Goal: Task Accomplishment & Management: Manage account settings

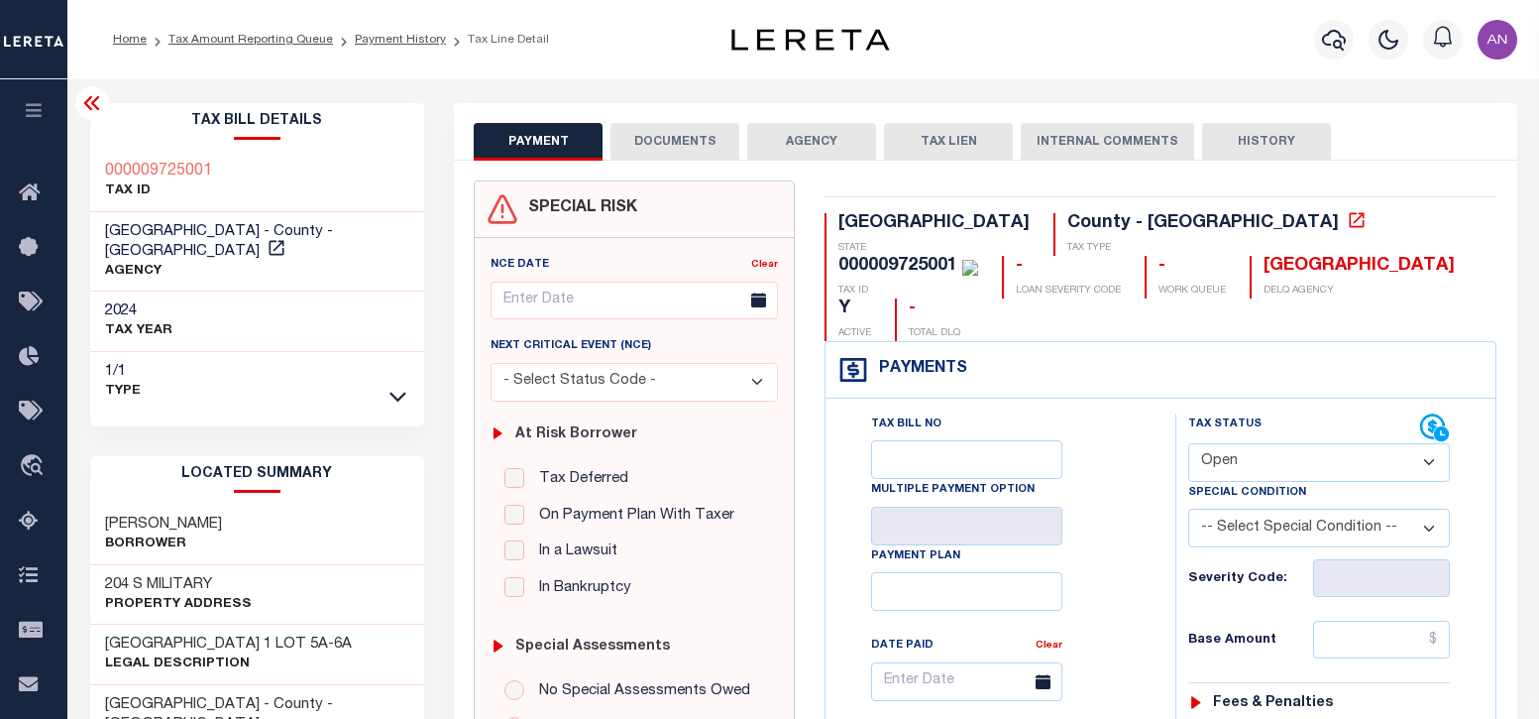
select select "OP2"
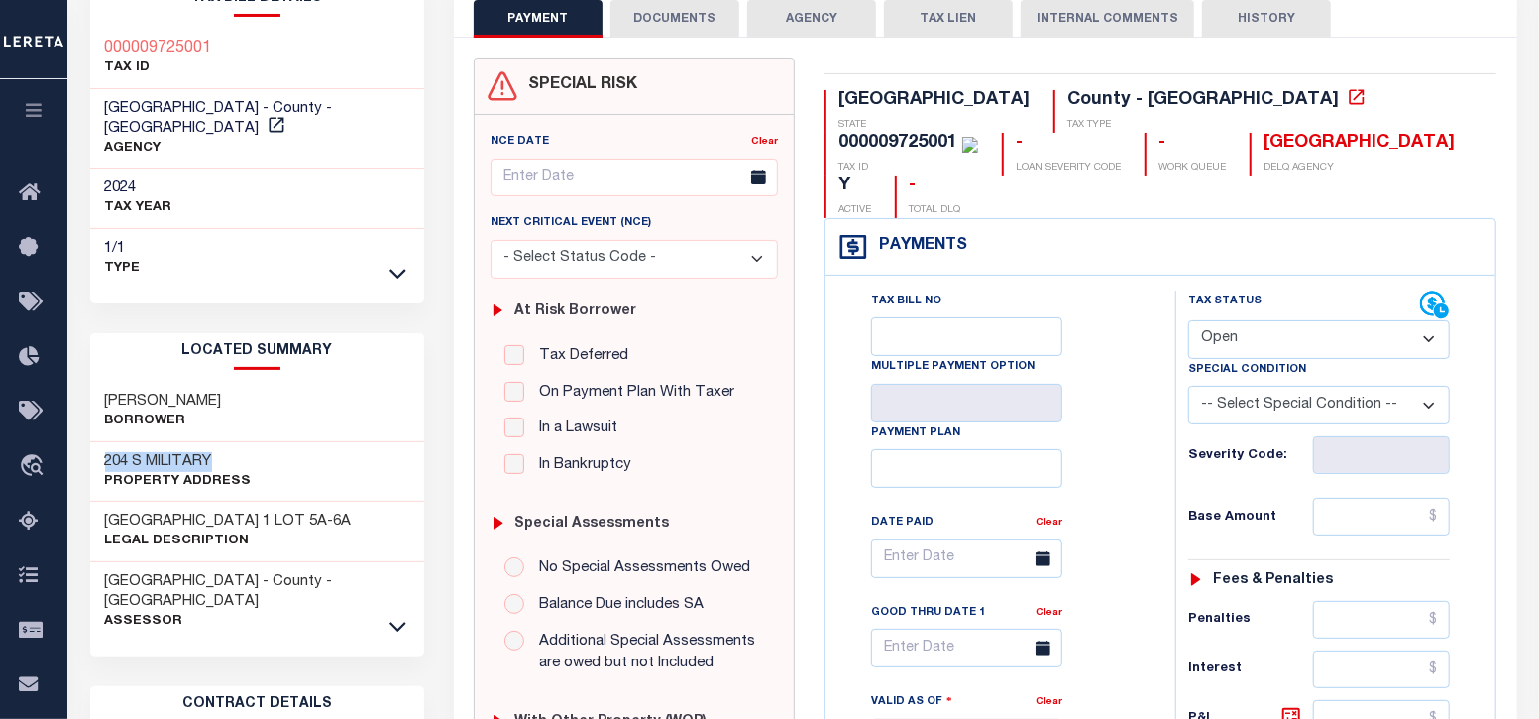
scroll to position [123, 0]
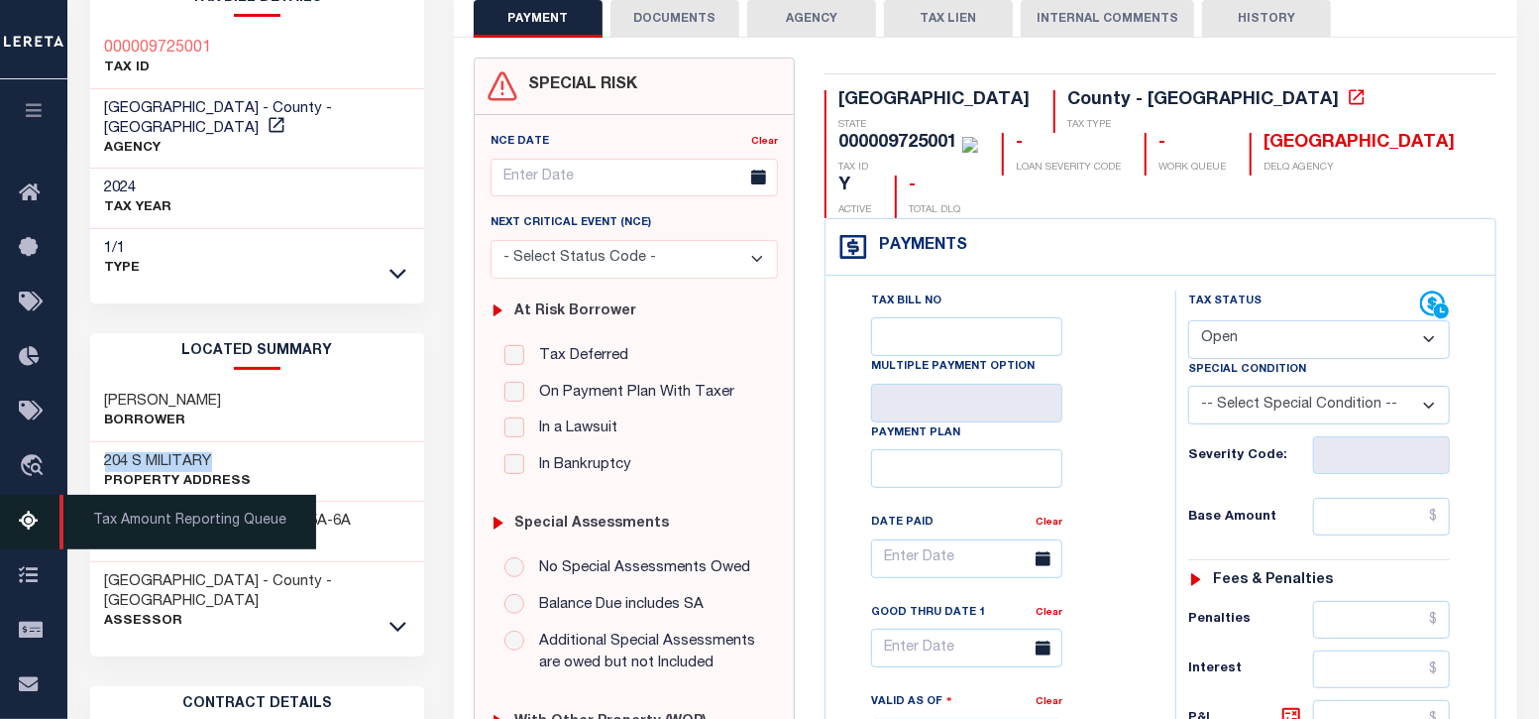
click at [36, 511] on link "Tax Amount Reporting Queue" at bounding box center [33, 522] width 67 height 55
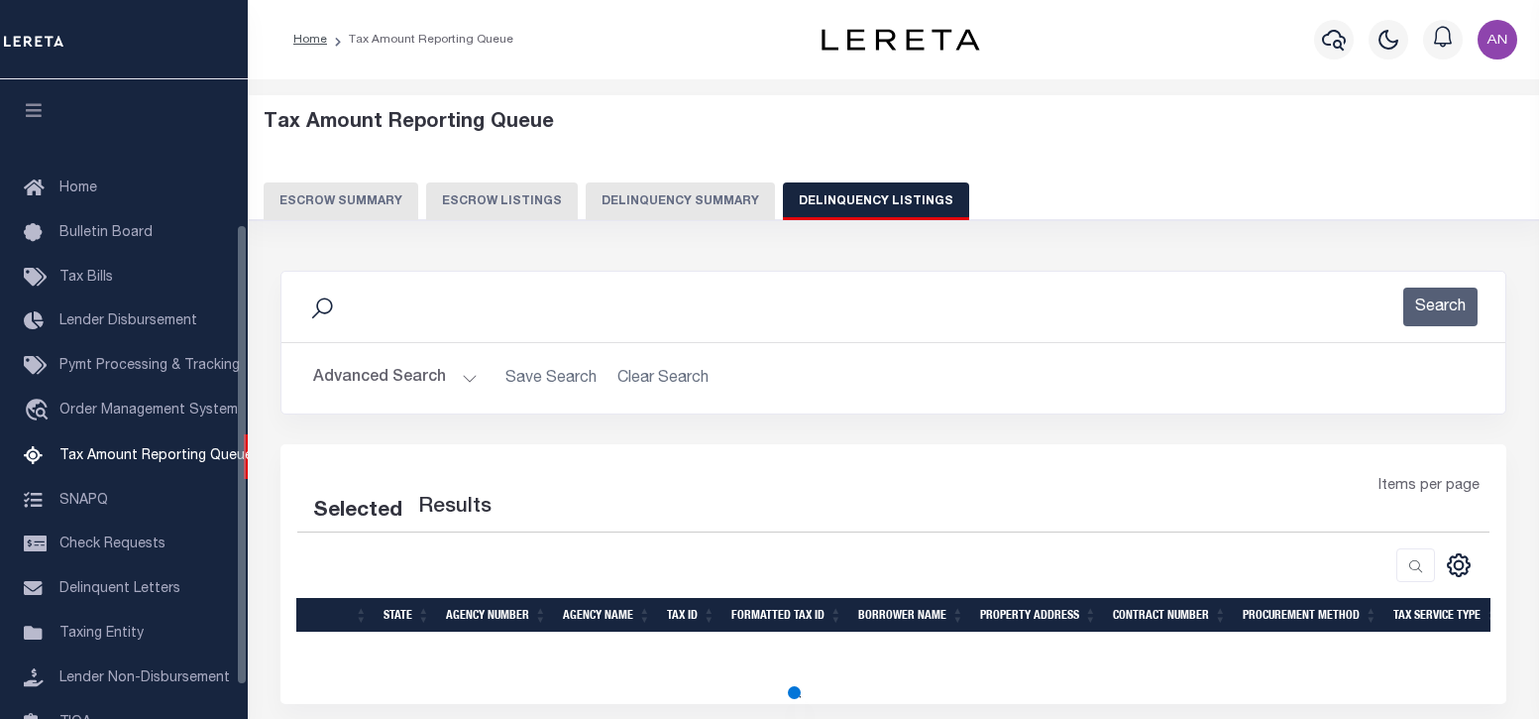
select select
select select "100"
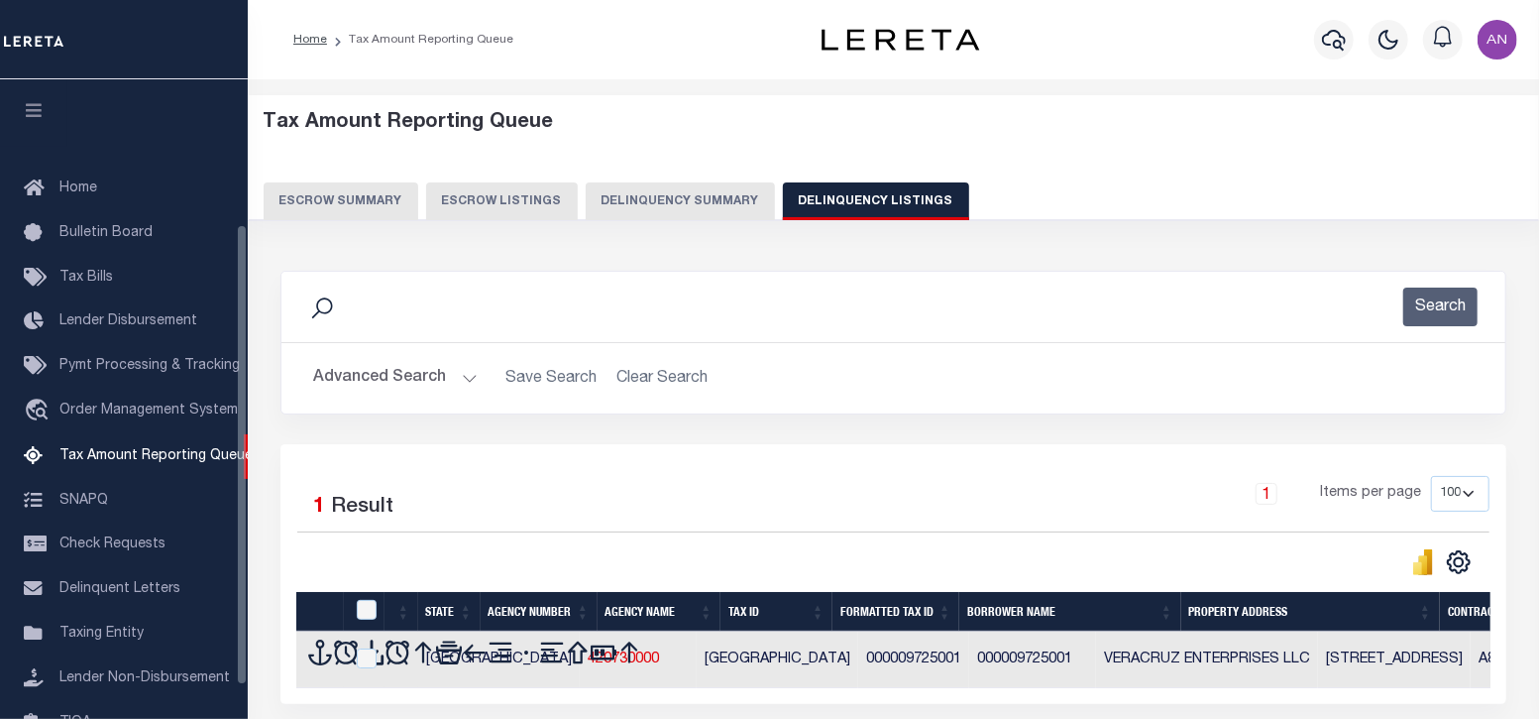
scroll to position [200, 0]
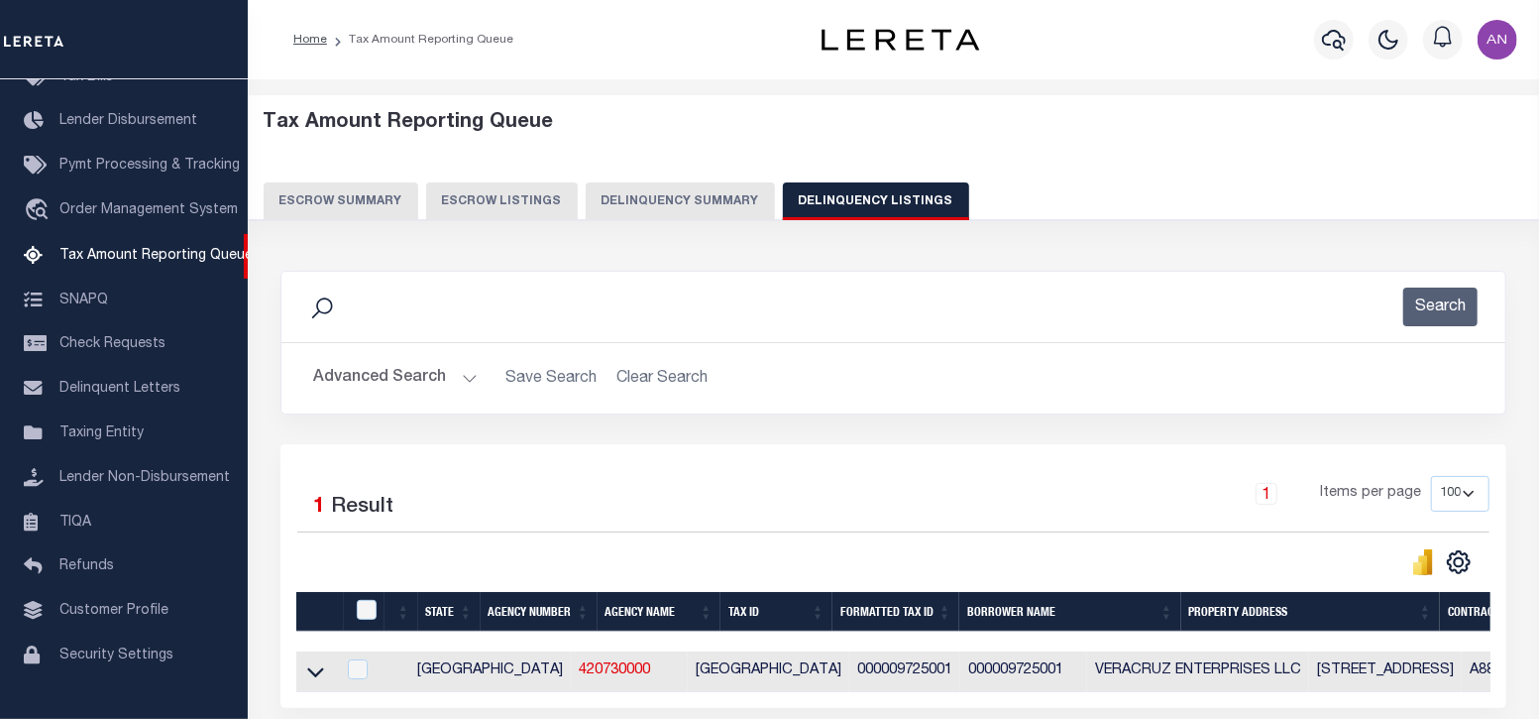
click at [360, 379] on button "Advanced Search" at bounding box center [395, 378] width 165 height 39
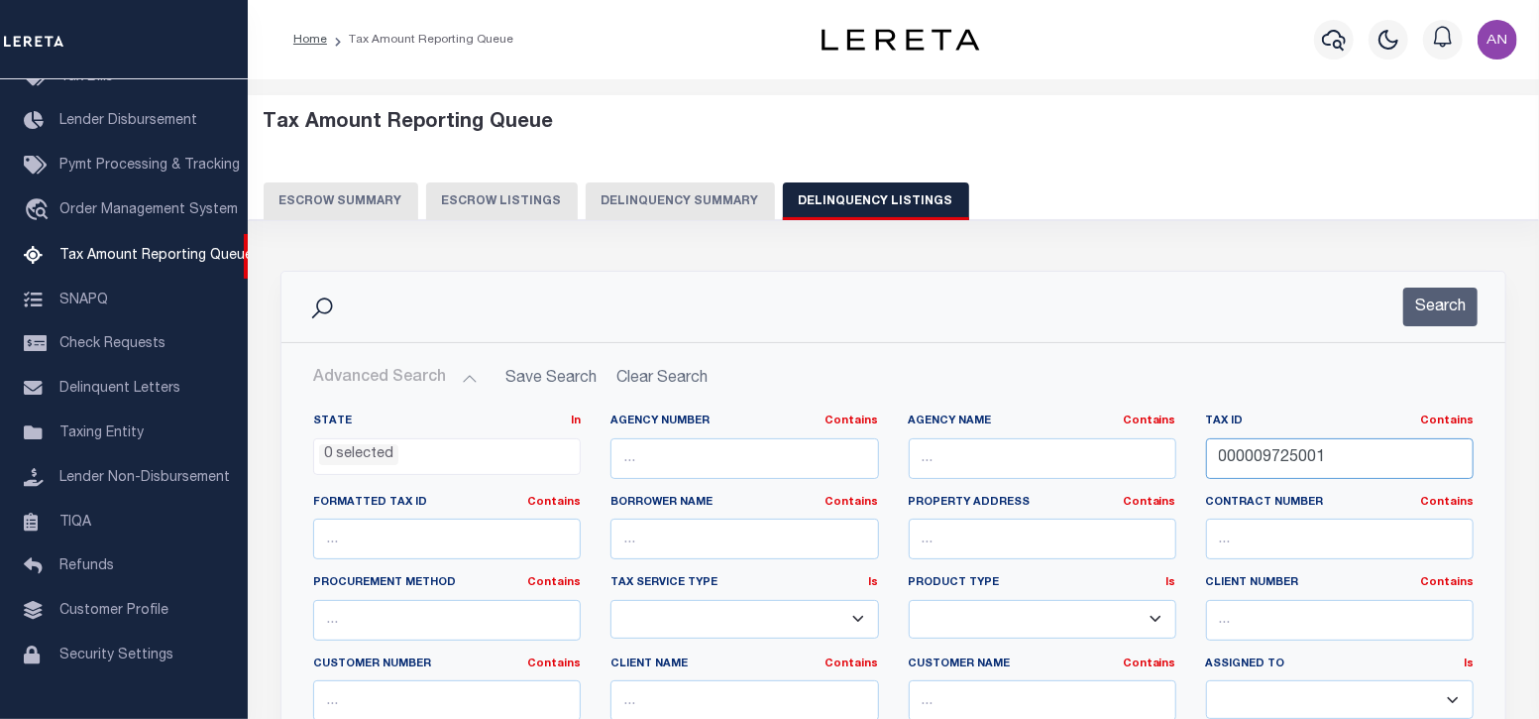
click at [1295, 453] on input "000009725001" at bounding box center [1340, 458] width 268 height 41
paste input "10813002"
type input "000010813002"
click at [1442, 324] on button "Search" at bounding box center [1440, 306] width 74 height 39
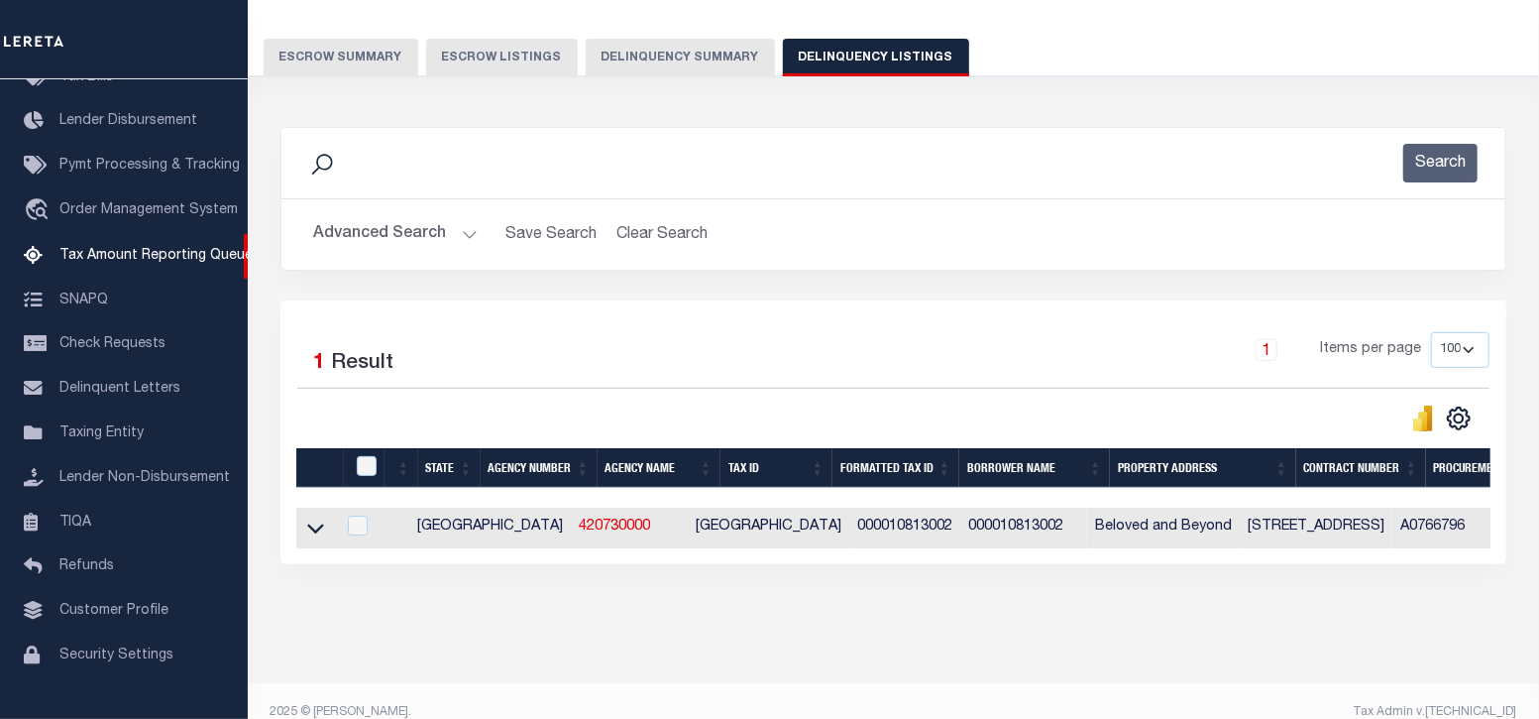
scroll to position [182, 0]
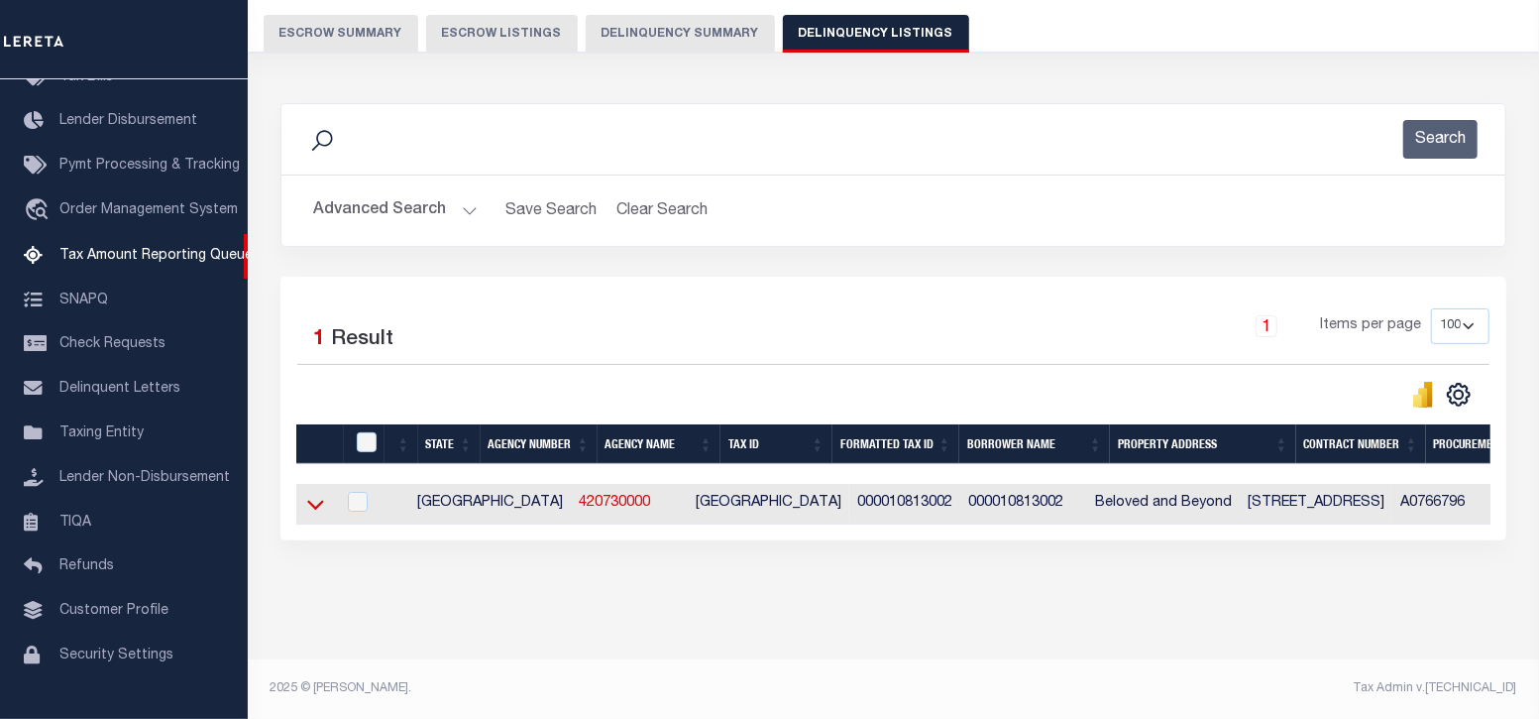
click at [312, 495] on icon at bounding box center [315, 504] width 17 height 21
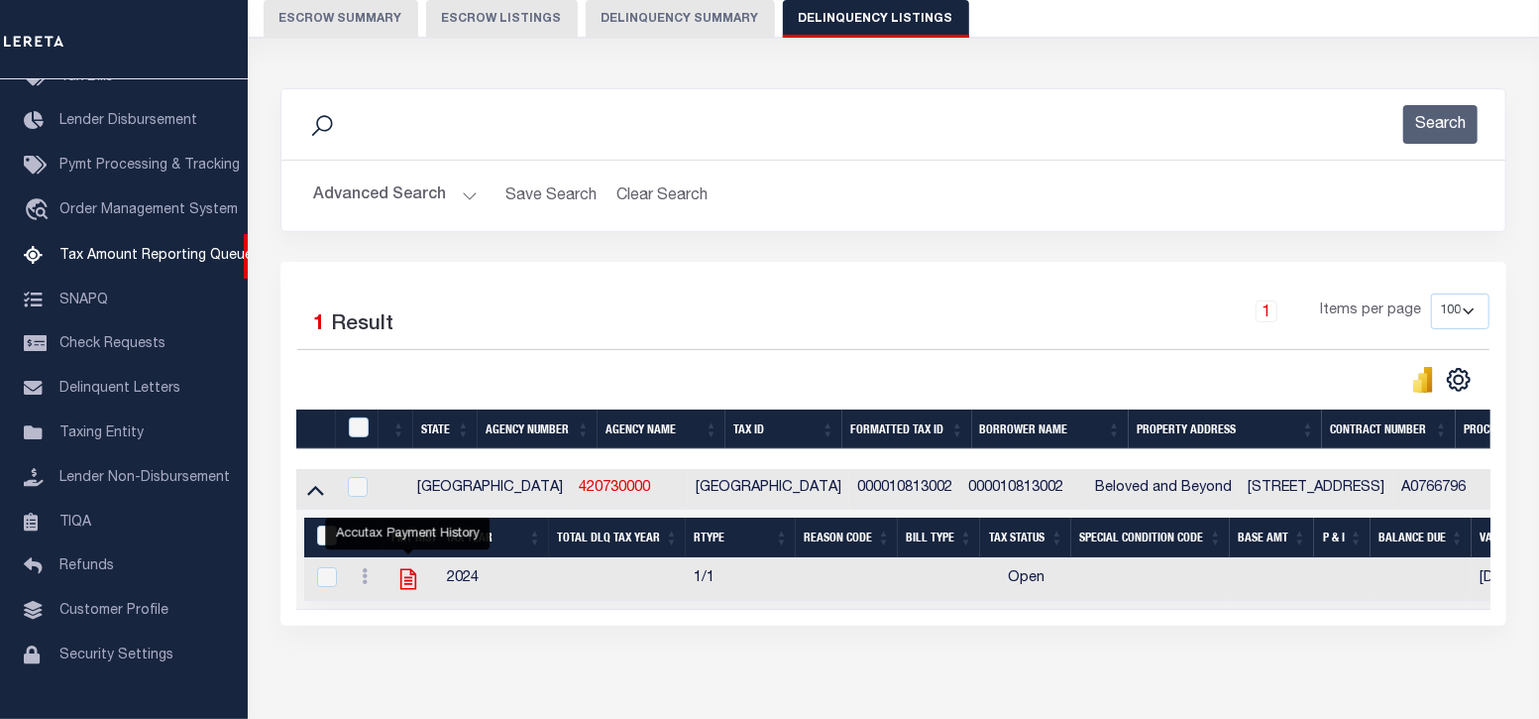
click at [402, 584] on icon "" at bounding box center [408, 579] width 26 height 26
checkbox input "true"
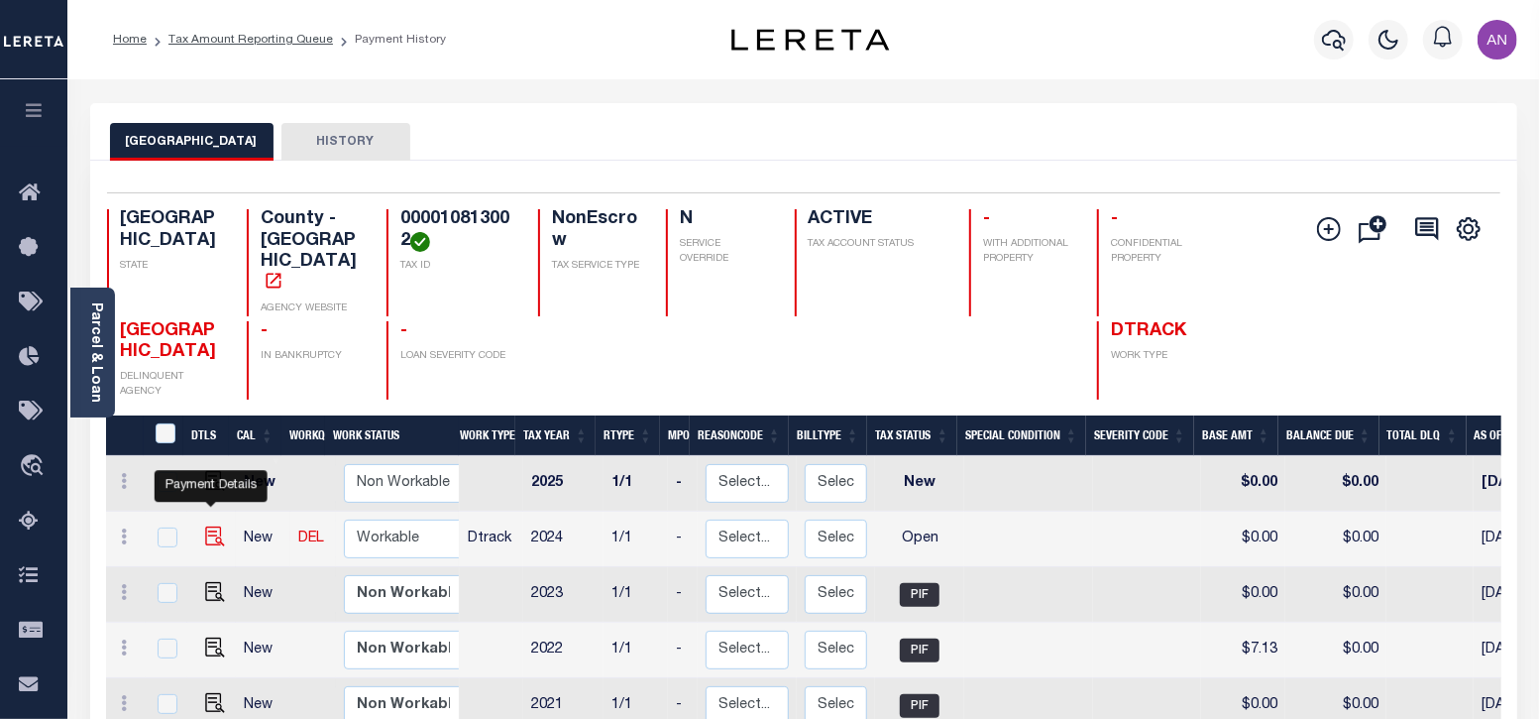
click at [216, 526] on img "" at bounding box center [215, 536] width 20 height 20
checkbox input "true"
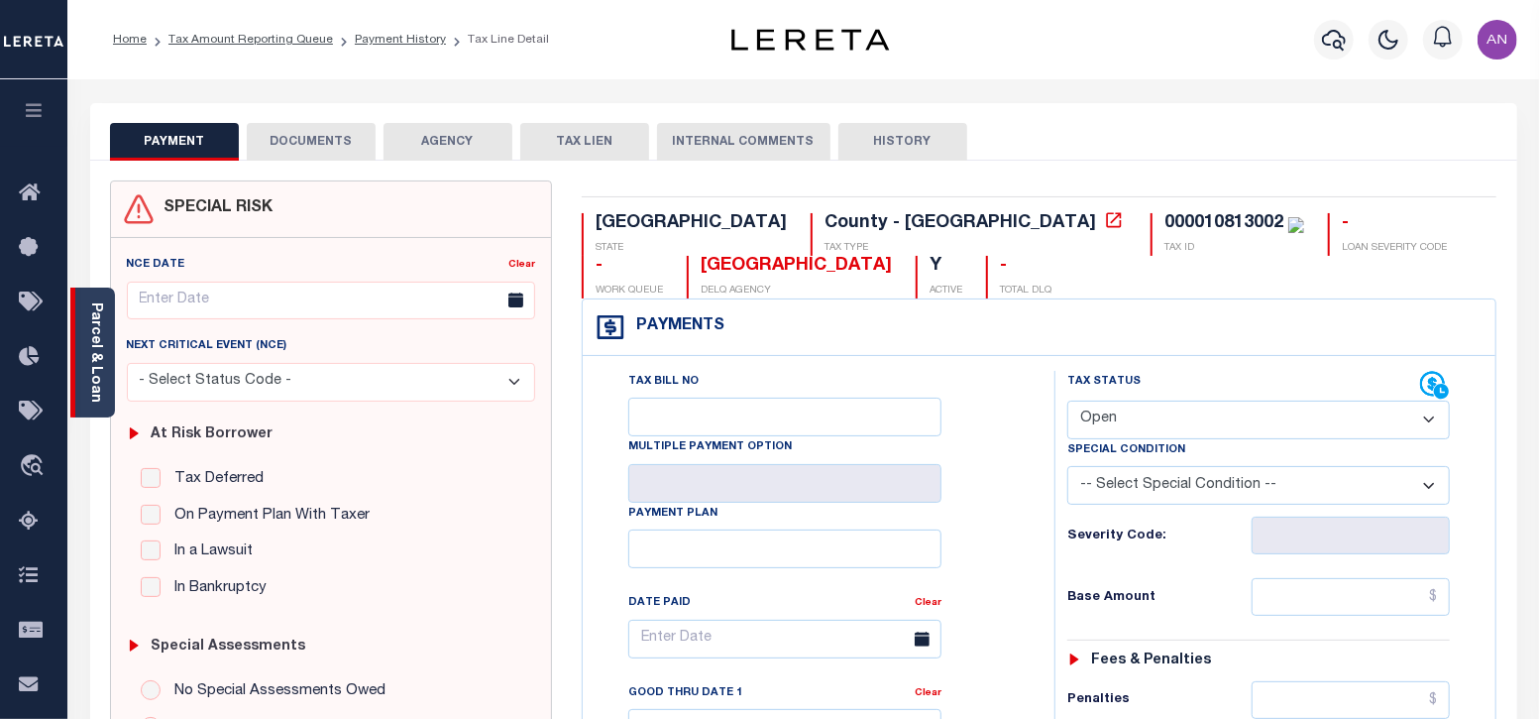
click at [91, 386] on link "Parcel & Loan" at bounding box center [95, 352] width 14 height 100
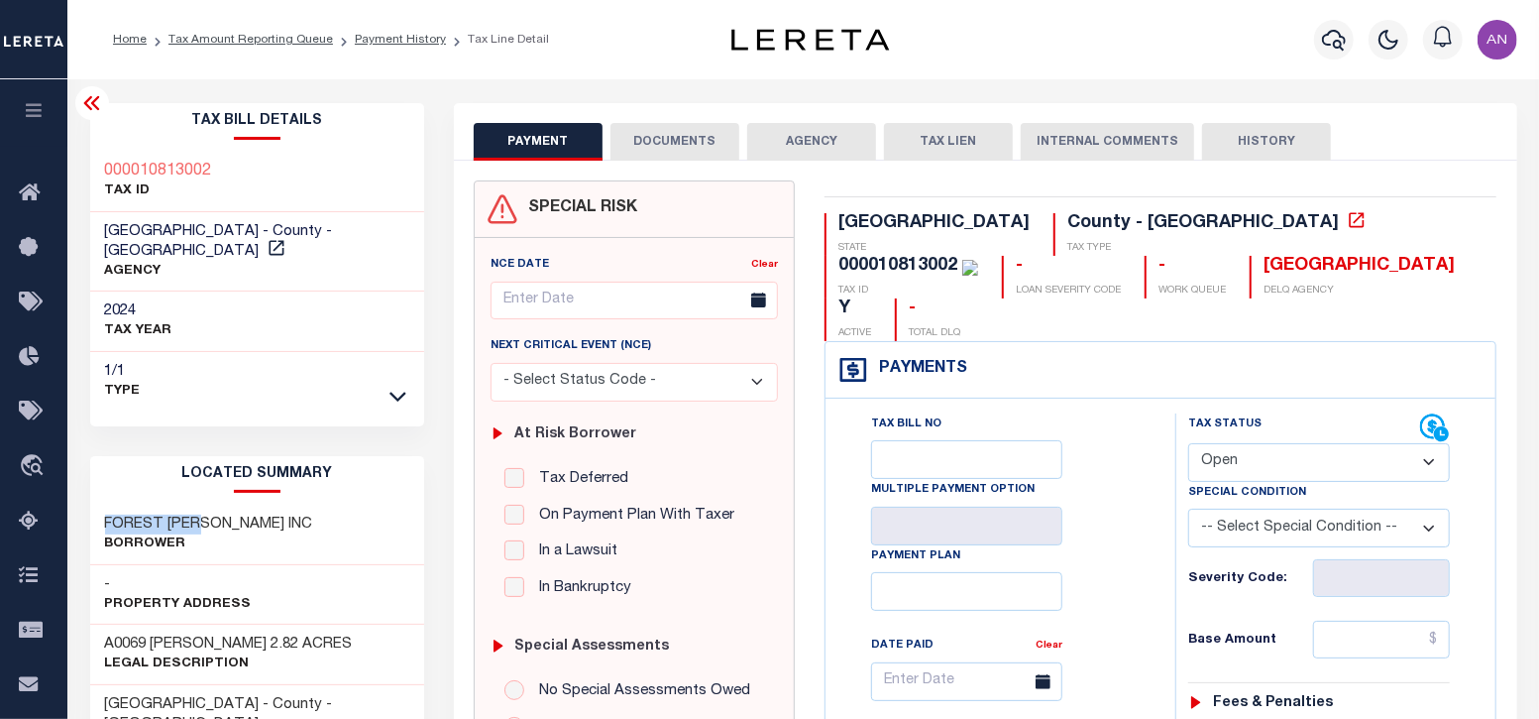
drag, startPoint x: 106, startPoint y: 498, endPoint x: 204, endPoint y: 496, distance: 98.1
click at [204, 514] on h3 "FOREST [PERSON_NAME] INC" at bounding box center [209, 524] width 208 height 20
copy h3 "FOREST [PERSON_NAME]"
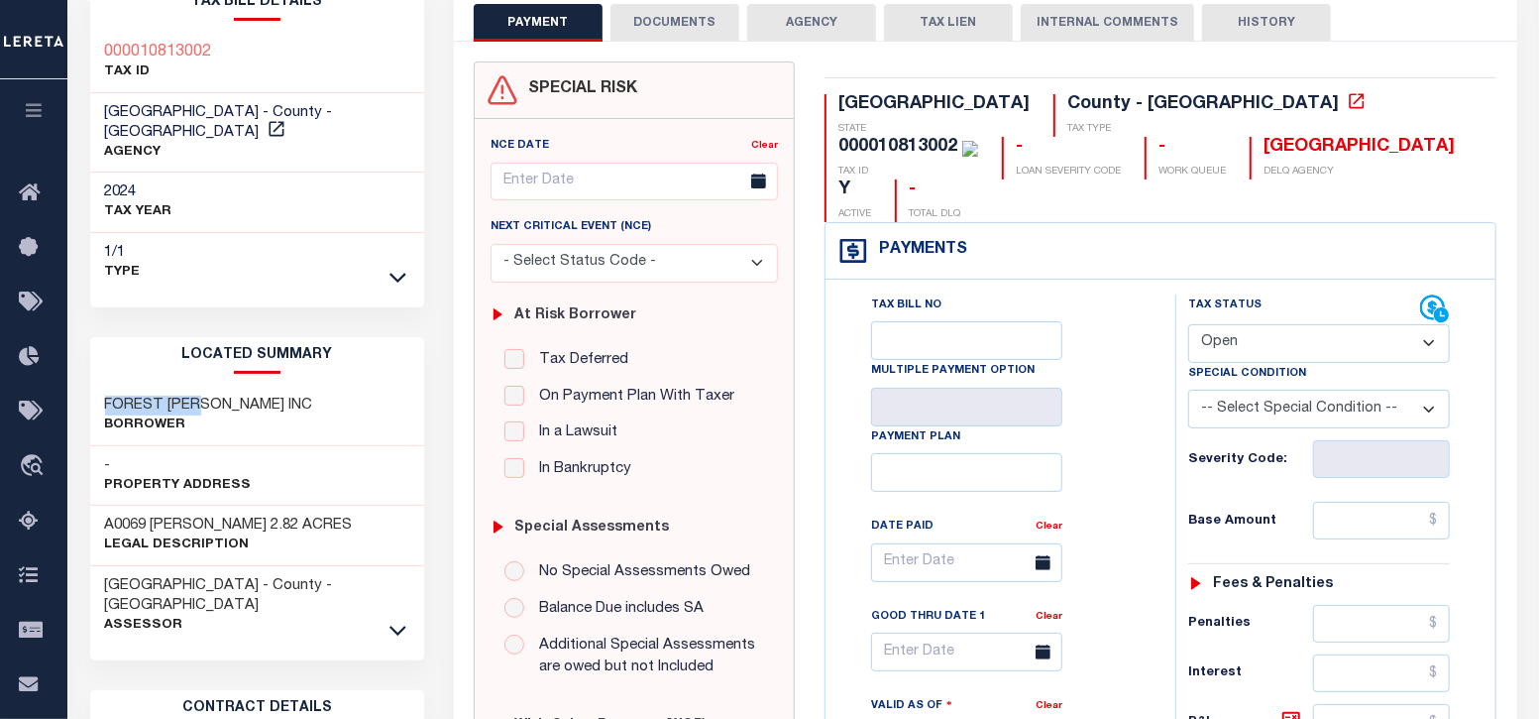
scroll to position [123, 0]
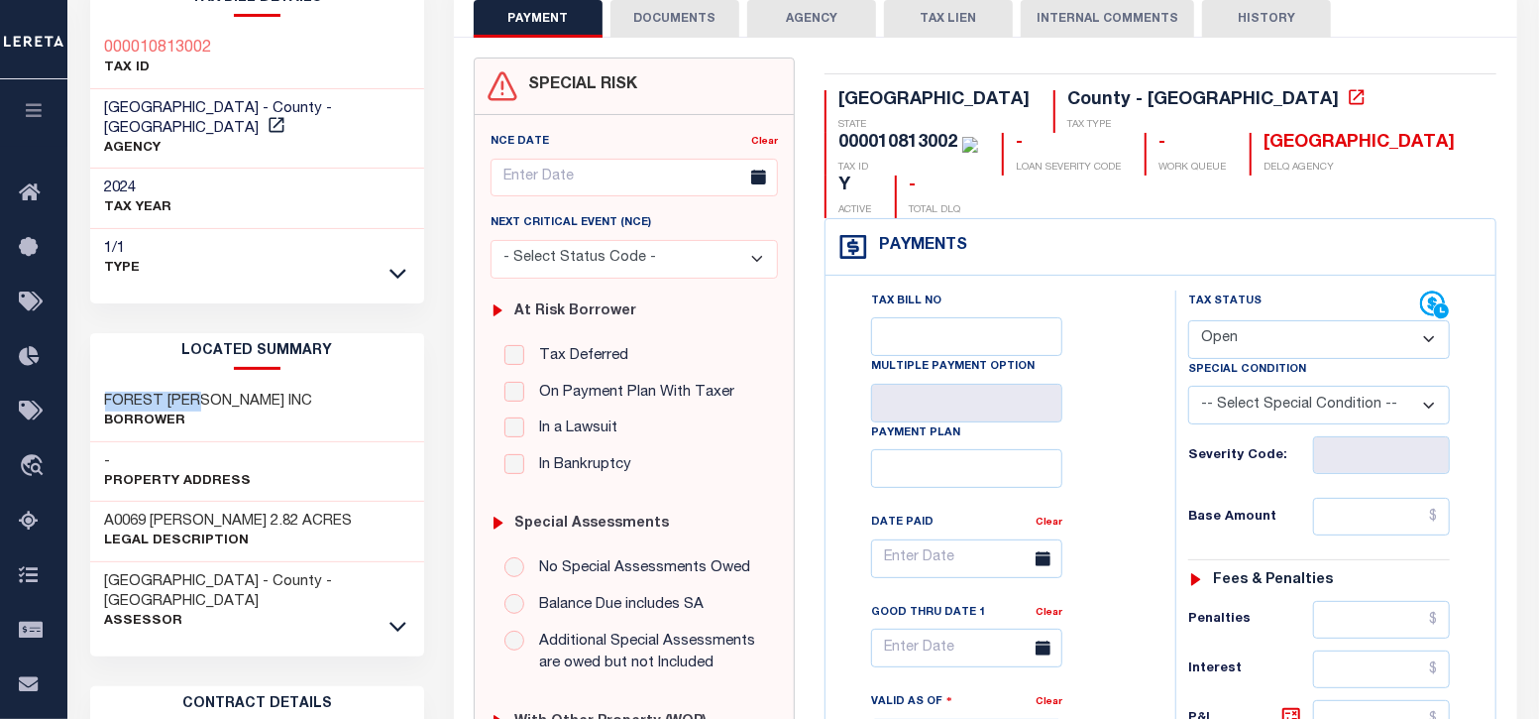
click at [657, 16] on button "DOCUMENTS" at bounding box center [675, 19] width 129 height 38
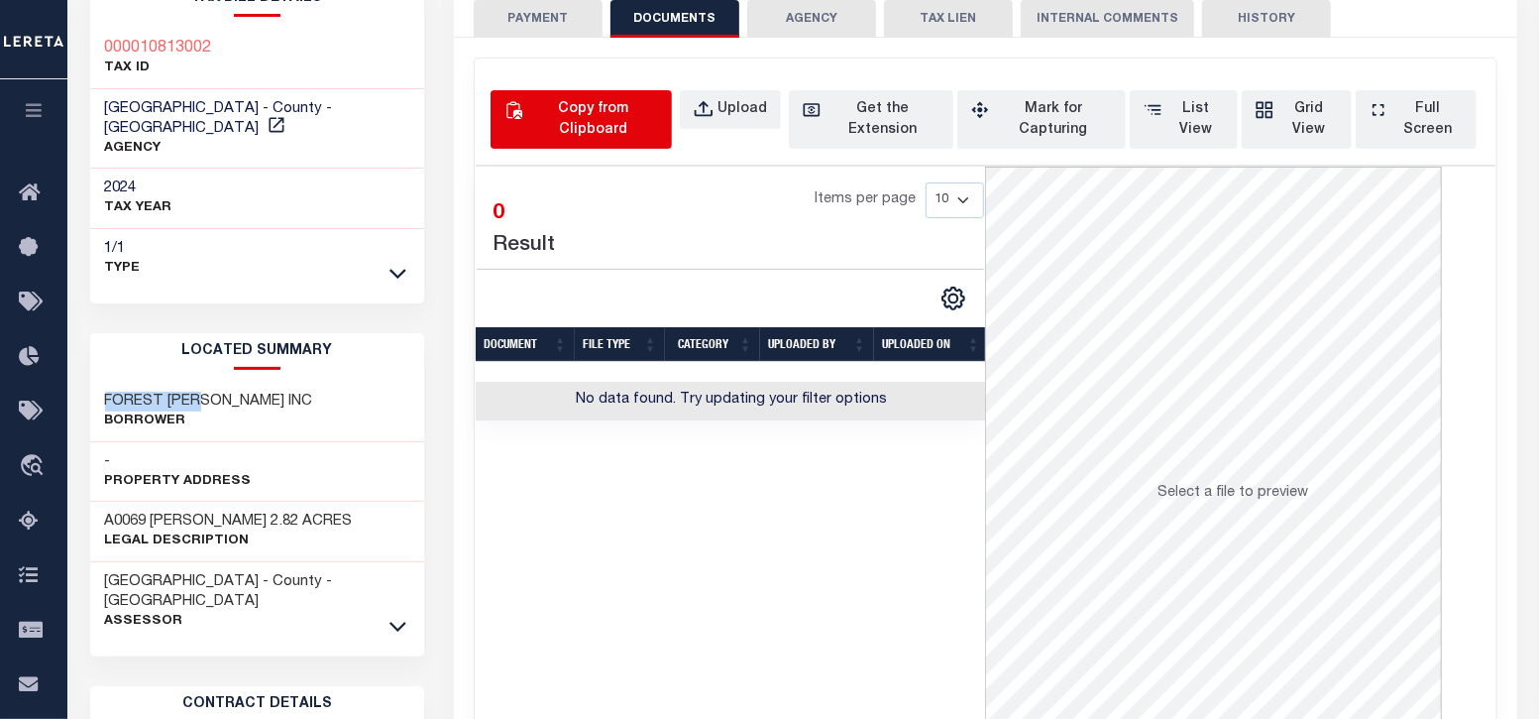
click at [560, 131] on div "Copy from Clipboard" at bounding box center [592, 120] width 131 height 42
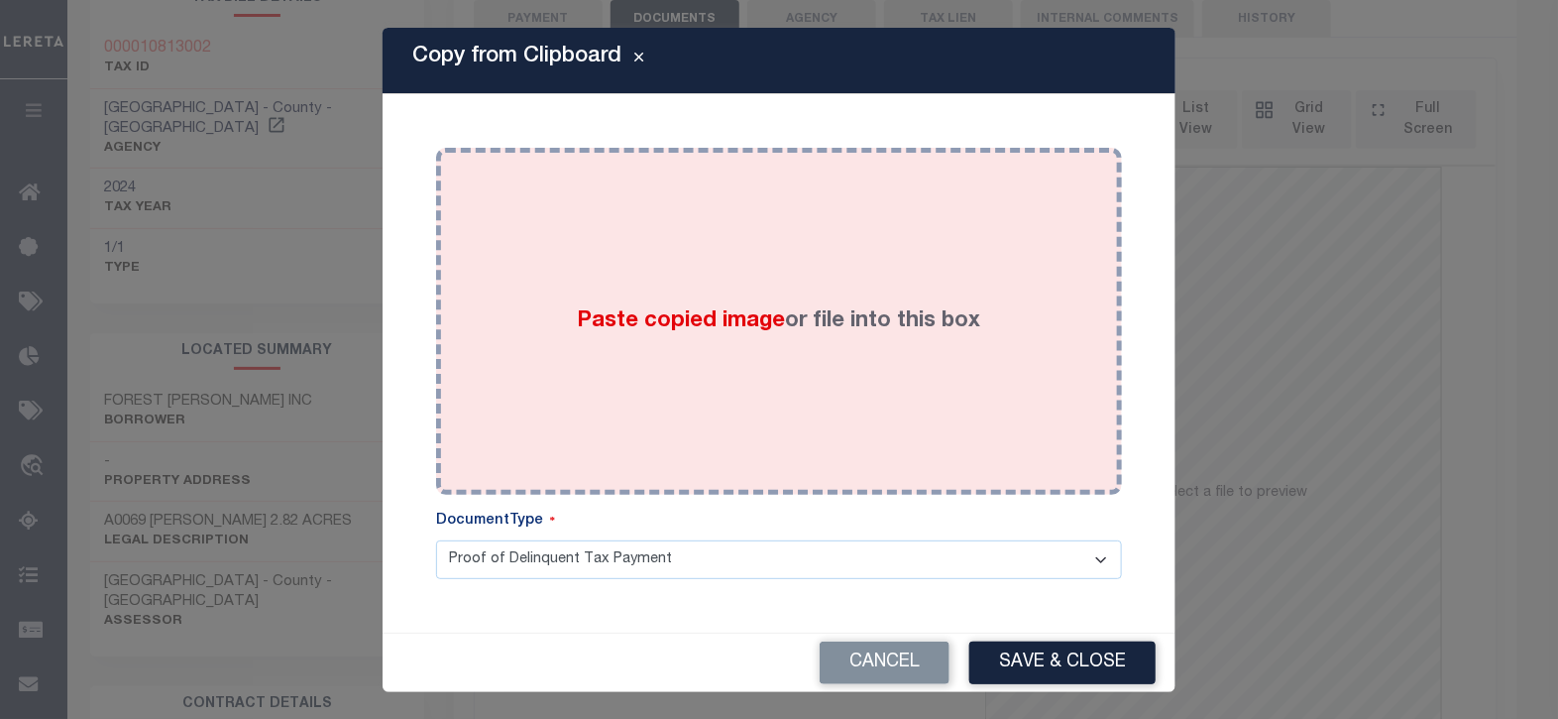
click at [751, 260] on div "Paste copied image or file into this box" at bounding box center [779, 321] width 656 height 317
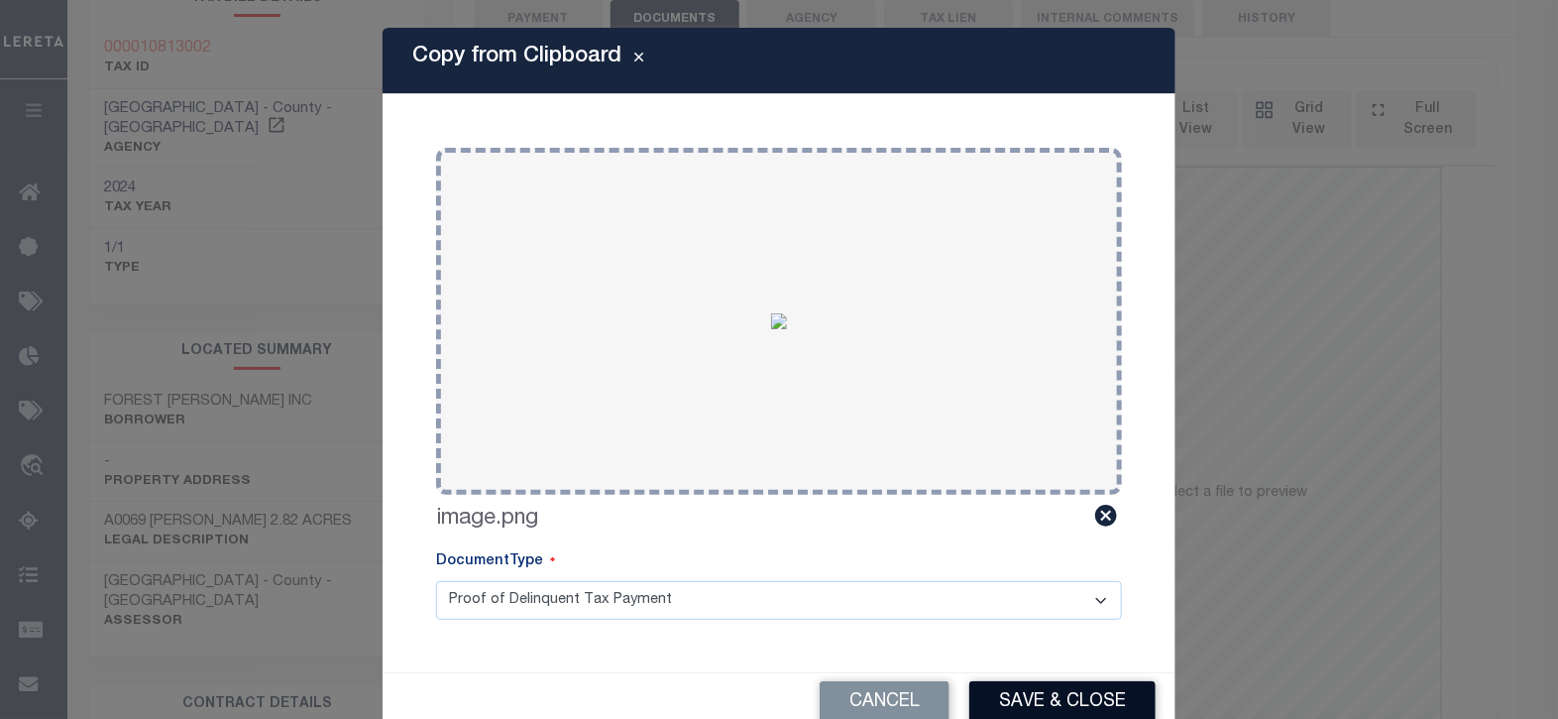
click at [1033, 702] on button "Save & Close" at bounding box center [1062, 702] width 186 height 43
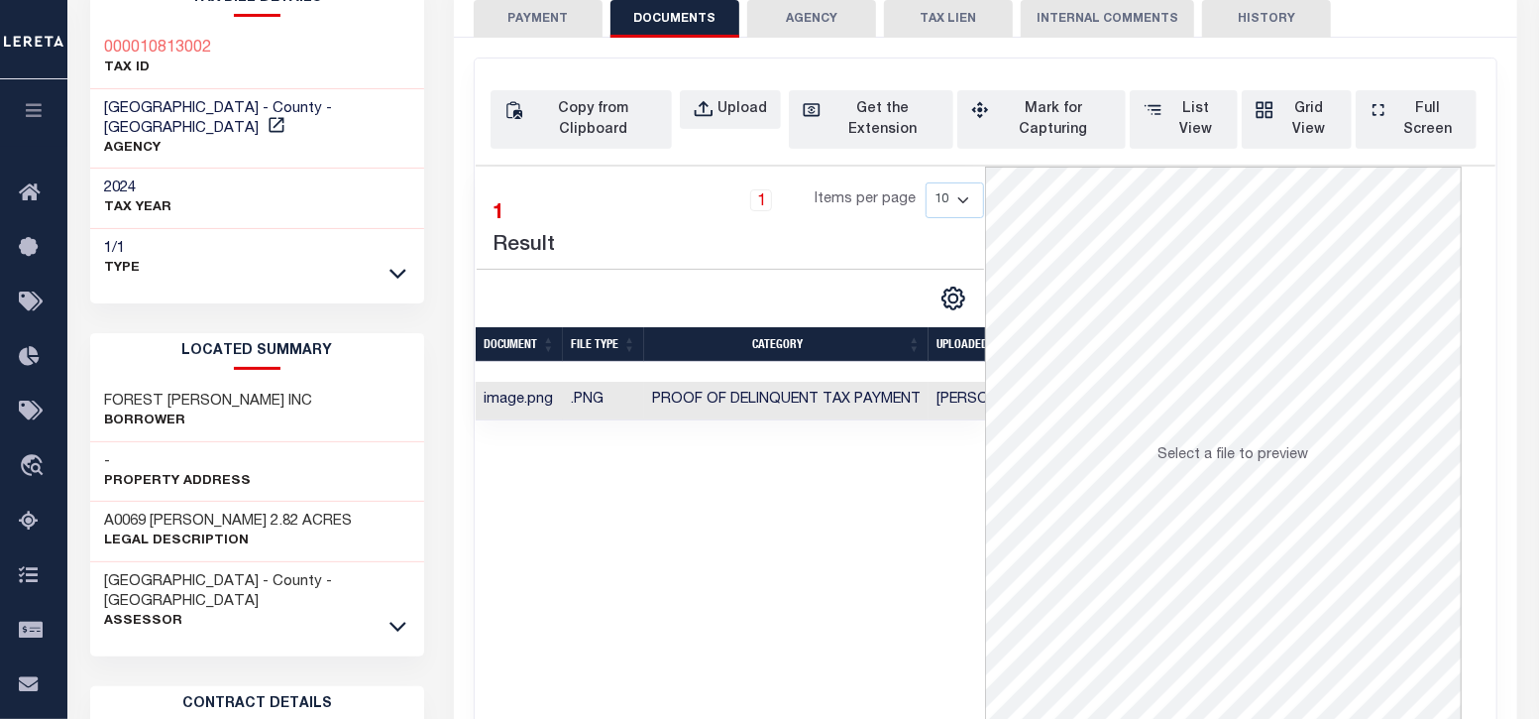
click at [531, 29] on button "PAYMENT" at bounding box center [538, 19] width 129 height 38
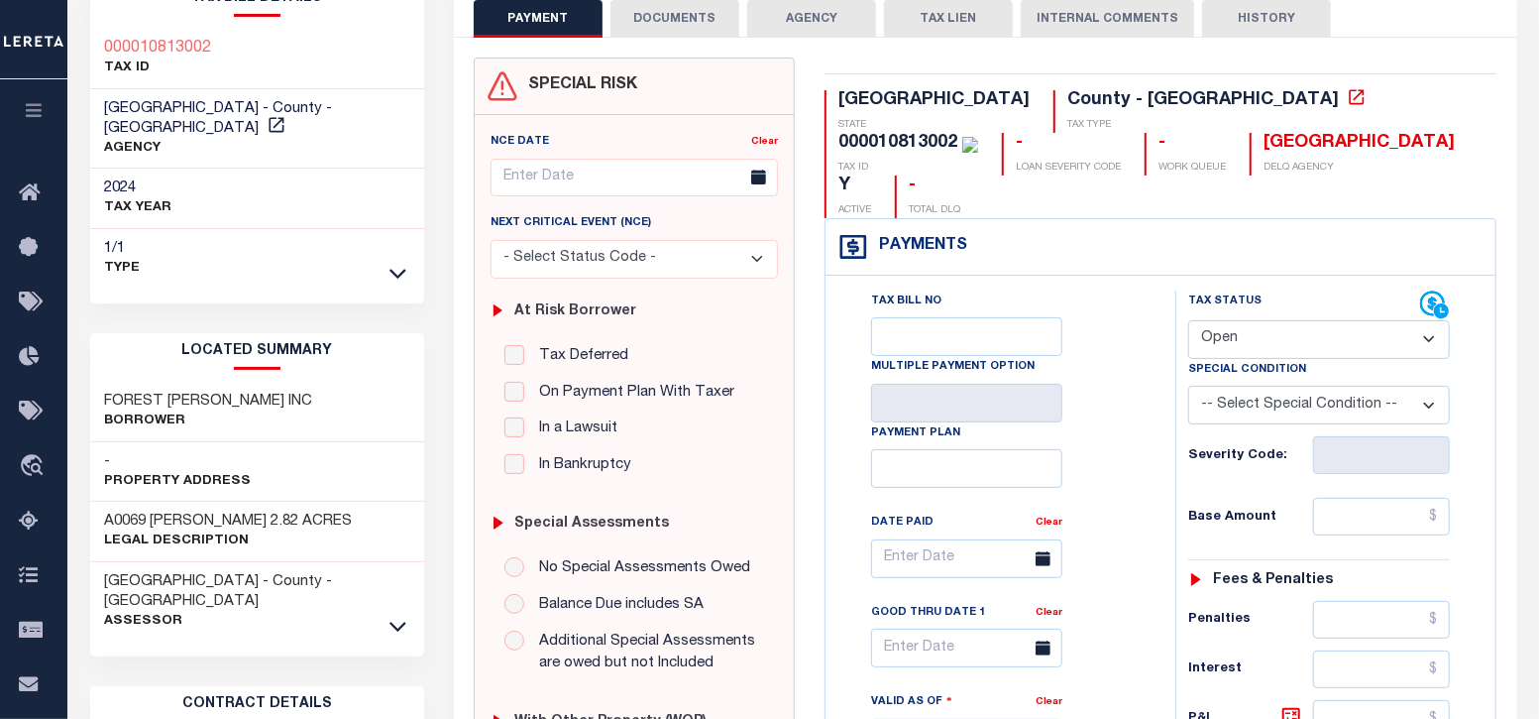
click at [1229, 320] on select "- Select Status Code - Open Due/Unpaid Paid Incomplete No Tax Due Internal Refu…" at bounding box center [1319, 339] width 262 height 39
select select "PYD"
click at [1188, 320] on select "- Select Status Code - Open Due/Unpaid Paid Incomplete No Tax Due Internal Refu…" at bounding box center [1319, 339] width 262 height 39
type input "[DATE]"
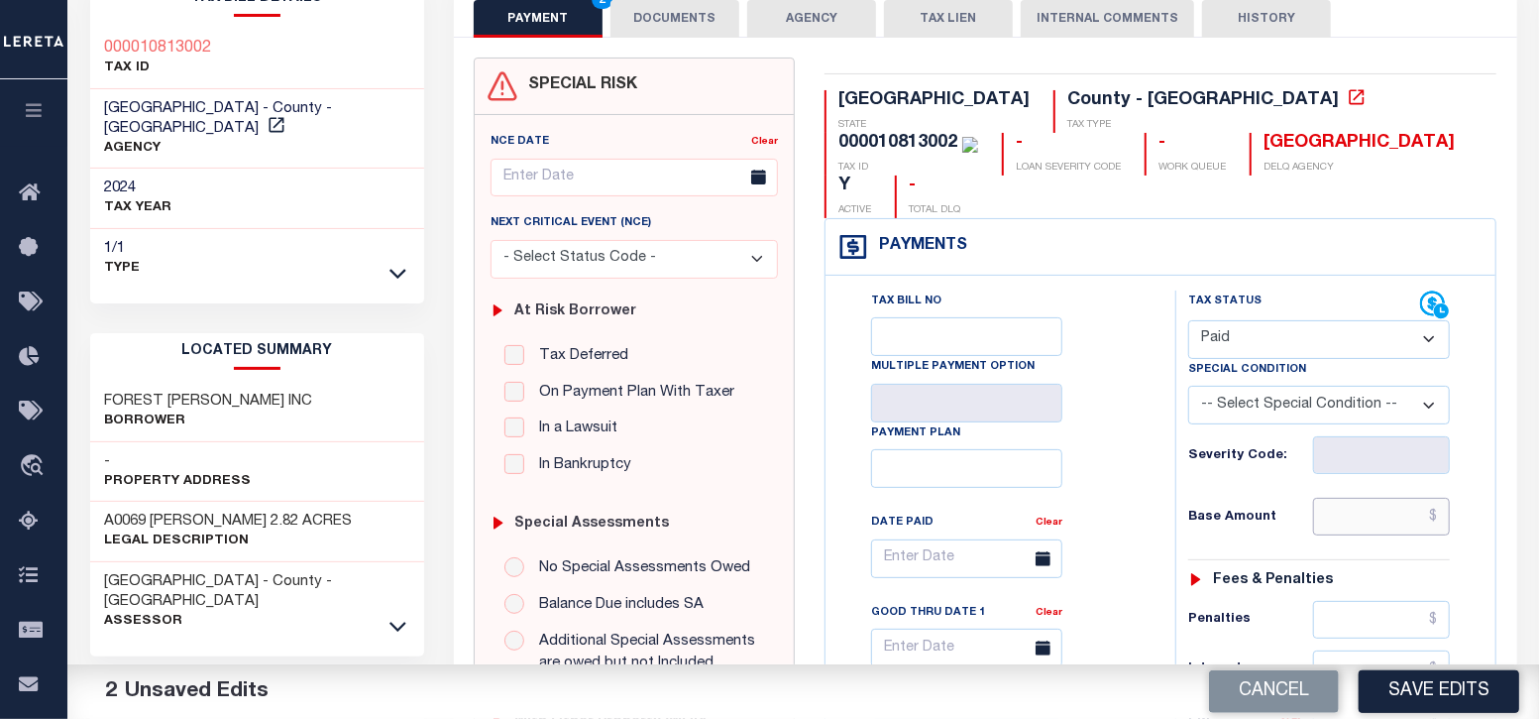
click at [1394, 498] on input "text" at bounding box center [1382, 517] width 138 height 38
type input "$0.00"
click at [1126, 537] on div "Tax Bill No Multiple Payment Option Payment Plan Clear" at bounding box center [995, 568] width 300 height 556
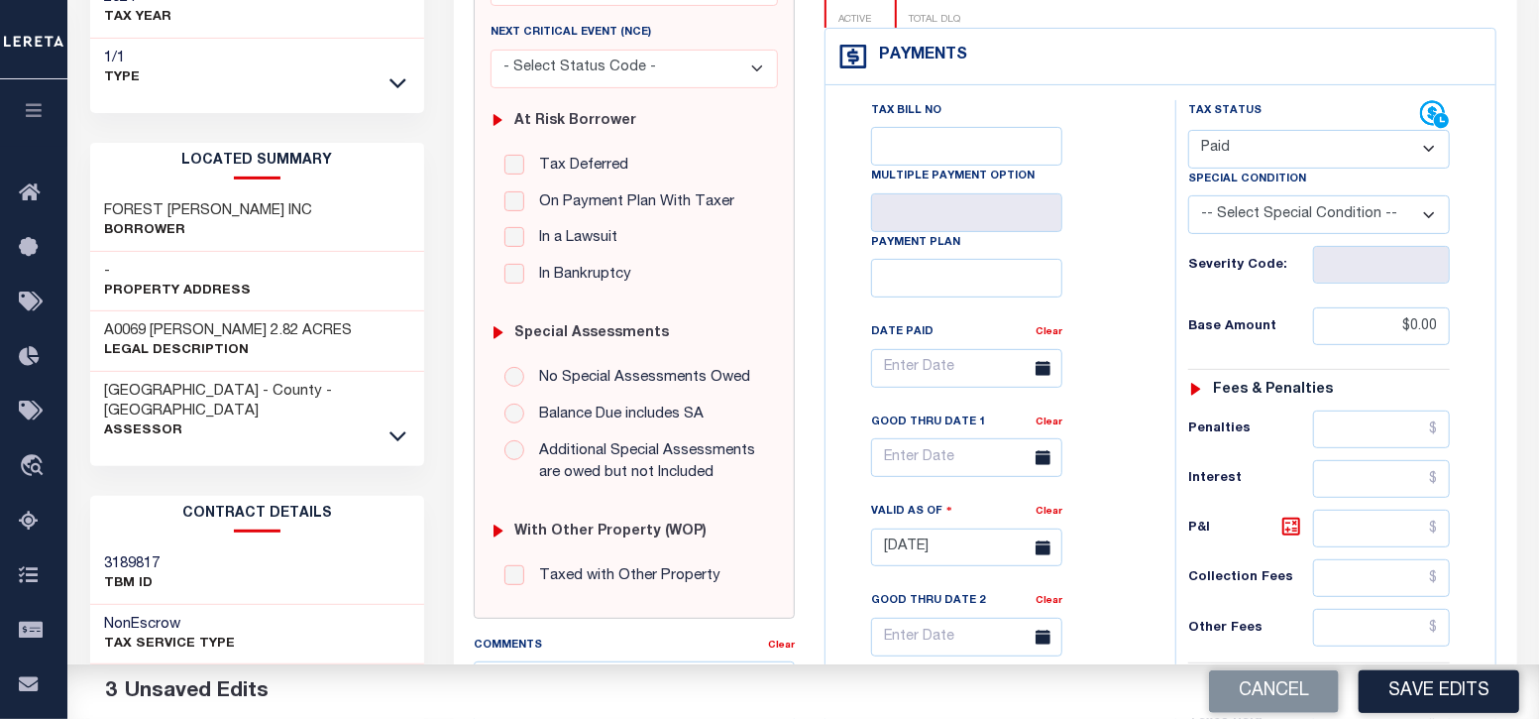
scroll to position [495, 0]
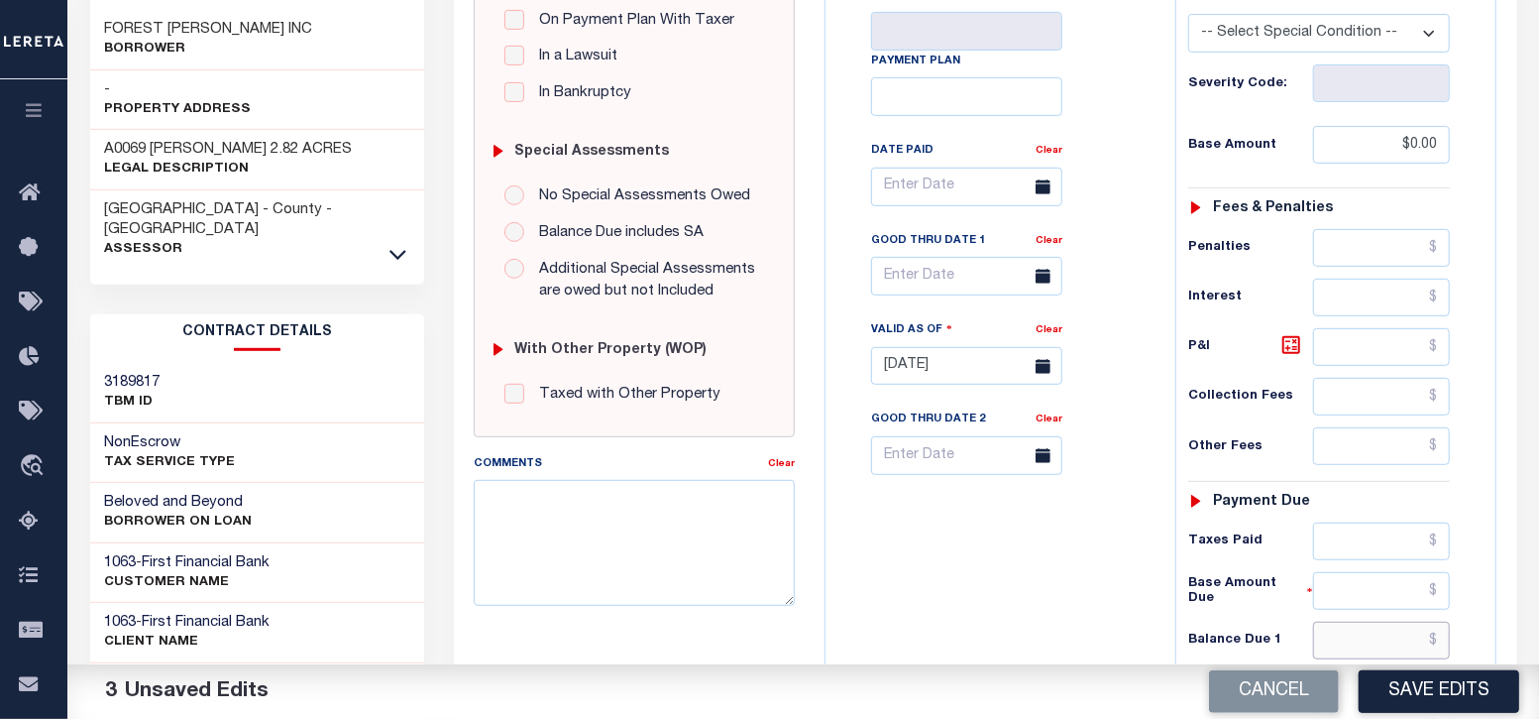
click at [1425, 621] on input "text" at bounding box center [1382, 640] width 138 height 38
type input "$0.00"
click at [1065, 633] on div "Tax Bill No Multiple Payment Option Payment Plan Clear" at bounding box center [996, 356] width 330 height 875
click at [1403, 694] on button "Save Edits" at bounding box center [1439, 691] width 161 height 43
checkbox input "false"
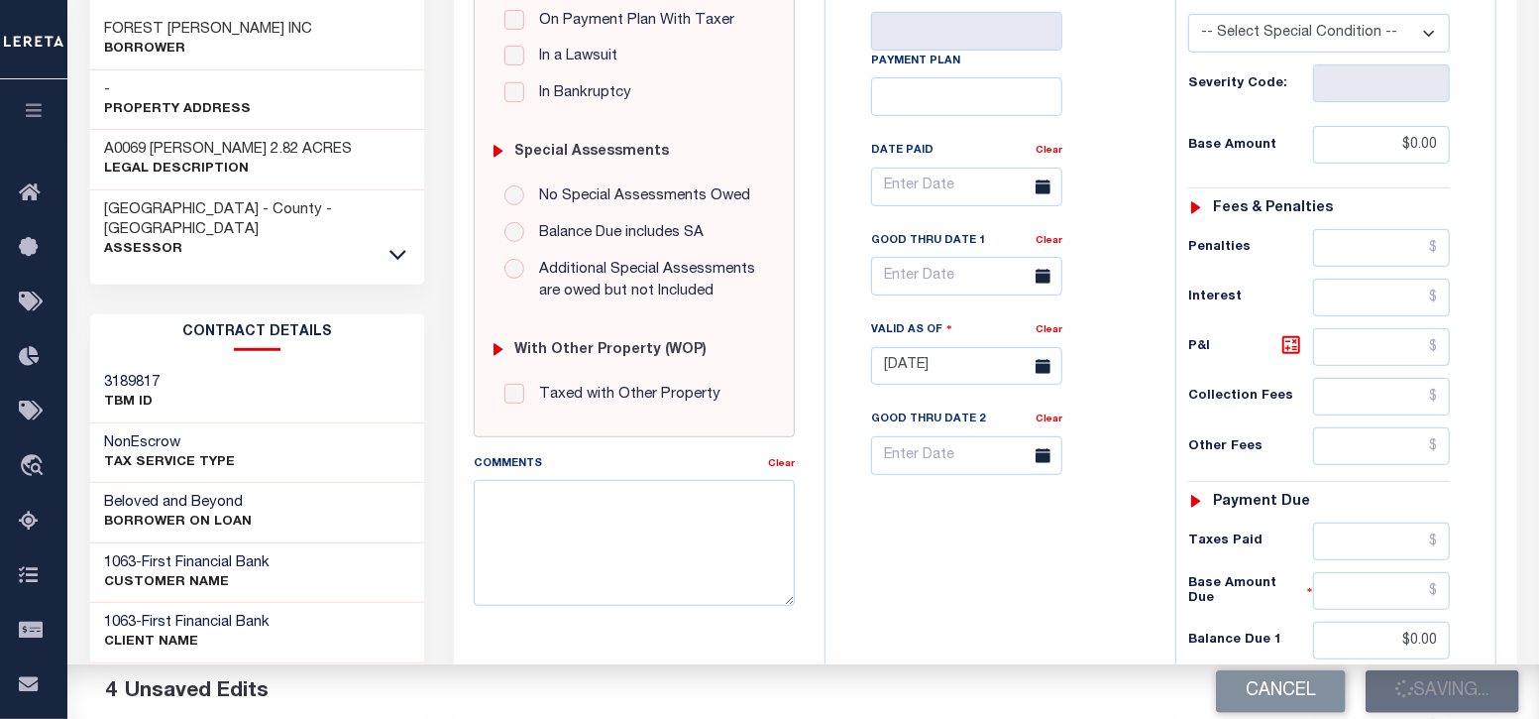
checkbox input "false"
type input "$0"
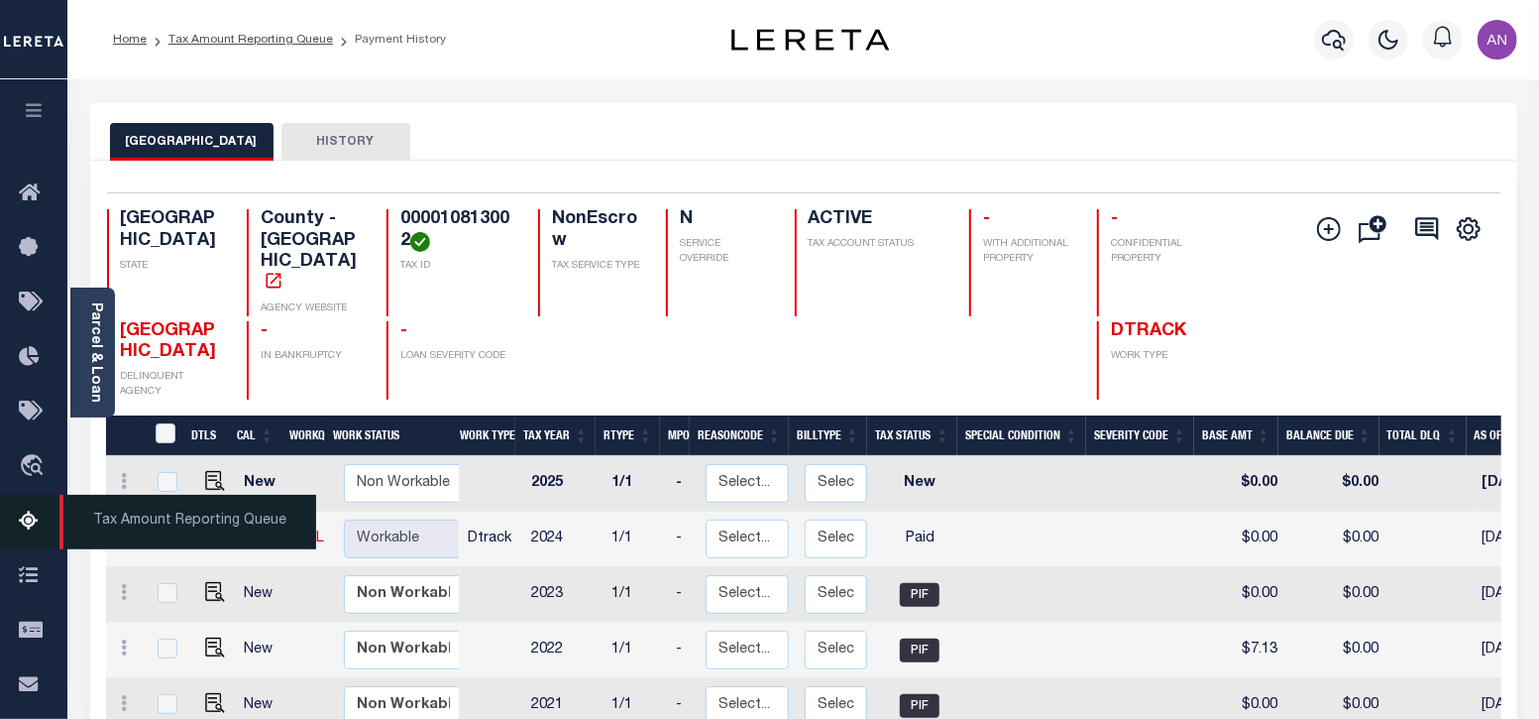
click at [24, 517] on icon at bounding box center [35, 521] width 32 height 25
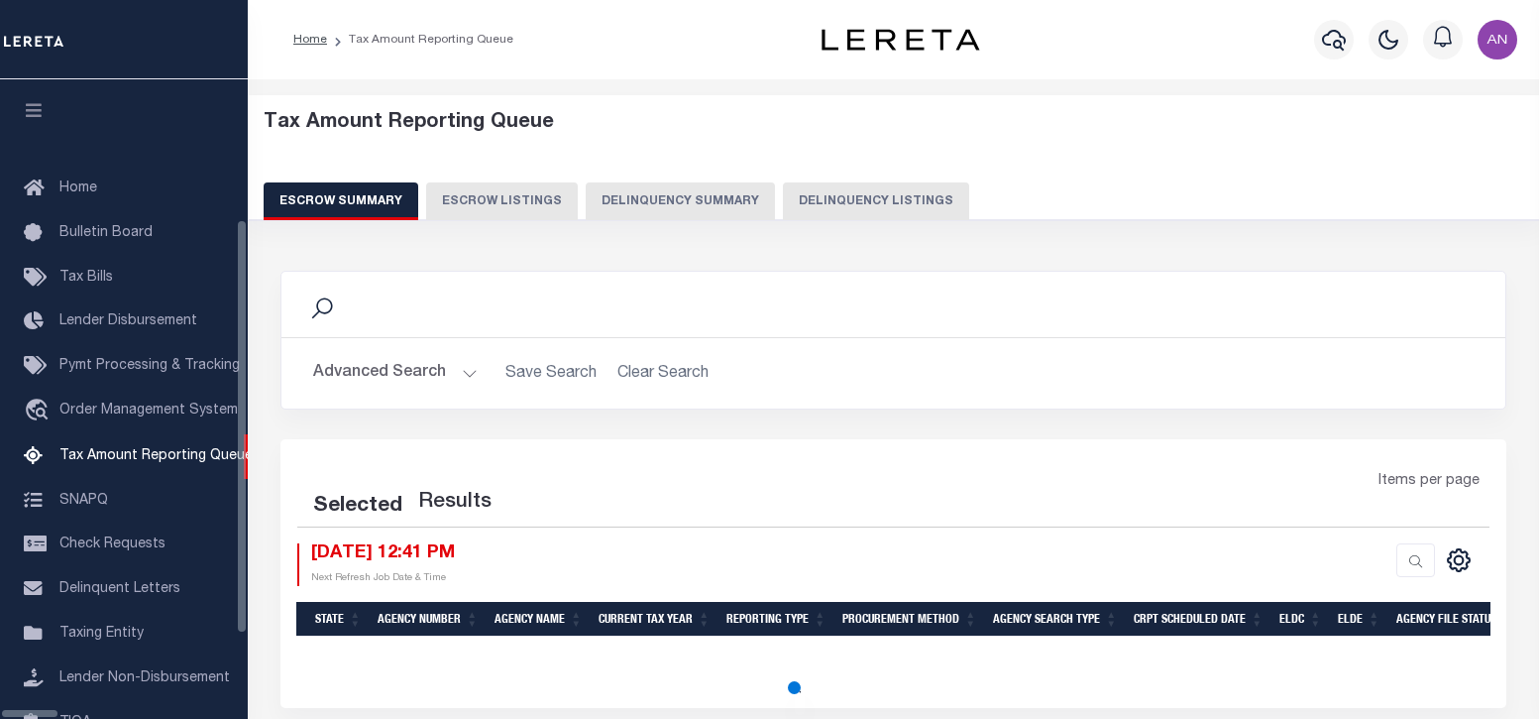
select select "100"
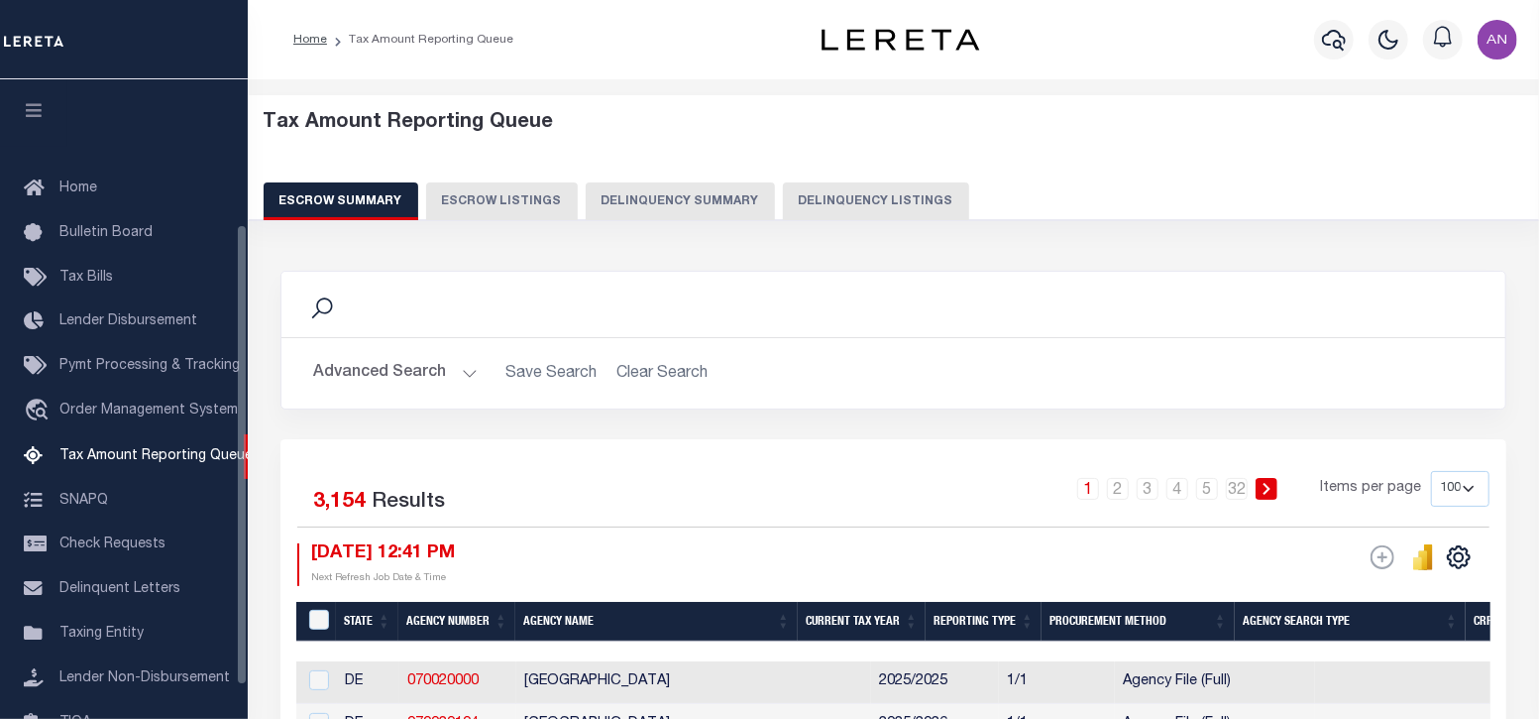
scroll to position [200, 0]
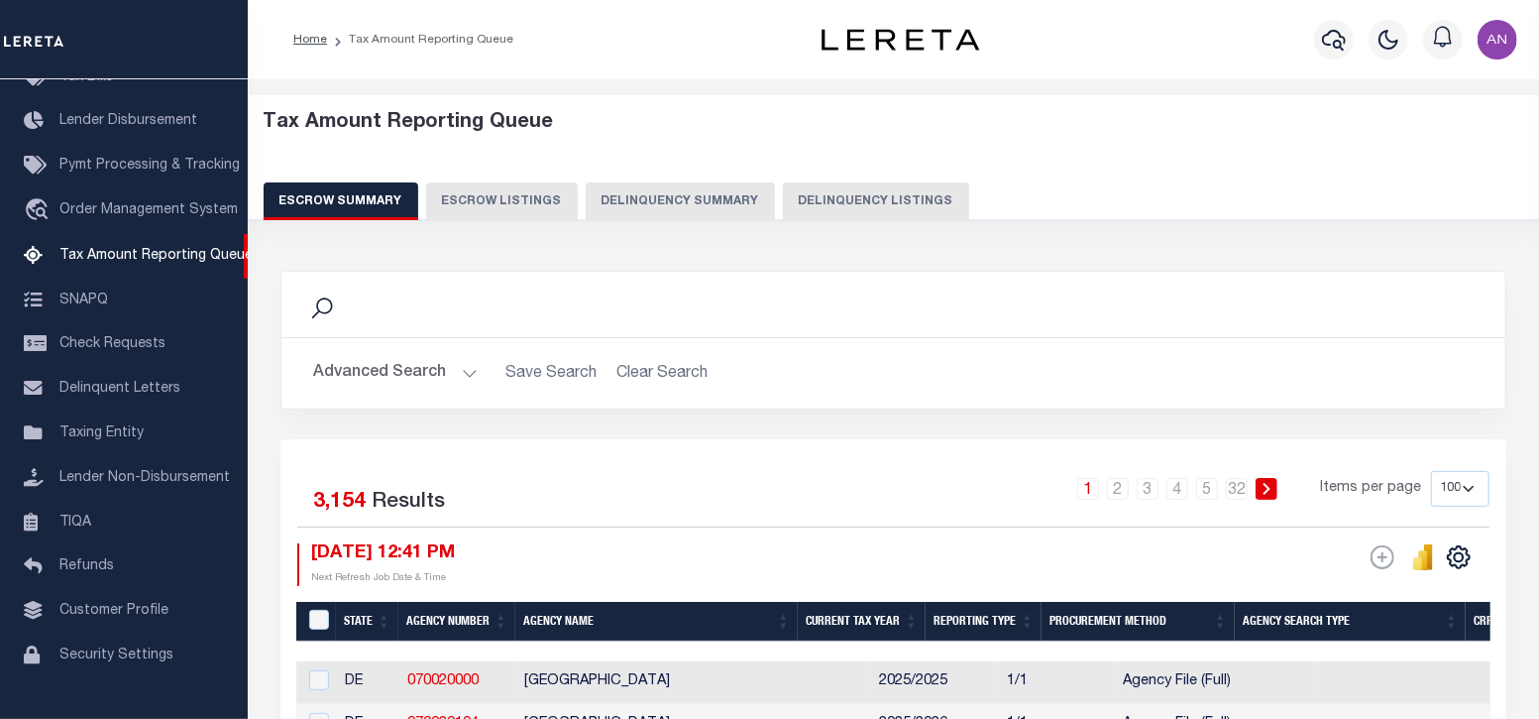
click at [813, 200] on button "Delinquency Listings" at bounding box center [876, 201] width 186 height 38
select select "100"
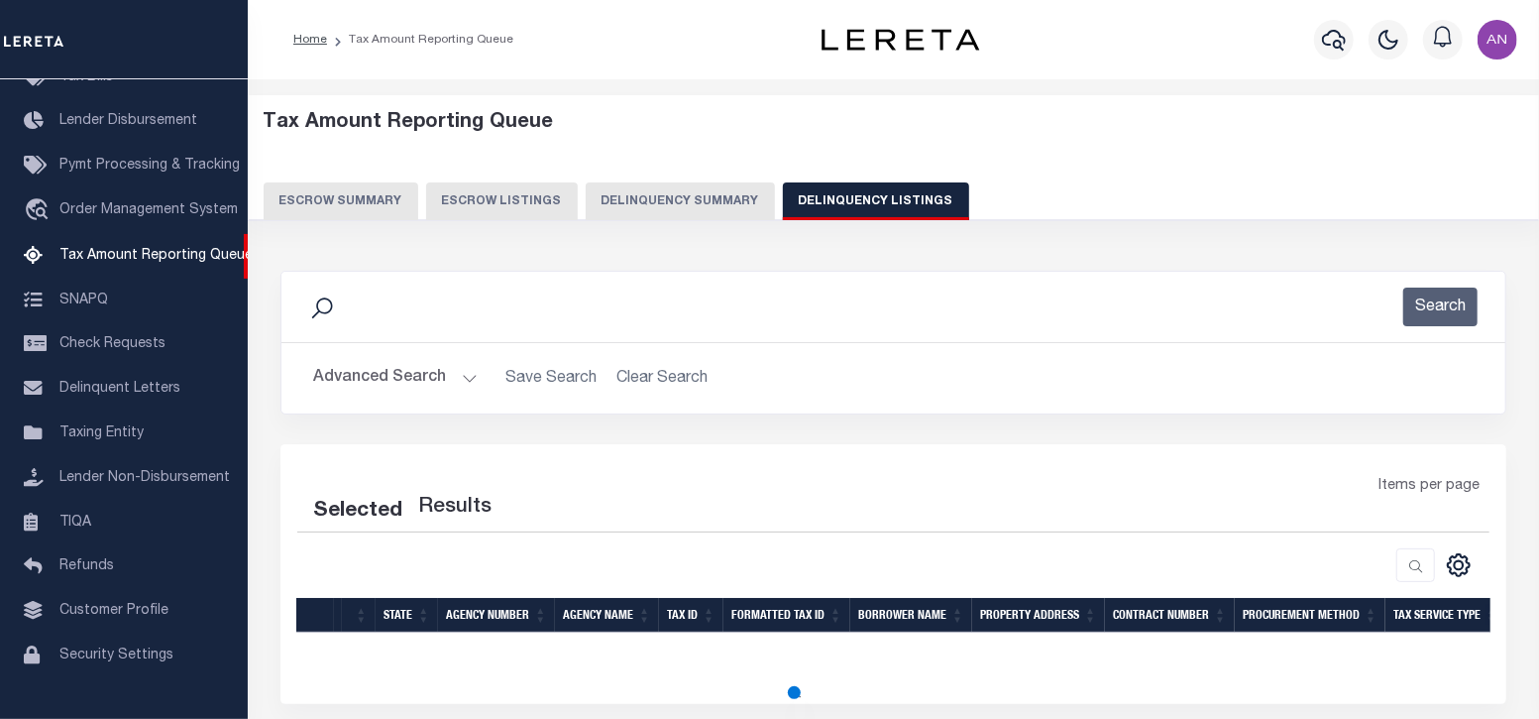
select select "100"
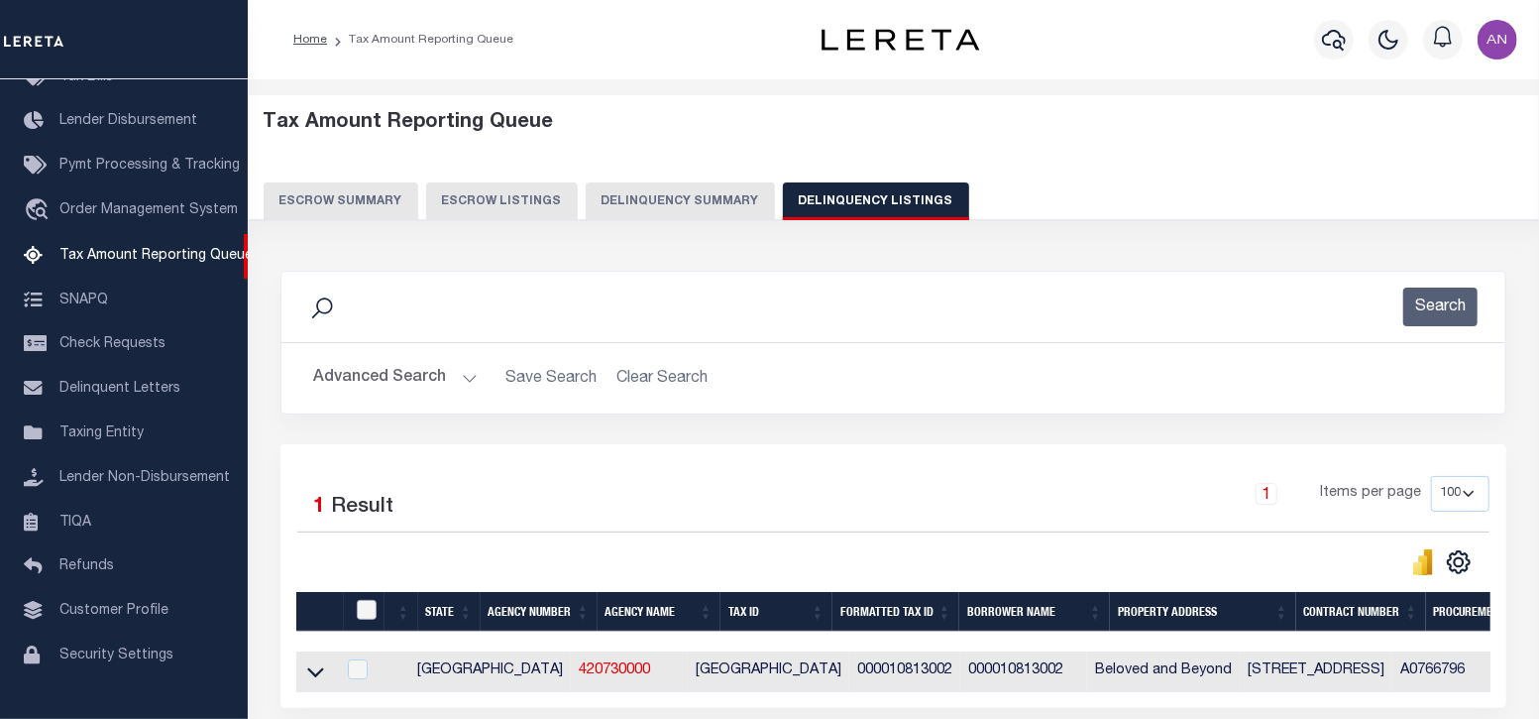
click at [374, 608] on input "checkbox" at bounding box center [367, 610] width 20 height 20
checkbox input "true"
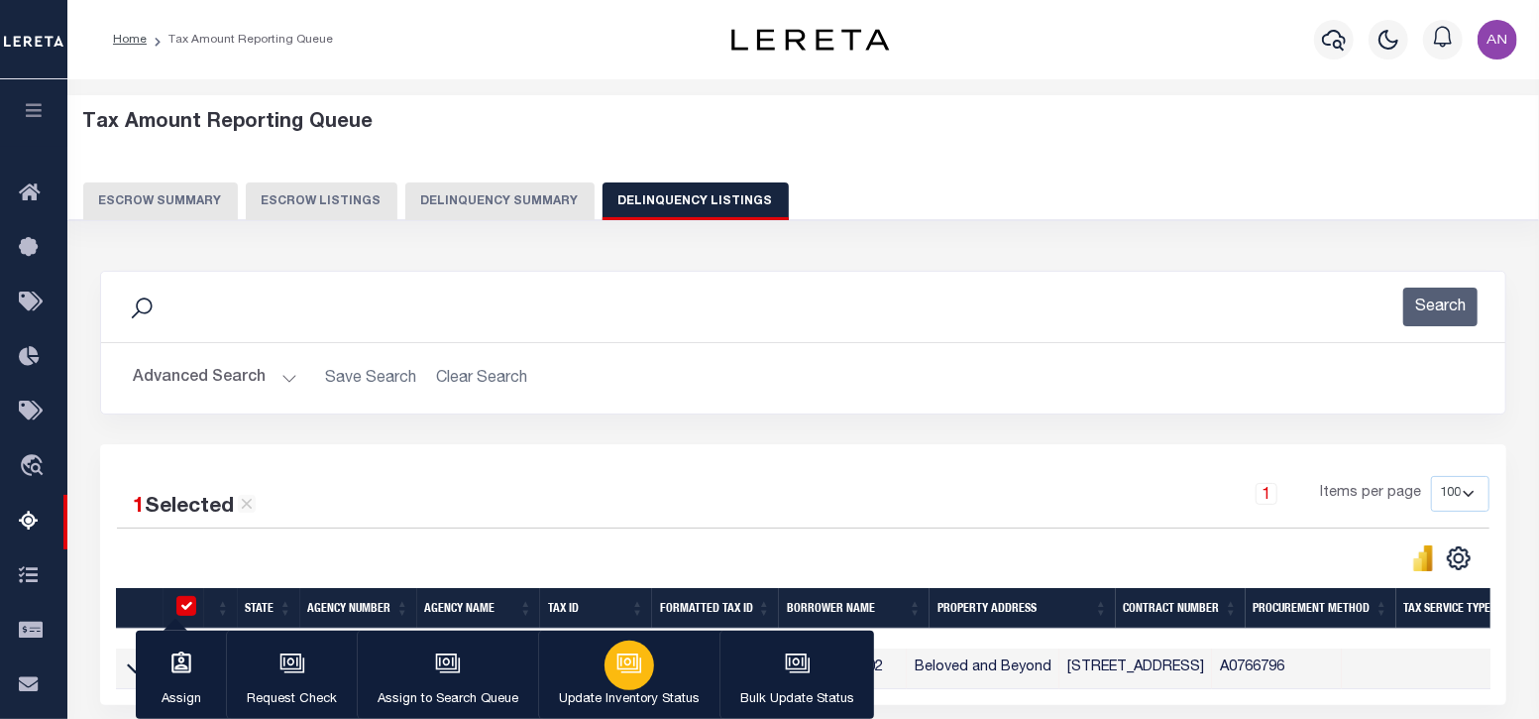
click at [628, 678] on div "button" at bounding box center [630, 665] width 50 height 50
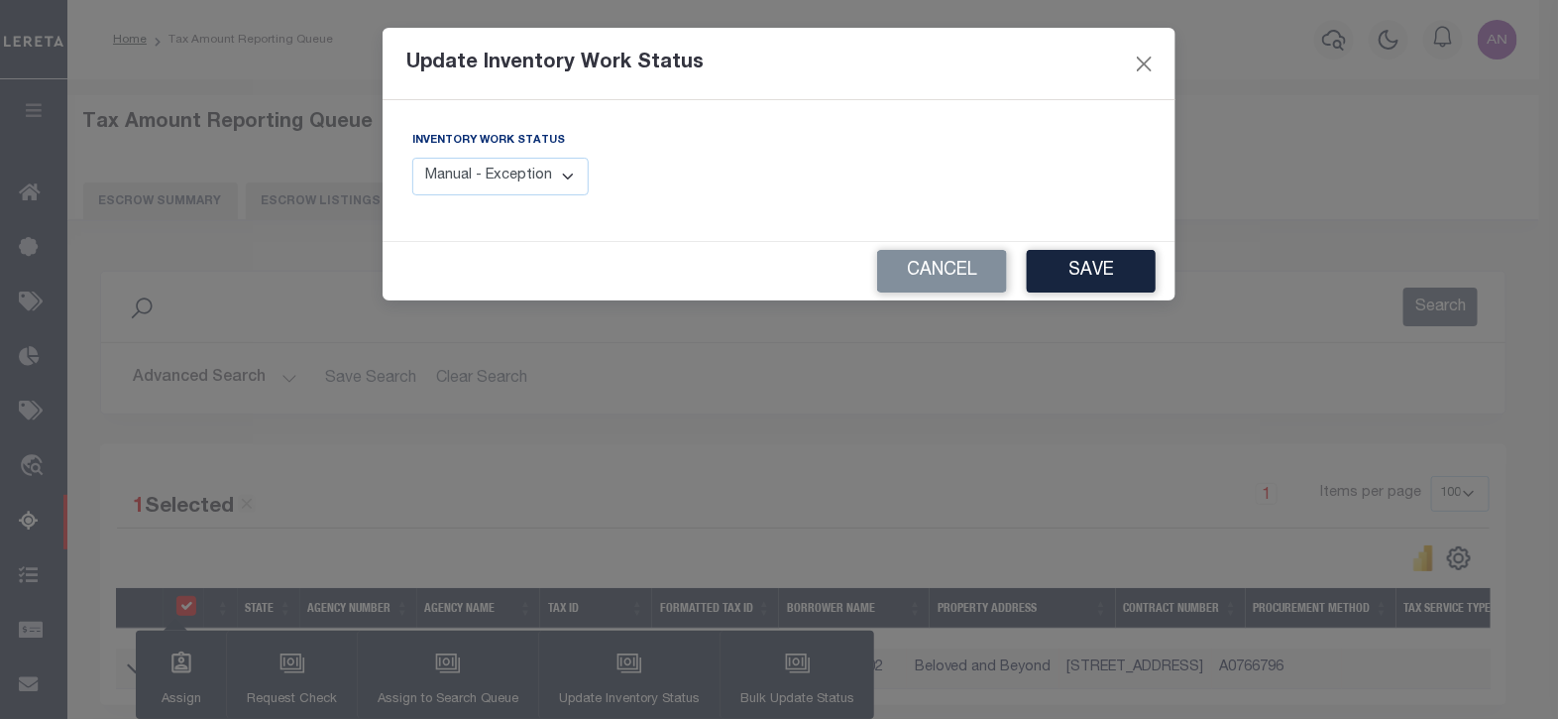
click at [554, 172] on select "Manual - Exception Pended - Awaiting Search Late Add Exception Completed" at bounding box center [500, 177] width 176 height 39
select select "4"
click at [412, 158] on select "Manual - Exception Pended - Awaiting Search Late Add Exception Completed" at bounding box center [500, 177] width 176 height 39
click at [1081, 274] on button "Save" at bounding box center [1091, 271] width 129 height 43
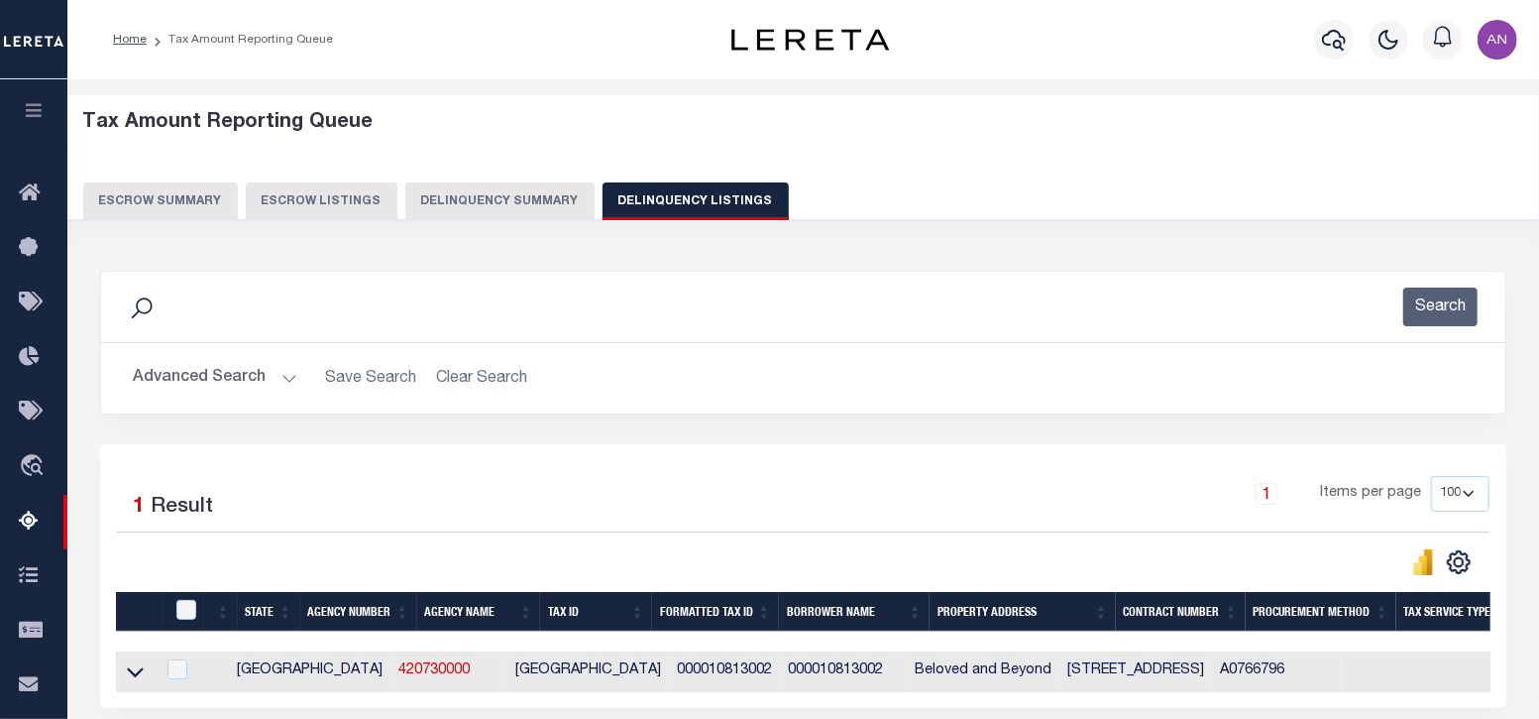
click at [223, 377] on button "Advanced Search" at bounding box center [215, 378] width 165 height 39
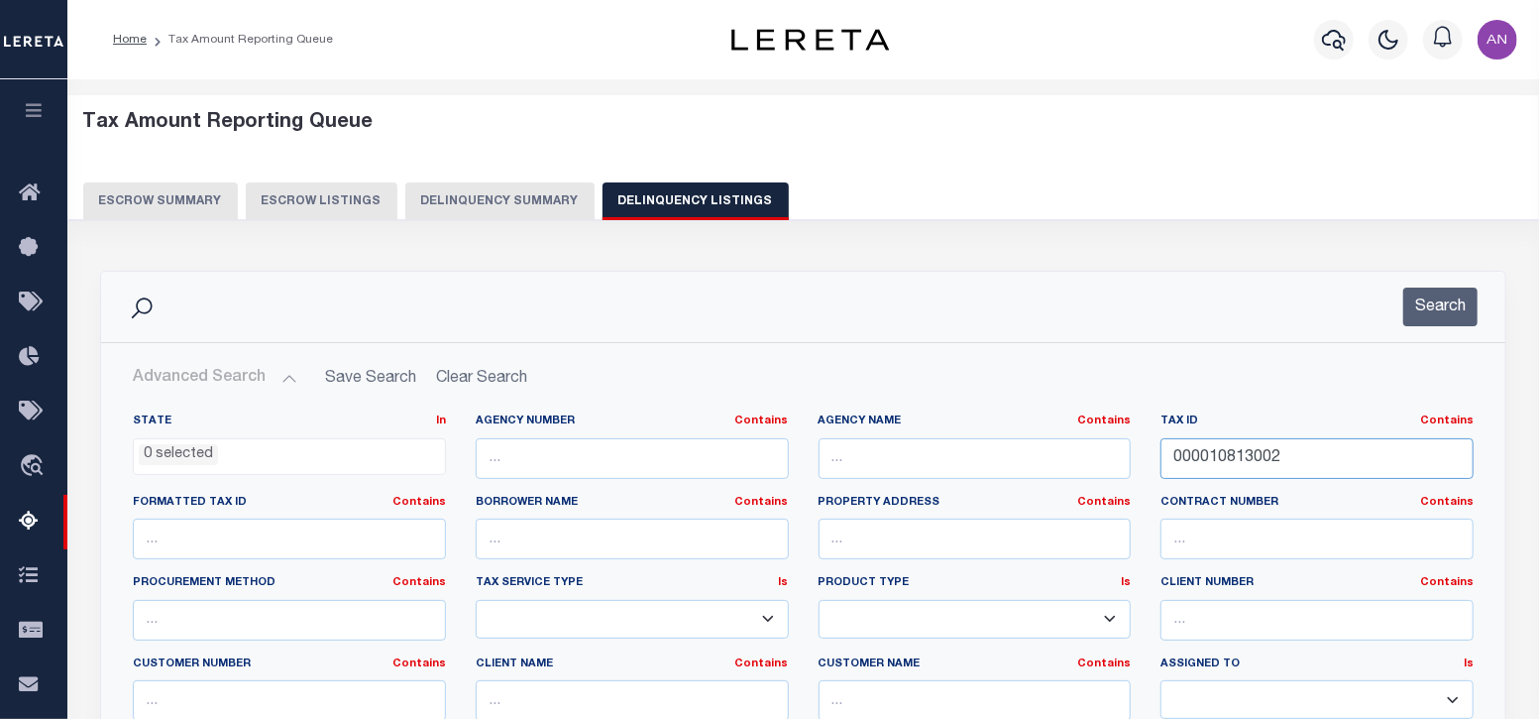
click at [1247, 441] on input "000010813002" at bounding box center [1317, 458] width 313 height 41
paste input "24826001"
type input "000024826001"
click at [1431, 311] on button "Search" at bounding box center [1440, 306] width 74 height 39
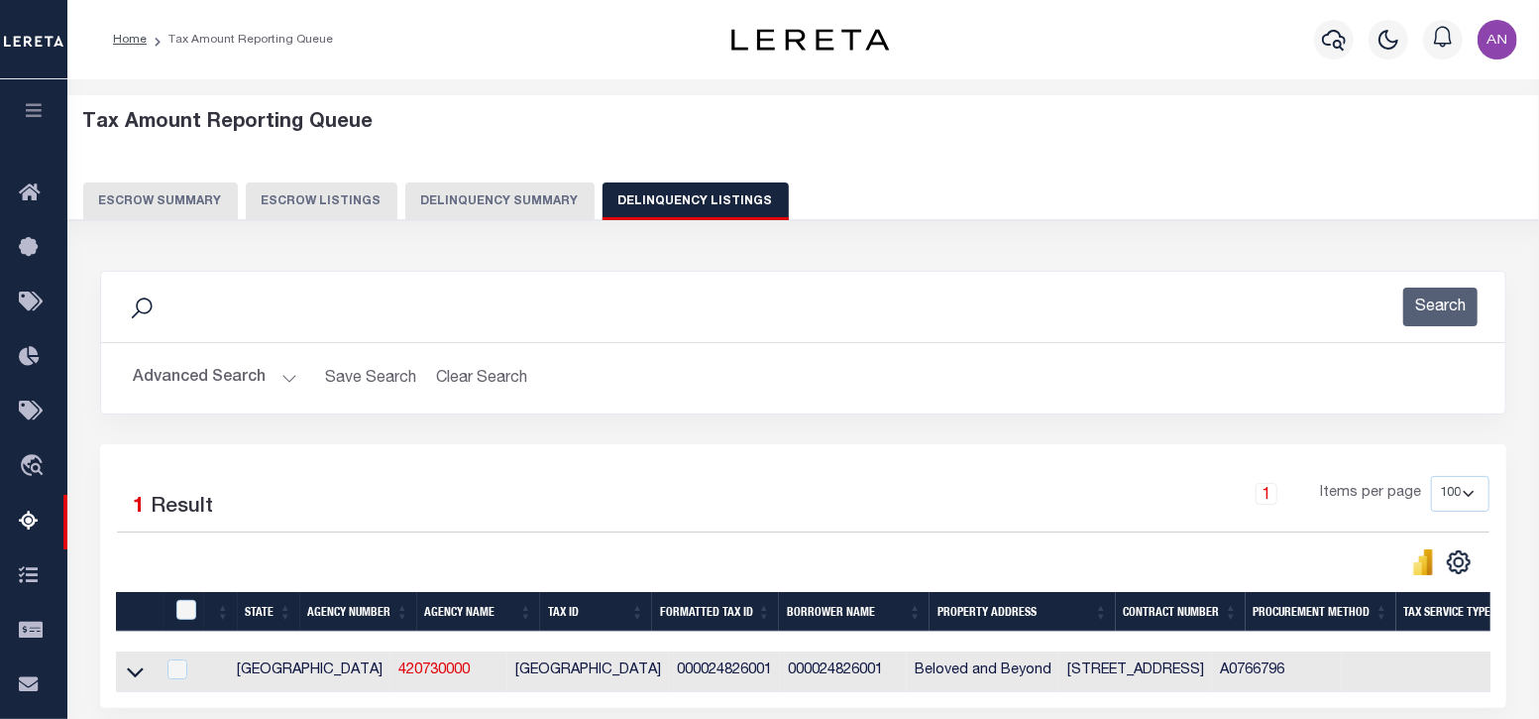
drag, startPoint x: 139, startPoint y: 685, endPoint x: 310, endPoint y: 631, distance: 179.6
click at [139, 682] on icon at bounding box center [135, 671] width 17 height 21
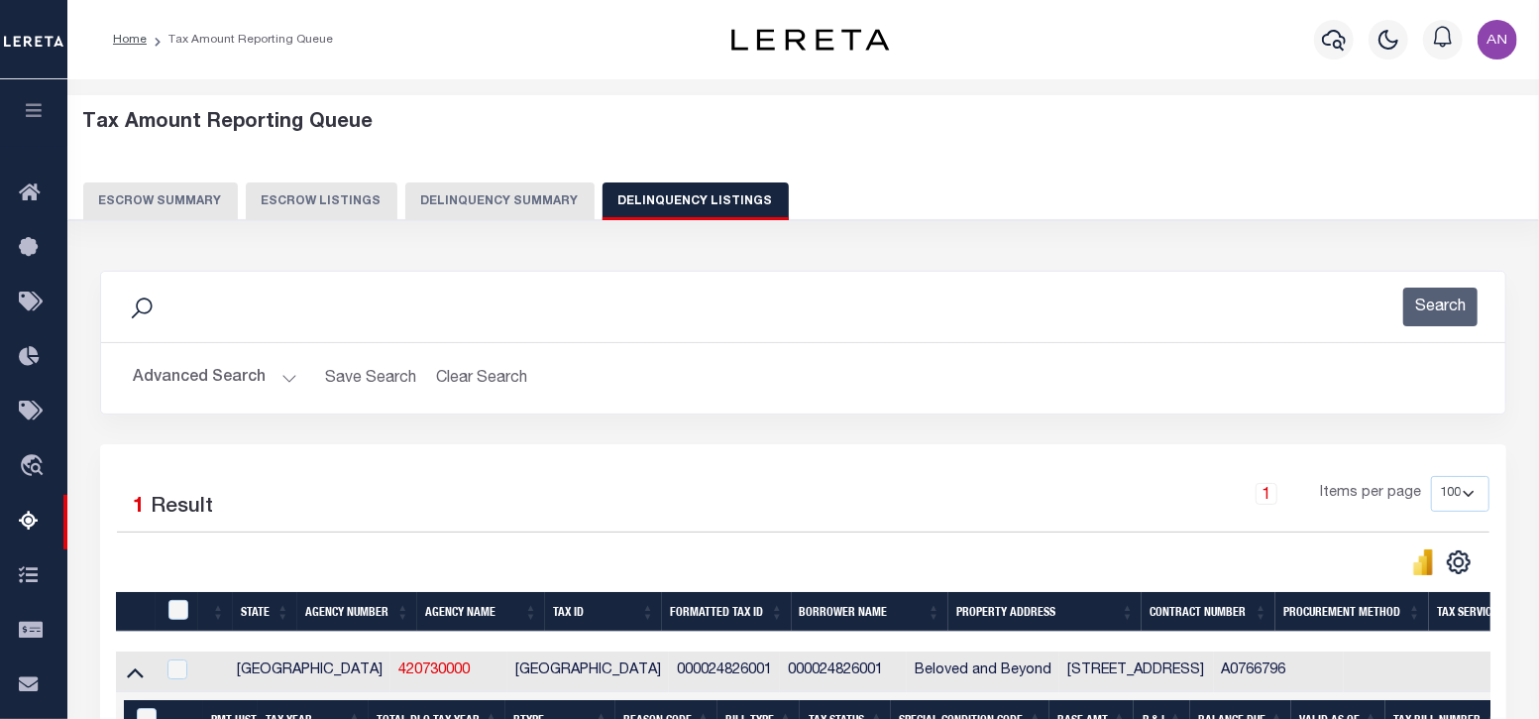
scroll to position [332, 0]
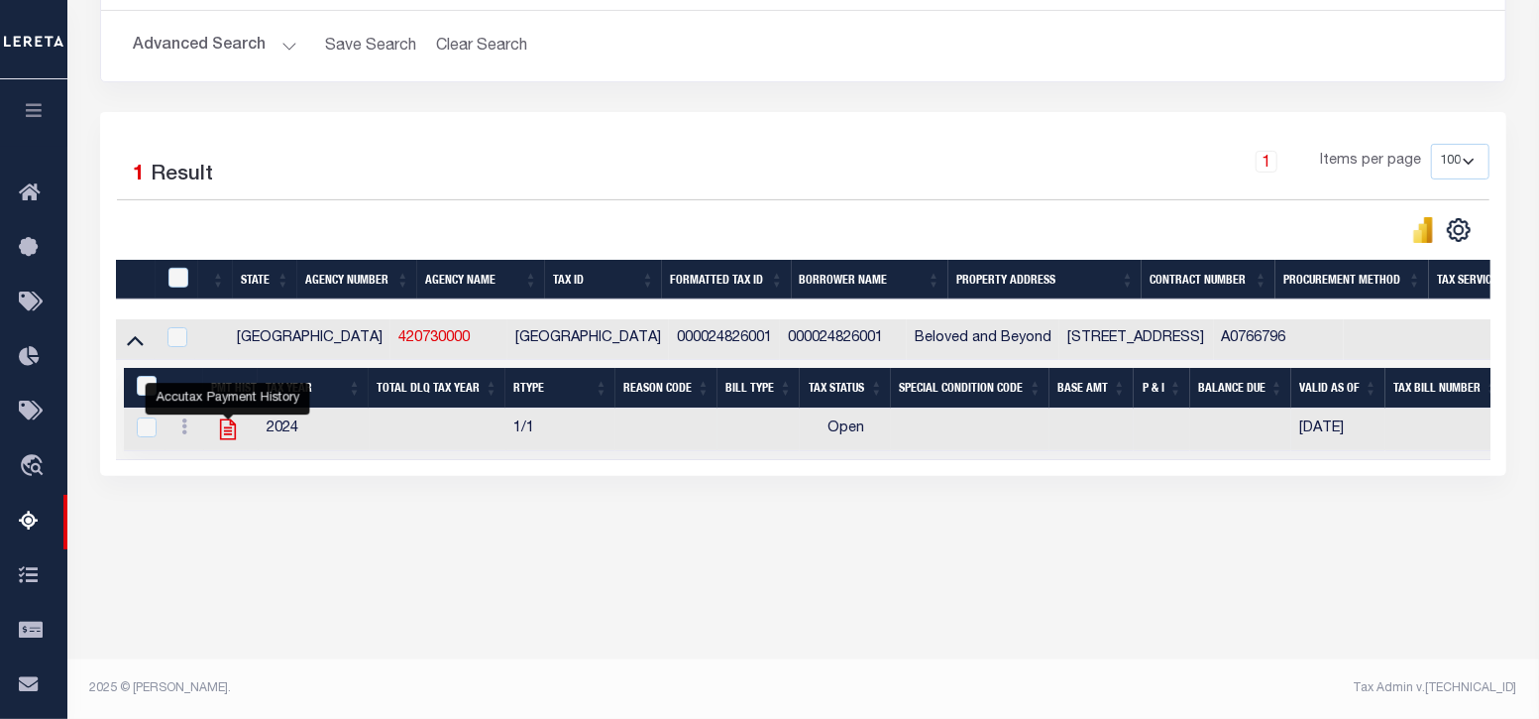
click at [224, 428] on icon "" at bounding box center [228, 429] width 26 height 26
checkbox input "true"
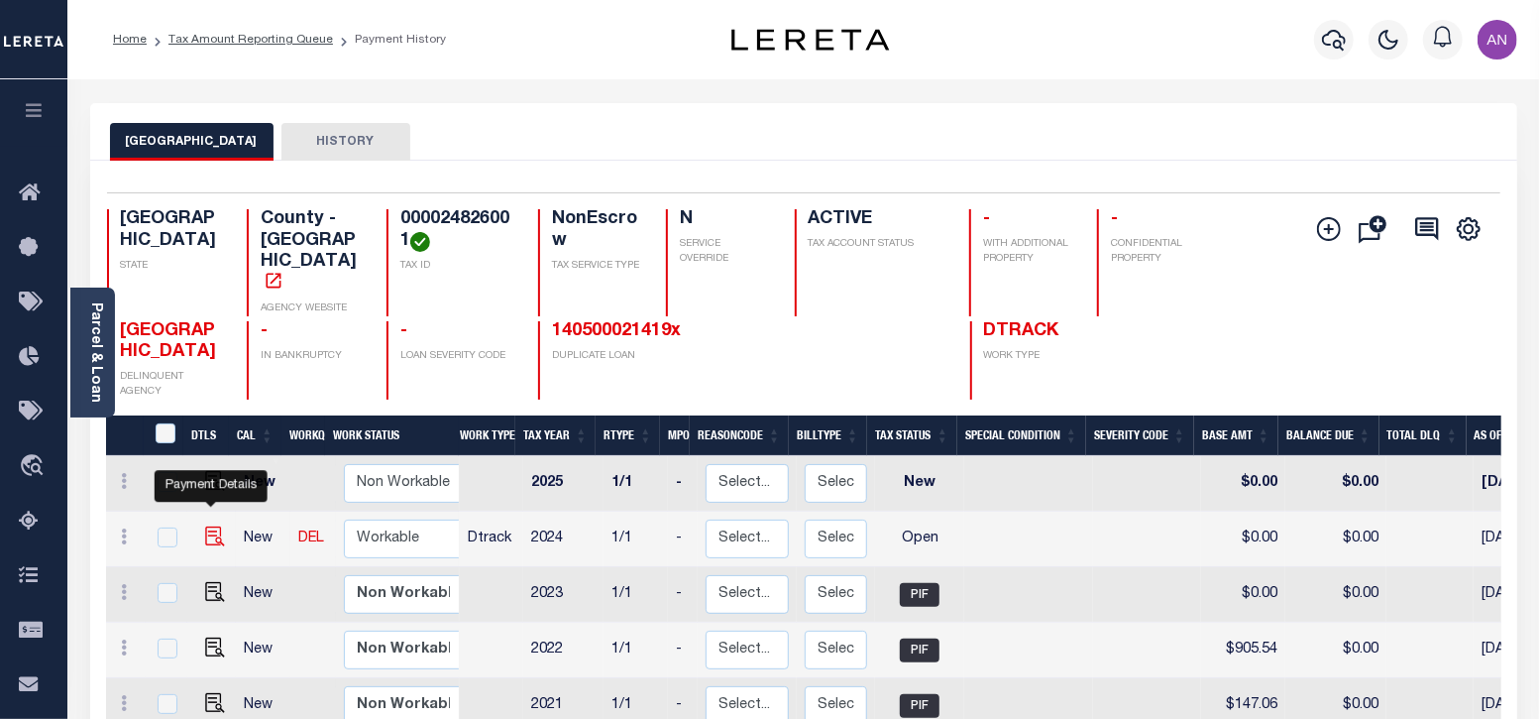
click at [208, 526] on img "" at bounding box center [215, 536] width 20 height 20
checkbox input "true"
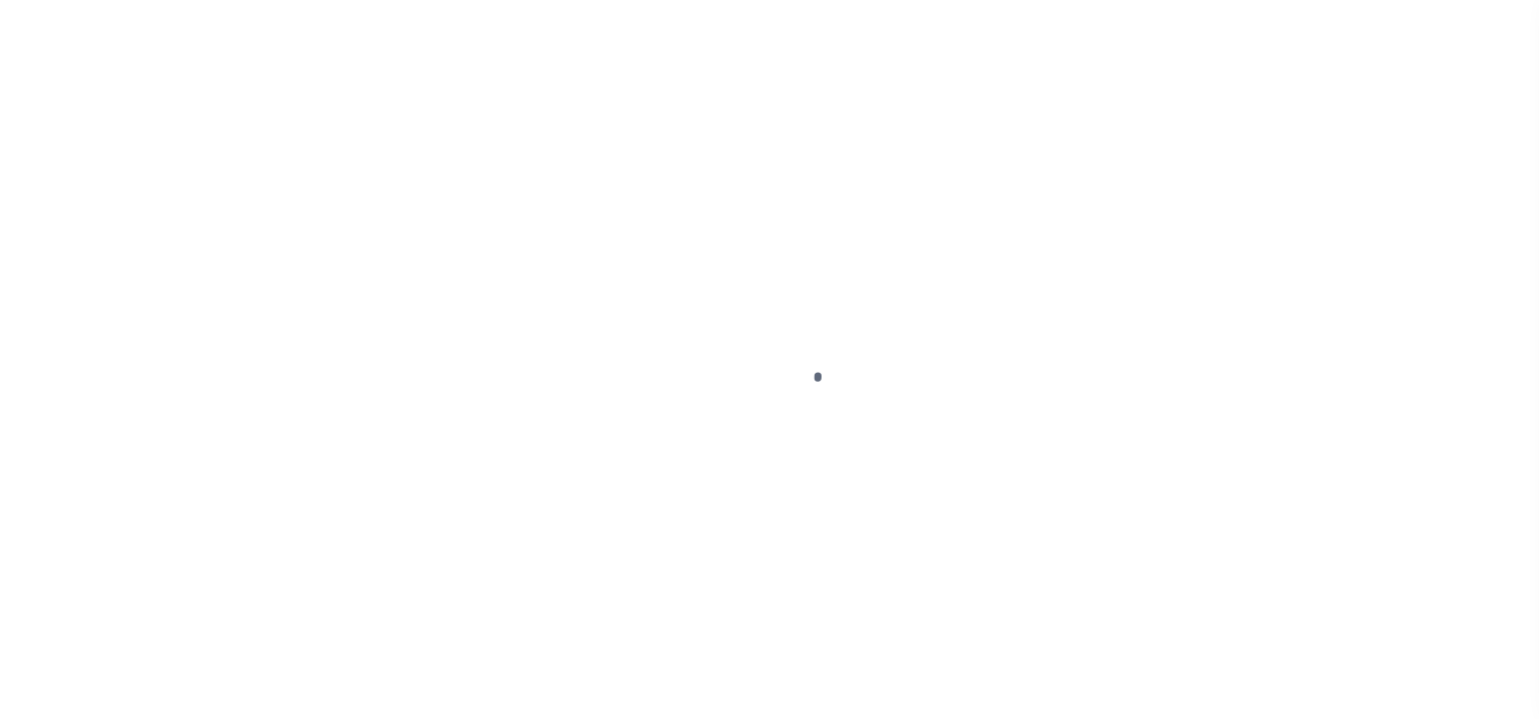
select select "OP2"
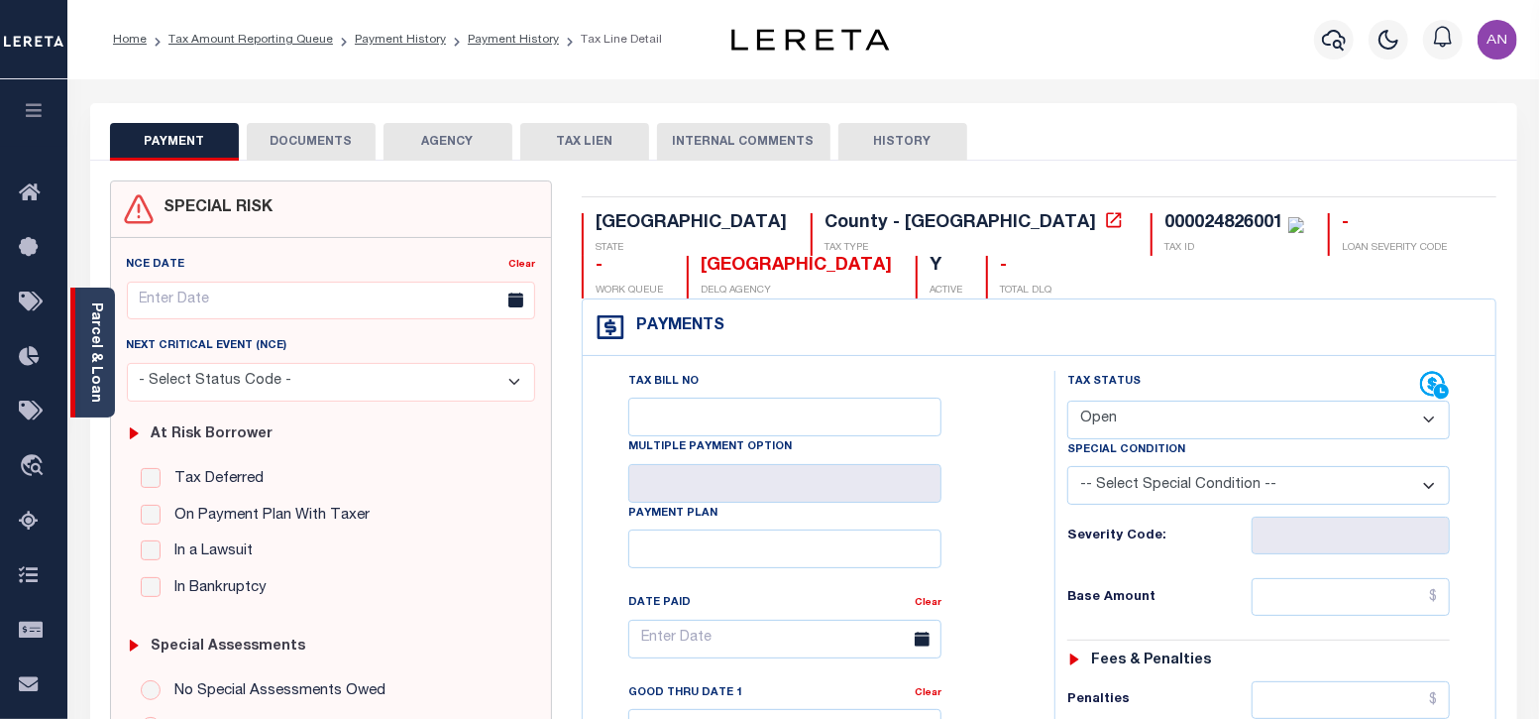
click at [104, 351] on div "Parcel & Loan" at bounding box center [92, 352] width 45 height 130
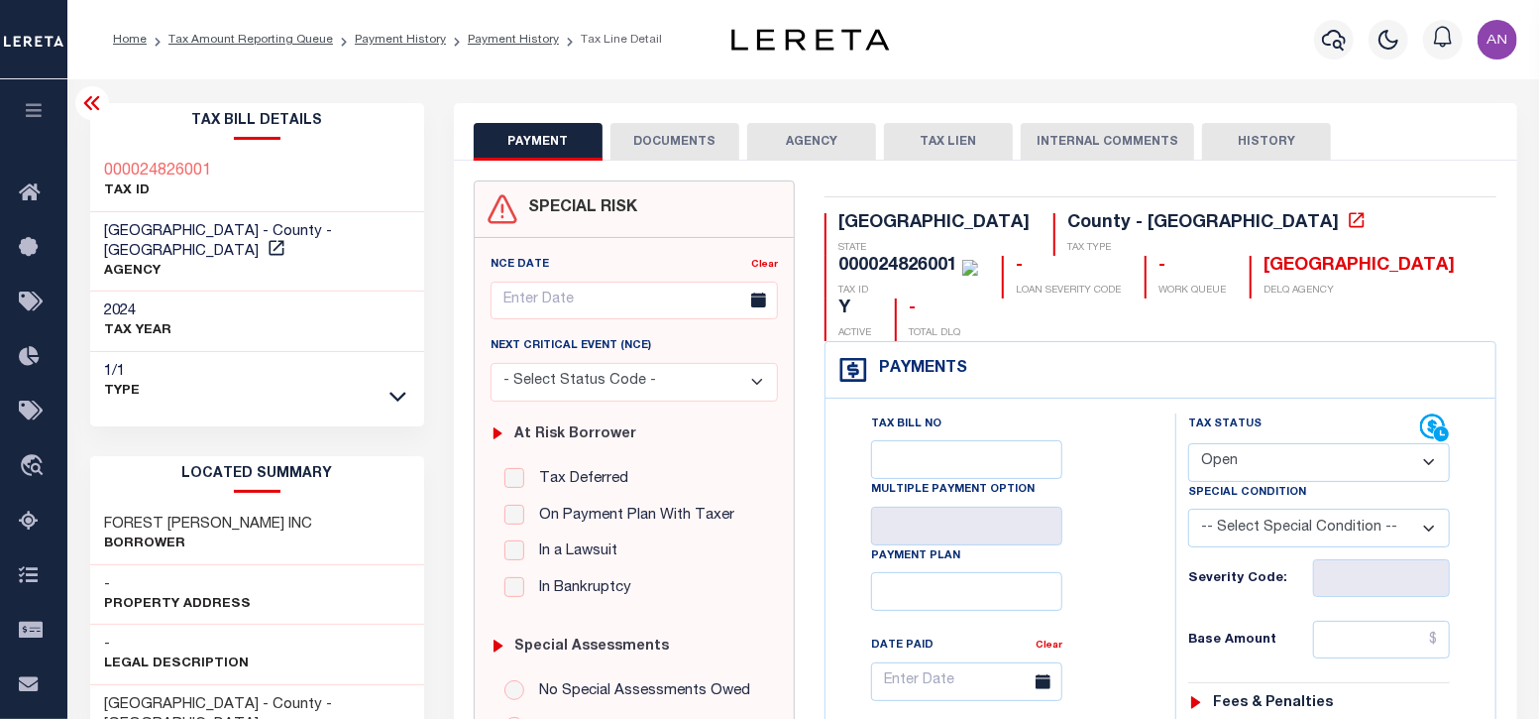
click at [702, 152] on button "DOCUMENTS" at bounding box center [675, 142] width 129 height 38
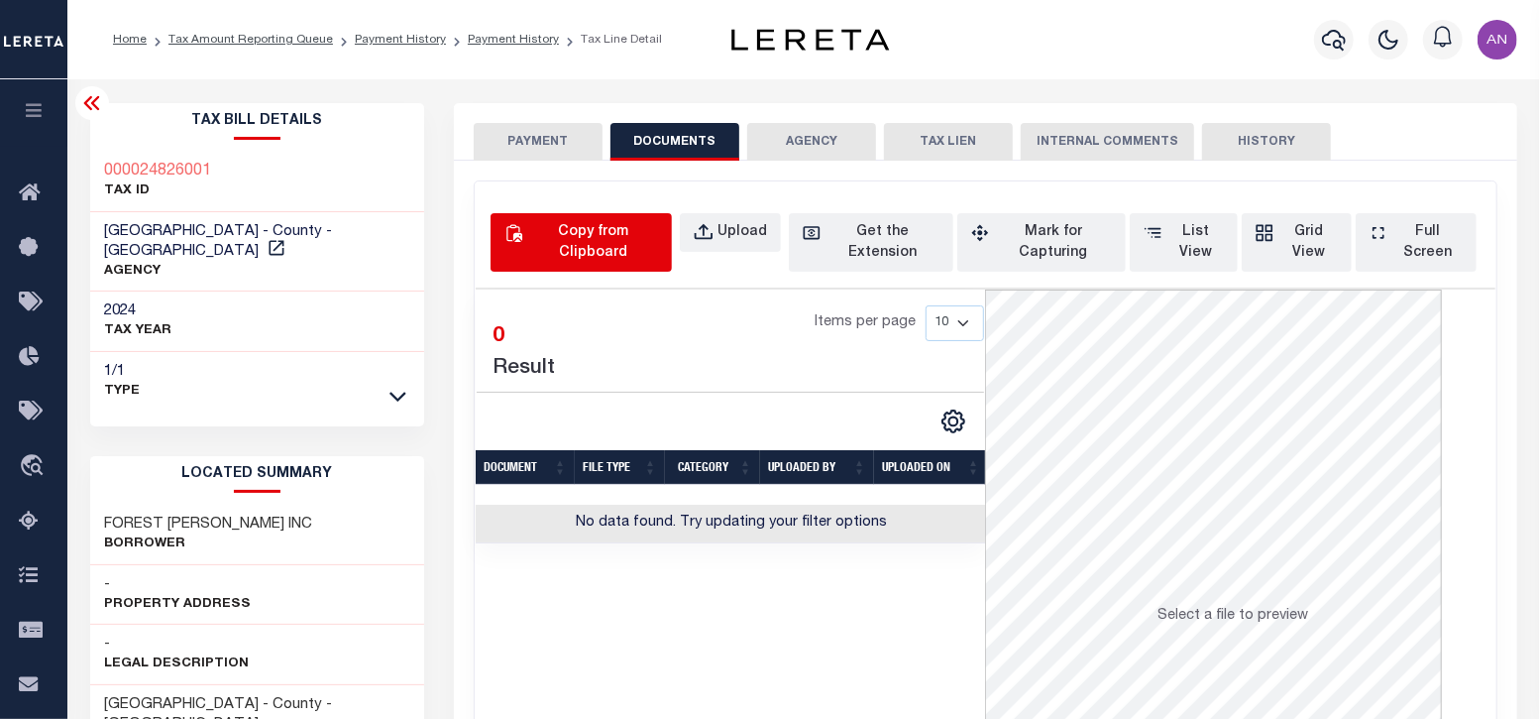
click at [582, 237] on div "Copy from Clipboard" at bounding box center [592, 243] width 131 height 42
select select "POP"
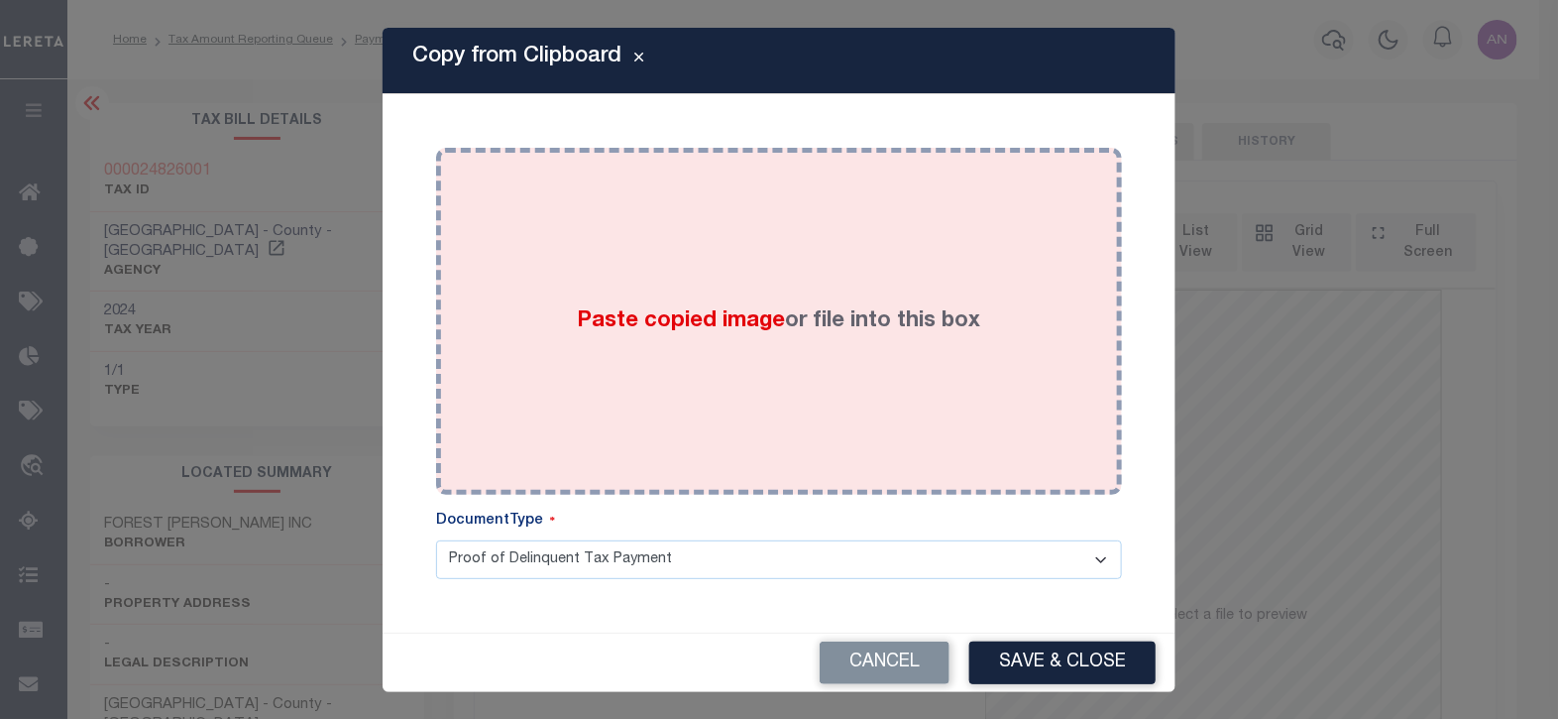
click at [749, 262] on div "Paste copied image or file into this box" at bounding box center [779, 321] width 656 height 317
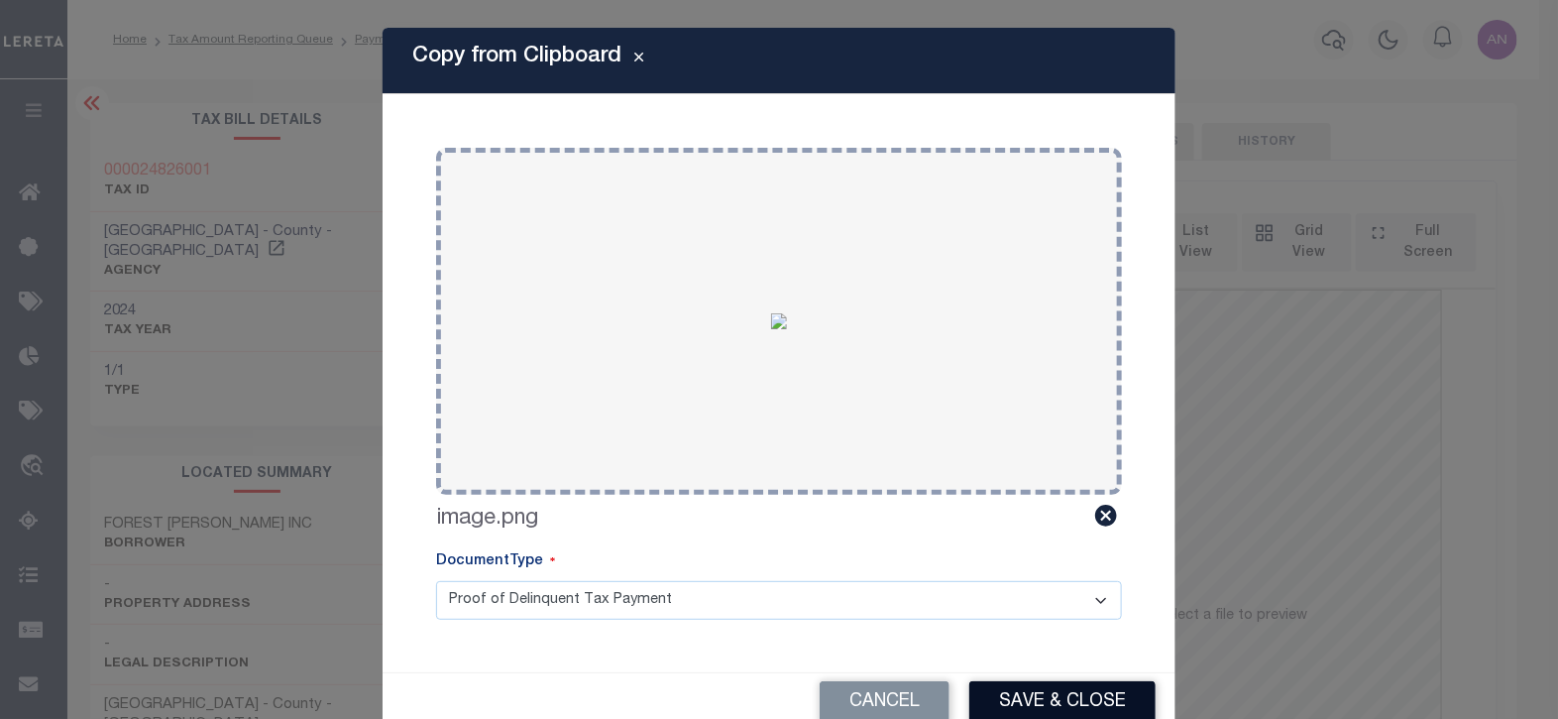
click at [1032, 695] on button "Save & Close" at bounding box center [1062, 702] width 186 height 43
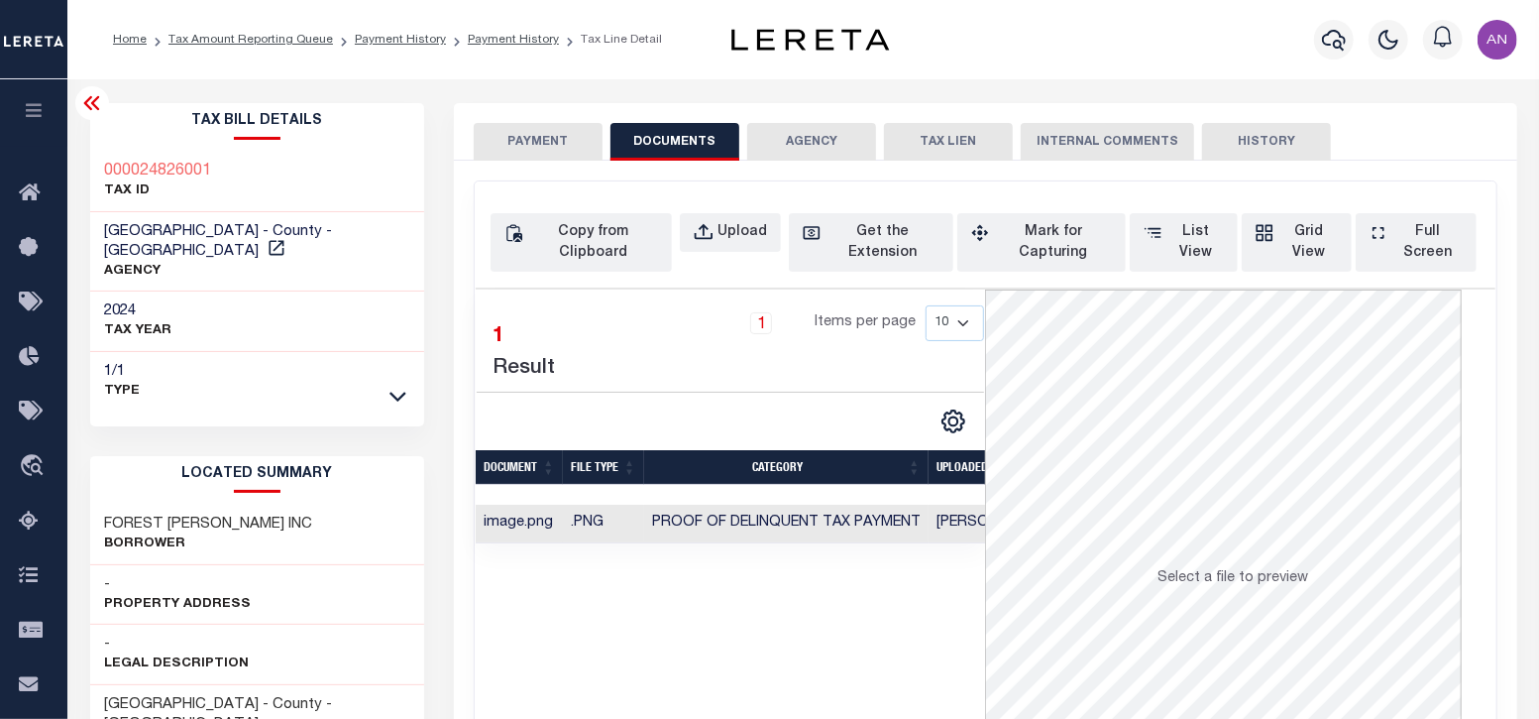
click at [498, 129] on button "PAYMENT" at bounding box center [538, 142] width 129 height 38
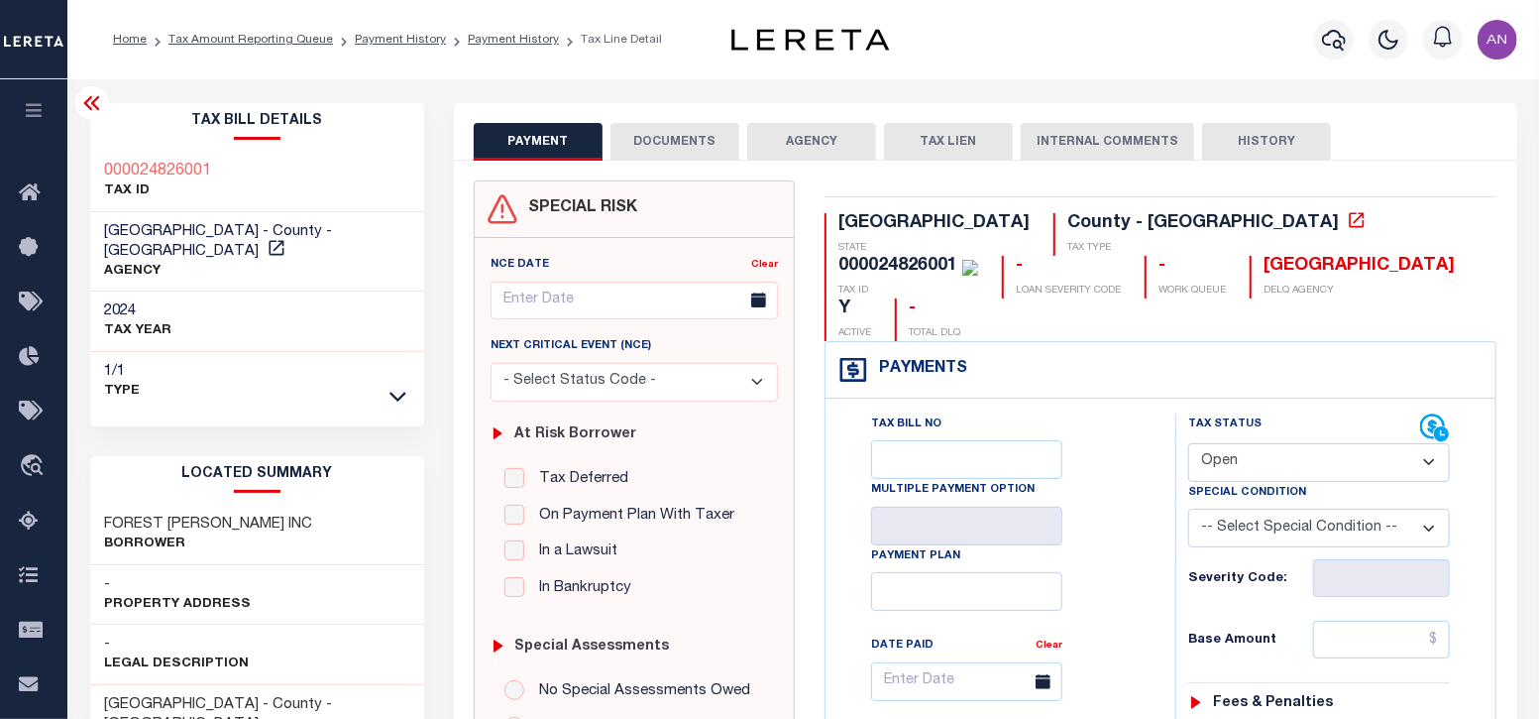
click at [1272, 443] on select "- Select Status Code - Open Due/Unpaid Paid Incomplete No Tax Due Internal Refu…" at bounding box center [1319, 462] width 262 height 39
select select "PYD"
click at [1188, 443] on select "- Select Status Code - Open Due/Unpaid Paid Incomplete No Tax Due Internal Refu…" at bounding box center [1319, 462] width 262 height 39
type input "[DATE]"
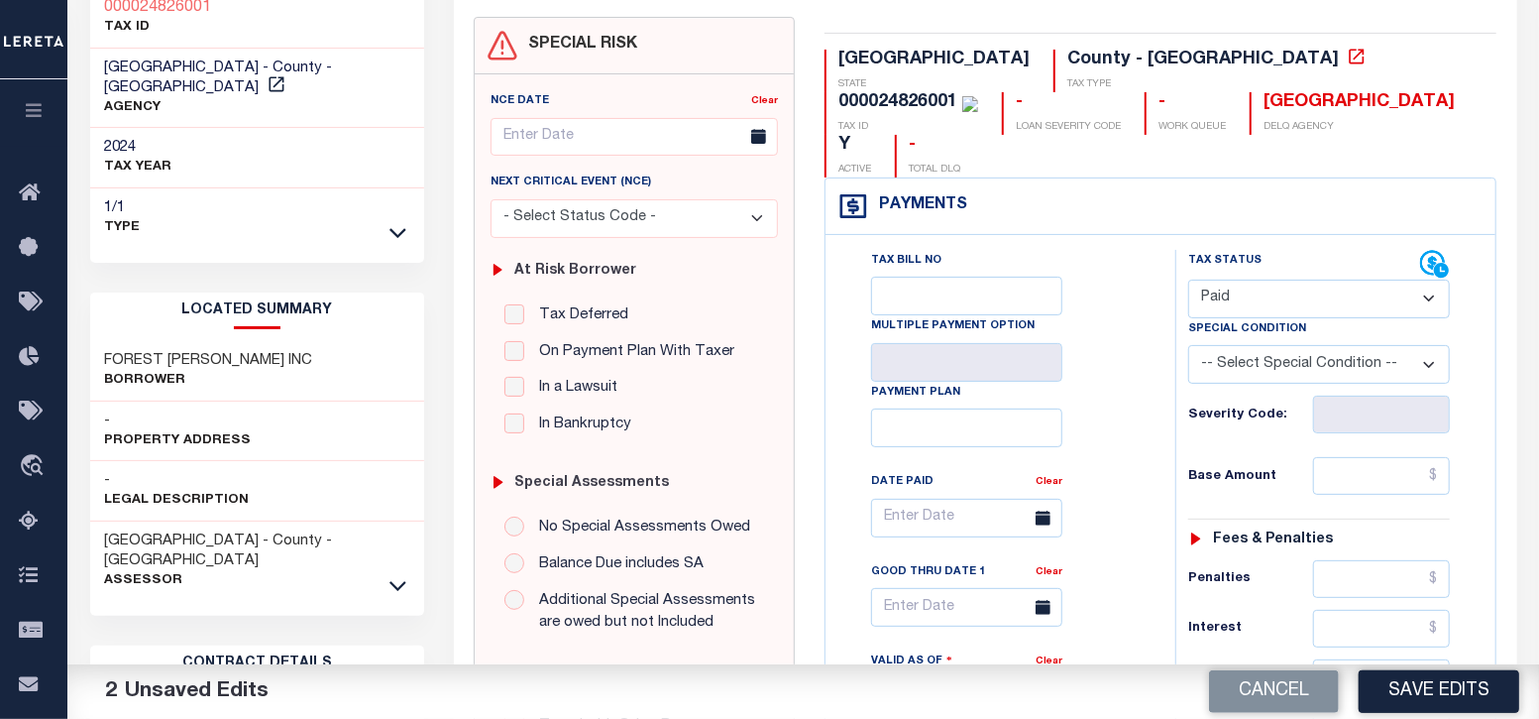
scroll to position [372, 0]
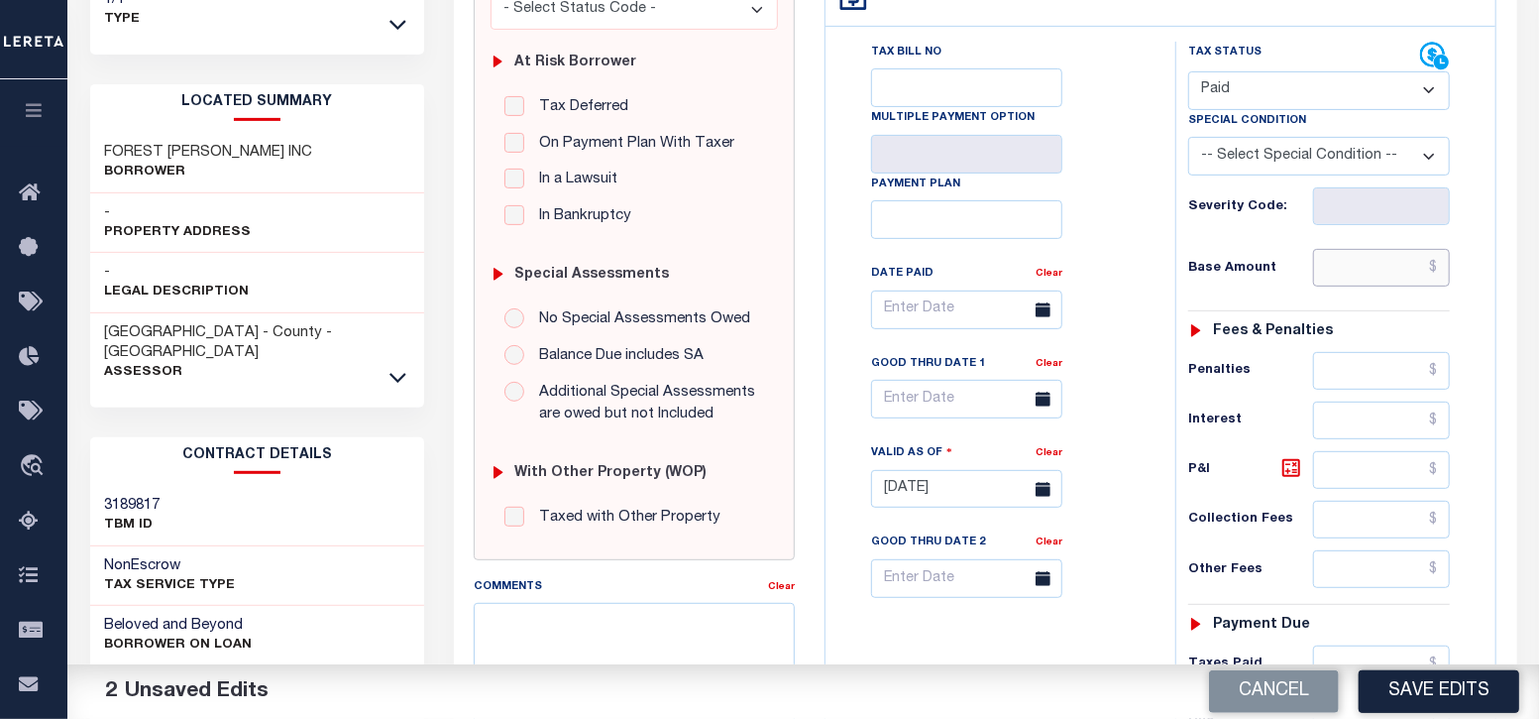
click at [1359, 249] on input "text" at bounding box center [1382, 268] width 138 height 38
type input "$0.00"
click at [1160, 205] on div "Tax Bill No Multiple Payment Option Payment Plan Clear" at bounding box center [996, 479] width 330 height 875
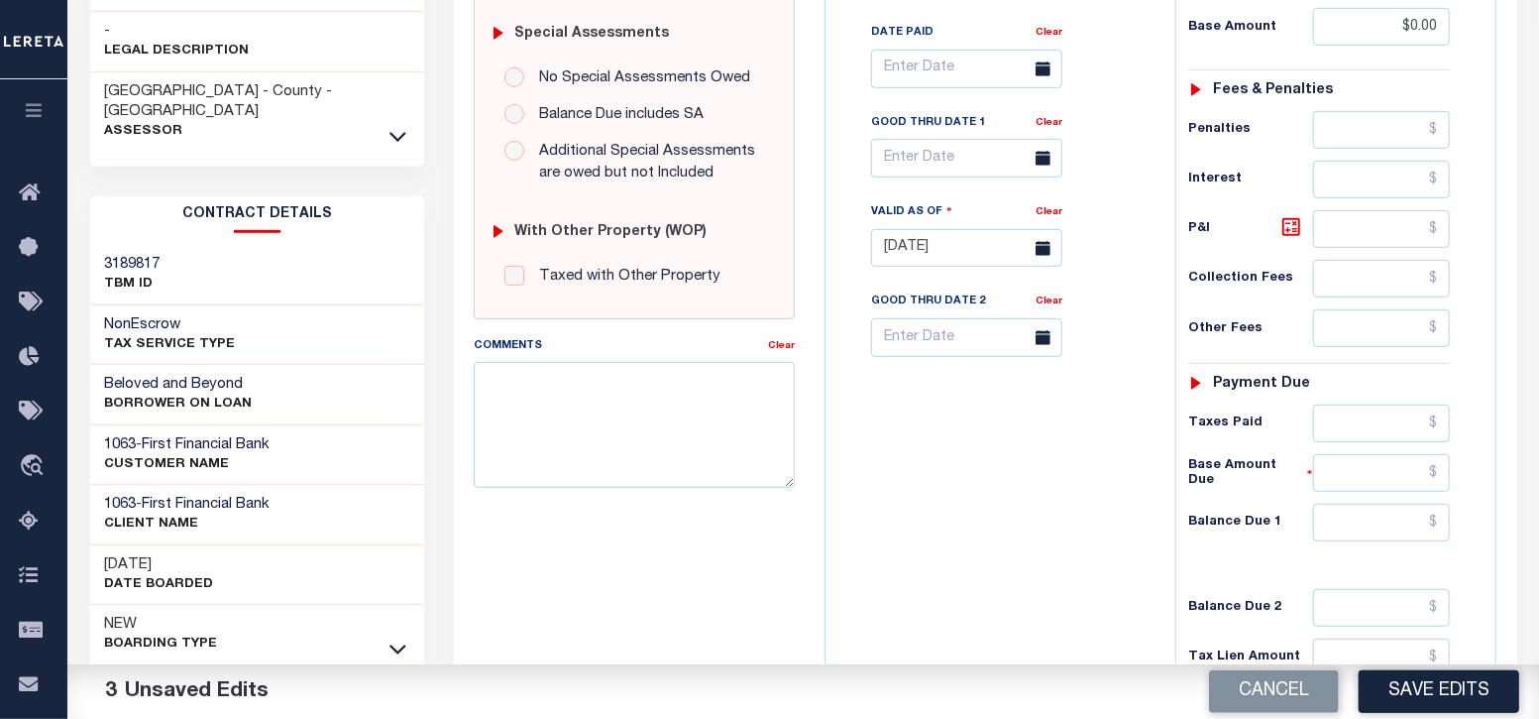
scroll to position [619, 0]
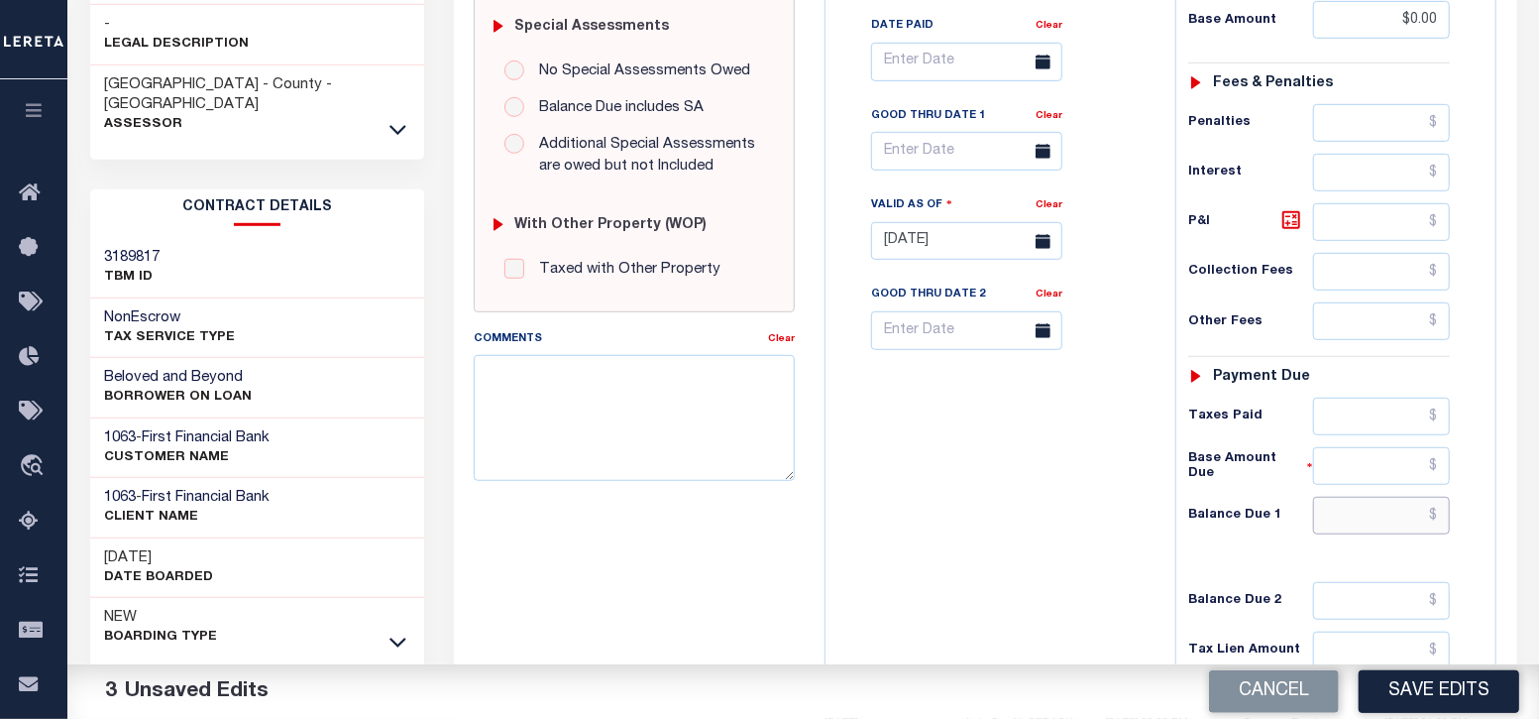
click at [1397, 497] on input "text" at bounding box center [1382, 516] width 138 height 38
type input "$0.00"
click at [966, 559] on div "Tax Bill No Multiple Payment Option Payment Plan Clear" at bounding box center [996, 231] width 330 height 875
click at [1418, 690] on button "Save Edits" at bounding box center [1439, 691] width 161 height 43
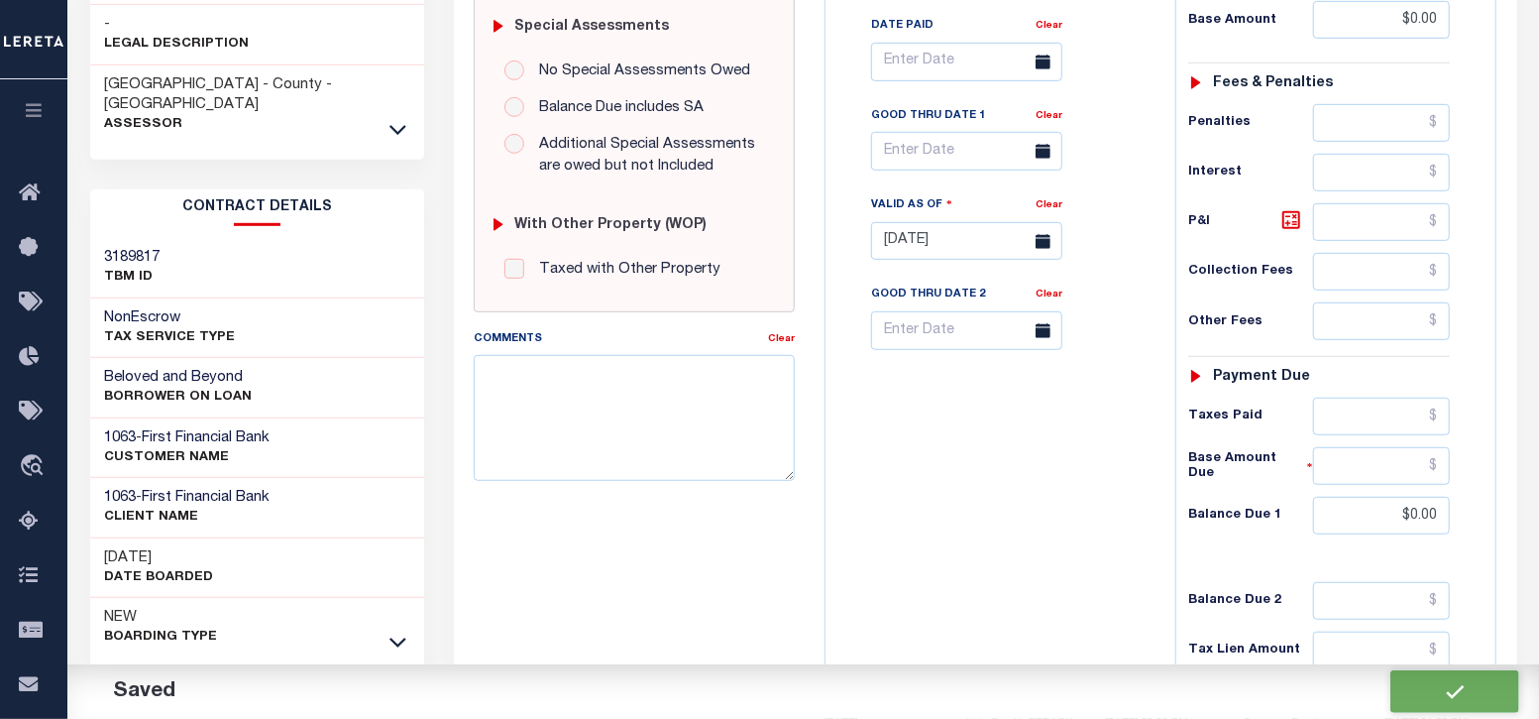
checkbox input "false"
type input "$0"
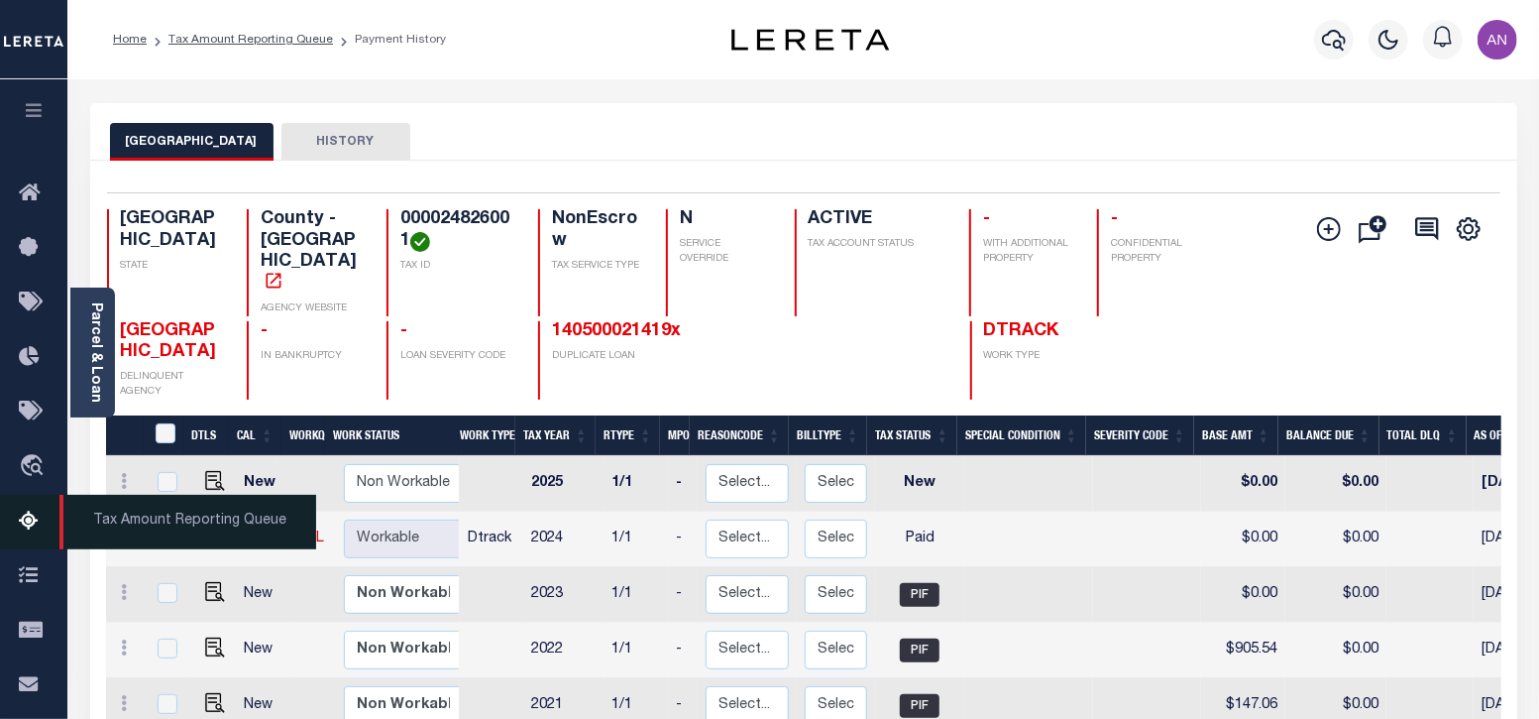
click at [18, 512] on link "Tax Amount Reporting Queue" at bounding box center [33, 522] width 67 height 55
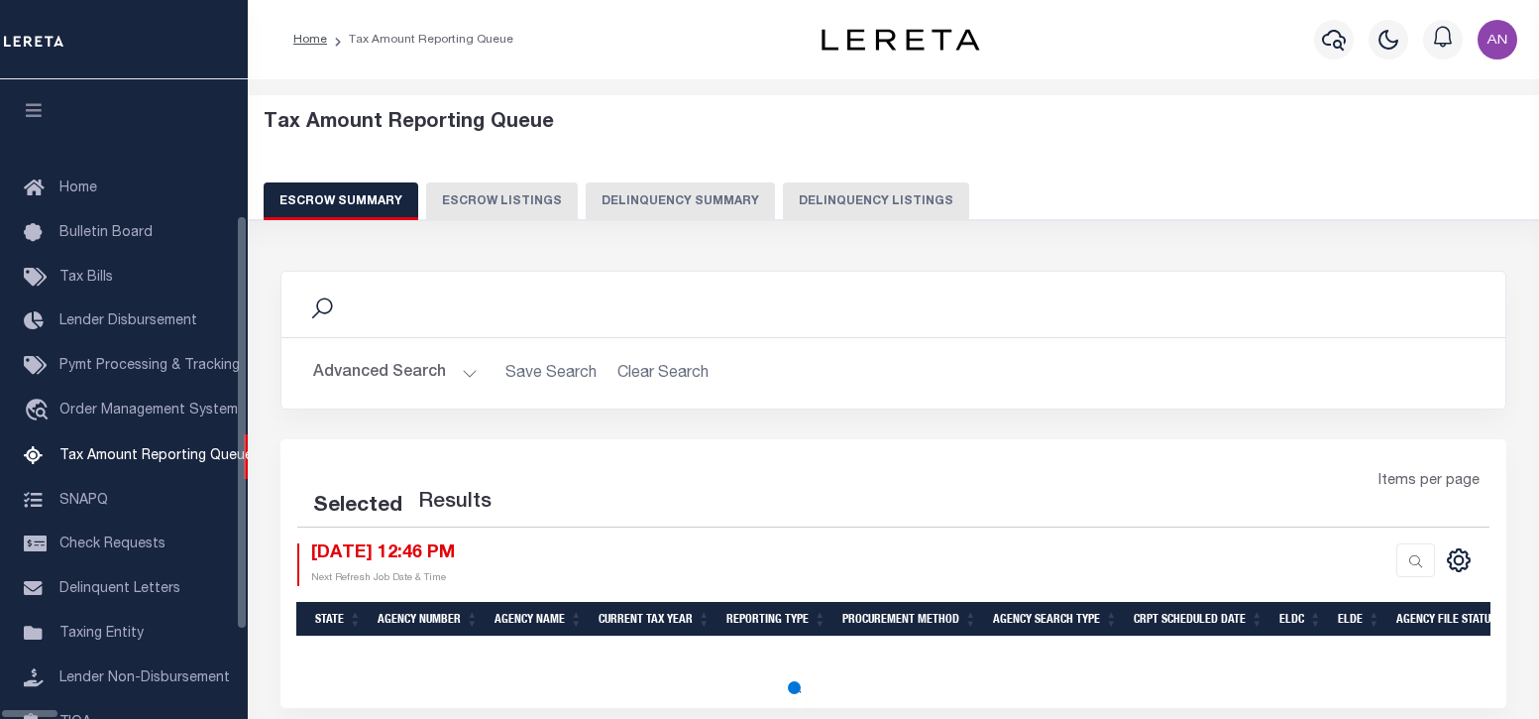
click at [753, 204] on button "Delinquency Summary" at bounding box center [680, 201] width 189 height 38
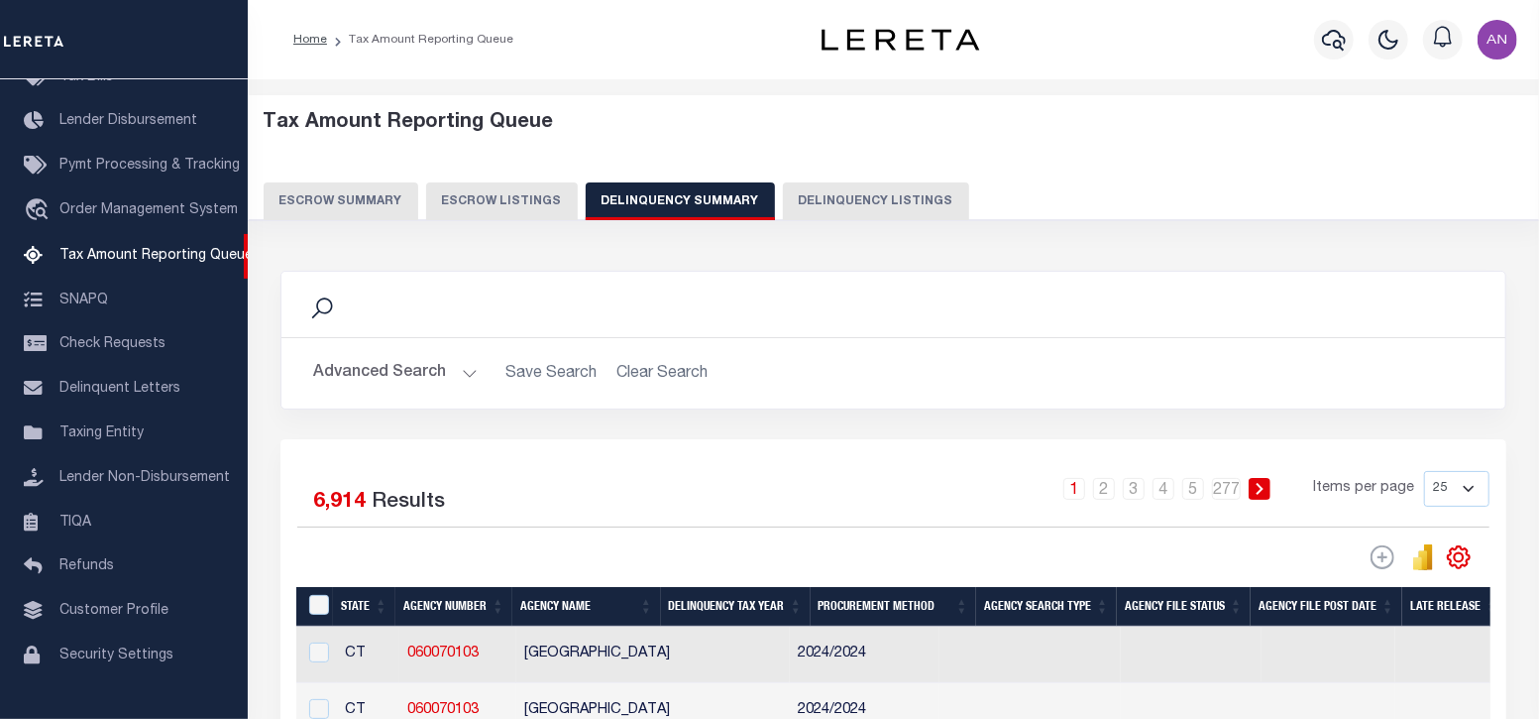
click at [836, 201] on button "Delinquency Listings" at bounding box center [876, 201] width 186 height 38
select select "100"
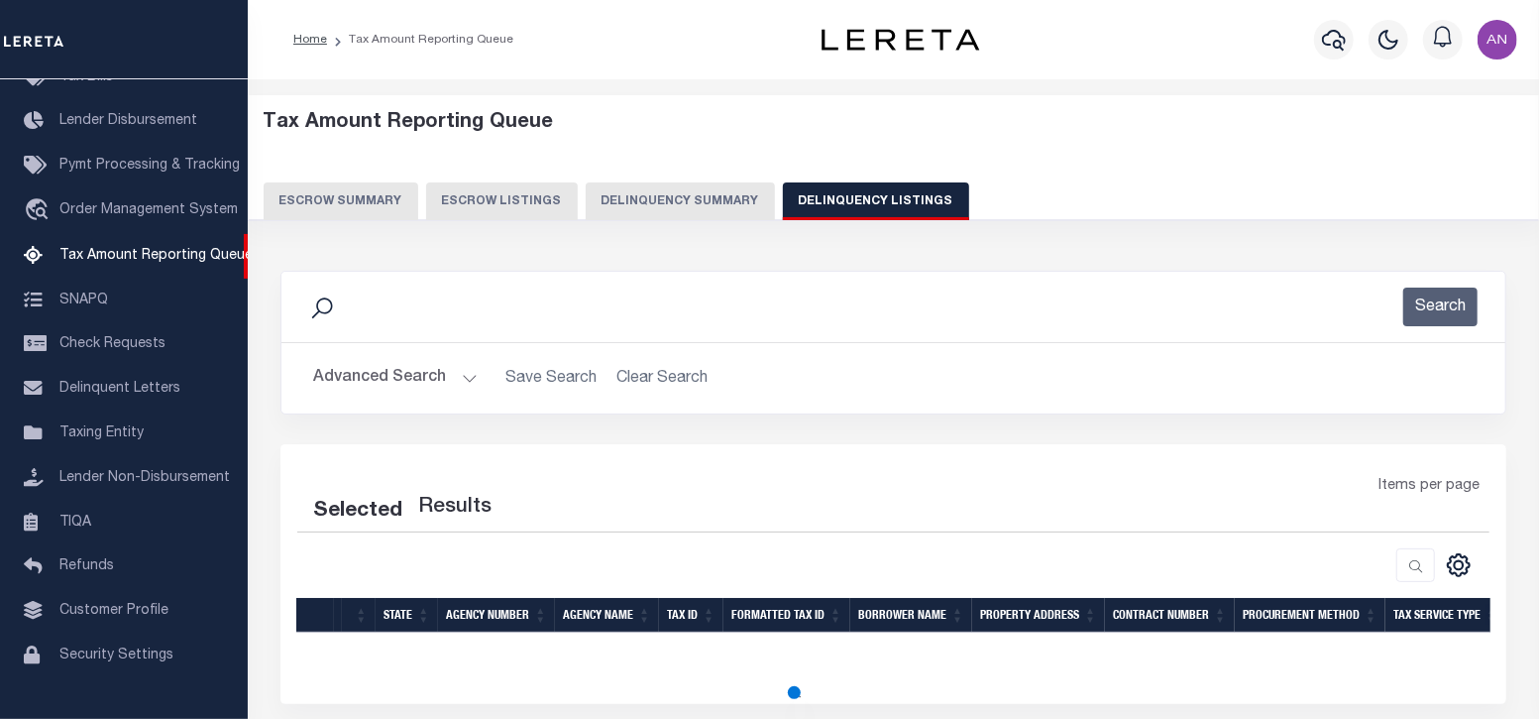
select select "100"
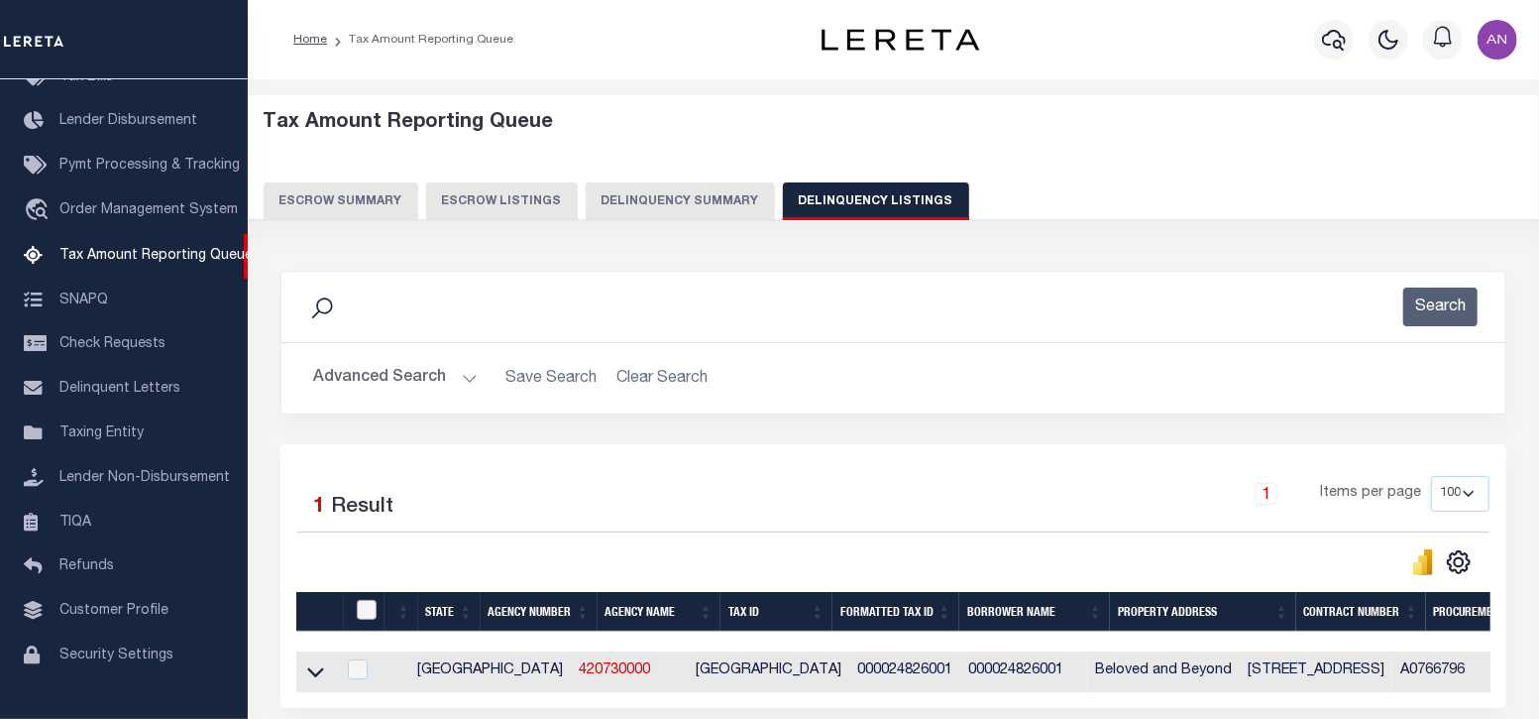
click at [366, 610] on input "checkbox" at bounding box center [367, 610] width 20 height 20
checkbox input "true"
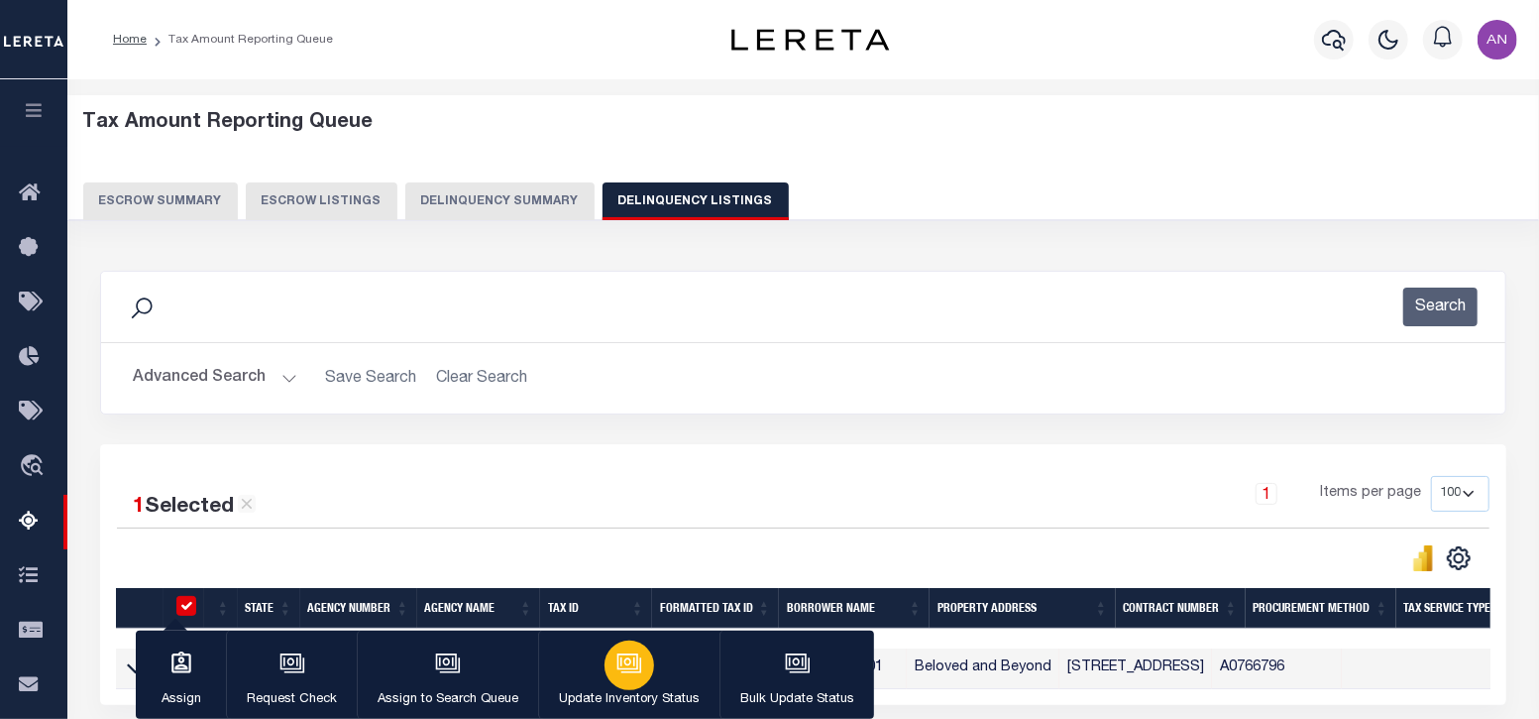
click at [633, 672] on icon "button" at bounding box center [629, 663] width 26 height 26
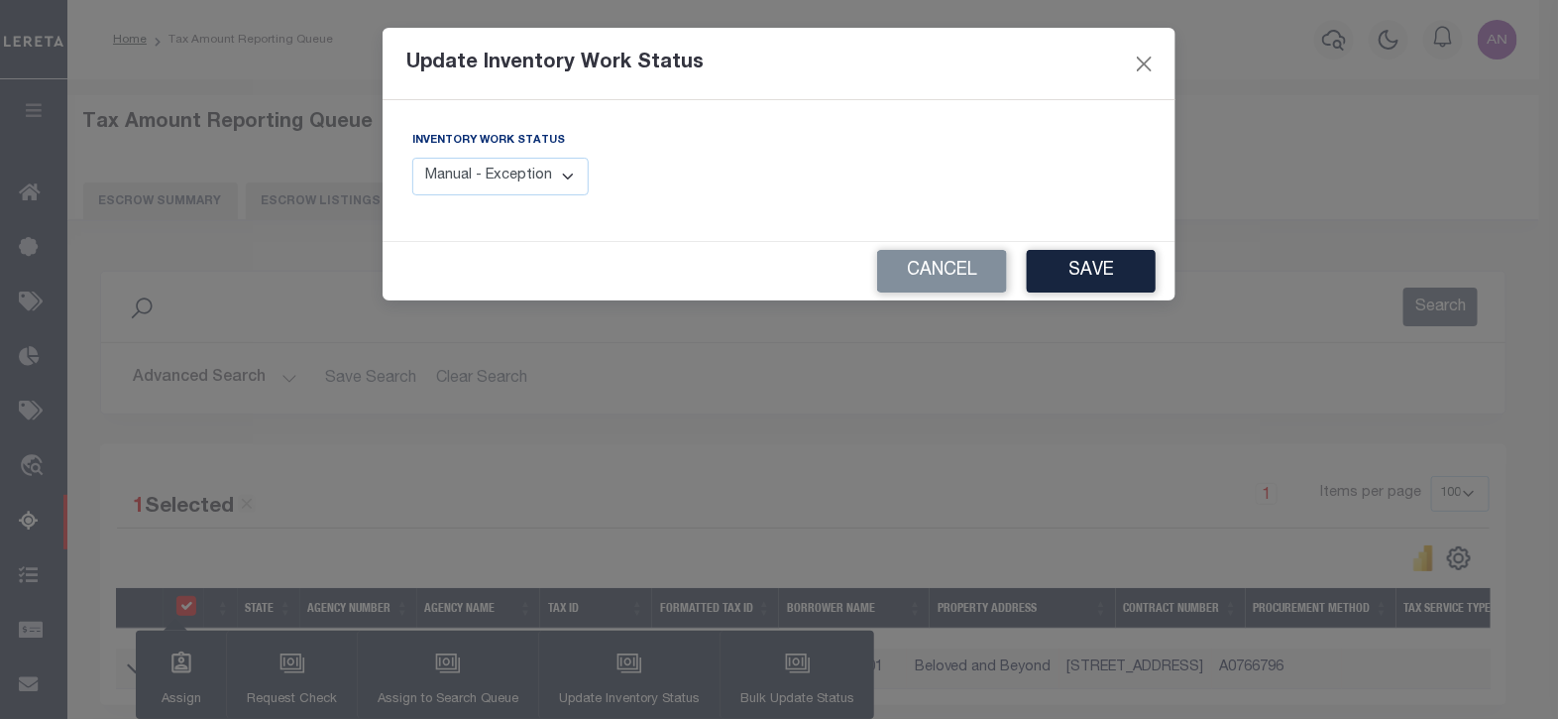
click at [532, 175] on select "Manual - Exception Pended - Awaiting Search Late Add Exception Completed" at bounding box center [500, 177] width 176 height 39
select select "4"
click at [412, 158] on select "Manual - Exception Pended - Awaiting Search Late Add Exception Completed" at bounding box center [500, 177] width 176 height 39
click at [1084, 268] on button "Save" at bounding box center [1091, 271] width 129 height 43
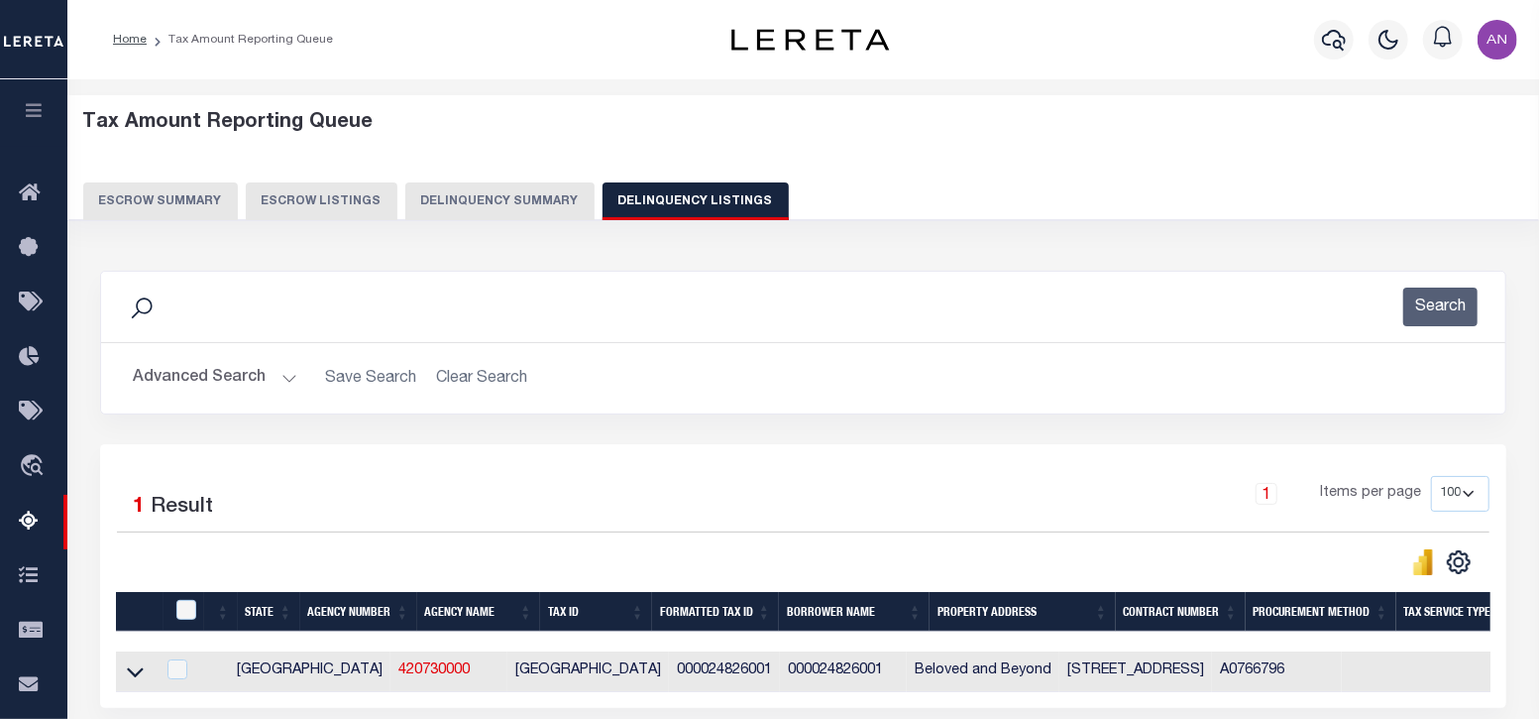
drag, startPoint x: 132, startPoint y: 680, endPoint x: 555, endPoint y: 634, distance: 425.6
click at [132, 680] on icon at bounding box center [135, 671] width 17 height 21
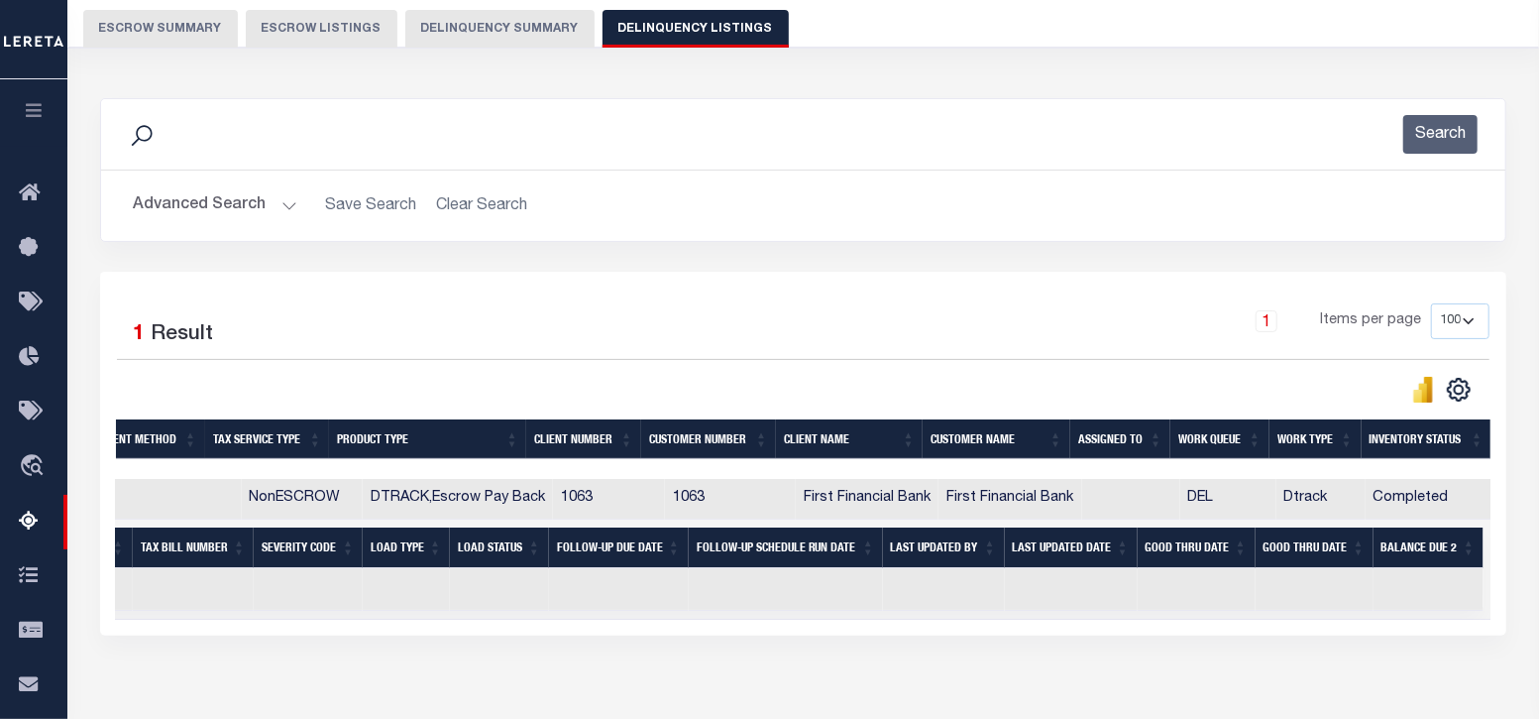
scroll to position [0, 0]
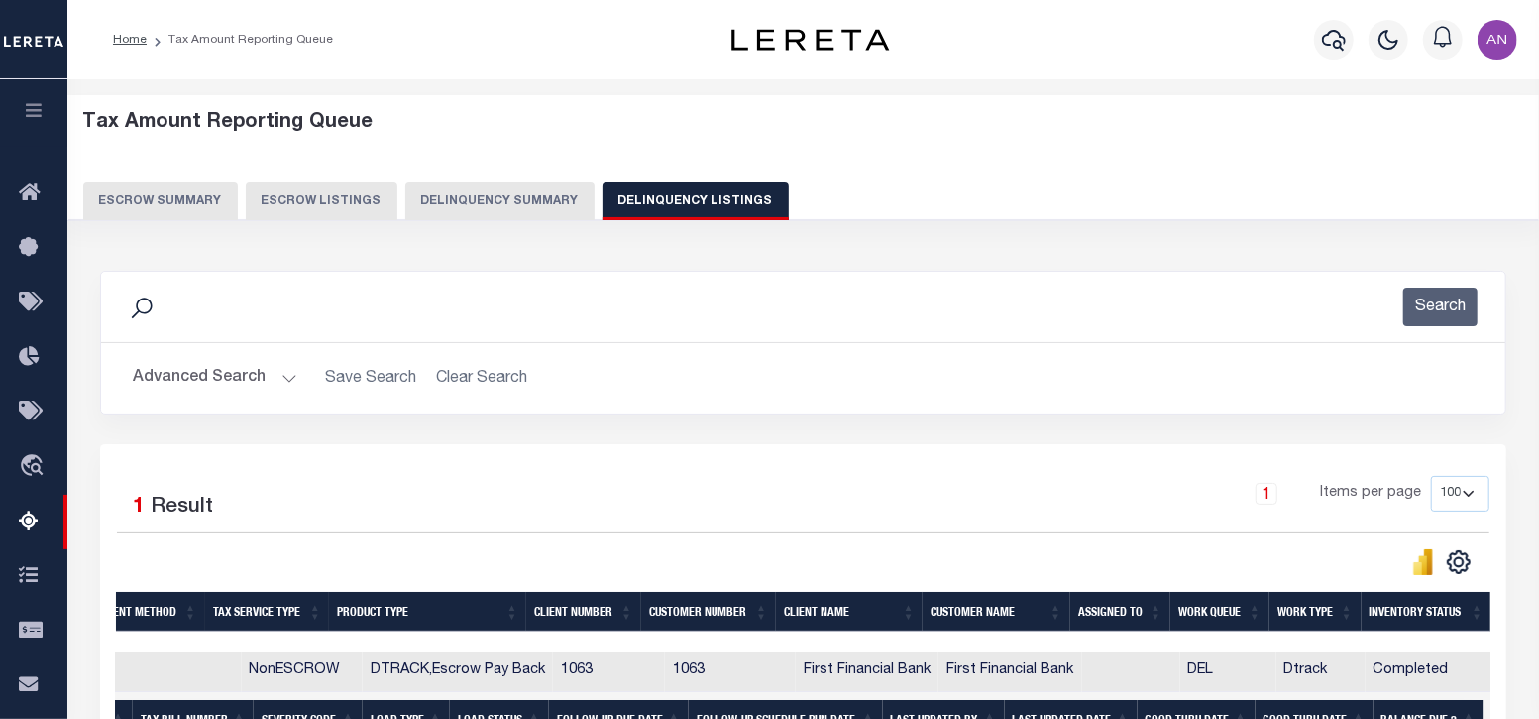
click at [193, 376] on button "Advanced Search" at bounding box center [215, 378] width 165 height 39
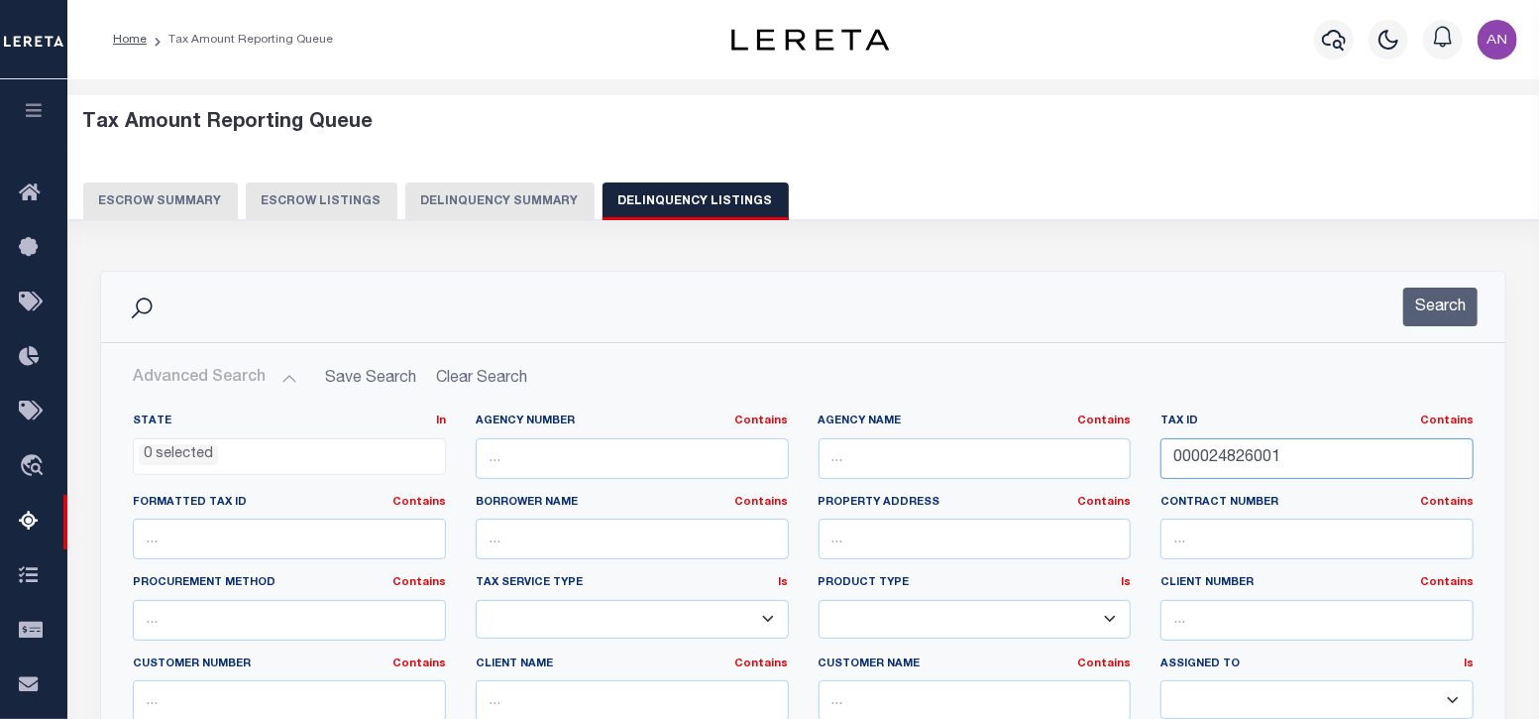
click at [1265, 457] on input "000024826001" at bounding box center [1317, 458] width 313 height 41
paste input "3"
type input "000024826003"
click at [1442, 306] on button "Search" at bounding box center [1440, 306] width 74 height 39
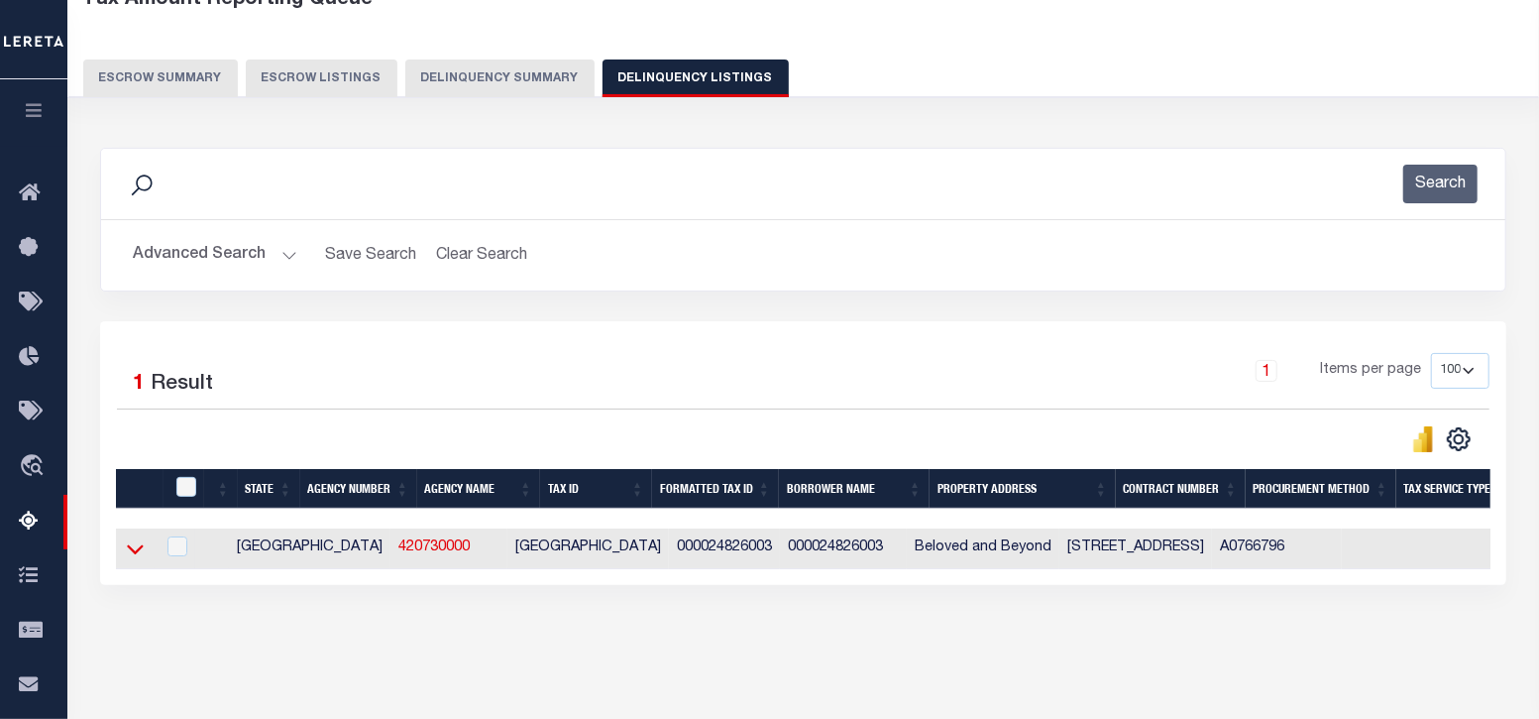
click at [138, 551] on icon at bounding box center [135, 550] width 17 height 10
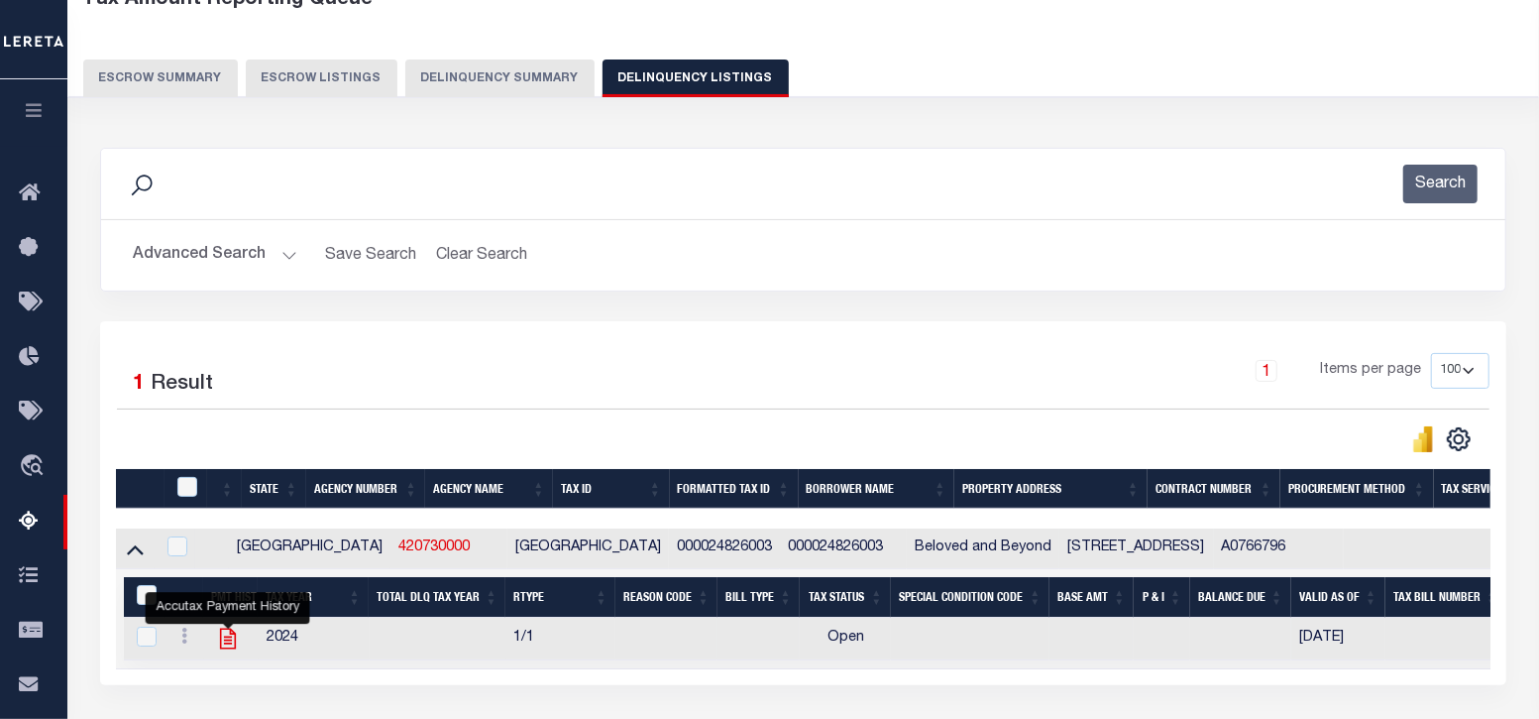
click at [222, 641] on icon "" at bounding box center [228, 638] width 26 height 26
checkbox input "true"
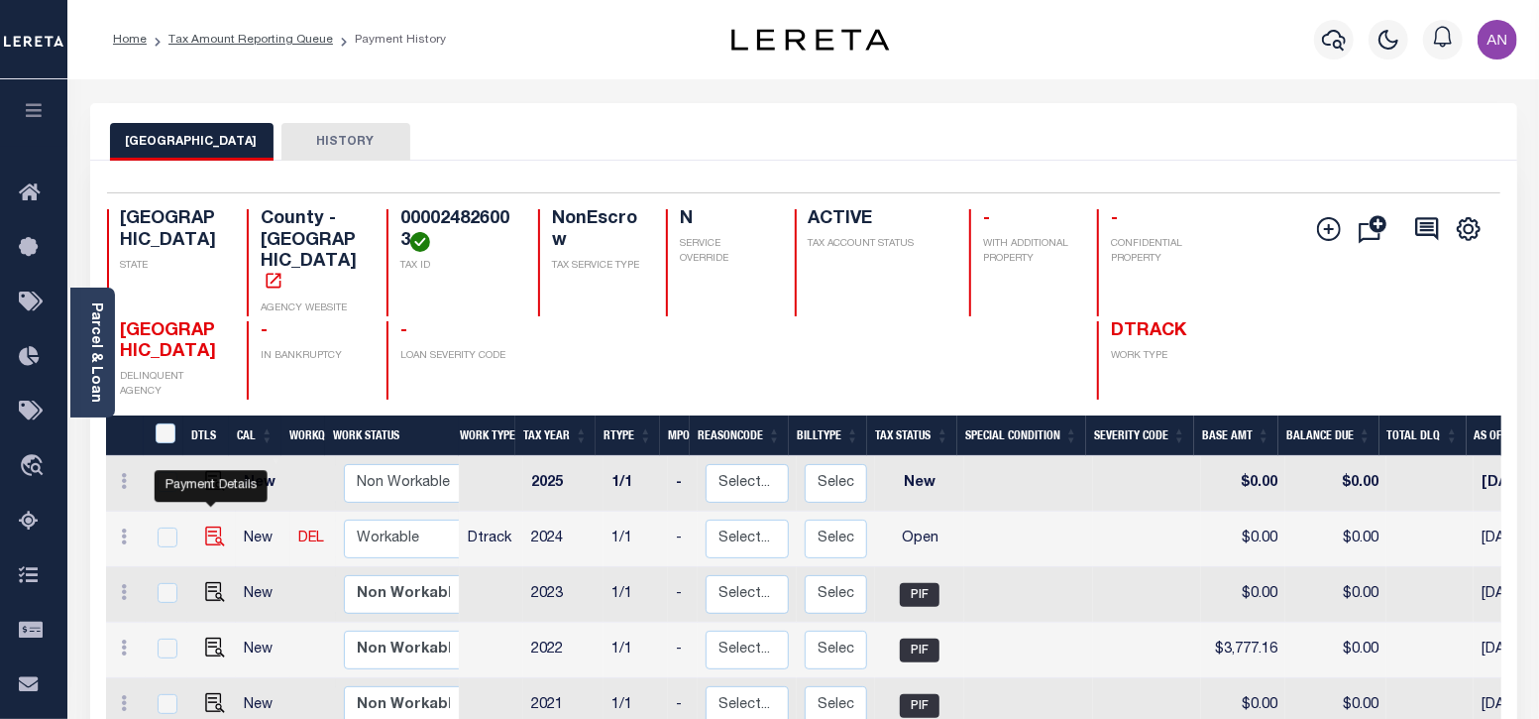
click at [213, 526] on img "" at bounding box center [215, 536] width 20 height 20
checkbox input "true"
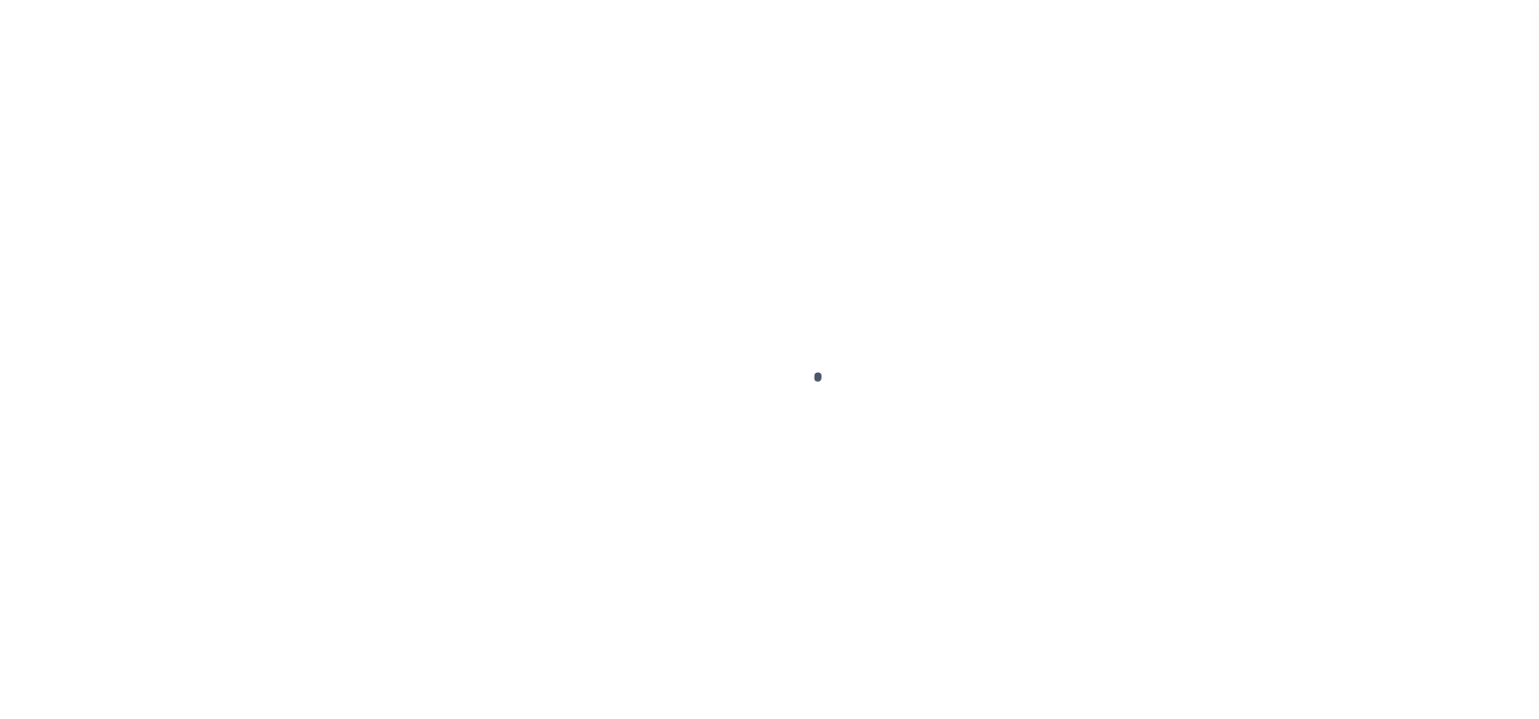
select select "OP2"
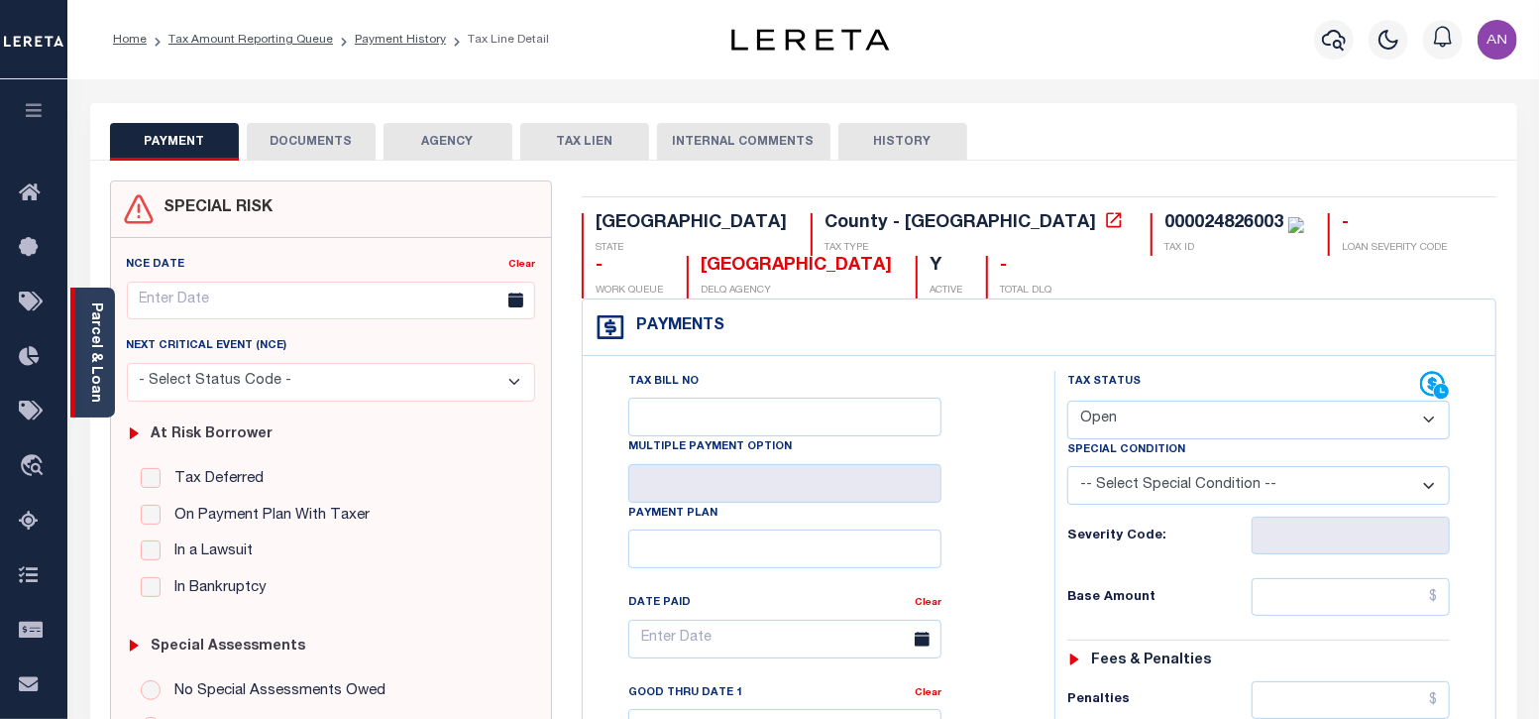
click at [94, 394] on div "Parcel & Loan" at bounding box center [92, 352] width 45 height 130
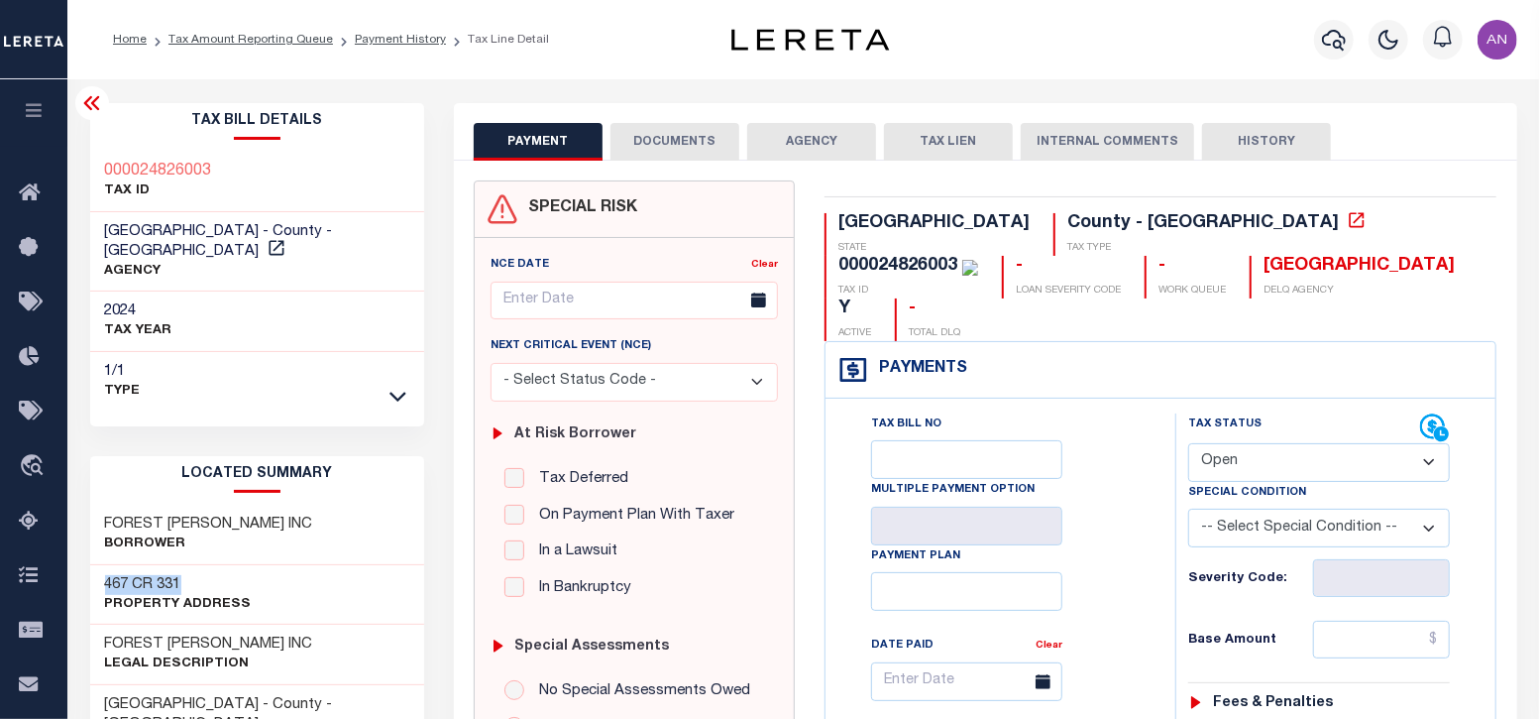
drag, startPoint x: 107, startPoint y: 562, endPoint x: 195, endPoint y: 567, distance: 88.3
click at [193, 575] on h3 "467 CR 331" at bounding box center [178, 585] width 147 height 20
copy h3 "467 CR 331"
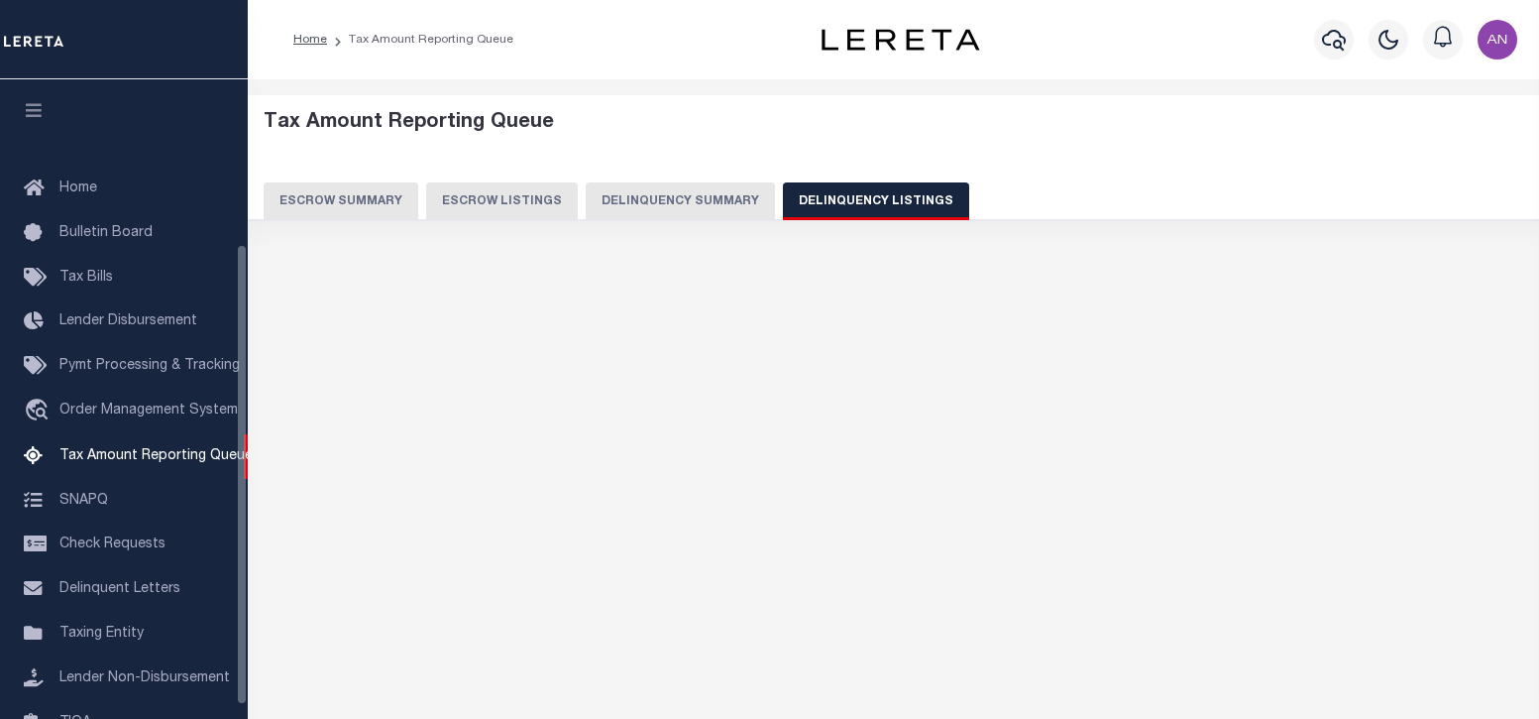
select select "100"
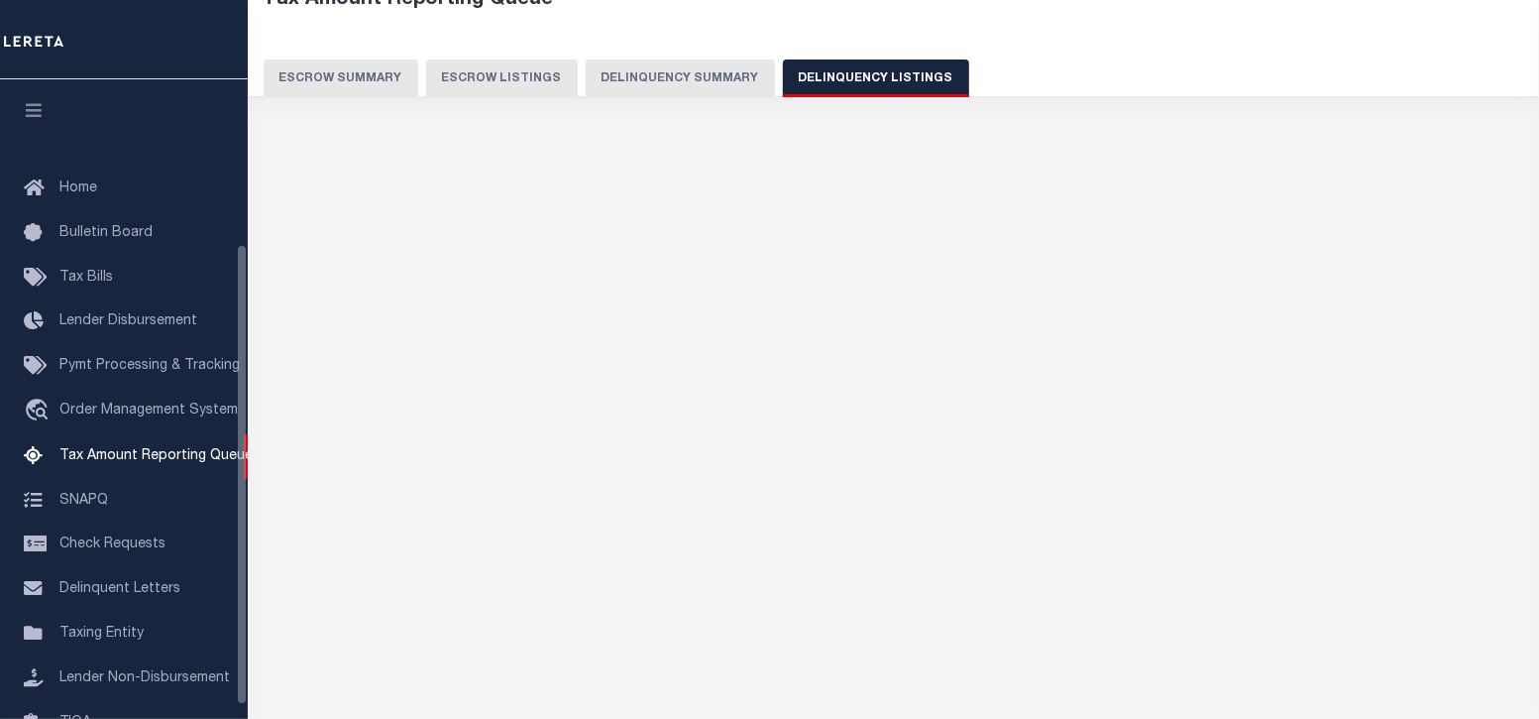
select select "100"
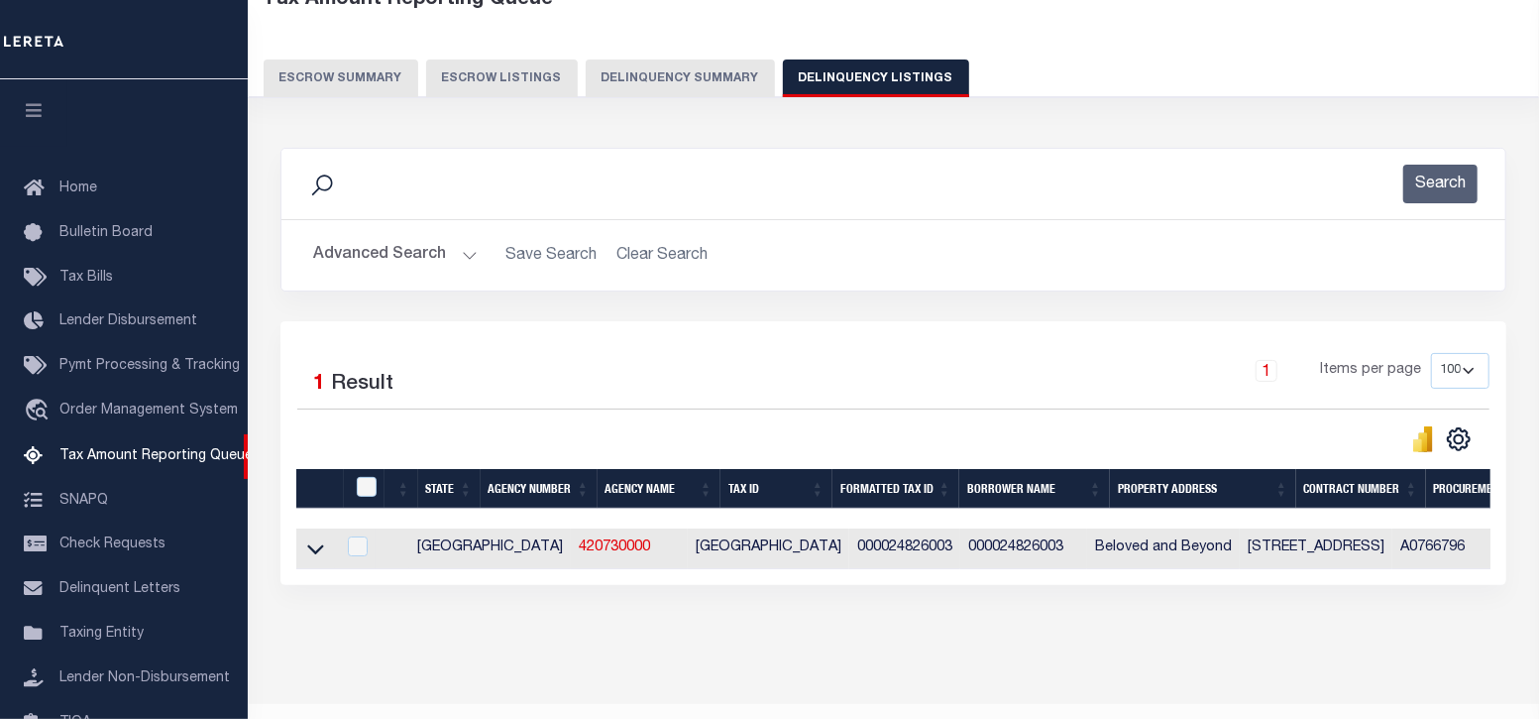
scroll to position [227, 0]
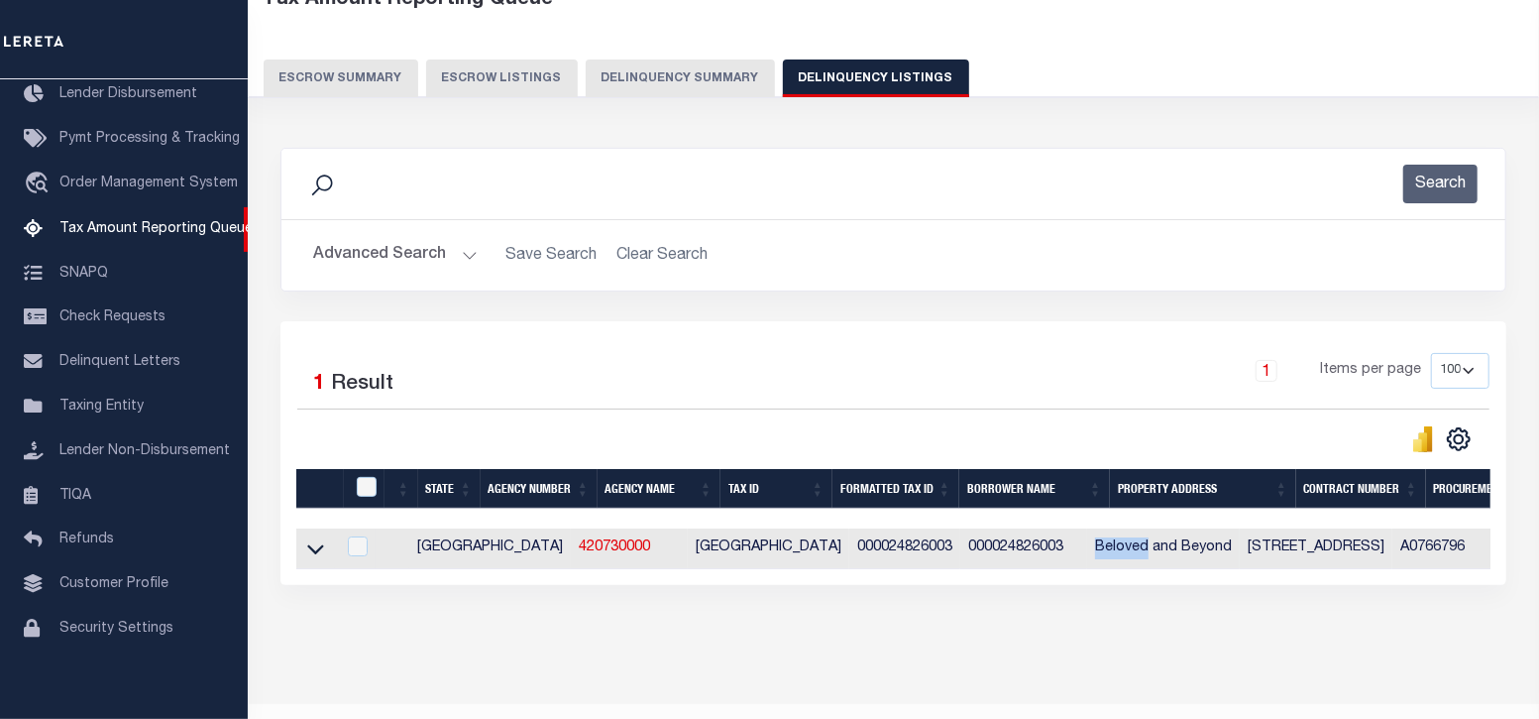
drag, startPoint x: 969, startPoint y: 546, endPoint x: 1016, endPoint y: 545, distance: 46.6
click at [1087, 545] on td "Beloved and Beyond" at bounding box center [1163, 548] width 153 height 41
checkbox input "true"
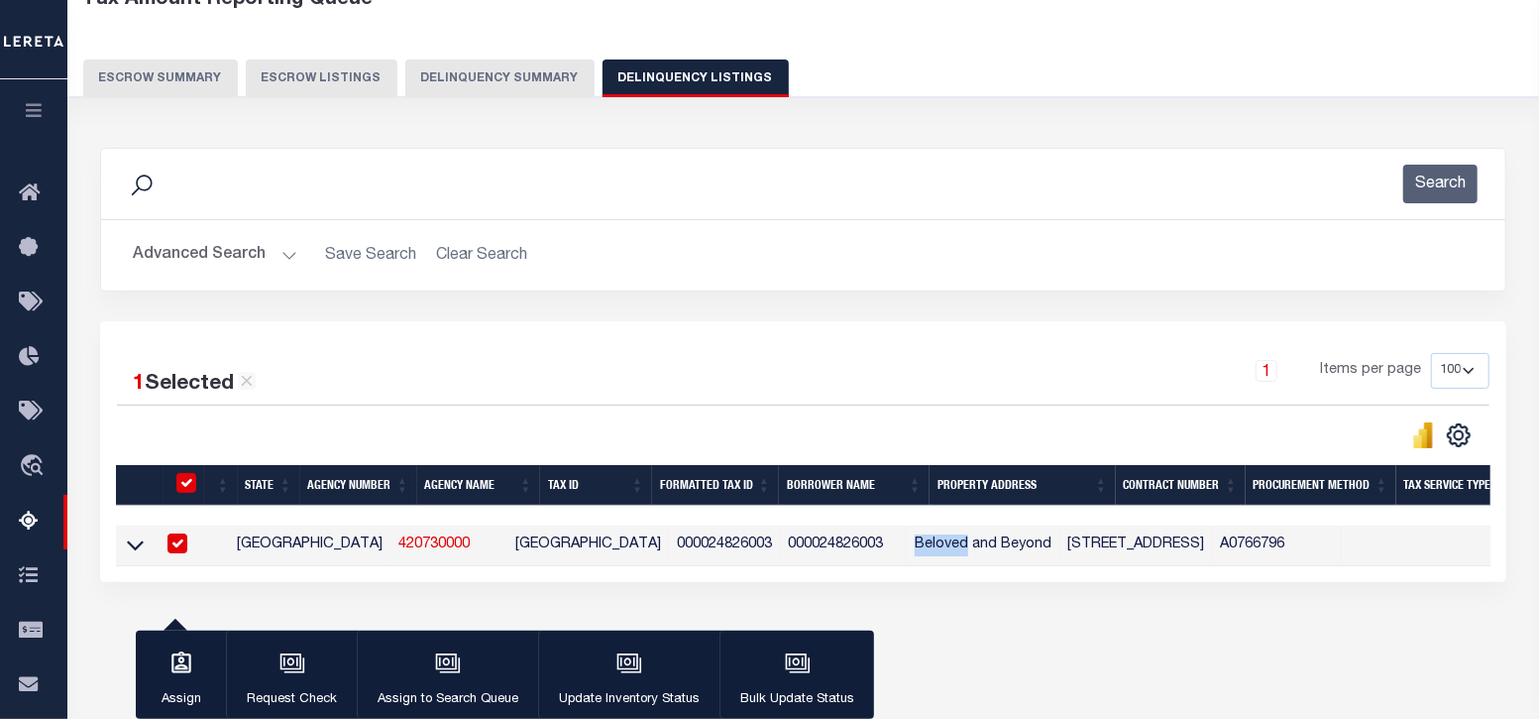
copy td "Beloved"
click at [125, 544] on link at bounding box center [135, 544] width 23 height 14
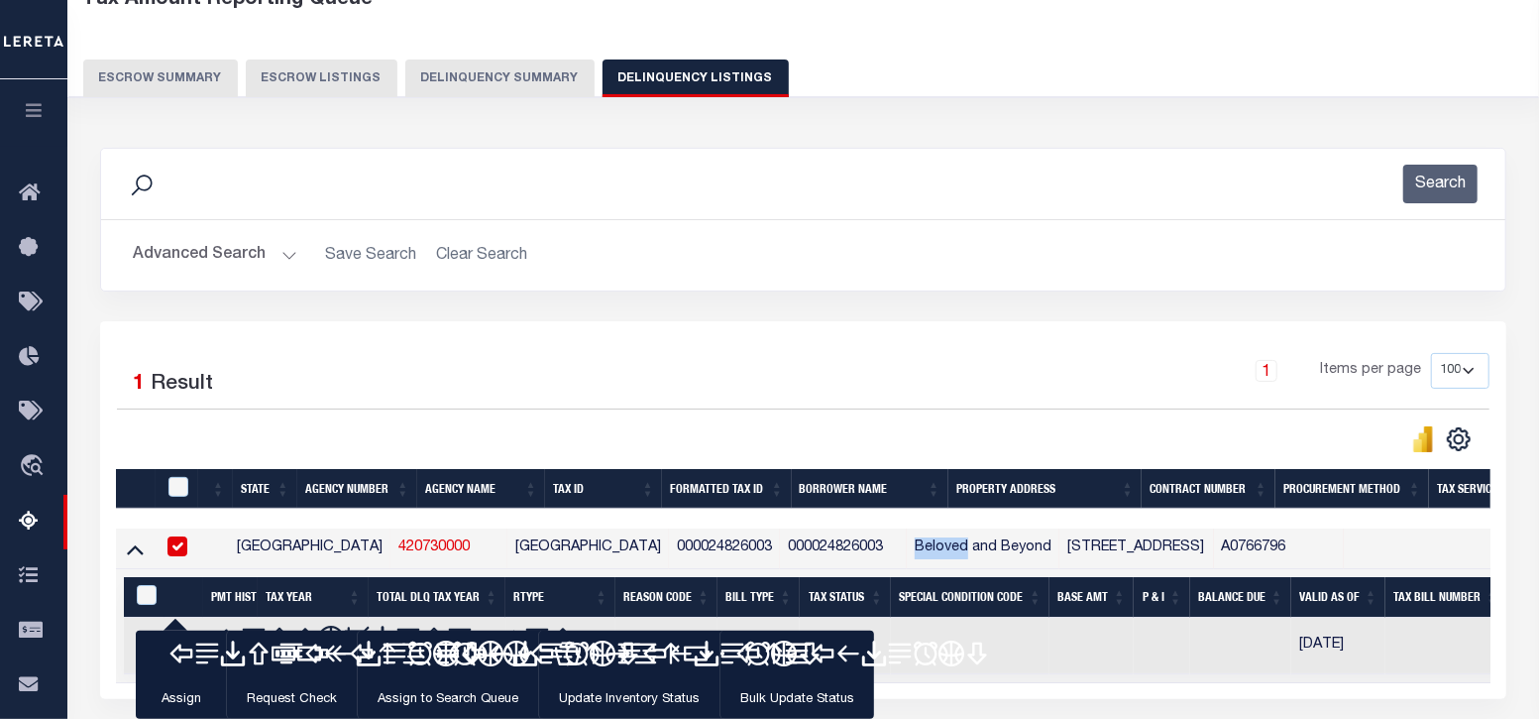
scroll to position [247, 0]
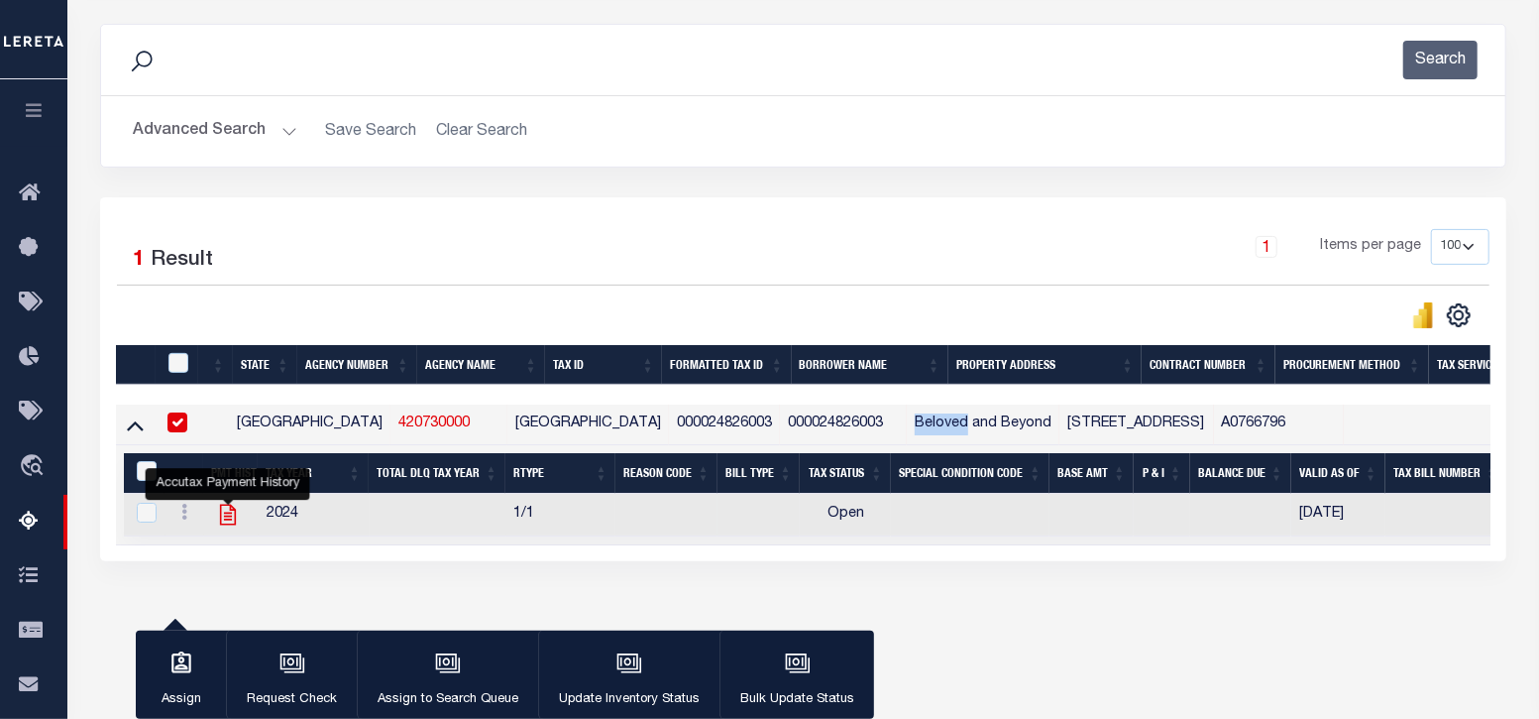
click at [222, 516] on icon "" at bounding box center [228, 514] width 26 height 26
checkbox input "true"
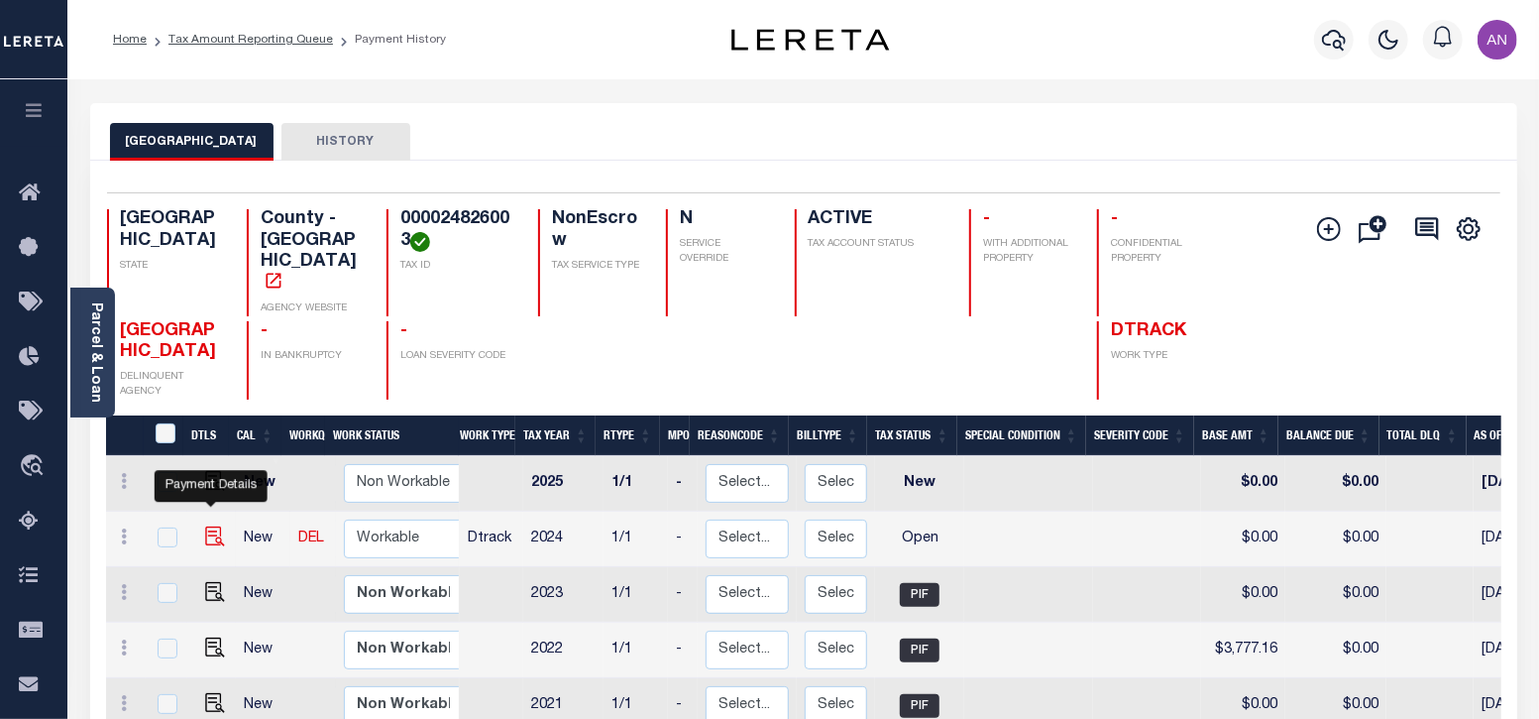
click at [208, 526] on img "" at bounding box center [215, 536] width 20 height 20
checkbox input "true"
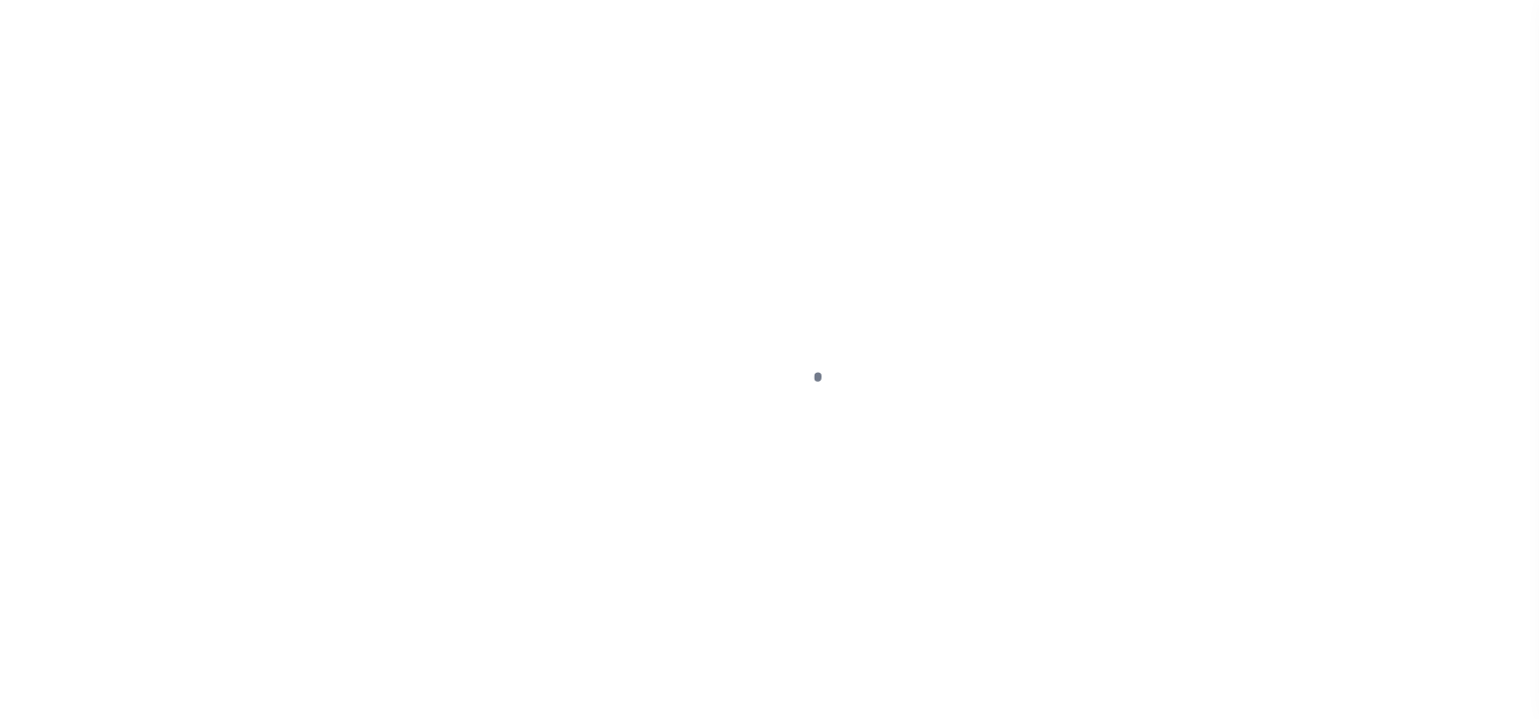
select select "OP2"
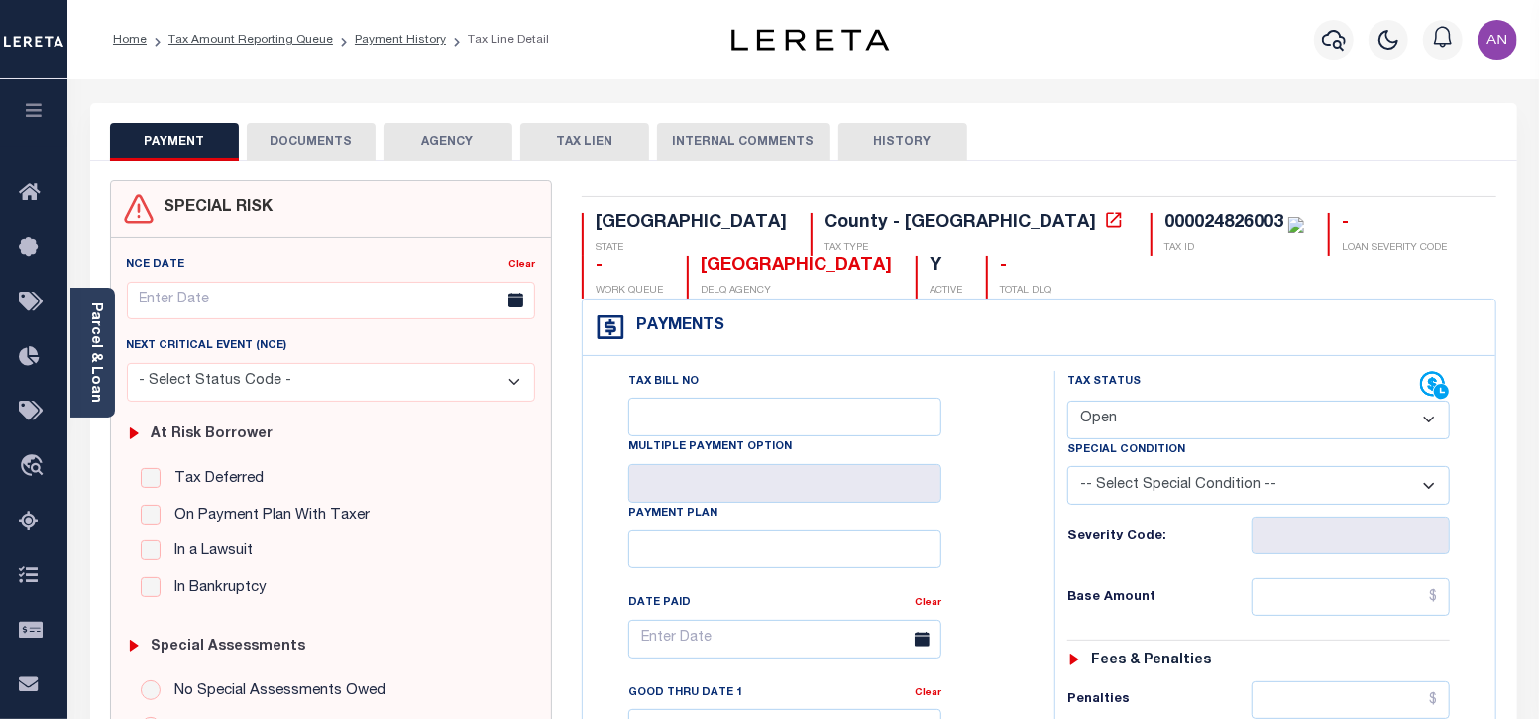
click at [325, 131] on button "DOCUMENTS" at bounding box center [311, 142] width 129 height 38
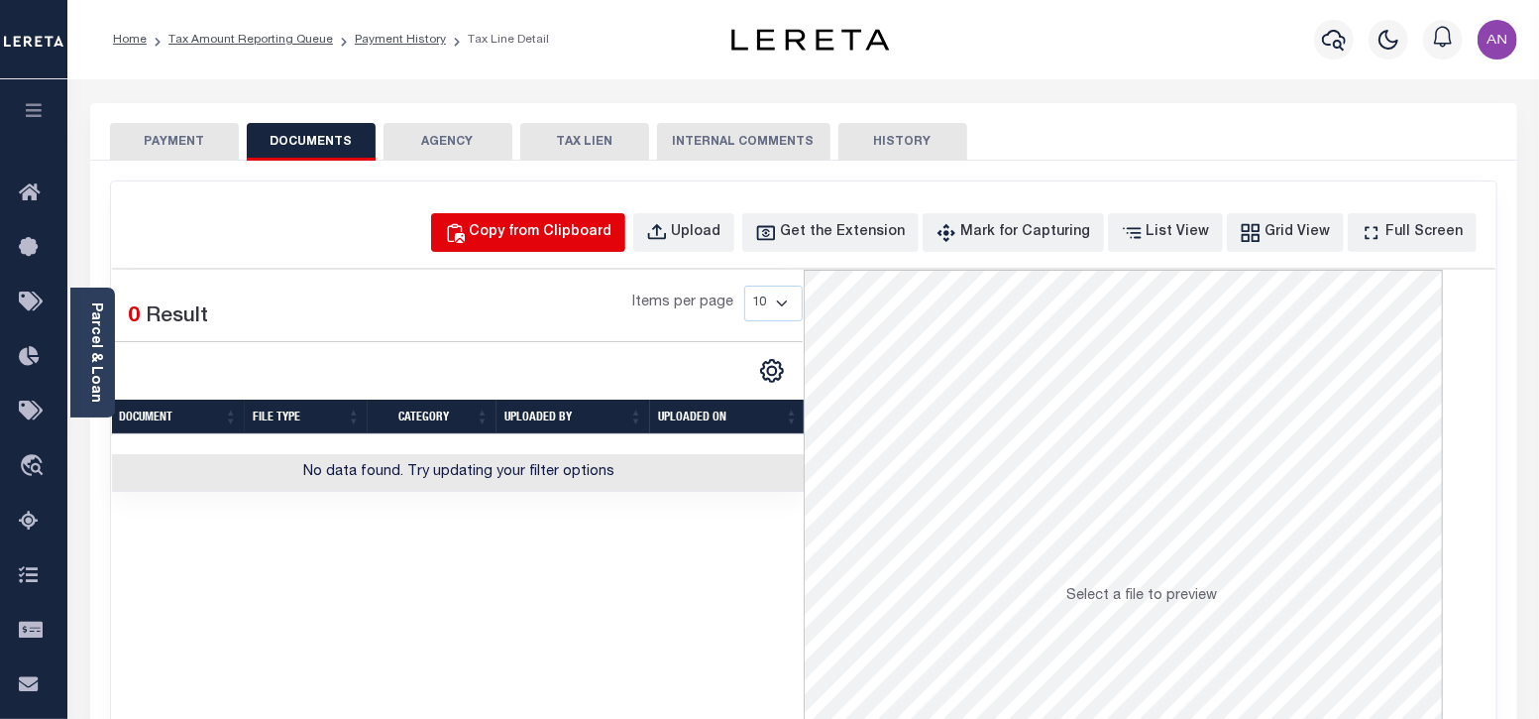
click at [561, 229] on div "Copy from Clipboard" at bounding box center [541, 233] width 143 height 22
select select "POP"
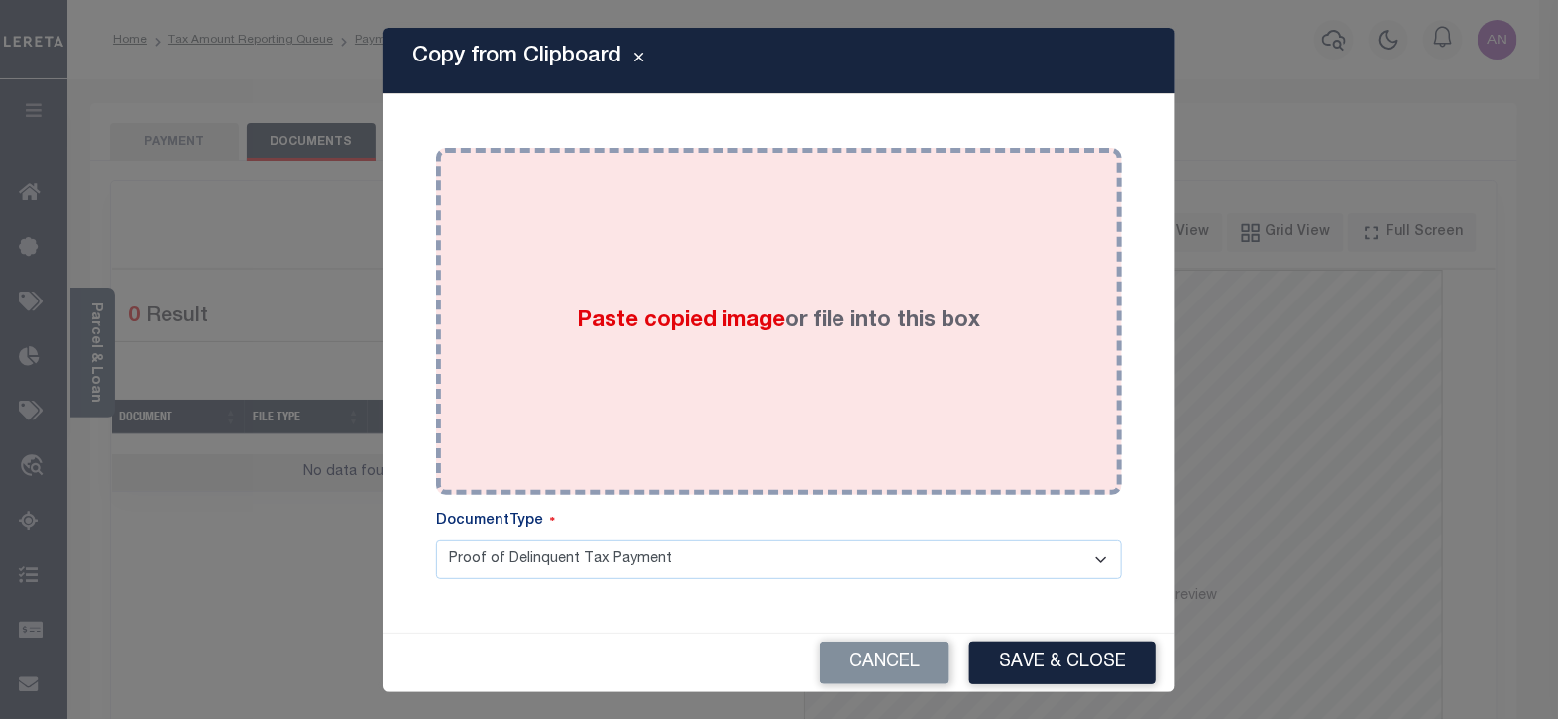
click at [731, 275] on div "Paste copied image or file into this box" at bounding box center [779, 321] width 656 height 317
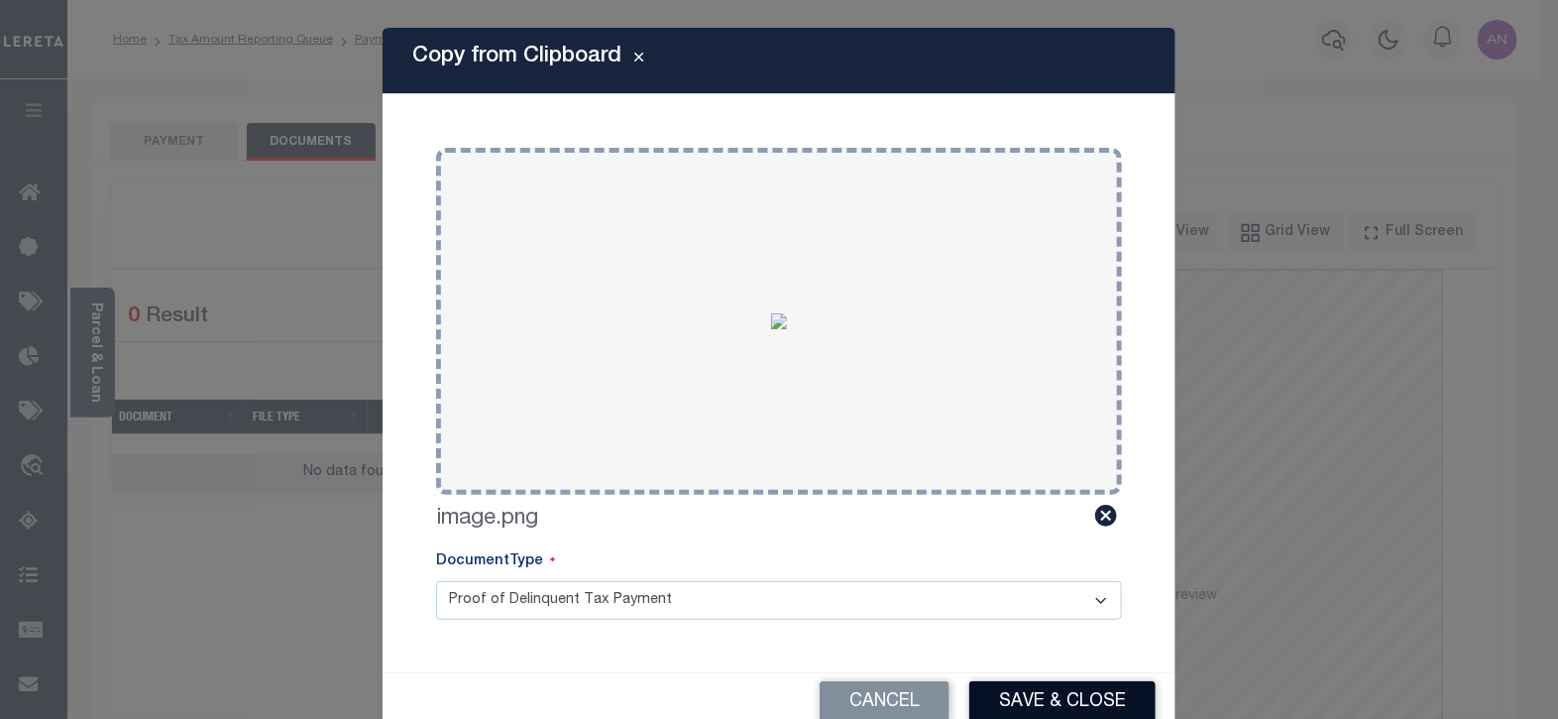
click at [1012, 696] on button "Save & Close" at bounding box center [1062, 702] width 186 height 43
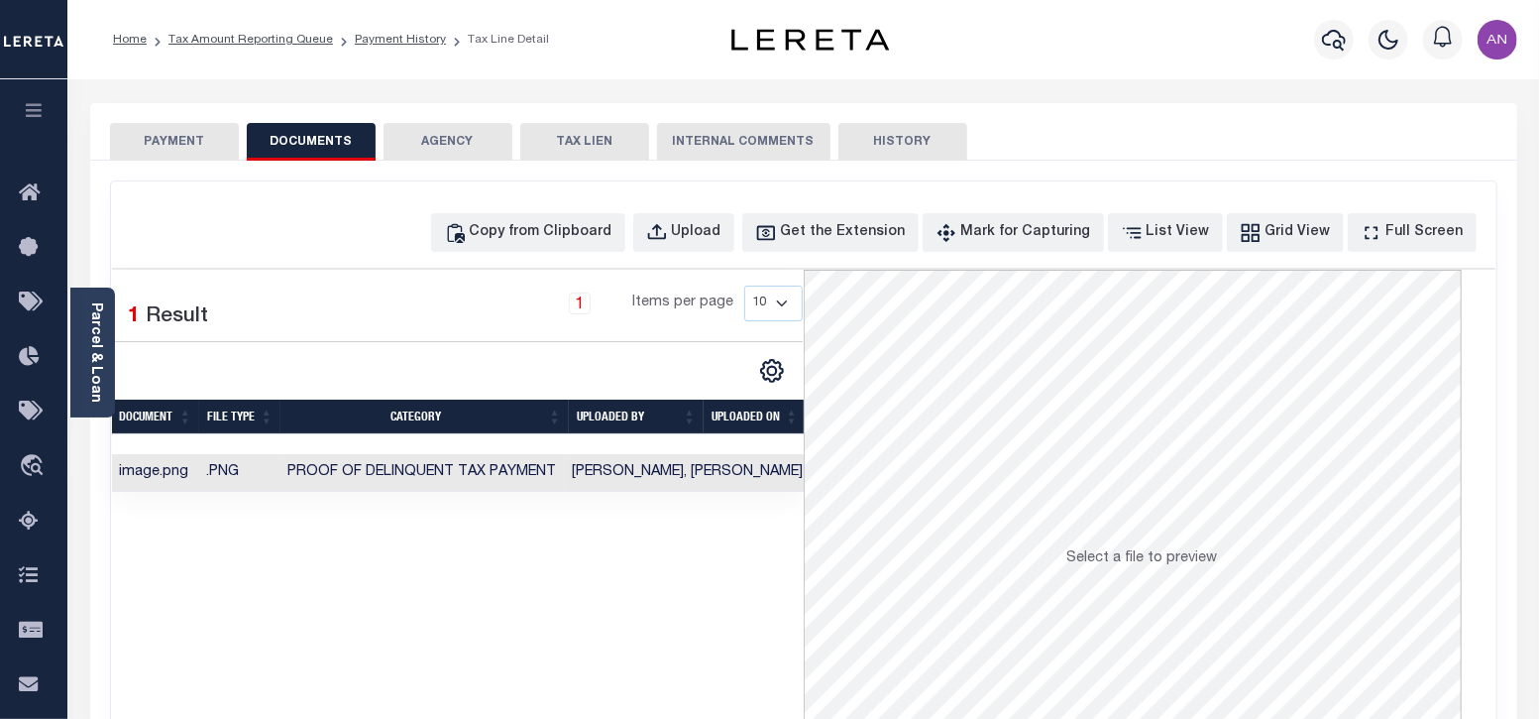
click at [177, 138] on button "PAYMENT" at bounding box center [174, 142] width 129 height 38
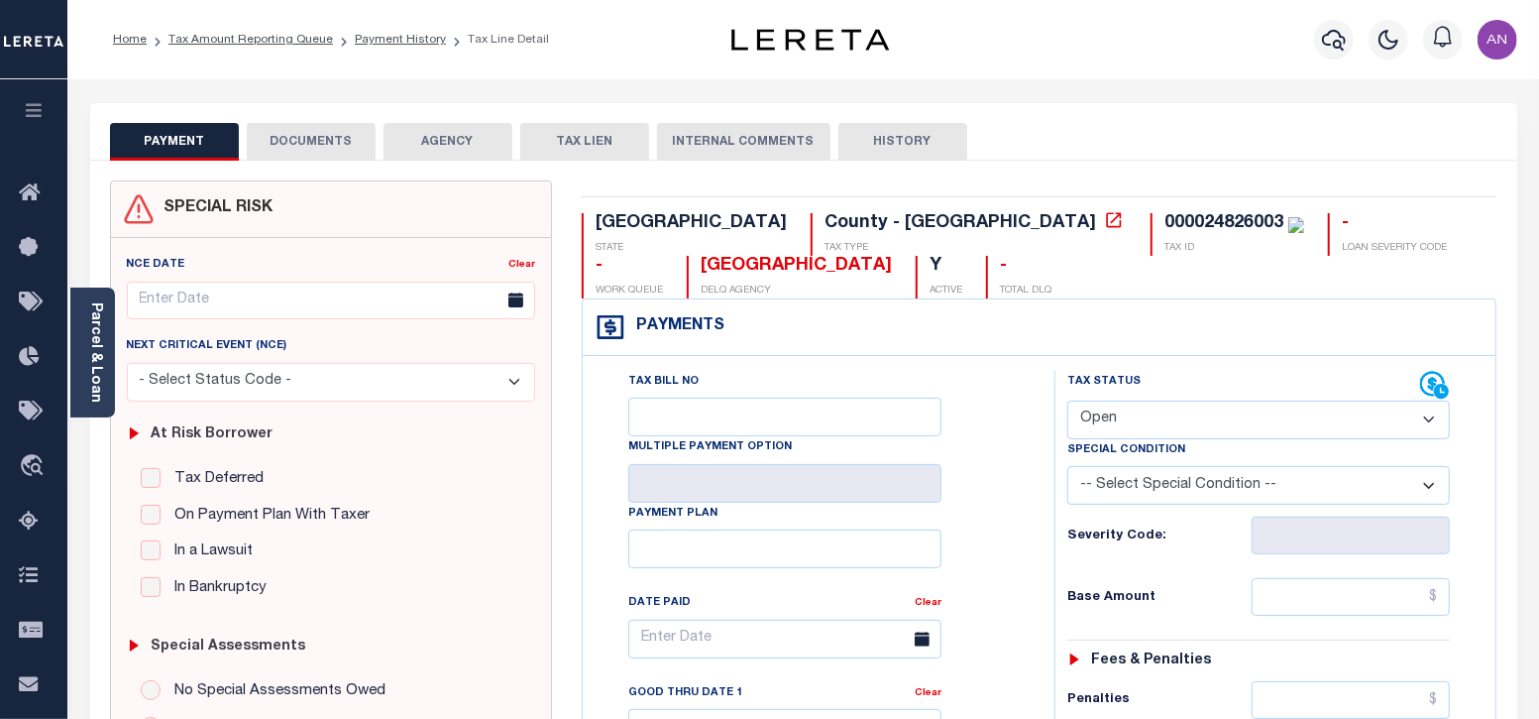
click at [1229, 418] on select "- Select Status Code - Open Due/Unpaid Paid Incomplete No Tax Due Internal Refu…" at bounding box center [1259, 419] width 384 height 39
select select "PYD"
click at [1067, 400] on select "- Select Status Code - Open Due/Unpaid Paid Incomplete No Tax Due Internal Refu…" at bounding box center [1259, 419] width 384 height 39
type input "[DATE]"
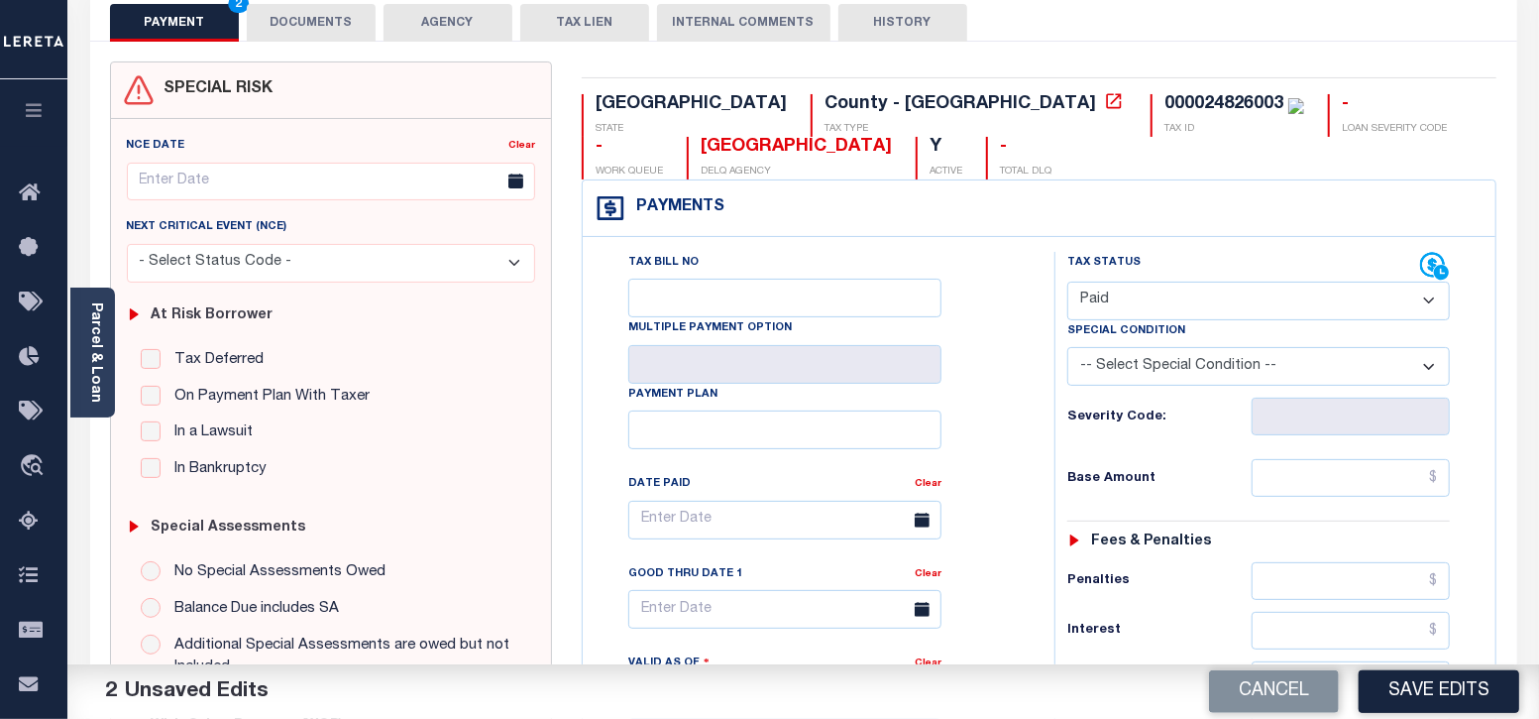
scroll to position [123, 0]
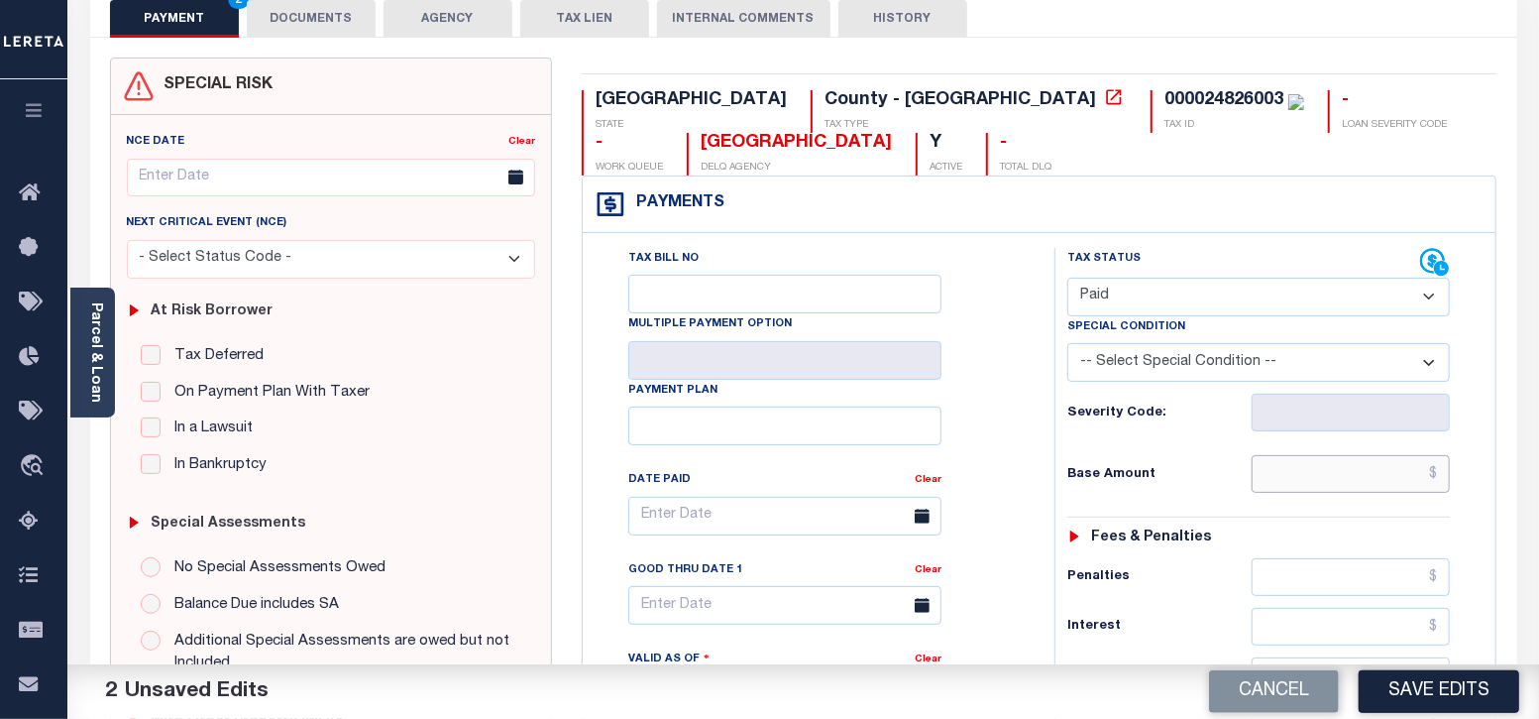
click at [1331, 476] on input "text" at bounding box center [1351, 474] width 198 height 38
type input "$0.00"
click at [1031, 513] on div "Tax Bill No Multiple Payment Option Payment Plan Clear" at bounding box center [814, 685] width 452 height 875
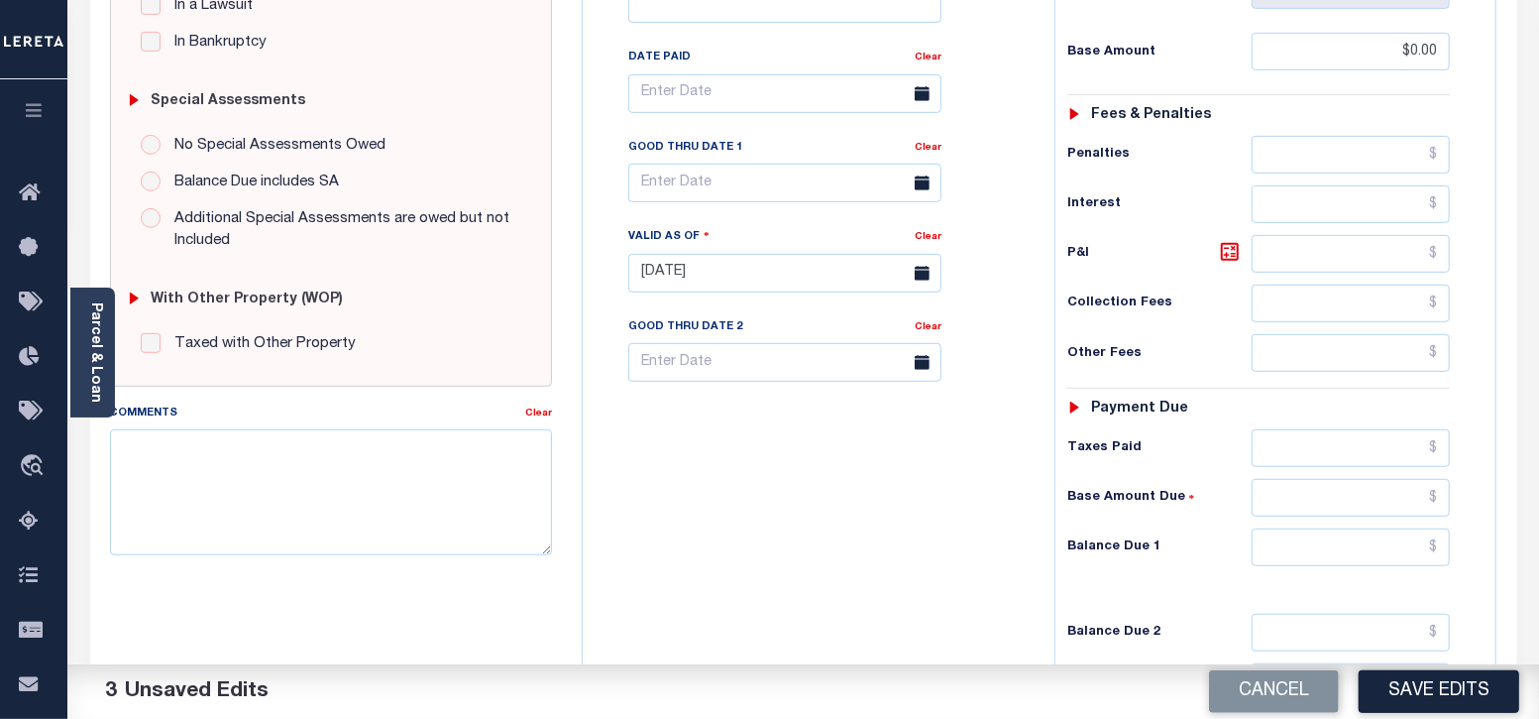
scroll to position [619, 0]
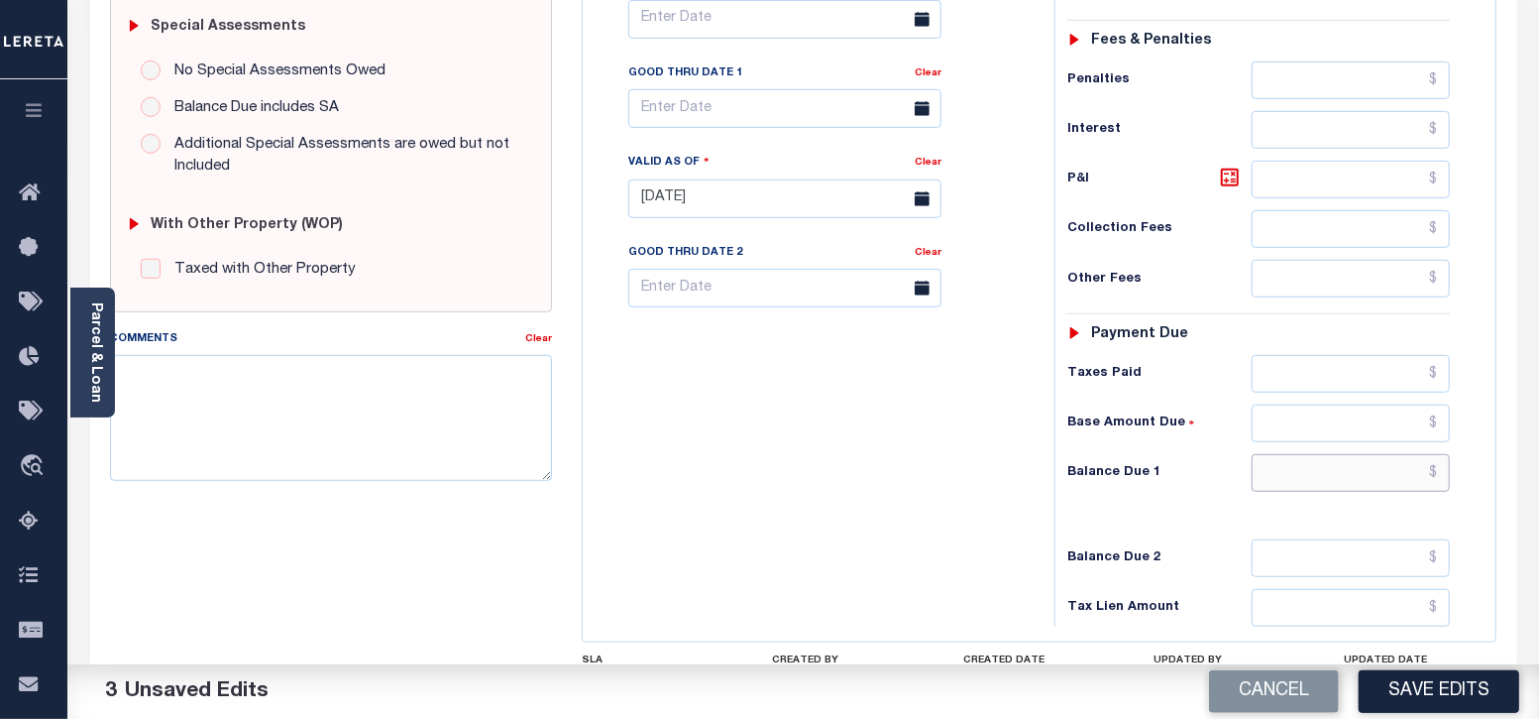
click at [1339, 463] on input "text" at bounding box center [1351, 473] width 198 height 38
type input "$0.00"
click at [987, 523] on div "Tax Bill No Multiple Payment Option Payment Plan Clear" at bounding box center [814, 188] width 452 height 875
click at [1432, 695] on button "Save Edits" at bounding box center [1439, 691] width 161 height 43
checkbox input "false"
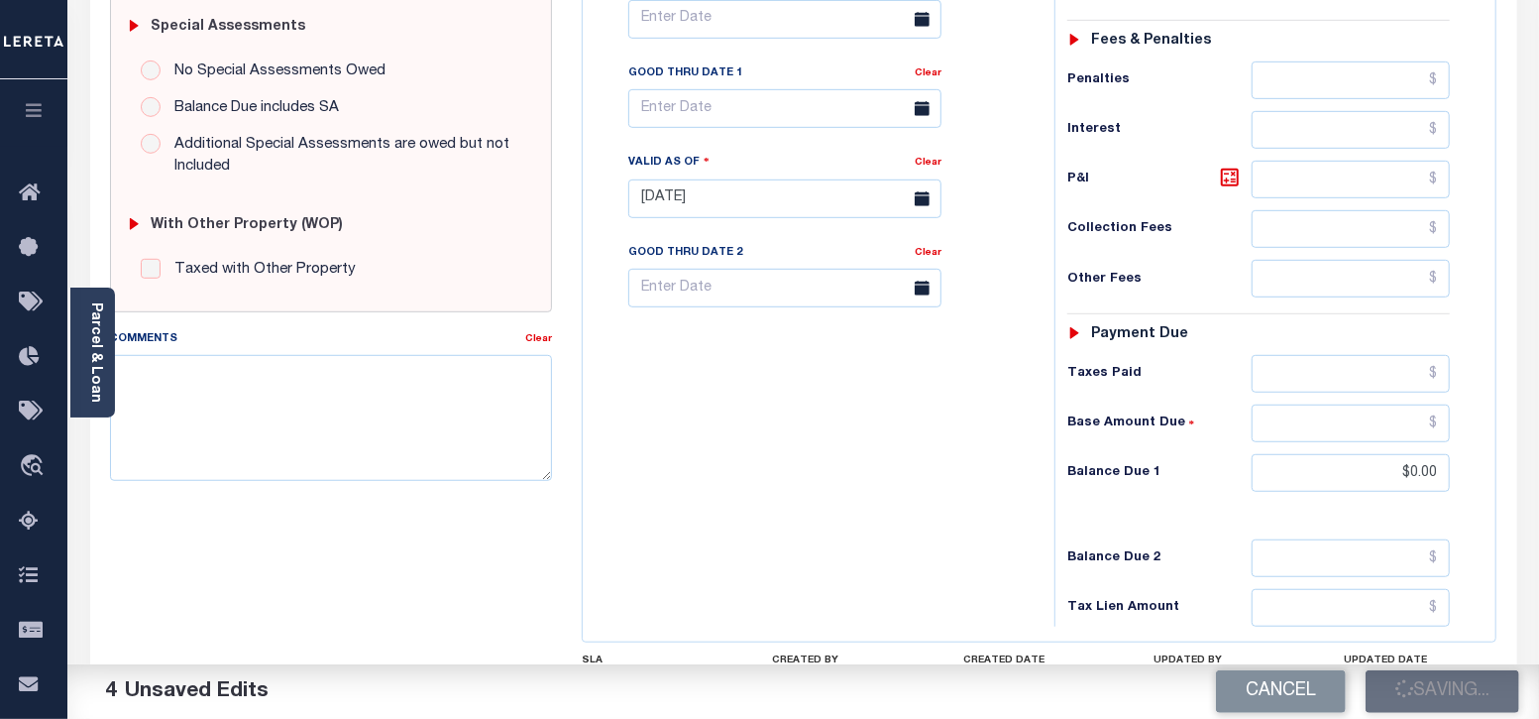
checkbox input "false"
type input "$0"
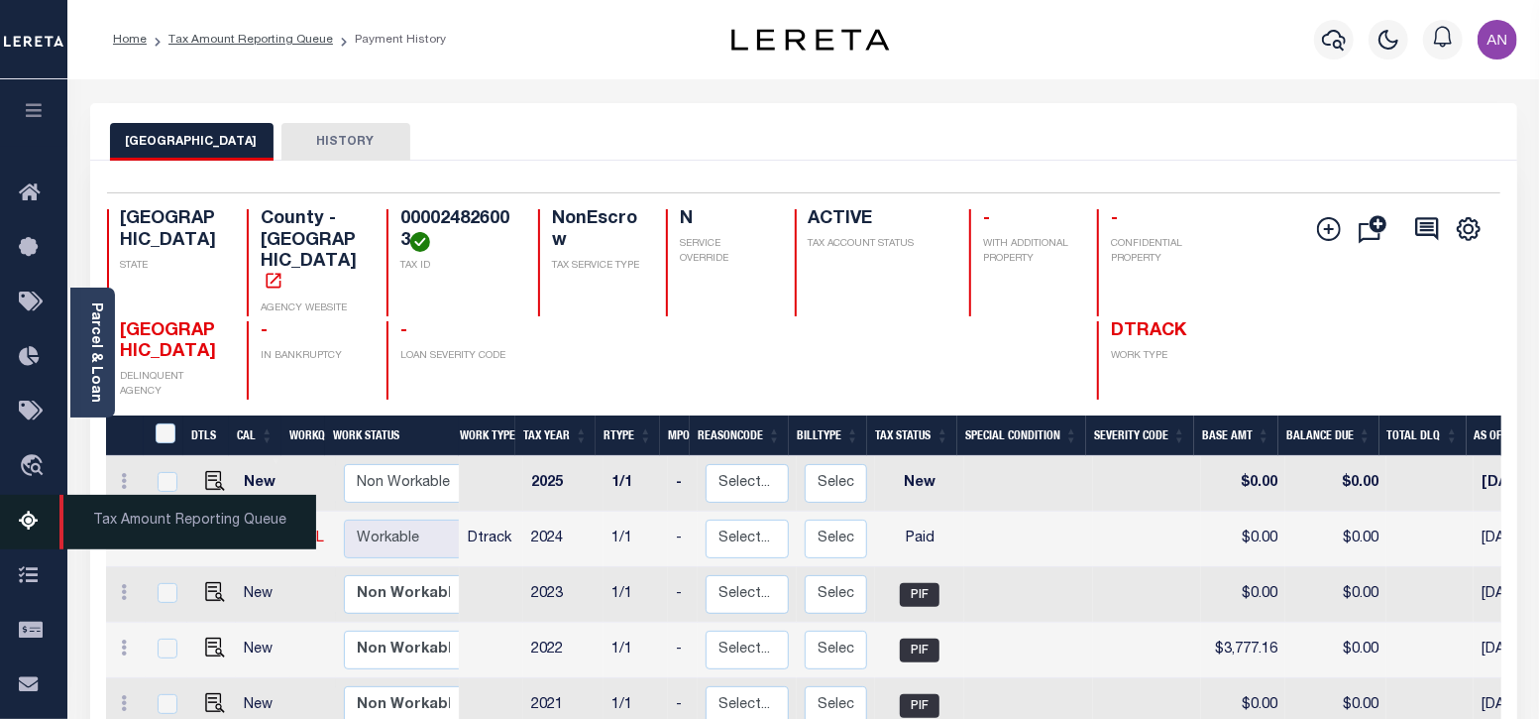
click at [28, 527] on icon at bounding box center [35, 521] width 32 height 25
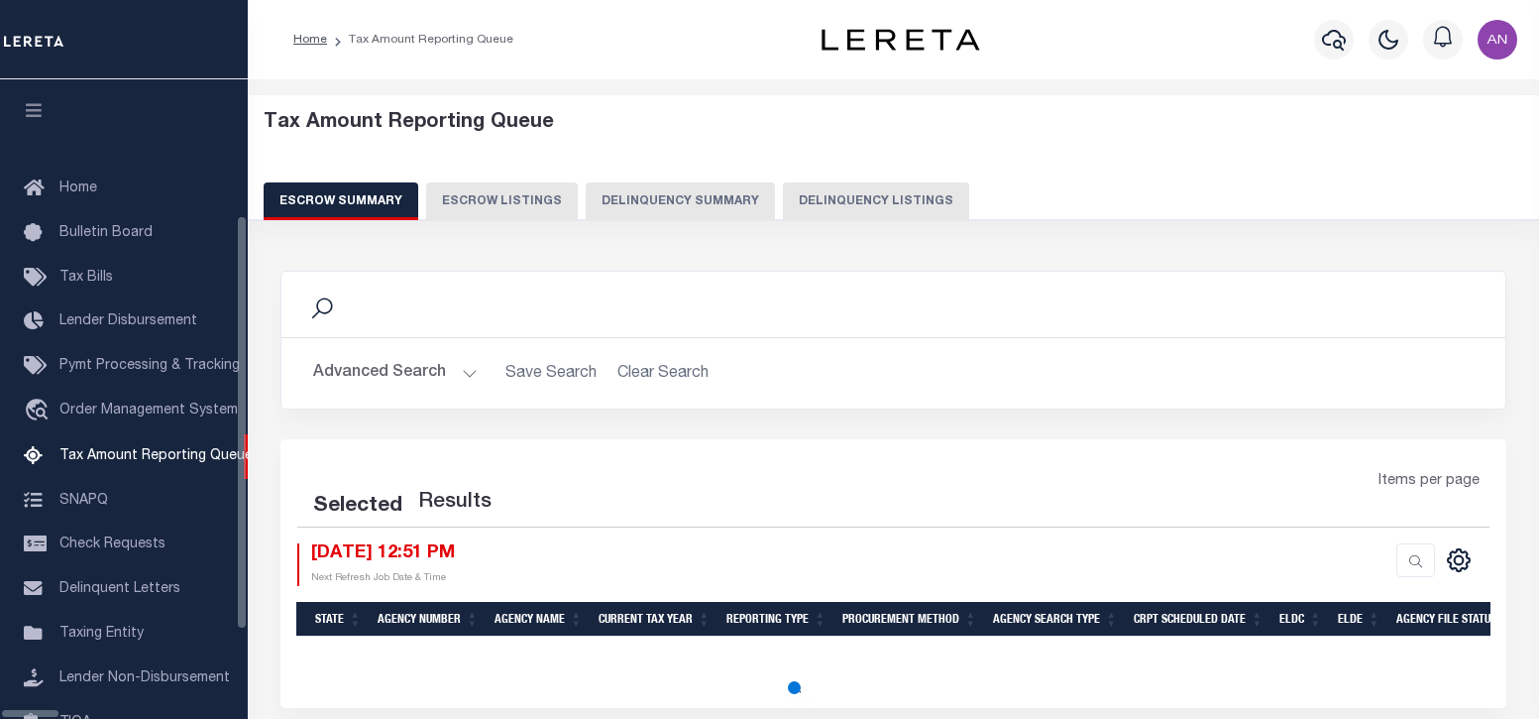
click at [783, 198] on button "Delinquency Listings" at bounding box center [876, 201] width 186 height 38
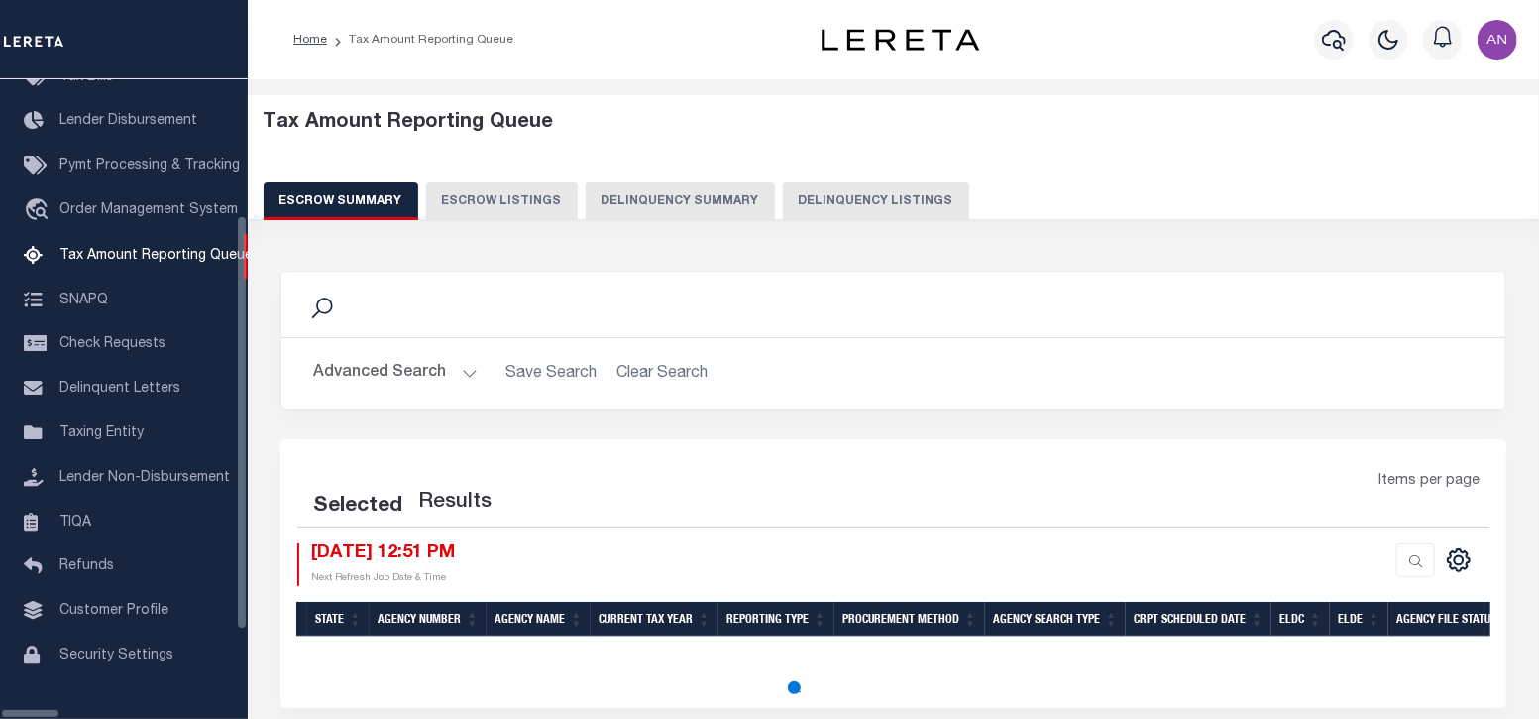
select select "100"
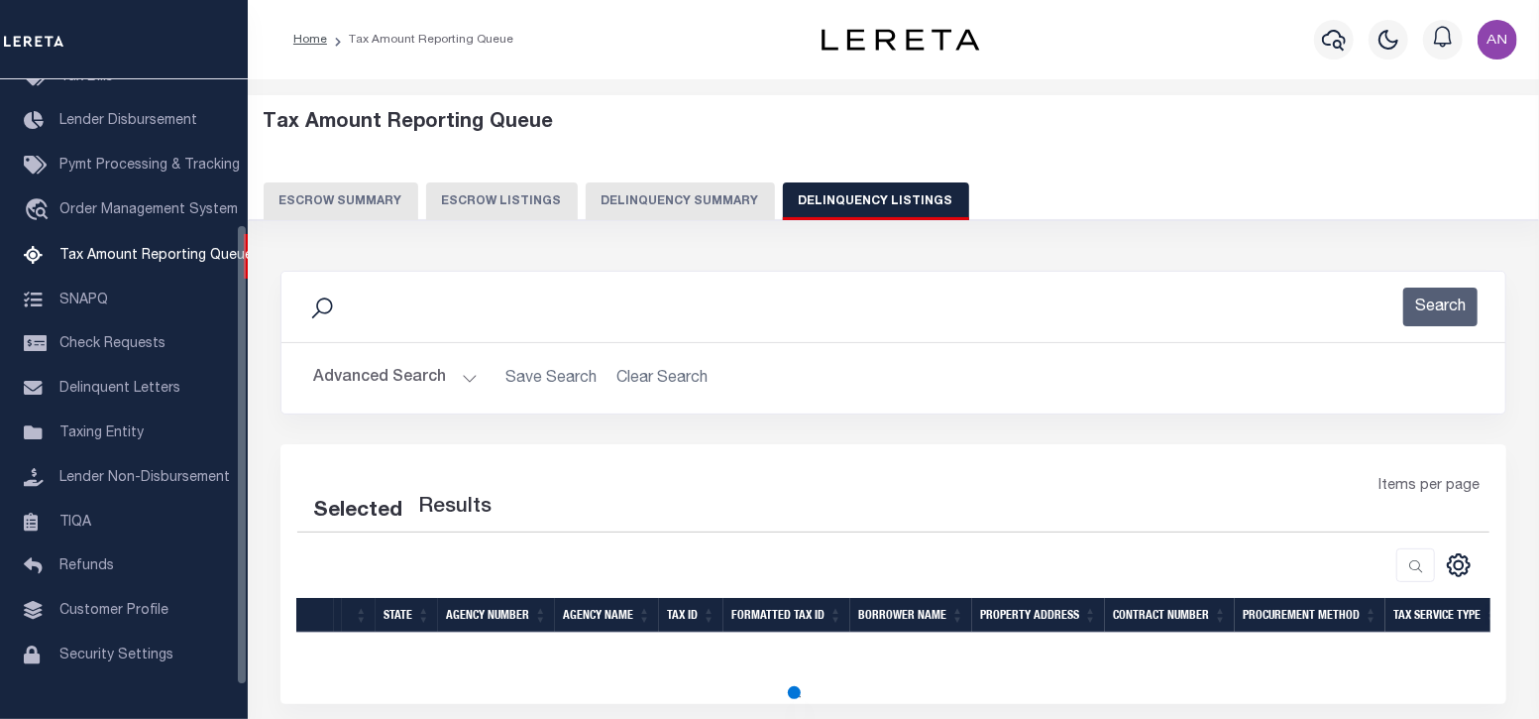
select select "100"
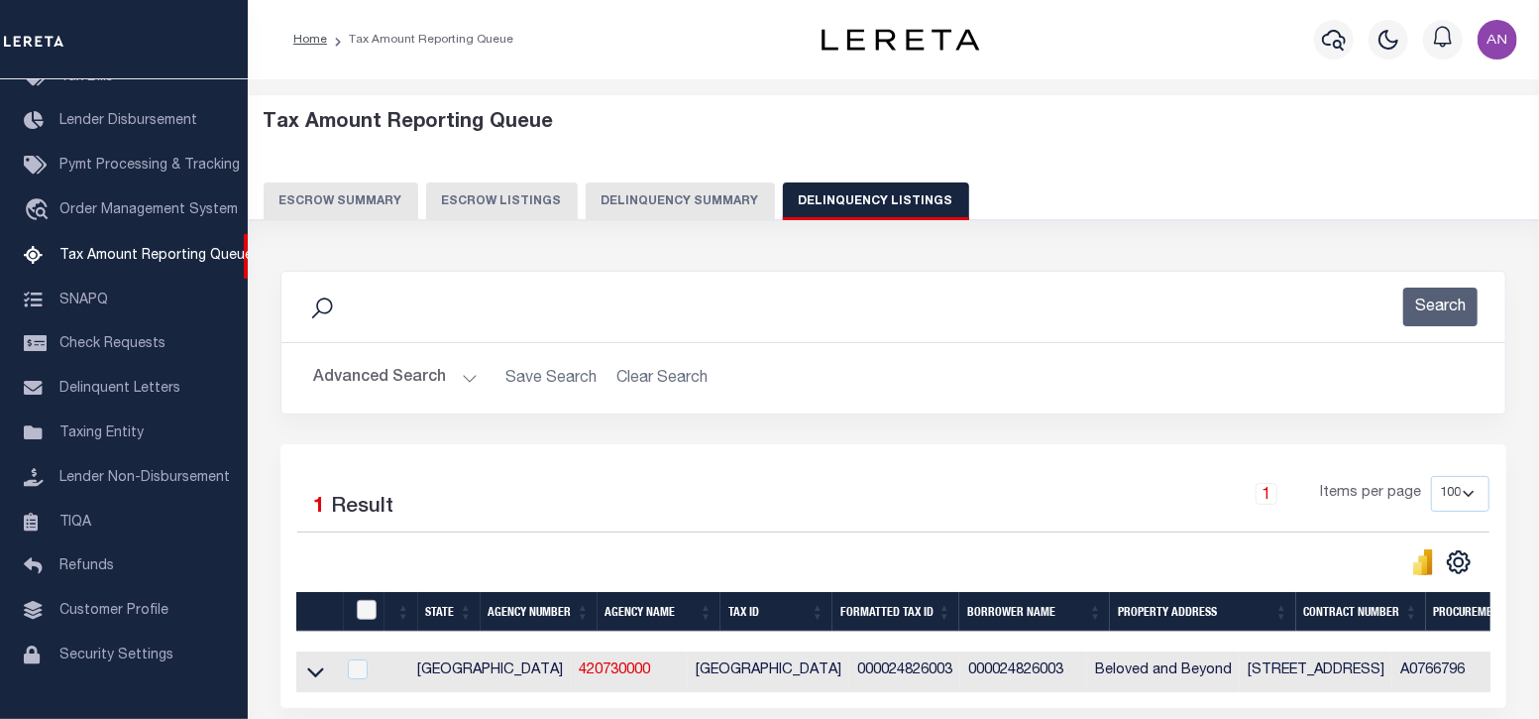
click at [370, 615] on input "checkbox" at bounding box center [367, 610] width 20 height 20
checkbox input "true"
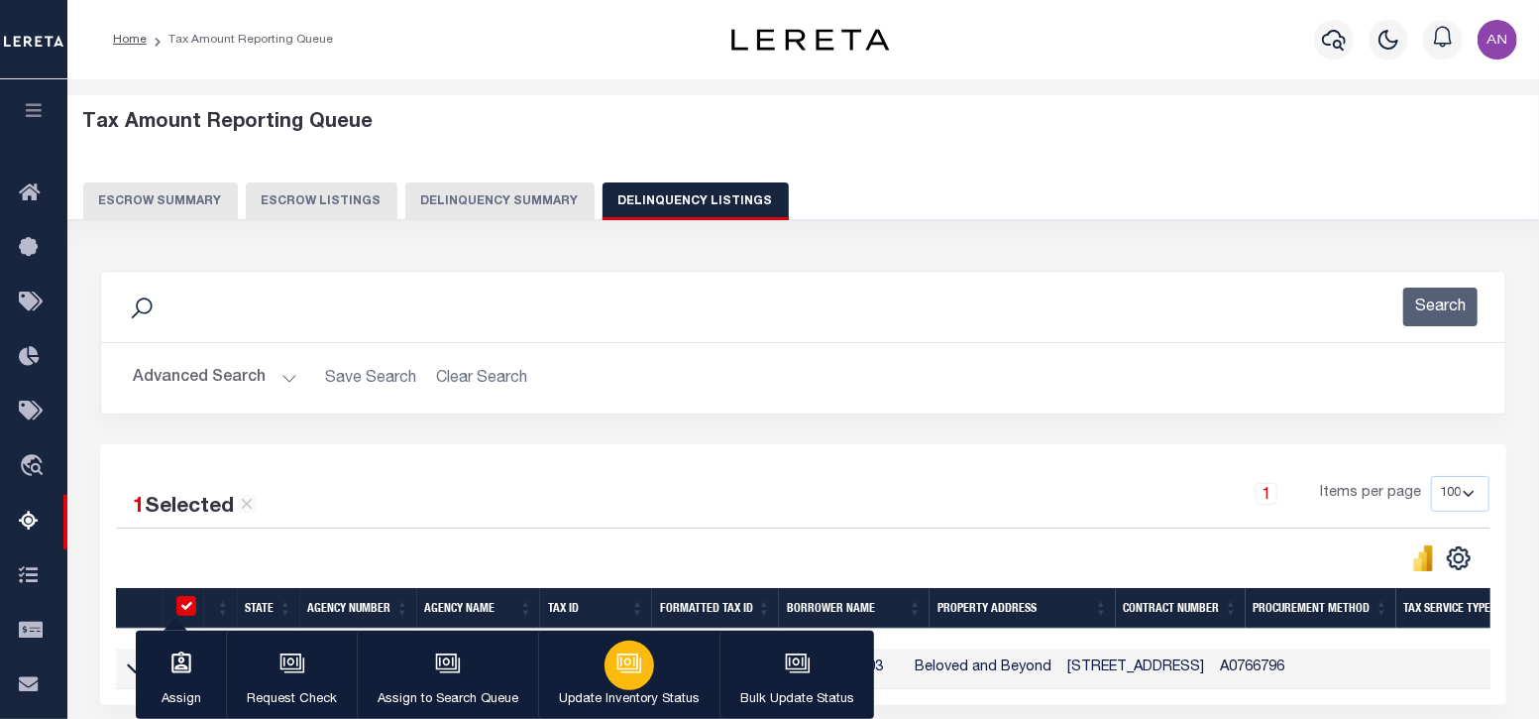
click at [674, 642] on button "Update Inventory Status" at bounding box center [628, 674] width 181 height 89
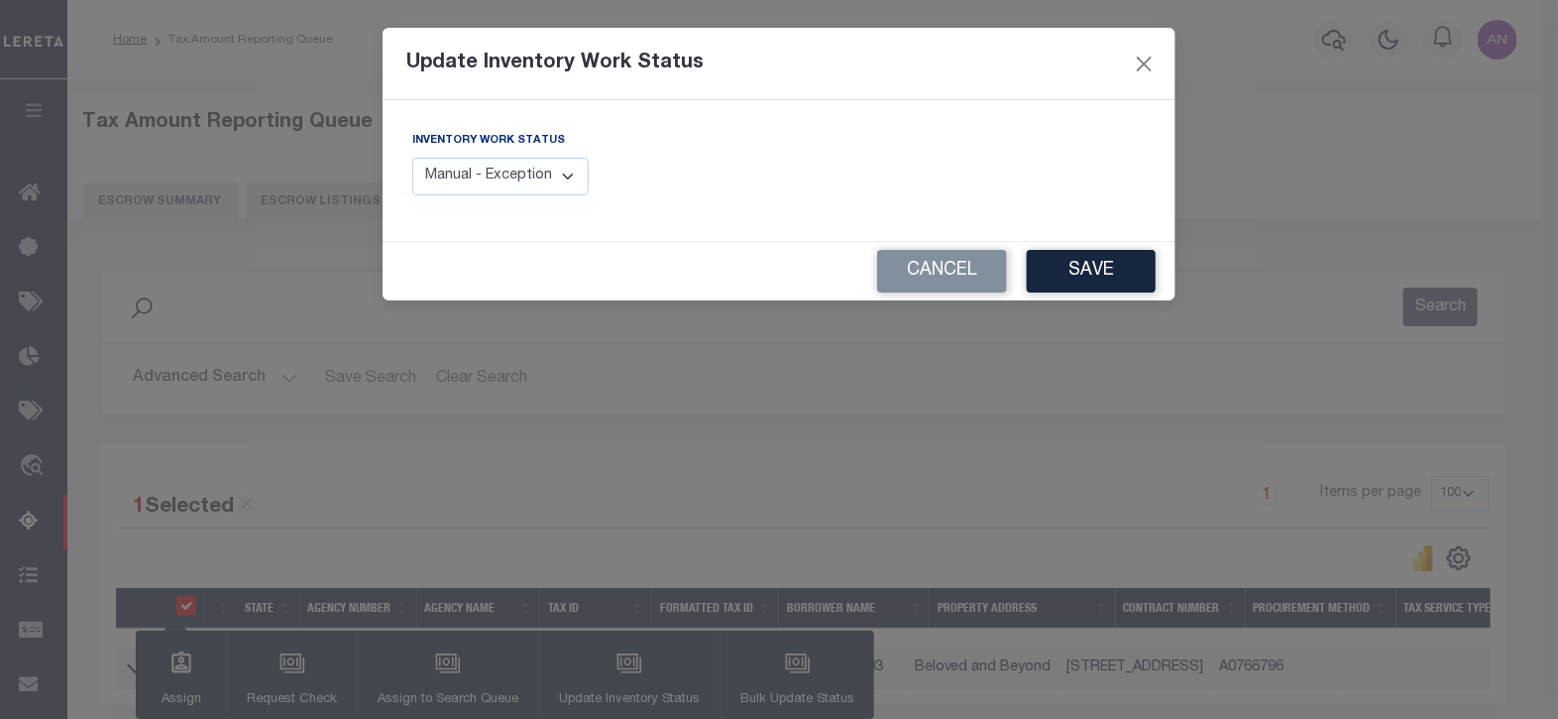
click at [475, 149] on label "Inventory Work Status" at bounding box center [488, 141] width 153 height 17
click at [471, 176] on select "Manual - Exception Pended - Awaiting Search Late Add Exception Completed" at bounding box center [500, 177] width 176 height 39
select select "4"
click at [412, 158] on select "Manual - Exception Pended - Awaiting Search Late Add Exception Completed" at bounding box center [500, 177] width 176 height 39
click at [650, 199] on div "Inventory Work Status Manual - Exception Pended - Awaiting Search Late Add Exce…" at bounding box center [588, 170] width 382 height 81
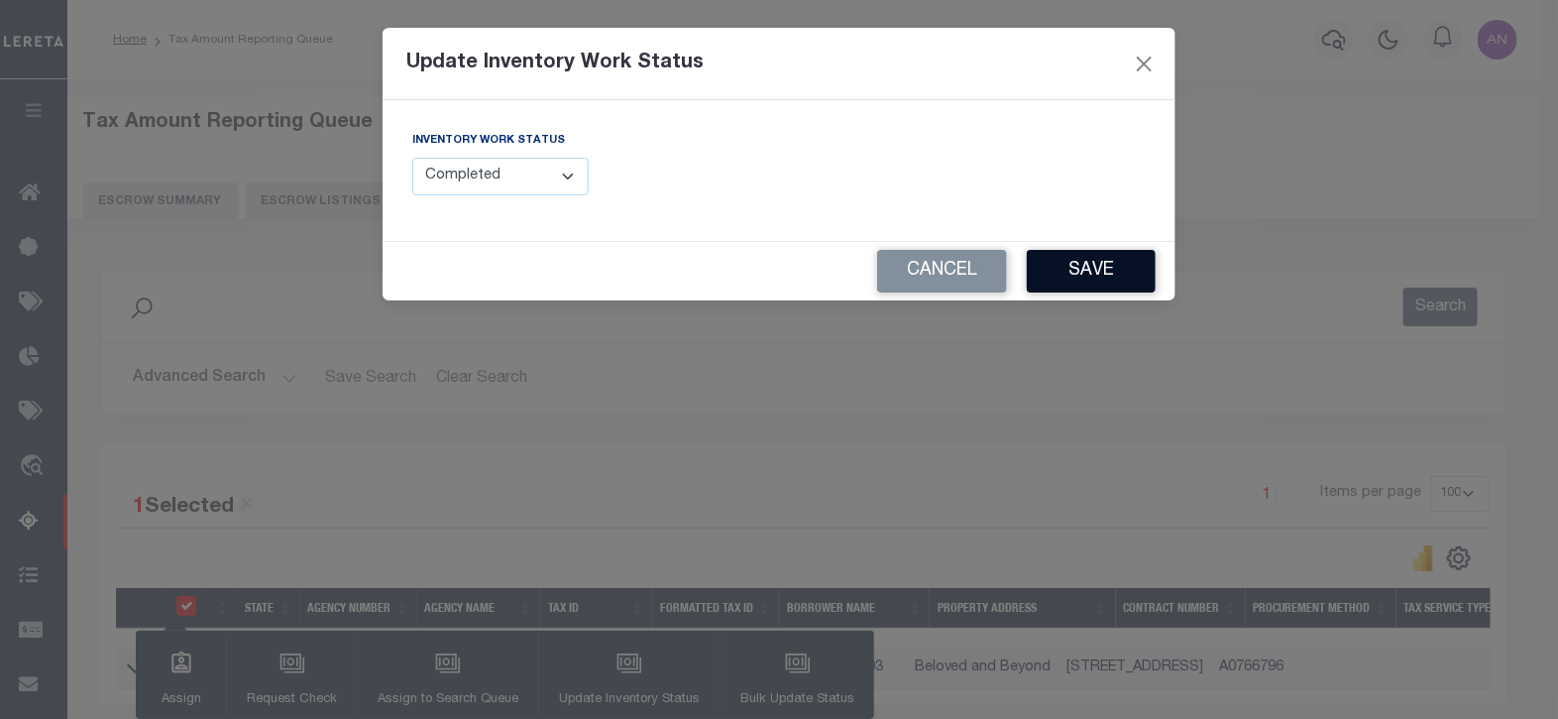
click at [1104, 265] on button "Save" at bounding box center [1091, 271] width 129 height 43
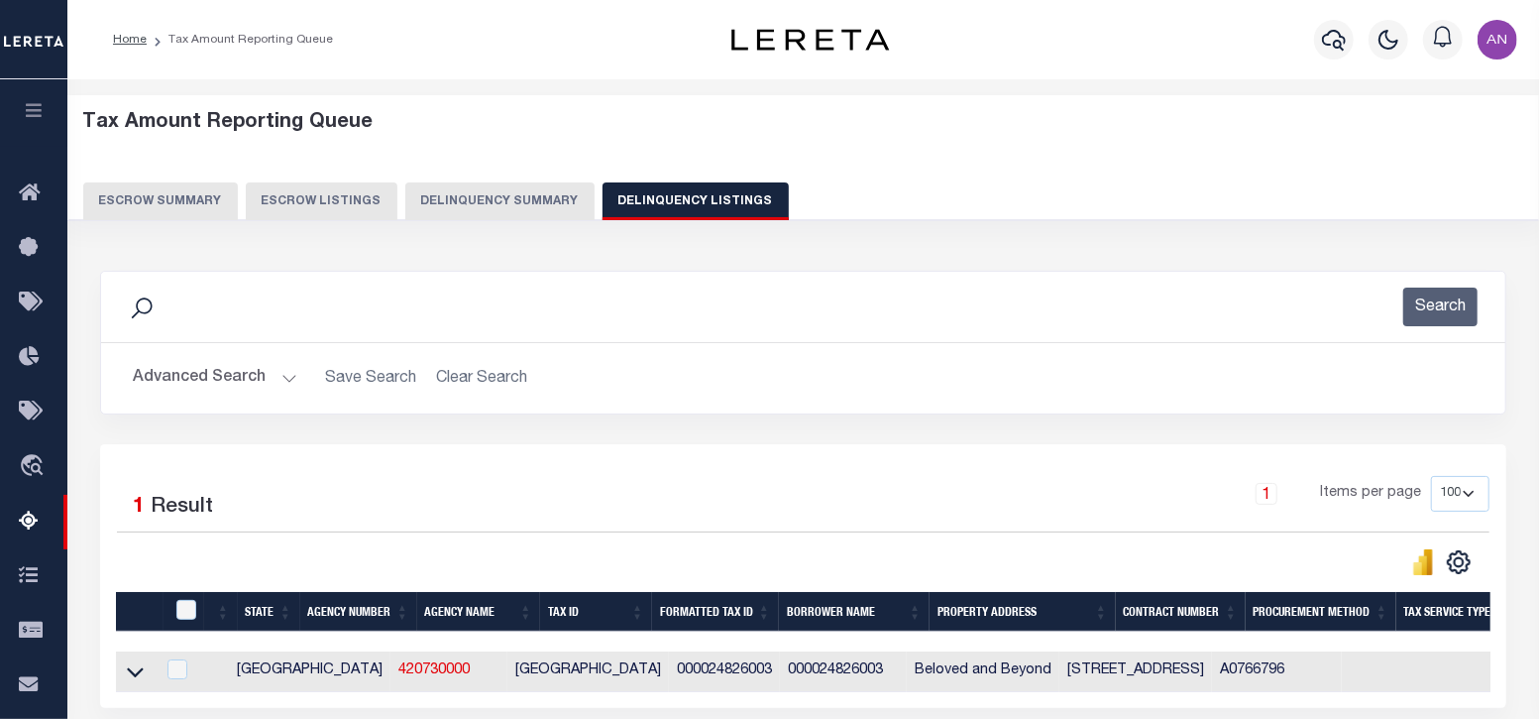
click at [157, 381] on button "Advanced Search" at bounding box center [215, 378] width 165 height 39
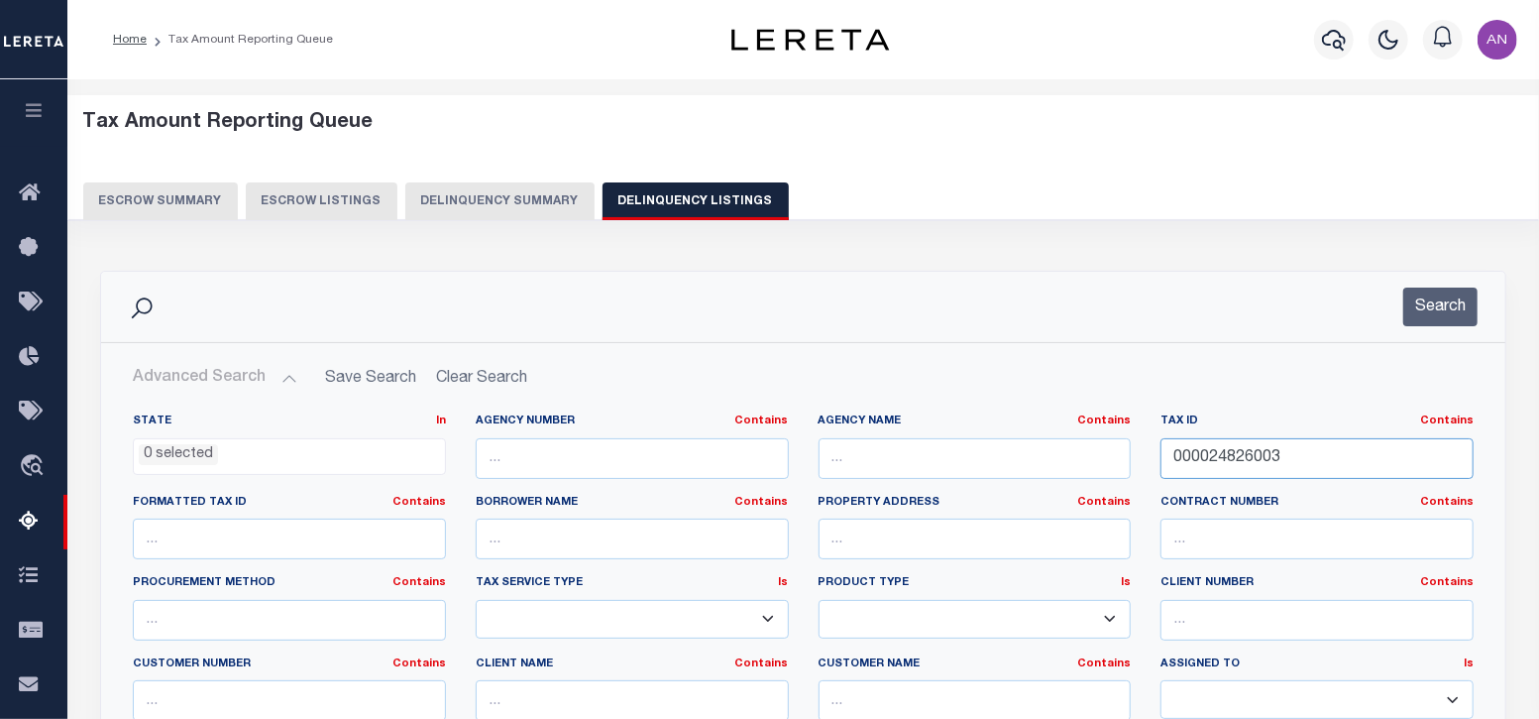
click at [1216, 455] on input "000024826003" at bounding box center [1317, 458] width 313 height 41
paste input "09725001"
type input "000009725001"
click at [1437, 316] on button "Search" at bounding box center [1440, 306] width 74 height 39
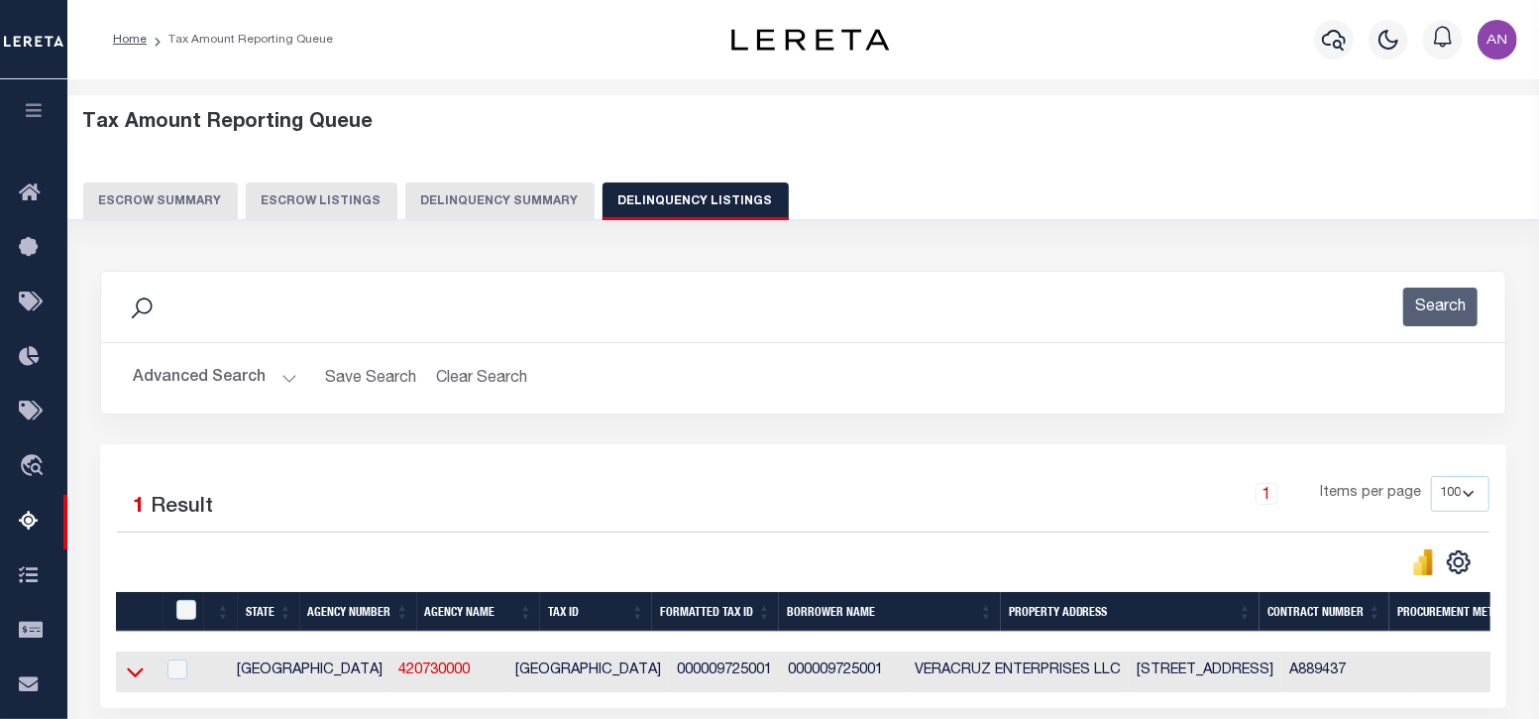
click at [137, 669] on icon at bounding box center [135, 671] width 17 height 21
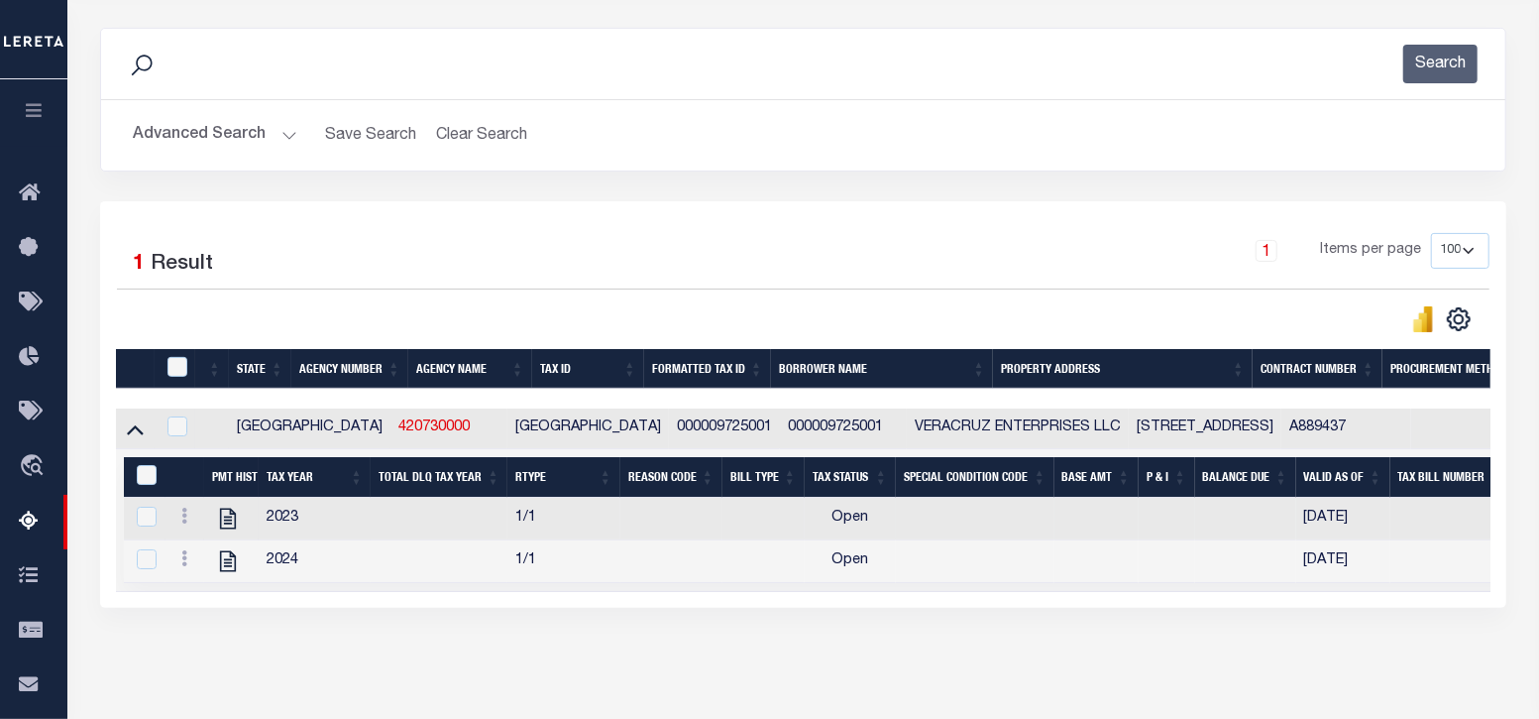
scroll to position [247, 0]
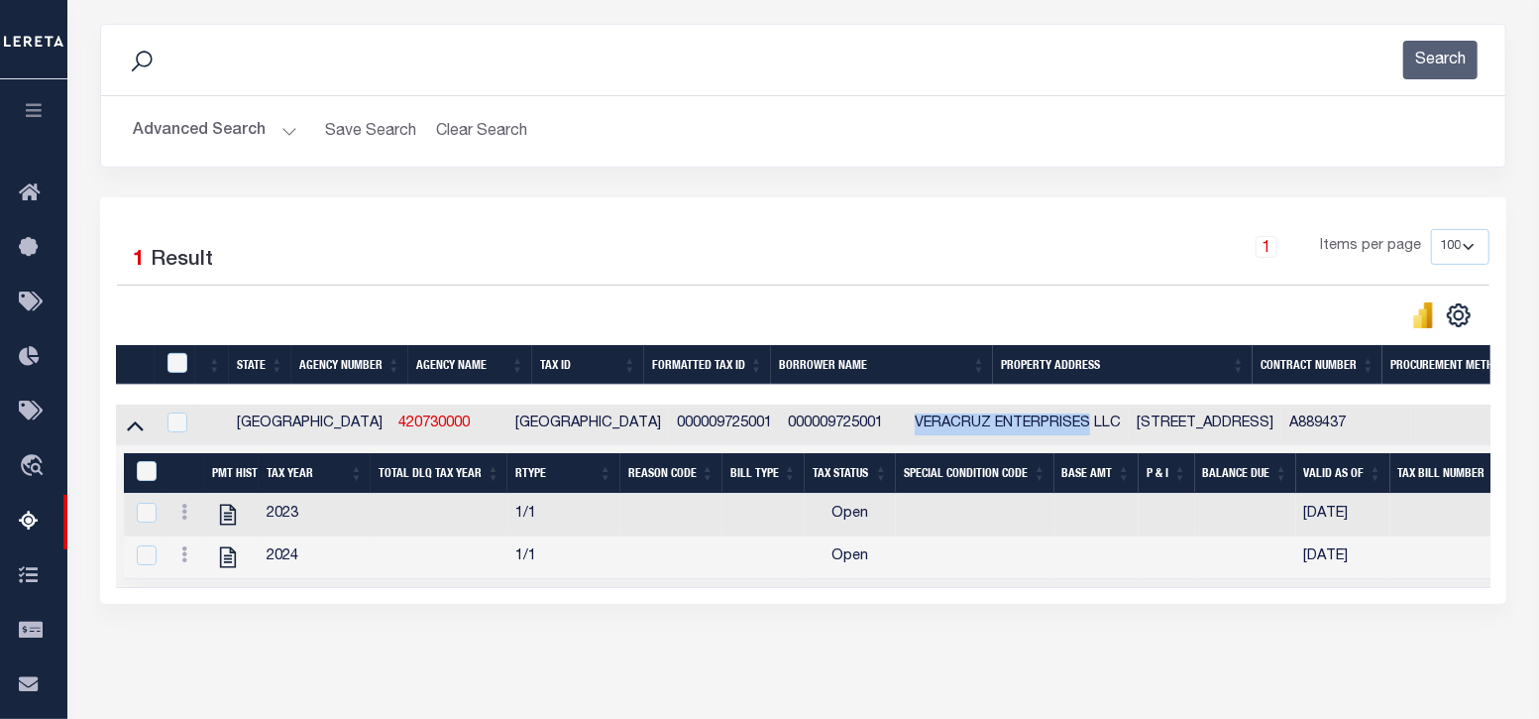
drag, startPoint x: 782, startPoint y: 427, endPoint x: 962, endPoint y: 418, distance: 180.6
click at [962, 418] on td "VERACRUZ ENTERPRISES LLC" at bounding box center [1018, 424] width 222 height 41
checkbox input "true"
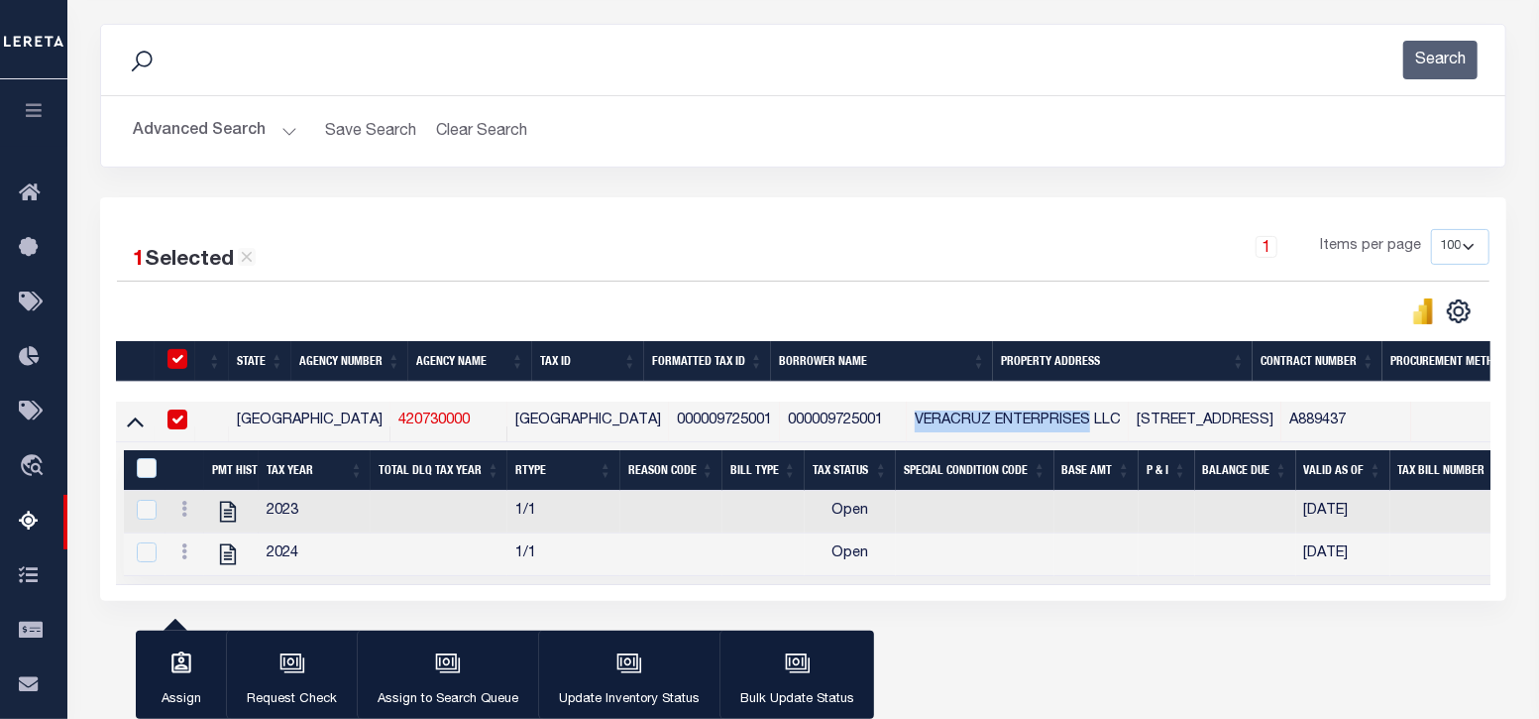
copy td "VERACRUZ ENTERPRISES"
click at [228, 554] on icon "" at bounding box center [228, 553] width 16 height 21
checkbox input "true"
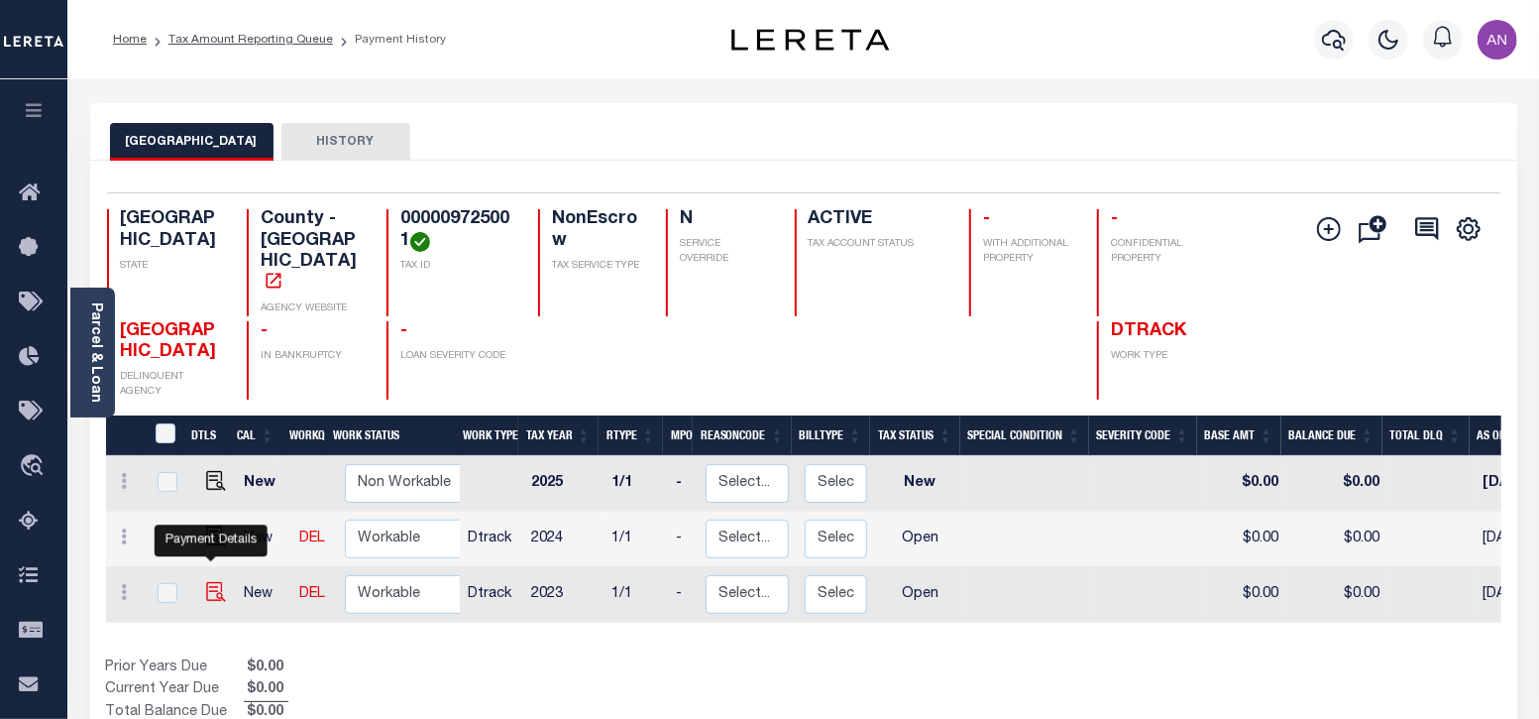
click at [208, 582] on img "" at bounding box center [216, 592] width 20 height 20
checkbox input "true"
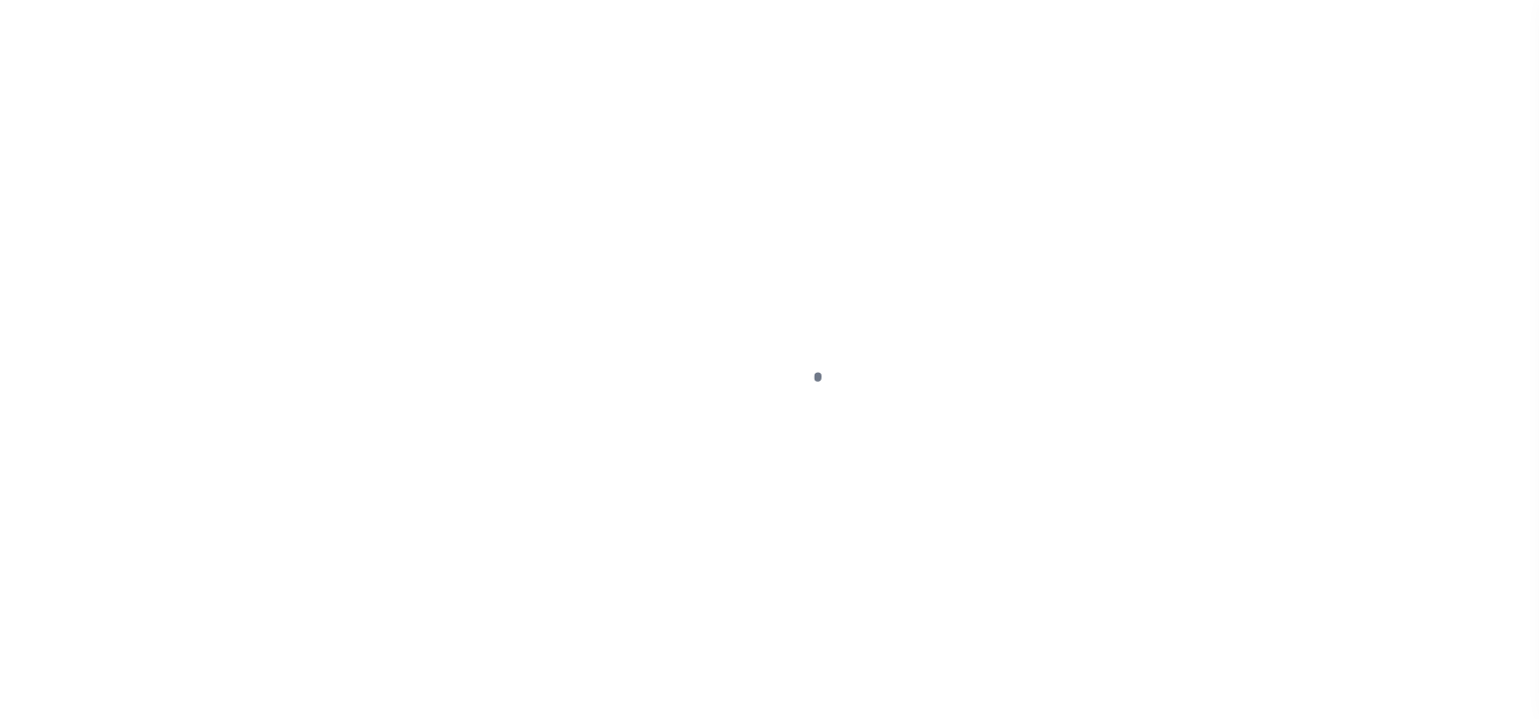
select select "OP2"
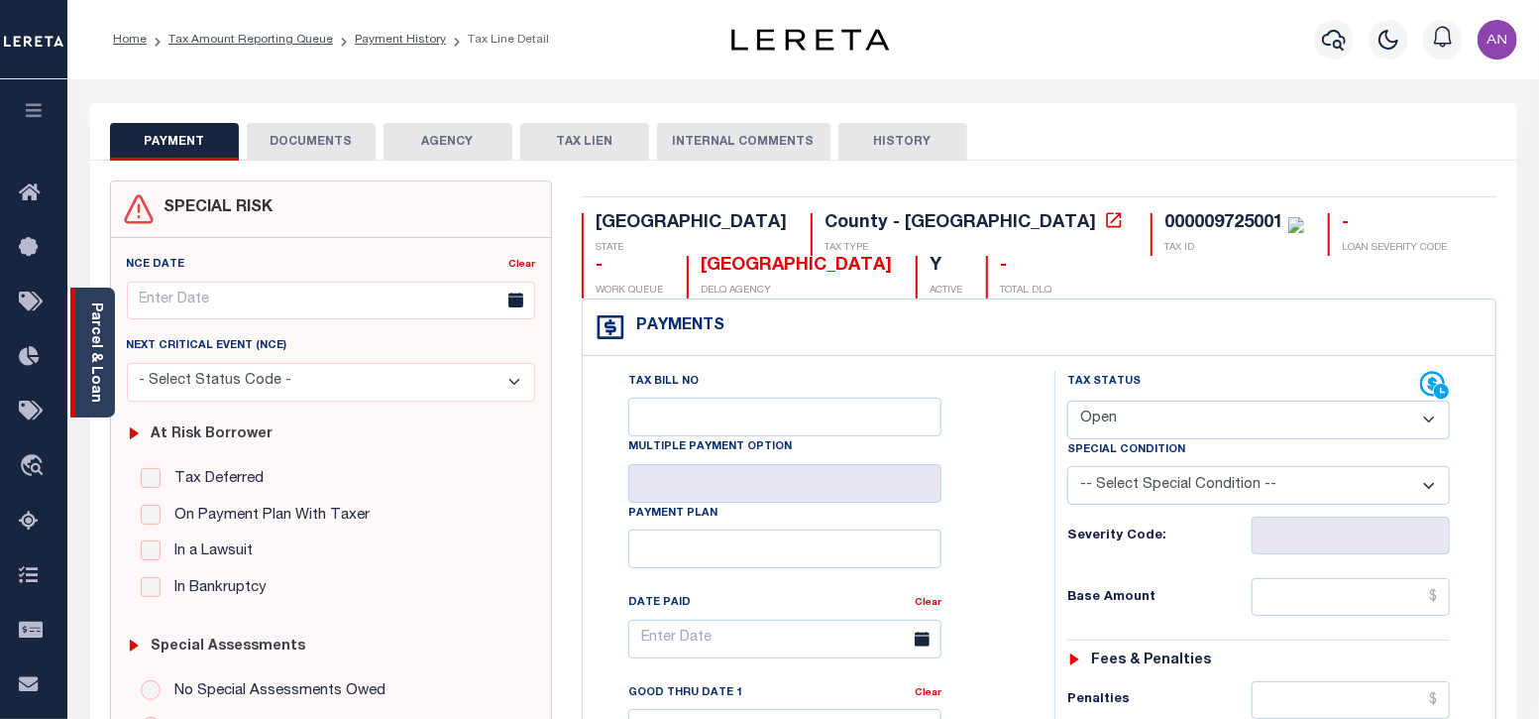
click at [94, 391] on link "Parcel & Loan" at bounding box center [95, 352] width 14 height 100
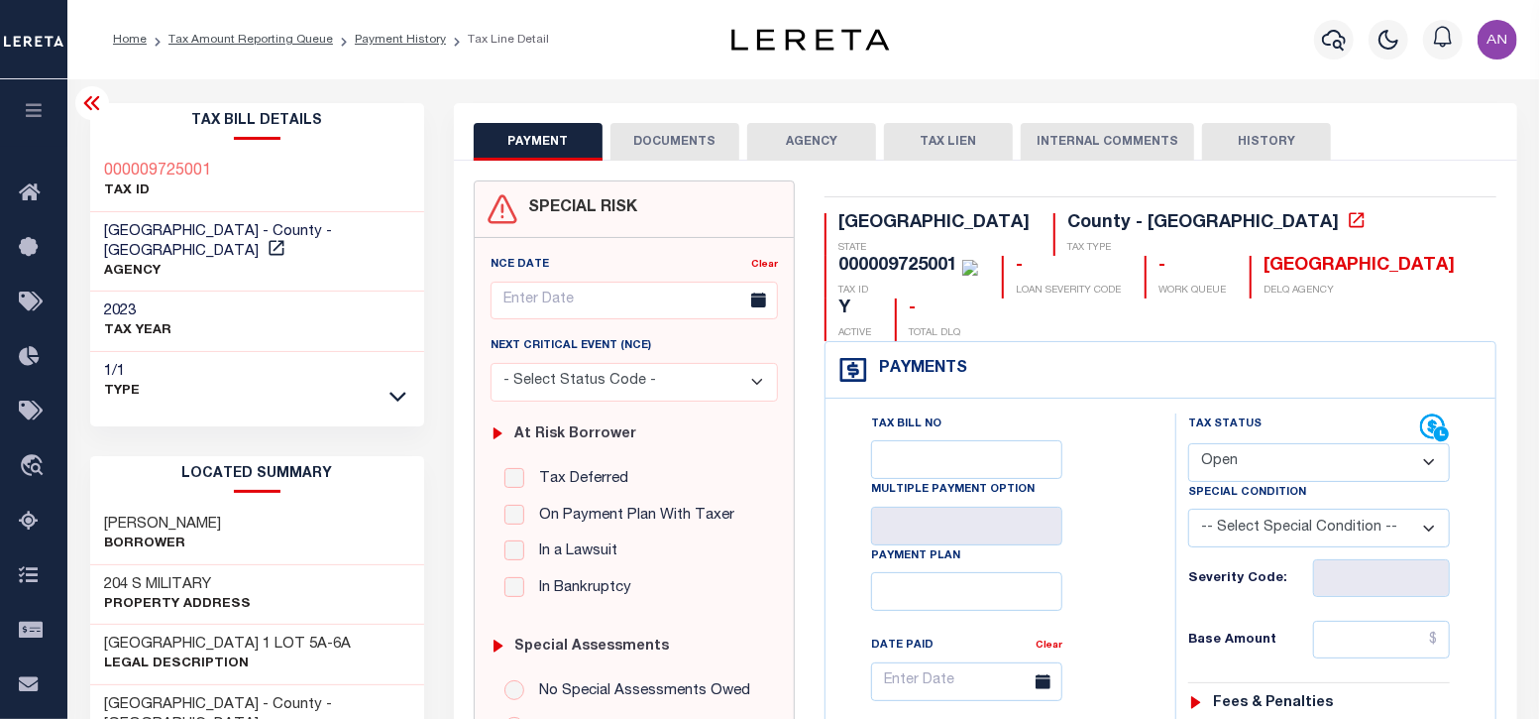
click at [659, 141] on button "DOCUMENTS" at bounding box center [675, 142] width 129 height 38
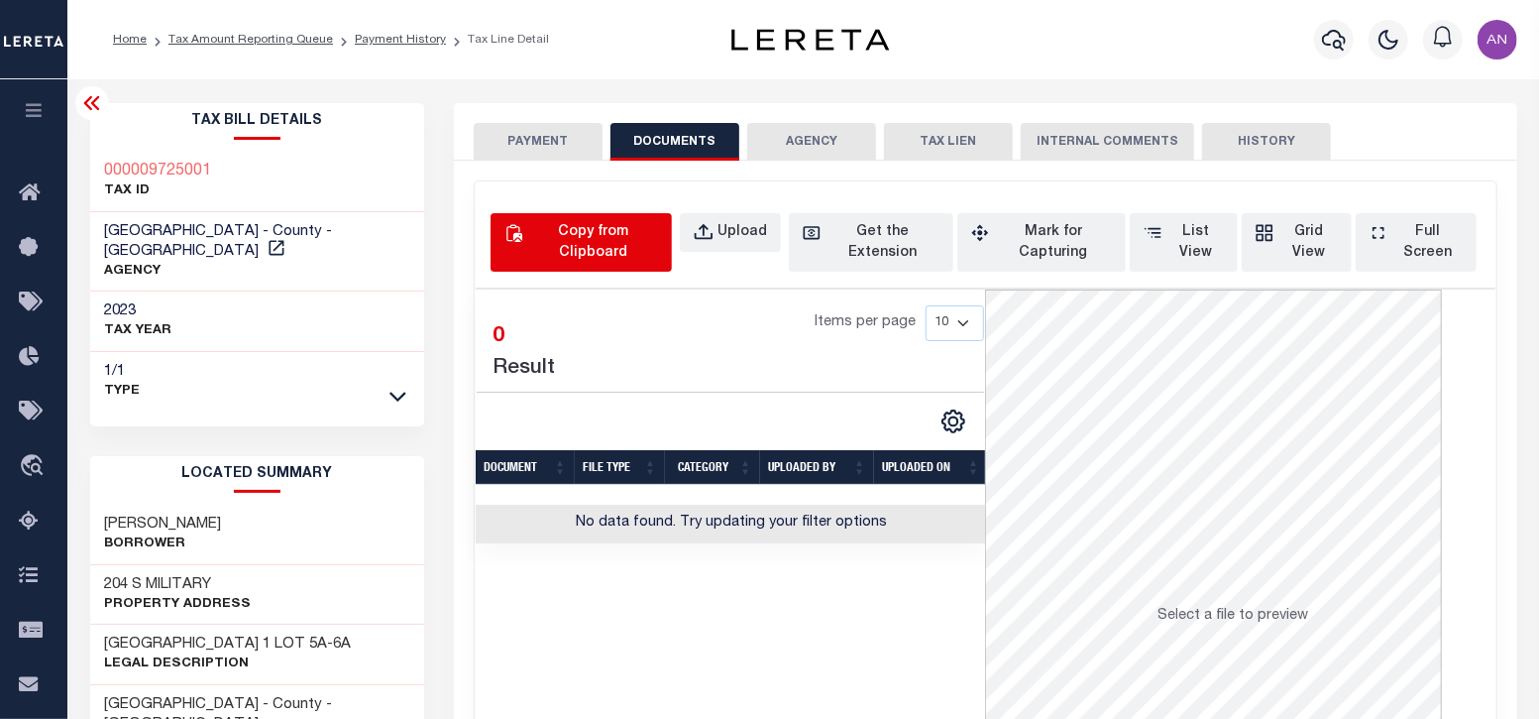
click at [601, 234] on div "Copy from Clipboard" at bounding box center [592, 243] width 131 height 42
select select "POP"
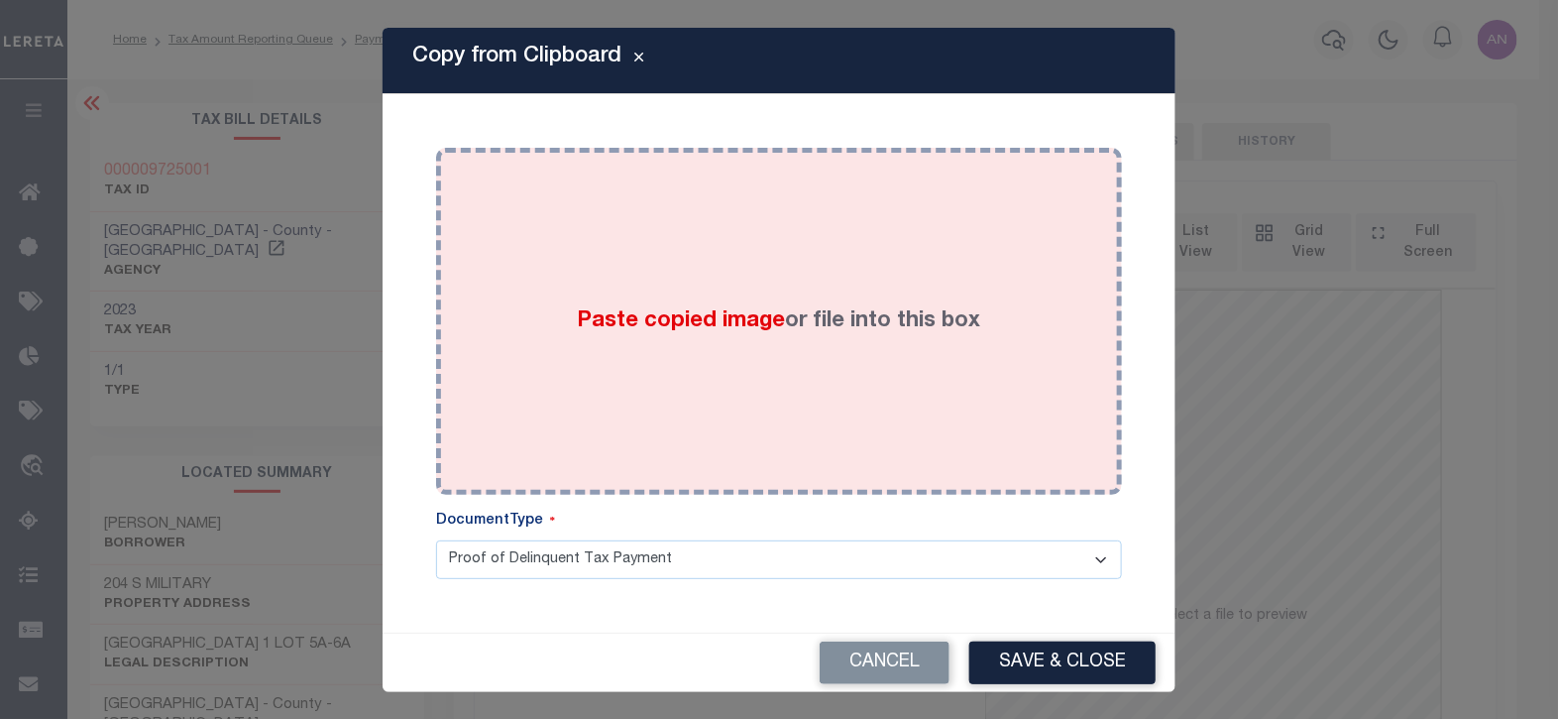
click at [775, 263] on div "Paste copied image or file into this box" at bounding box center [779, 321] width 656 height 317
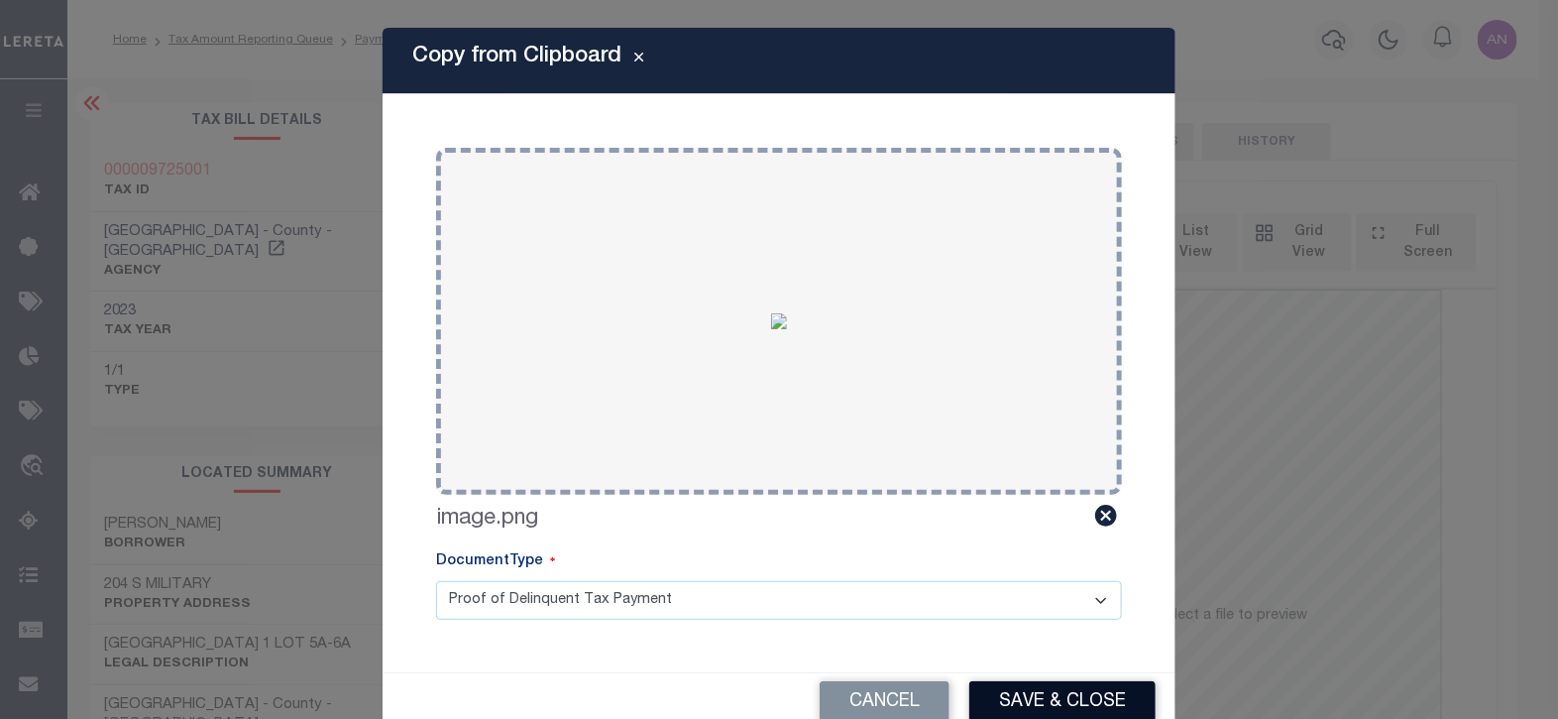
click at [1032, 701] on button "Save & Close" at bounding box center [1062, 702] width 186 height 43
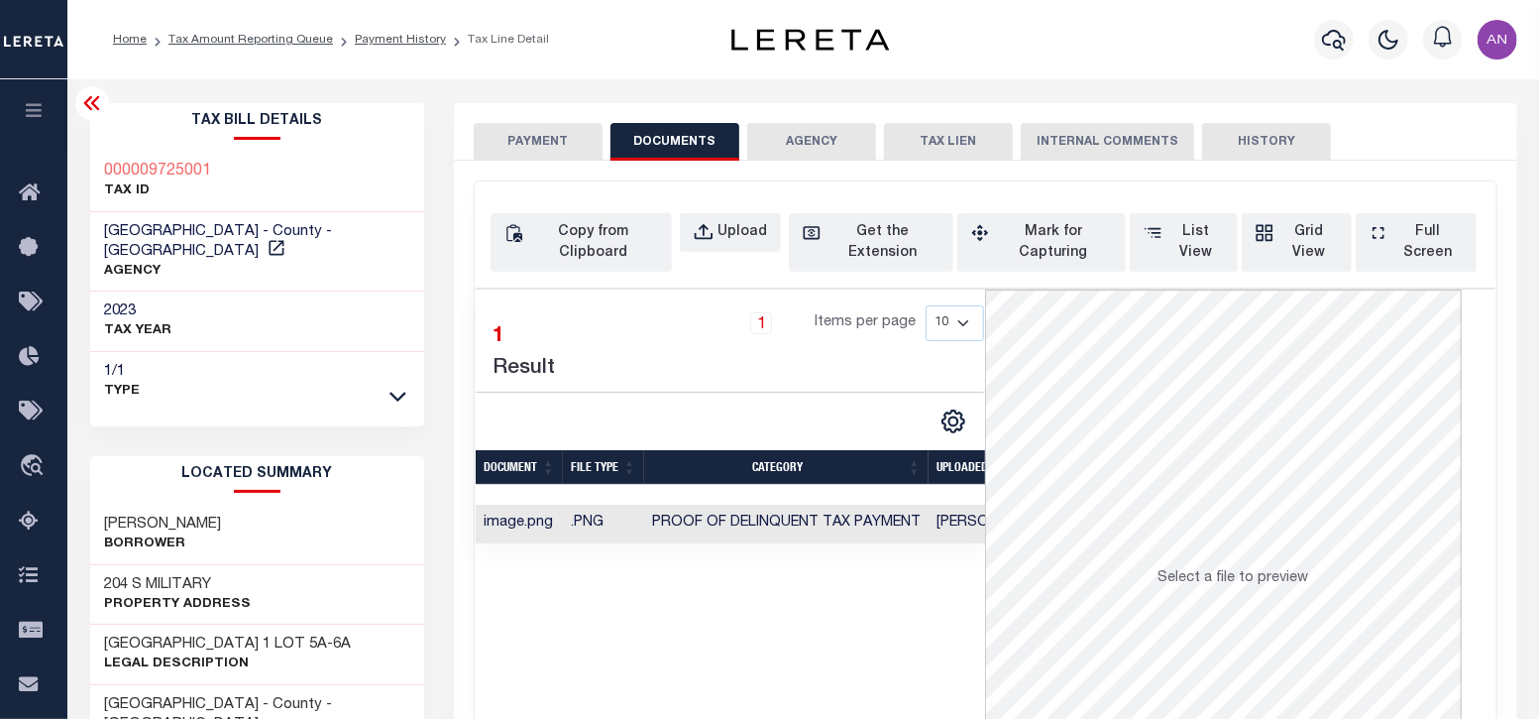
click at [560, 151] on button "PAYMENT" at bounding box center [538, 142] width 129 height 38
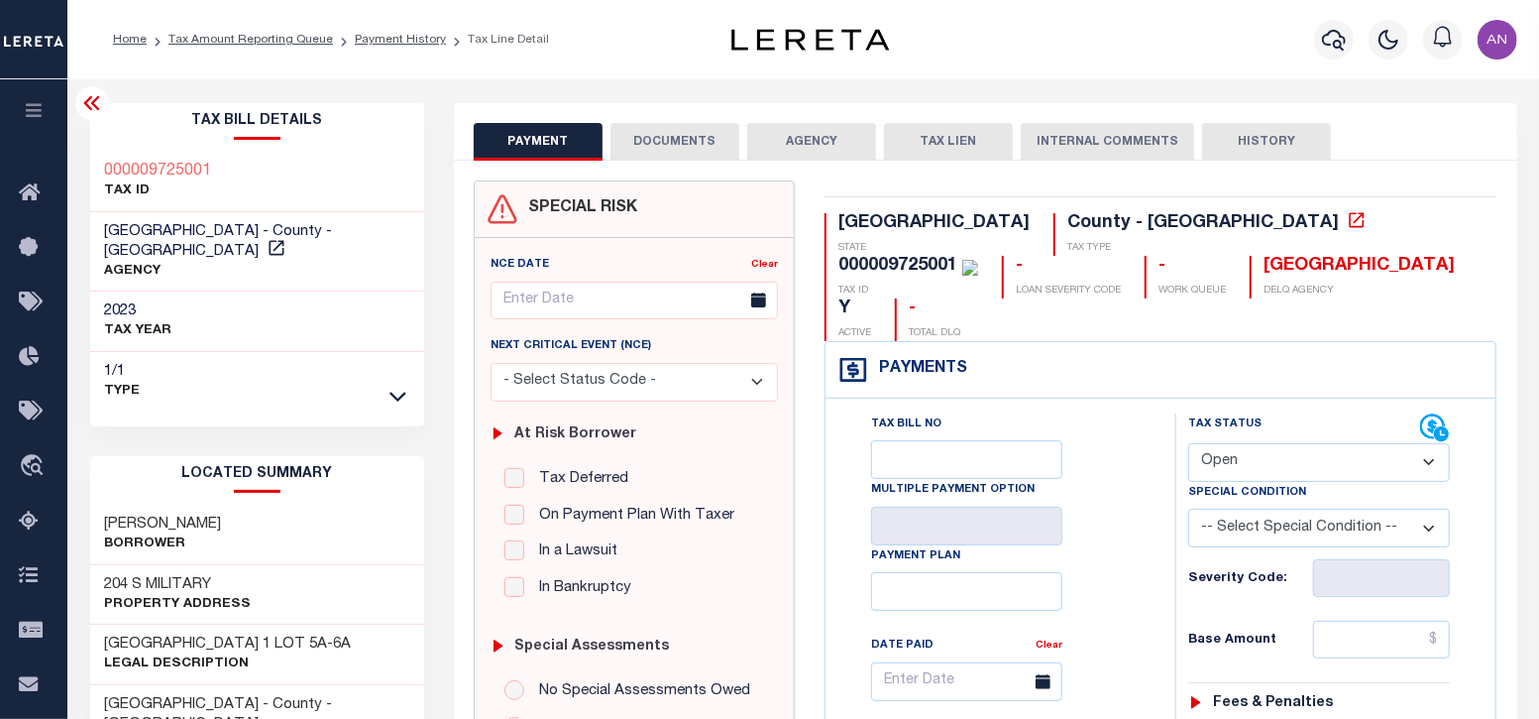
click at [1252, 443] on select "- Select Status Code - Open Due/Unpaid Paid Incomplete No Tax Due Internal Refu…" at bounding box center [1319, 462] width 262 height 39
select select "PYD"
click at [1188, 443] on select "- Select Status Code - Open Due/Unpaid Paid Incomplete No Tax Due Internal Refu…" at bounding box center [1319, 462] width 262 height 39
type input "[DATE]"
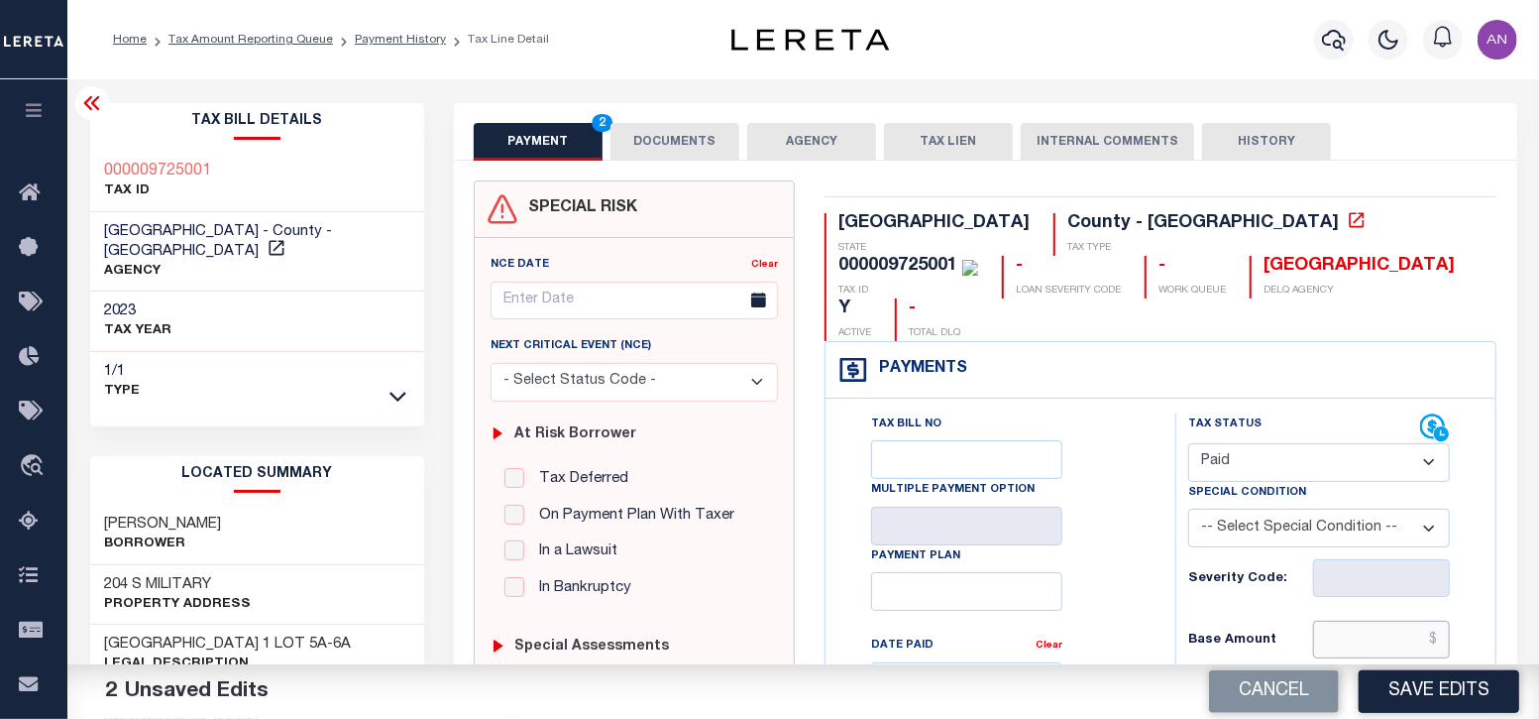
click at [1393, 620] on input "text" at bounding box center [1382, 639] width 138 height 38
type input "$0.00"
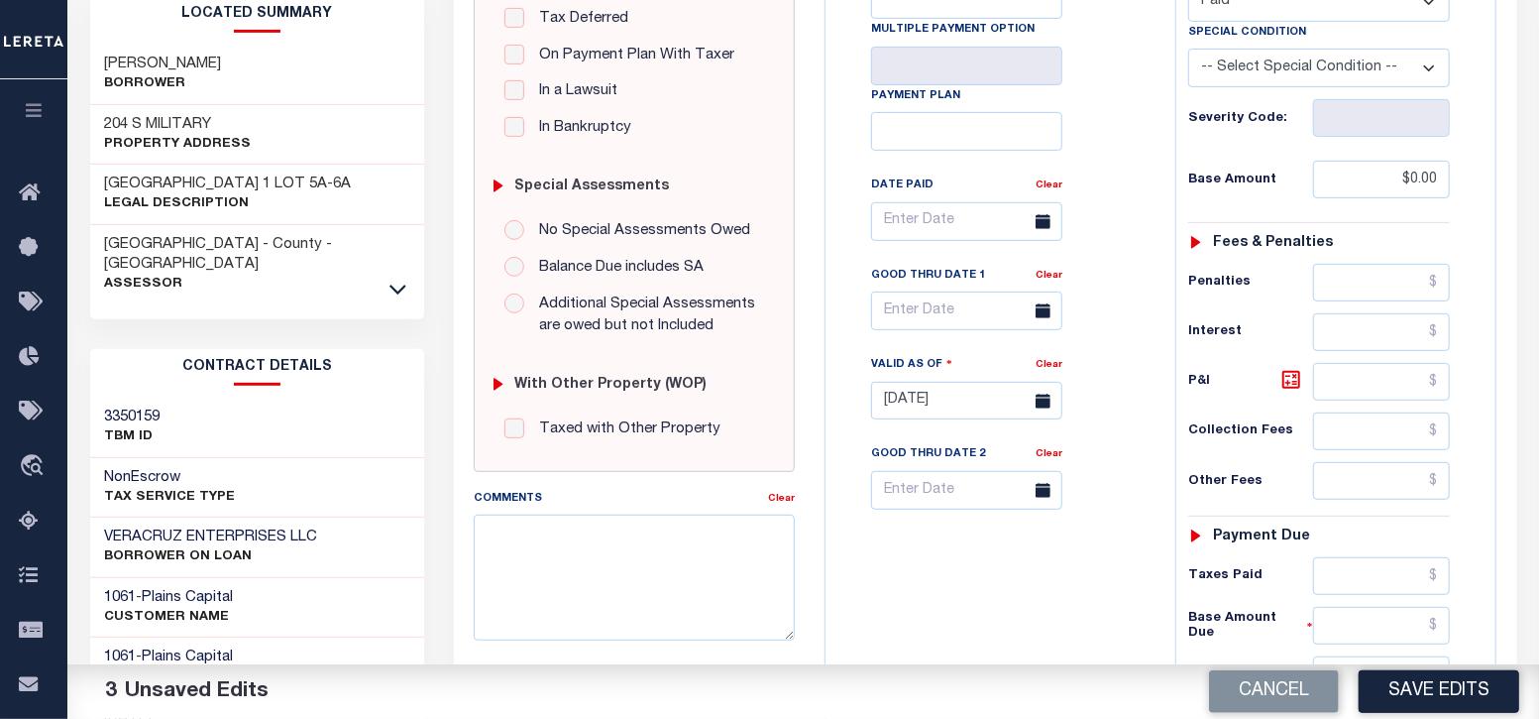
scroll to position [495, 0]
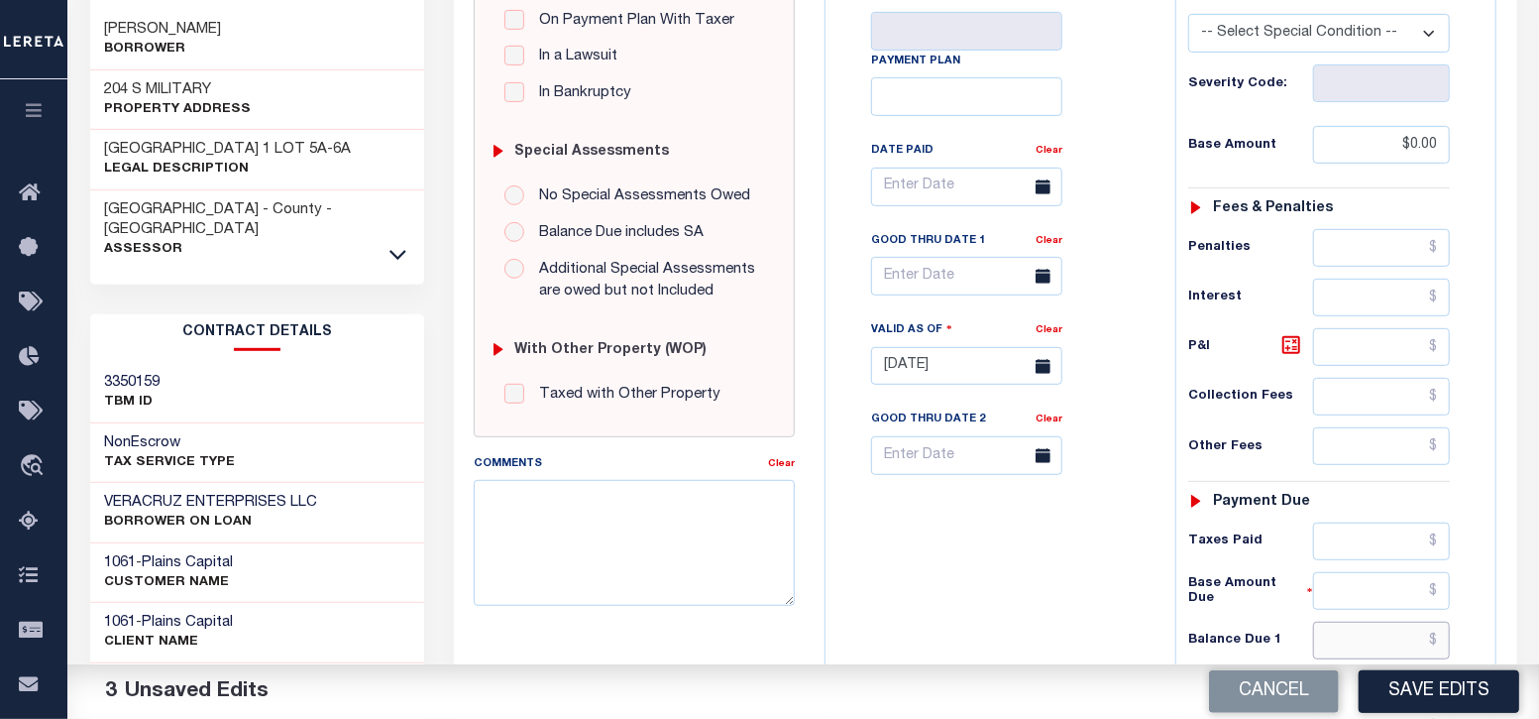
click at [1358, 621] on input "text" at bounding box center [1382, 640] width 138 height 38
type input "$0.00"
click at [1024, 638] on div "Tax Bill No Multiple Payment Option Payment Plan Clear" at bounding box center [996, 356] width 330 height 875
click at [1420, 696] on button "Save Edits" at bounding box center [1439, 691] width 161 height 43
checkbox input "false"
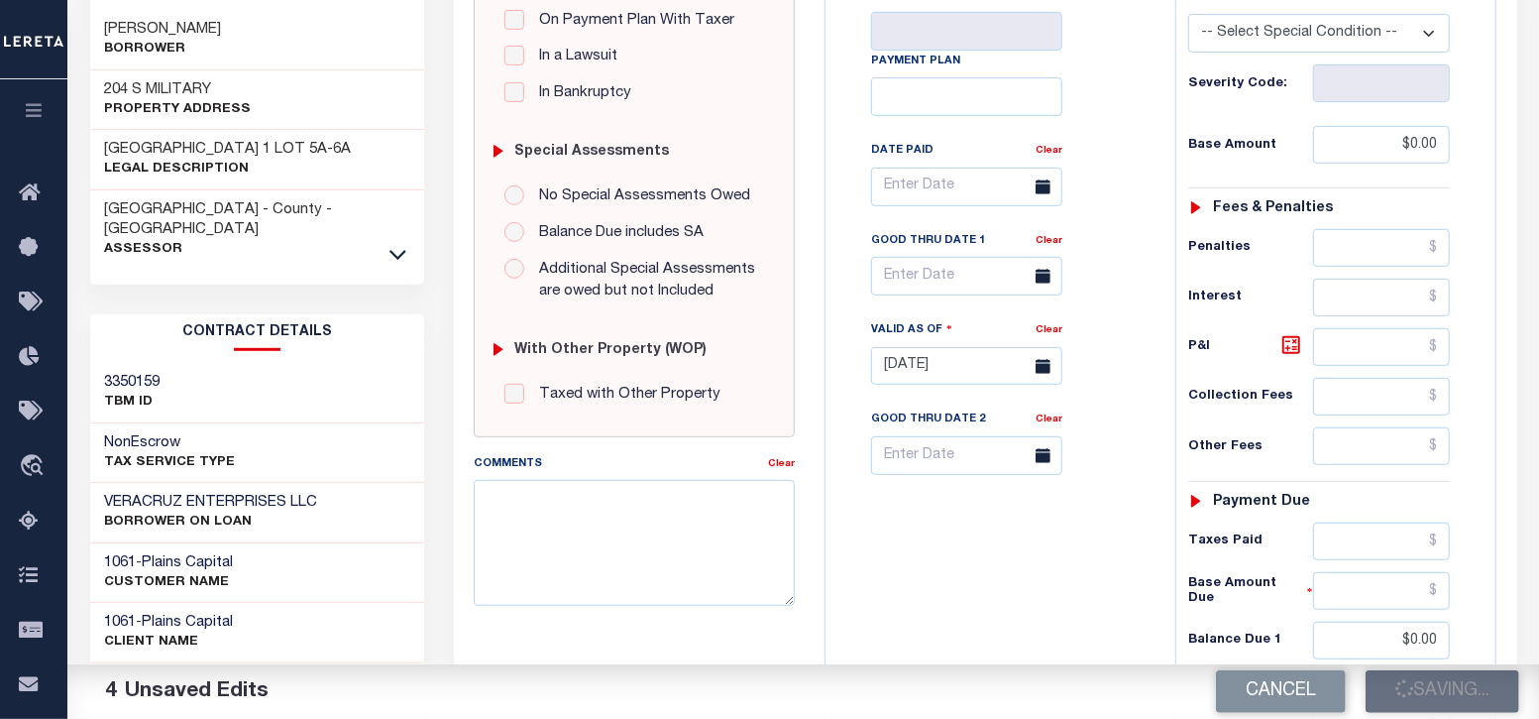
checkbox input "false"
type input "$0"
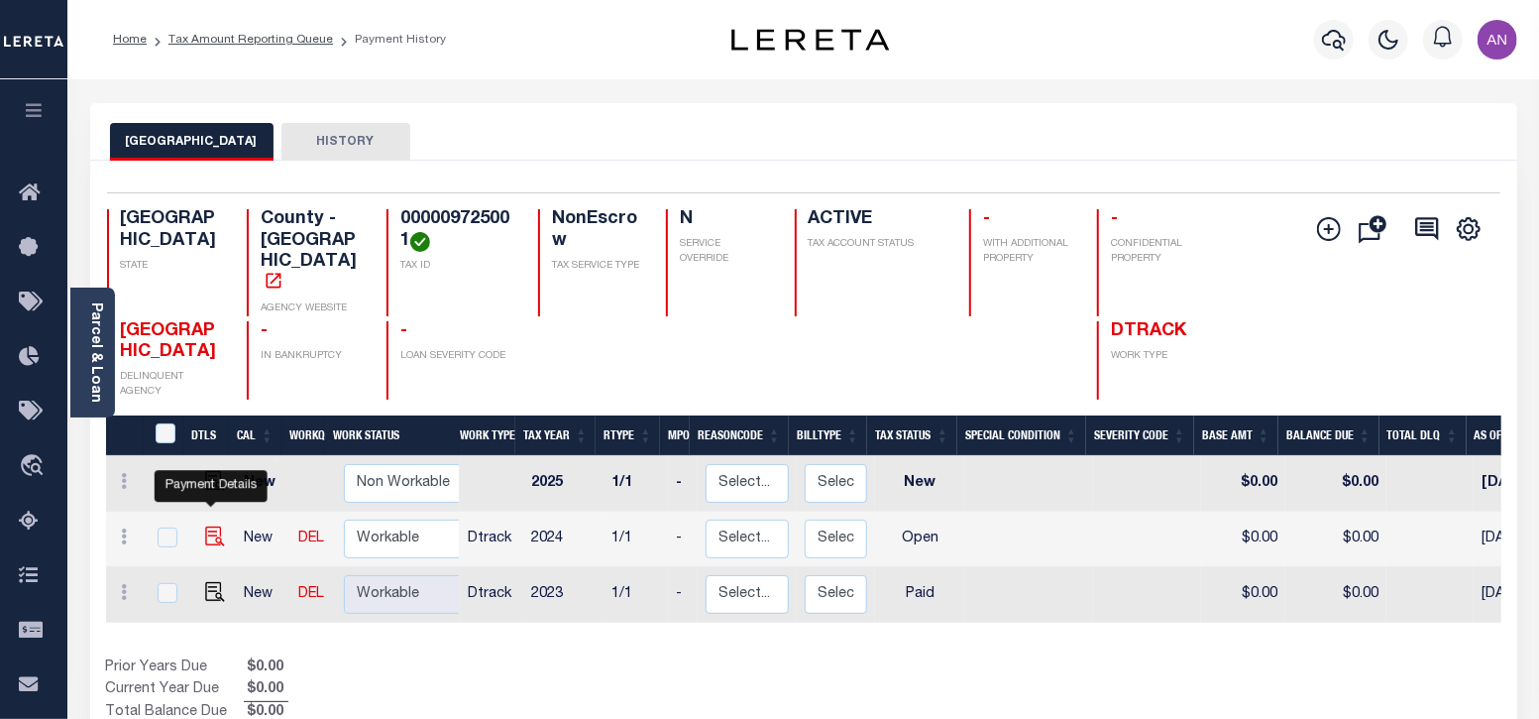
click at [208, 526] on img "" at bounding box center [215, 536] width 20 height 20
checkbox input "true"
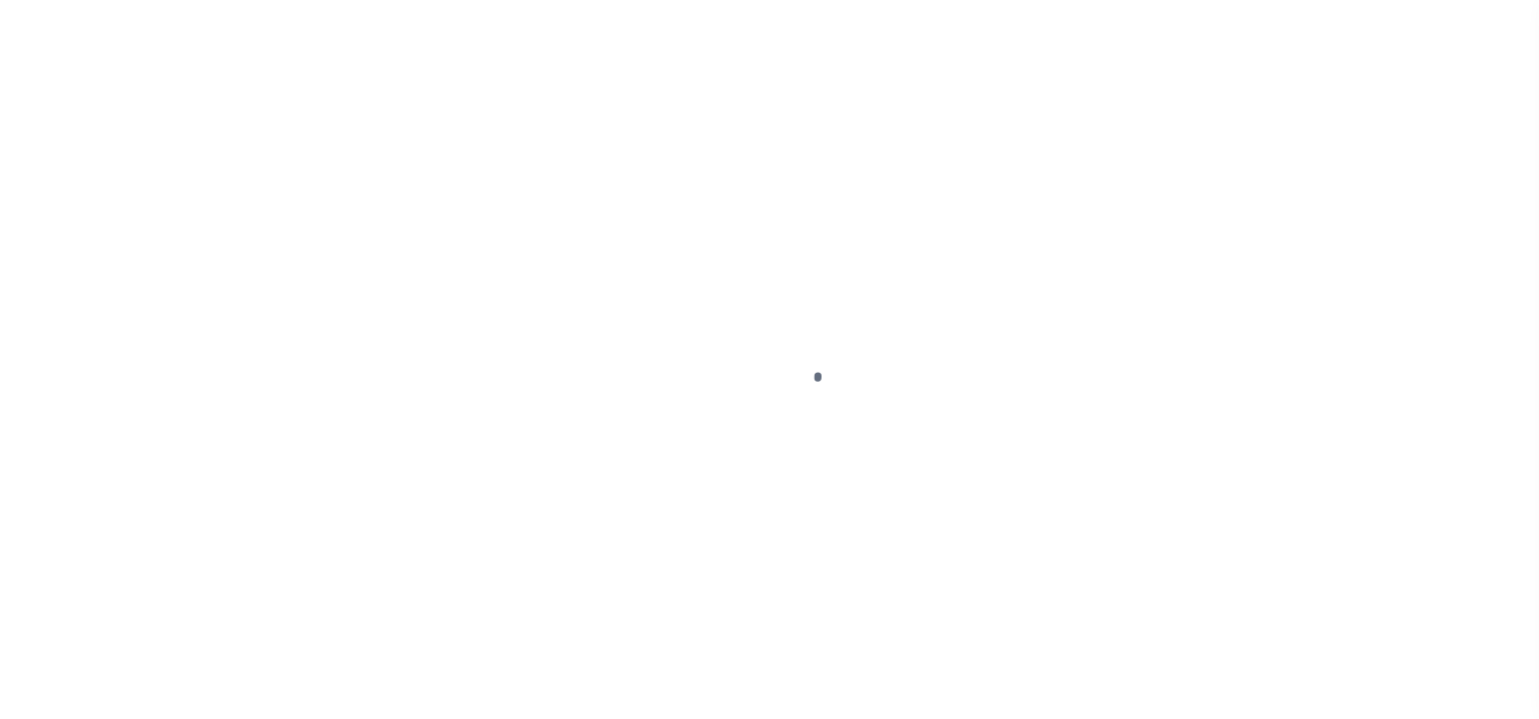
select select "OP2"
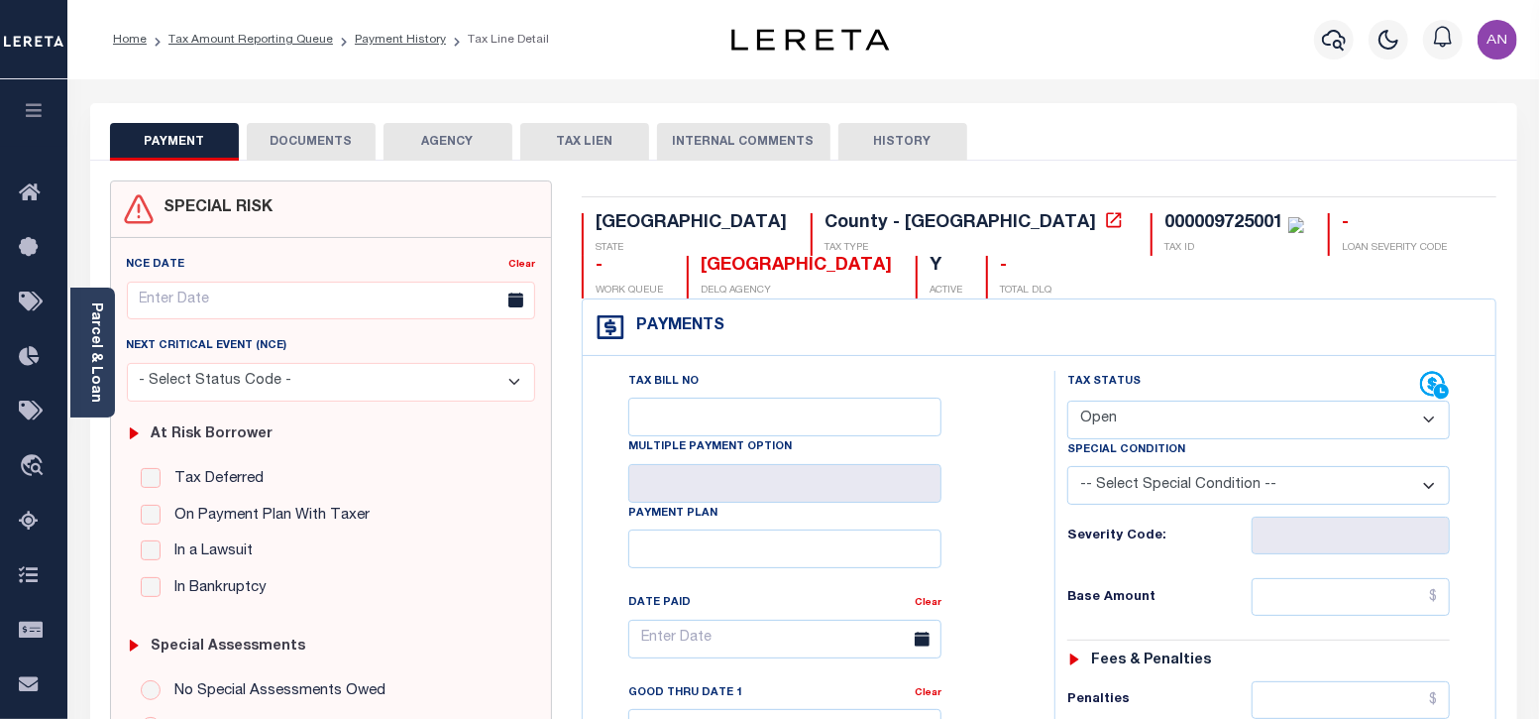
click at [298, 153] on button "DOCUMENTS" at bounding box center [311, 142] width 129 height 38
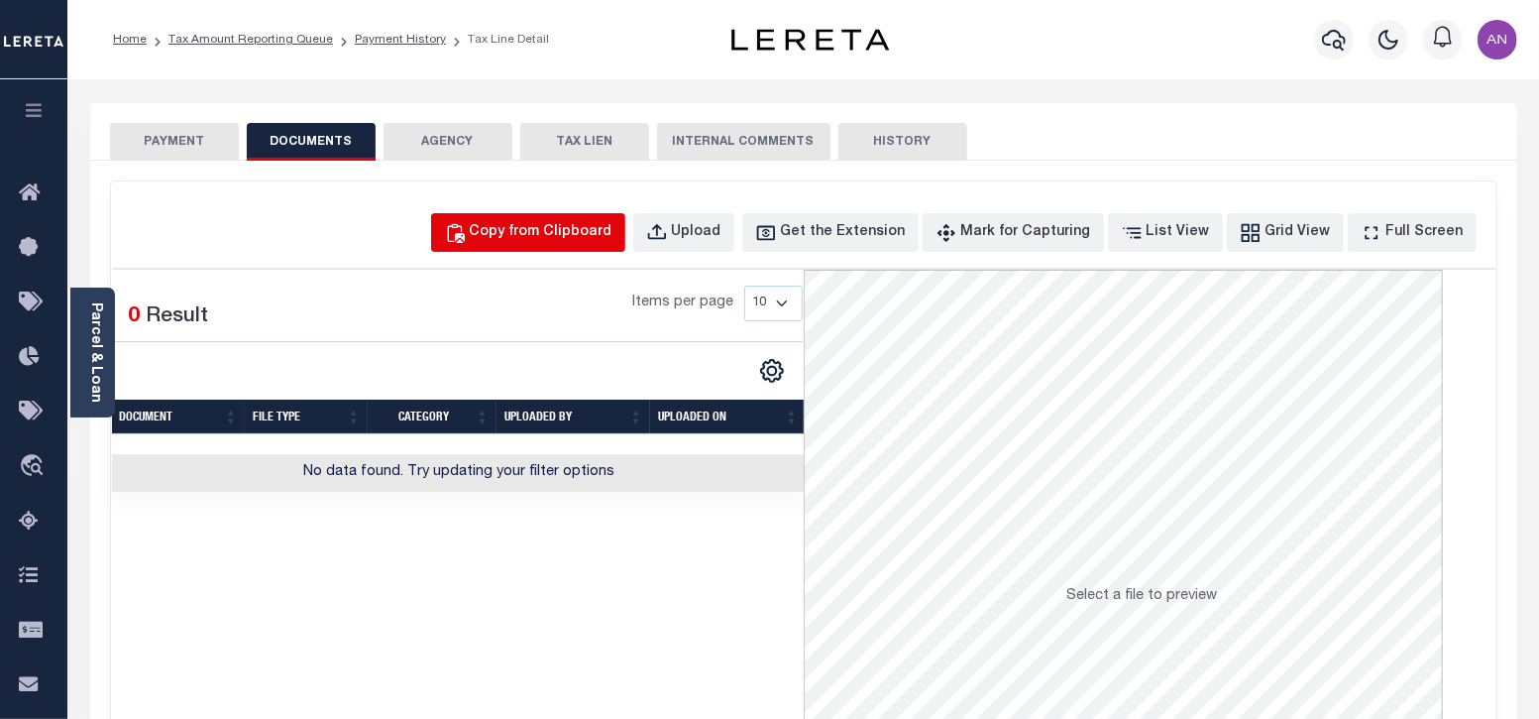
click at [539, 224] on div "Copy from Clipboard" at bounding box center [541, 233] width 143 height 22
select select "POP"
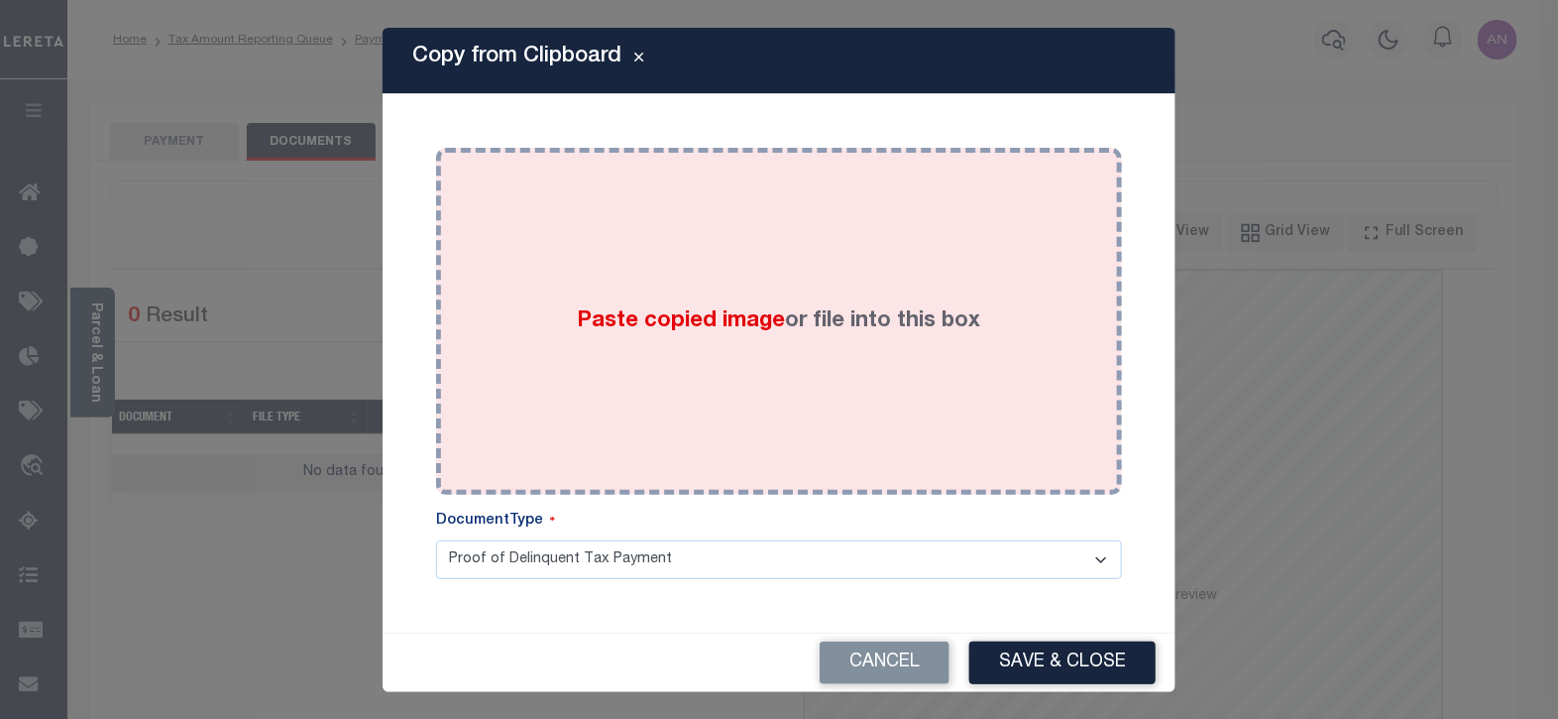
click at [607, 226] on div "Paste copied image or file into this box" at bounding box center [779, 321] width 656 height 317
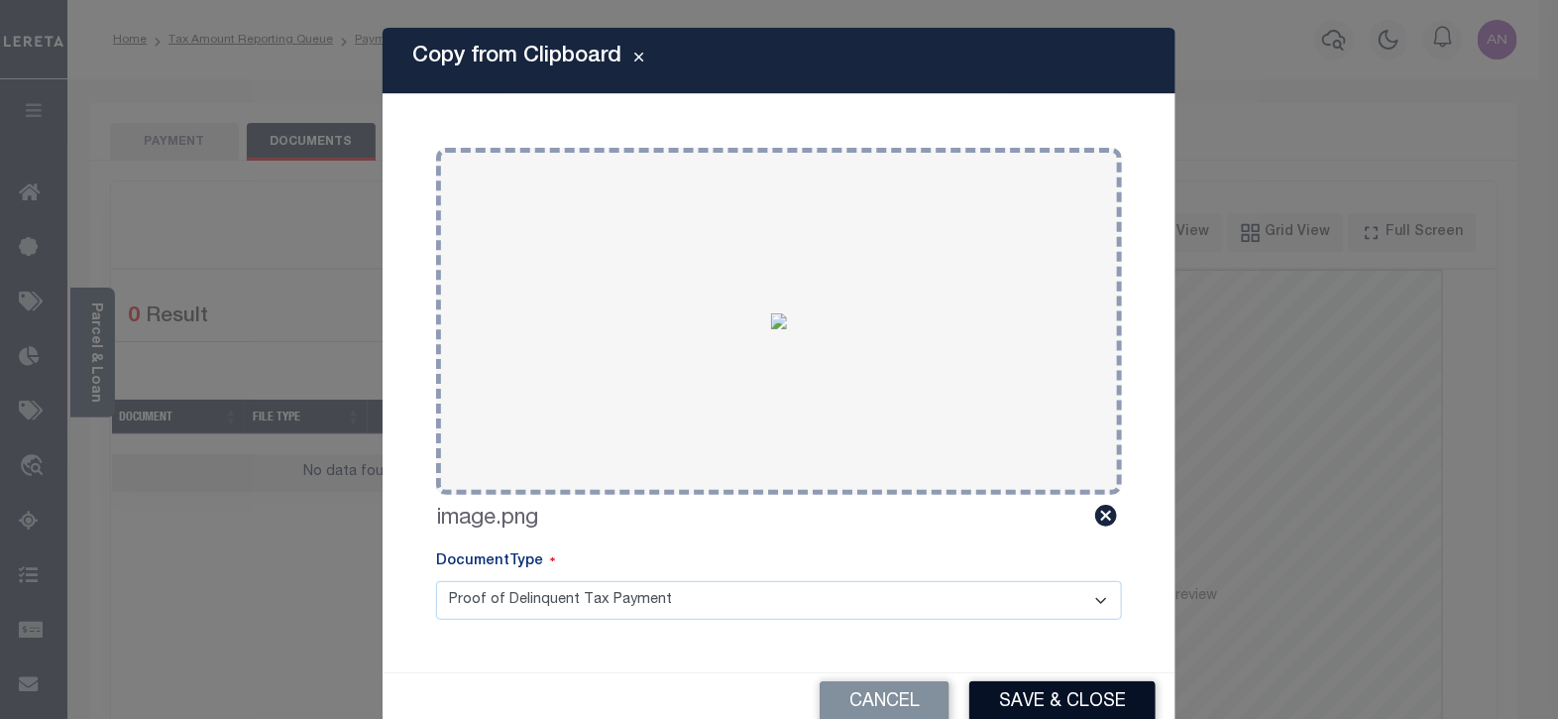
click at [1025, 699] on button "Save & Close" at bounding box center [1062, 702] width 186 height 43
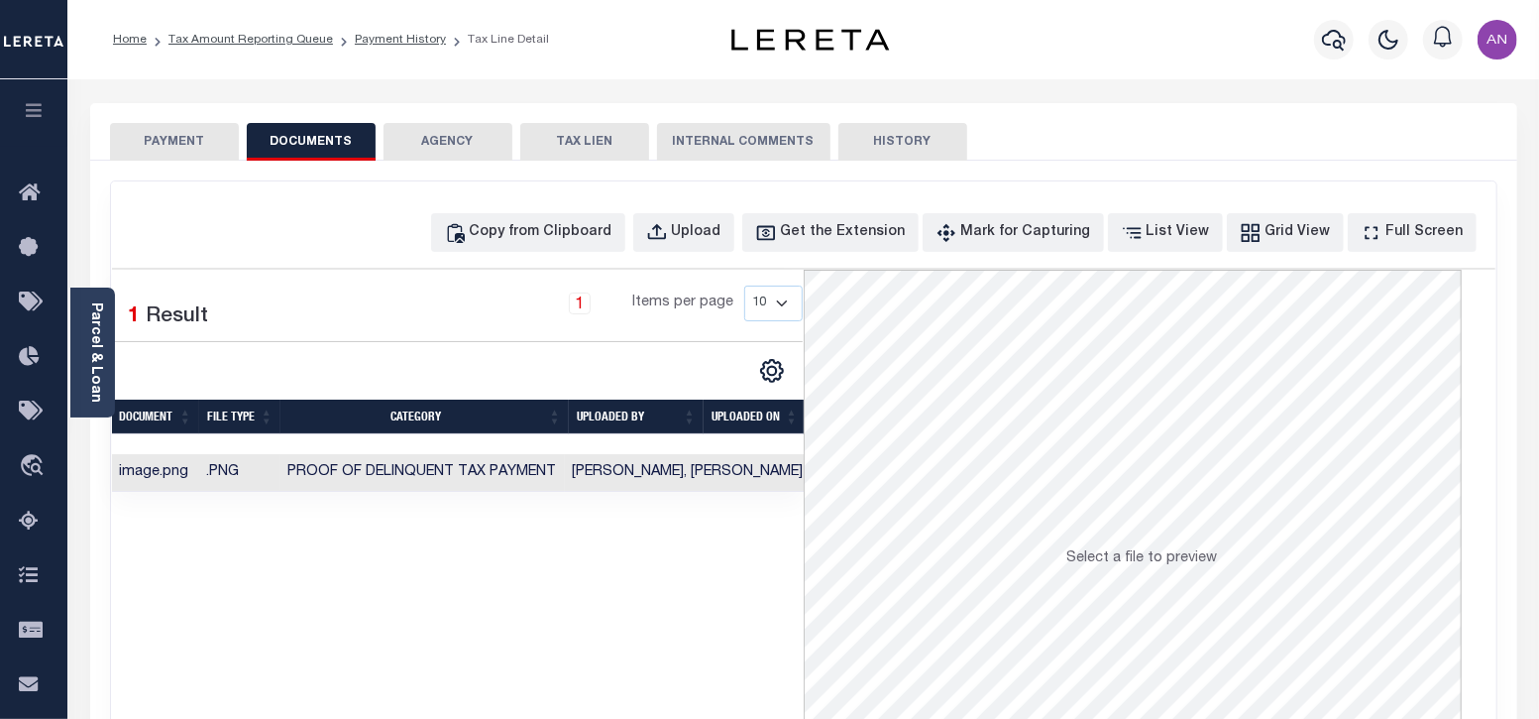
click at [164, 141] on button "PAYMENT" at bounding box center [174, 142] width 129 height 38
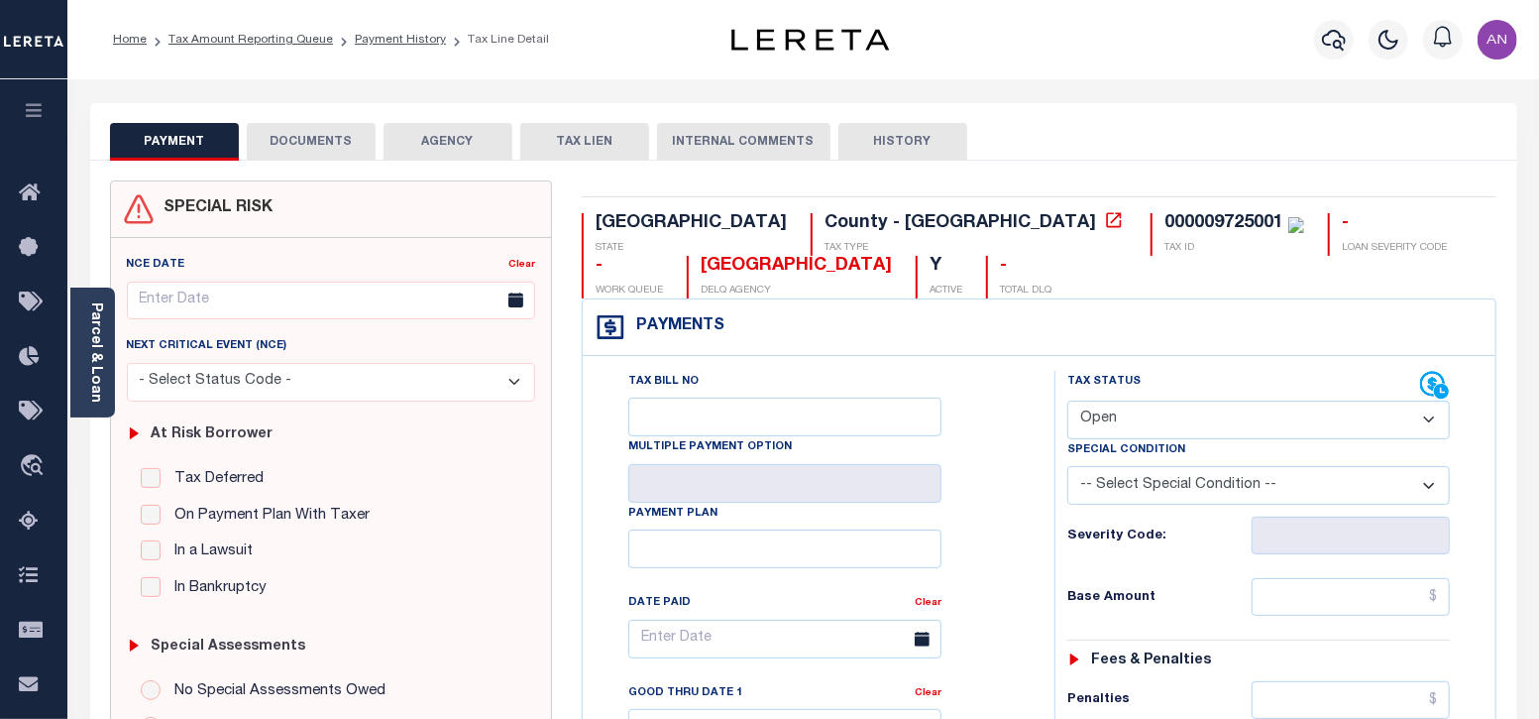
click at [1364, 421] on select "- Select Status Code - Open Due/Unpaid Paid Incomplete No Tax Due Internal Refu…" at bounding box center [1259, 419] width 384 height 39
select select "DUE"
click at [1067, 400] on select "- Select Status Code - Open Due/Unpaid Paid Incomplete No Tax Due Internal Refu…" at bounding box center [1259, 419] width 384 height 39
type input "[DATE]"
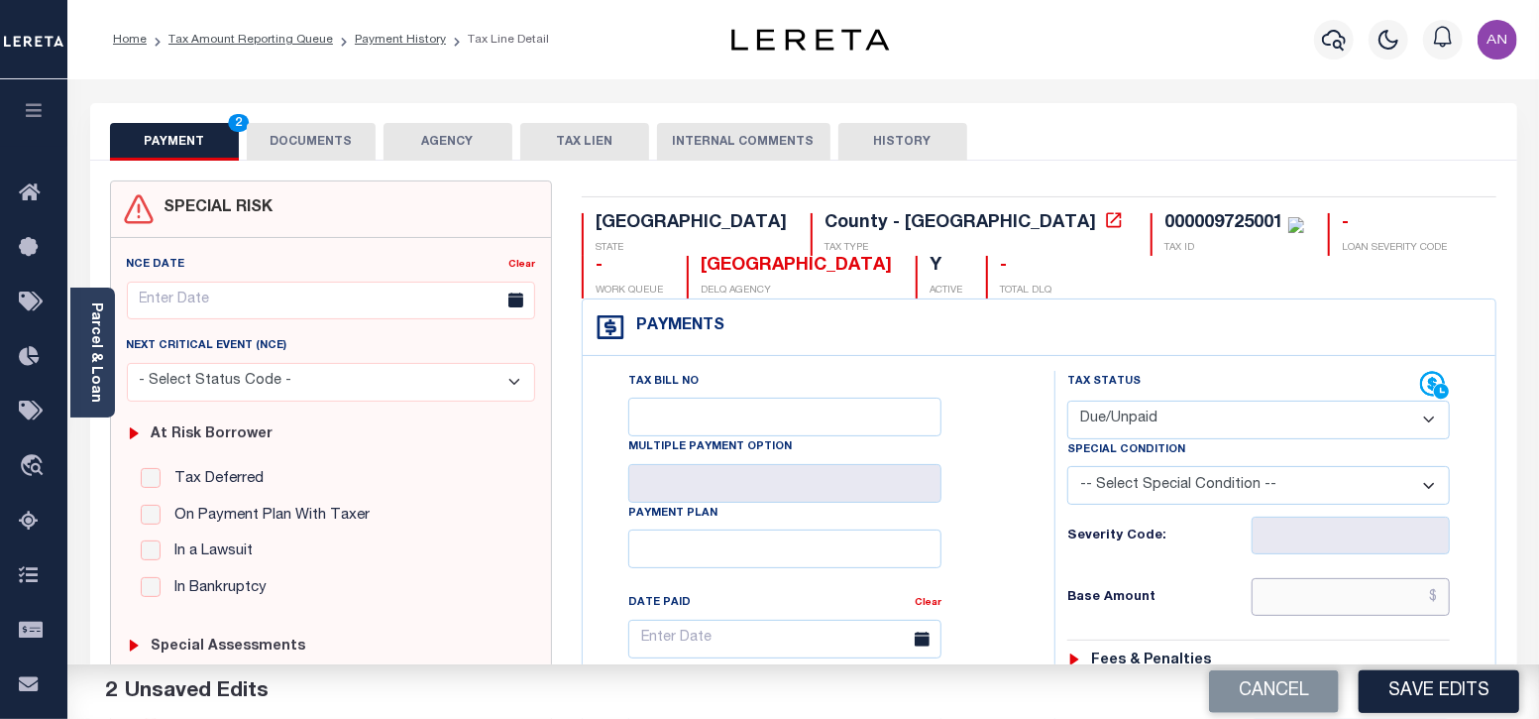
click at [1375, 596] on input "text" at bounding box center [1351, 597] width 198 height 38
paste input "1,885.35"
type input "$1,885.35"
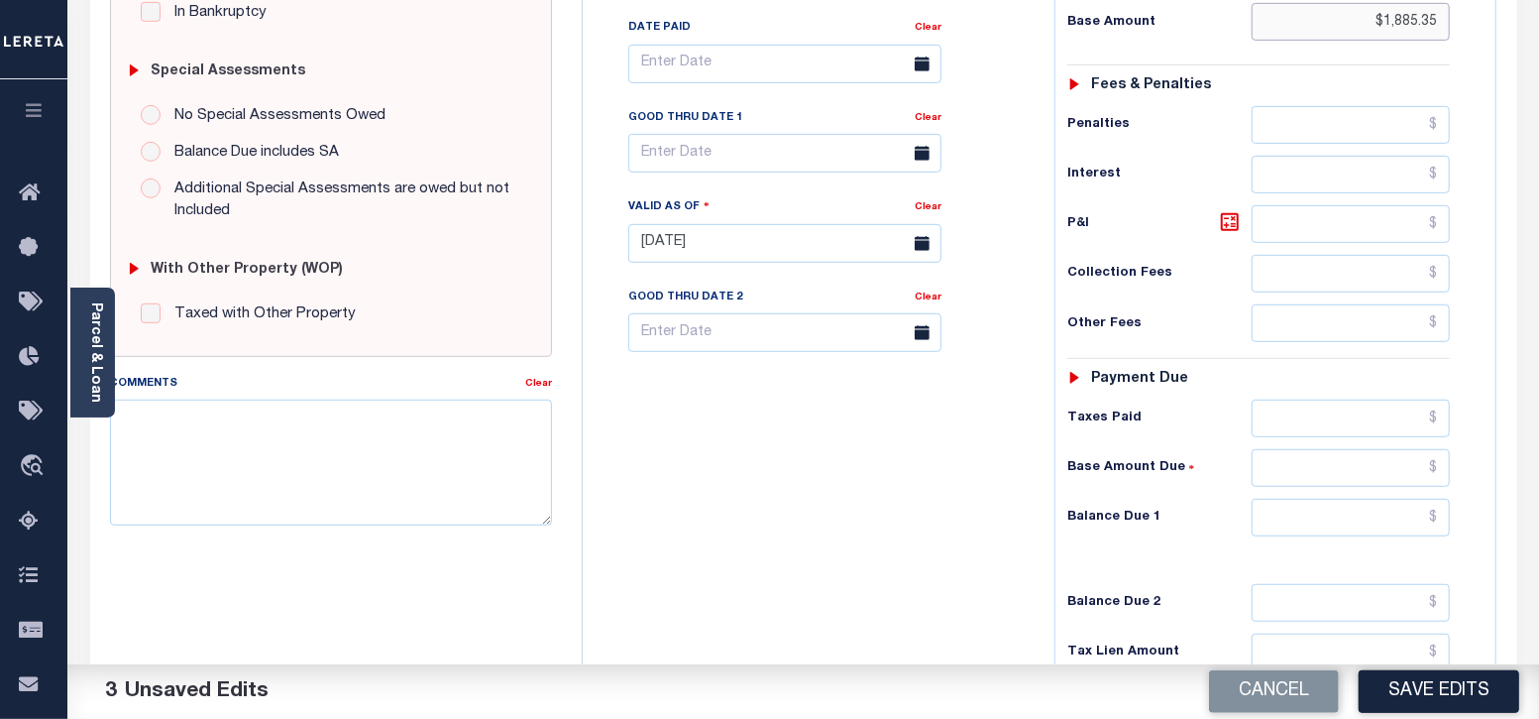
scroll to position [619, 0]
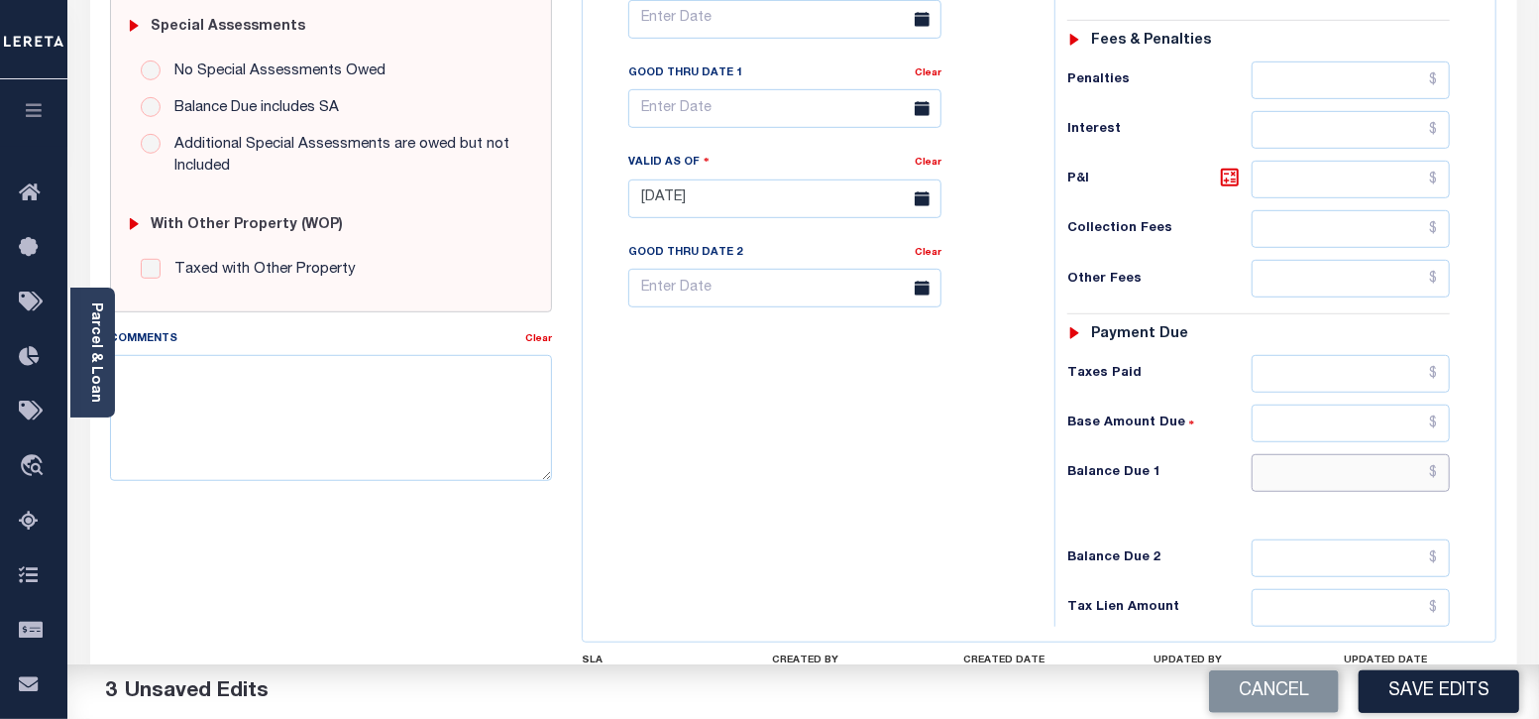
click at [1366, 474] on input "text" at bounding box center [1351, 473] width 198 height 38
paste input "2,601.79"
type input "$2,601.79"
click at [1223, 177] on icon at bounding box center [1230, 177] width 18 height 18
type input "$716.44"
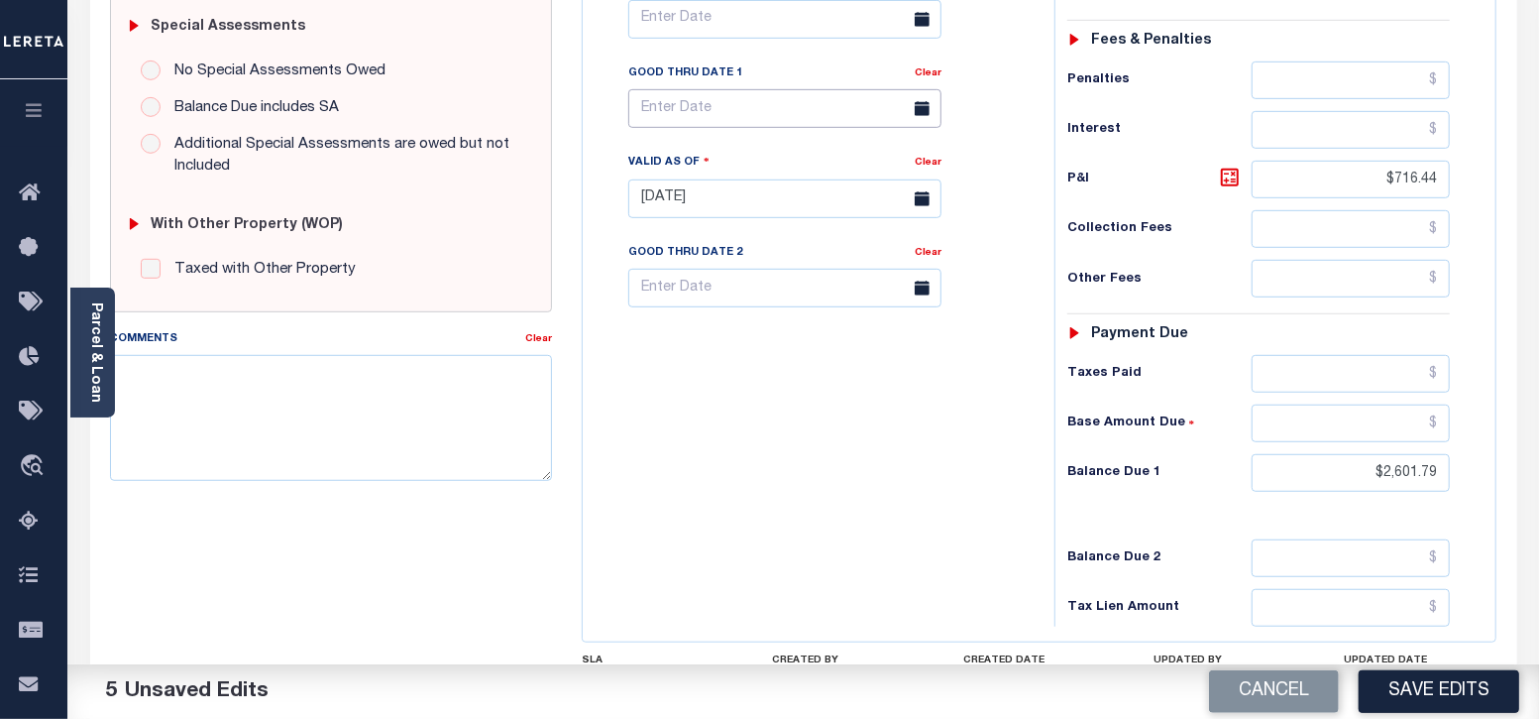
click at [719, 118] on input "text" at bounding box center [784, 108] width 313 height 39
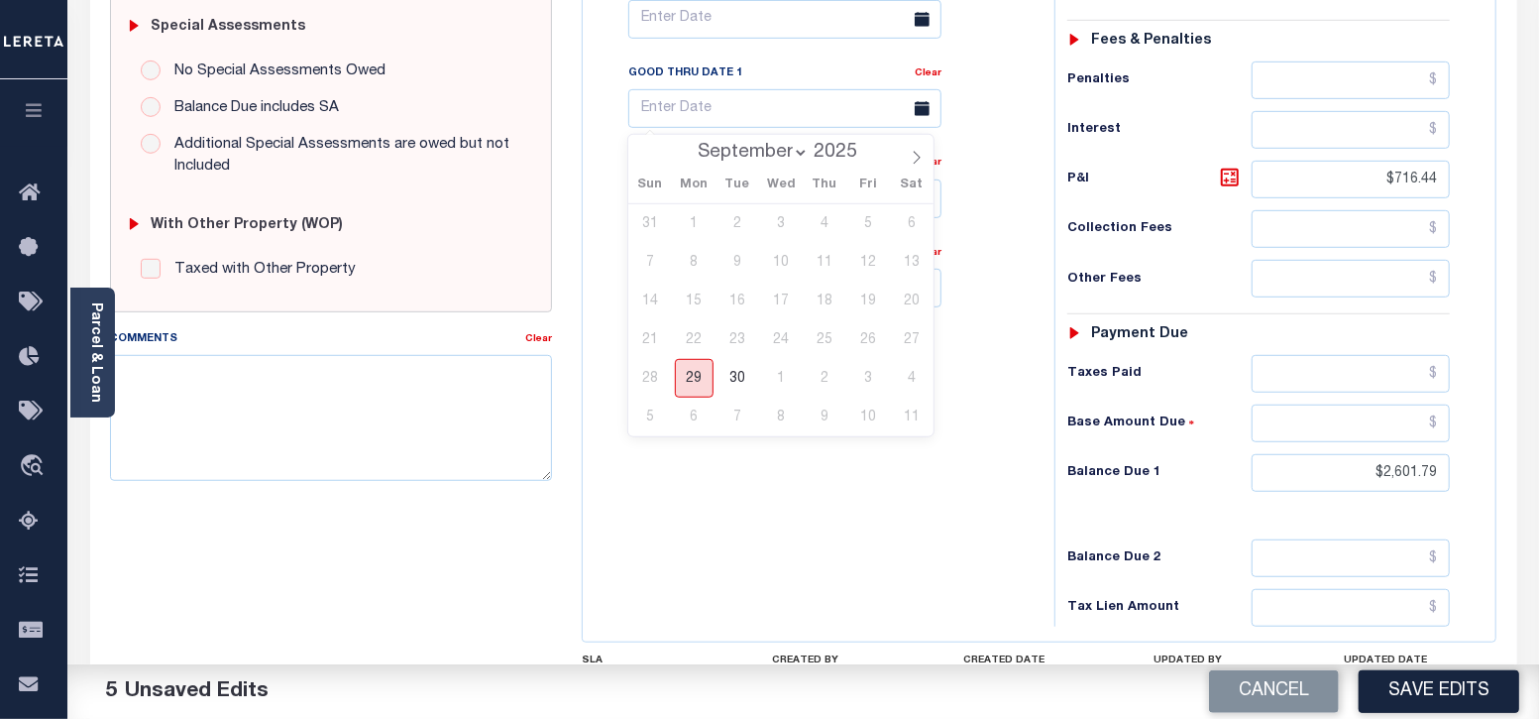
click at [698, 375] on span "29" at bounding box center [694, 378] width 39 height 39
type input "[DATE]"
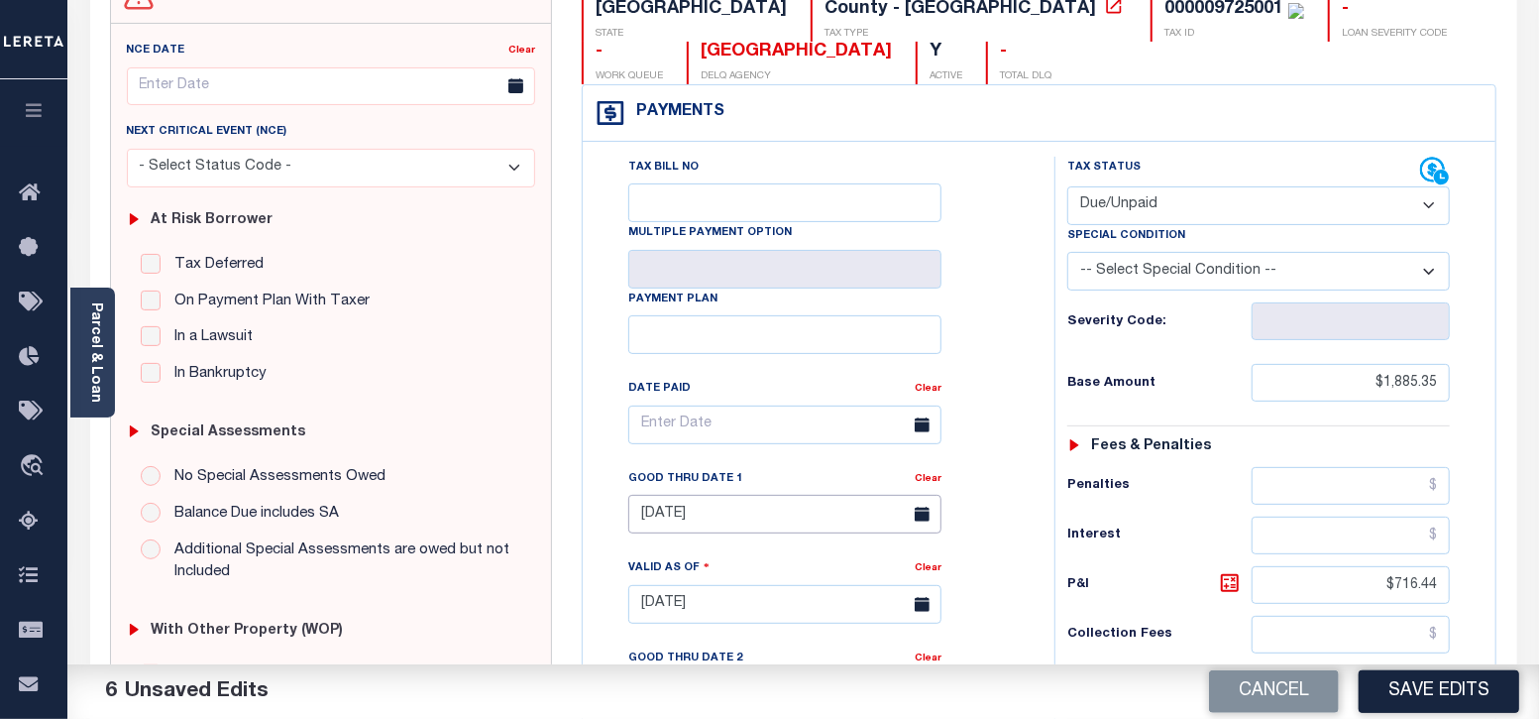
scroll to position [0, 0]
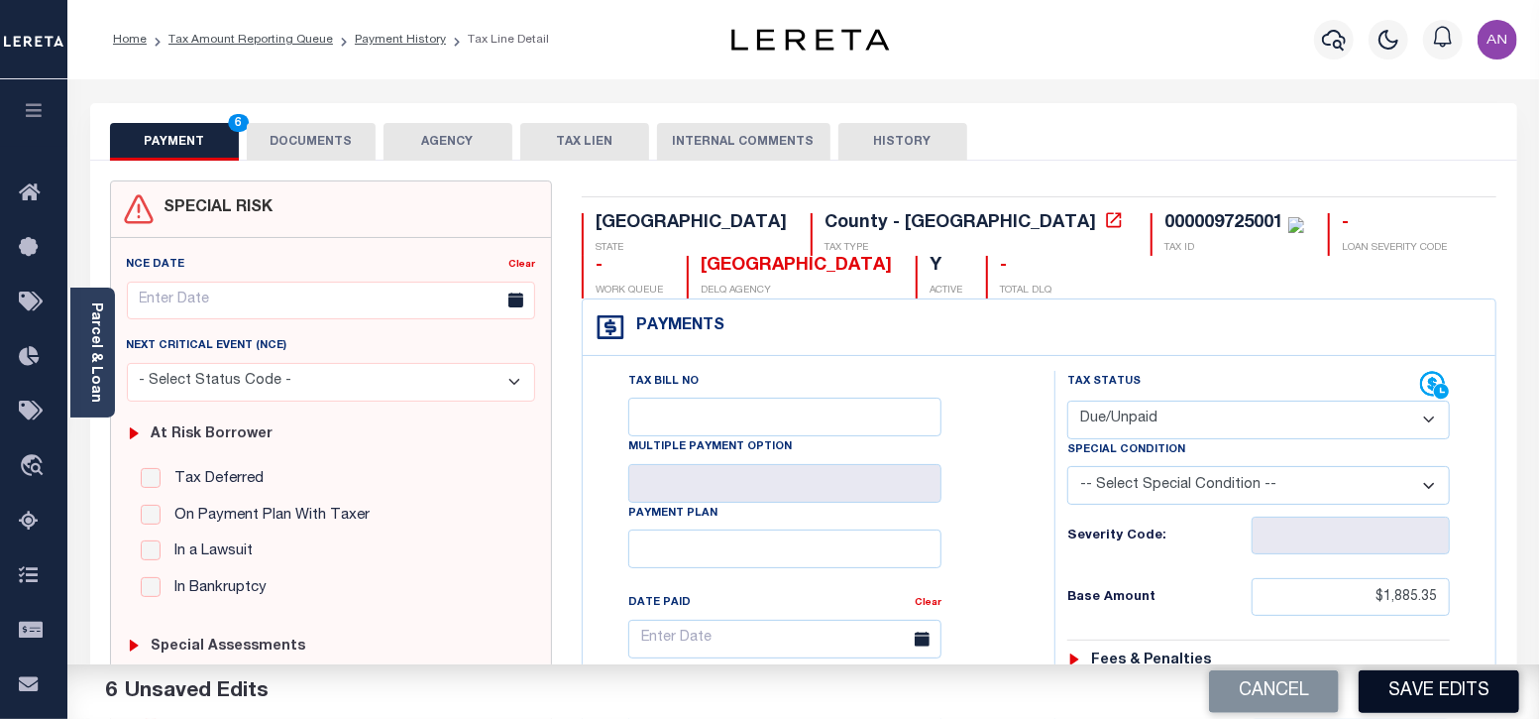
click at [1471, 696] on button "Save Edits" at bounding box center [1439, 691] width 161 height 43
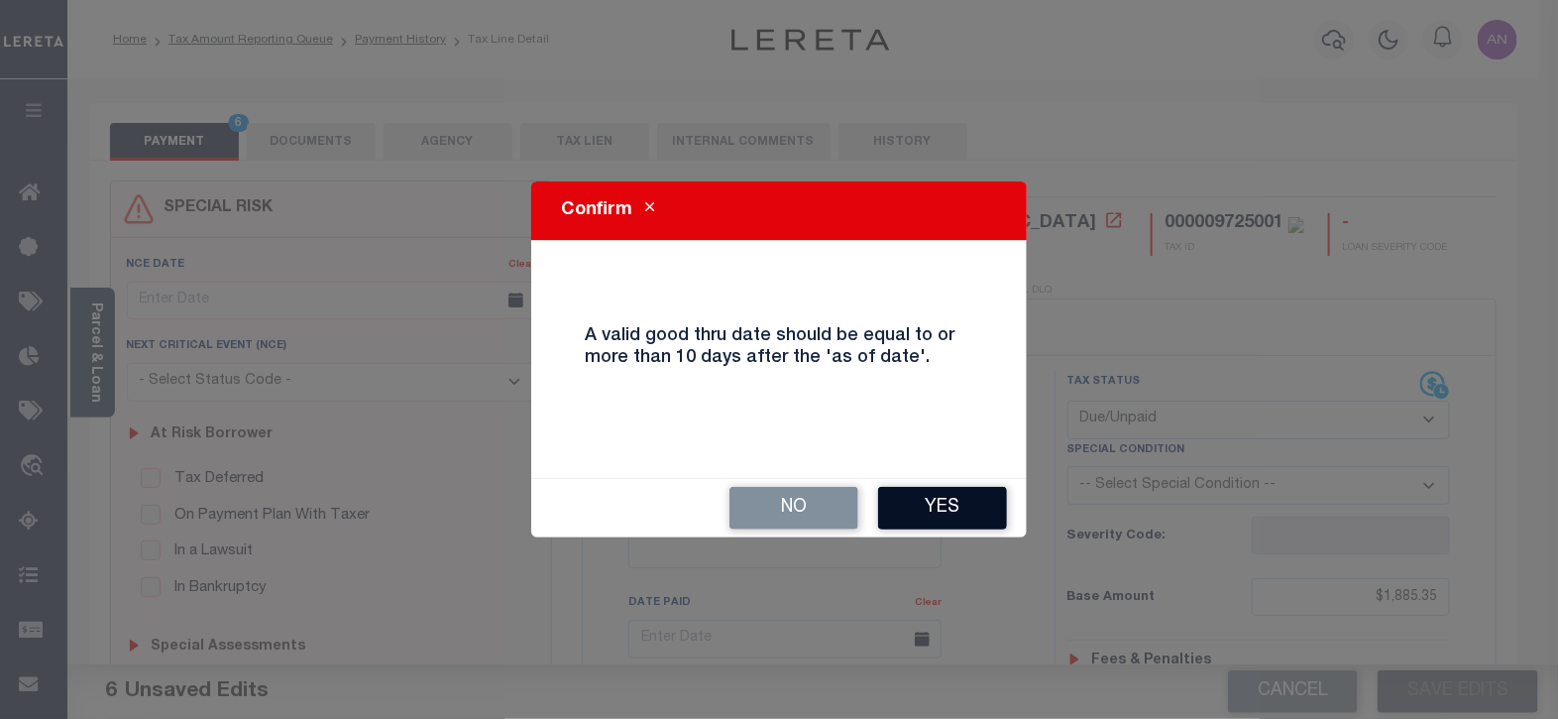
click at [947, 501] on button "Yes" at bounding box center [942, 508] width 129 height 43
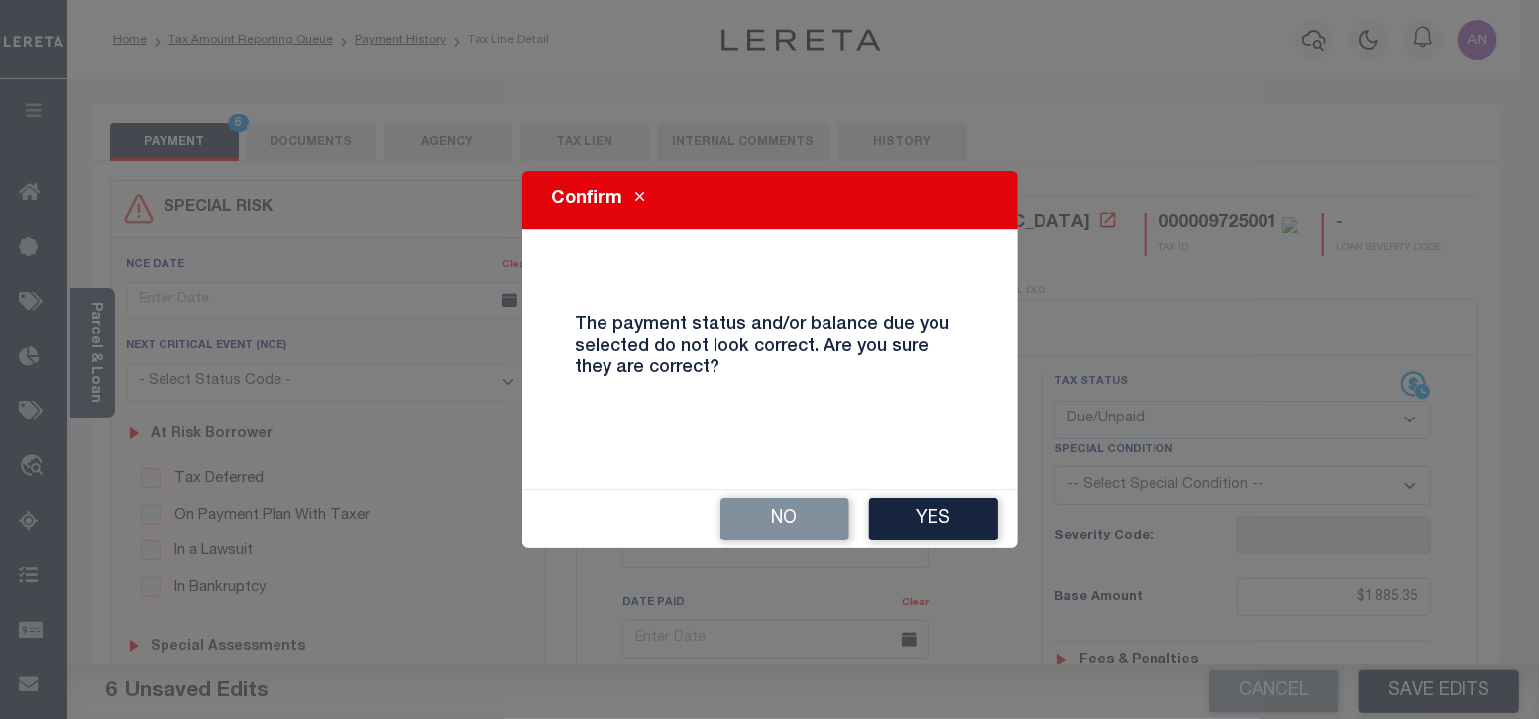
click at [947, 501] on button "Yes" at bounding box center [933, 519] width 129 height 43
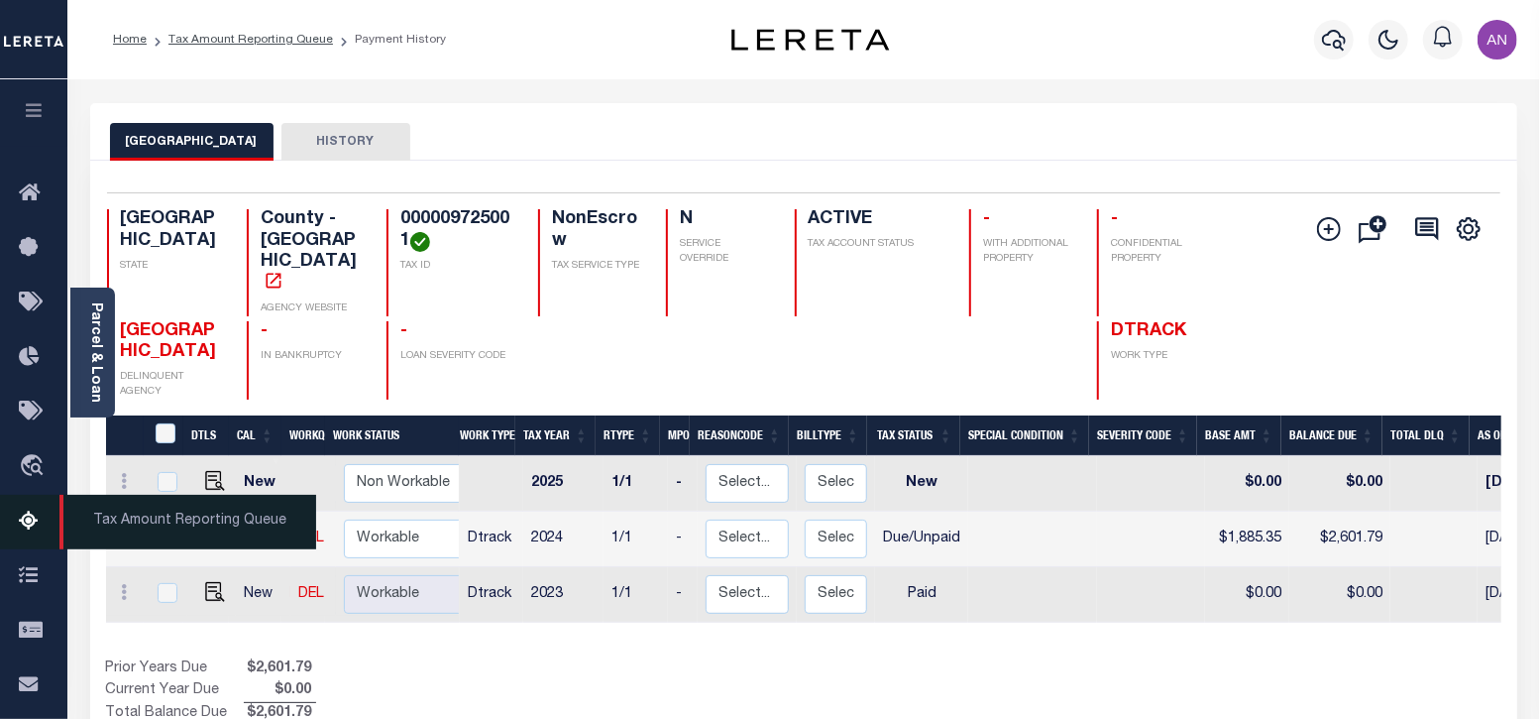
click at [22, 530] on icon at bounding box center [35, 521] width 32 height 25
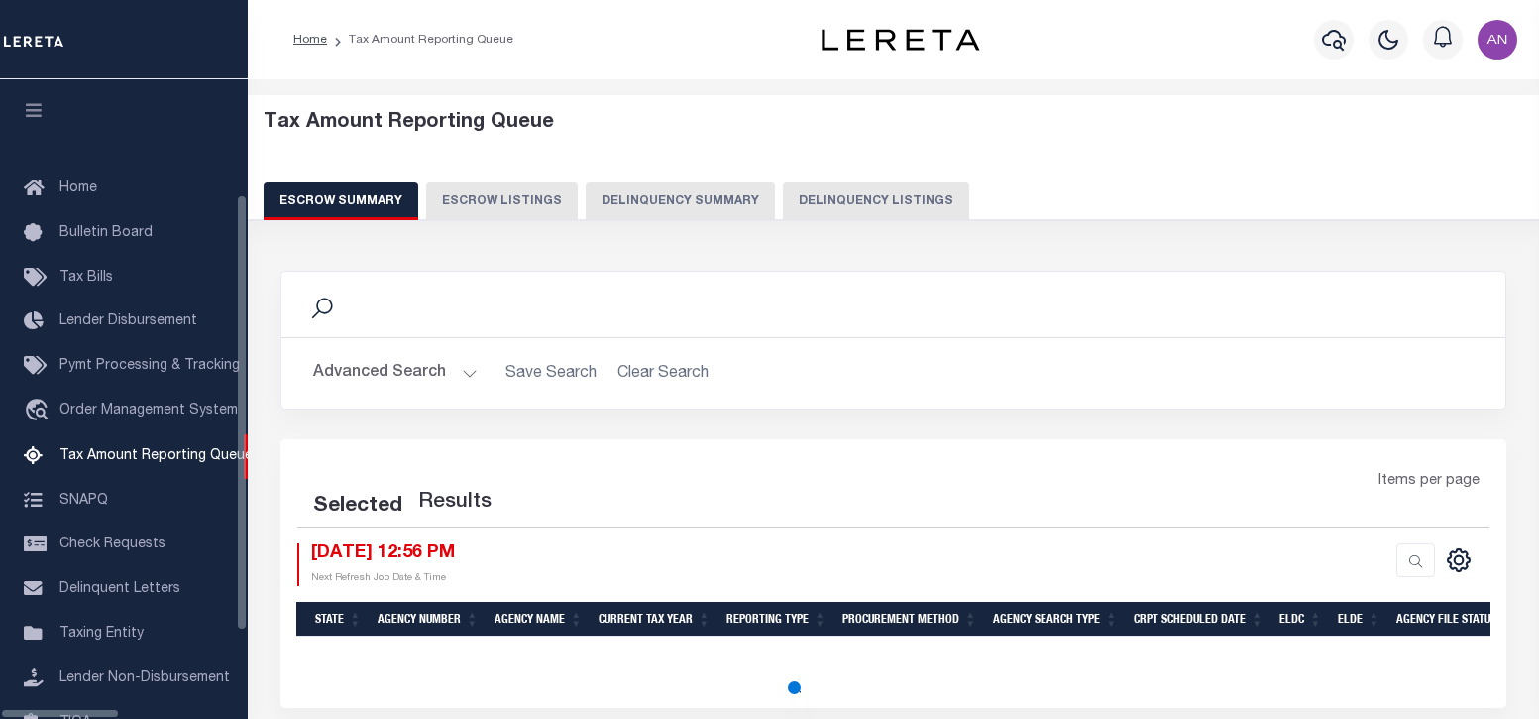
click at [753, 197] on button "Delinquency Summary" at bounding box center [680, 201] width 189 height 38
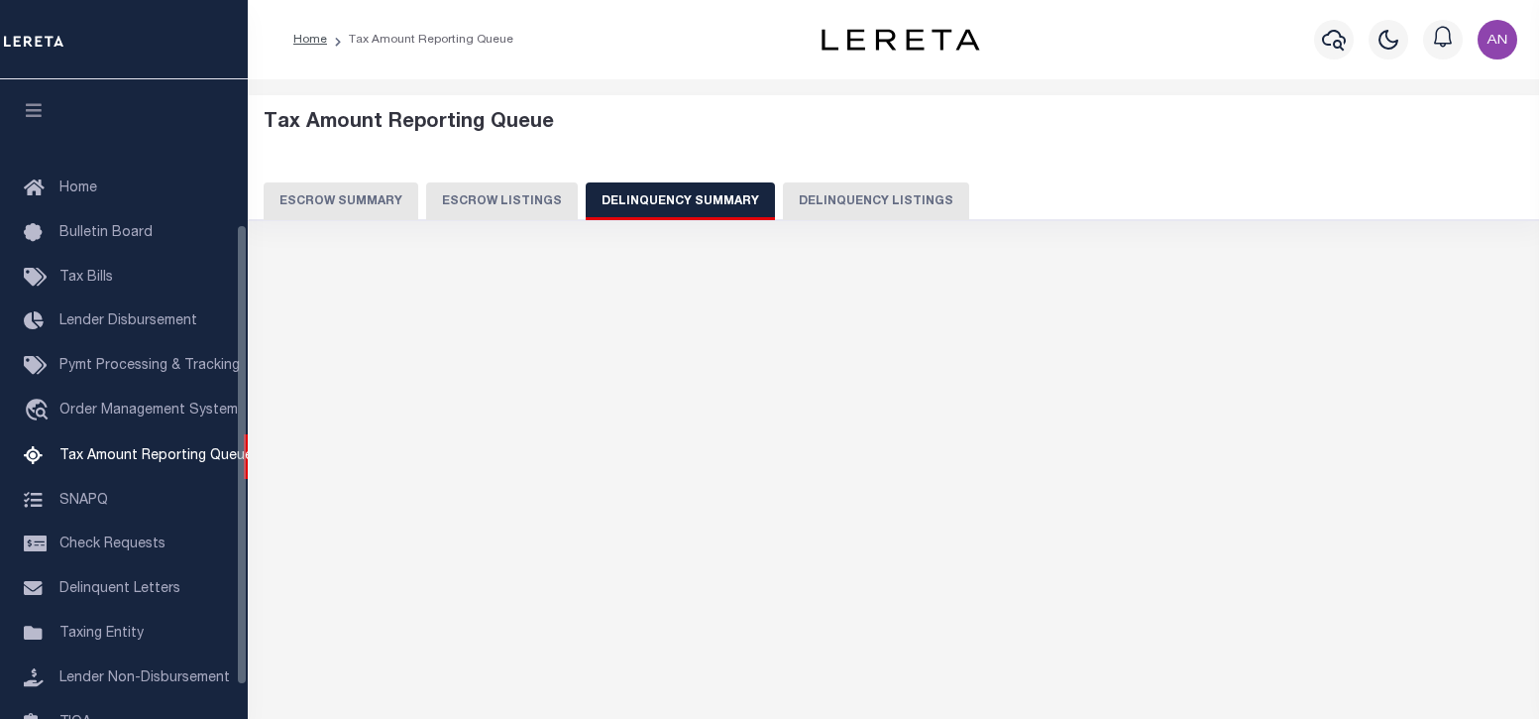
click at [812, 190] on button "Delinquency Listings" at bounding box center [876, 201] width 186 height 38
select select "100"
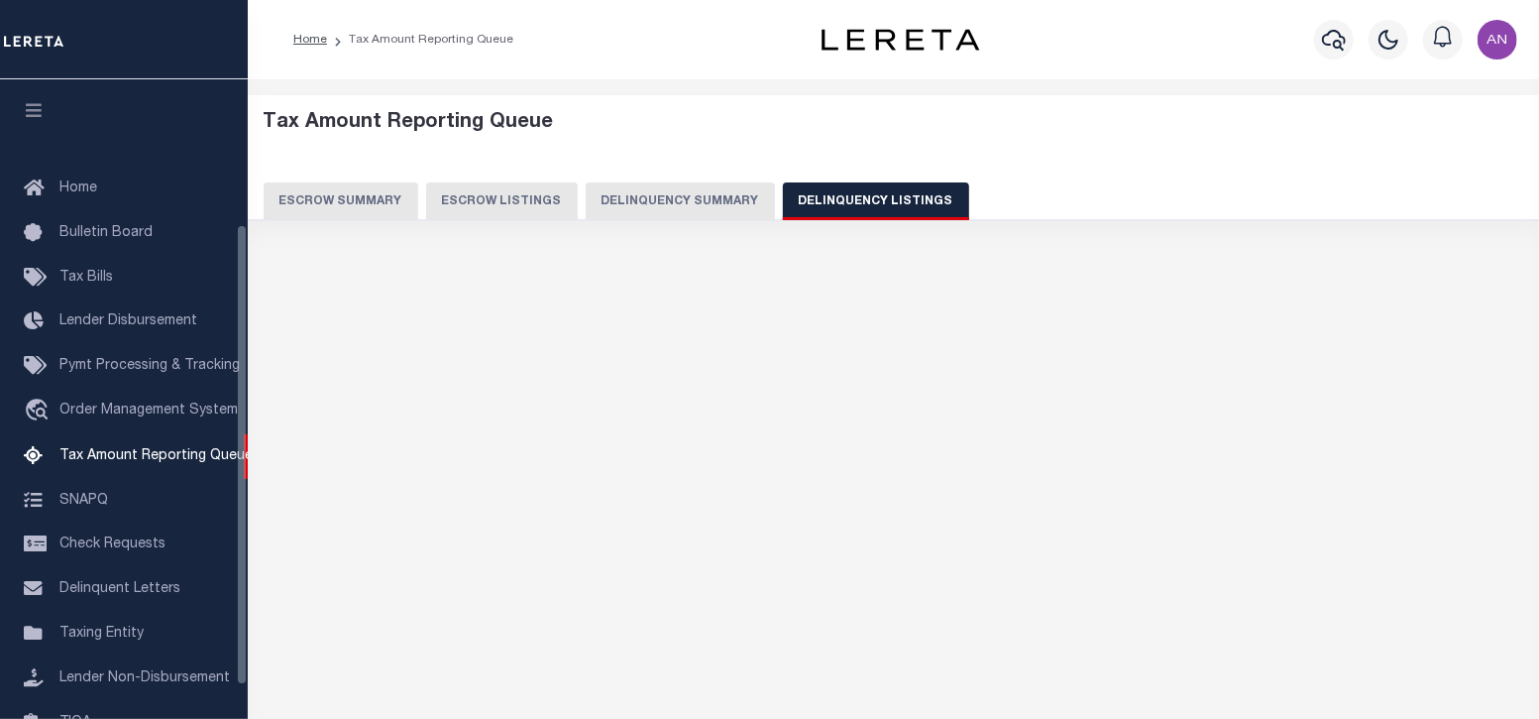
scroll to position [200, 0]
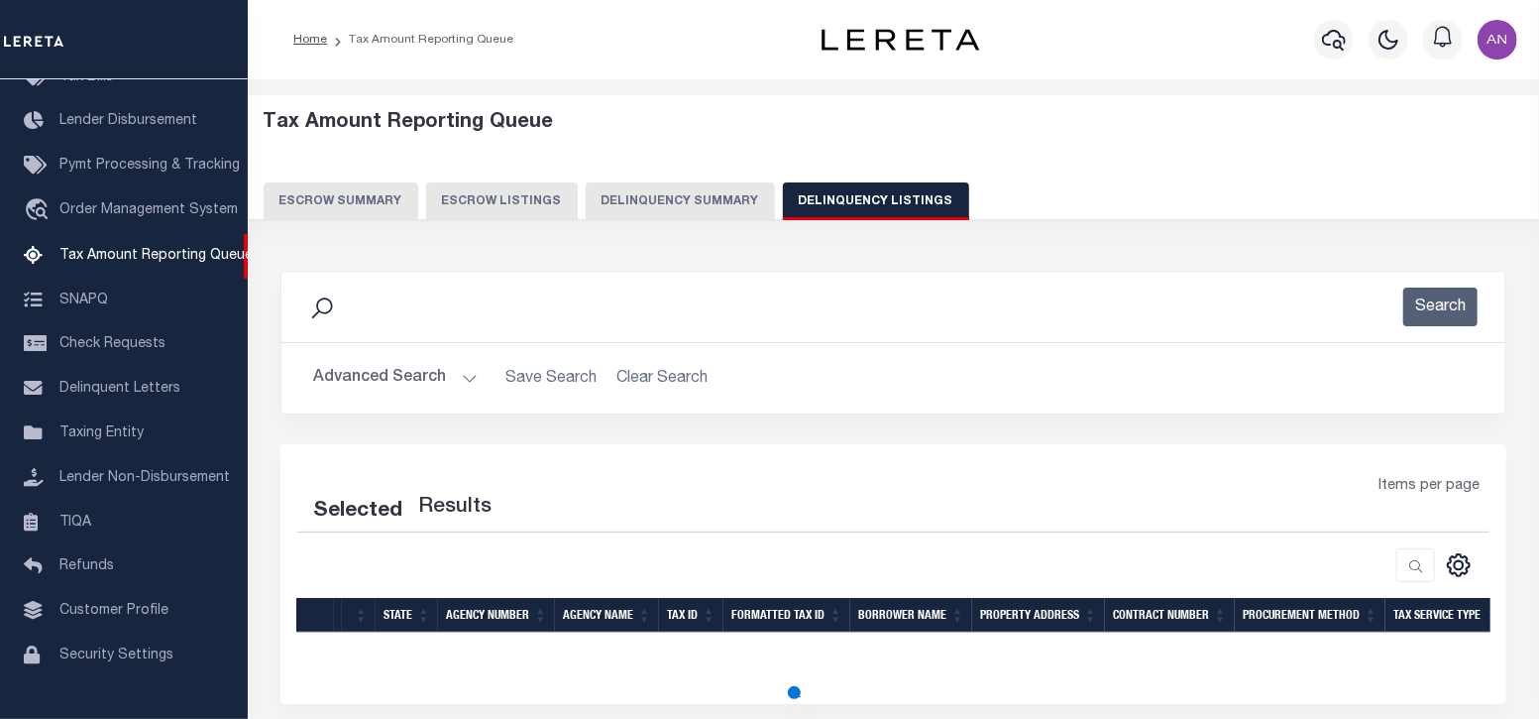
select select "100"
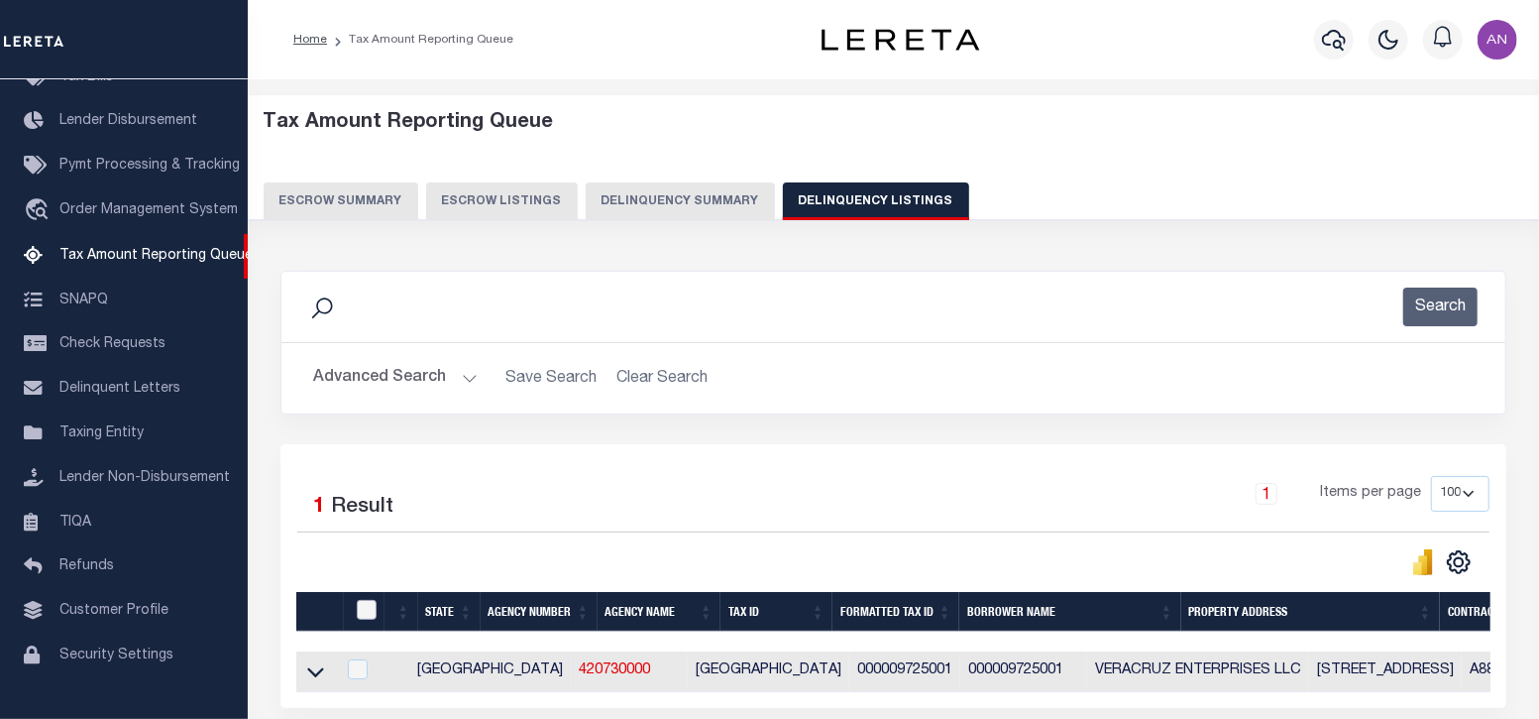
click at [367, 610] on input "checkbox" at bounding box center [367, 610] width 20 height 20
checkbox input "true"
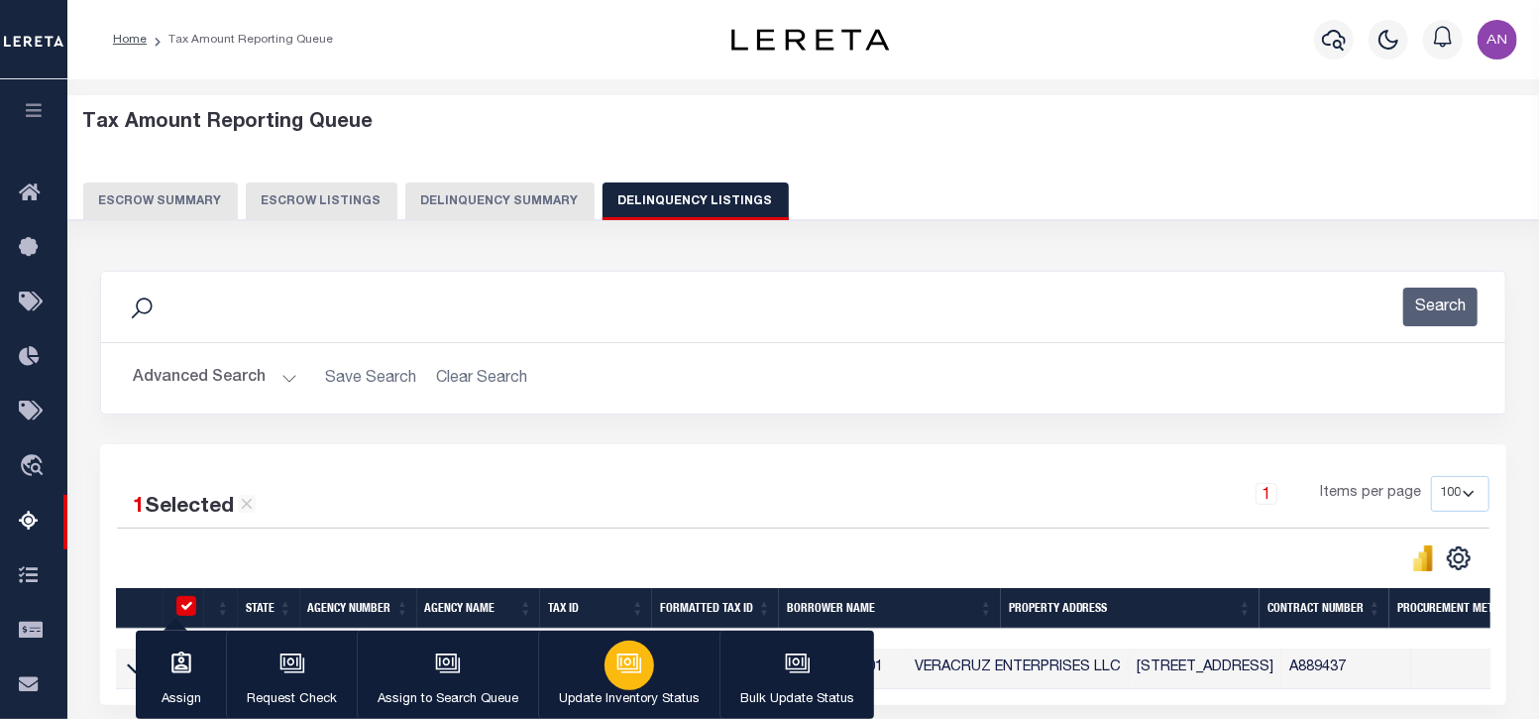
click at [640, 665] on div "button" at bounding box center [630, 665] width 50 height 50
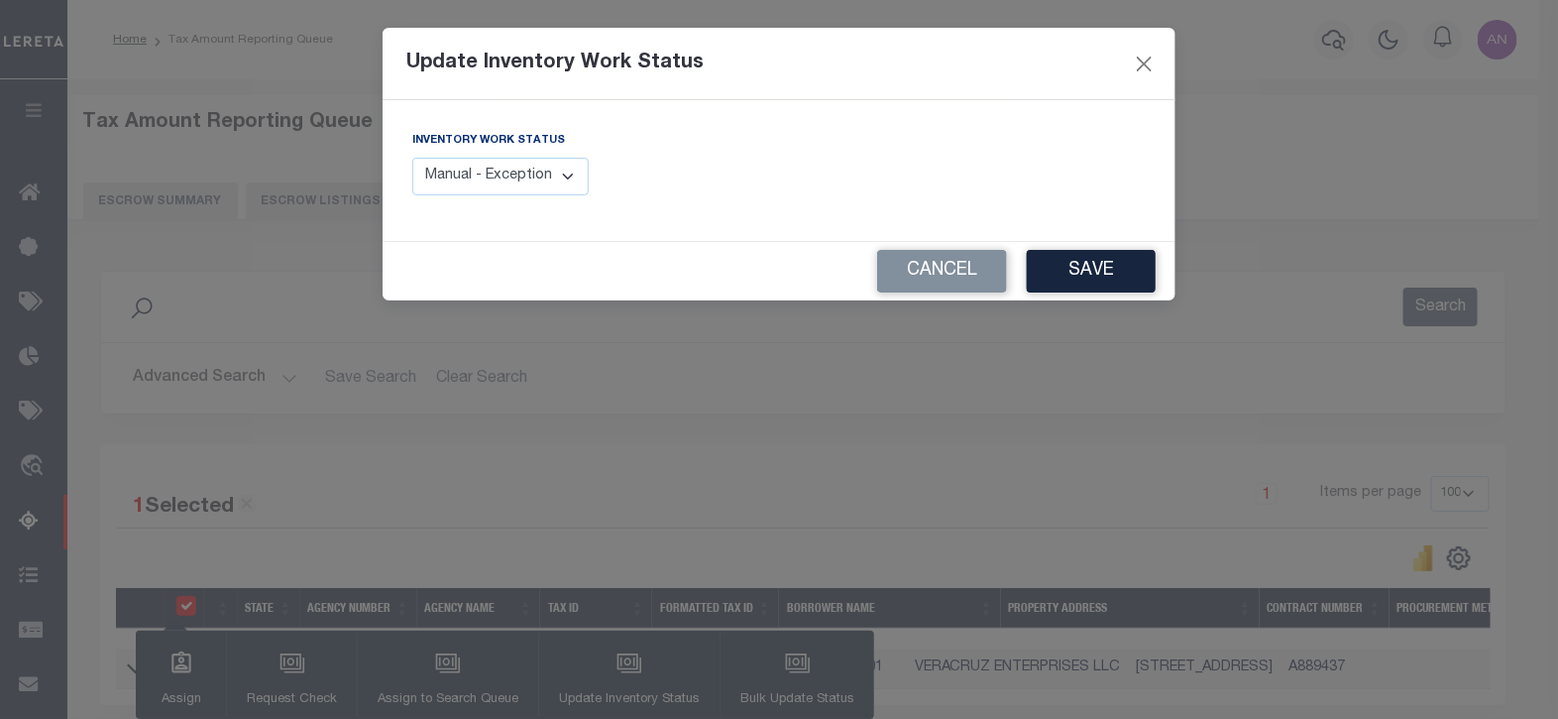
click at [555, 167] on select "Manual - Exception Pended - Awaiting Search Late Add Exception Completed" at bounding box center [500, 177] width 176 height 39
select select "4"
click at [412, 158] on select "Manual - Exception Pended - Awaiting Search Late Add Exception Completed" at bounding box center [500, 177] width 176 height 39
click at [1121, 275] on button "Save" at bounding box center [1091, 271] width 129 height 43
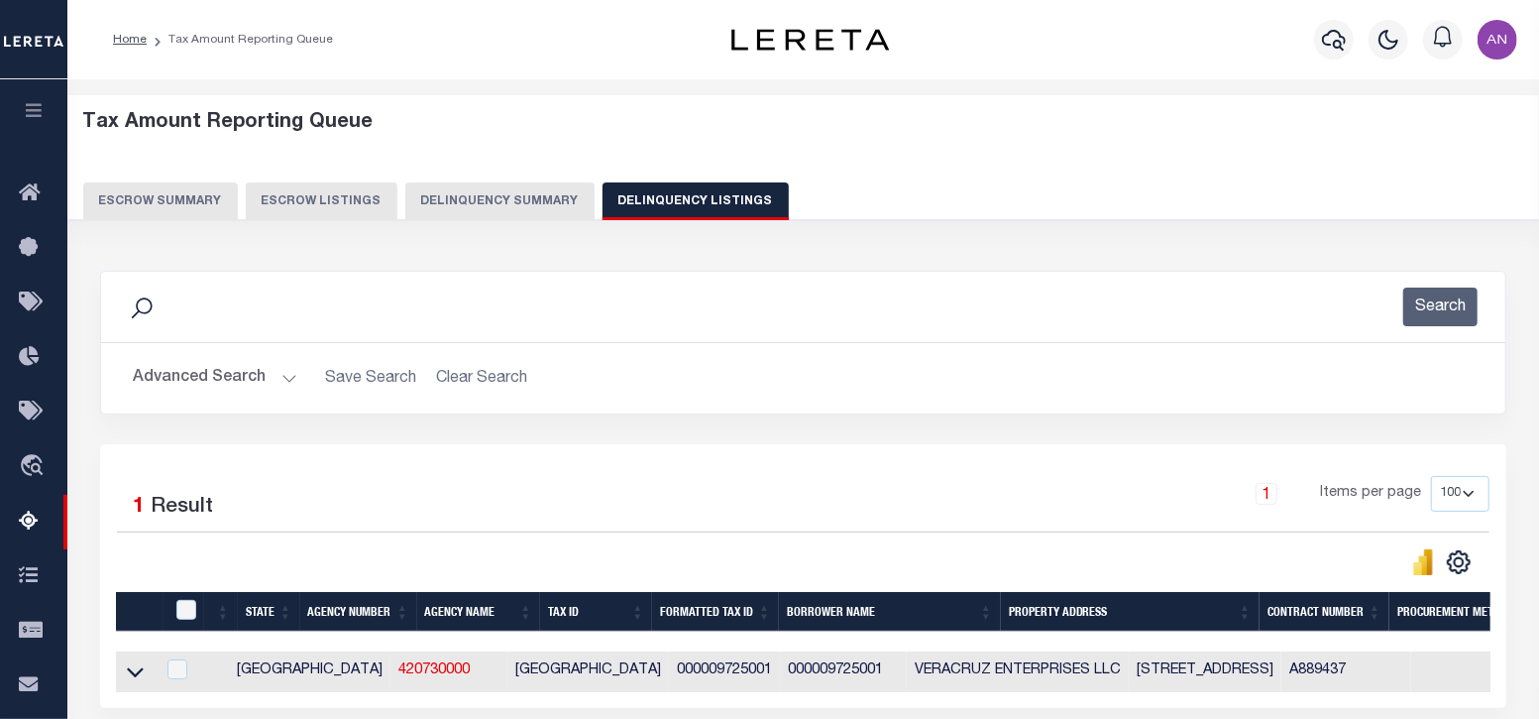
click at [225, 373] on button "Advanced Search" at bounding box center [215, 378] width 165 height 39
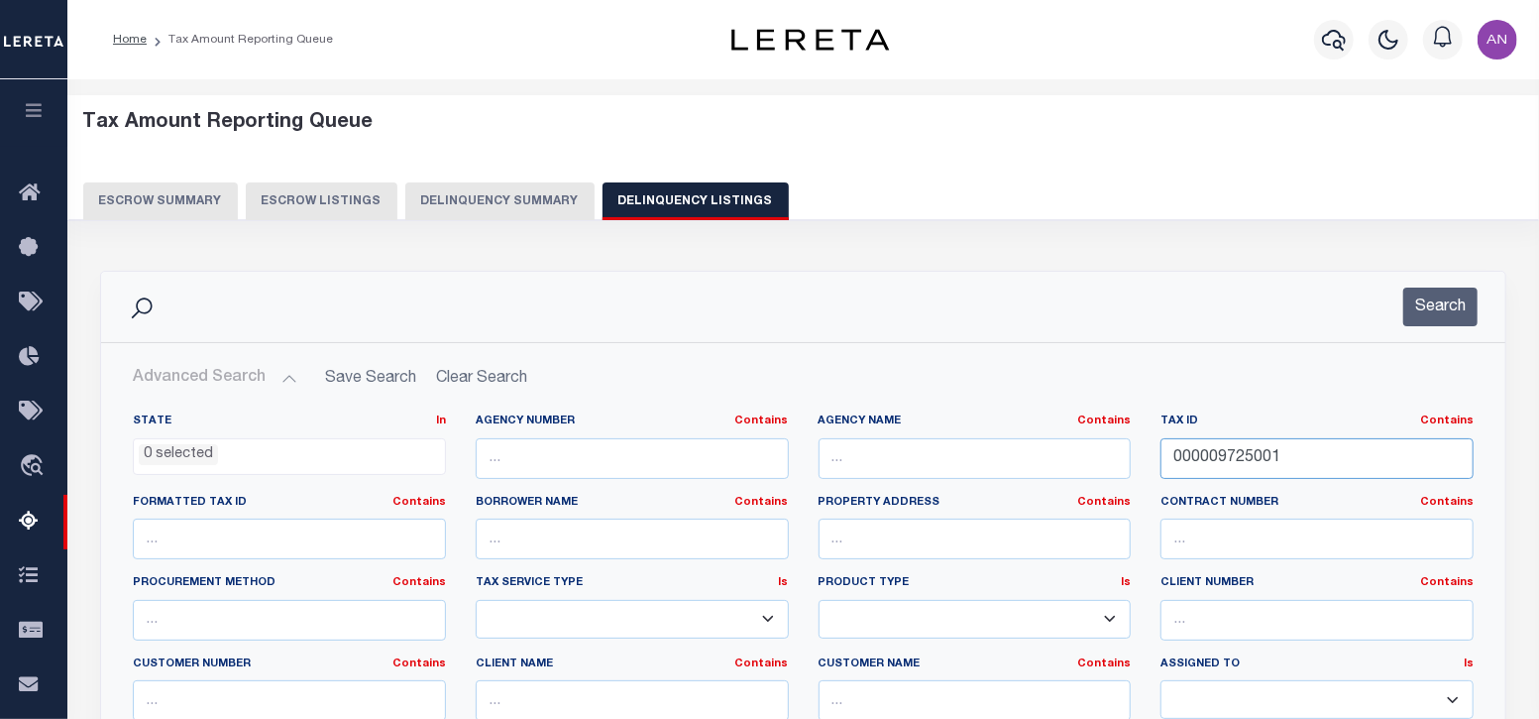
click at [1232, 457] on input "000009725001" at bounding box center [1317, 458] width 313 height 41
paste input "25857002"
type input "000025857002"
click at [1441, 314] on button "Search" at bounding box center [1440, 306] width 74 height 39
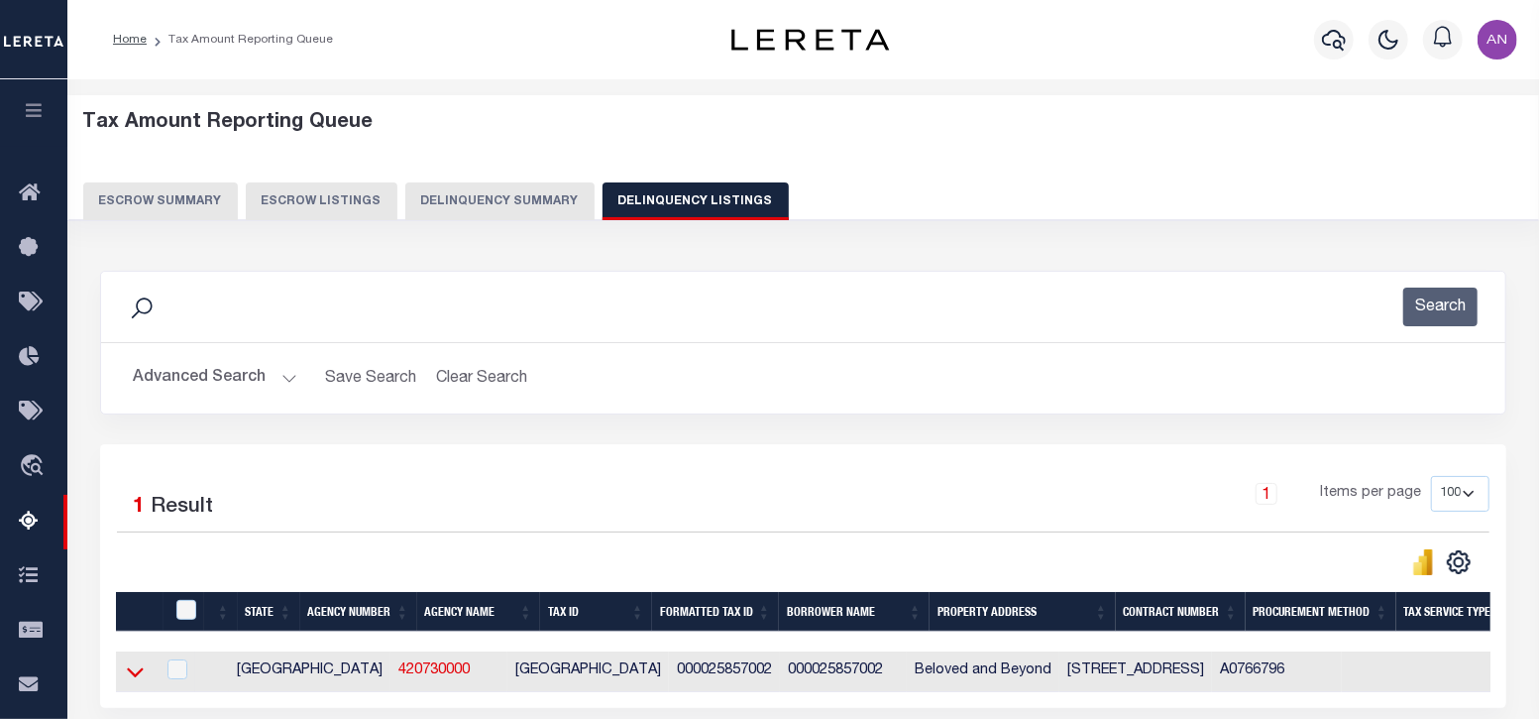
click at [143, 672] on icon at bounding box center [135, 673] width 17 height 10
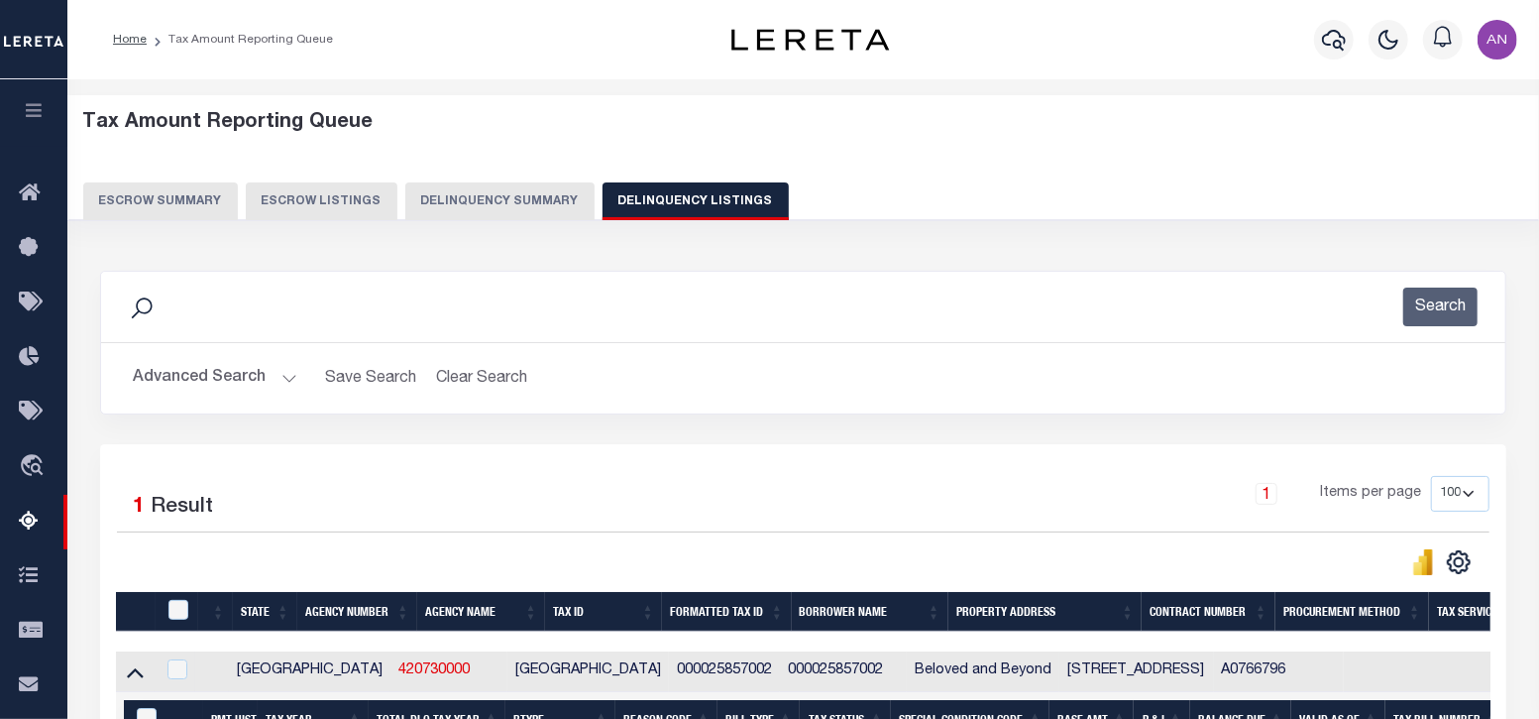
scroll to position [123, 0]
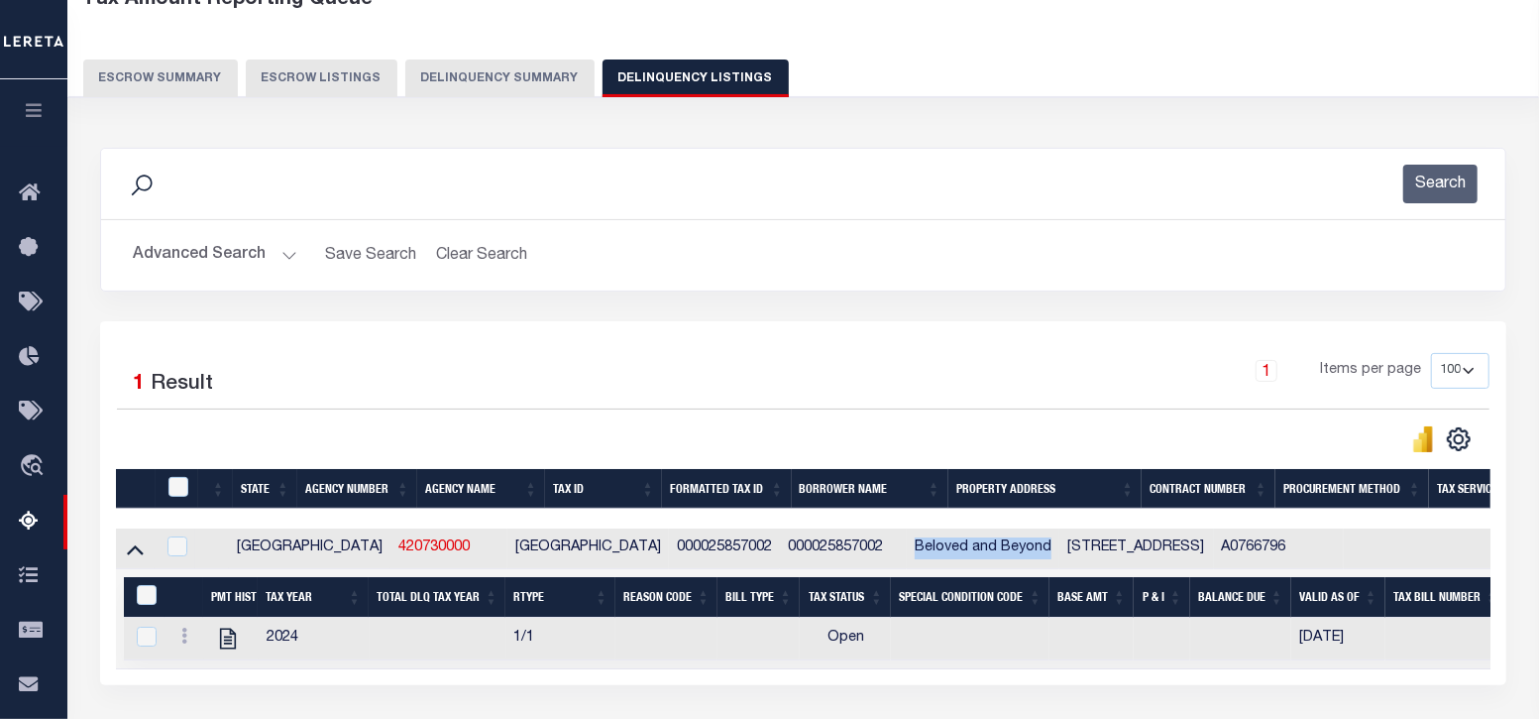
drag, startPoint x: 808, startPoint y: 547, endPoint x: 938, endPoint y: 547, distance: 129.8
click at [938, 547] on td "Beloved and Beyond" at bounding box center [983, 548] width 153 height 41
checkbox input "true"
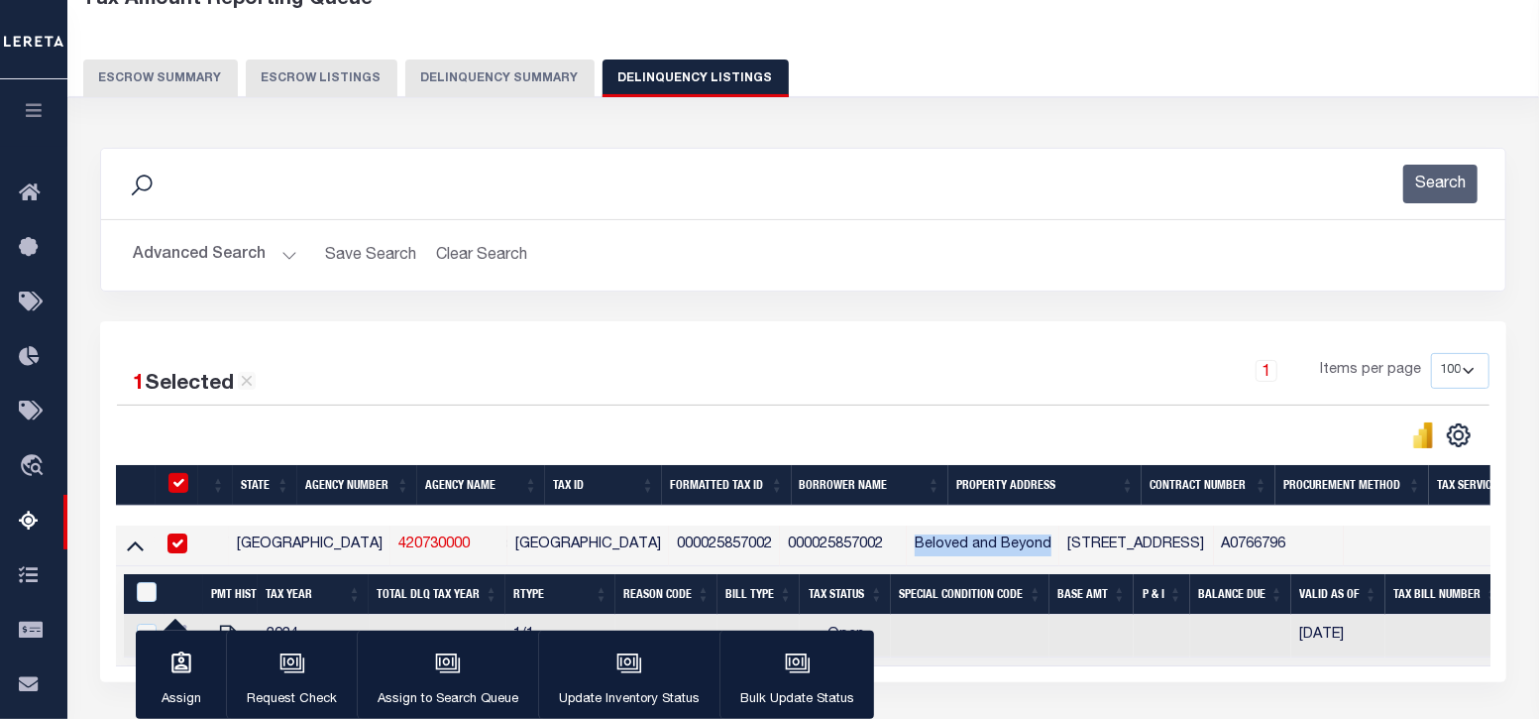
copy td "Beloved and Beyond"
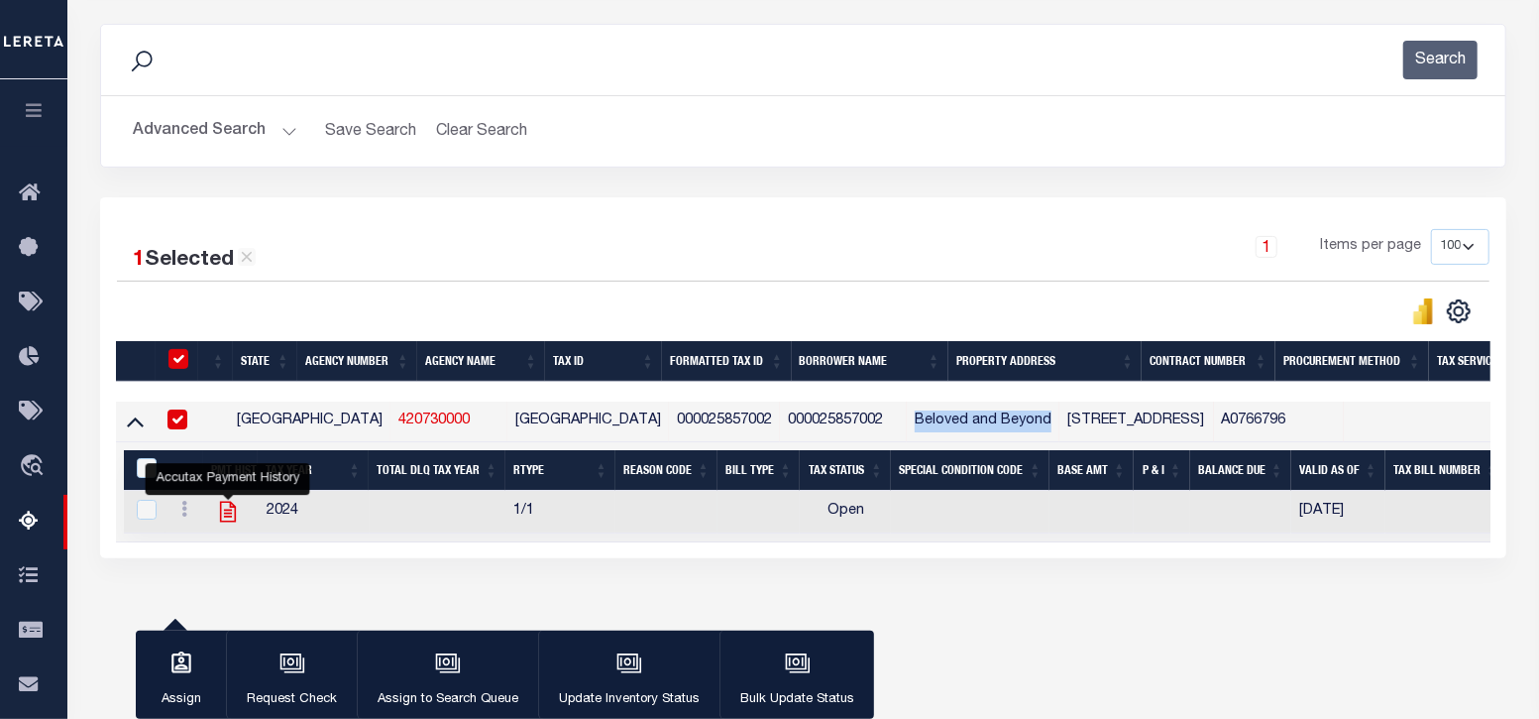
click at [230, 512] on icon "" at bounding box center [228, 510] width 16 height 21
checkbox input "true"
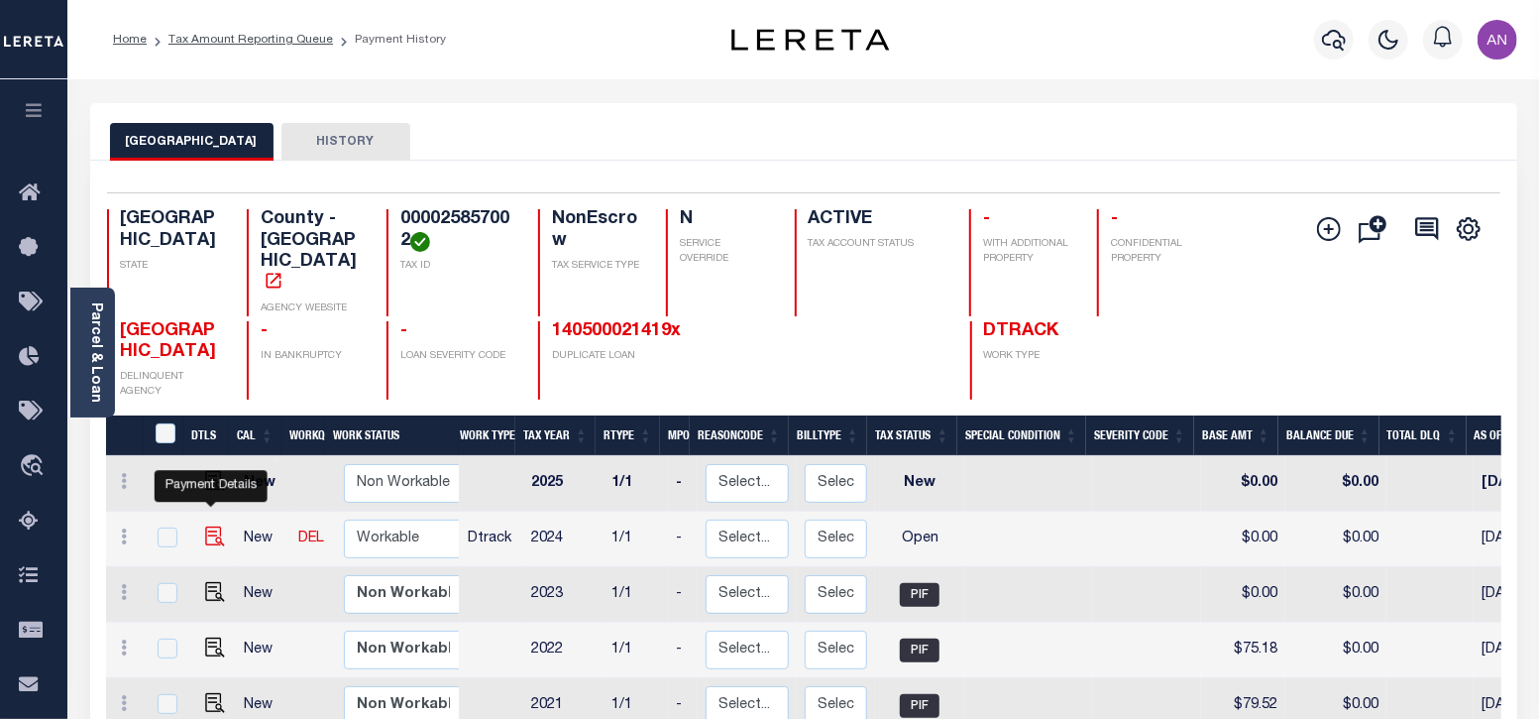
click at [214, 526] on img "" at bounding box center [215, 536] width 20 height 20
checkbox input "true"
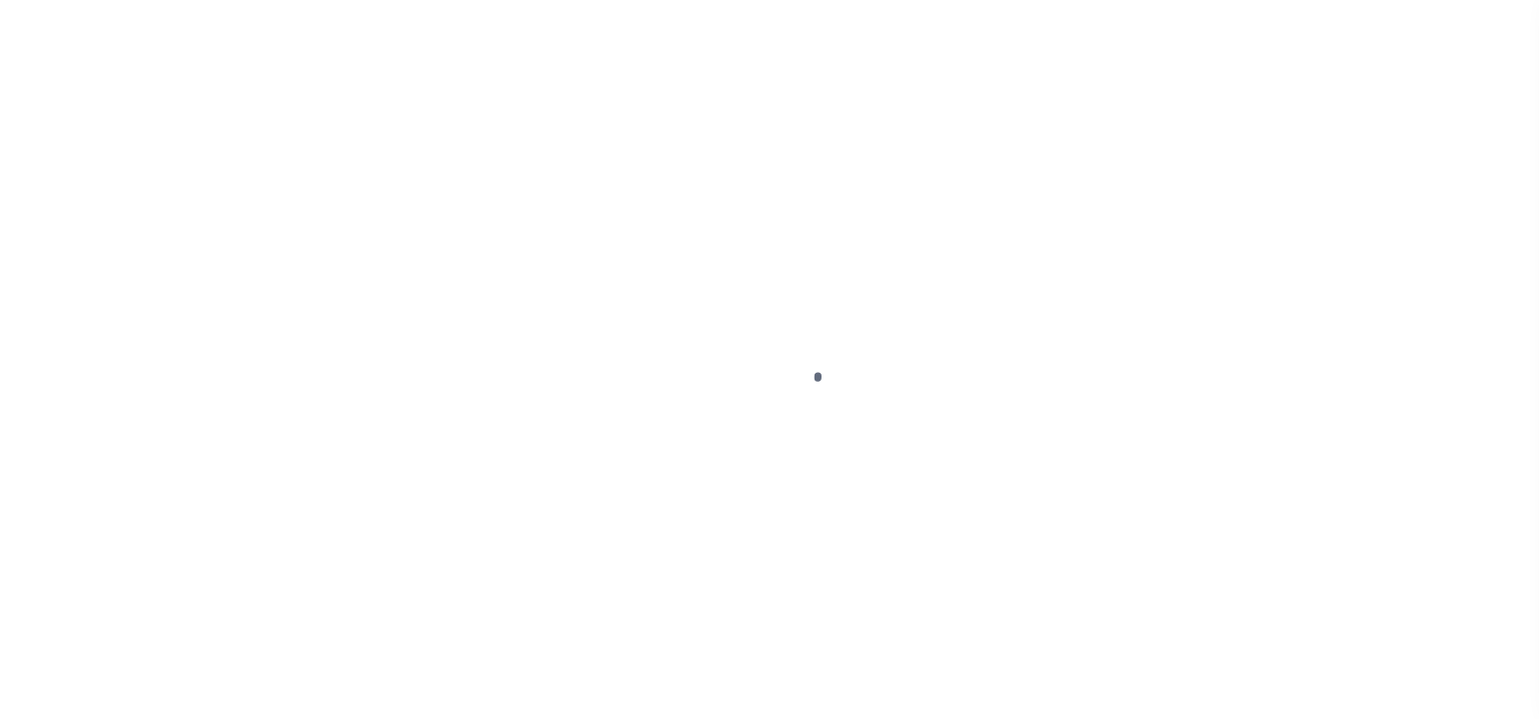
select select "OP2"
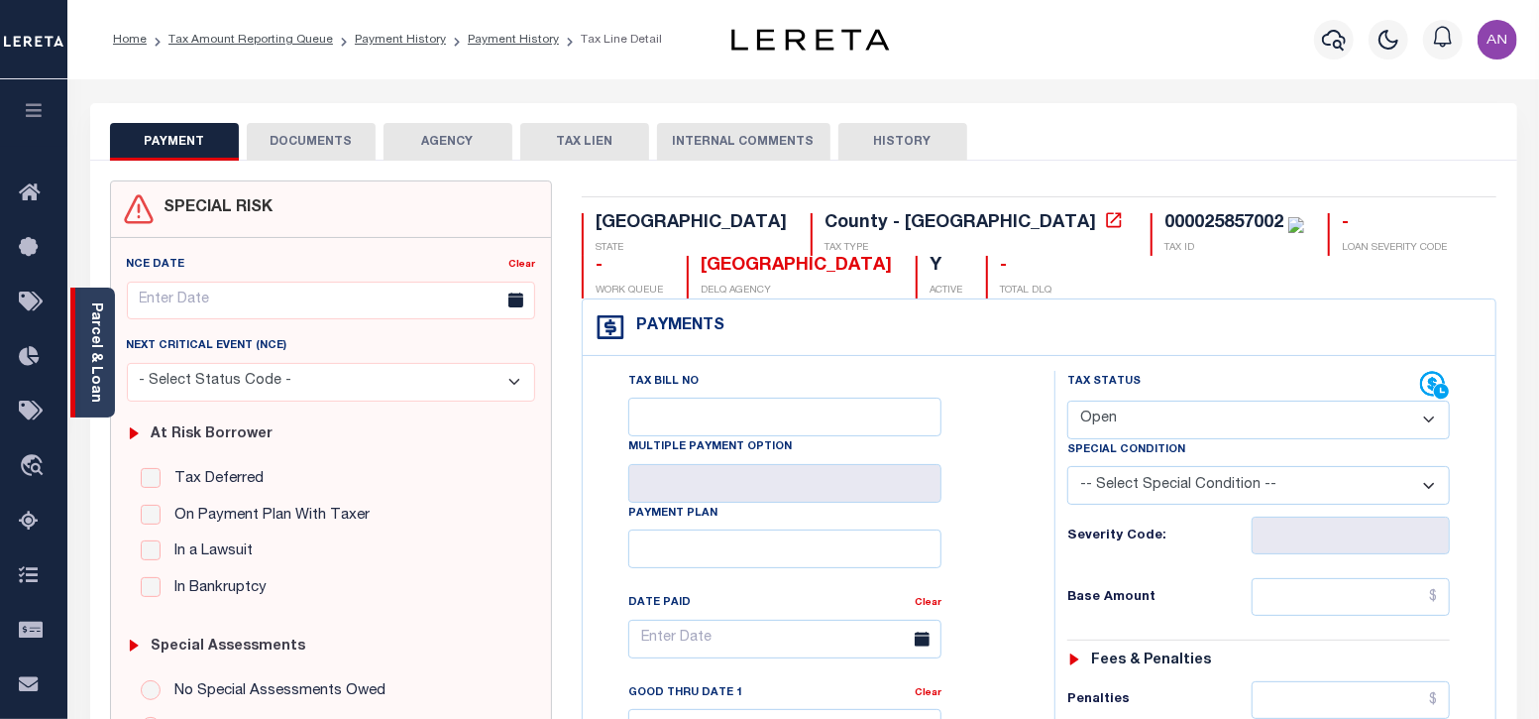
click at [110, 369] on div "Parcel & Loan" at bounding box center [92, 352] width 45 height 130
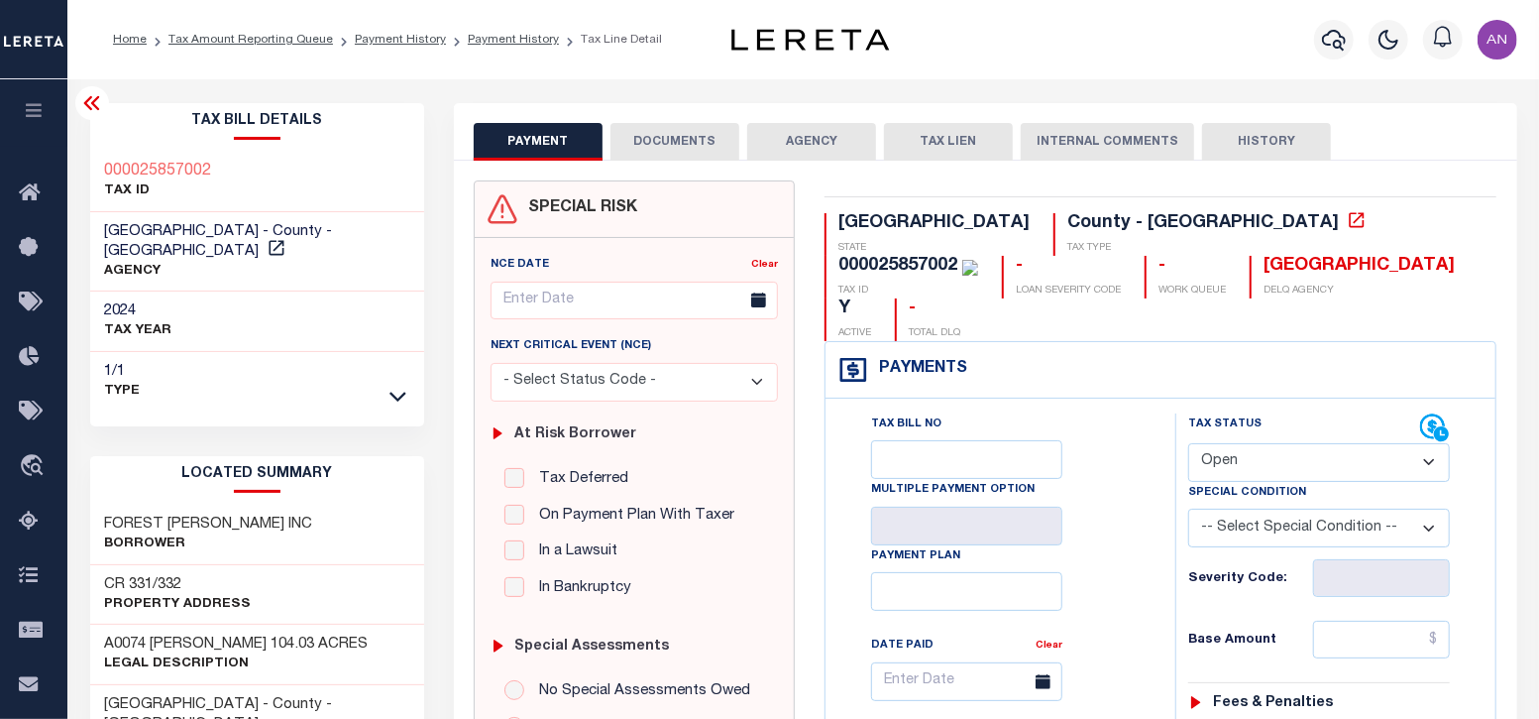
click at [677, 137] on button "DOCUMENTS" at bounding box center [675, 142] width 129 height 38
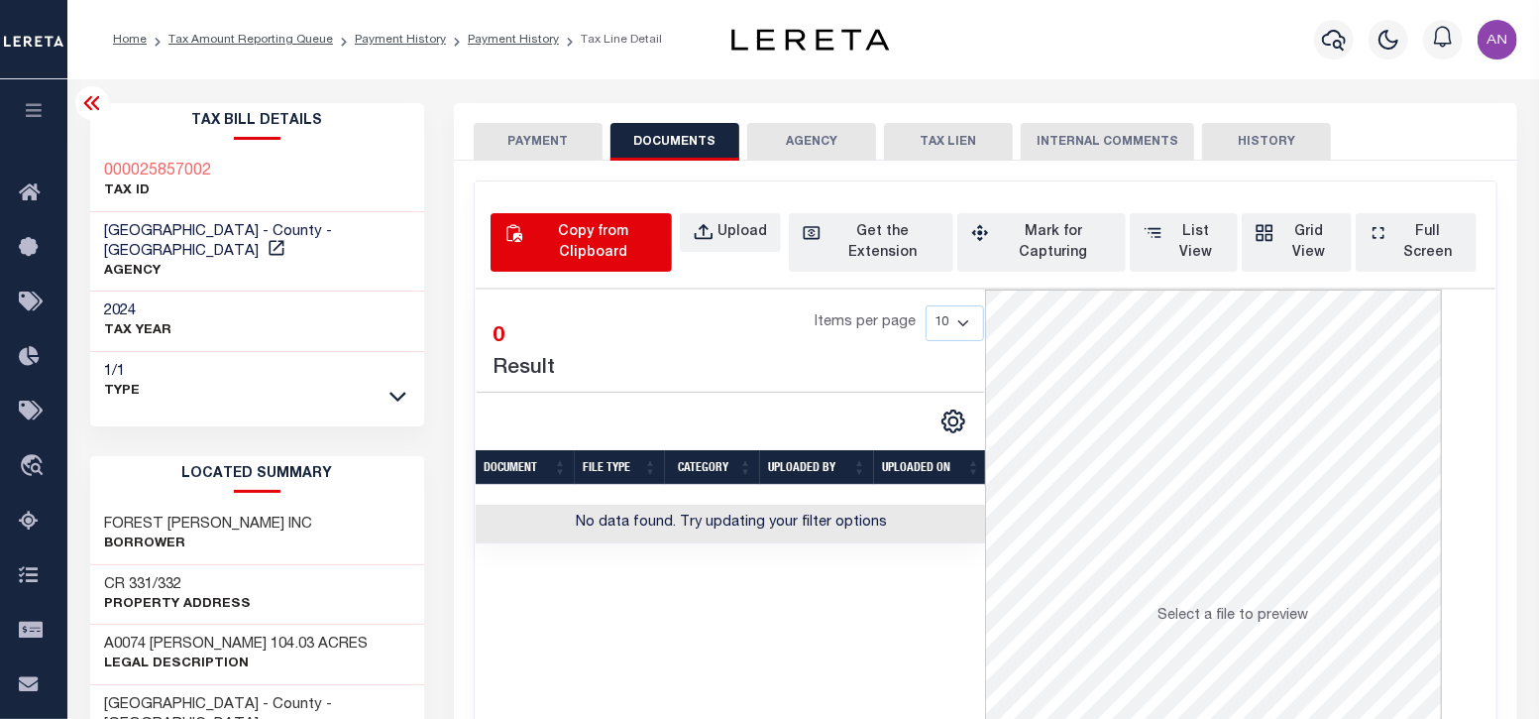
click at [592, 238] on div "Copy from Clipboard" at bounding box center [592, 243] width 131 height 42
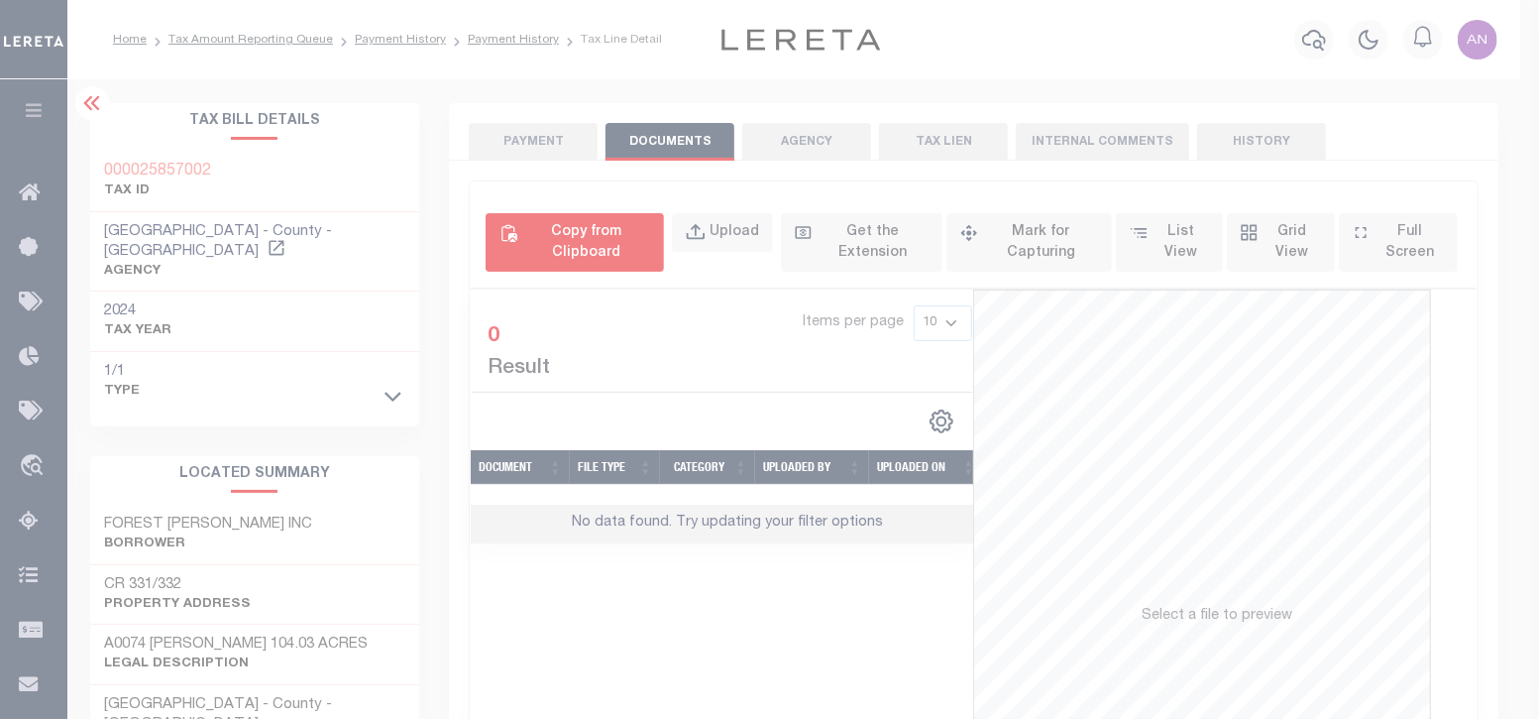
select select "POP"
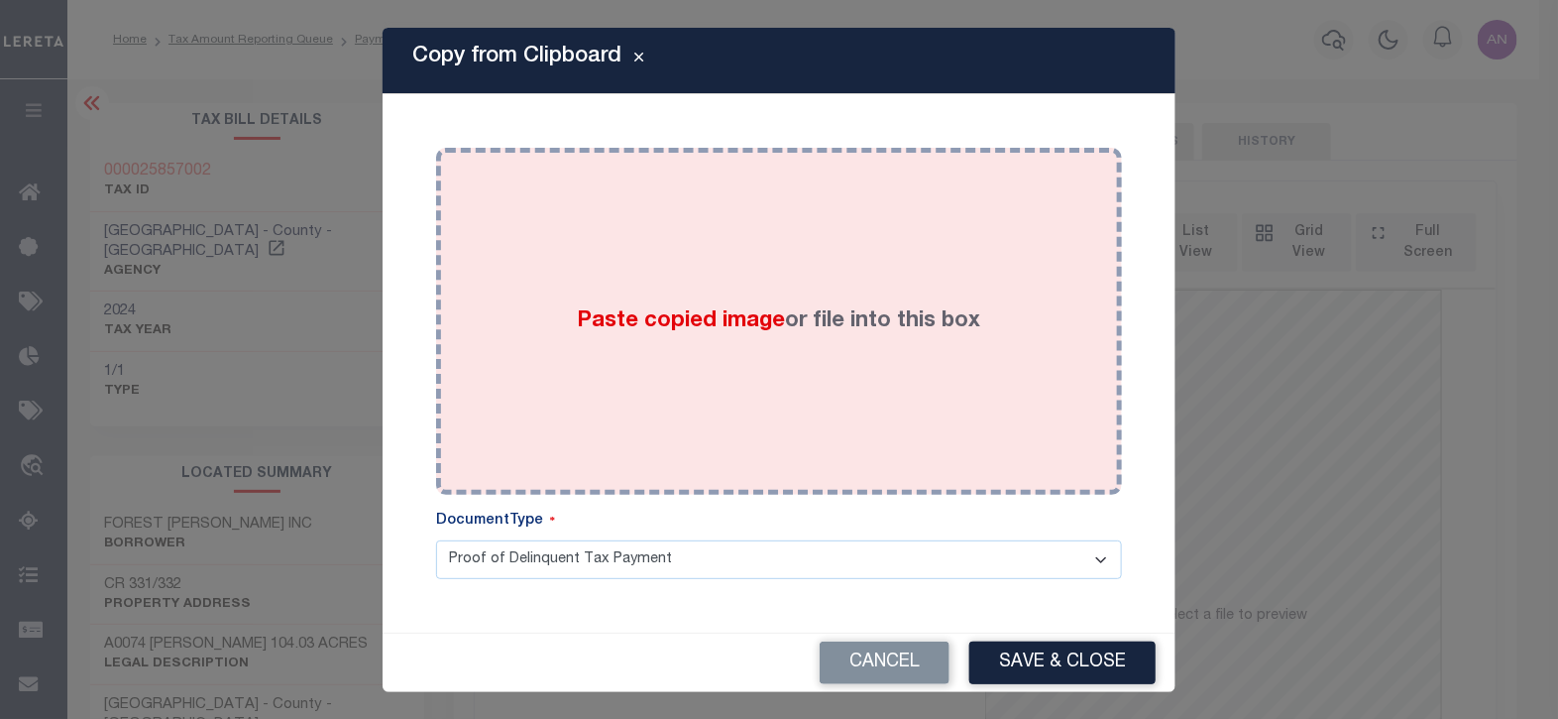
click at [763, 252] on div "Paste copied image or file into this box" at bounding box center [779, 321] width 656 height 317
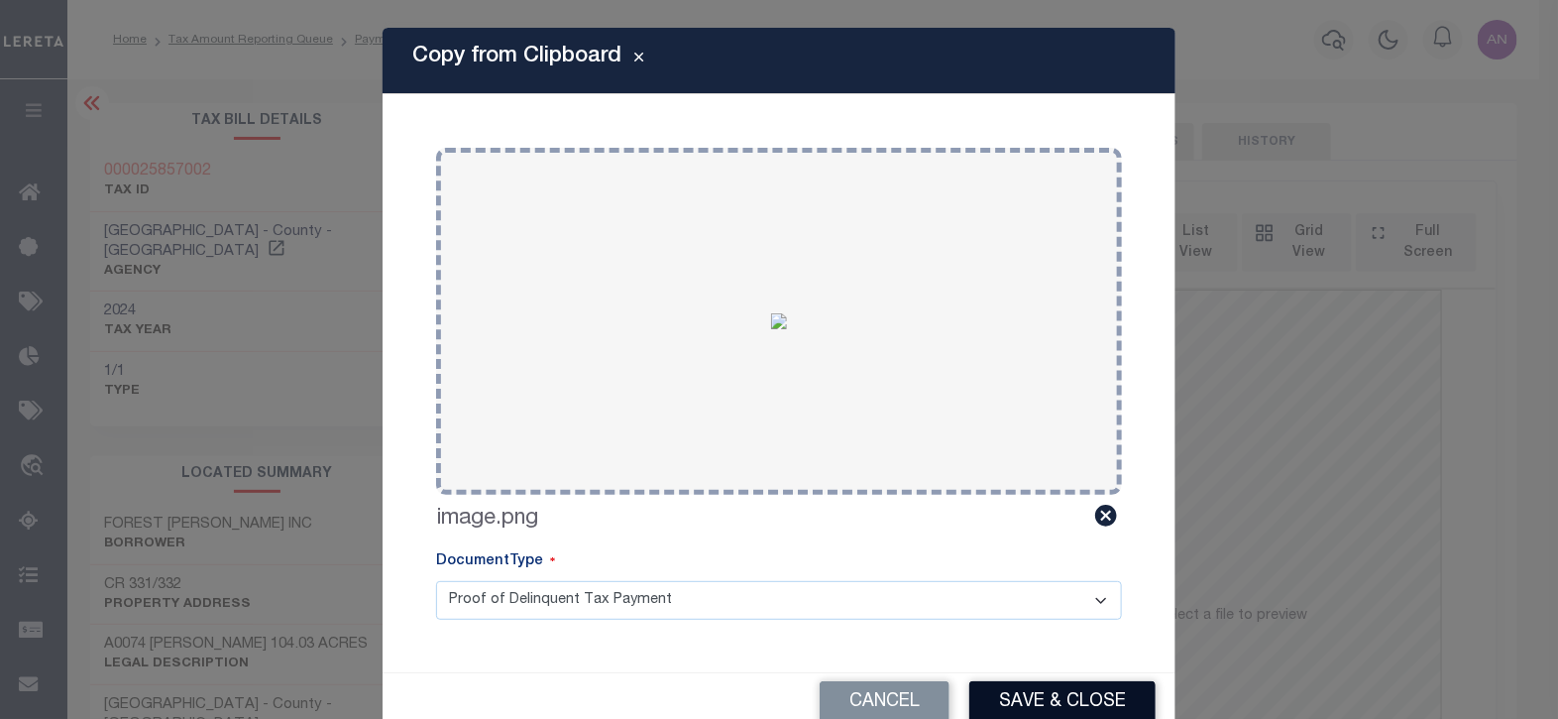
click at [1047, 702] on button "Save & Close" at bounding box center [1062, 702] width 186 height 43
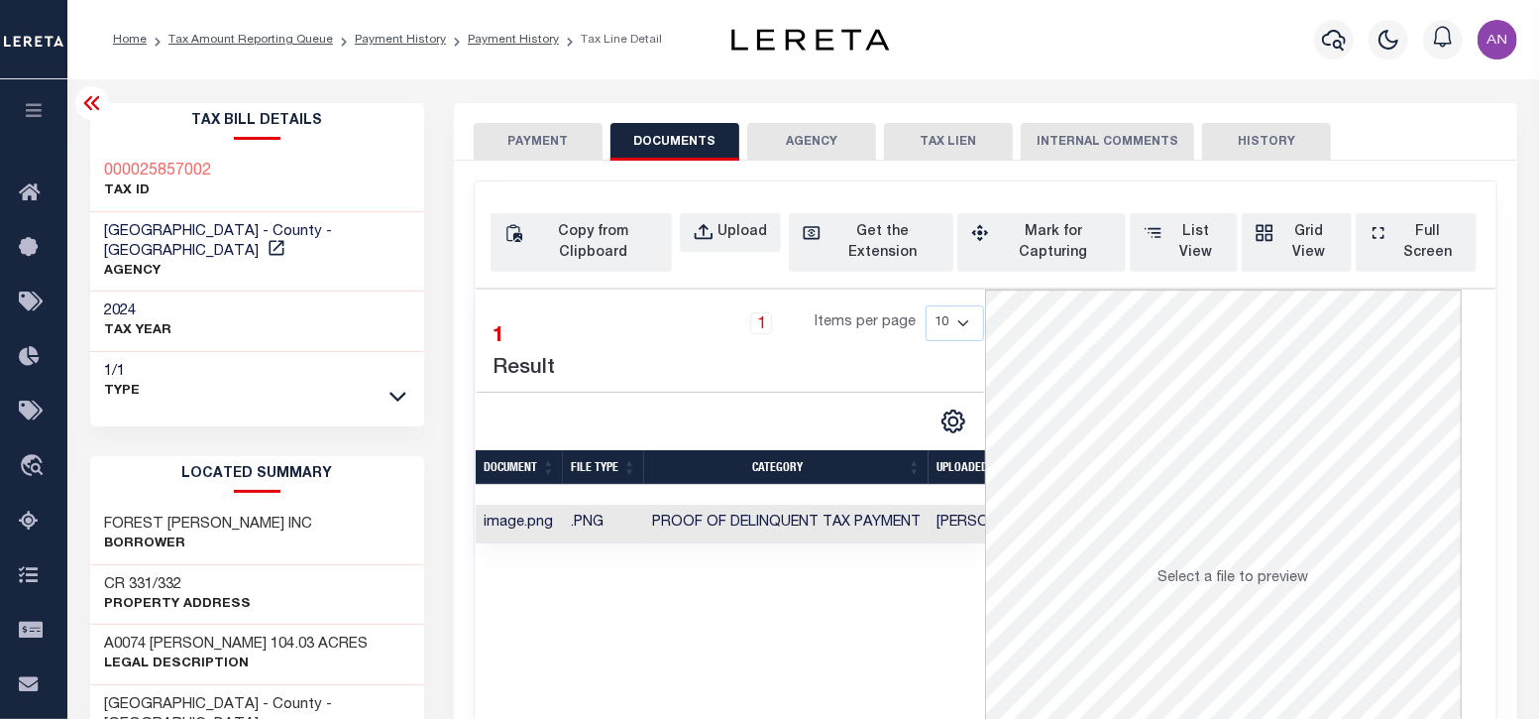
click at [535, 146] on button "PAYMENT" at bounding box center [538, 142] width 129 height 38
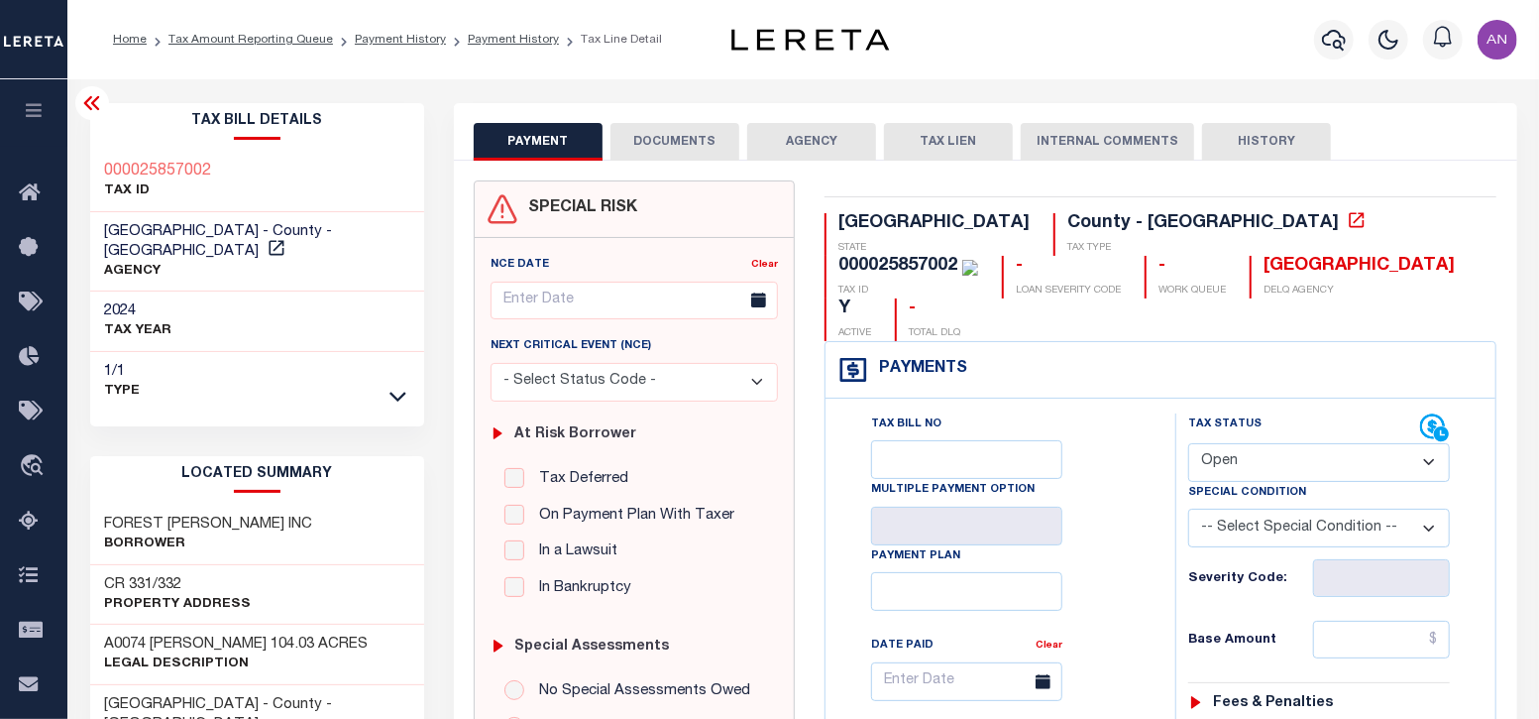
click at [1257, 443] on select "- Select Status Code - Open Due/Unpaid Paid Incomplete No Tax Due Internal Refu…" at bounding box center [1319, 462] width 262 height 39
select select "PYD"
click at [1188, 443] on select "- Select Status Code - Open Due/Unpaid Paid Incomplete No Tax Due Internal Refu…" at bounding box center [1319, 462] width 262 height 39
type input "[DATE]"
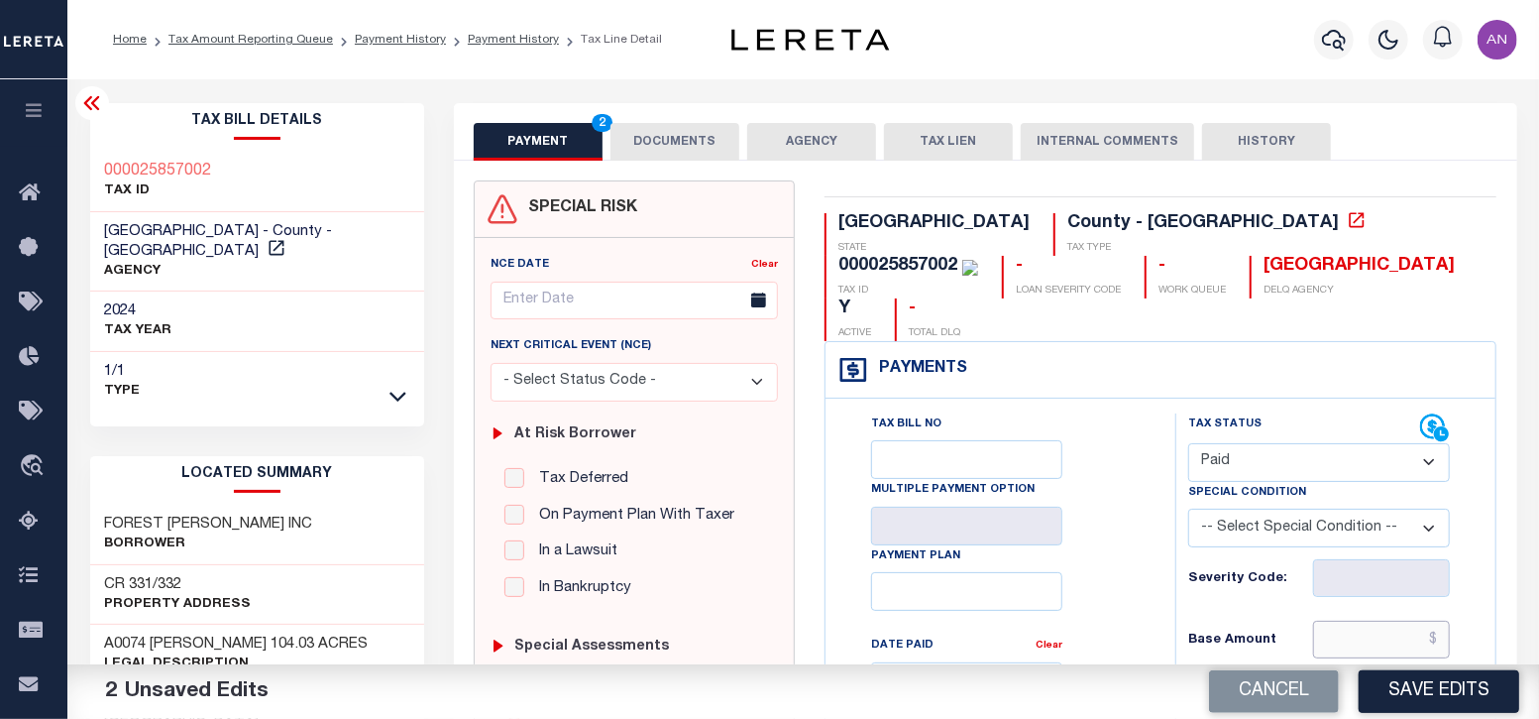
click at [1354, 620] on input "text" at bounding box center [1382, 639] width 138 height 38
type input "$0.00"
click at [1140, 582] on div "Tax Bill No Multiple Payment Option Payment Plan Clear" at bounding box center [995, 691] width 300 height 556
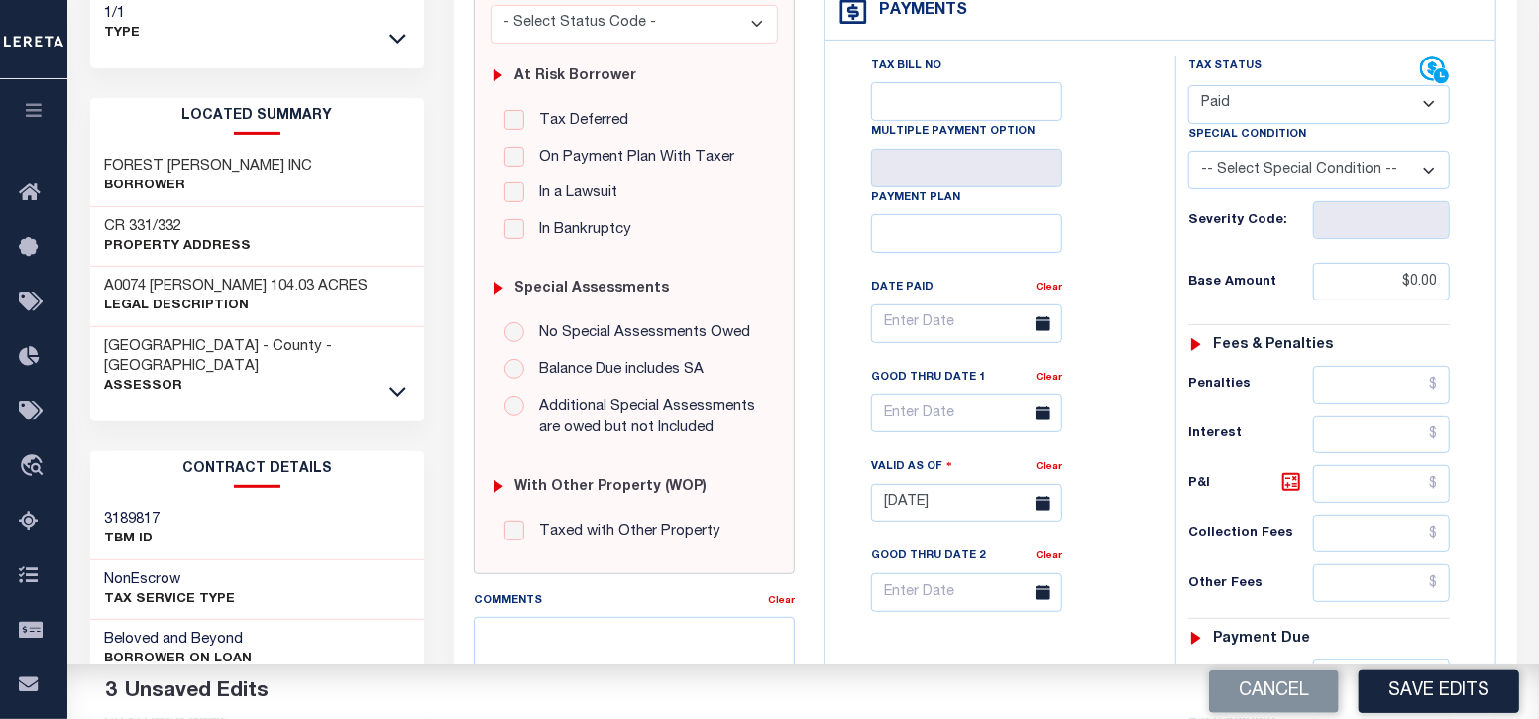
scroll to position [495, 0]
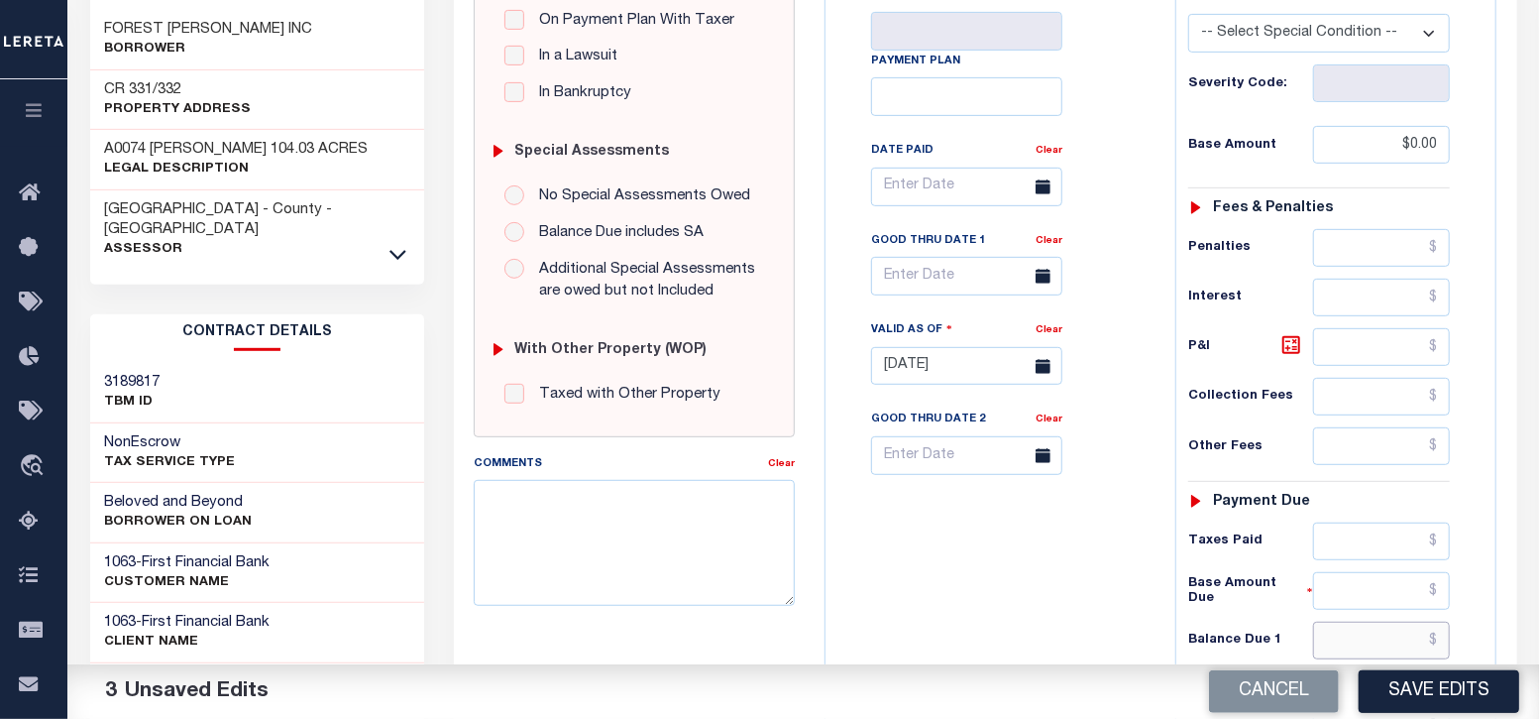
click at [1372, 621] on input "text" at bounding box center [1382, 640] width 138 height 38
type input "$0.00"
click at [1100, 602] on div "Tax Bill No Multiple Payment Option Payment Plan Clear" at bounding box center [996, 356] width 330 height 875
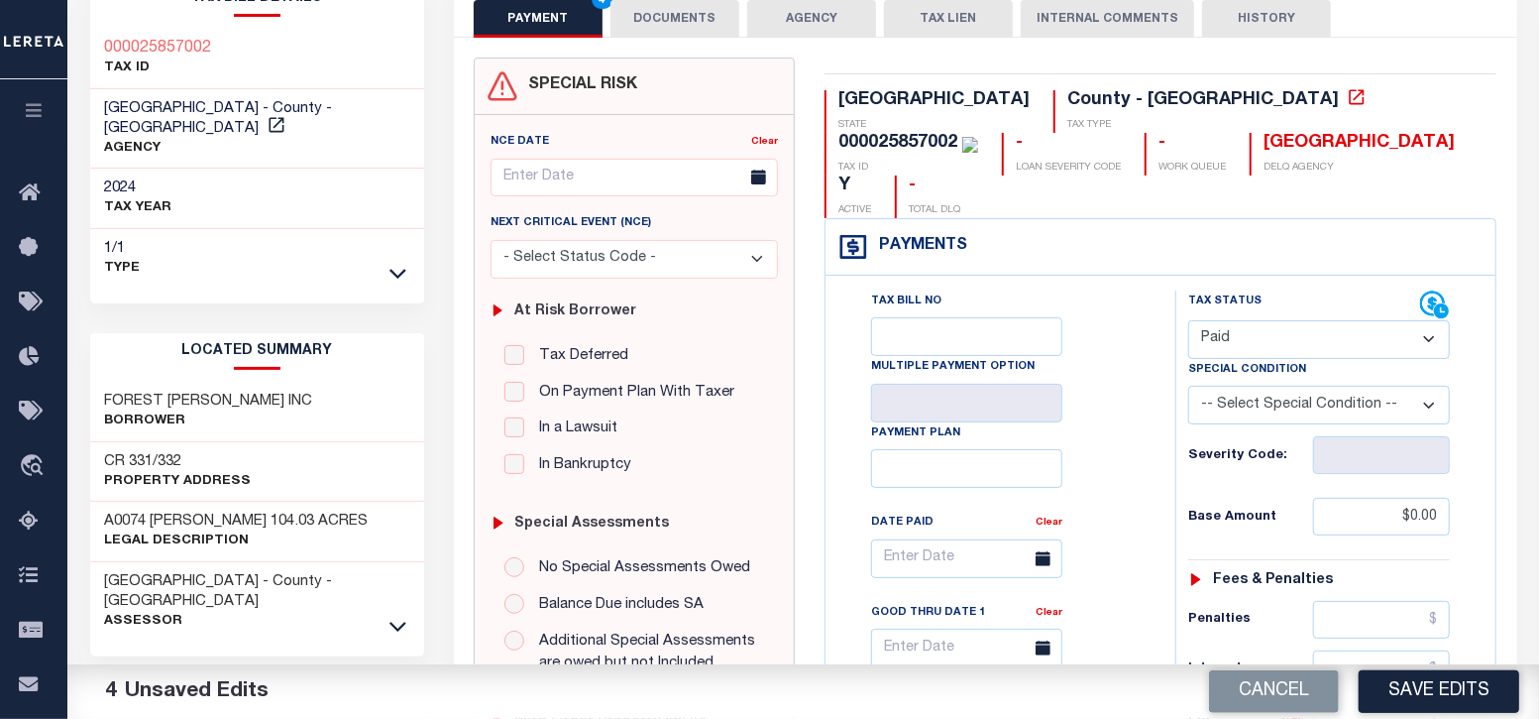
scroll to position [0, 0]
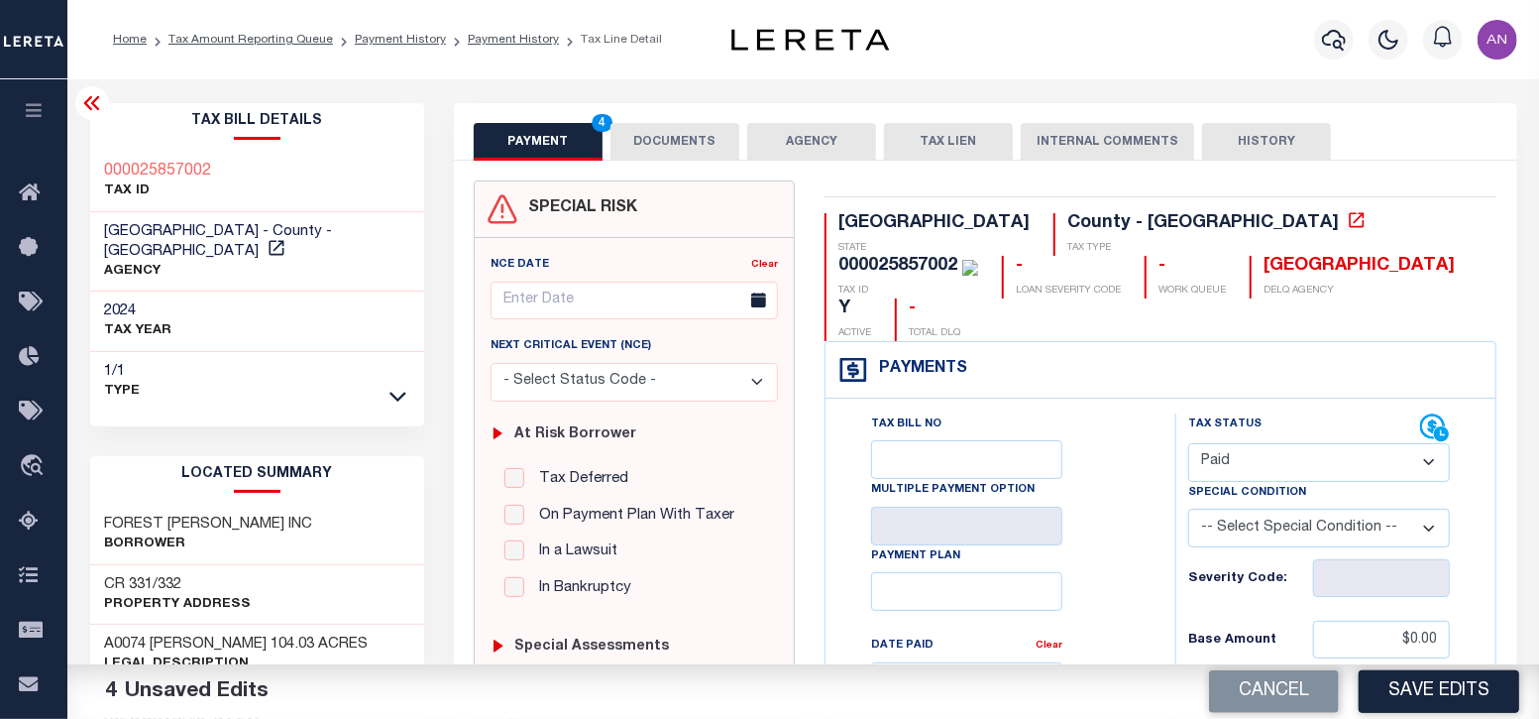
click at [659, 142] on button "DOCUMENTS" at bounding box center [675, 142] width 129 height 38
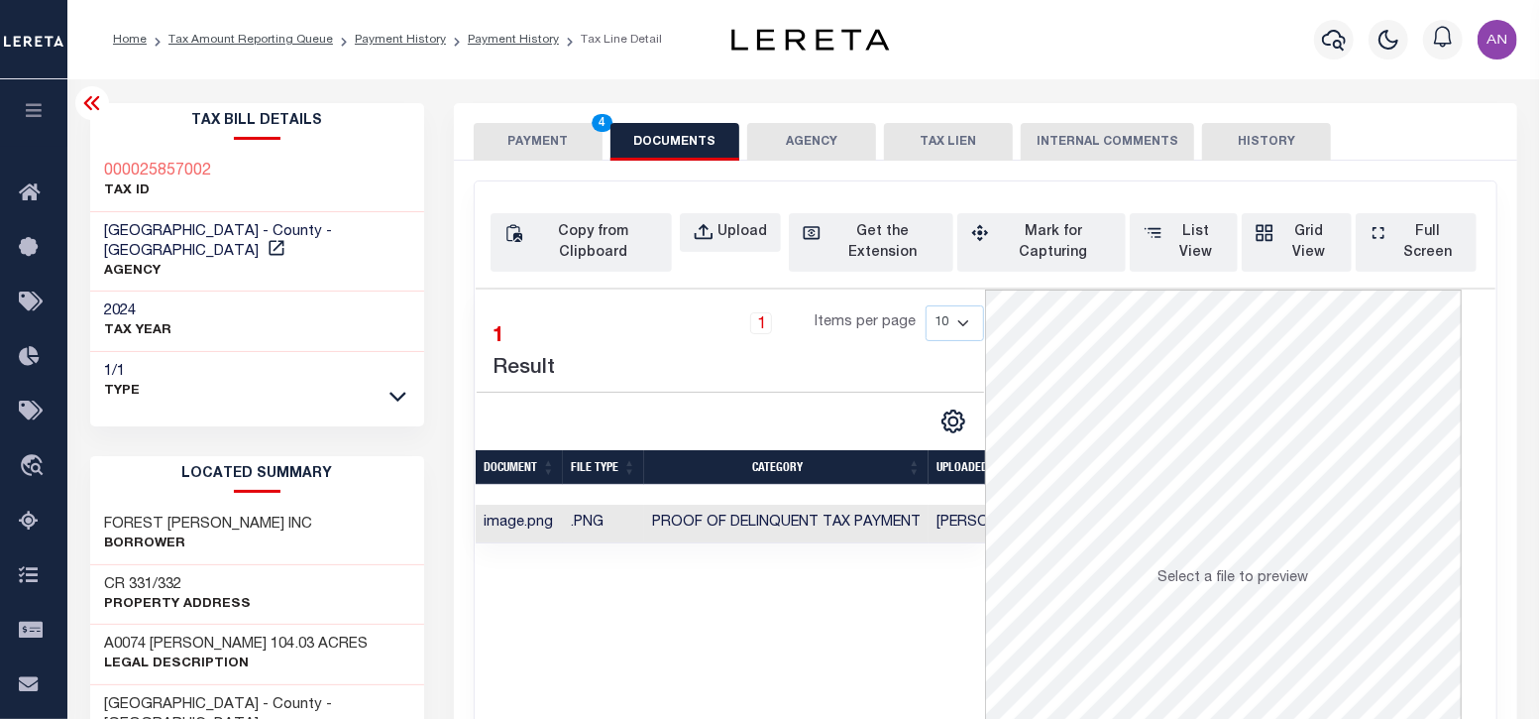
click at [550, 146] on button "PAYMENT 4" at bounding box center [538, 142] width 129 height 38
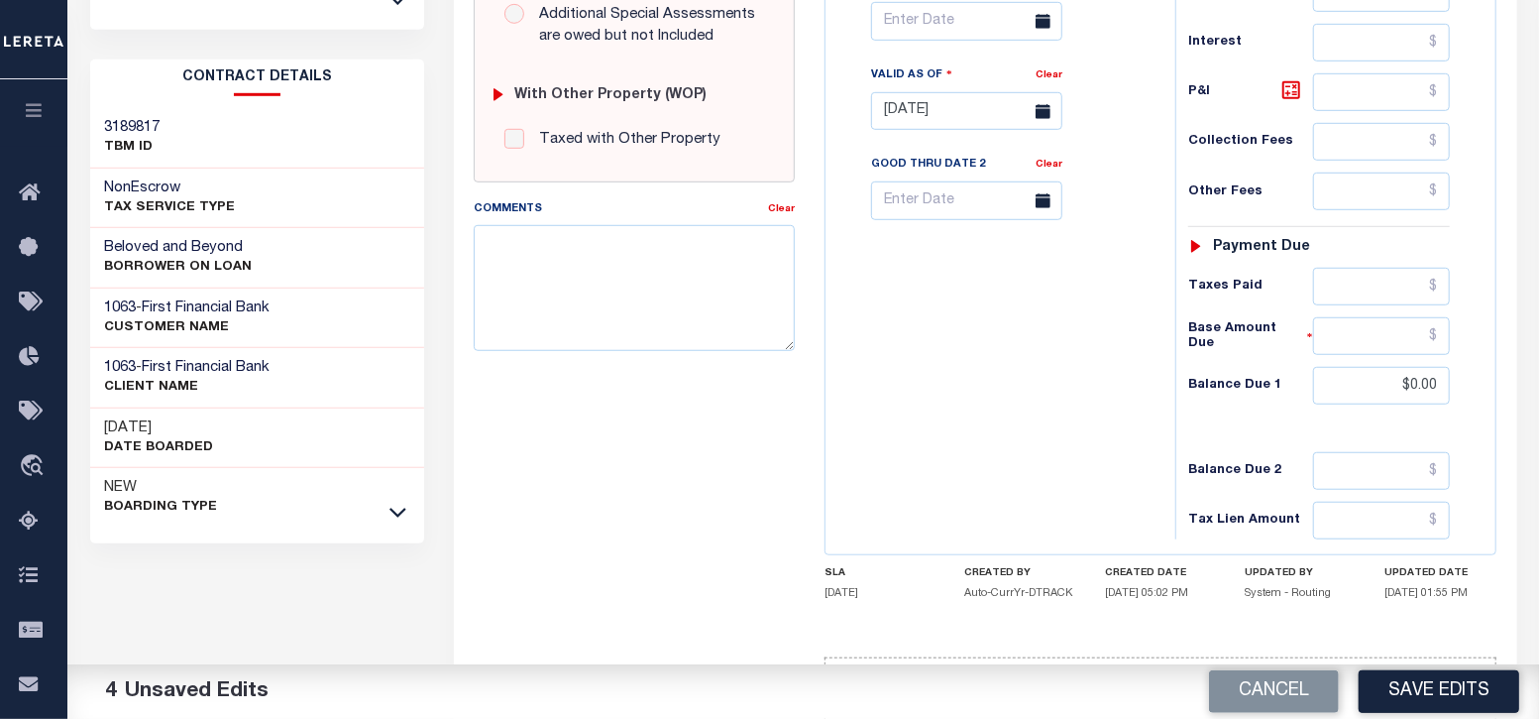
scroll to position [770, 0]
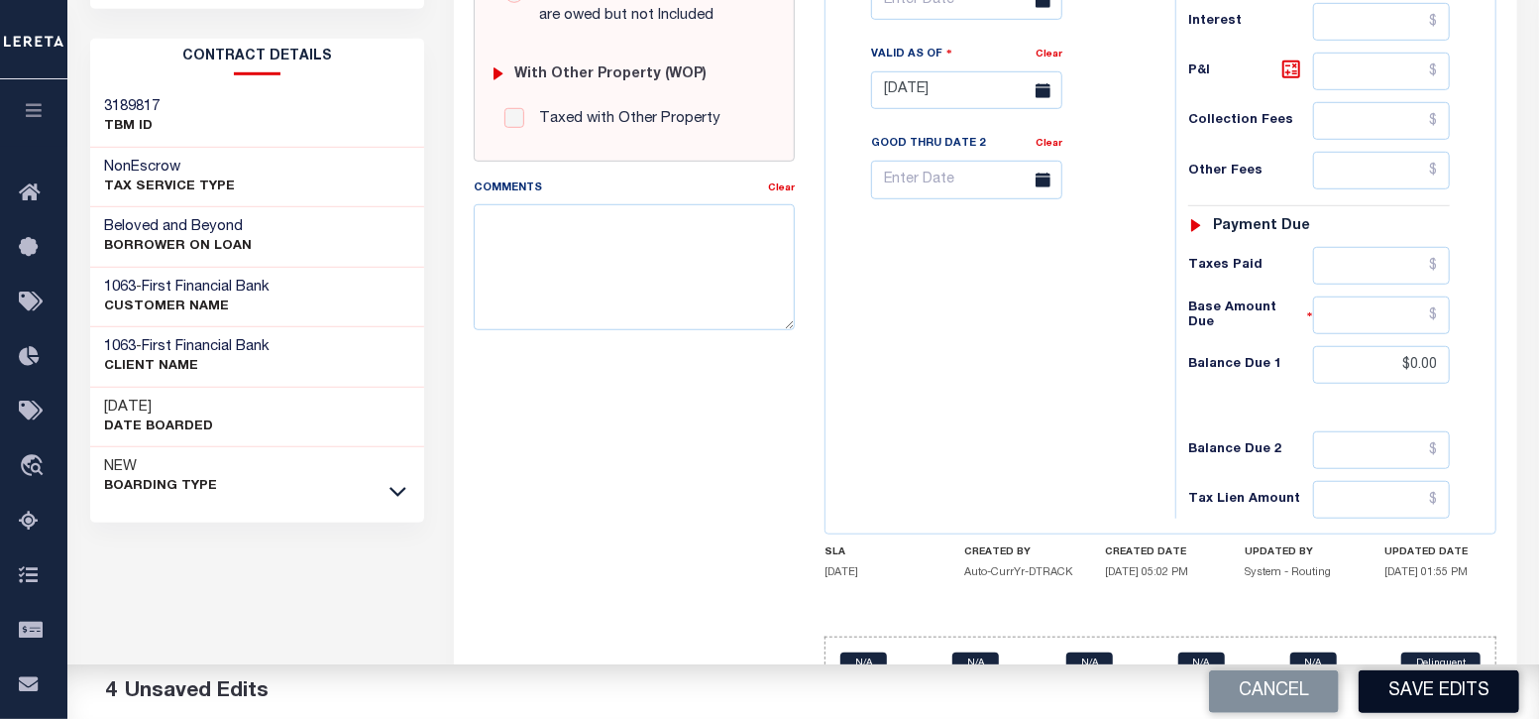
click at [1417, 691] on button "Save Edits" at bounding box center [1439, 691] width 161 height 43
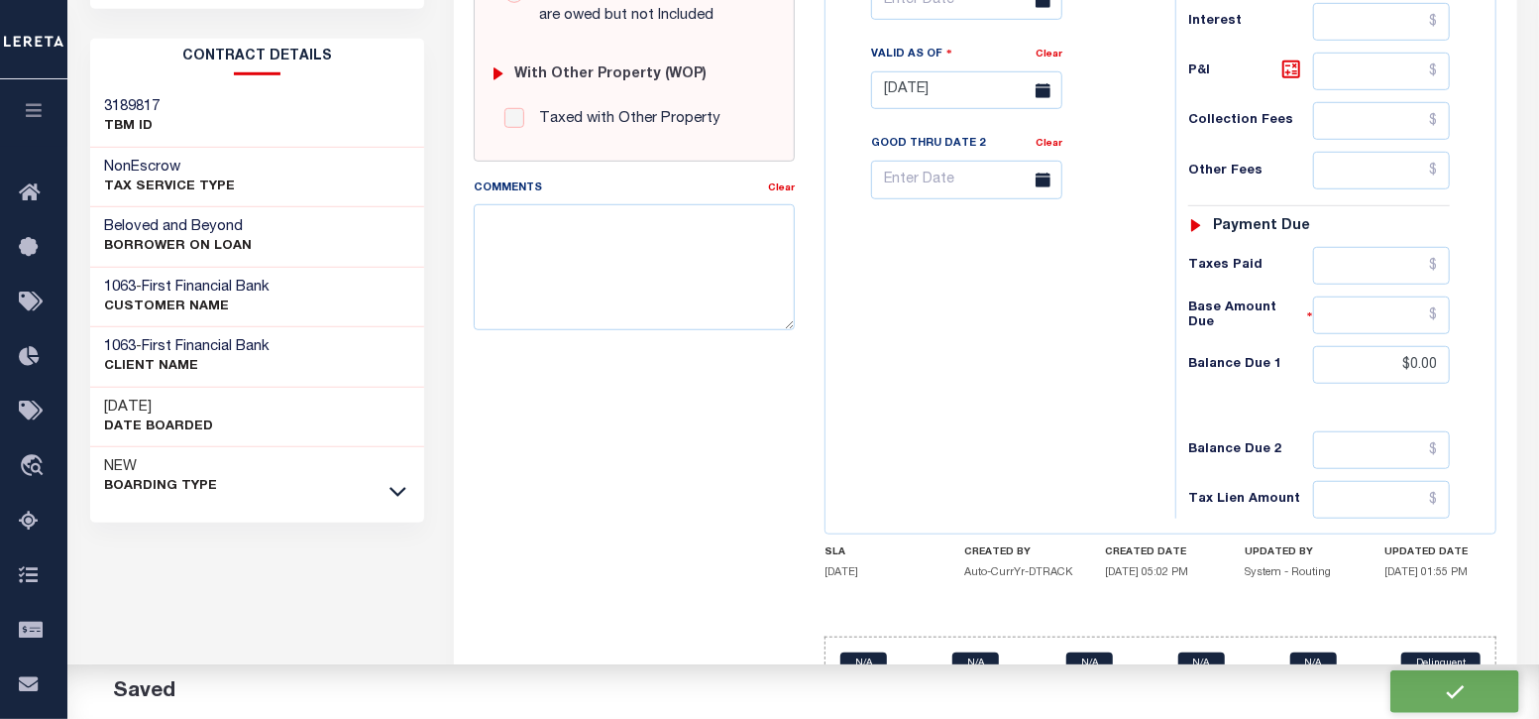
checkbox input "false"
type input "$0"
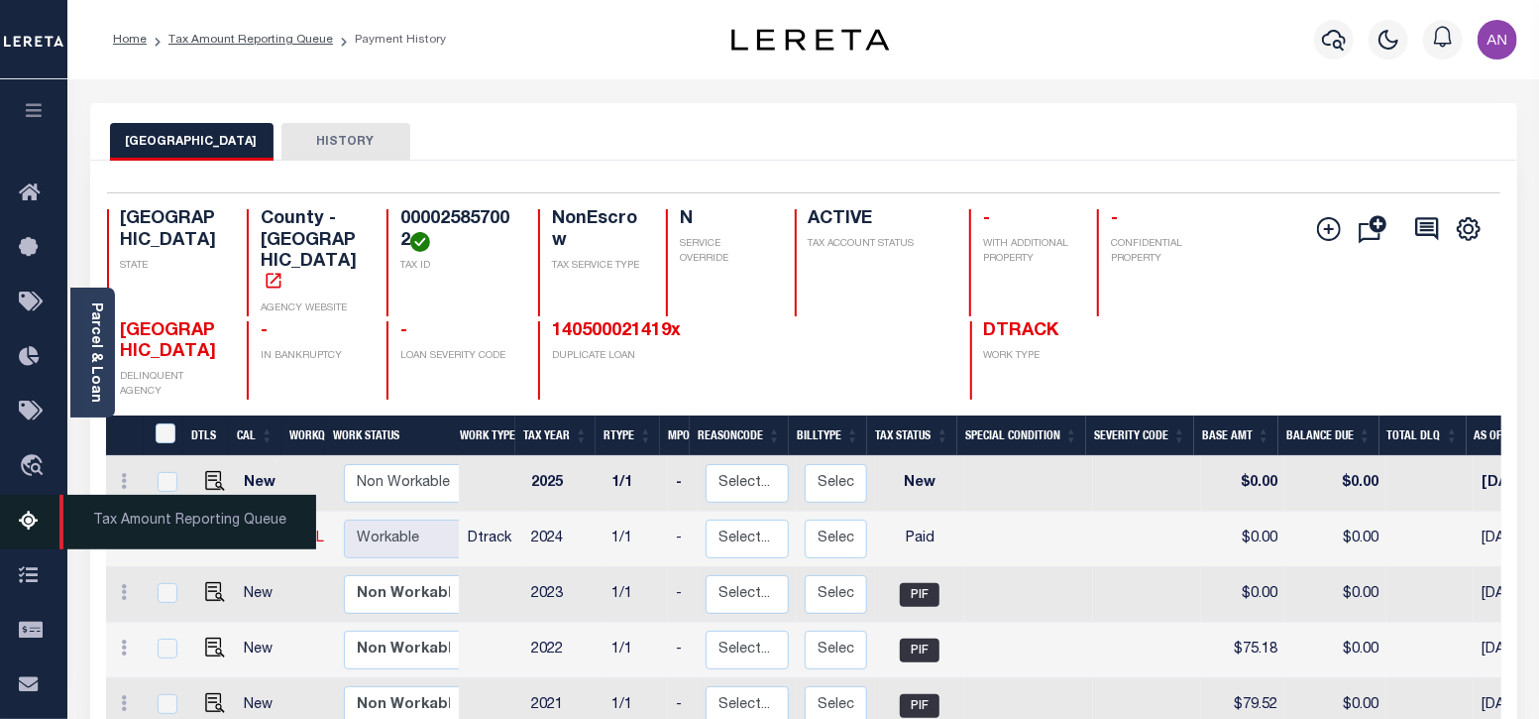
click at [21, 529] on icon at bounding box center [35, 521] width 32 height 25
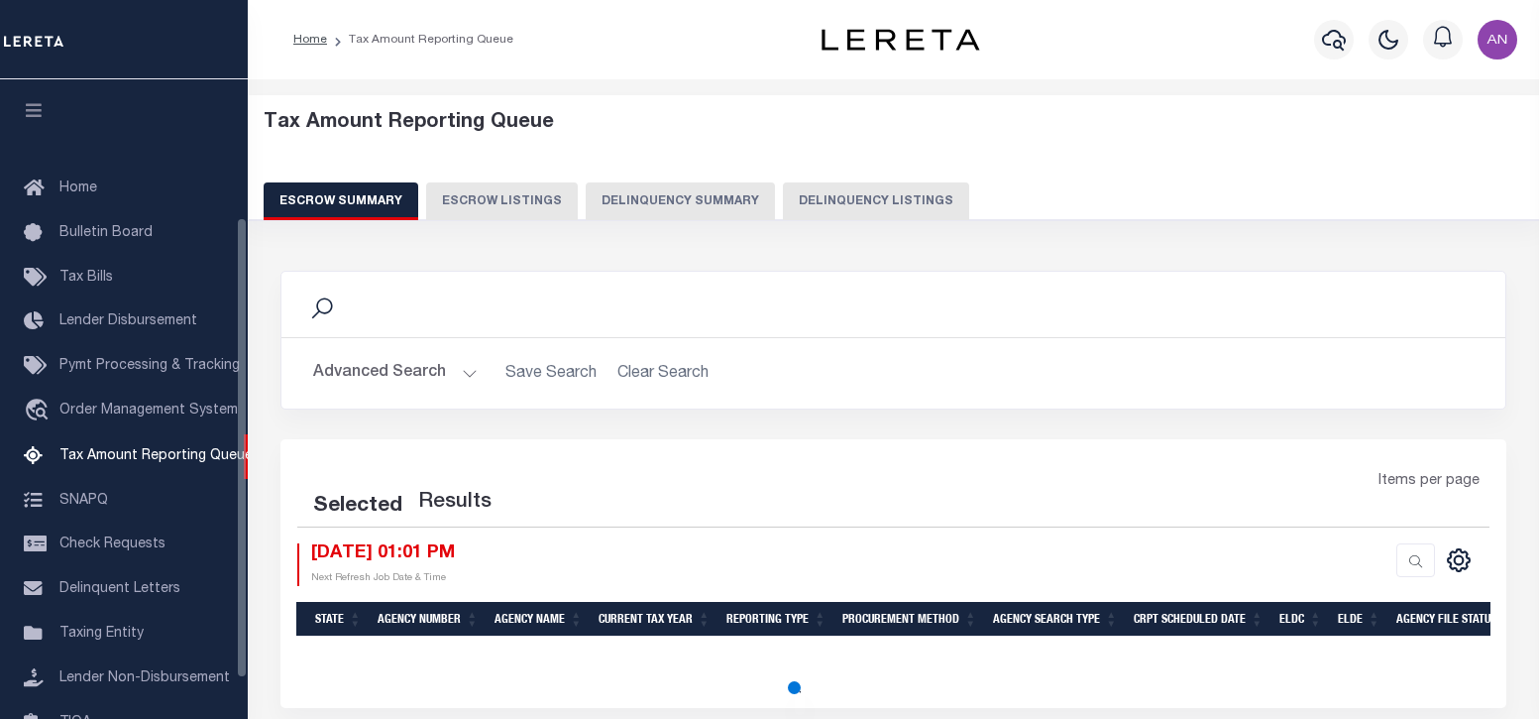
click at [834, 194] on button "Delinquency Listings" at bounding box center [876, 201] width 186 height 38
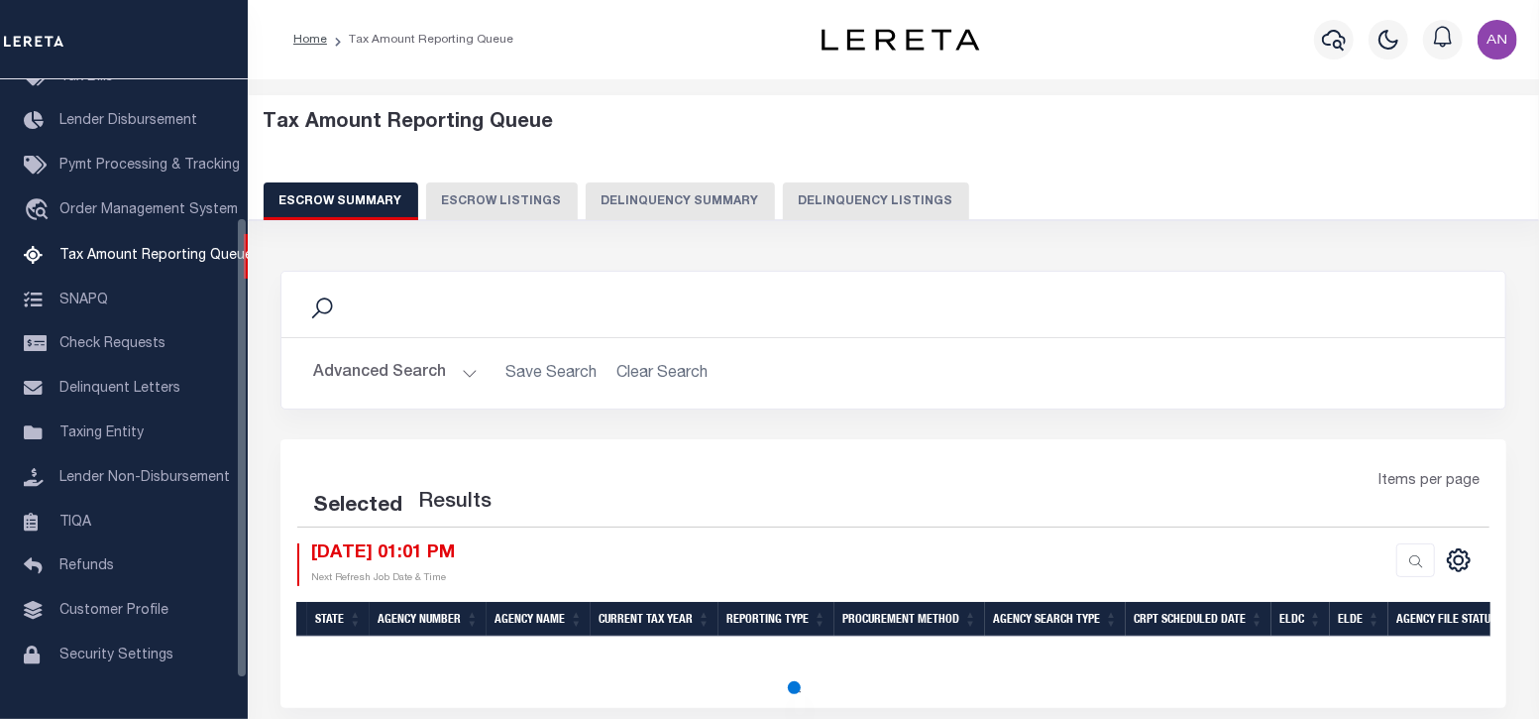
select select "100"
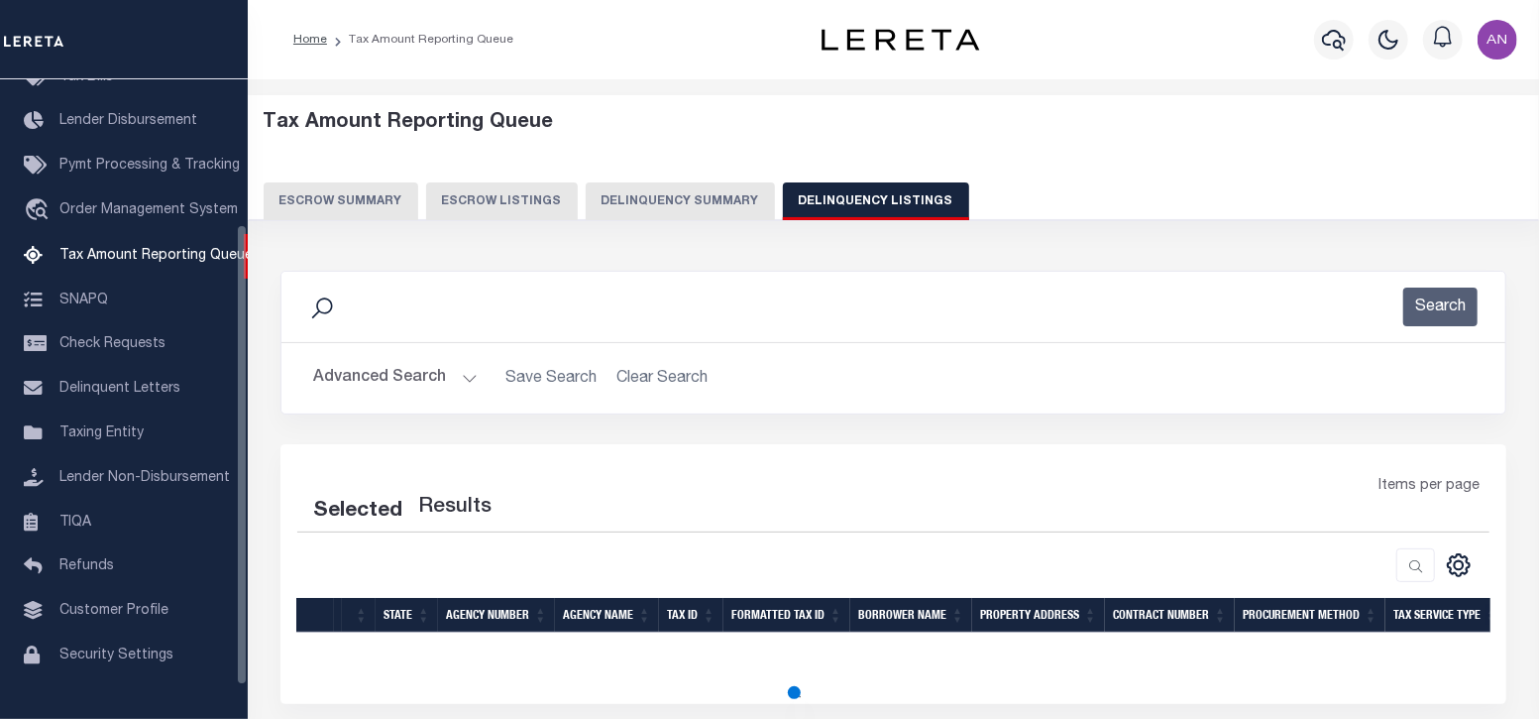
select select "100"
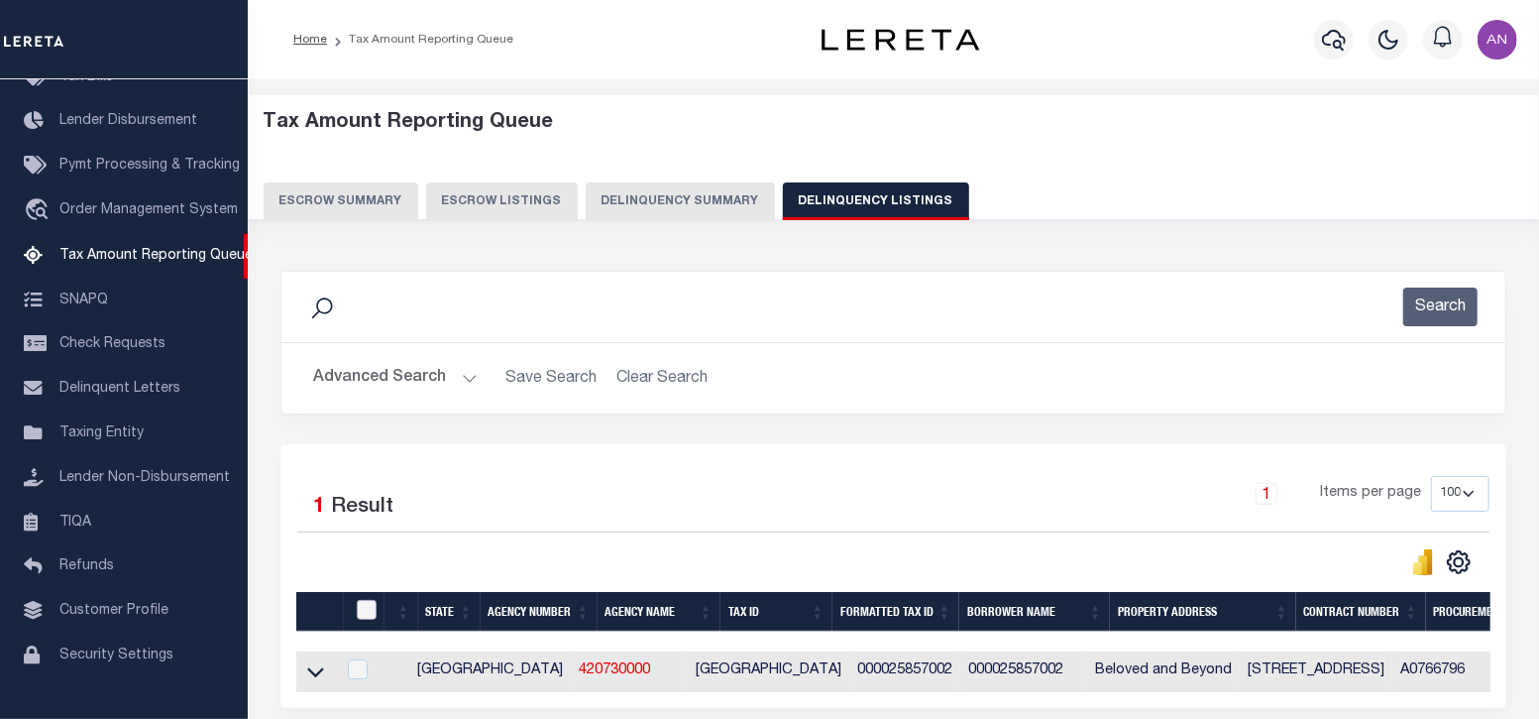
click at [371, 608] on input "checkbox" at bounding box center [367, 610] width 20 height 20
checkbox input "true"
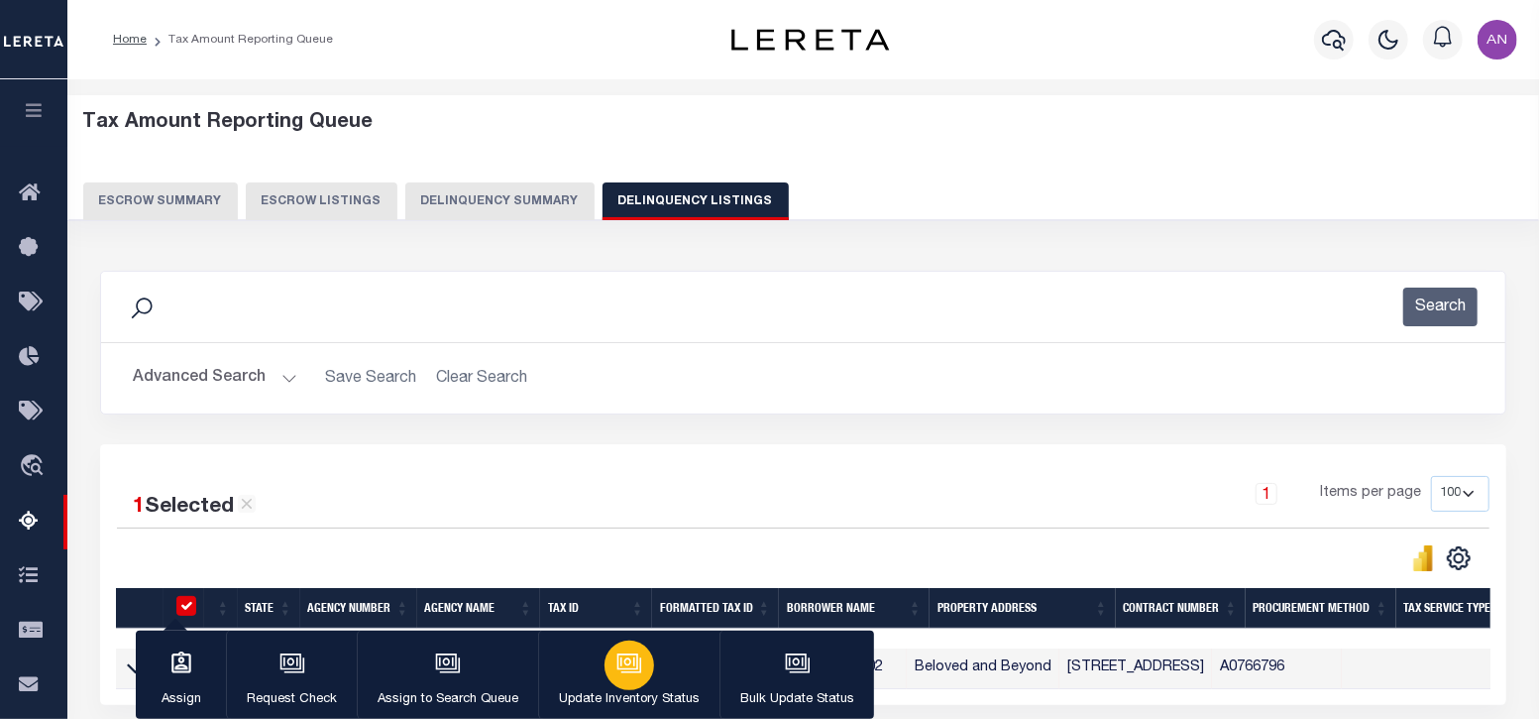
click at [642, 687] on button "Update Inventory Status" at bounding box center [628, 674] width 181 height 89
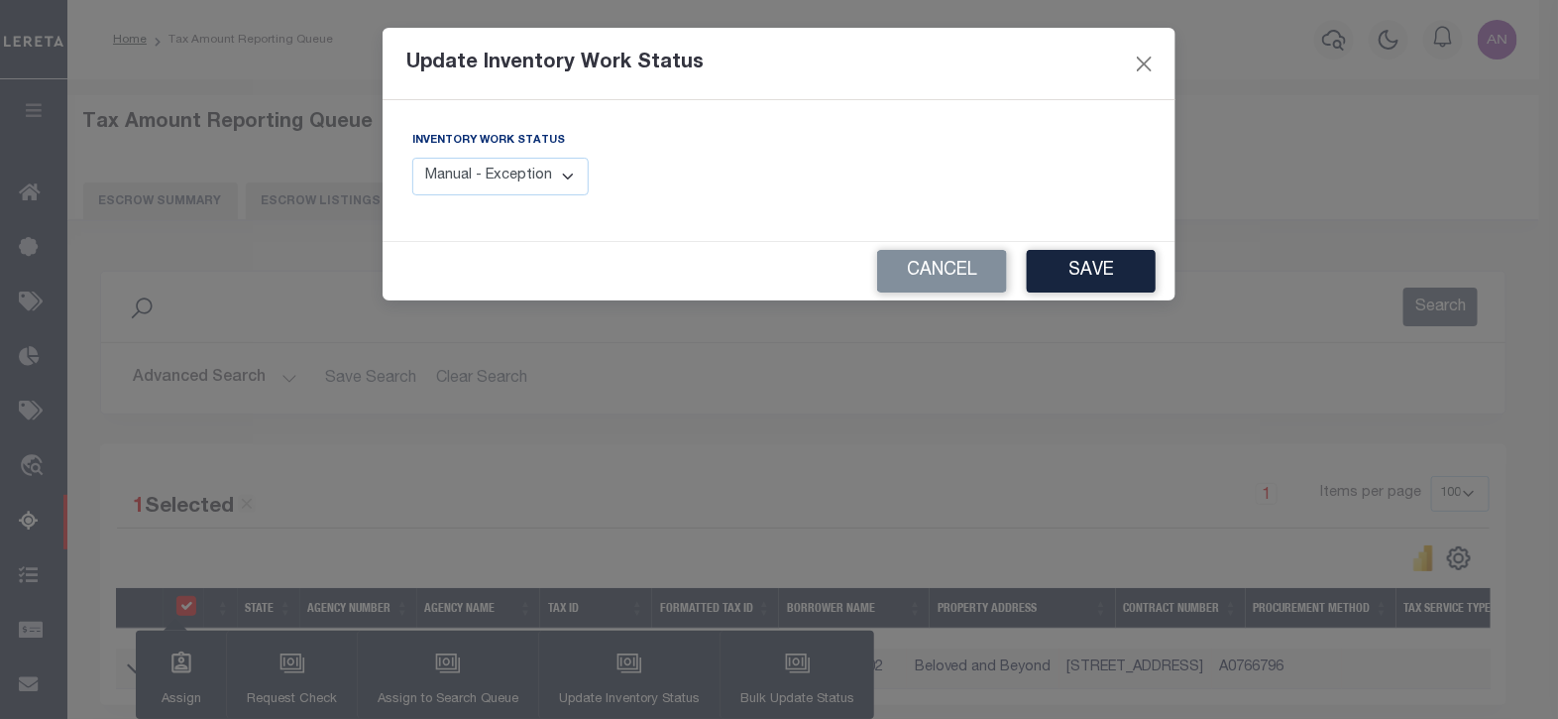
click at [540, 173] on select "Manual - Exception Pended - Awaiting Search Late Add Exception Completed" at bounding box center [500, 177] width 176 height 39
select select "4"
click at [412, 158] on select "Manual - Exception Pended - Awaiting Search Late Add Exception Completed" at bounding box center [500, 177] width 176 height 39
click at [1096, 278] on button "Save" at bounding box center [1091, 271] width 129 height 43
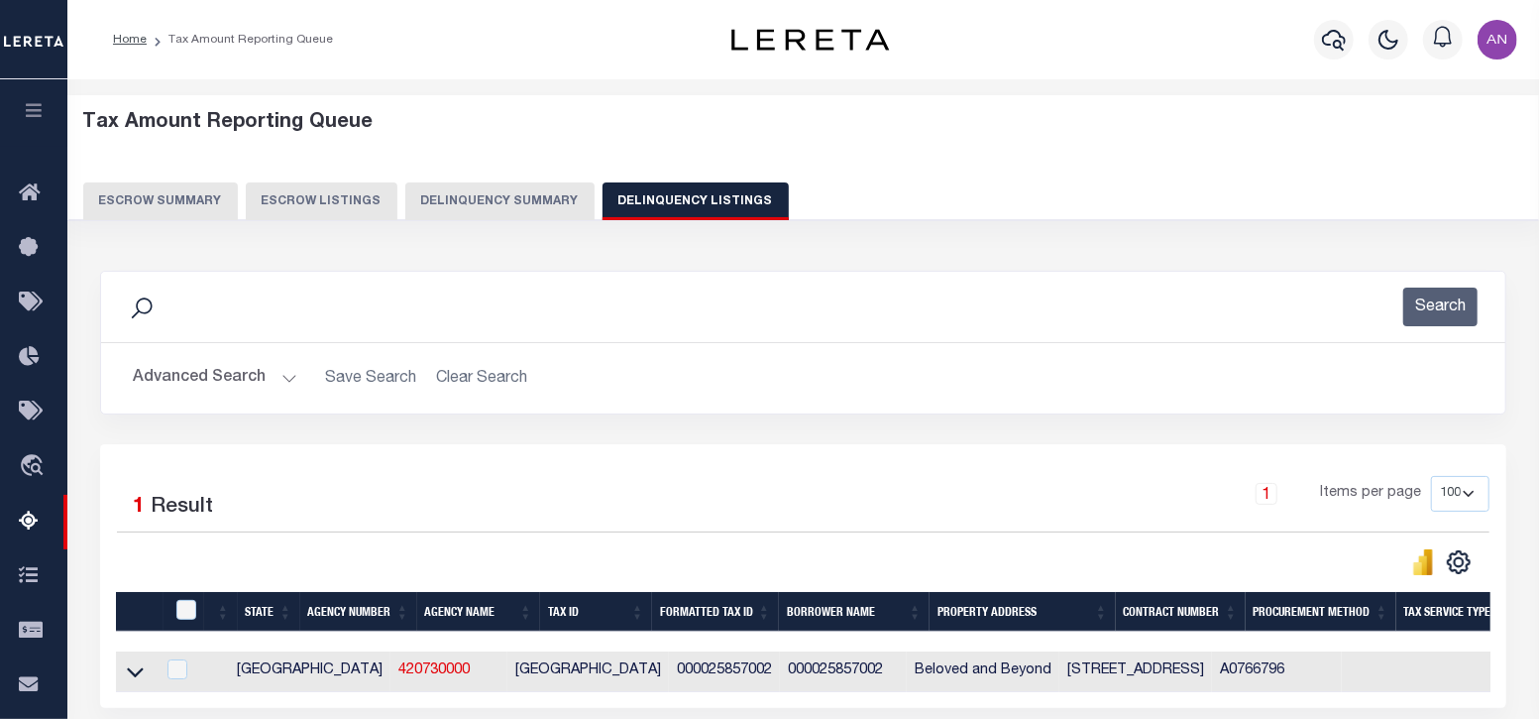
click at [213, 384] on button "Advanced Search" at bounding box center [215, 378] width 165 height 39
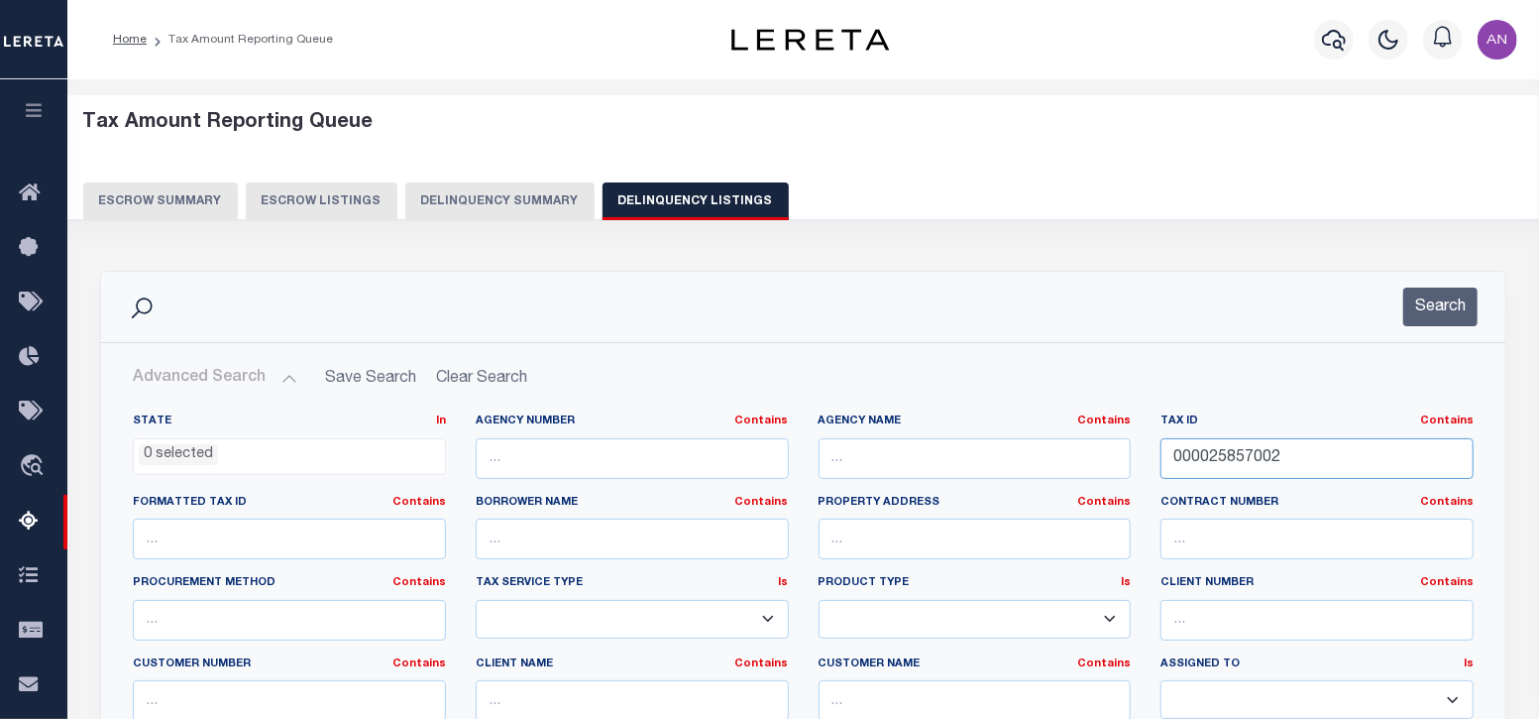
click at [1237, 451] on input "000025857002" at bounding box center [1317, 458] width 313 height 41
paste input "11"
type input "000025857112"
click at [1433, 304] on button "Search" at bounding box center [1440, 306] width 74 height 39
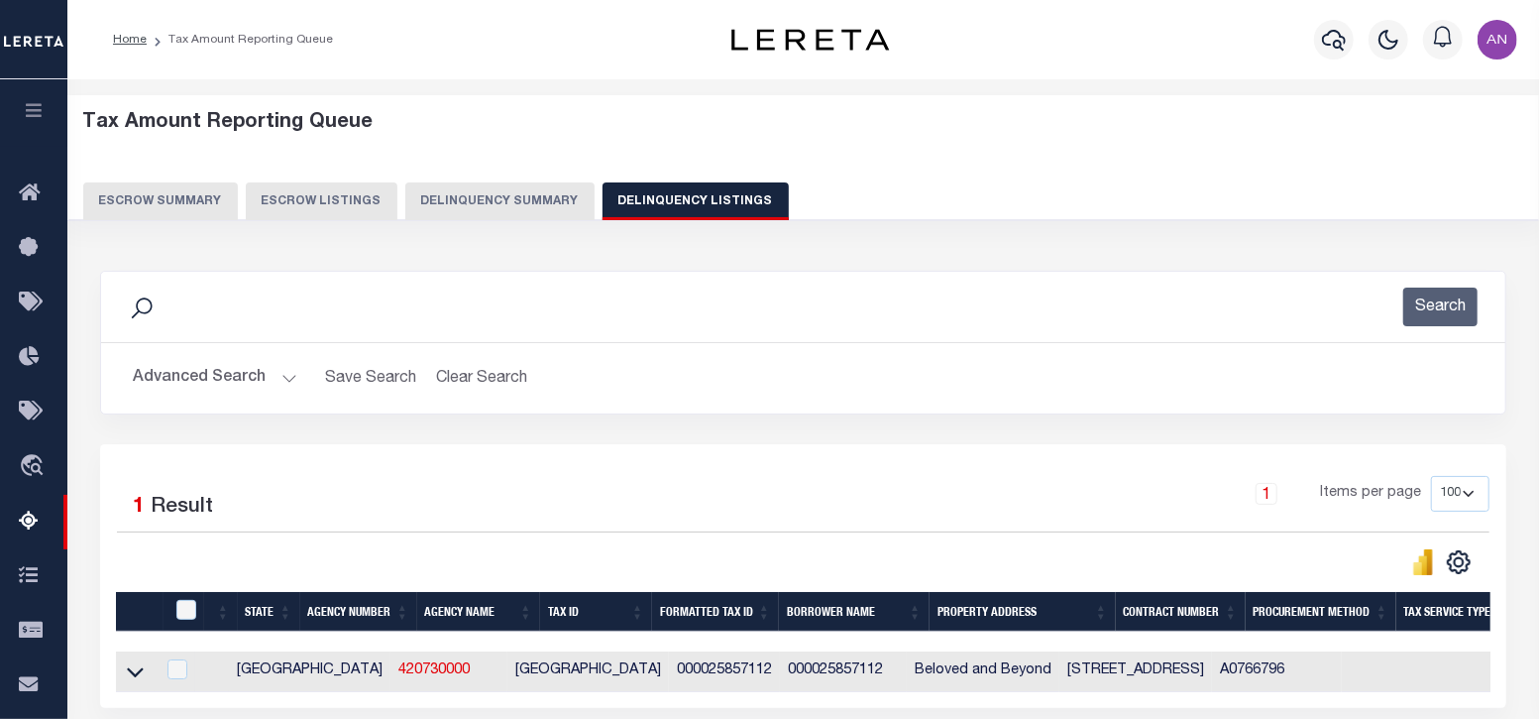
drag, startPoint x: 141, startPoint y: 670, endPoint x: 677, endPoint y: 662, distance: 536.2
click at [141, 670] on icon at bounding box center [135, 671] width 17 height 21
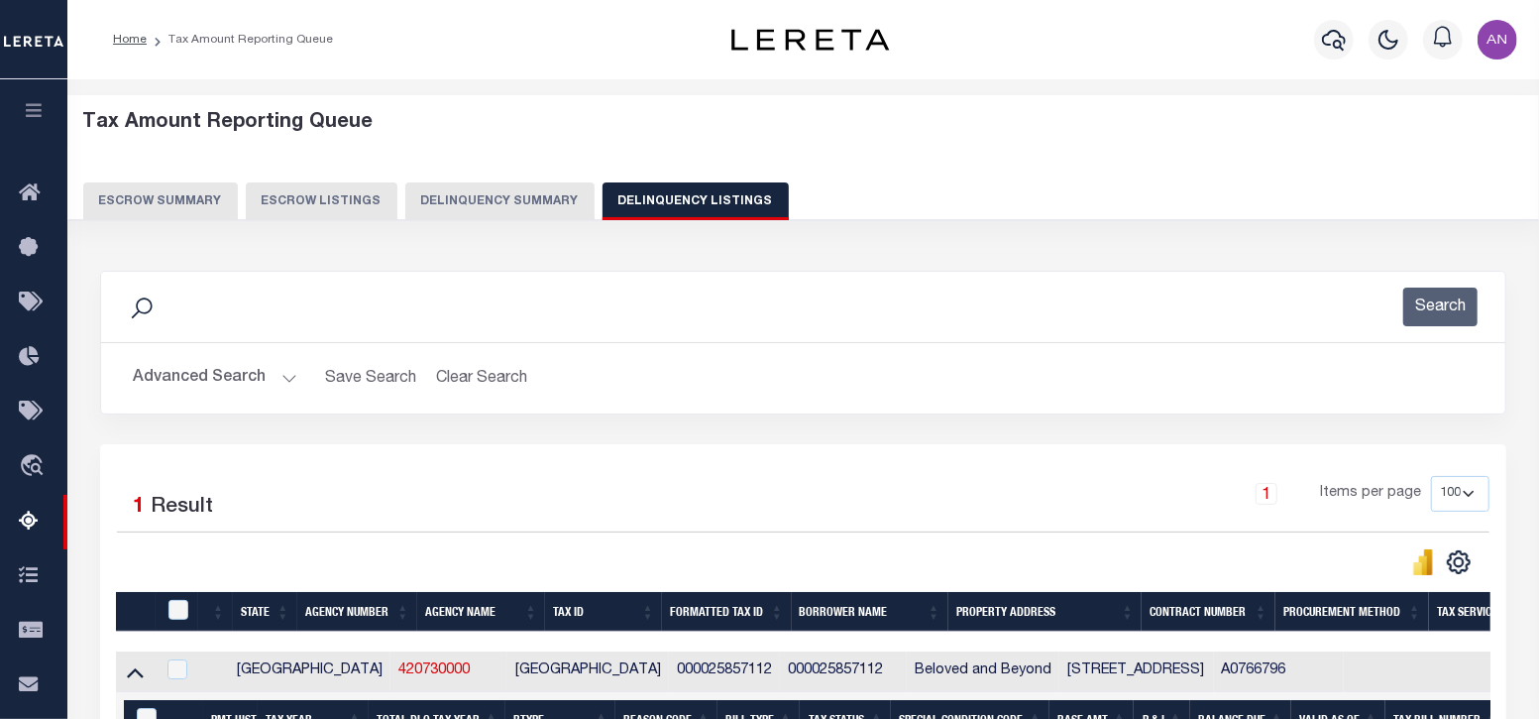
scroll to position [123, 0]
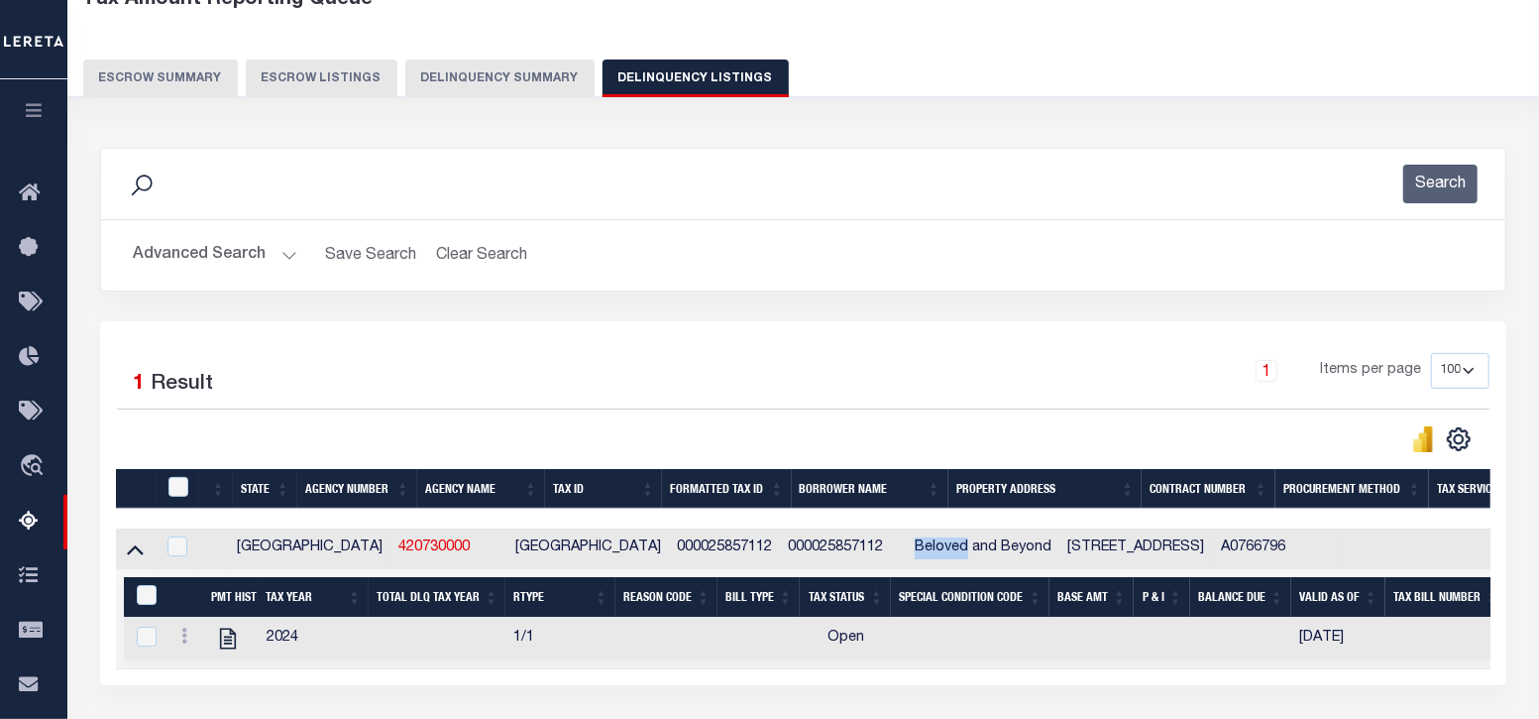
drag, startPoint x: 806, startPoint y: 547, endPoint x: 859, endPoint y: 542, distance: 53.7
click at [907, 542] on td "Beloved and Beyond" at bounding box center [983, 548] width 153 height 41
checkbox input "true"
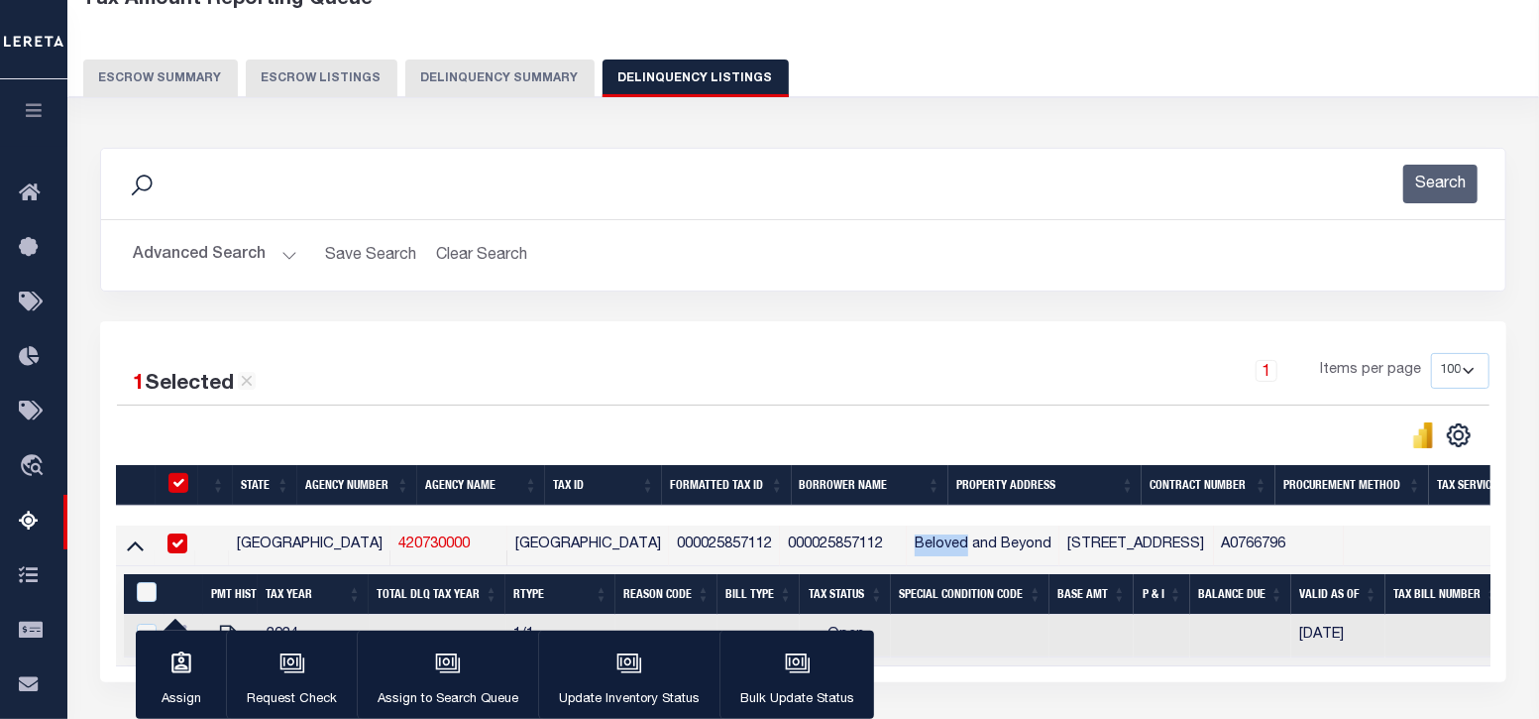
copy td "Beloved"
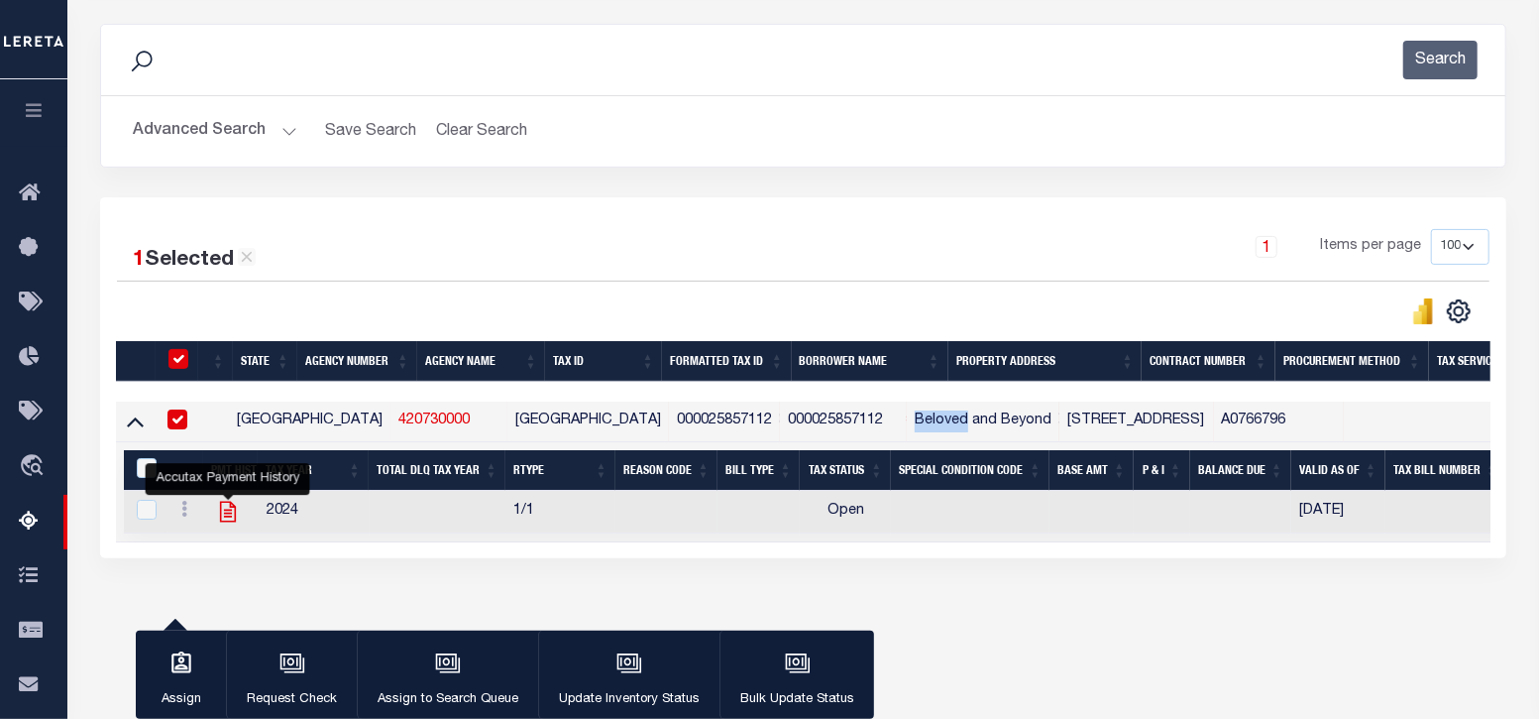
click at [223, 512] on icon "" at bounding box center [228, 512] width 26 height 26
checkbox input "true"
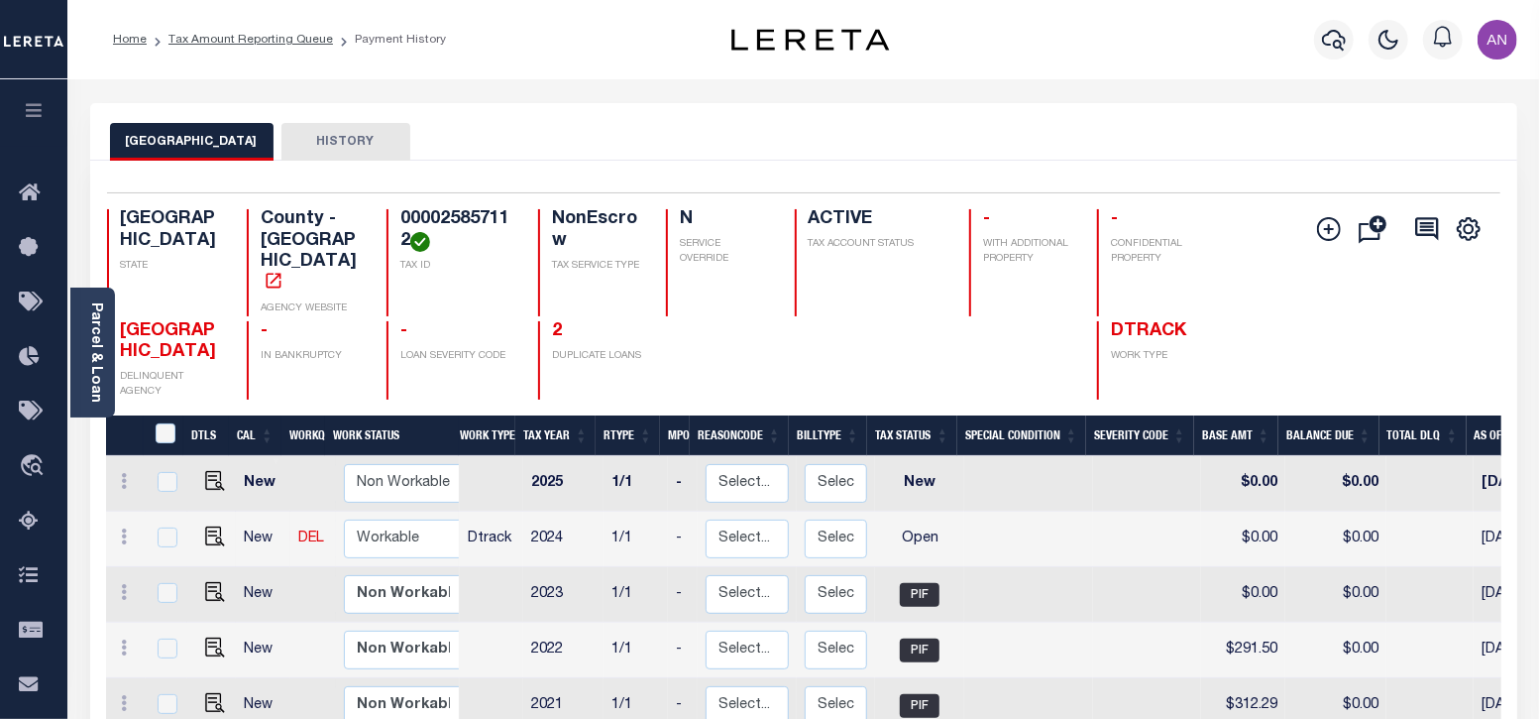
click at [199, 531] on link at bounding box center [210, 538] width 30 height 14
checkbox input "true"
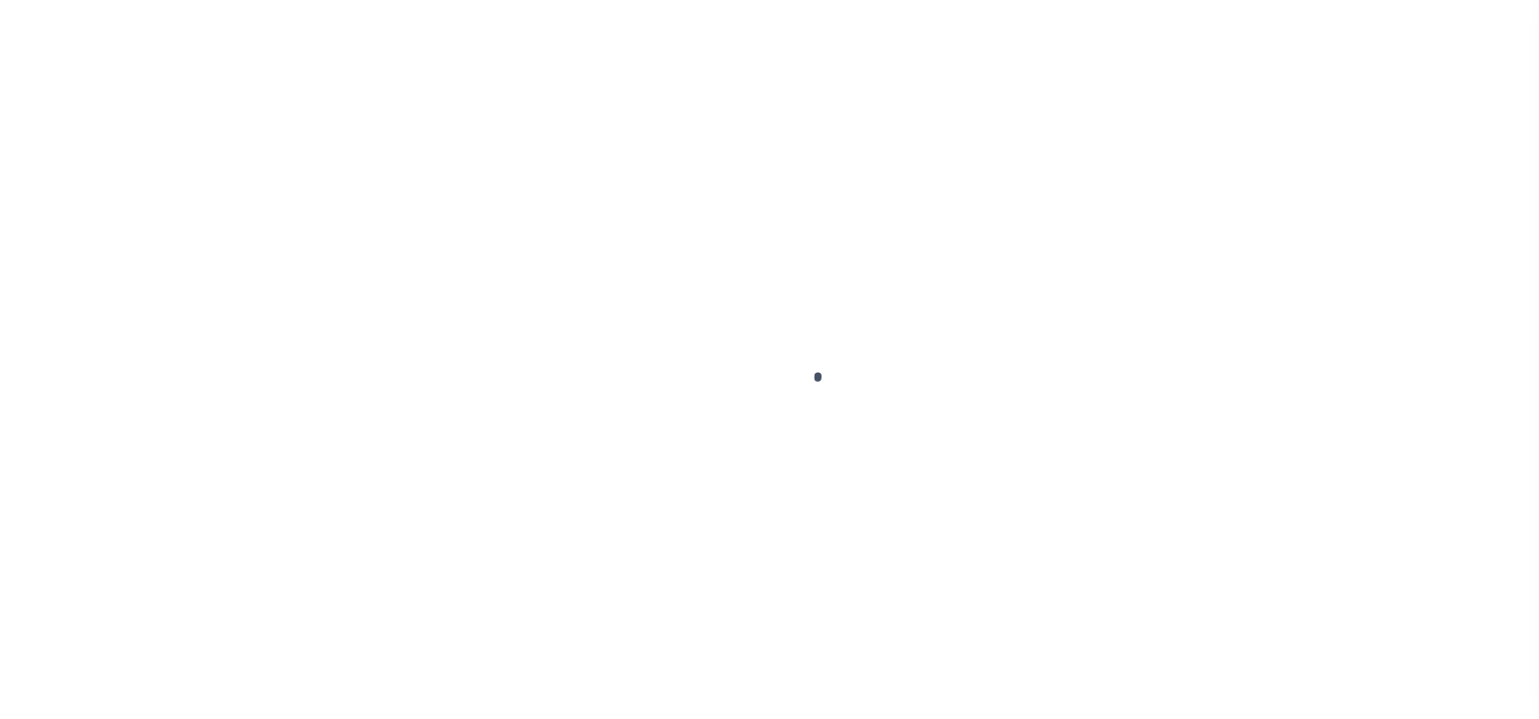
select select "OP2"
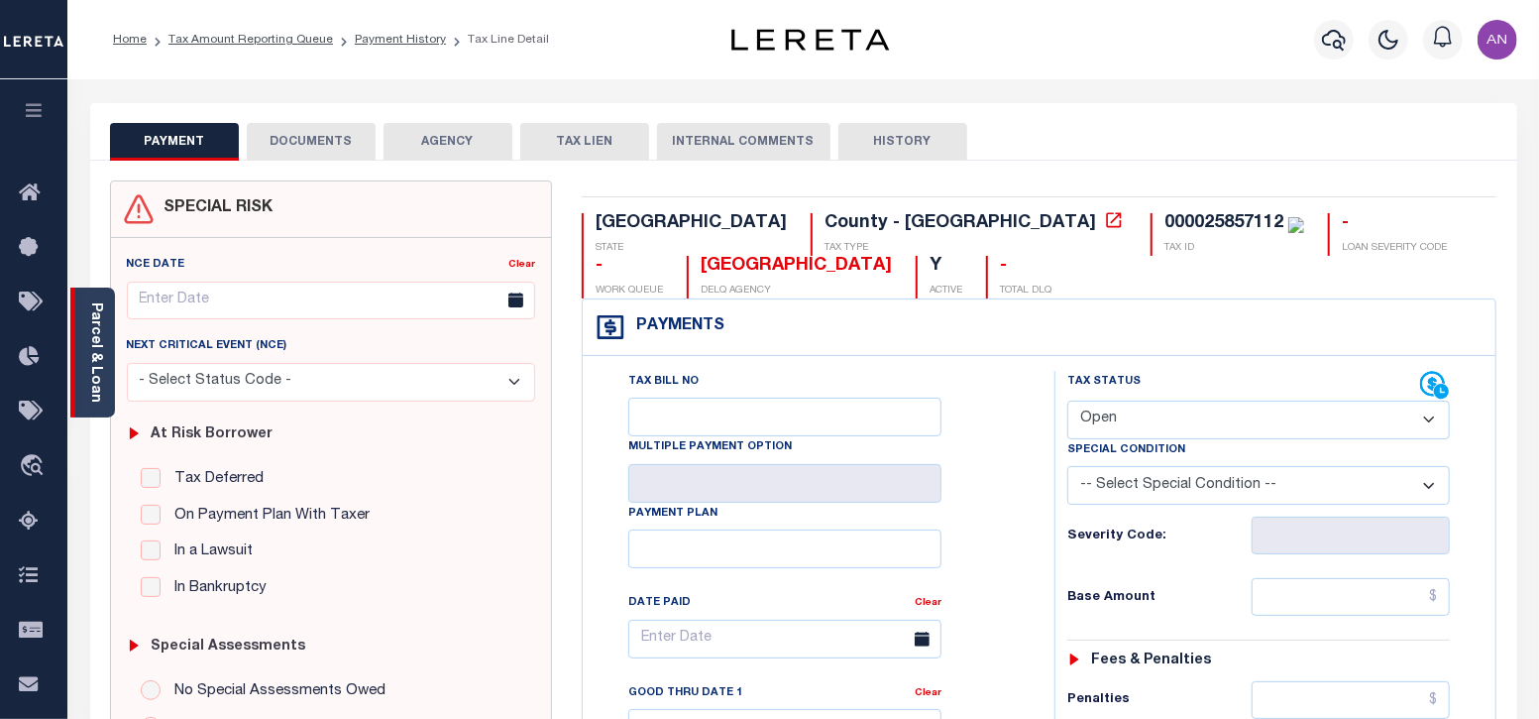
click at [94, 387] on link "Parcel & Loan" at bounding box center [95, 352] width 14 height 100
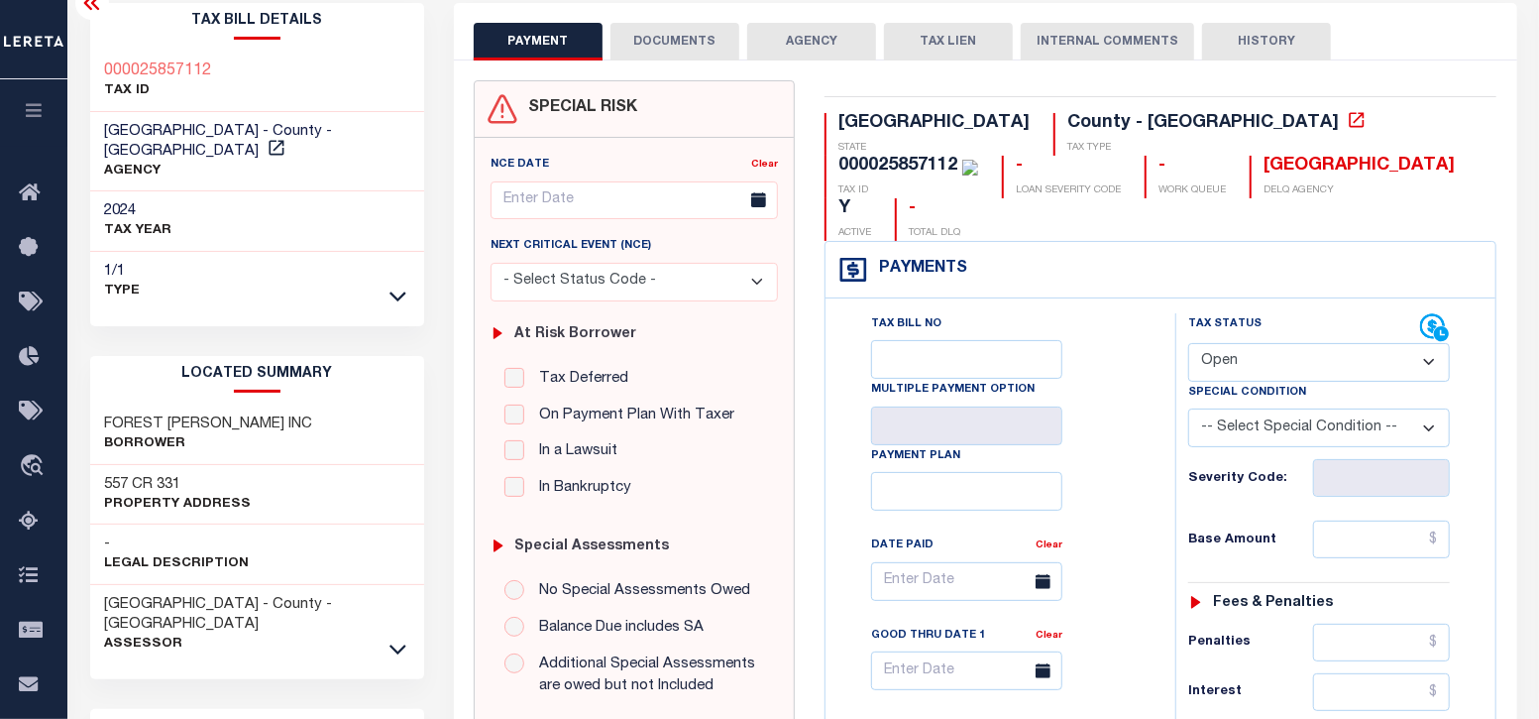
scroll to position [123, 0]
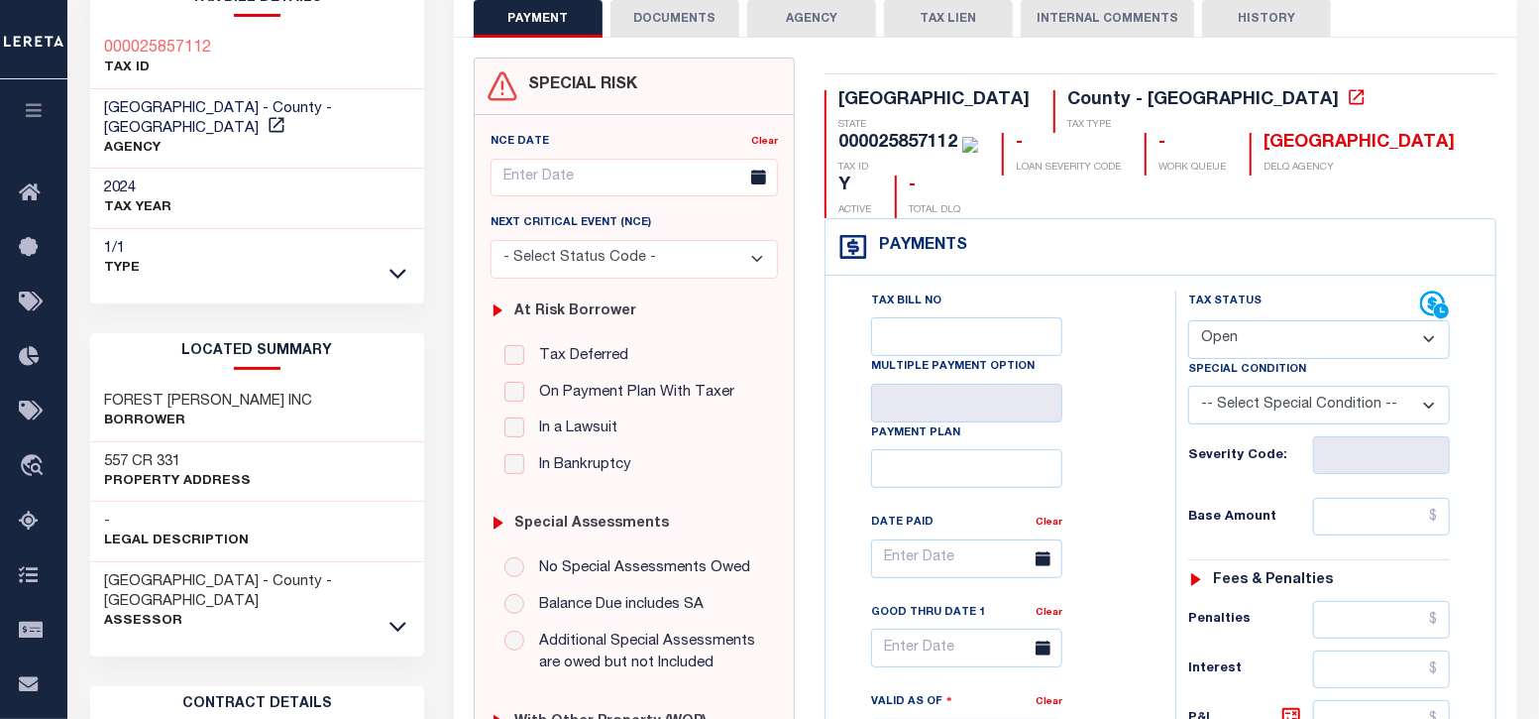
click at [658, 20] on button "DOCUMENTS" at bounding box center [675, 19] width 129 height 38
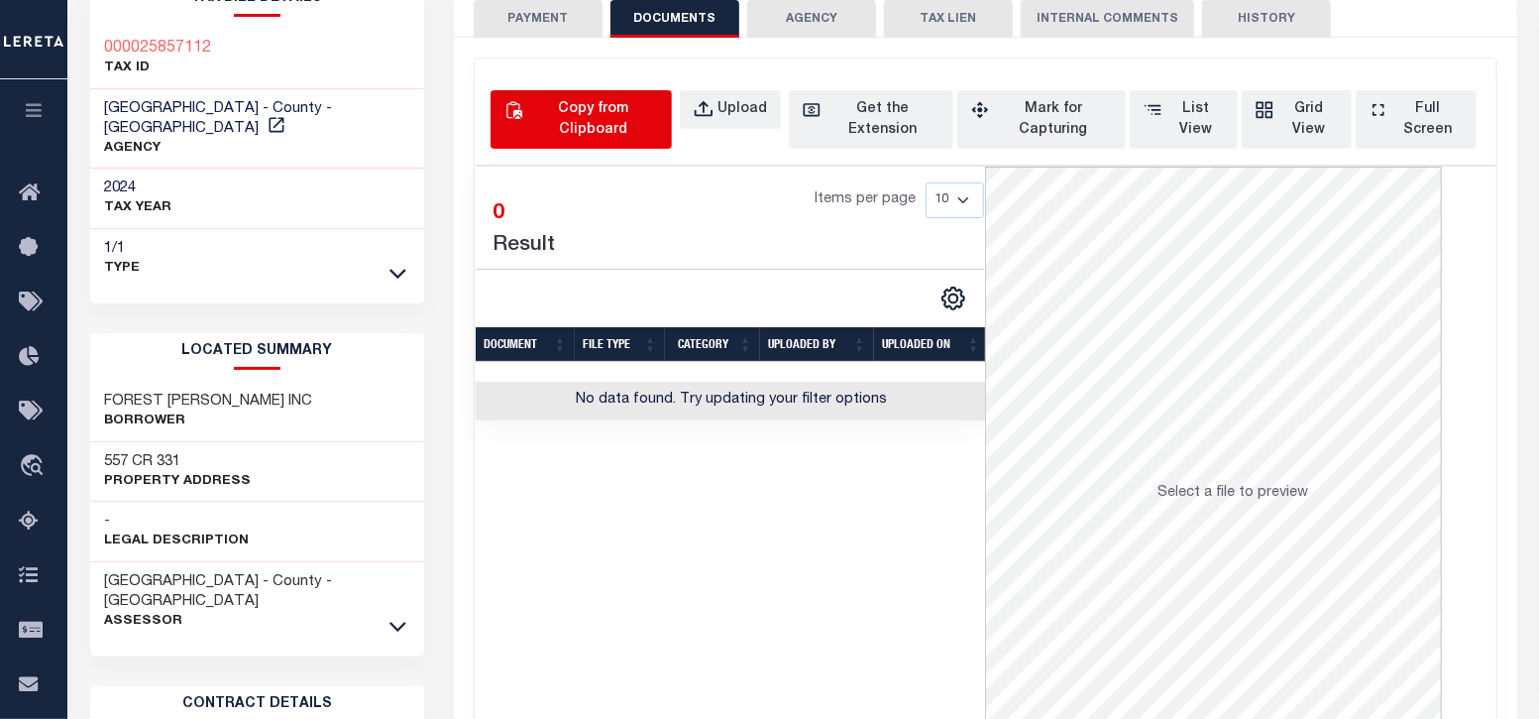
click at [621, 116] on div "Copy from Clipboard" at bounding box center [592, 120] width 131 height 42
select select "POP"
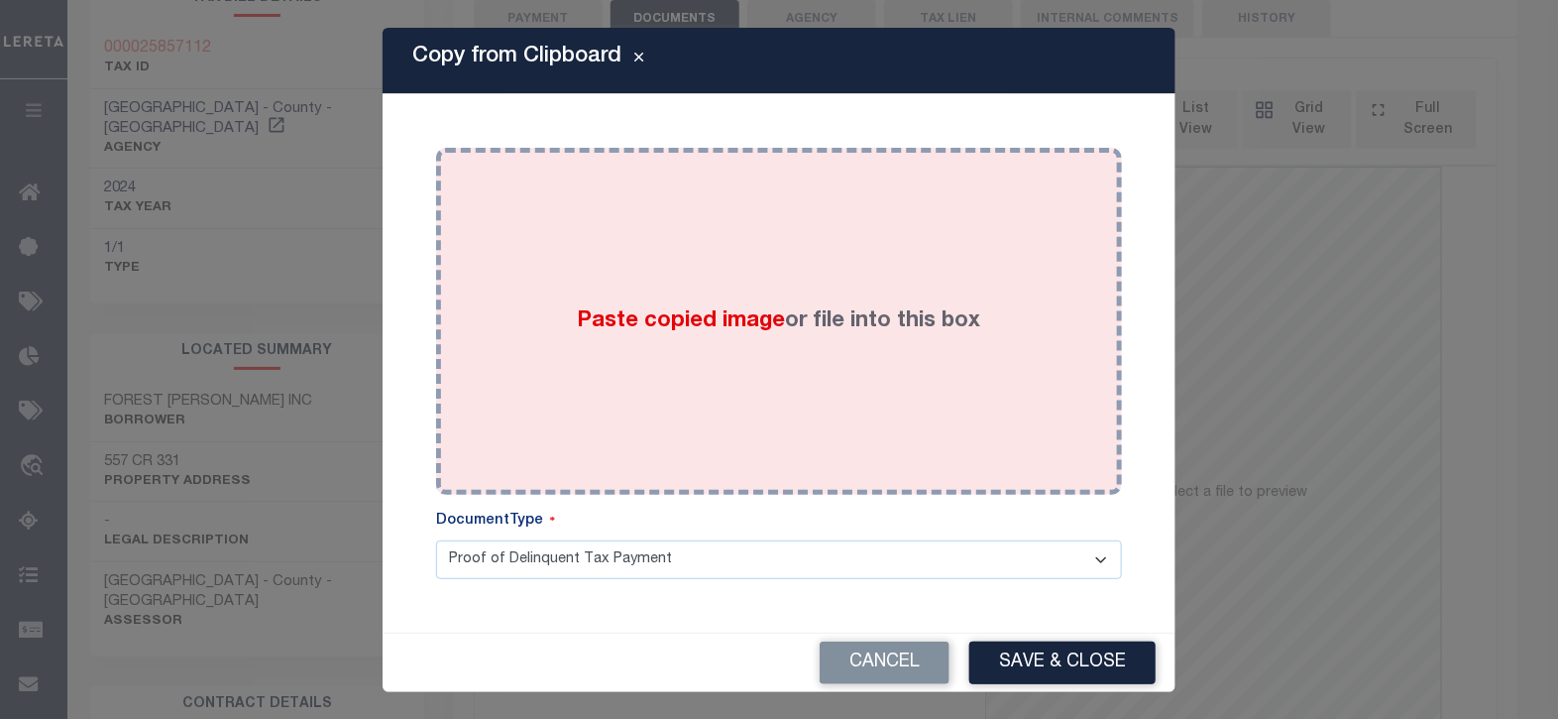
click at [823, 221] on div "Paste copied image or file into this box" at bounding box center [779, 321] width 656 height 317
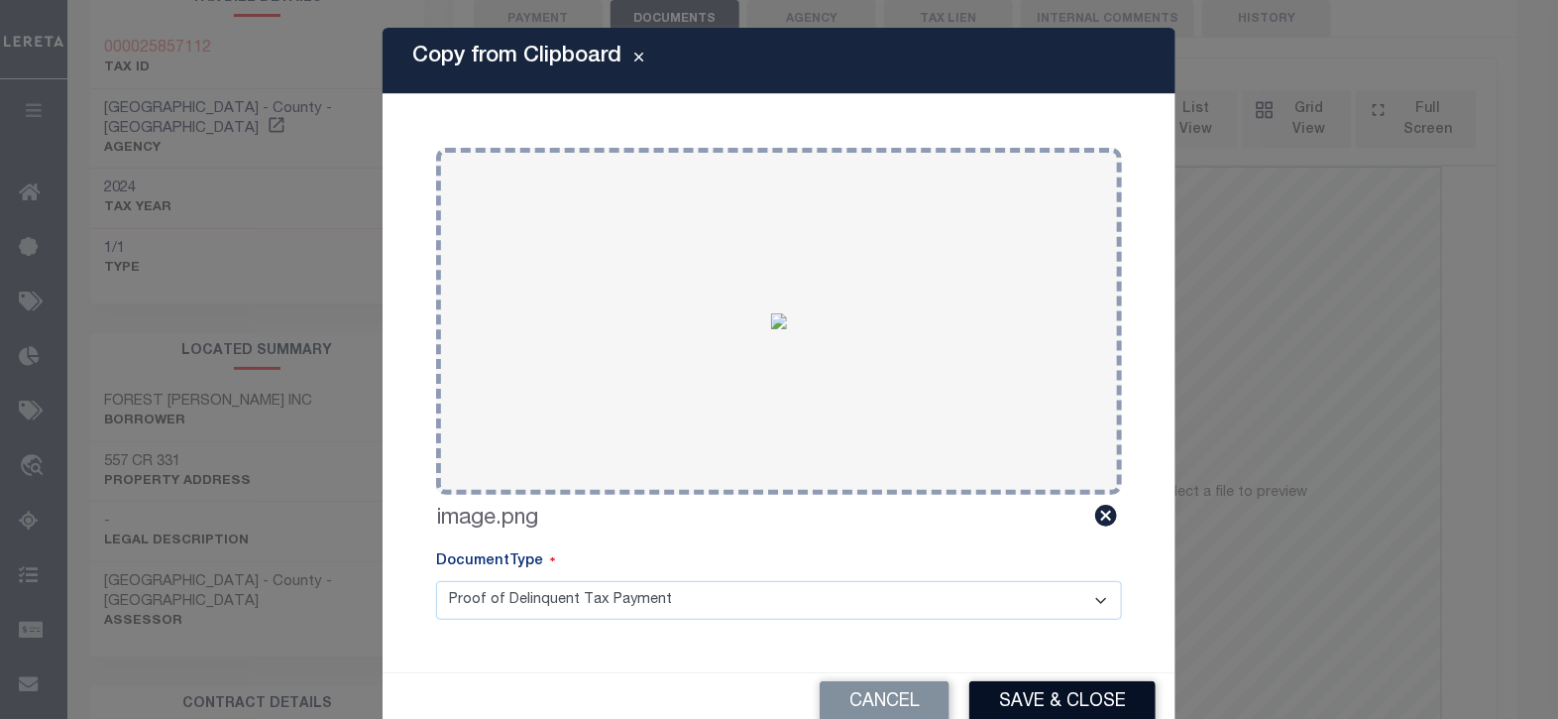
click at [1021, 696] on button "Save & Close" at bounding box center [1062, 702] width 186 height 43
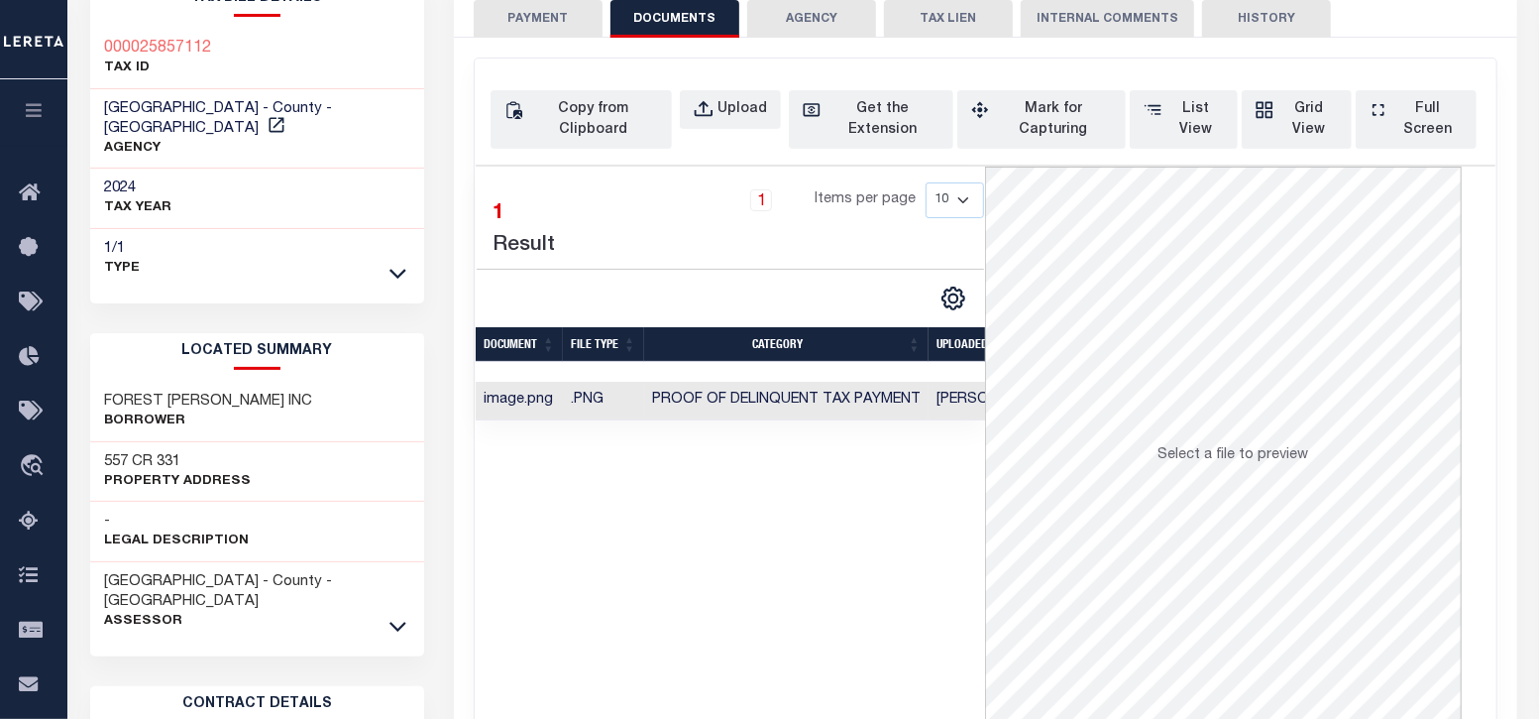
click at [551, 24] on button "PAYMENT" at bounding box center [538, 19] width 129 height 38
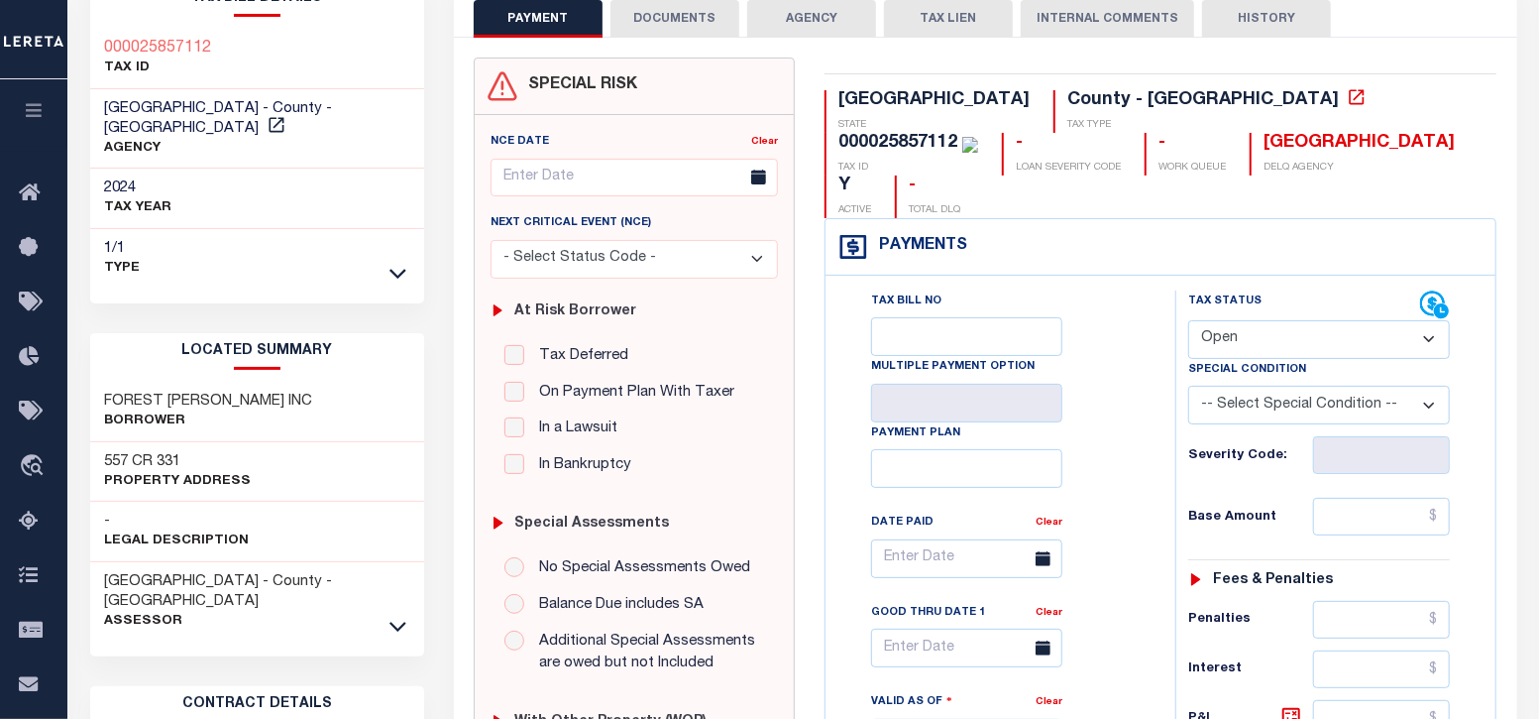
click at [1209, 320] on select "- Select Status Code - Open Due/Unpaid Paid Incomplete No Tax Due Internal Refu…" at bounding box center [1319, 339] width 262 height 39
select select "PYD"
click at [1188, 320] on select "- Select Status Code - Open Due/Unpaid Paid Incomplete No Tax Due Internal Refu…" at bounding box center [1319, 339] width 262 height 39
type input "[DATE]"
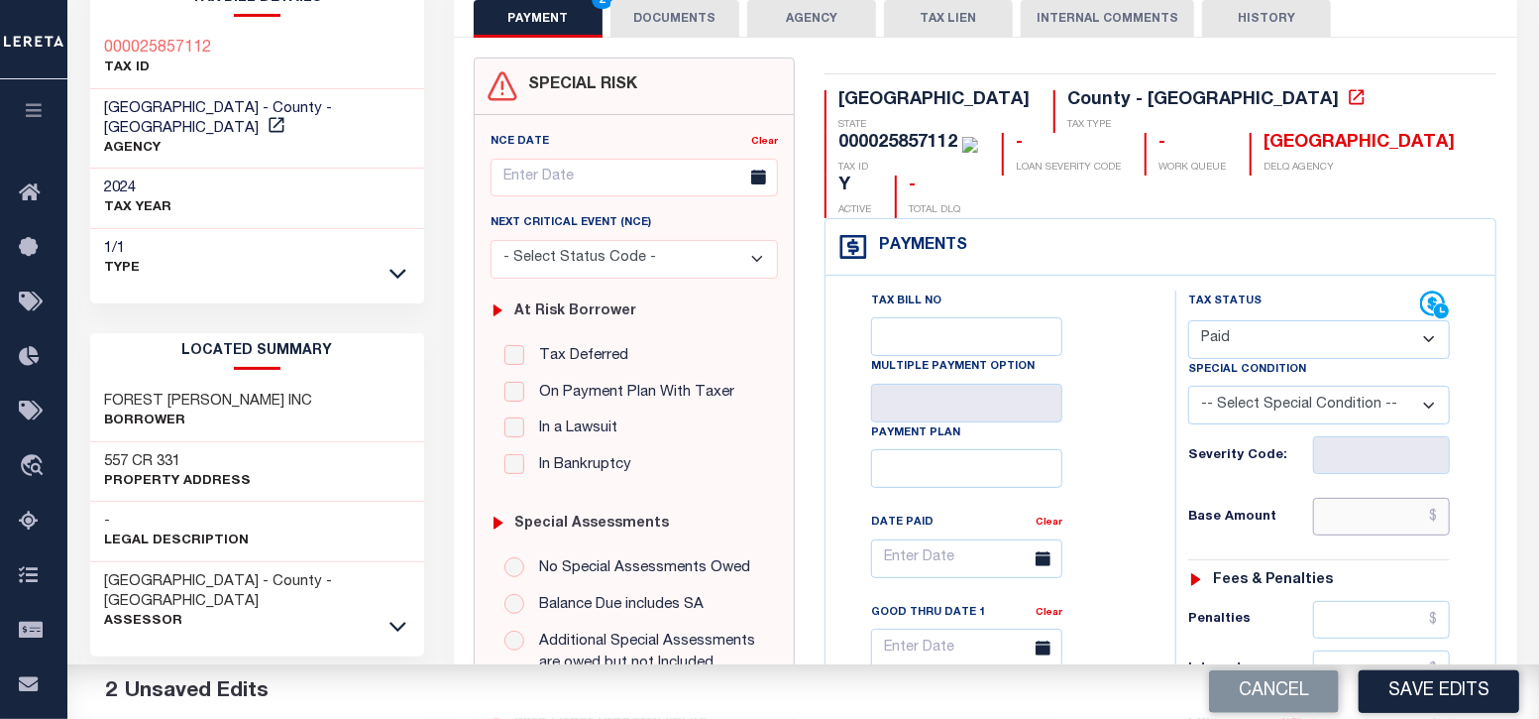
click at [1363, 498] on input "text" at bounding box center [1382, 517] width 138 height 38
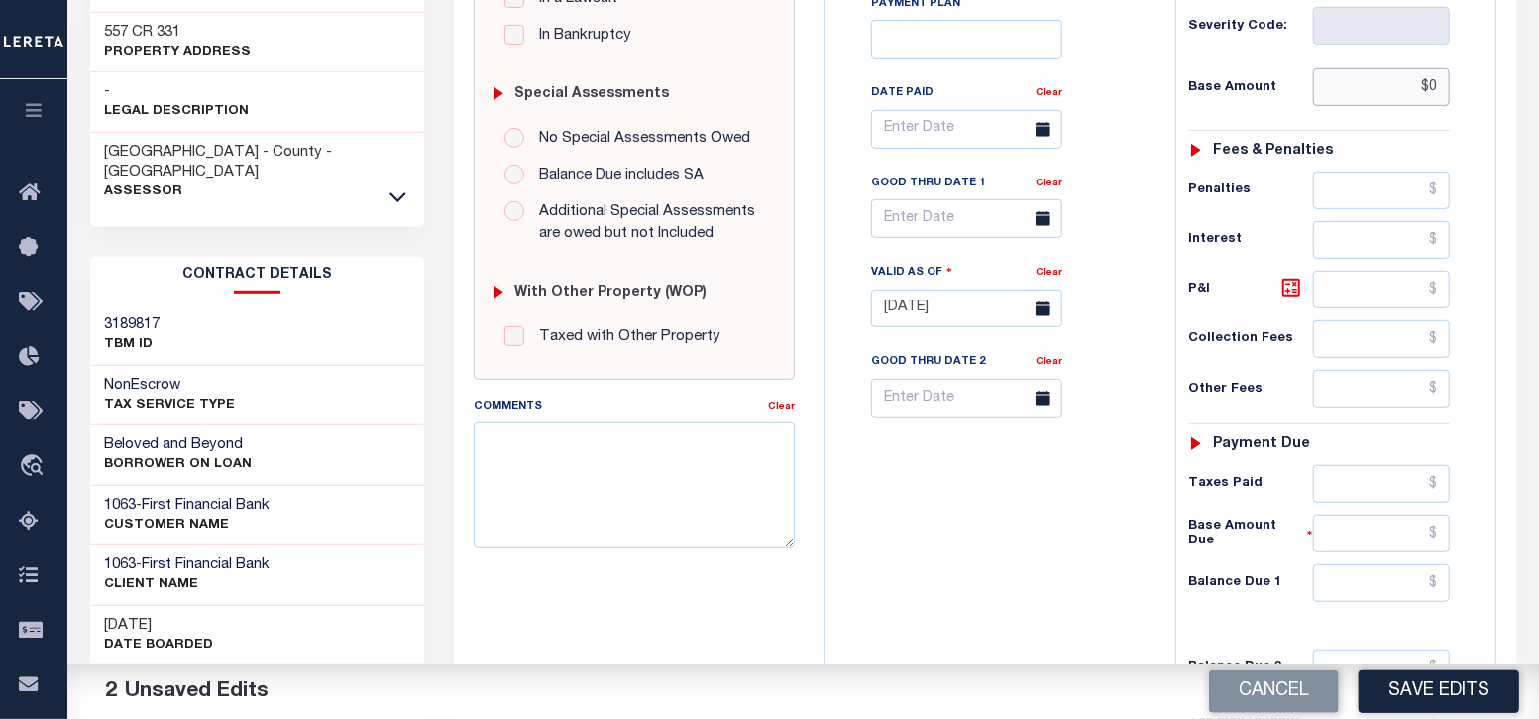
scroll to position [619, 0]
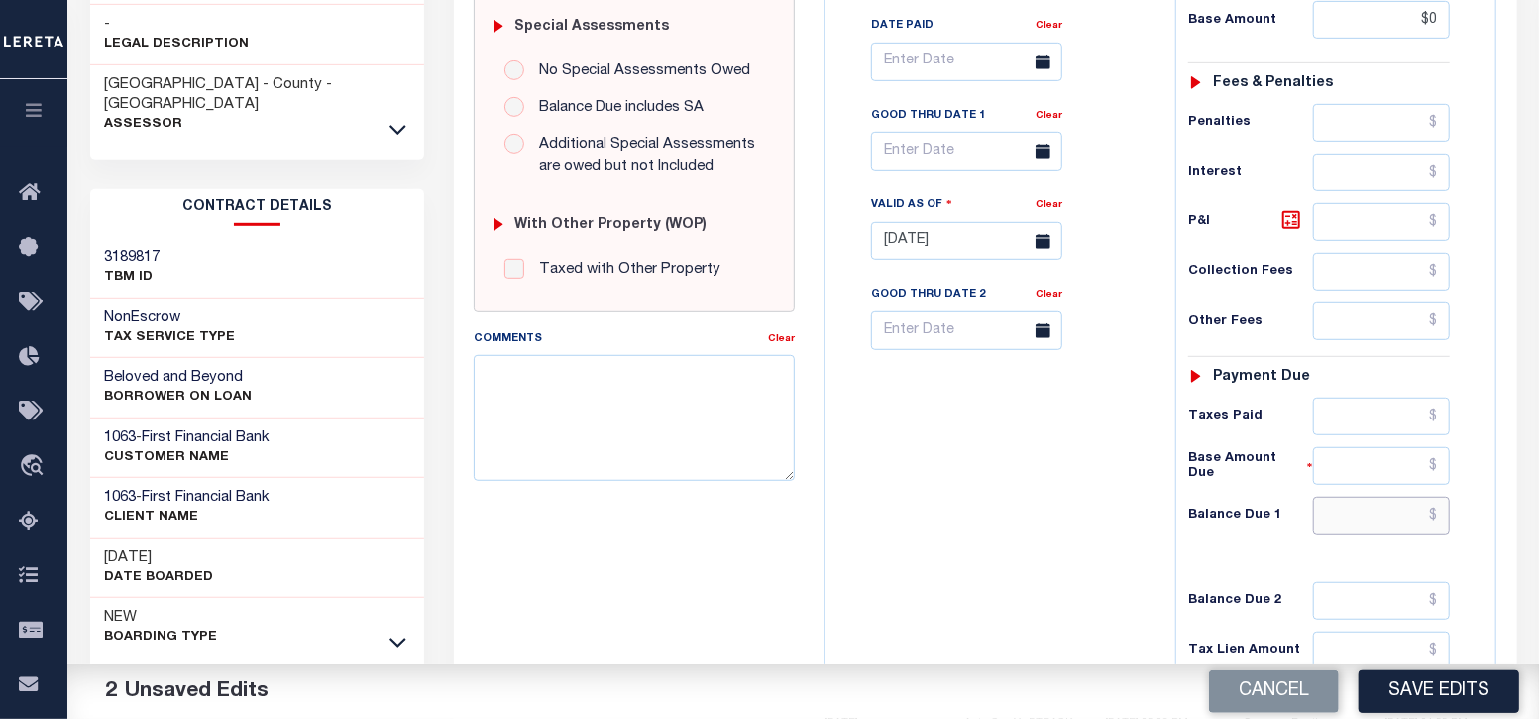
type input "$0.00"
click at [1363, 497] on input "text" at bounding box center [1382, 516] width 138 height 38
type input "$0.00"
click at [1129, 555] on div "Tax Bill No Multiple Payment Option Payment Plan Clear" at bounding box center [996, 231] width 330 height 875
click at [1420, 684] on button "Save Edits" at bounding box center [1439, 691] width 161 height 43
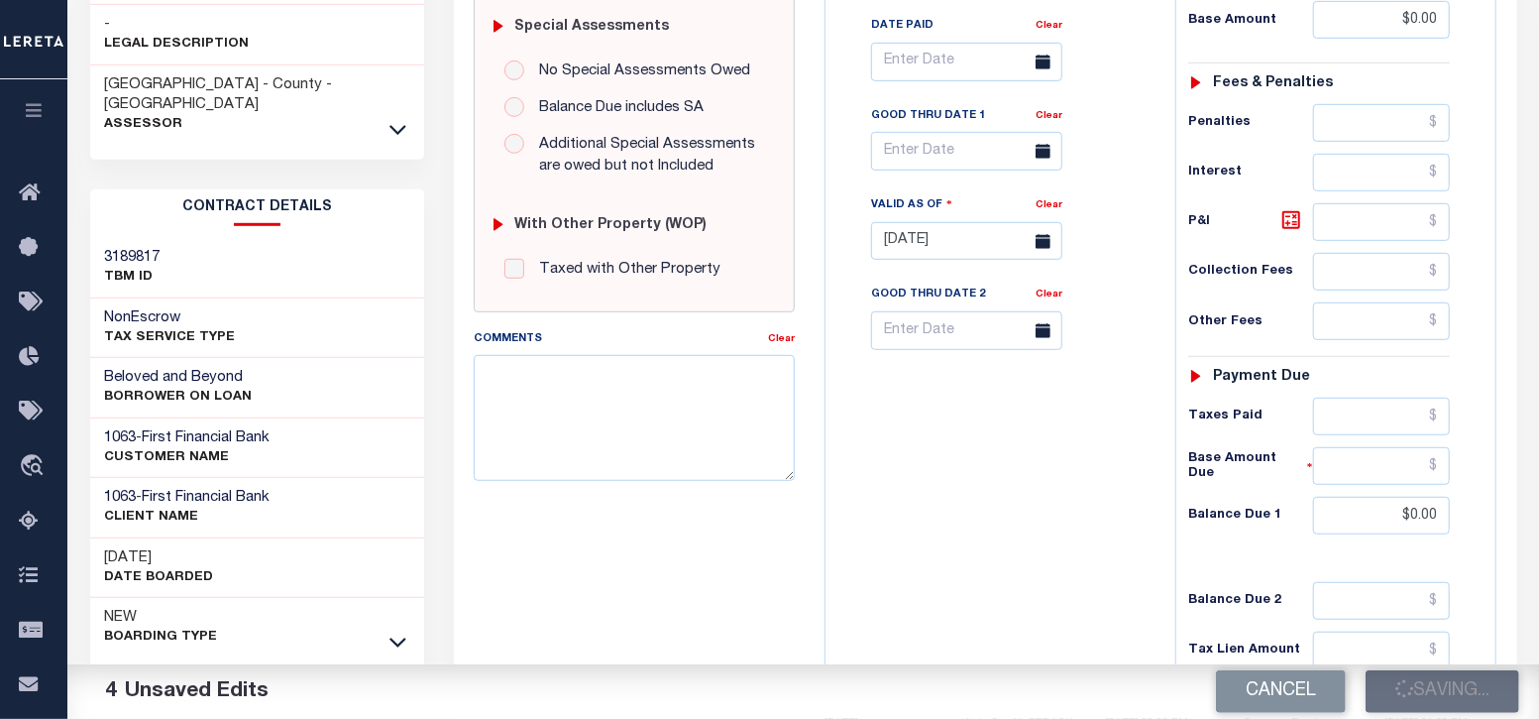
checkbox input "false"
type input "$0"
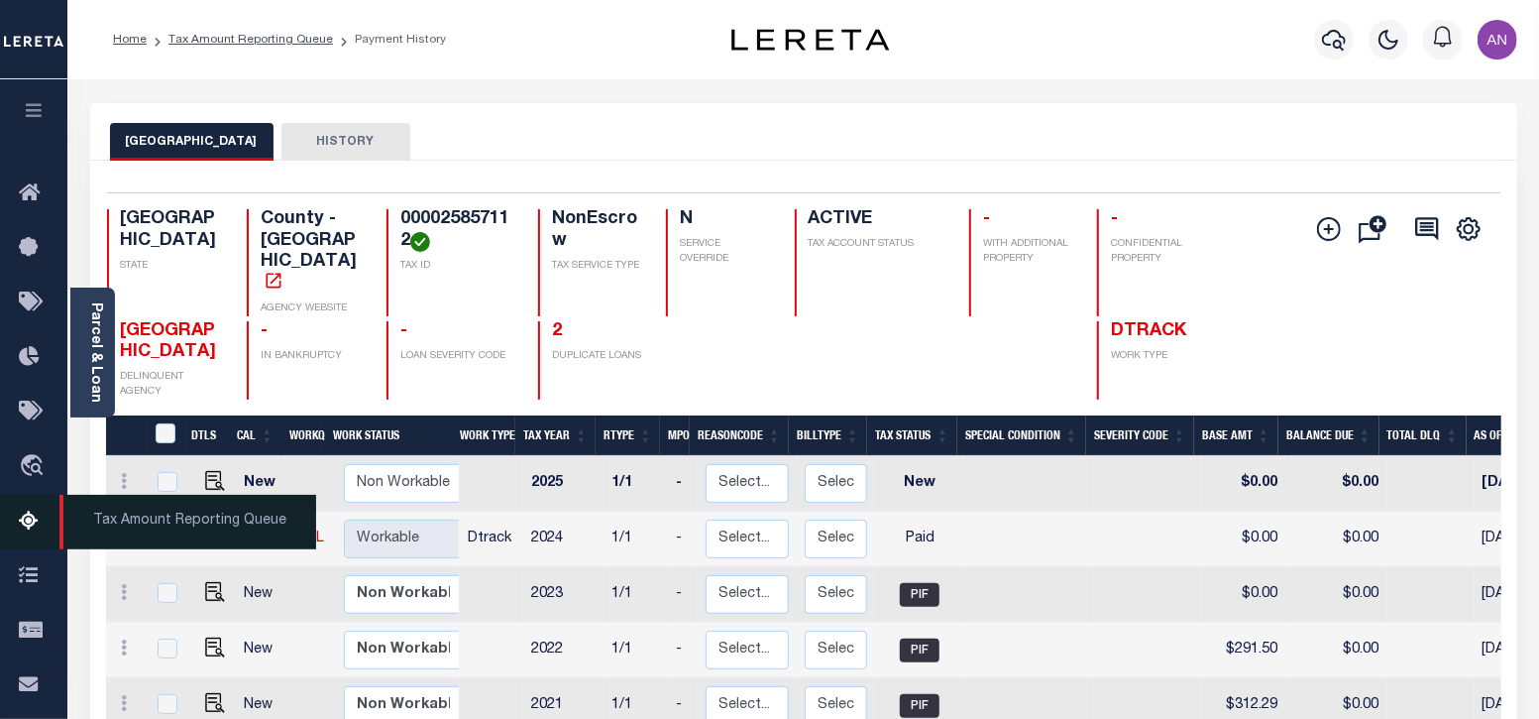
click at [22, 519] on icon at bounding box center [35, 521] width 32 height 25
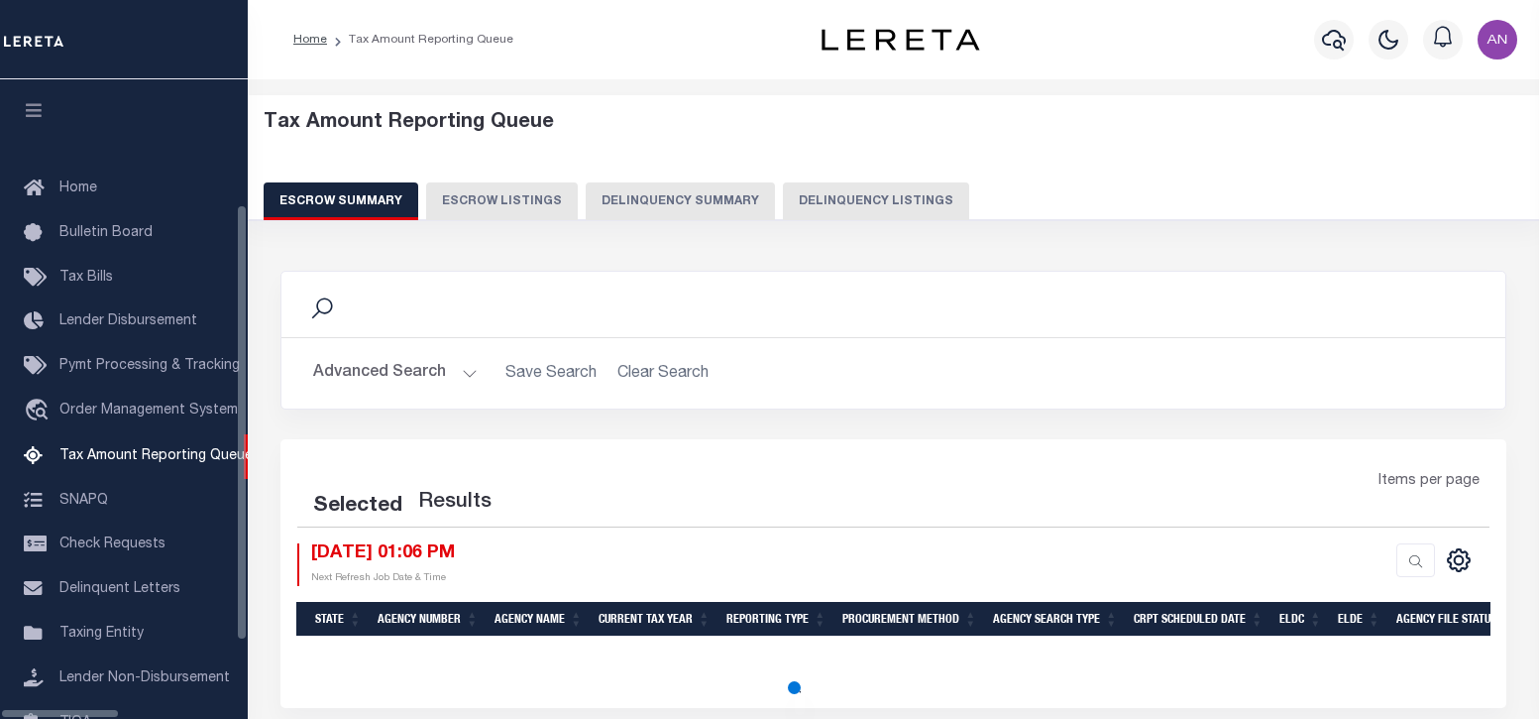
click at [784, 201] on button "Delinquency Listings" at bounding box center [876, 201] width 186 height 38
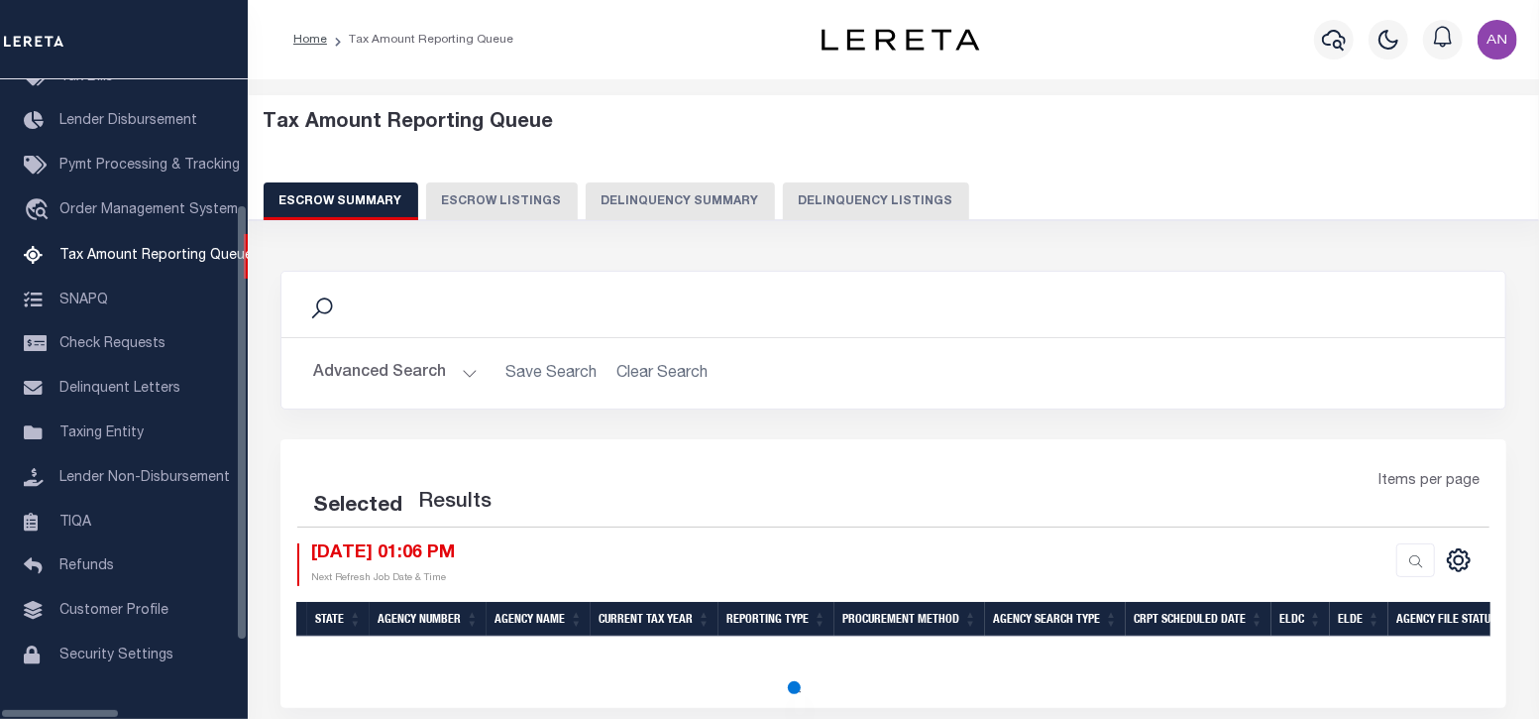
select select "100"
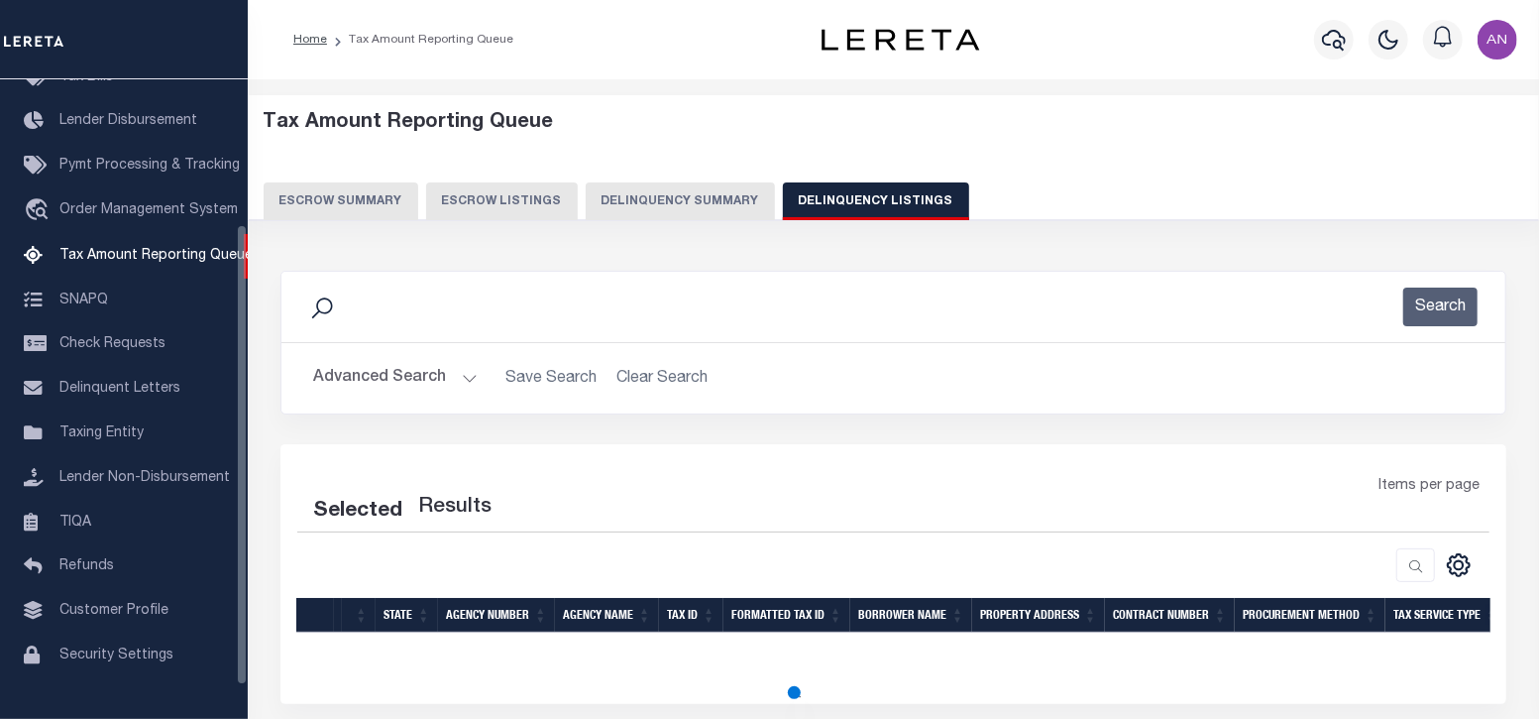
select select "100"
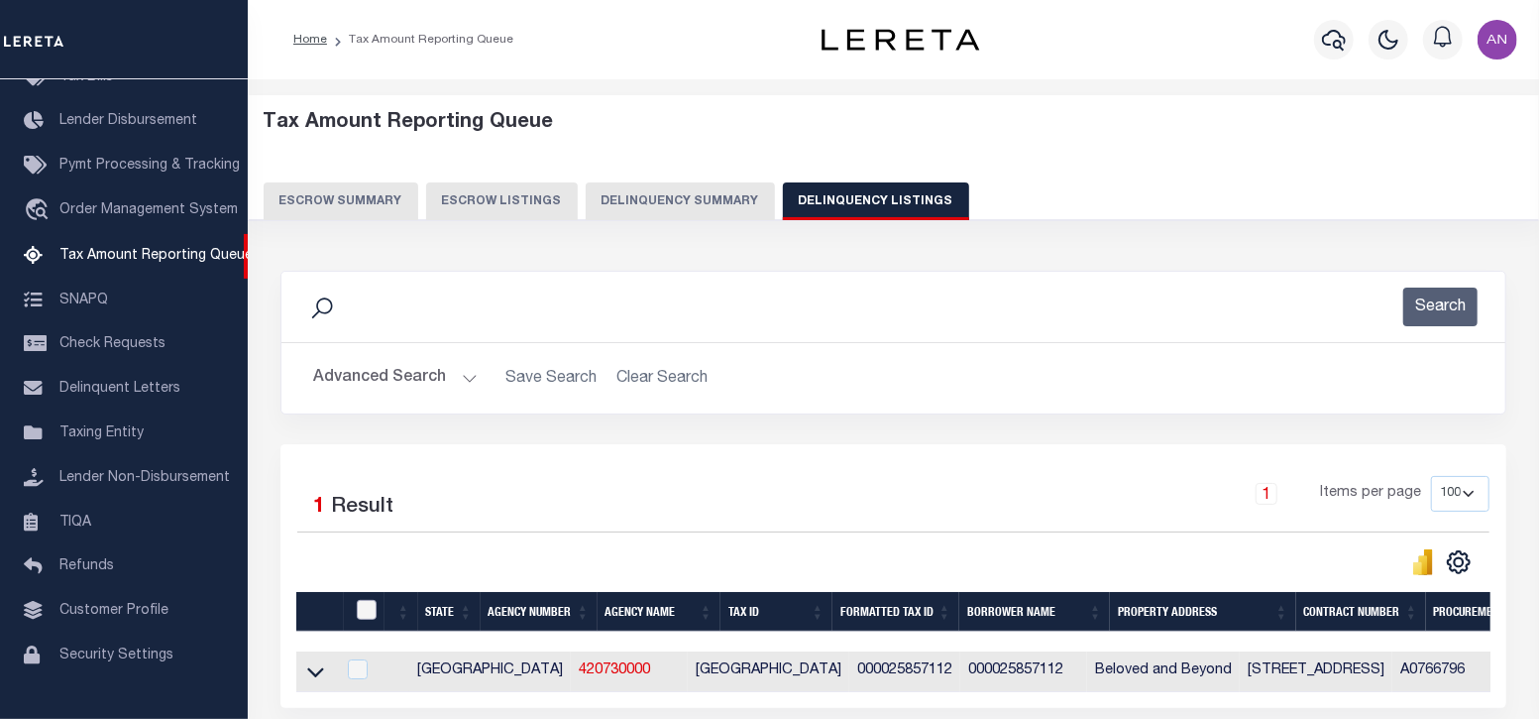
click at [372, 608] on input "checkbox" at bounding box center [367, 610] width 20 height 20
checkbox input "true"
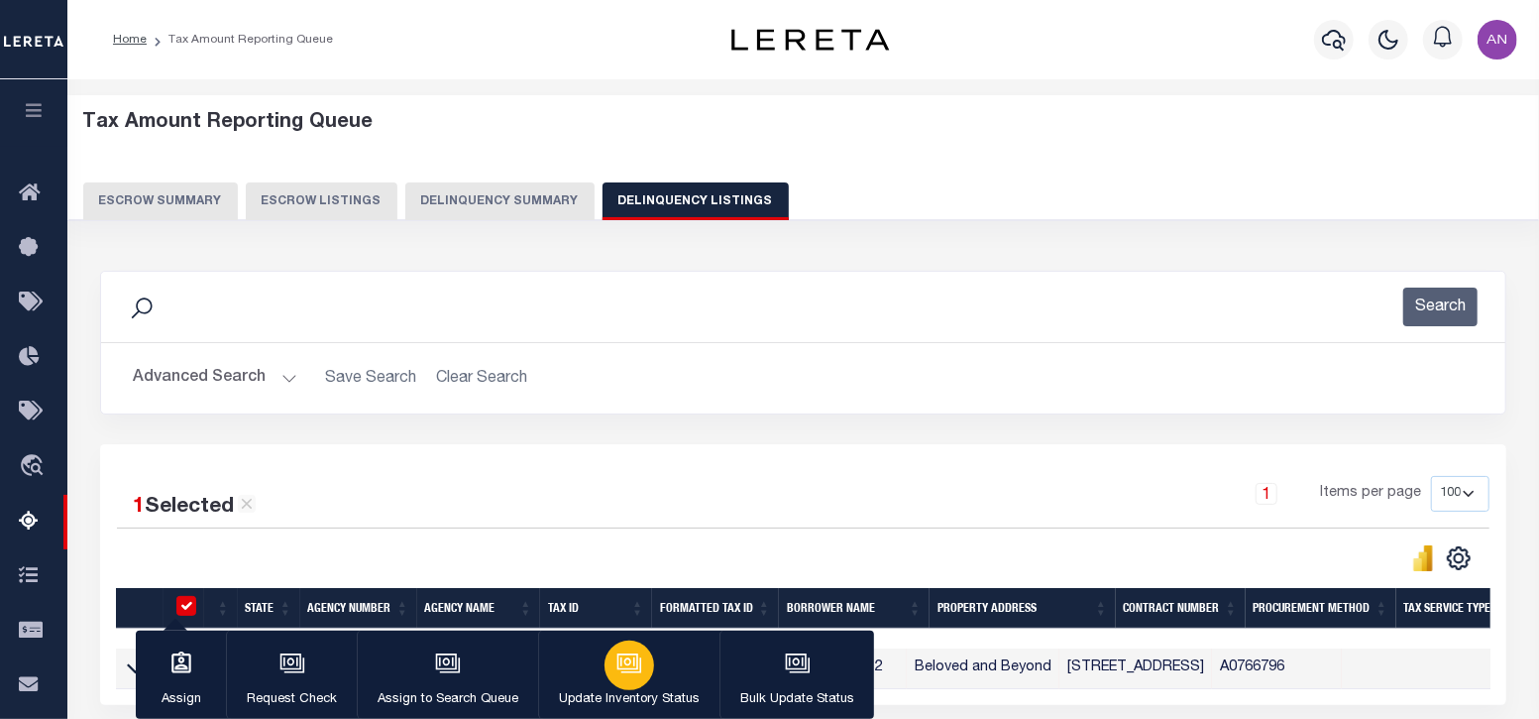
click at [638, 666] on div "button" at bounding box center [630, 665] width 50 height 50
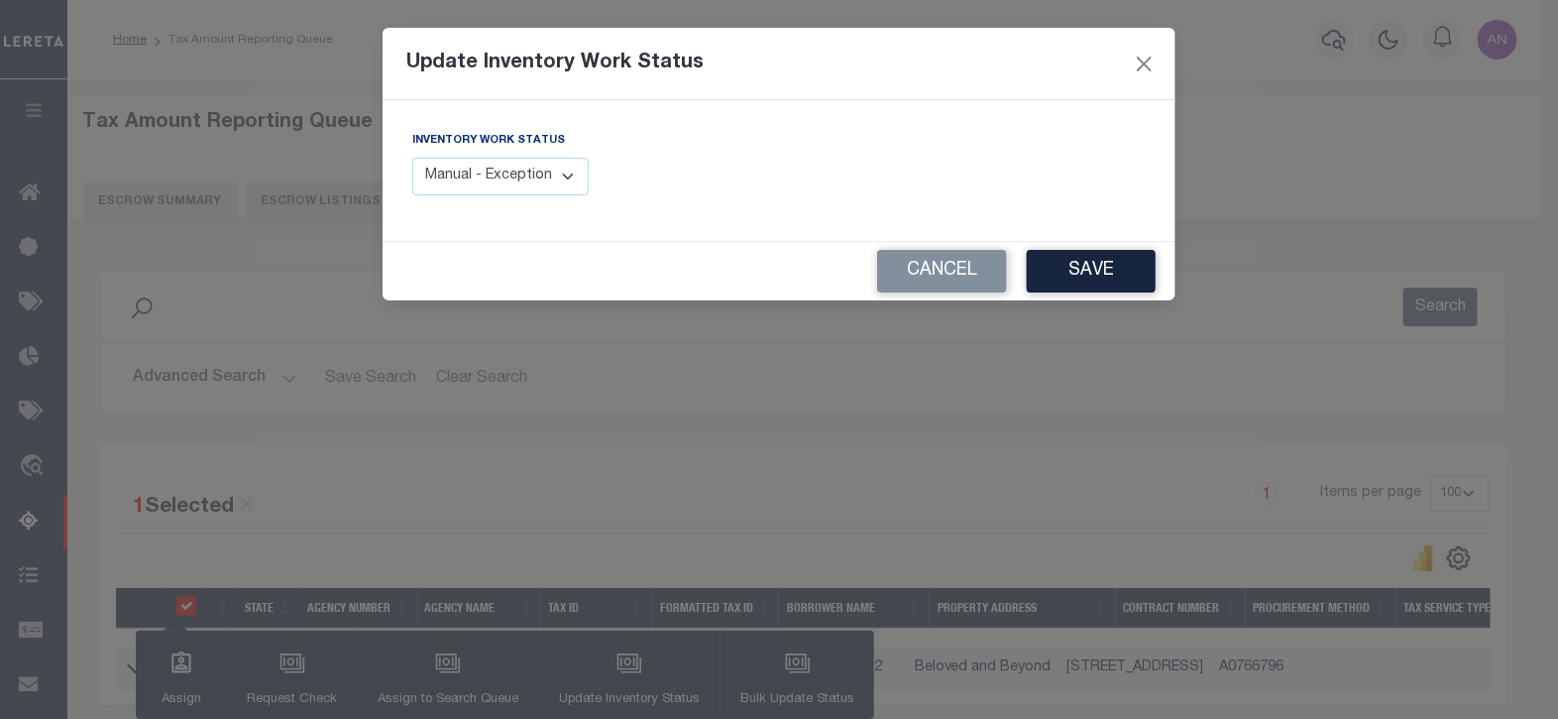
click at [562, 146] on div "Inventory Work Status Manual - Exception Pended - Awaiting Search Late Add Exce…" at bounding box center [500, 162] width 176 height 65
click at [560, 164] on select "Manual - Exception Pended - Awaiting Search Late Add Exception Completed" at bounding box center [500, 177] width 176 height 39
select select "4"
click at [412, 158] on select "Manual - Exception Pended - Awaiting Search Late Add Exception Completed" at bounding box center [500, 177] width 176 height 39
click at [1075, 277] on button "Save" at bounding box center [1091, 271] width 129 height 43
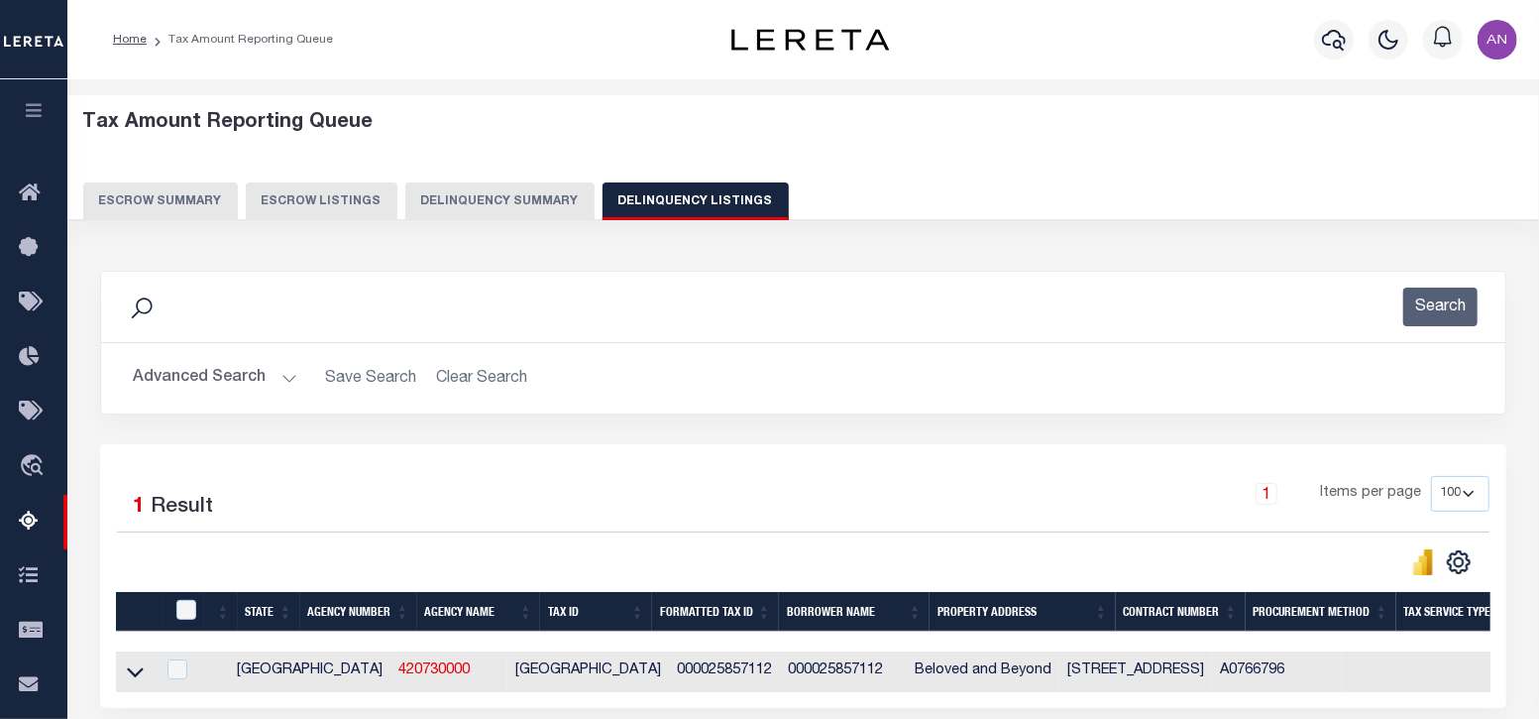
click at [164, 375] on button "Advanced Search" at bounding box center [215, 378] width 165 height 39
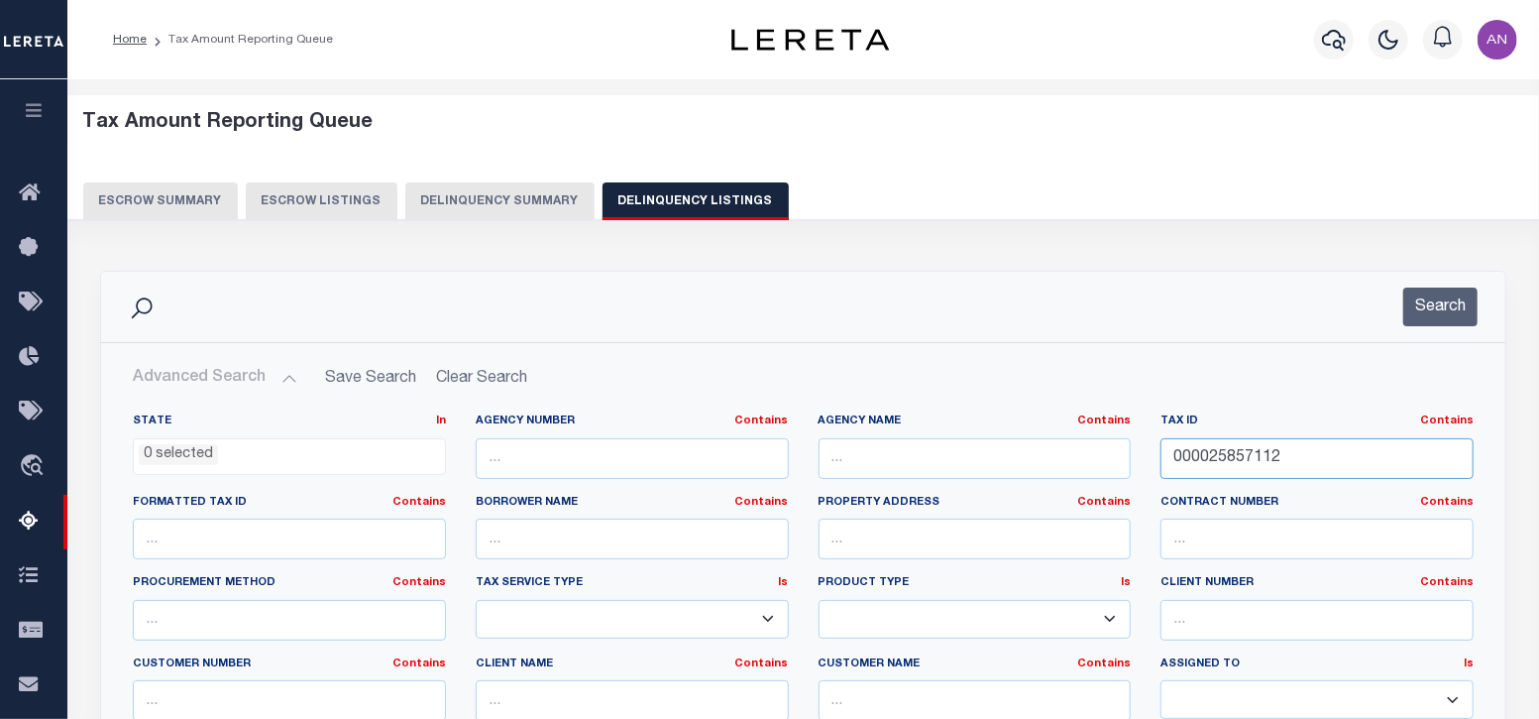
click at [1184, 458] on input "000025857112" at bounding box center [1317, 458] width 313 height 41
paste input "BC9769"
type input "BC9769"
click at [1452, 305] on button "Search" at bounding box center [1440, 306] width 74 height 39
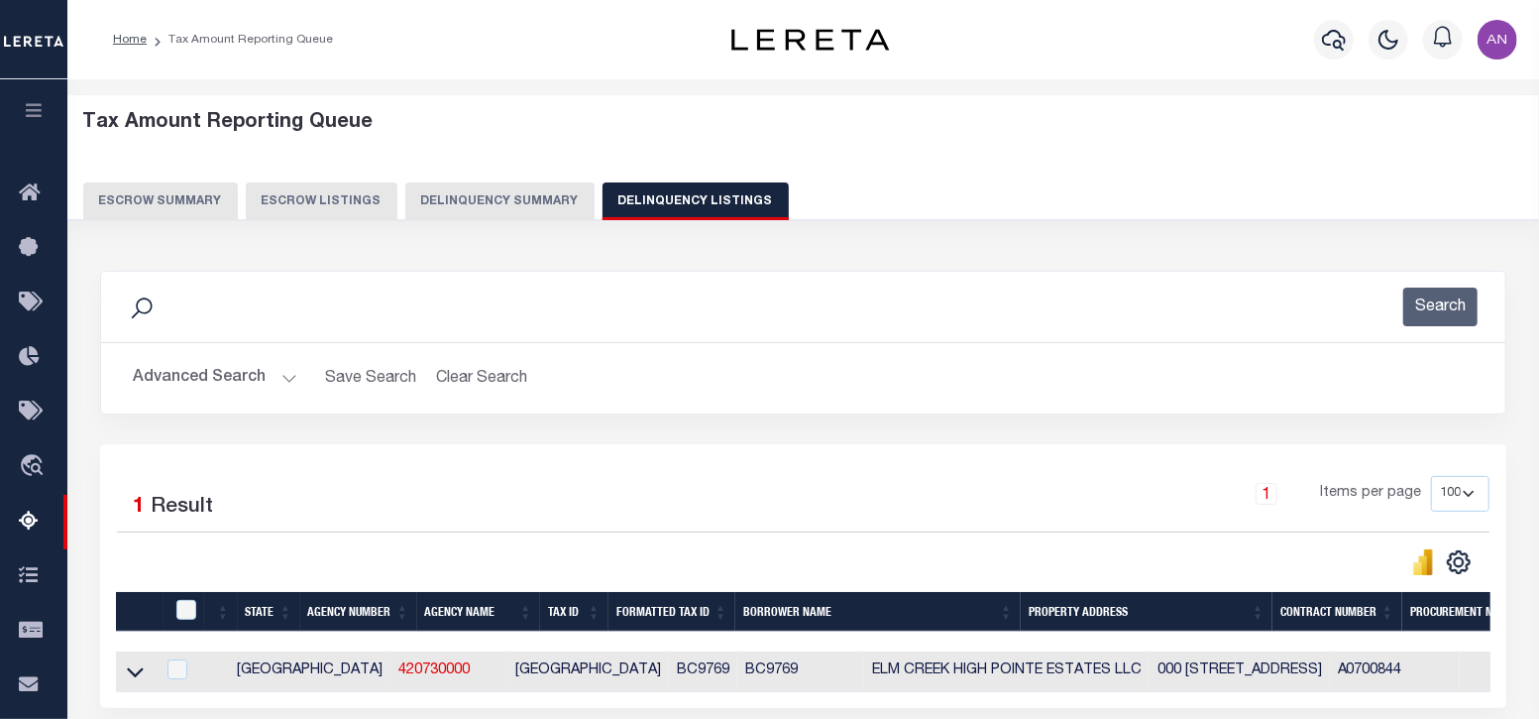
drag, startPoint x: 130, startPoint y: 671, endPoint x: 517, endPoint y: 636, distance: 389.1
click at [130, 671] on icon at bounding box center [135, 671] width 17 height 21
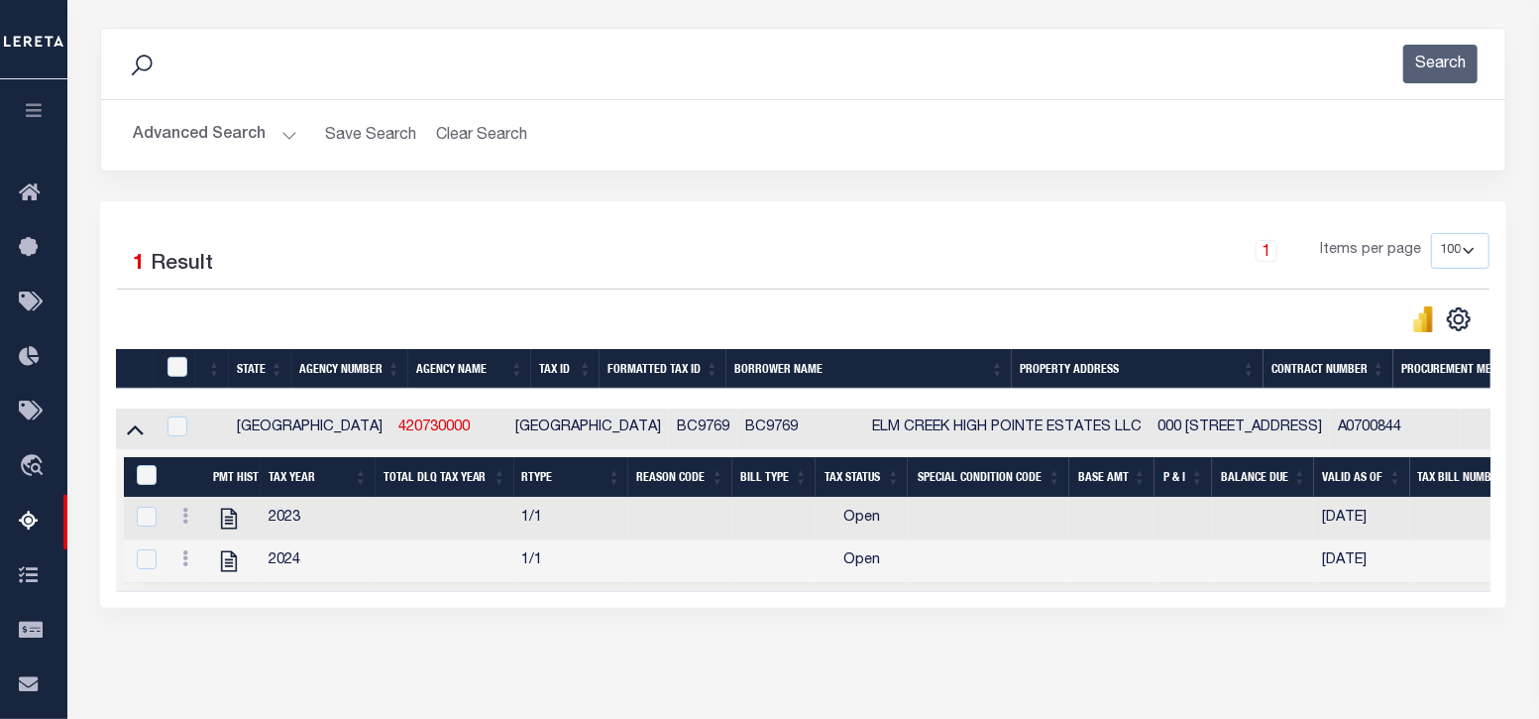
scroll to position [247, 0]
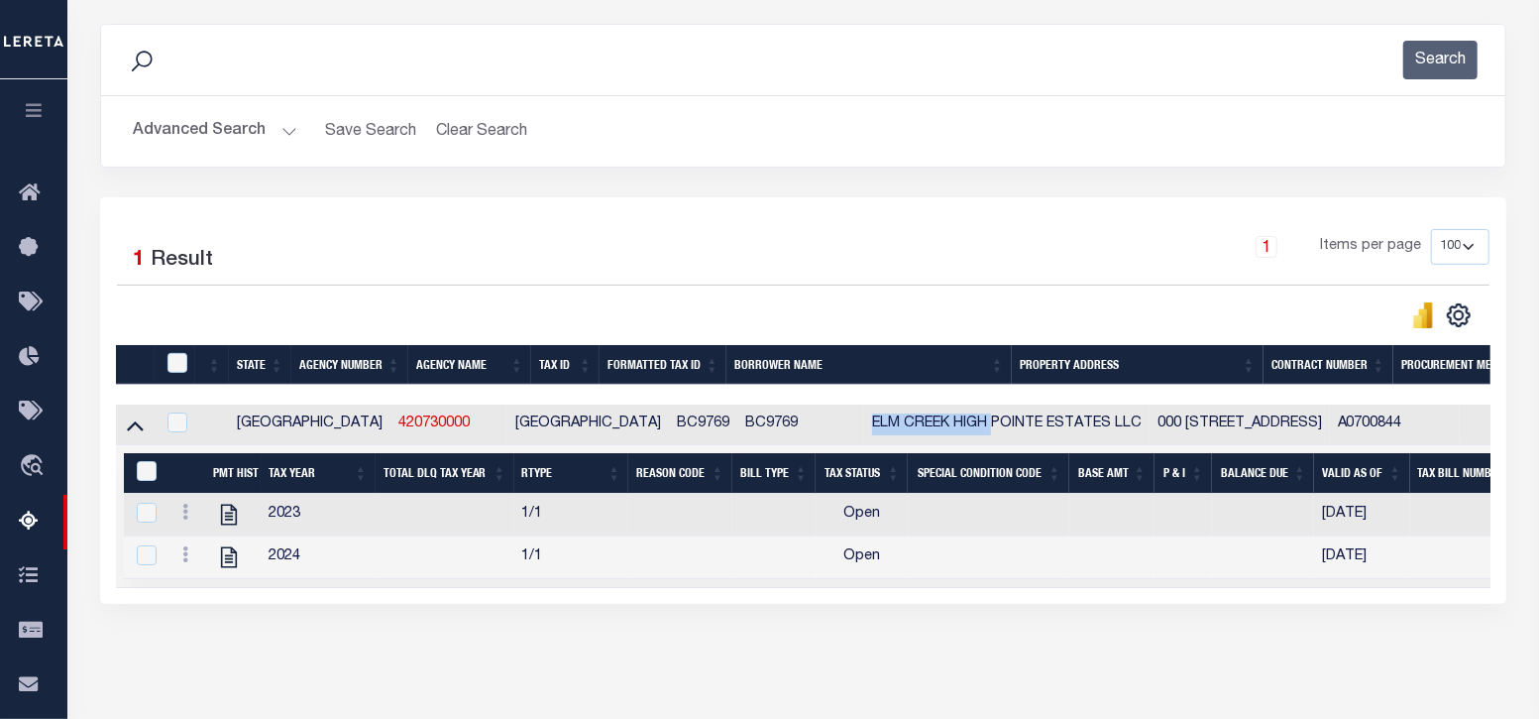
drag, startPoint x: 737, startPoint y: 415, endPoint x: 860, endPoint y: 421, distance: 123.0
click at [864, 421] on td "ELM CREEK HIGH POINTE ESTATES LLC" at bounding box center [1006, 424] width 285 height 41
checkbox input "true"
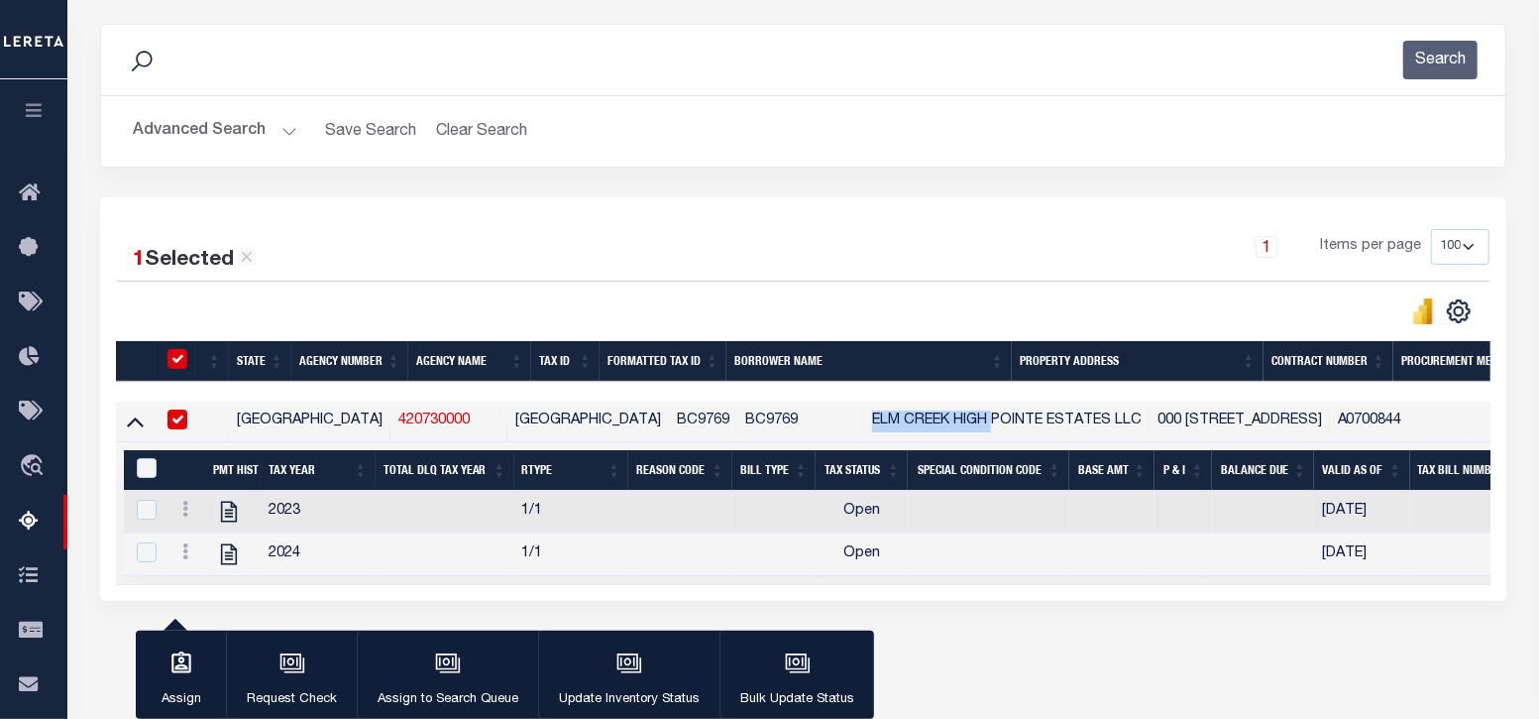
copy td "ELM CREEK HIGH"
click at [224, 517] on icon "" at bounding box center [229, 510] width 16 height 21
checkbox input "true"
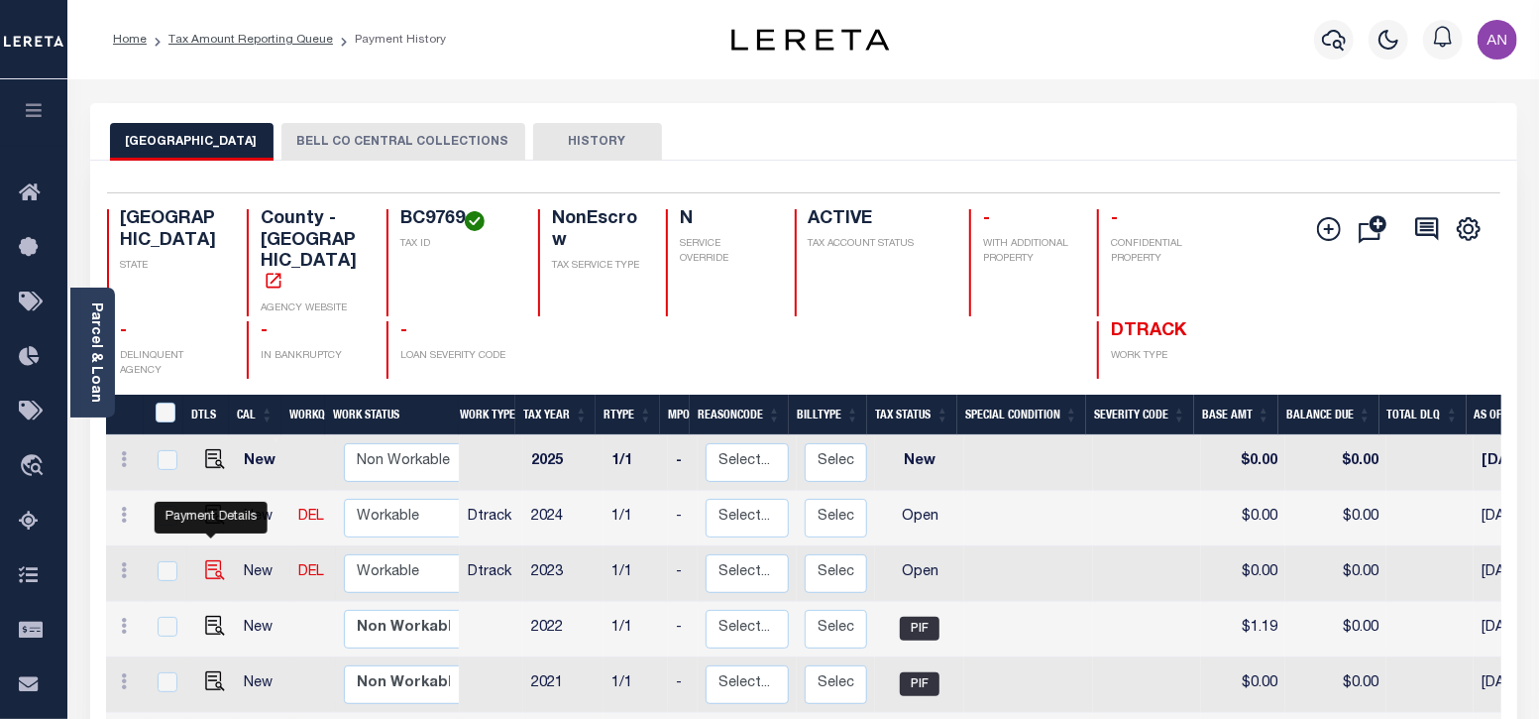
click at [214, 560] on img "" at bounding box center [215, 570] width 20 height 20
checkbox input "true"
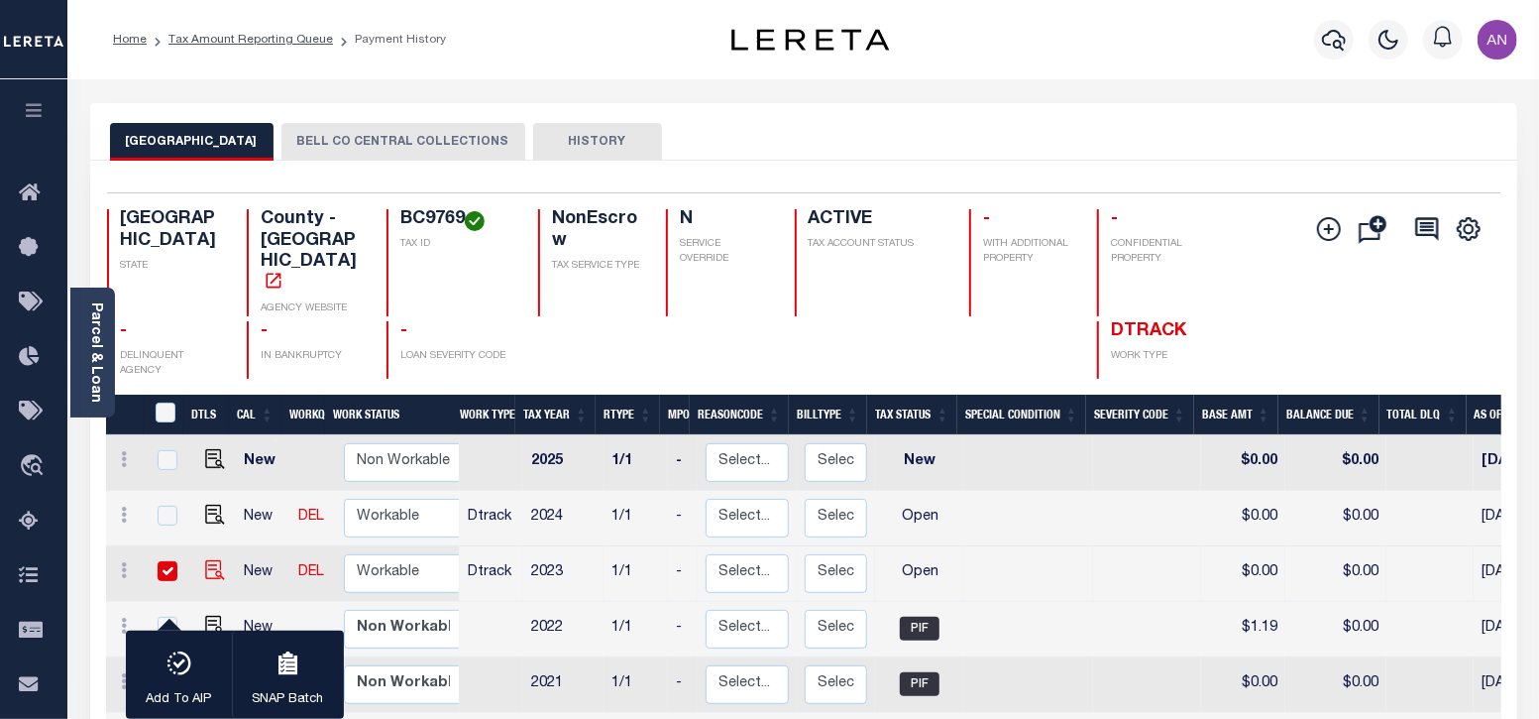
click at [210, 560] on img "" at bounding box center [215, 570] width 20 height 20
checkbox input "false"
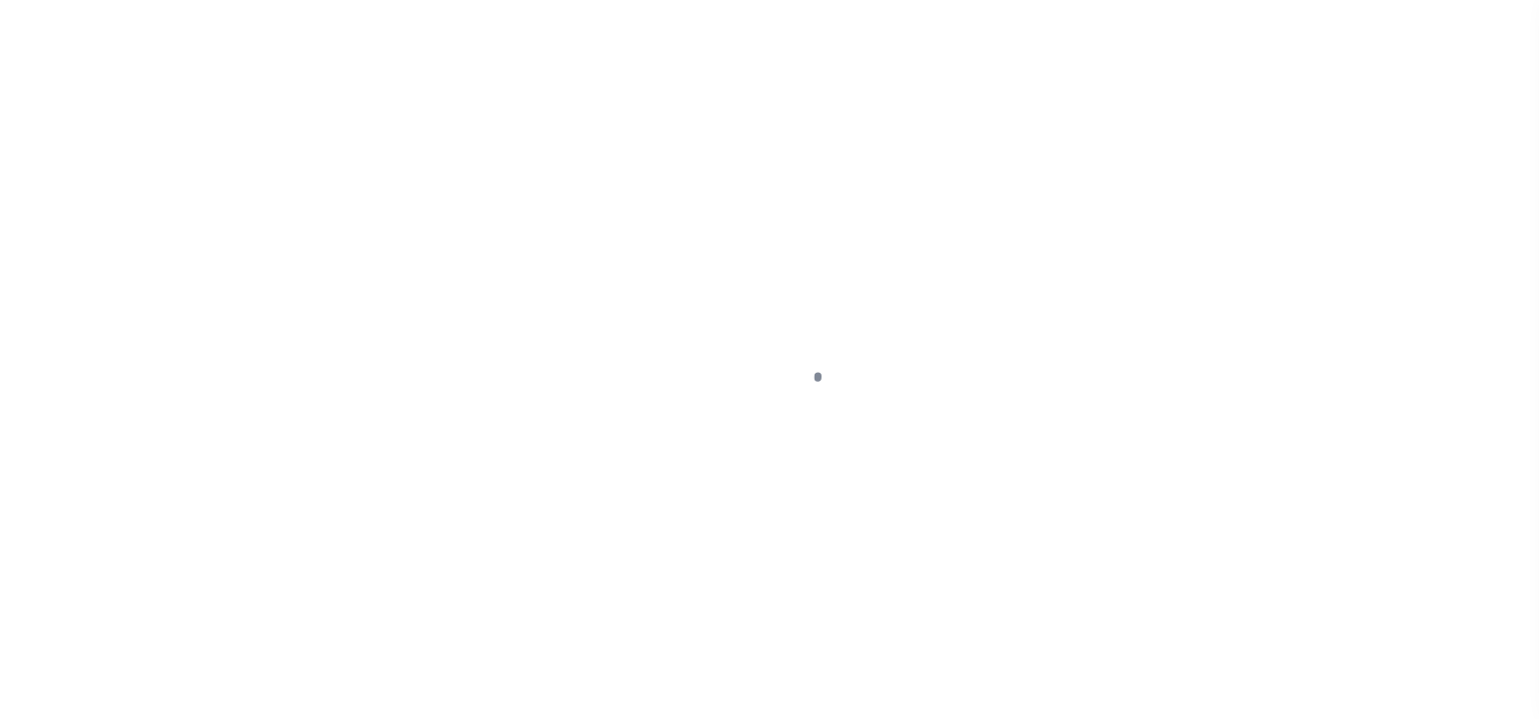
select select "OP2"
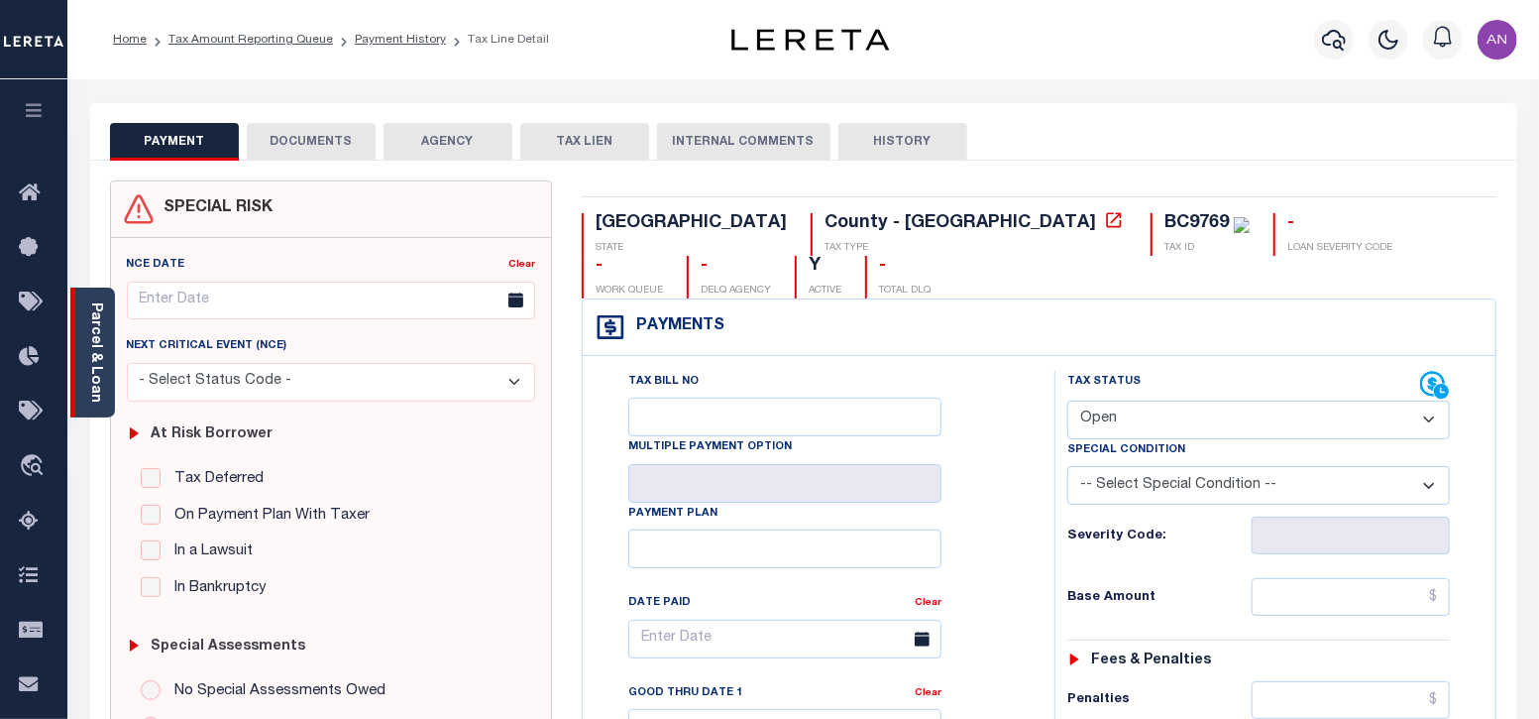
click at [101, 374] on link "Parcel & Loan" at bounding box center [95, 352] width 14 height 100
click at [89, 356] on link "Parcel & Loan" at bounding box center [95, 352] width 14 height 100
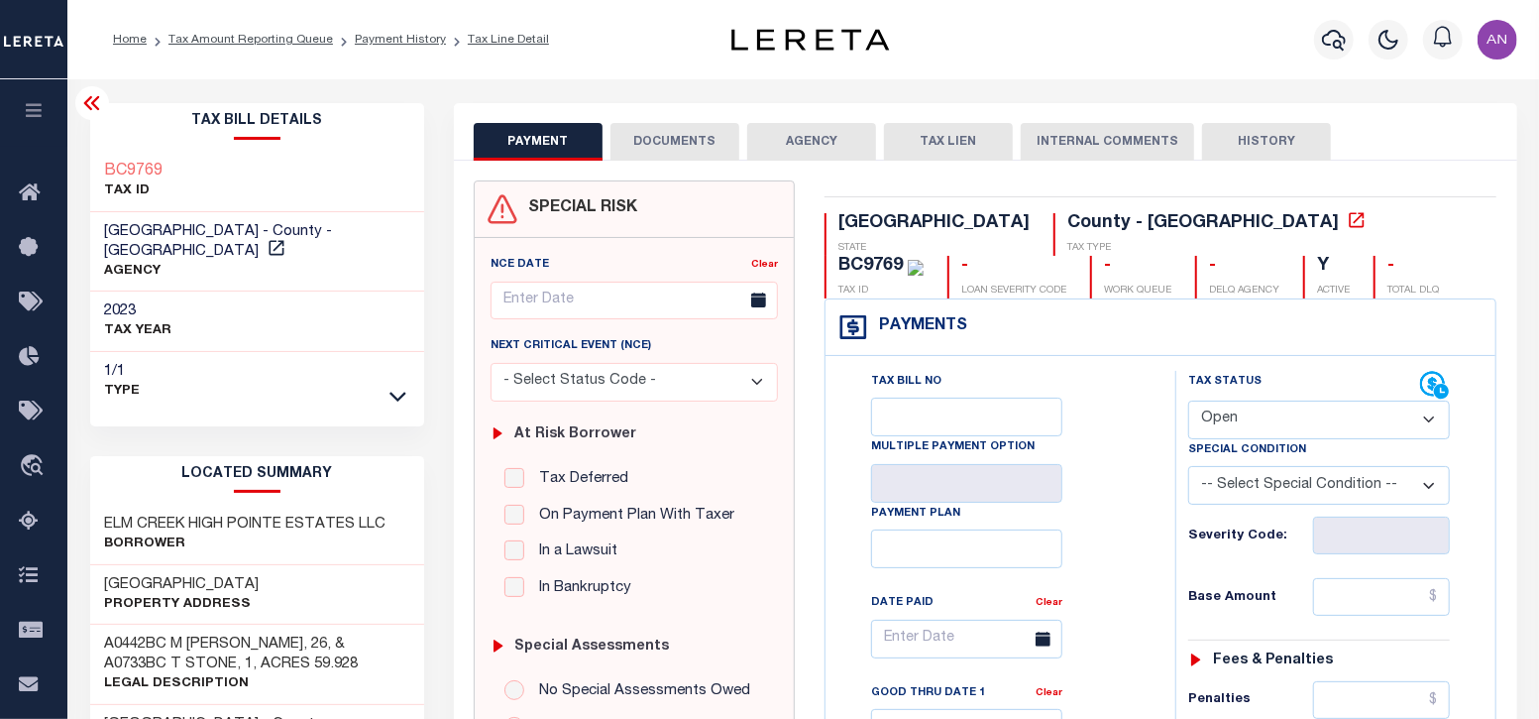
scroll to position [123, 0]
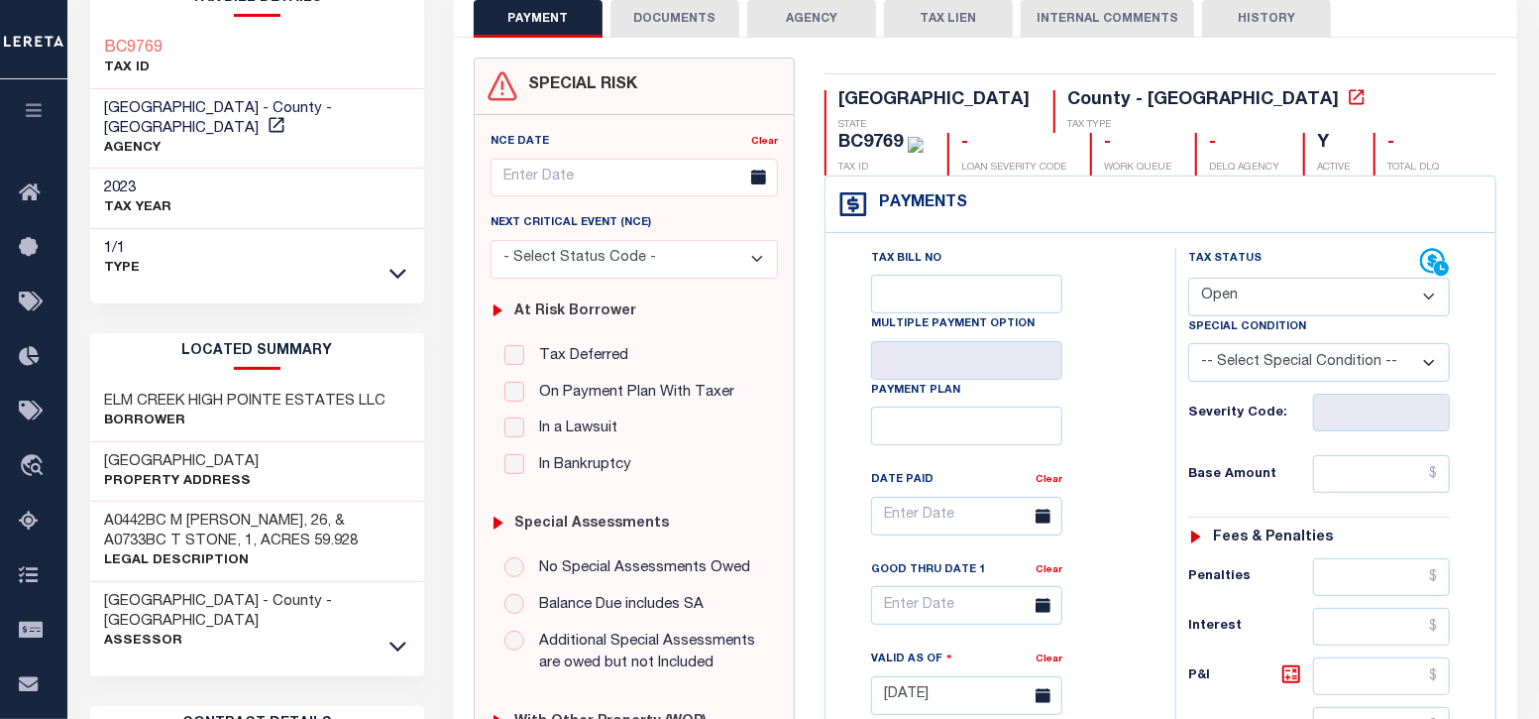
click at [658, 27] on button "DOCUMENTS" at bounding box center [675, 19] width 129 height 38
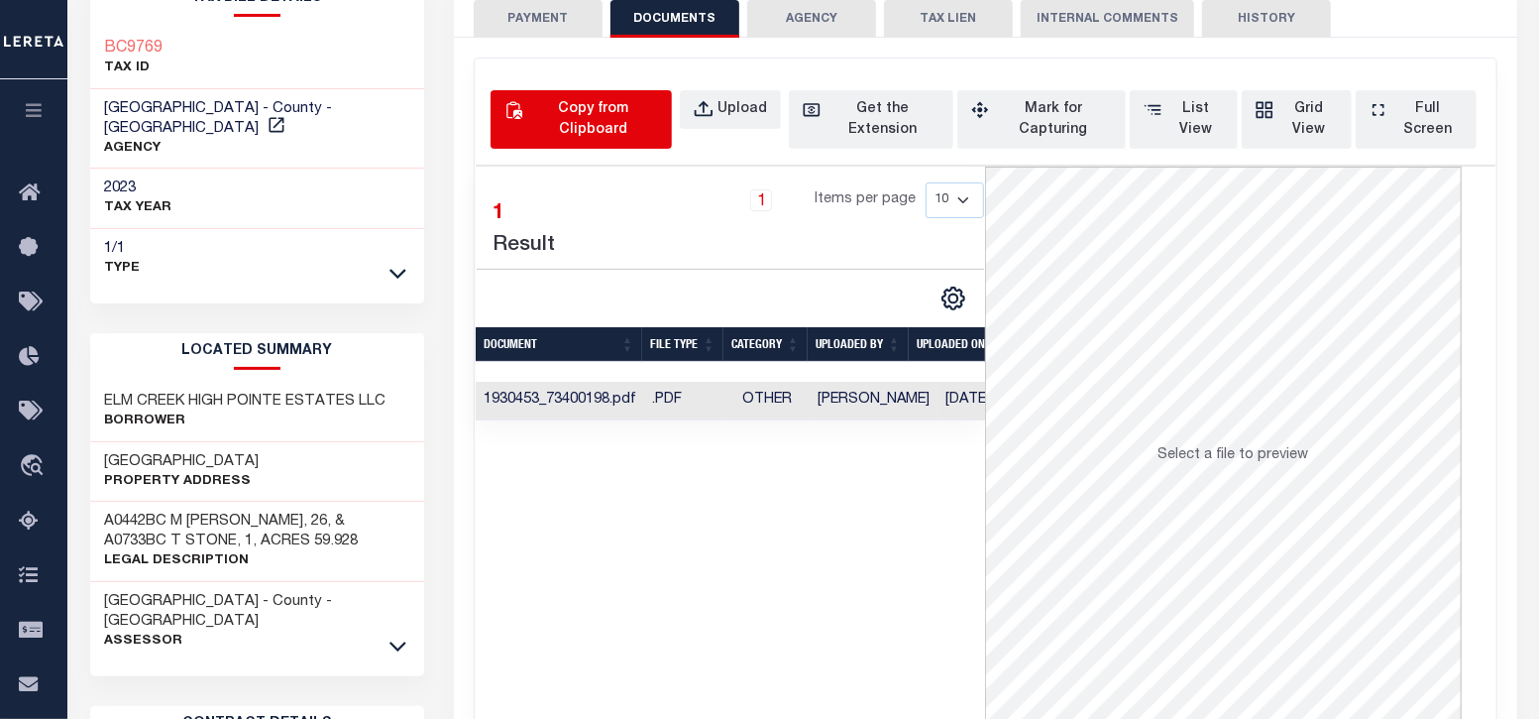
click at [590, 110] on div "Copy from Clipboard" at bounding box center [592, 120] width 131 height 42
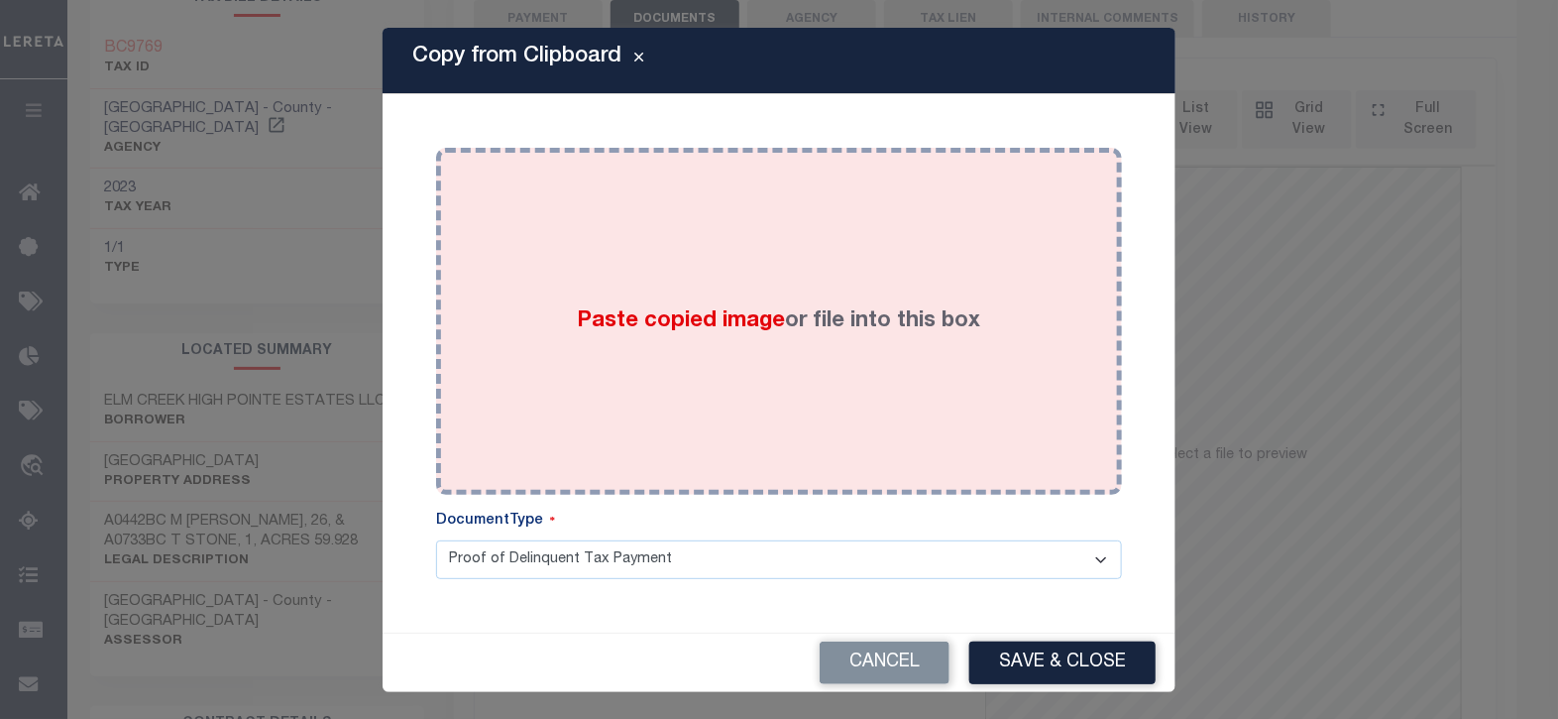
click at [793, 209] on div "Paste copied image or file into this box" at bounding box center [779, 321] width 656 height 317
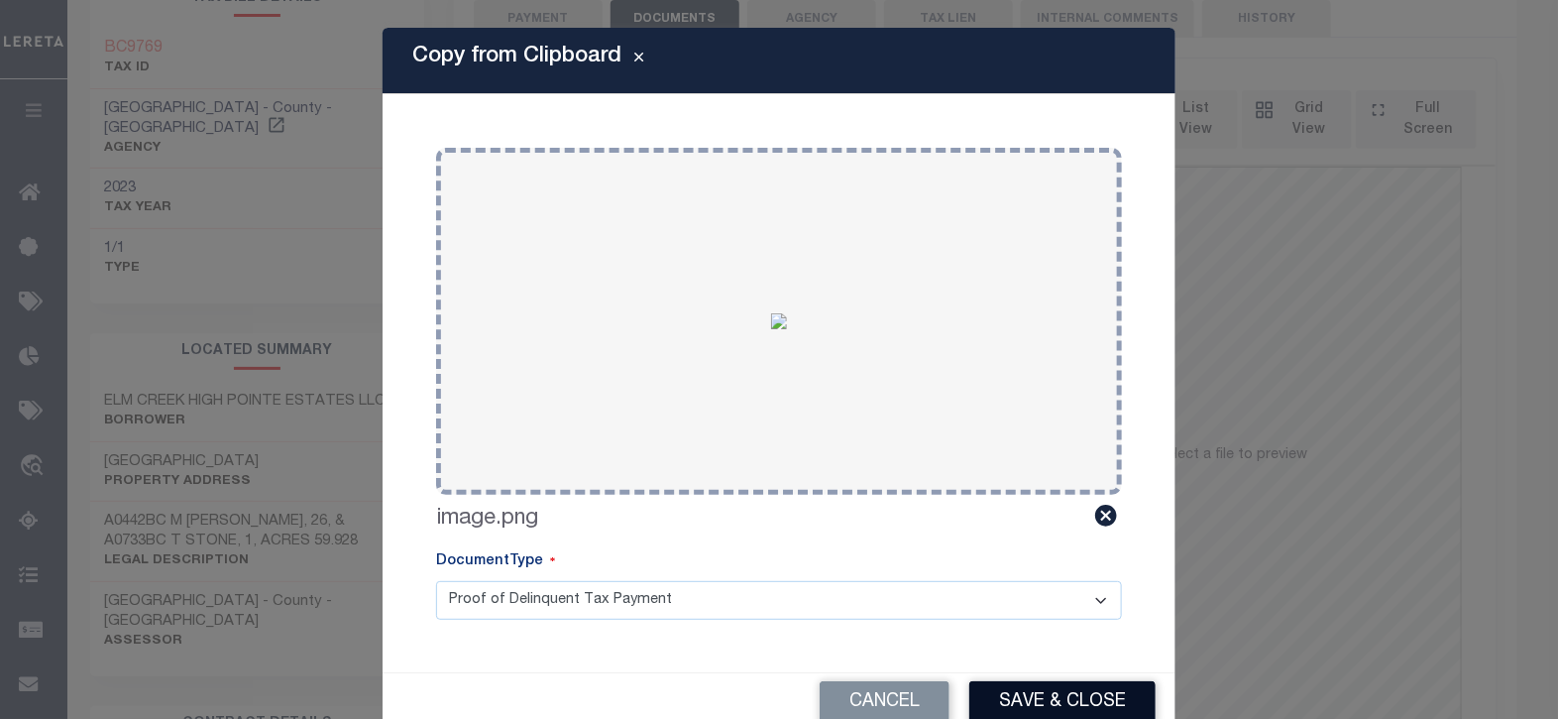
click at [1026, 701] on button "Save & Close" at bounding box center [1062, 702] width 186 height 43
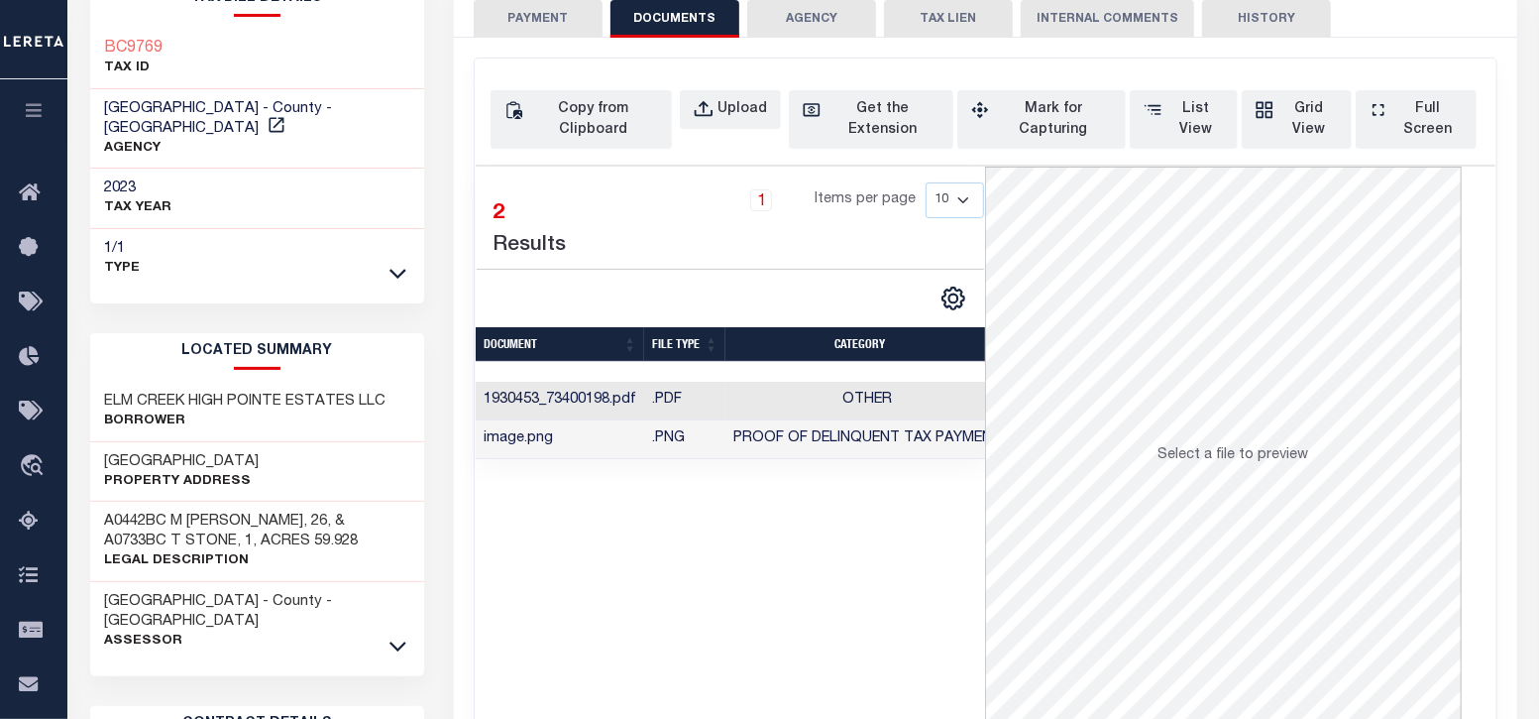
click at [525, 22] on button "PAYMENT" at bounding box center [538, 19] width 129 height 38
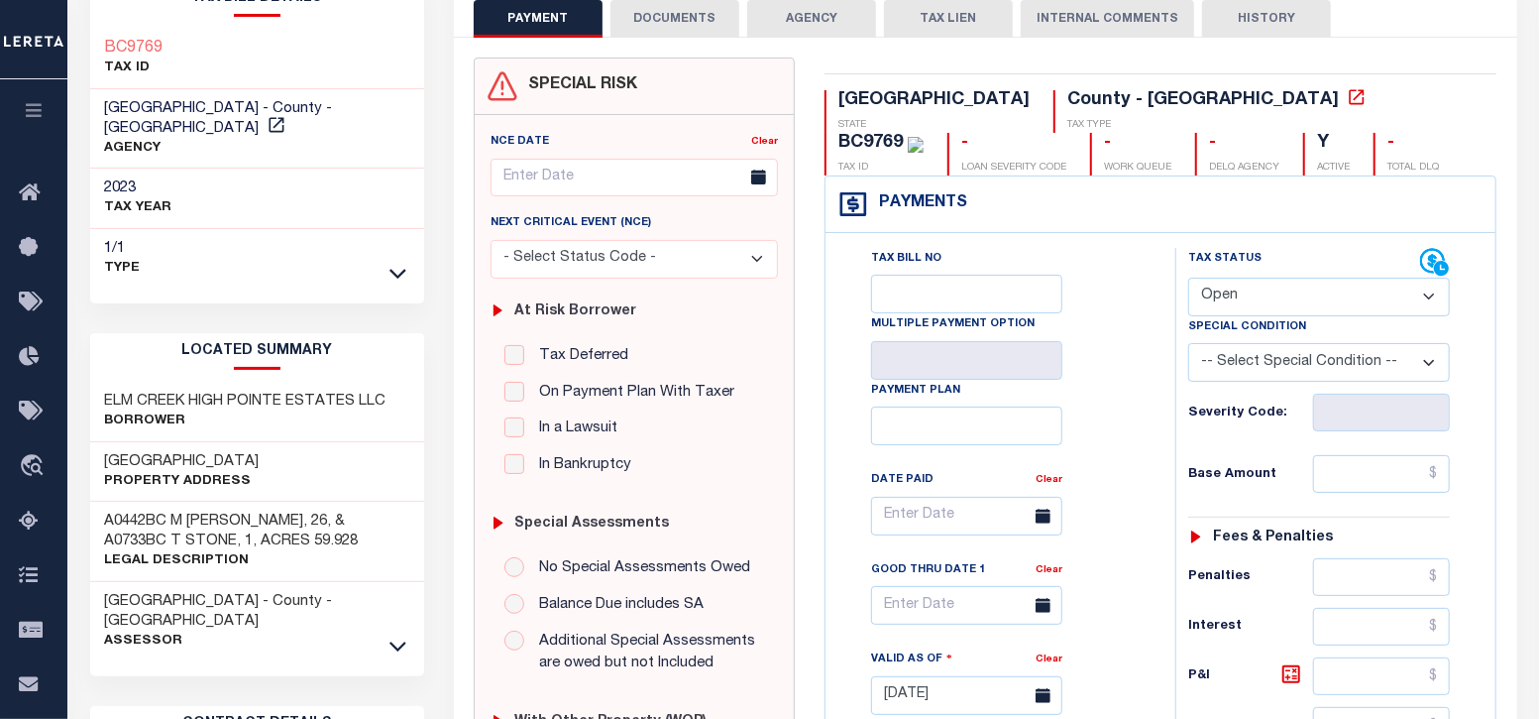
click at [1251, 294] on select "- Select Status Code - Open Due/Unpaid Paid Incomplete No Tax Due Internal Refu…" at bounding box center [1319, 297] width 262 height 39
select select "PYD"
click at [1188, 278] on select "- Select Status Code - Open Due/Unpaid Paid Incomplete No Tax Due Internal Refu…" at bounding box center [1319, 297] width 262 height 39
type input "[DATE]"
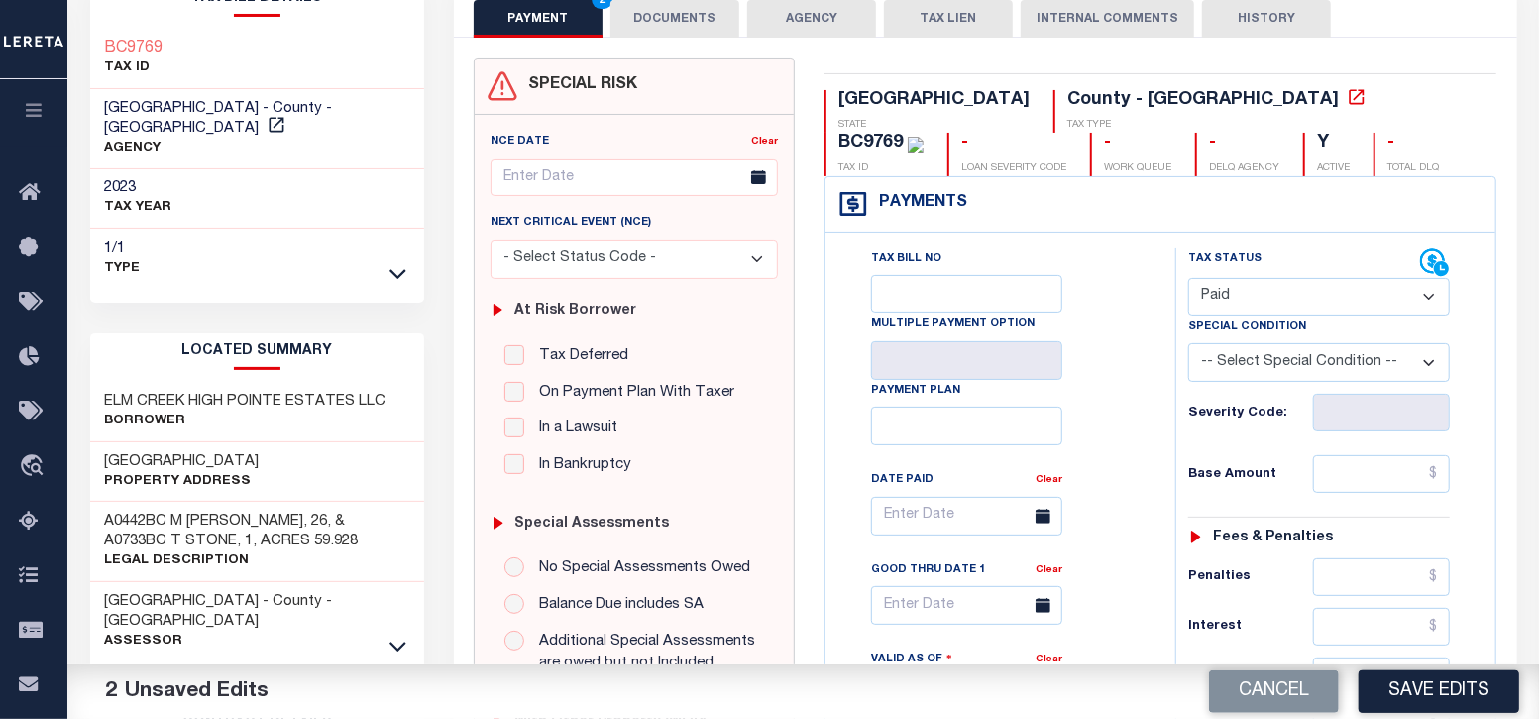
click at [671, 12] on button "DOCUMENTS" at bounding box center [675, 19] width 129 height 38
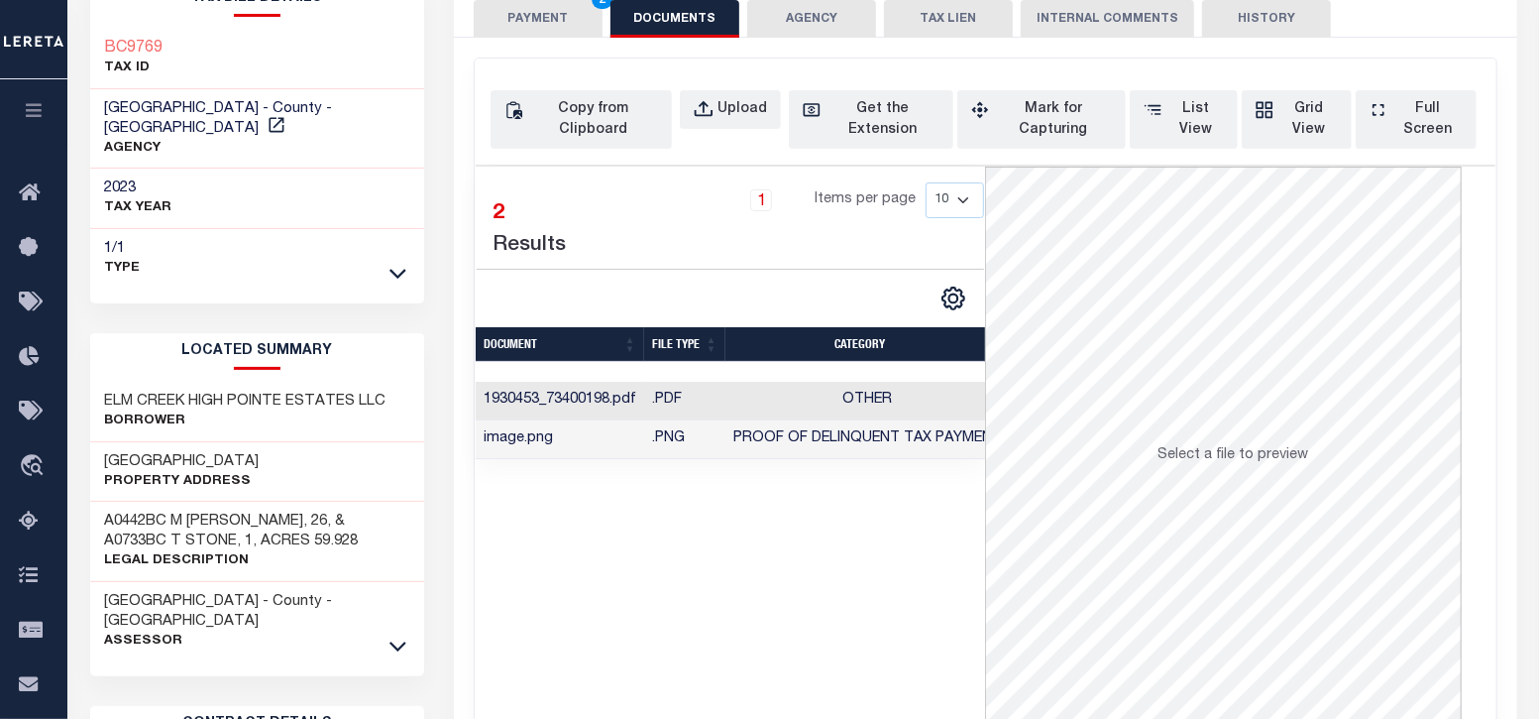
click at [800, 404] on td "Other" at bounding box center [867, 401] width 284 height 39
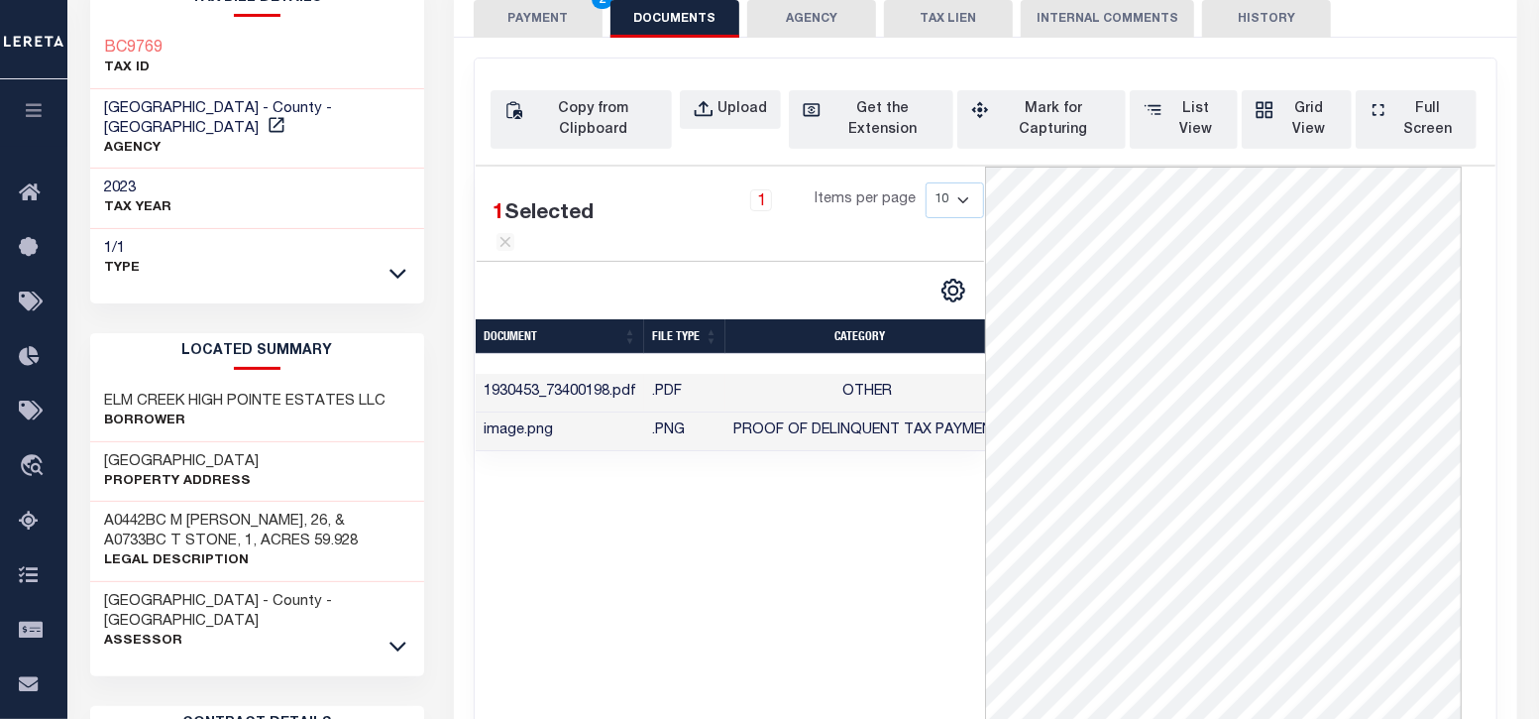
click at [764, 603] on div "1 Selected 2 Results 1 Items per page 10 25 50 100" at bounding box center [730, 464] width 509 height 595
click at [560, 15] on button "PAYMENT 2" at bounding box center [538, 19] width 129 height 38
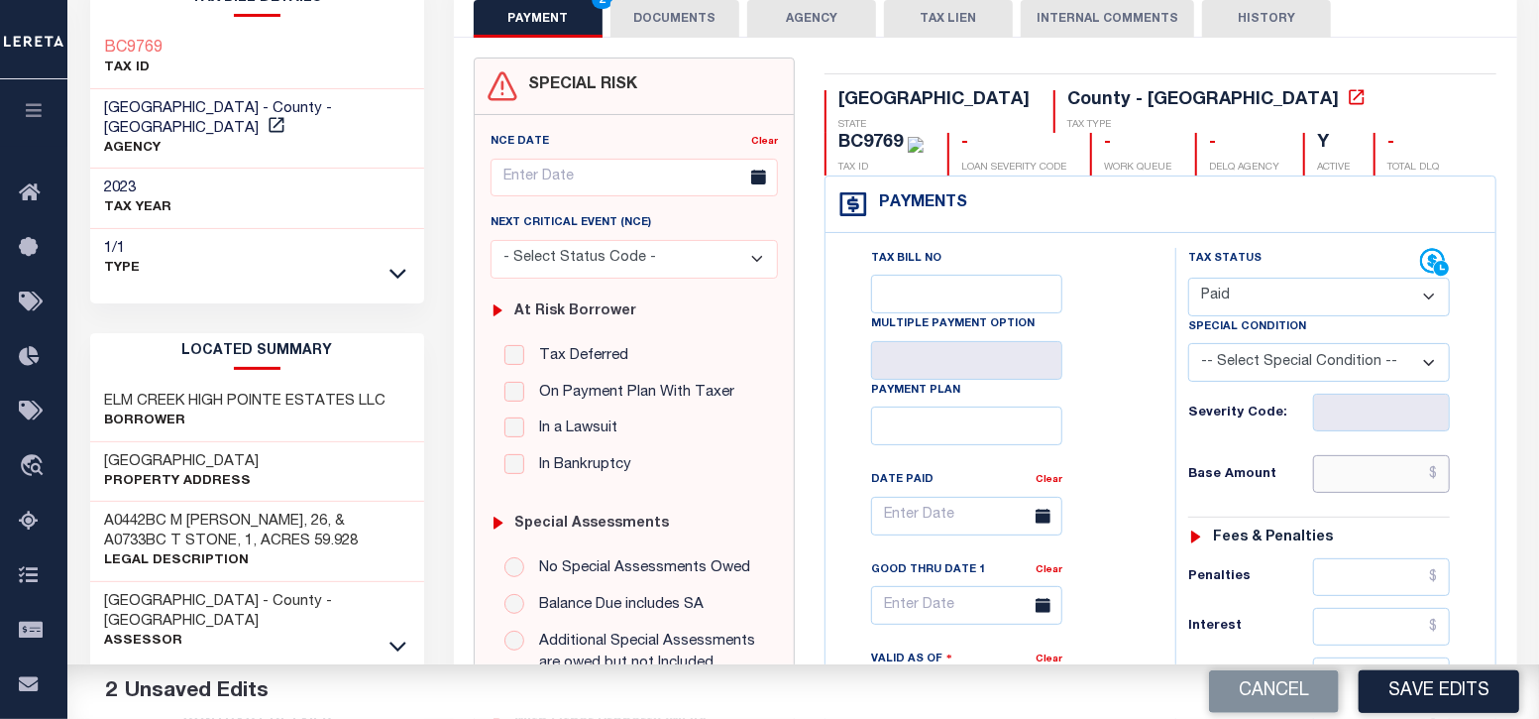
click at [1353, 470] on input "text" at bounding box center [1382, 474] width 138 height 38
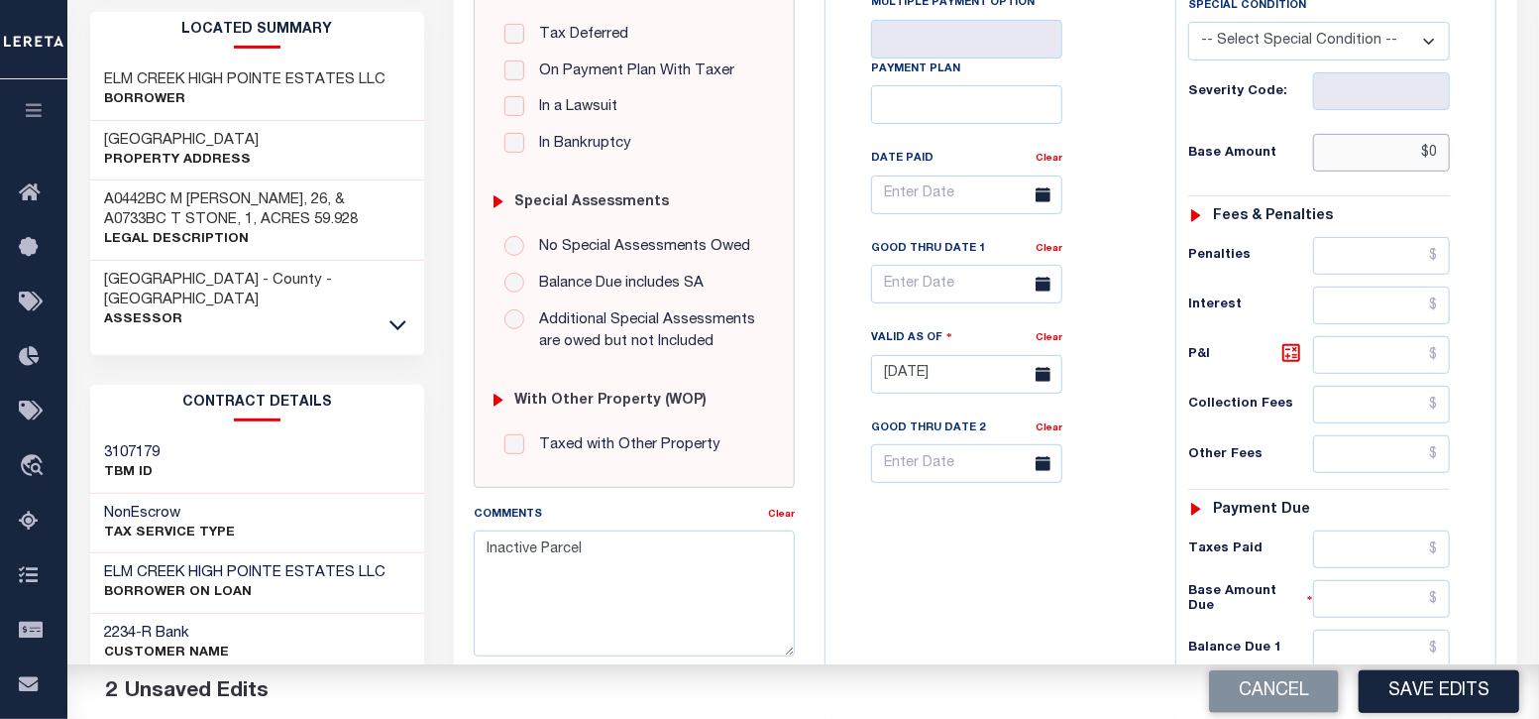
scroll to position [495, 0]
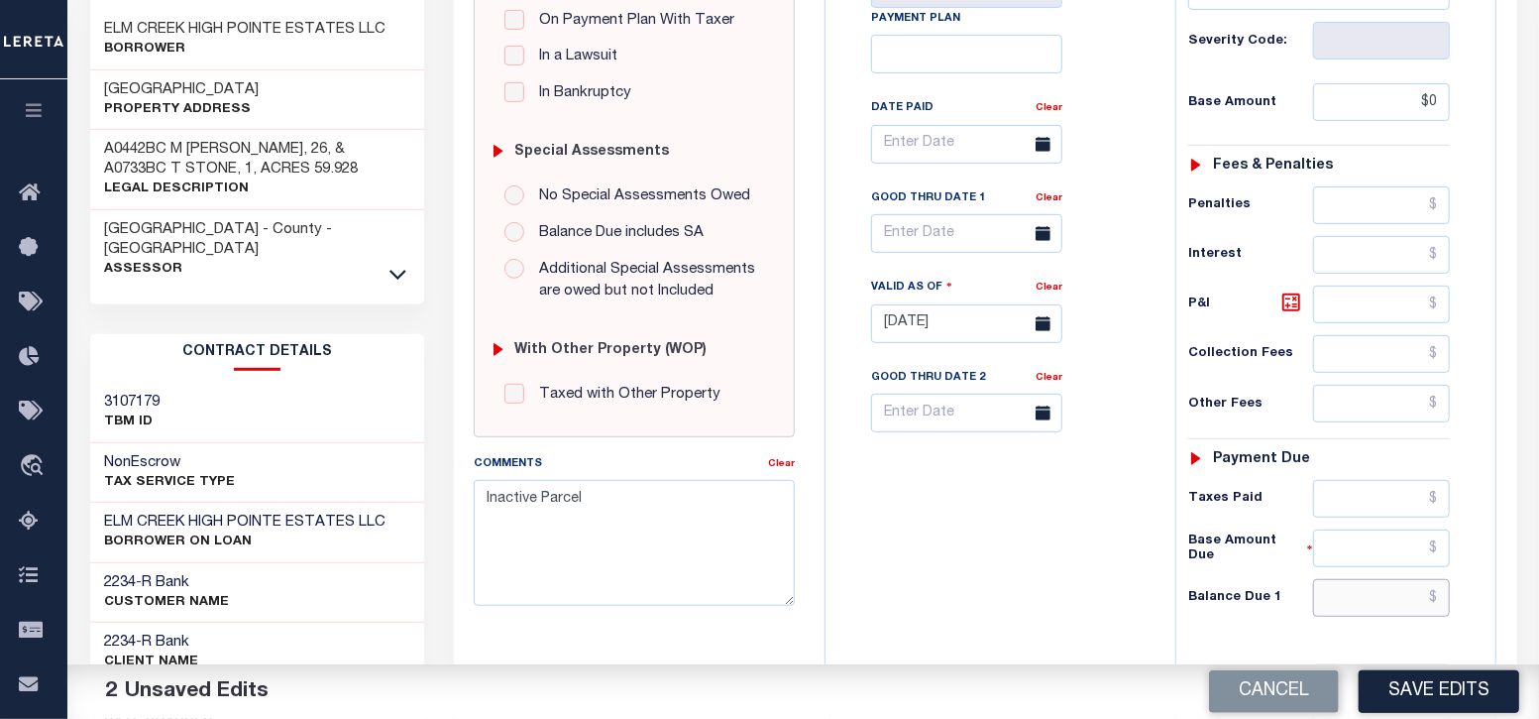
type input "$0.00"
click at [1399, 593] on input "text" at bounding box center [1382, 598] width 138 height 38
type input "$0.00"
click at [1075, 612] on div "Tax Bill No Multiple Payment Option Payment Plan Clear" at bounding box center [996, 313] width 330 height 875
click at [1394, 694] on button "Save Edits" at bounding box center [1439, 691] width 161 height 43
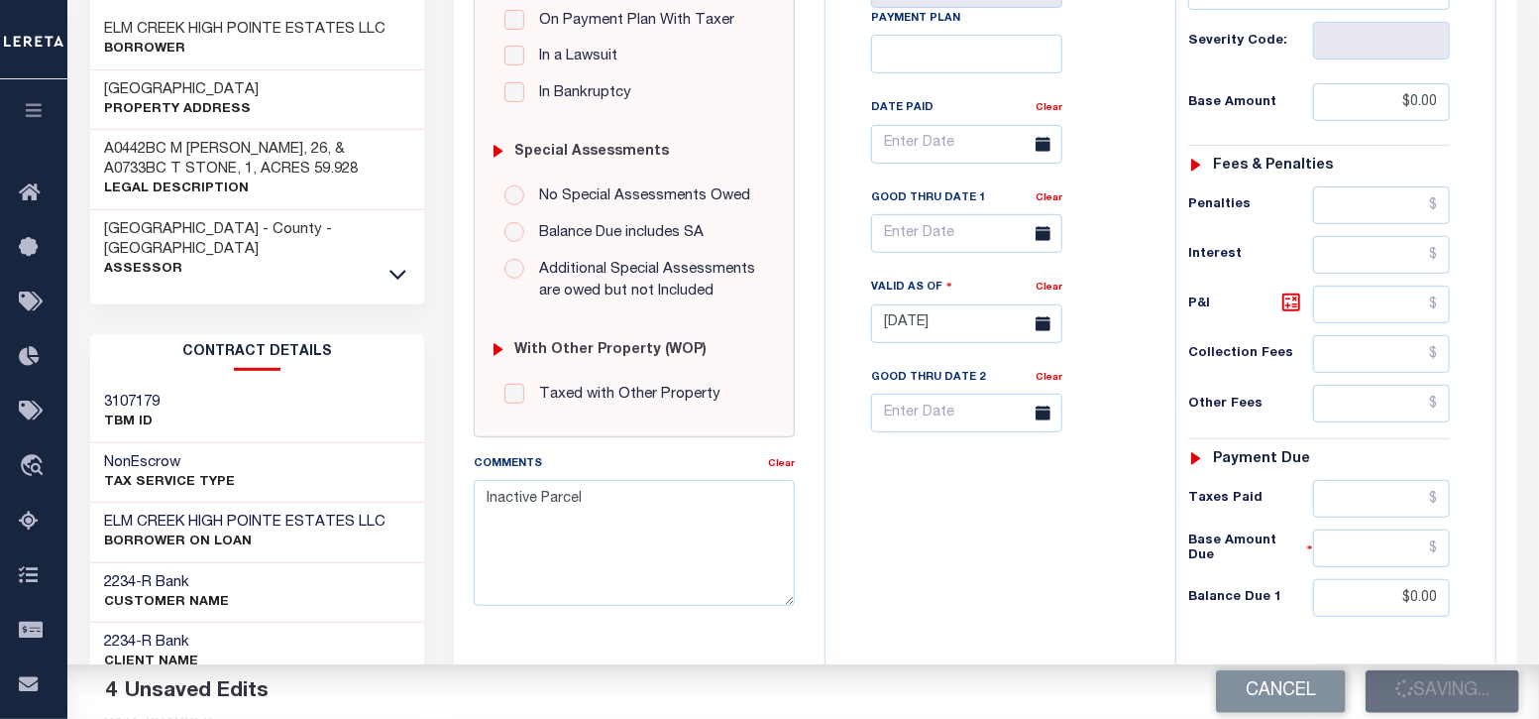
checkbox input "false"
type input "$0"
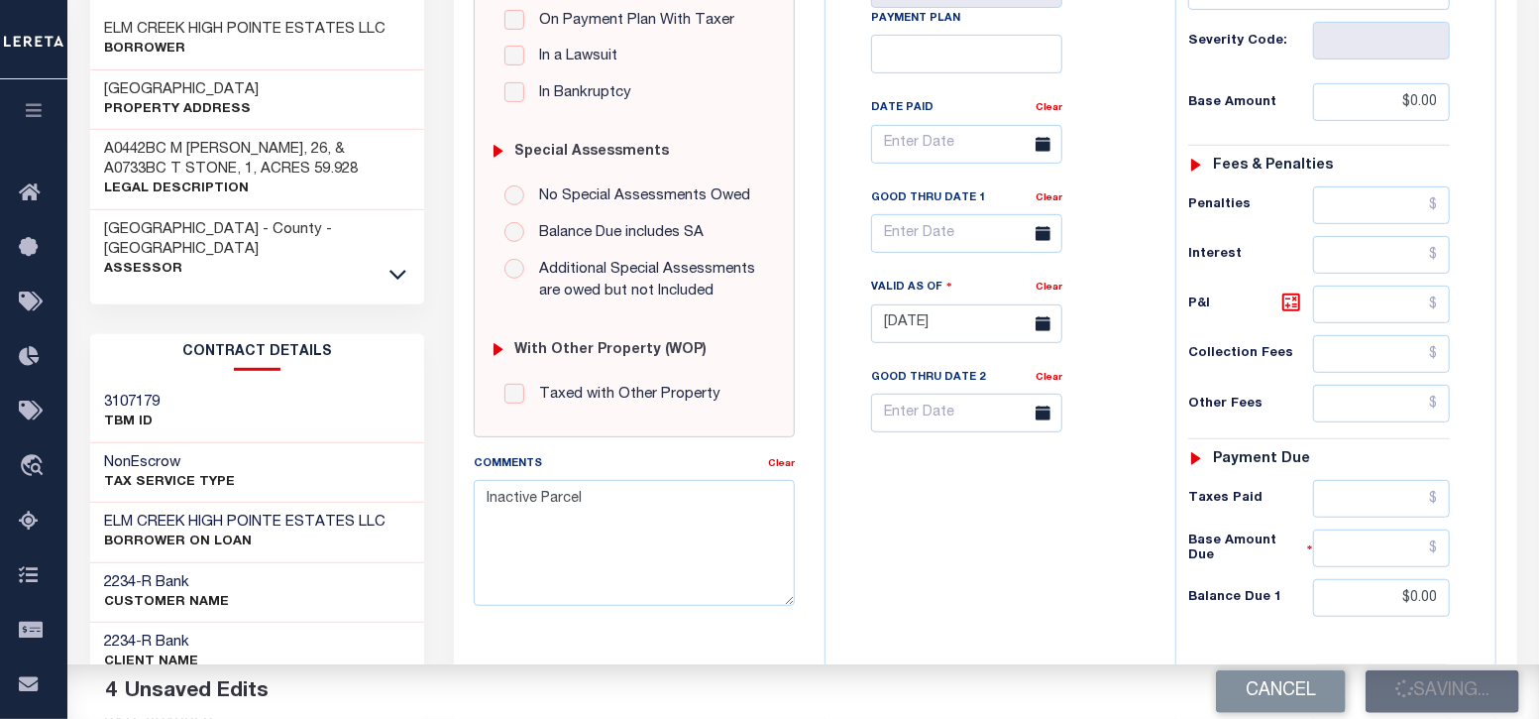
type input "$0"
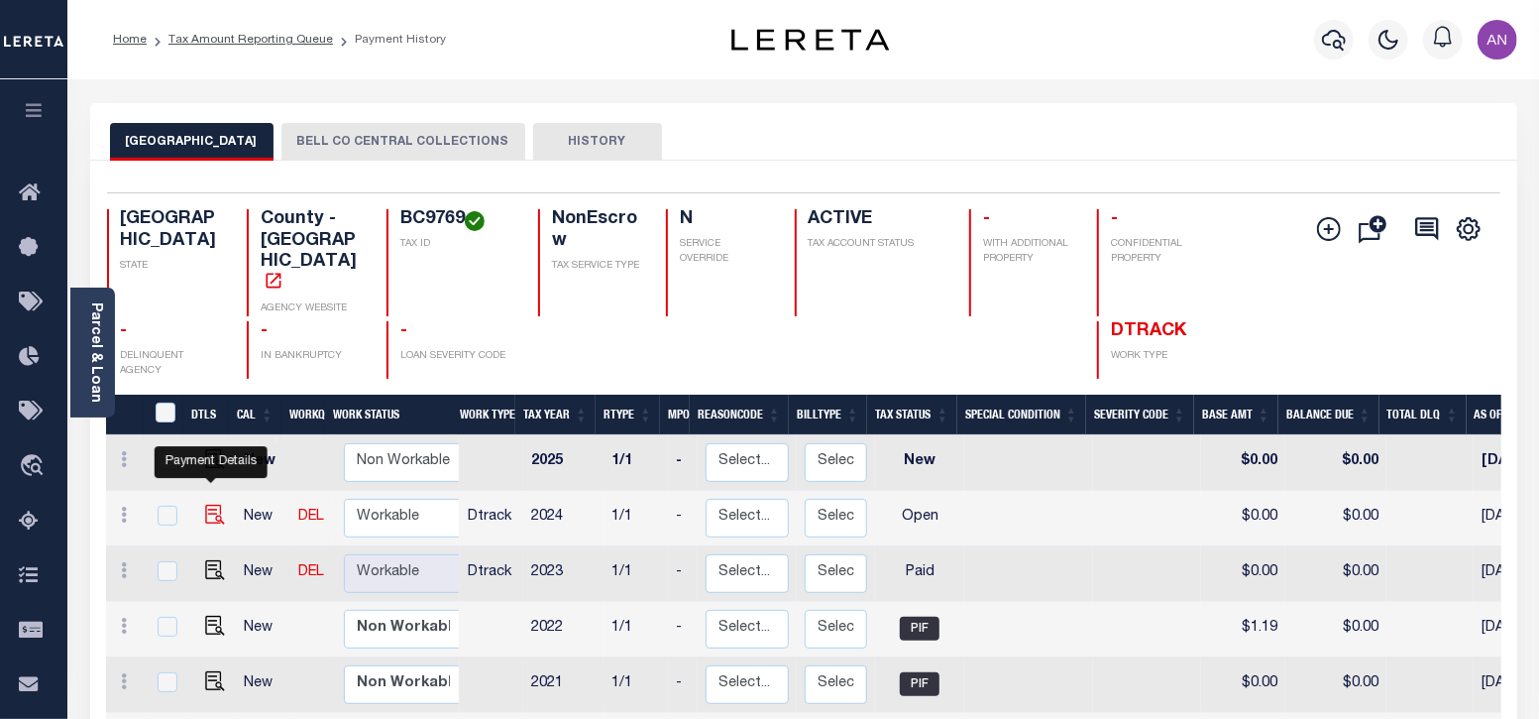
click at [205, 504] on img "" at bounding box center [215, 514] width 20 height 20
checkbox input "true"
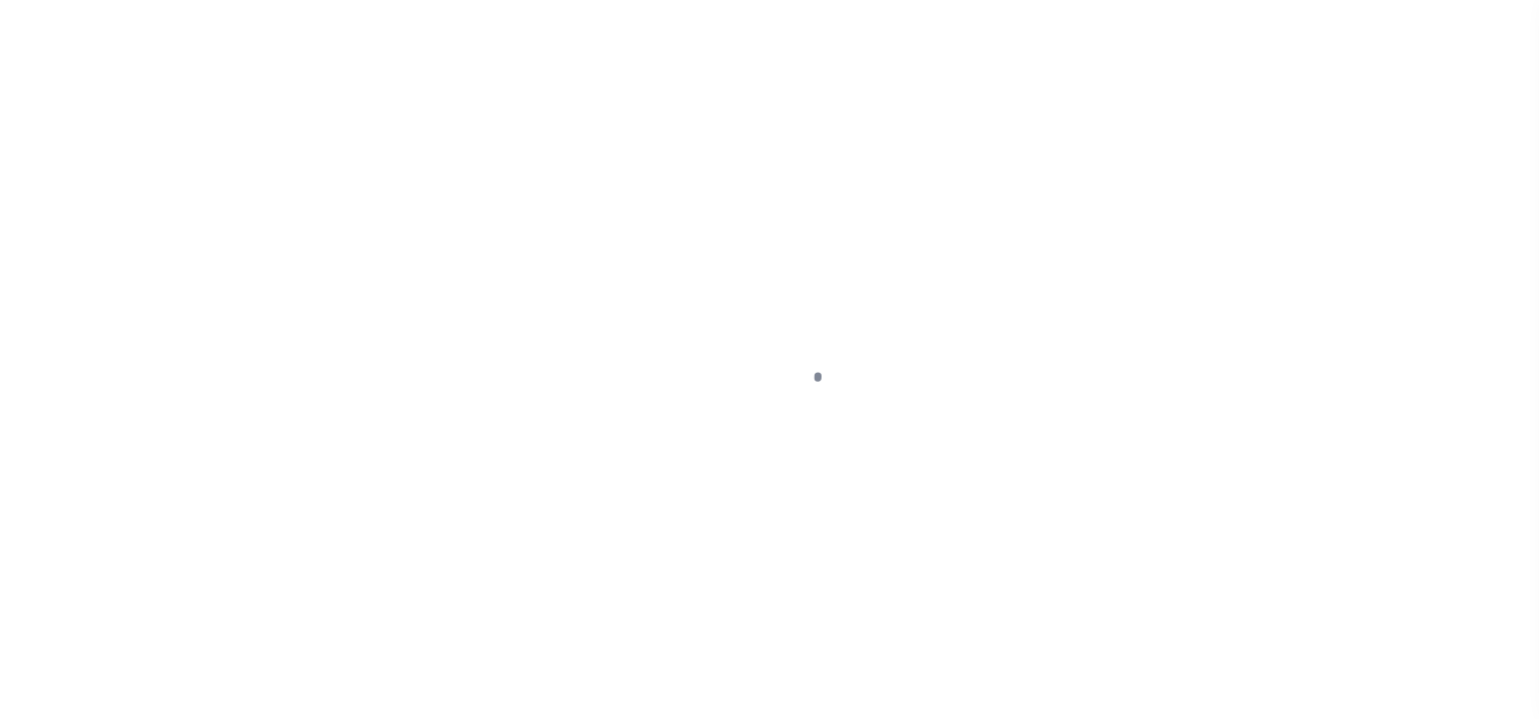
select select "OP2"
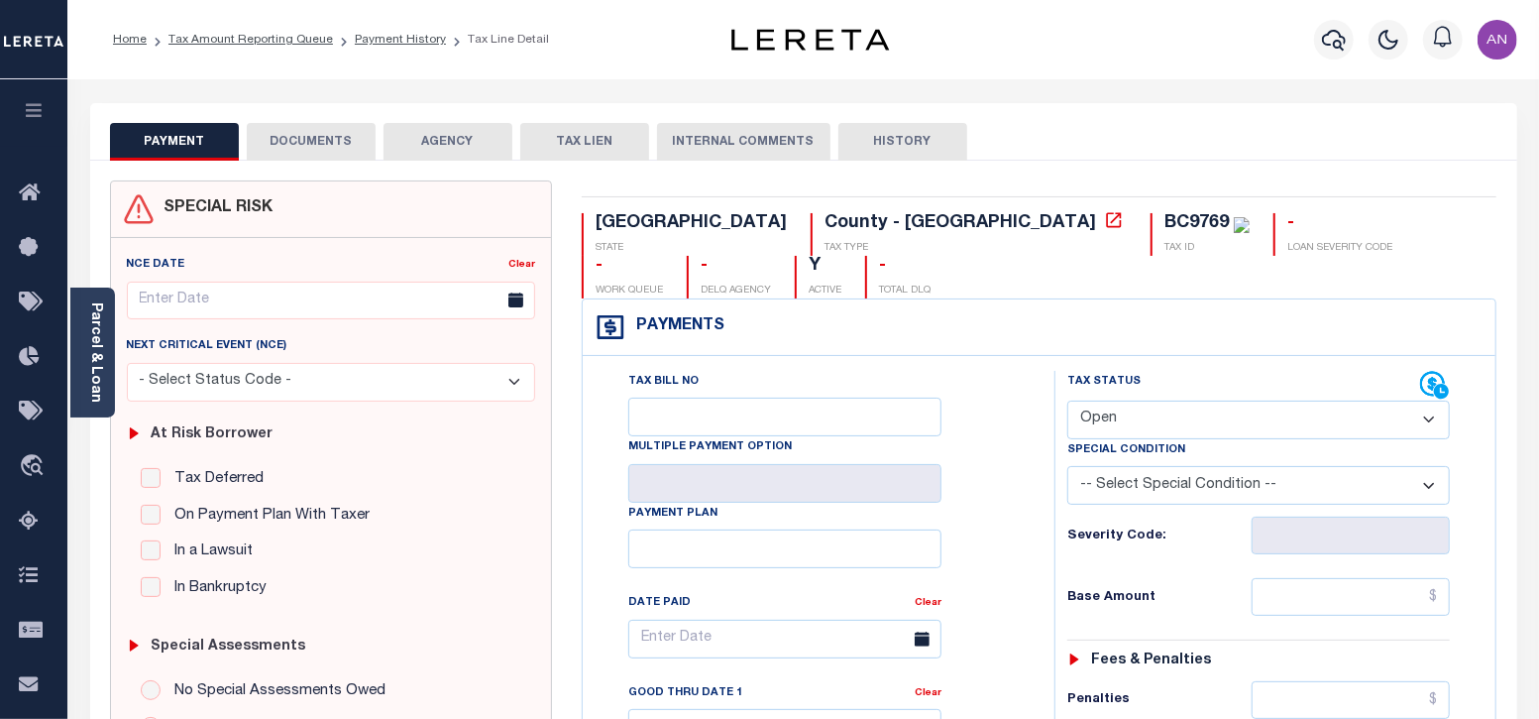
click at [291, 150] on button "DOCUMENTS" at bounding box center [311, 142] width 129 height 38
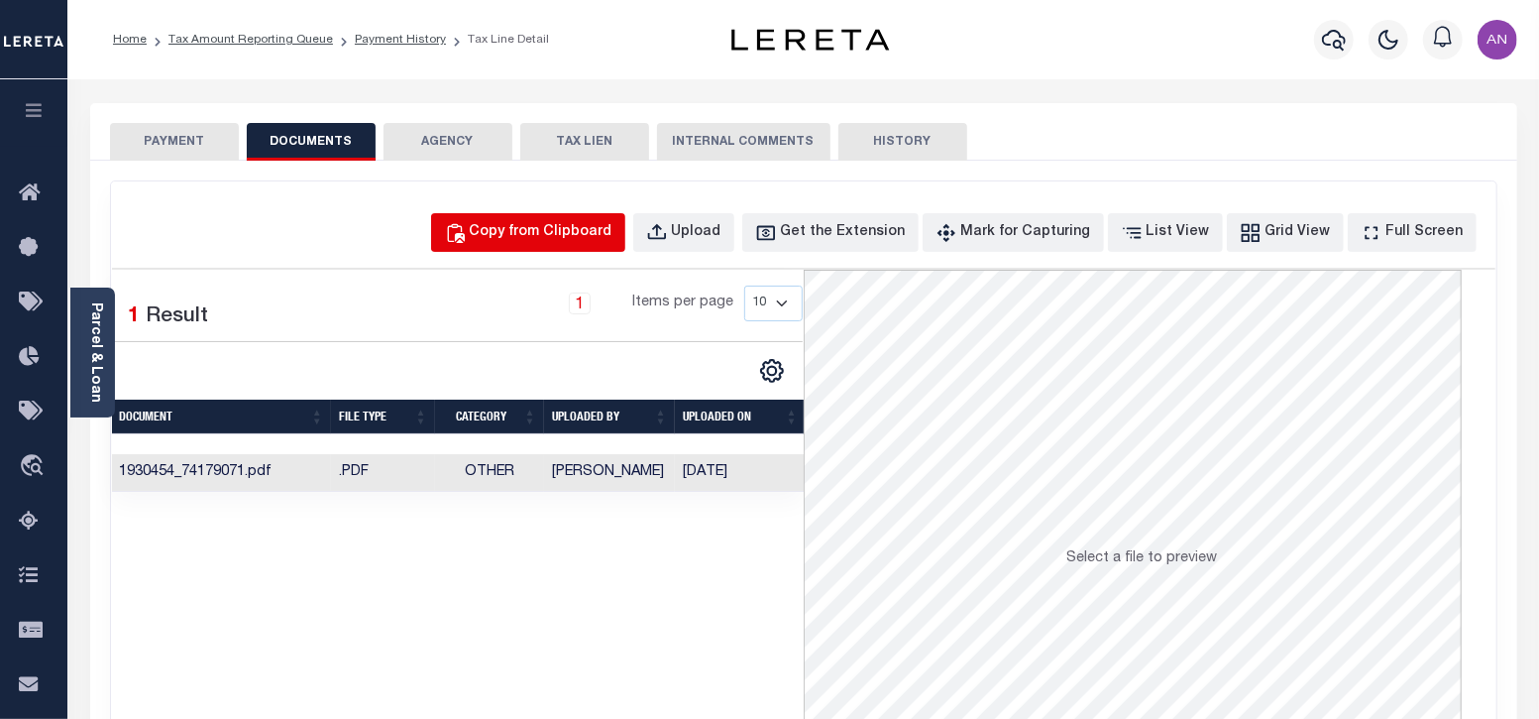
click at [609, 232] on div "Copy from Clipboard" at bounding box center [541, 233] width 143 height 22
select select "POP"
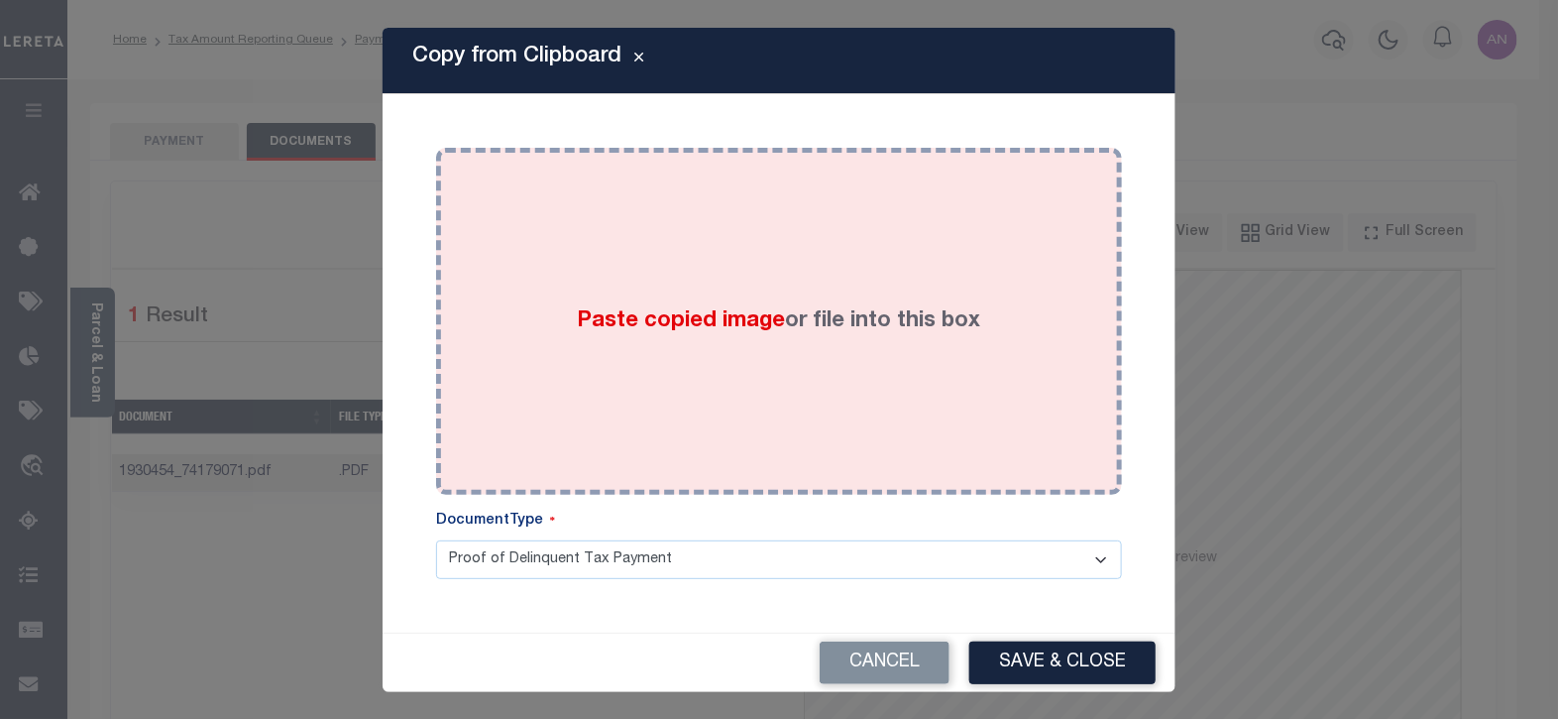
click at [882, 242] on div "Paste copied image or file into this box" at bounding box center [779, 321] width 656 height 317
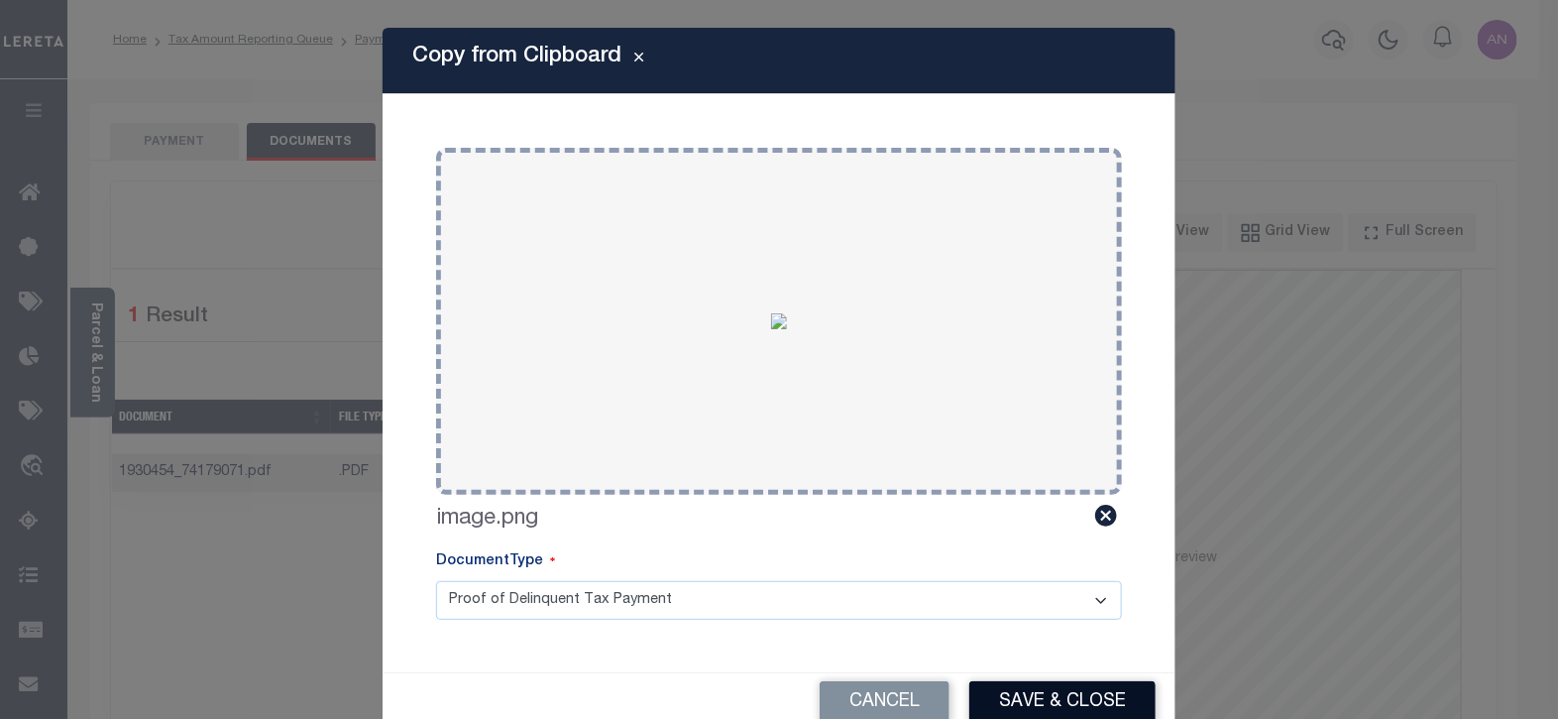
click at [1043, 691] on button "Save & Close" at bounding box center [1062, 702] width 186 height 43
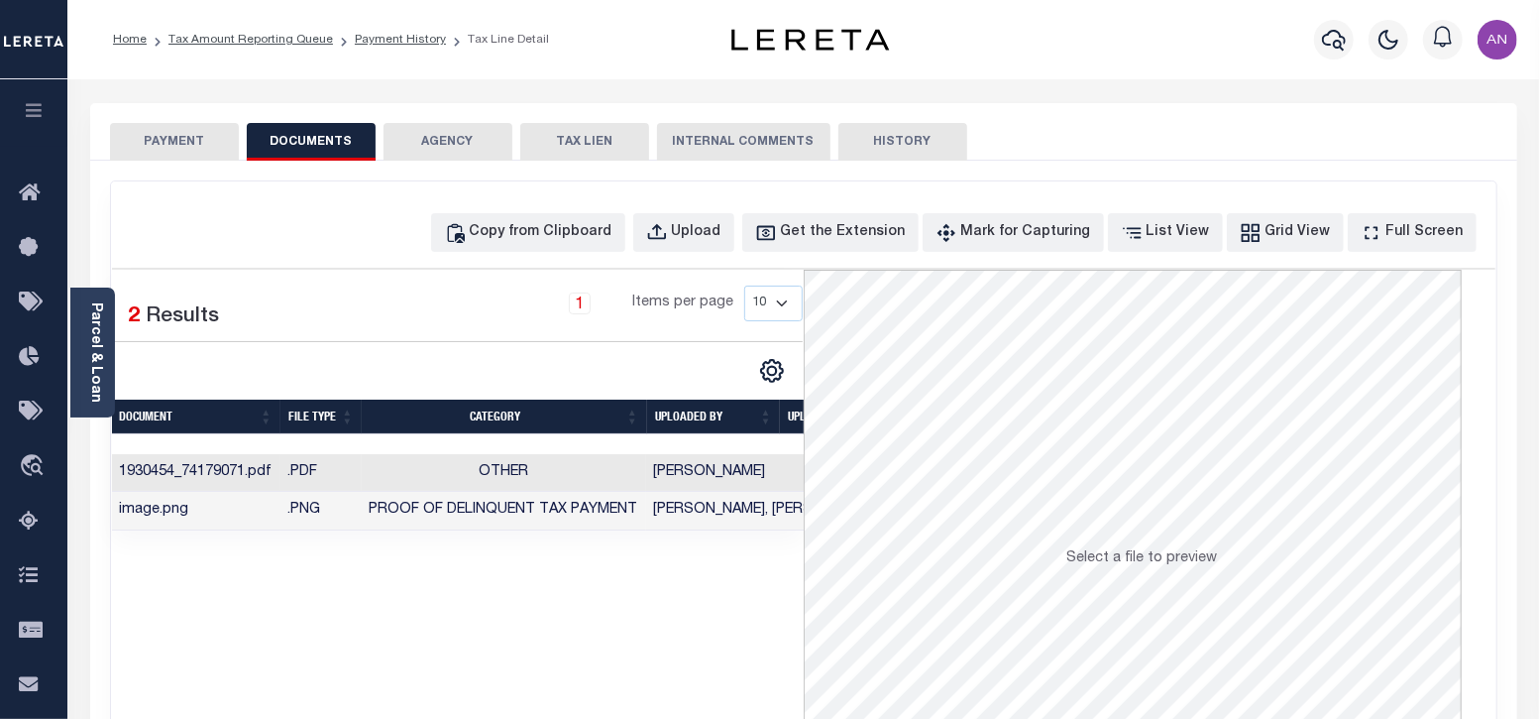
click at [168, 143] on button "PAYMENT" at bounding box center [174, 142] width 129 height 38
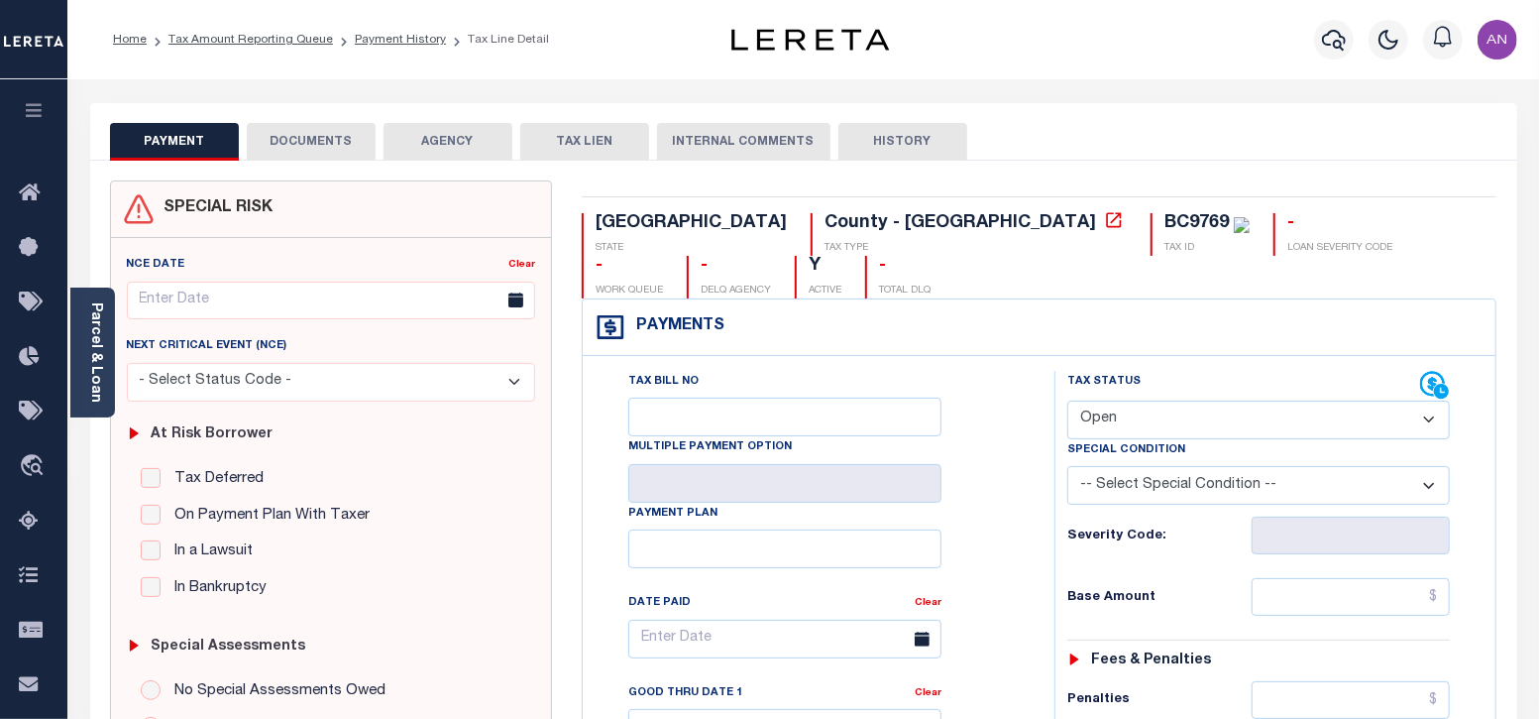
click at [1189, 400] on select "- Select Status Code - Open Due/Unpaid Paid Incomplete No Tax Due Internal Refu…" at bounding box center [1259, 419] width 384 height 39
select select "PYD"
click at [1067, 400] on select "- Select Status Code - Open Due/Unpaid Paid Incomplete No Tax Due Internal Refu…" at bounding box center [1259, 419] width 384 height 39
type input "[DATE]"
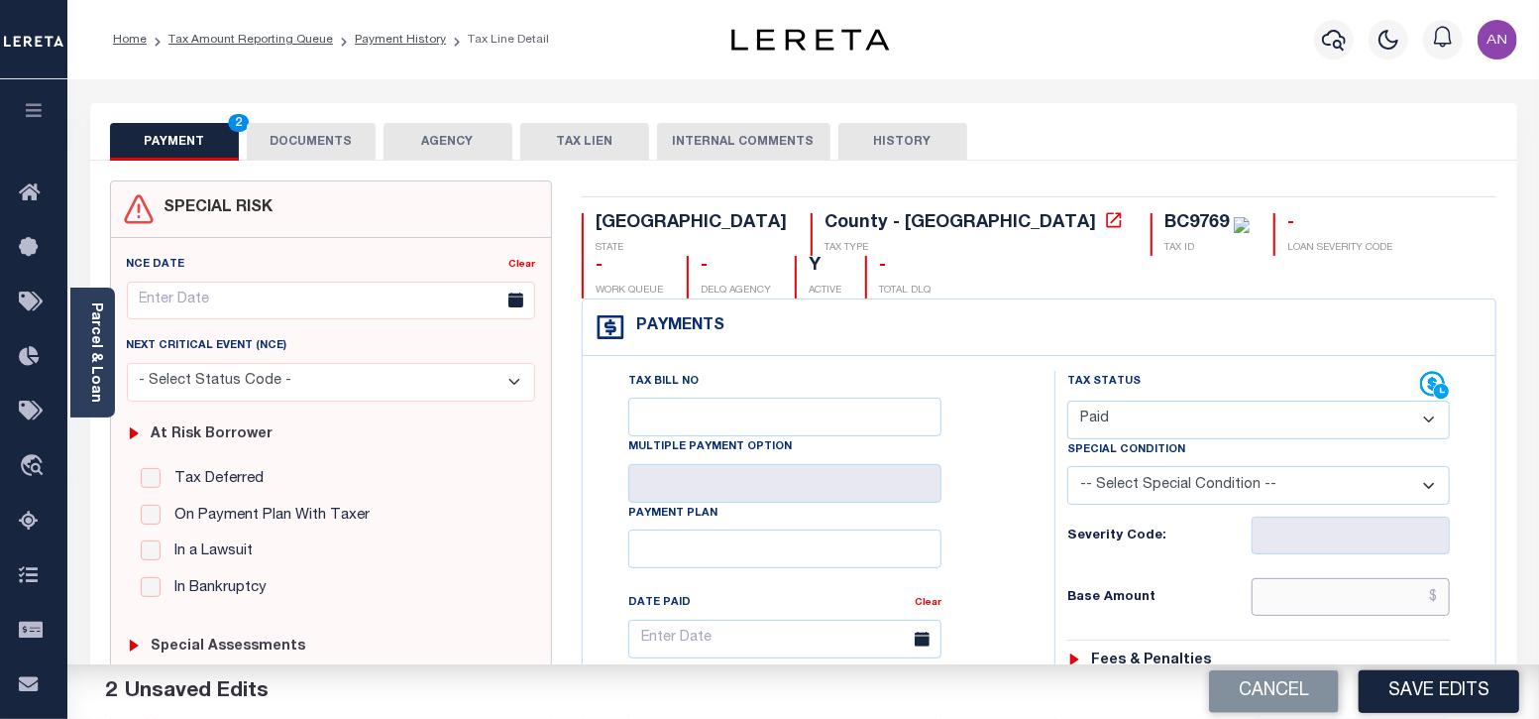
click at [1335, 578] on input "text" at bounding box center [1351, 597] width 198 height 38
type input "$0.00"
click at [1141, 578] on div "Base Amount $0.00" at bounding box center [1259, 597] width 384 height 38
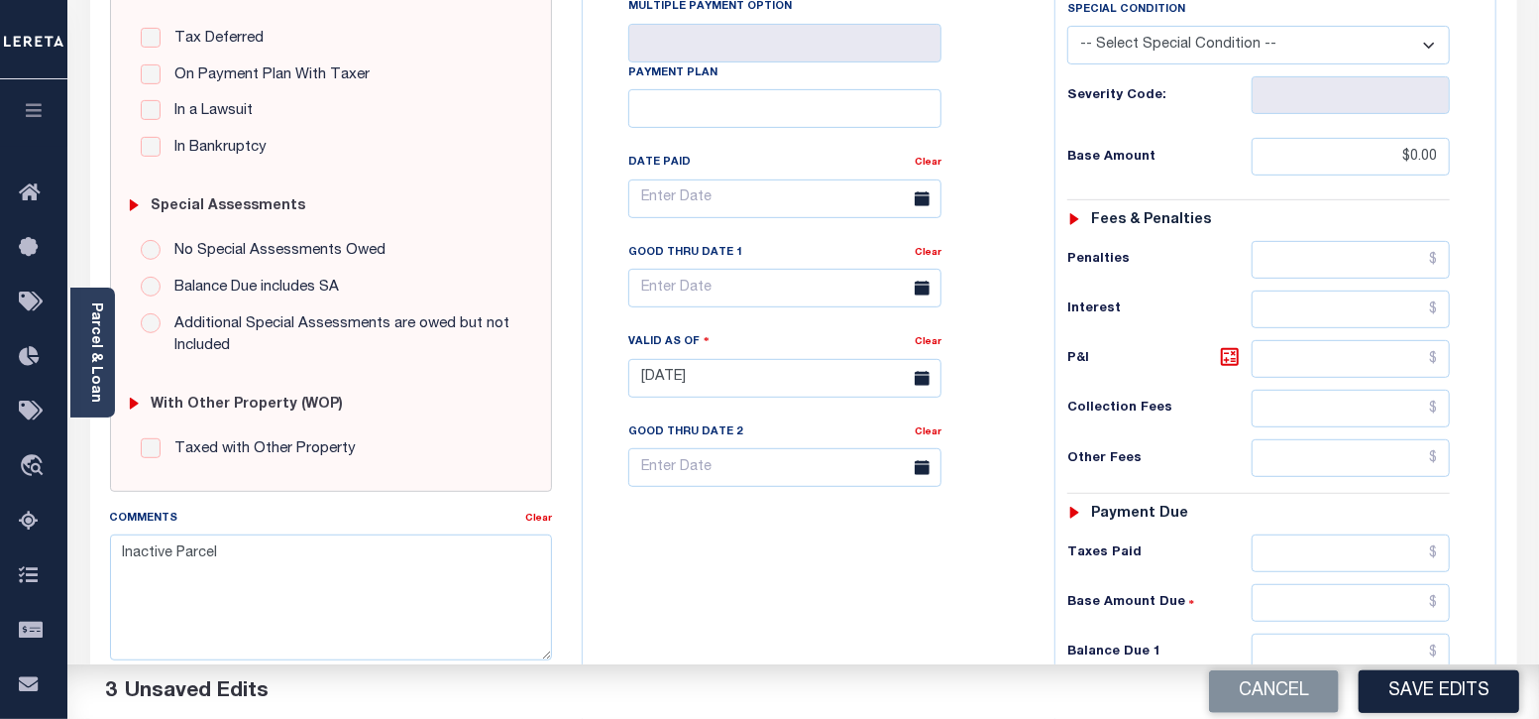
scroll to position [495, 0]
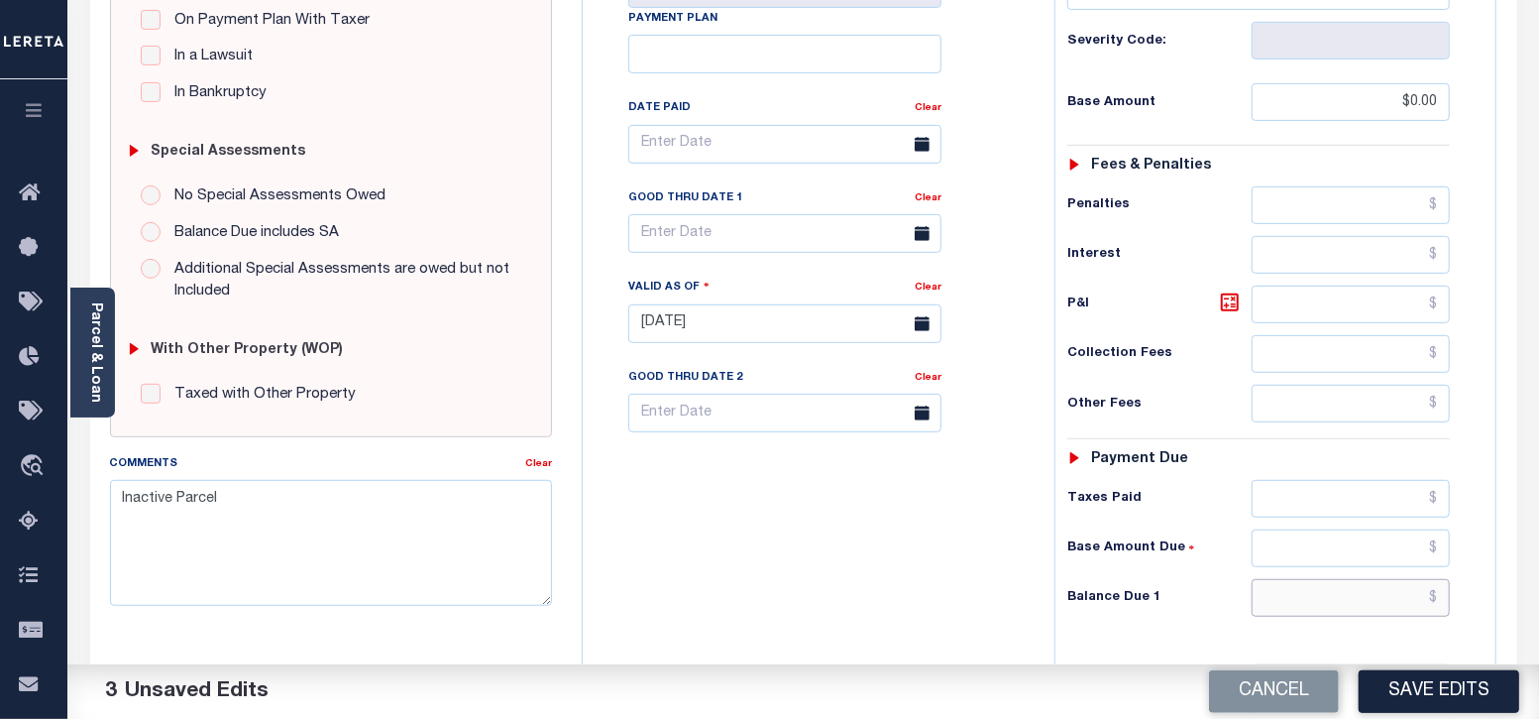
click at [1301, 579] on input "text" at bounding box center [1351, 598] width 198 height 38
type input "$0.00"
click at [981, 582] on div "Tax Bill No Multiple Payment Option Payment Plan Clear" at bounding box center [814, 313] width 452 height 875
click at [1479, 687] on button "Save Edits" at bounding box center [1439, 691] width 161 height 43
checkbox input "false"
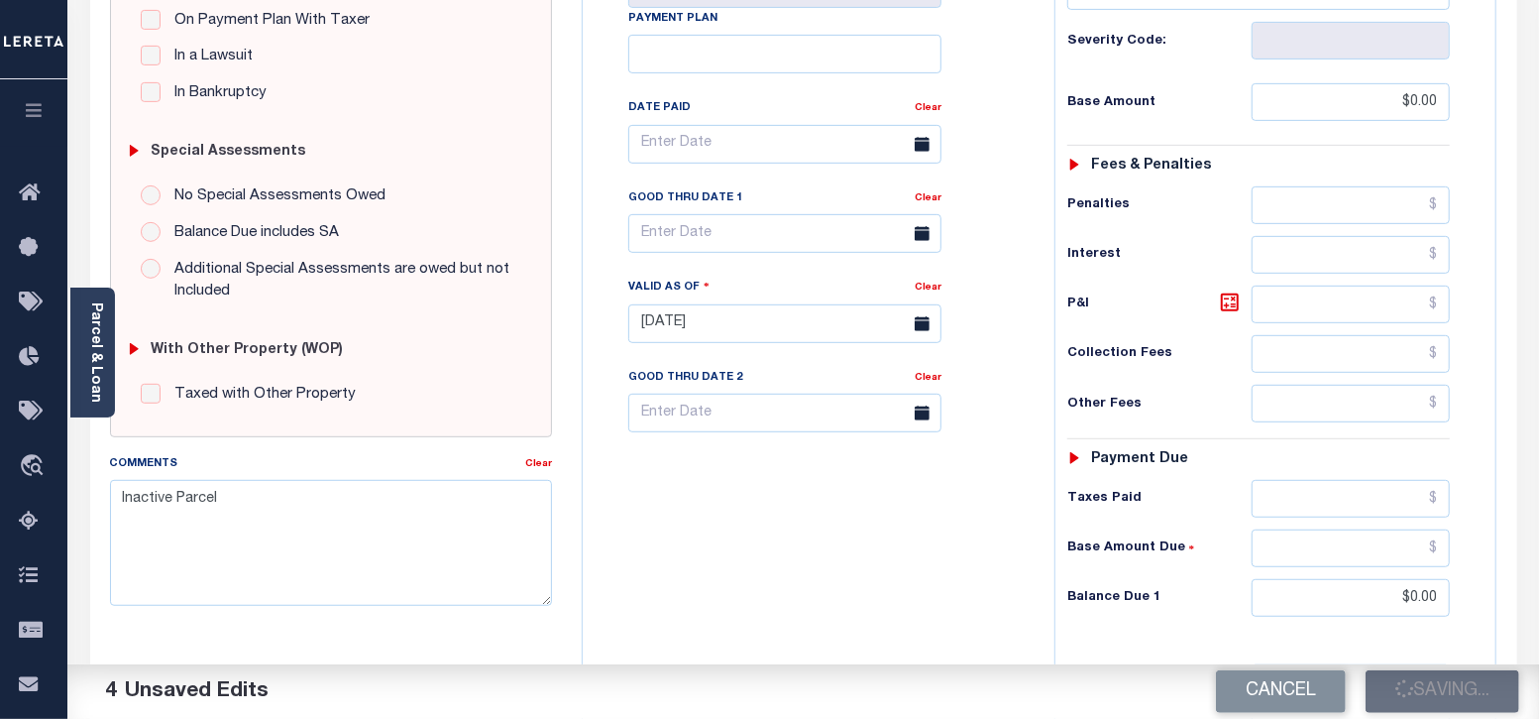
checkbox input "false"
type input "$0"
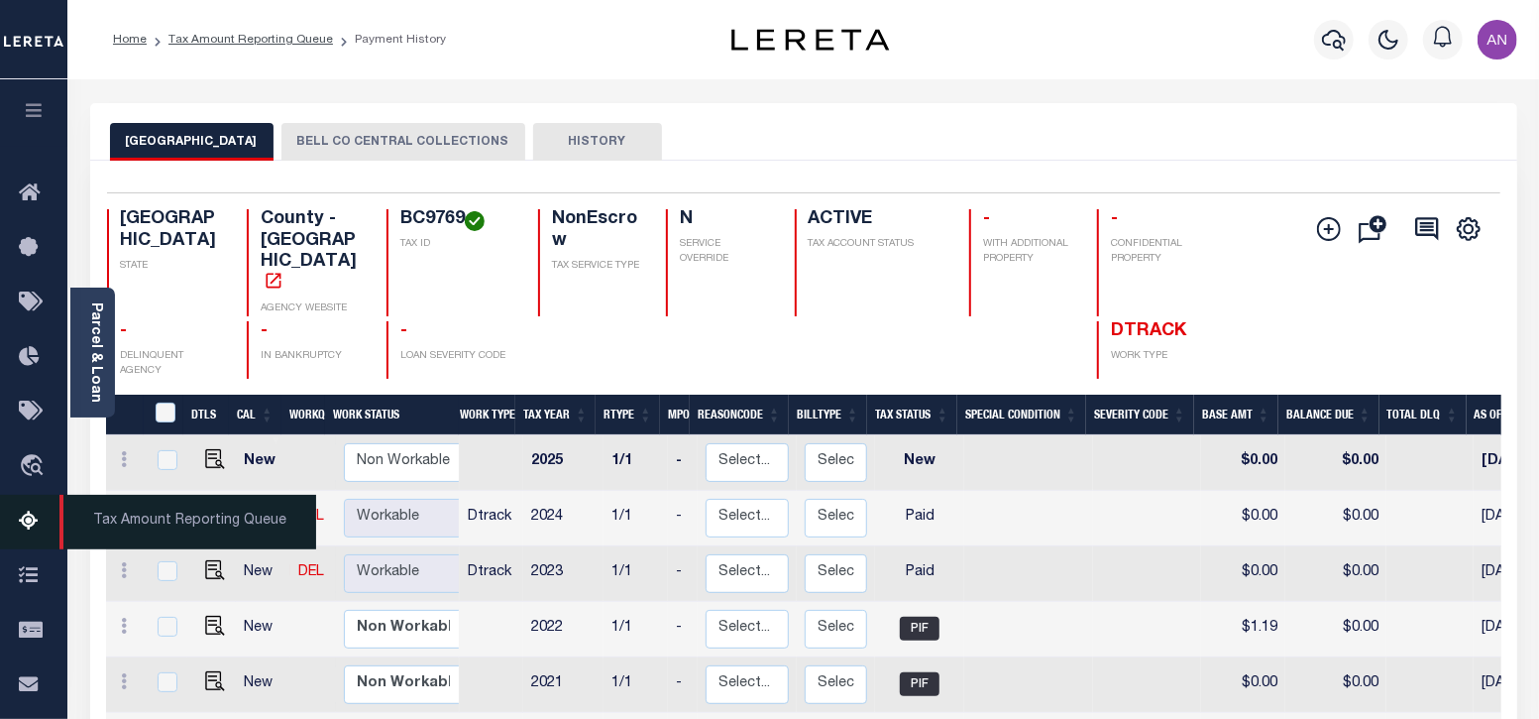
click at [34, 525] on icon at bounding box center [35, 521] width 32 height 25
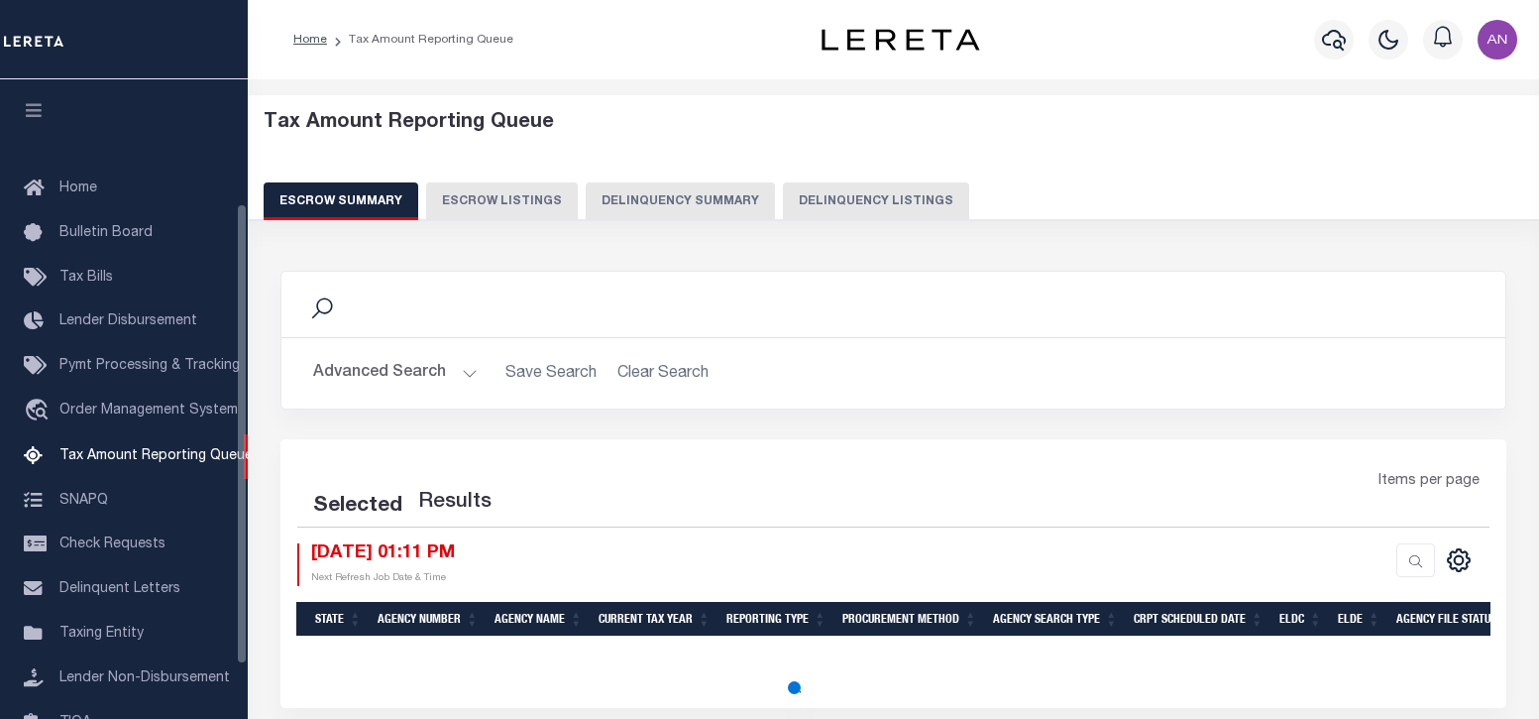
select select "100"
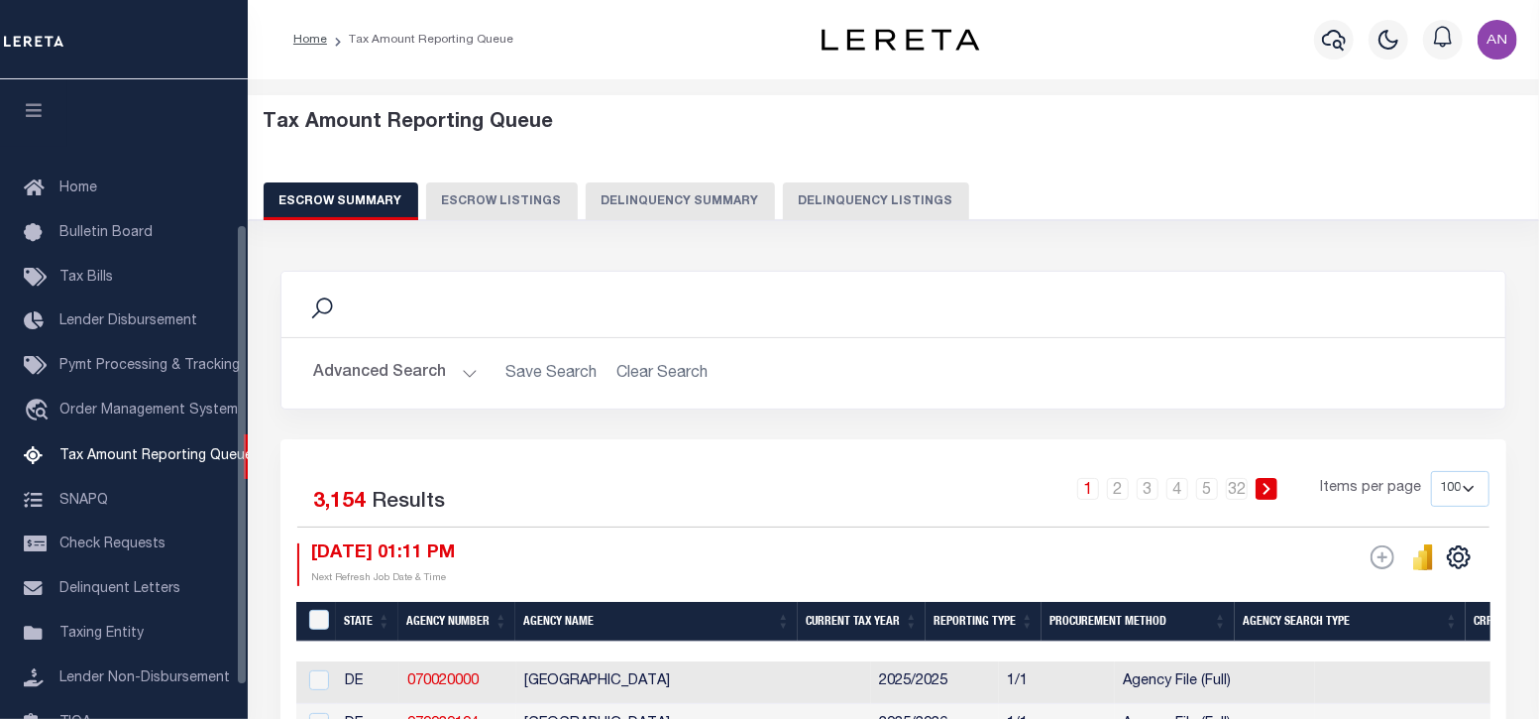
scroll to position [200, 0]
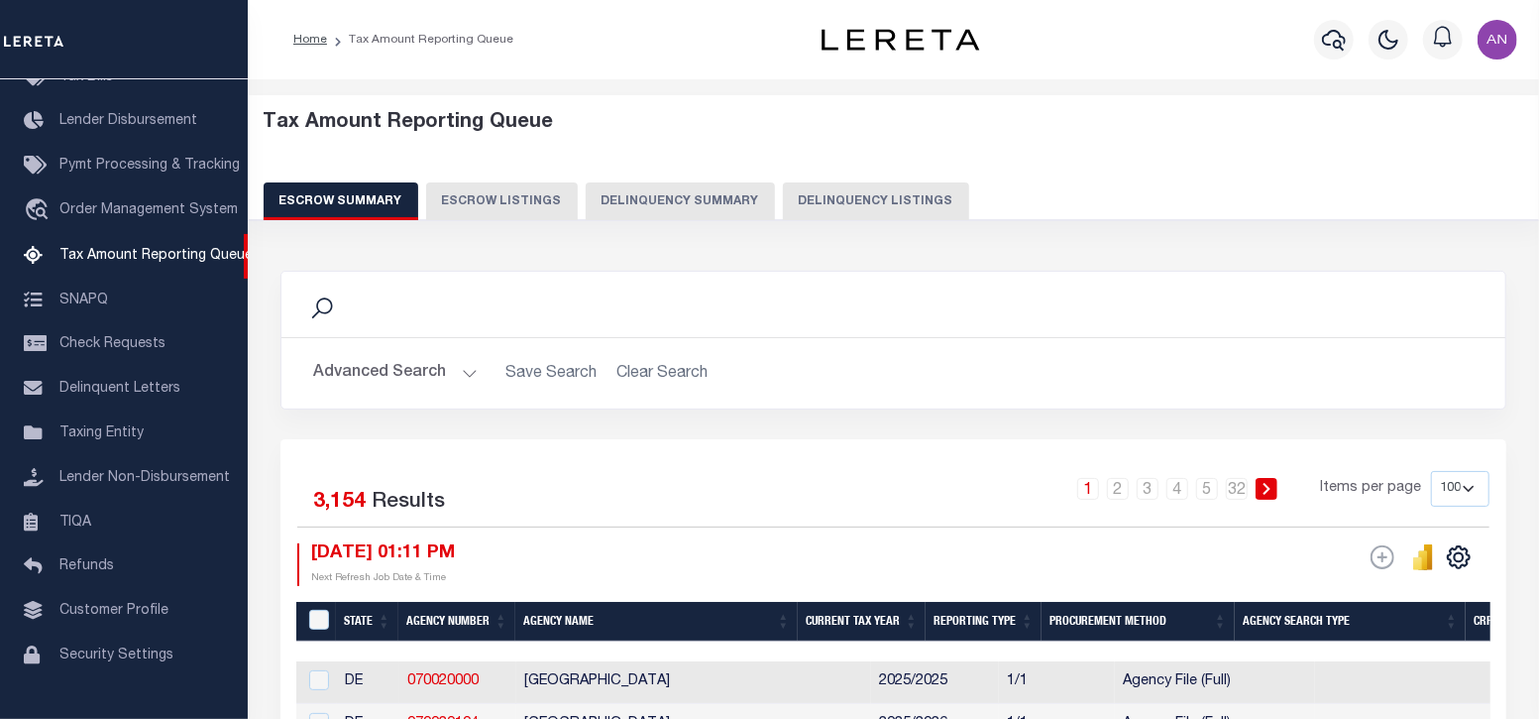
click at [837, 204] on button "Delinquency Listings" at bounding box center [876, 201] width 186 height 38
select select "100"
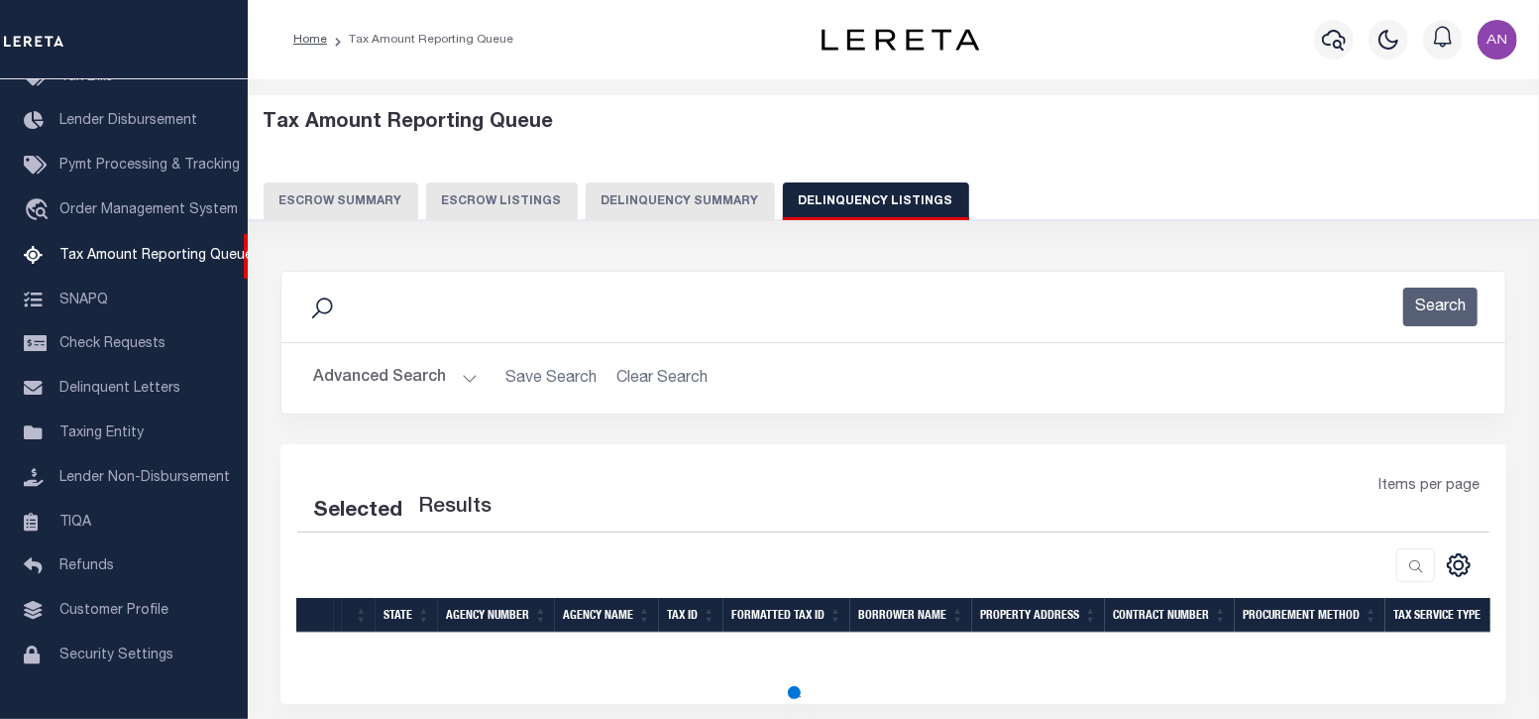
select select "100"
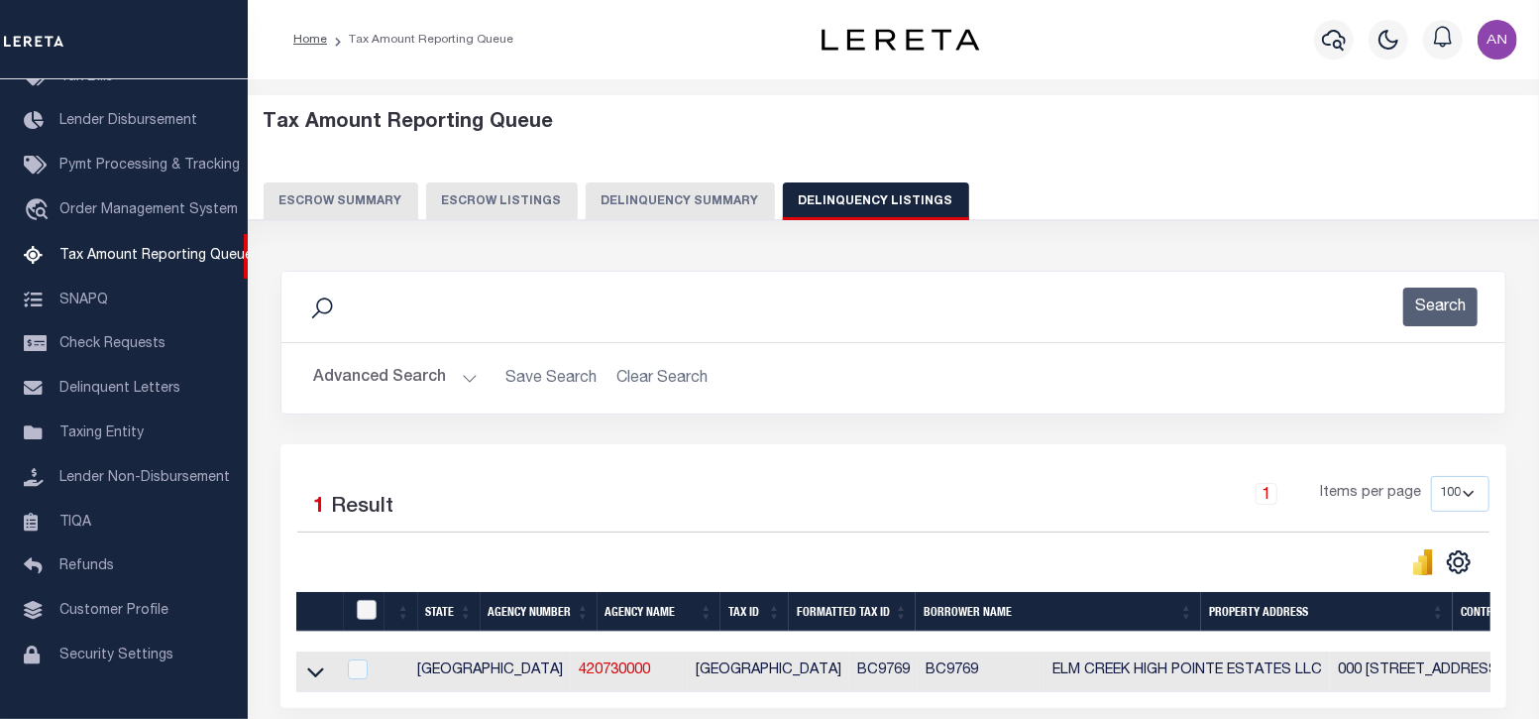
click at [361, 604] on input "checkbox" at bounding box center [367, 610] width 20 height 20
checkbox input "true"
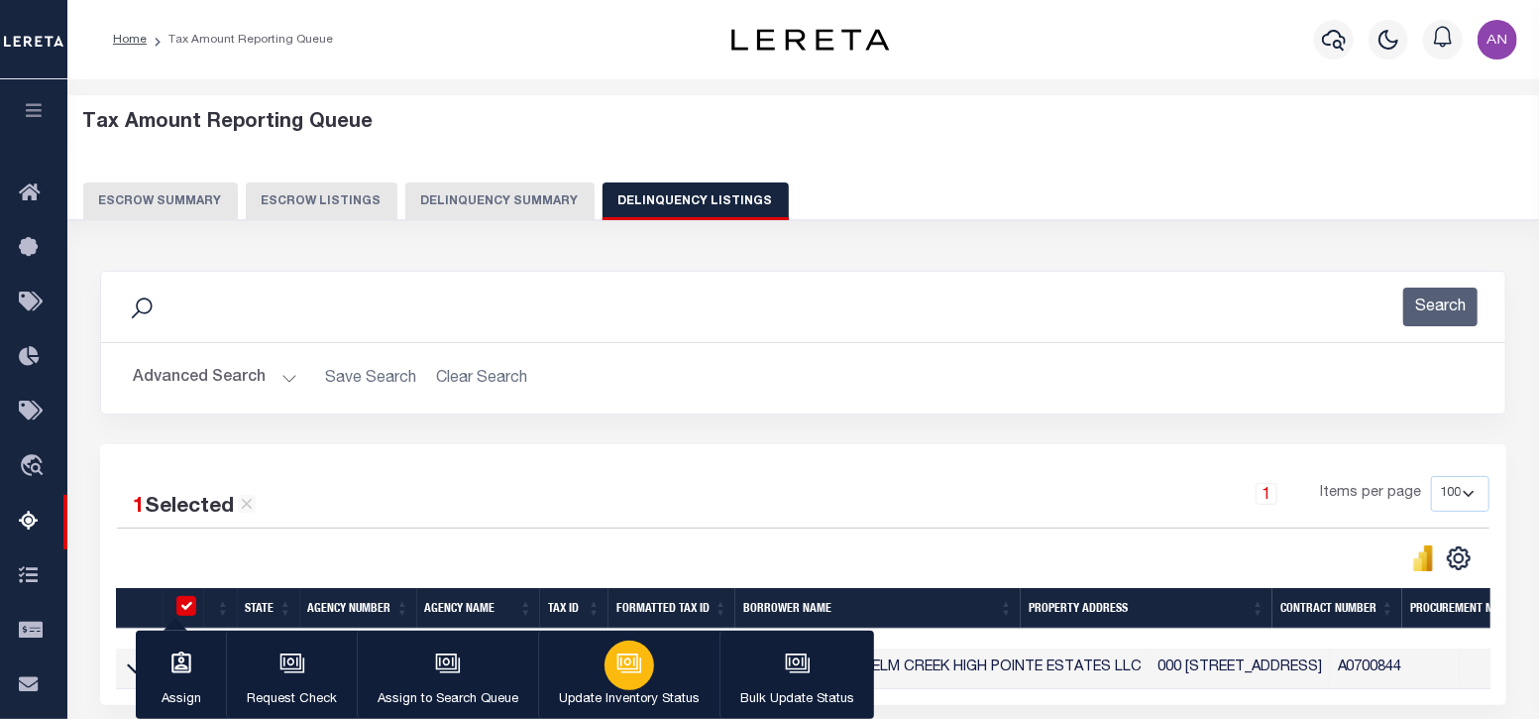
click at [599, 663] on button "Update Inventory Status" at bounding box center [628, 674] width 181 height 89
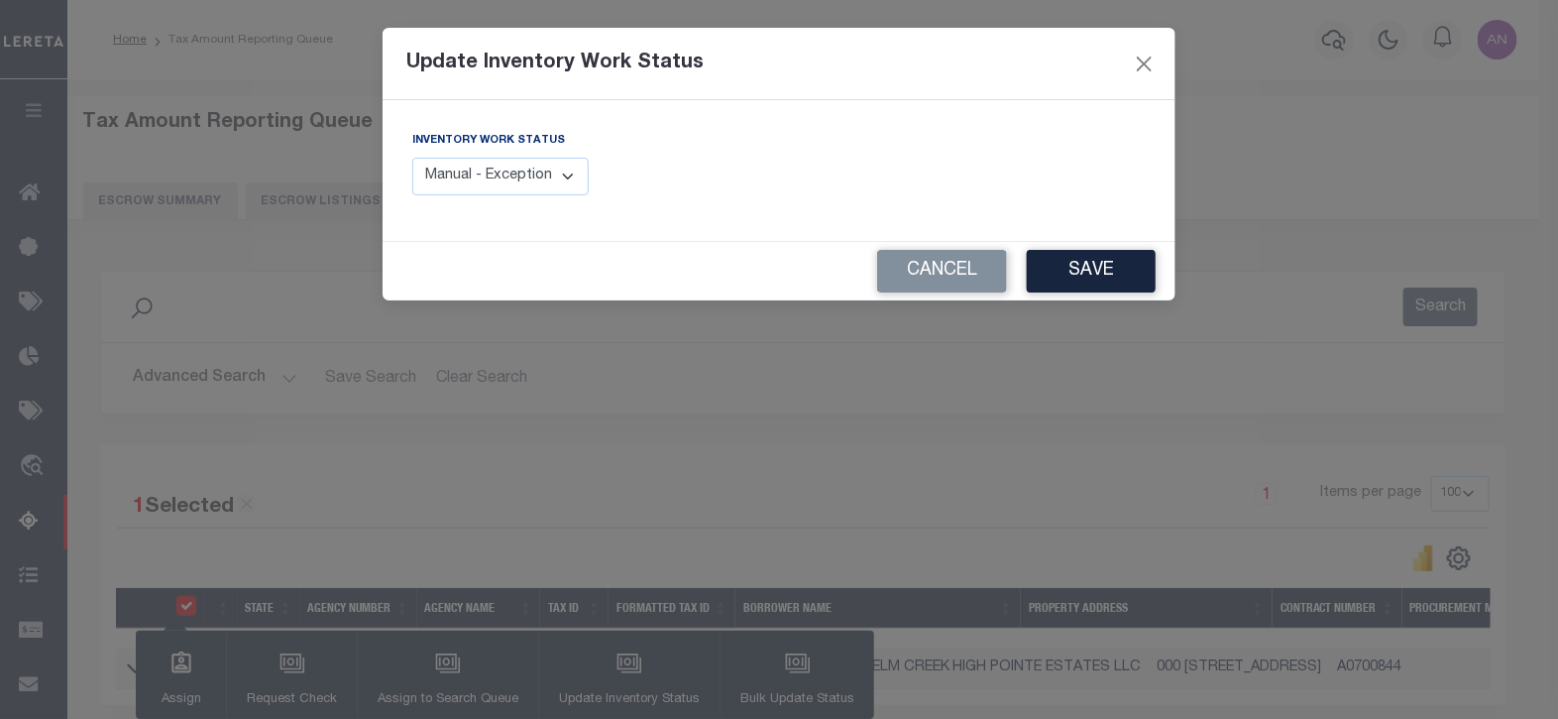
click at [545, 167] on select "Manual - Exception Pended - Awaiting Search Late Add Exception Completed" at bounding box center [500, 177] width 176 height 39
select select "4"
click at [412, 158] on select "Manual - Exception Pended - Awaiting Search Late Add Exception Completed" at bounding box center [500, 177] width 176 height 39
click at [1094, 275] on button "Save" at bounding box center [1091, 271] width 129 height 43
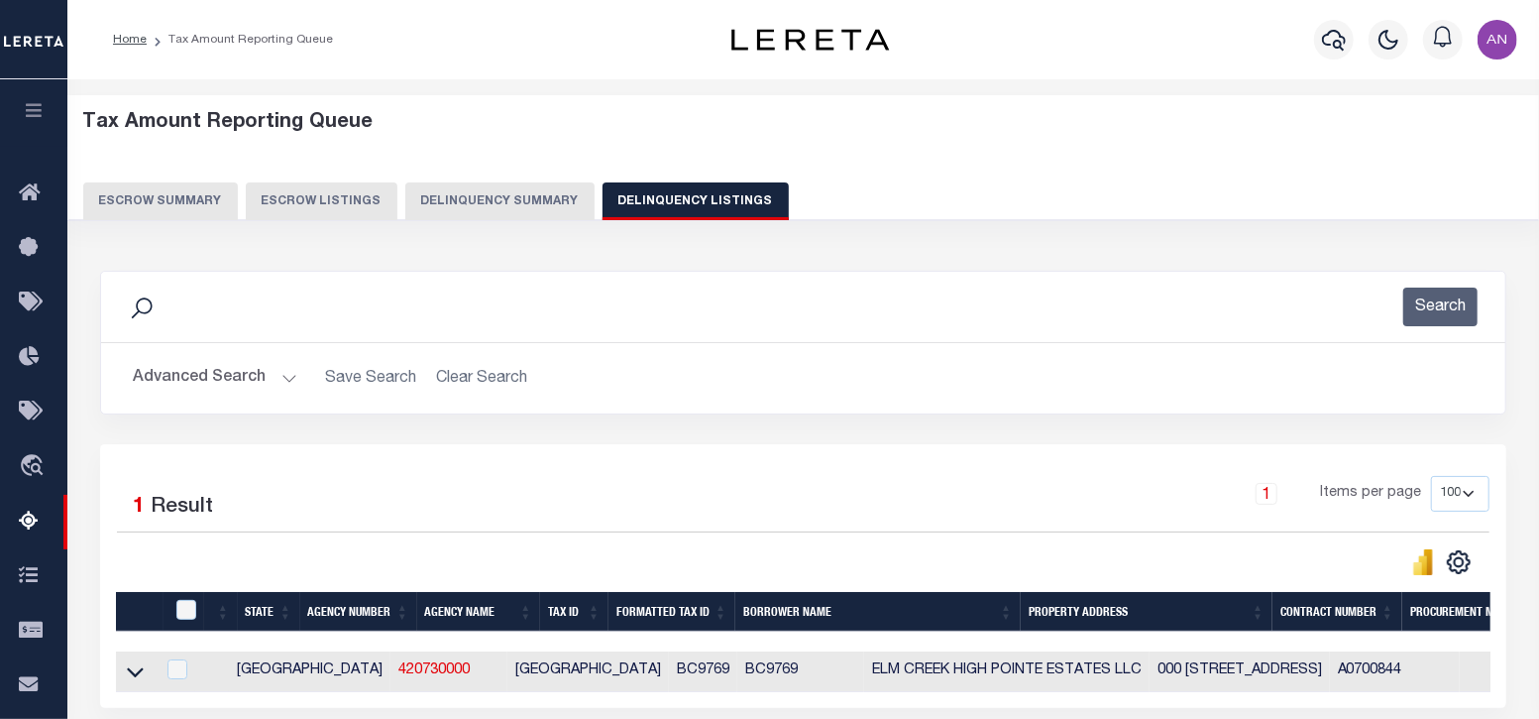
click at [144, 378] on button "Advanced Search" at bounding box center [215, 378] width 165 height 39
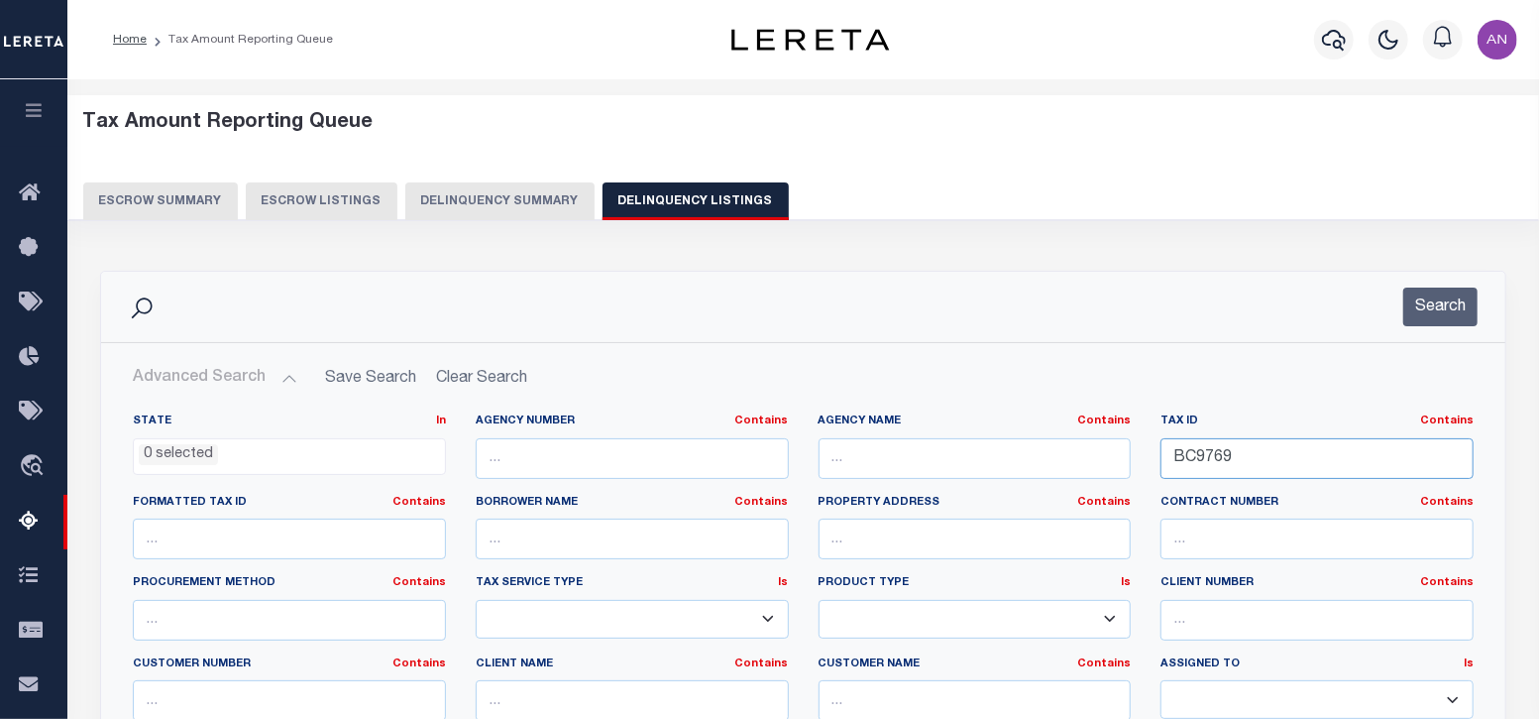
click at [1243, 456] on input "BC9769" at bounding box center [1317, 458] width 313 height 41
paste input "MC51343"
type input "MC51343"
click at [1458, 304] on button "Search" at bounding box center [1440, 306] width 74 height 39
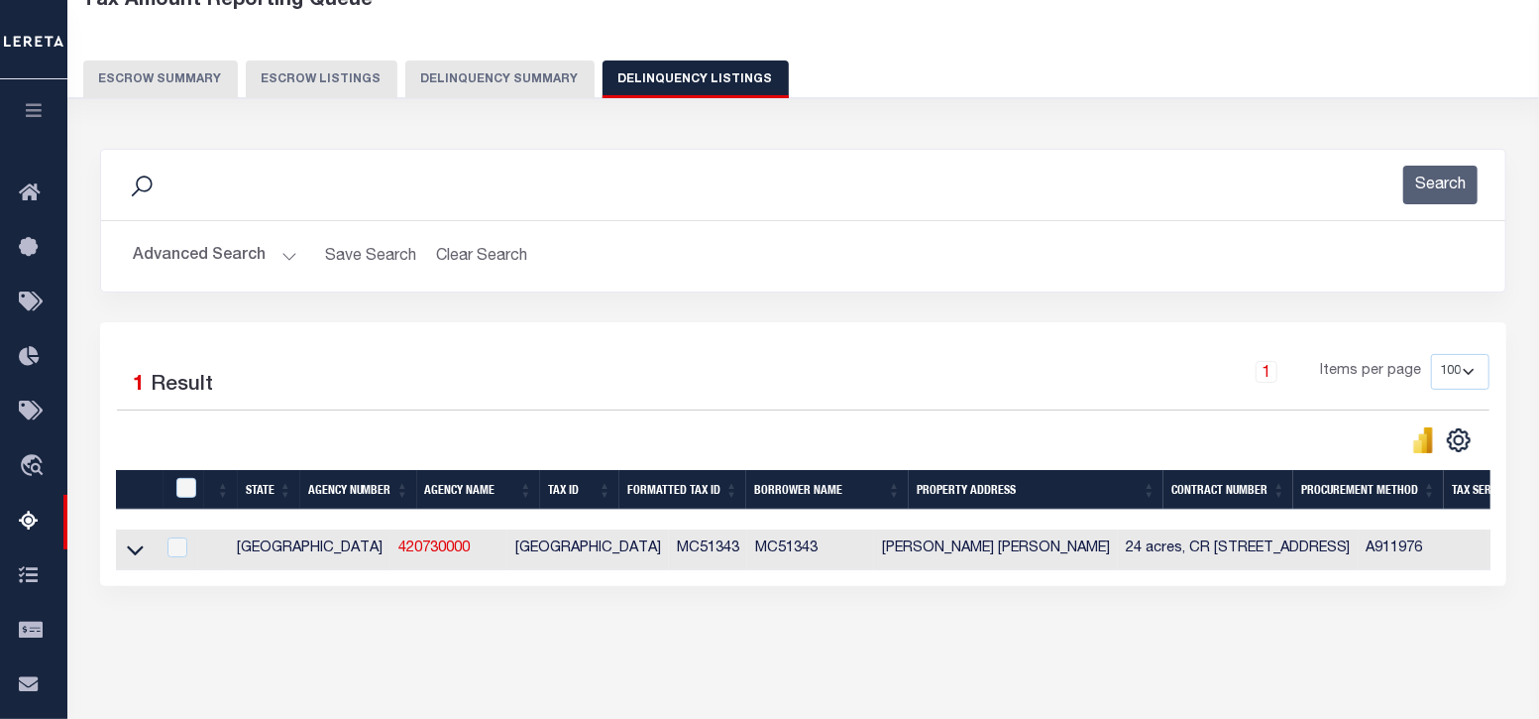
scroll to position [123, 0]
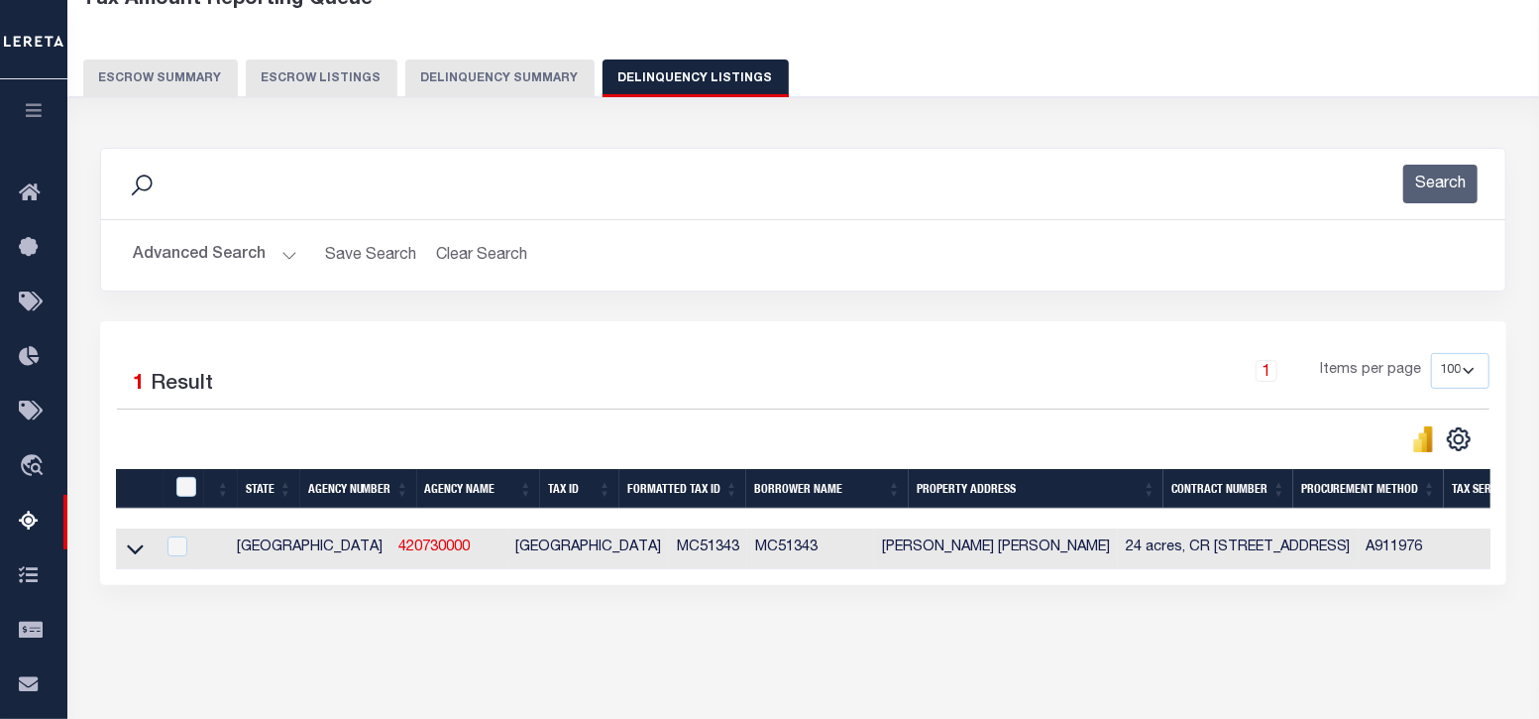
click at [124, 549] on link at bounding box center [135, 547] width 23 height 14
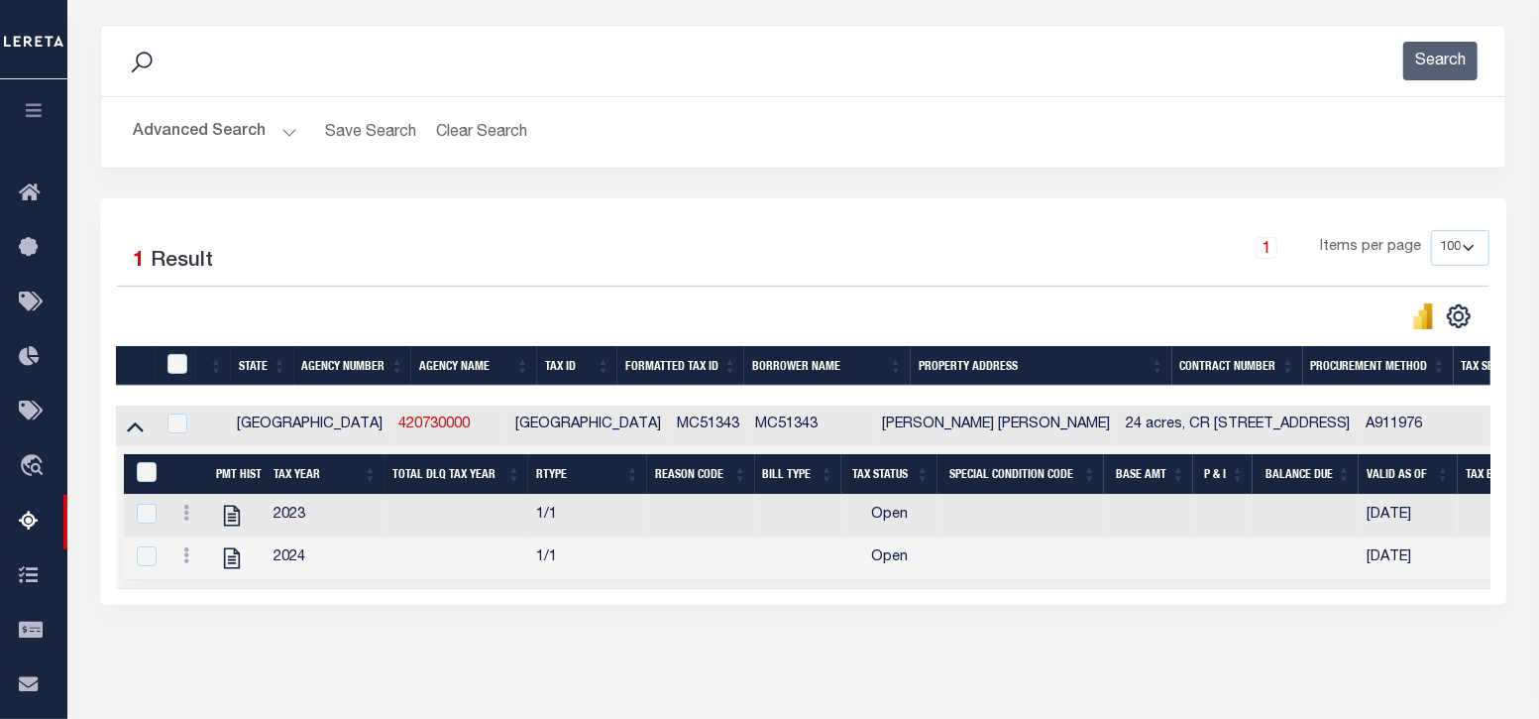
scroll to position [247, 0]
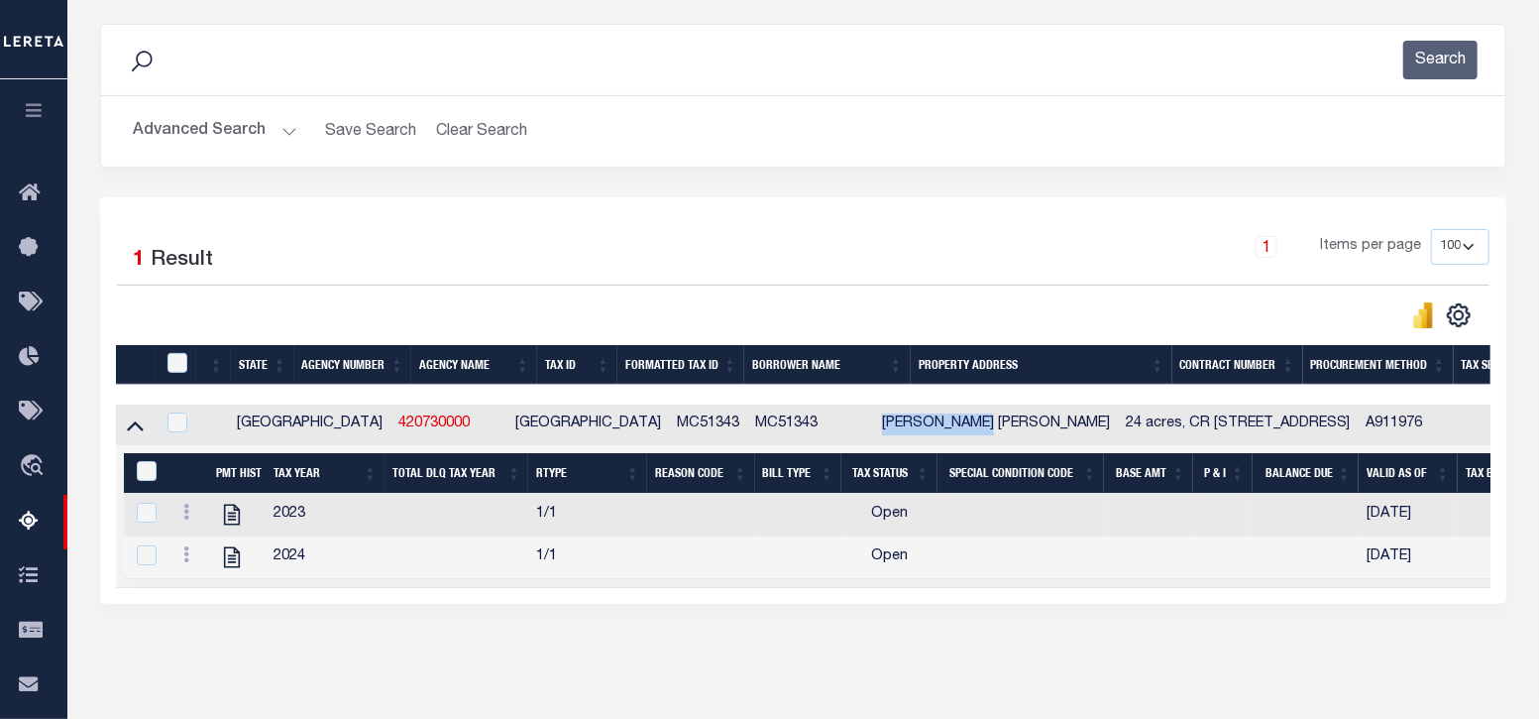
drag, startPoint x: 756, startPoint y: 424, endPoint x: 857, endPoint y: 427, distance: 101.1
click at [874, 427] on td "[PERSON_NAME] [PERSON_NAME]" at bounding box center [996, 424] width 244 height 41
checkbox input "true"
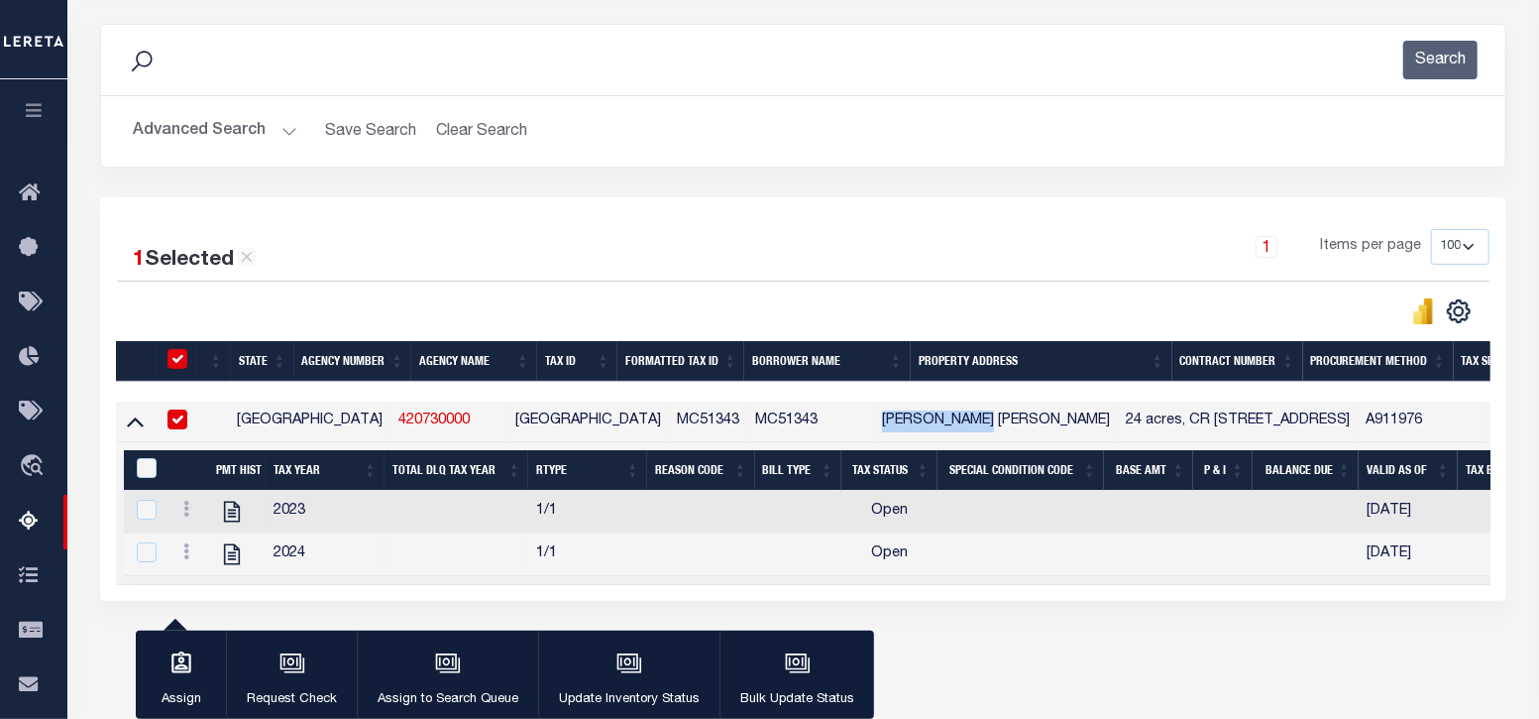
copy td "James Johnson"
click at [874, 418] on td "[PERSON_NAME] [PERSON_NAME]" at bounding box center [996, 421] width 244 height 41
checkbox input "false"
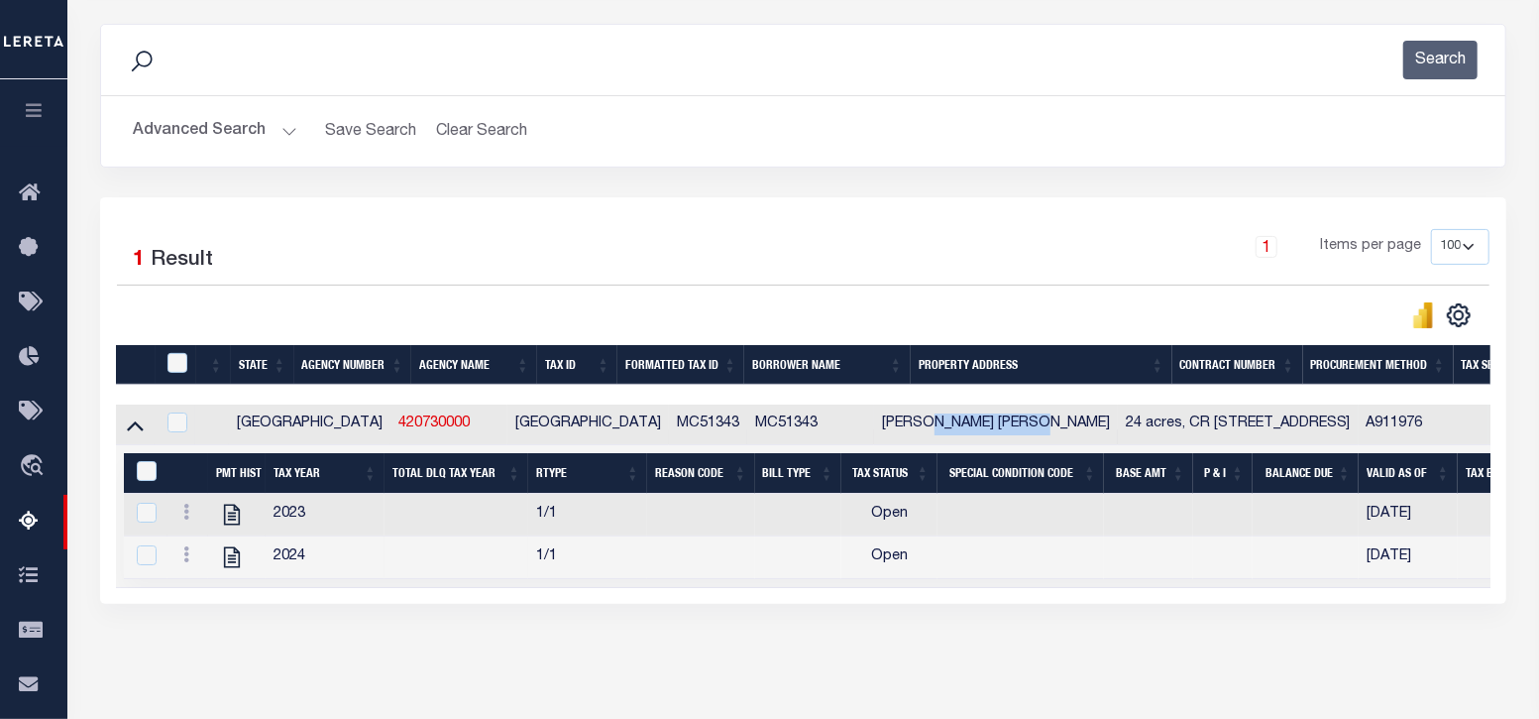
drag, startPoint x: 806, startPoint y: 422, endPoint x: 911, endPoint y: 427, distance: 105.2
click at [911, 427] on td "[PERSON_NAME] [PERSON_NAME]" at bounding box center [996, 424] width 244 height 41
checkbox input "true"
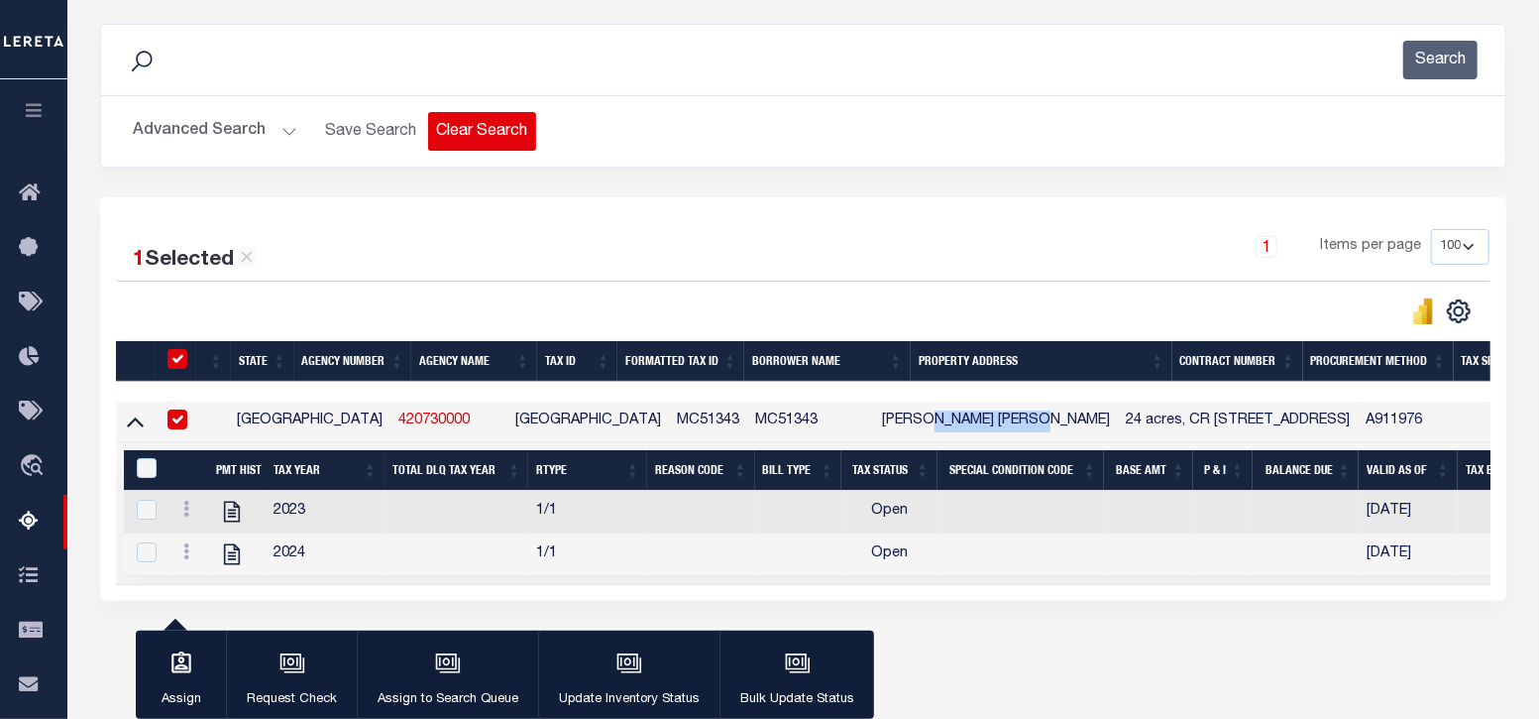
copy td "Johnson Foster"
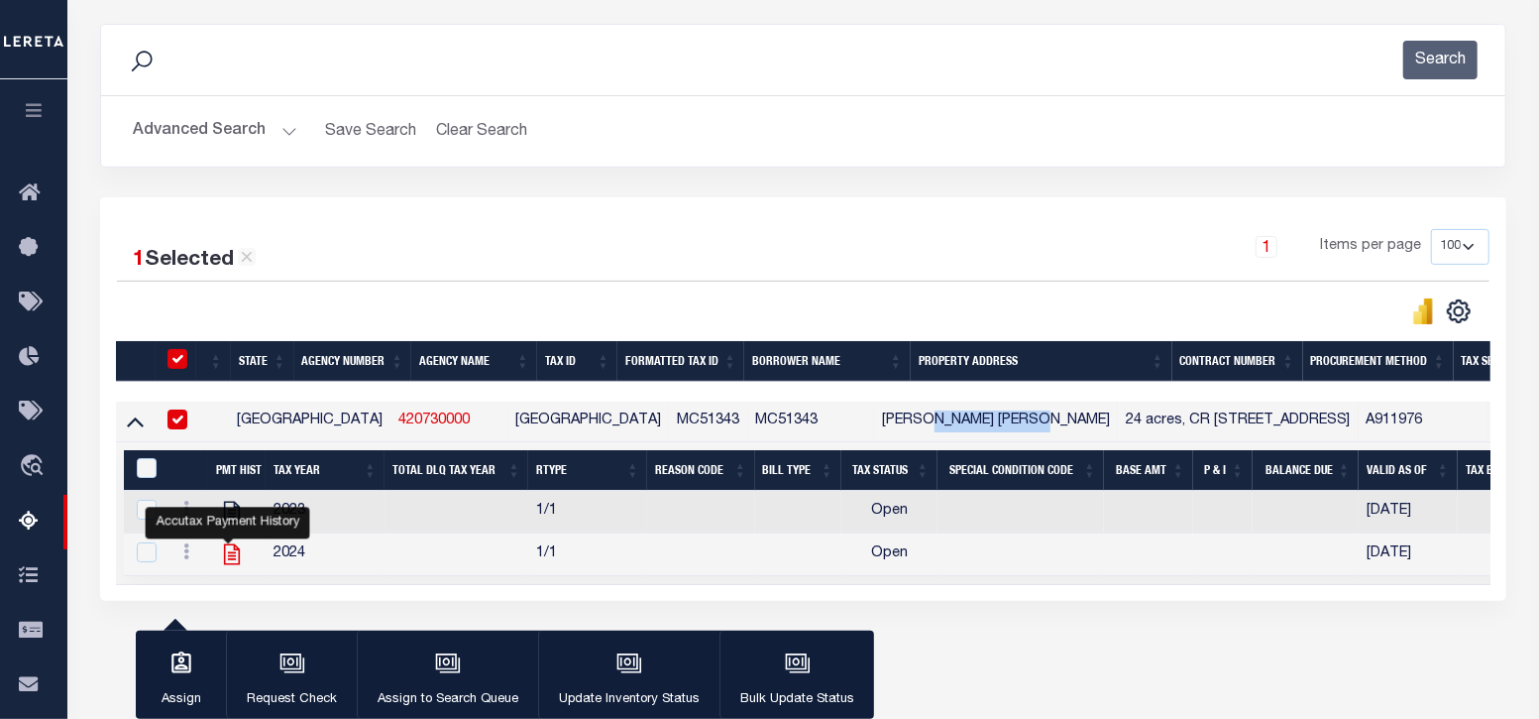
click at [223, 560] on icon "" at bounding box center [232, 554] width 26 height 26
checkbox input "true"
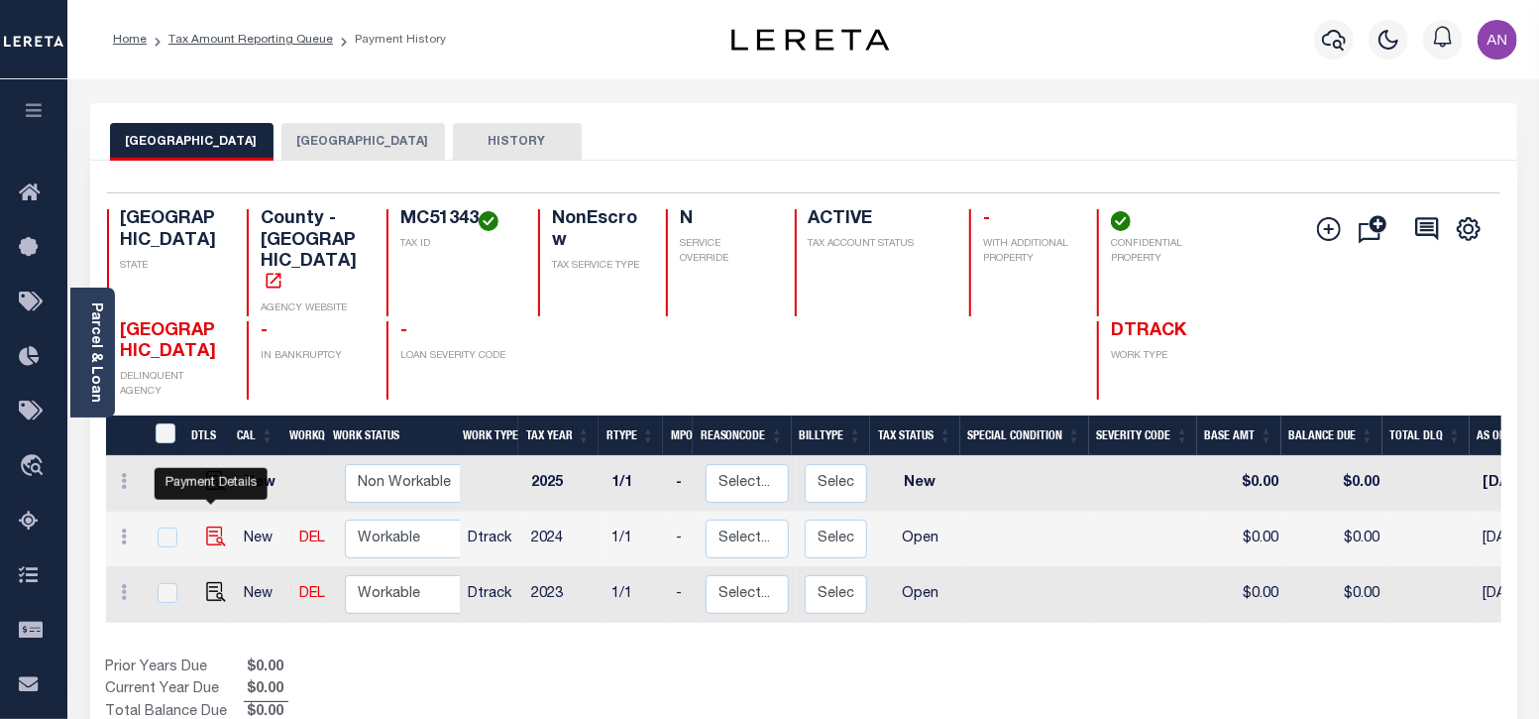
click at [208, 526] on img "" at bounding box center [216, 536] width 20 height 20
checkbox input "true"
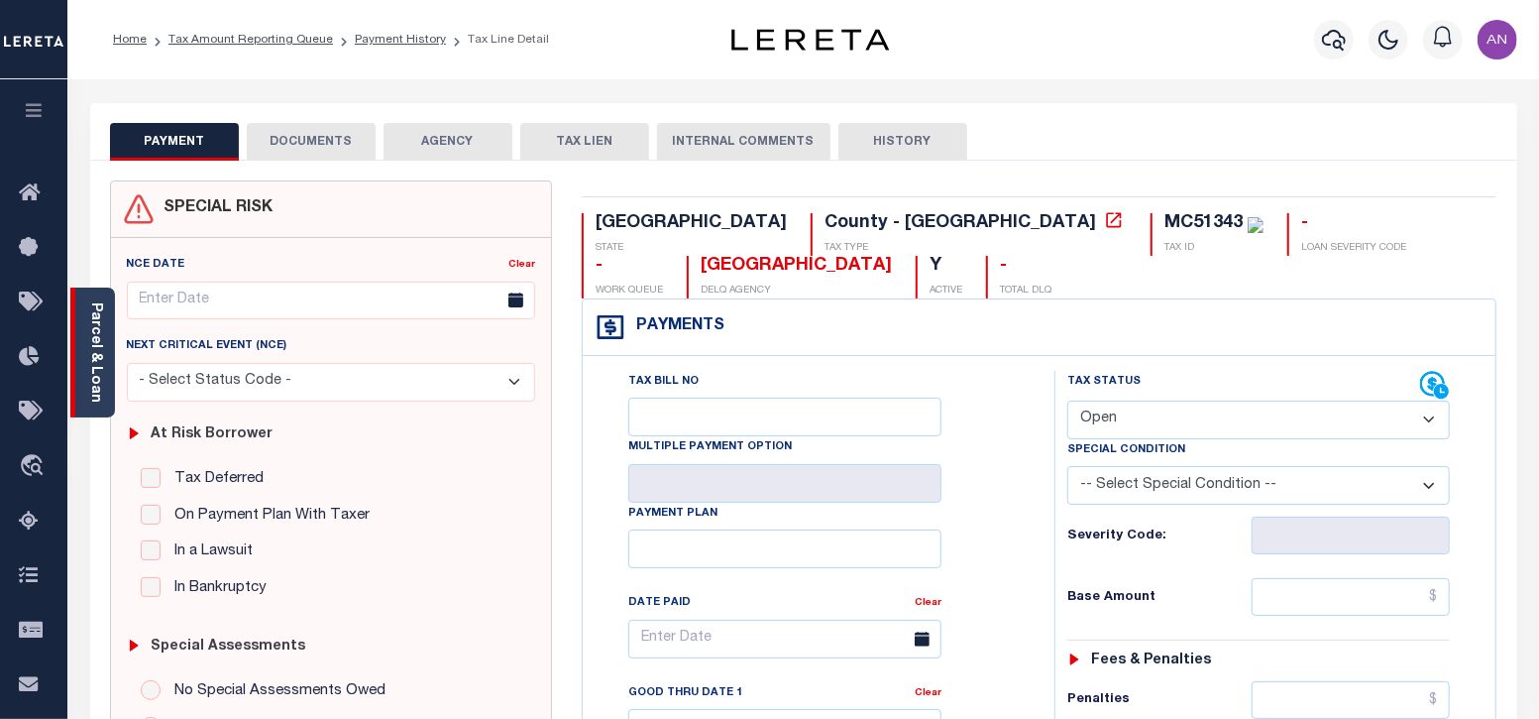
click at [92, 375] on link "Parcel & Loan" at bounding box center [95, 352] width 14 height 100
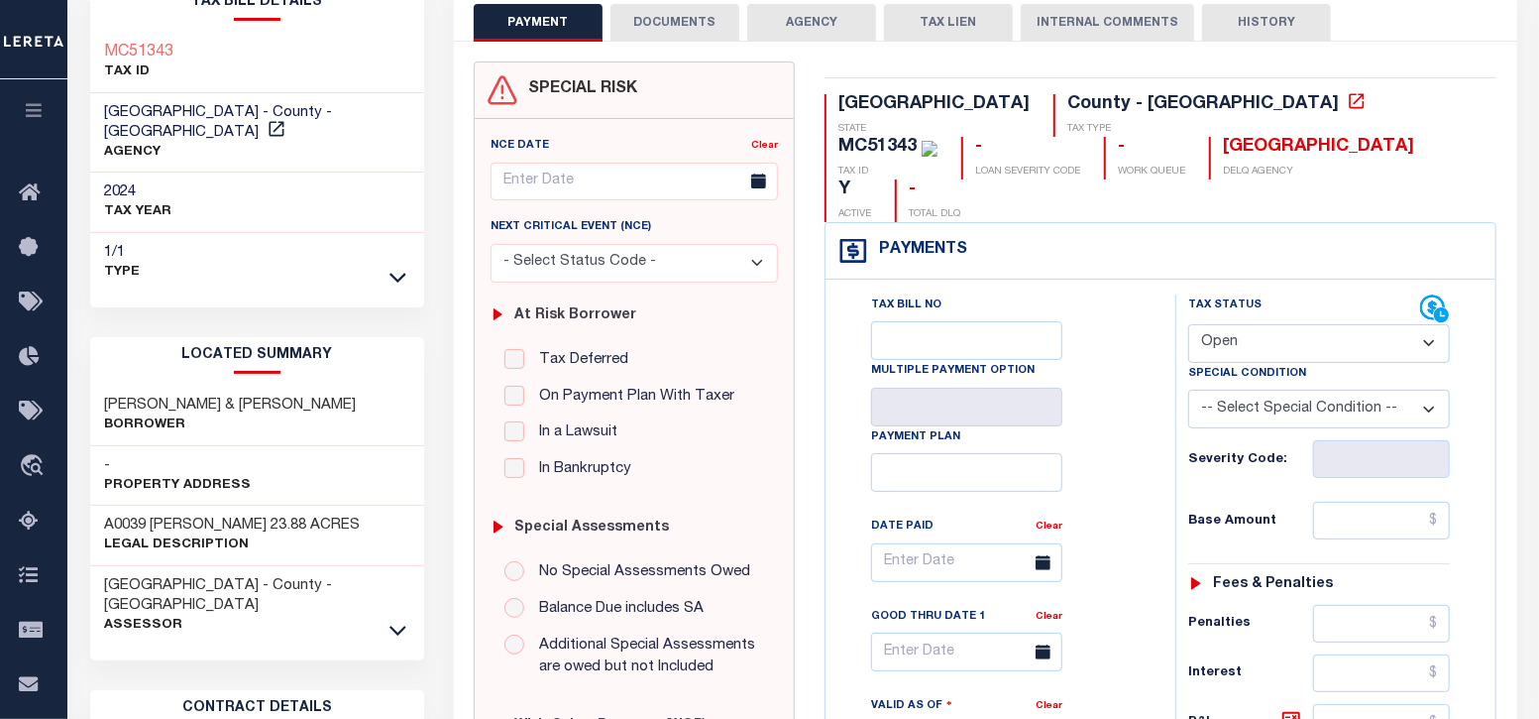
scroll to position [123, 0]
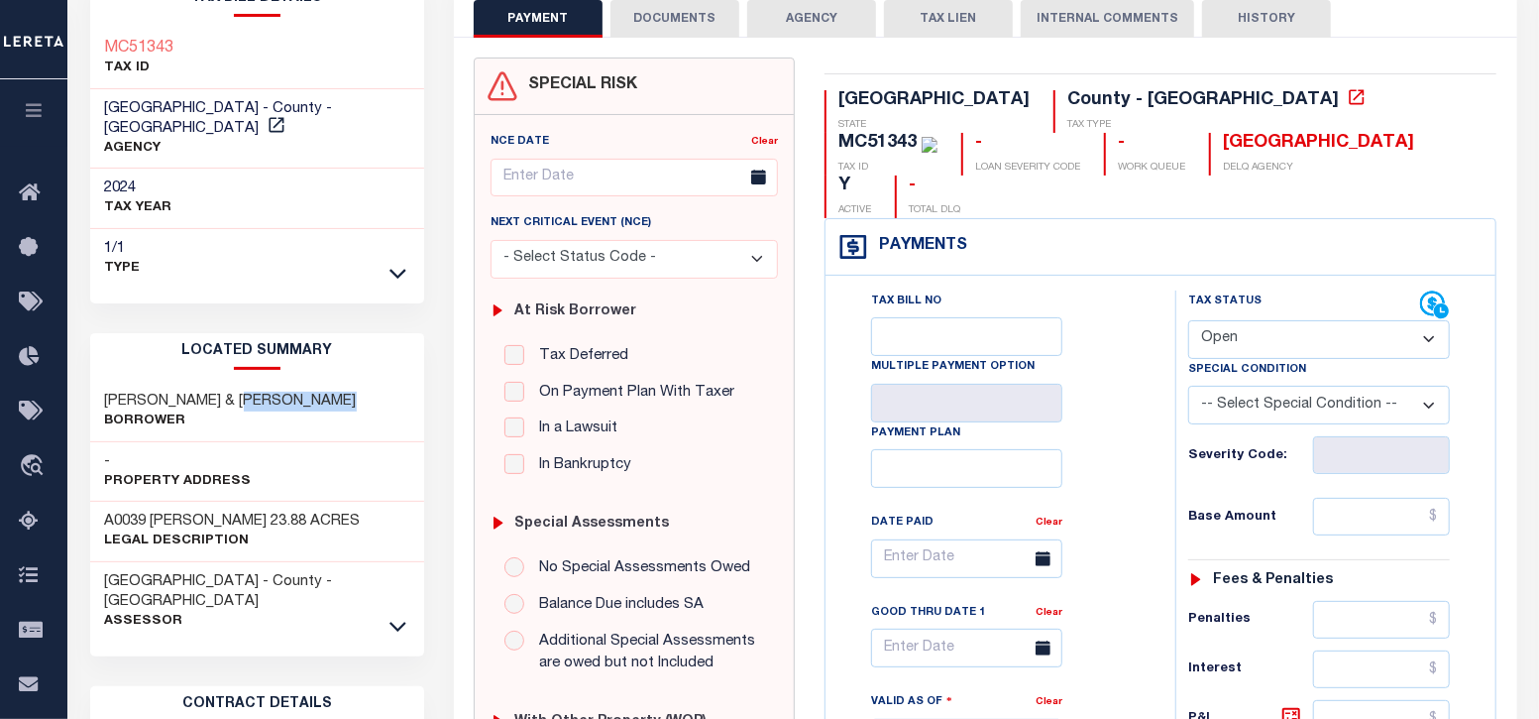
drag, startPoint x: 244, startPoint y: 380, endPoint x: 347, endPoint y: 379, distance: 103.1
click at [347, 391] on h3 "[PERSON_NAME] & [PERSON_NAME]" at bounding box center [231, 401] width 252 height 20
copy h3 "[PERSON_NAME]"
drag, startPoint x: 108, startPoint y: 498, endPoint x: 211, endPoint y: 492, distance: 103.2
click at [211, 511] on h3 "A0039 [PERSON_NAME] 23.88 ACRES" at bounding box center [233, 521] width 256 height 20
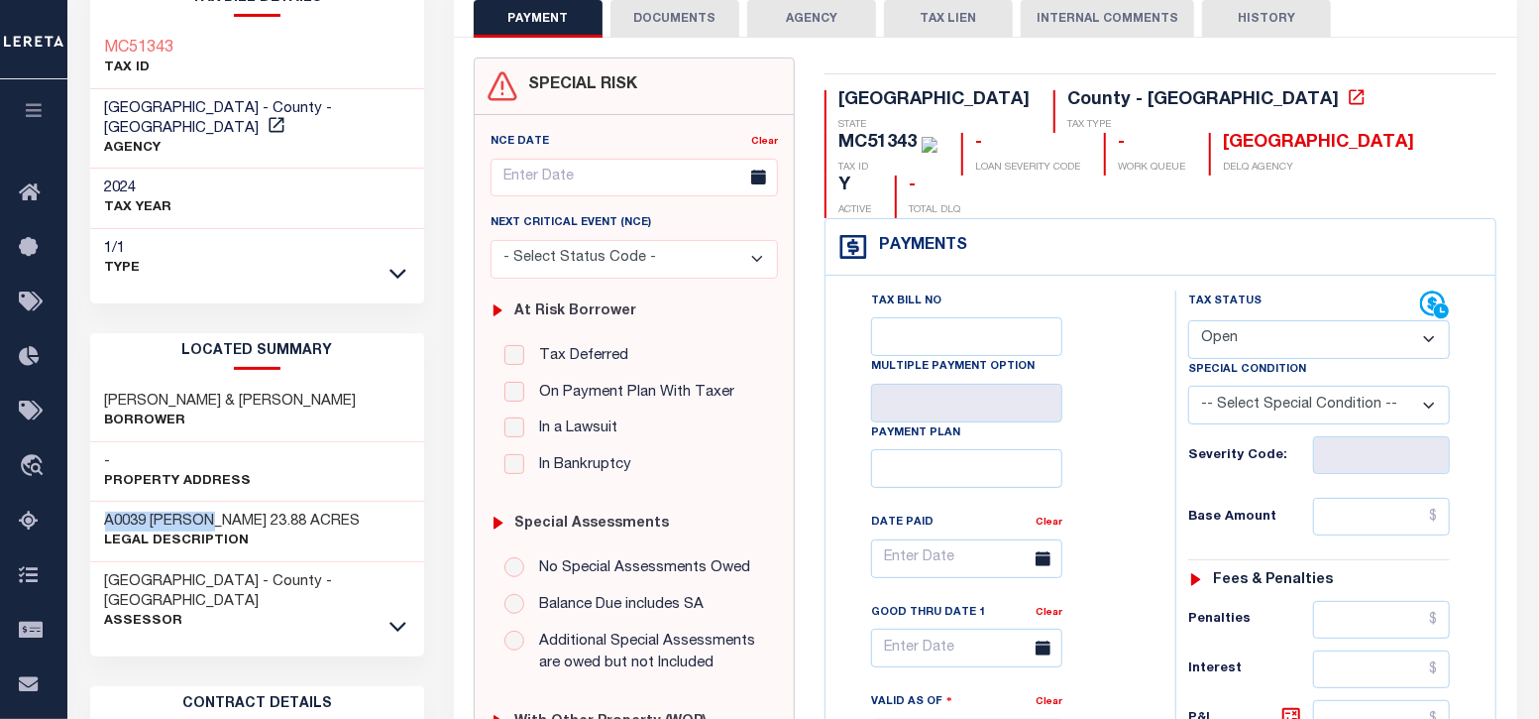
copy h3 "A0039 [PERSON_NAME]"
click at [327, 511] on h3 "A0039 [PERSON_NAME] 23.88 ACRES" at bounding box center [233, 521] width 256 height 20
drag, startPoint x: 368, startPoint y: 497, endPoint x: 114, endPoint y: 508, distance: 254.0
click at [110, 511] on h3 "A0039 [PERSON_NAME] 23.88 ACRES" at bounding box center [233, 521] width 256 height 20
copy h3 "0039 [PERSON_NAME] 23.88 ACRES"
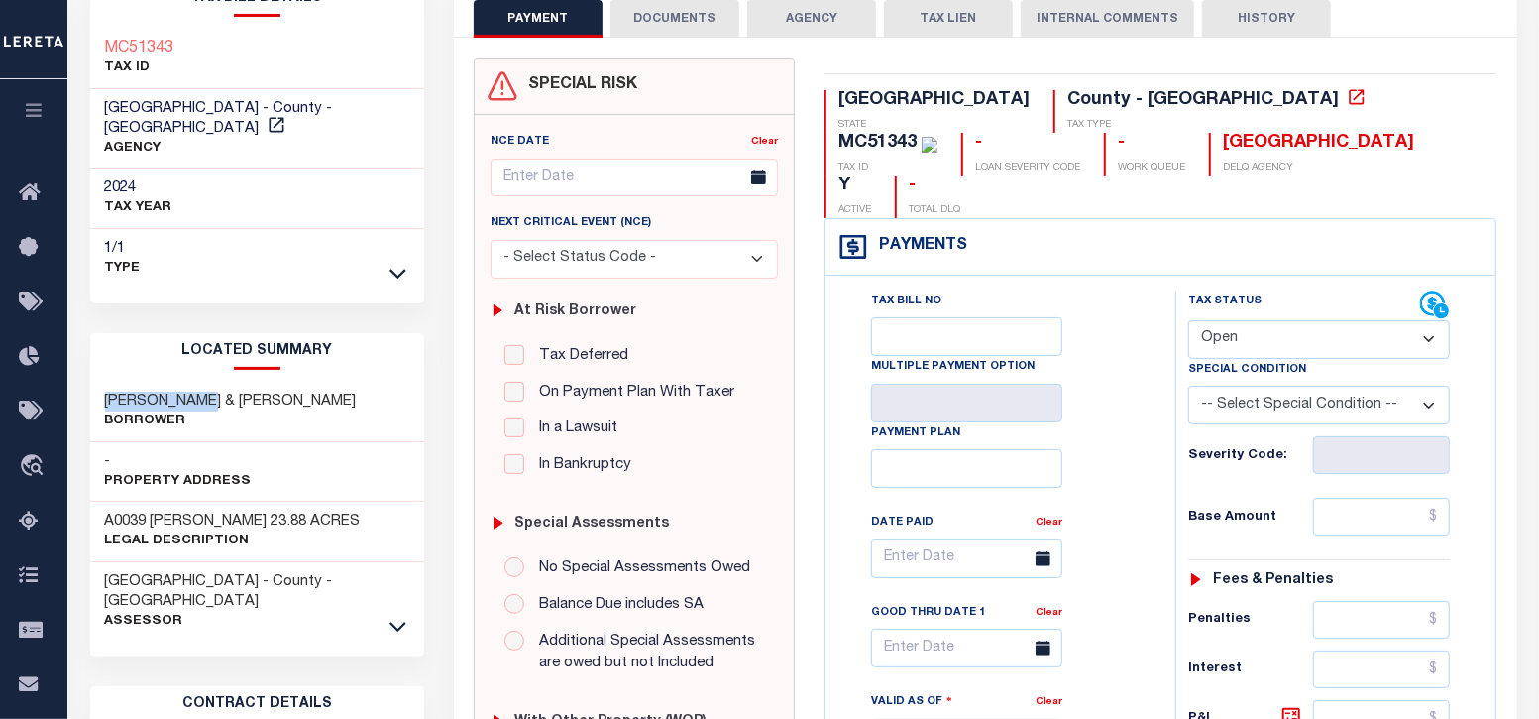
drag, startPoint x: 203, startPoint y: 382, endPoint x: 101, endPoint y: 379, distance: 102.1
click at [101, 382] on div "[PERSON_NAME] & [PERSON_NAME]" at bounding box center [257, 412] width 335 height 60
copy h3 "[PERSON_NAME]"
drag, startPoint x: 1080, startPoint y: 97, endPoint x: 1152, endPoint y: 95, distance: 71.4
click at [917, 134] on div "MC51343" at bounding box center [877, 143] width 78 height 18
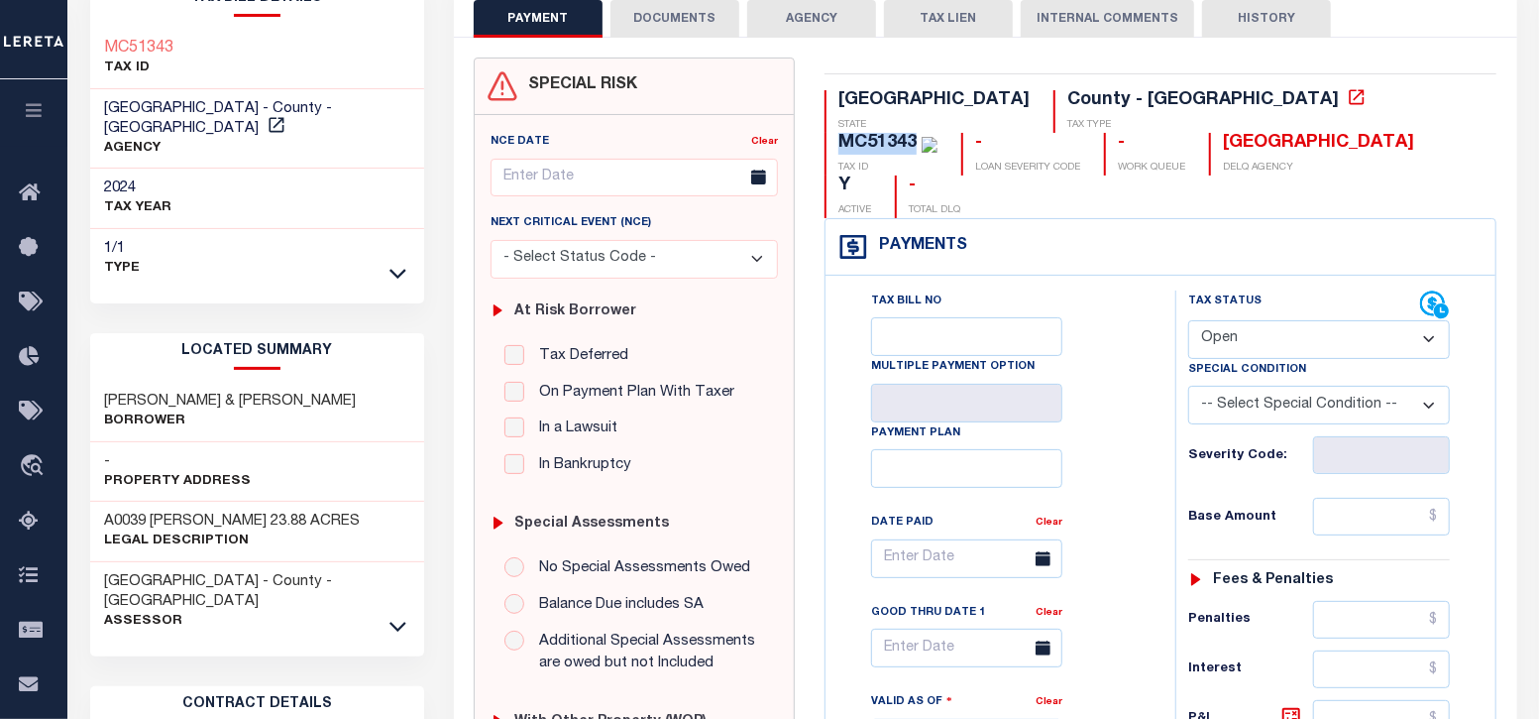
copy div "MC51343"
drag, startPoint x: 241, startPoint y: 375, endPoint x: 101, endPoint y: 386, distance: 140.2
click at [101, 386] on div "[PERSON_NAME] & [PERSON_NAME]" at bounding box center [257, 412] width 335 height 60
click at [215, 391] on h3 "[PERSON_NAME] & [PERSON_NAME]" at bounding box center [231, 401] width 252 height 20
click at [214, 391] on h3 "[PERSON_NAME] & [PERSON_NAME]" at bounding box center [231, 401] width 252 height 20
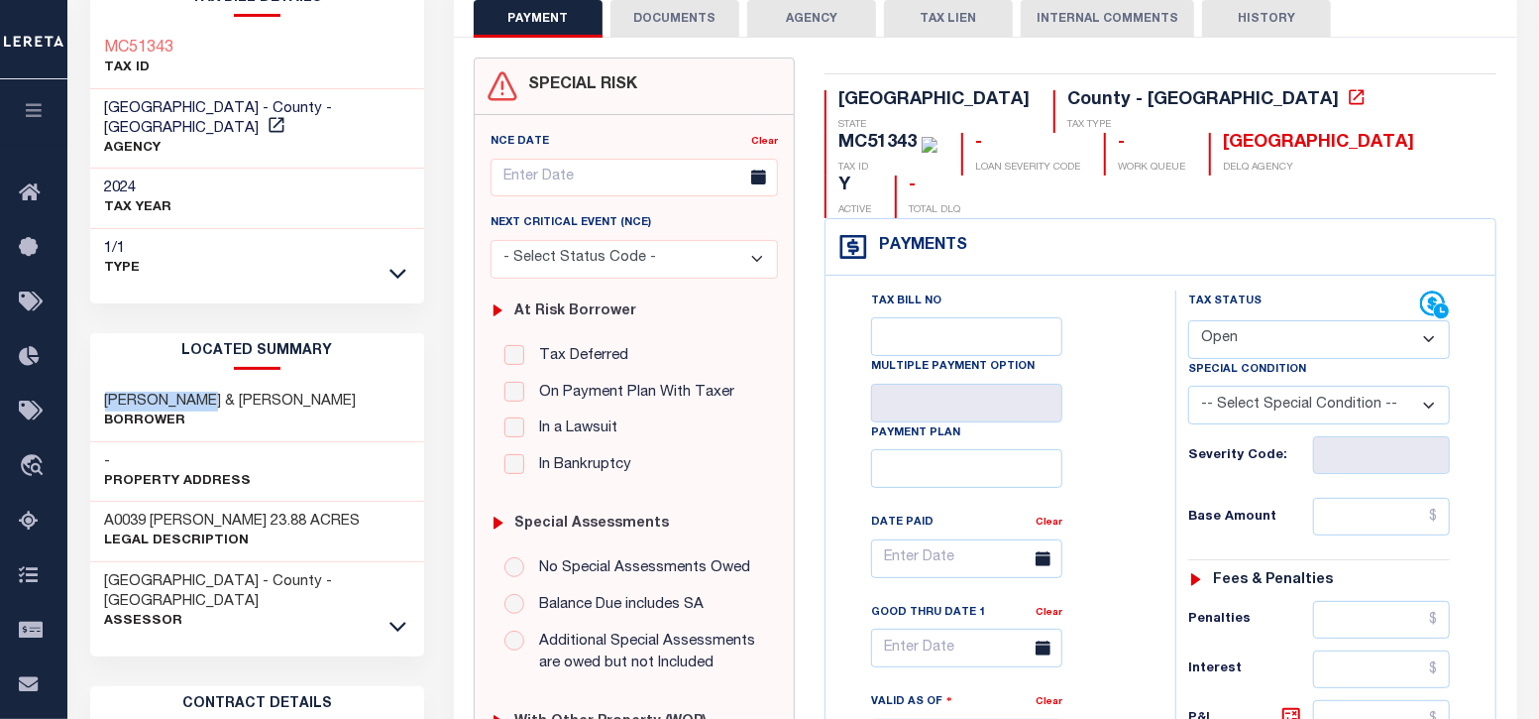
drag, startPoint x: 211, startPoint y: 376, endPoint x: 99, endPoint y: 380, distance: 112.1
click at [99, 382] on div "[PERSON_NAME] & [PERSON_NAME]" at bounding box center [257, 412] width 335 height 60
click at [807, 152] on div "SPECIAL RISK NCE Date Clear - Select Status Code -" at bounding box center [634, 714] width 351 height 1315
click at [1285, 320] on select "- Select Status Code - Open Due/Unpaid Paid Incomplete No Tax Due Internal Refu…" at bounding box center [1319, 339] width 262 height 39
select select "PYD"
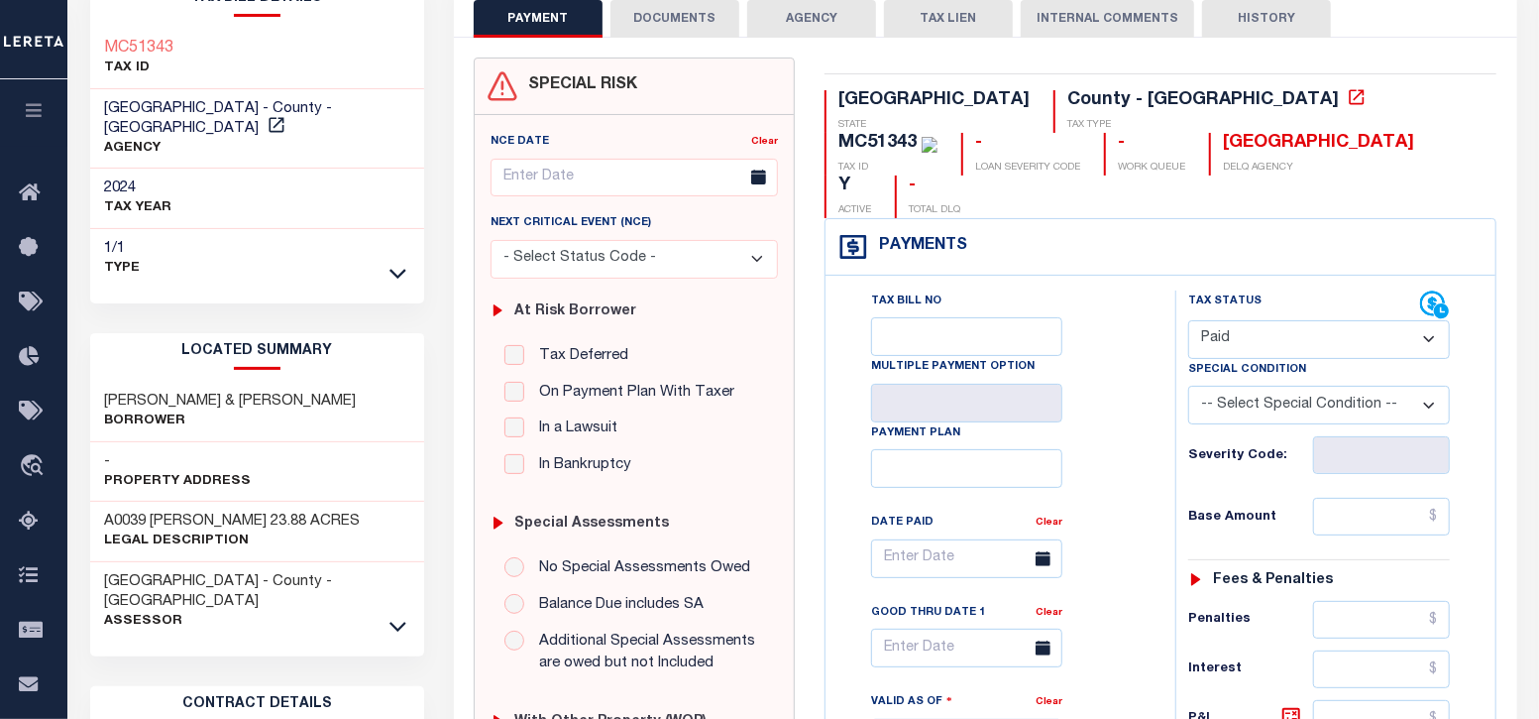
click at [1188, 320] on select "- Select Status Code - Open Due/Unpaid Paid Incomplete No Tax Due Internal Refu…" at bounding box center [1319, 339] width 262 height 39
type input "[DATE]"
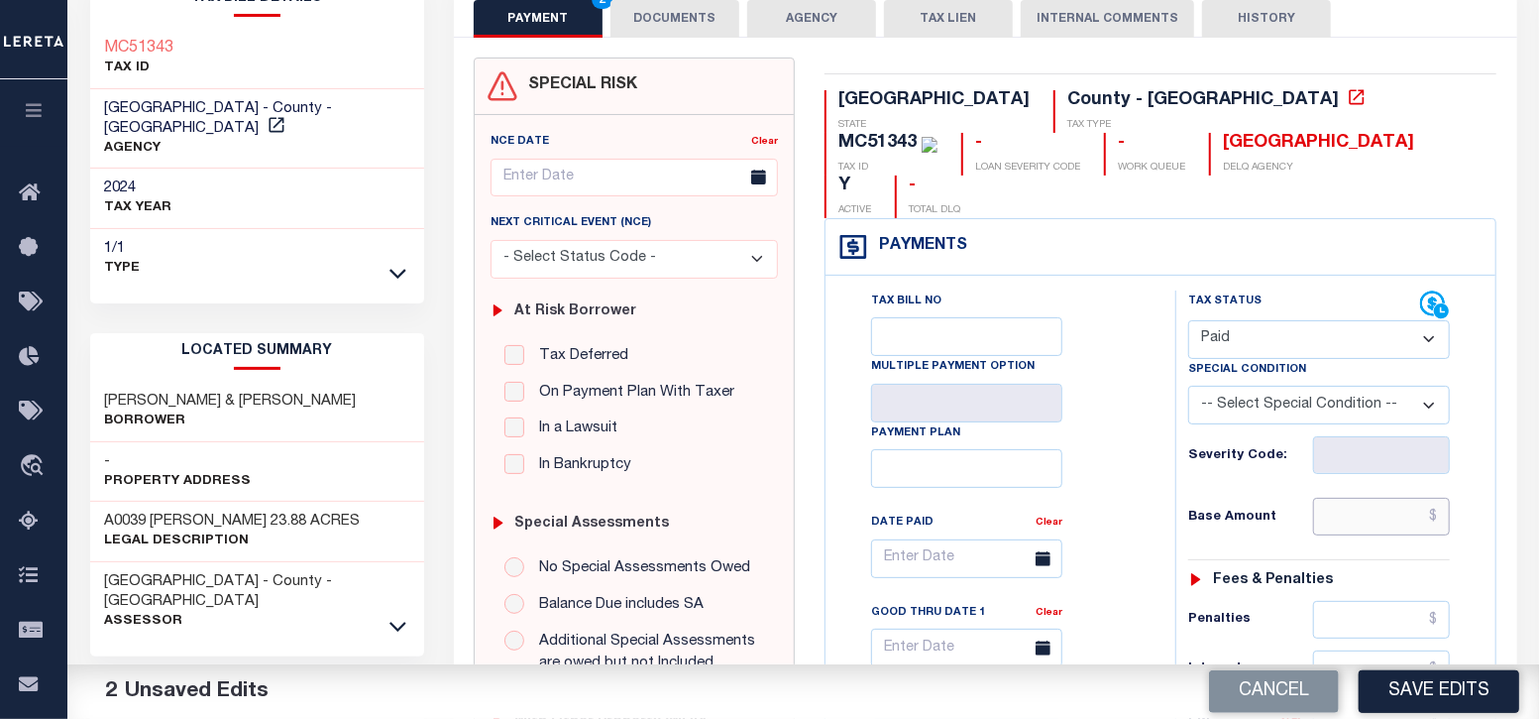
click at [1364, 498] on input "text" at bounding box center [1382, 517] width 138 height 38
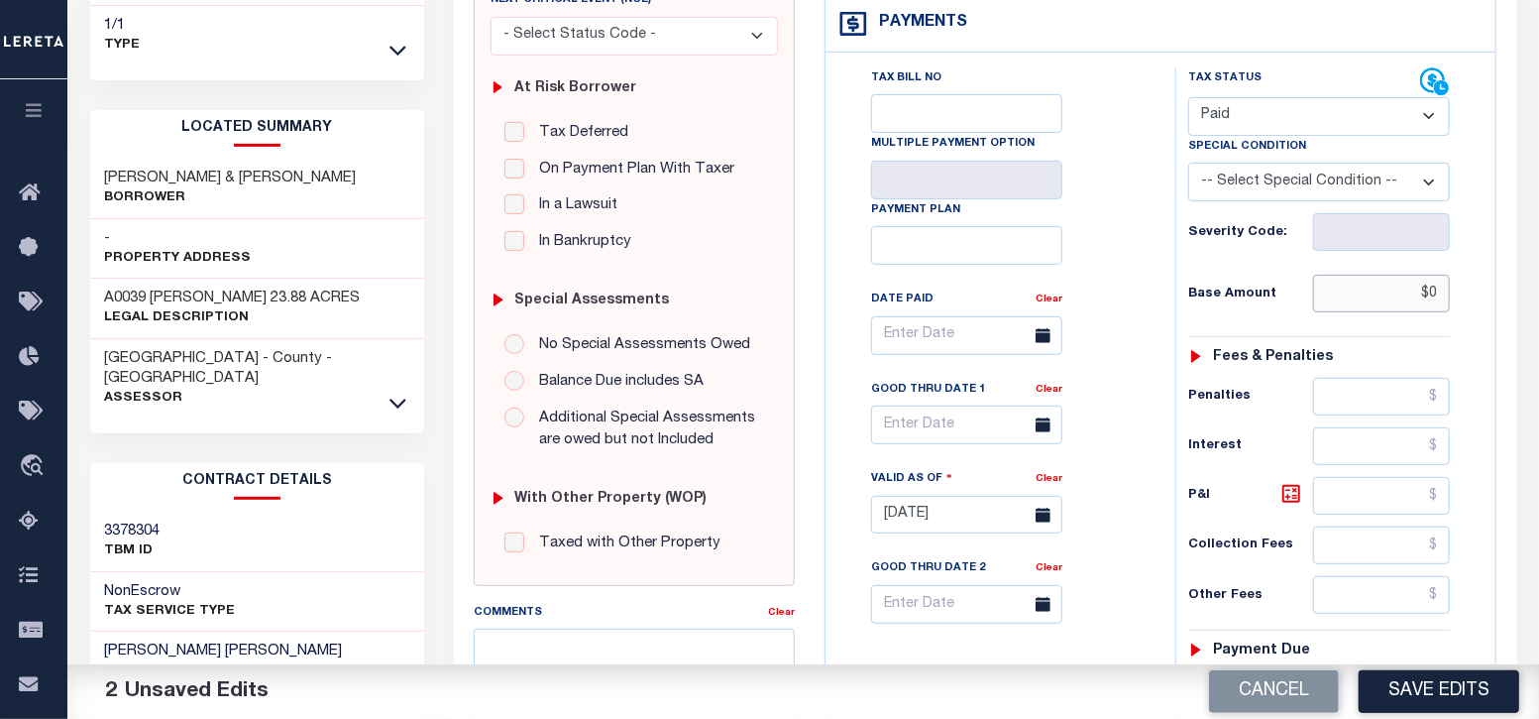
scroll to position [495, 0]
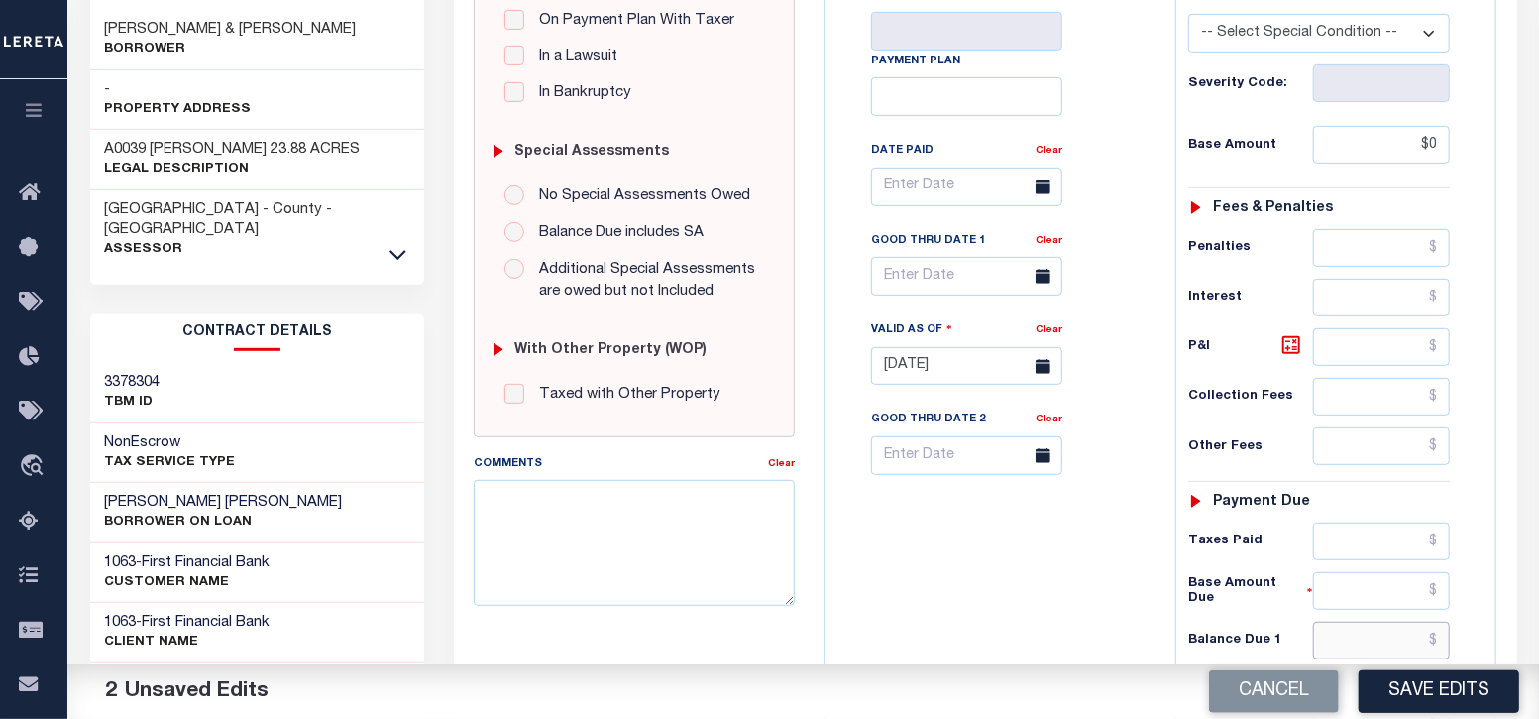
type input "$0.00"
click at [1376, 621] on input "text" at bounding box center [1382, 640] width 138 height 38
type input "$0.00"
click at [531, 524] on textarea "Comments" at bounding box center [634, 542] width 321 height 125
paste textarea "[DATE] - As per call conversation with TC 2024 taxes are paid in full."
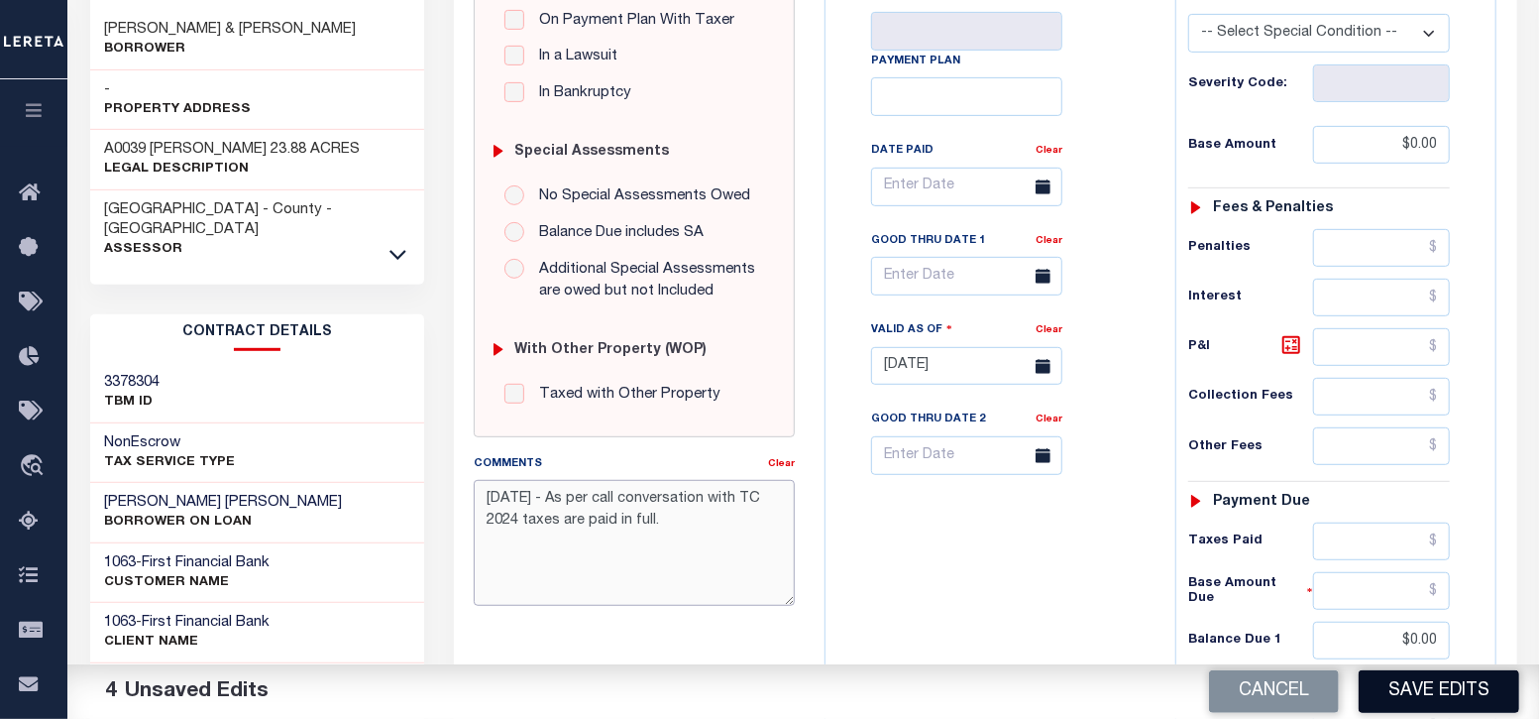
type textarea "[DATE] - As per call conversation with TC 2024 taxes are paid in full."
click at [1419, 690] on button "Save Edits" at bounding box center [1439, 691] width 161 height 43
checkbox input "false"
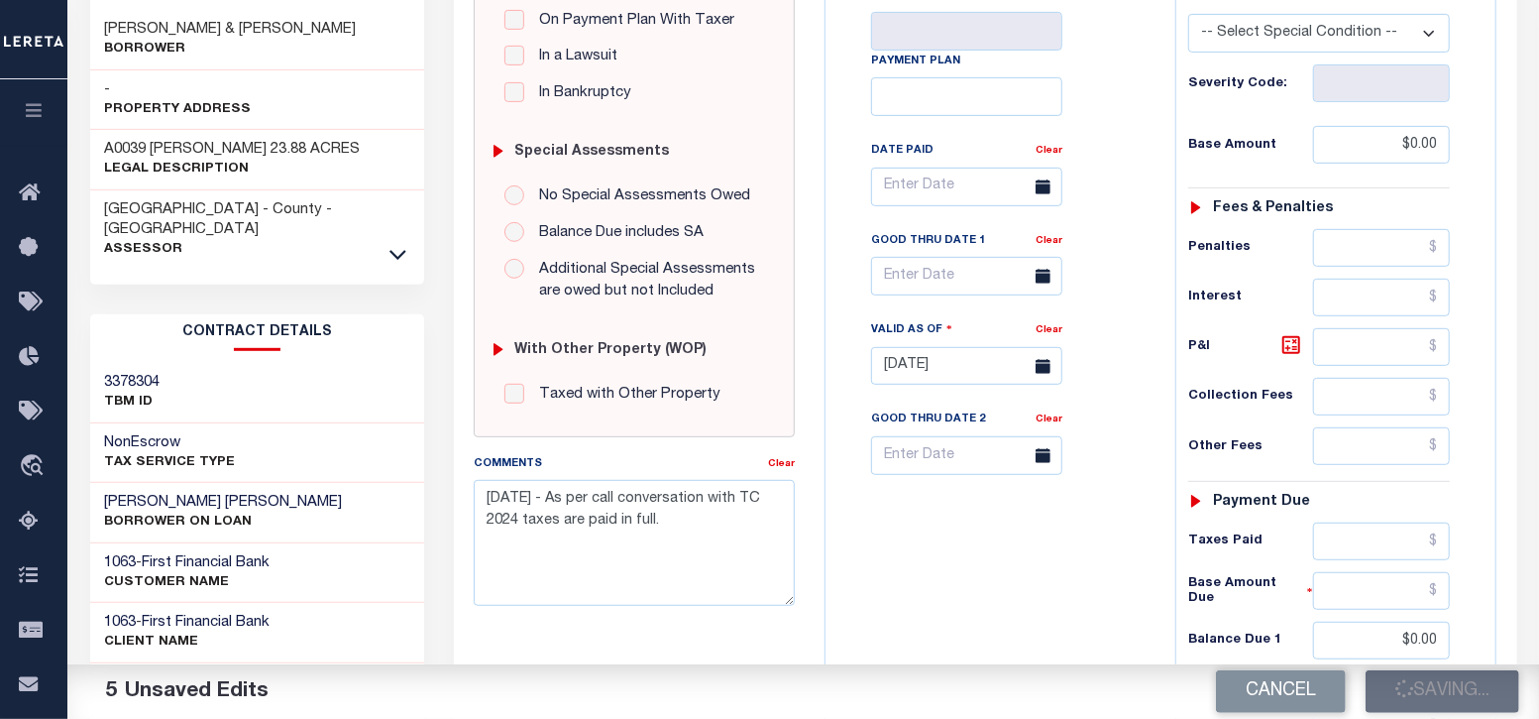
checkbox input "false"
type input "$0"
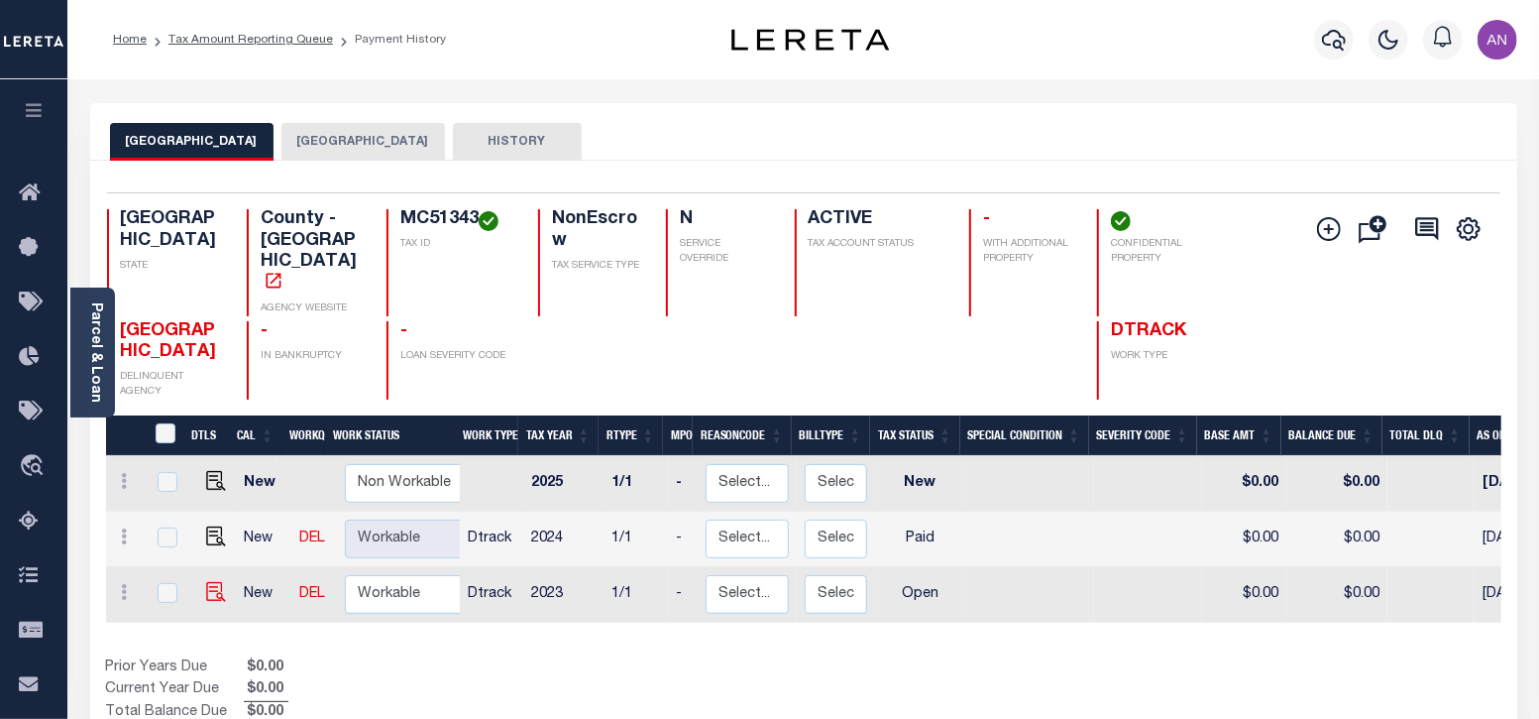
click at [208, 582] on img "" at bounding box center [216, 592] width 20 height 20
checkbox input "true"
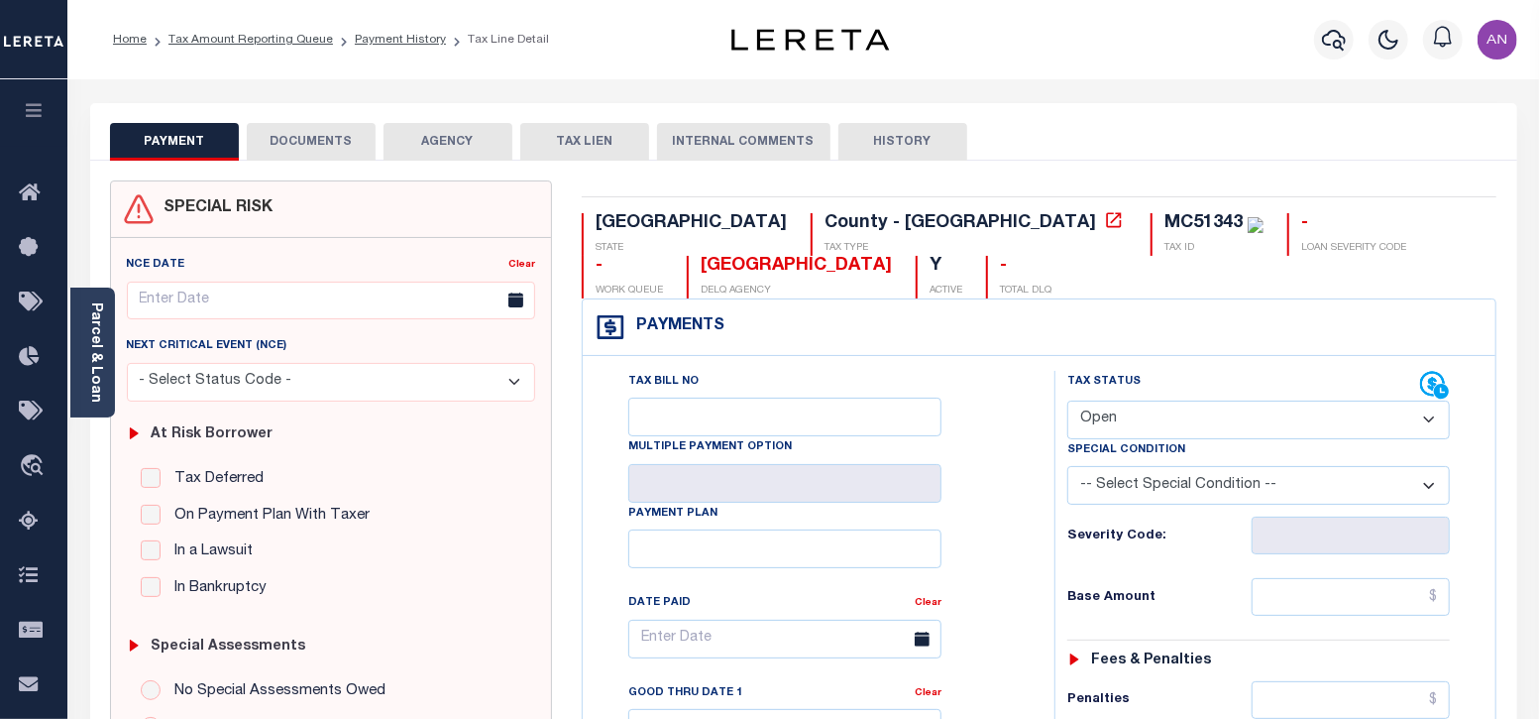
click at [1090, 424] on select "- Select Status Code - Open Due/Unpaid Paid Incomplete No Tax Due Internal Refu…" at bounding box center [1259, 419] width 384 height 39
select select "PYD"
click at [1067, 400] on select "- Select Status Code - Open Due/Unpaid Paid Incomplete No Tax Due Internal Refu…" at bounding box center [1259, 419] width 384 height 39
type input "[DATE]"
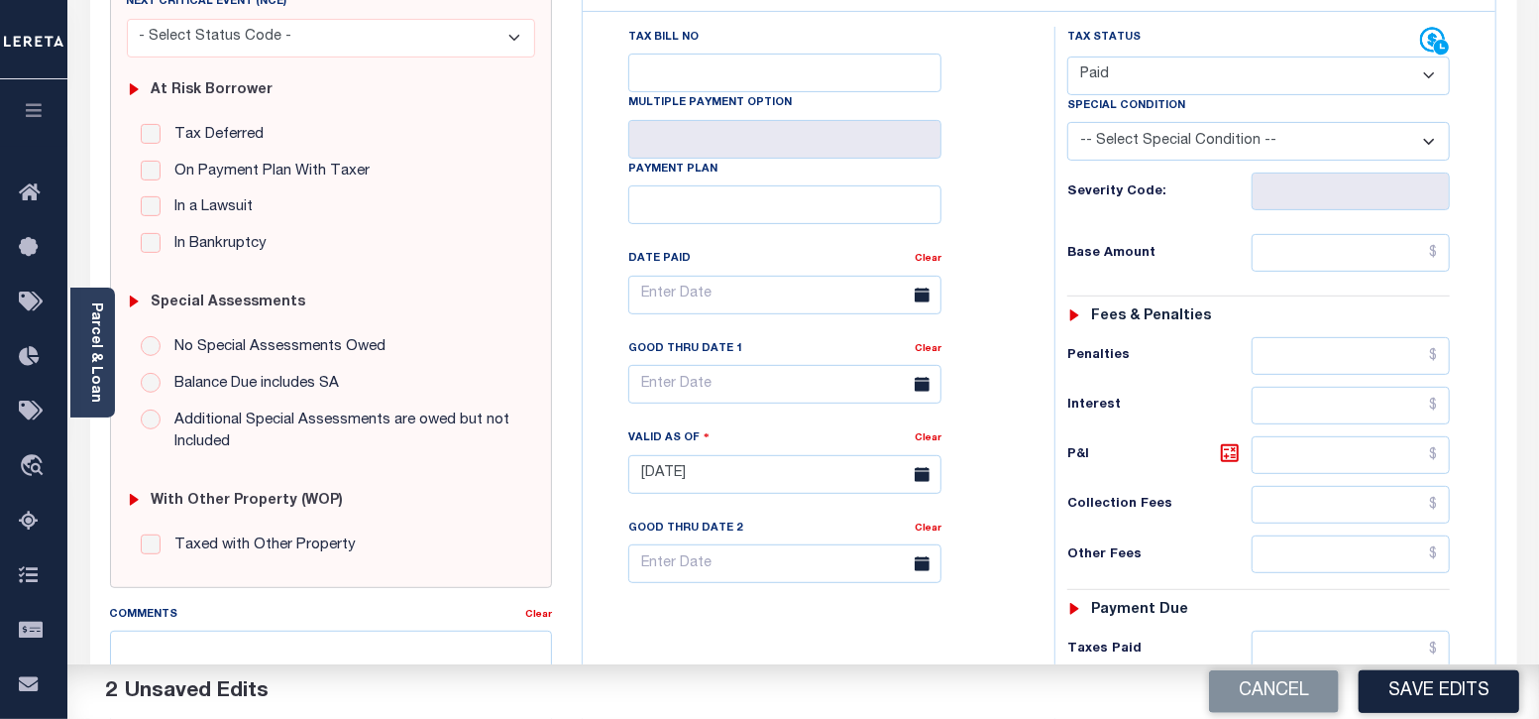
scroll to position [372, 0]
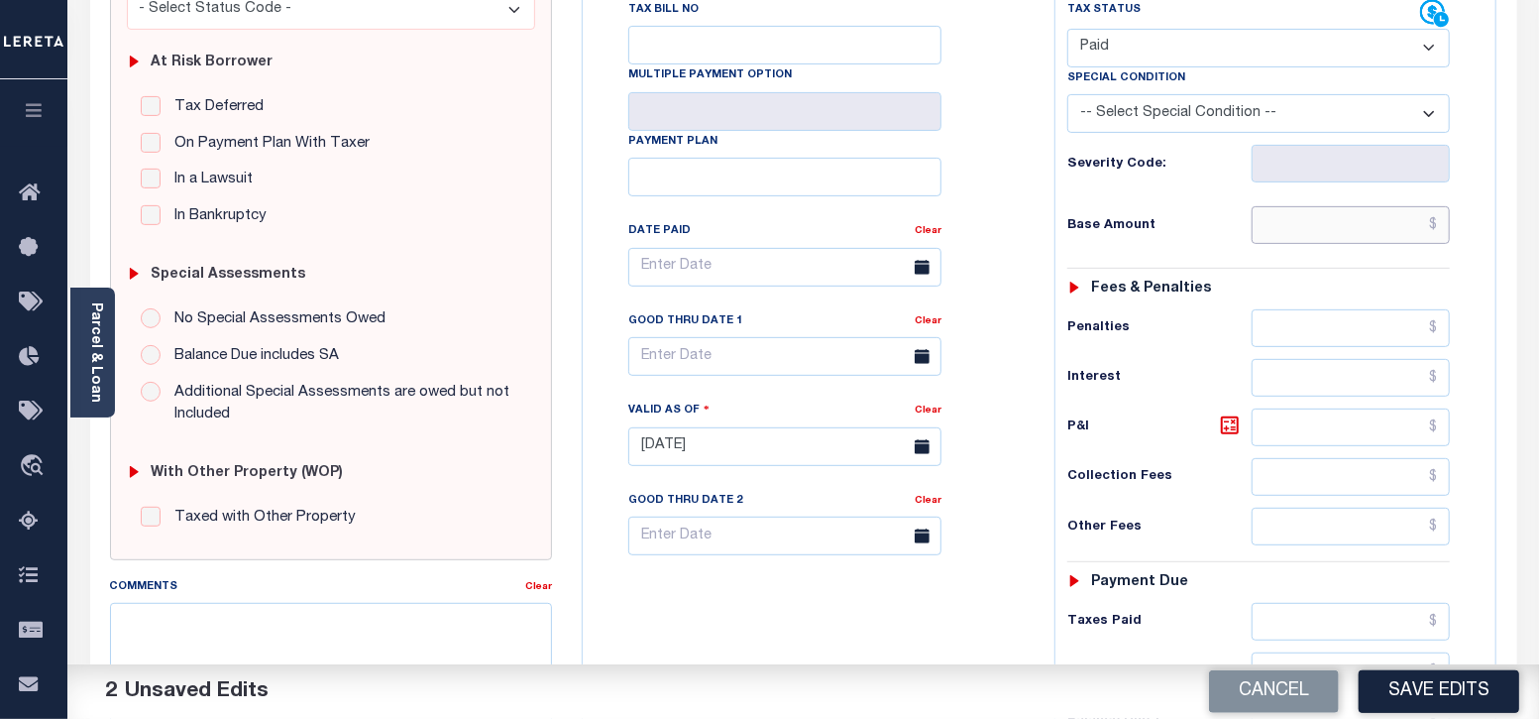
click at [1372, 230] on input "text" at bounding box center [1351, 225] width 198 height 38
type input "$0.00"
click at [1389, 525] on input "text" at bounding box center [1351, 526] width 198 height 38
click at [929, 602] on div "Tax Bill No Multiple Payment Option Payment Plan Clear" at bounding box center [814, 436] width 452 height 875
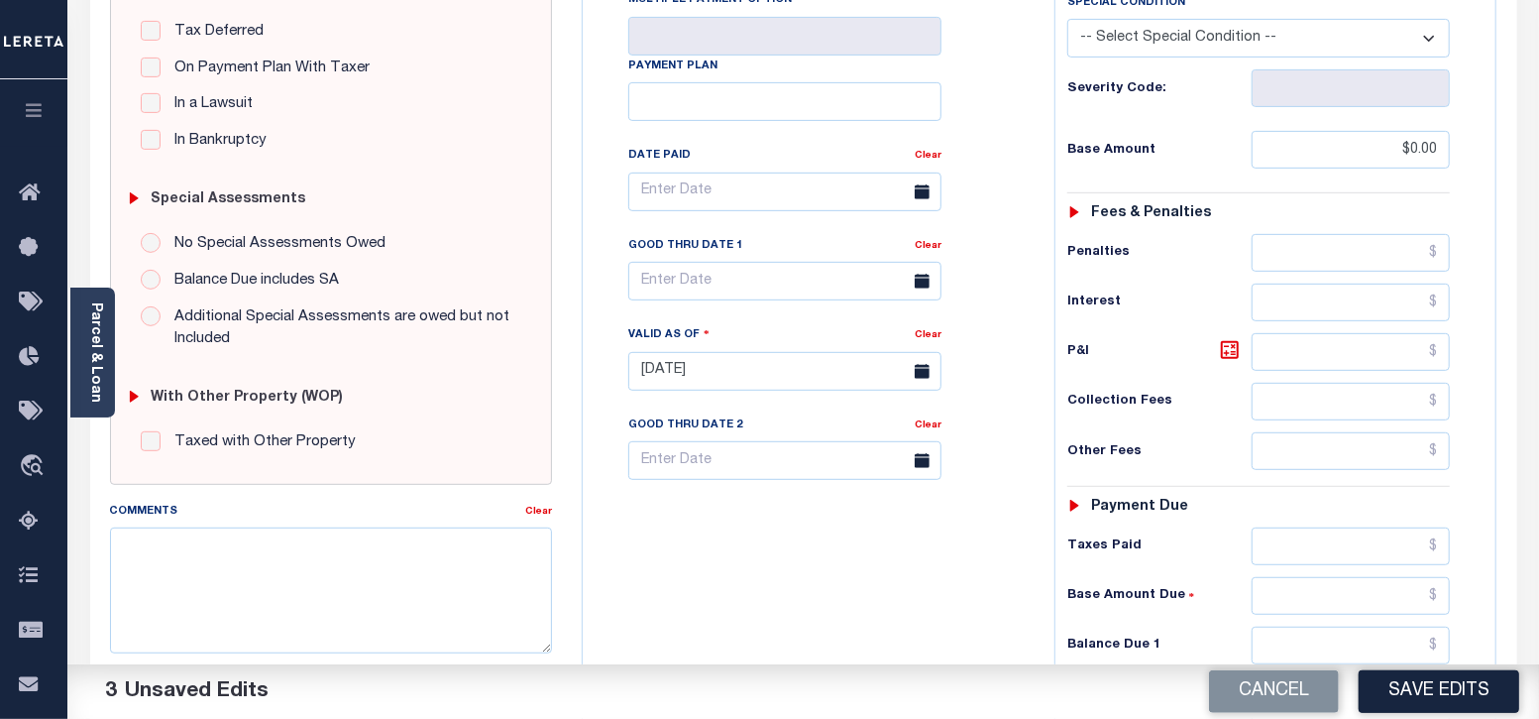
scroll to position [495, 0]
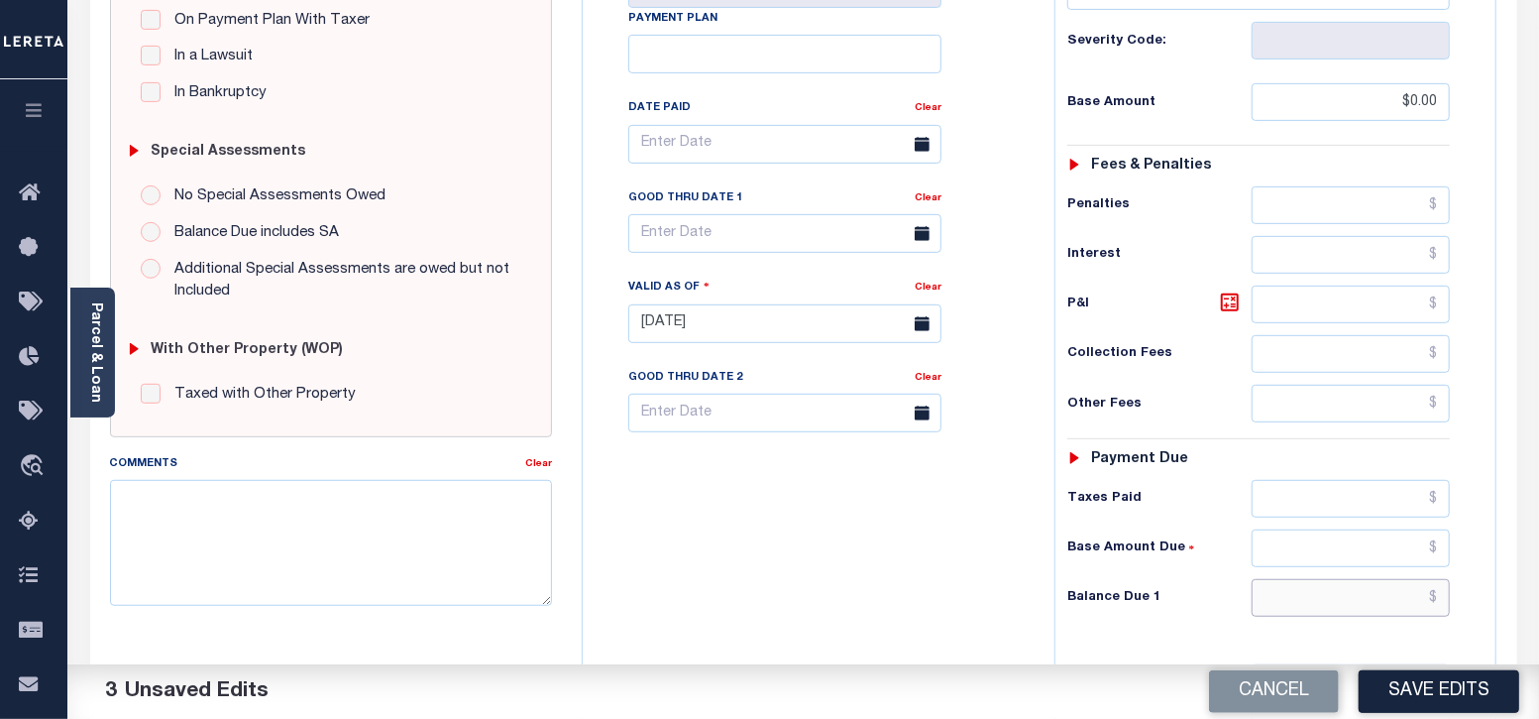
click at [1358, 592] on input "text" at bounding box center [1351, 598] width 198 height 38
type input "$0.00"
click at [970, 631] on div "Tax Bill No Multiple Payment Option Payment Plan Clear" at bounding box center [814, 313] width 452 height 875
click at [229, 520] on textarea "Comments" at bounding box center [331, 542] width 443 height 125
paste textarea "09/29/2025 - As per call conversation with TC 2024 taxes are paid in full."
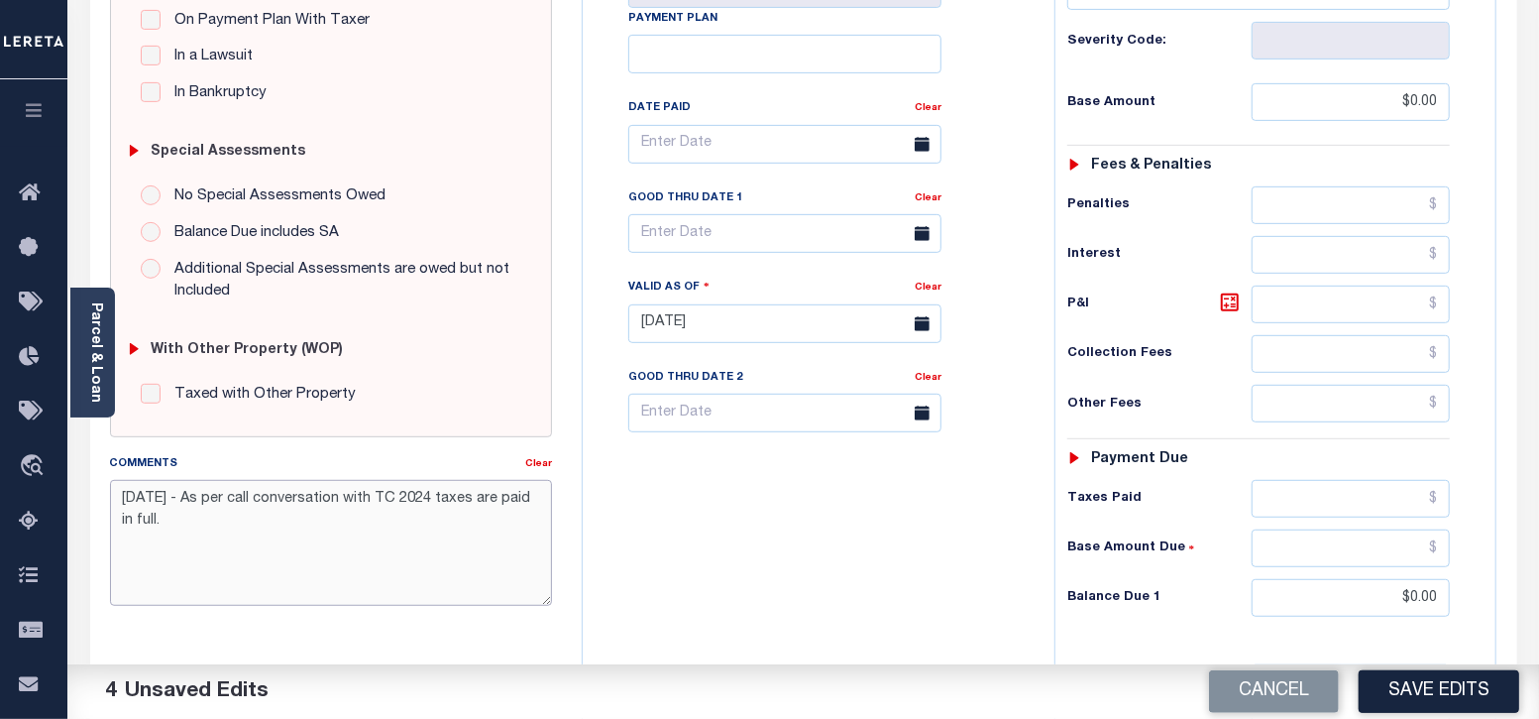
click at [454, 496] on textarea "09/29/2025 - As per call conversation with TC 2024 taxes are paid in full." at bounding box center [331, 542] width 443 height 125
type textarea "09/29/2025 - As per call conversation with TC 2023 taxes are paid in full."
click at [804, 508] on div "Tax Bill No Multiple Payment Option Payment Plan Clear" at bounding box center [814, 313] width 452 height 875
click at [1436, 682] on button "Save Edits" at bounding box center [1439, 691] width 161 height 43
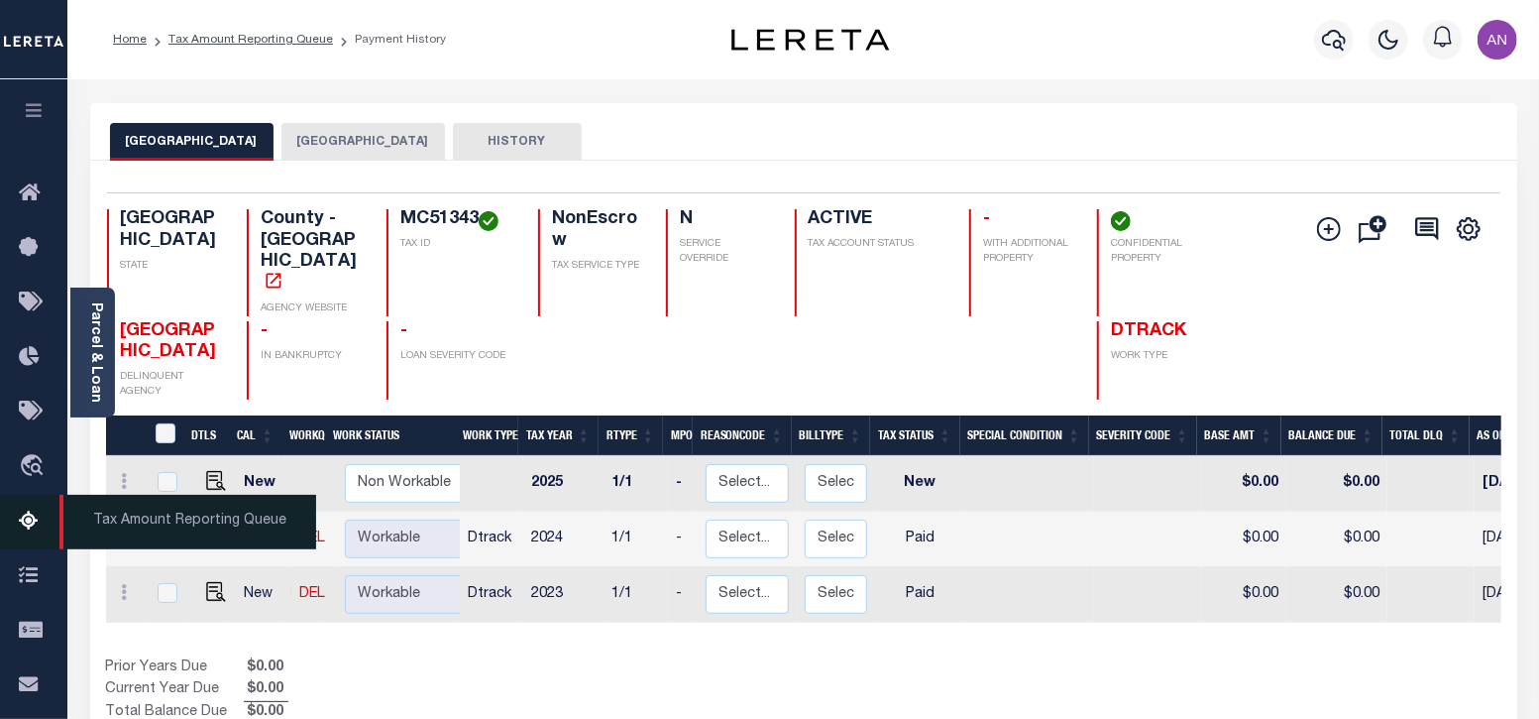
click at [28, 524] on icon at bounding box center [35, 521] width 32 height 25
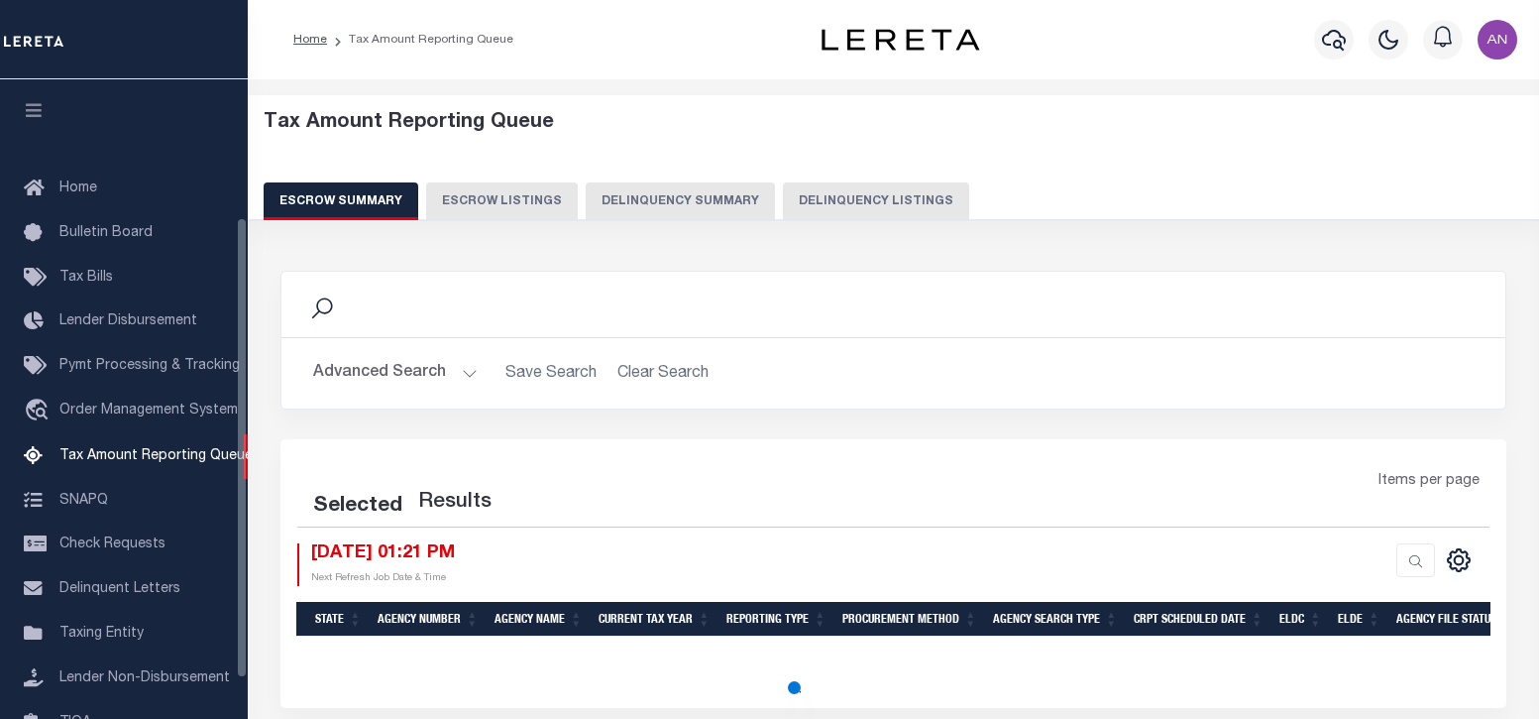
select select "100"
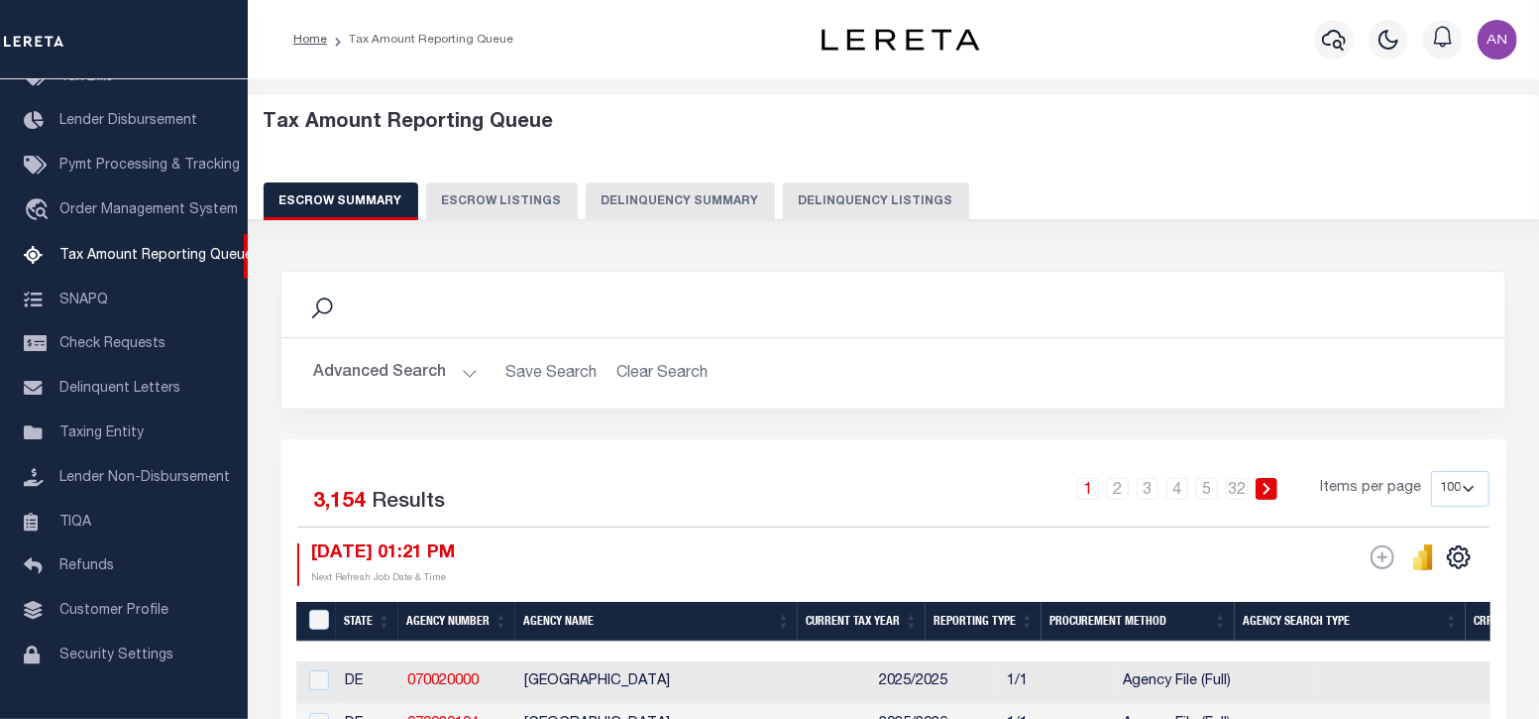
scroll to position [123, 0]
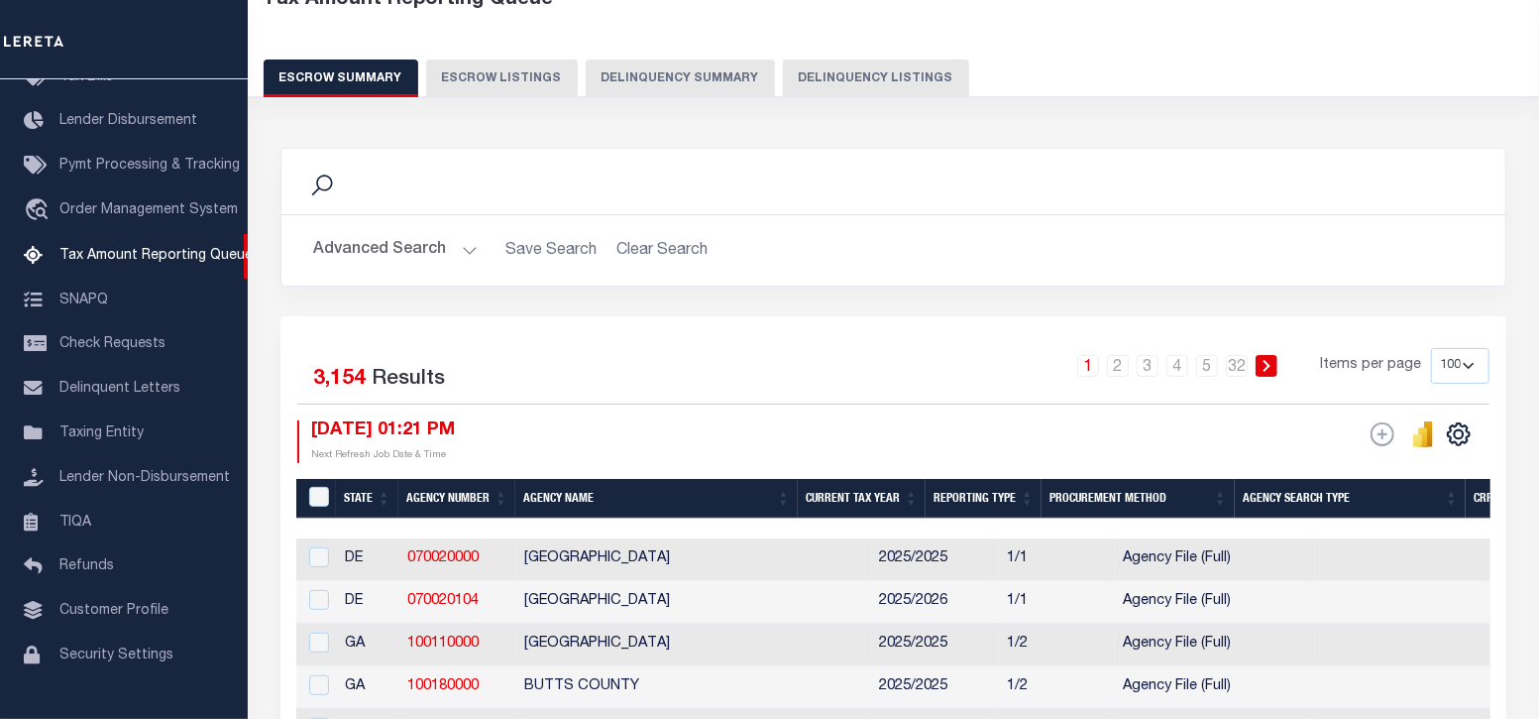
click at [854, 74] on button "Delinquency Listings" at bounding box center [876, 78] width 186 height 38
select select "100"
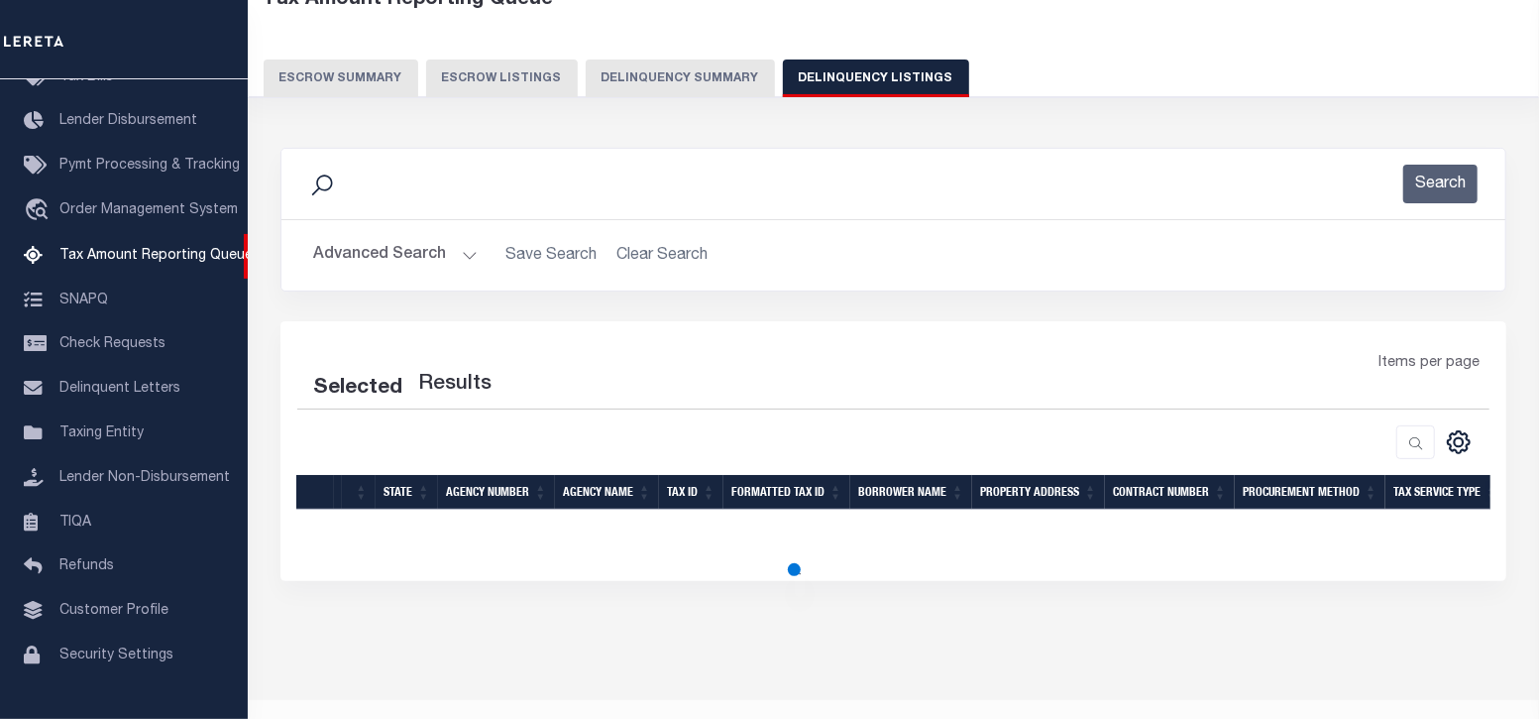
select select "100"
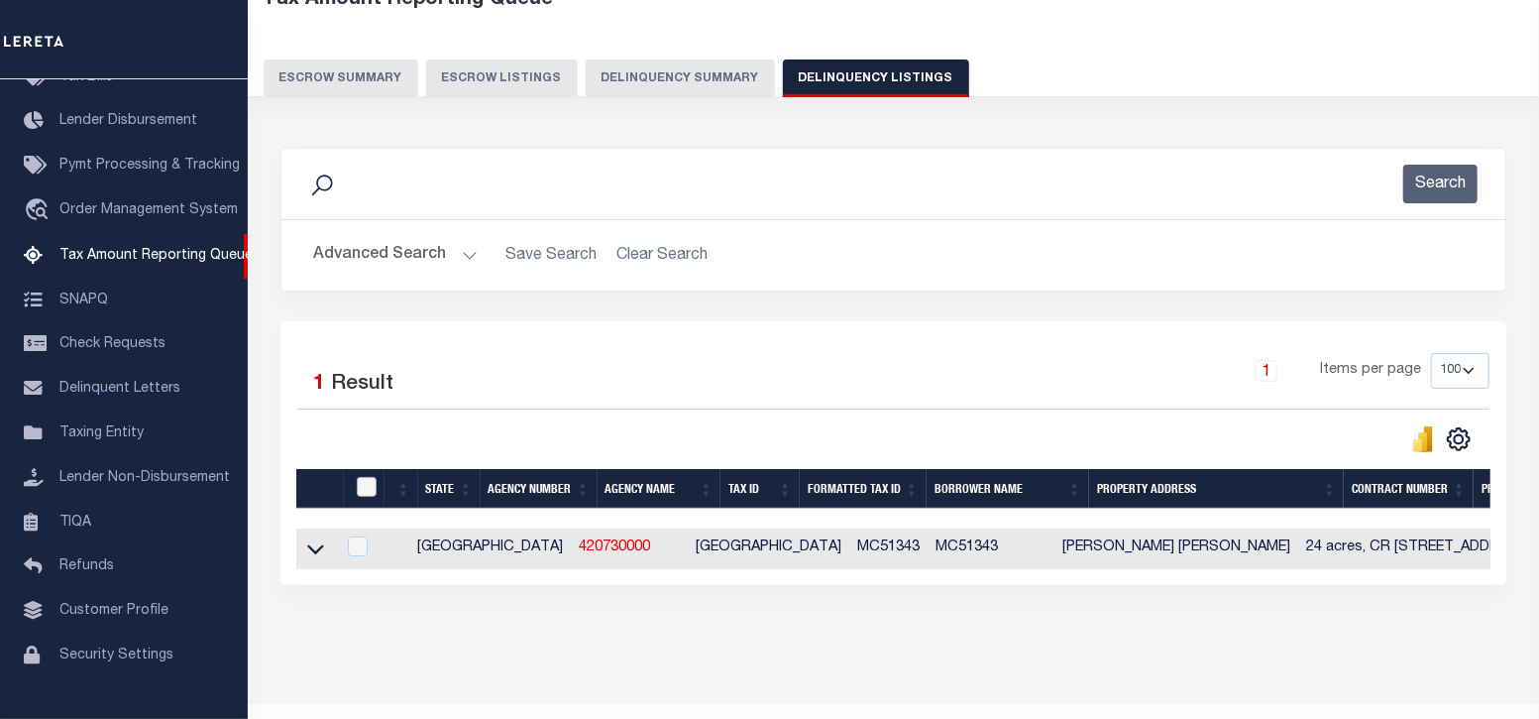
click at [366, 488] on input "checkbox" at bounding box center [367, 487] width 20 height 20
checkbox input "true"
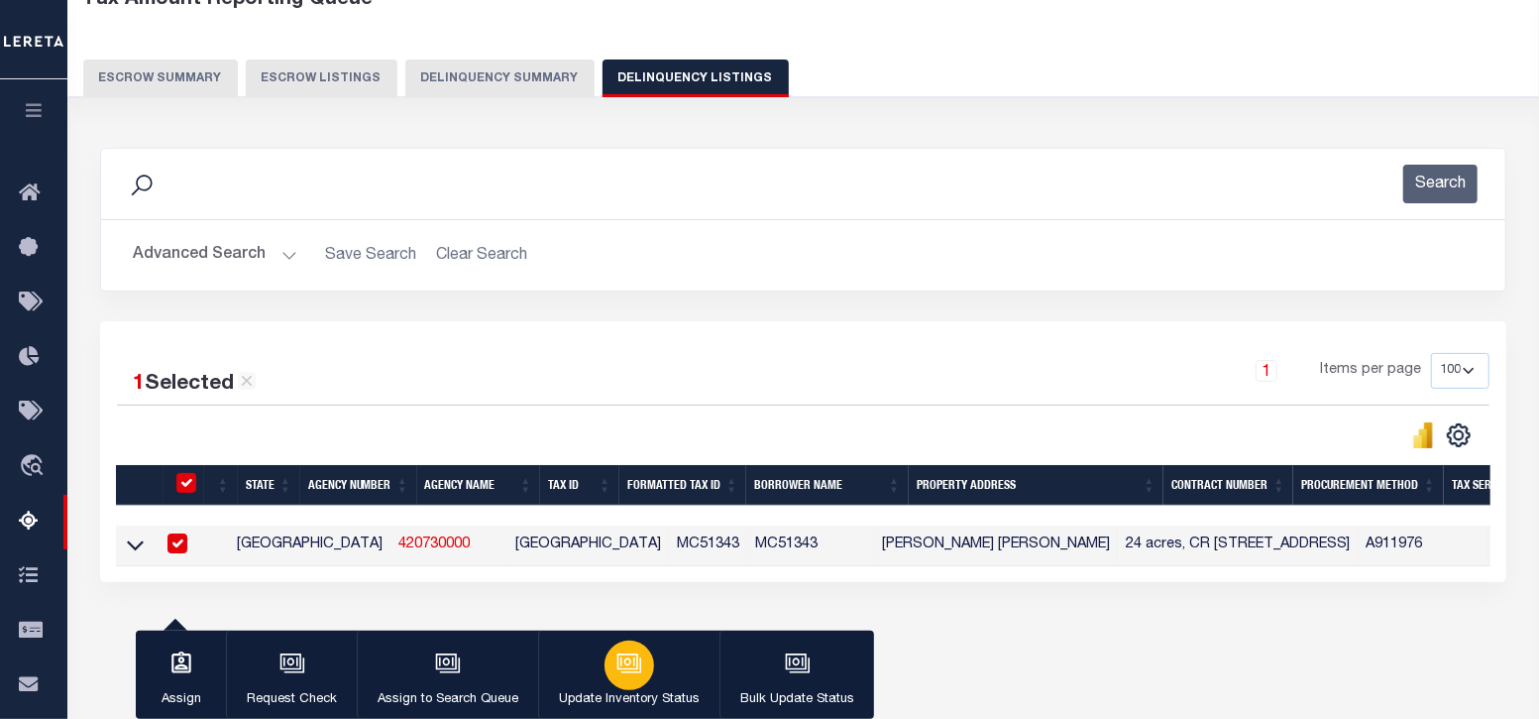
click at [649, 676] on button "Update Inventory Status" at bounding box center [628, 674] width 181 height 89
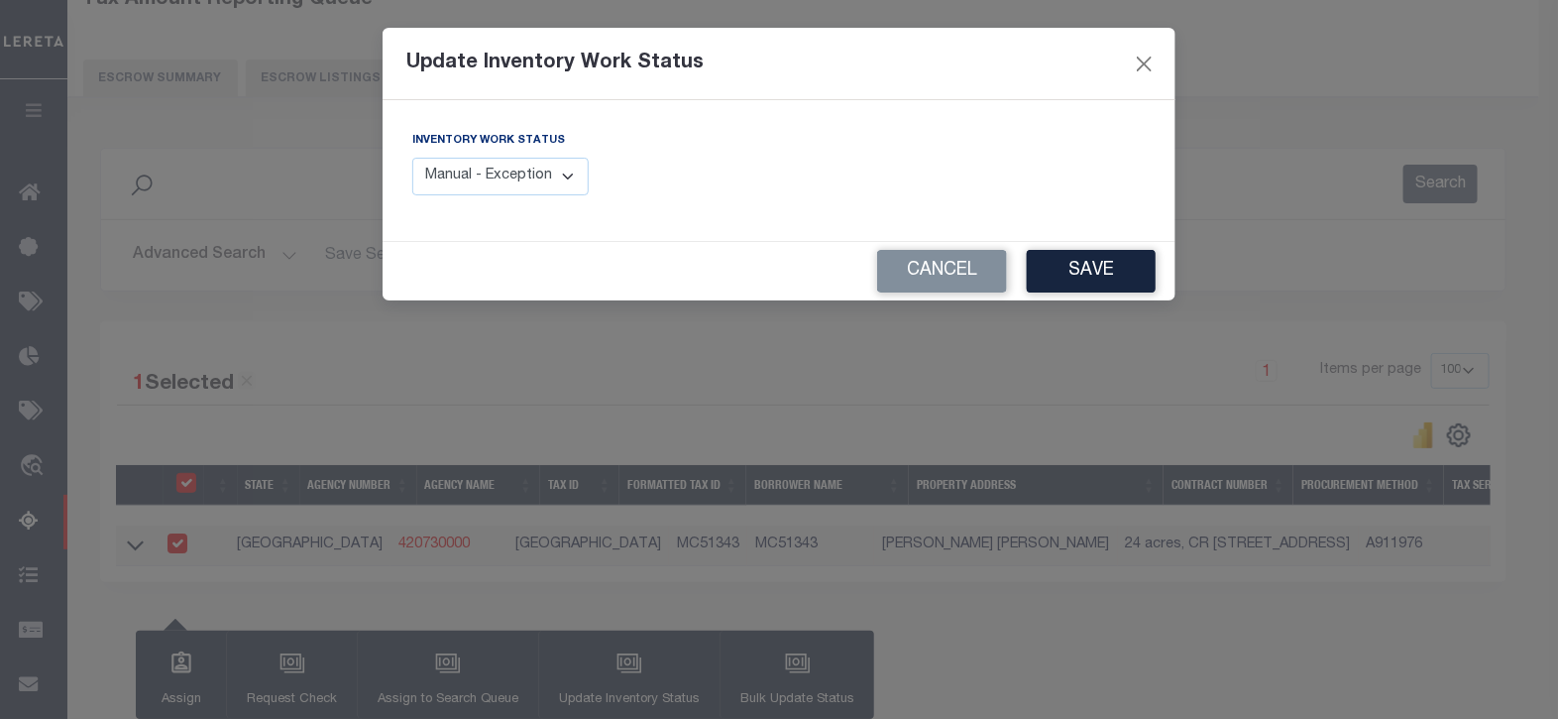
click at [548, 175] on select "Manual - Exception Pended - Awaiting Search Late Add Exception Completed" at bounding box center [500, 177] width 176 height 39
select select "4"
click at [412, 158] on select "Manual - Exception Pended - Awaiting Search Late Add Exception Completed" at bounding box center [500, 177] width 176 height 39
click at [1072, 282] on button "Save" at bounding box center [1091, 271] width 129 height 43
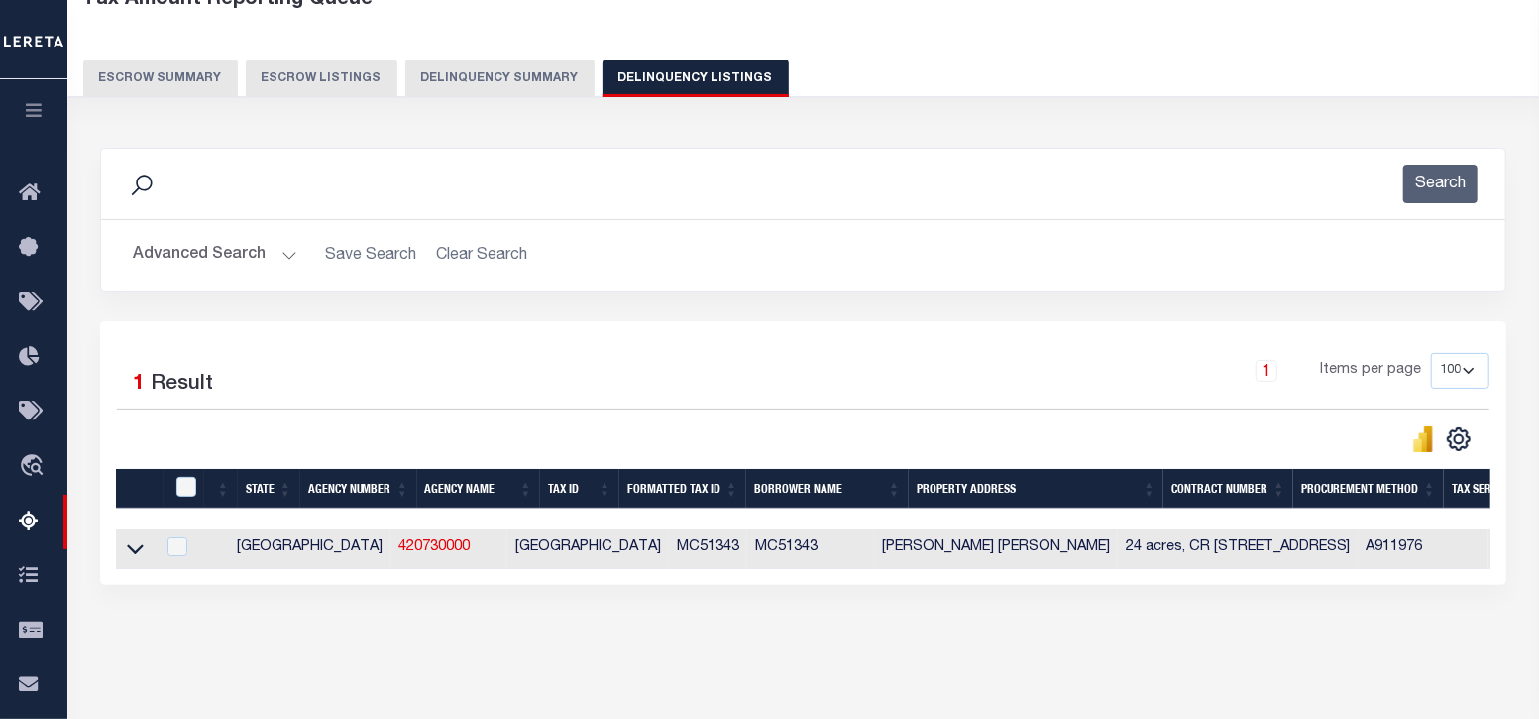
click at [203, 256] on button "Advanced Search" at bounding box center [215, 255] width 165 height 39
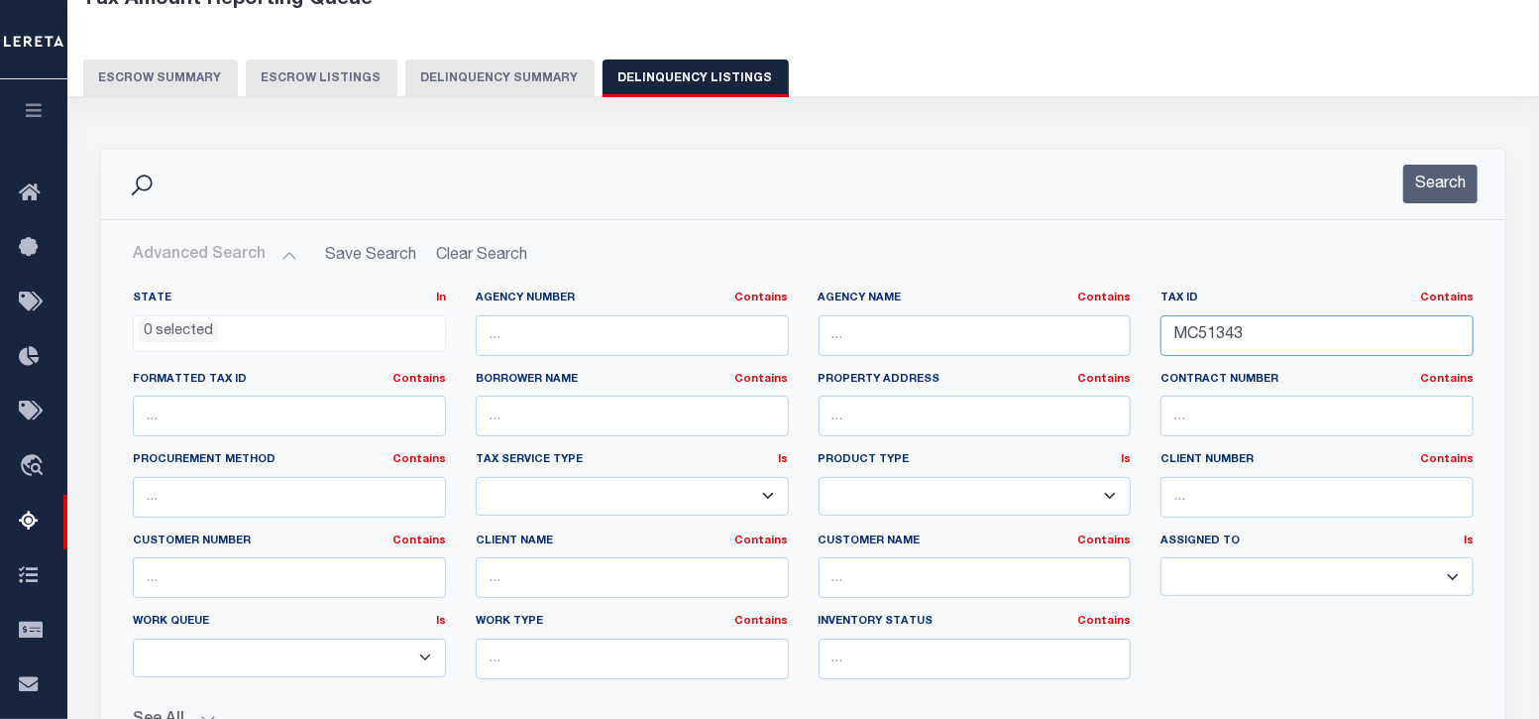
click at [1234, 325] on input "MC51343" at bounding box center [1317, 335] width 313 height 41
paste input "00001824"
type input "00001824"
click at [1450, 181] on button "Search" at bounding box center [1440, 184] width 74 height 39
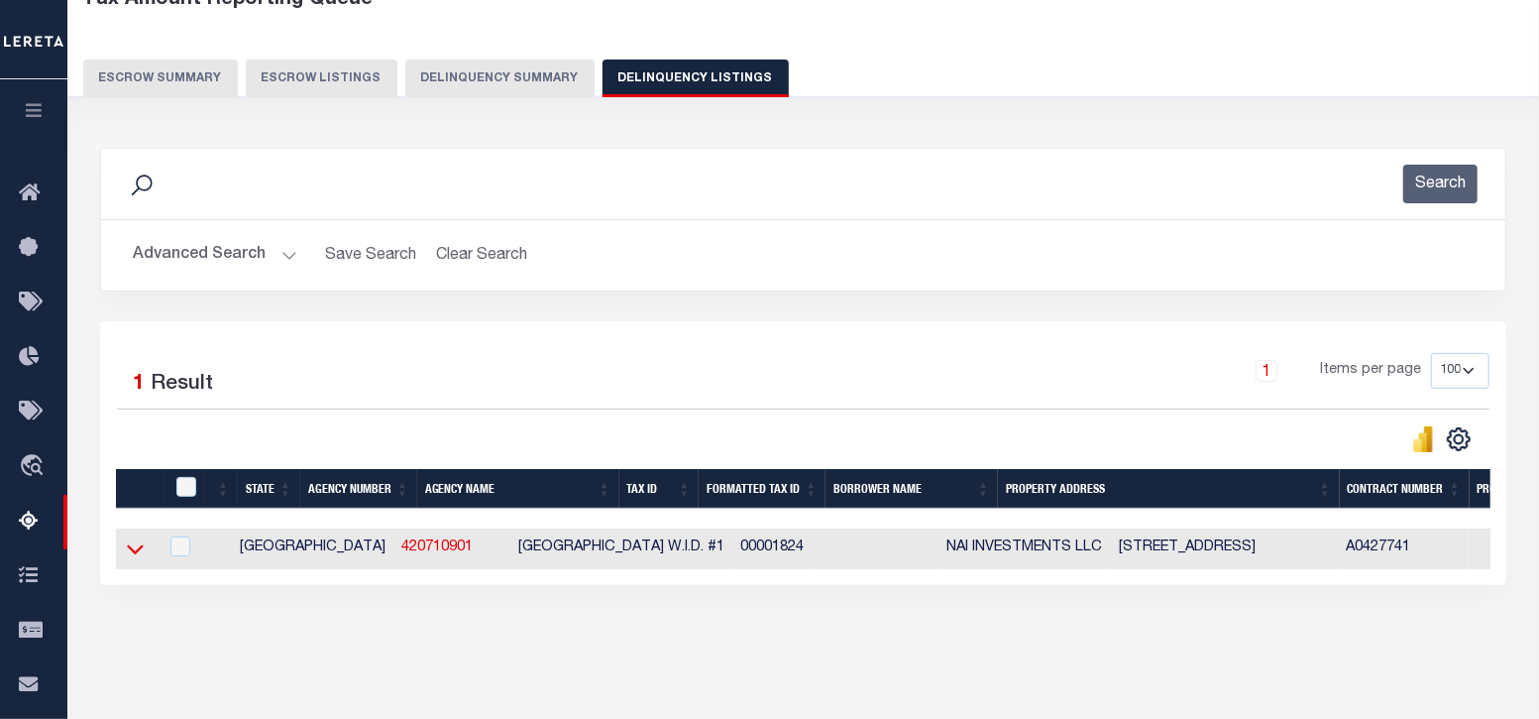
click at [128, 556] on icon at bounding box center [135, 548] width 17 height 21
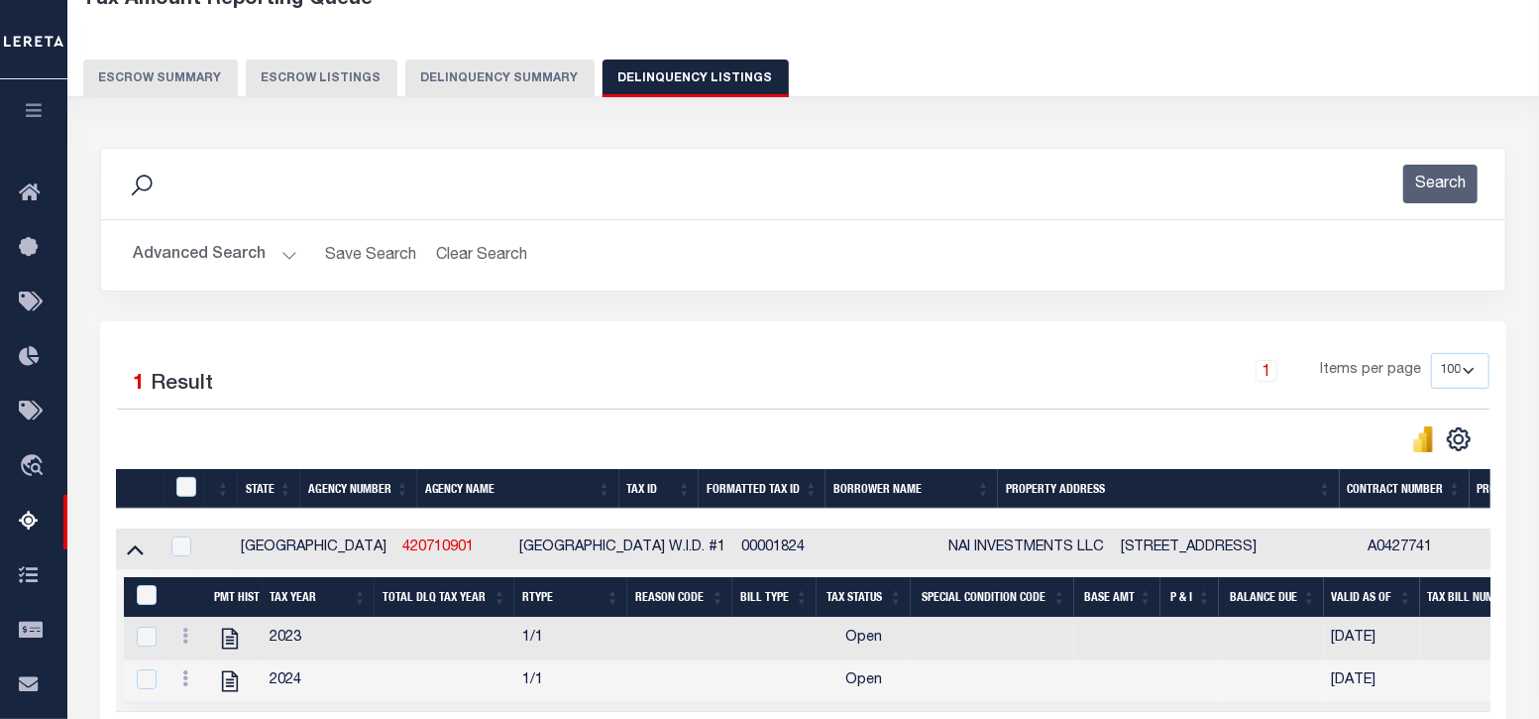
scroll to position [247, 0]
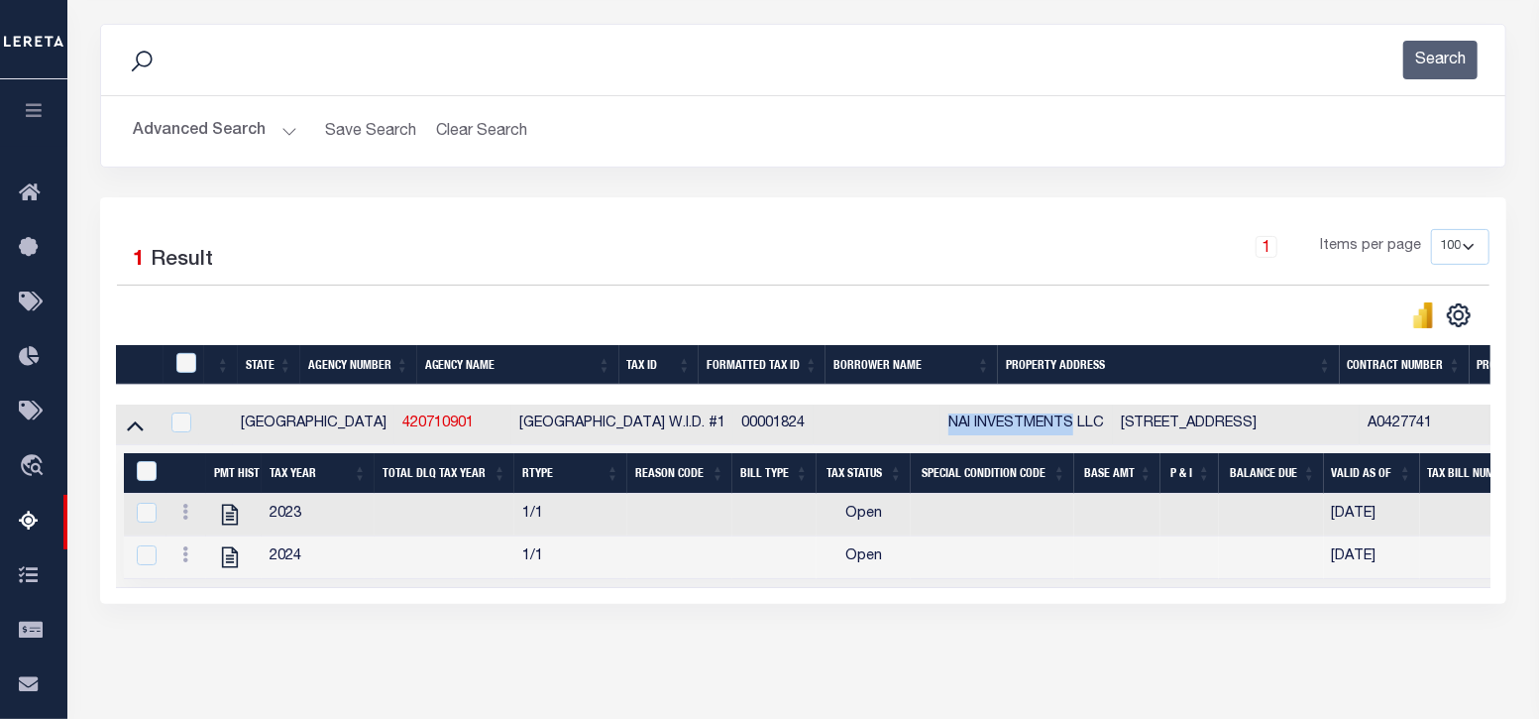
drag, startPoint x: 839, startPoint y: 421, endPoint x: 964, endPoint y: 417, distance: 124.9
click at [964, 417] on td "NAI INVESTMENTS LLC" at bounding box center [1027, 424] width 172 height 41
checkbox input "true"
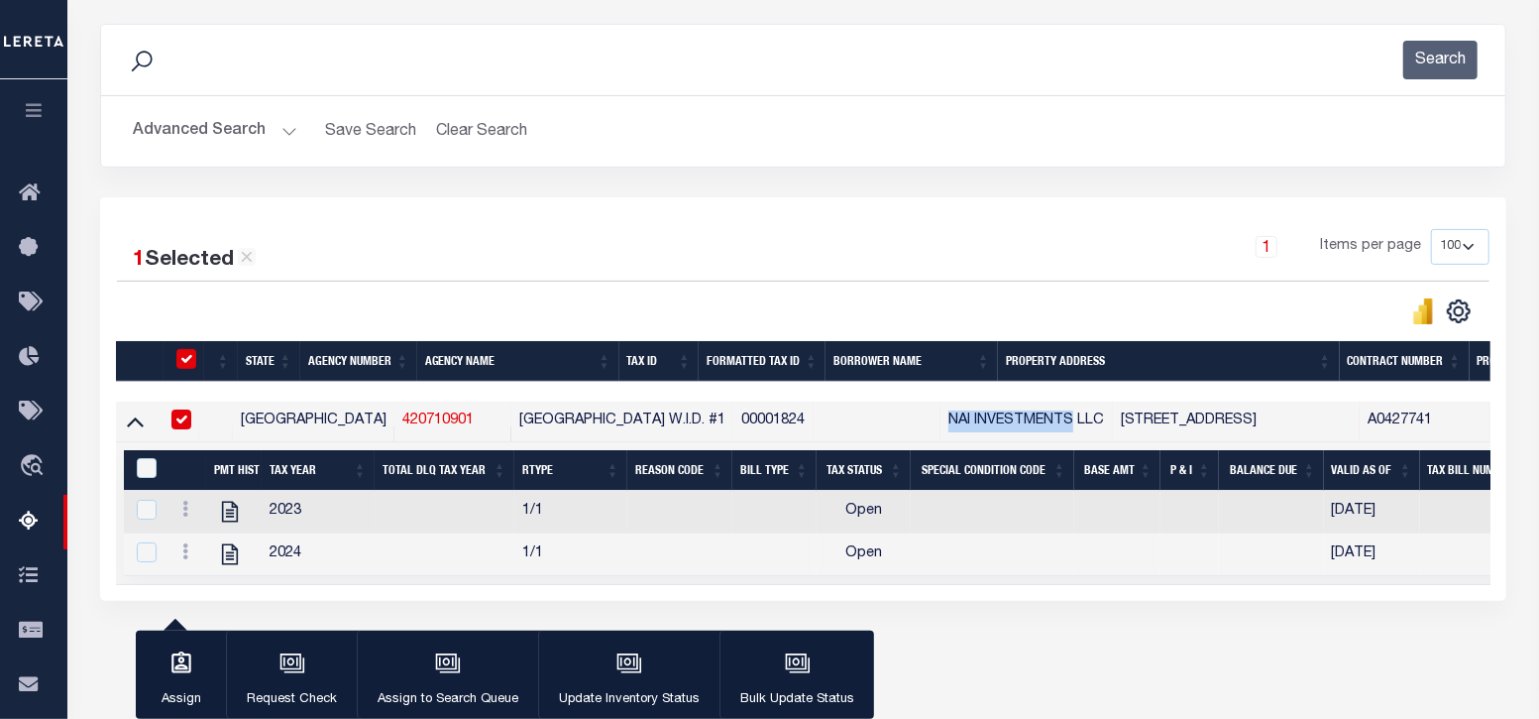
copy td "NAI INVESTMENTS"
click at [225, 558] on icon "" at bounding box center [230, 554] width 26 height 26
checkbox input "true"
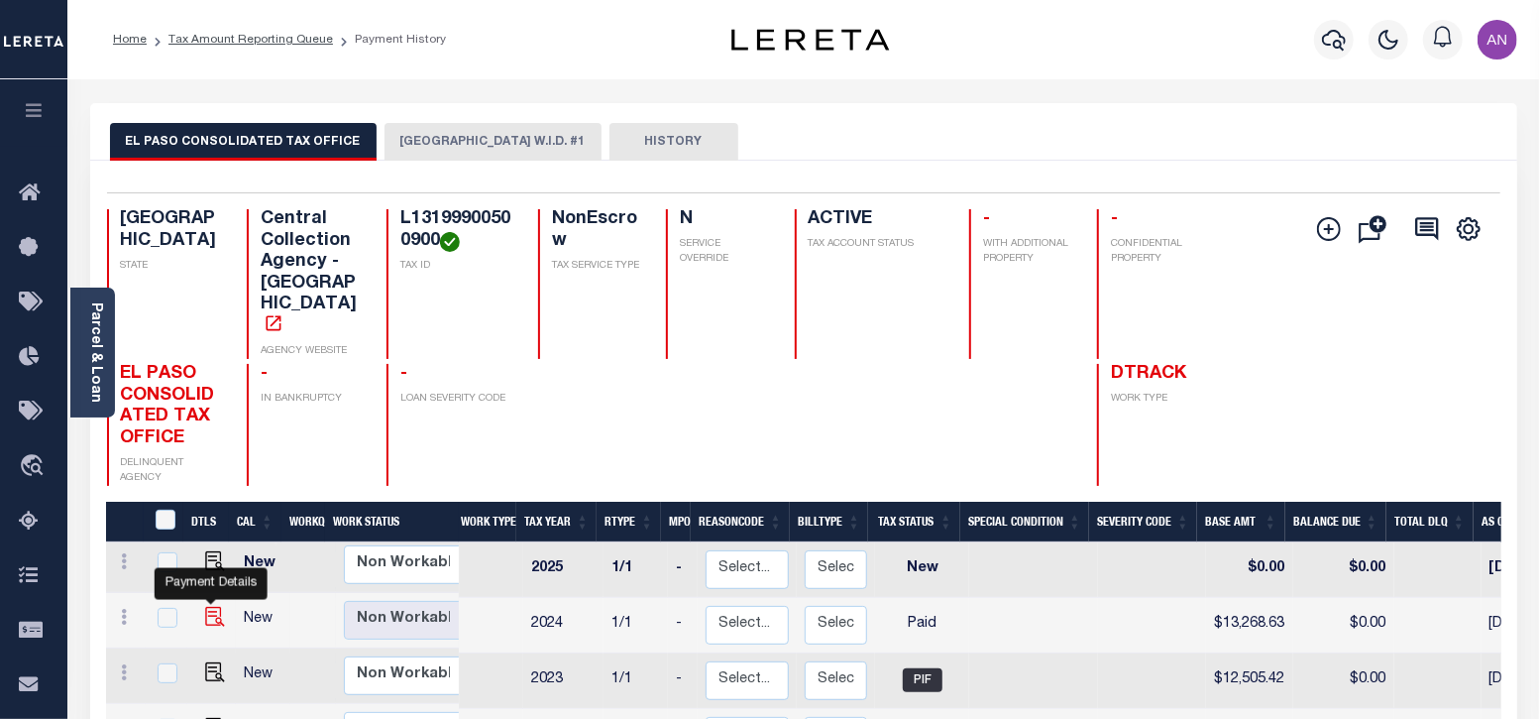
click at [215, 607] on img "" at bounding box center [215, 617] width 20 height 20
checkbox input "true"
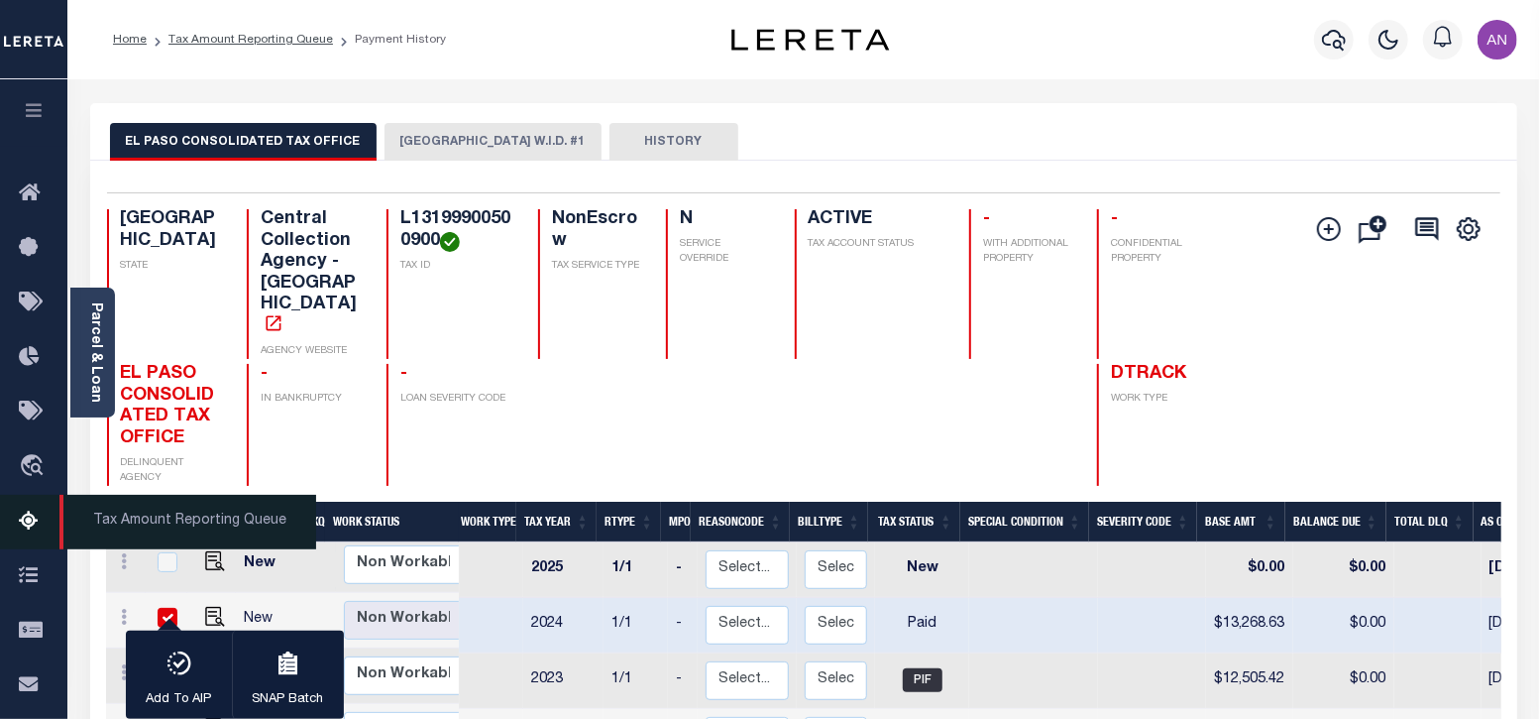
click at [32, 512] on icon at bounding box center [35, 521] width 32 height 25
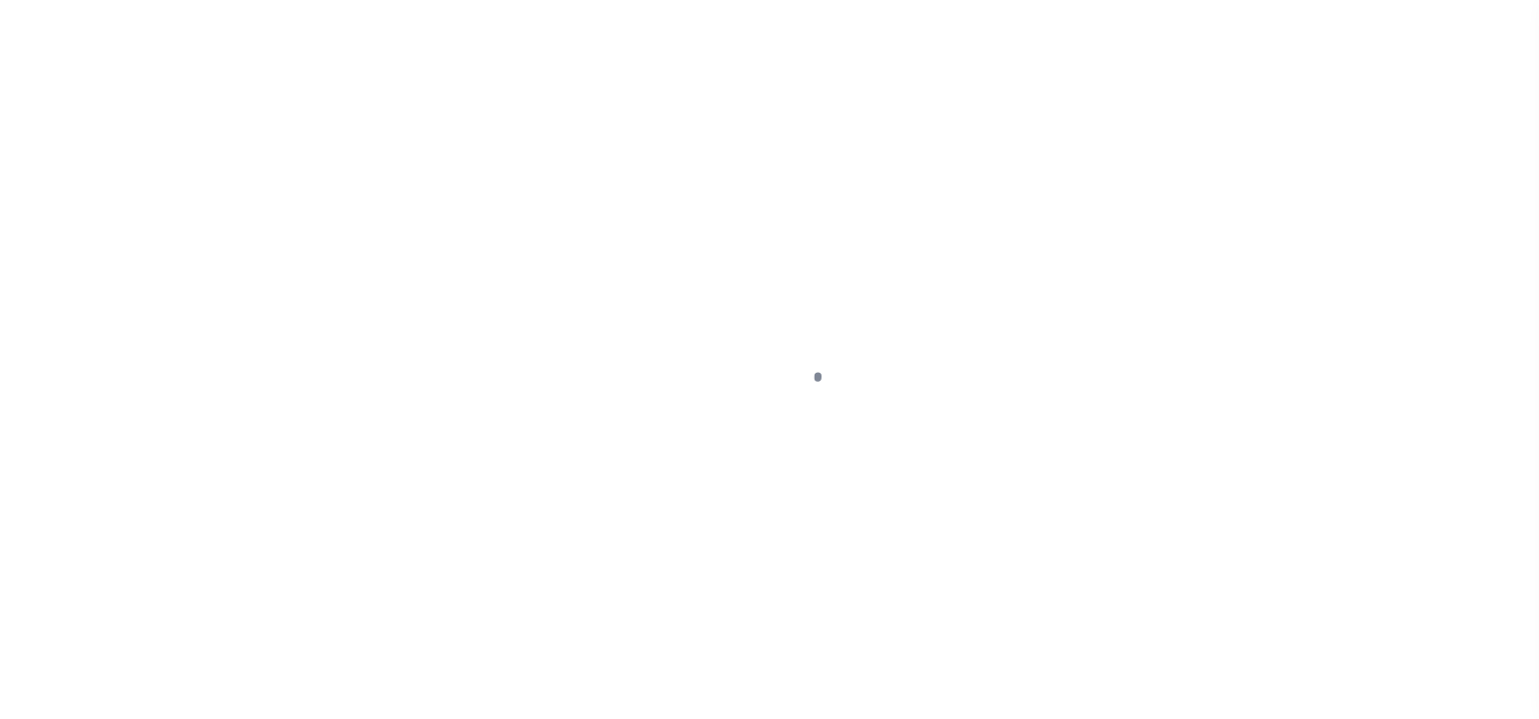
select select "PYD"
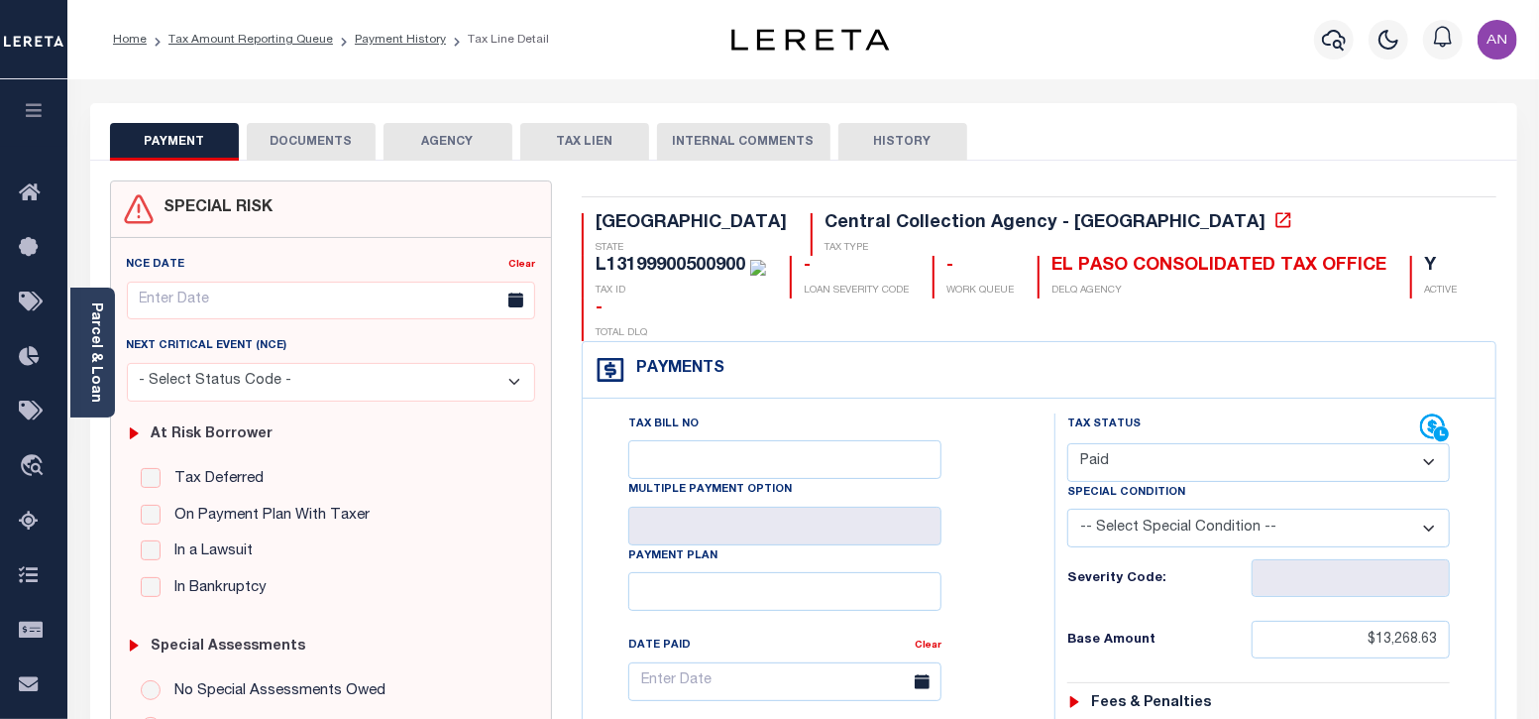
click at [291, 146] on button "DOCUMENTS" at bounding box center [311, 142] width 129 height 38
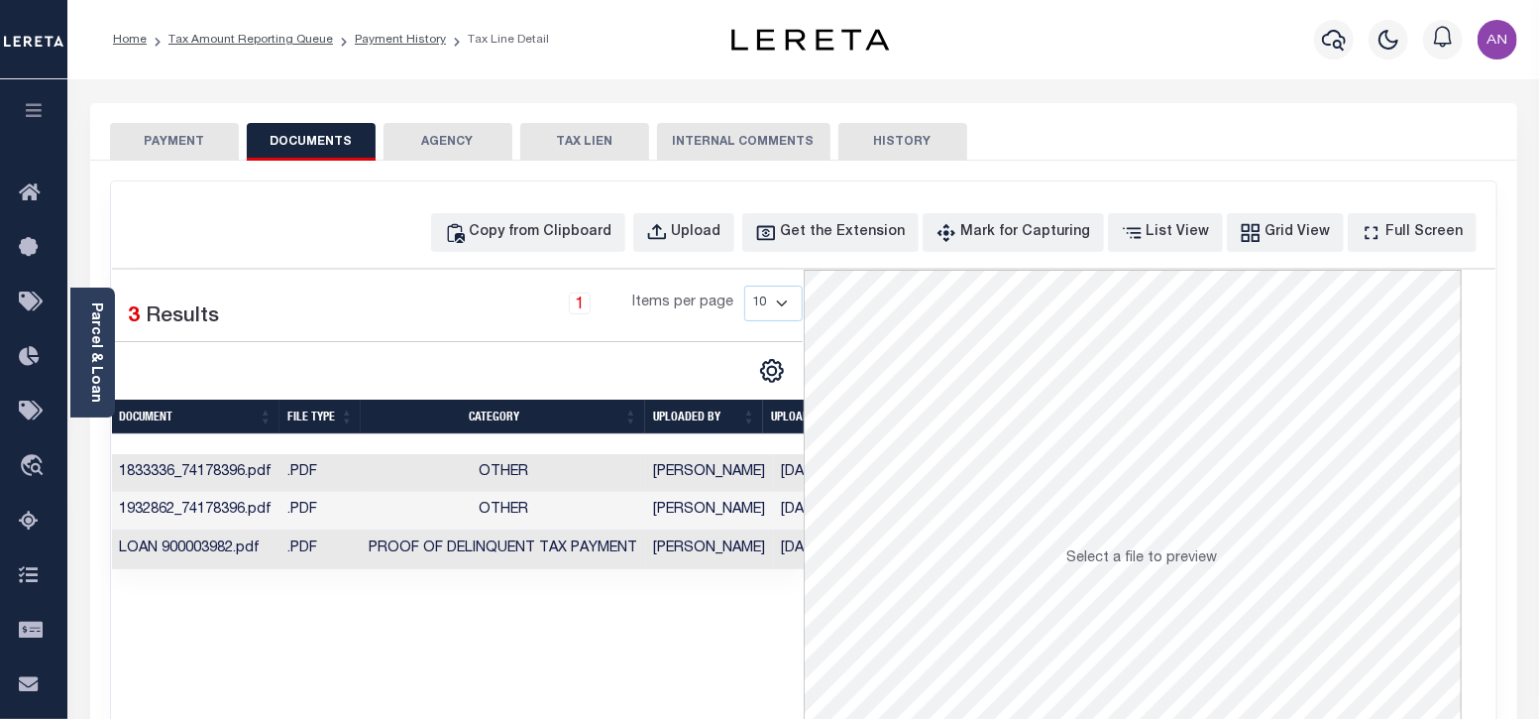
click at [183, 148] on button "PAYMENT" at bounding box center [174, 142] width 129 height 38
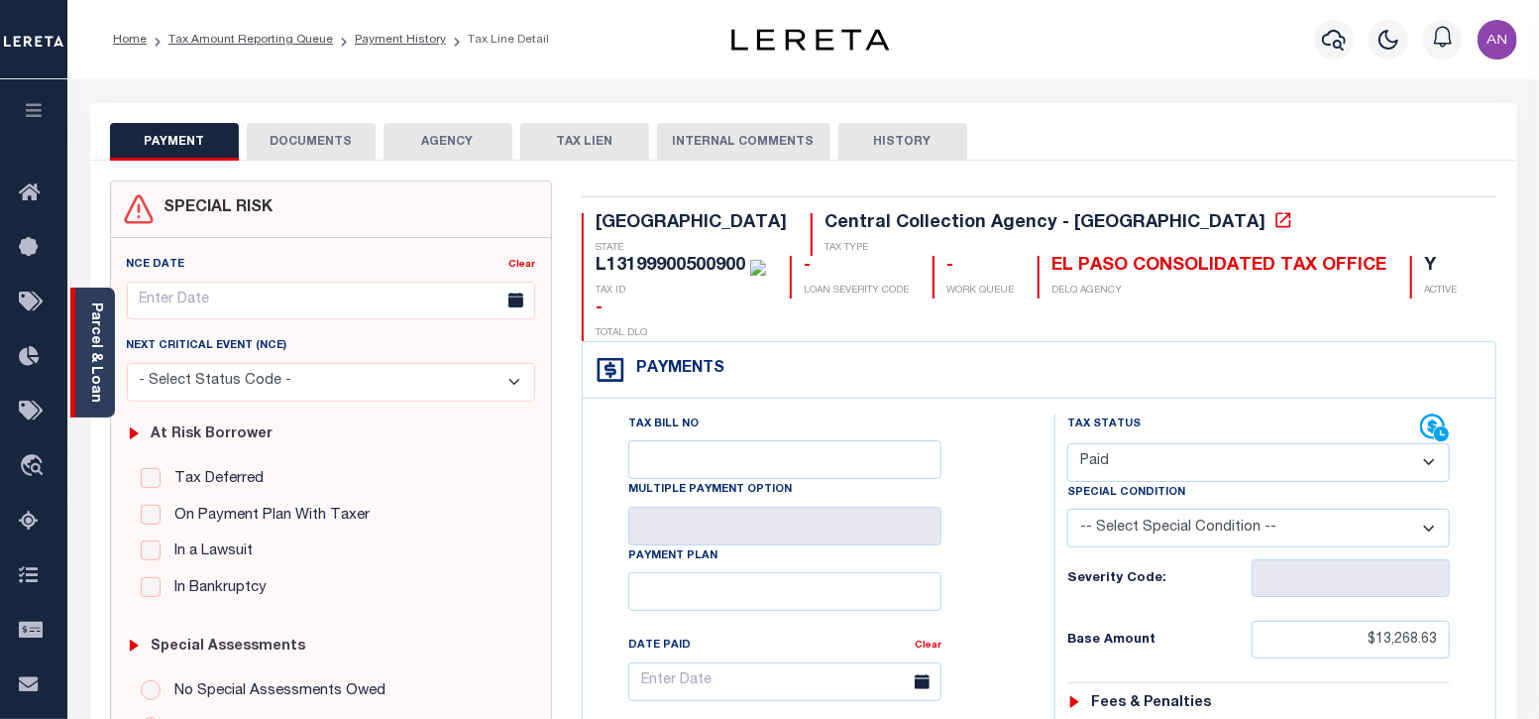
click at [107, 356] on div "Parcel & Loan" at bounding box center [92, 352] width 45 height 130
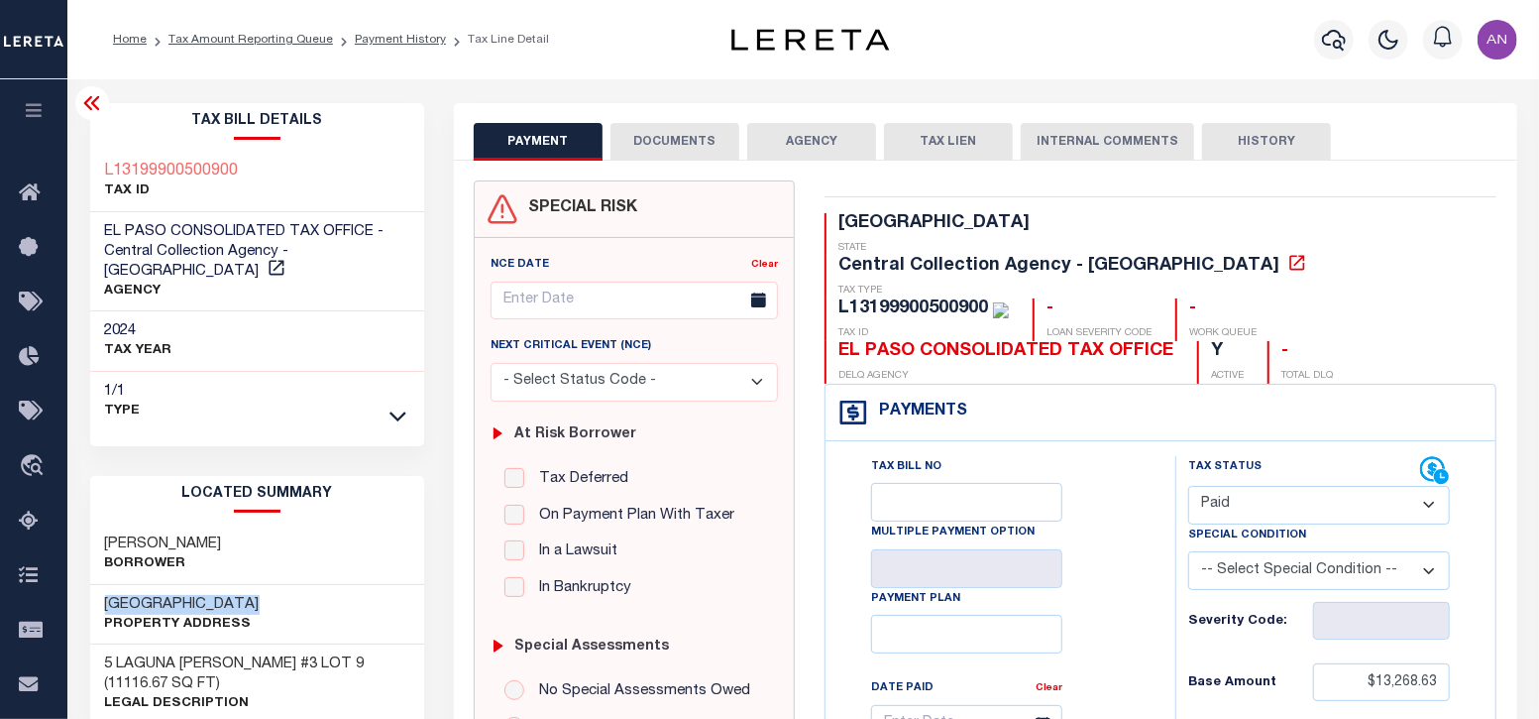
drag, startPoint x: 107, startPoint y: 582, endPoint x: 248, endPoint y: 576, distance: 140.9
click at [248, 585] on div "[GEOGRAPHIC_DATA] Property Address" at bounding box center [257, 615] width 335 height 60
copy h3 "[GEOGRAPHIC_DATA]"
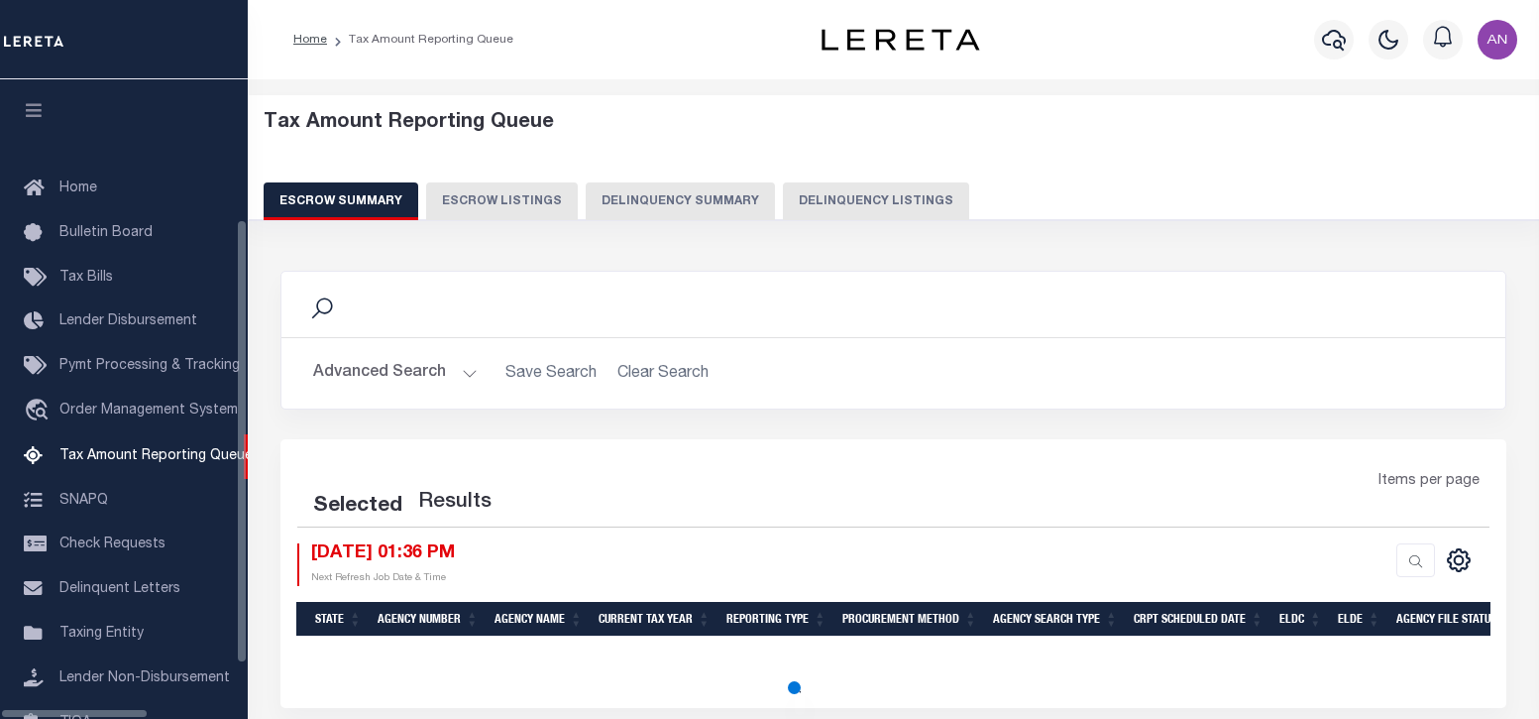
select select "100"
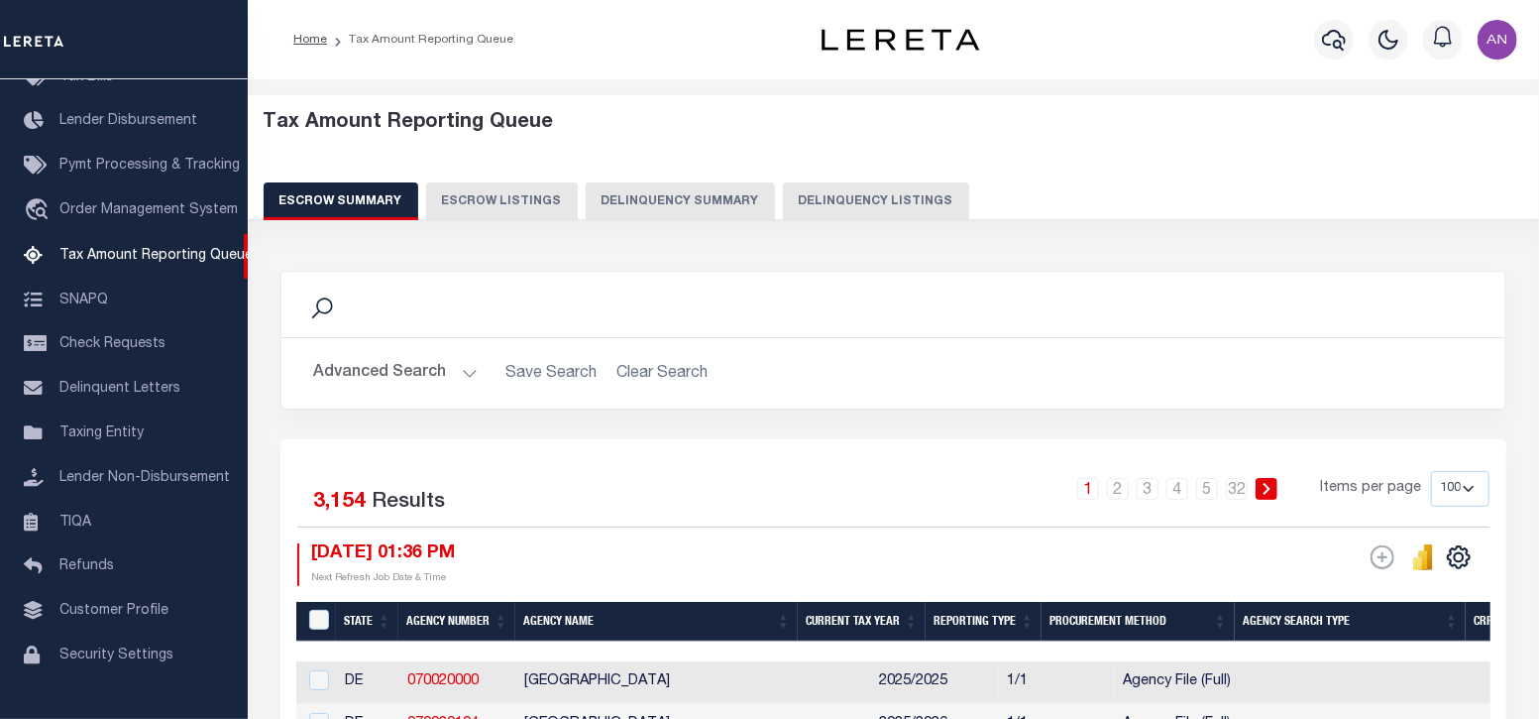
click at [818, 204] on button "Delinquency Listings" at bounding box center [876, 201] width 186 height 38
select select
select select "100"
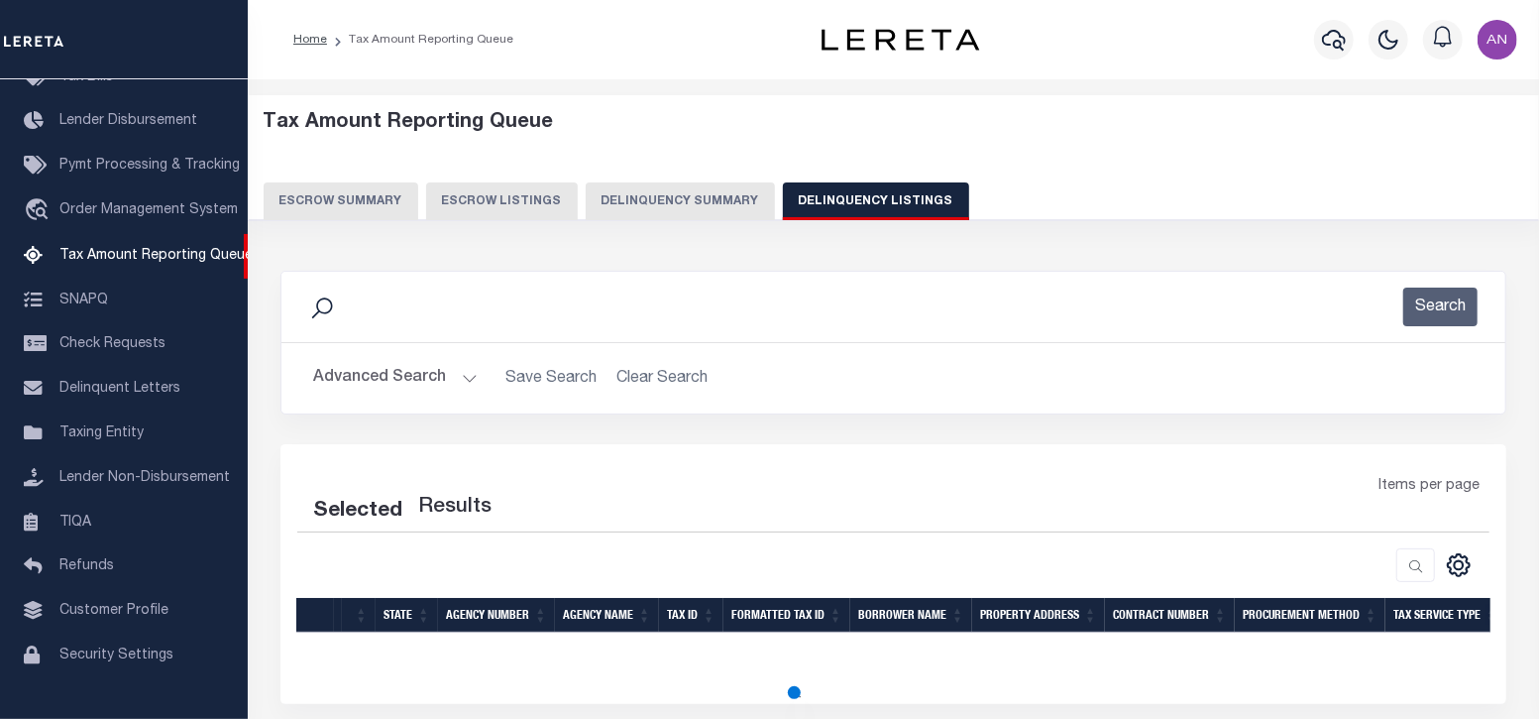
select select "100"
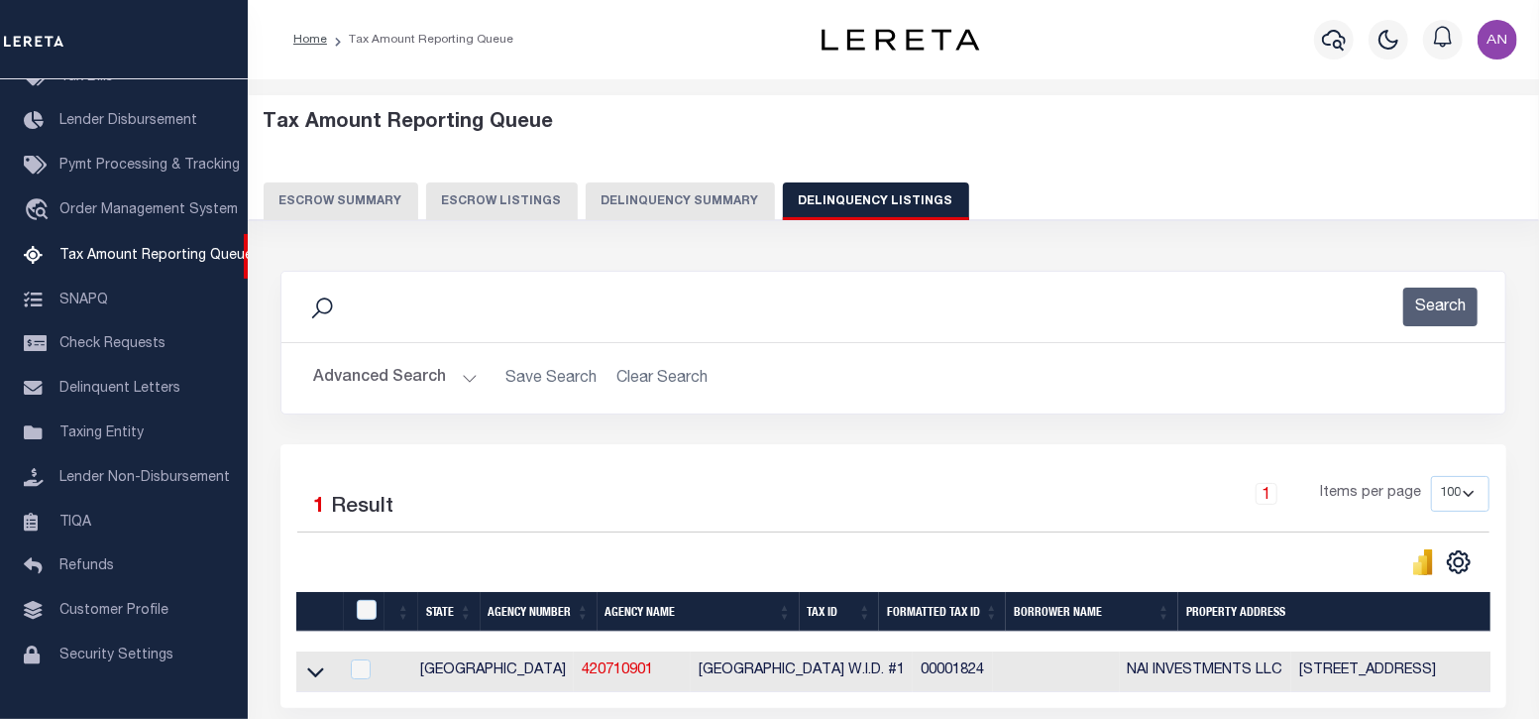
click at [381, 381] on button "Advanced Search" at bounding box center [395, 378] width 165 height 39
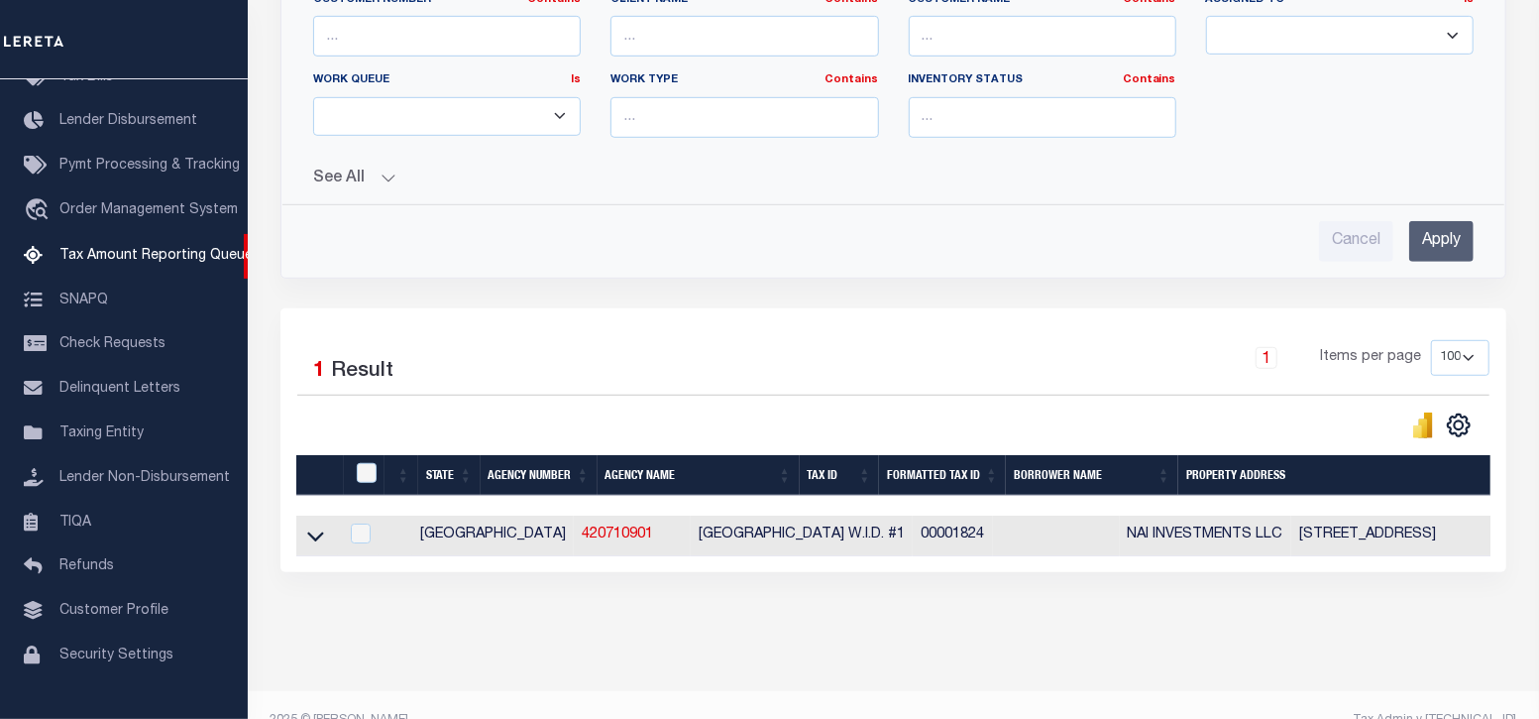
scroll to position [708, 0]
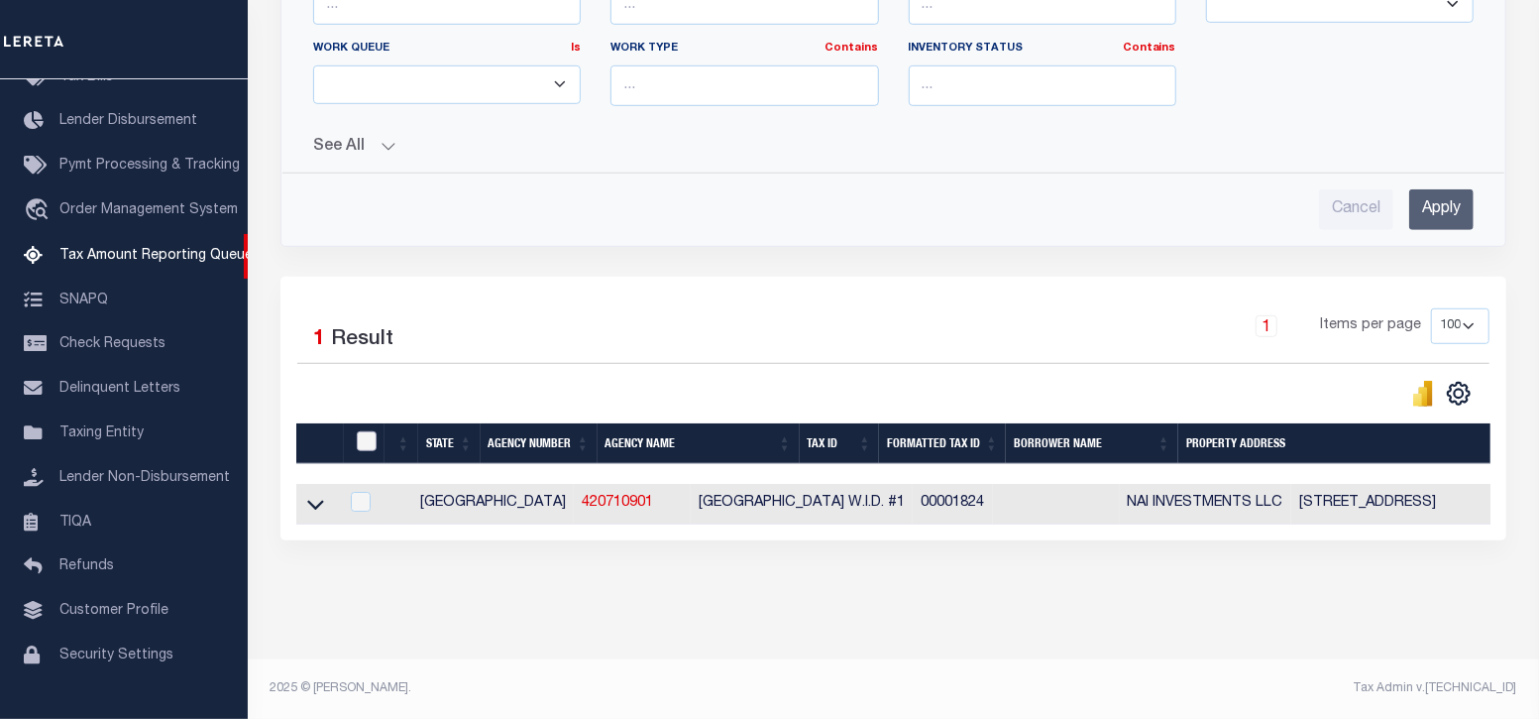
click at [362, 431] on input "checkbox" at bounding box center [367, 441] width 20 height 20
checkbox input "true"
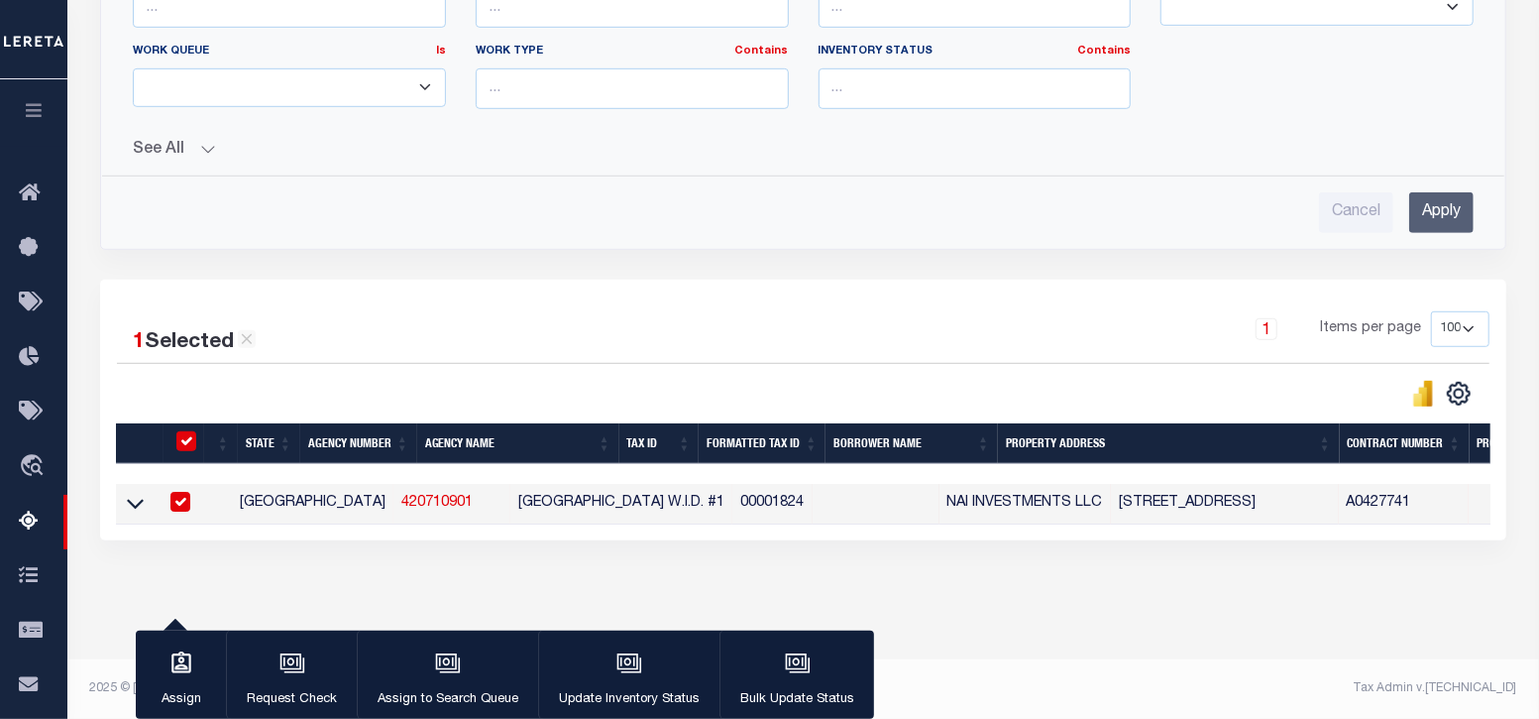
scroll to position [704, 0]
click at [618, 676] on icon "button" at bounding box center [629, 663] width 26 height 26
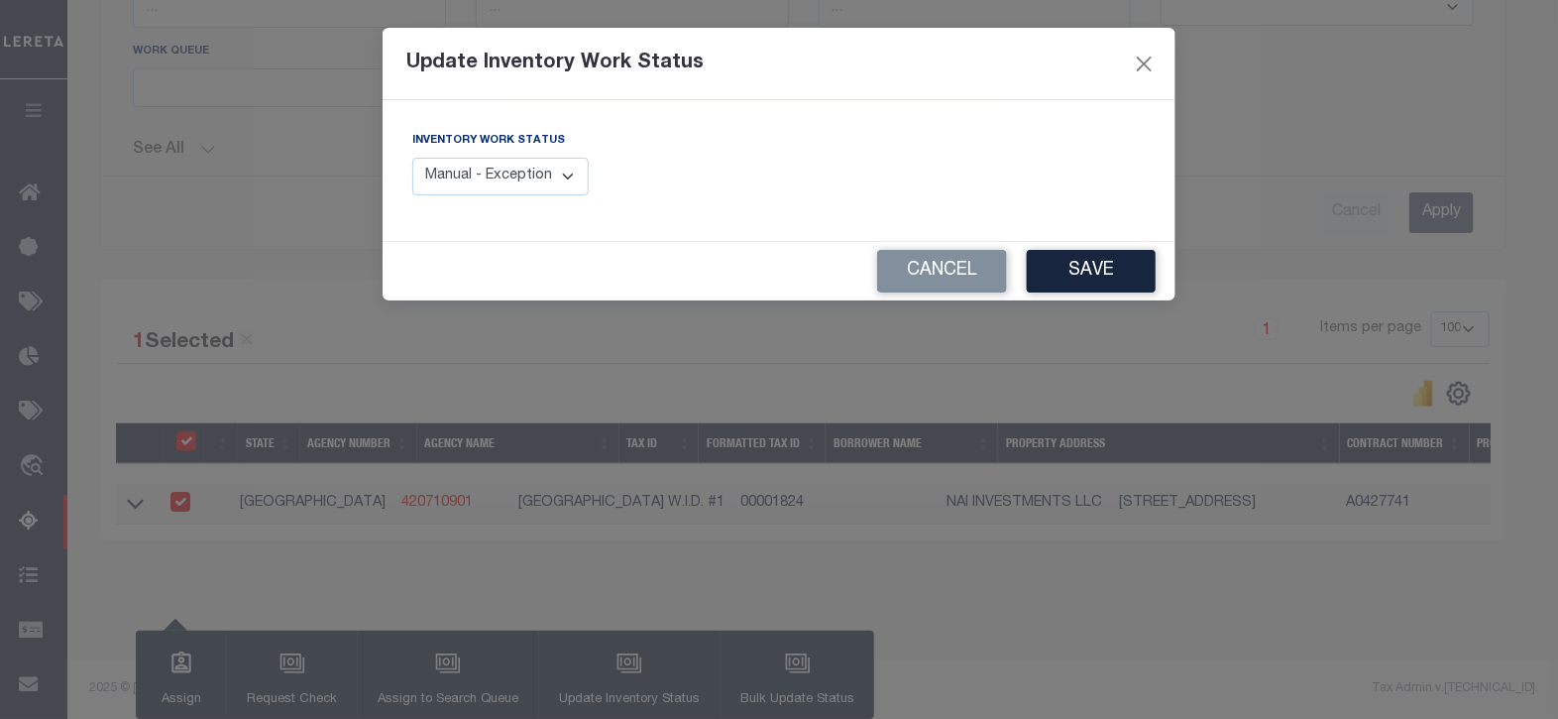
click at [516, 170] on select "Manual - Exception Pended - Awaiting Search Late Add Exception Completed" at bounding box center [500, 177] width 176 height 39
select select "4"
click at [412, 158] on select "Manual - Exception Pended - Awaiting Search Late Add Exception Completed" at bounding box center [500, 177] width 176 height 39
click at [1093, 270] on button "Save" at bounding box center [1091, 271] width 129 height 43
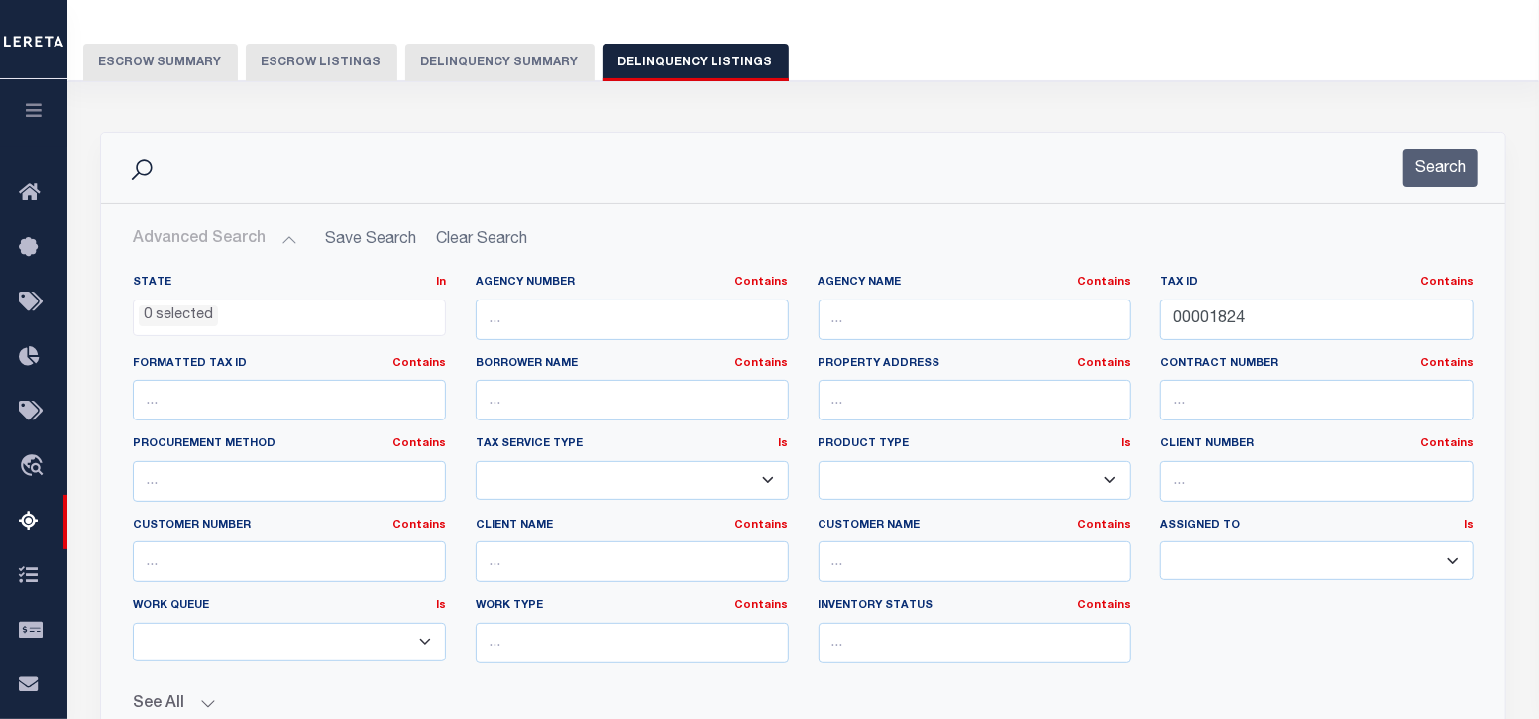
scroll to position [0, 0]
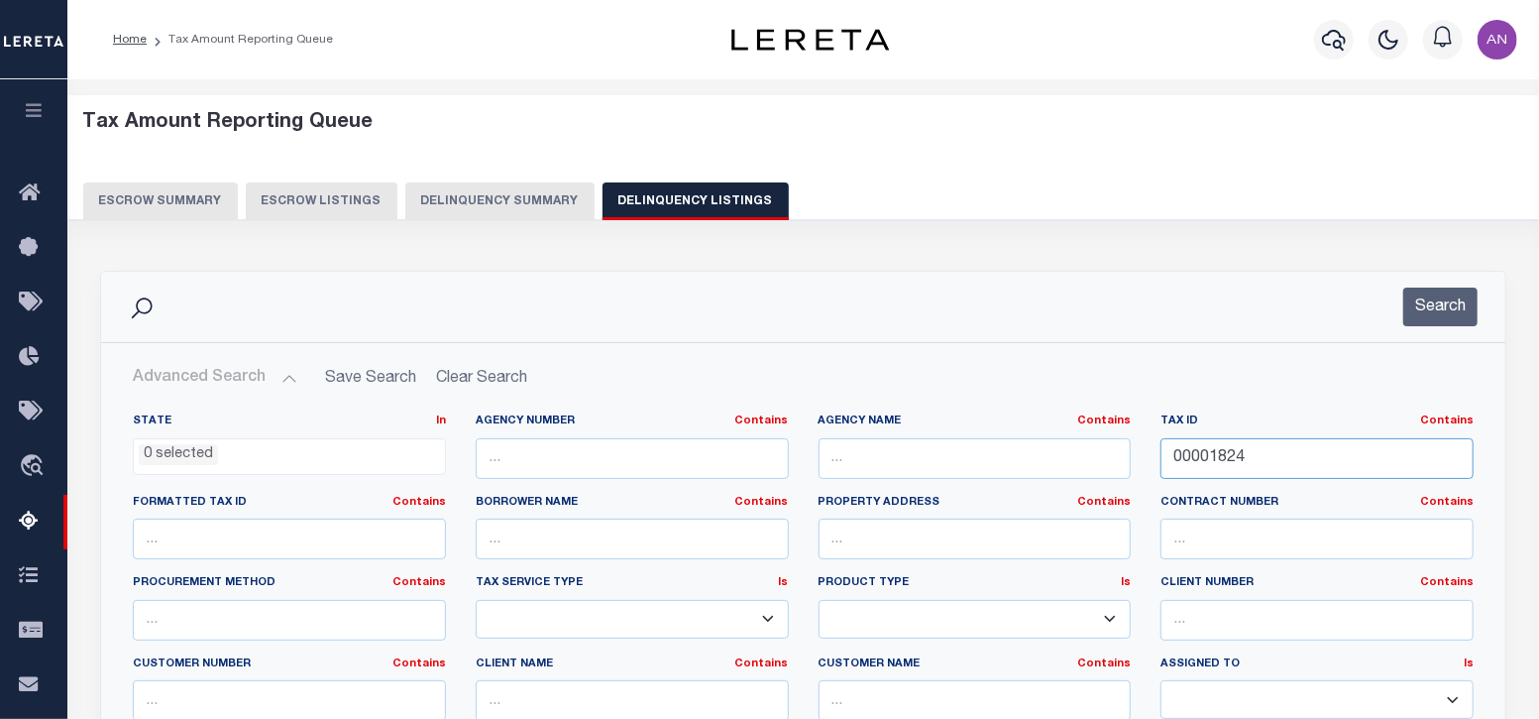
click at [1194, 453] on input "00001824" at bounding box center [1317, 458] width 313 height 41
paste input "1018032"
type input "01018032"
click at [1432, 306] on button "Search" at bounding box center [1440, 306] width 74 height 39
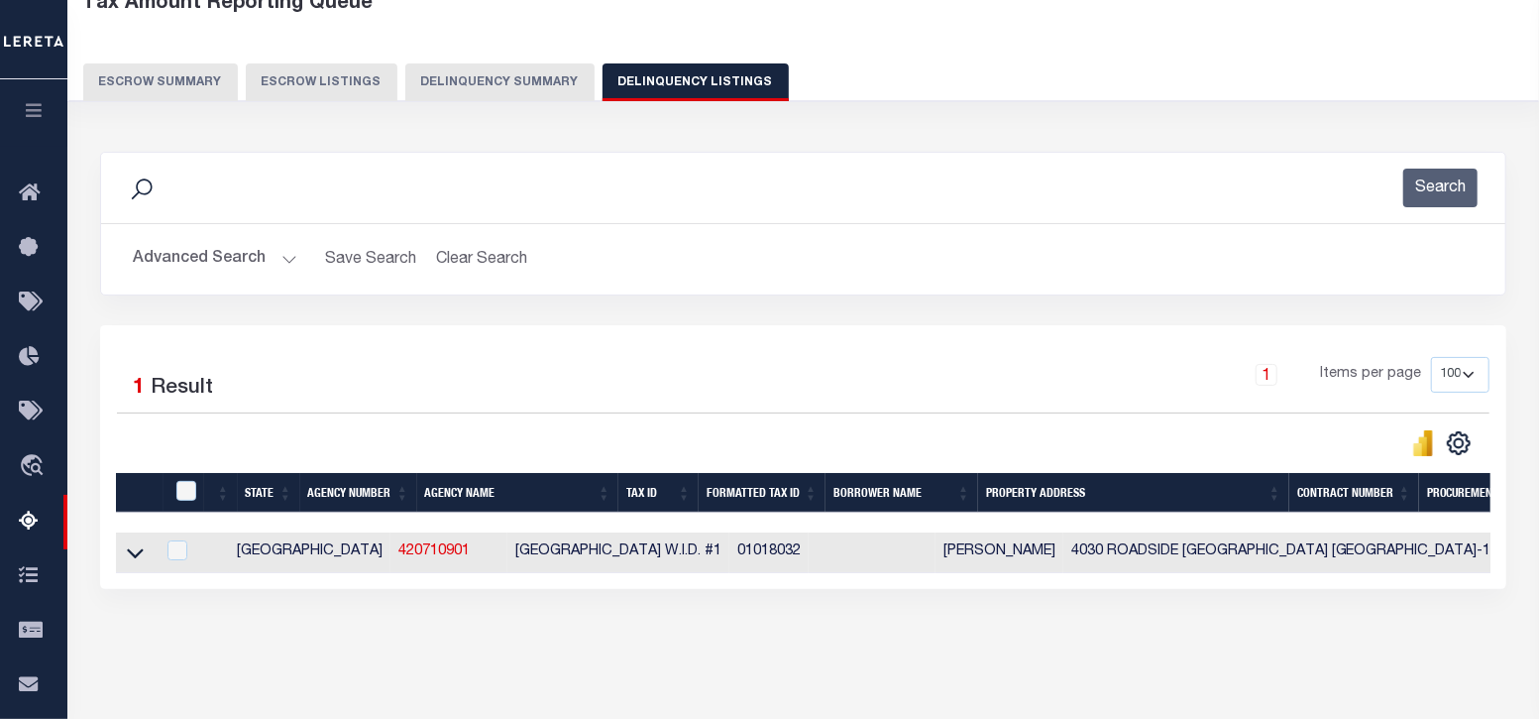
scroll to position [123, 0]
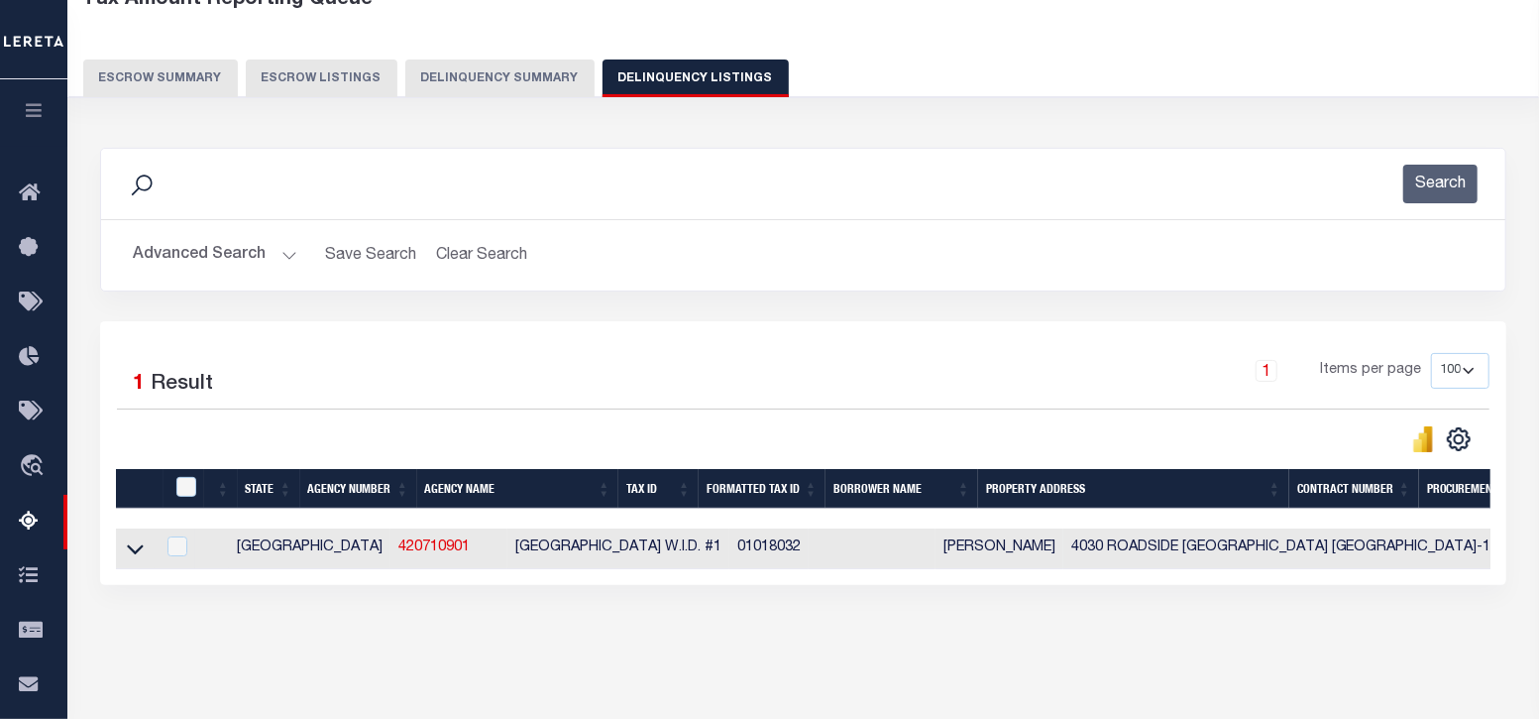
click at [145, 548] on link at bounding box center [135, 547] width 23 height 14
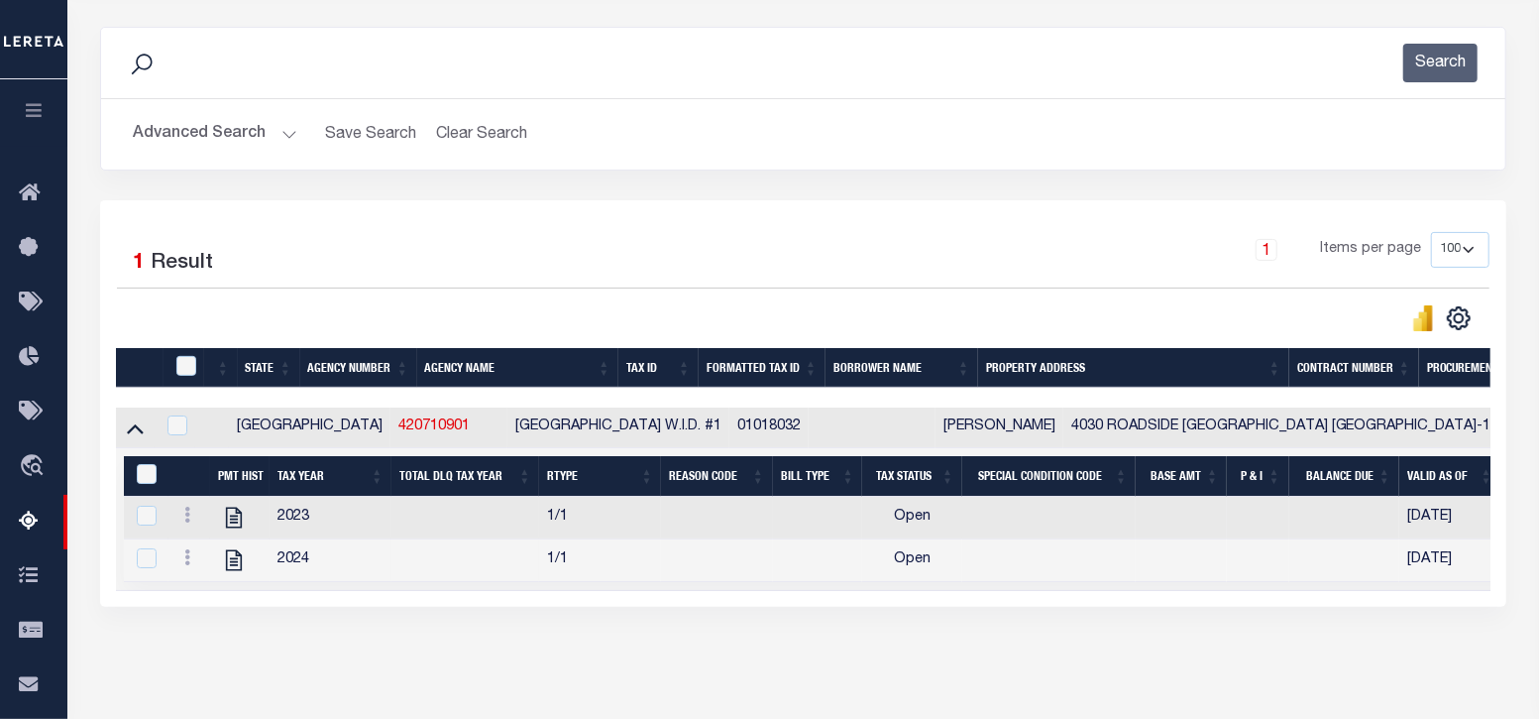
scroll to position [247, 0]
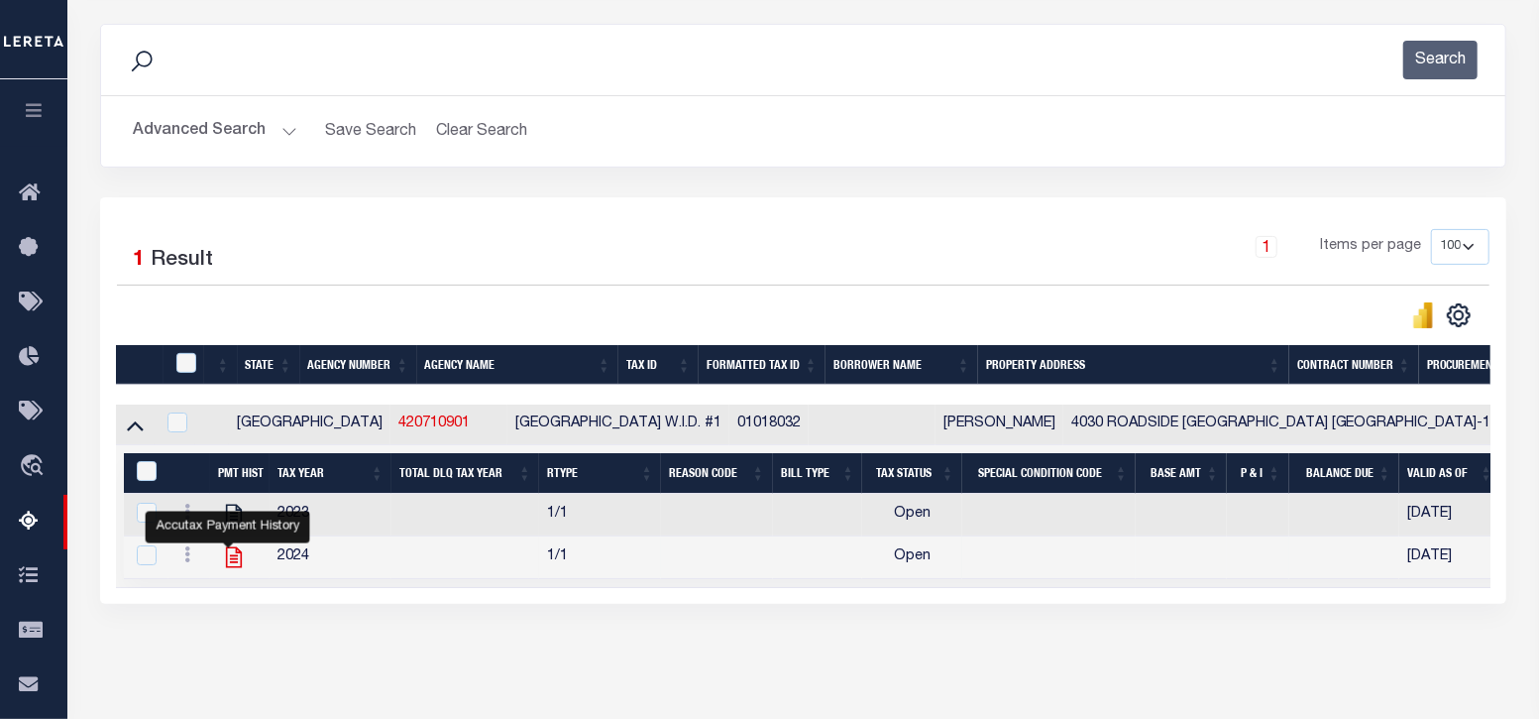
click at [228, 558] on icon "" at bounding box center [234, 557] width 16 height 21
checkbox input "true"
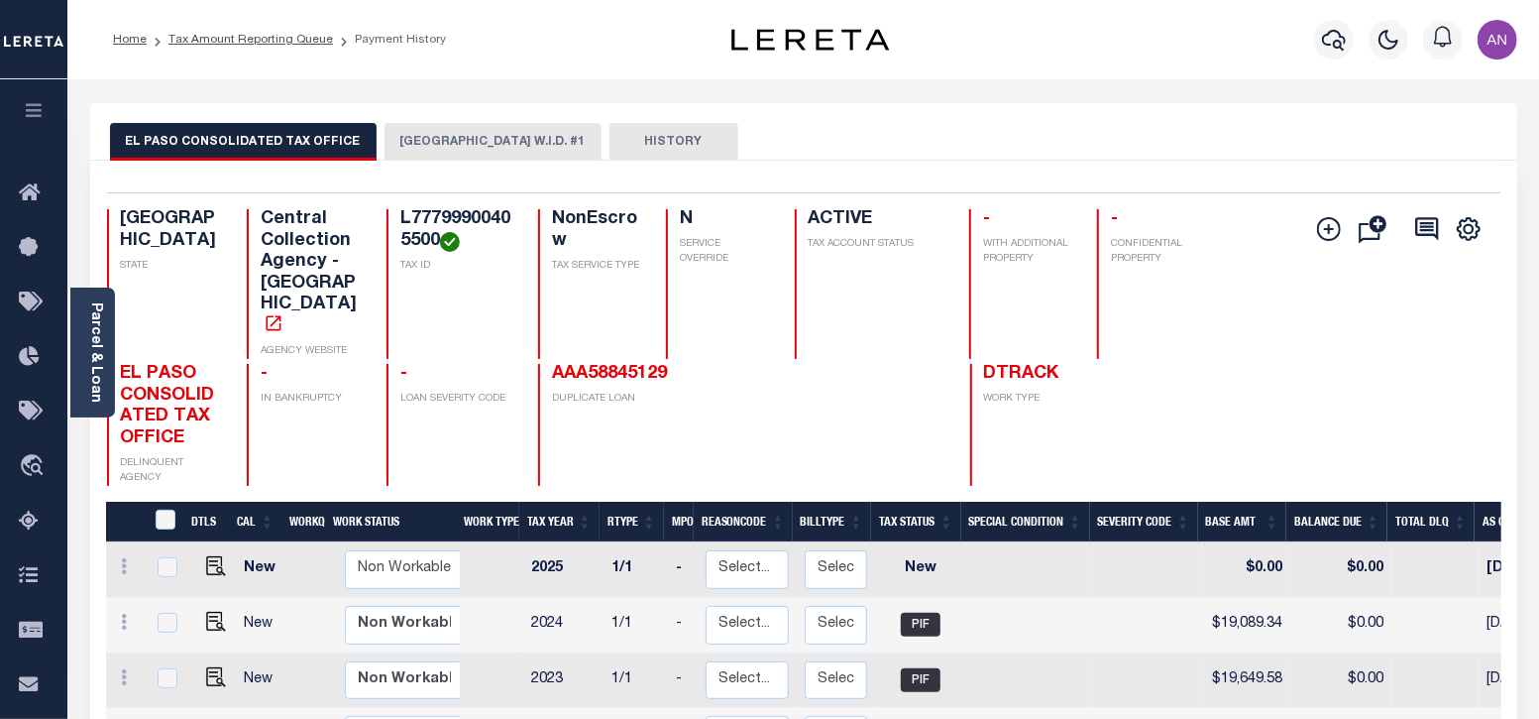
click at [448, 140] on button "[GEOGRAPHIC_DATA] W.I.D. #1" at bounding box center [493, 142] width 217 height 38
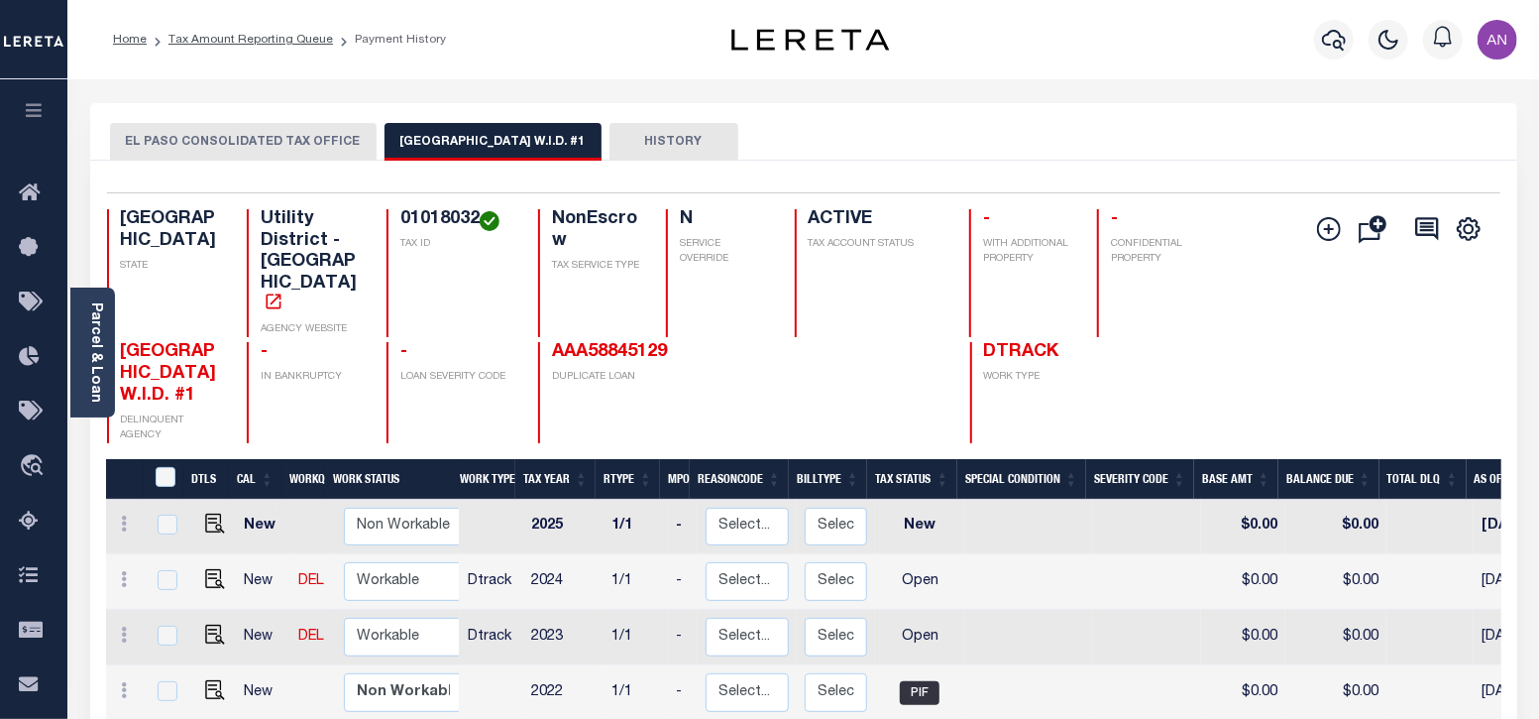
click at [294, 136] on button "EL PASO CONSOLIDATED TAX OFFICE" at bounding box center [243, 142] width 267 height 38
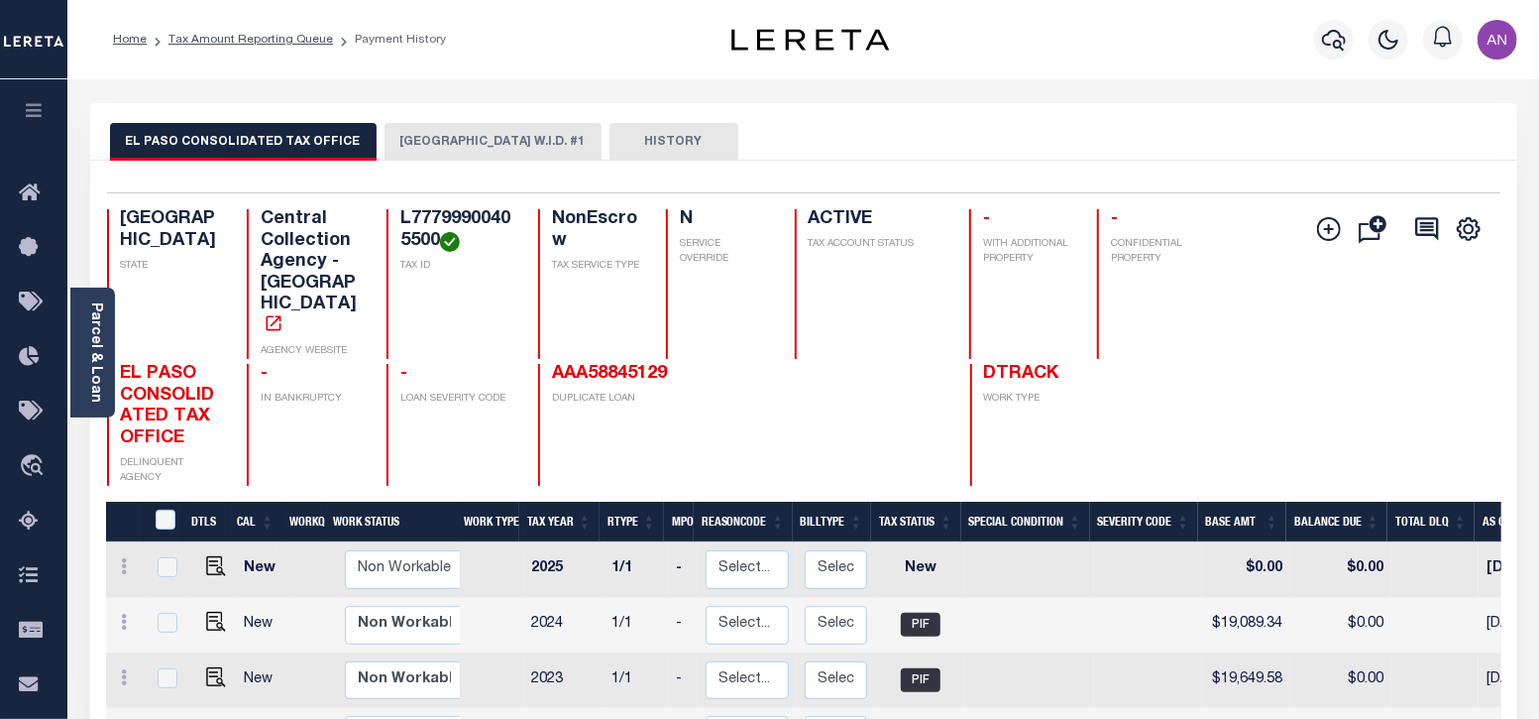
click at [440, 146] on button "[GEOGRAPHIC_DATA] W.I.D. #1" at bounding box center [493, 142] width 217 height 38
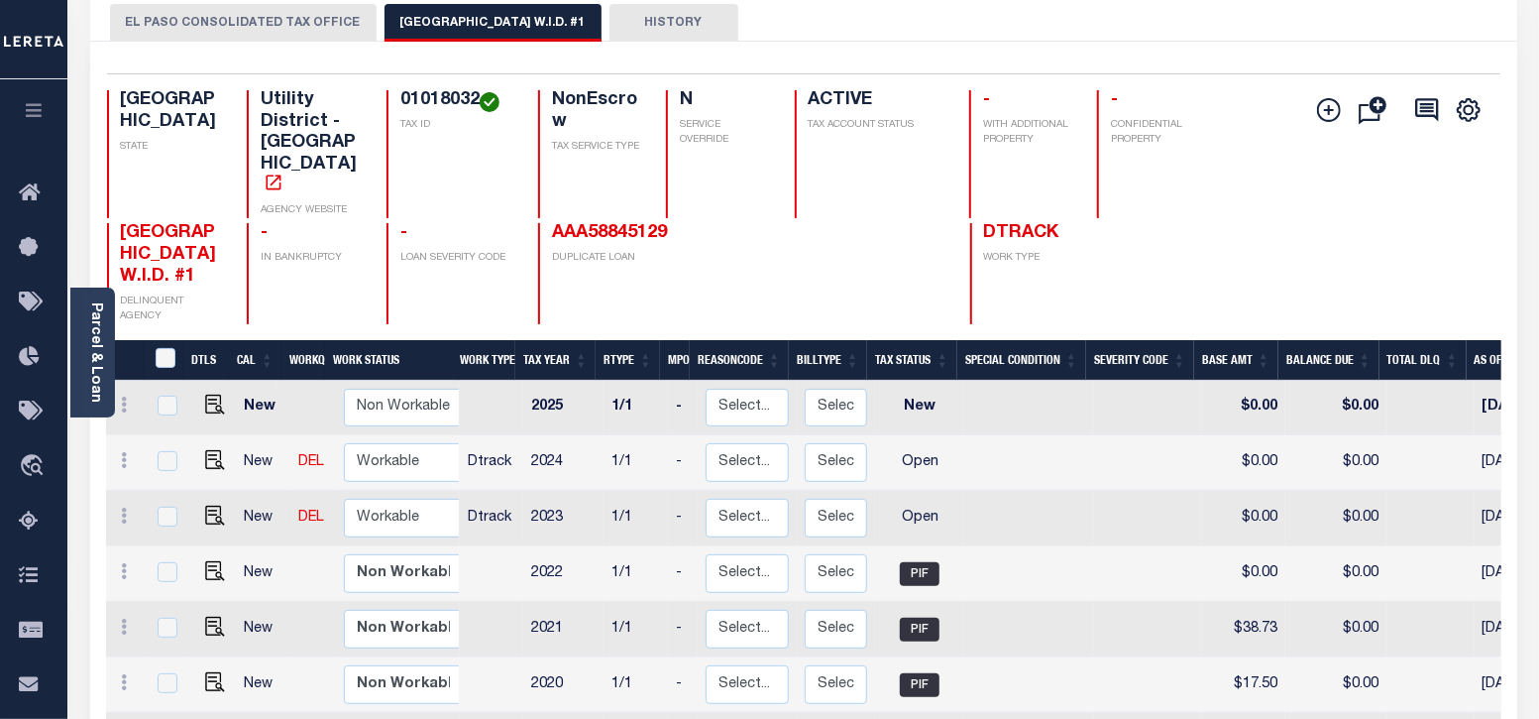
scroll to position [123, 0]
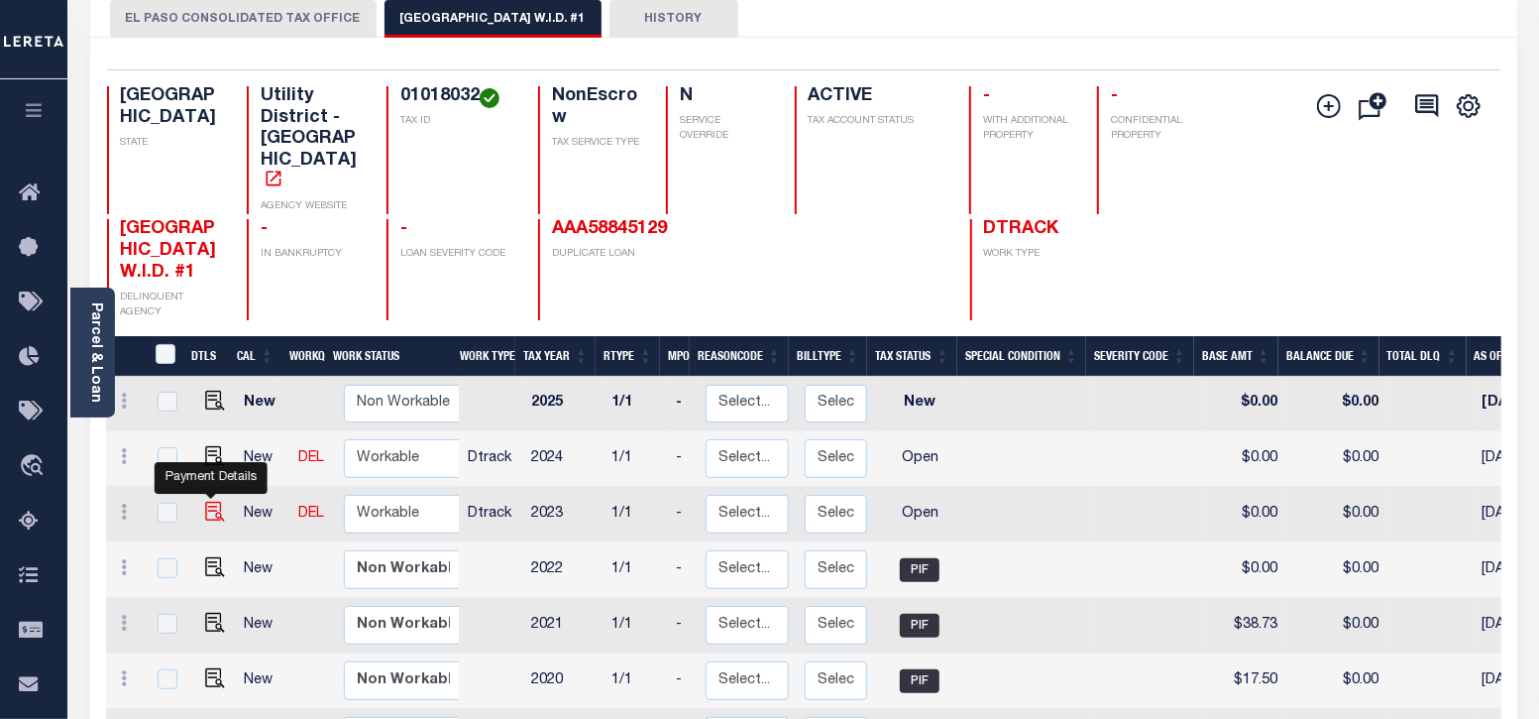
click at [213, 501] on img "" at bounding box center [215, 511] width 20 height 20
checkbox input "true"
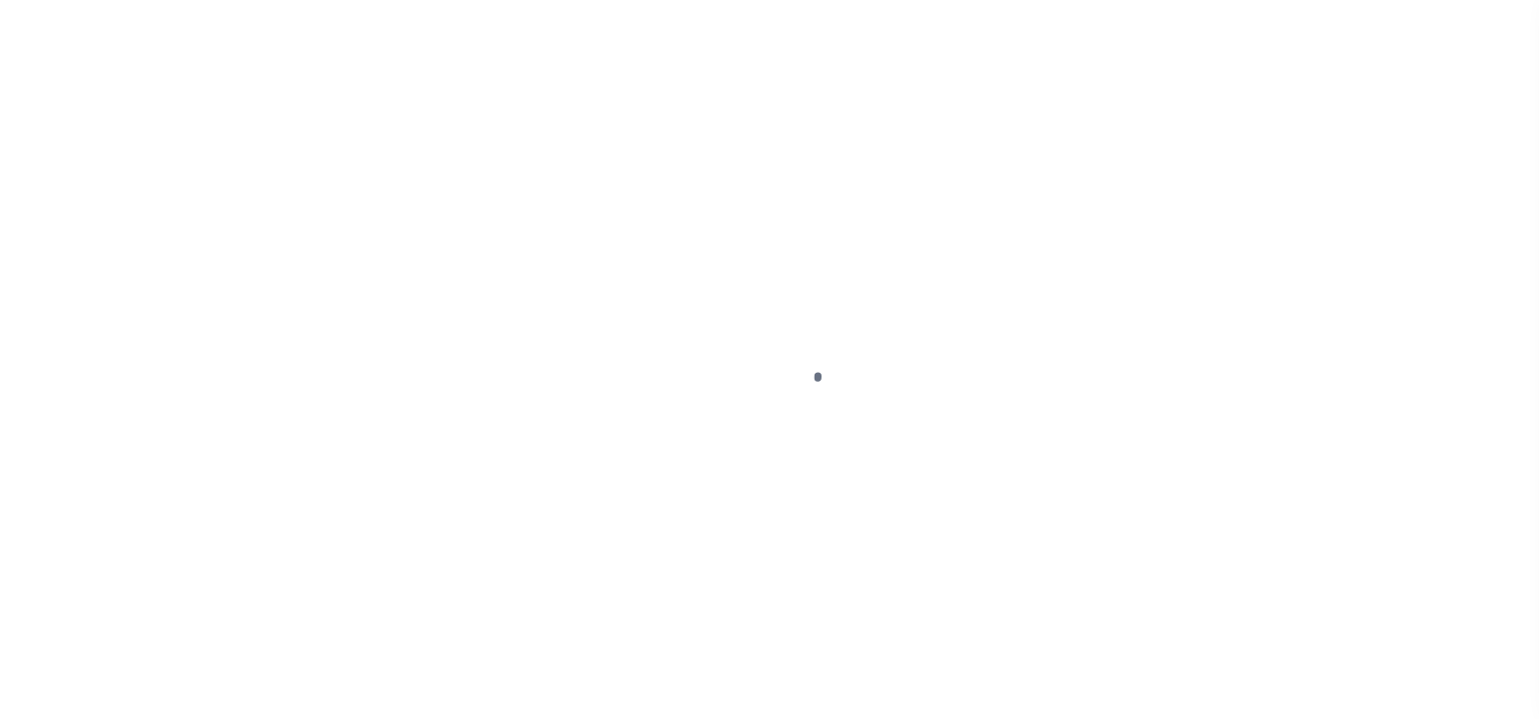
select select "OP2"
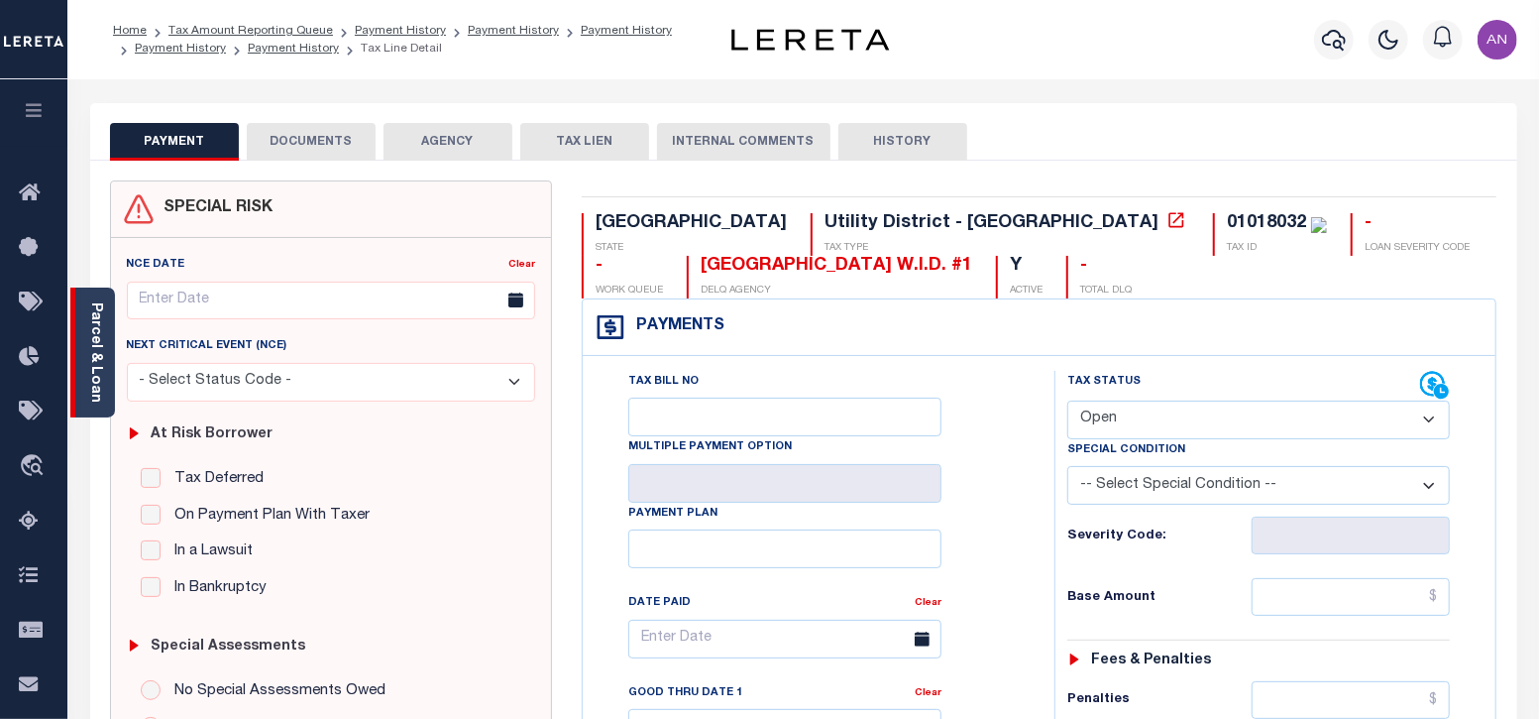
click at [101, 371] on link "Parcel & Loan" at bounding box center [95, 352] width 14 height 100
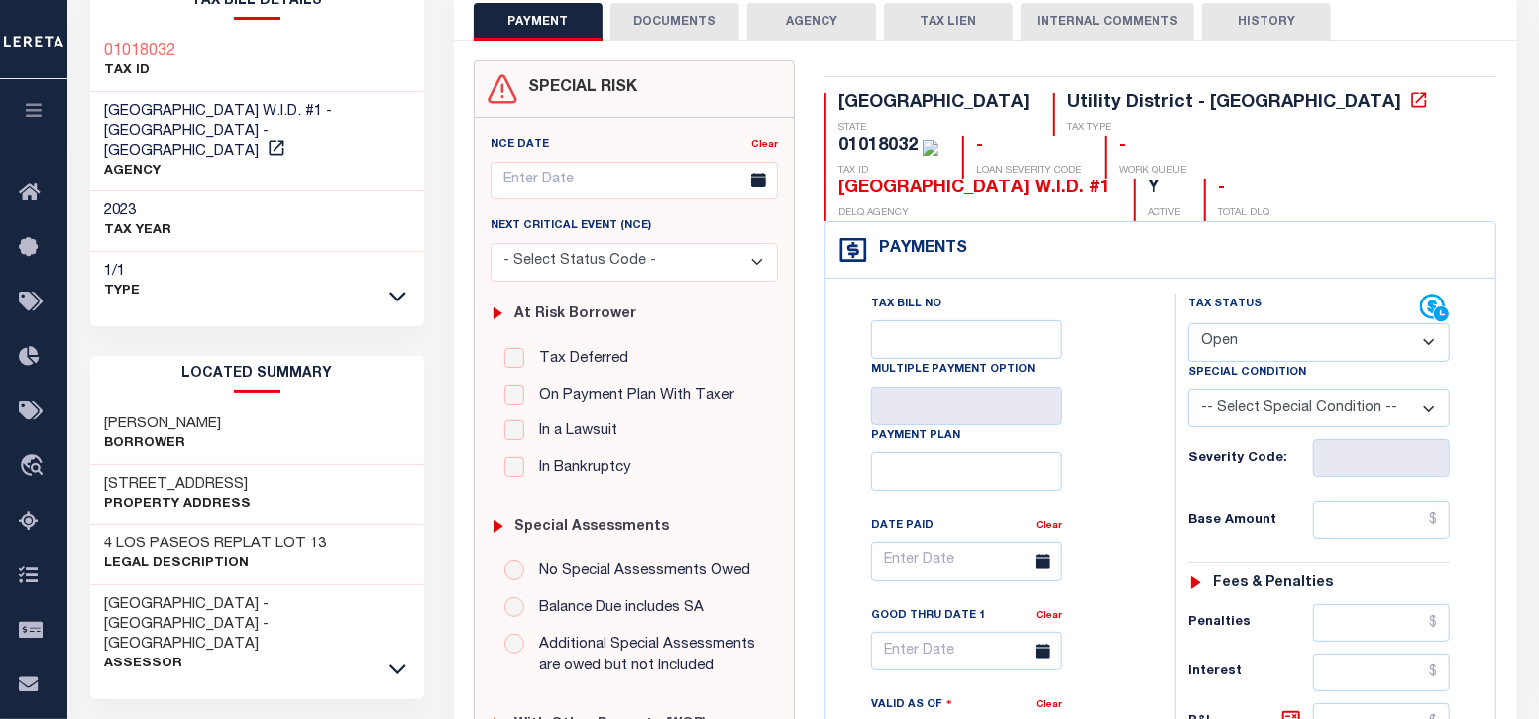
scroll to position [123, 0]
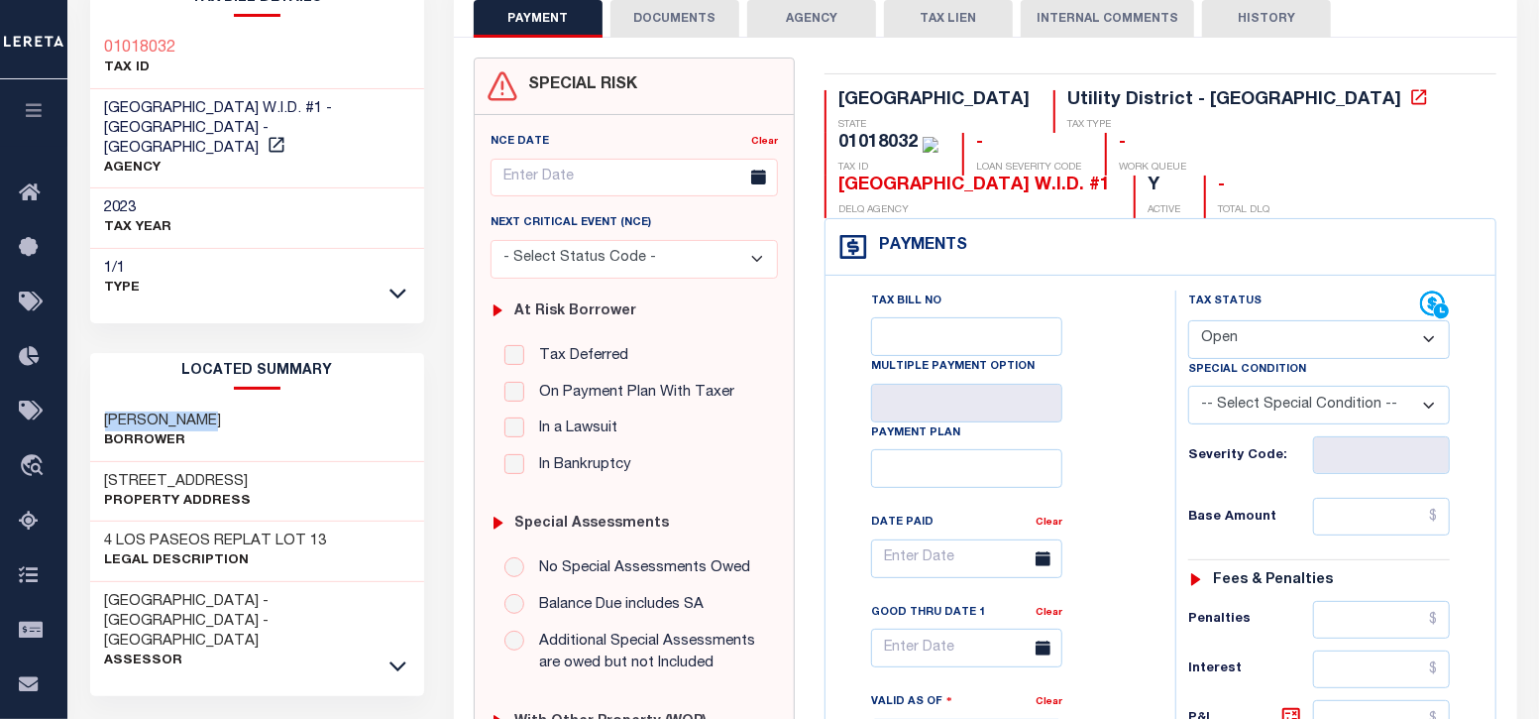
drag, startPoint x: 109, startPoint y: 393, endPoint x: 217, endPoint y: 393, distance: 108.0
click at [217, 411] on h3 "[PERSON_NAME]" at bounding box center [163, 421] width 117 height 20
copy h3 "[PERSON_NAME]"
click at [163, 472] on h3 "[STREET_ADDRESS]" at bounding box center [178, 482] width 147 height 20
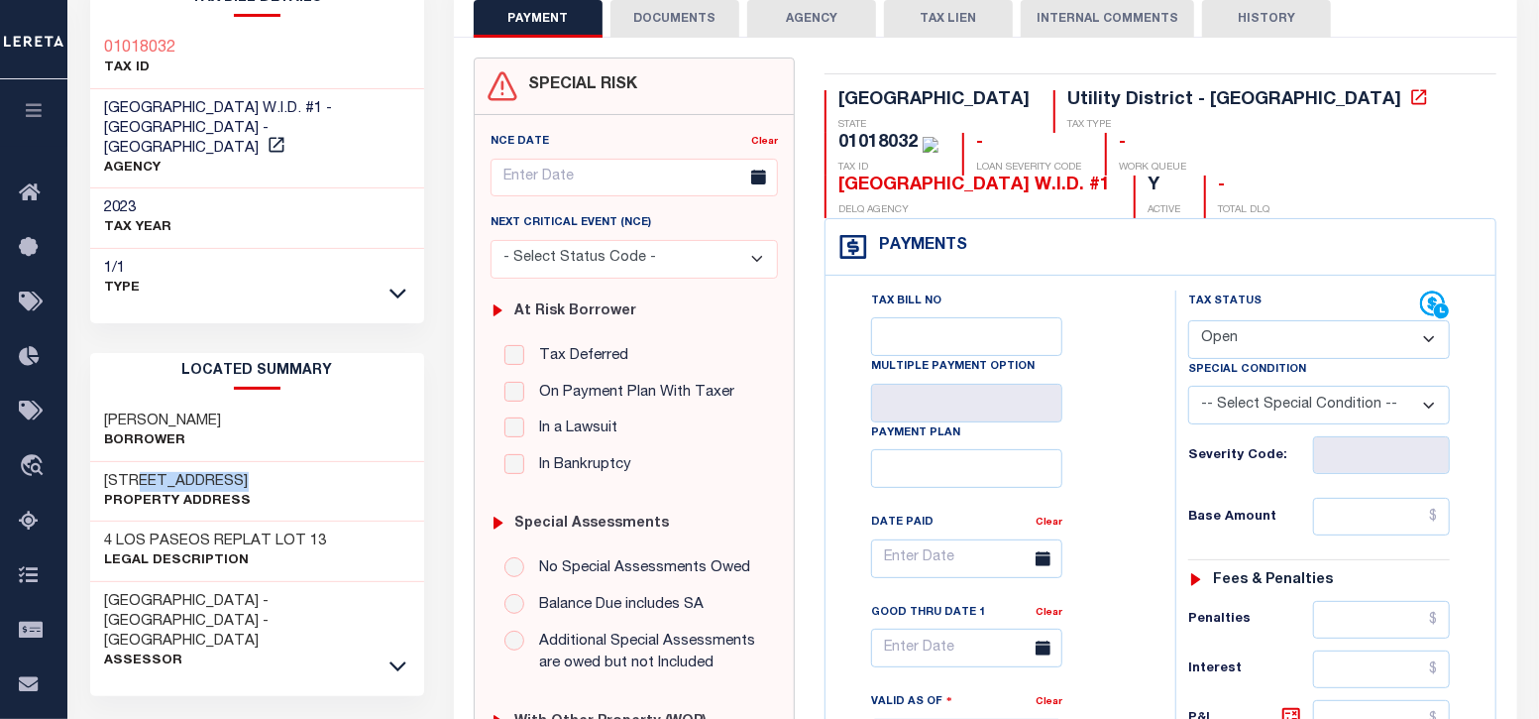
drag, startPoint x: 156, startPoint y: 456, endPoint x: 241, endPoint y: 453, distance: 85.3
click at [241, 462] on div "[STREET_ADDRESS] Property Address" at bounding box center [257, 492] width 335 height 60
copy h3 "ROADSIDE [GEOGRAPHIC_DATA]"
click at [659, 17] on button "DOCUMENTS" at bounding box center [675, 19] width 129 height 38
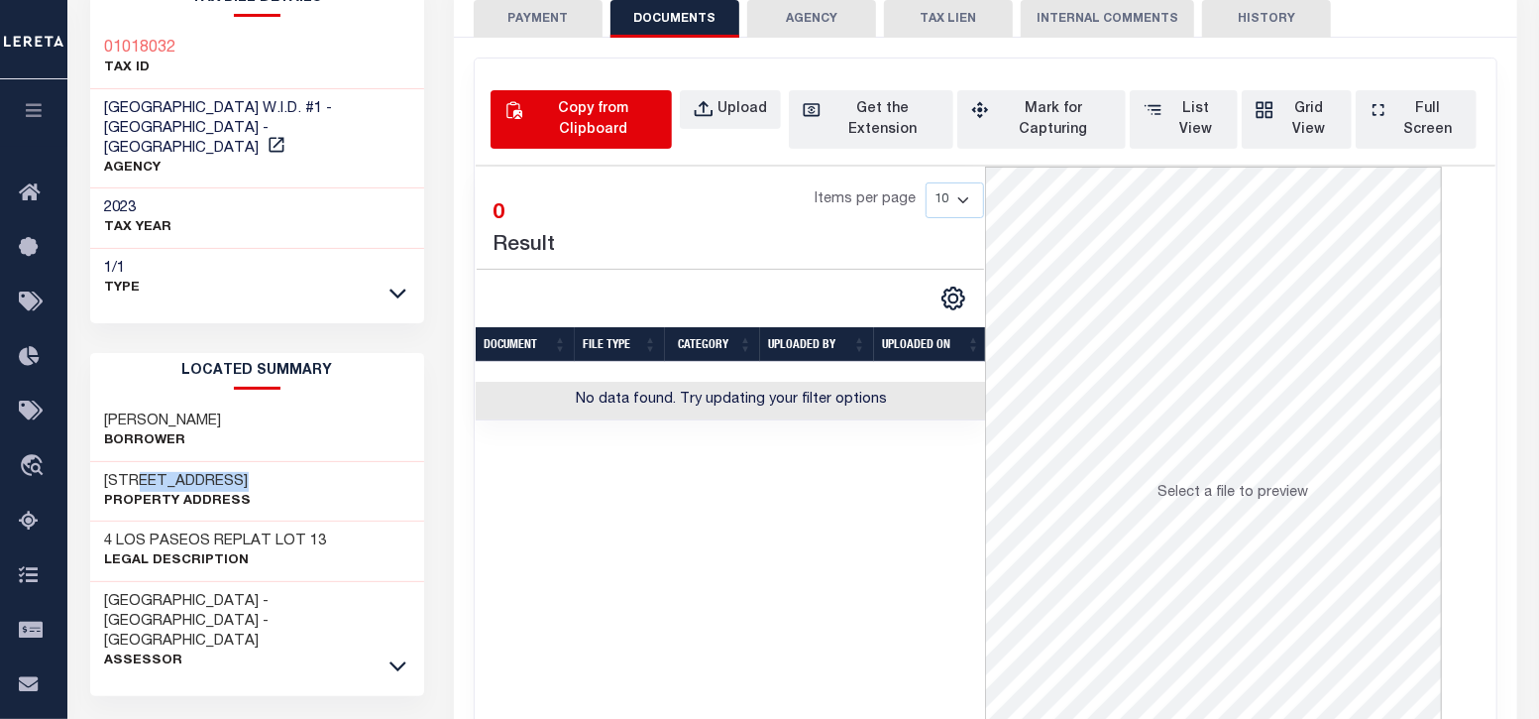
click at [607, 135] on div "Copy from Clipboard" at bounding box center [592, 120] width 131 height 42
select select "POP"
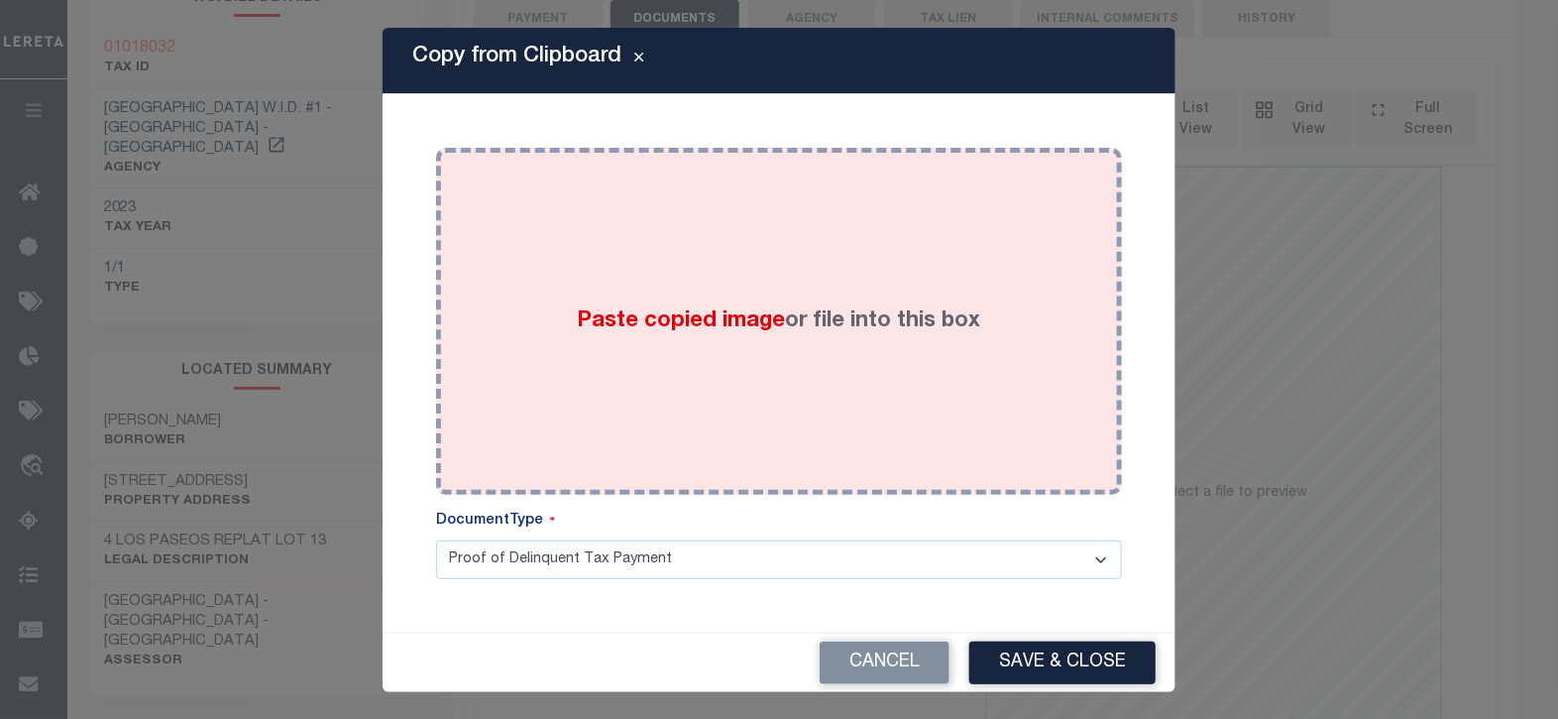
click at [724, 193] on div "Paste copied image or file into this box" at bounding box center [779, 321] width 656 height 317
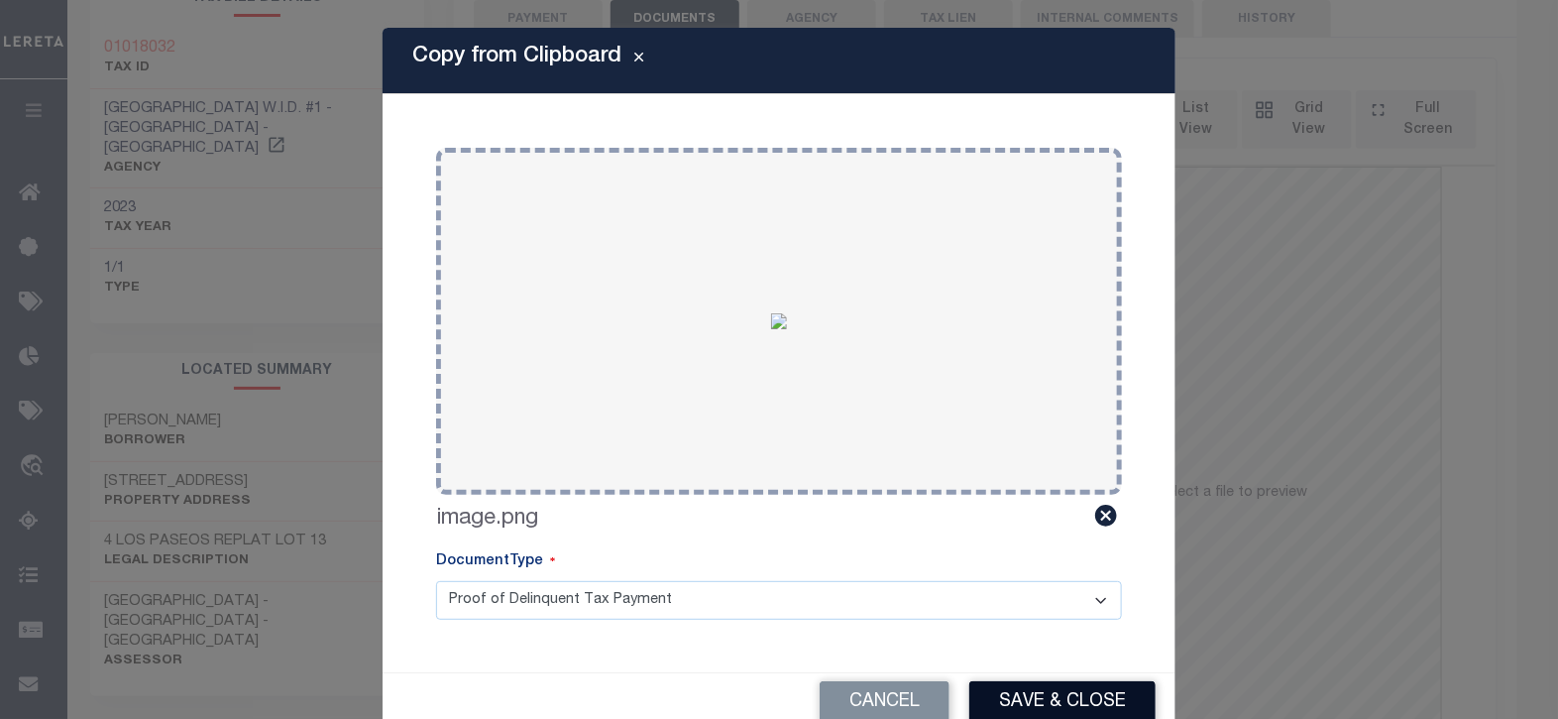
click at [1013, 696] on button "Save & Close" at bounding box center [1062, 702] width 186 height 43
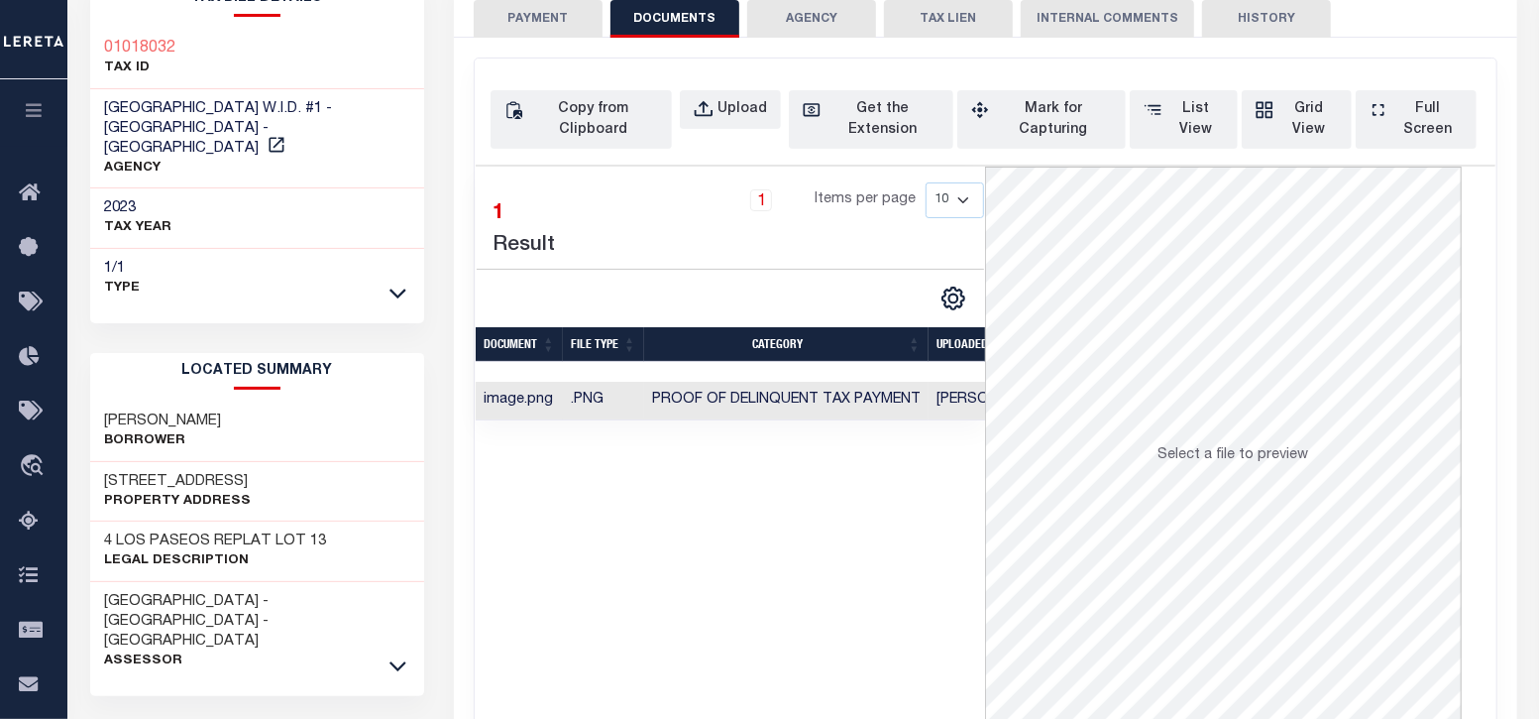
click at [513, 22] on button "PAYMENT" at bounding box center [538, 19] width 129 height 38
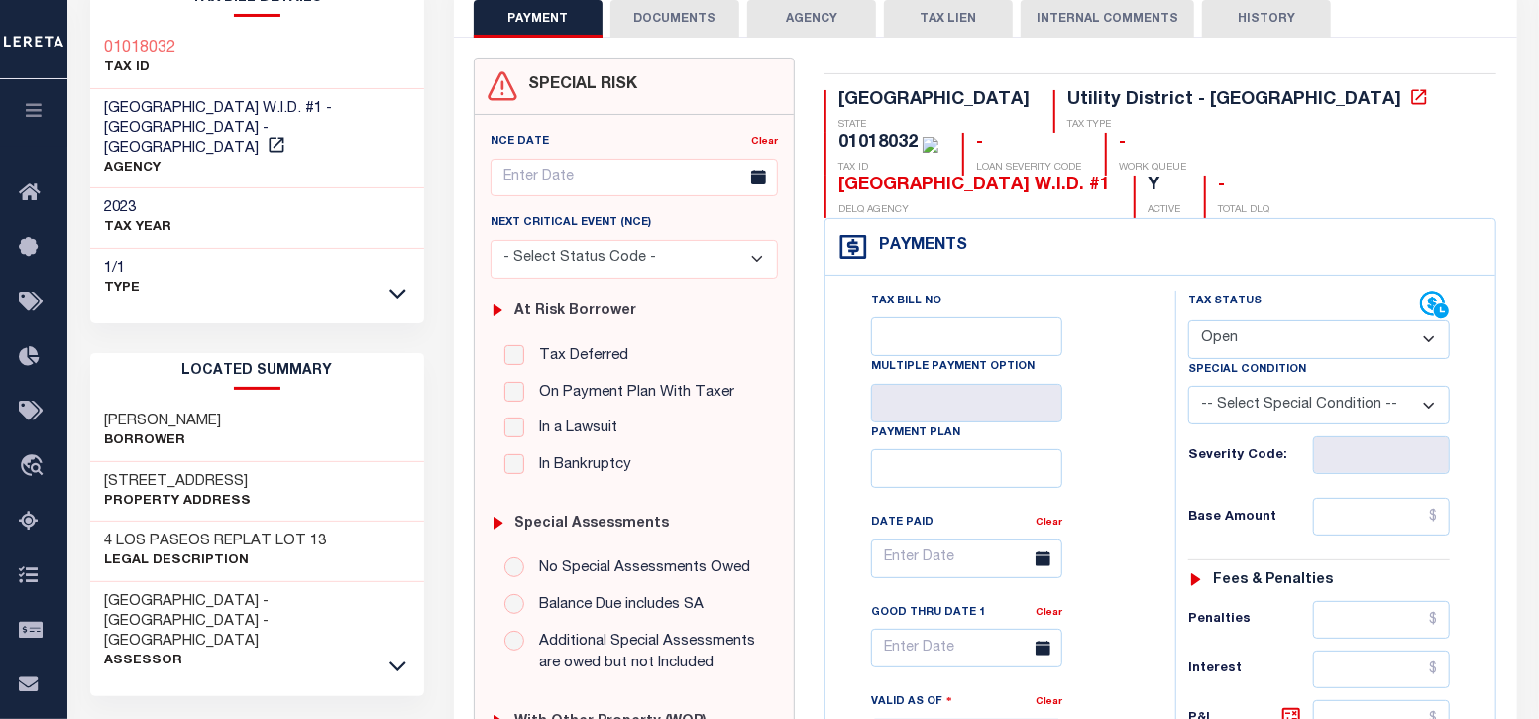
click at [1244, 320] on select "- Select Status Code - Open Due/Unpaid Paid Incomplete No Tax Due Internal Refu…" at bounding box center [1319, 339] width 262 height 39
select select "PYD"
click at [1188, 320] on select "- Select Status Code - Open Due/Unpaid Paid Incomplete No Tax Due Internal Refu…" at bounding box center [1319, 339] width 262 height 39
type input "[DATE]"
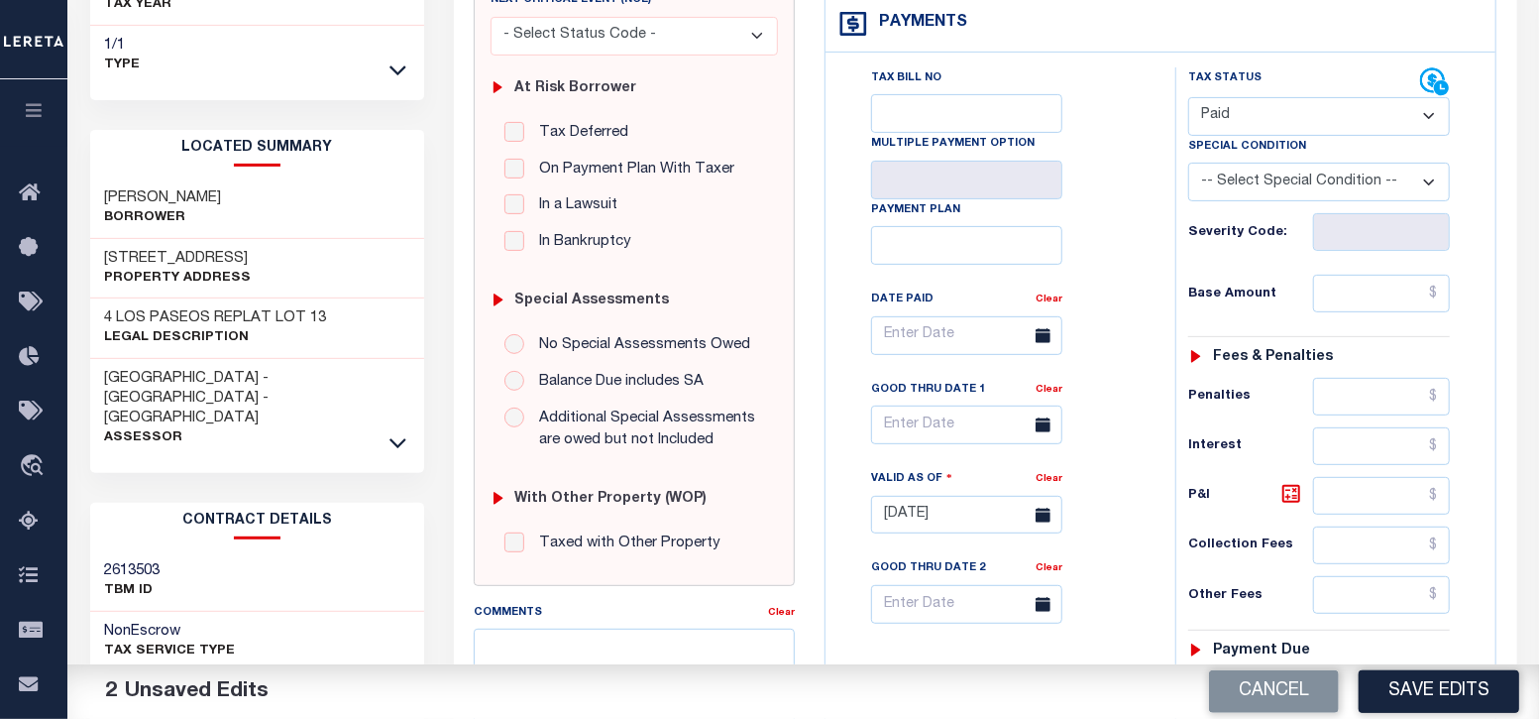
scroll to position [372, 0]
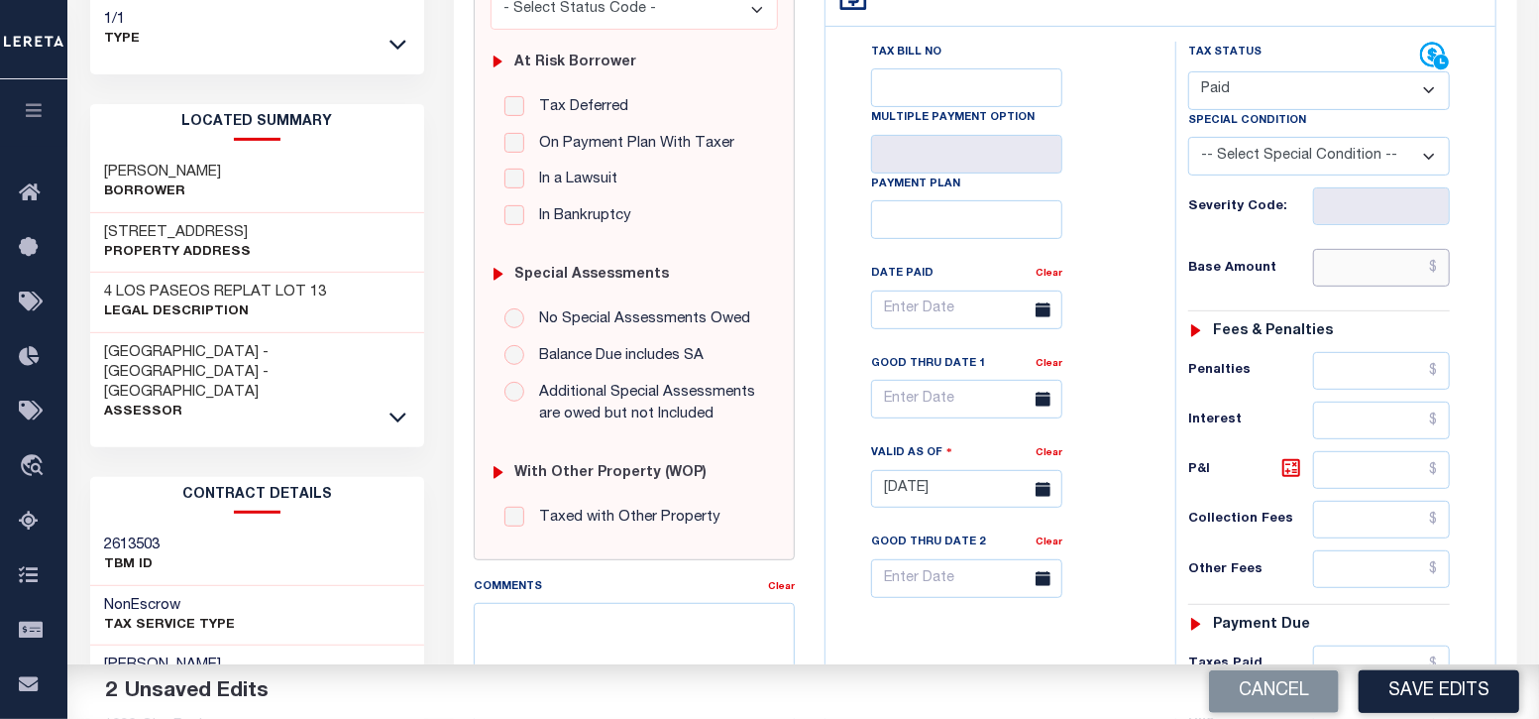
click at [1378, 249] on input "text" at bounding box center [1382, 268] width 138 height 38
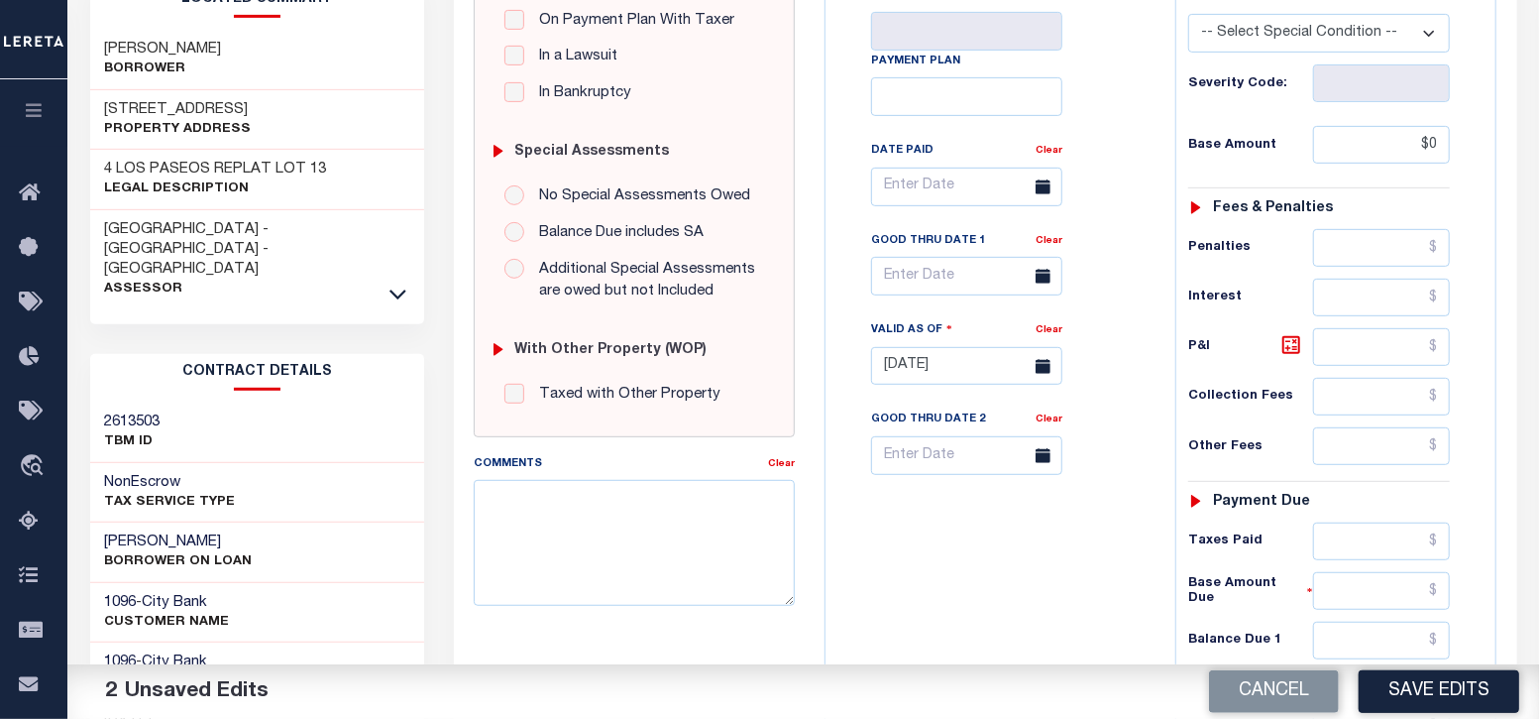
type input "$0.00"
click at [1104, 205] on div "Tax Bill No Multiple Payment Option Payment Plan Clear" at bounding box center [995, 197] width 300 height 556
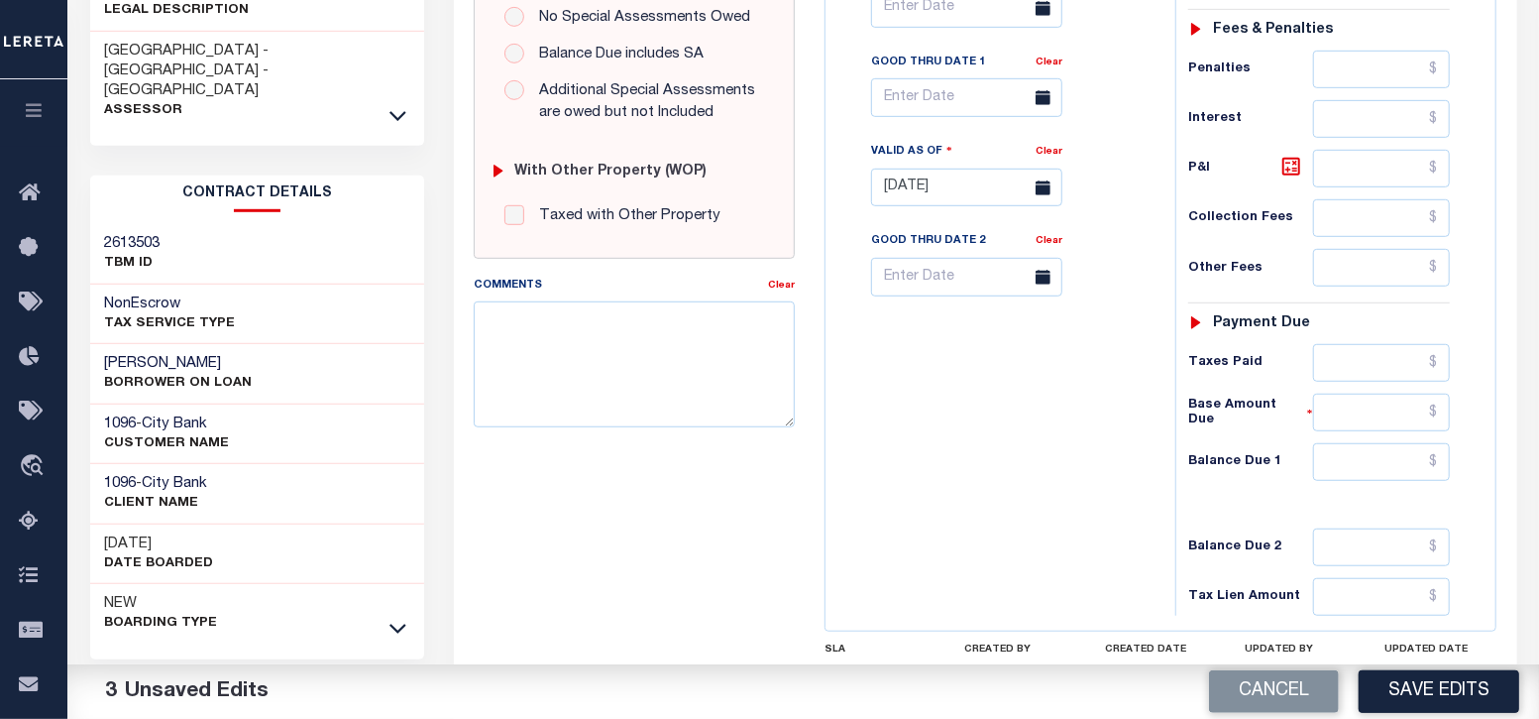
scroll to position [743, 0]
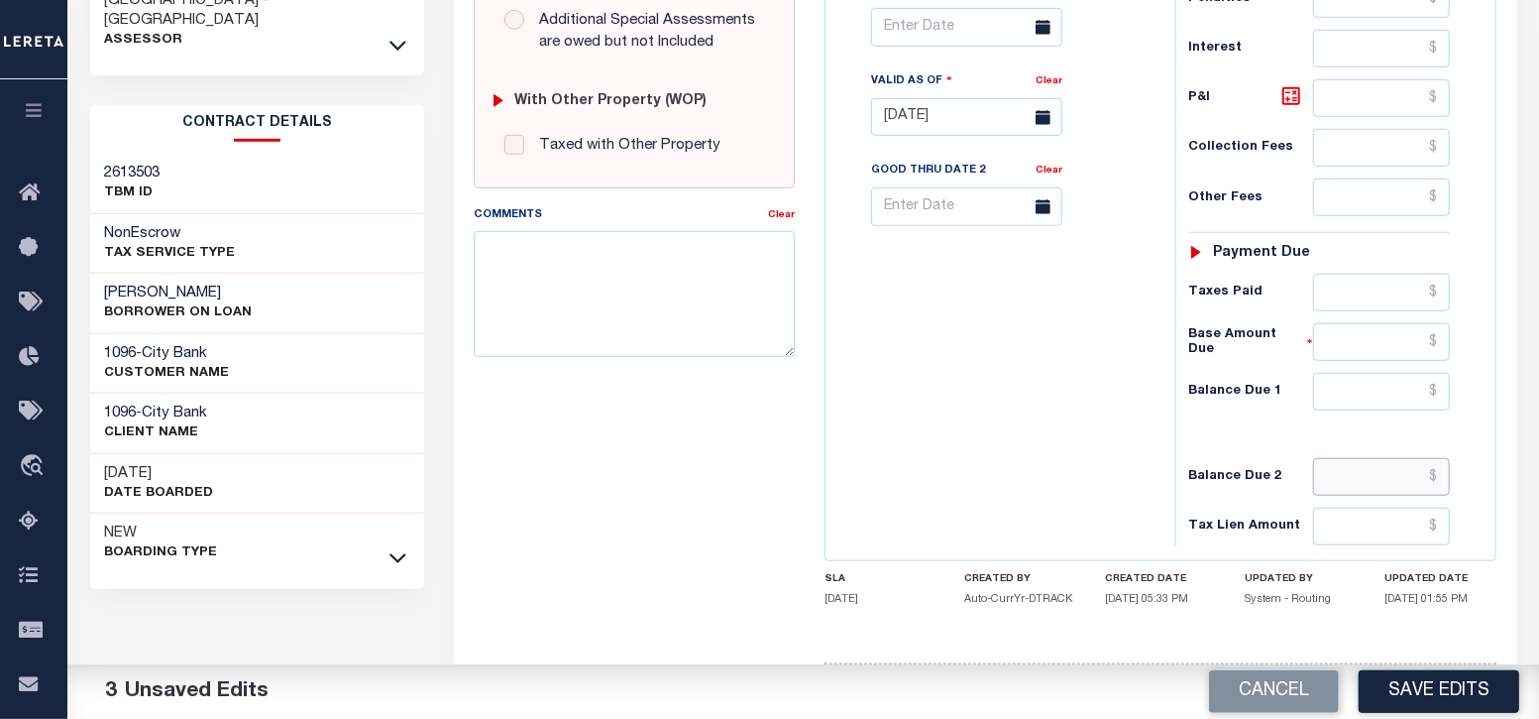
click at [1384, 458] on input "text" at bounding box center [1382, 477] width 138 height 38
click at [1376, 373] on input "text" at bounding box center [1382, 392] width 138 height 38
type input "$0.00"
click at [1093, 349] on div "Tax Bill No Multiple Payment Option Payment Plan Clear" at bounding box center [996, 107] width 330 height 875
click at [1442, 688] on button "Save Edits" at bounding box center [1439, 691] width 161 height 43
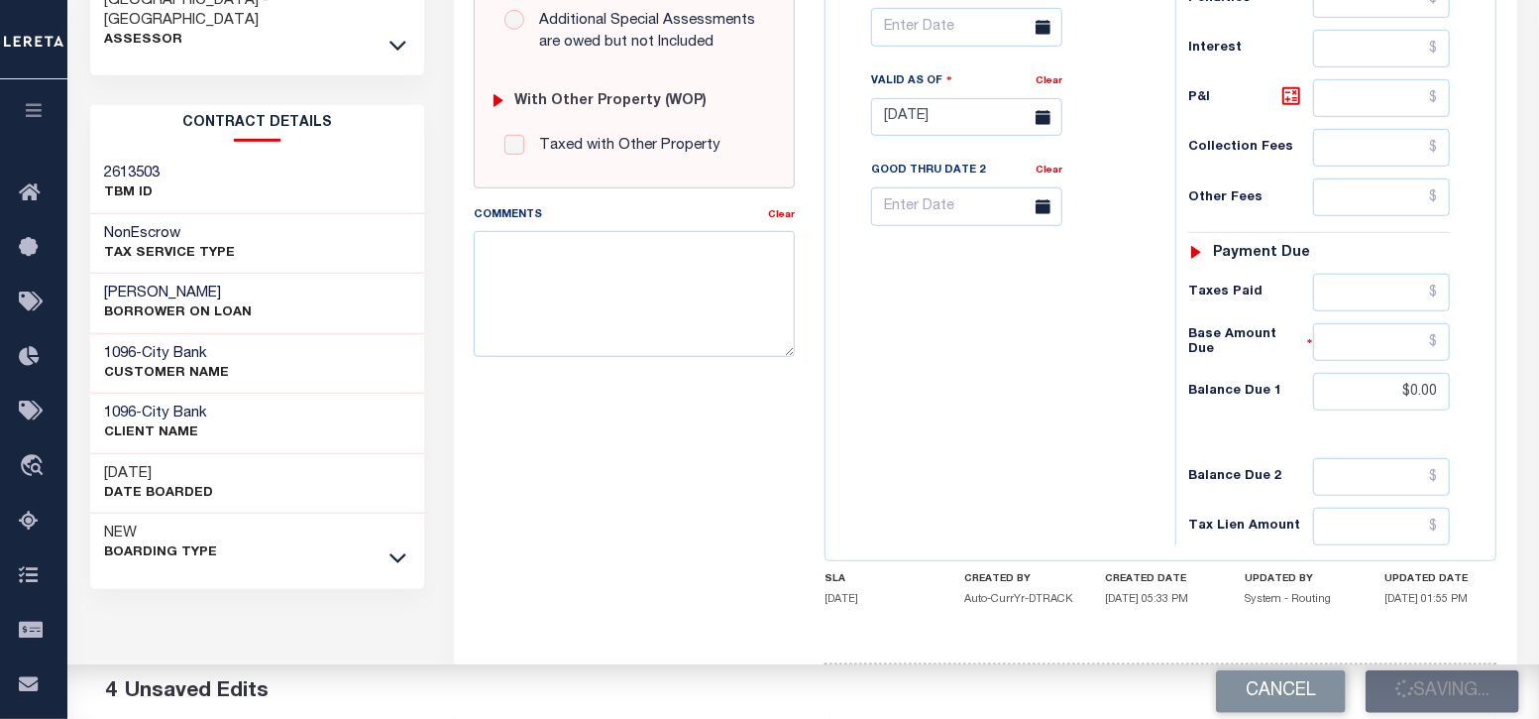
checkbox input "false"
type input "$0"
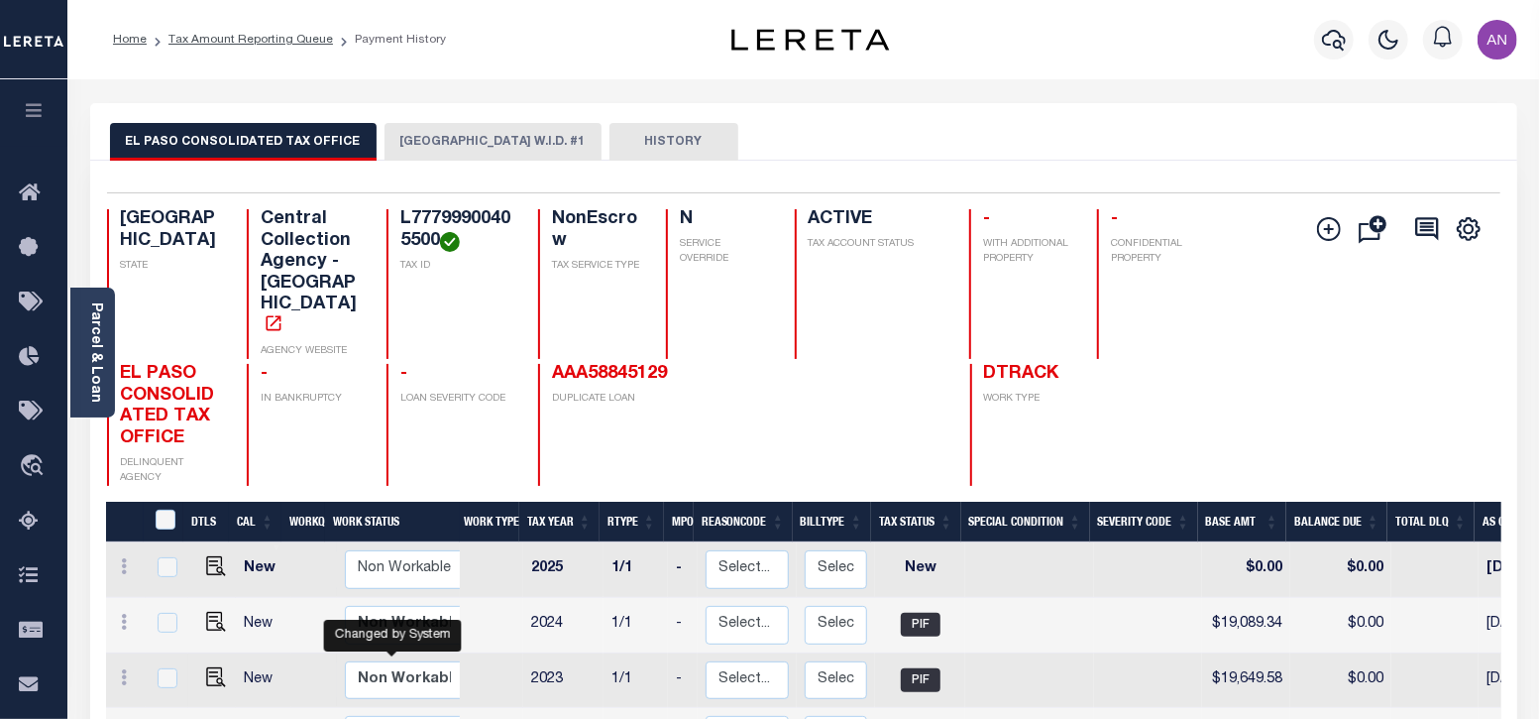
scroll to position [6, 0]
click at [411, 150] on button "[GEOGRAPHIC_DATA] W.I.D. #1" at bounding box center [493, 142] width 217 height 38
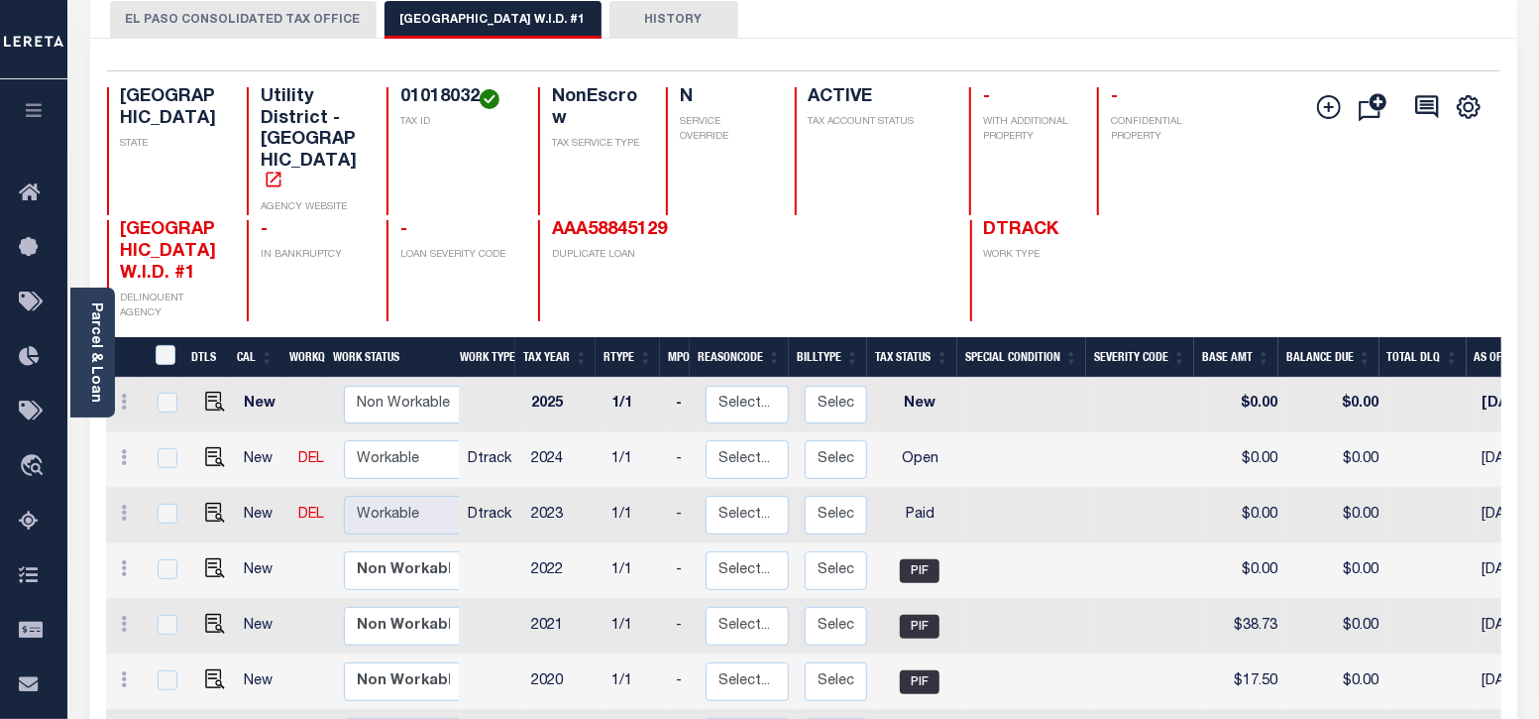
scroll to position [123, 0]
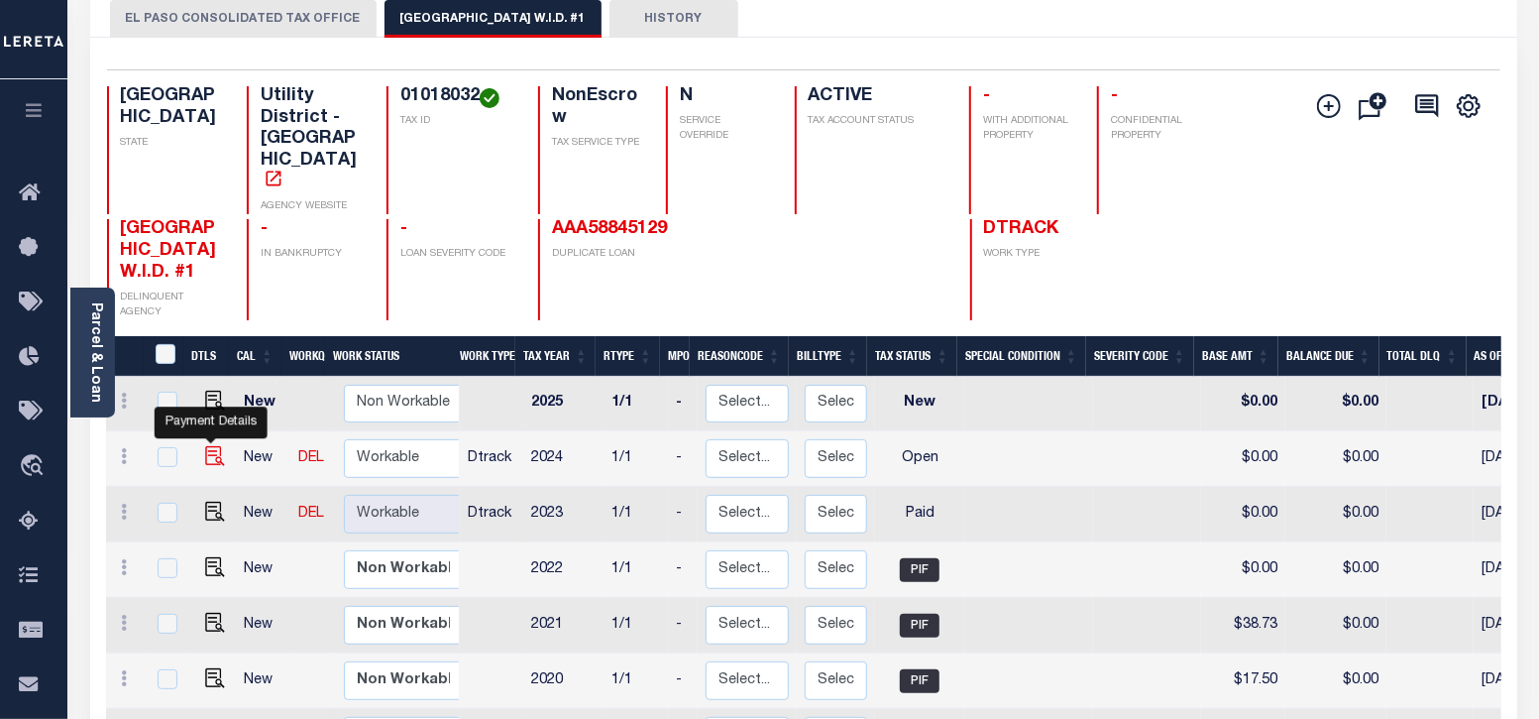
click at [208, 446] on img "" at bounding box center [215, 456] width 20 height 20
checkbox input "true"
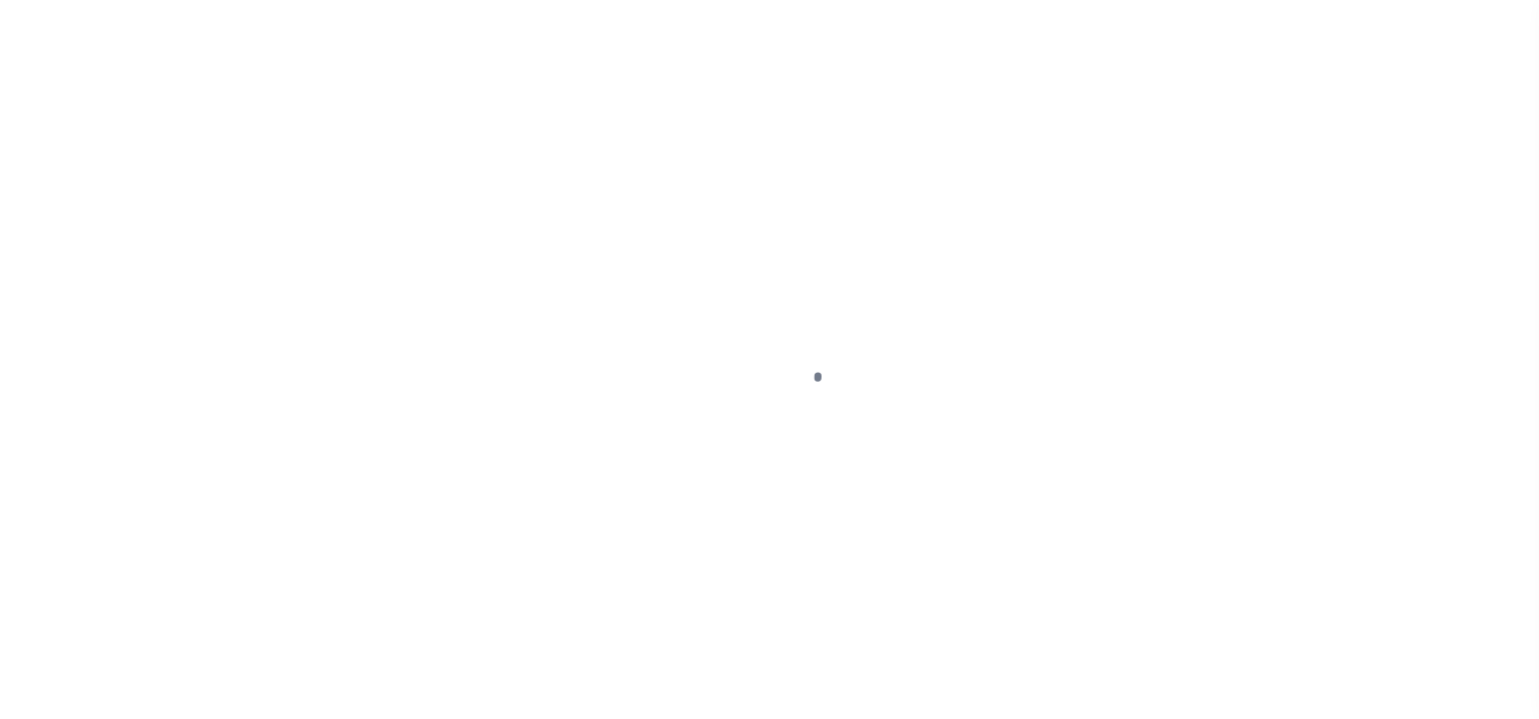
select select "OP2"
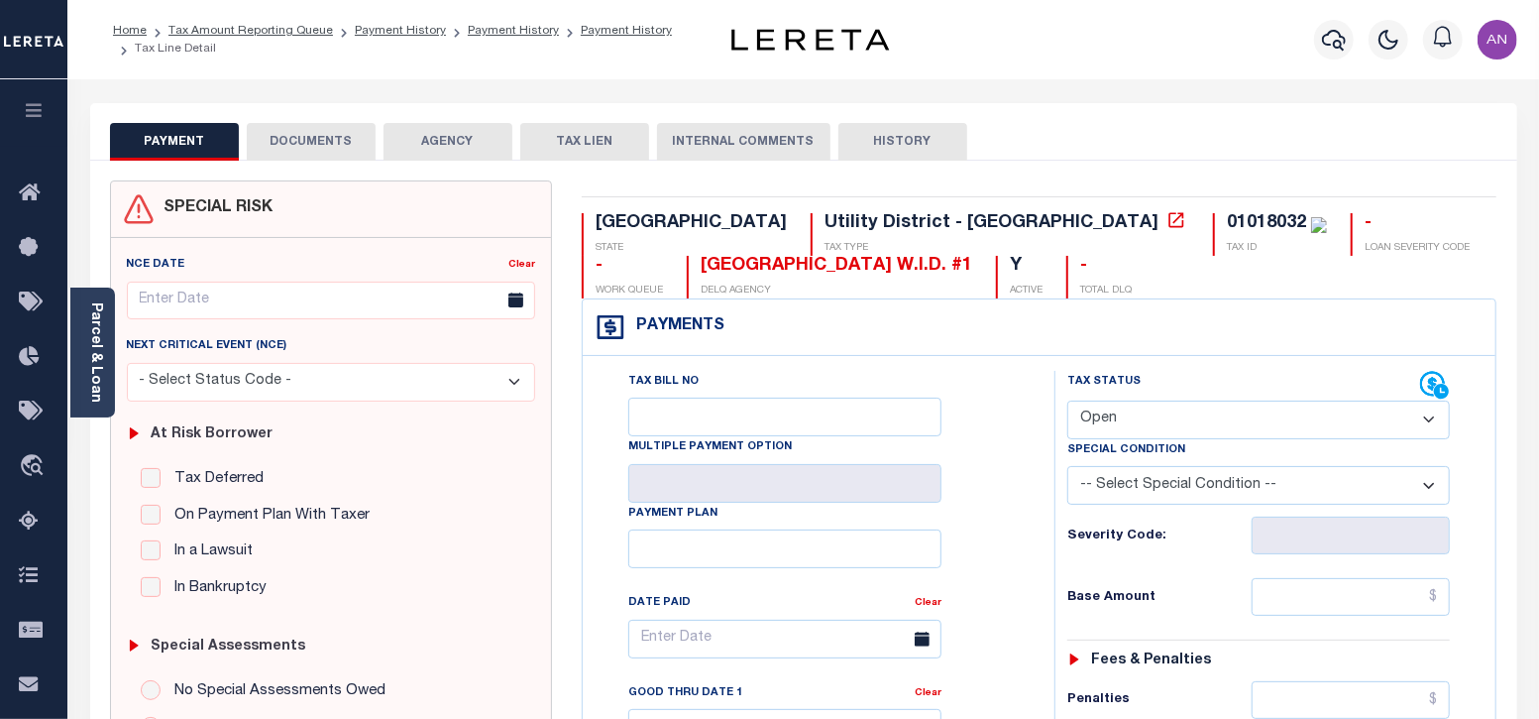
click at [285, 144] on button "DOCUMENTS" at bounding box center [311, 142] width 129 height 38
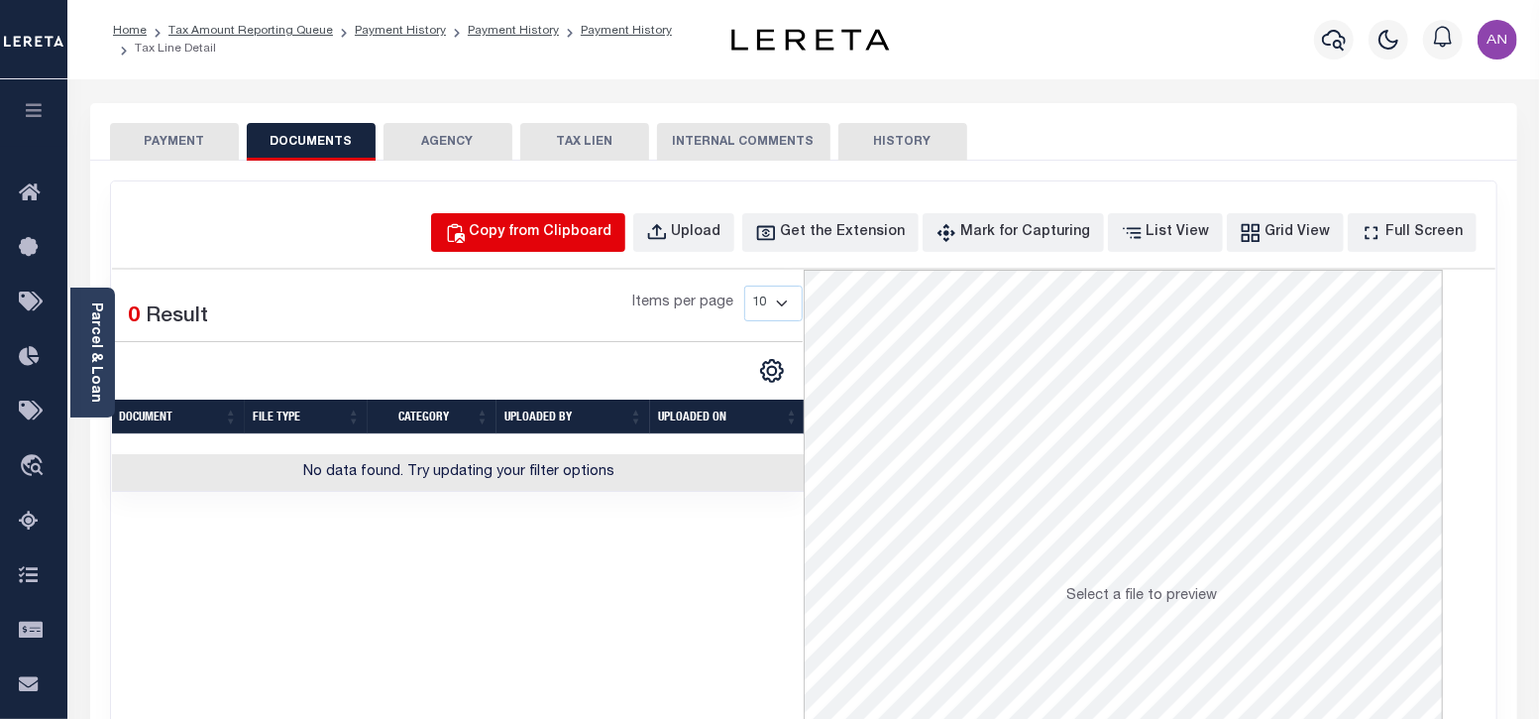
click at [588, 230] on div "Copy from Clipboard" at bounding box center [541, 233] width 143 height 22
select select "POP"
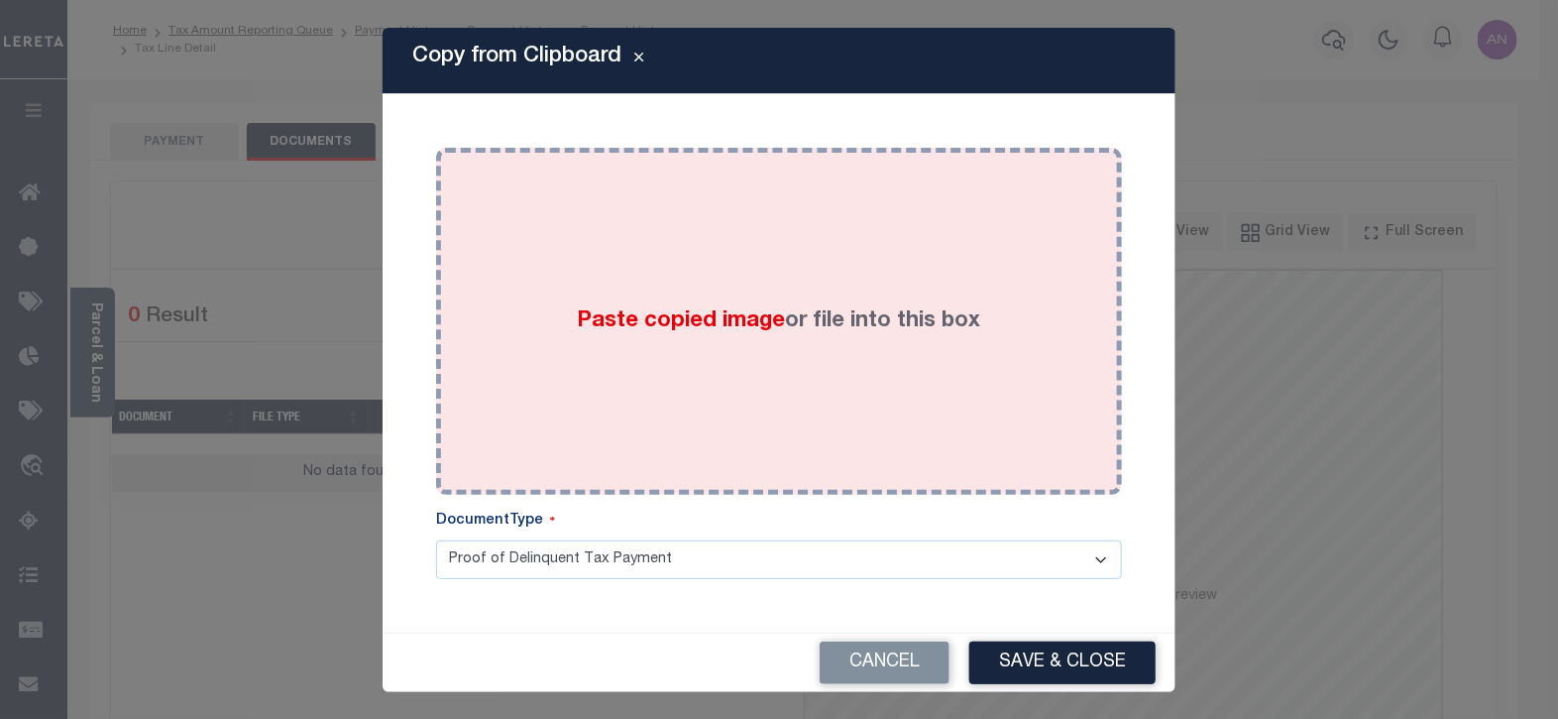
click at [762, 271] on div "Paste copied image or file into this box" at bounding box center [779, 321] width 656 height 317
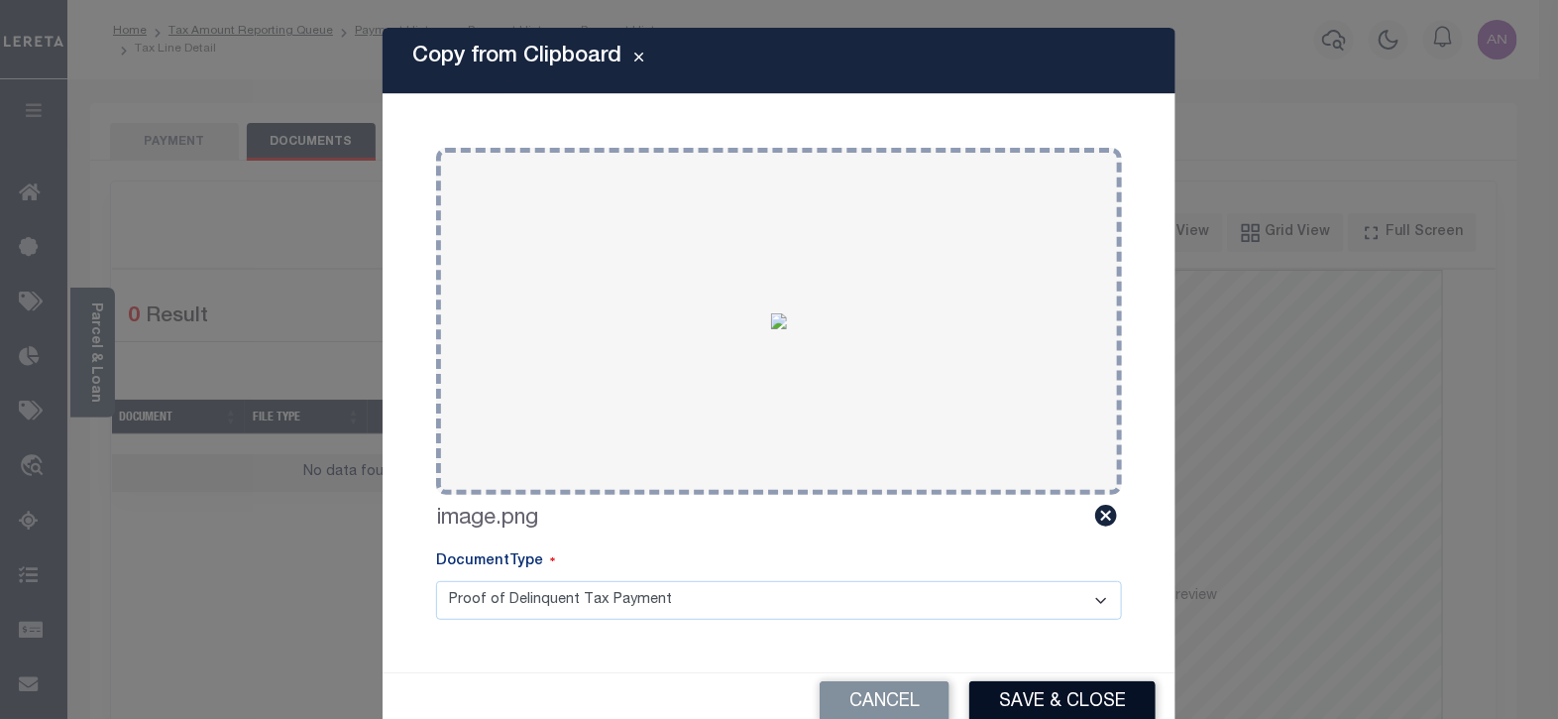
click at [1101, 694] on button "Save & Close" at bounding box center [1062, 702] width 186 height 43
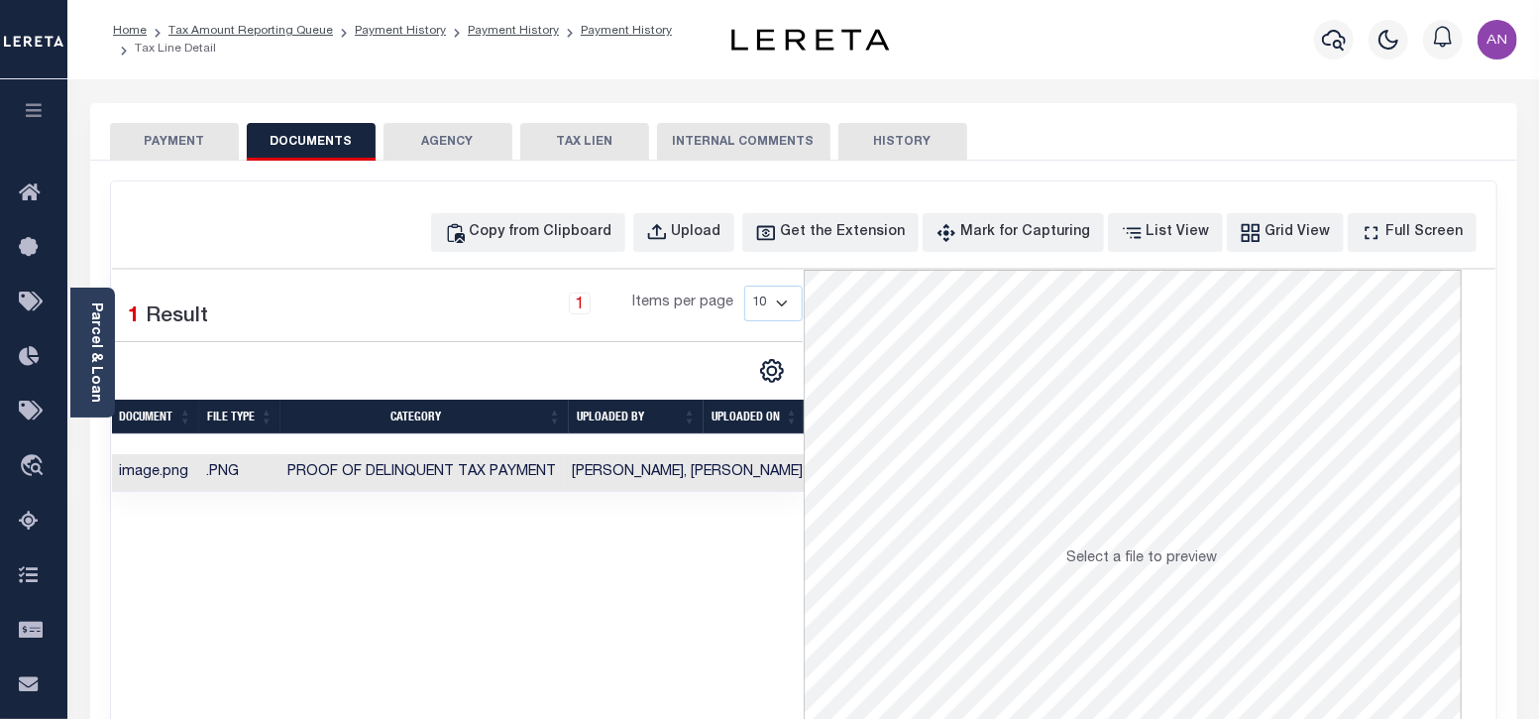
click at [213, 146] on button "PAYMENT" at bounding box center [174, 142] width 129 height 38
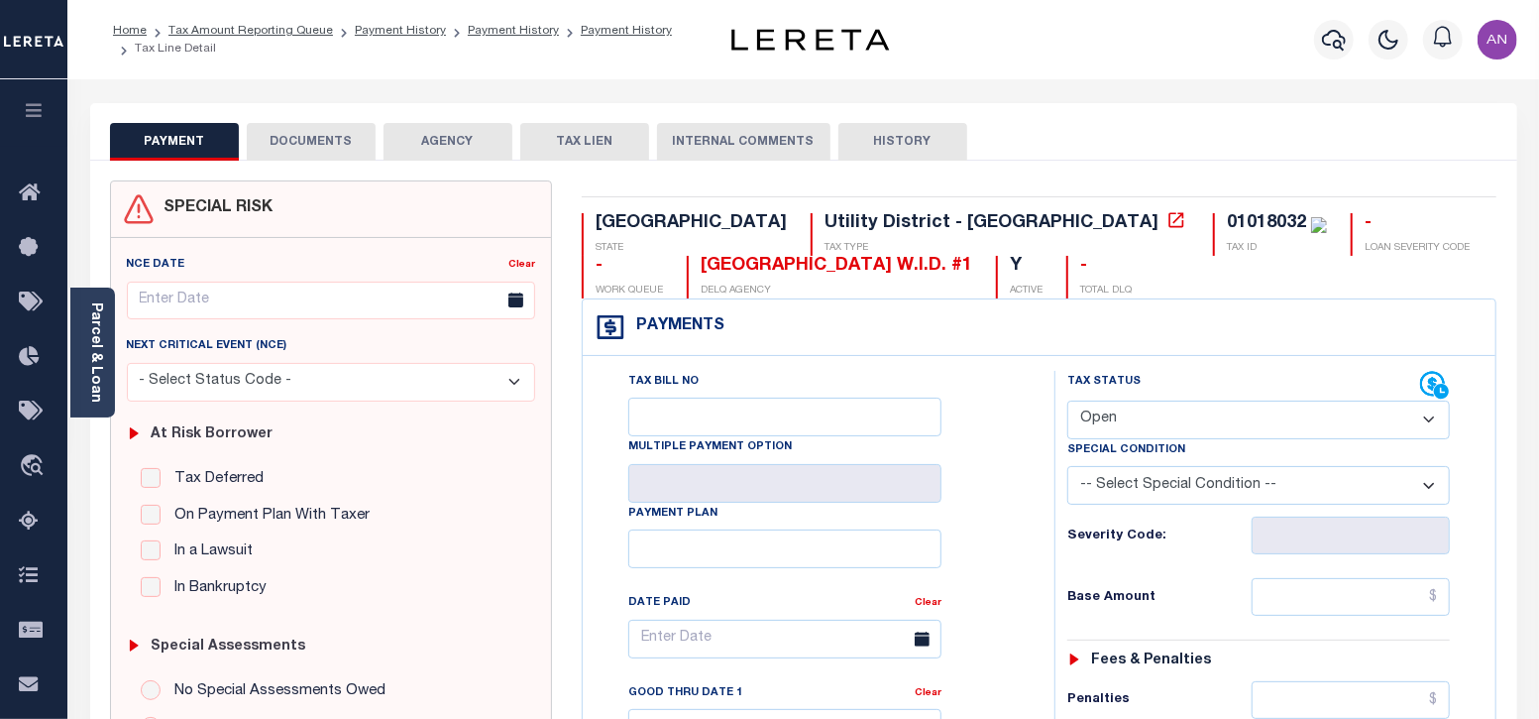
click at [1160, 428] on select "- Select Status Code - Open Due/Unpaid Paid Incomplete No Tax Due Internal Refu…" at bounding box center [1259, 419] width 384 height 39
select select "PYD"
click at [1067, 400] on select "- Select Status Code - Open Due/Unpaid Paid Incomplete No Tax Due Internal Refu…" at bounding box center [1259, 419] width 384 height 39
type input "[DATE]"
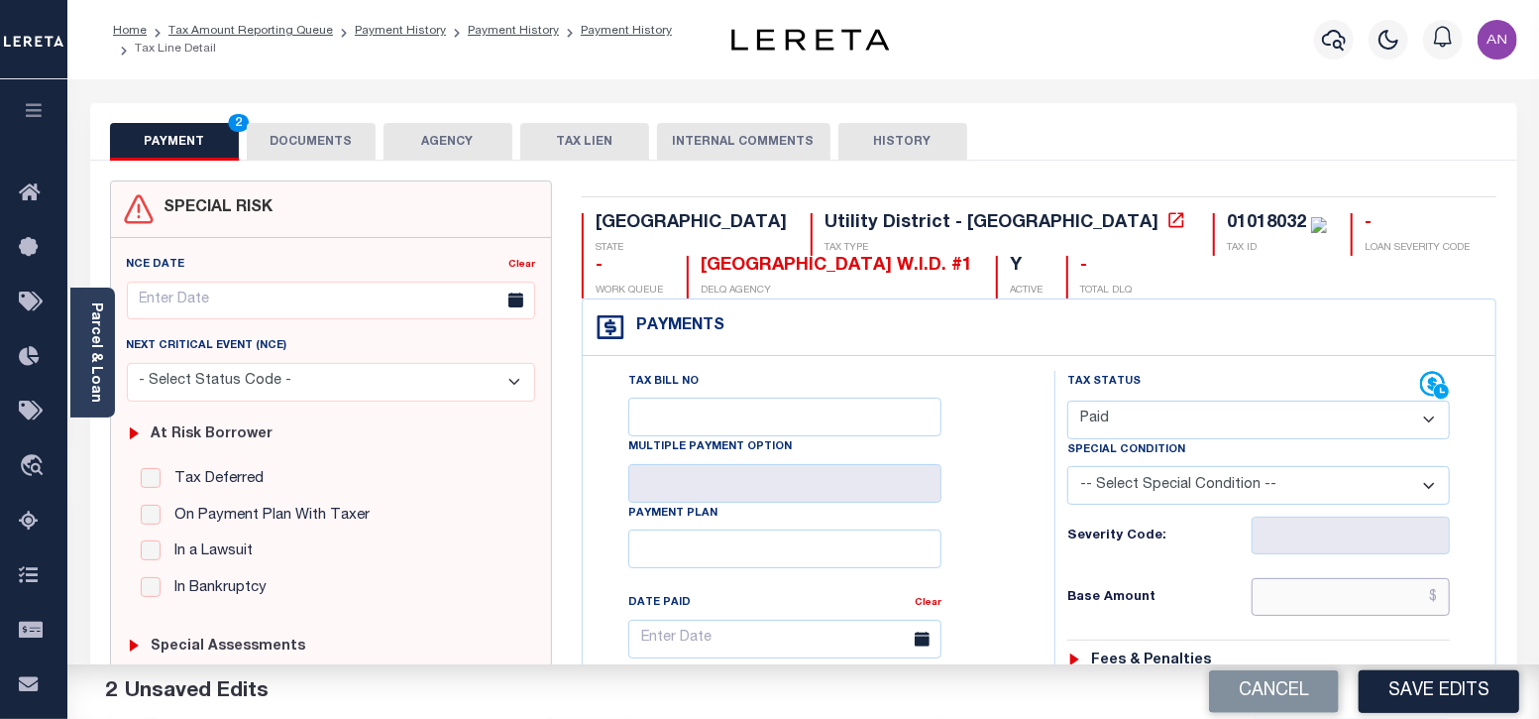
click at [1388, 593] on input "text" at bounding box center [1351, 597] width 198 height 38
type input "$0.00"
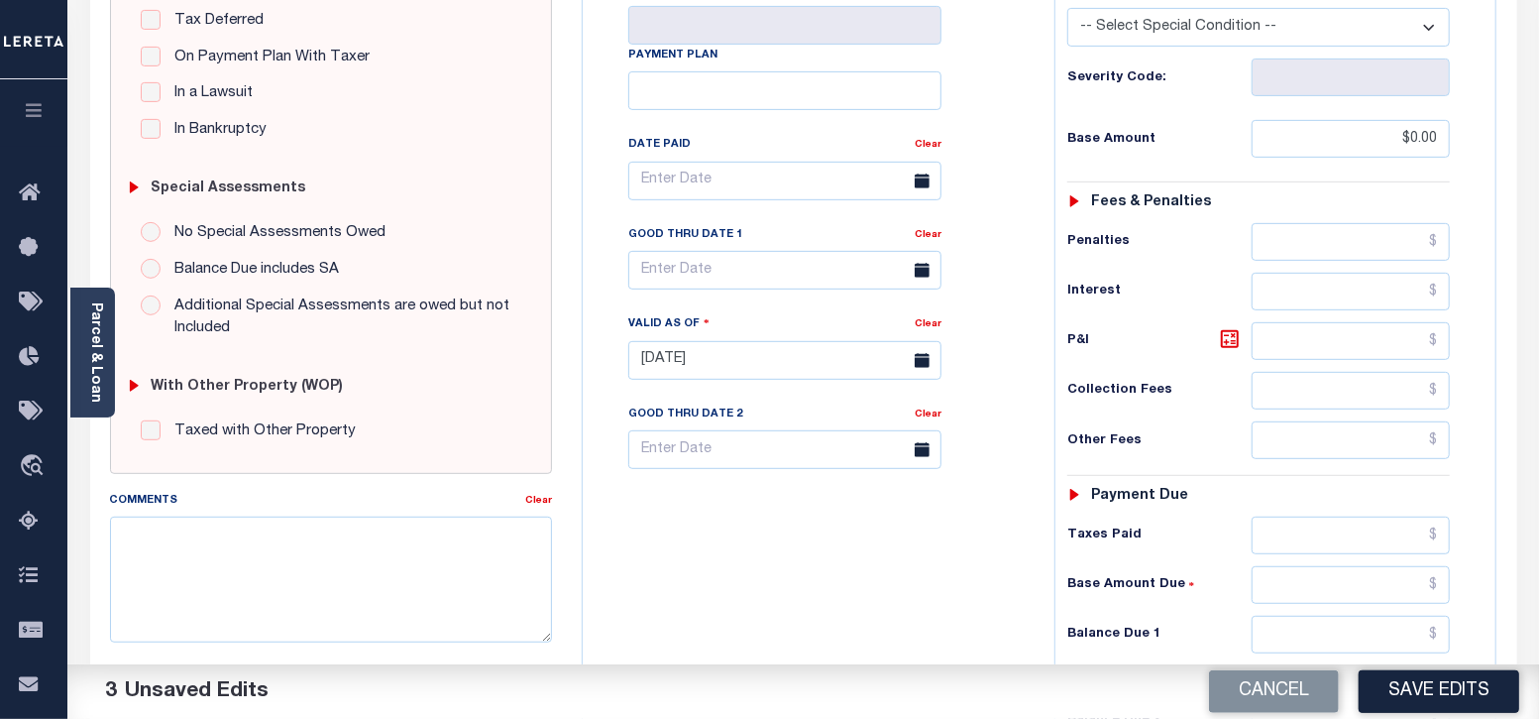
scroll to position [495, 0]
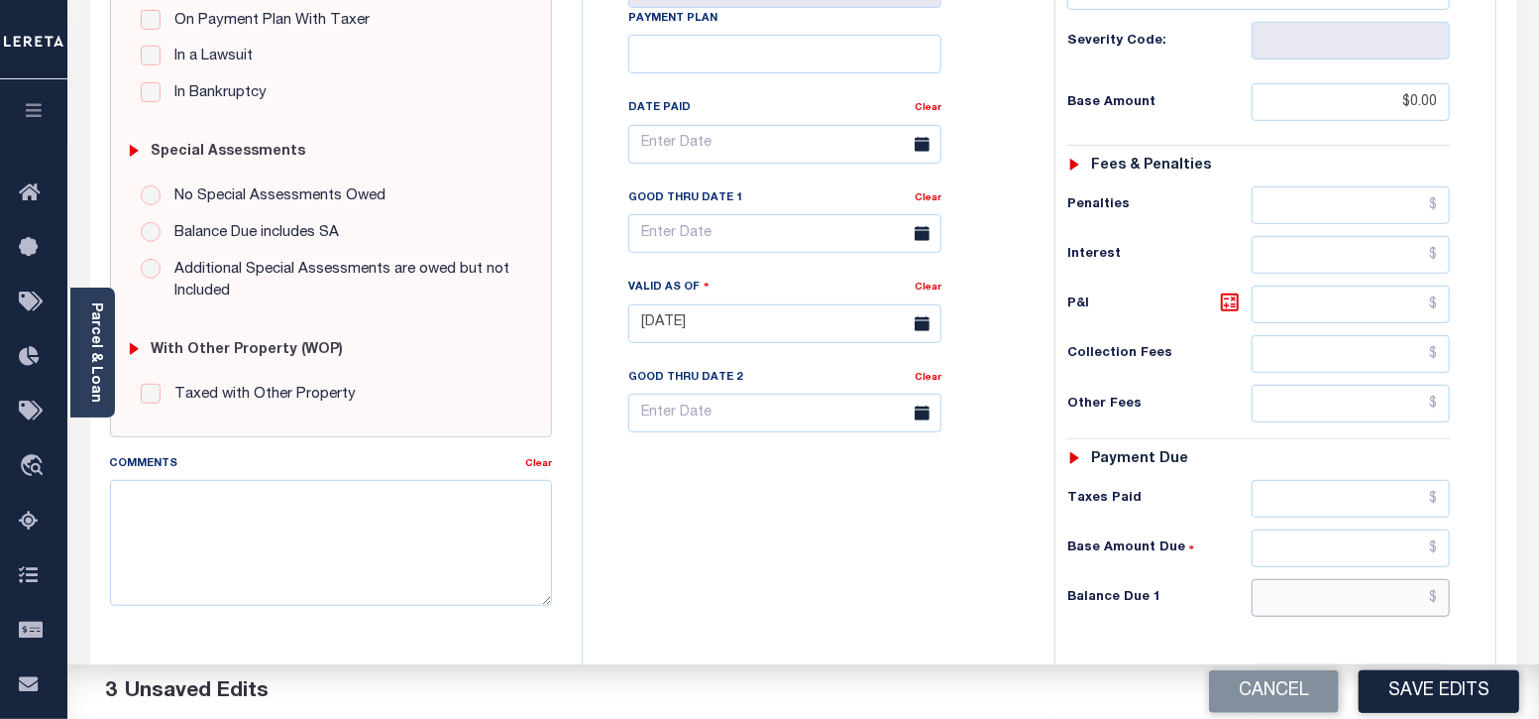
click at [1389, 584] on input "text" at bounding box center [1351, 598] width 198 height 38
type input "$0.00"
click at [976, 613] on div "Tax Bill No Multiple Payment Option Payment Plan Clear" at bounding box center [814, 313] width 452 height 875
click at [1452, 697] on button "Save Edits" at bounding box center [1439, 691] width 161 height 43
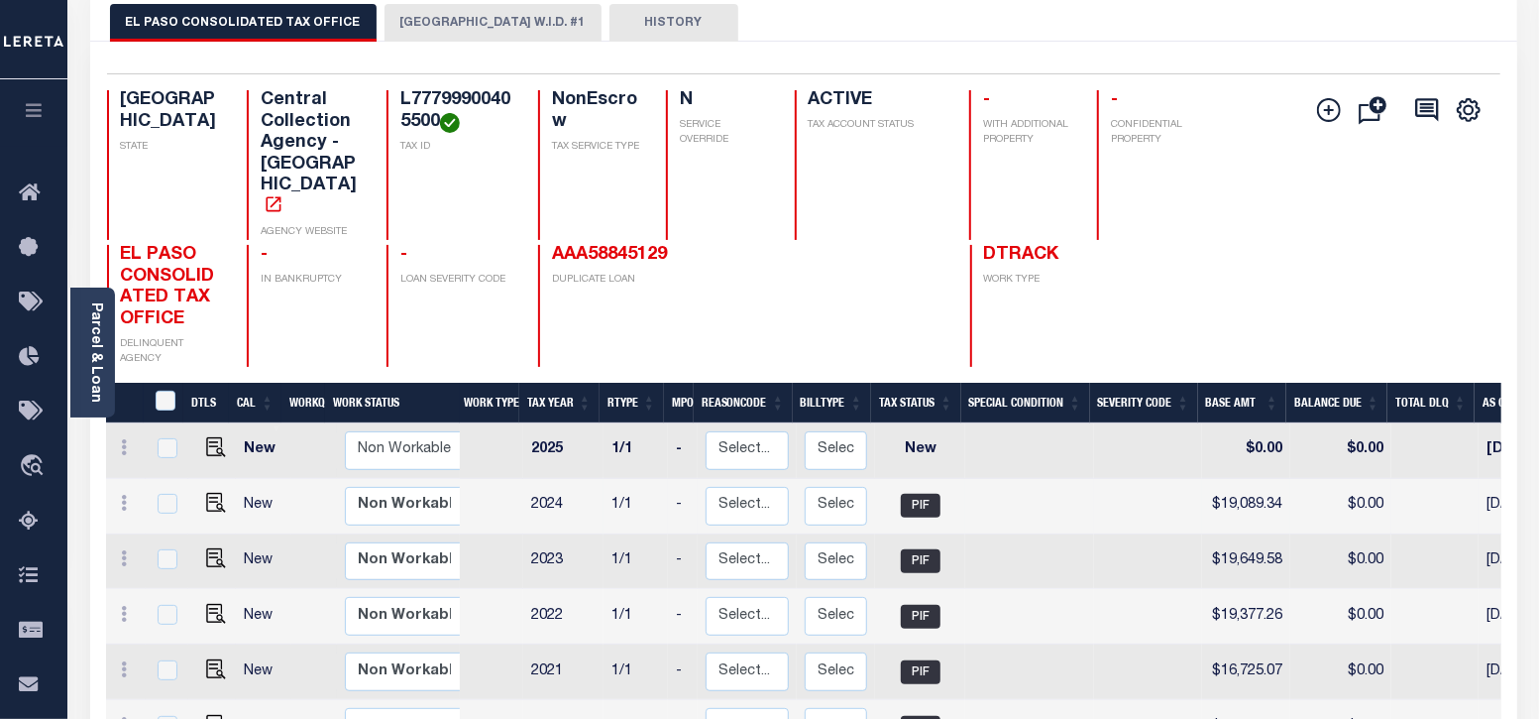
scroll to position [123, 0]
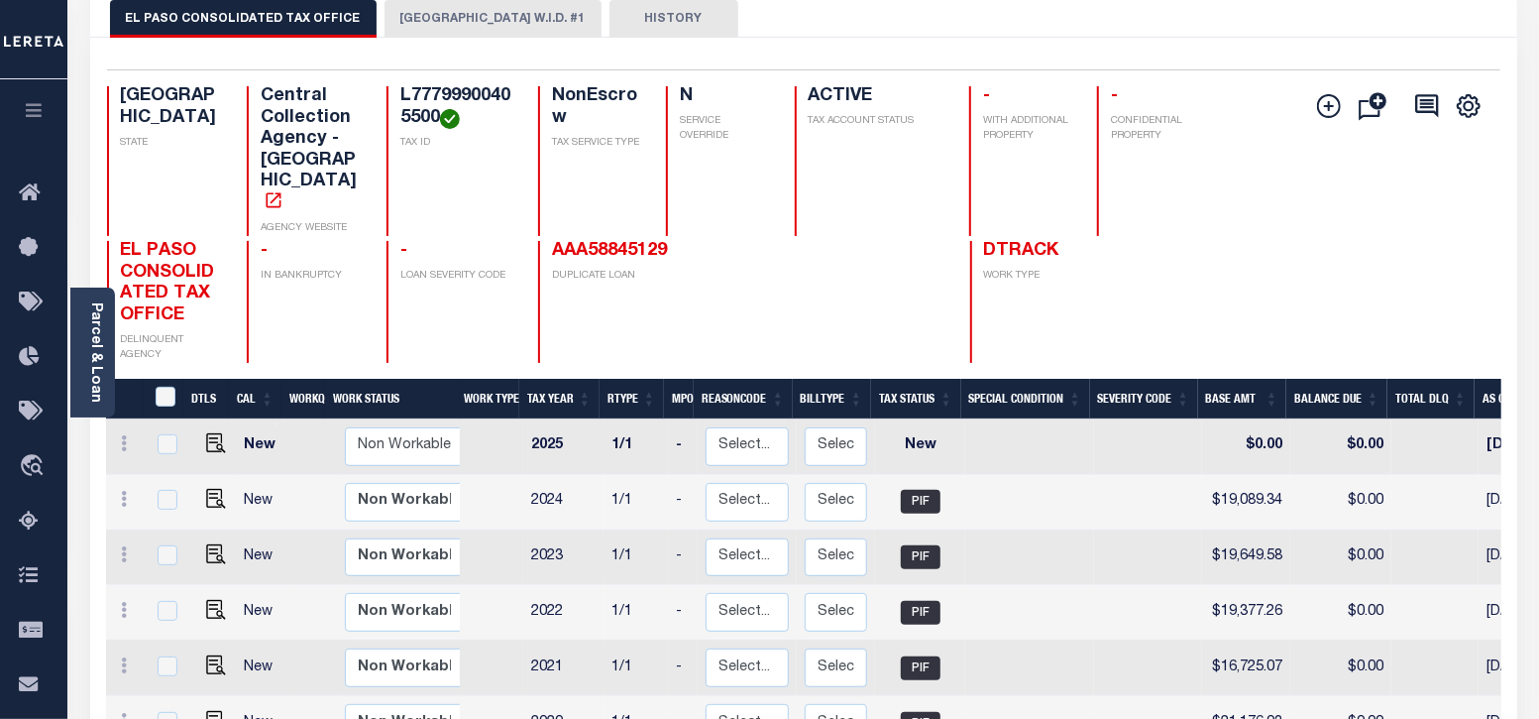
click at [411, 28] on button "[GEOGRAPHIC_DATA] W.I.D. #1" at bounding box center [493, 19] width 217 height 38
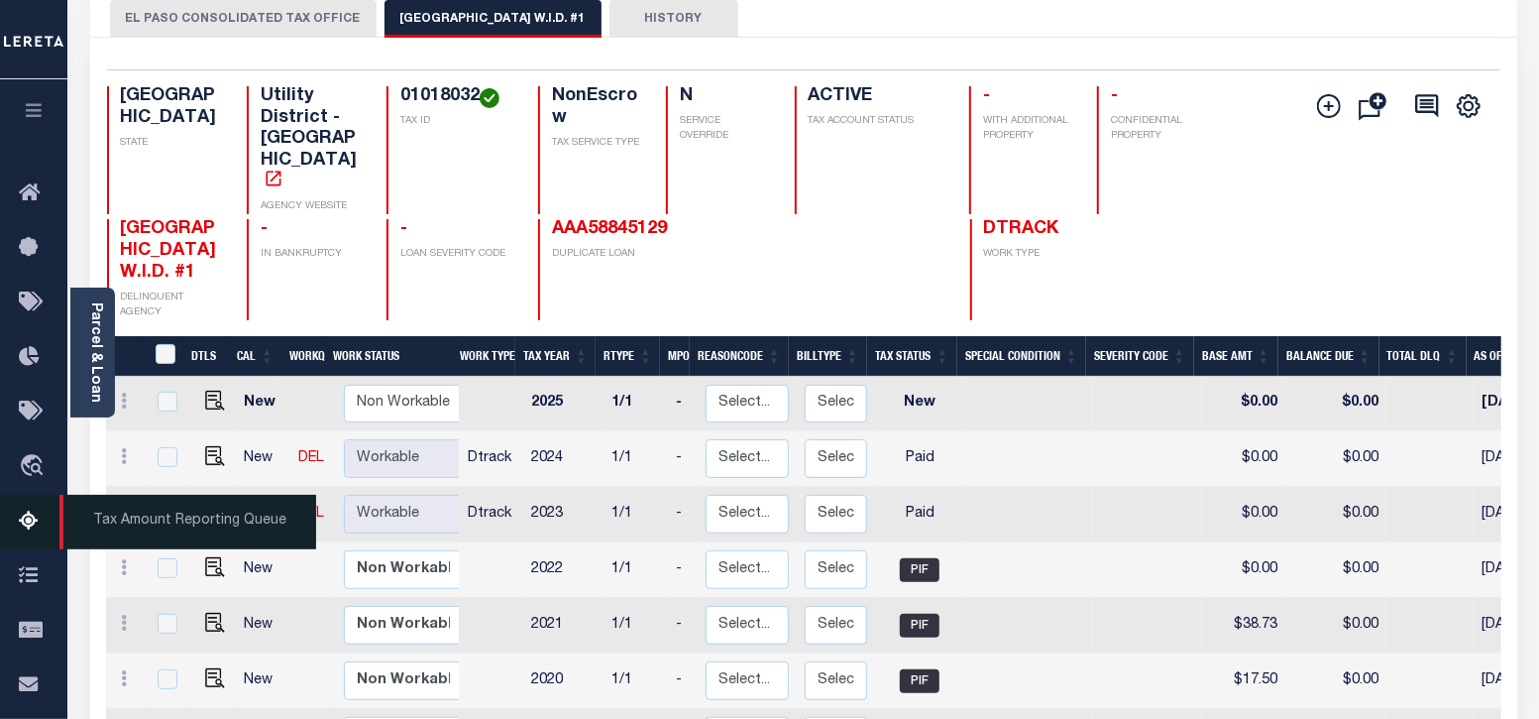
click at [28, 521] on icon at bounding box center [35, 521] width 32 height 25
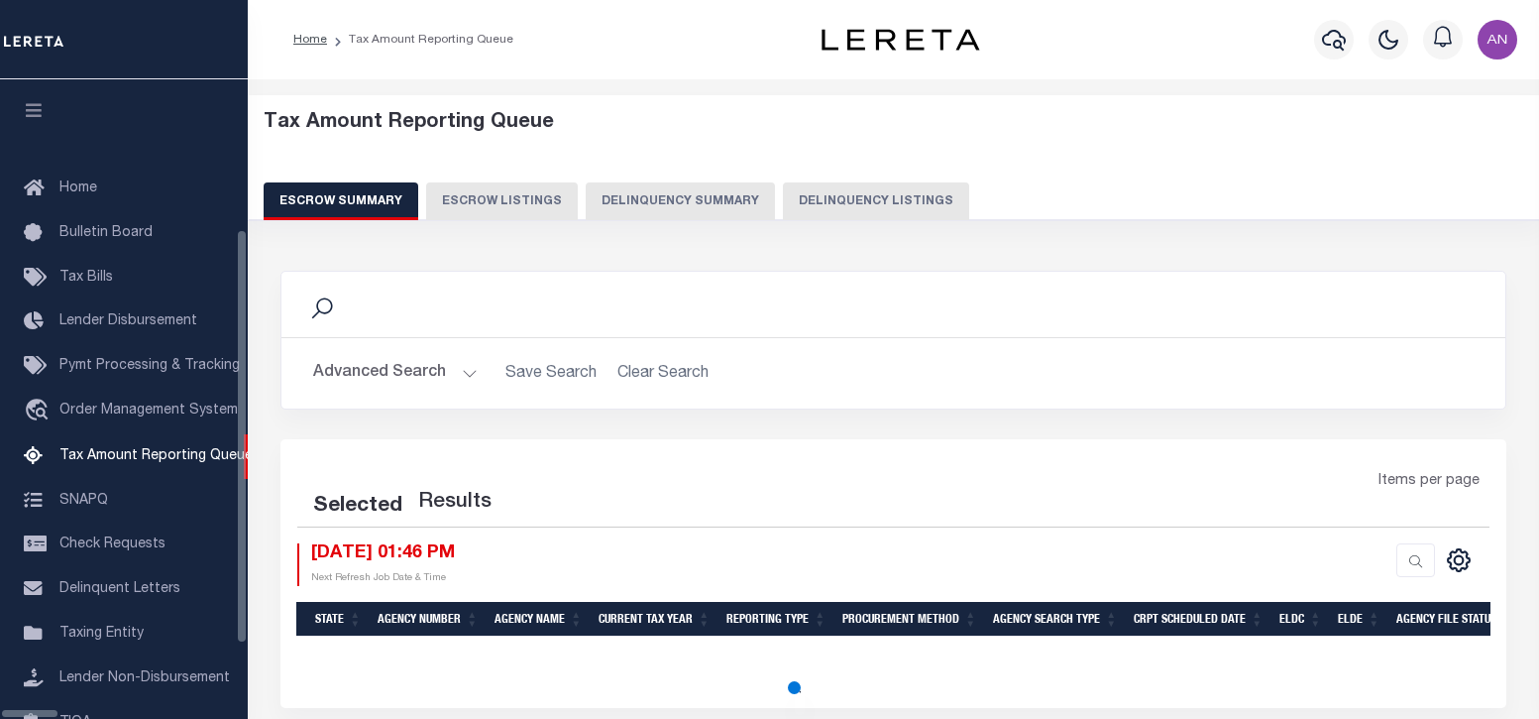
click at [793, 190] on button "Delinquency Listings" at bounding box center [876, 201] width 186 height 38
select select "100"
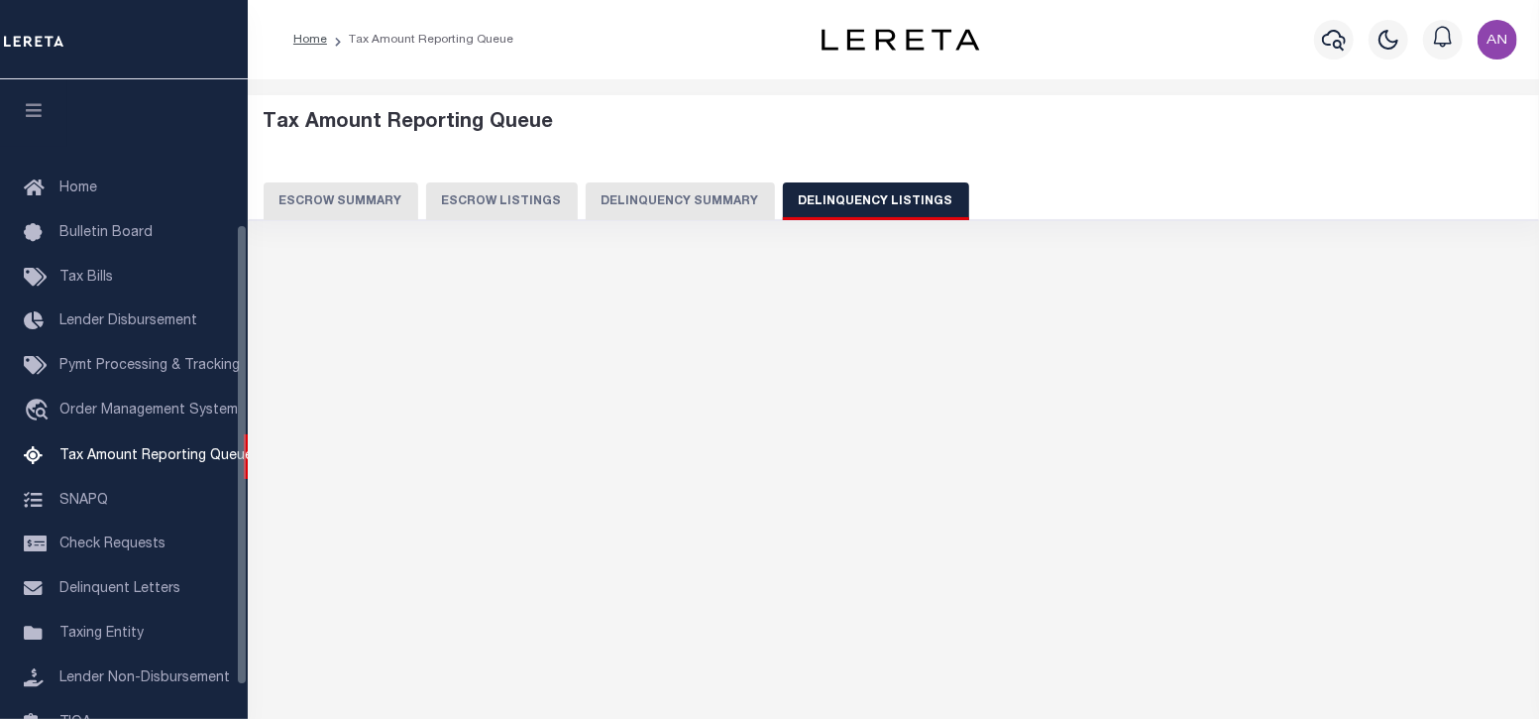
scroll to position [200, 0]
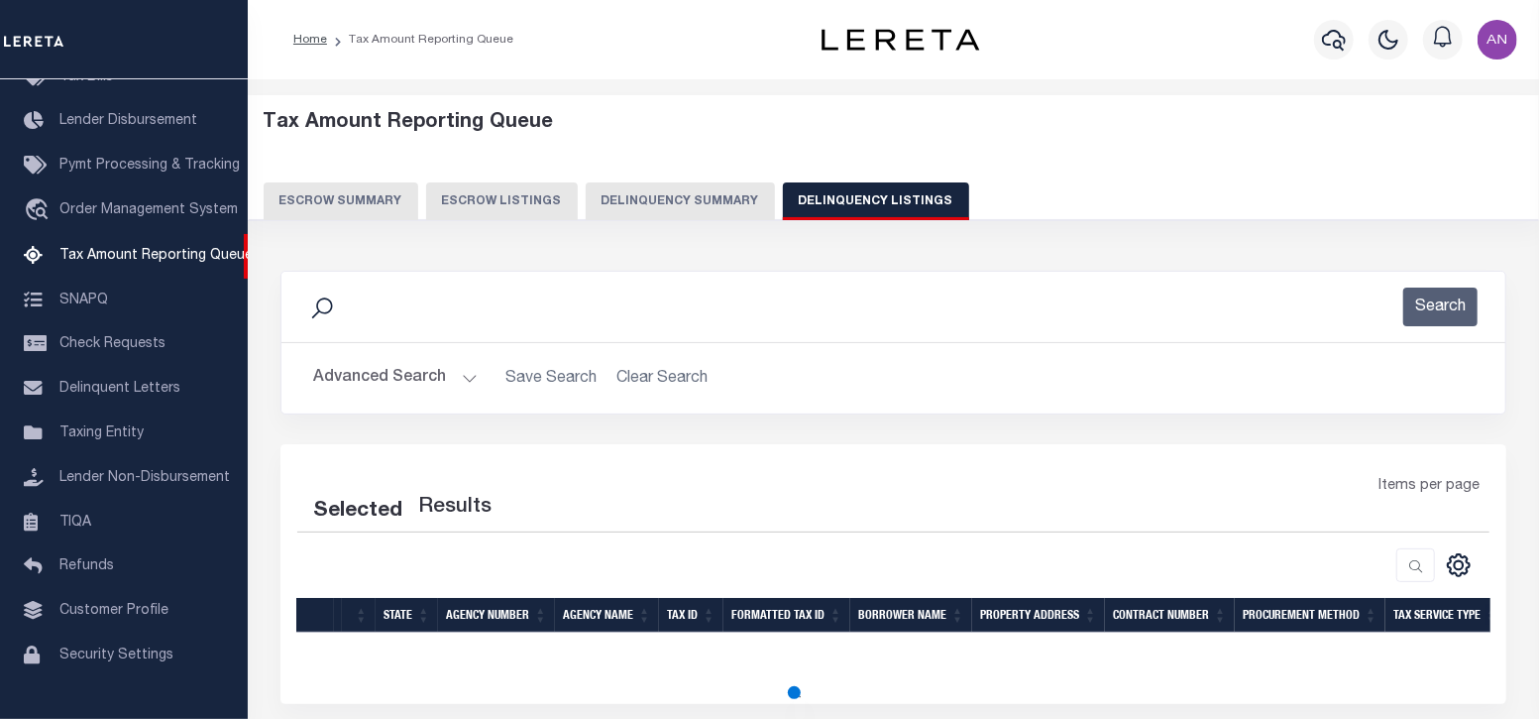
select select "100"
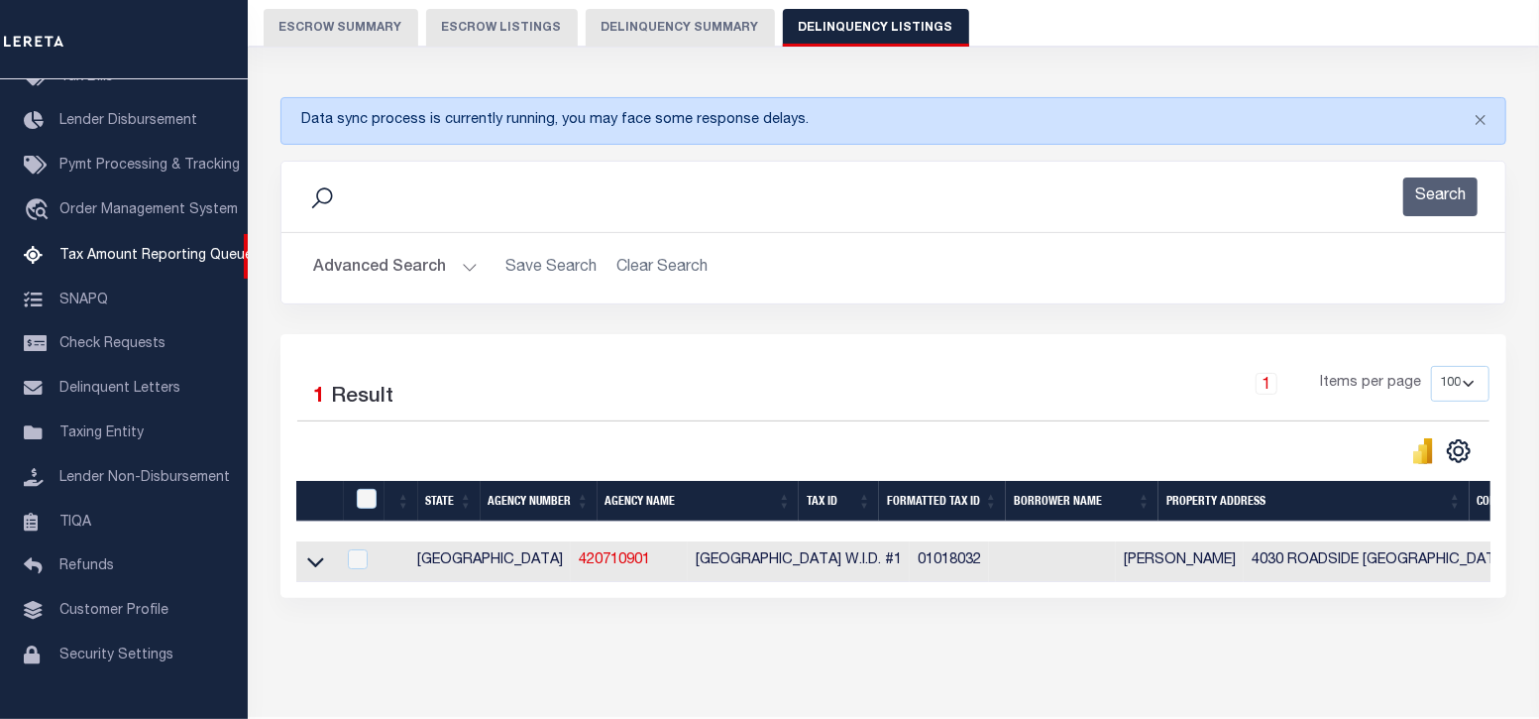
scroll to position [245, 0]
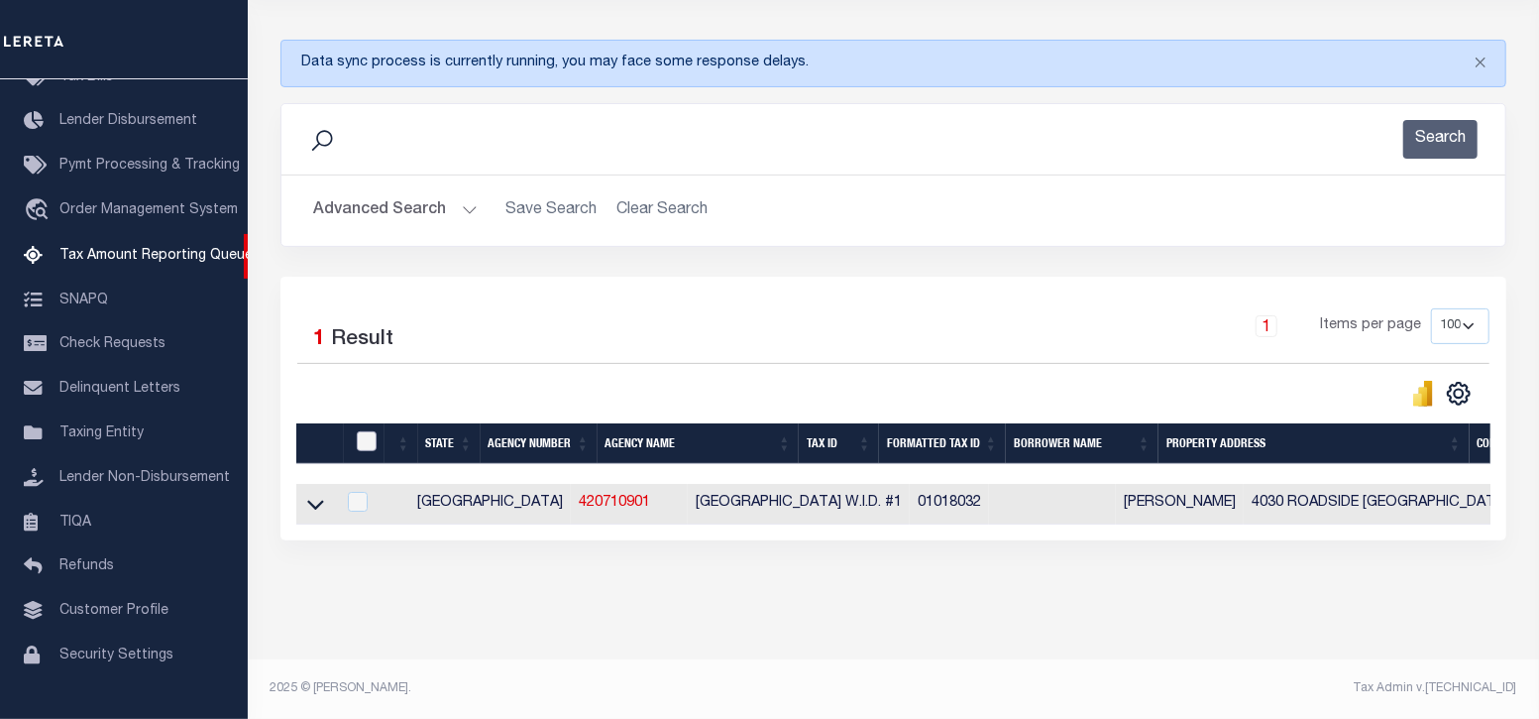
click at [367, 431] on input "checkbox" at bounding box center [367, 441] width 20 height 20
checkbox input "true"
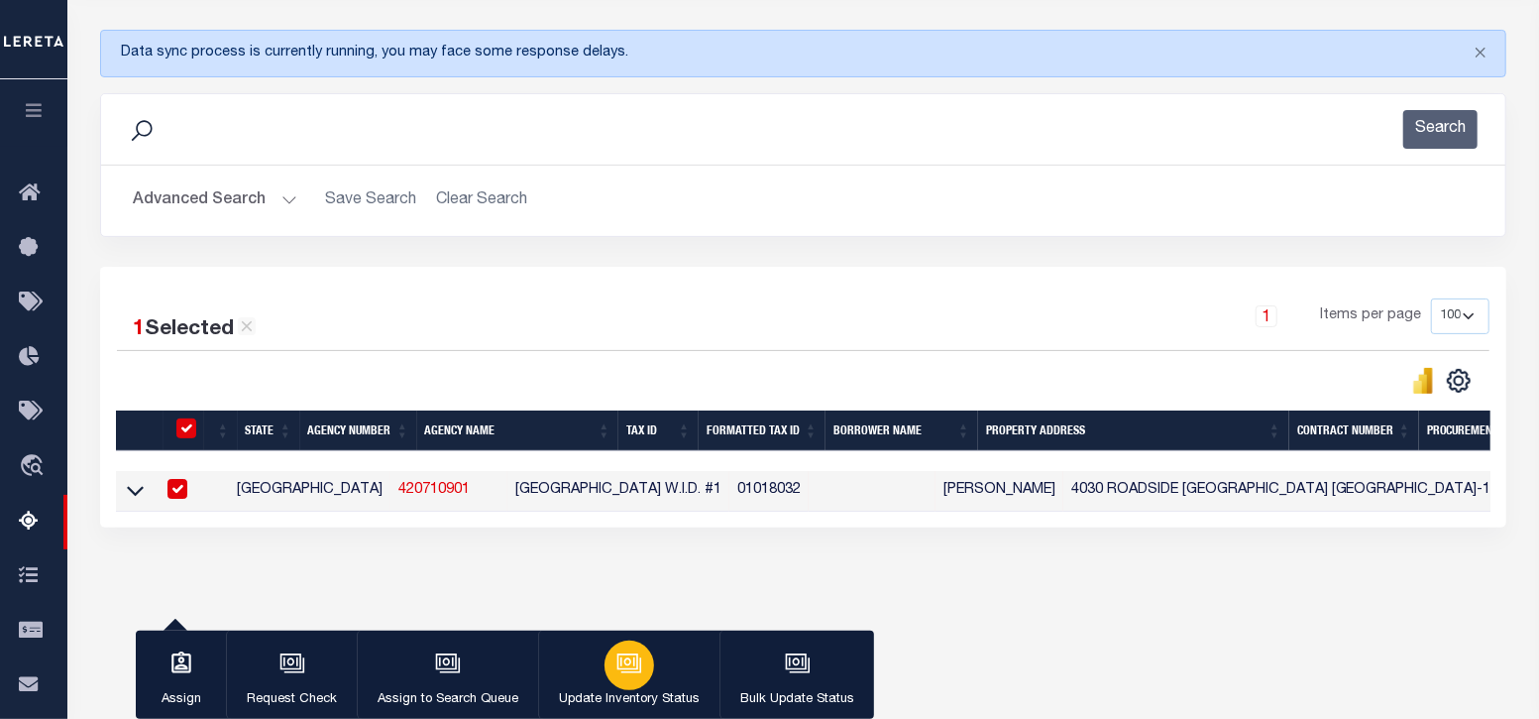
click at [646, 678] on button "Update Inventory Status" at bounding box center [628, 674] width 181 height 89
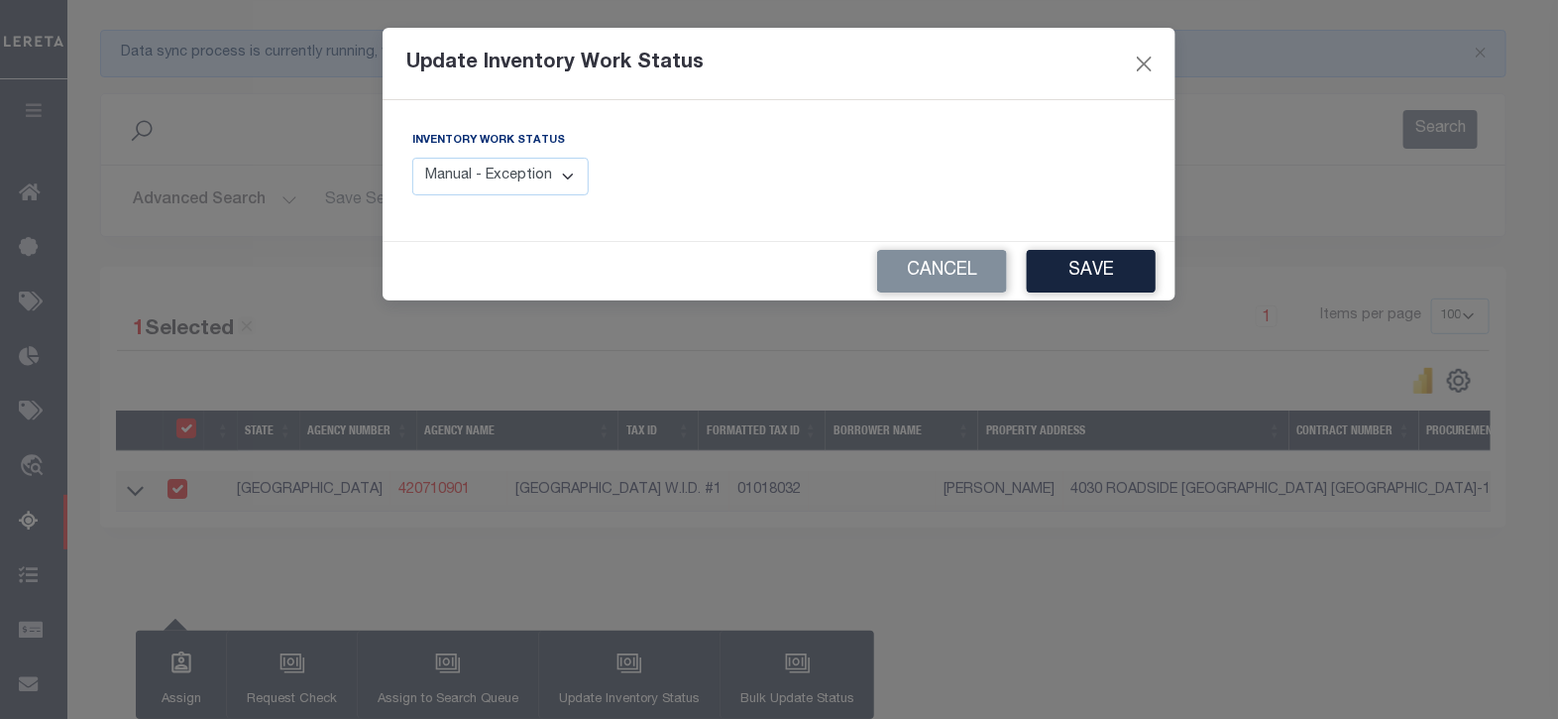
click at [519, 180] on select "Manual - Exception Pended - Awaiting Search Late Add Exception Completed" at bounding box center [500, 177] width 176 height 39
select select "4"
click at [412, 158] on select "Manual - Exception Pended - Awaiting Search Late Add Exception Completed" at bounding box center [500, 177] width 176 height 39
click at [1098, 275] on button "Save" at bounding box center [1091, 271] width 129 height 43
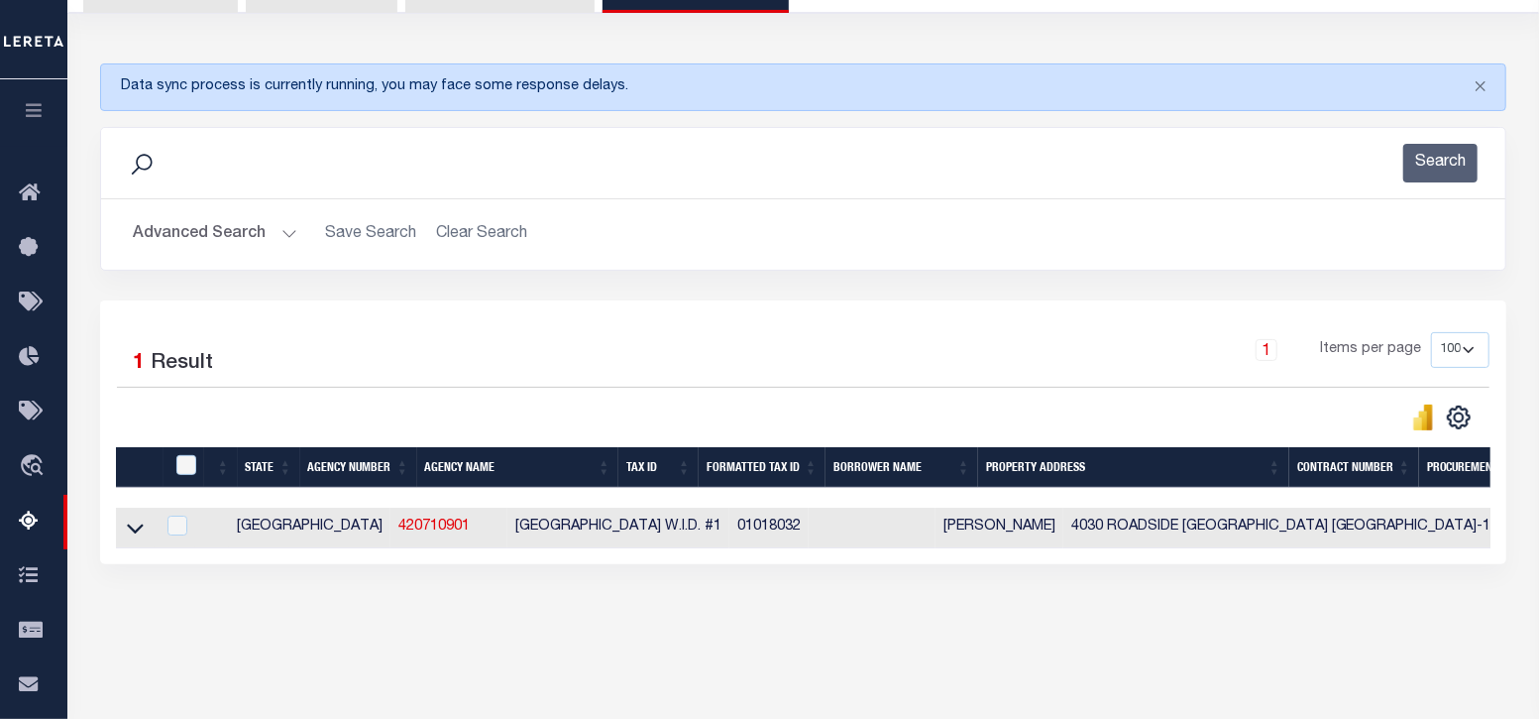
scroll to position [0, 0]
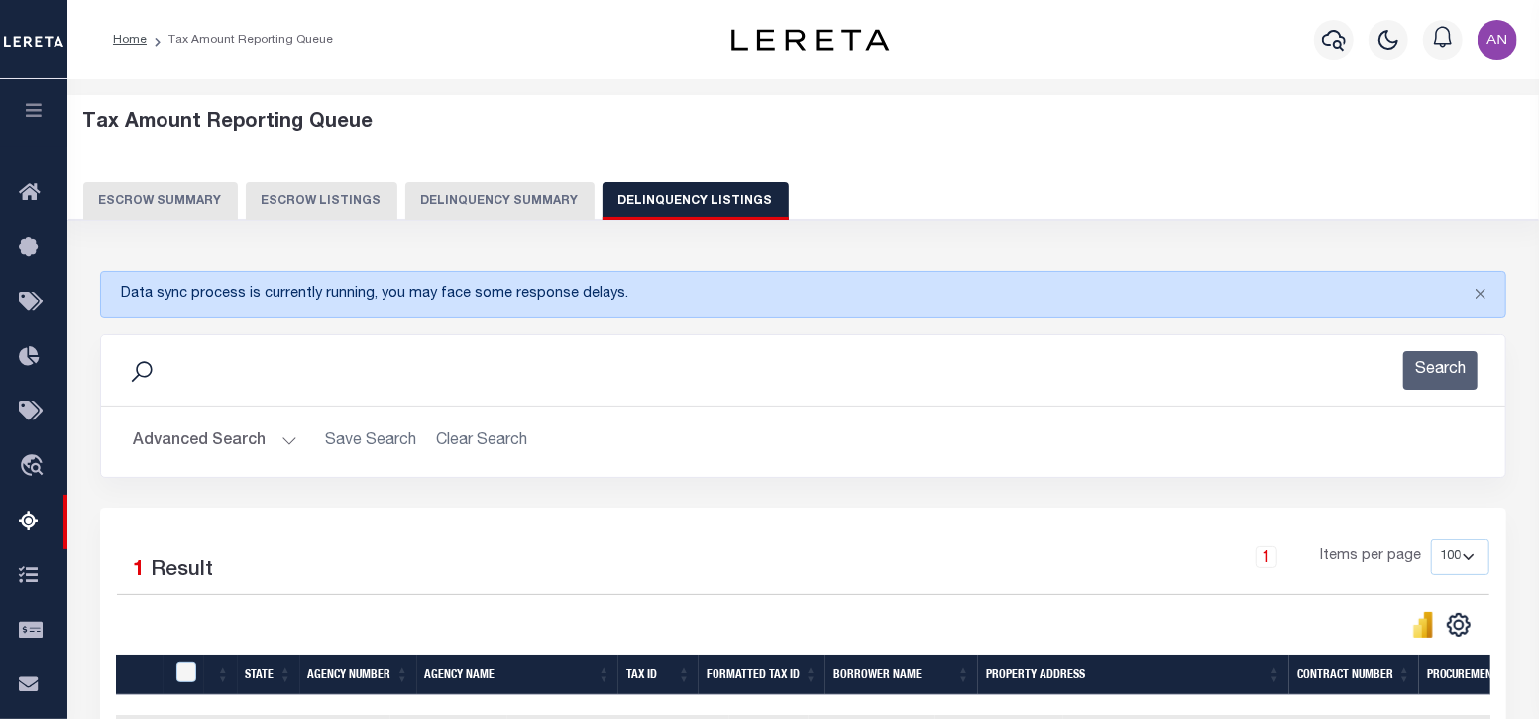
click at [230, 441] on button "Advanced Search" at bounding box center [215, 441] width 165 height 39
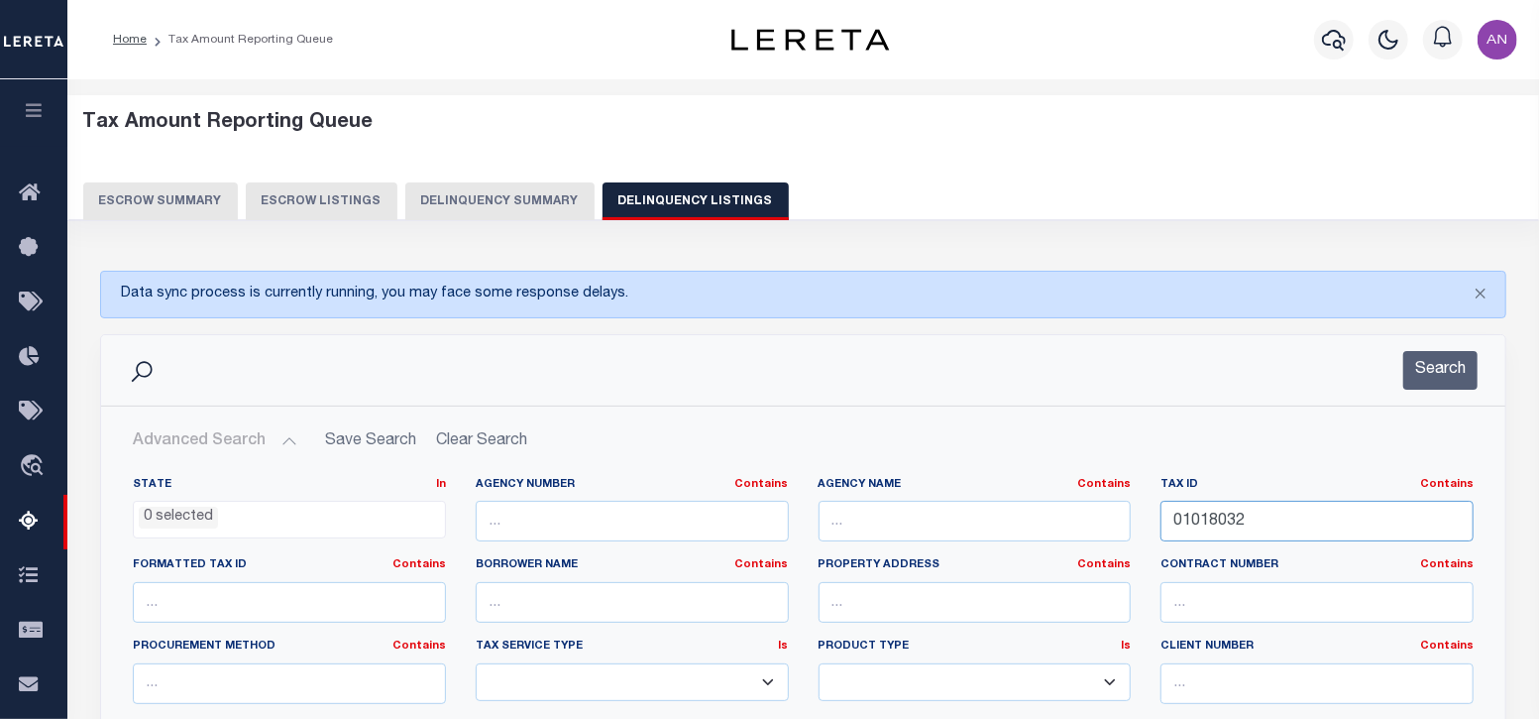
click at [1214, 520] on input "01018032" at bounding box center [1317, 520] width 313 height 41
paste input "0001824"
type input "00001824"
click at [1456, 364] on button "Search" at bounding box center [1440, 370] width 74 height 39
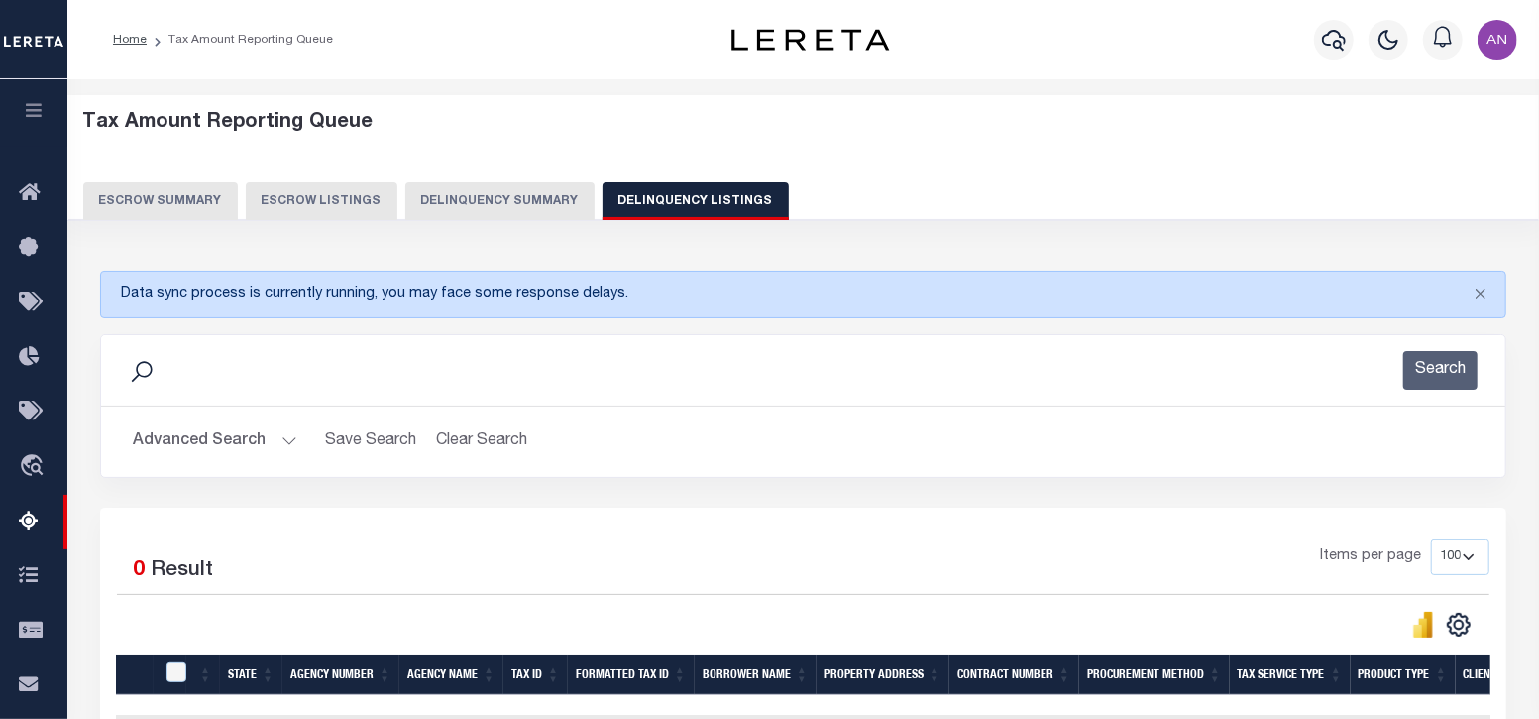
click at [248, 442] on button "Advanced Search" at bounding box center [215, 441] width 165 height 39
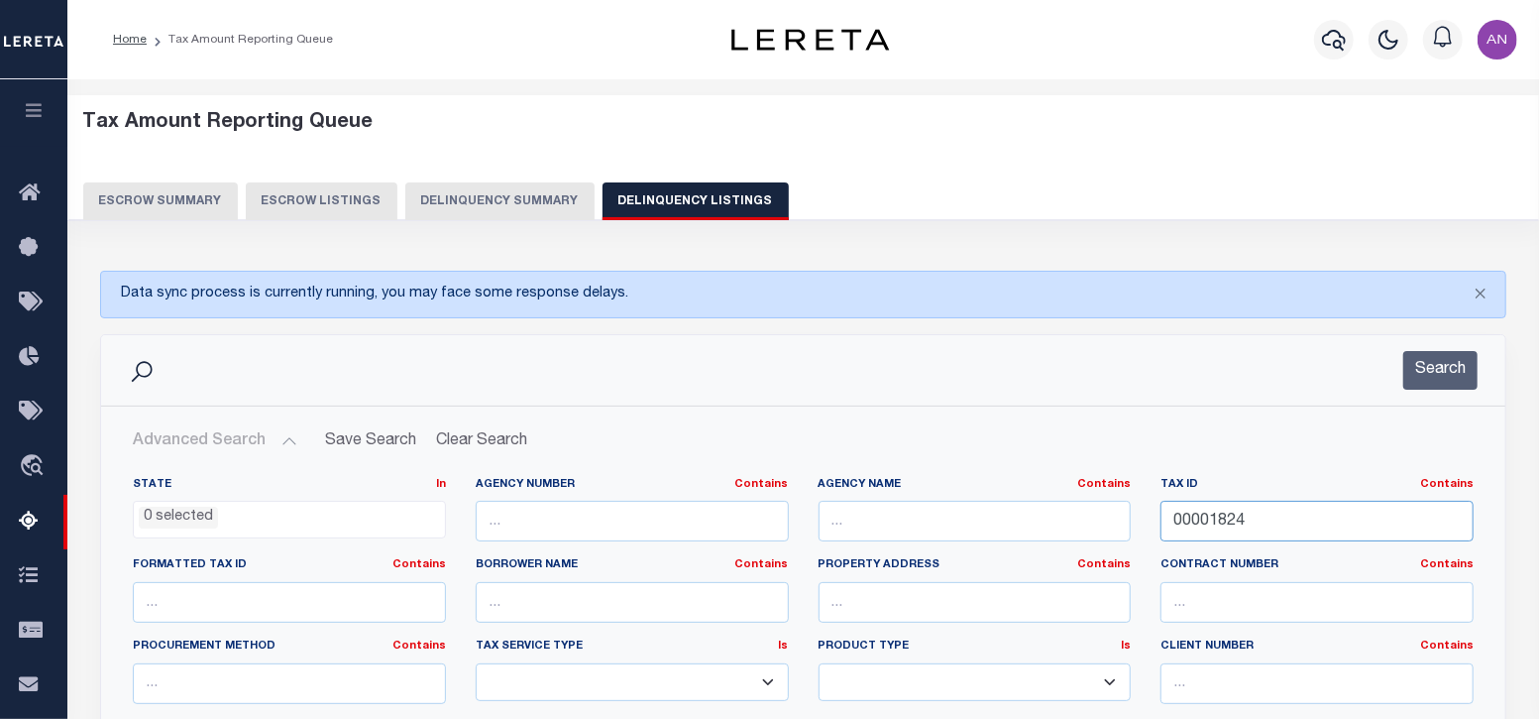
click at [1264, 516] on input "00001824" at bounding box center [1317, 520] width 313 height 41
click at [1327, 33] on icon "button" at bounding box center [1334, 40] width 24 height 24
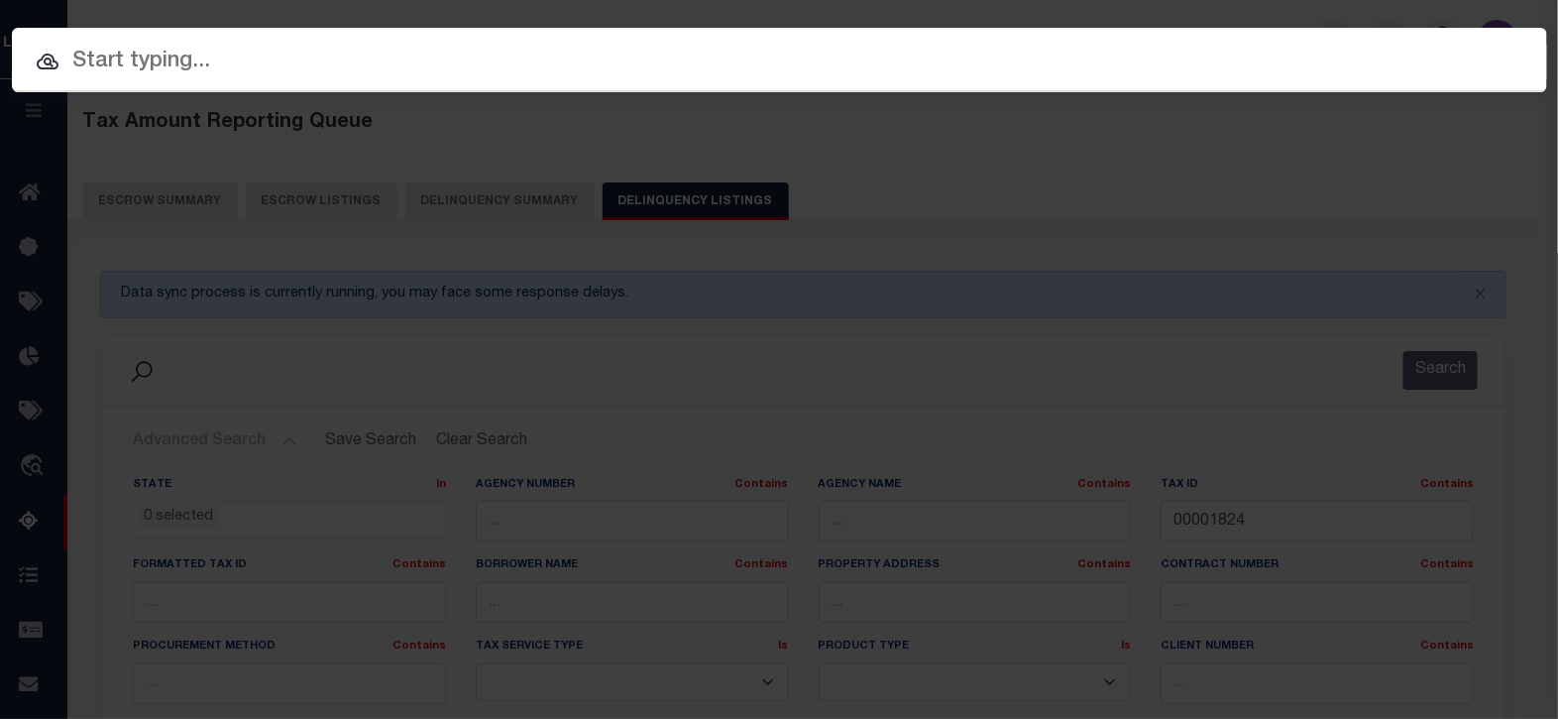
paste input "00001824"
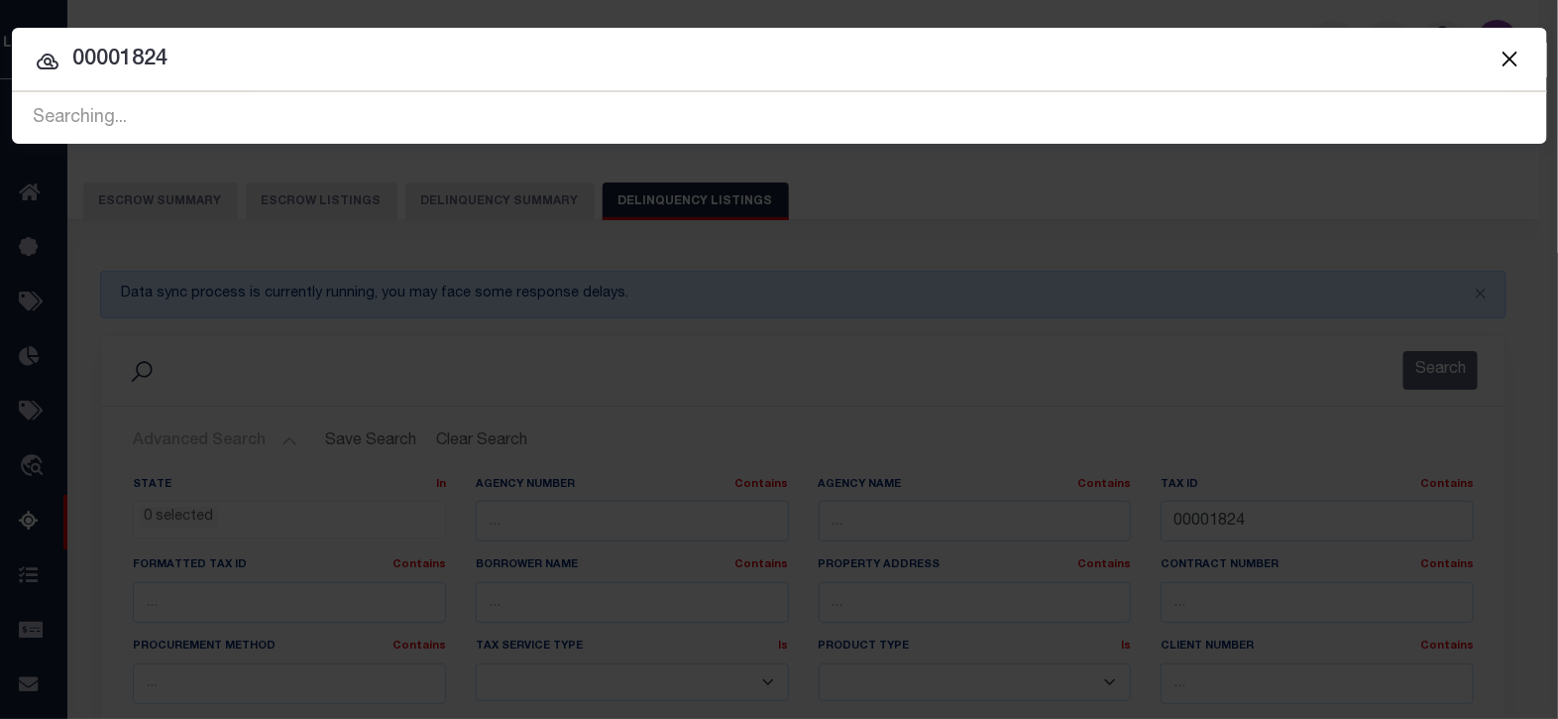
click at [154, 63] on input "00001824" at bounding box center [779, 60] width 1535 height 35
paste input "900003982"
type input "900003982"
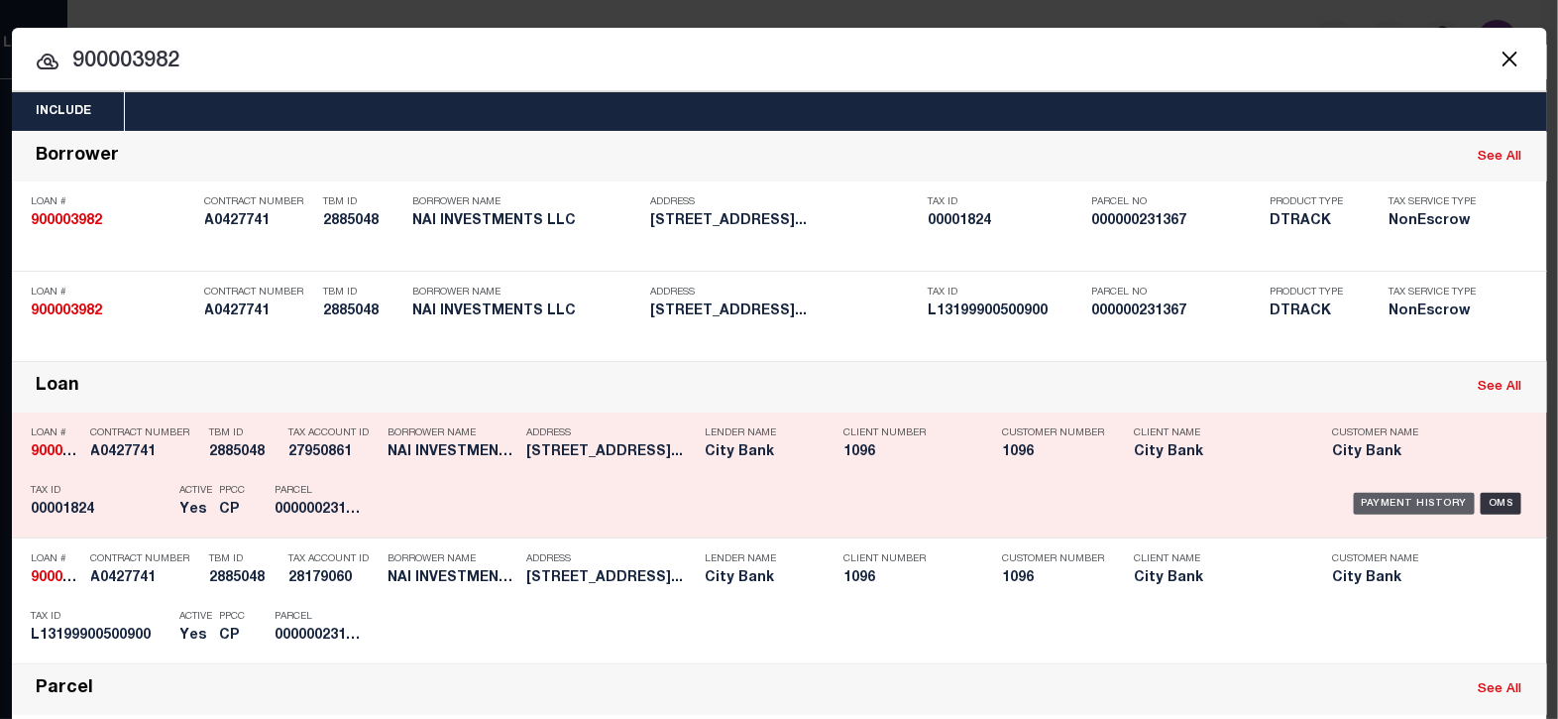
click at [1443, 500] on div "Payment History" at bounding box center [1415, 504] width 122 height 22
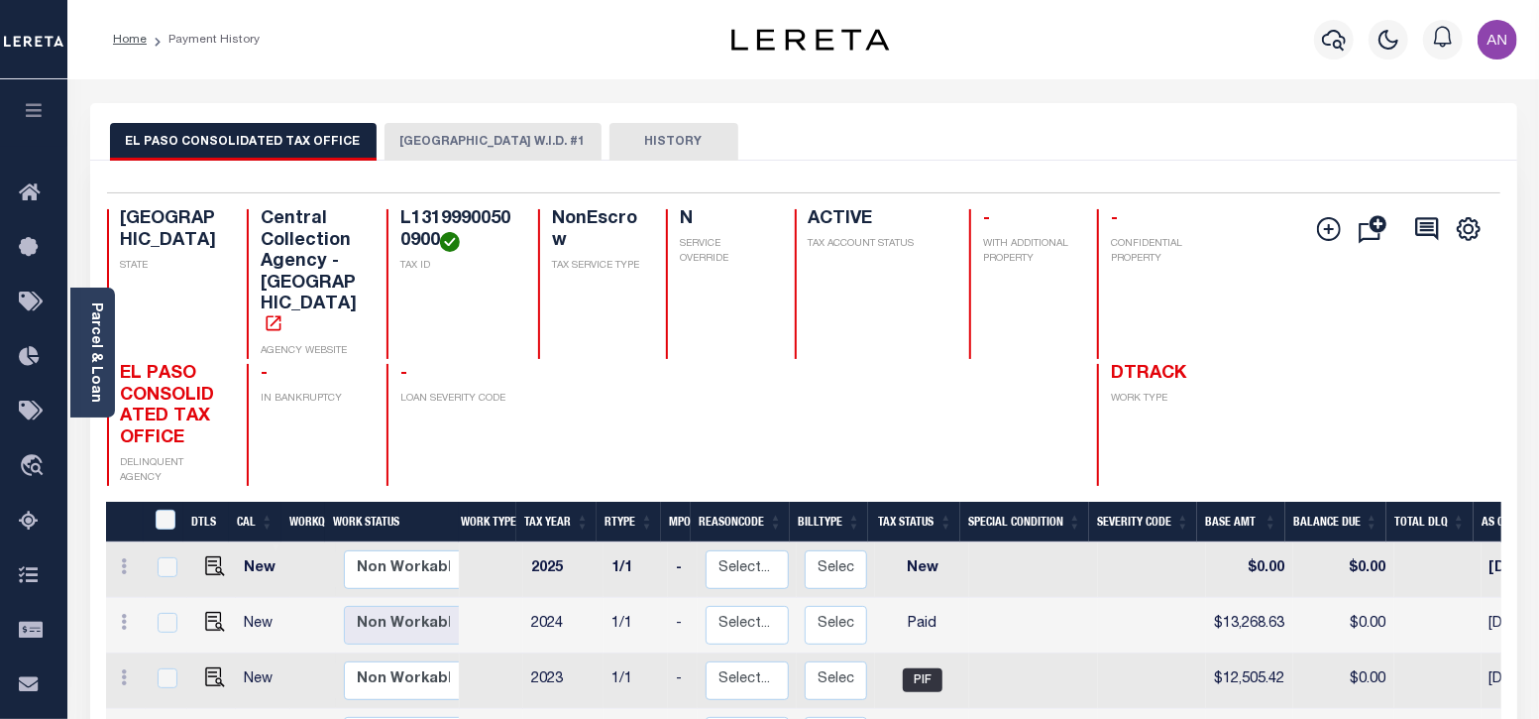
click at [466, 142] on button "[GEOGRAPHIC_DATA] W.I.D. #1" at bounding box center [493, 142] width 217 height 38
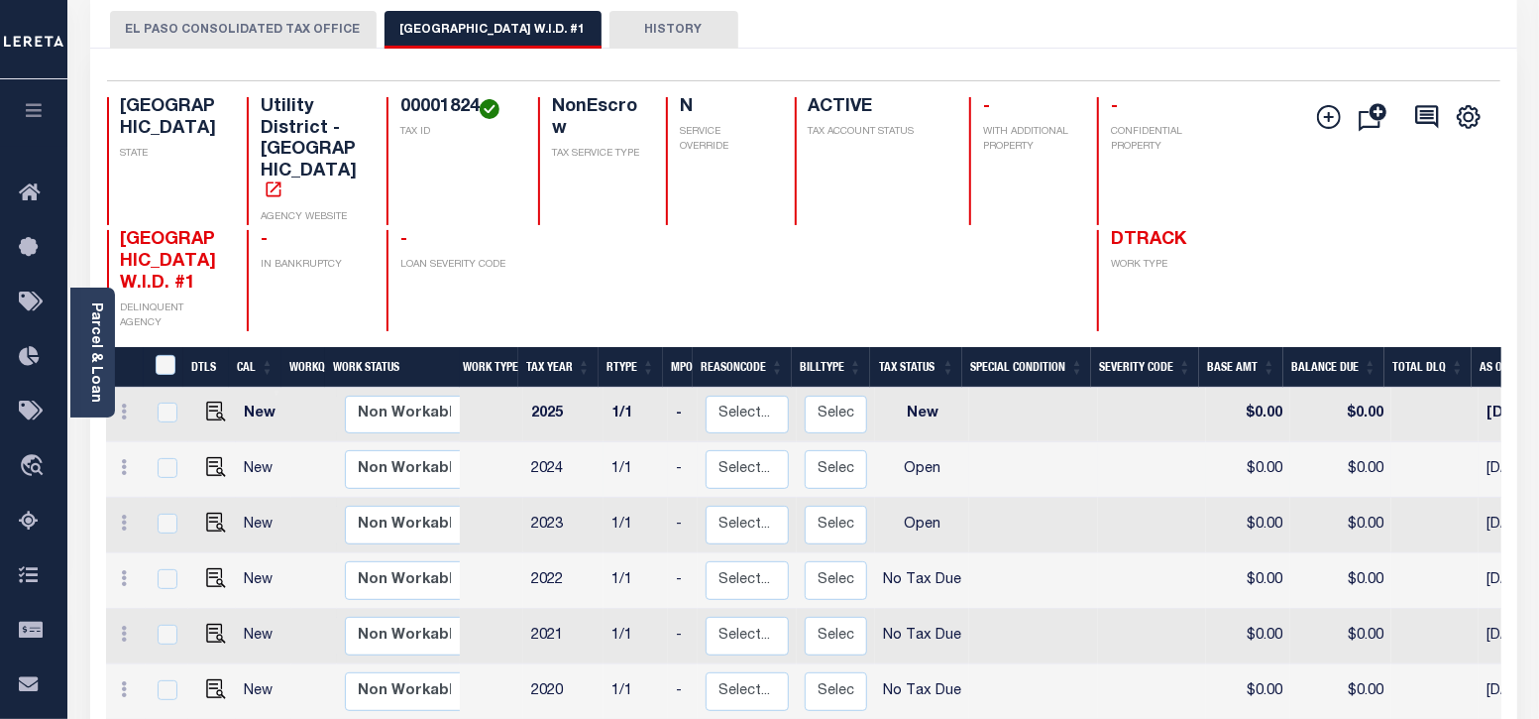
scroll to position [123, 0]
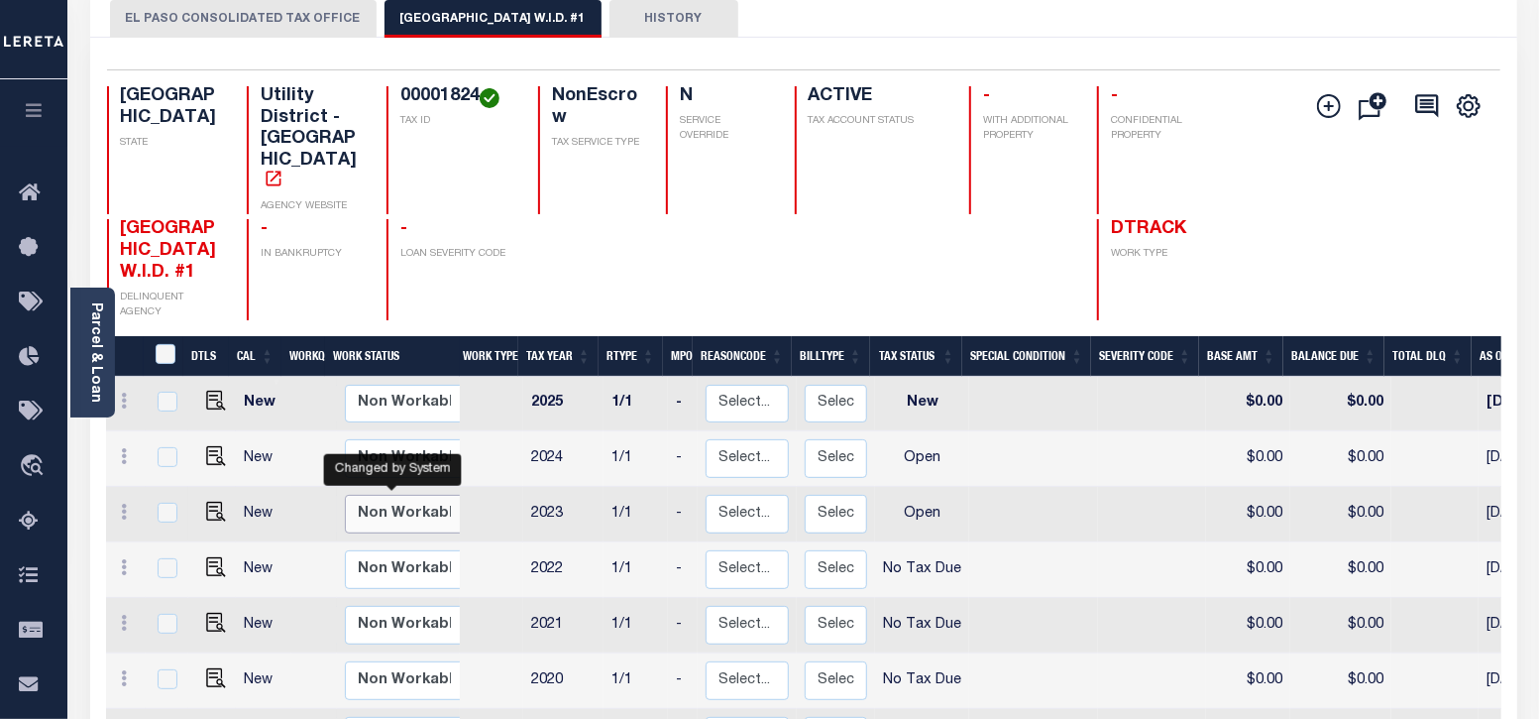
click at [401, 495] on select "Non Workable Workable" at bounding box center [404, 514] width 119 height 39
checkbox input "true"
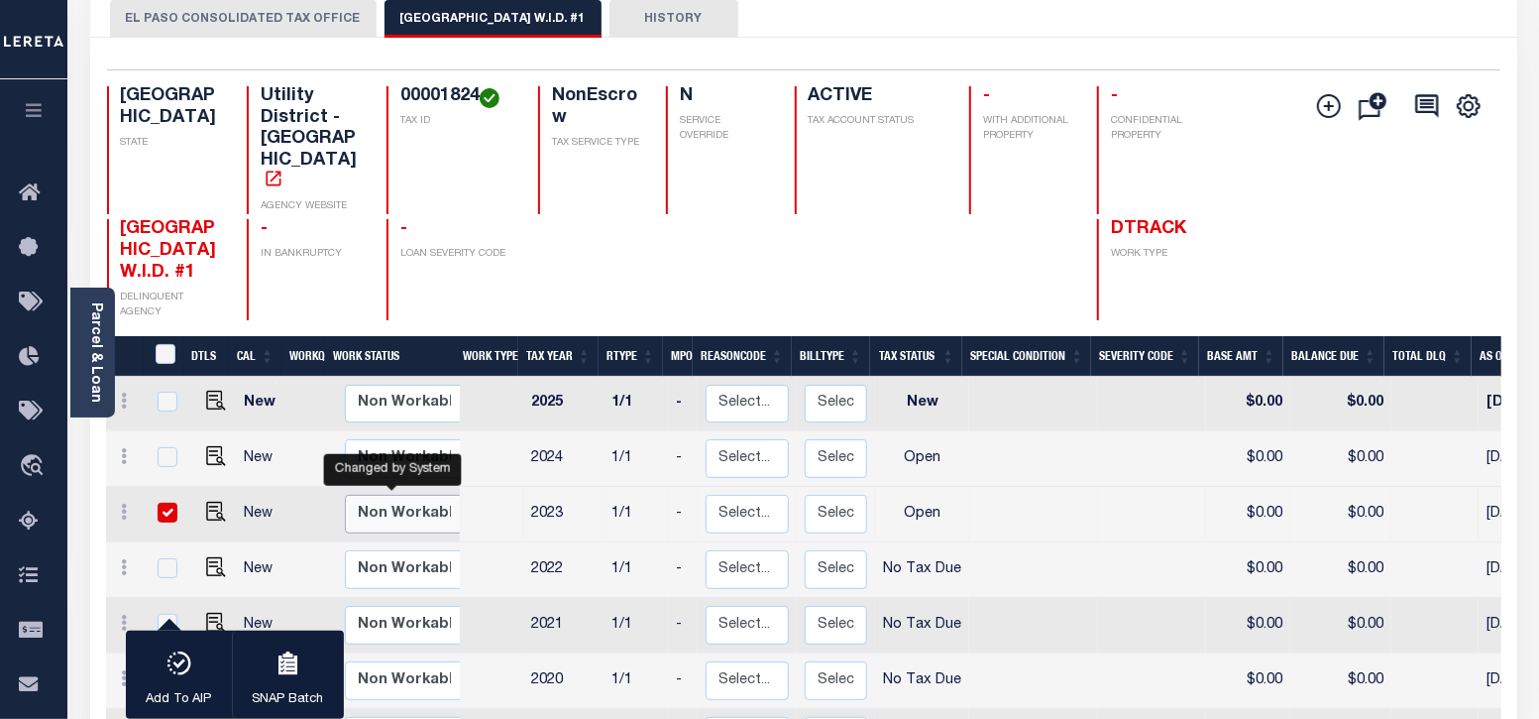
select select "false"
click at [345, 495] on select "Non Workable Workable" at bounding box center [404, 514] width 119 height 39
checkbox input "false"
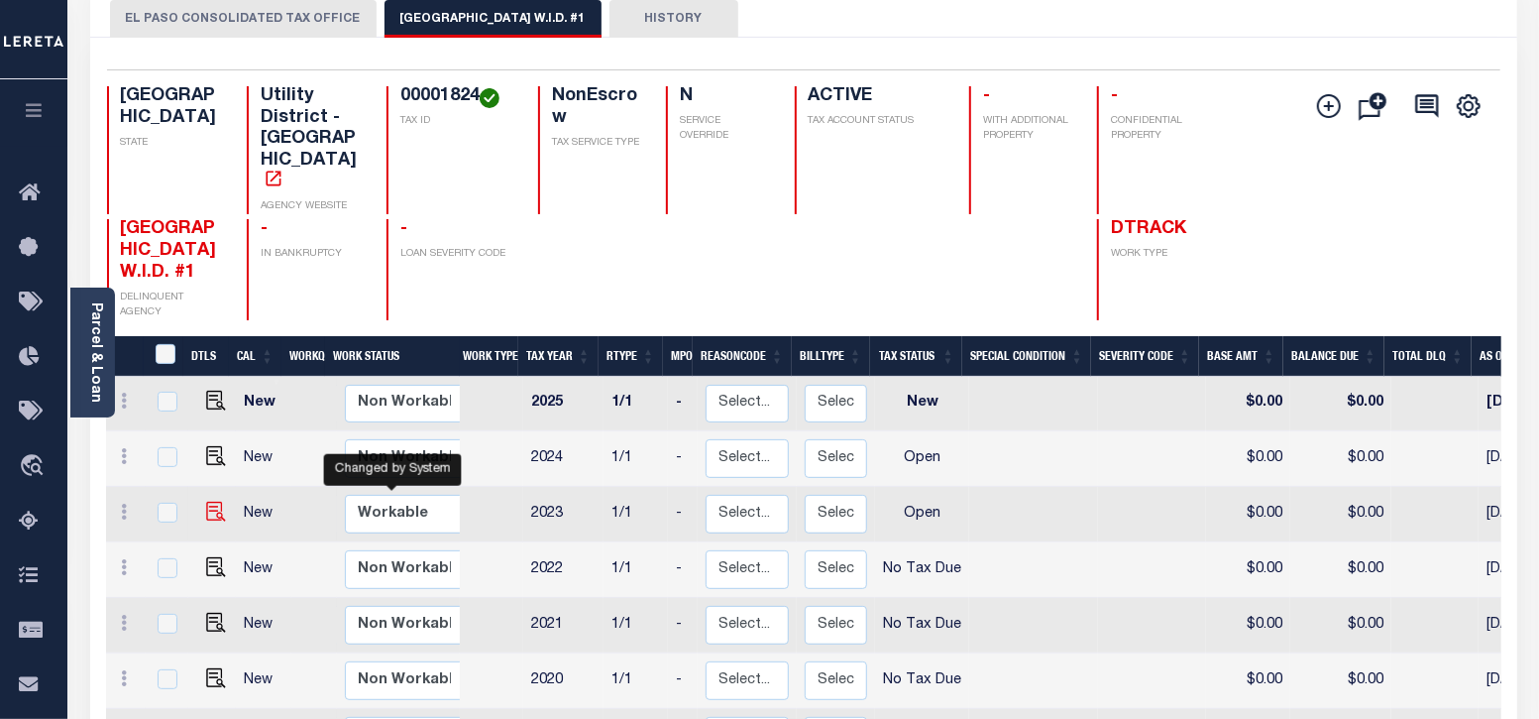
click at [208, 501] on img at bounding box center [216, 511] width 20 height 20
checkbox input "true"
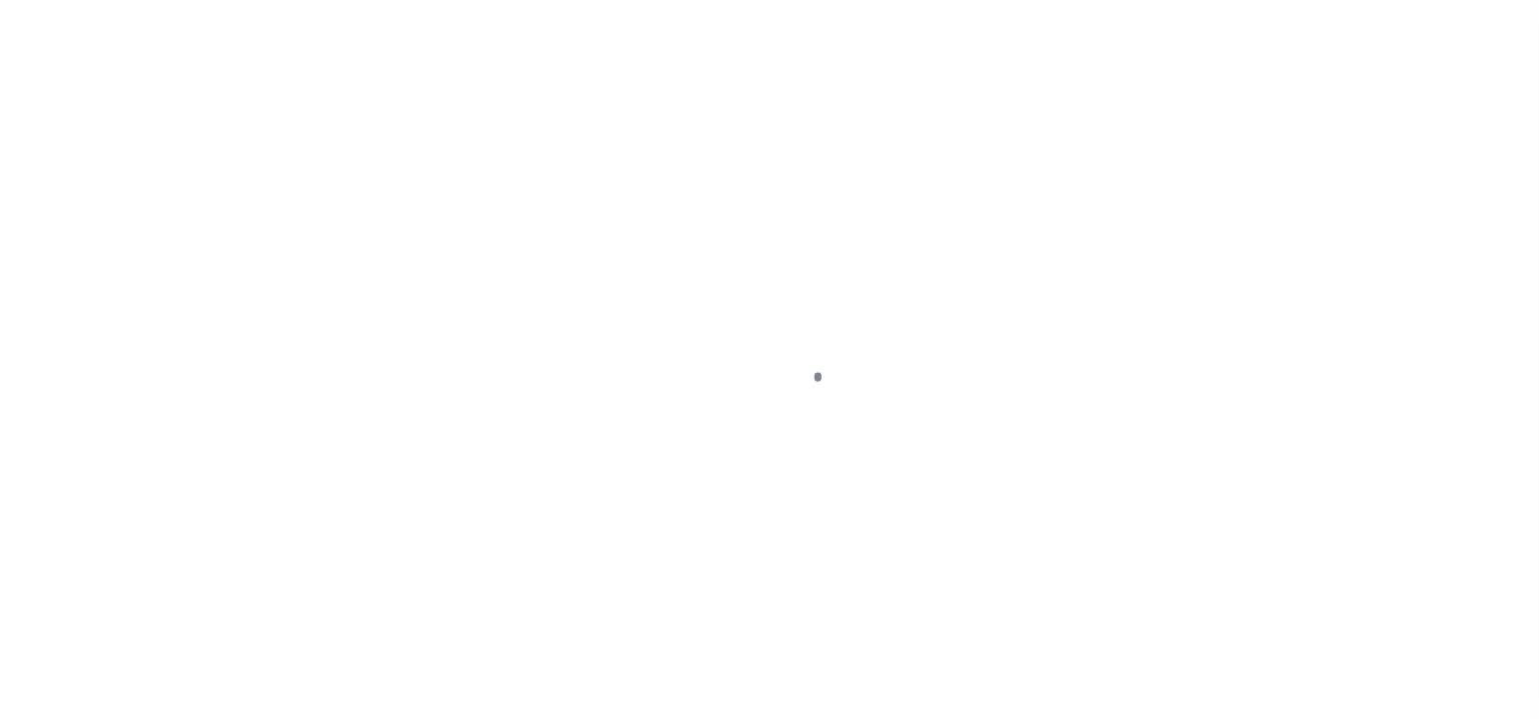
select select "OP2"
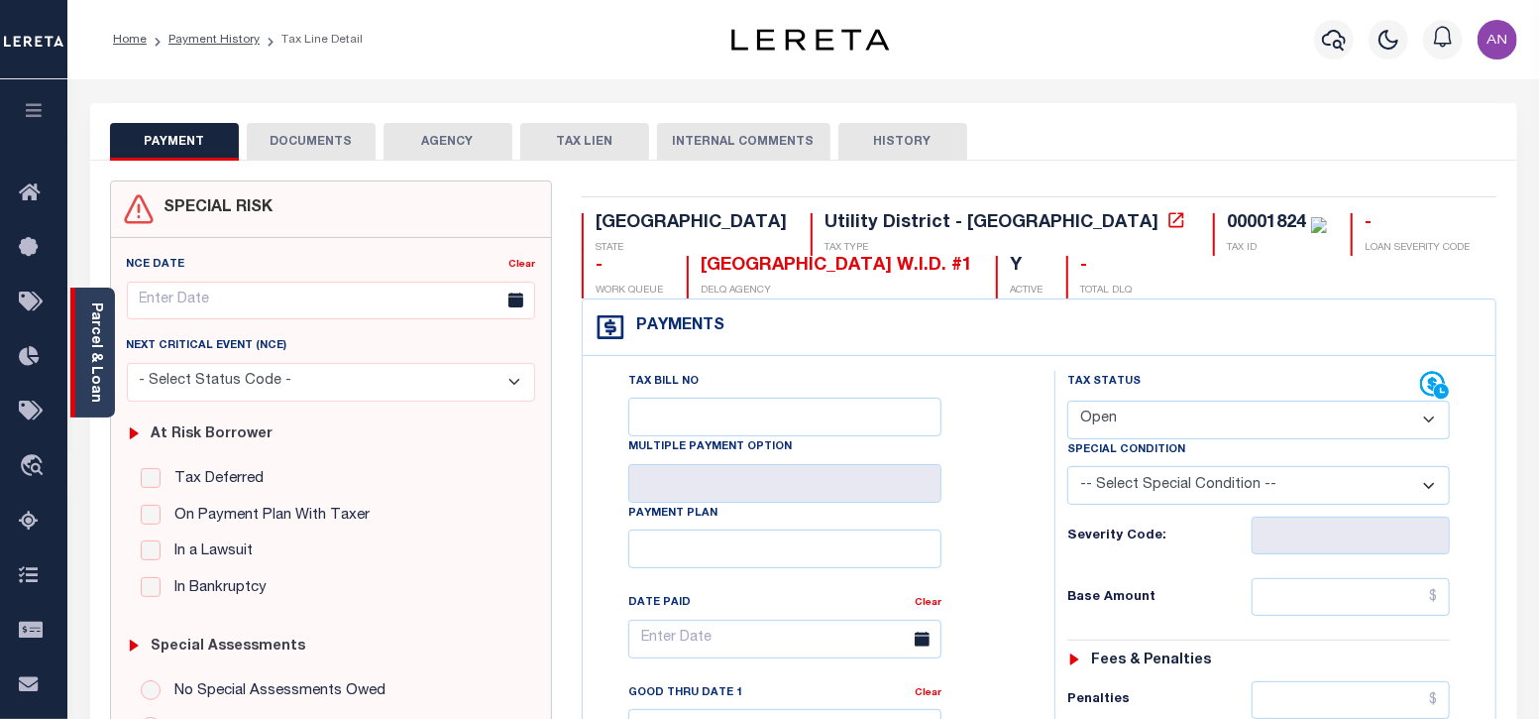
click at [99, 359] on link "Parcel & Loan" at bounding box center [95, 352] width 14 height 100
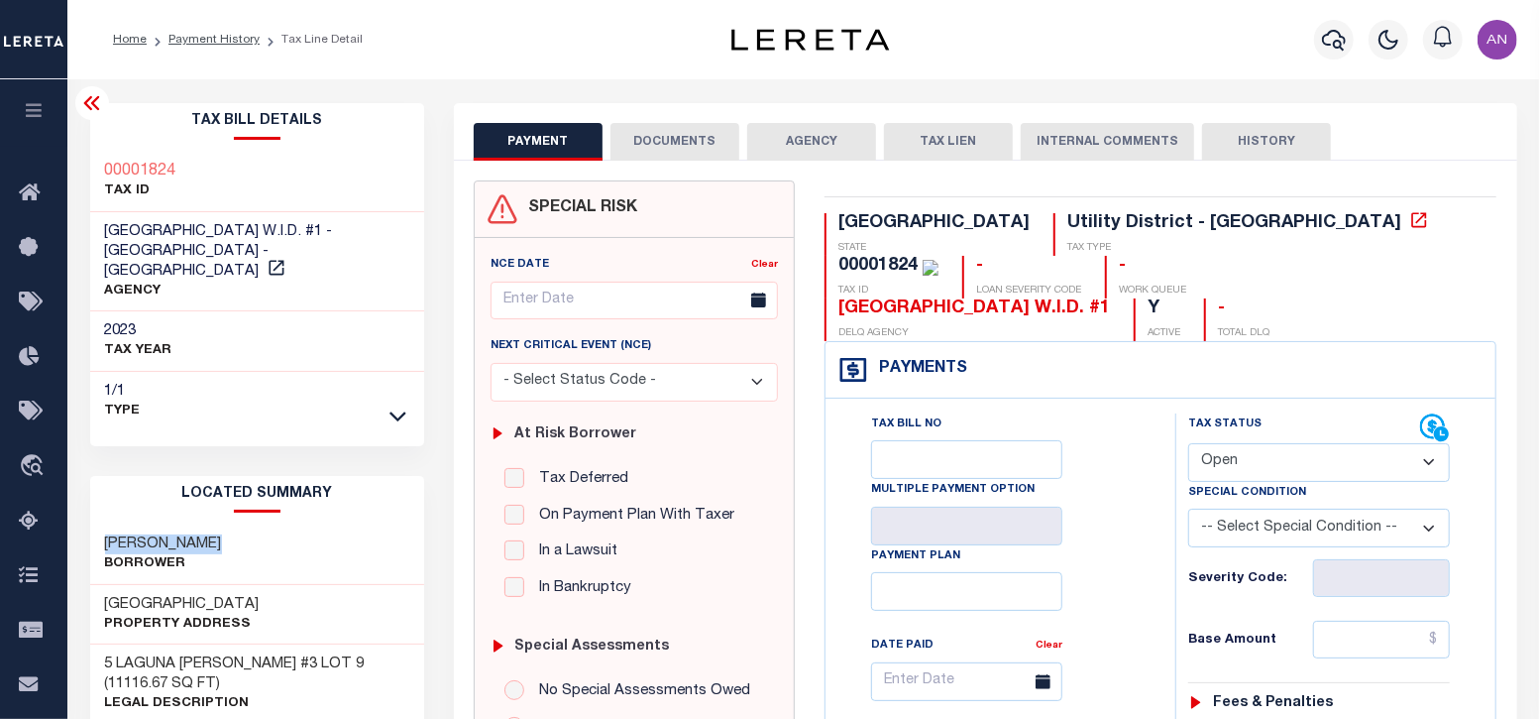
drag, startPoint x: 104, startPoint y: 523, endPoint x: 228, endPoint y: 522, distance: 123.9
click at [222, 534] on h3 "[PERSON_NAME]" at bounding box center [163, 544] width 117 height 20
drag, startPoint x: 107, startPoint y: 581, endPoint x: 246, endPoint y: 580, distance: 138.8
click at [246, 595] on h3 "[GEOGRAPHIC_DATA]" at bounding box center [182, 605] width 155 height 20
click at [656, 136] on button "DOCUMENTS" at bounding box center [675, 142] width 129 height 38
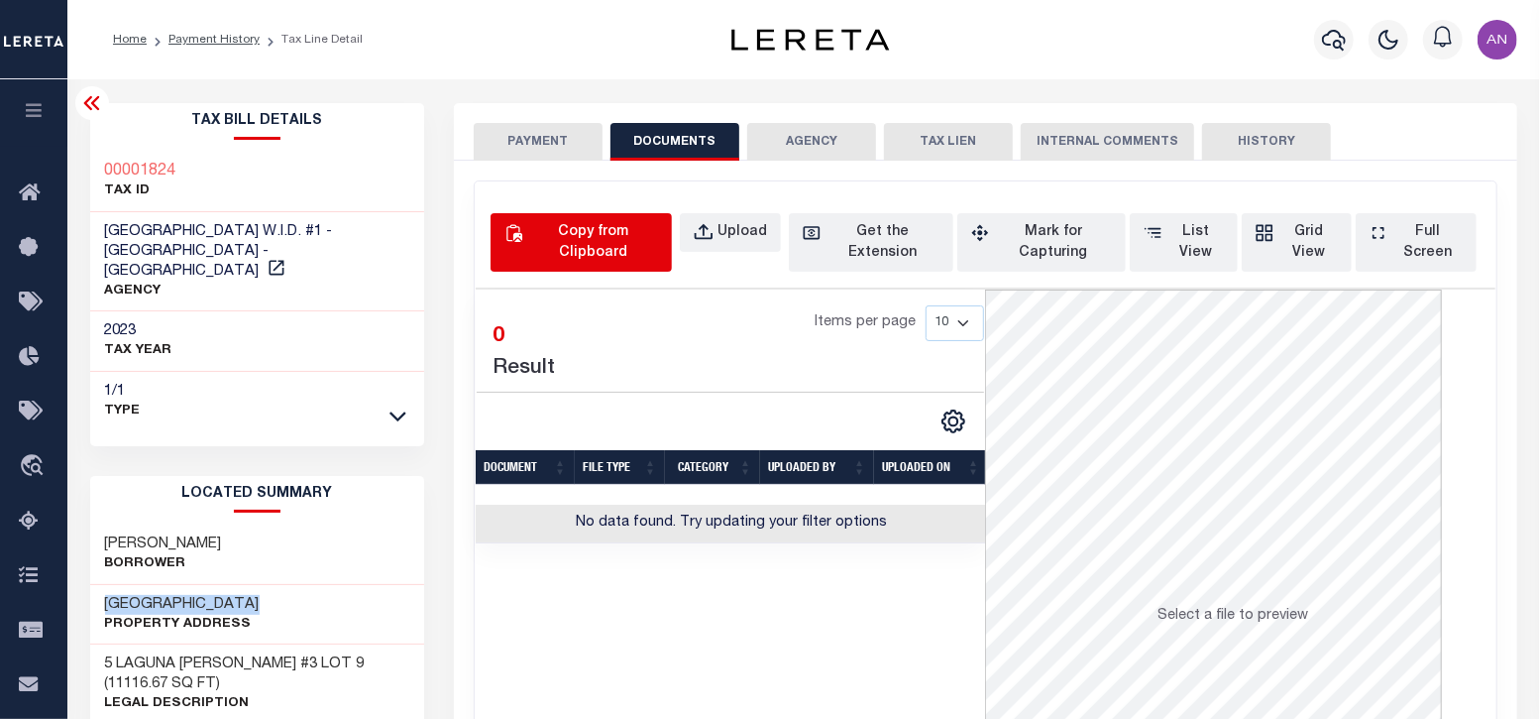
click at [600, 239] on div "Copy from Clipboard" at bounding box center [592, 243] width 131 height 42
select select "POP"
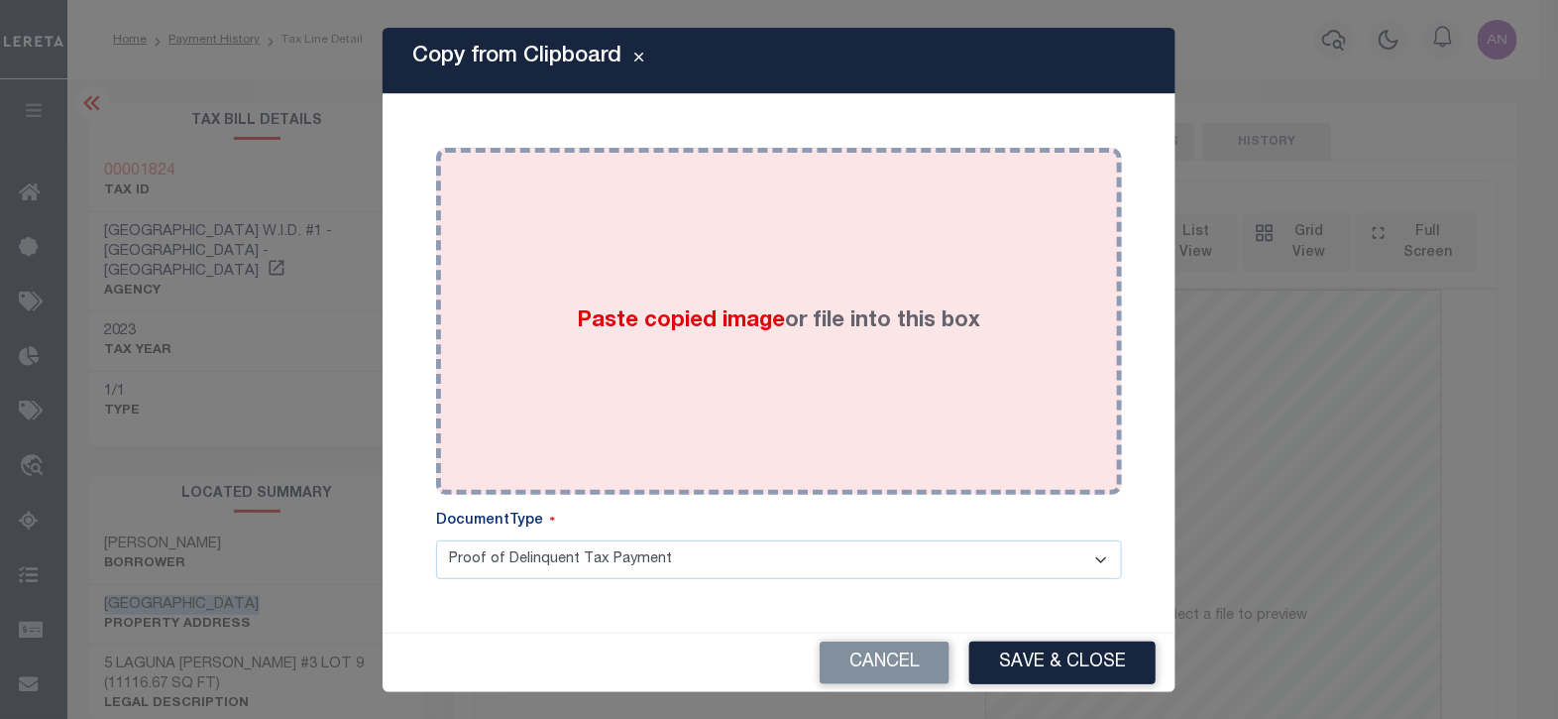
click at [745, 265] on div "Paste copied image or file into this box" at bounding box center [779, 321] width 656 height 317
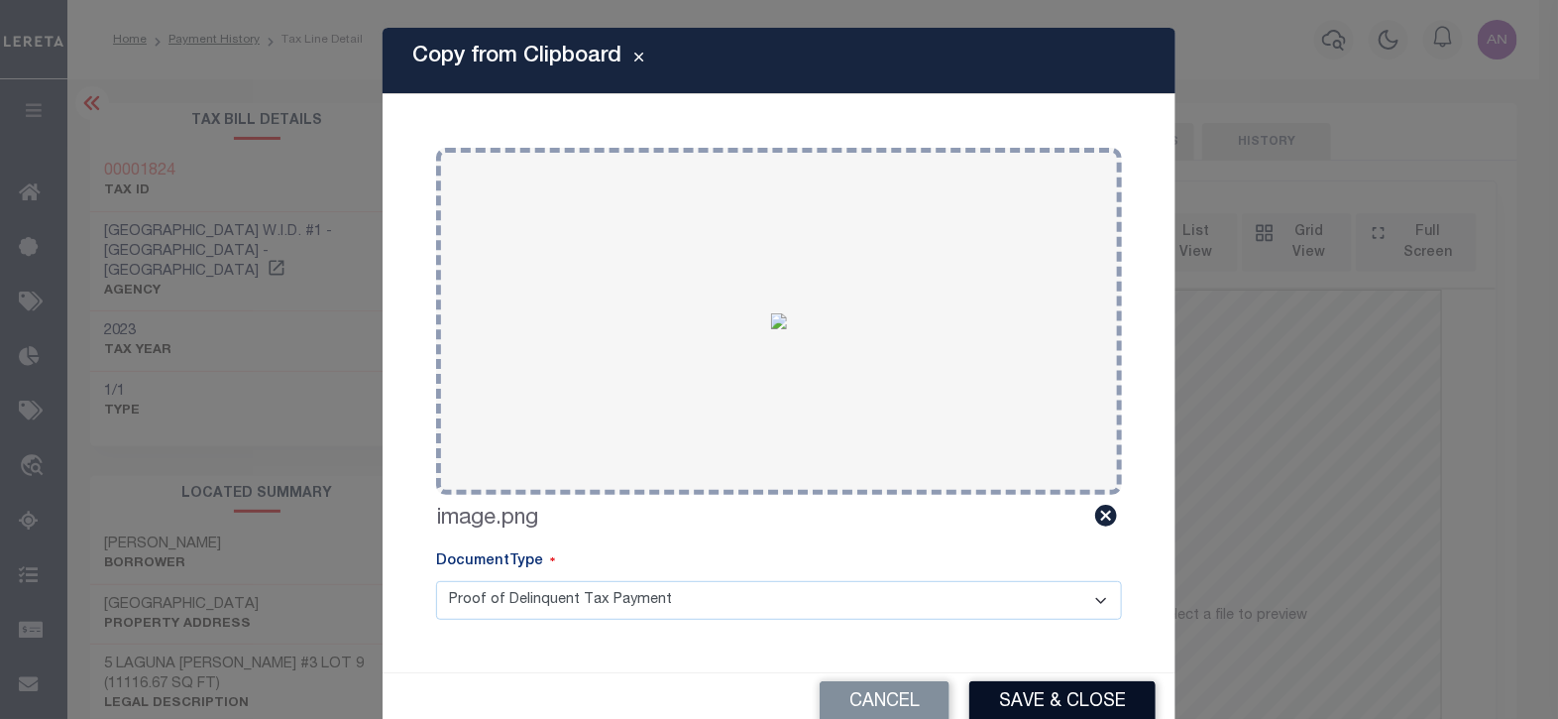
click at [1046, 699] on button "Save & Close" at bounding box center [1062, 702] width 186 height 43
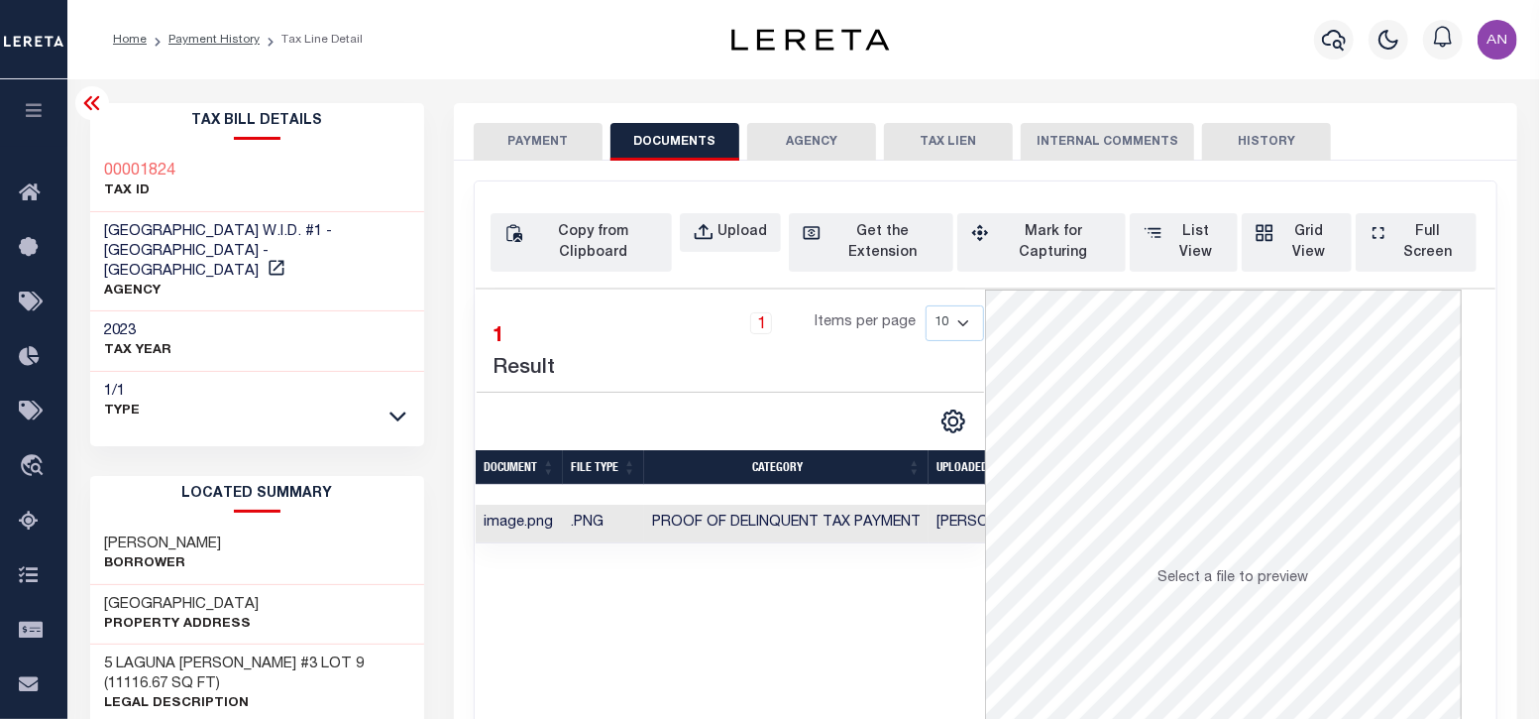
click at [506, 136] on button "PAYMENT" at bounding box center [538, 142] width 129 height 38
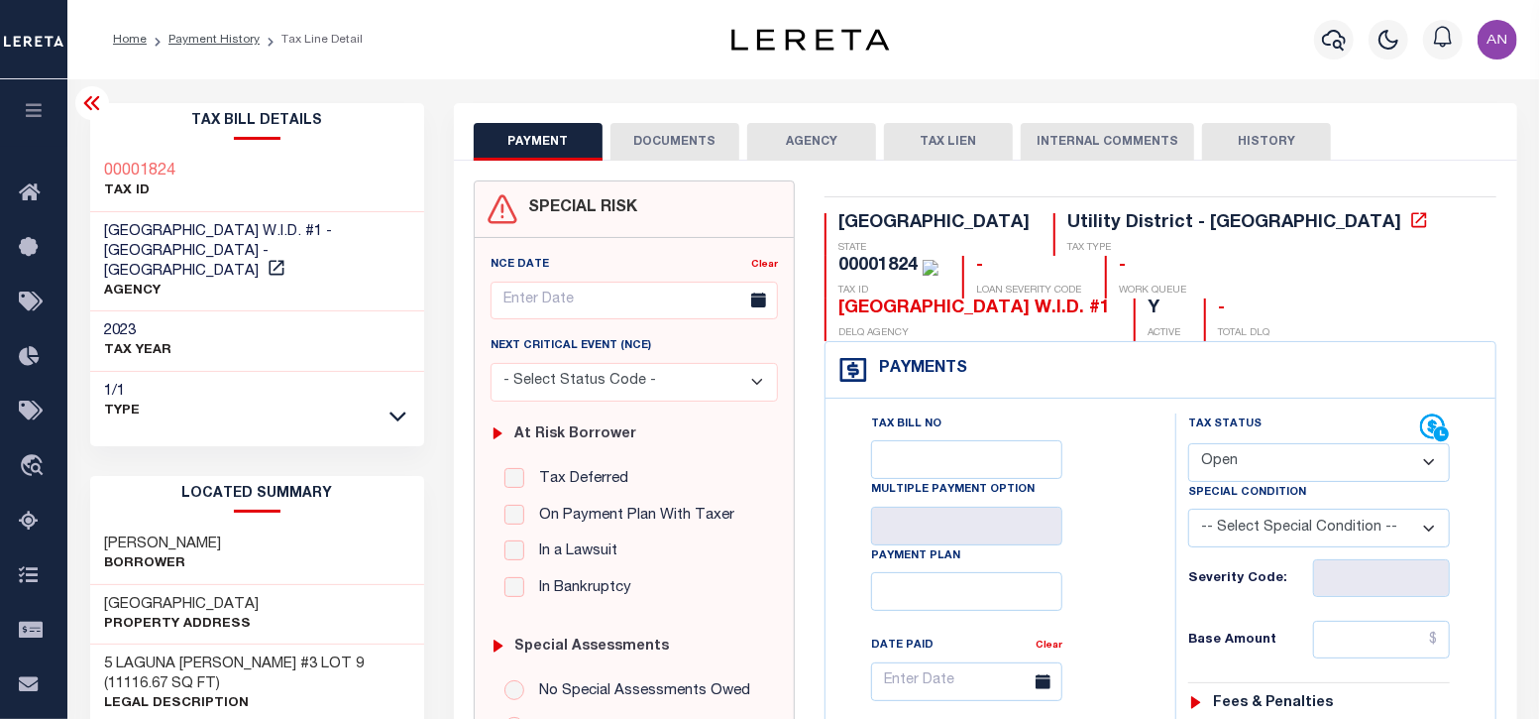
click at [1291, 443] on select "- Select Status Code - Open Due/Unpaid Paid Incomplete No Tax Due Internal Refu…" at bounding box center [1319, 462] width 262 height 39
select select "PYD"
click at [1188, 443] on select "- Select Status Code - Open Due/Unpaid Paid Incomplete No Tax Due Internal Refu…" at bounding box center [1319, 462] width 262 height 39
type input "[DATE]"
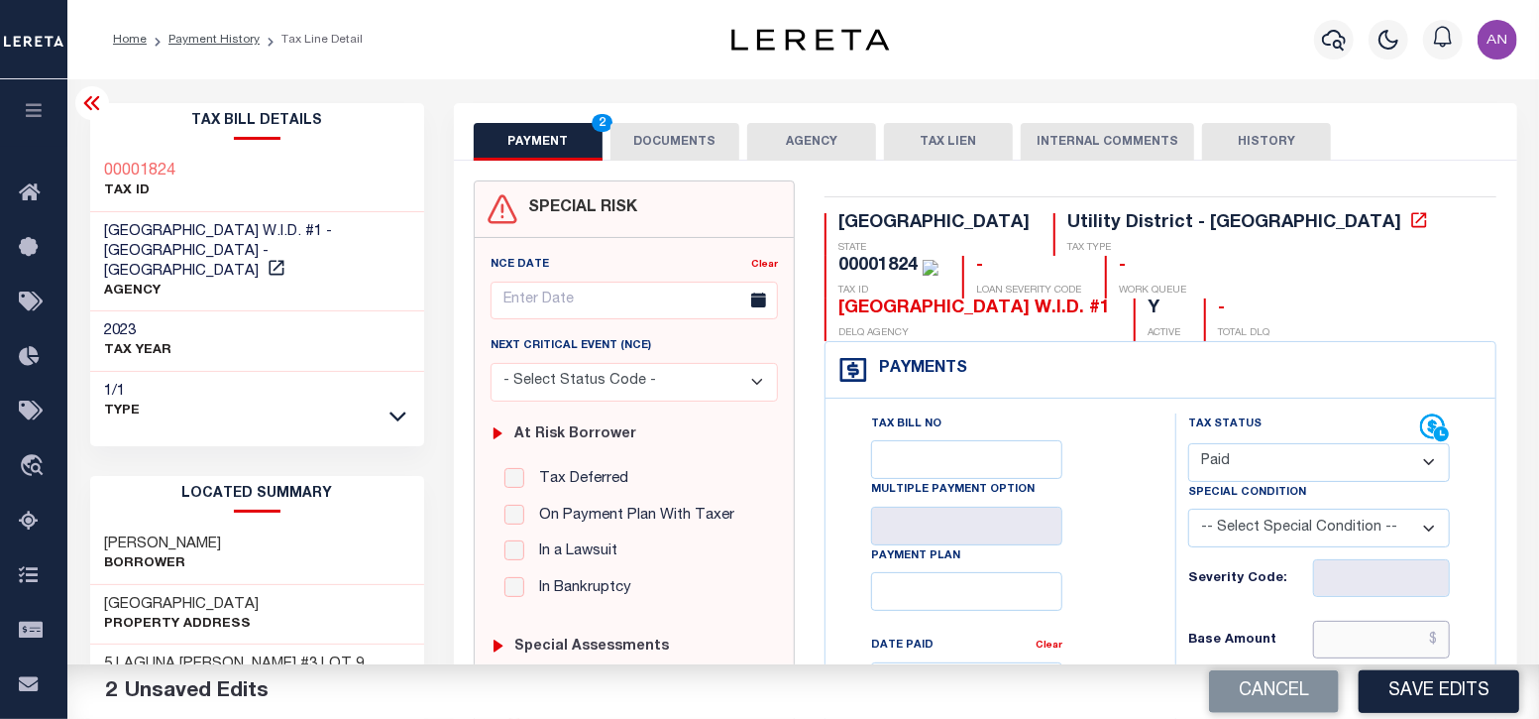
click at [1388, 620] on input "text" at bounding box center [1382, 639] width 138 height 38
type input "$0.00"
click at [1112, 526] on div "Tax Bill No Multiple Payment Option Payment Plan Clear" at bounding box center [995, 691] width 300 height 556
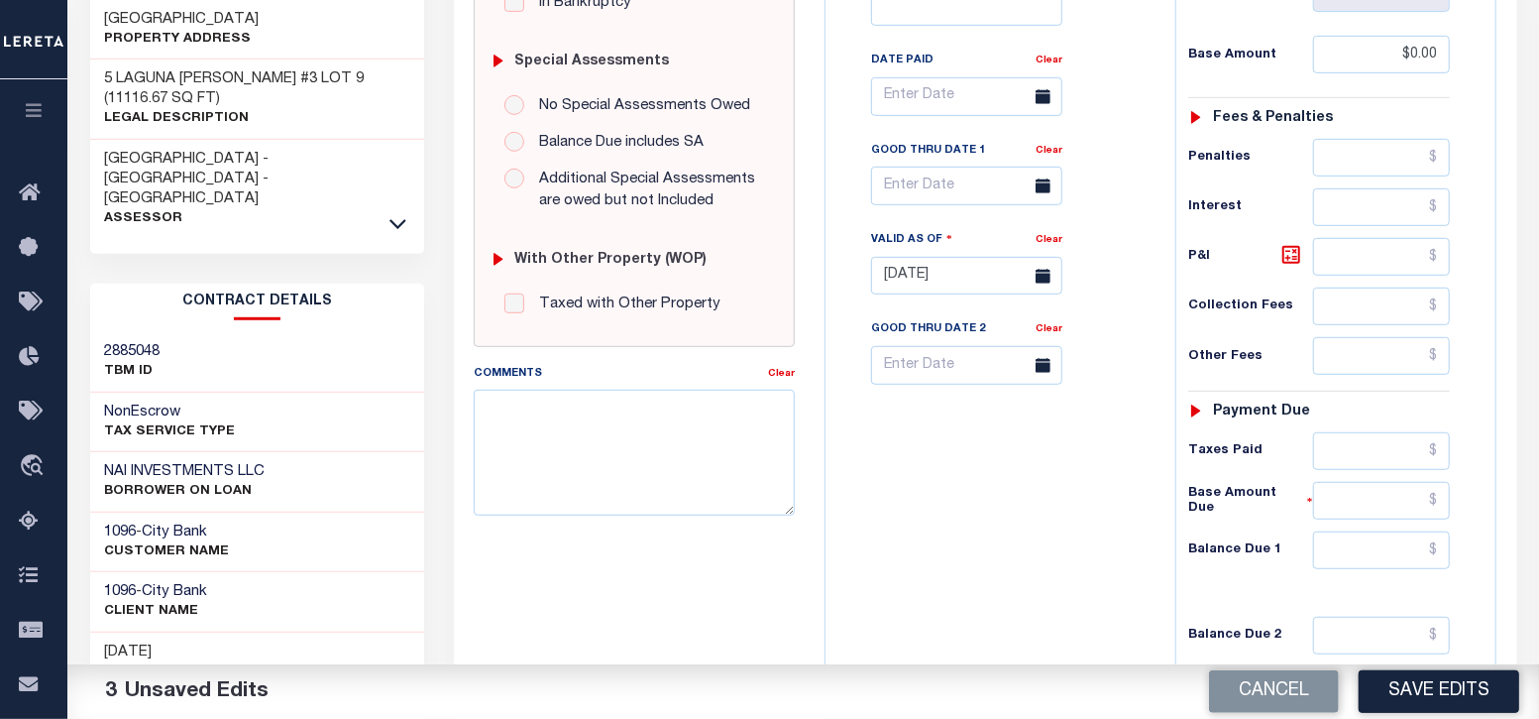
scroll to position [619, 0]
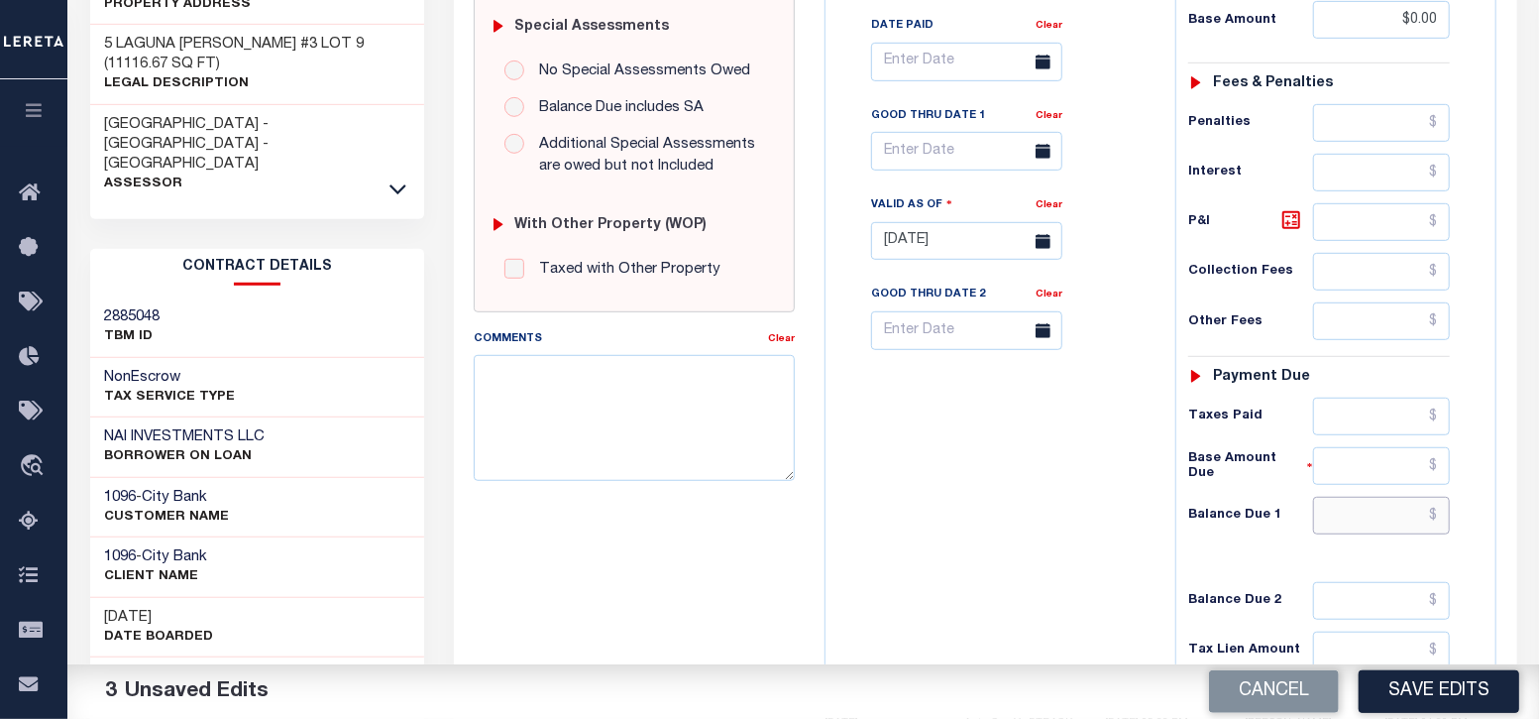
click at [1364, 497] on input "text" at bounding box center [1382, 516] width 138 height 38
type input "$0.00"
click at [1157, 530] on div "Tax Bill No Multiple Payment Option Payment Plan Clear" at bounding box center [996, 231] width 330 height 875
click at [1427, 681] on button "Save Edits" at bounding box center [1439, 691] width 161 height 43
checkbox input "false"
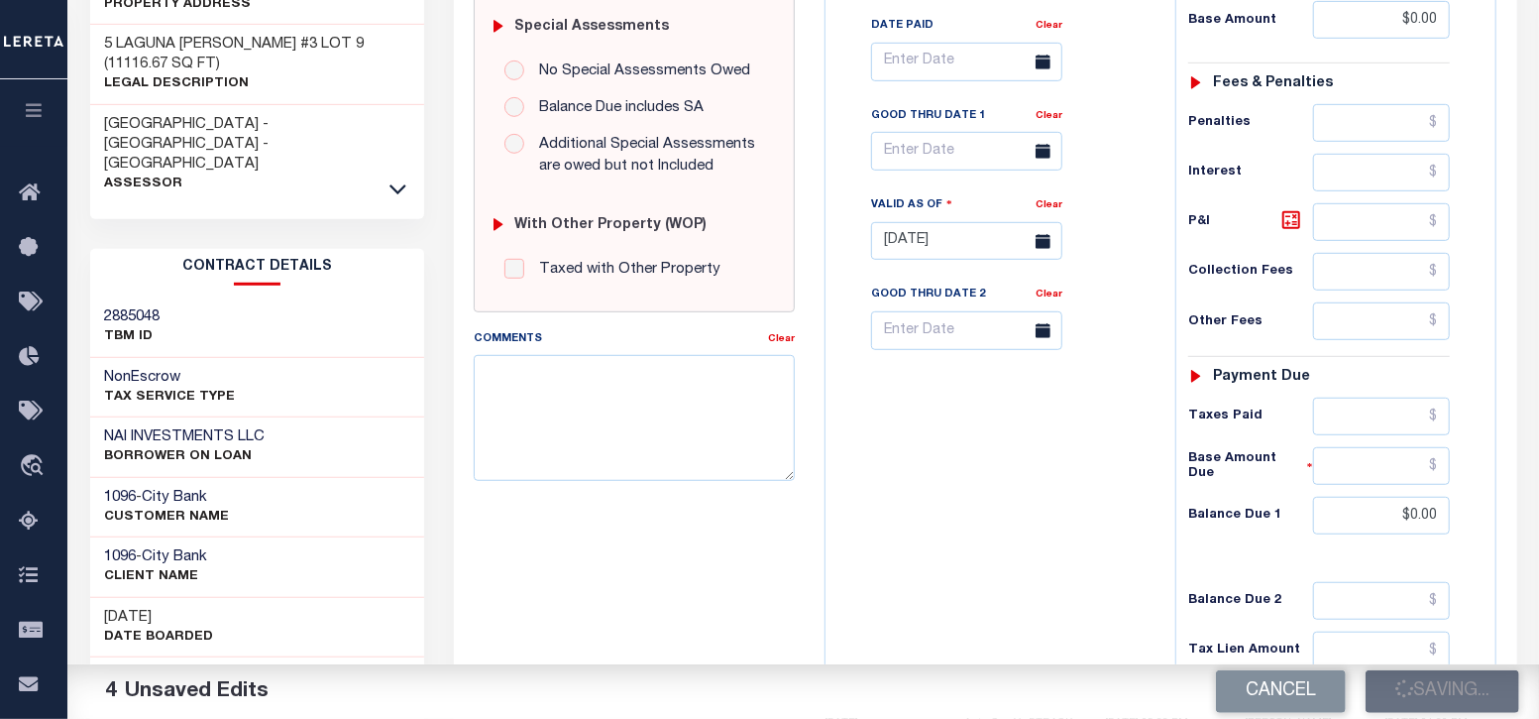
type input "$0"
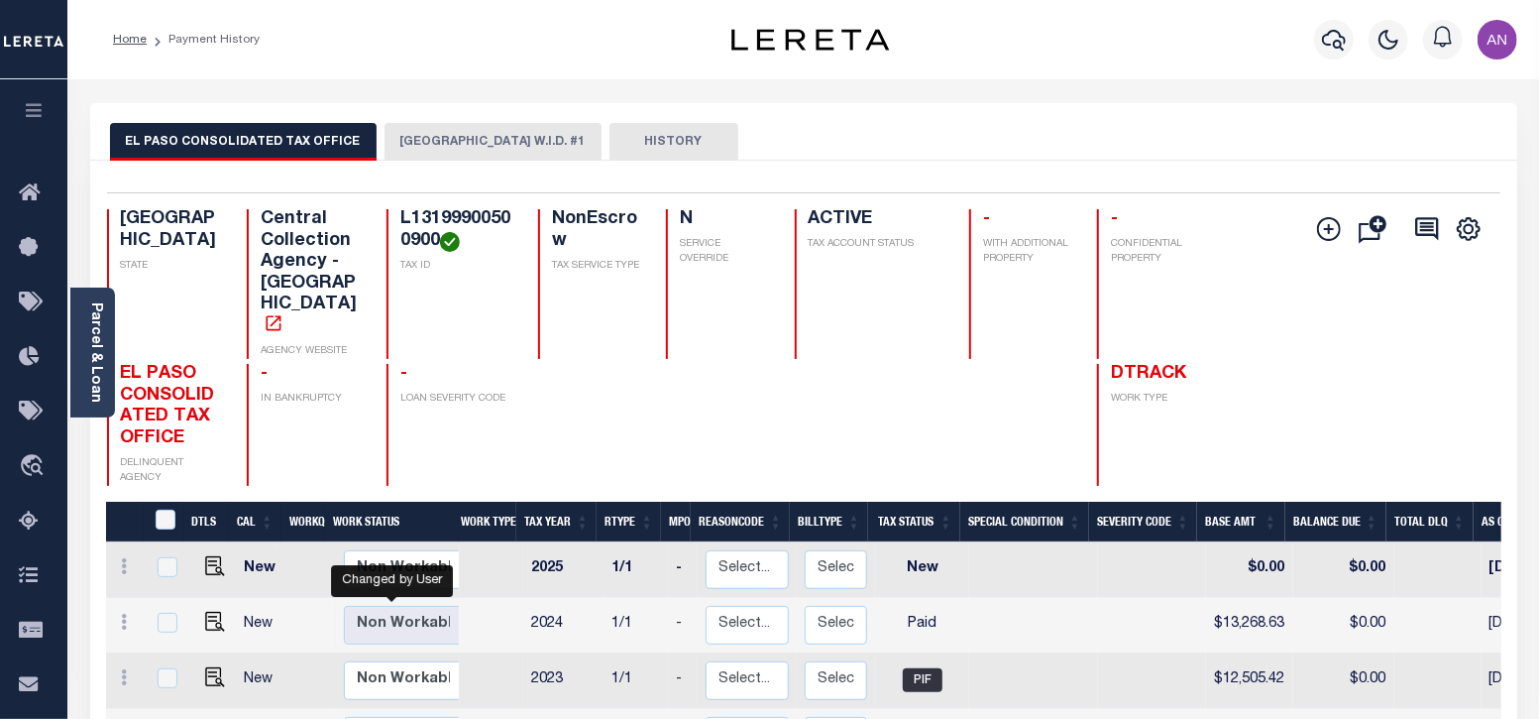
scroll to position [5, 0]
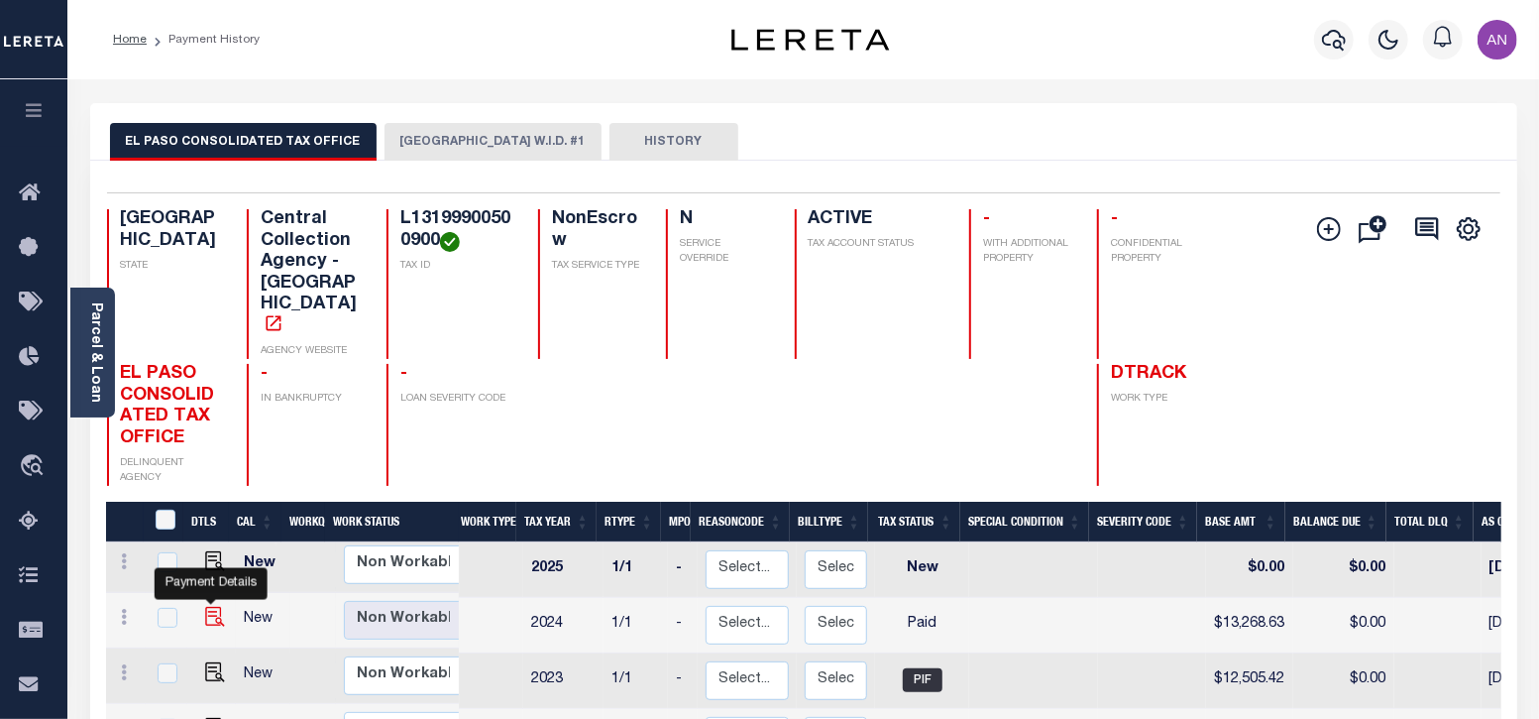
click at [214, 607] on img "" at bounding box center [215, 617] width 20 height 20
checkbox input "true"
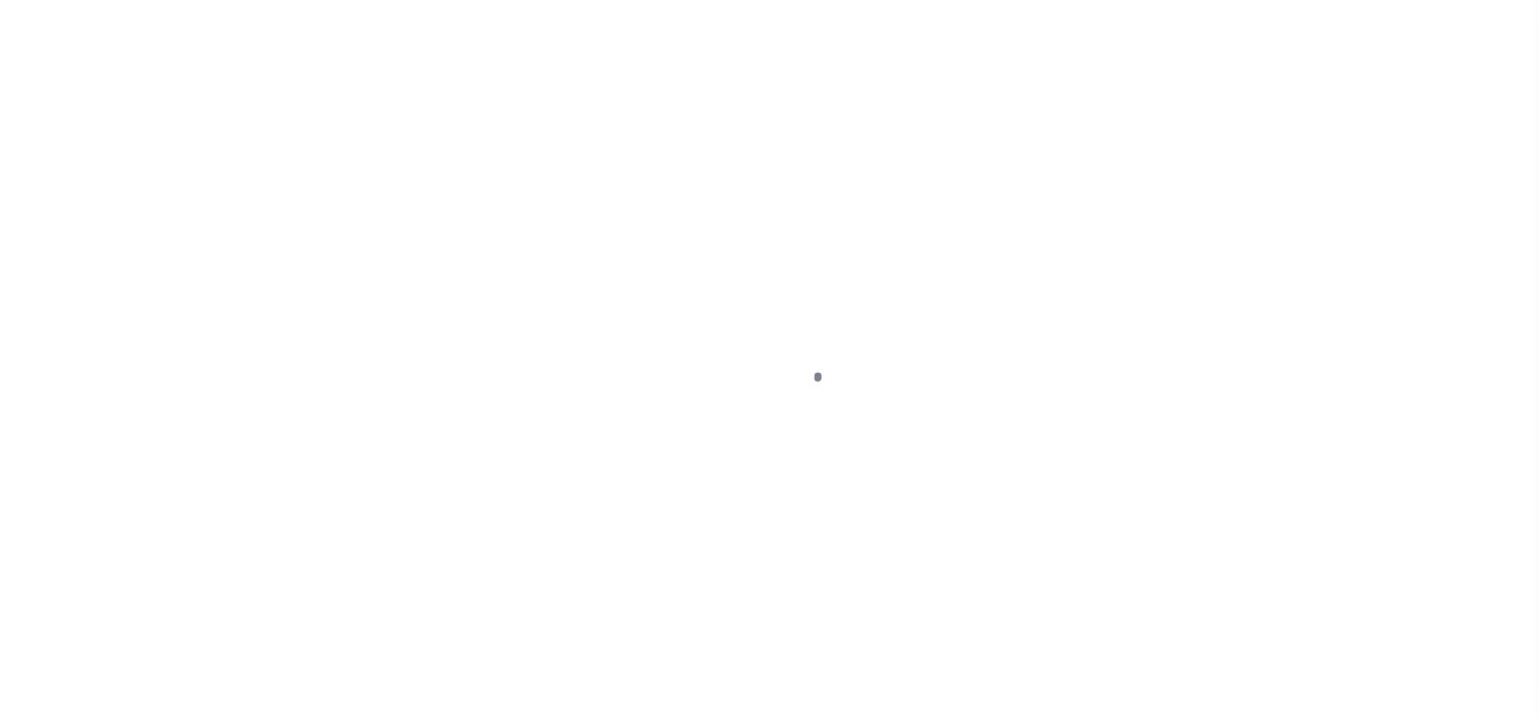
select select "PYD"
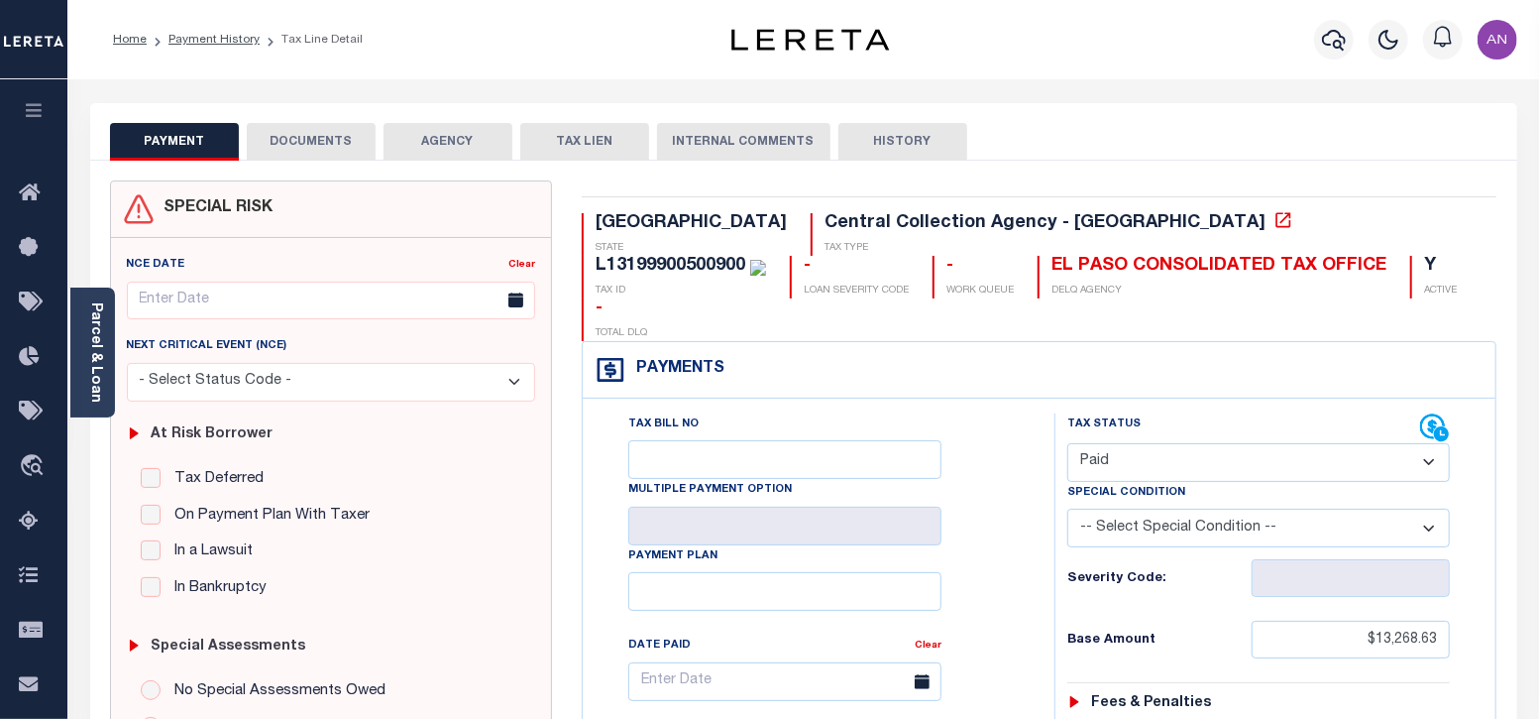
click at [322, 137] on button "DOCUMENTS" at bounding box center [311, 142] width 129 height 38
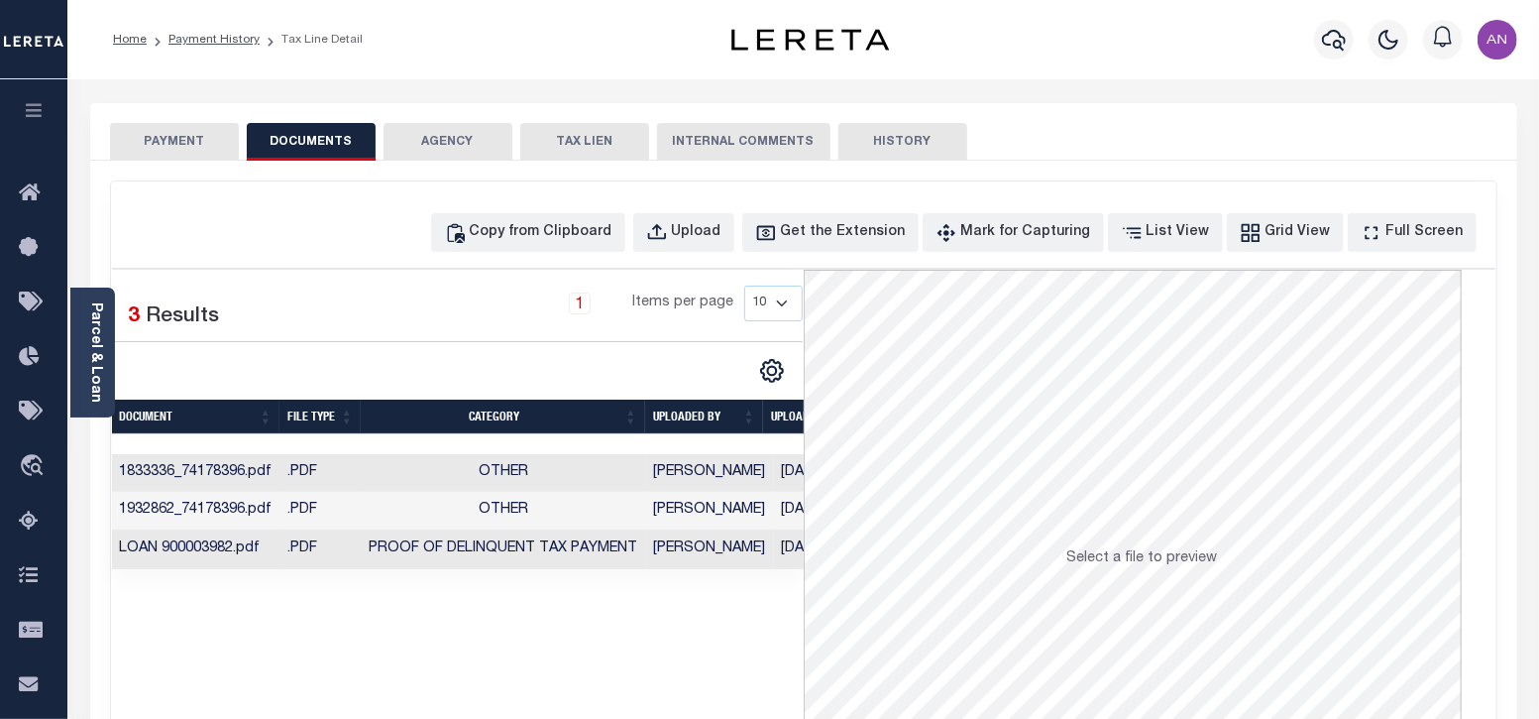
click at [322, 137] on button "DOCUMENTS" at bounding box center [311, 142] width 129 height 38
click at [599, 231] on div "Copy from Clipboard" at bounding box center [541, 233] width 143 height 22
select select "POP"
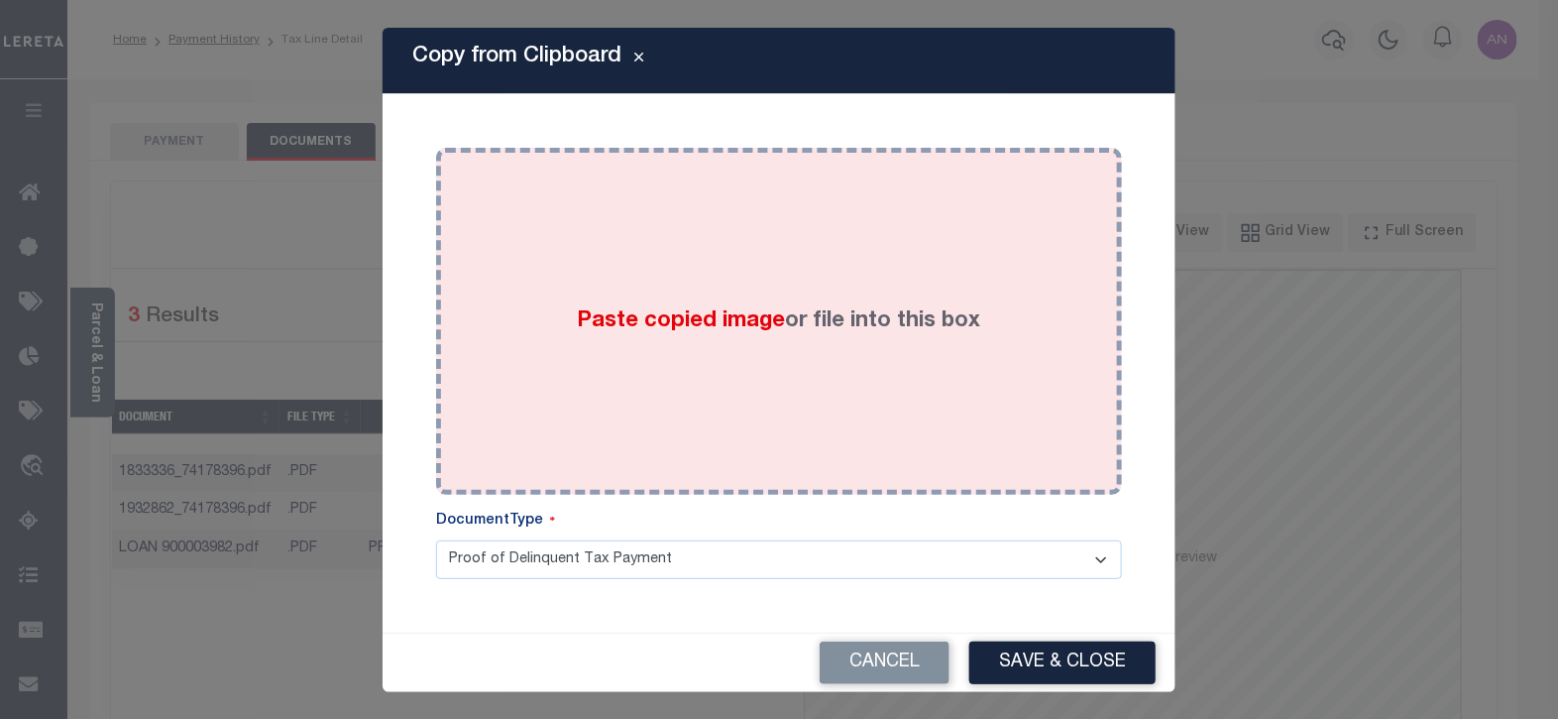
click at [706, 247] on div "Paste copied image or file into this box" at bounding box center [779, 321] width 656 height 317
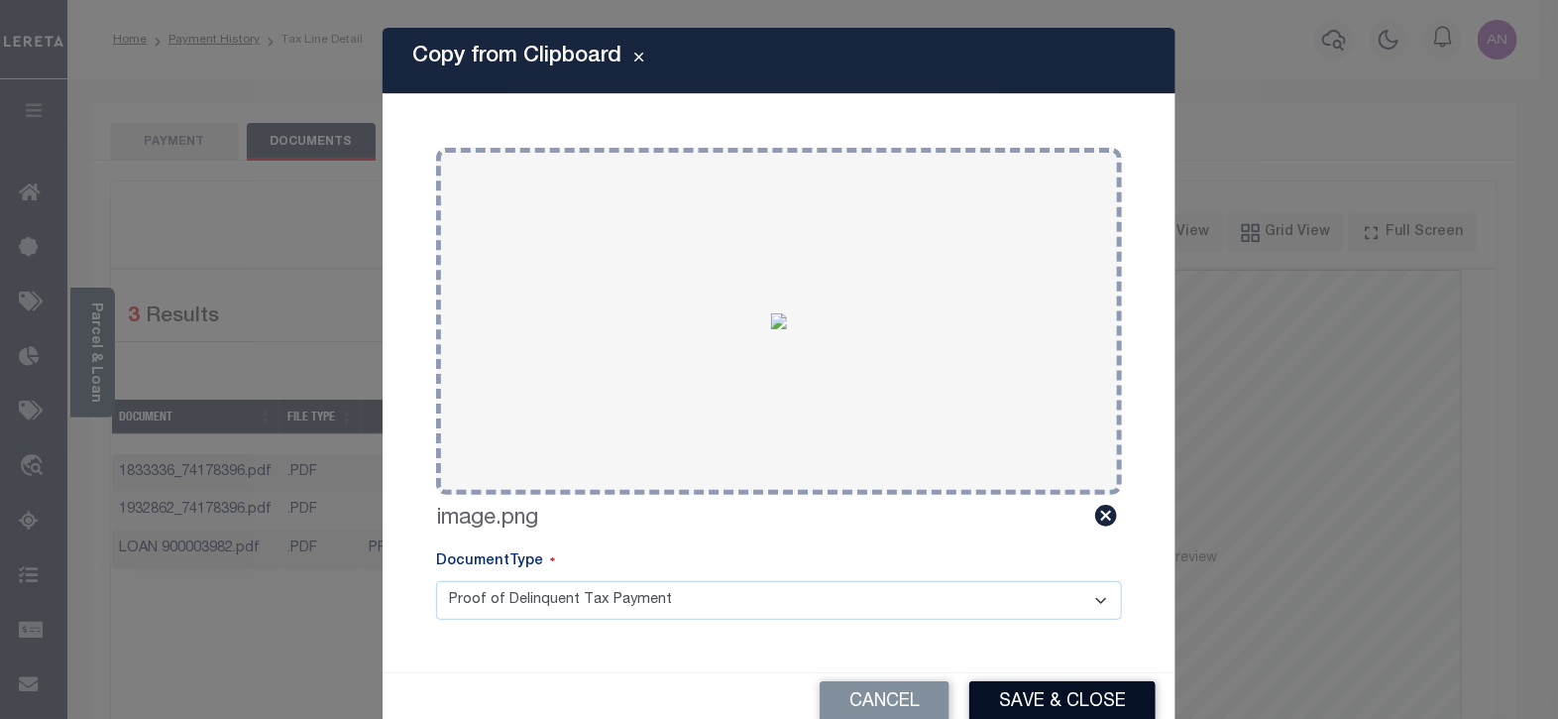
click at [1052, 696] on button "Save & Close" at bounding box center [1062, 702] width 186 height 43
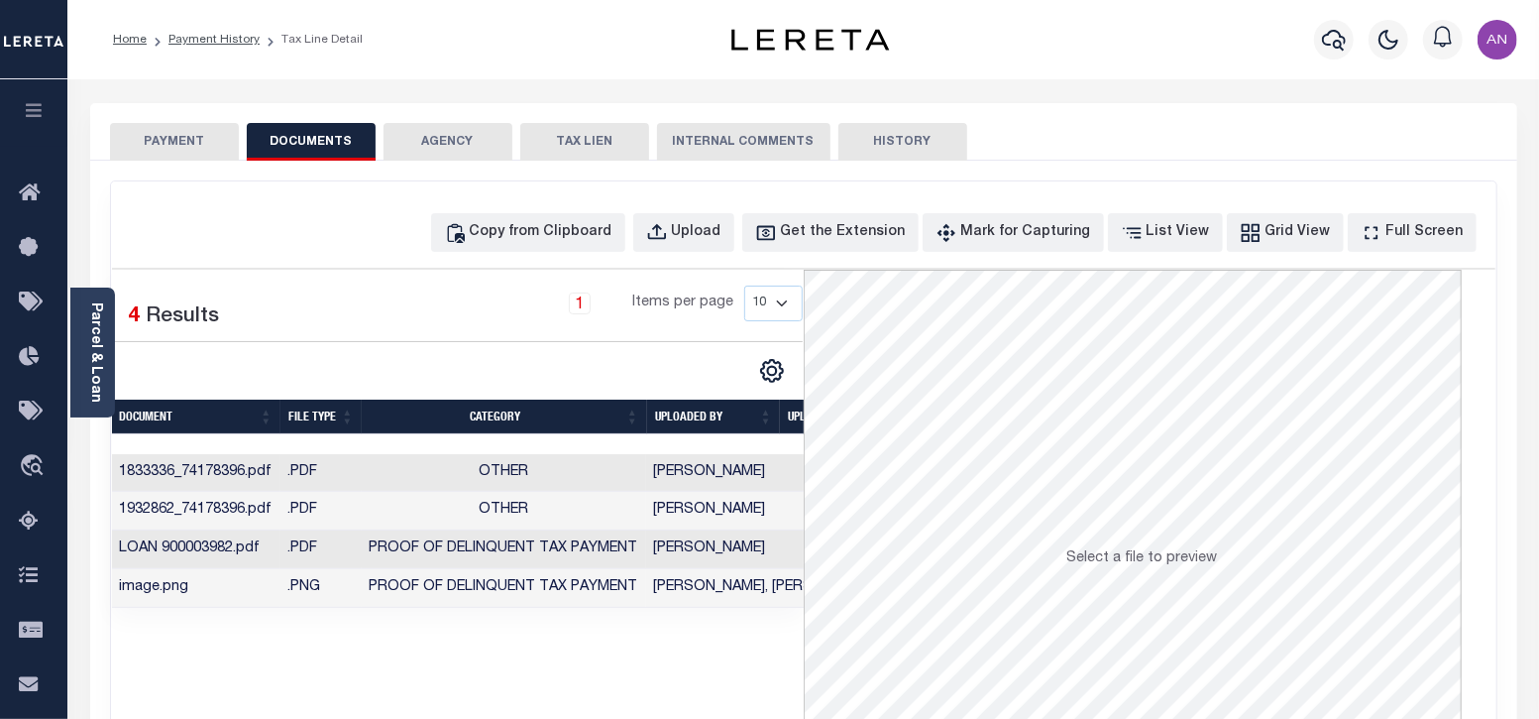
click at [201, 142] on button "PAYMENT" at bounding box center [174, 142] width 129 height 38
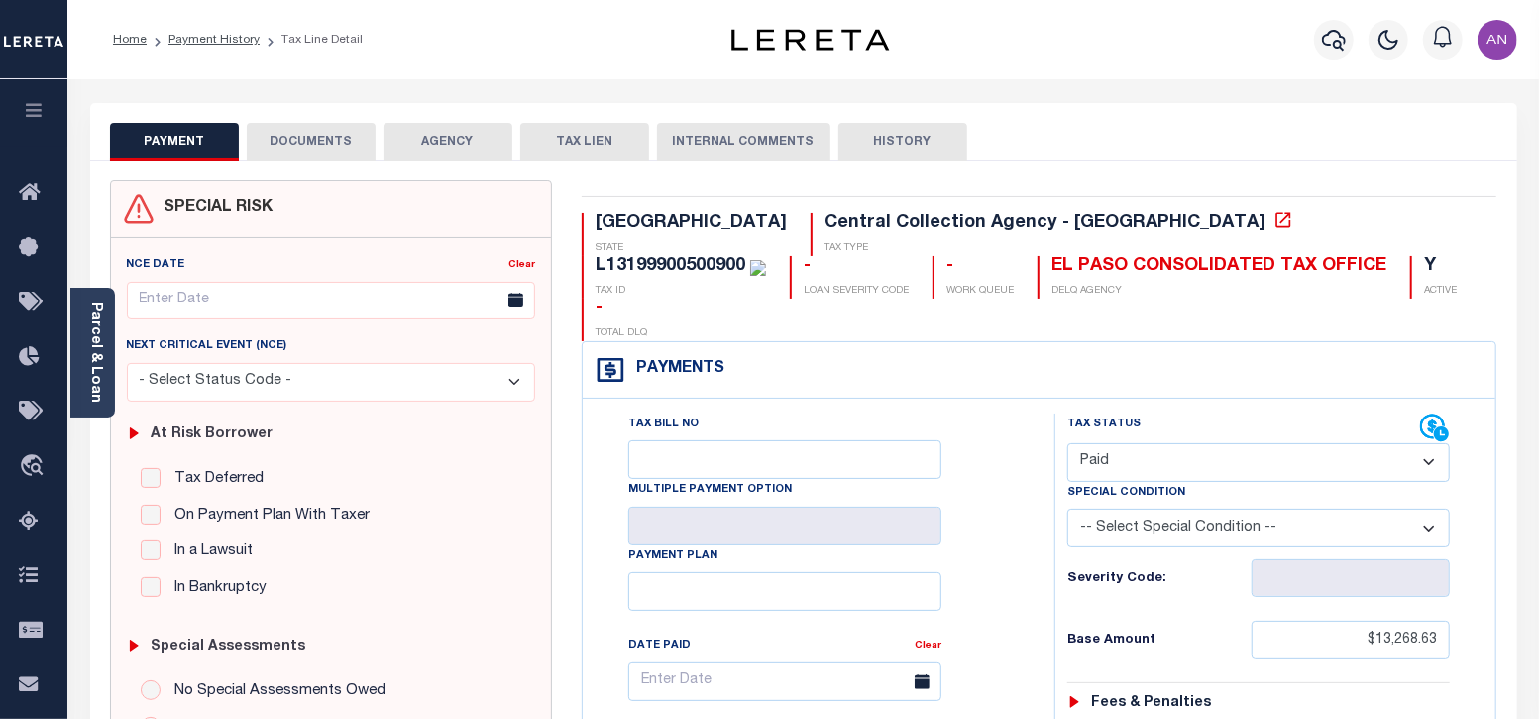
click at [1165, 443] on select "- Select Status Code - Open Due/Unpaid Paid Incomplete No Tax Due Internal Refu…" at bounding box center [1259, 462] width 384 height 39
click at [1067, 443] on select "- Select Status Code - Open Due/Unpaid Paid Incomplete No Tax Due Internal Refu…" at bounding box center [1259, 462] width 384 height 39
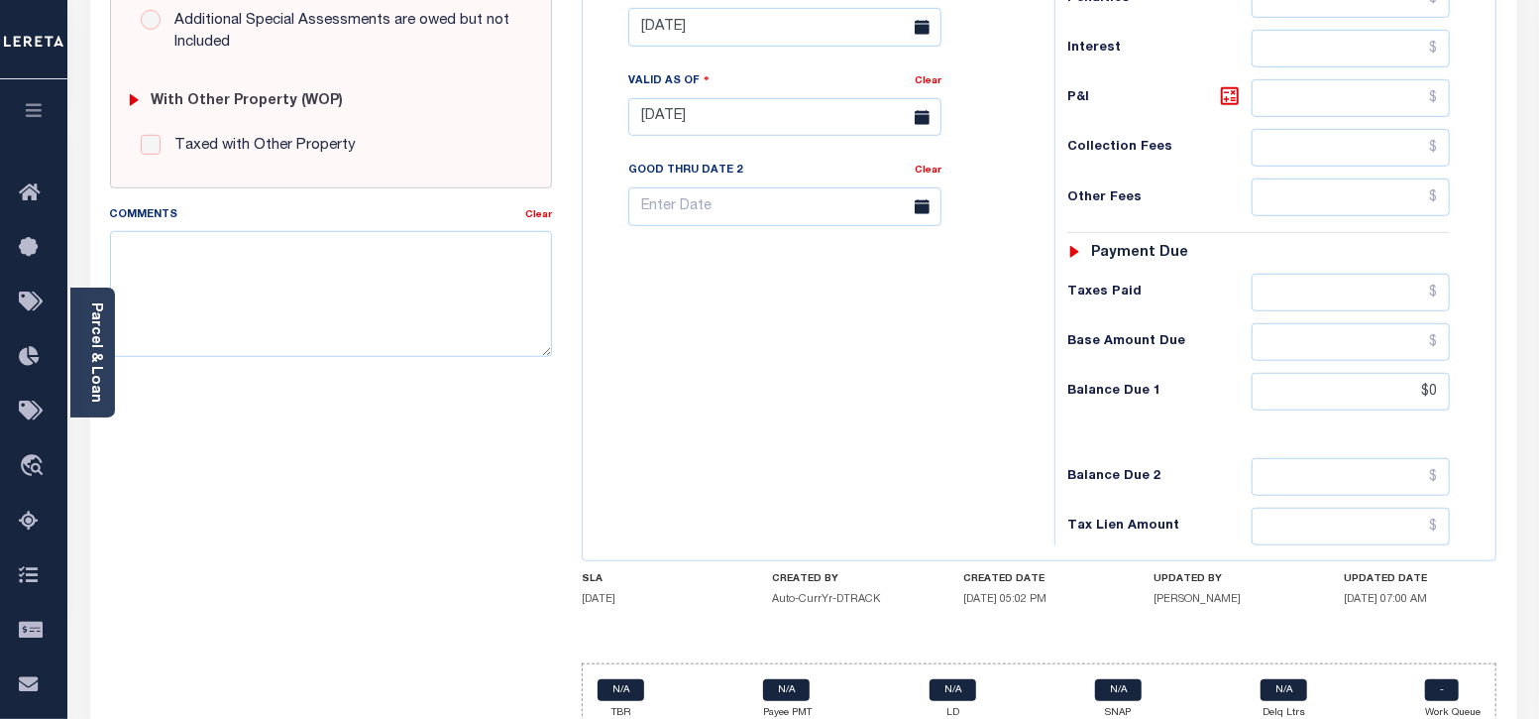
scroll to position [770, 0]
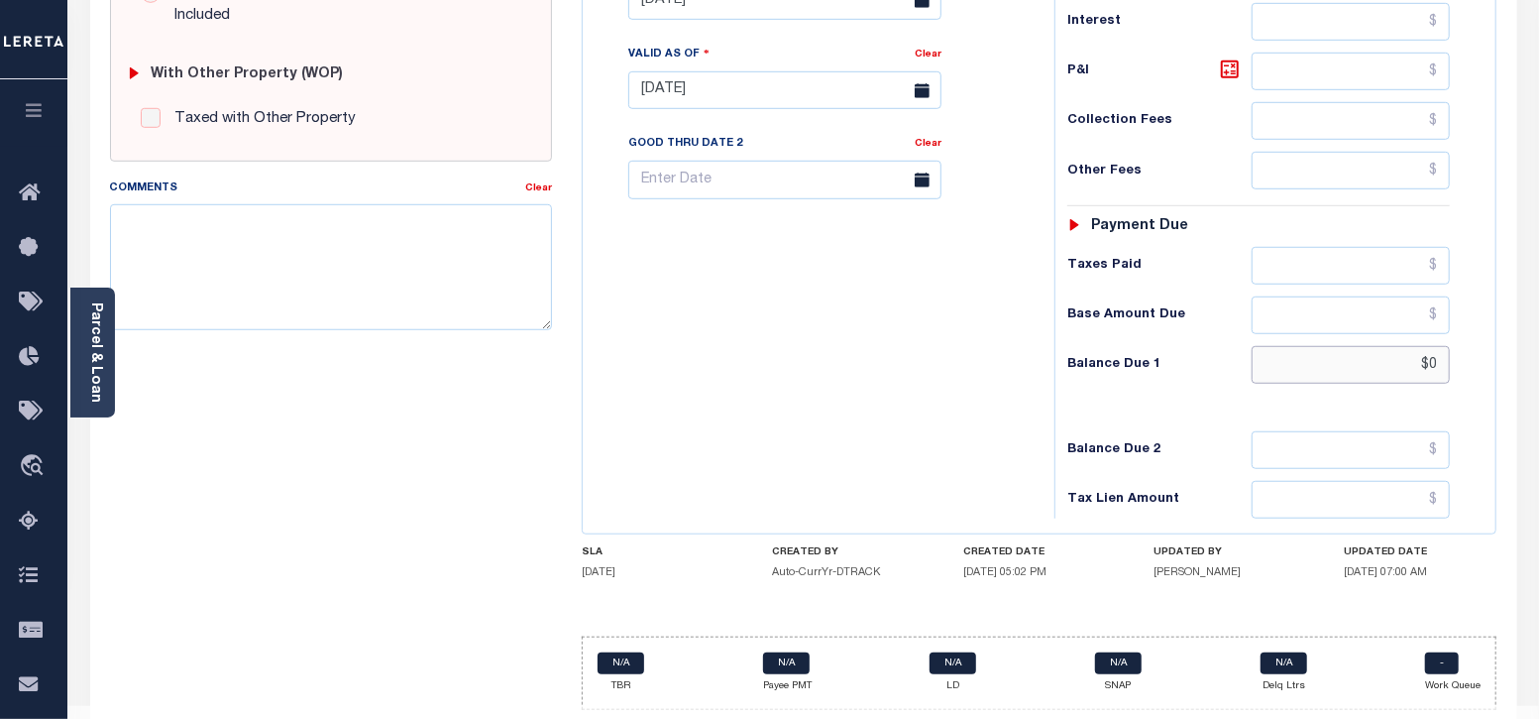
drag, startPoint x: 1428, startPoint y: 314, endPoint x: 1449, endPoint y: 316, distance: 20.9
click at [1449, 346] on input "$0" at bounding box center [1351, 365] width 198 height 38
type input "$00"
type input "[DATE]"
click at [852, 334] on div "Tax Bill No Multiple Payment Option Payment Plan Clear" at bounding box center [814, 80] width 452 height 875
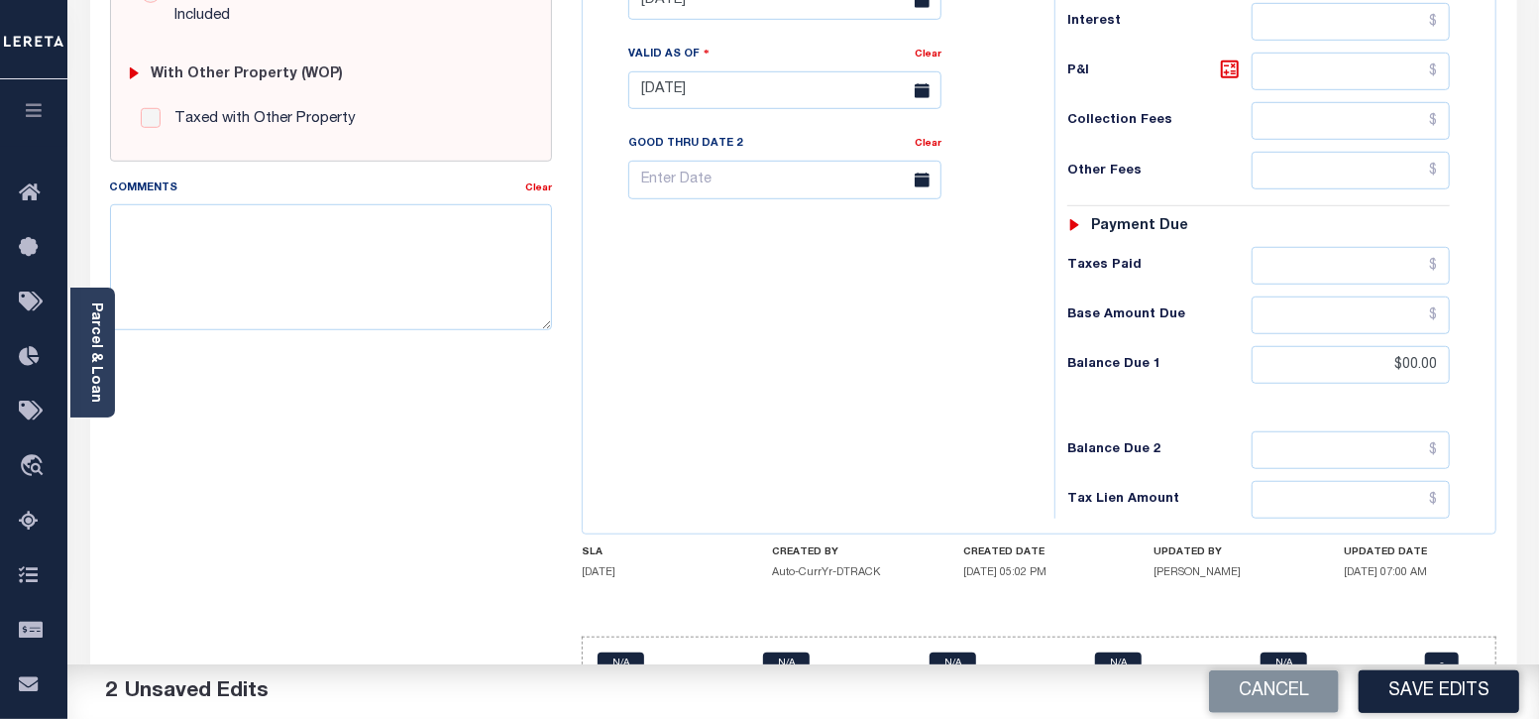
click at [1473, 686] on button "Save Edits" at bounding box center [1439, 691] width 161 height 43
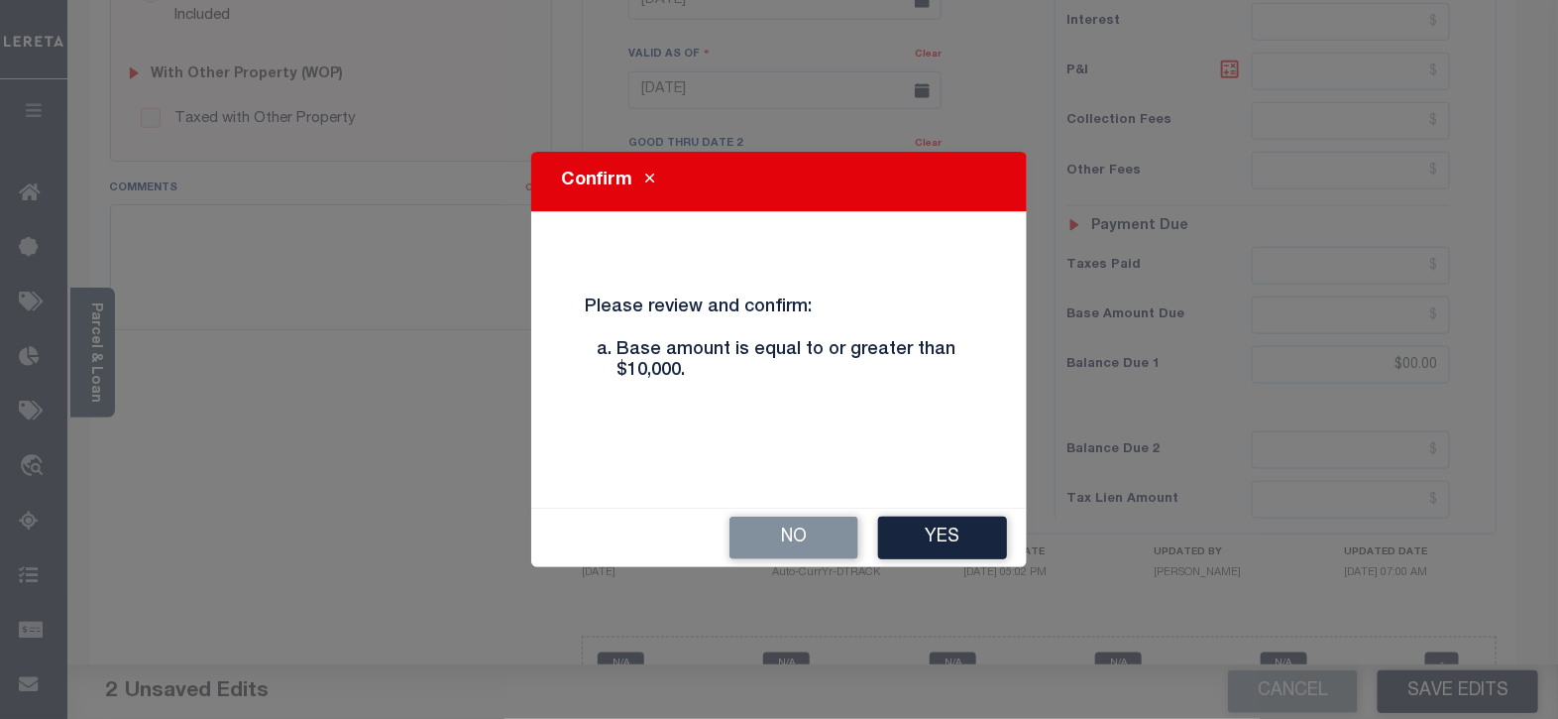
click at [645, 181] on icon "Close" at bounding box center [649, 178] width 9 height 15
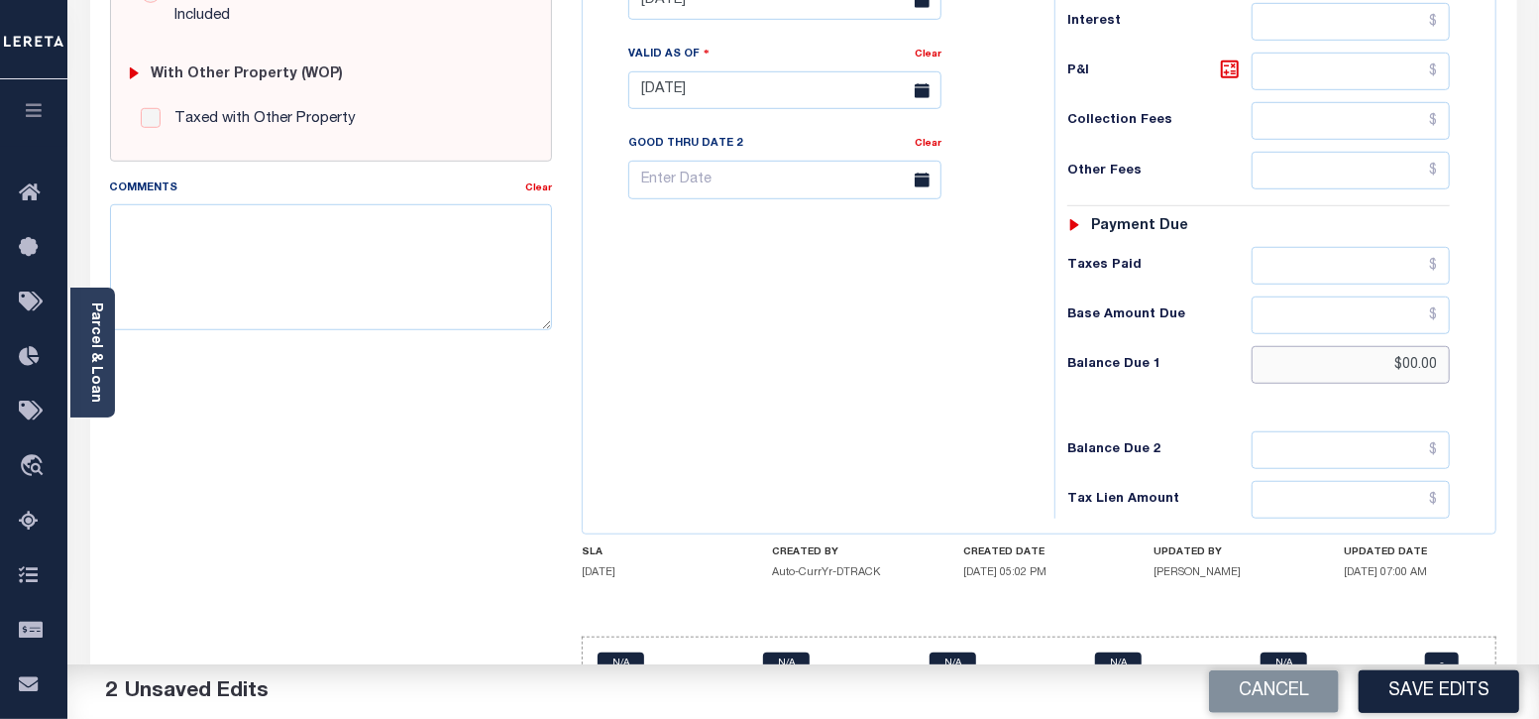
click at [1410, 346] on input "$00.00" at bounding box center [1351, 365] width 198 height 38
type input "$0.00"
click at [1434, 679] on button "Save Edits" at bounding box center [1439, 691] width 161 height 43
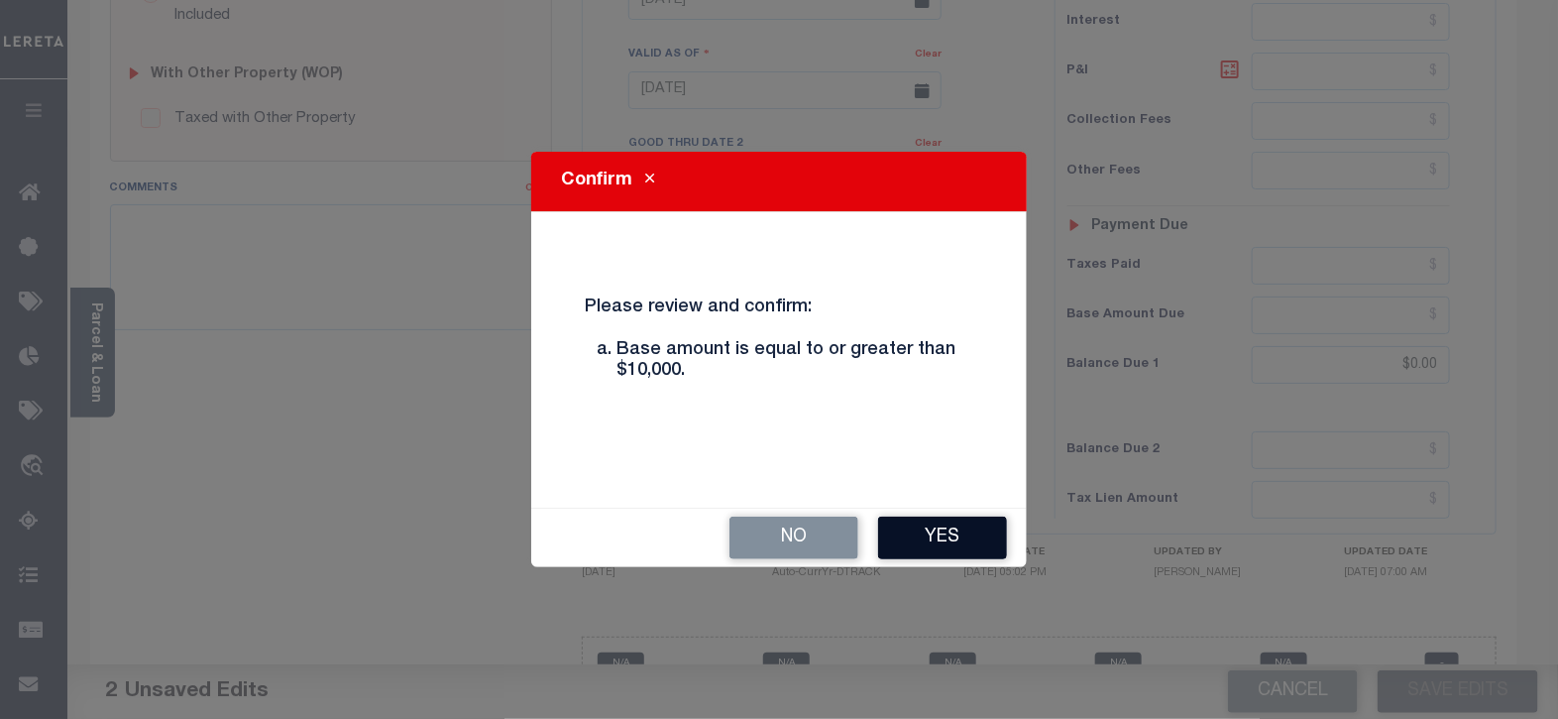
click at [944, 551] on button "Yes" at bounding box center [942, 537] width 129 height 43
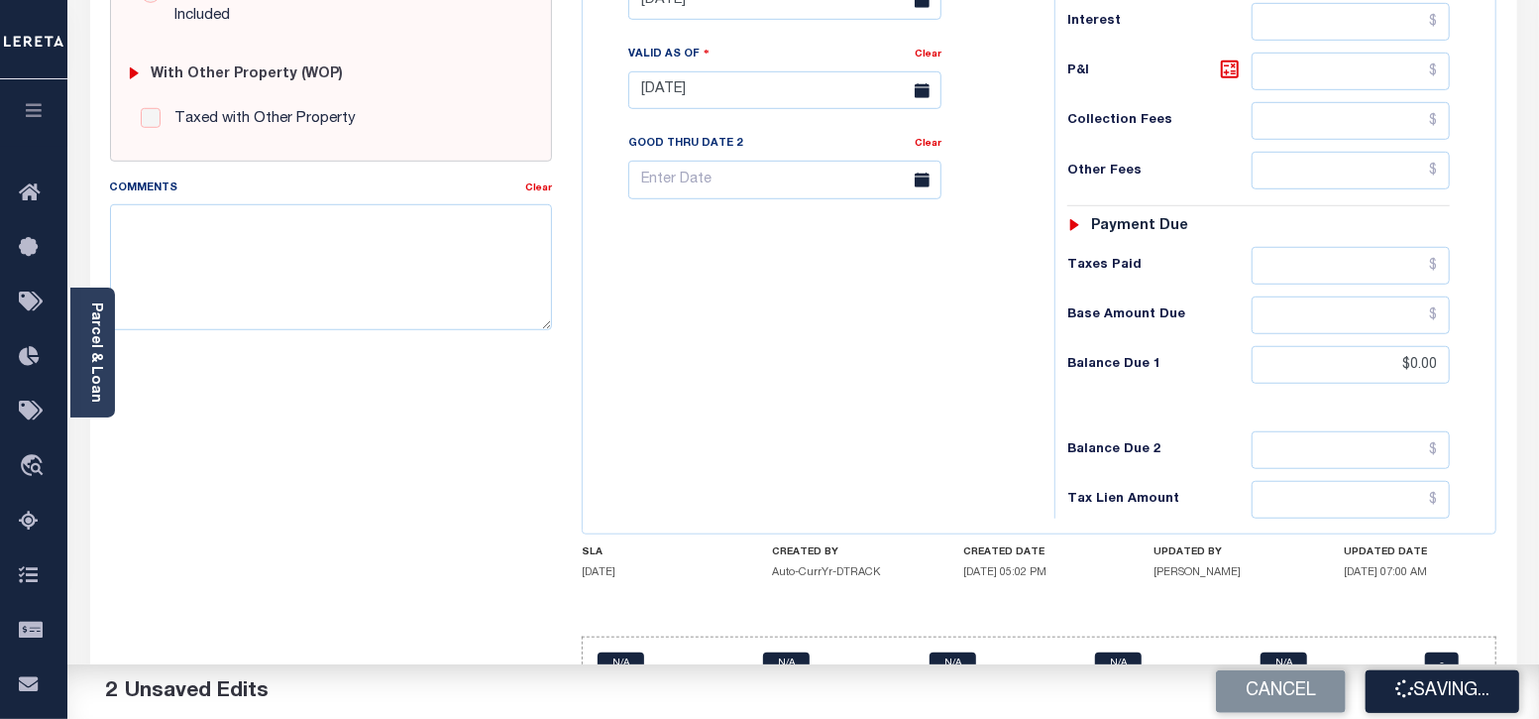
checkbox input "false"
type input "$13,268.63"
type input "$0"
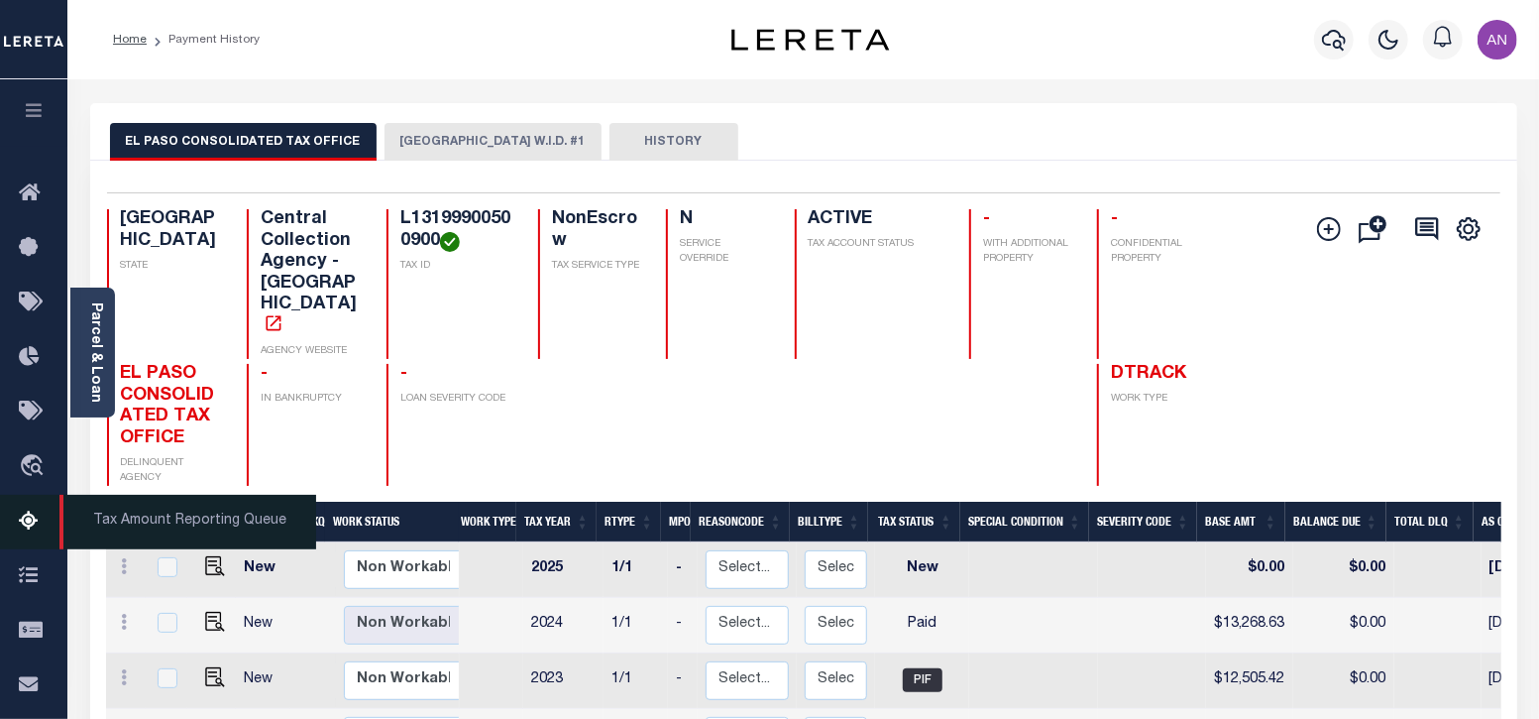
click at [34, 521] on icon at bounding box center [35, 521] width 32 height 25
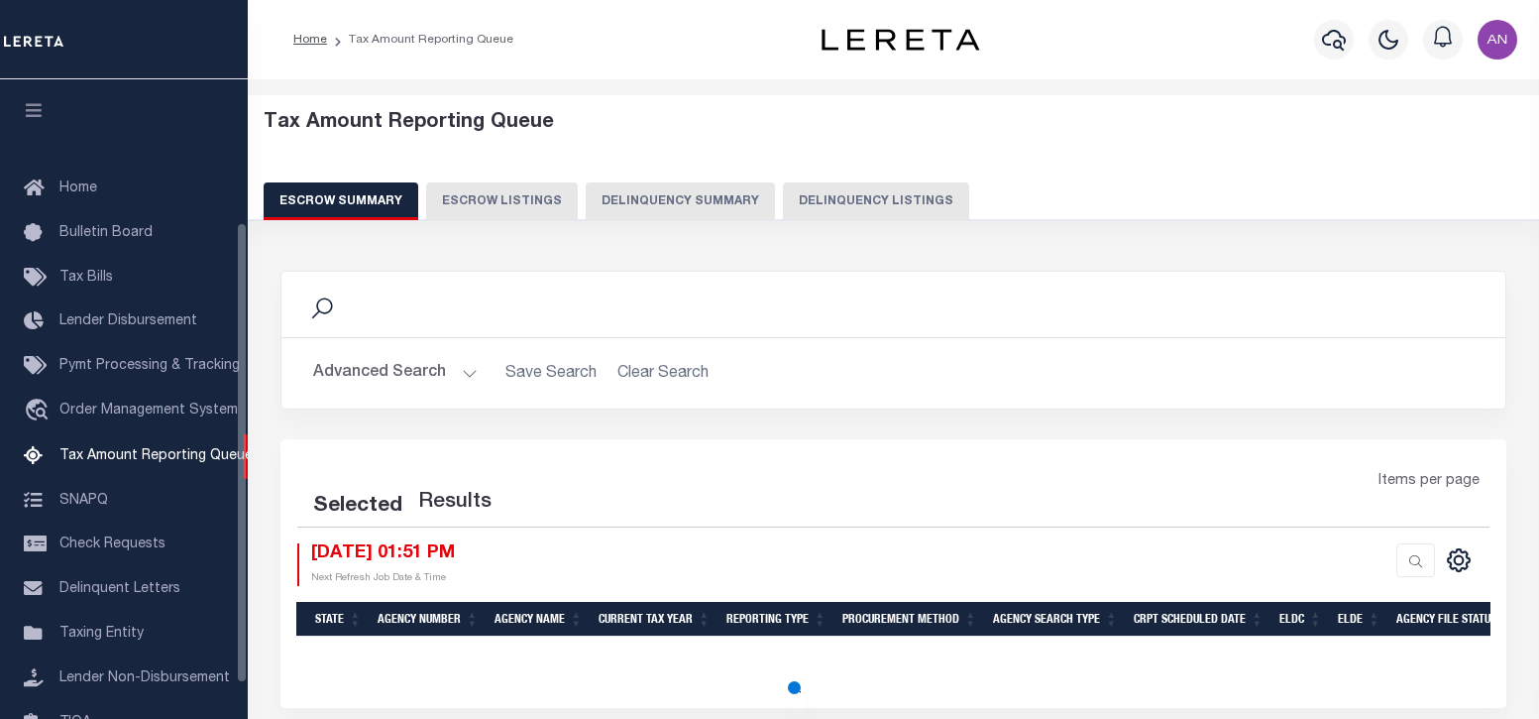
select select "100"
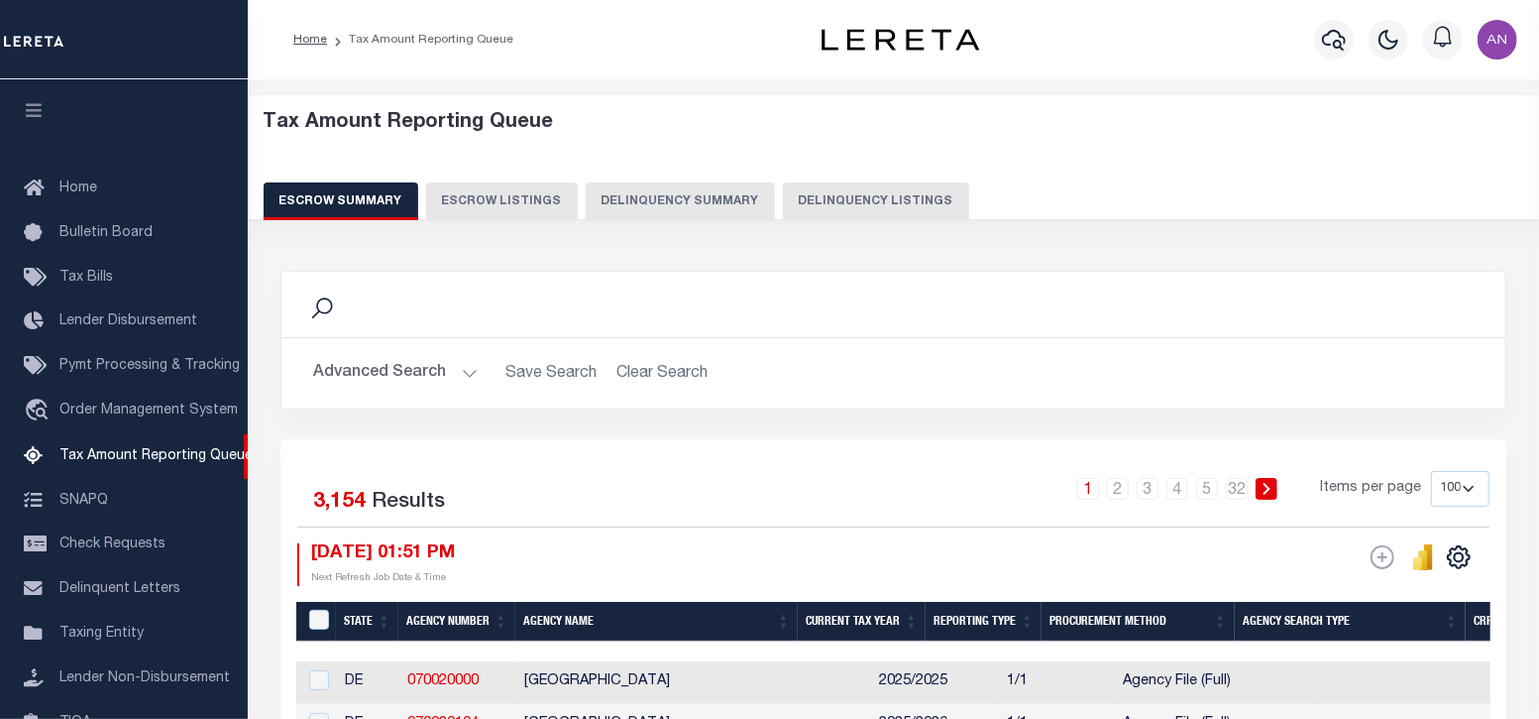
scroll to position [200, 0]
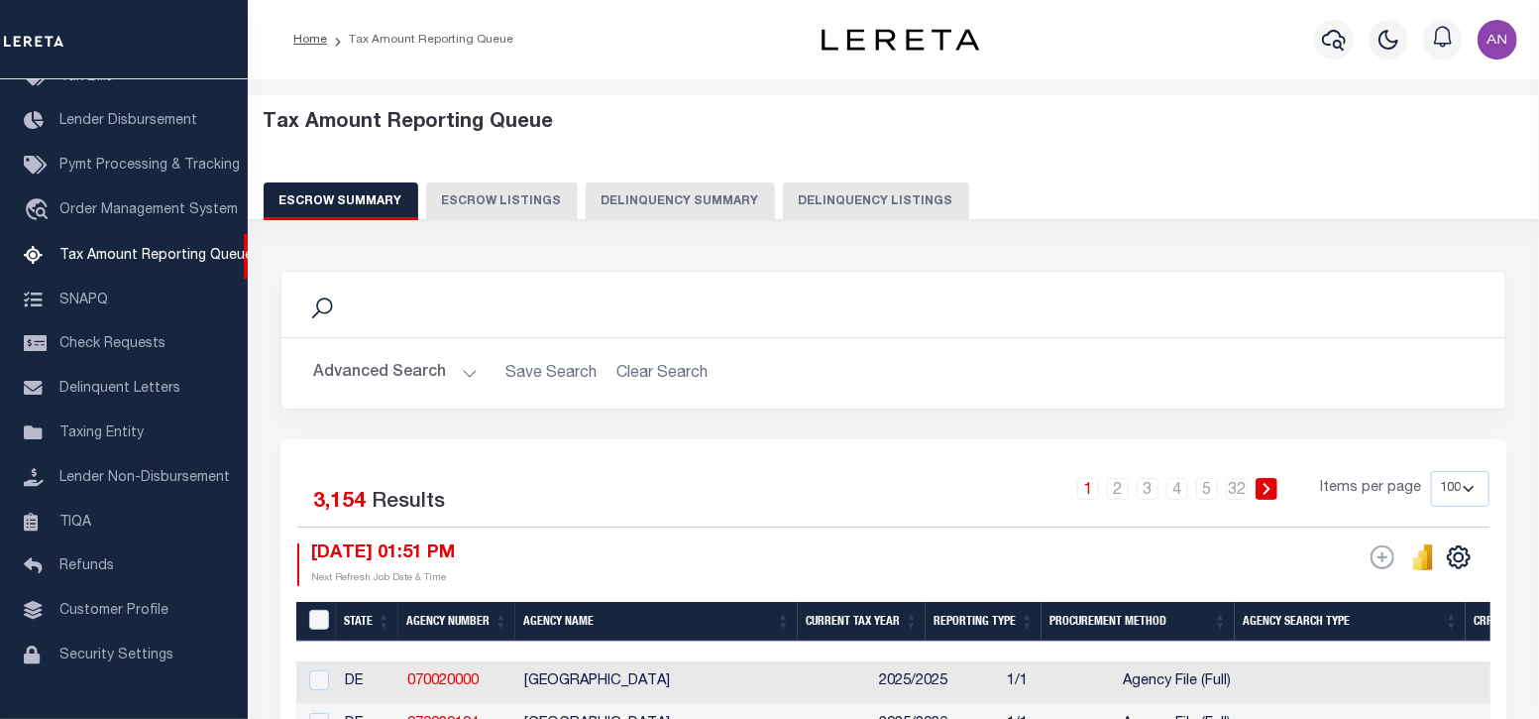
click at [812, 195] on button "Delinquency Listings" at bounding box center [876, 201] width 186 height 38
select select "100"
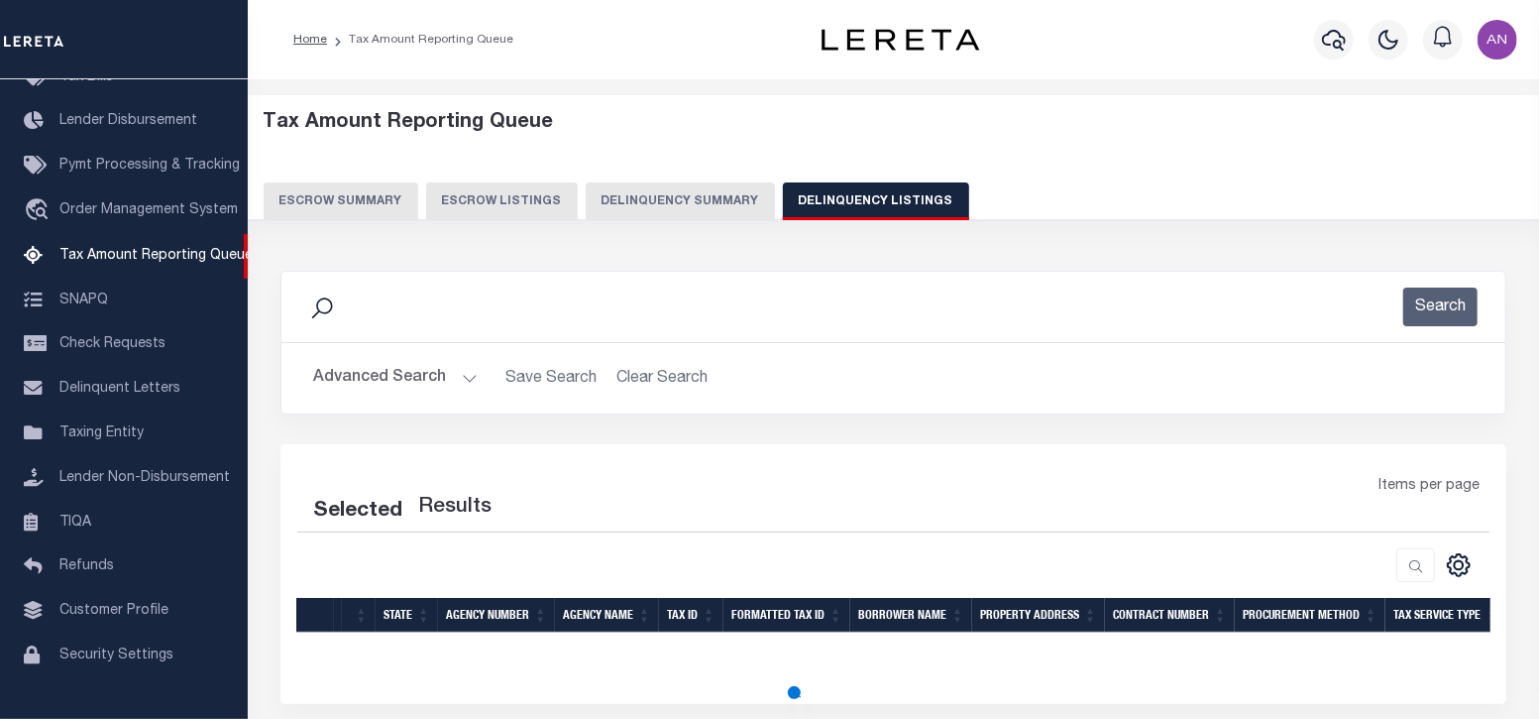
select select "100"
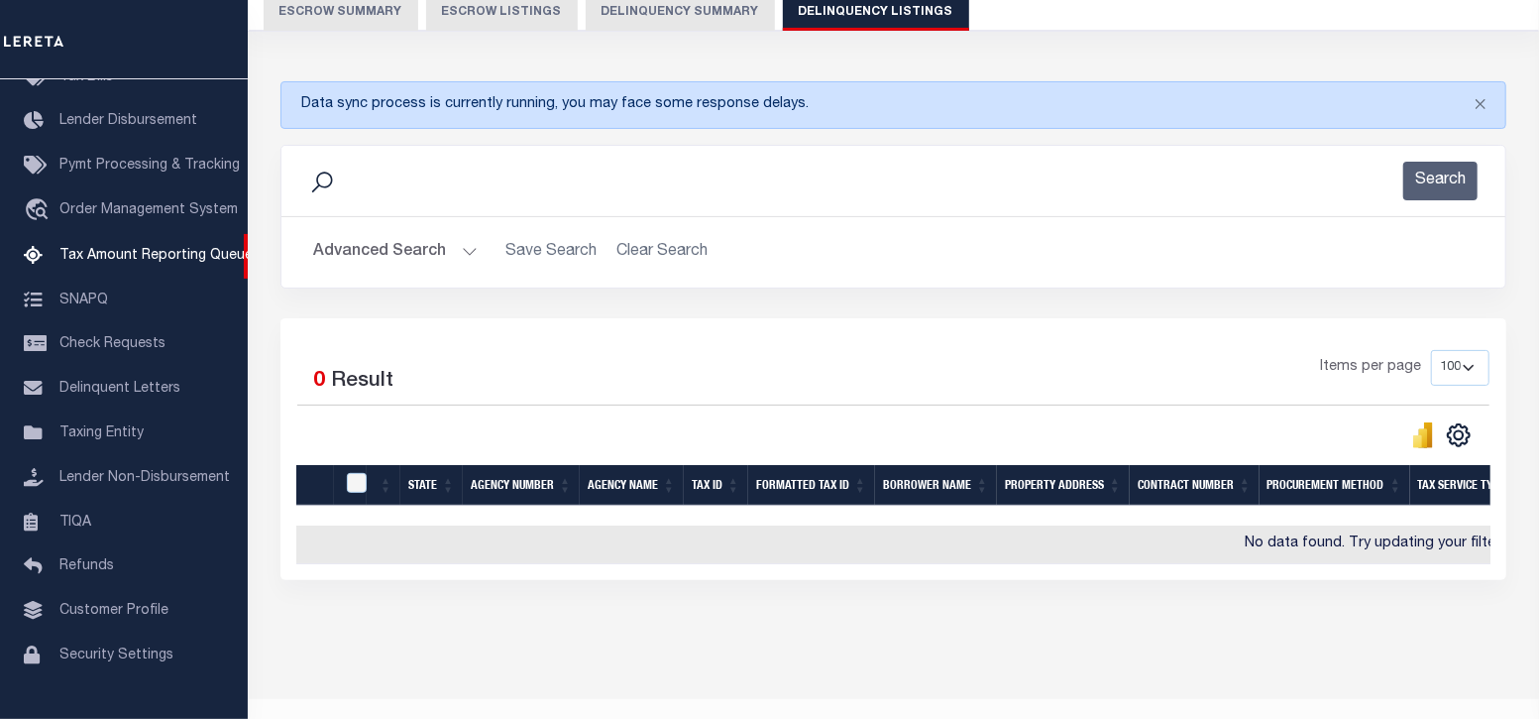
scroll to position [242, 0]
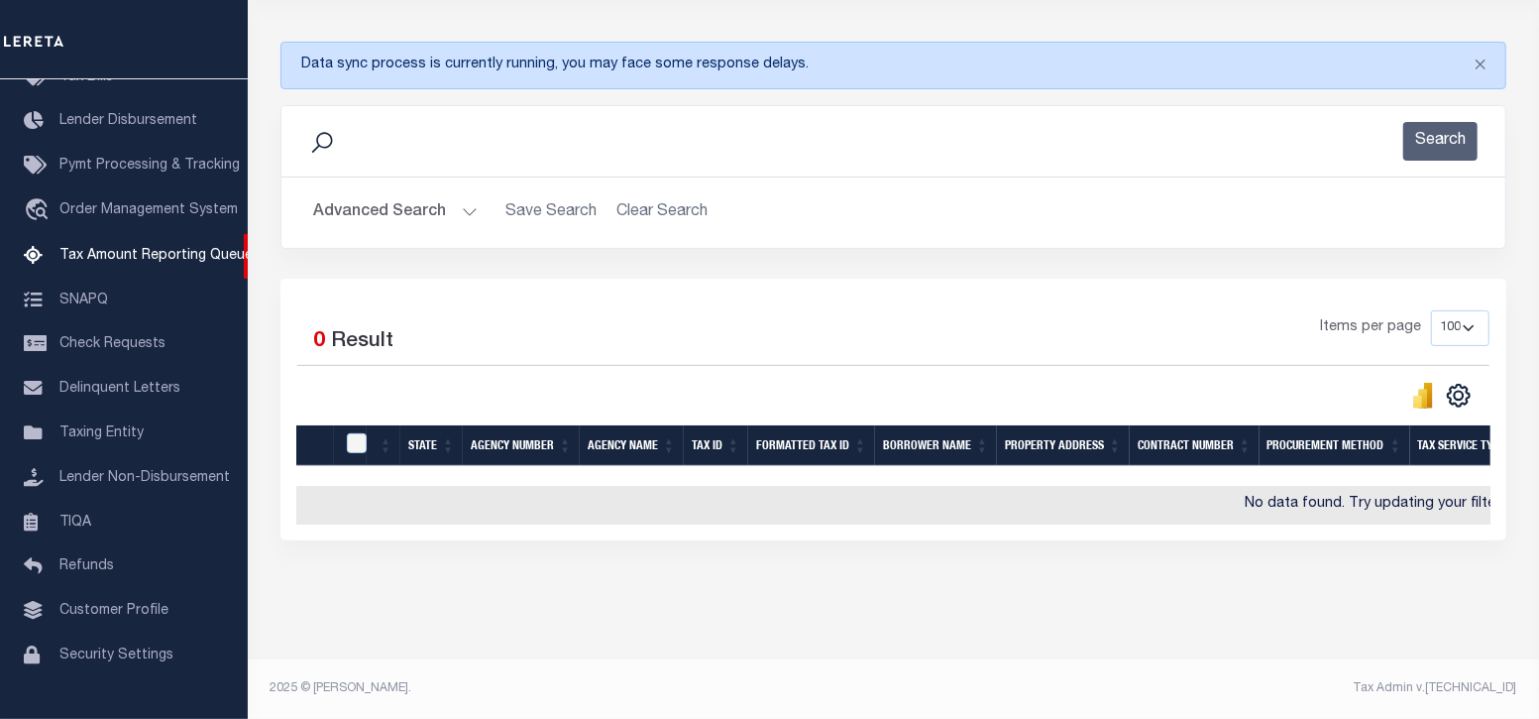
click at [406, 193] on button "Advanced Search" at bounding box center [395, 212] width 165 height 39
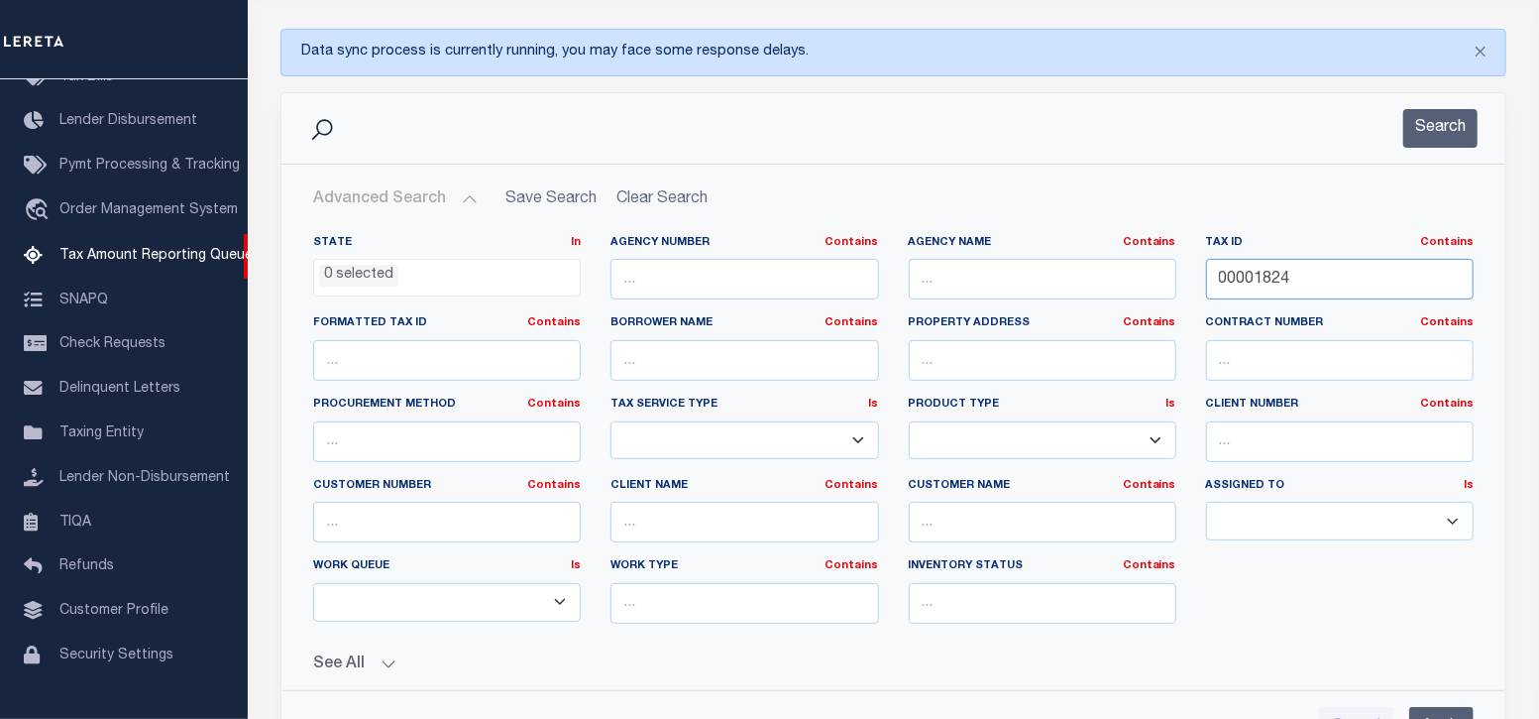
click at [1265, 272] on input "00001824" at bounding box center [1340, 279] width 268 height 41
click at [1283, 271] on input "00001824" at bounding box center [1340, 279] width 268 height 41
paste input "38105280"
type input "38105280"
click at [1419, 141] on button "Search" at bounding box center [1440, 128] width 74 height 39
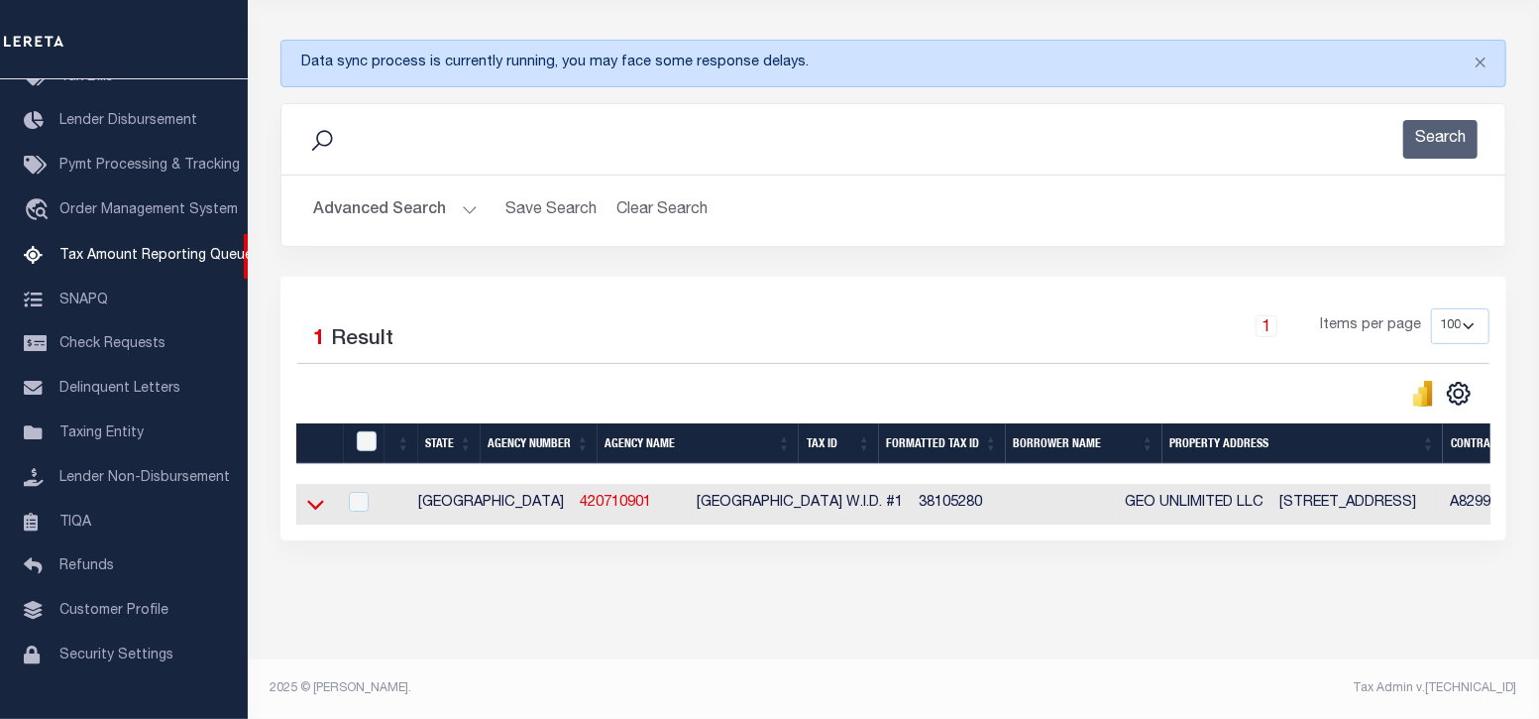
click at [311, 494] on icon at bounding box center [315, 504] width 17 height 21
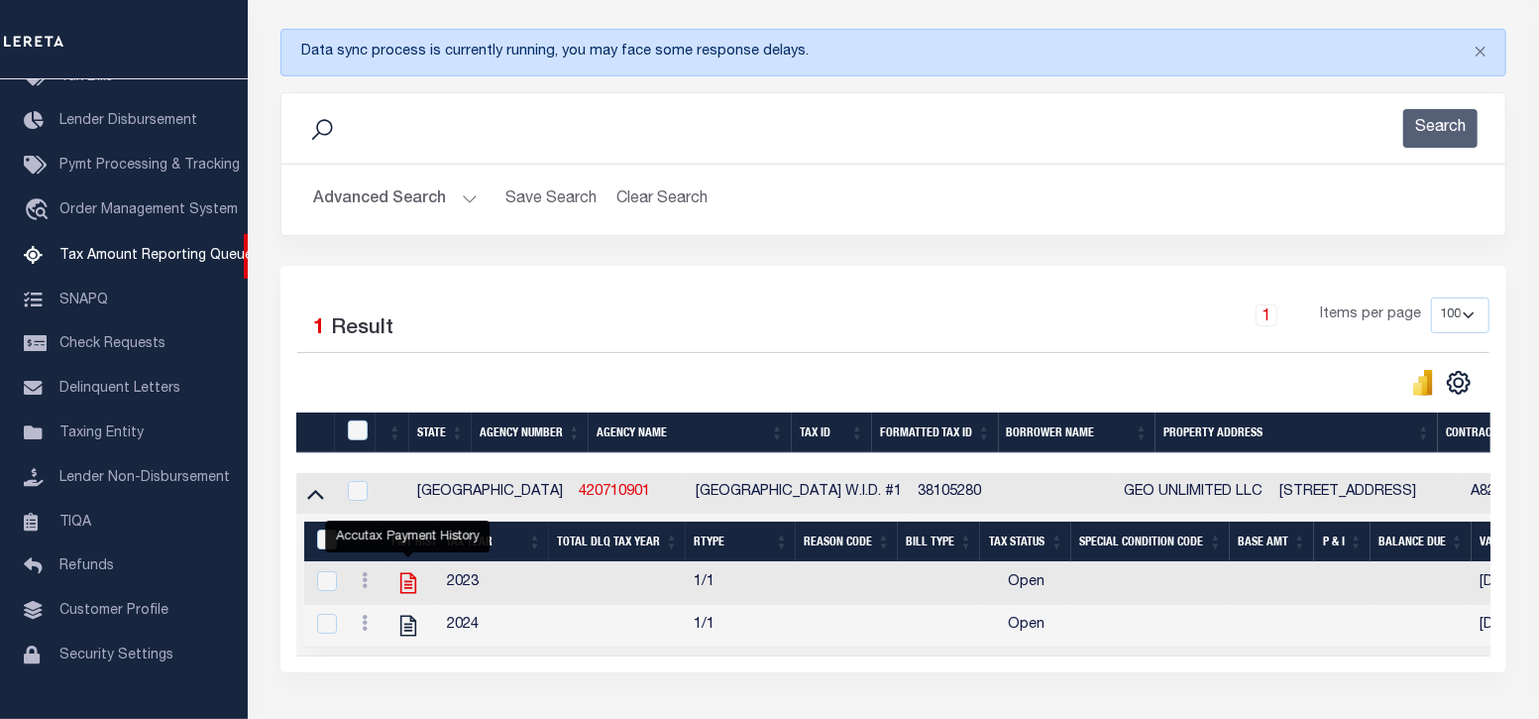
click at [406, 581] on icon "" at bounding box center [408, 583] width 26 height 26
checkbox input "true"
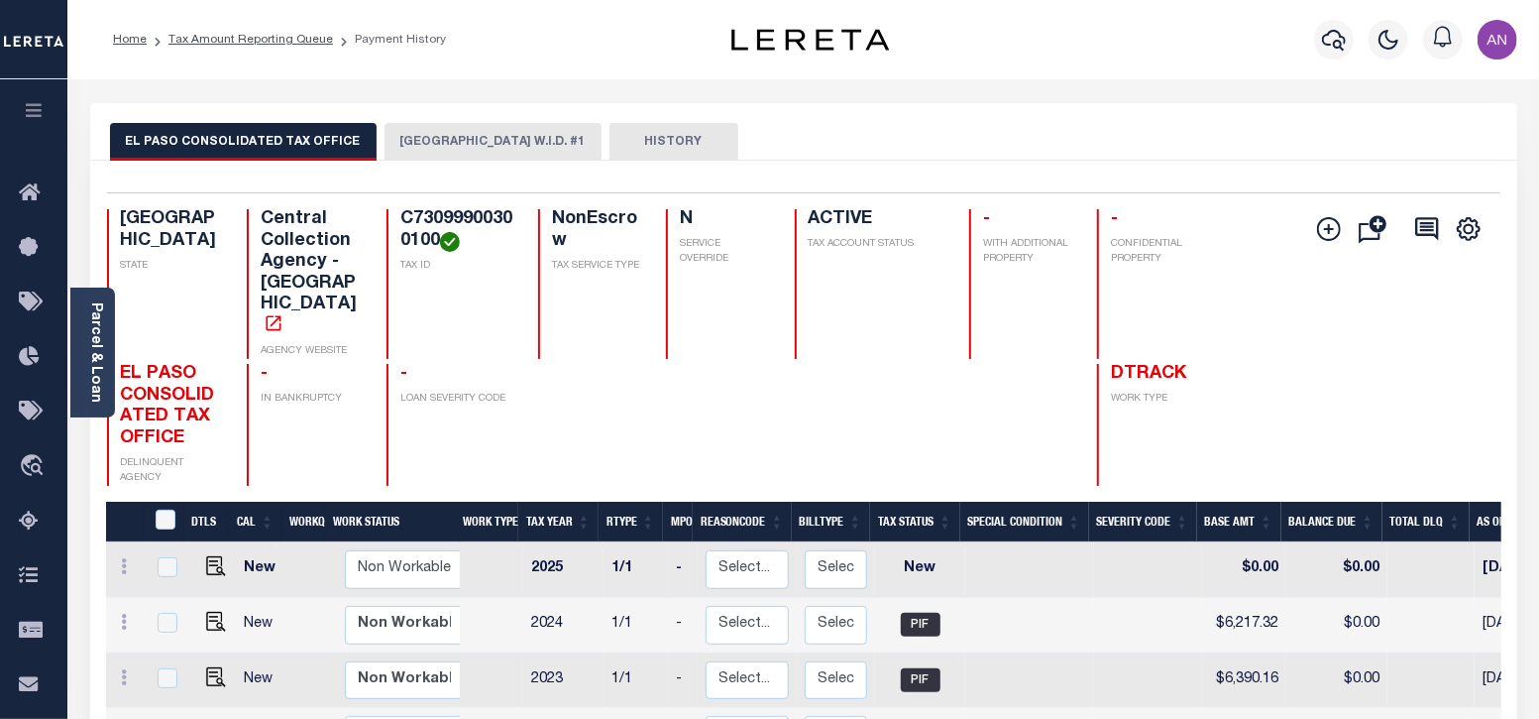
click at [426, 139] on button "[GEOGRAPHIC_DATA] W.I.D. #1" at bounding box center [493, 142] width 217 height 38
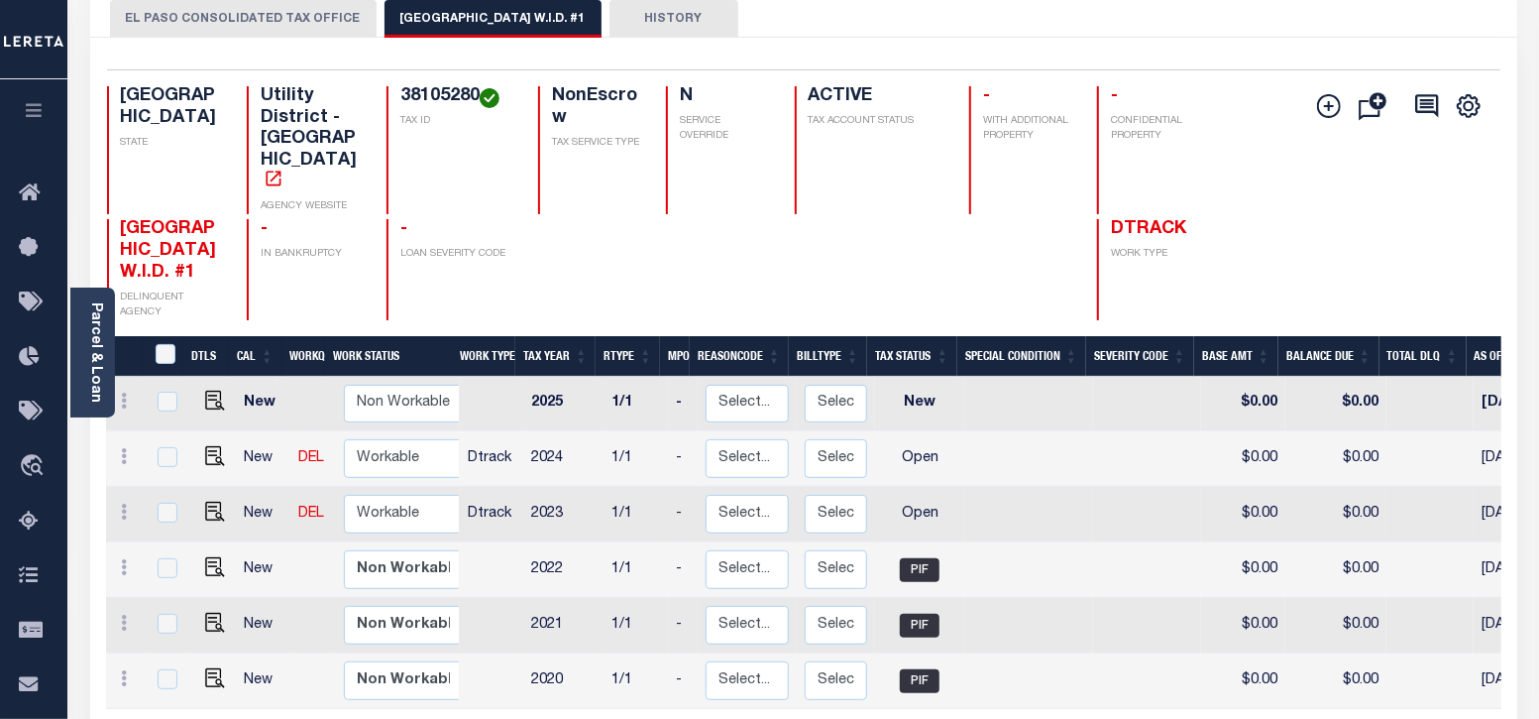
scroll to position [123, 0]
click at [205, 501] on img "" at bounding box center [215, 511] width 20 height 20
checkbox input "true"
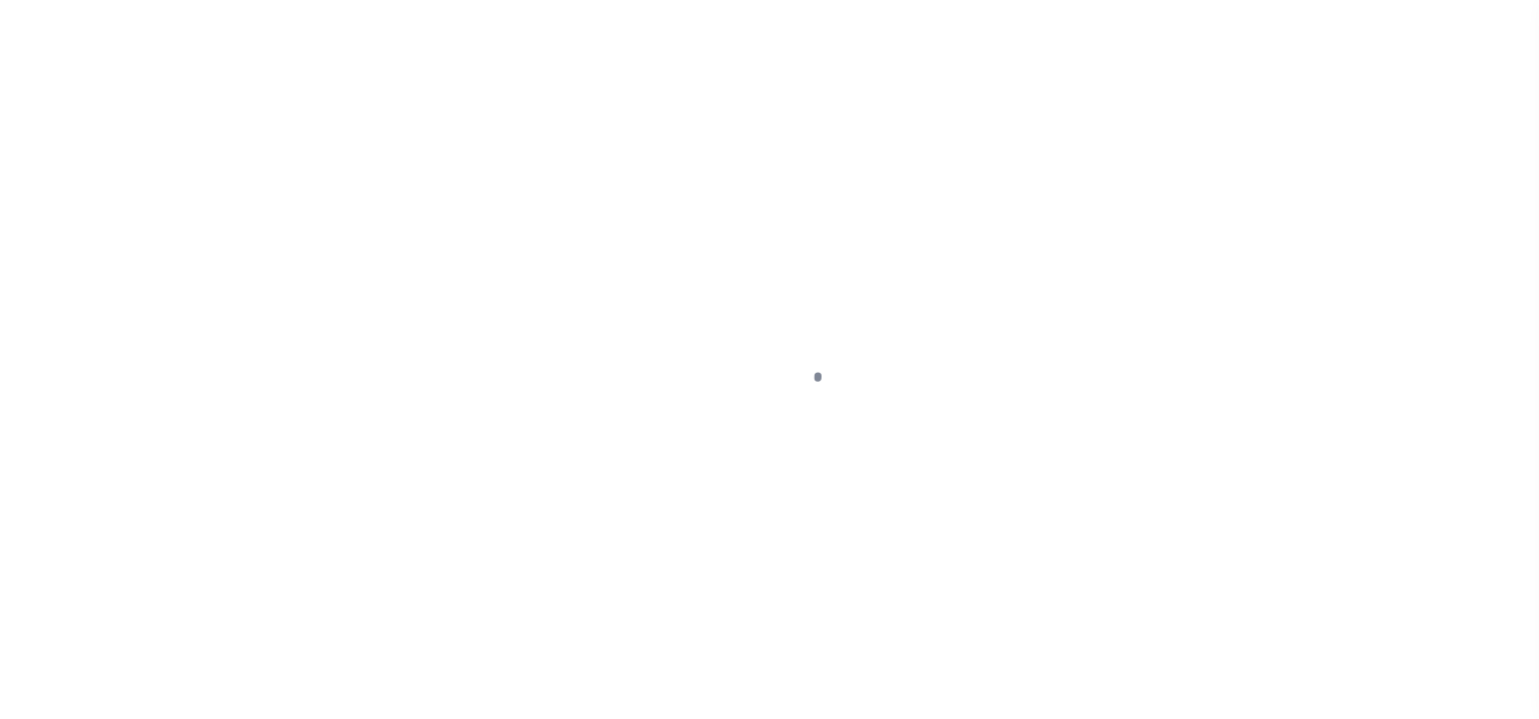
select select "OP2"
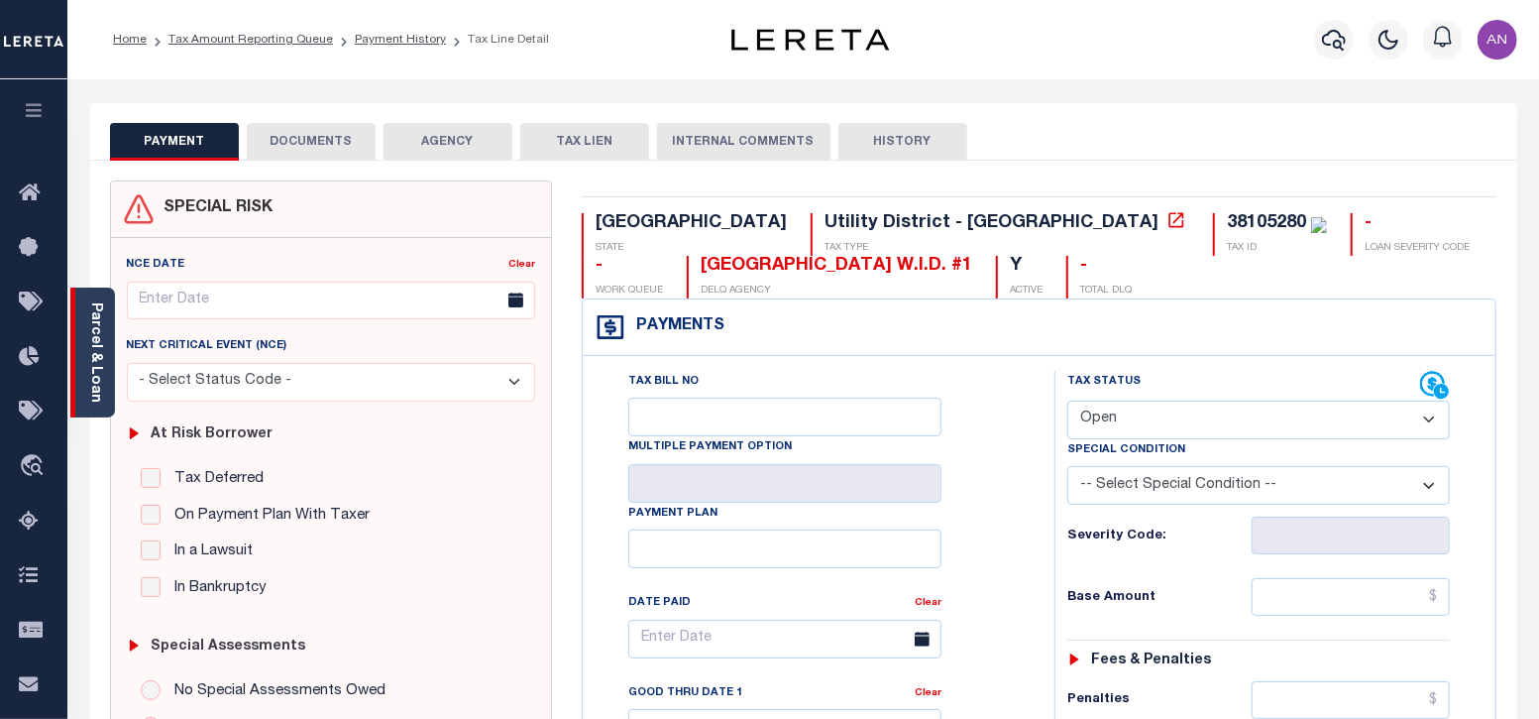
click at [89, 342] on link "Parcel & Loan" at bounding box center [95, 352] width 14 height 100
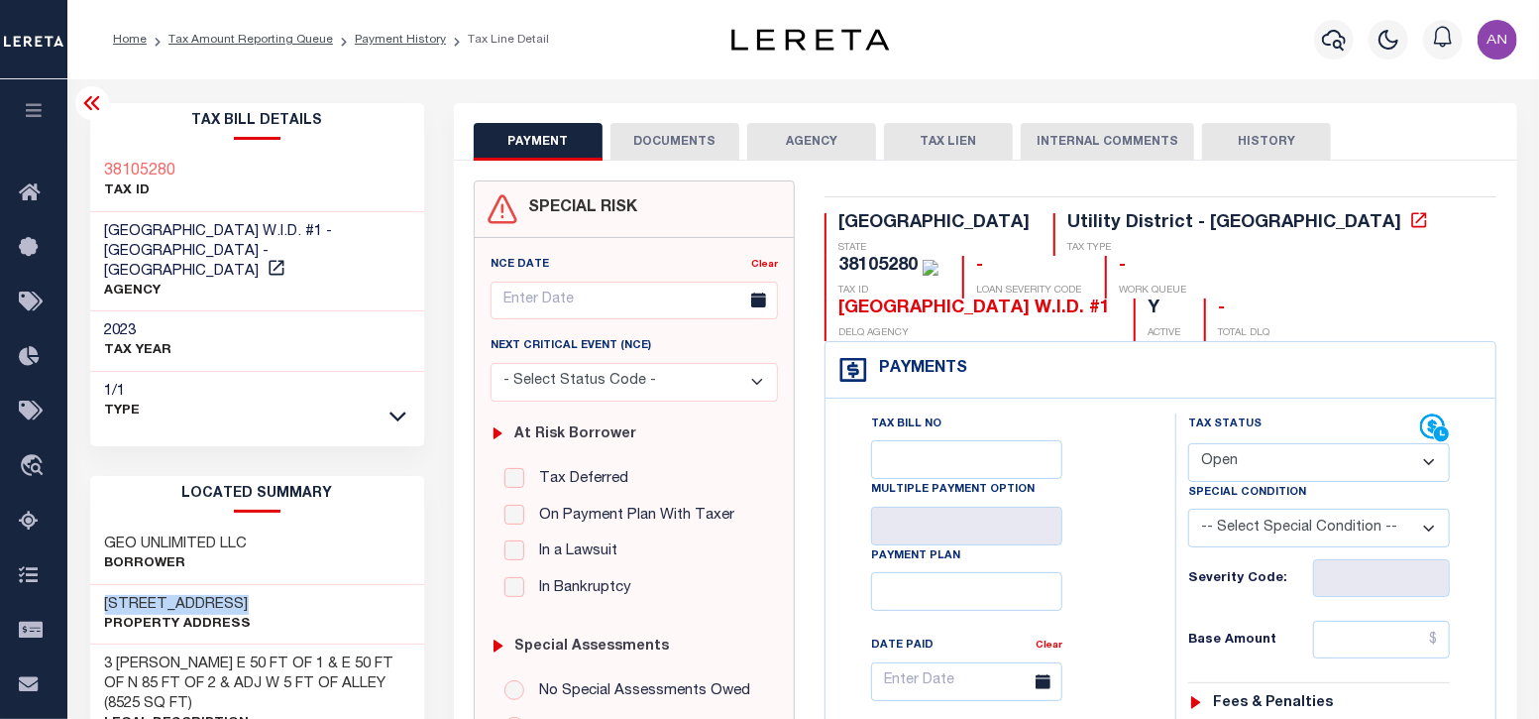
drag, startPoint x: 104, startPoint y: 582, endPoint x: 243, endPoint y: 583, distance: 138.8
click at [243, 585] on div "[STREET_ADDRESS] Property Address" at bounding box center [257, 615] width 335 height 60
copy h3 "[STREET_ADDRESS]"
click at [656, 158] on button "DOCUMENTS" at bounding box center [675, 142] width 129 height 38
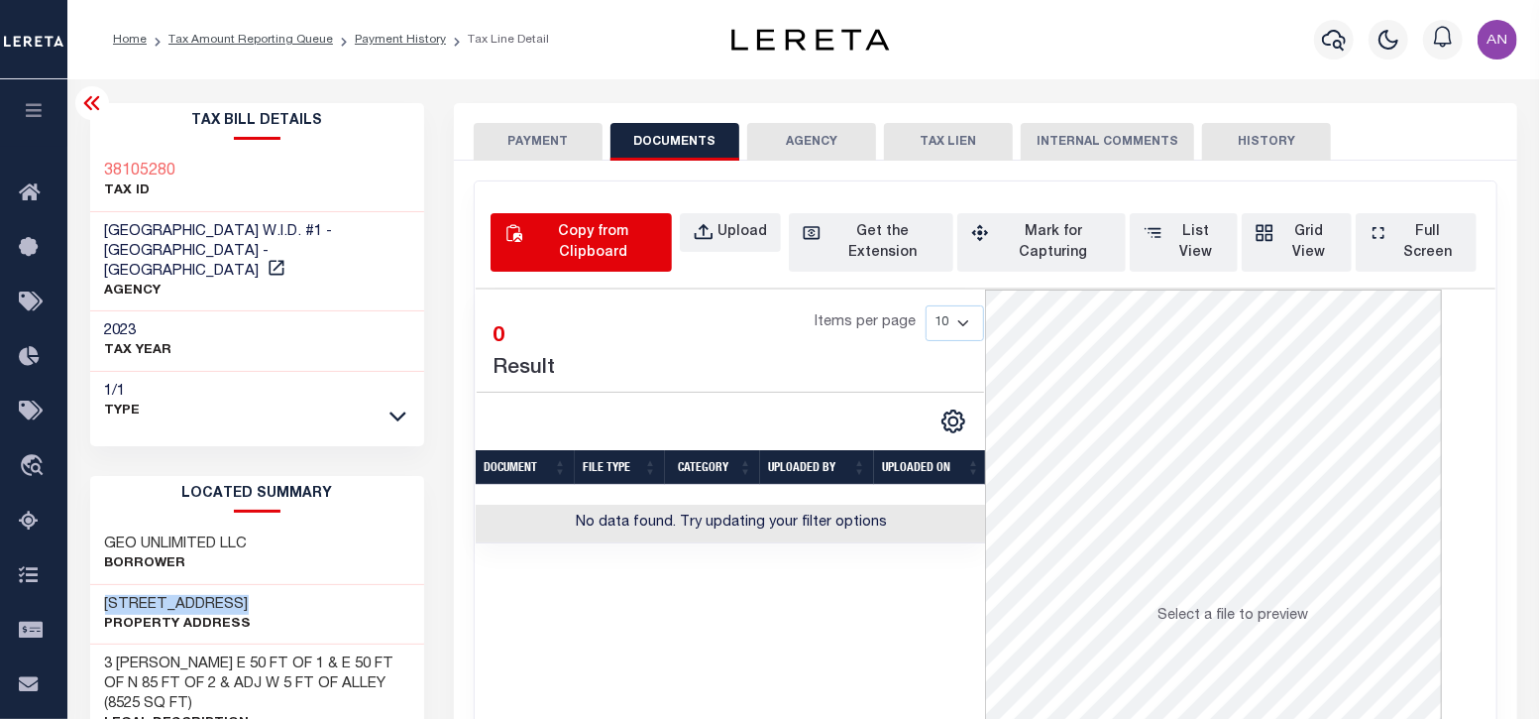
click at [622, 241] on div "Copy from Clipboard" at bounding box center [592, 243] width 131 height 42
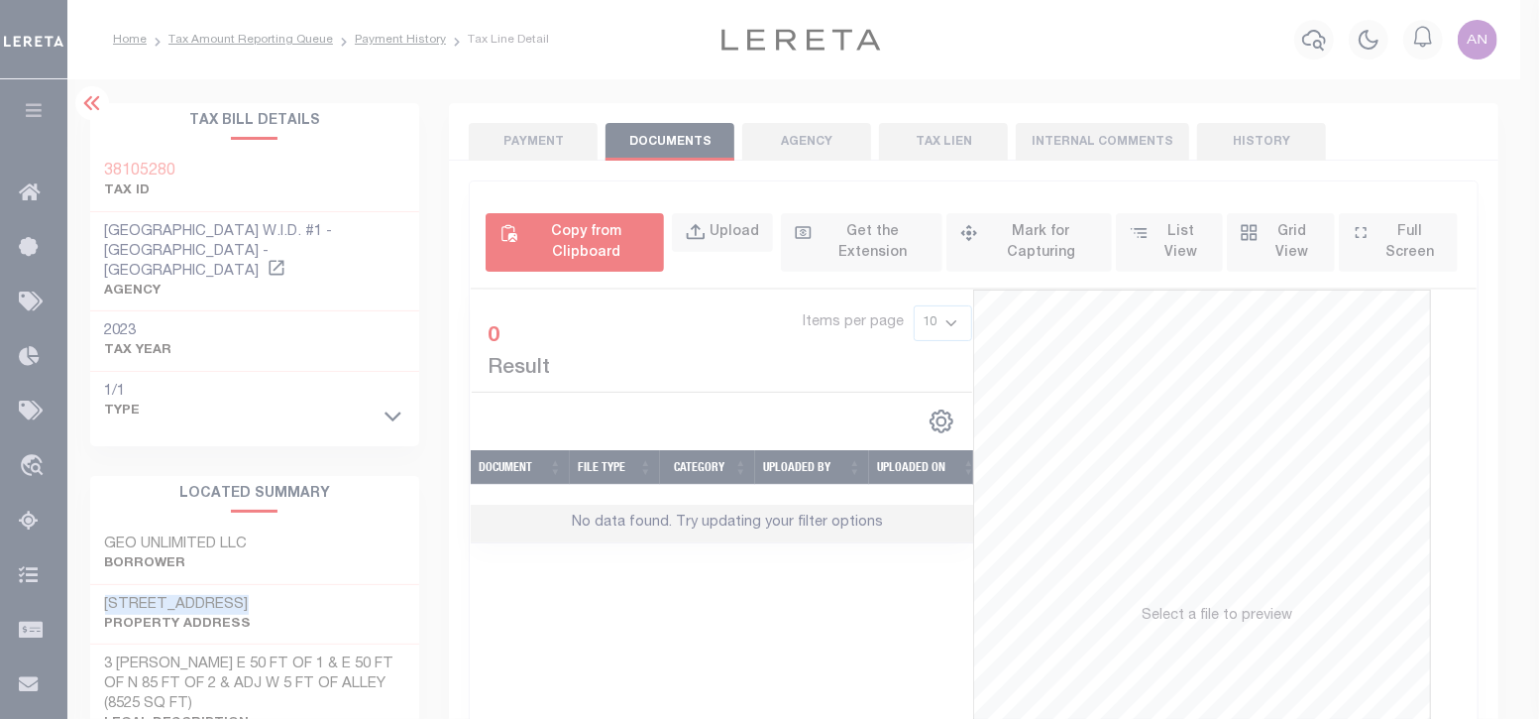
select select "POP"
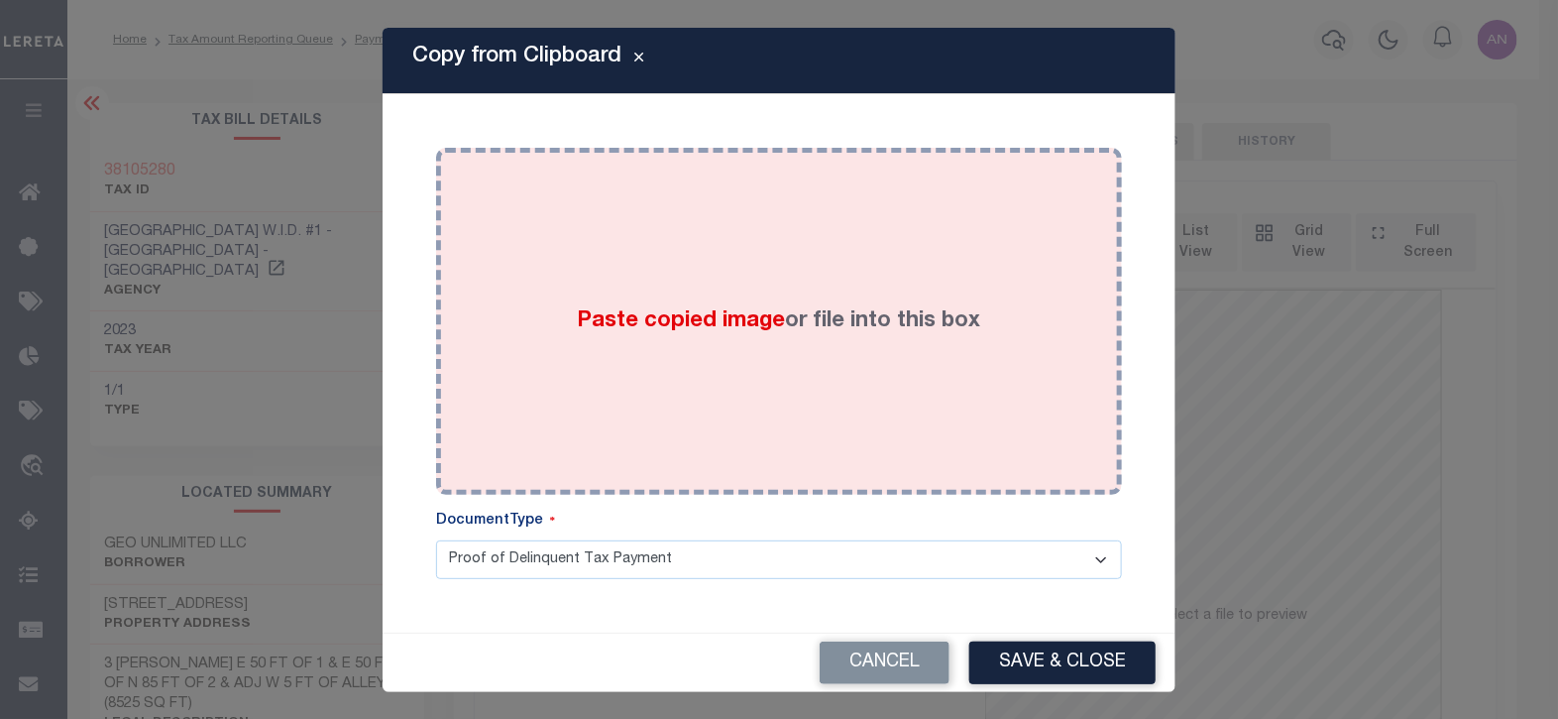
click at [753, 288] on div "Paste copied image or file into this box" at bounding box center [779, 321] width 656 height 317
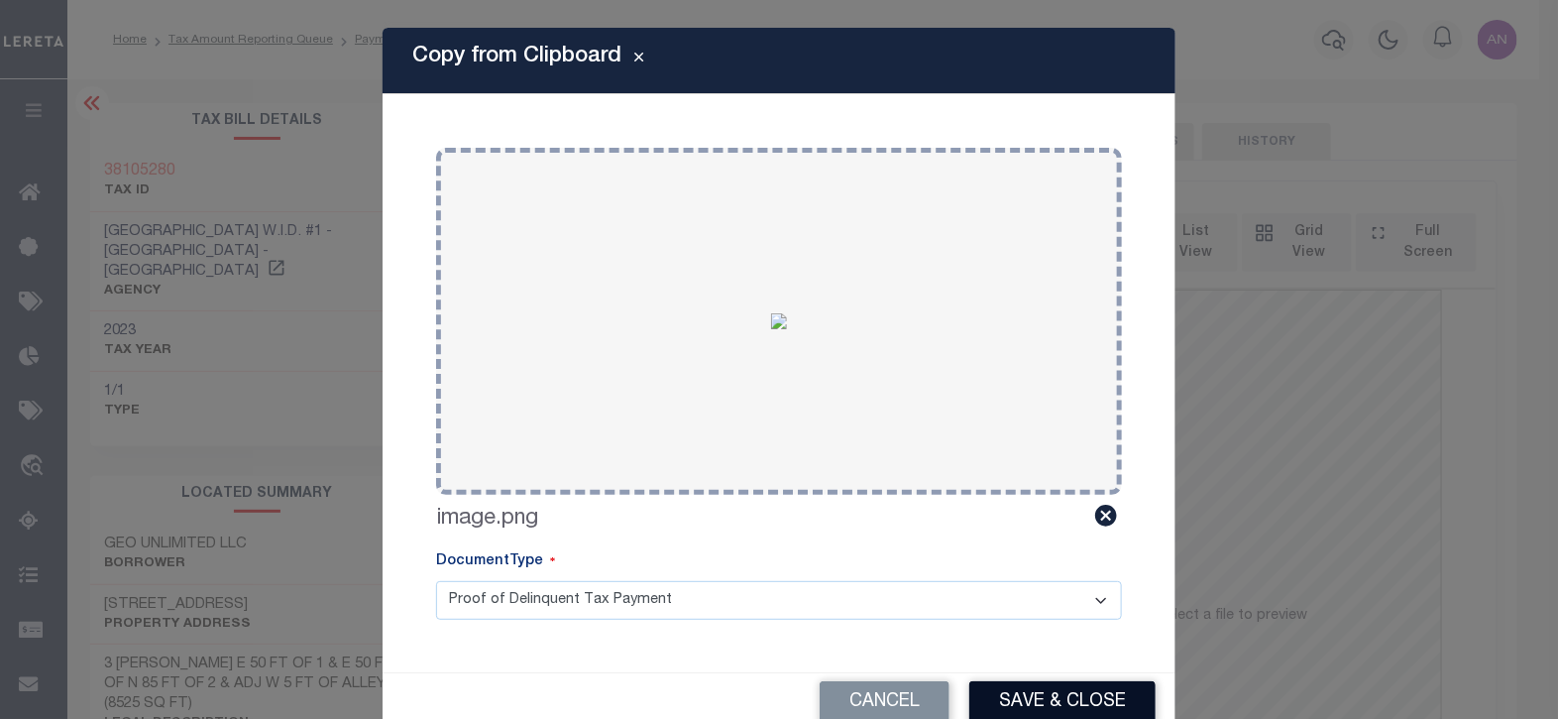
click at [1019, 683] on button "Save & Close" at bounding box center [1062, 702] width 186 height 43
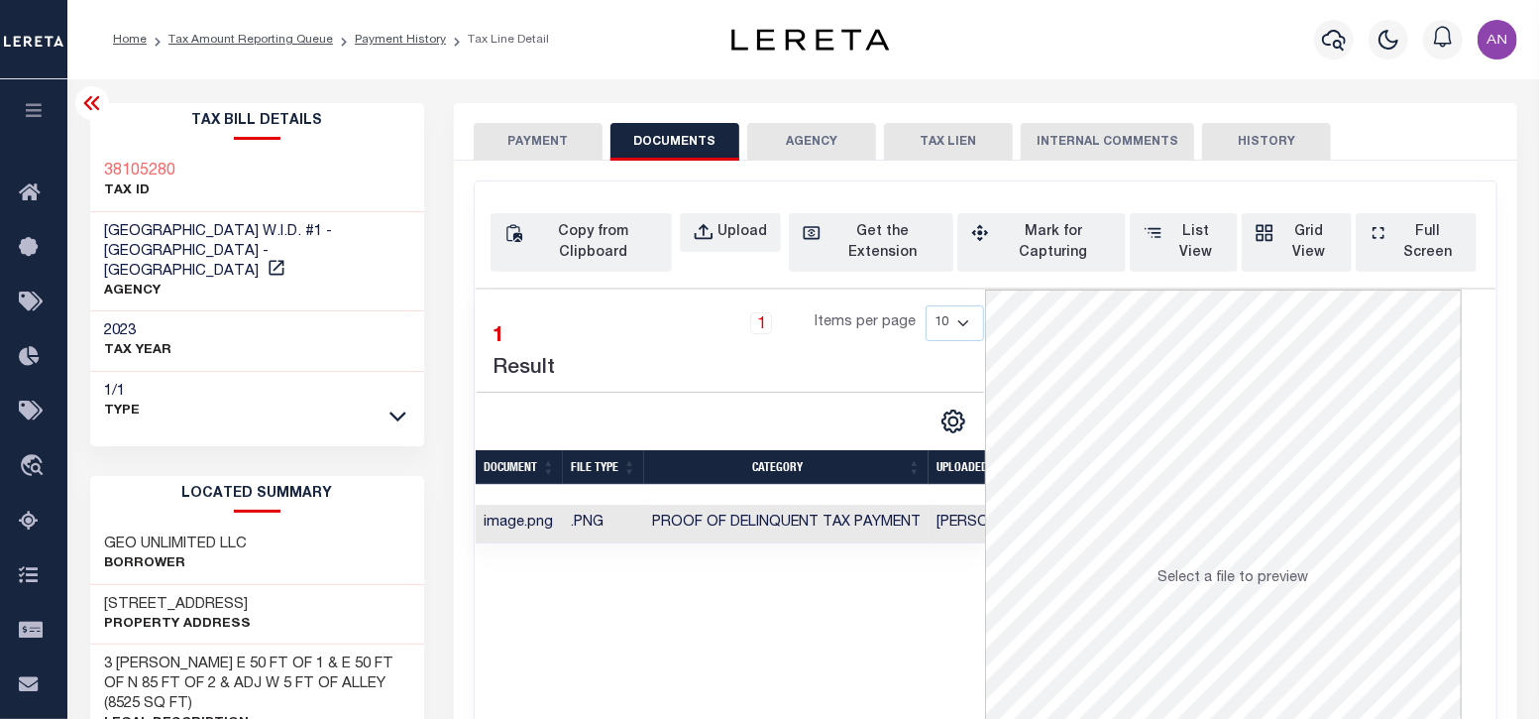
click at [506, 140] on button "PAYMENT" at bounding box center [538, 142] width 129 height 38
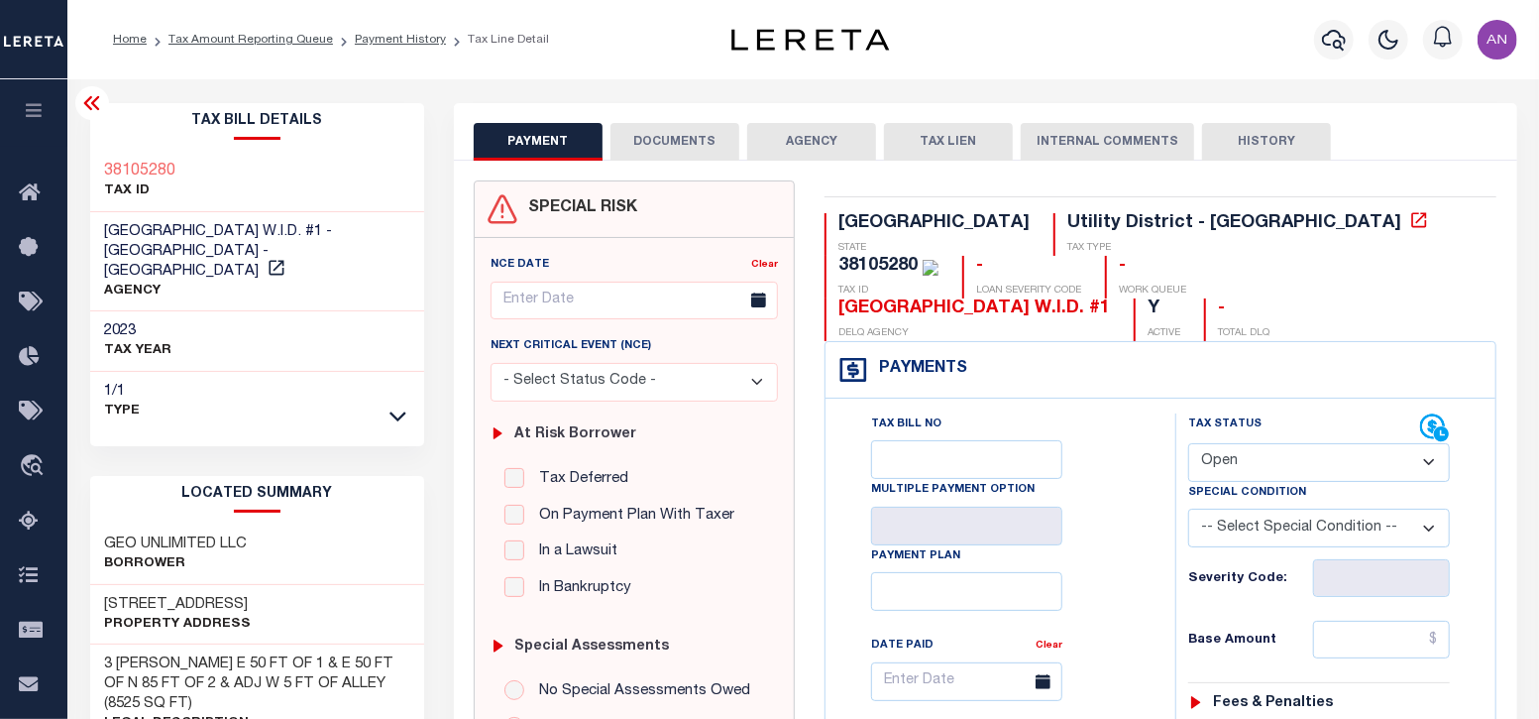
click at [1244, 443] on select "- Select Status Code - Open Due/Unpaid Paid Incomplete No Tax Due Internal Refu…" at bounding box center [1319, 462] width 262 height 39
select select "PYD"
click at [1188, 443] on select "- Select Status Code - Open Due/Unpaid Paid Incomplete No Tax Due Internal Refu…" at bounding box center [1319, 462] width 262 height 39
type input "[DATE]"
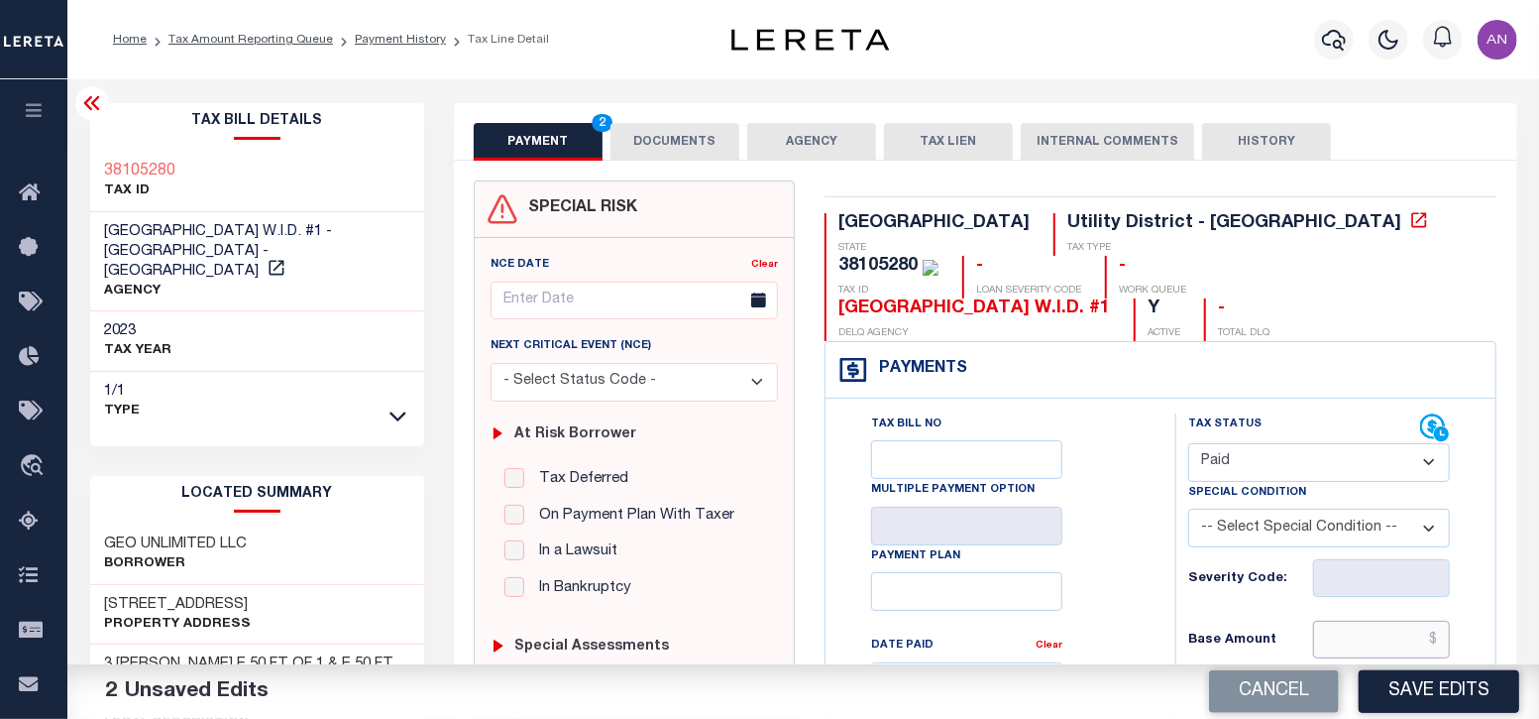
click at [1386, 620] on input "text" at bounding box center [1382, 639] width 138 height 38
type input "$0.00"
click at [1119, 584] on div "Tax Bill No Multiple Payment Option Payment Plan Clear" at bounding box center [995, 691] width 300 height 556
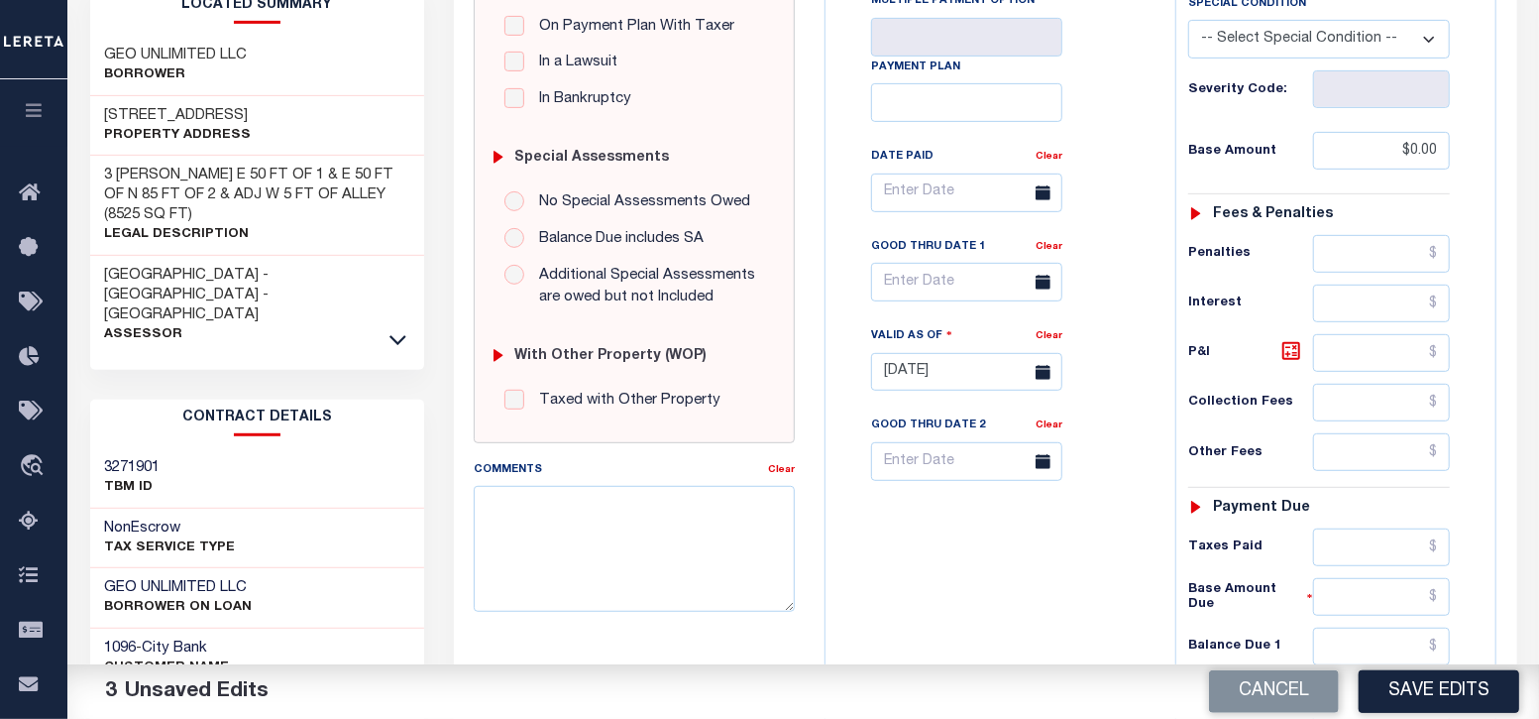
scroll to position [495, 0]
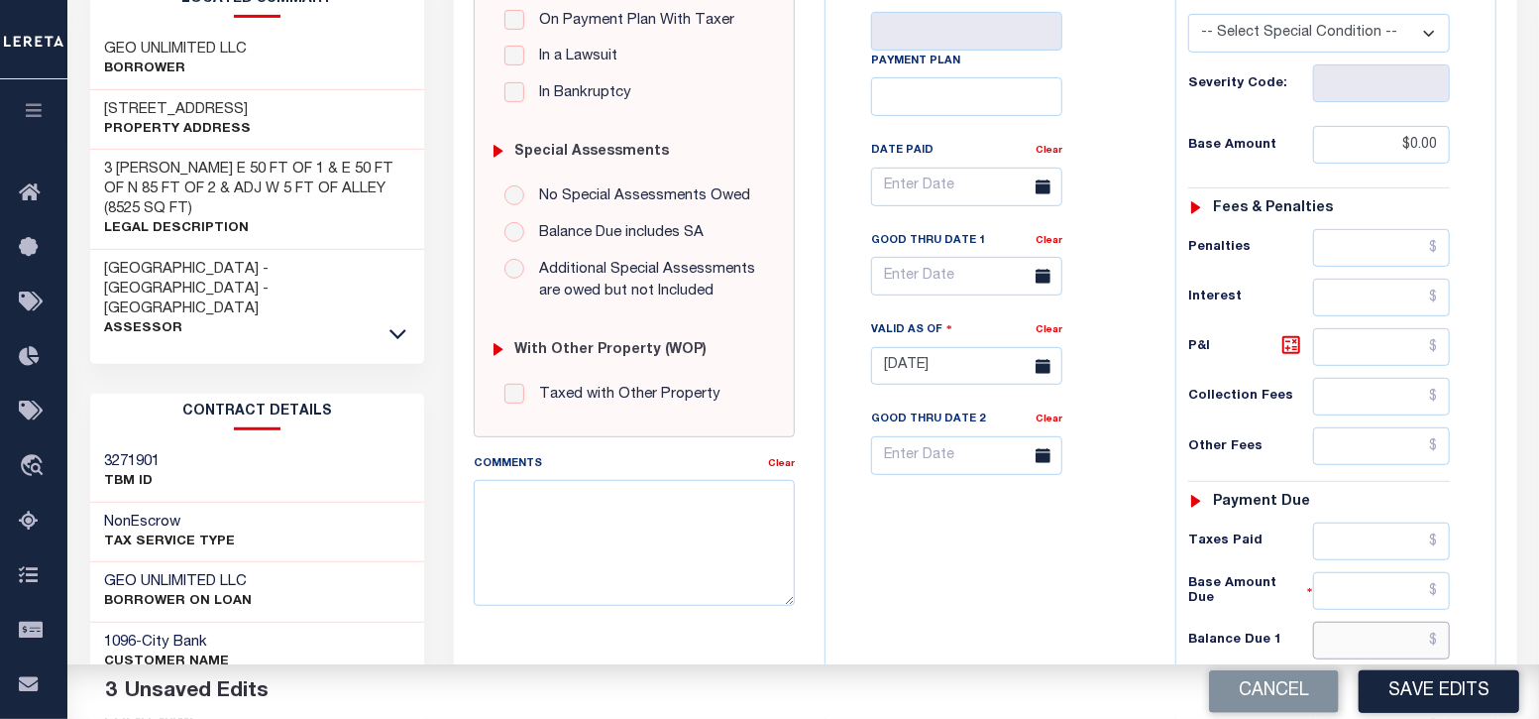
click at [1358, 621] on input "text" at bounding box center [1382, 640] width 138 height 38
type input "$0.00"
click at [1001, 625] on div "Tax Bill No Multiple Payment Option Payment Plan Clear" at bounding box center [996, 356] width 330 height 875
click at [1414, 694] on button "Save Edits" at bounding box center [1439, 691] width 161 height 43
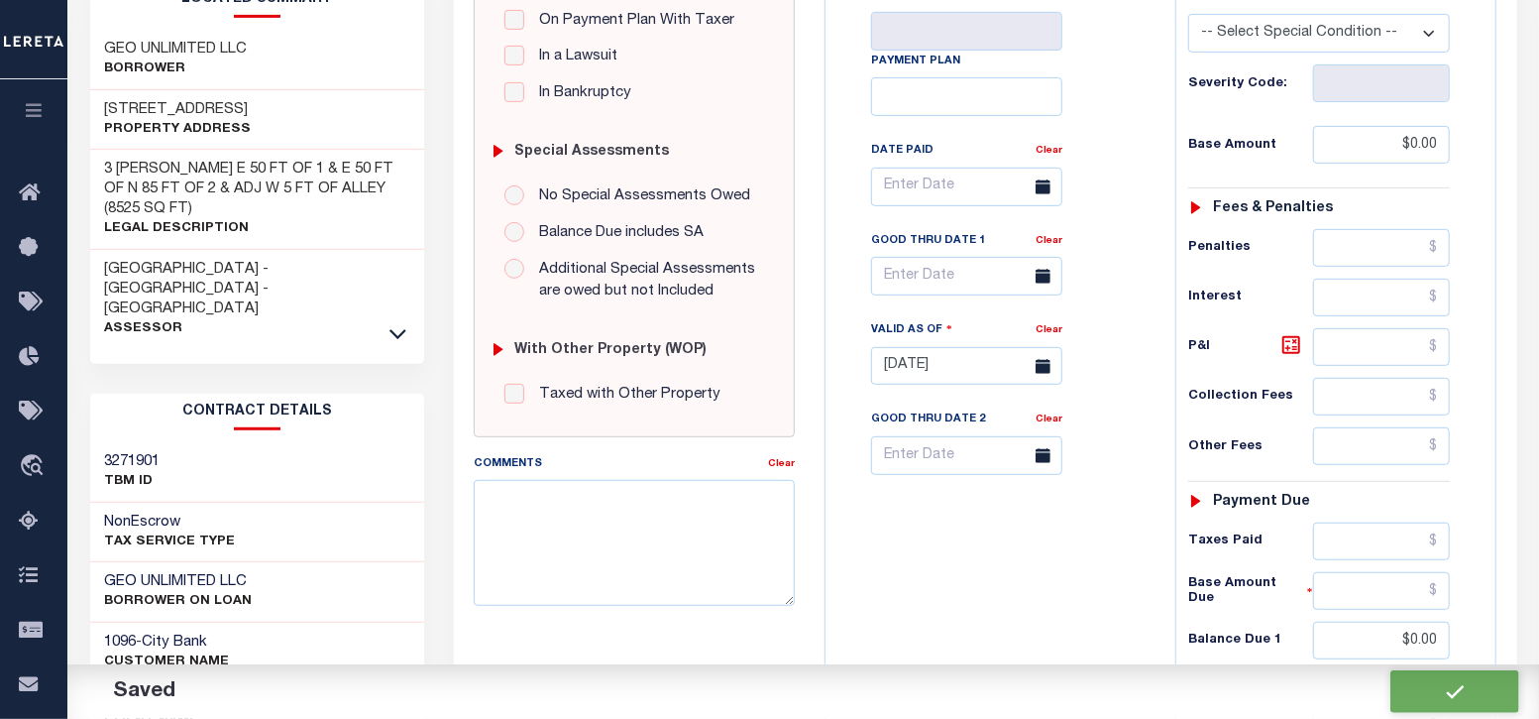
checkbox input "false"
type input "$0"
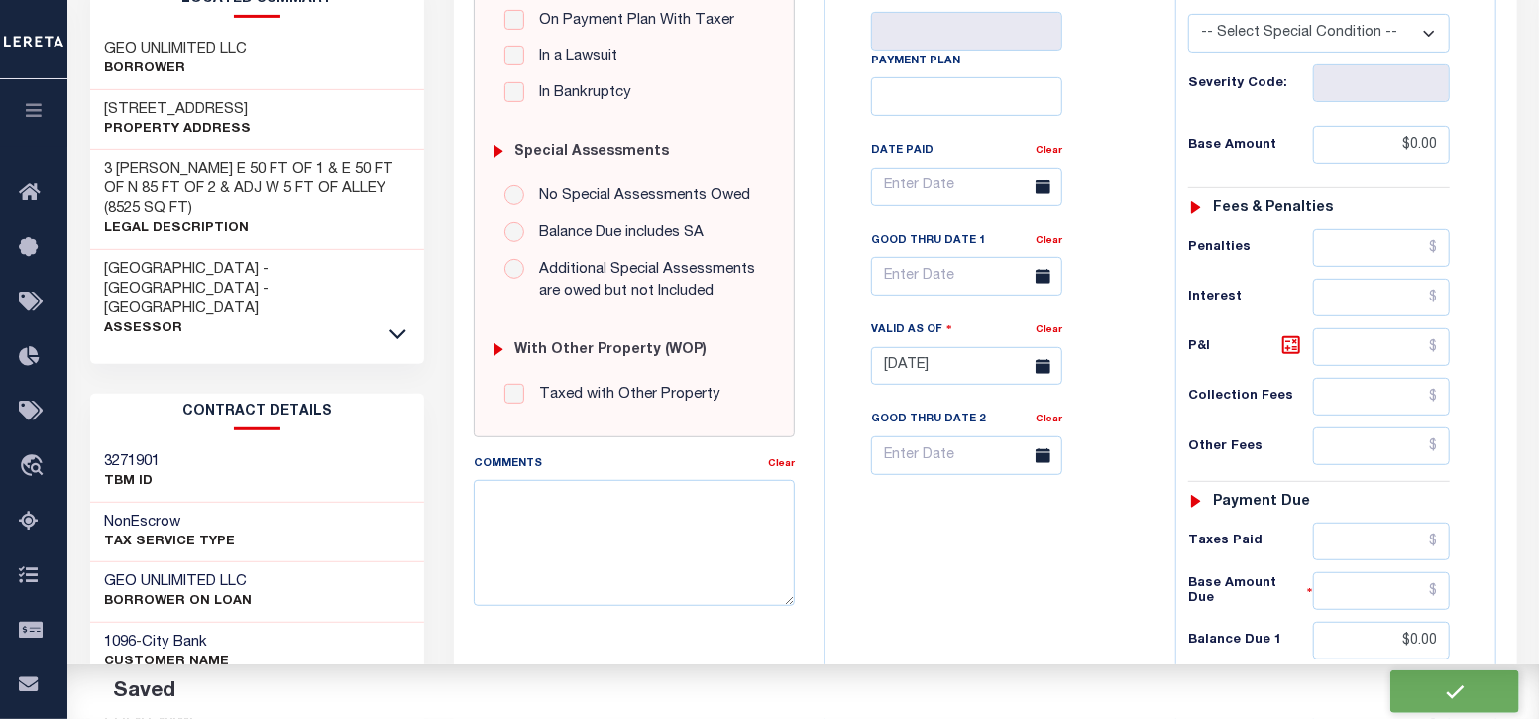
type input "$0"
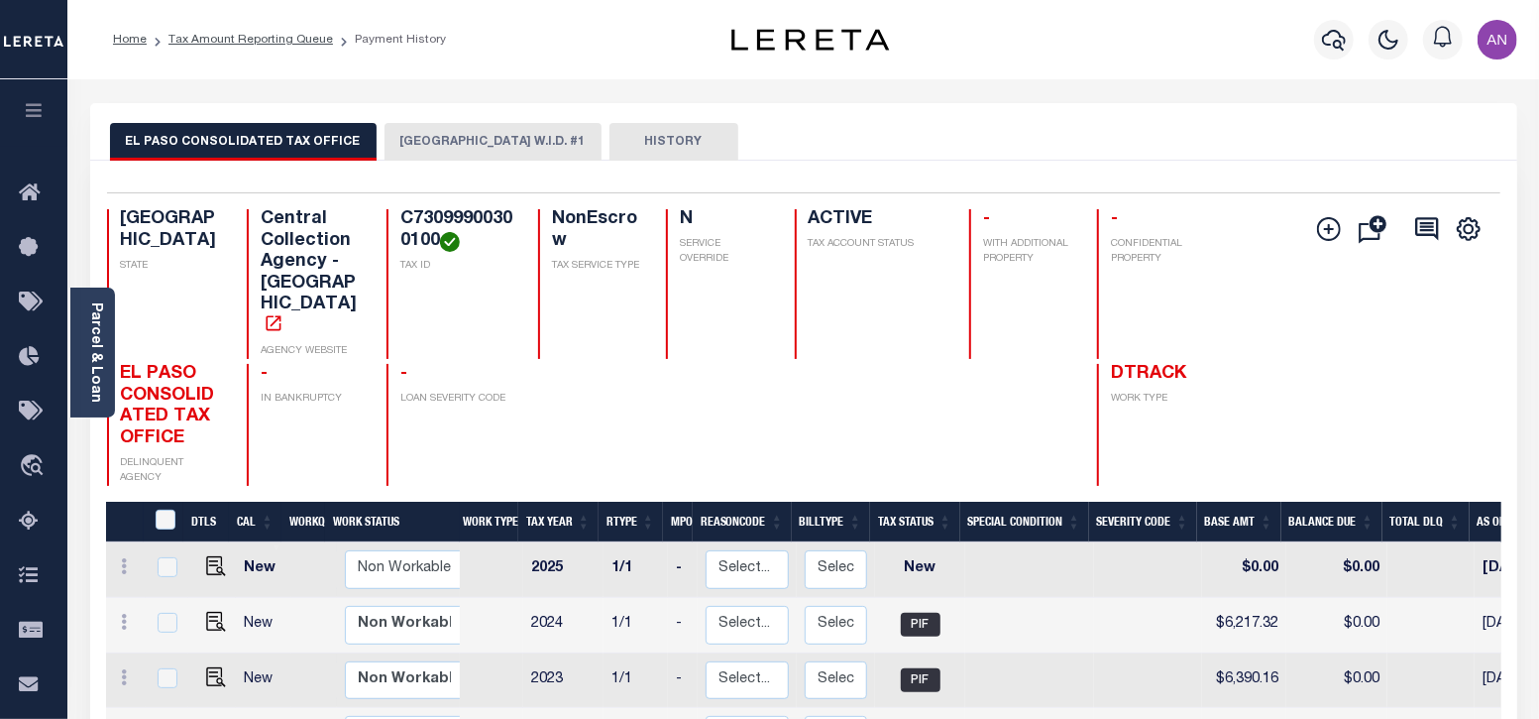
click at [435, 140] on button "[GEOGRAPHIC_DATA] W.I.D. #1" at bounding box center [493, 142] width 217 height 38
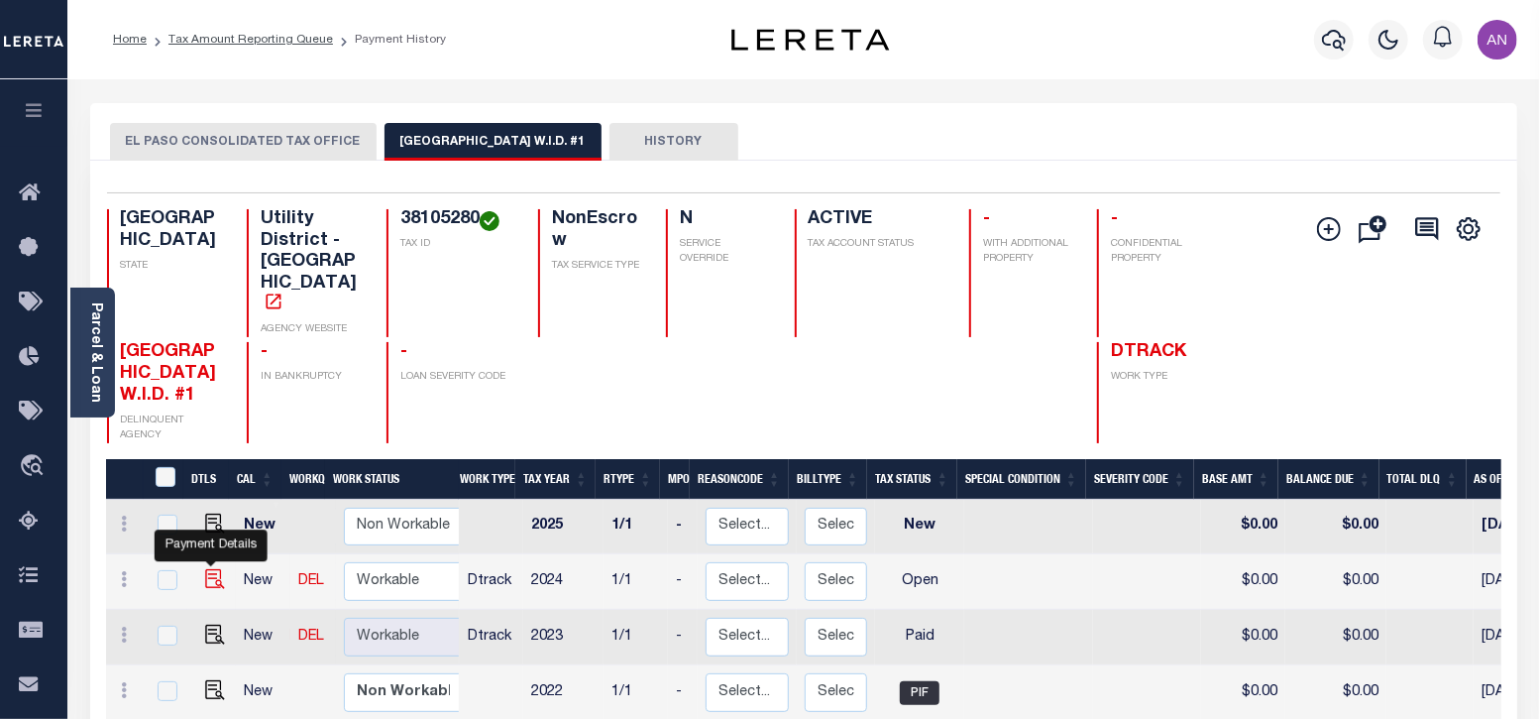
click at [209, 569] on img "" at bounding box center [215, 579] width 20 height 20
checkbox input "true"
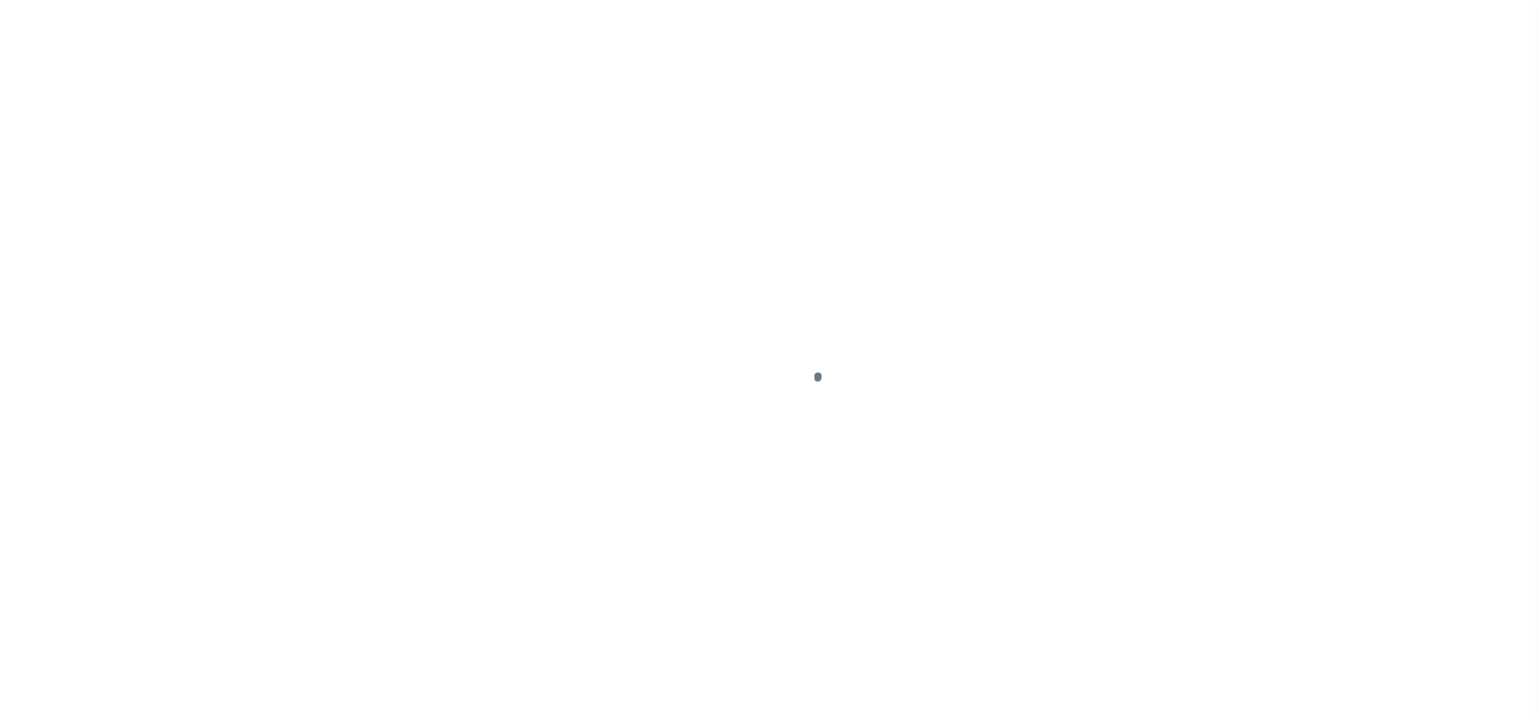
select select "OP2"
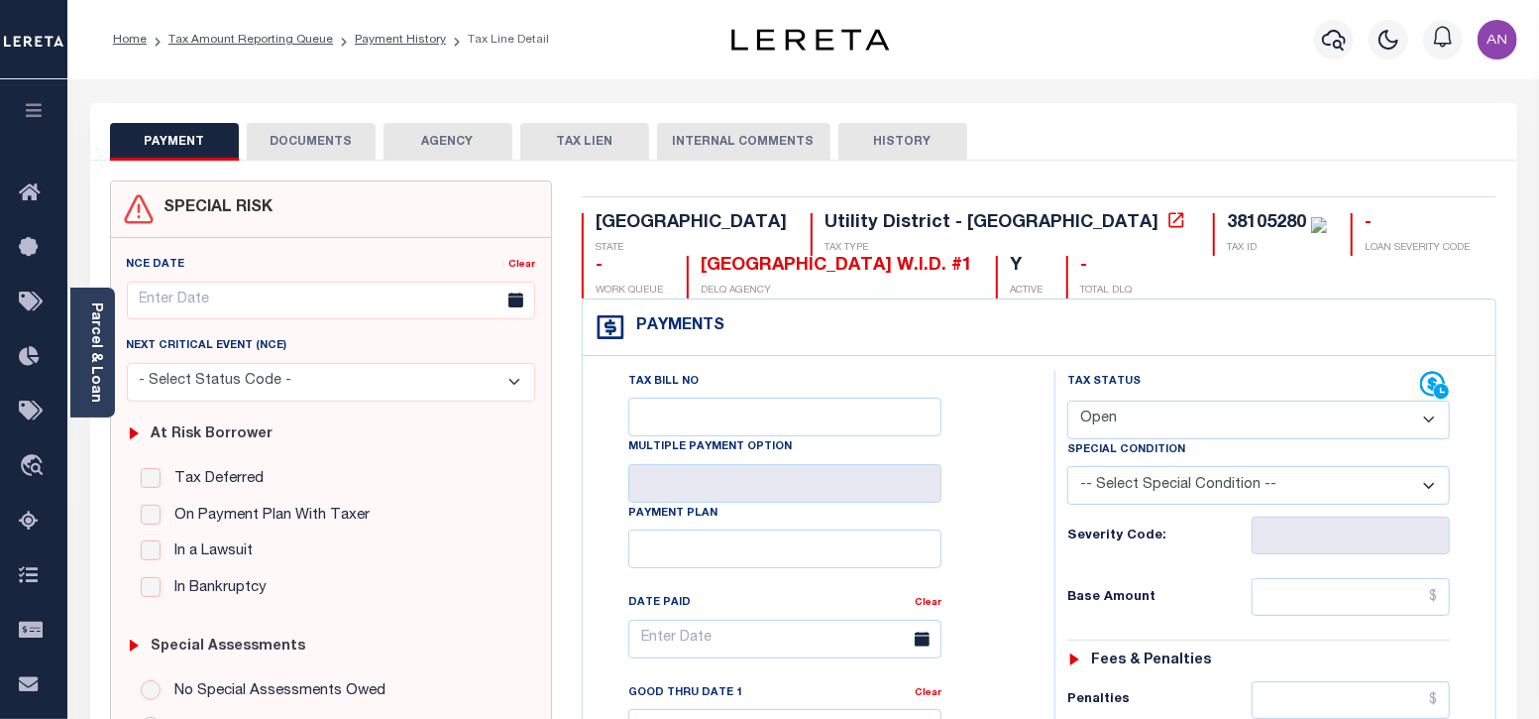
click at [306, 140] on button "DOCUMENTS" at bounding box center [311, 142] width 129 height 38
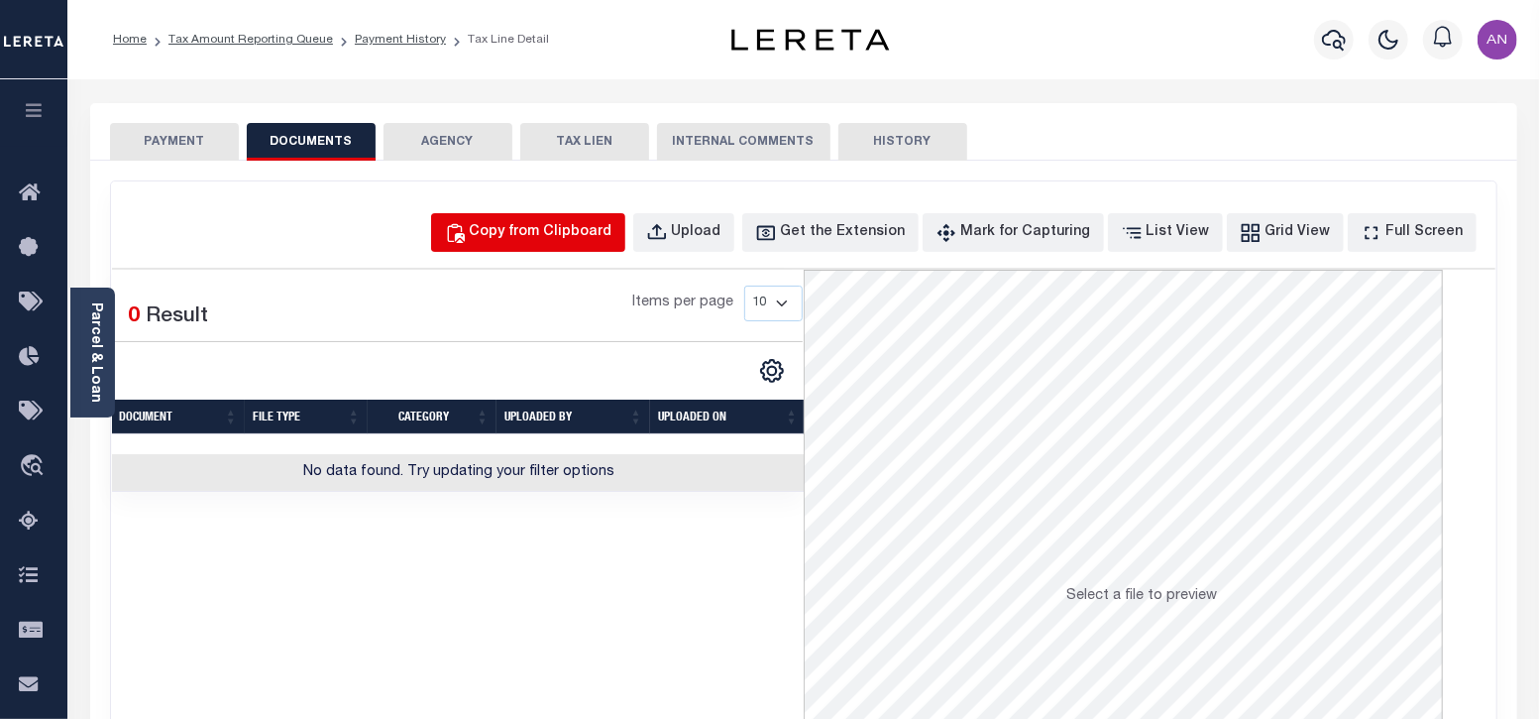
click at [612, 234] on div "Copy from Clipboard" at bounding box center [541, 233] width 143 height 22
select select "POP"
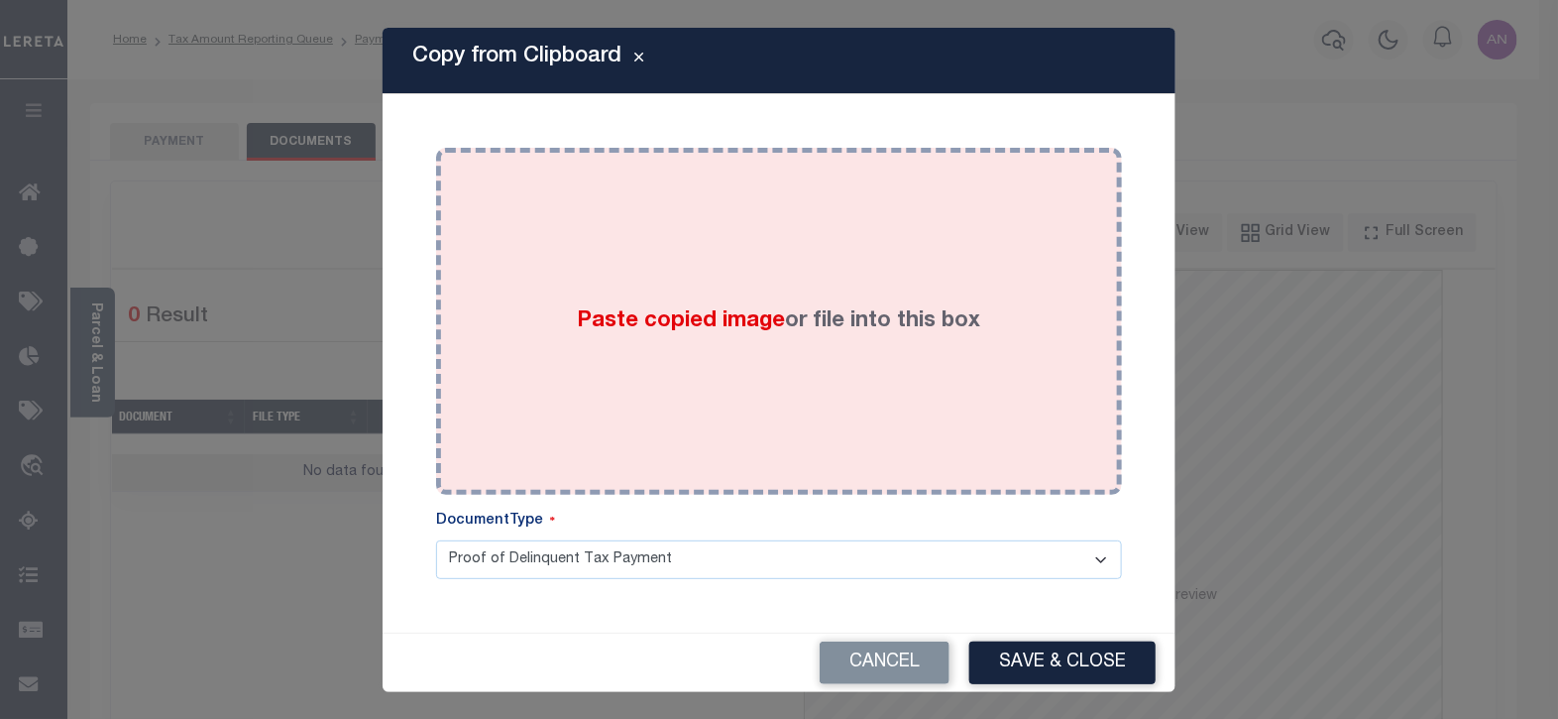
click at [722, 233] on div "Paste copied image or file into this box" at bounding box center [779, 321] width 656 height 317
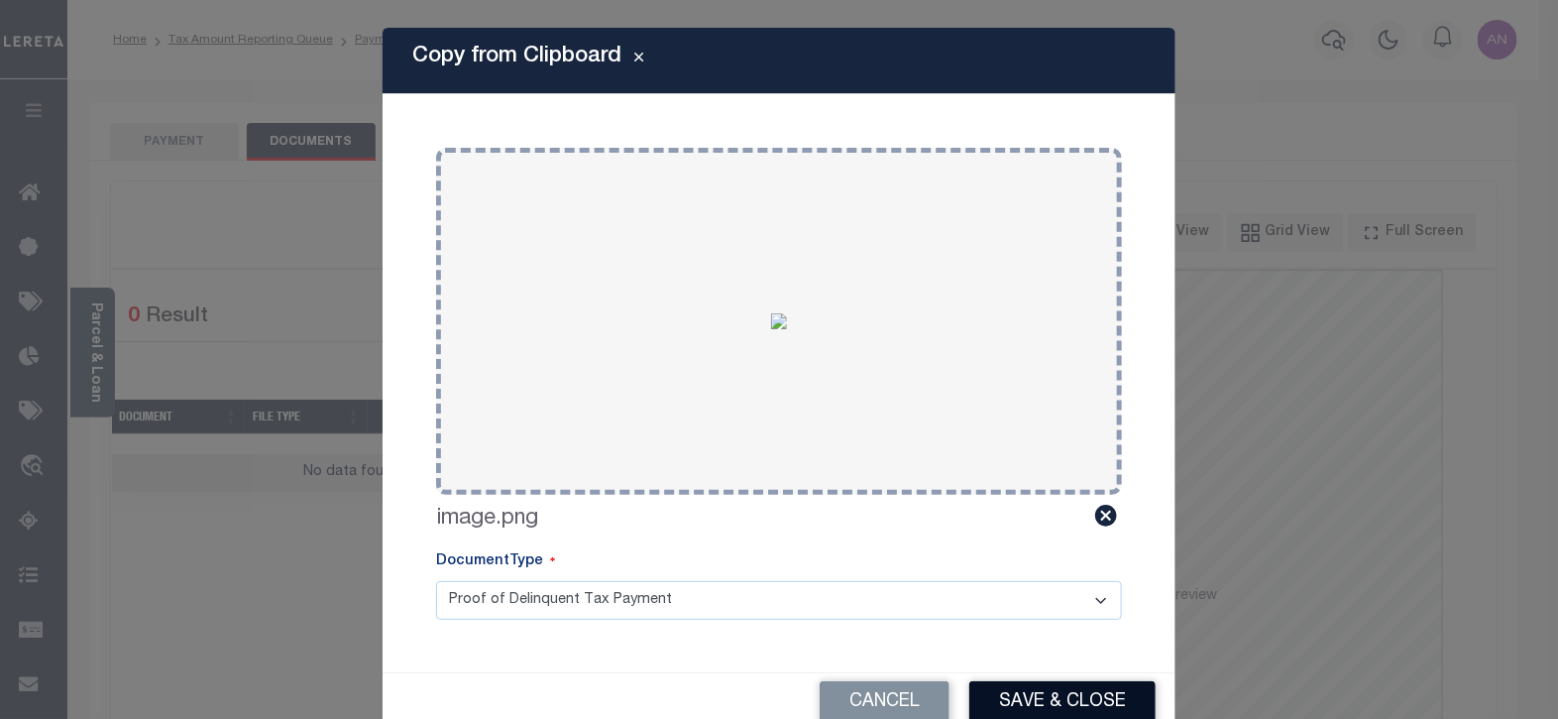
click at [1057, 696] on button "Save & Close" at bounding box center [1062, 702] width 186 height 43
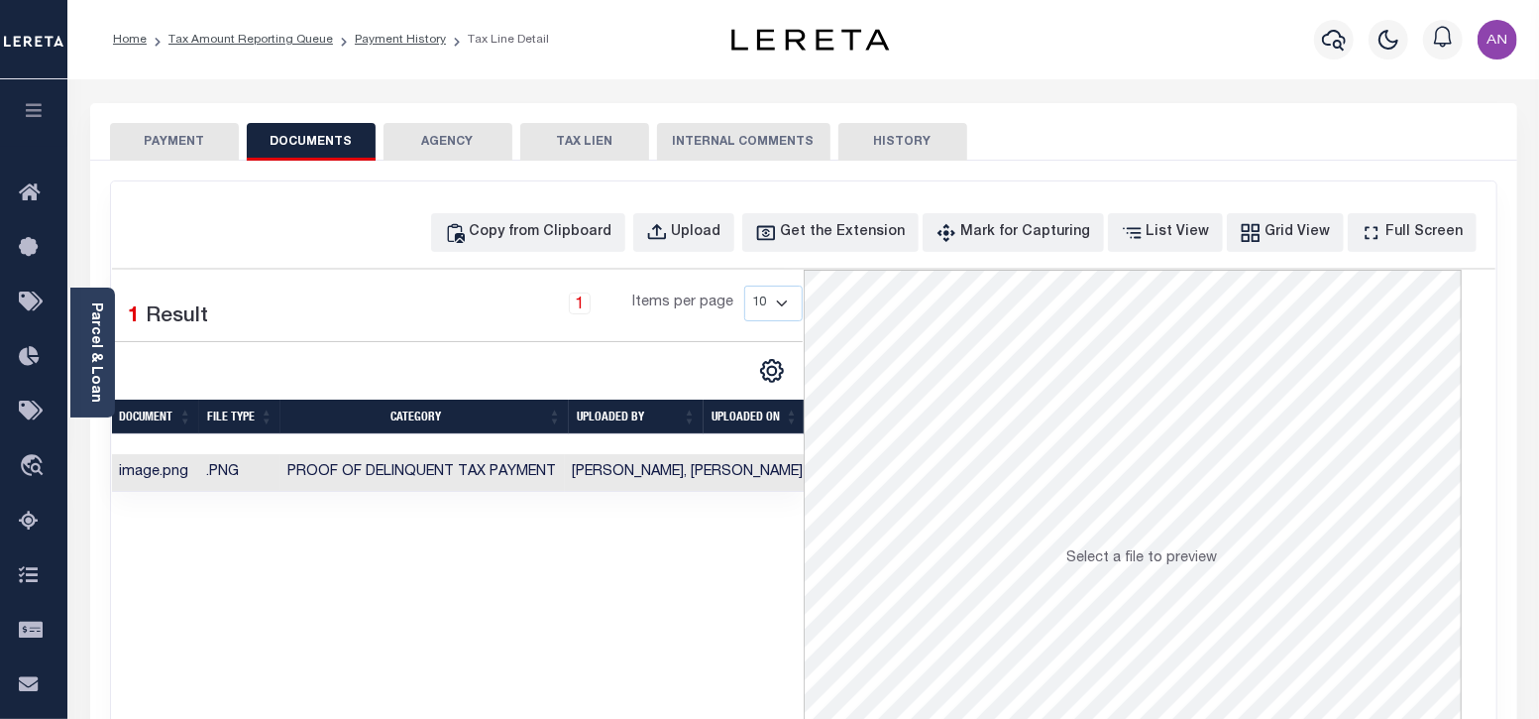
click at [180, 140] on button "PAYMENT" at bounding box center [174, 142] width 129 height 38
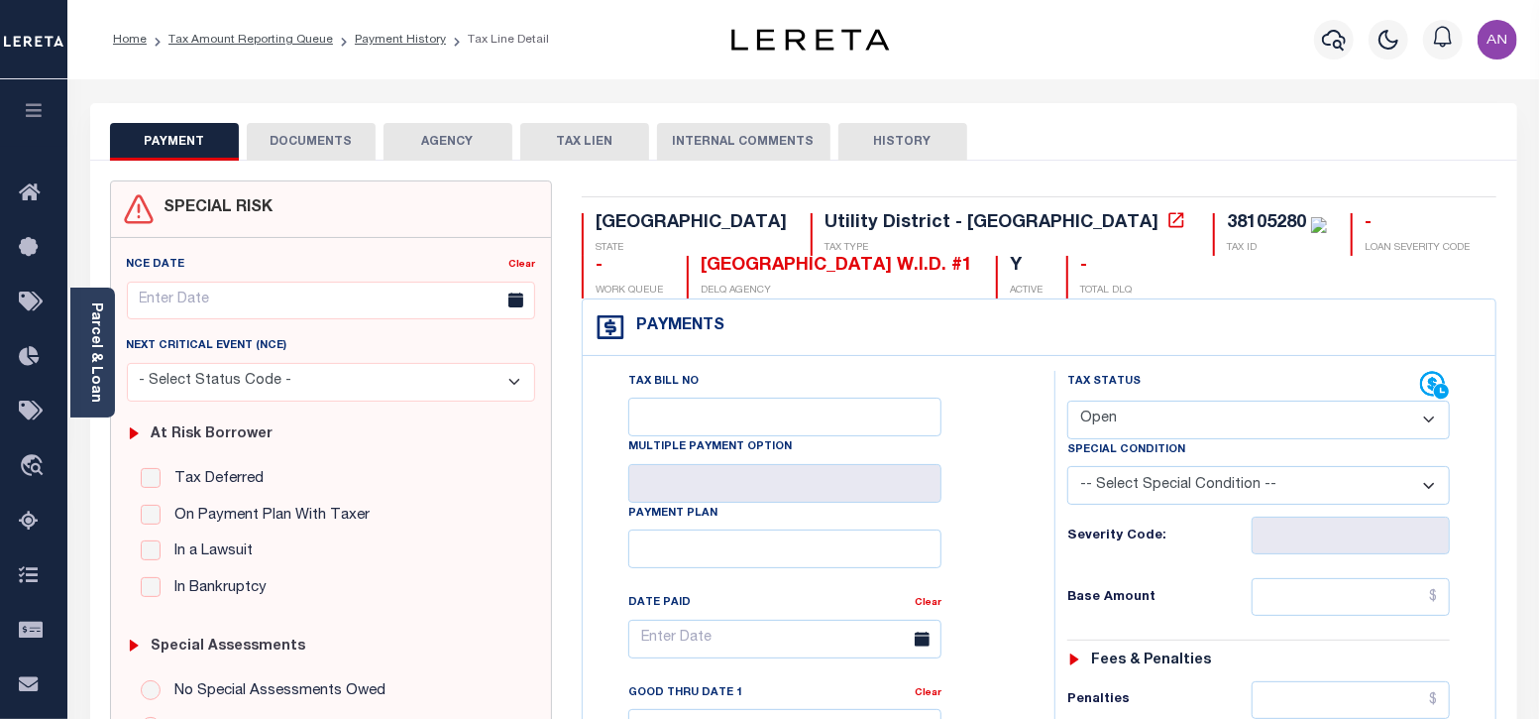
click at [1285, 414] on select "- Select Status Code - Open Due/Unpaid Paid Incomplete No Tax Due Internal Refu…" at bounding box center [1259, 419] width 384 height 39
select select "PYD"
click at [1067, 400] on select "- Select Status Code - Open Due/Unpaid Paid Incomplete No Tax Due Internal Refu…" at bounding box center [1259, 419] width 384 height 39
type input "[DATE]"
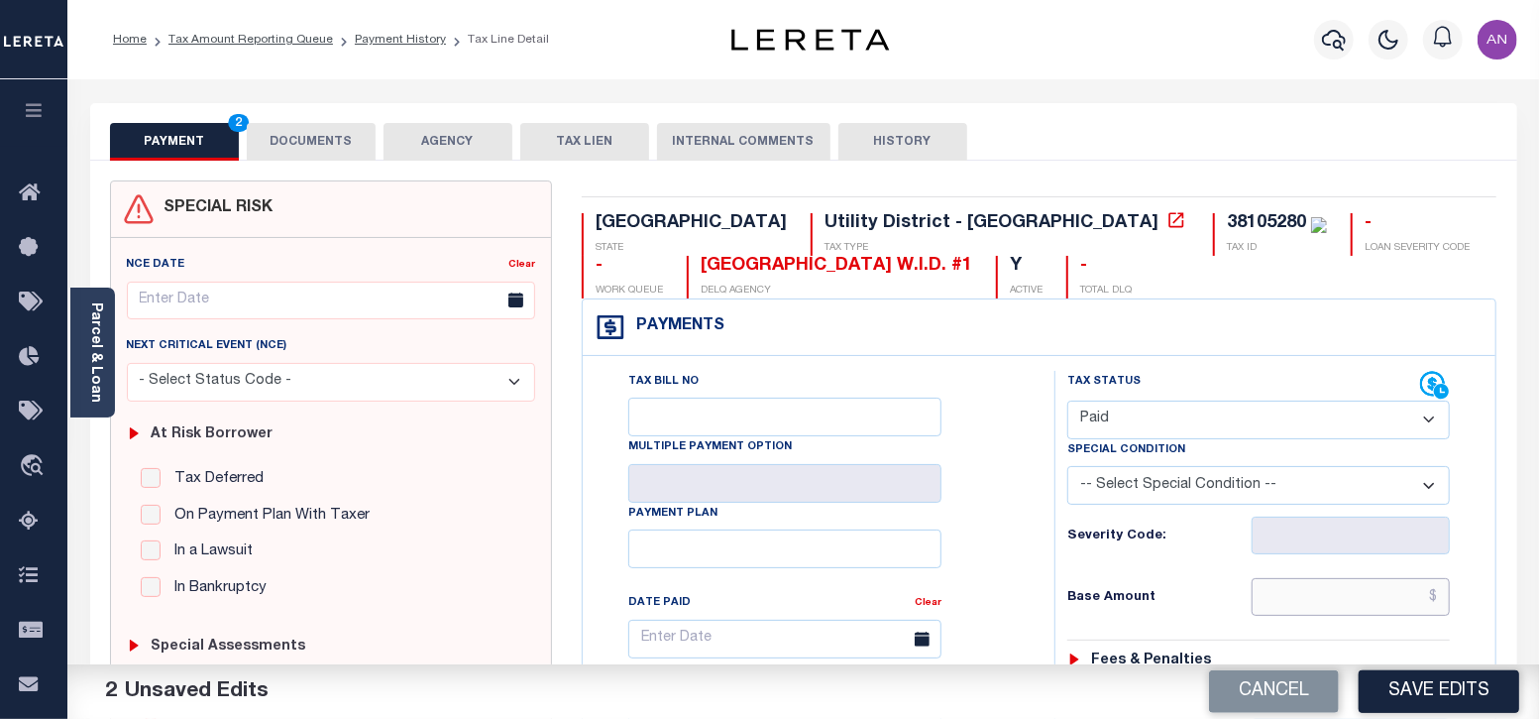
click at [1379, 592] on input "text" at bounding box center [1351, 597] width 198 height 38
type input "$0.00"
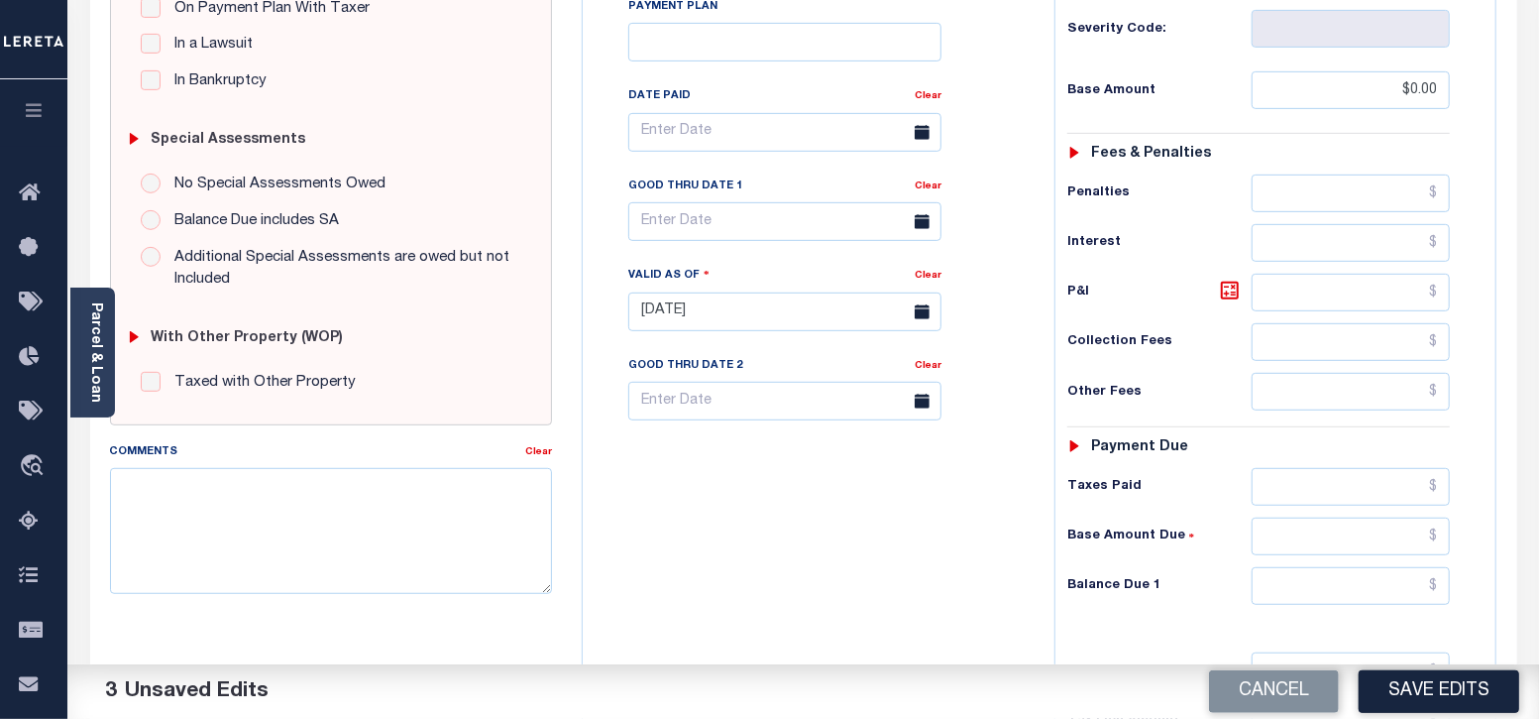
scroll to position [619, 0]
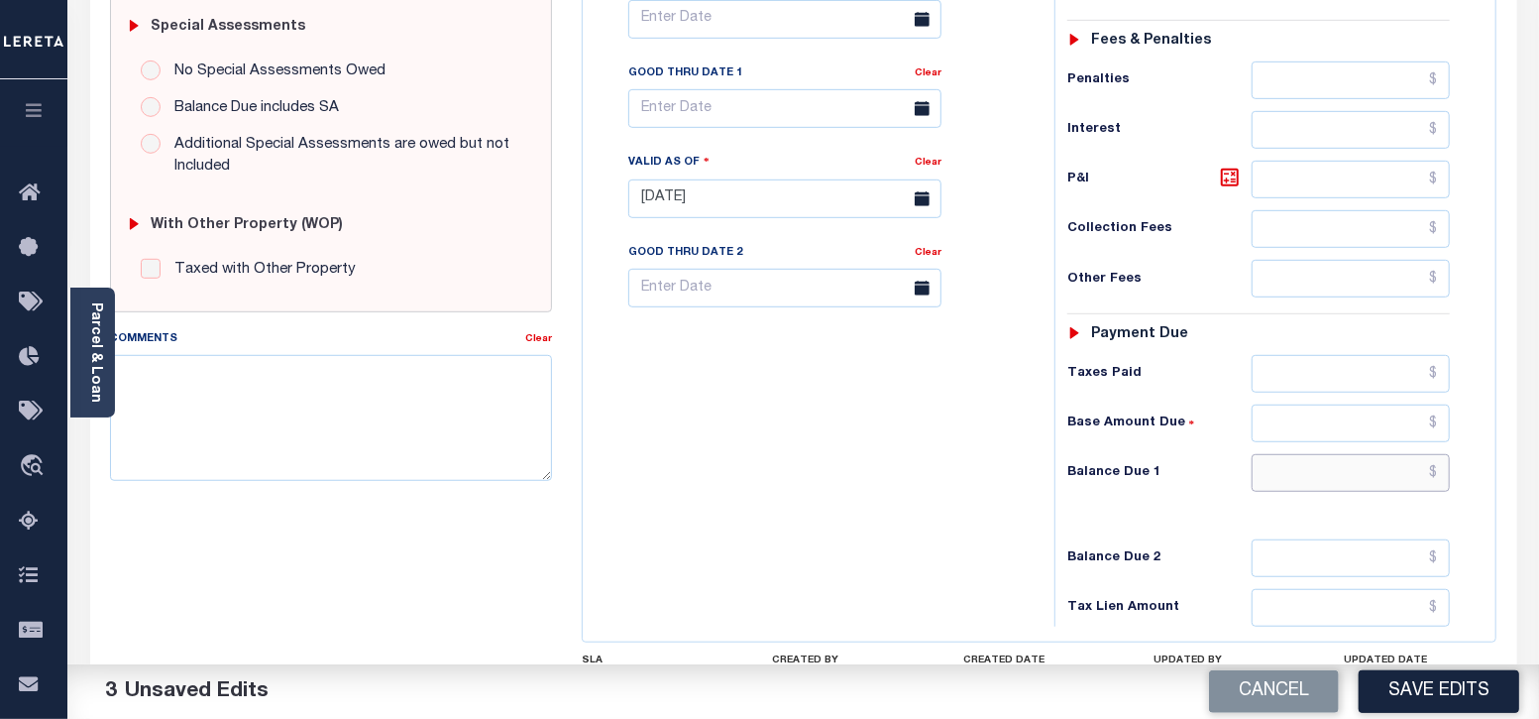
click at [1343, 464] on input "text" at bounding box center [1351, 473] width 198 height 38
type input "$0.00"
click at [917, 538] on div "Tax Bill No Multiple Payment Option Payment Plan Clear" at bounding box center [814, 188] width 452 height 875
click at [1460, 695] on button "Save Edits" at bounding box center [1439, 691] width 161 height 43
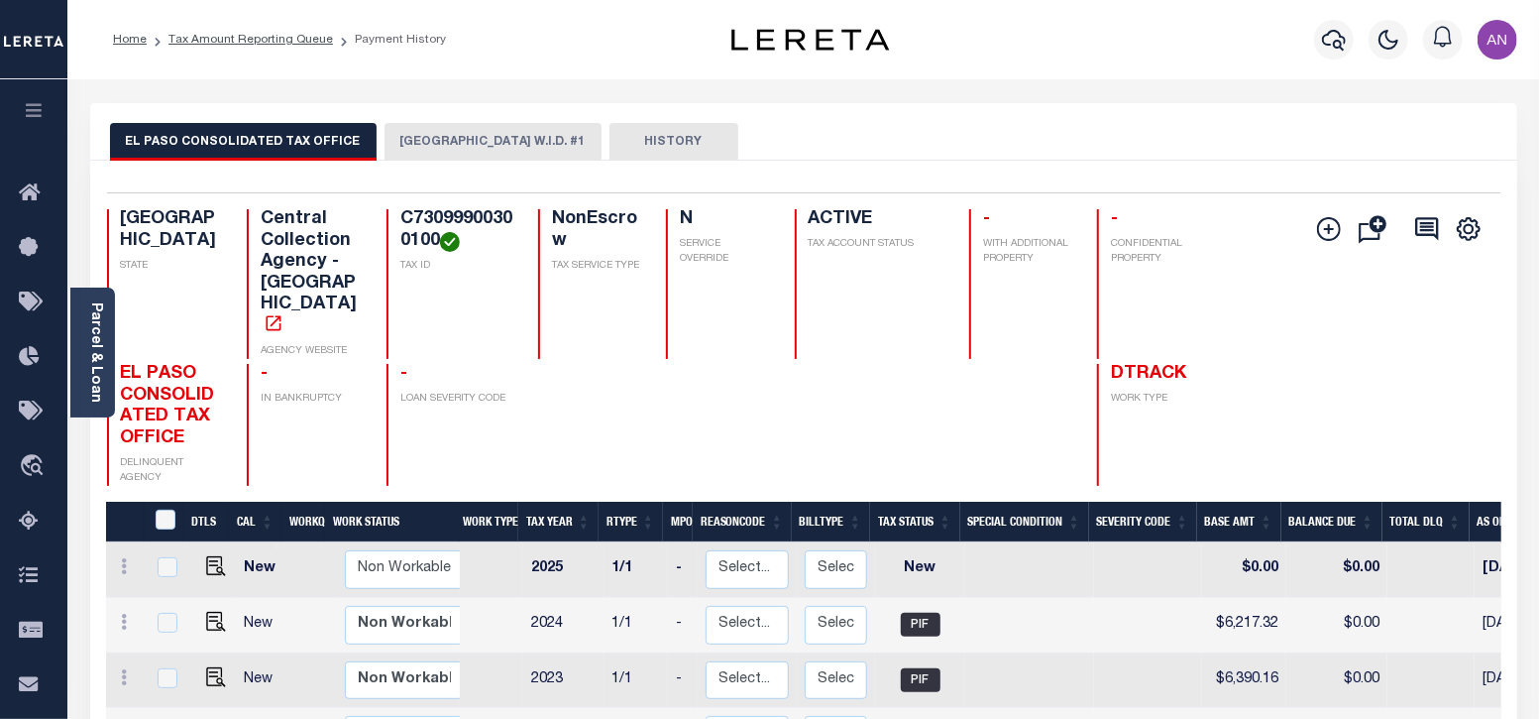
click at [426, 149] on button "[GEOGRAPHIC_DATA] W.I.D. #1" at bounding box center [493, 142] width 217 height 38
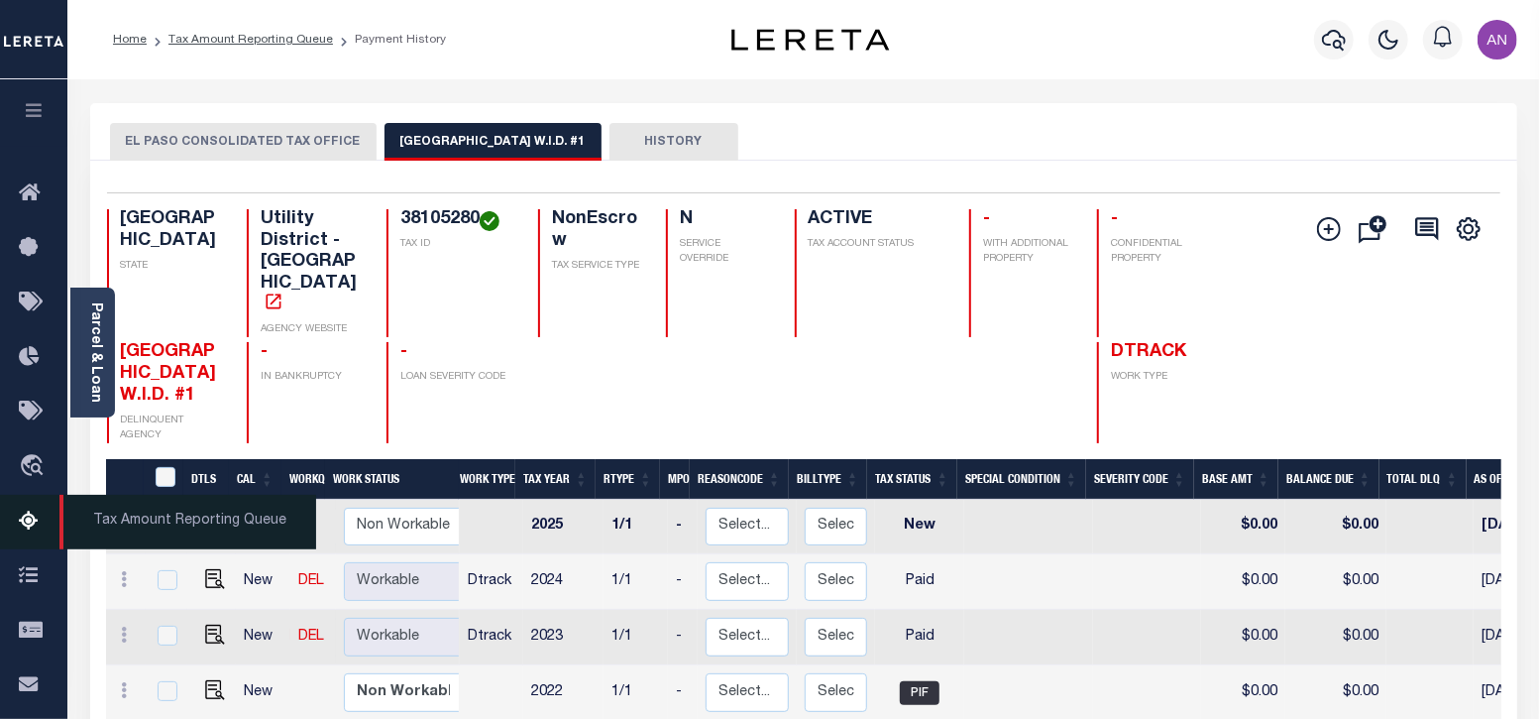
click at [34, 520] on icon at bounding box center [35, 521] width 32 height 25
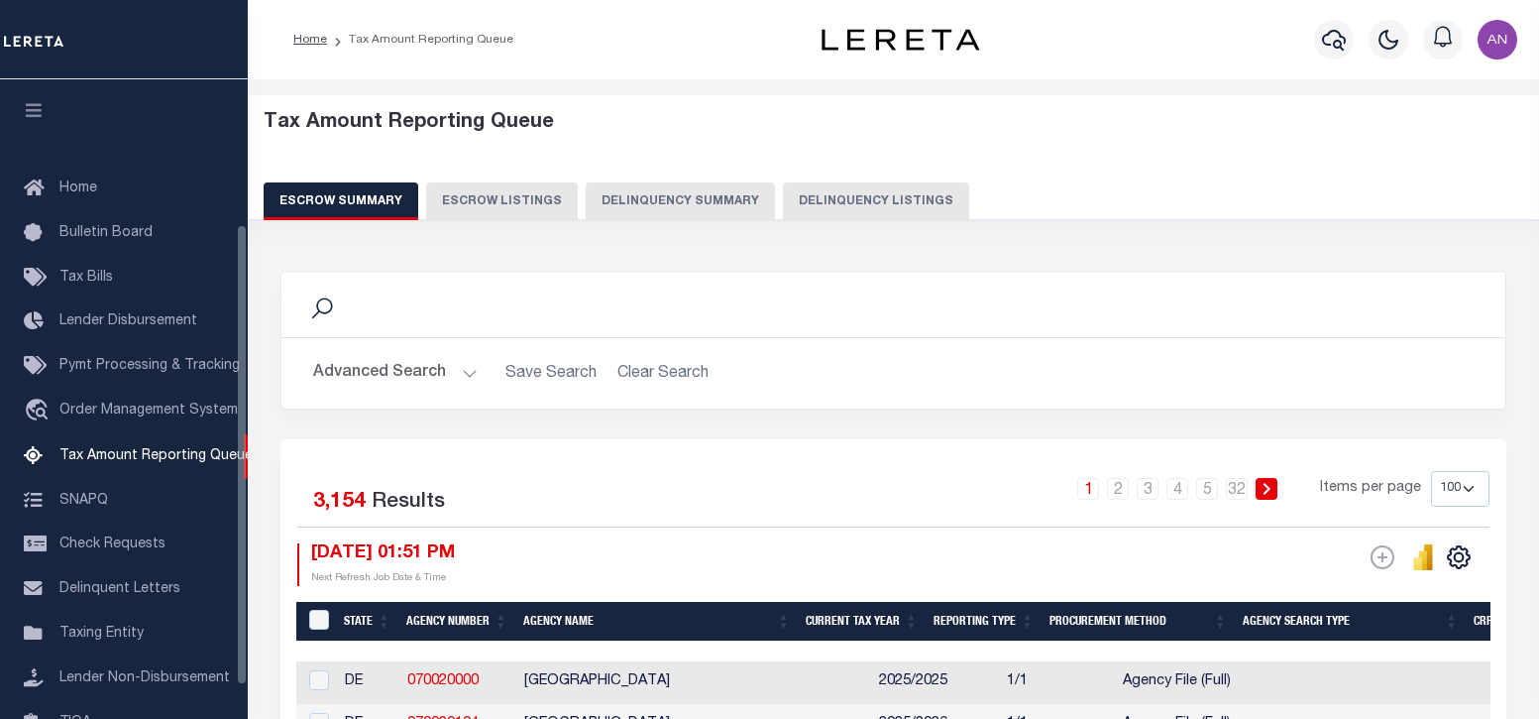
click at [798, 200] on button "Delinquency Listings" at bounding box center [876, 201] width 186 height 38
select select "100"
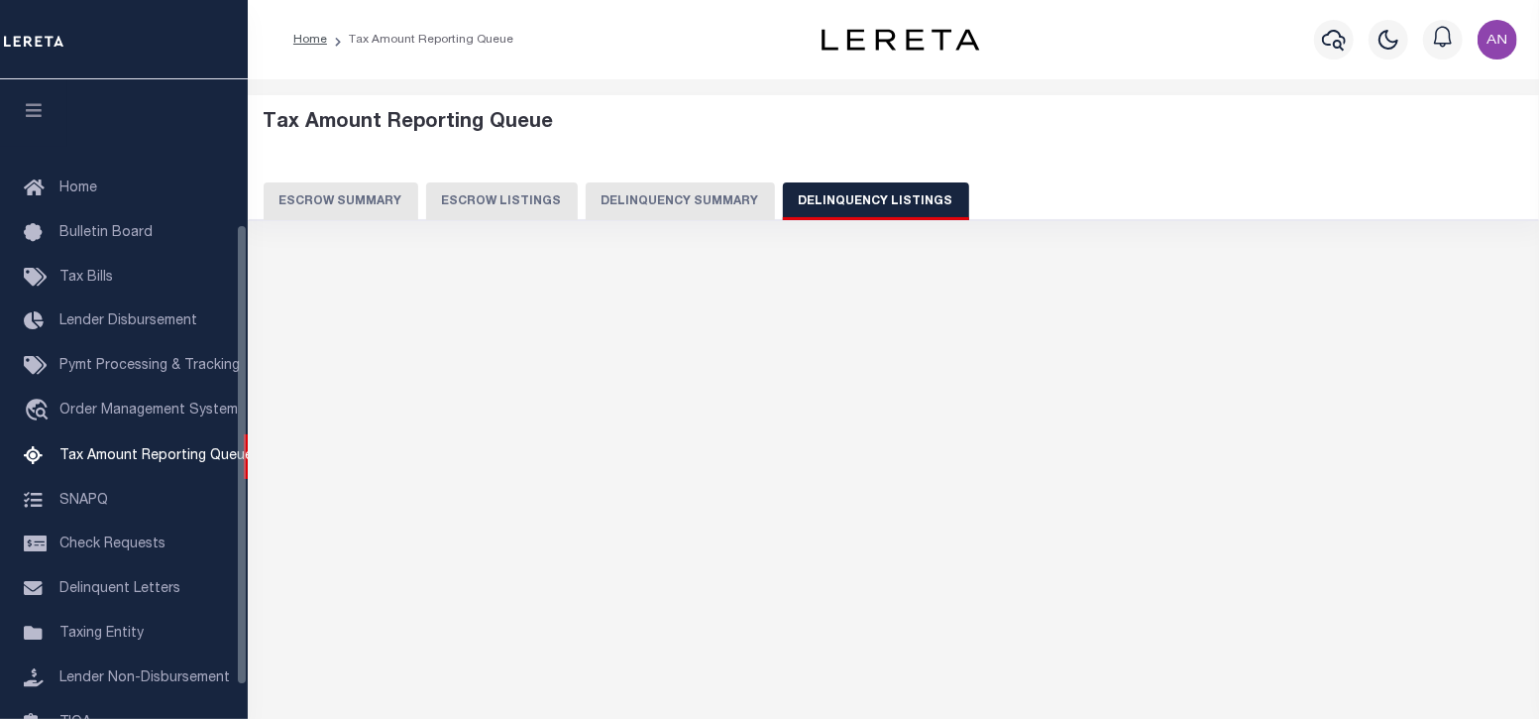
scroll to position [200, 0]
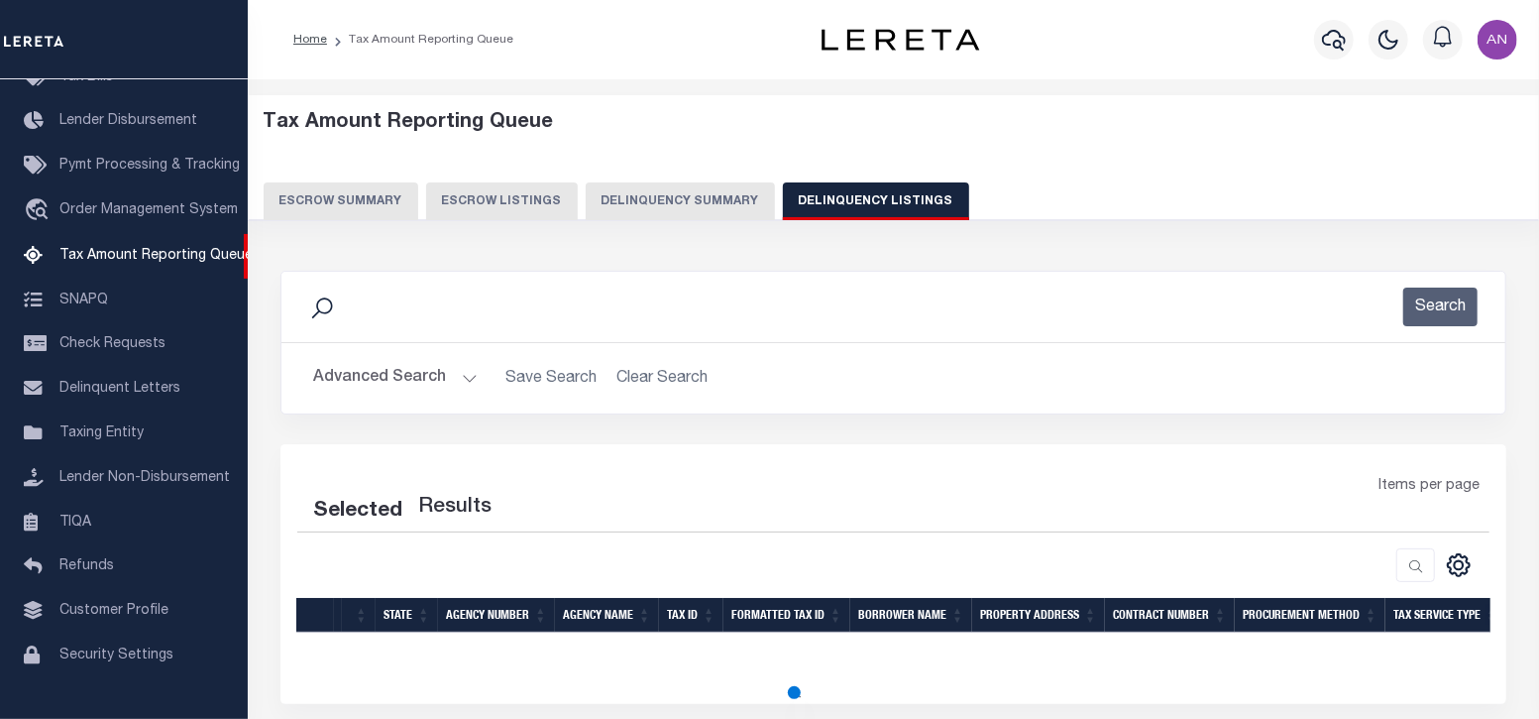
select select "100"
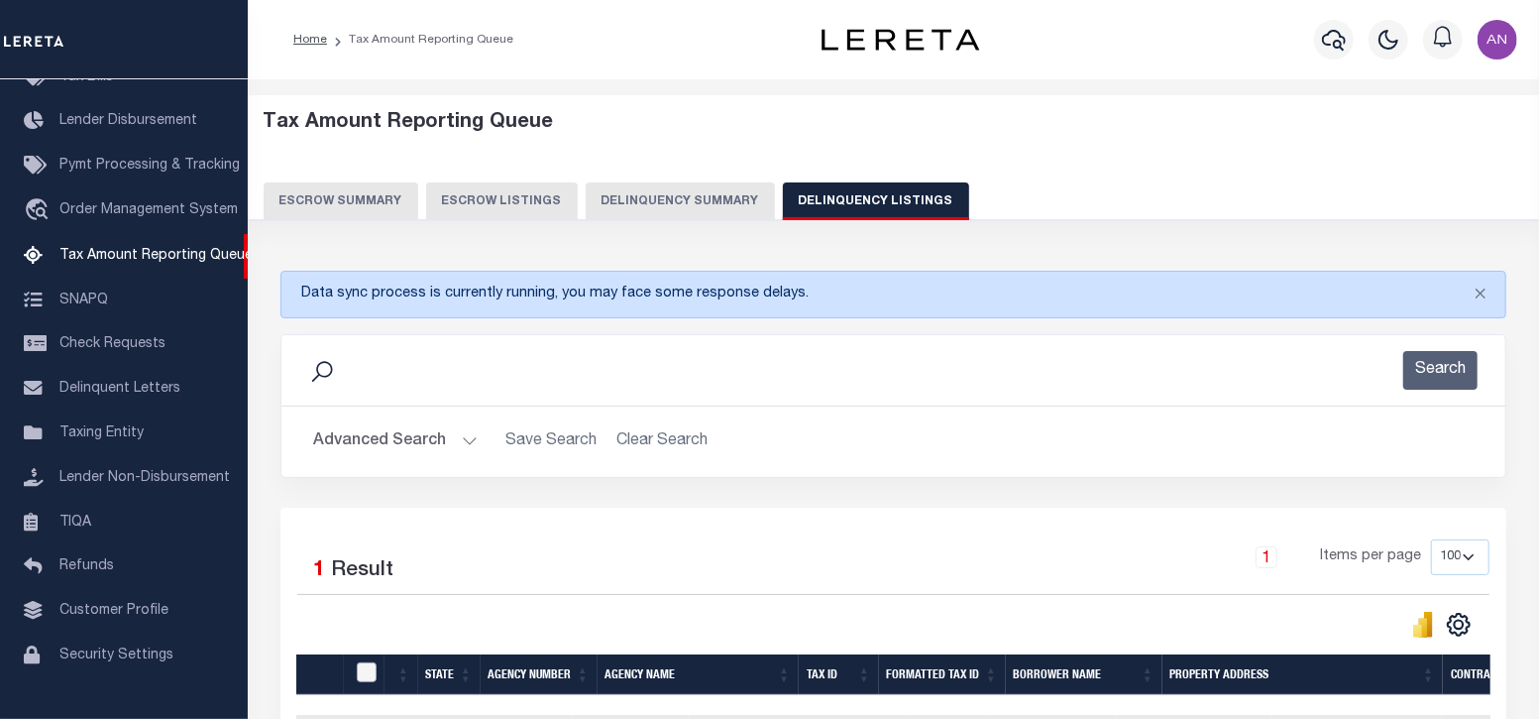
click at [363, 670] on input "checkbox" at bounding box center [367, 672] width 20 height 20
checkbox input "true"
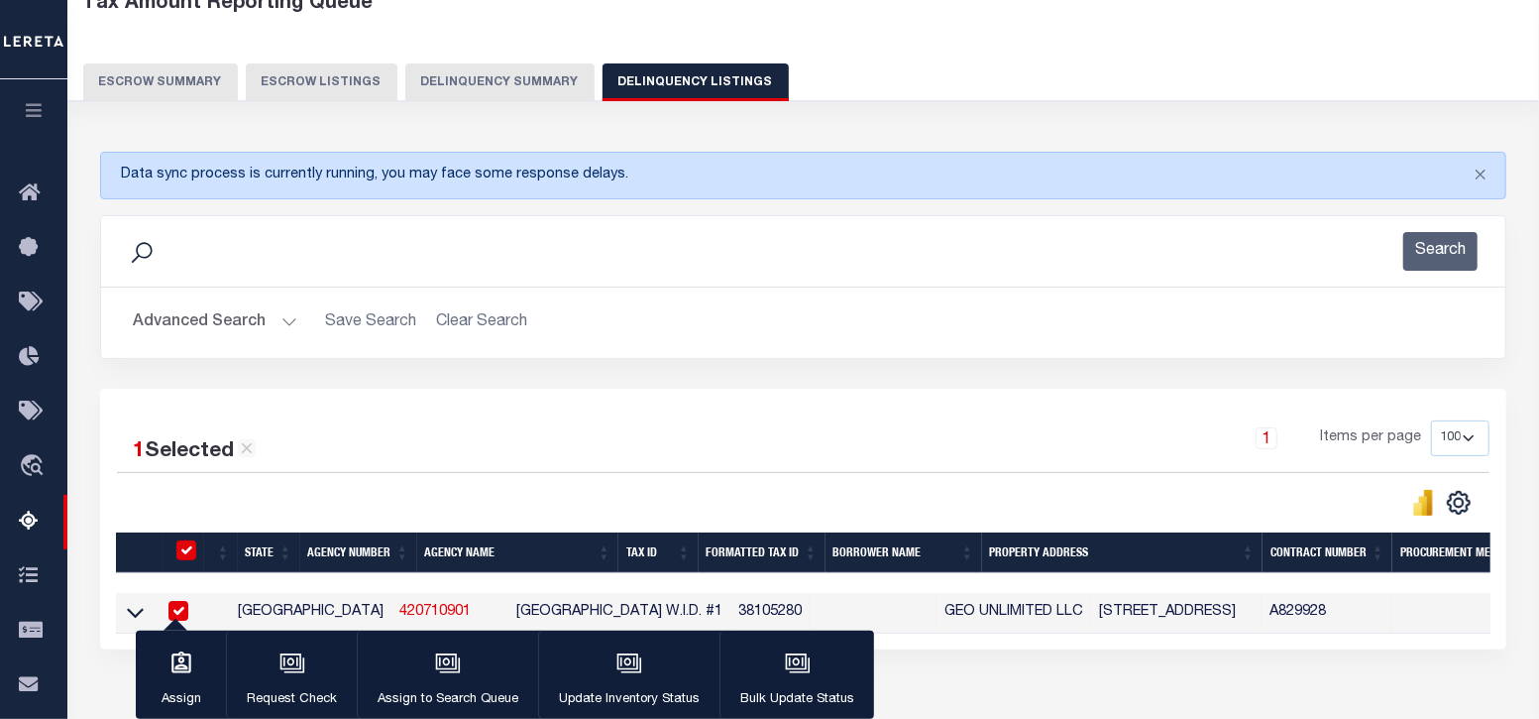
scroll to position [123, 0]
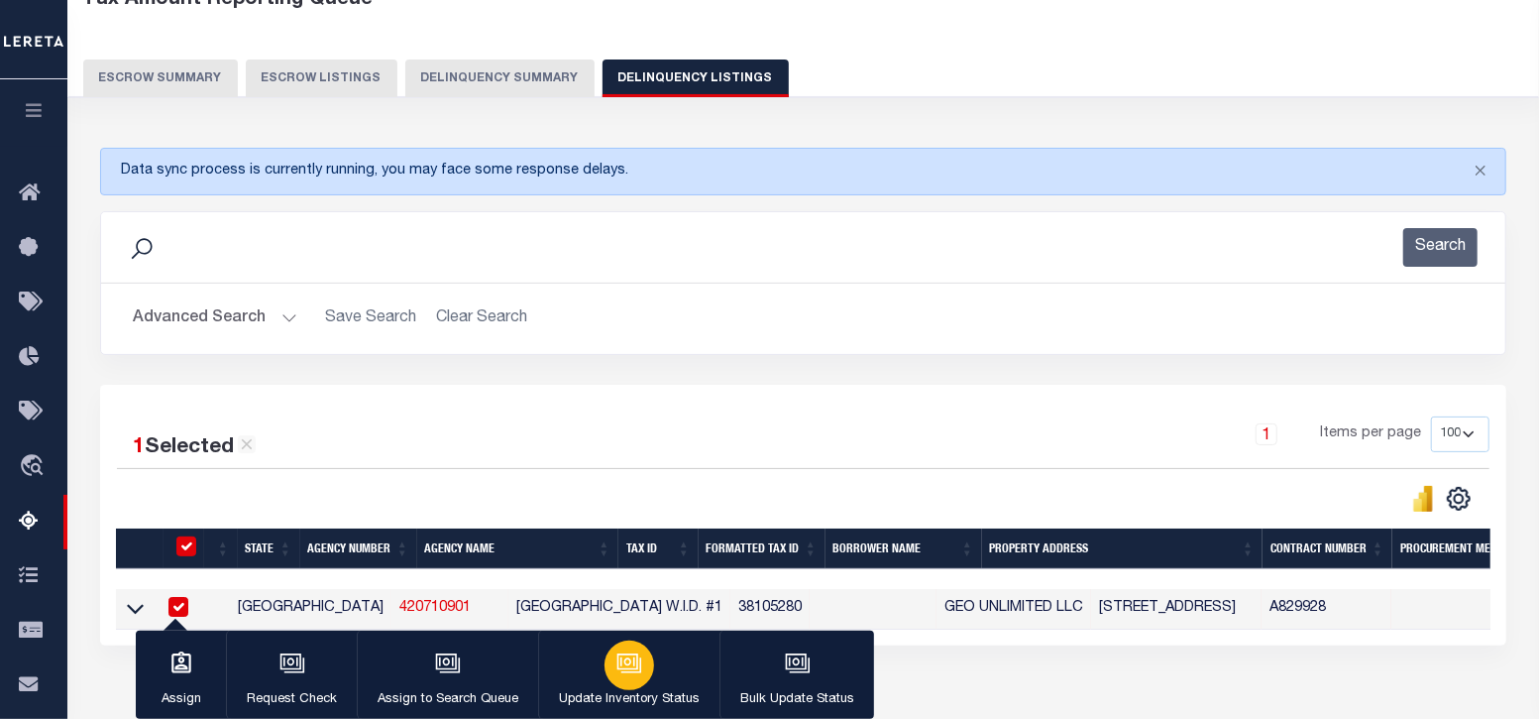
click at [634, 685] on div "button" at bounding box center [630, 665] width 50 height 50
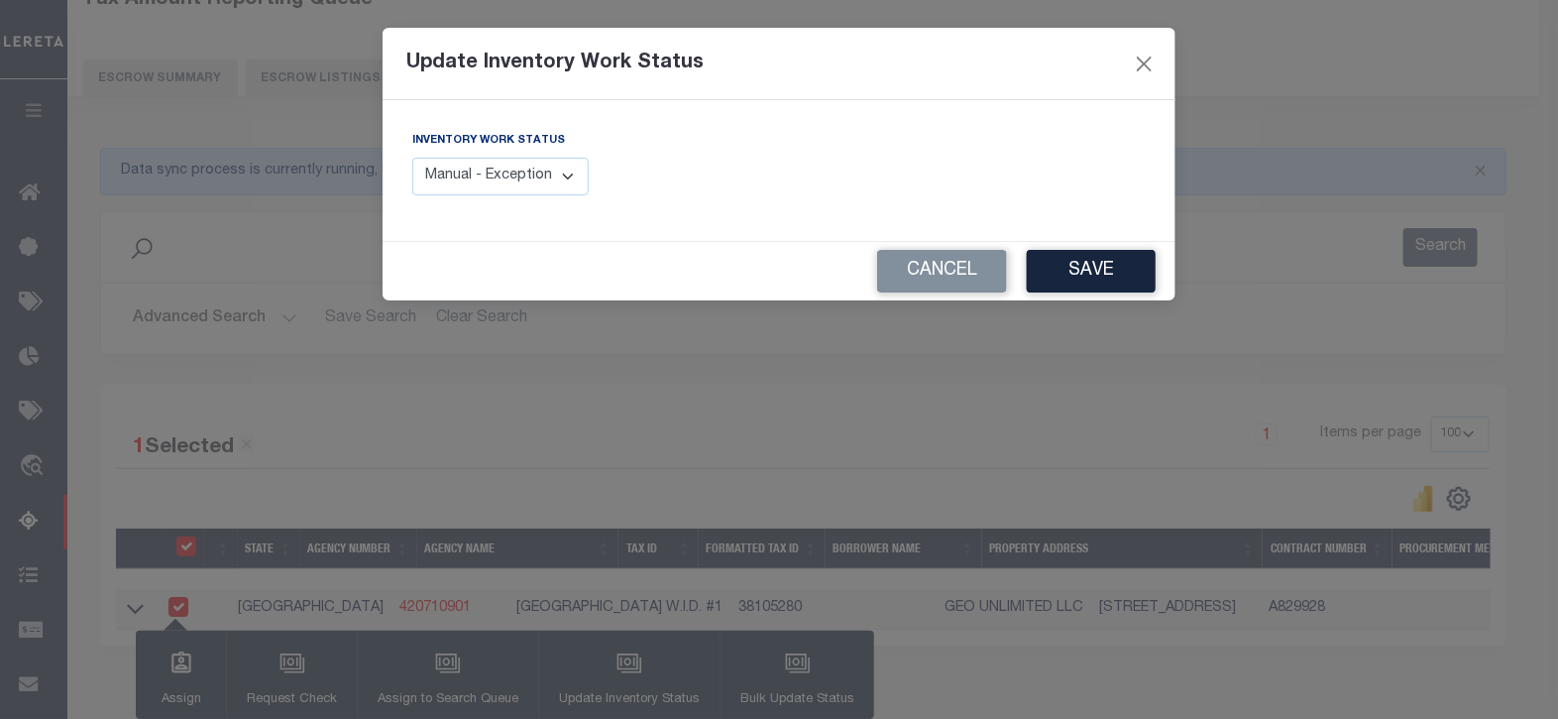
click at [510, 169] on select "Manual - Exception Pended - Awaiting Search Late Add Exception Completed" at bounding box center [500, 177] width 176 height 39
select select "4"
click at [412, 158] on select "Manual - Exception Pended - Awaiting Search Late Add Exception Completed" at bounding box center [500, 177] width 176 height 39
click at [1091, 270] on button "Save" at bounding box center [1091, 271] width 129 height 43
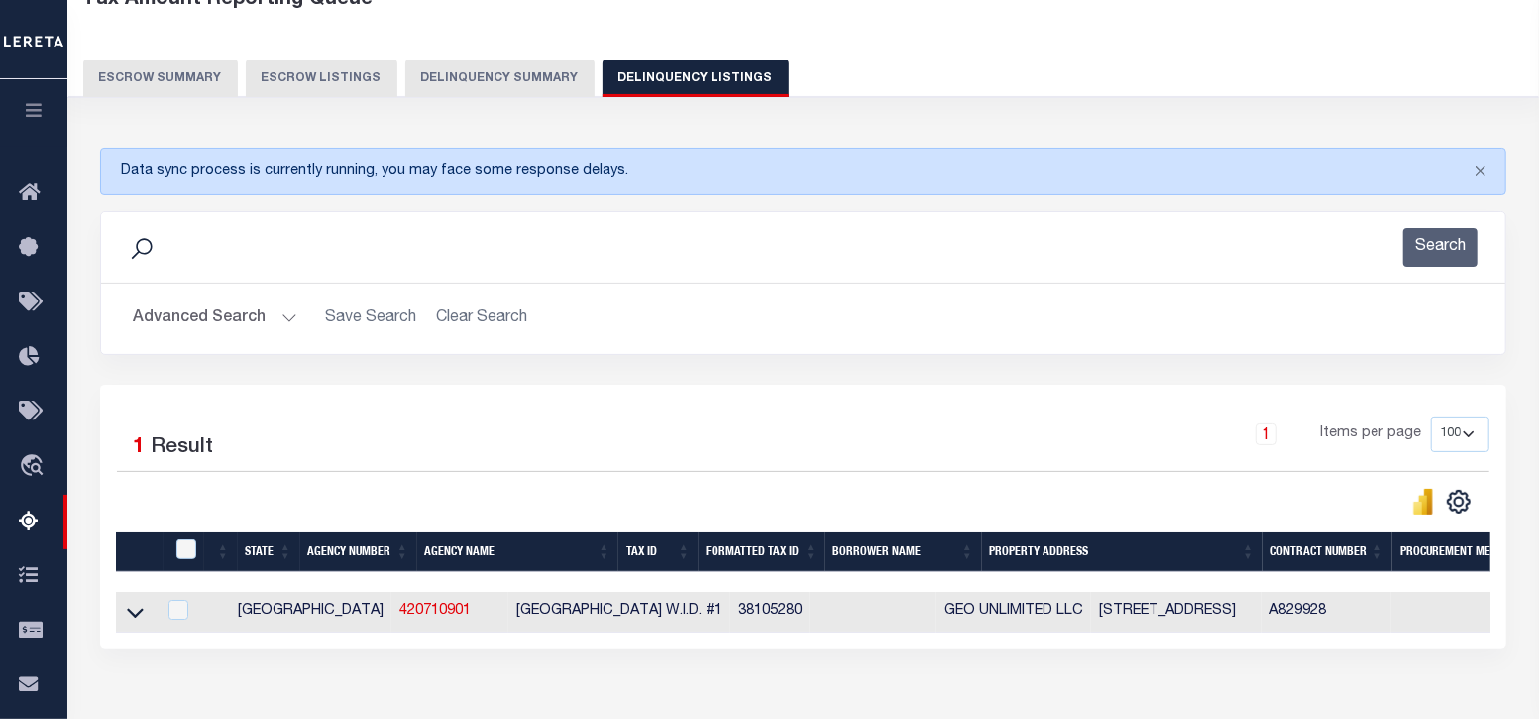
click at [241, 324] on button "Advanced Search" at bounding box center [215, 318] width 165 height 39
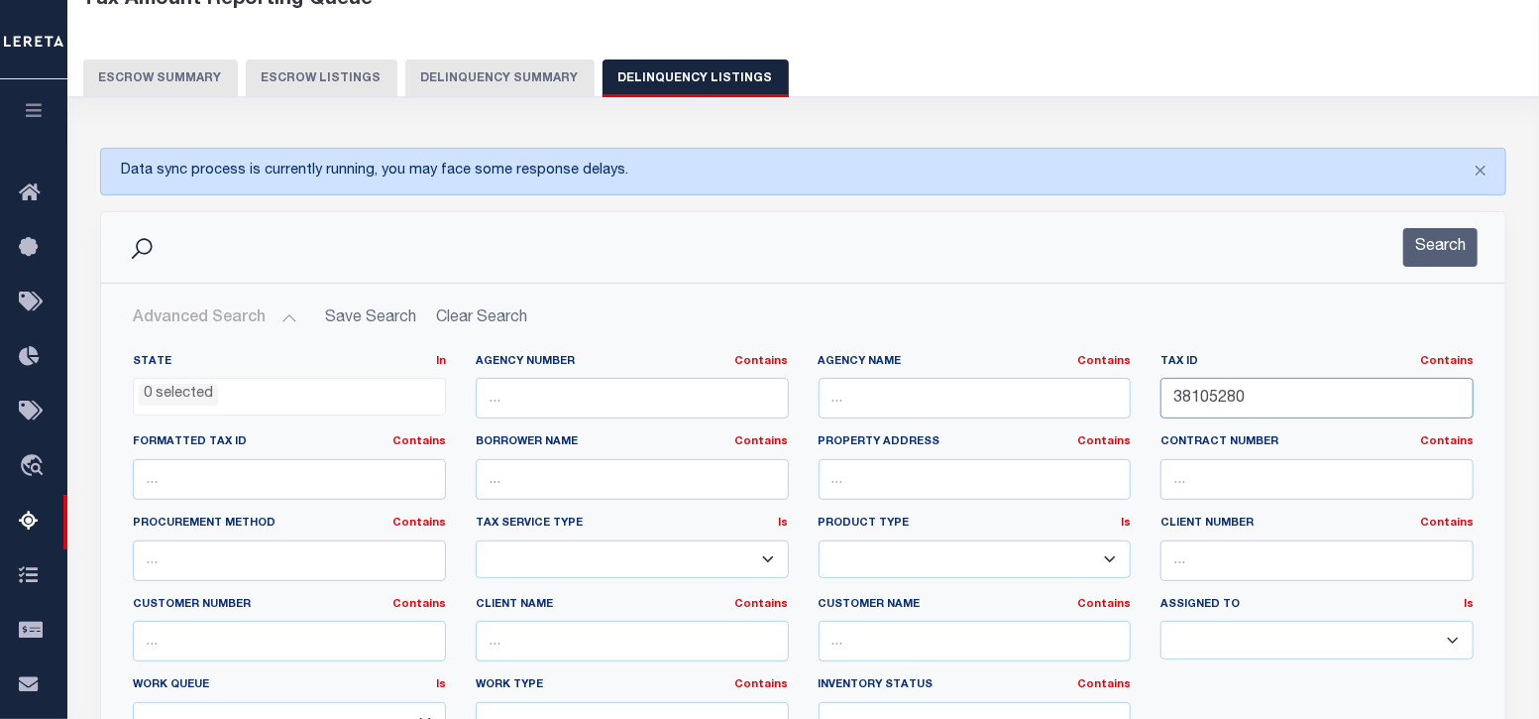
click at [1215, 402] on input "38105280" at bounding box center [1317, 398] width 313 height 41
paste input "91000783"
type input "91000783"
click at [1436, 252] on button "Search" at bounding box center [1440, 247] width 74 height 39
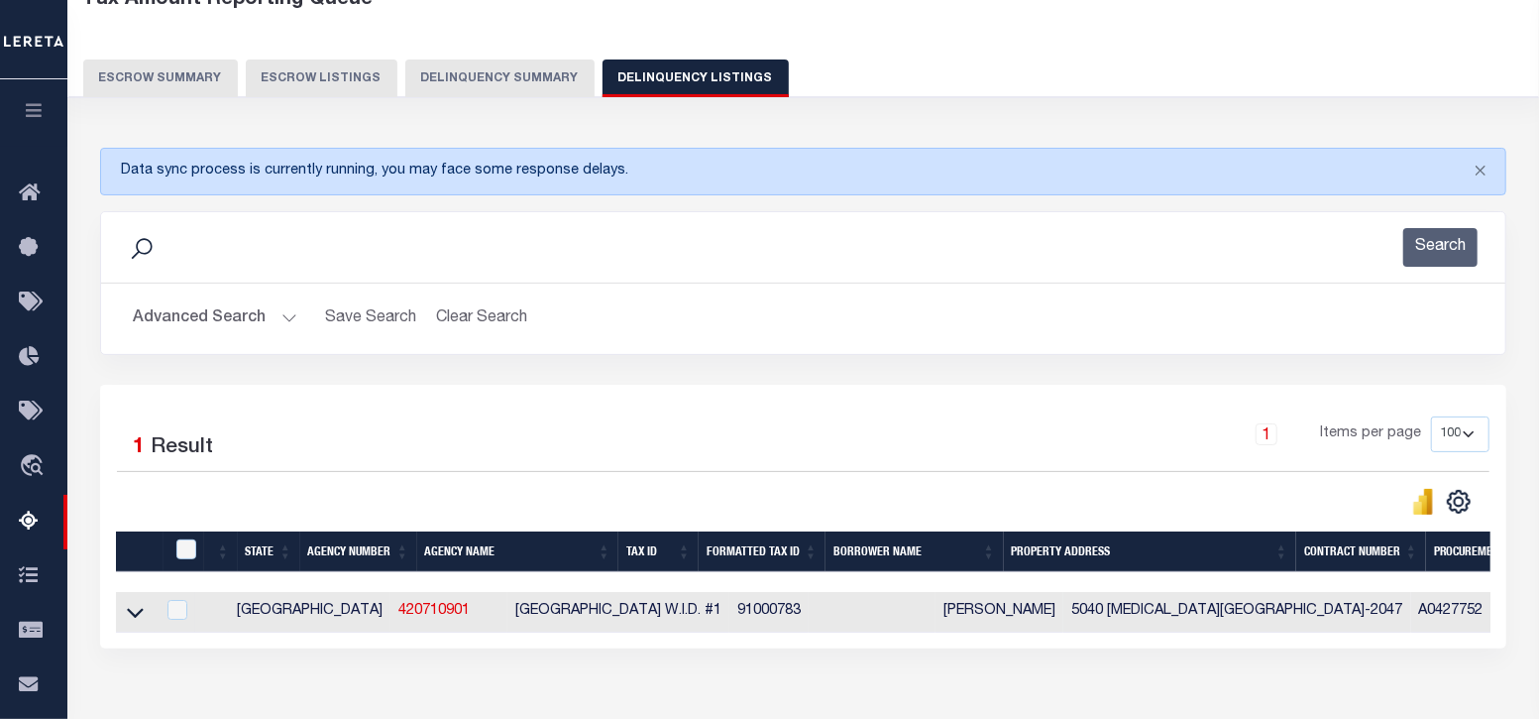
click at [134, 611] on icon at bounding box center [135, 612] width 17 height 21
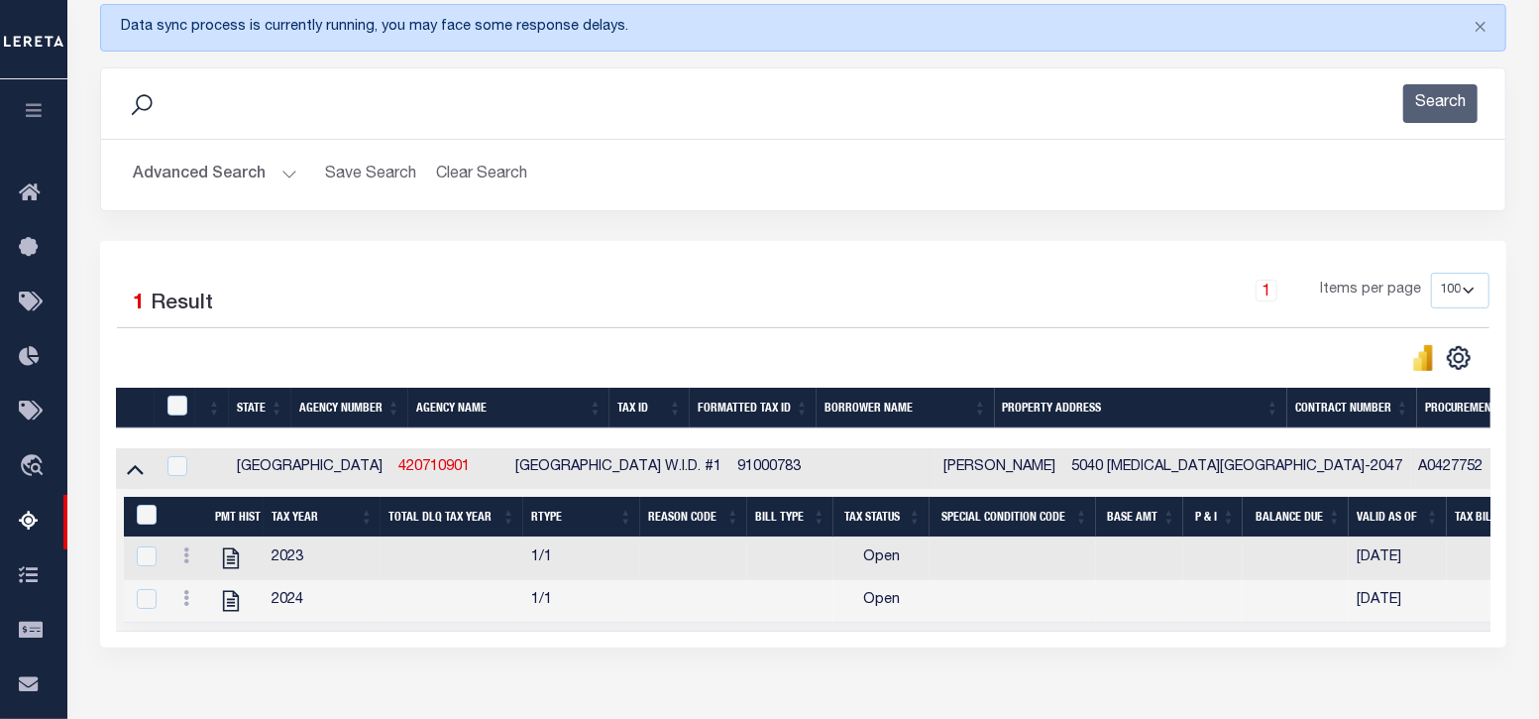
scroll to position [372, 0]
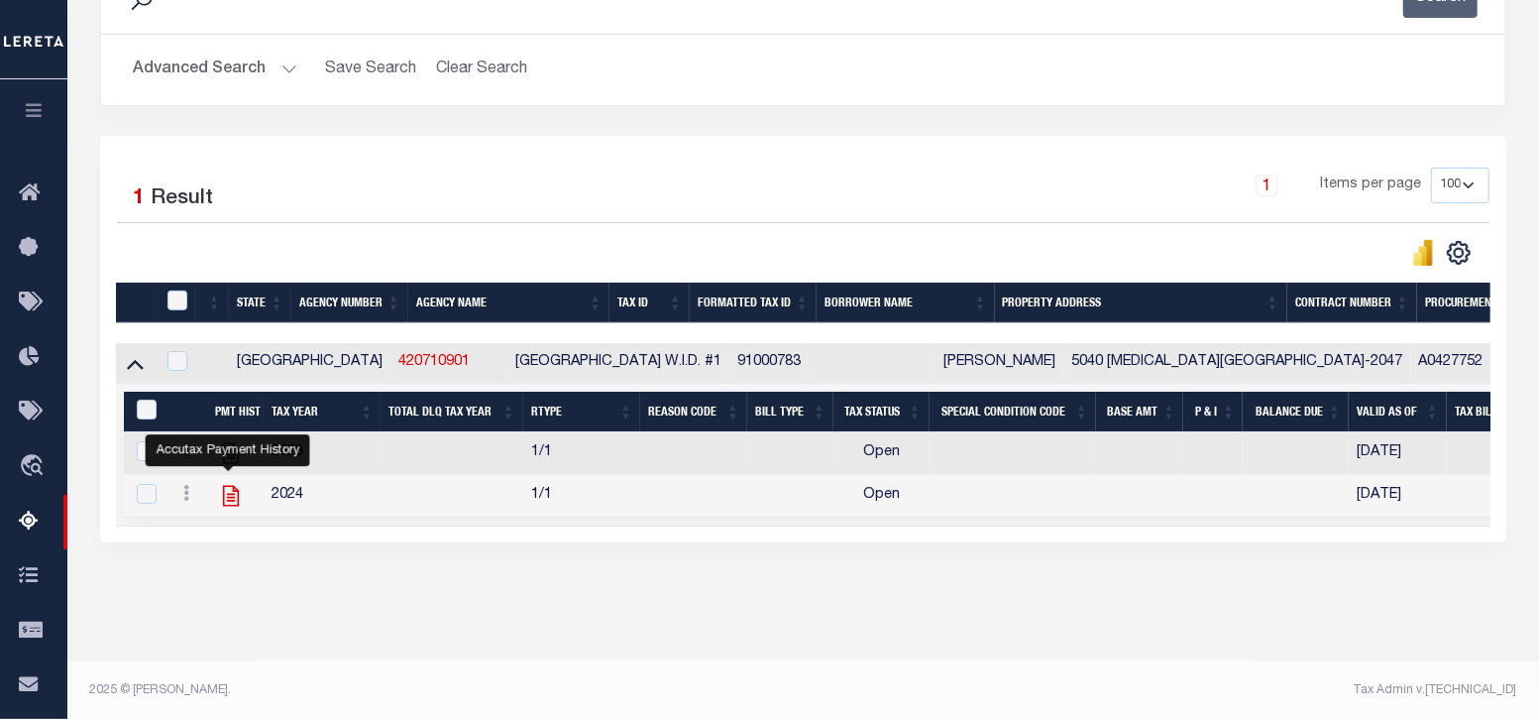
click at [231, 499] on icon "" at bounding box center [231, 496] width 26 height 26
checkbox input "true"
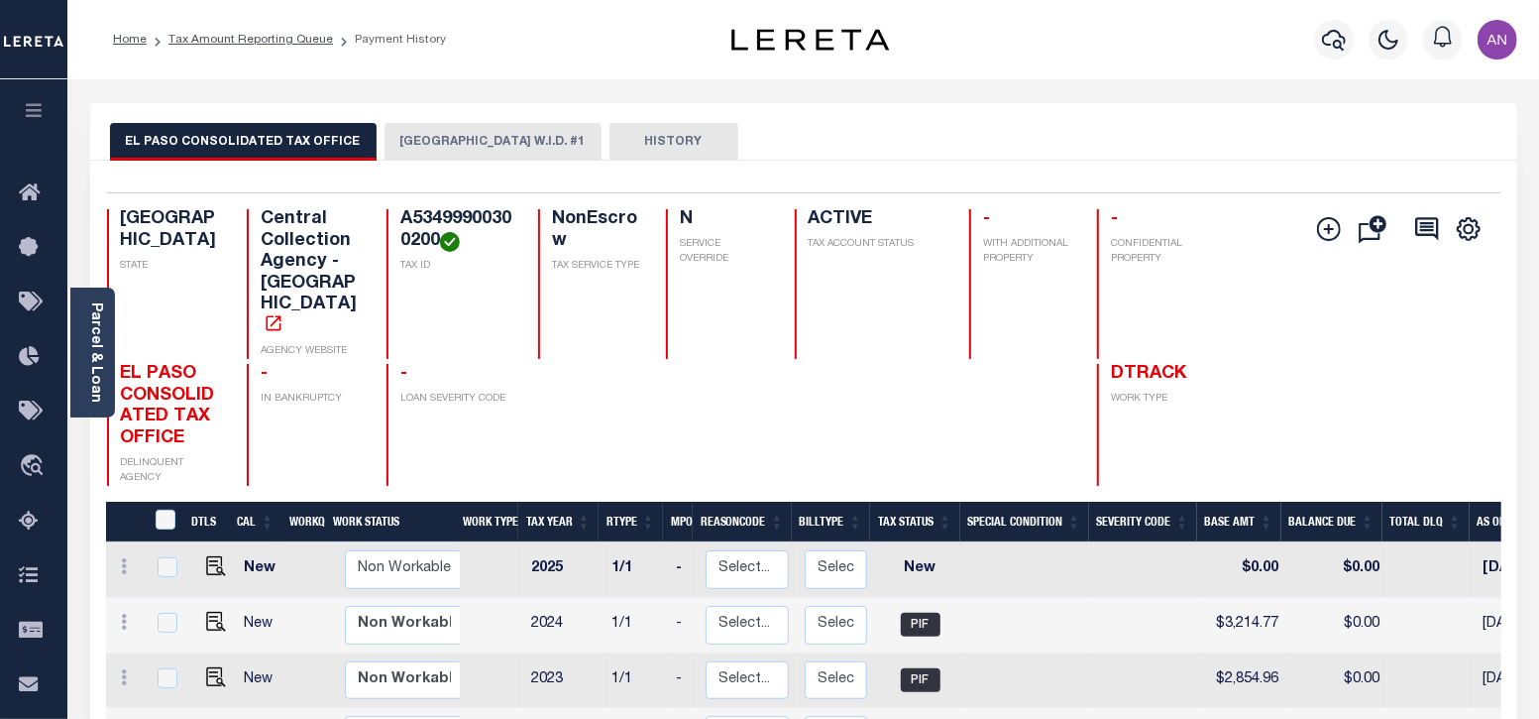
click at [430, 155] on button "[GEOGRAPHIC_DATA] W.I.D. #1" at bounding box center [493, 142] width 217 height 38
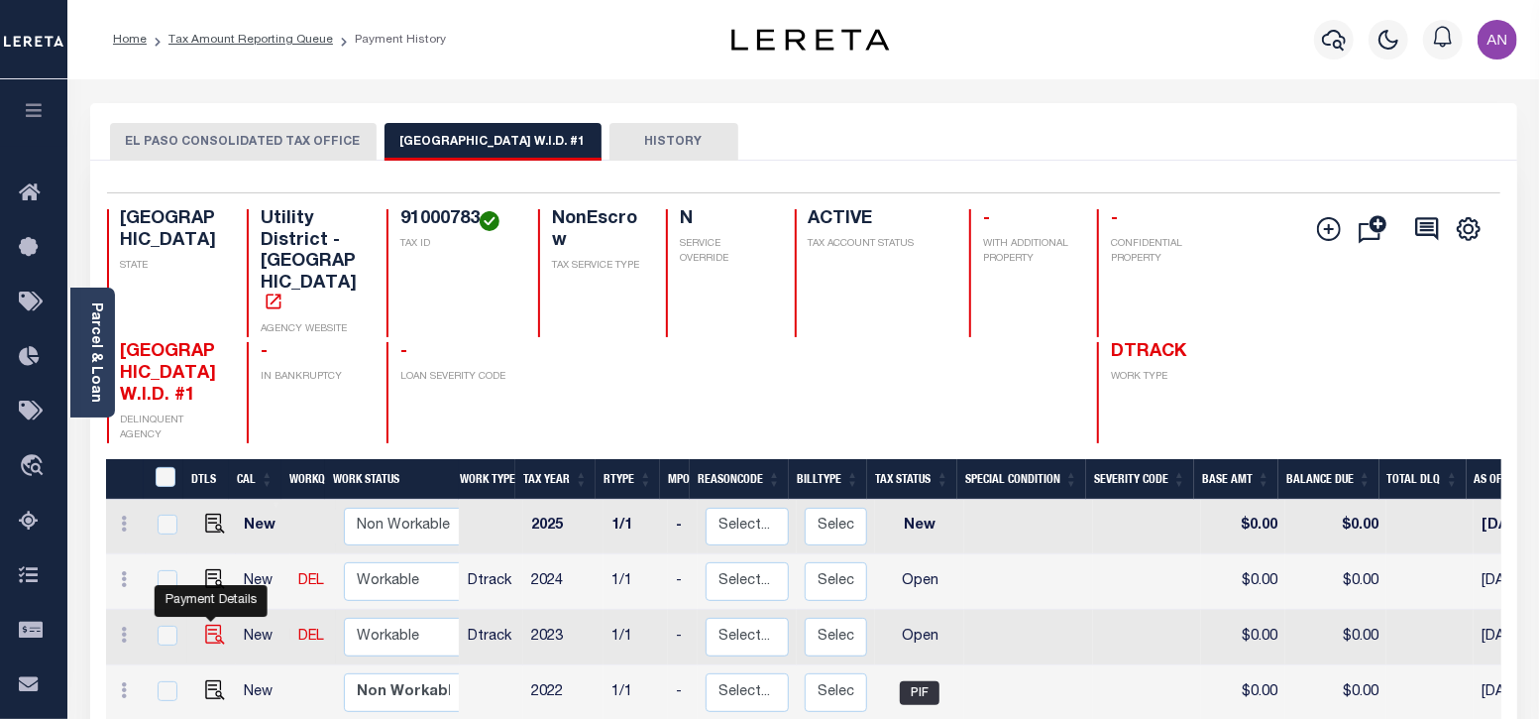
click at [205, 624] on img "" at bounding box center [215, 634] width 20 height 20
checkbox input "true"
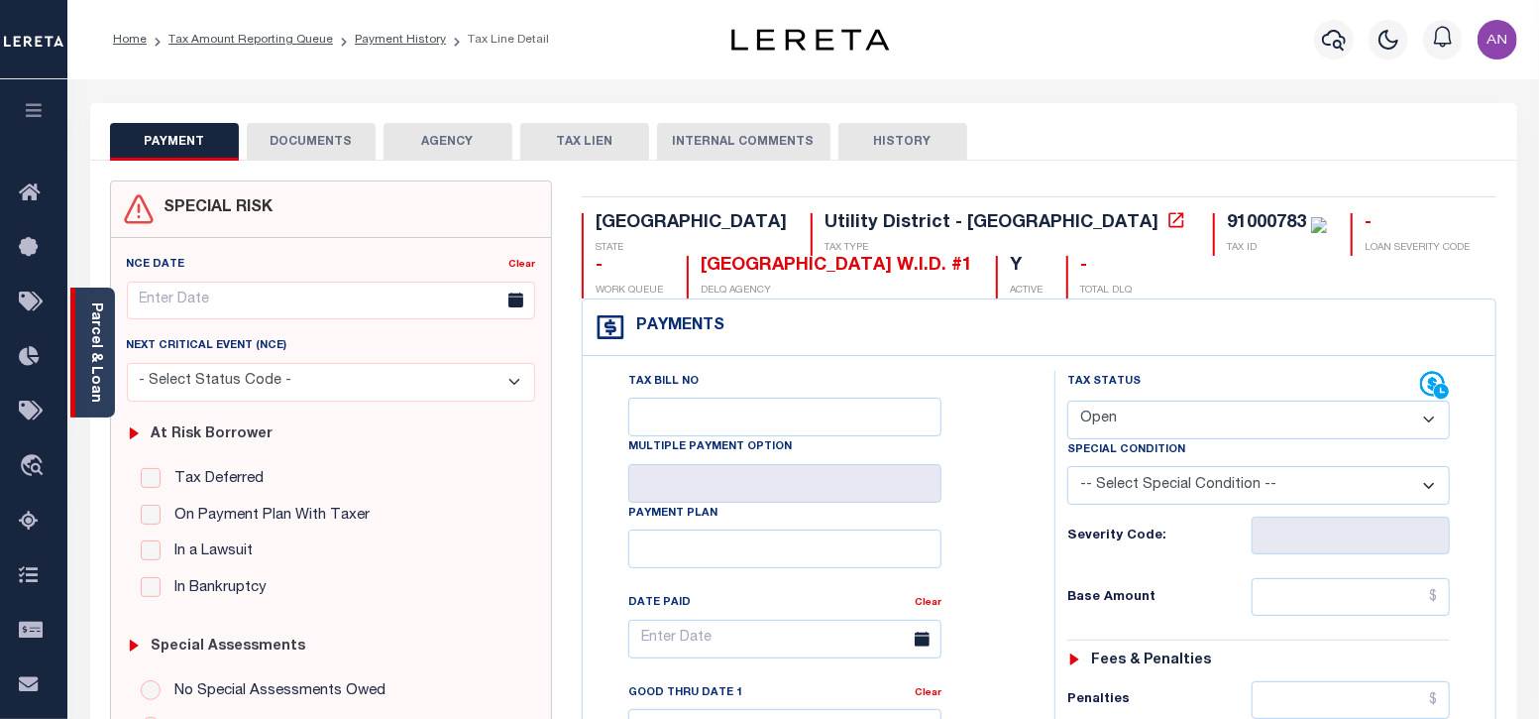
click at [99, 380] on link "Parcel & Loan" at bounding box center [95, 352] width 14 height 100
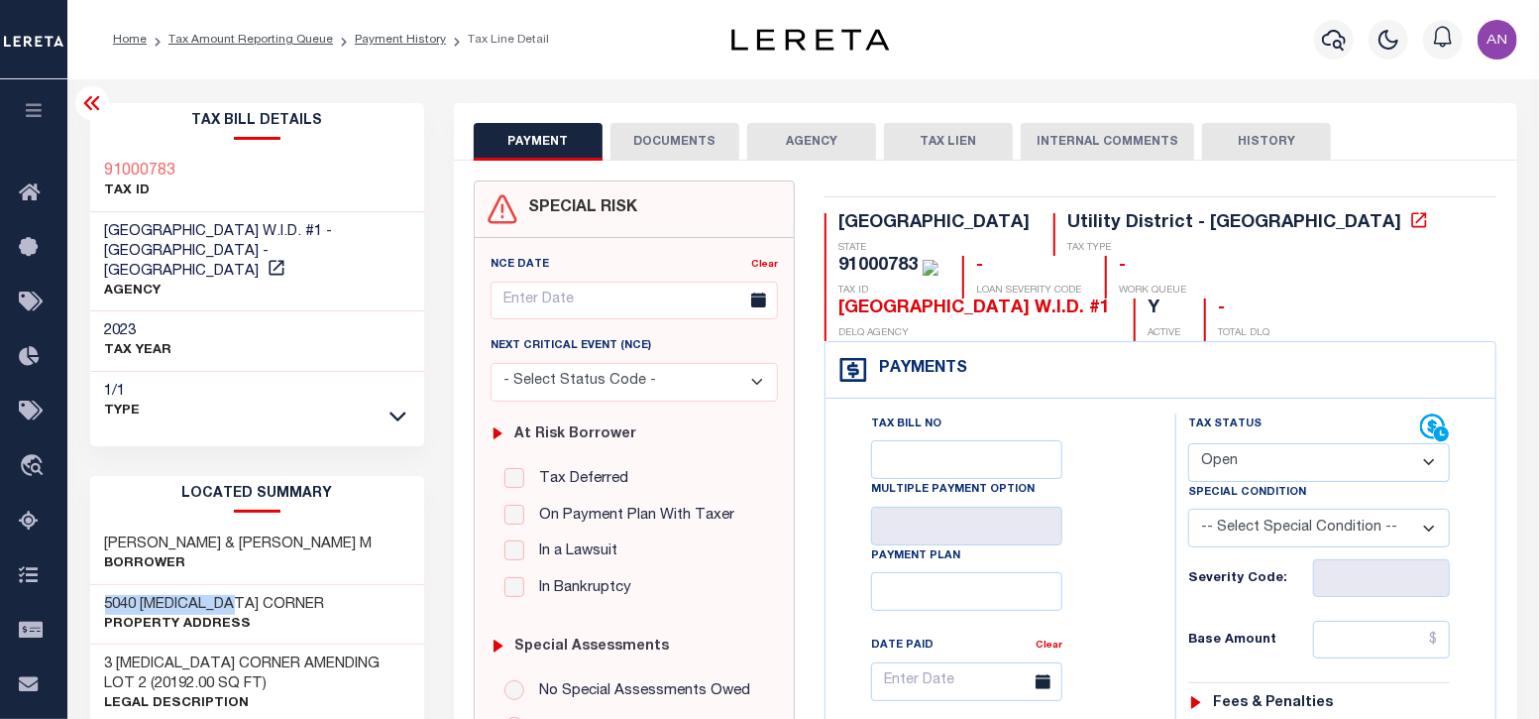
drag, startPoint x: 105, startPoint y: 583, endPoint x: 247, endPoint y: 583, distance: 141.7
click at [247, 595] on h3 "5040 AMEN CORNER" at bounding box center [215, 605] width 220 height 20
copy h3 "5040 AMEN CORNER"
click at [648, 146] on button "DOCUMENTS" at bounding box center [675, 142] width 129 height 38
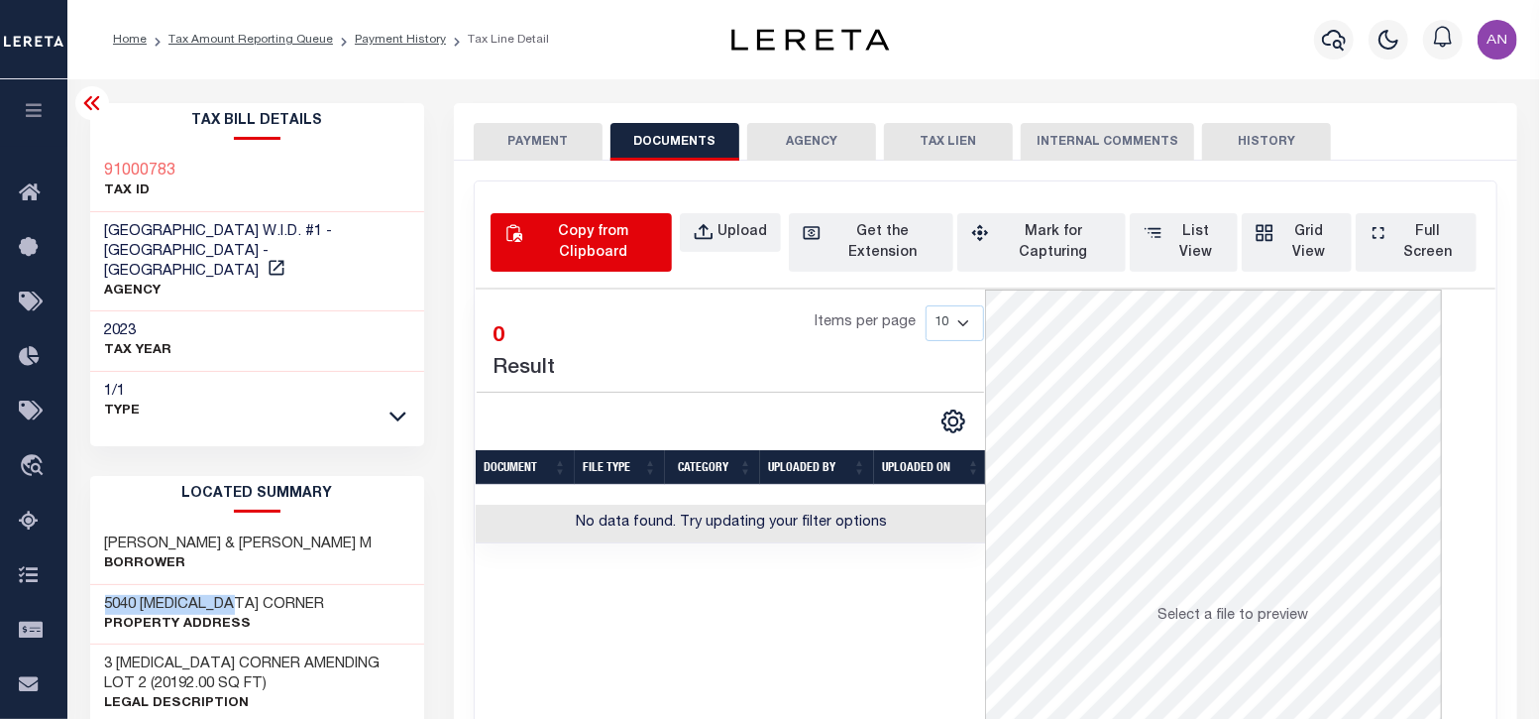
click at [600, 235] on div "Copy from Clipboard" at bounding box center [592, 243] width 131 height 42
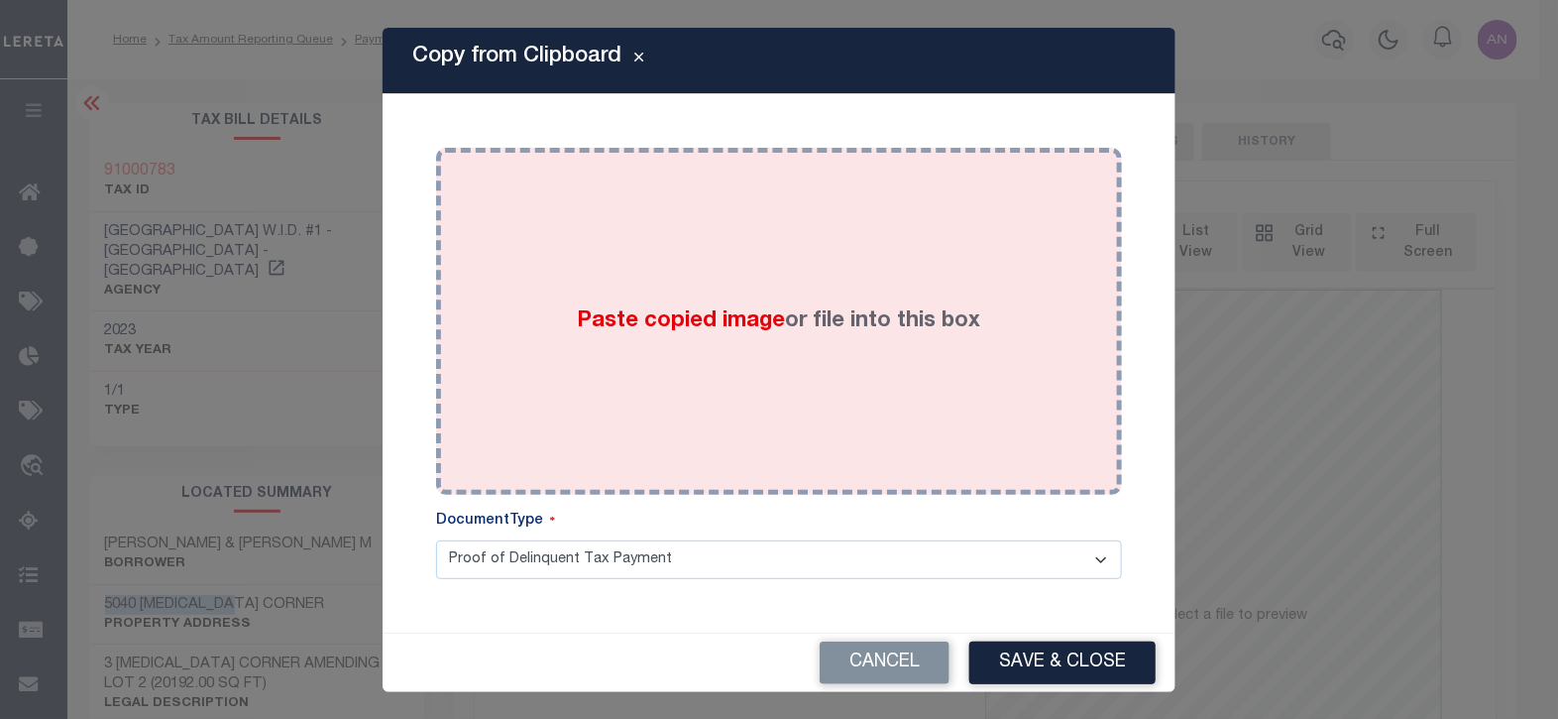
click at [849, 333] on label "Paste copied image or file into this box" at bounding box center [779, 321] width 403 height 33
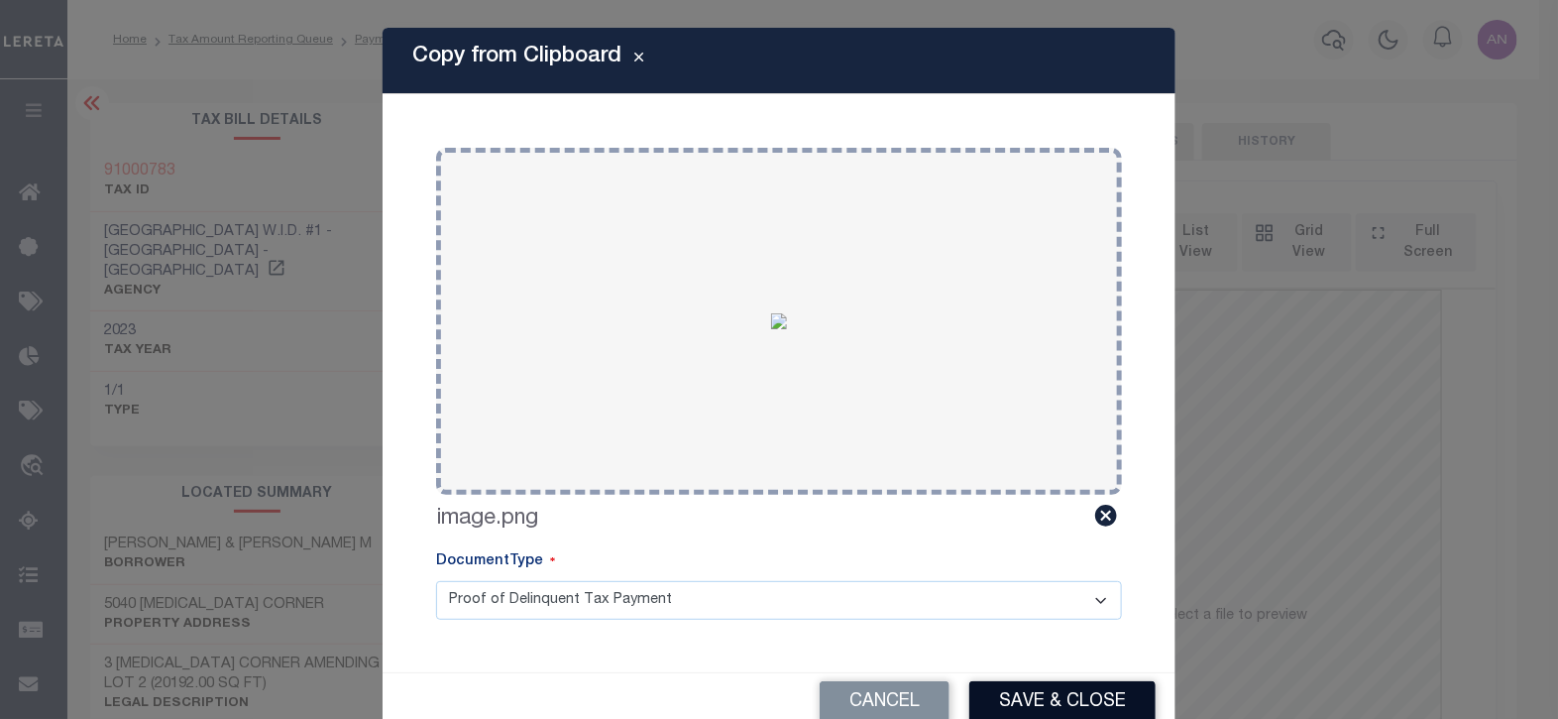
click at [1042, 696] on button "Save & Close" at bounding box center [1062, 702] width 186 height 43
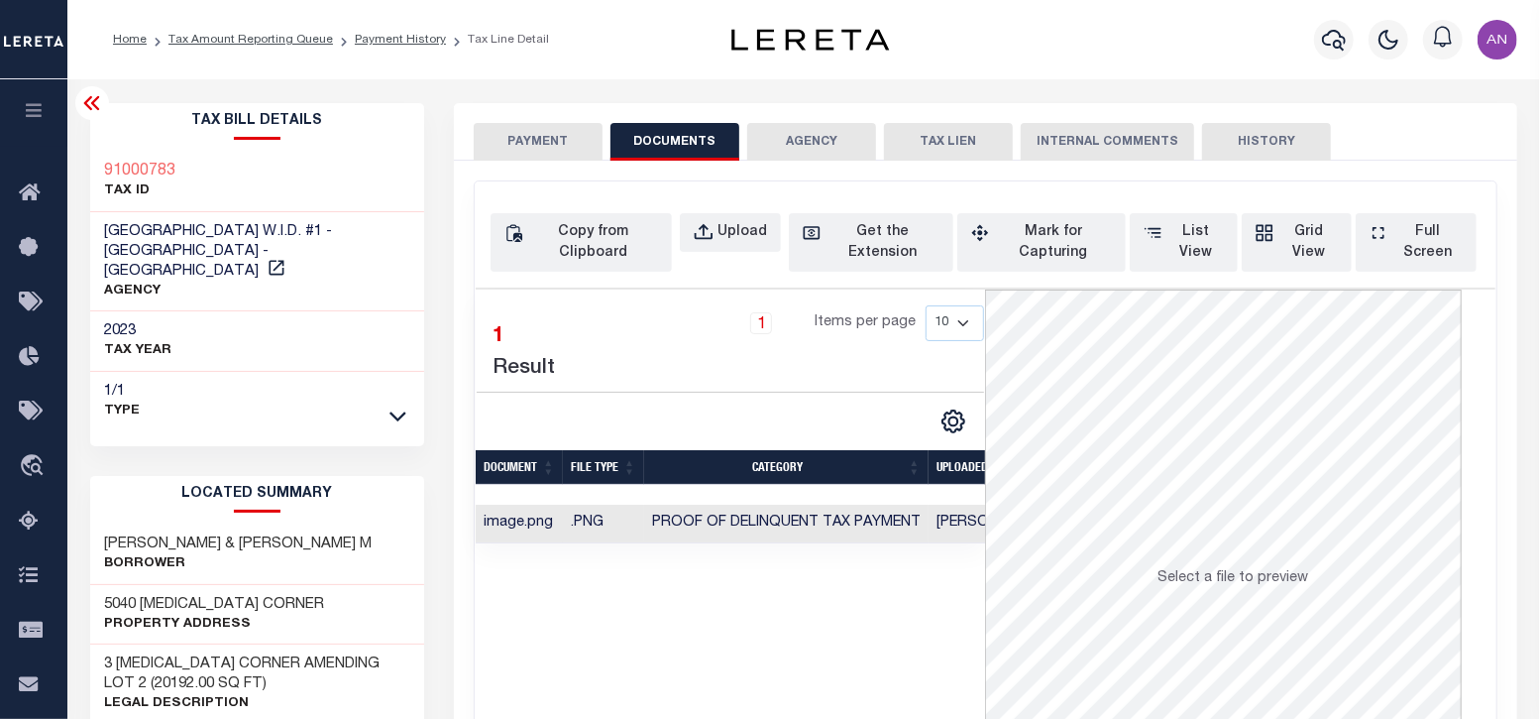
click at [505, 143] on button "PAYMENT" at bounding box center [538, 142] width 129 height 38
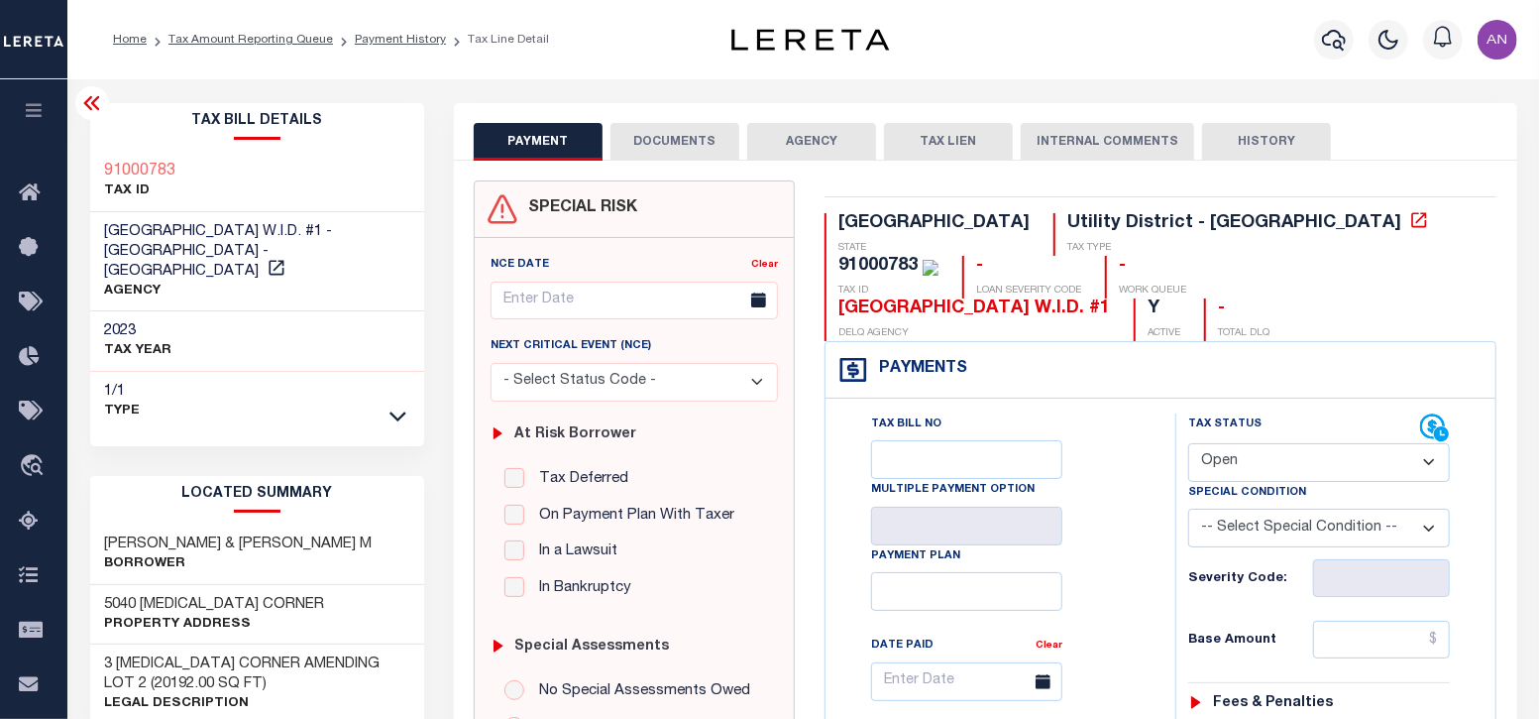
click at [1253, 443] on select "- Select Status Code - Open Due/Unpaid Paid Incomplete No Tax Due Internal Refu…" at bounding box center [1319, 462] width 262 height 39
select select "PYD"
click at [1188, 443] on select "- Select Status Code - Open Due/Unpaid Paid Incomplete No Tax Due Internal Refu…" at bounding box center [1319, 462] width 262 height 39
type input "[DATE]"
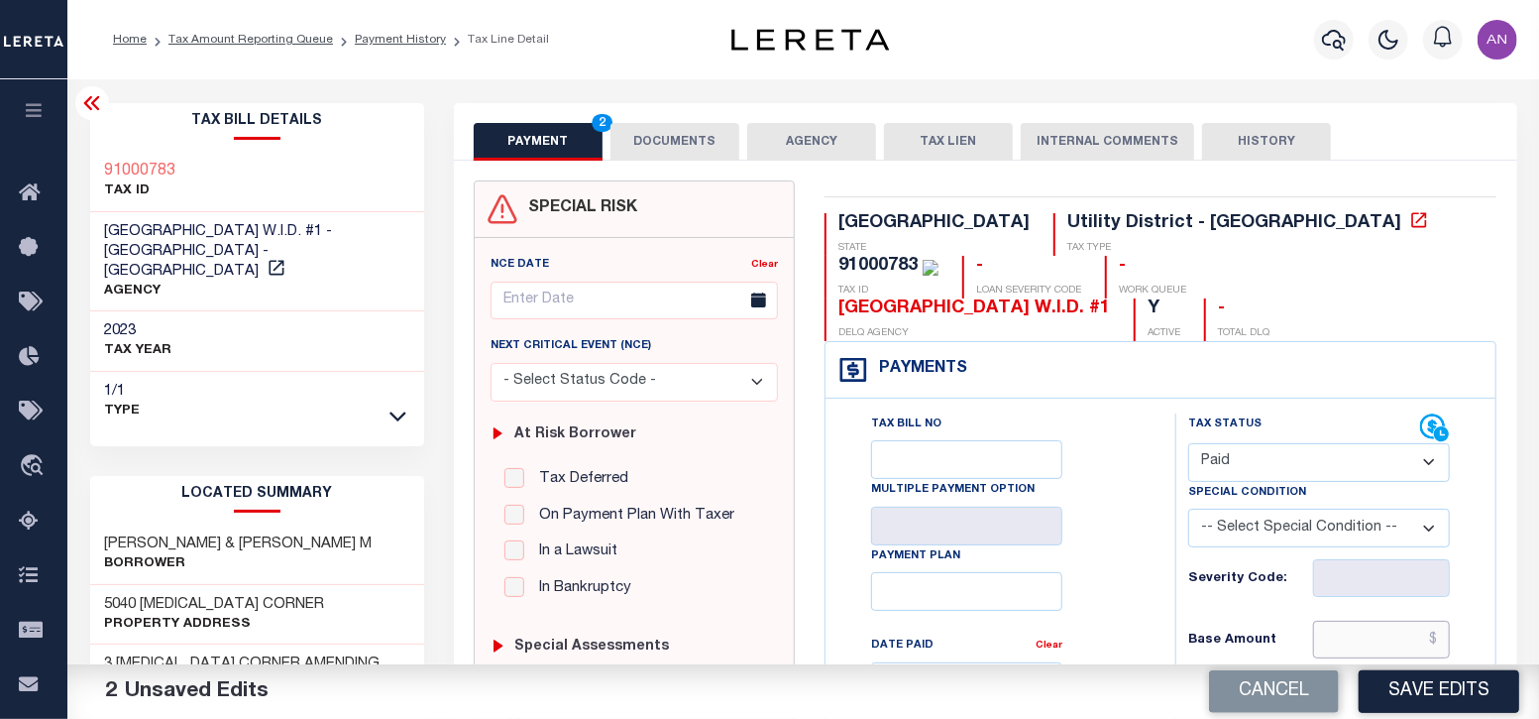
click at [1376, 620] on input "text" at bounding box center [1382, 639] width 138 height 38
type input "$0.00"
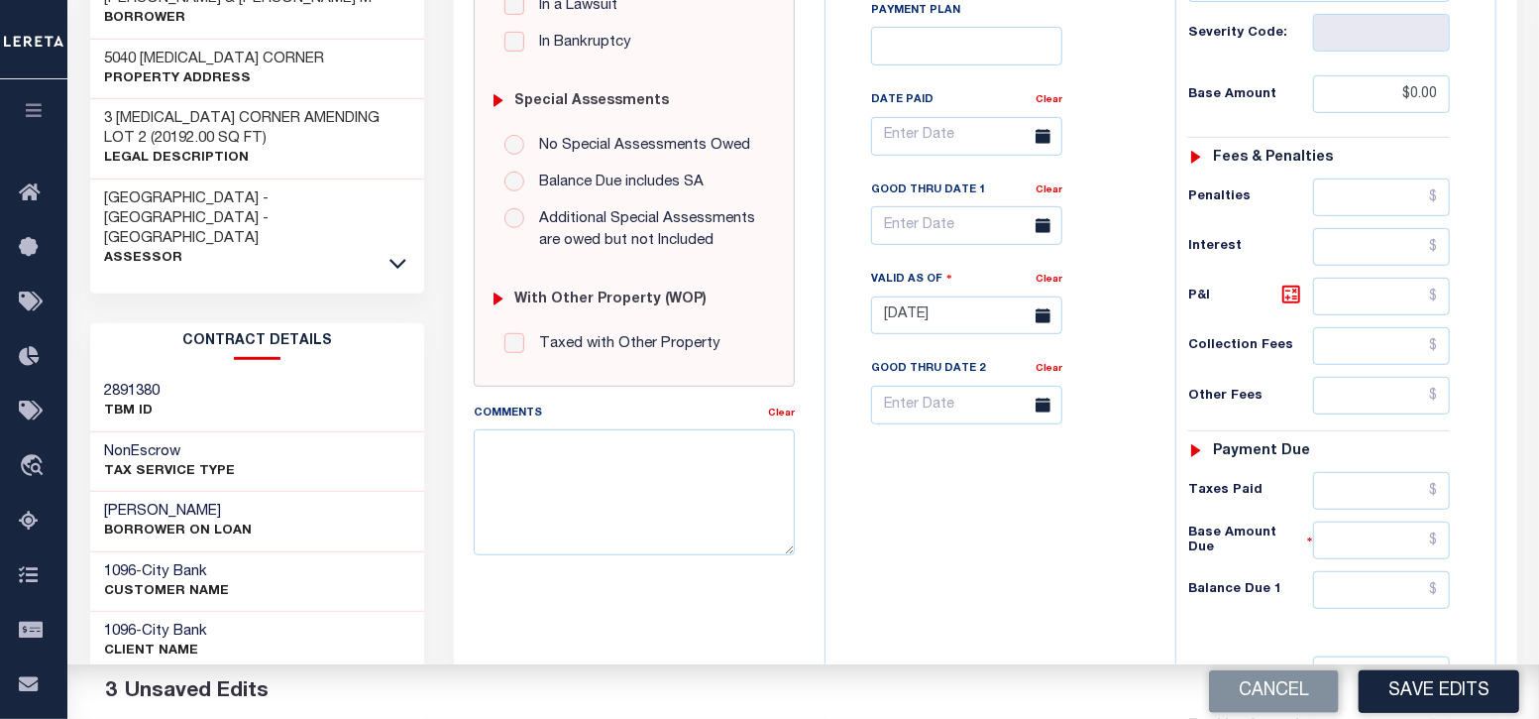
scroll to position [619, 0]
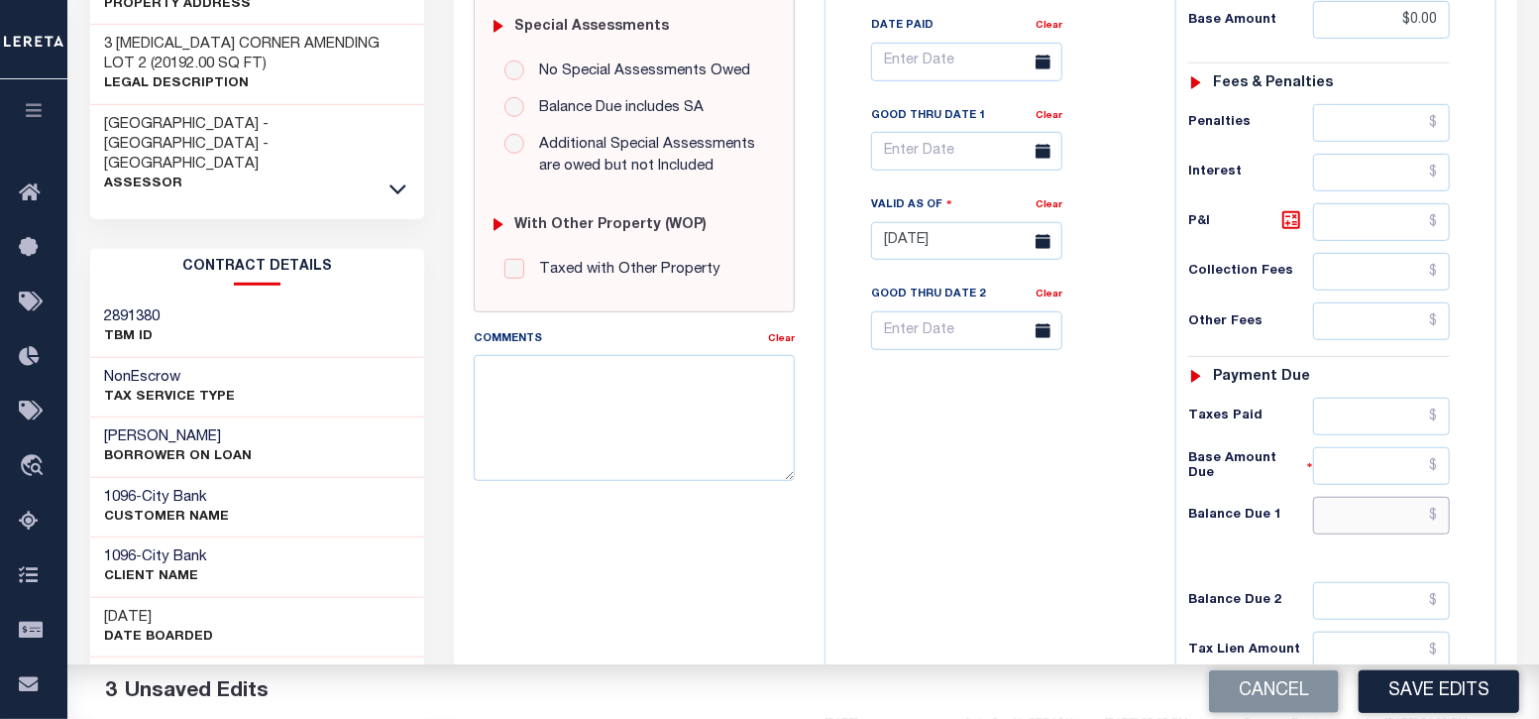
click at [1398, 497] on input "text" at bounding box center [1382, 516] width 138 height 38
type input "$0.00"
click at [1020, 515] on div "Tax Bill No Multiple Payment Option Payment Plan Clear" at bounding box center [996, 231] width 330 height 875
click at [1460, 697] on button "Save Edits" at bounding box center [1439, 691] width 161 height 43
checkbox input "false"
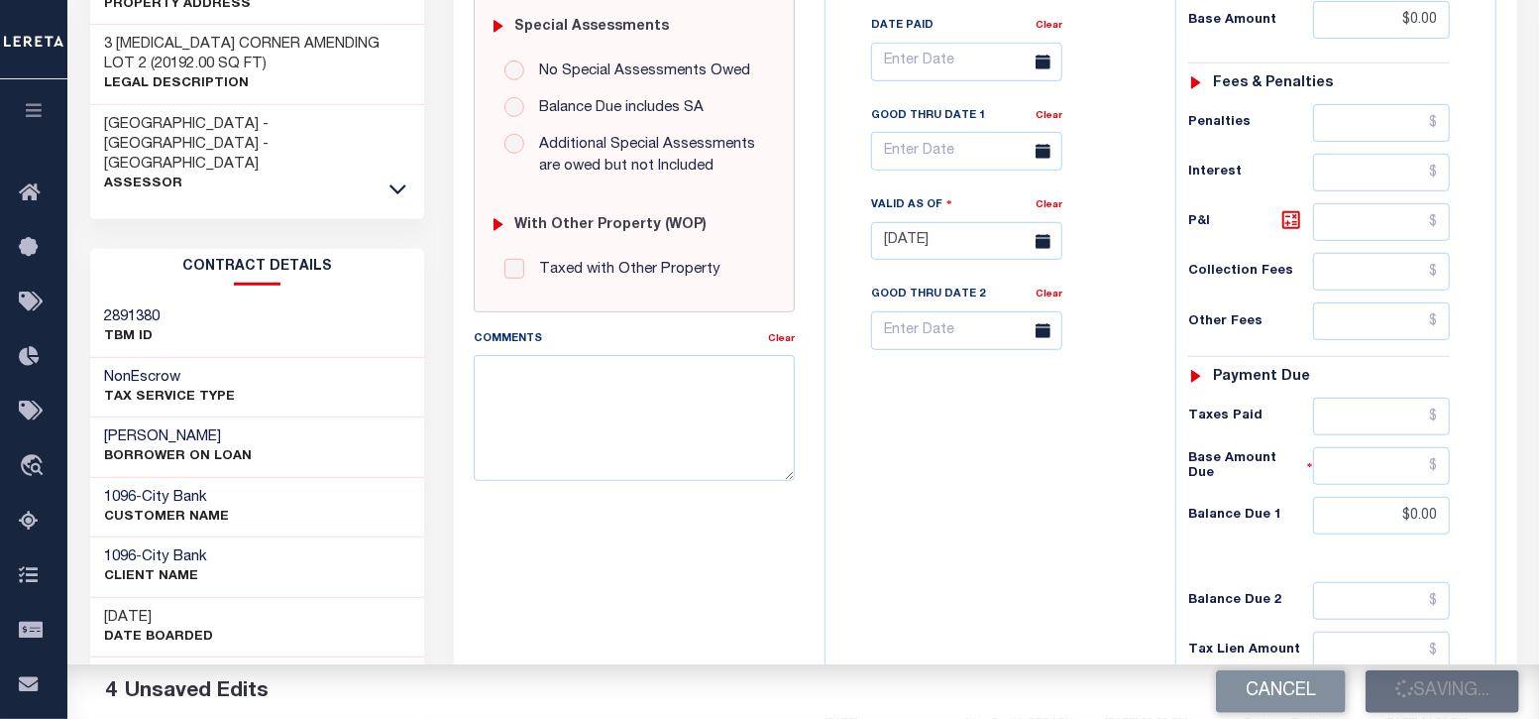
type input "$0"
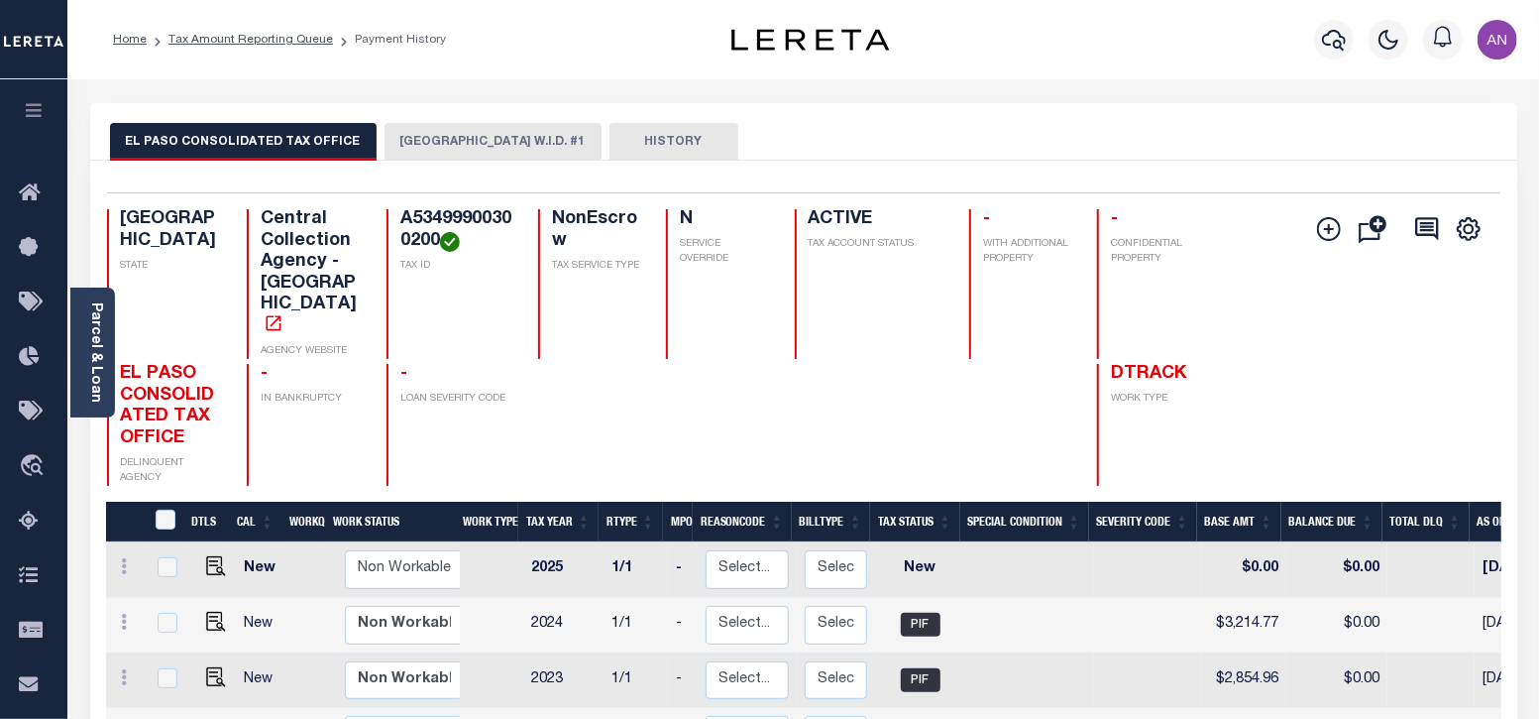
click at [395, 146] on button "[GEOGRAPHIC_DATA] W.I.D. #1" at bounding box center [493, 142] width 217 height 38
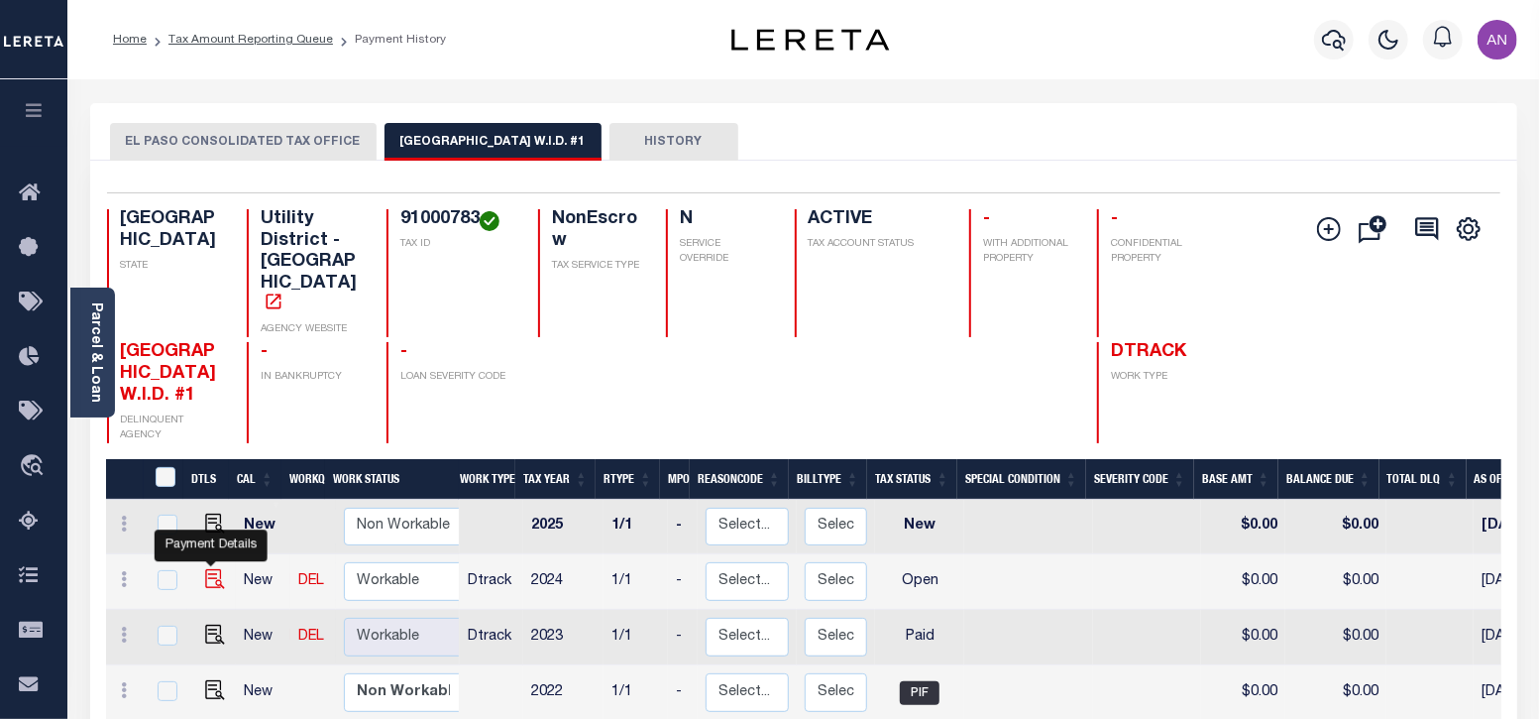
click at [215, 569] on img "" at bounding box center [215, 579] width 20 height 20
checkbox input "true"
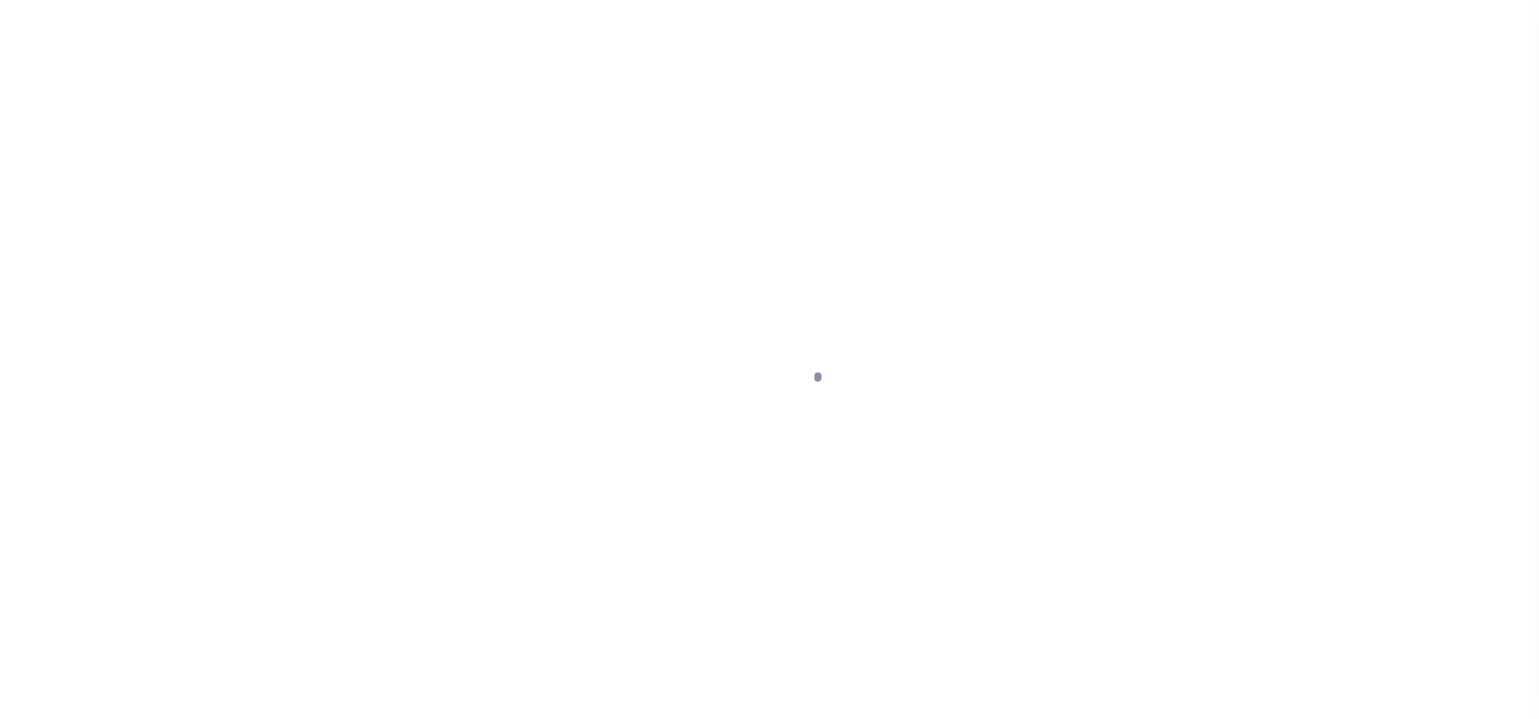
select select "OP2"
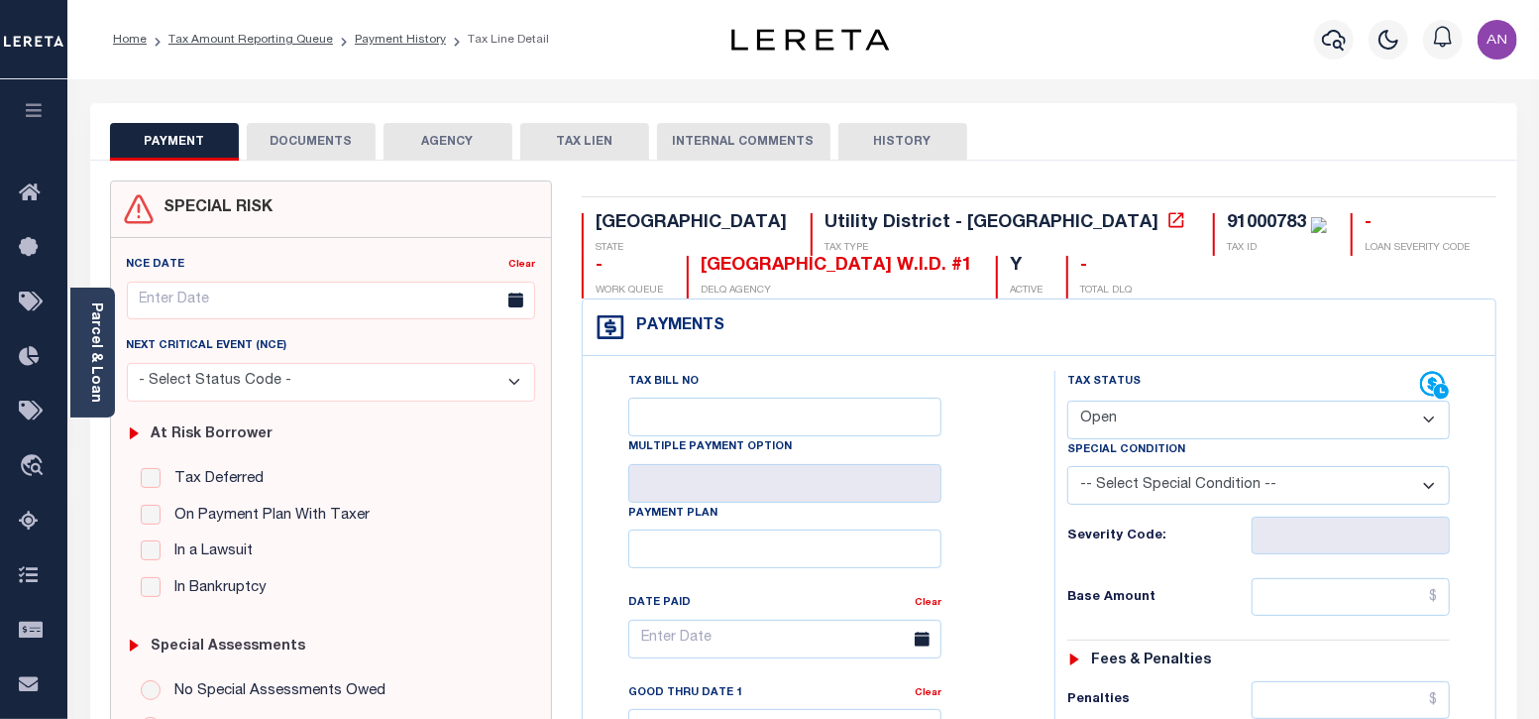
click at [332, 142] on button "DOCUMENTS" at bounding box center [311, 142] width 129 height 38
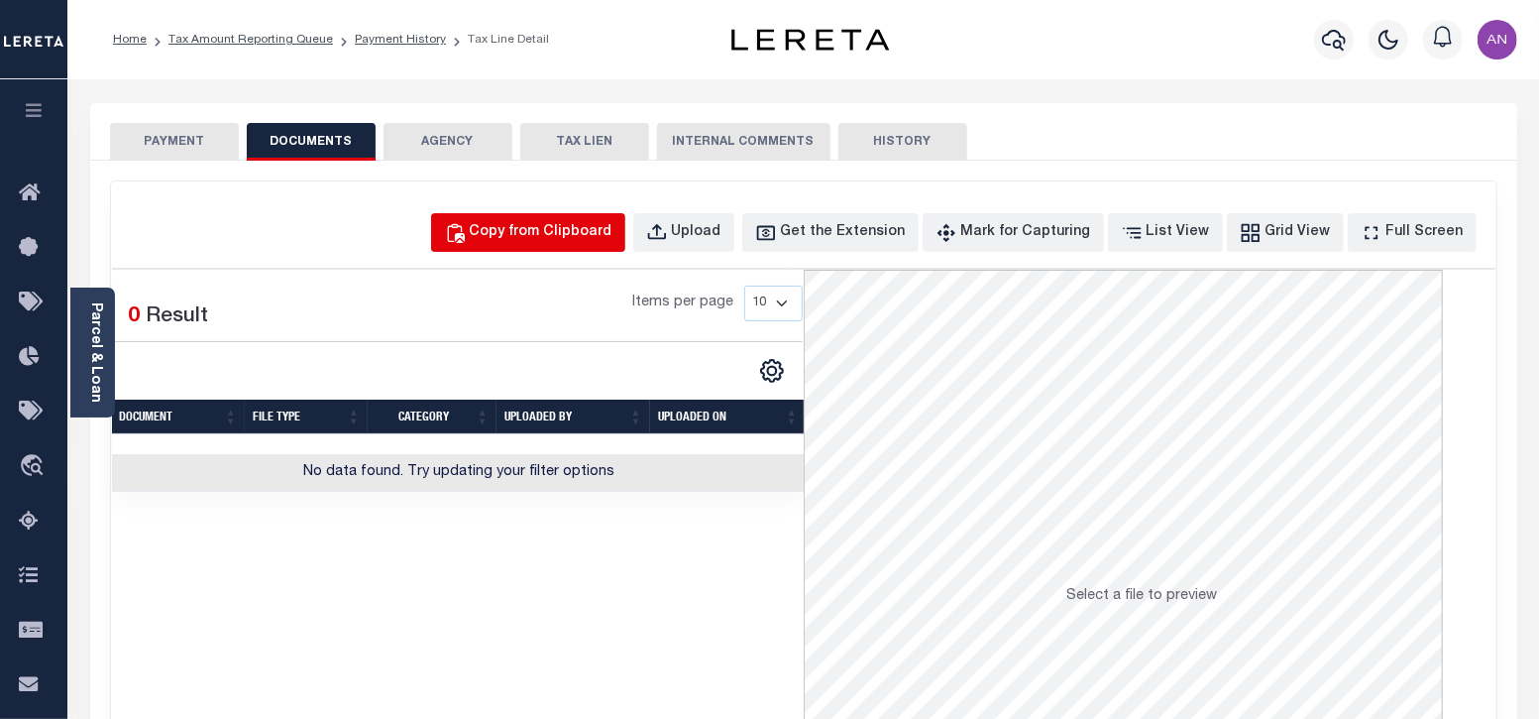
click at [589, 232] on div "Copy from Clipboard" at bounding box center [541, 233] width 143 height 22
select select "POP"
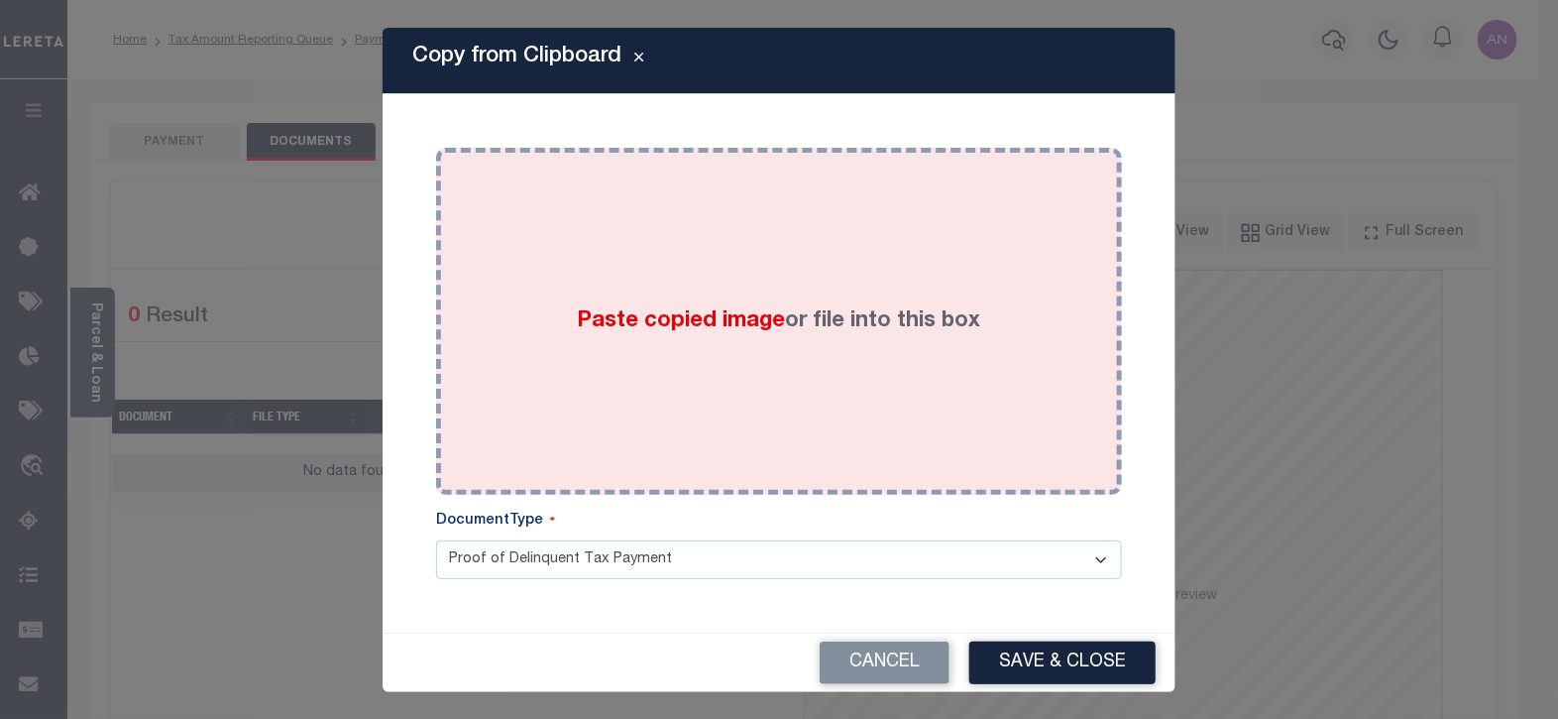
click at [780, 233] on div "Paste copied image or file into this box" at bounding box center [779, 321] width 656 height 317
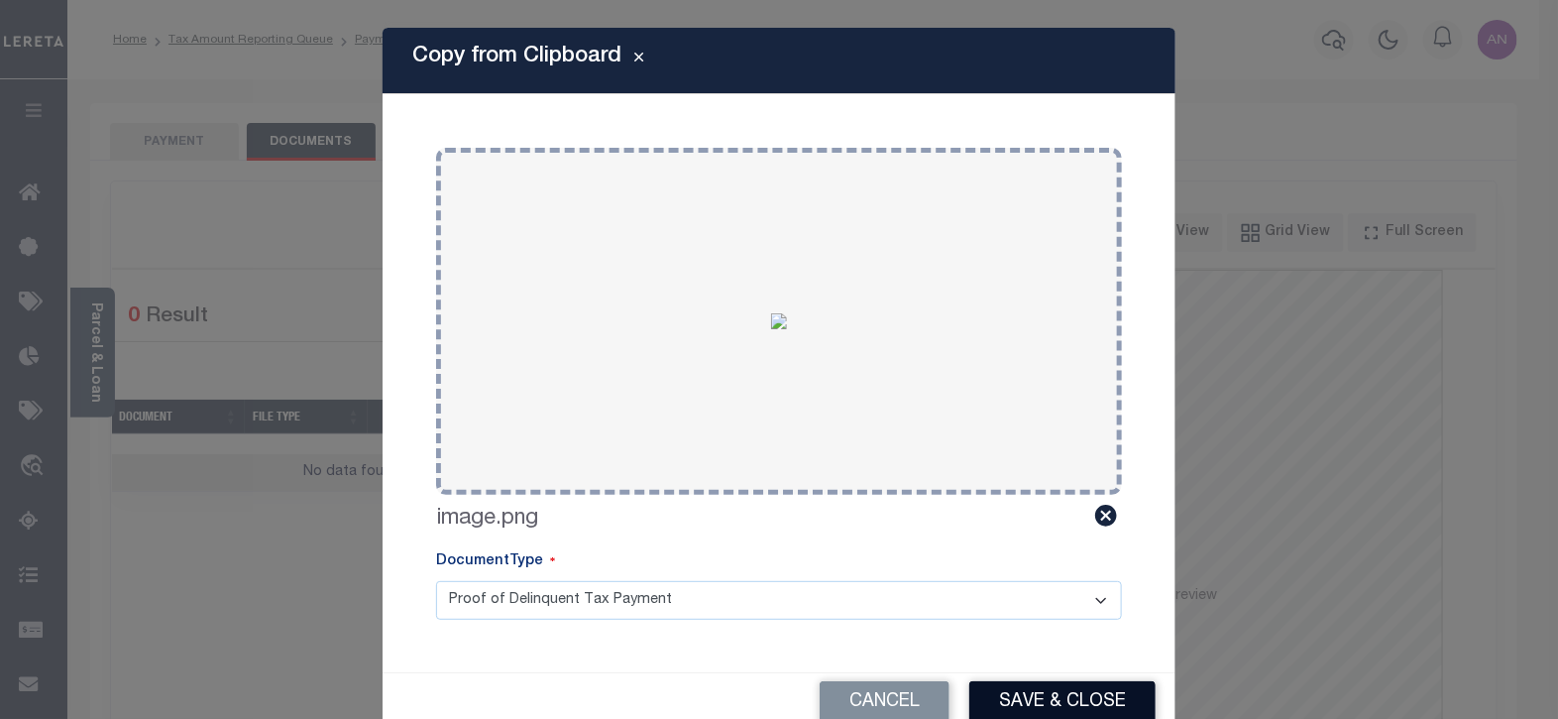
click at [1019, 699] on button "Save & Close" at bounding box center [1062, 702] width 186 height 43
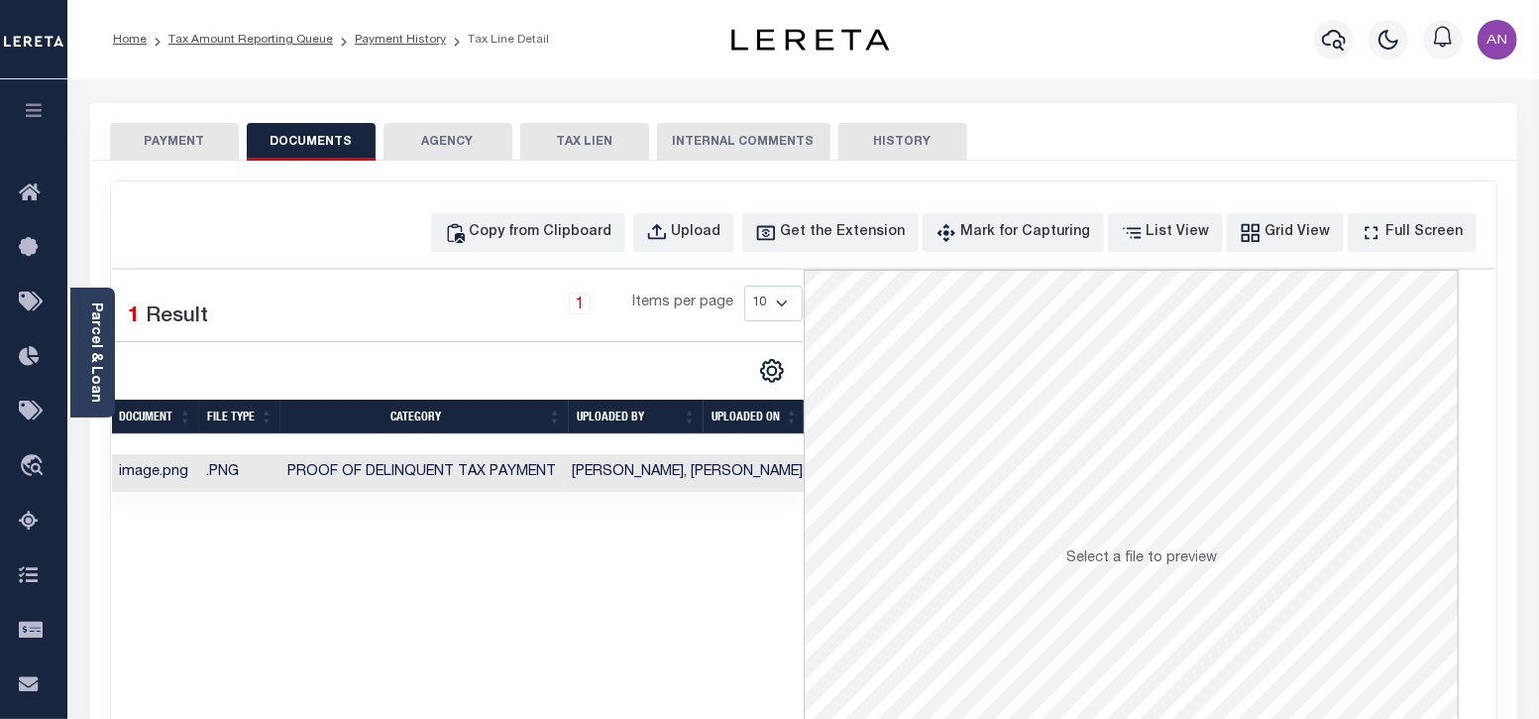
click at [168, 146] on button "PAYMENT" at bounding box center [174, 142] width 129 height 38
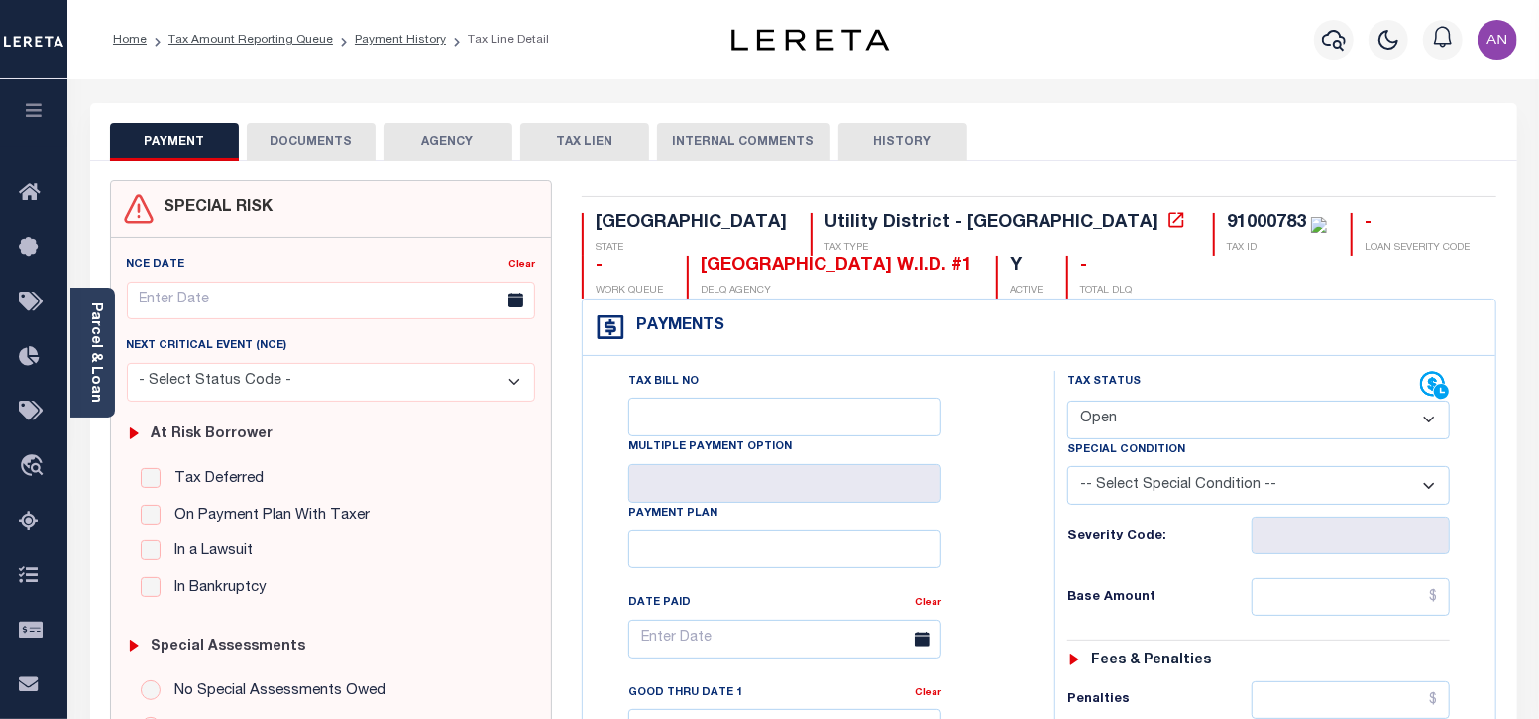
click at [1177, 414] on select "- Select Status Code - Open Due/Unpaid Paid Incomplete No Tax Due Internal Refu…" at bounding box center [1259, 419] width 384 height 39
select select "PYD"
click at [1067, 400] on select "- Select Status Code - Open Due/Unpaid Paid Incomplete No Tax Due Internal Refu…" at bounding box center [1259, 419] width 384 height 39
type input "[DATE]"
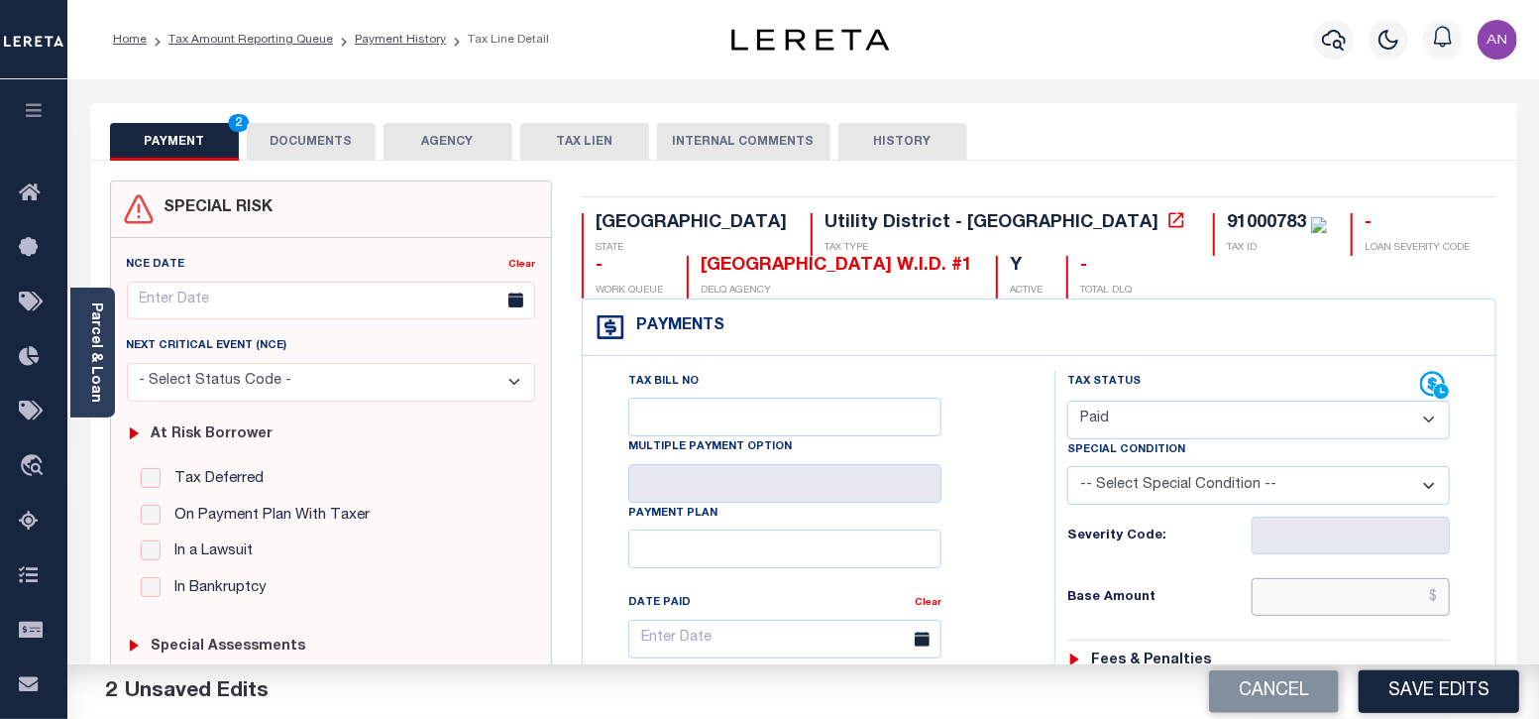
click at [1351, 599] on input "text" at bounding box center [1351, 597] width 198 height 38
type input "$0.00"
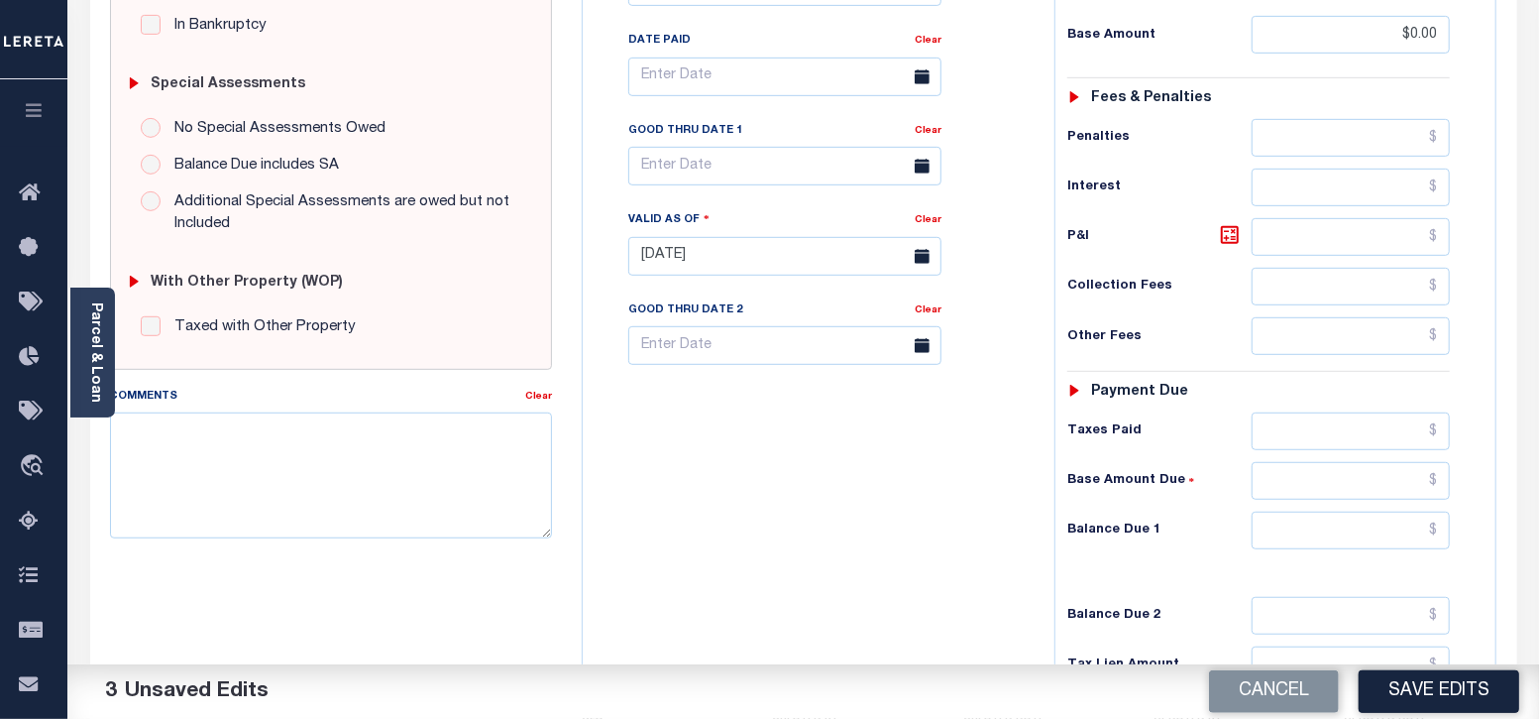
scroll to position [619, 0]
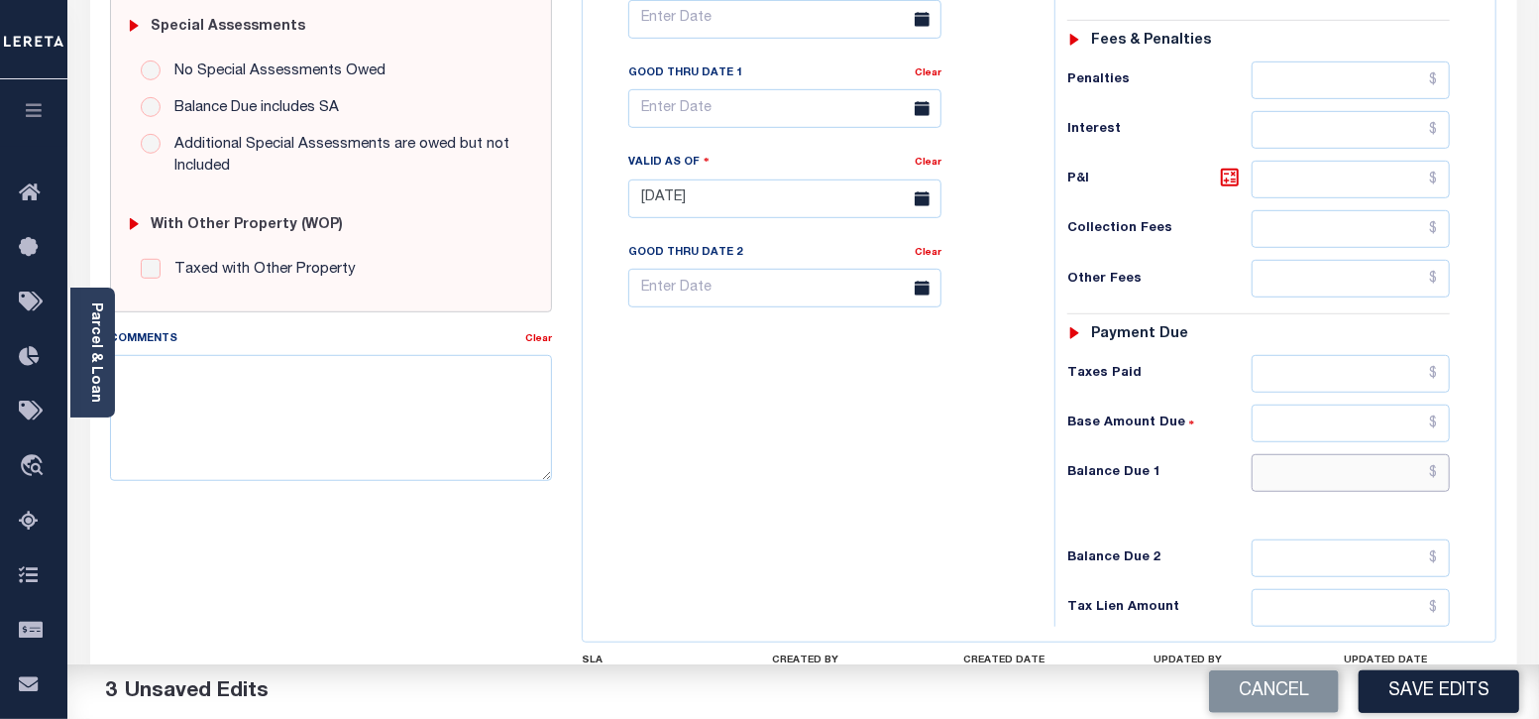
click at [1375, 471] on input "text" at bounding box center [1351, 473] width 198 height 38
type input "$0.00"
click at [971, 531] on div "Tax Bill No Multiple Payment Option Payment Plan Clear" at bounding box center [814, 188] width 452 height 875
click at [1383, 692] on button "Save Edits" at bounding box center [1439, 691] width 161 height 43
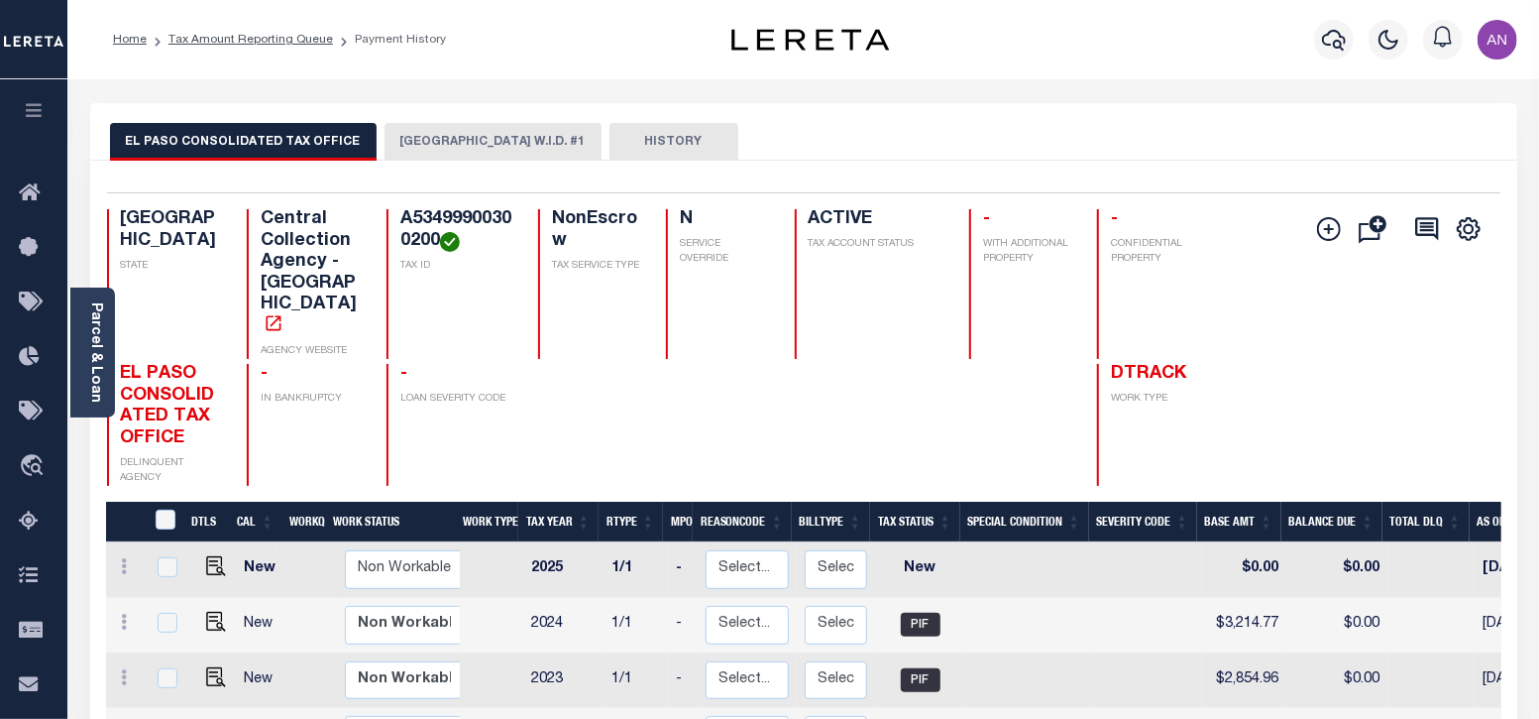
click at [429, 154] on button "[GEOGRAPHIC_DATA] W.I.D. #1" at bounding box center [493, 142] width 217 height 38
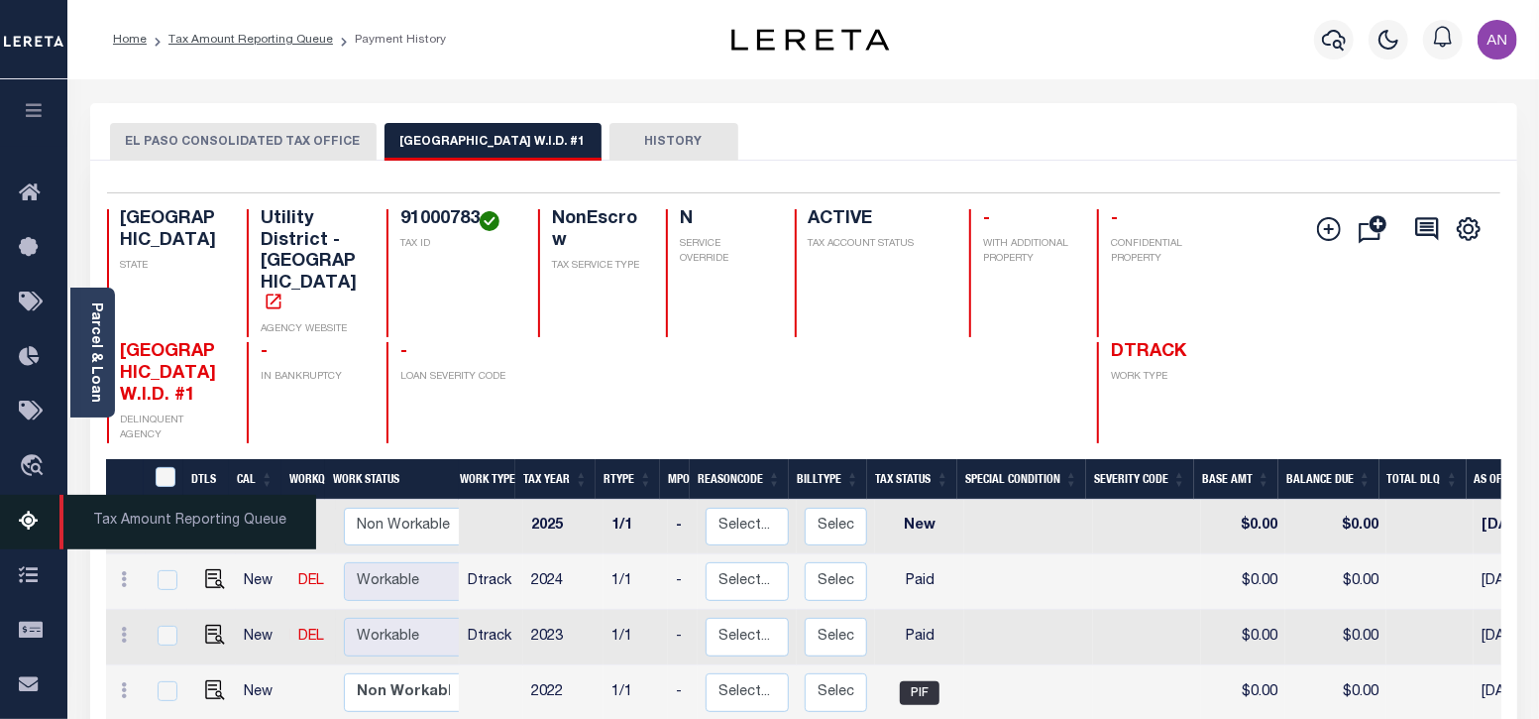
click at [34, 529] on icon at bounding box center [35, 521] width 32 height 25
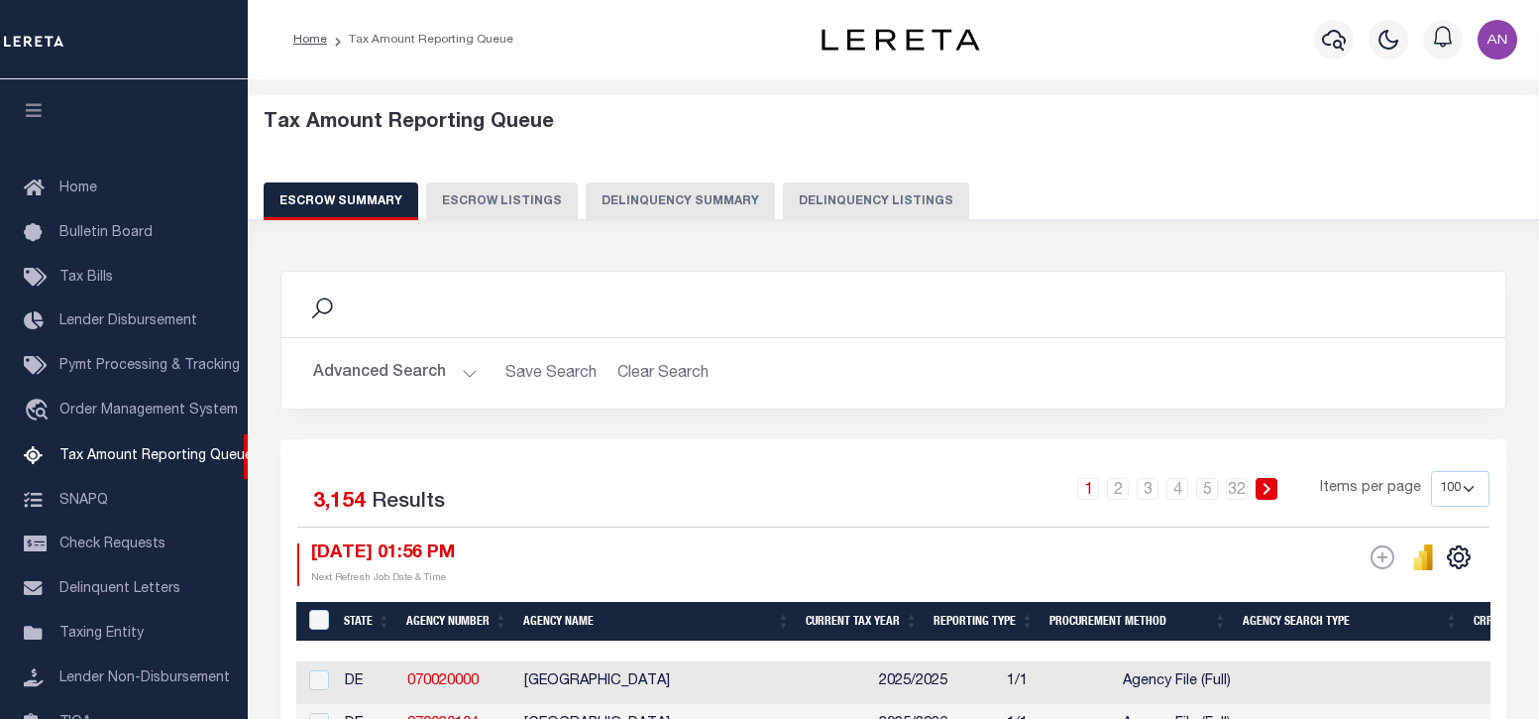
click at [817, 202] on button "Delinquency Listings" at bounding box center [876, 201] width 186 height 38
select select "100"
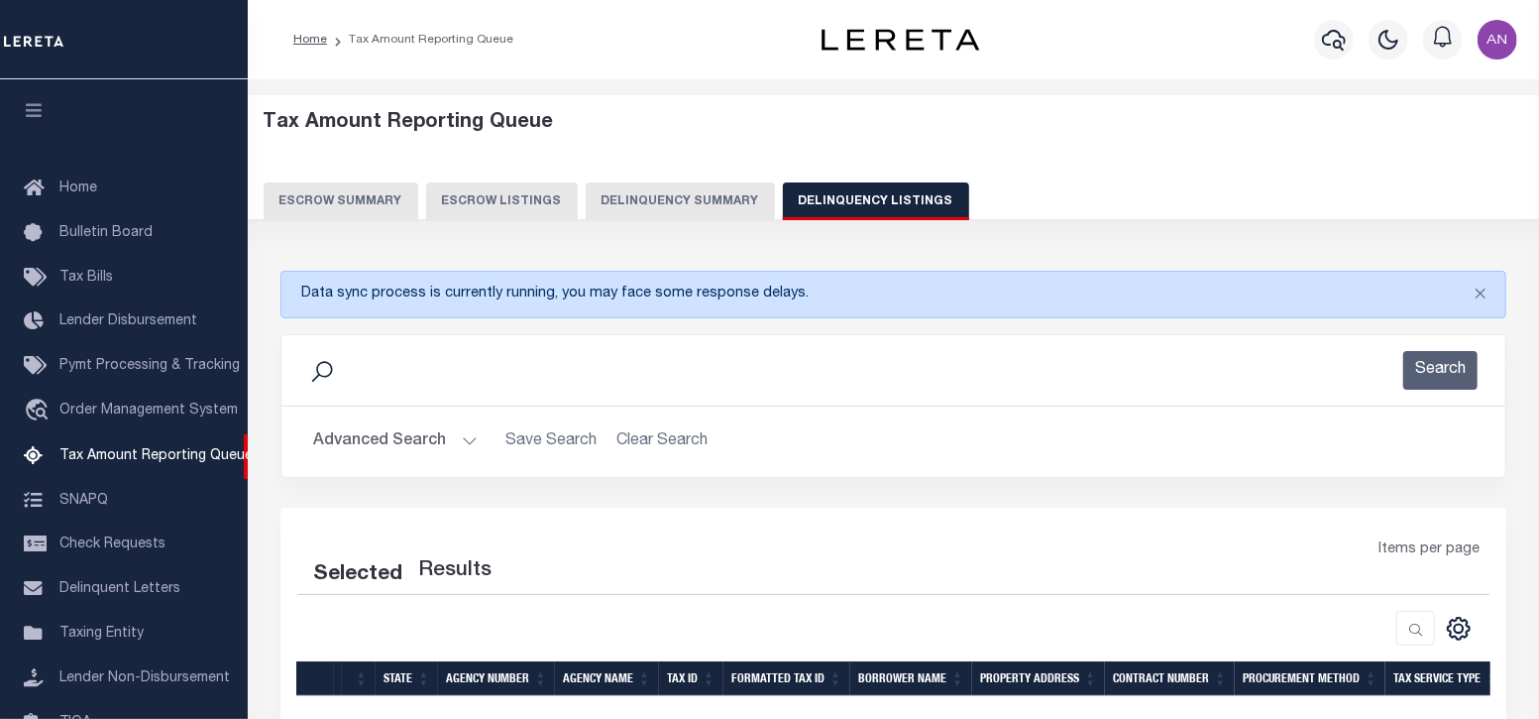
select select "100"
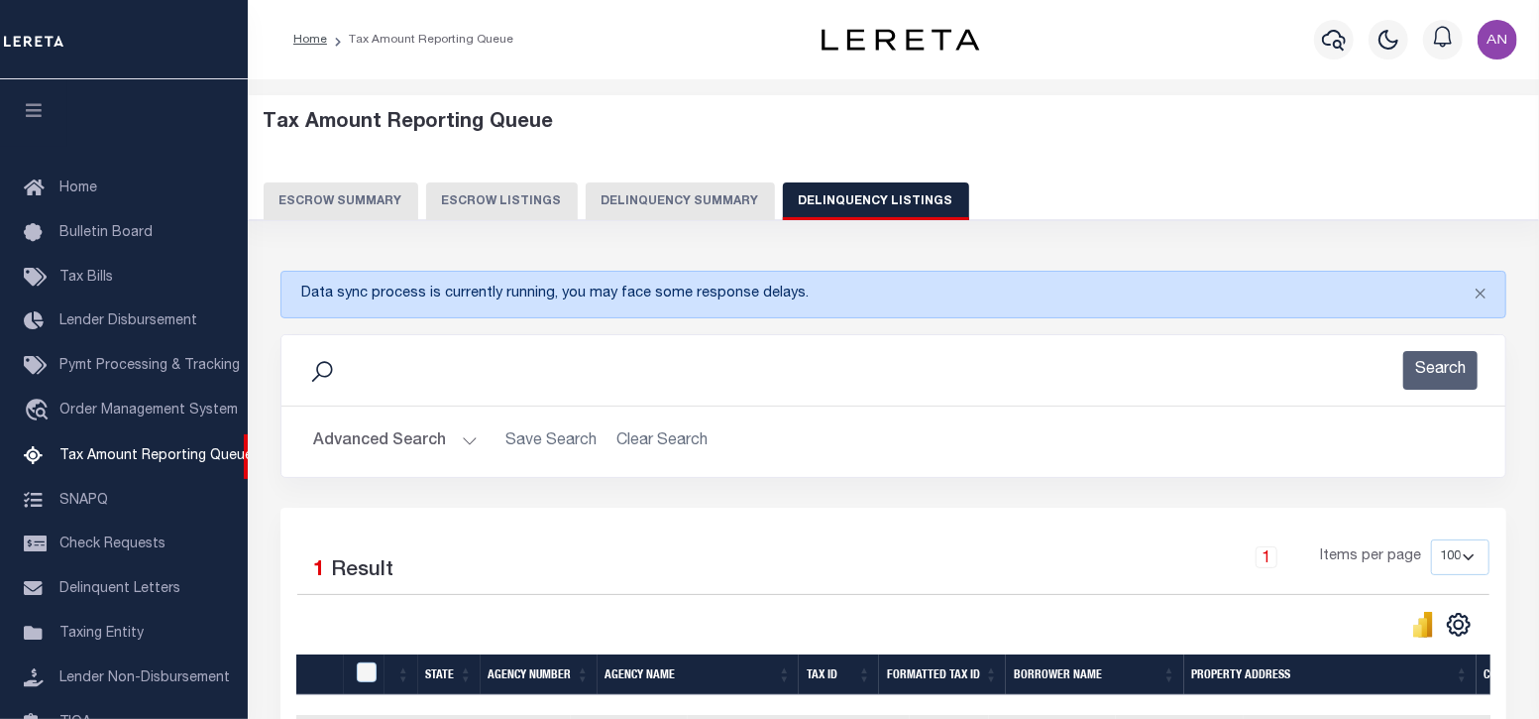
scroll to position [200, 0]
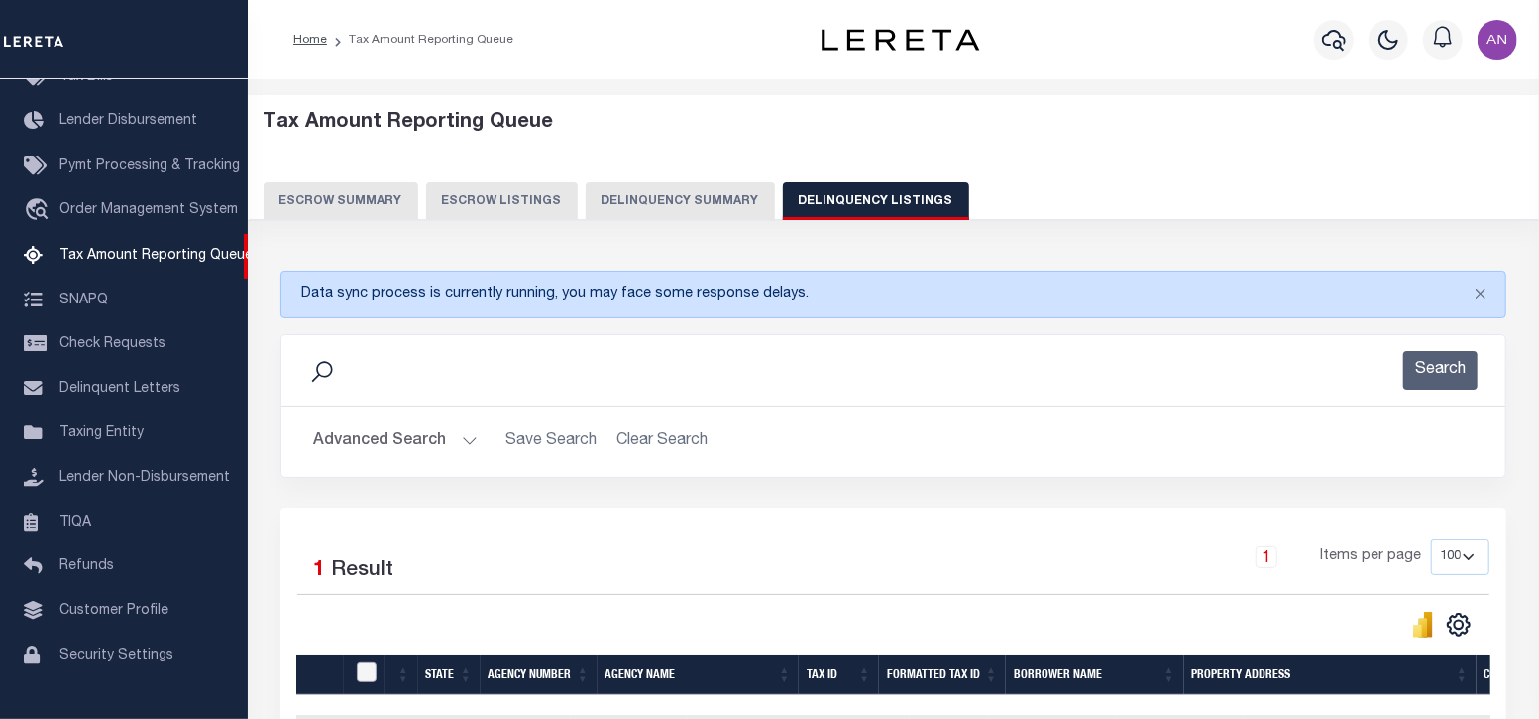
click at [360, 674] on input "checkbox" at bounding box center [367, 672] width 20 height 20
checkbox input "true"
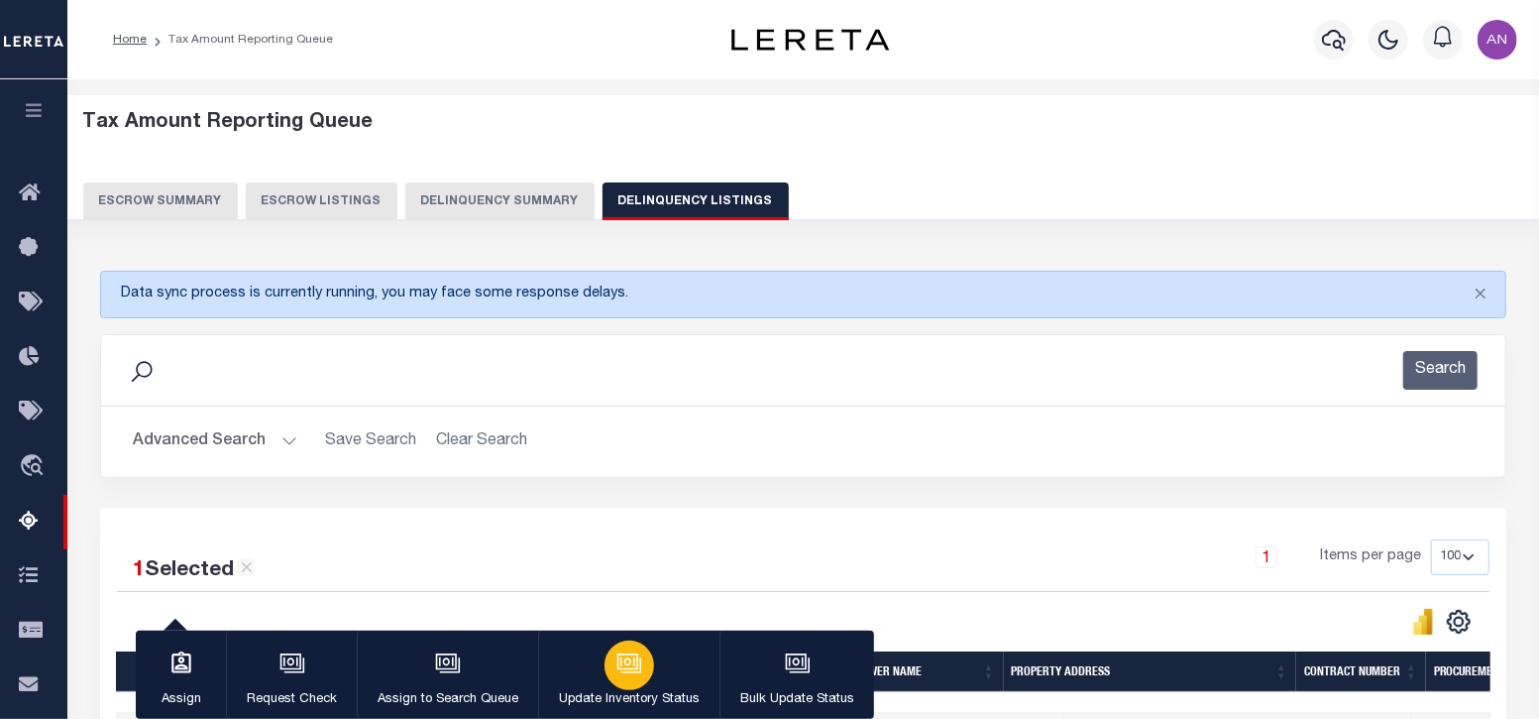
click at [621, 672] on icon "button" at bounding box center [631, 664] width 20 height 15
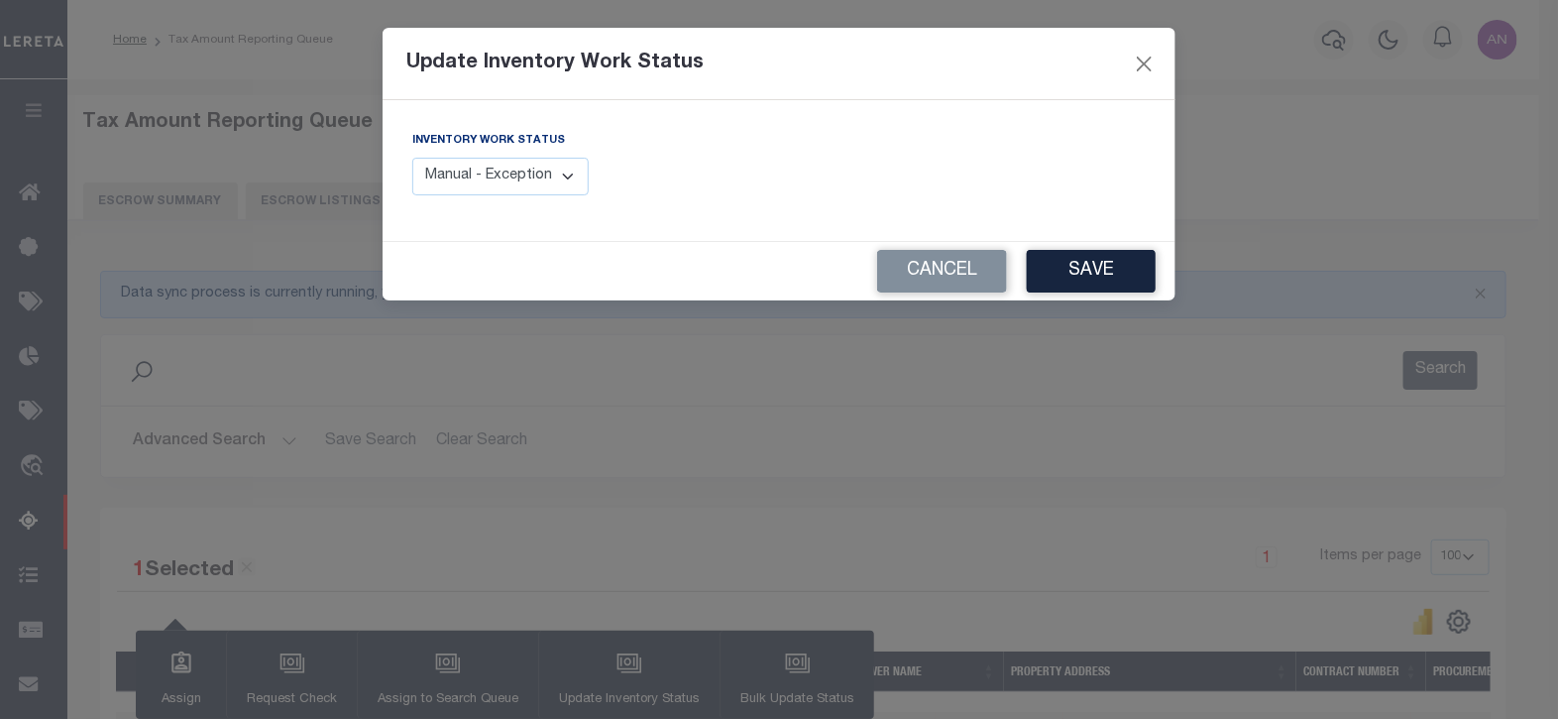
click at [520, 169] on select "Manual - Exception Pended - Awaiting Search Late Add Exception Completed" at bounding box center [500, 177] width 176 height 39
select select "4"
click at [412, 158] on select "Manual - Exception Pended - Awaiting Search Late Add Exception Completed" at bounding box center [500, 177] width 176 height 39
click at [1100, 278] on button "Save" at bounding box center [1091, 271] width 129 height 43
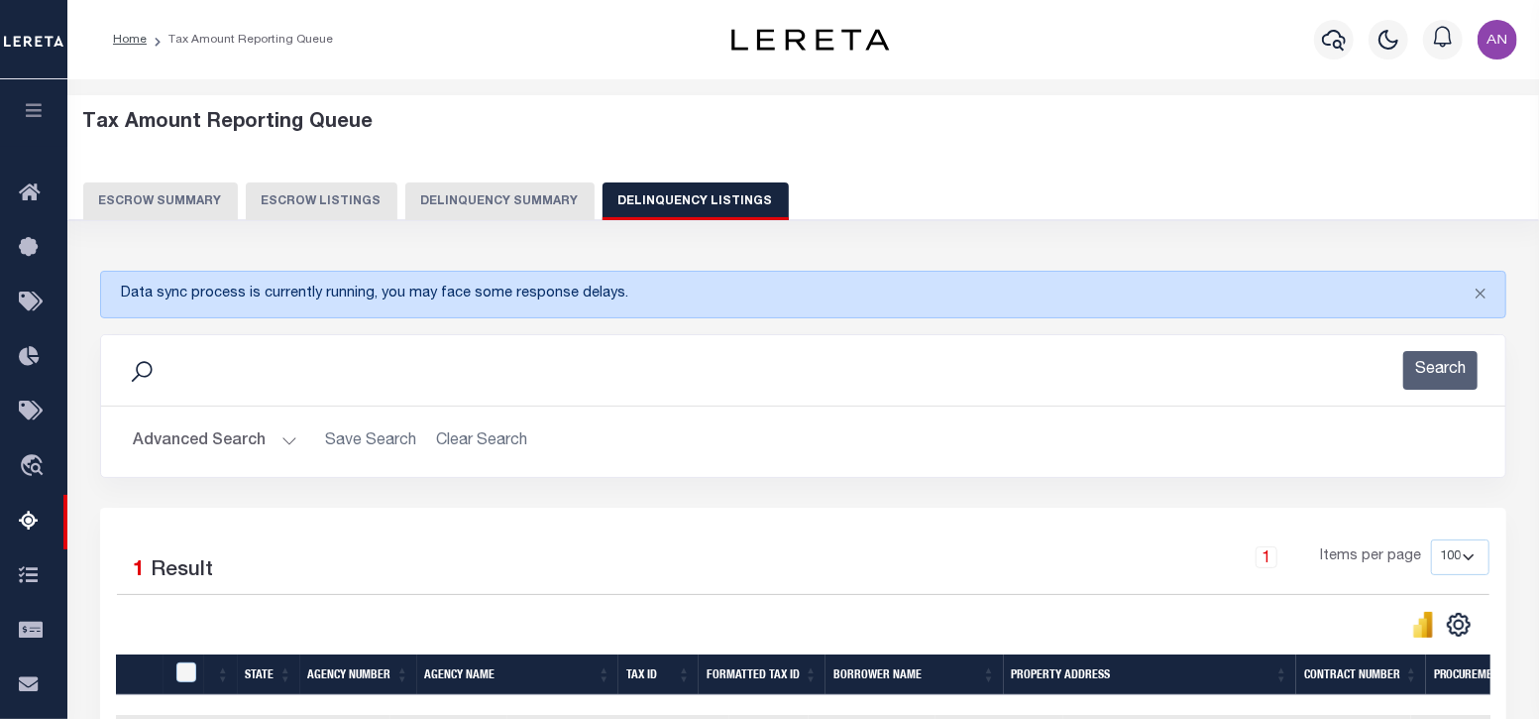
click at [176, 451] on button "Advanced Search" at bounding box center [215, 441] width 165 height 39
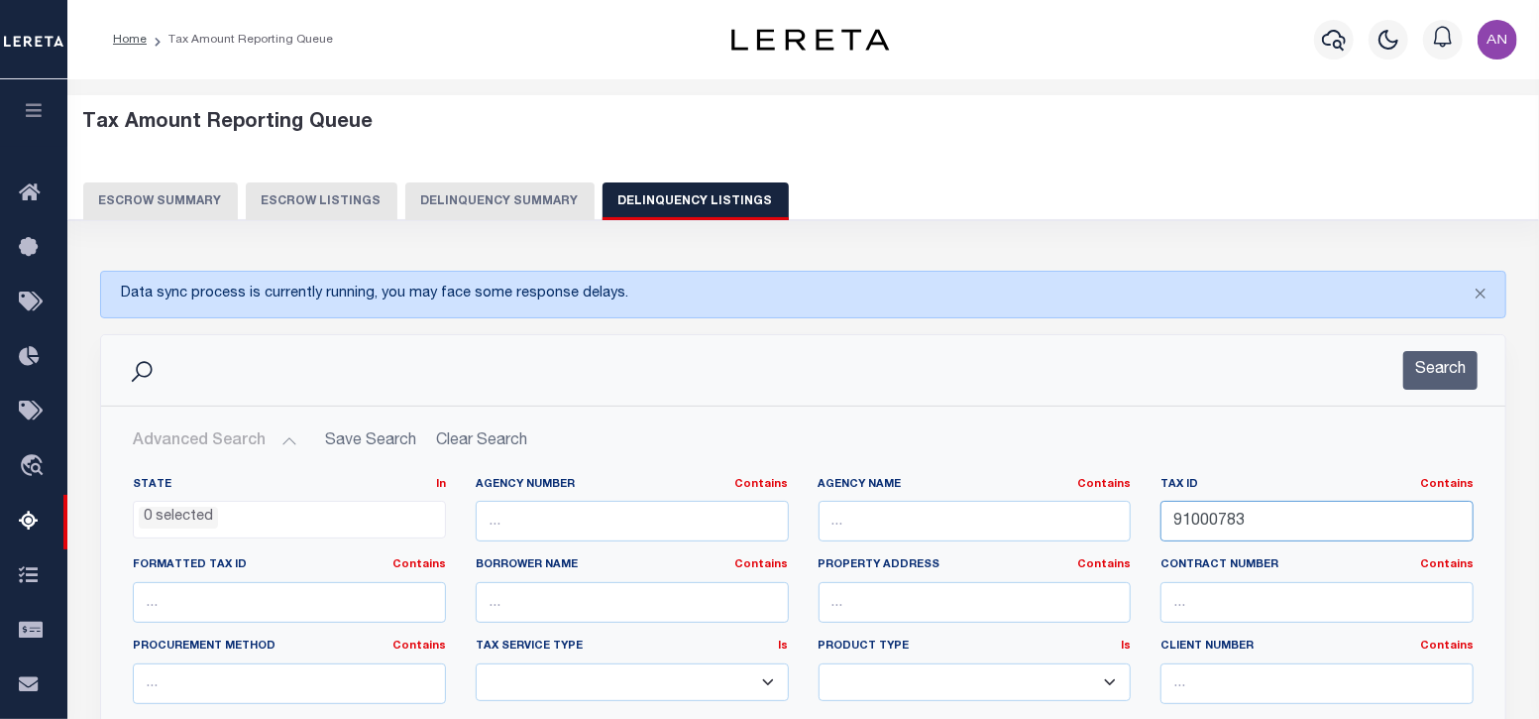
click at [1288, 516] on input "91000783" at bounding box center [1317, 520] width 313 height 41
paste input "F41500001800800"
type input "F41500001800800"
click at [1445, 369] on button "Search" at bounding box center [1440, 370] width 74 height 39
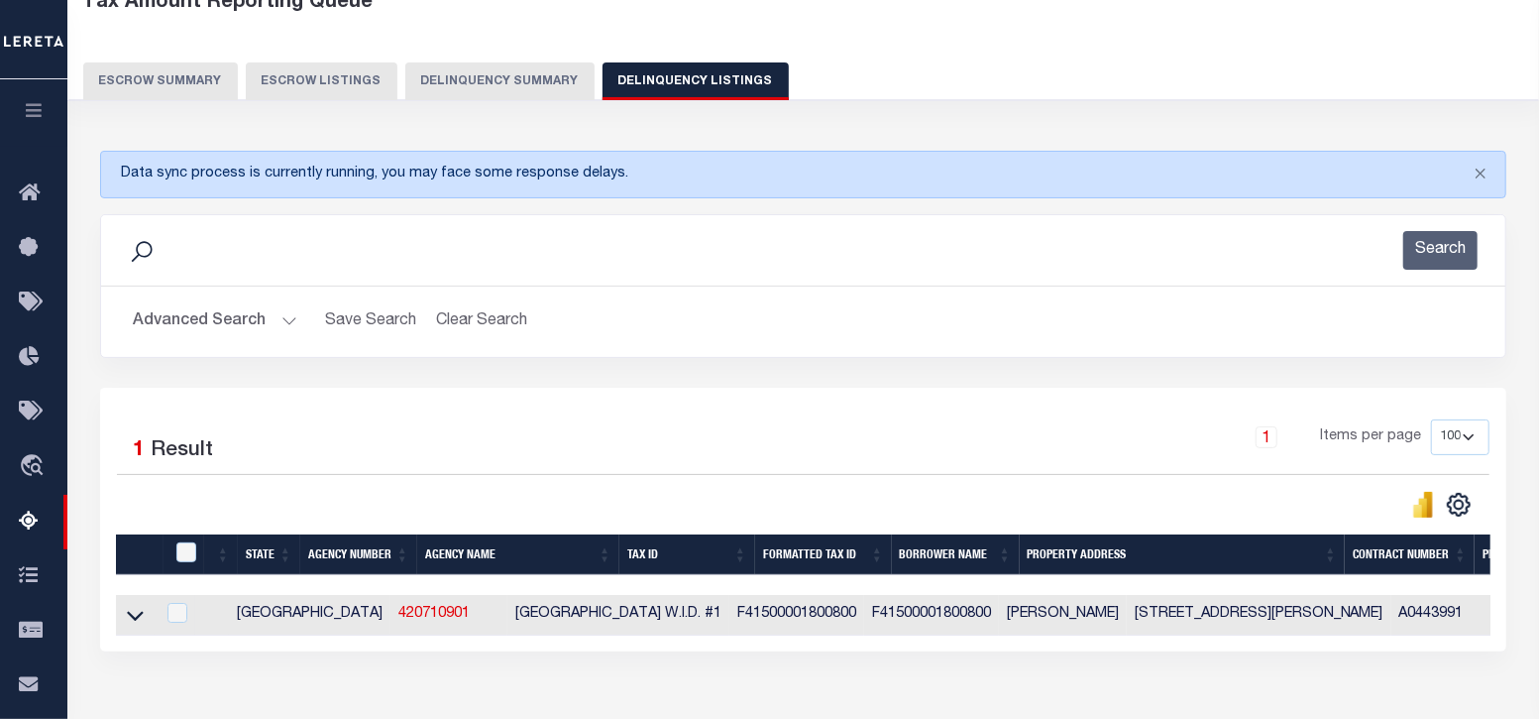
scroll to position [123, 0]
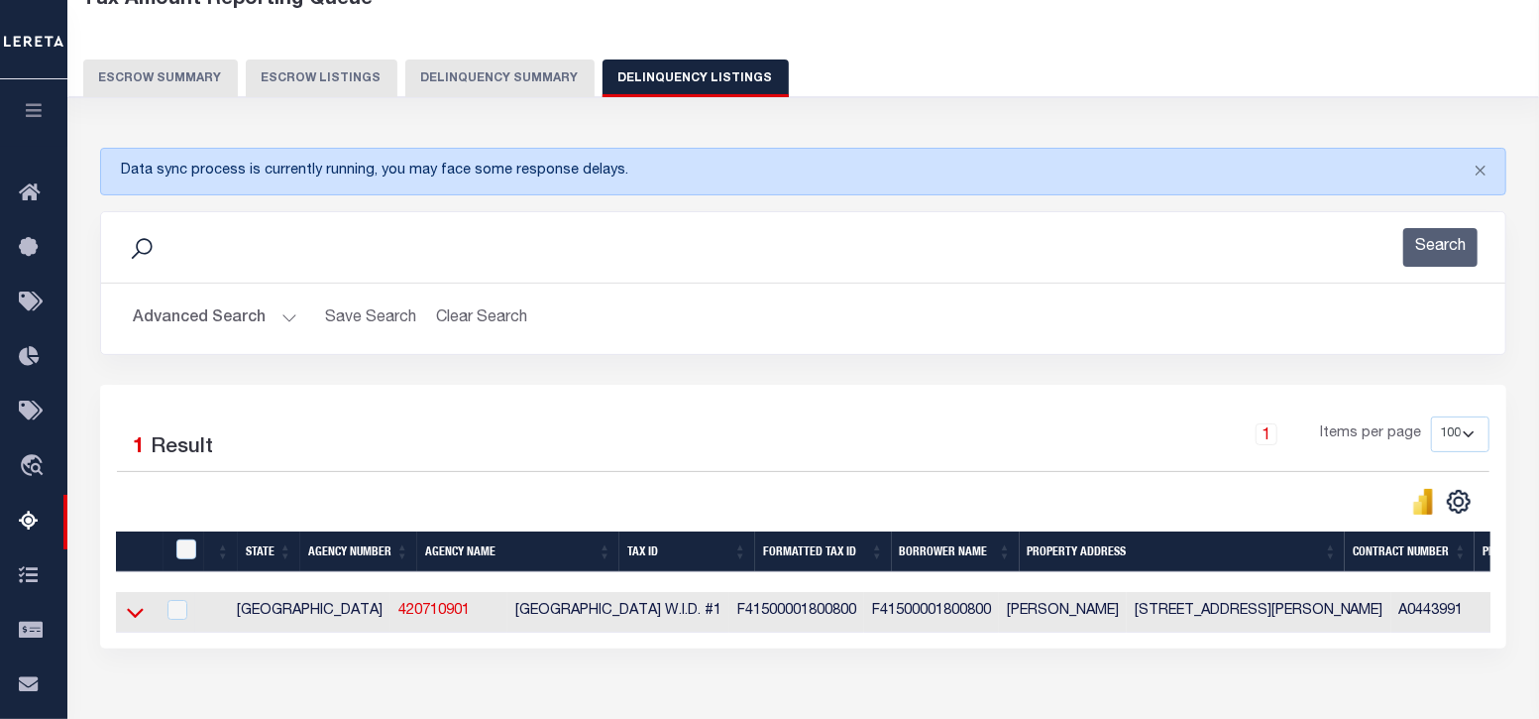
click at [143, 612] on icon at bounding box center [135, 612] width 17 height 21
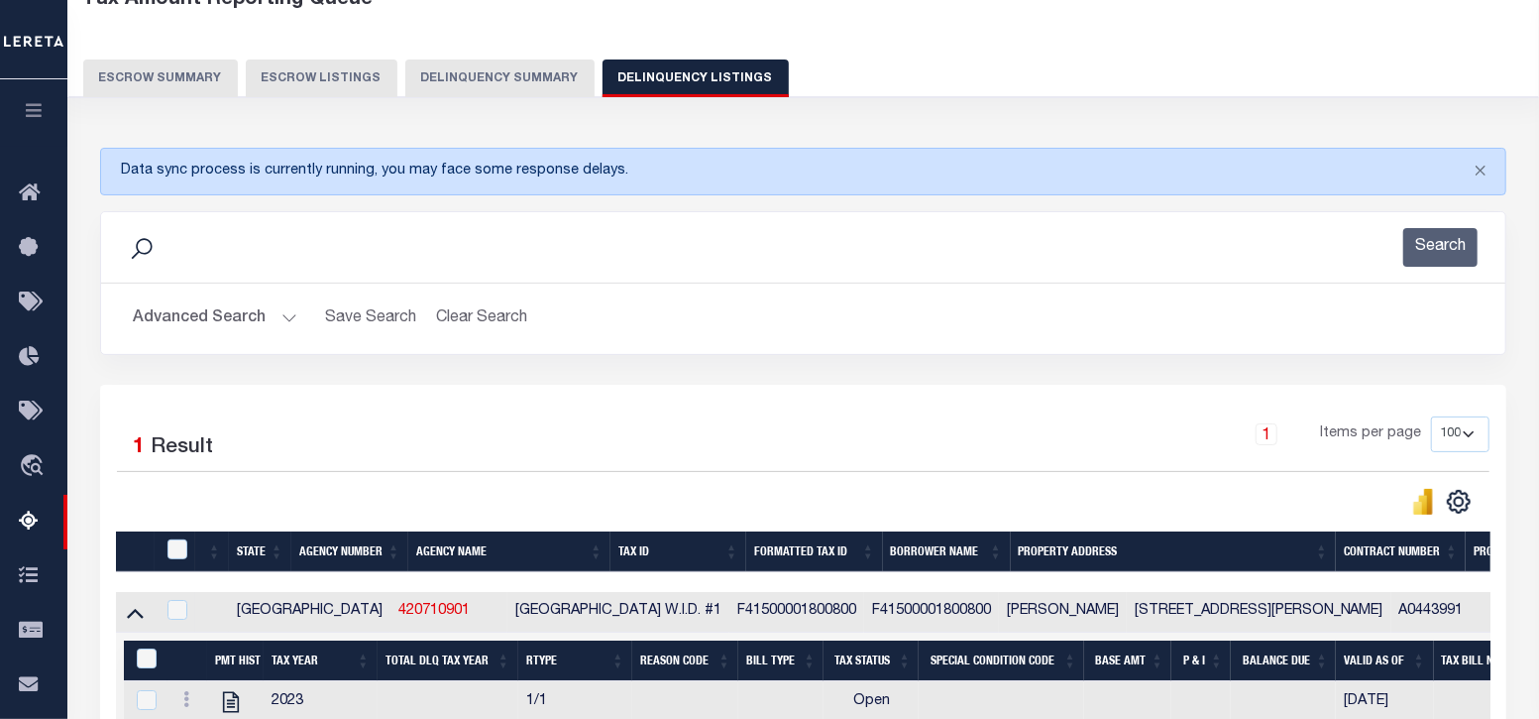
scroll to position [372, 0]
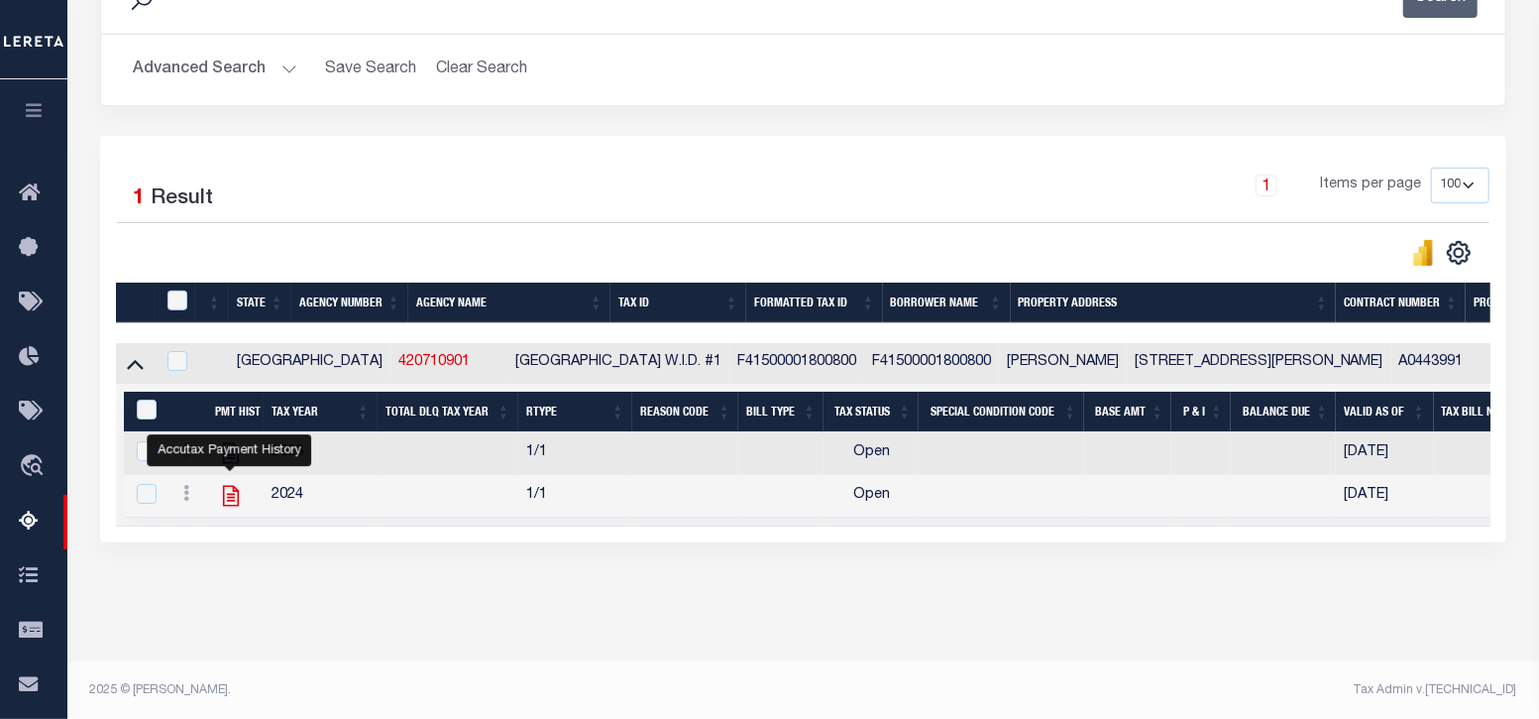
click at [230, 499] on icon "" at bounding box center [231, 496] width 26 height 26
checkbox input "true"
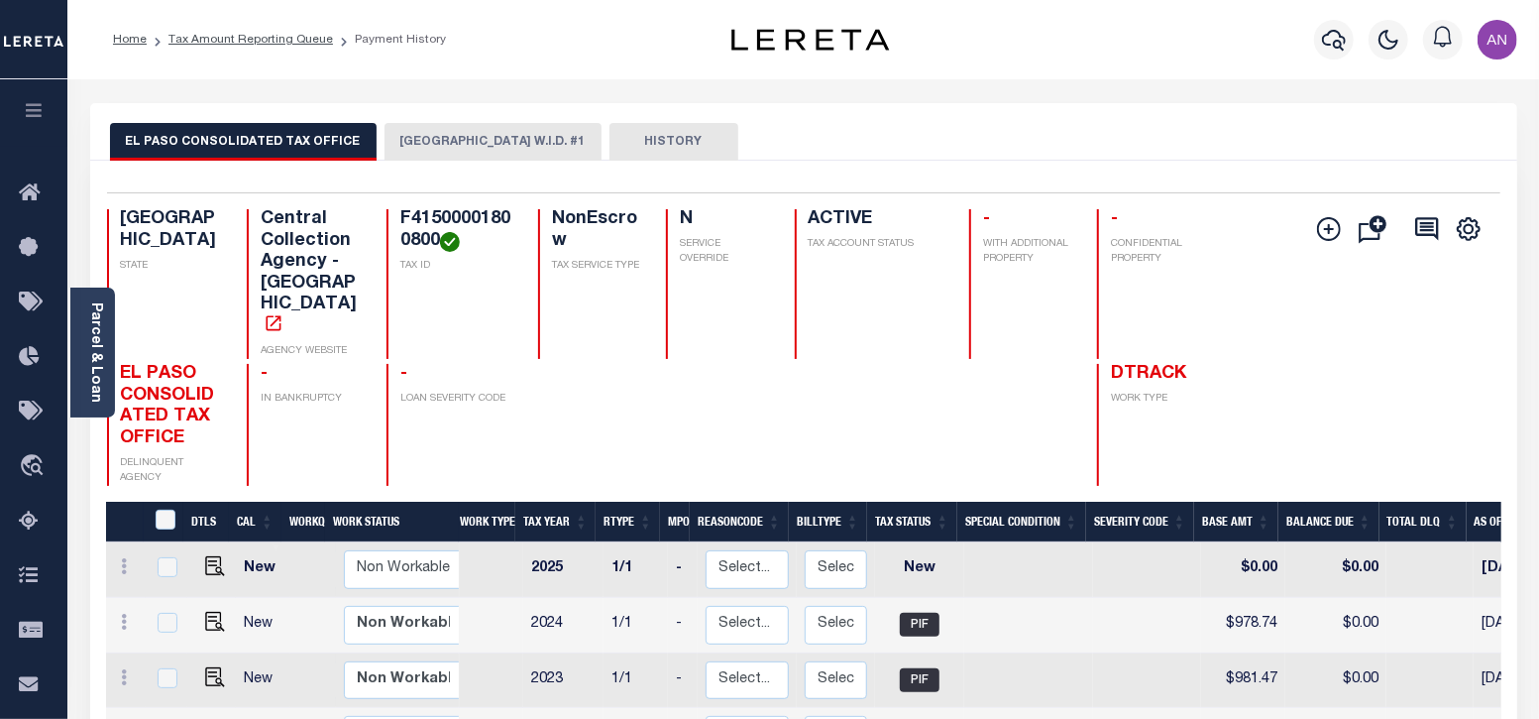
click at [403, 147] on button "[GEOGRAPHIC_DATA] W.I.D. #1" at bounding box center [493, 142] width 217 height 38
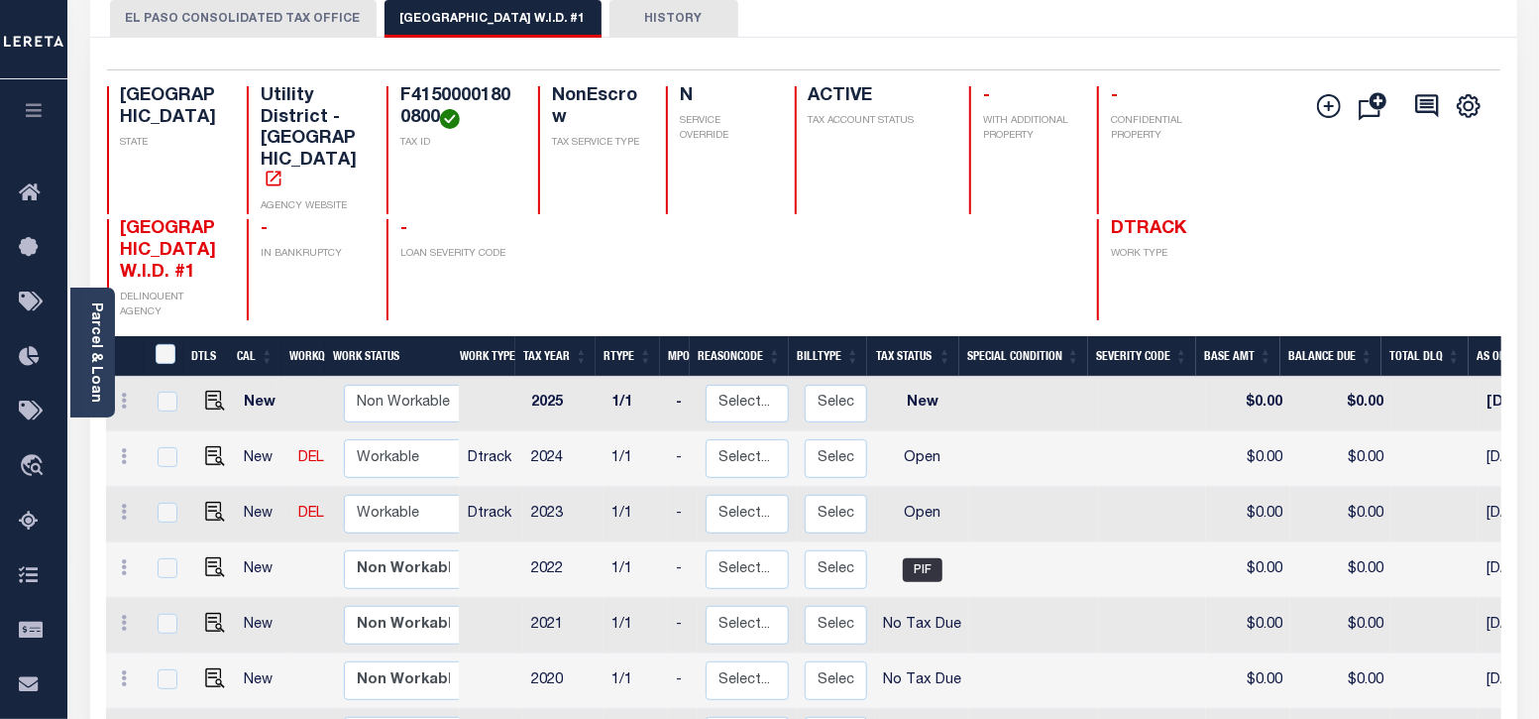
scroll to position [123, 0]
click at [218, 501] on img "" at bounding box center [215, 511] width 20 height 20
checkbox input "true"
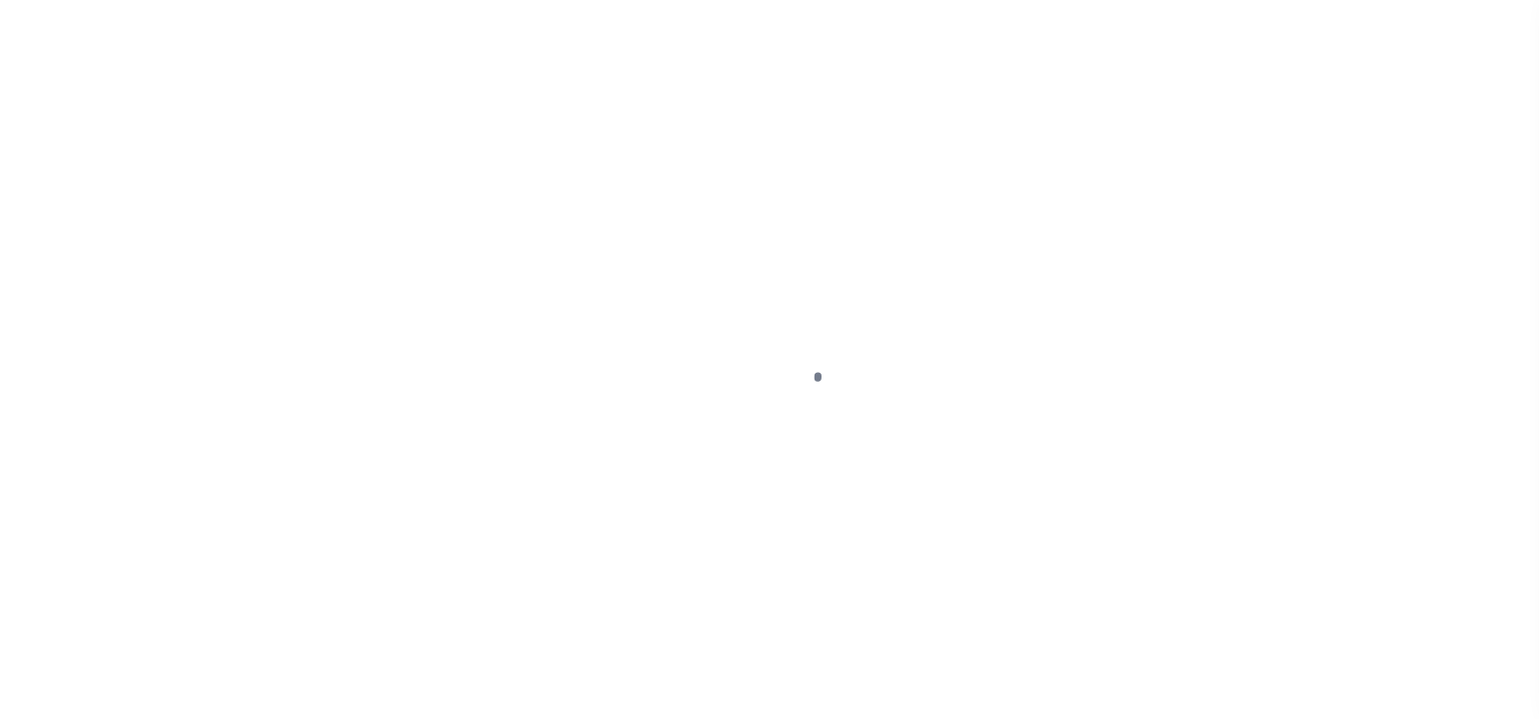
select select "OP2"
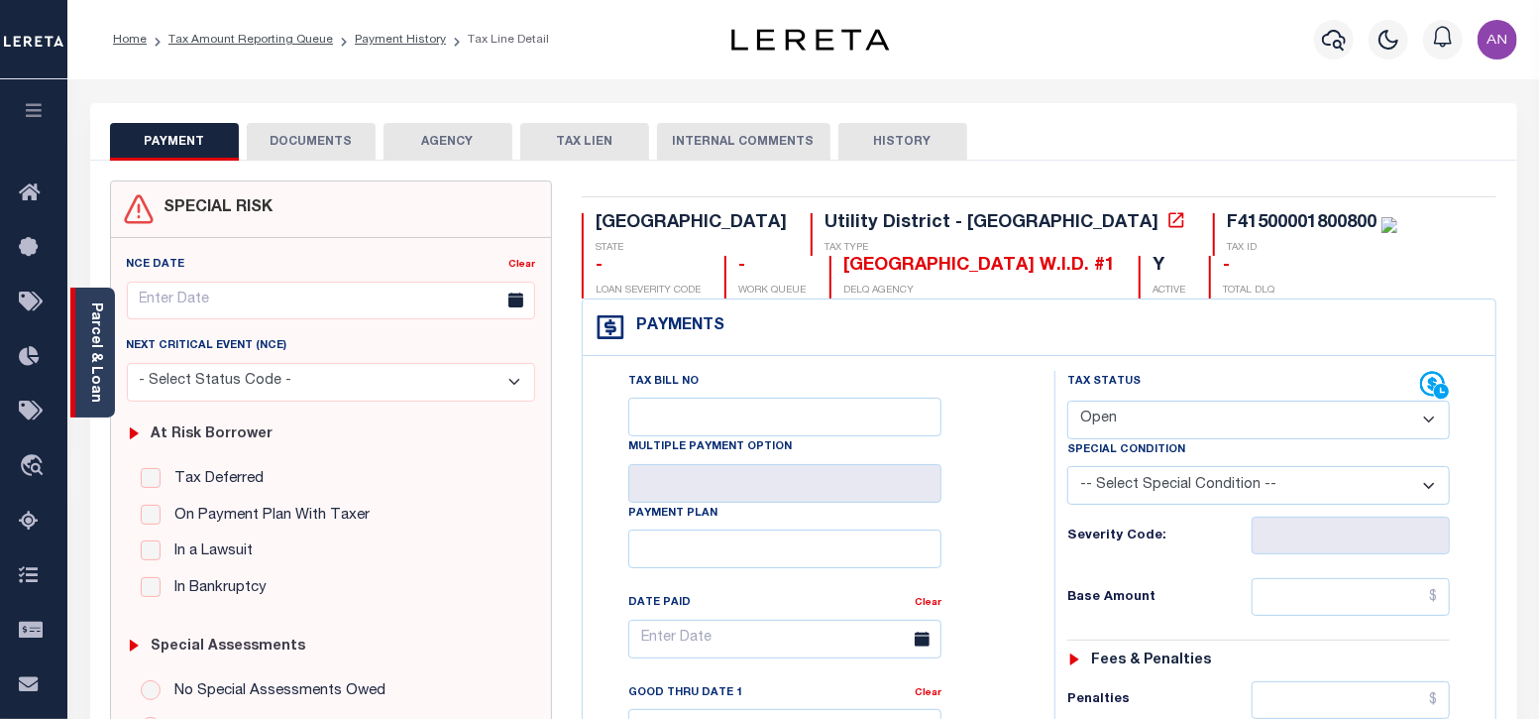
click at [99, 378] on link "Parcel & Loan" at bounding box center [95, 352] width 14 height 100
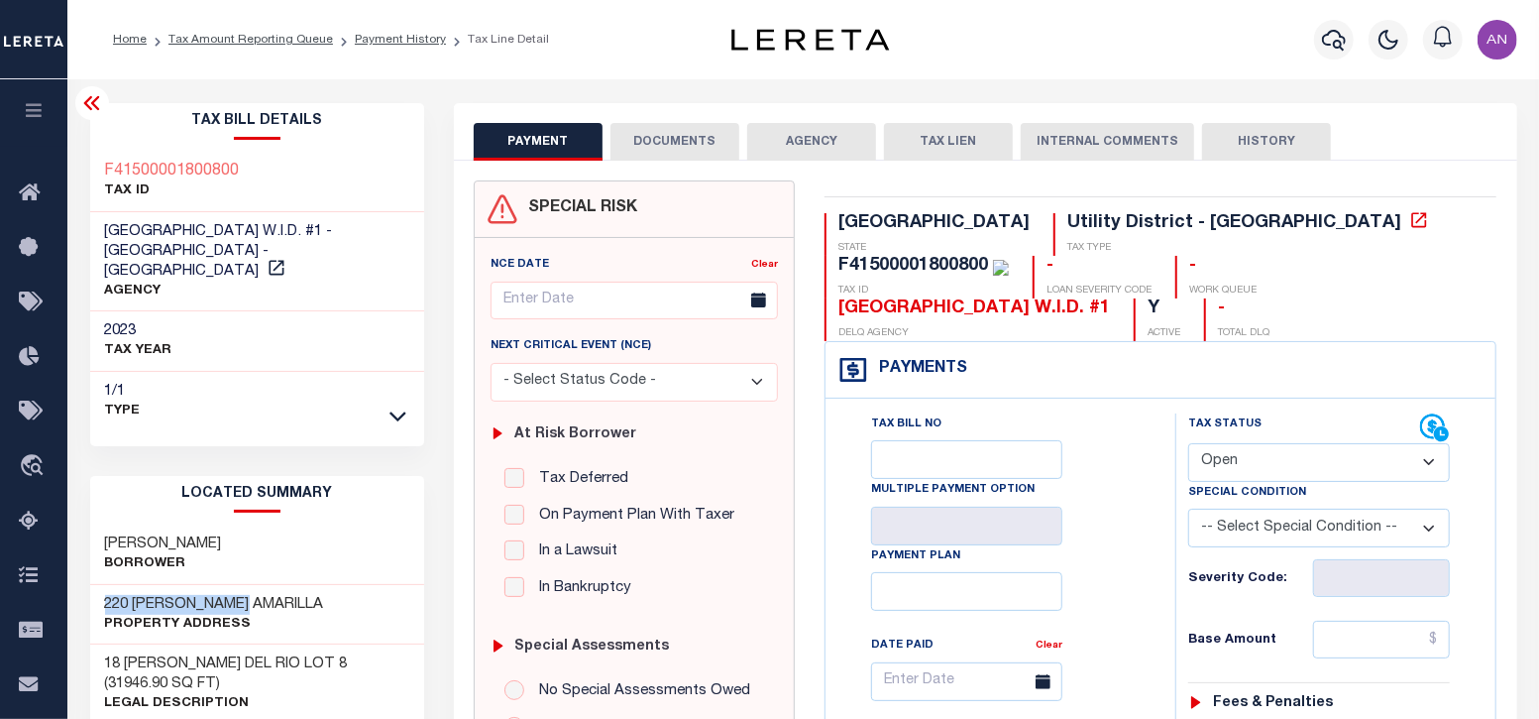
drag, startPoint x: 105, startPoint y: 579, endPoint x: 244, endPoint y: 576, distance: 138.8
click at [244, 595] on h3 "220 [PERSON_NAME] AMARILLA" at bounding box center [214, 605] width 219 height 20
click at [661, 146] on button "DOCUMENTS" at bounding box center [675, 142] width 129 height 38
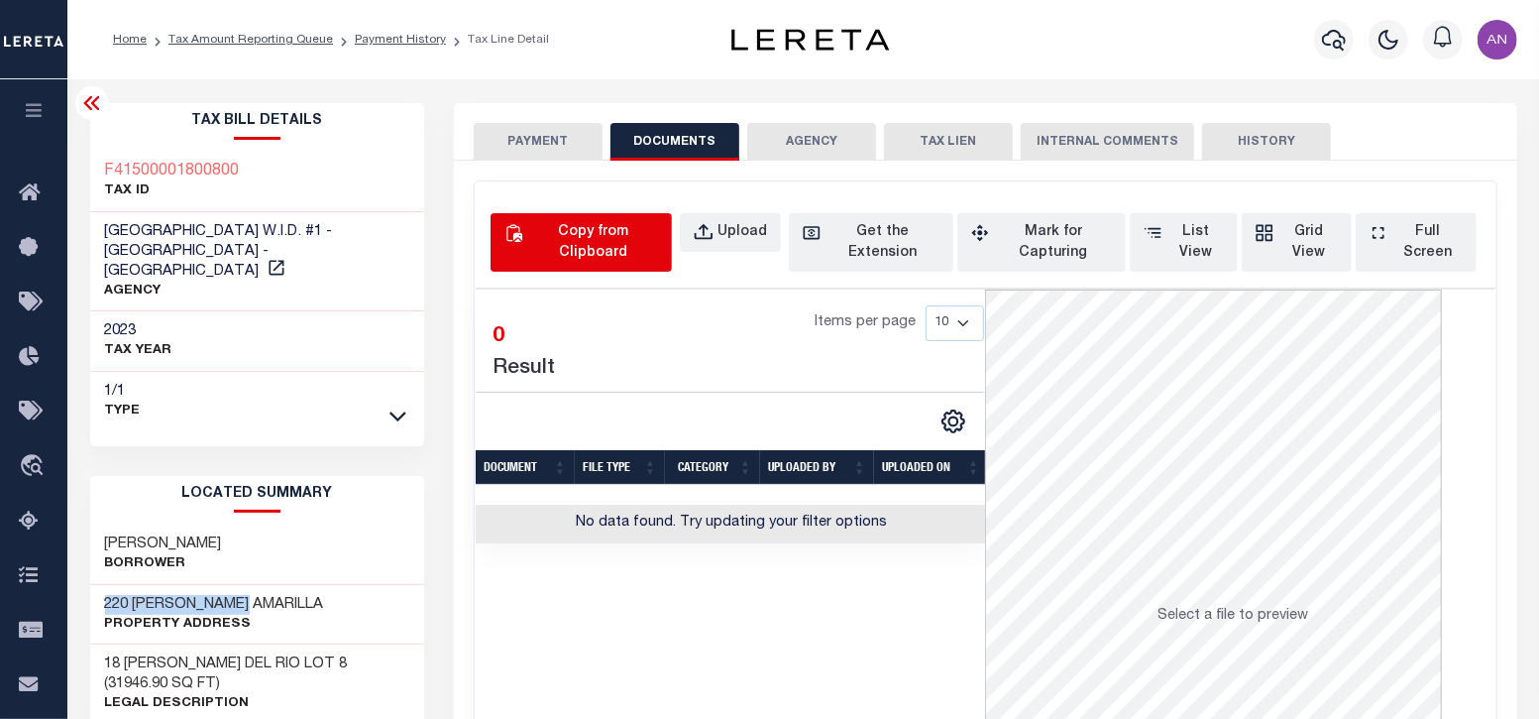
click at [617, 244] on div "Copy from Clipboard" at bounding box center [592, 243] width 131 height 42
select select "POP"
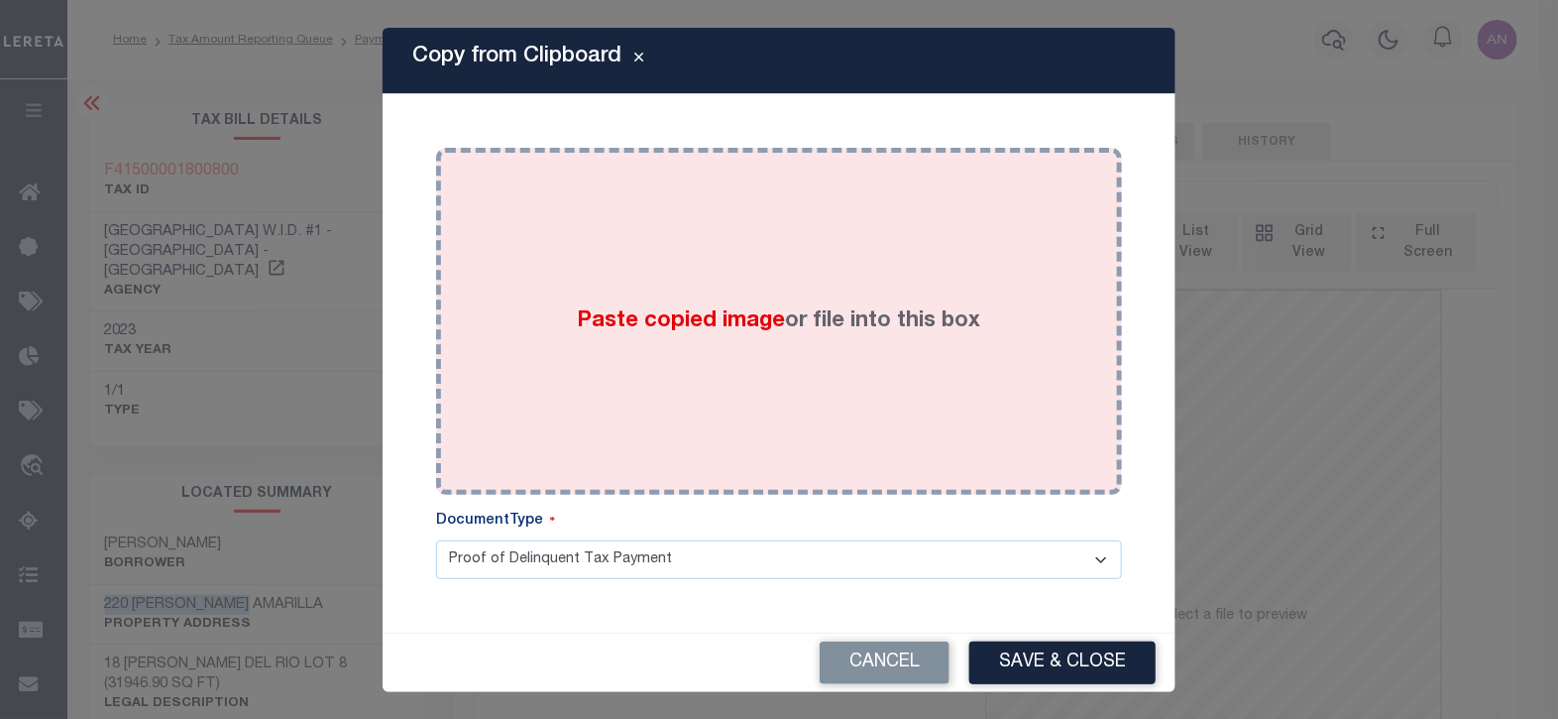
click at [908, 309] on label "Paste copied image or file into this box" at bounding box center [779, 321] width 403 height 33
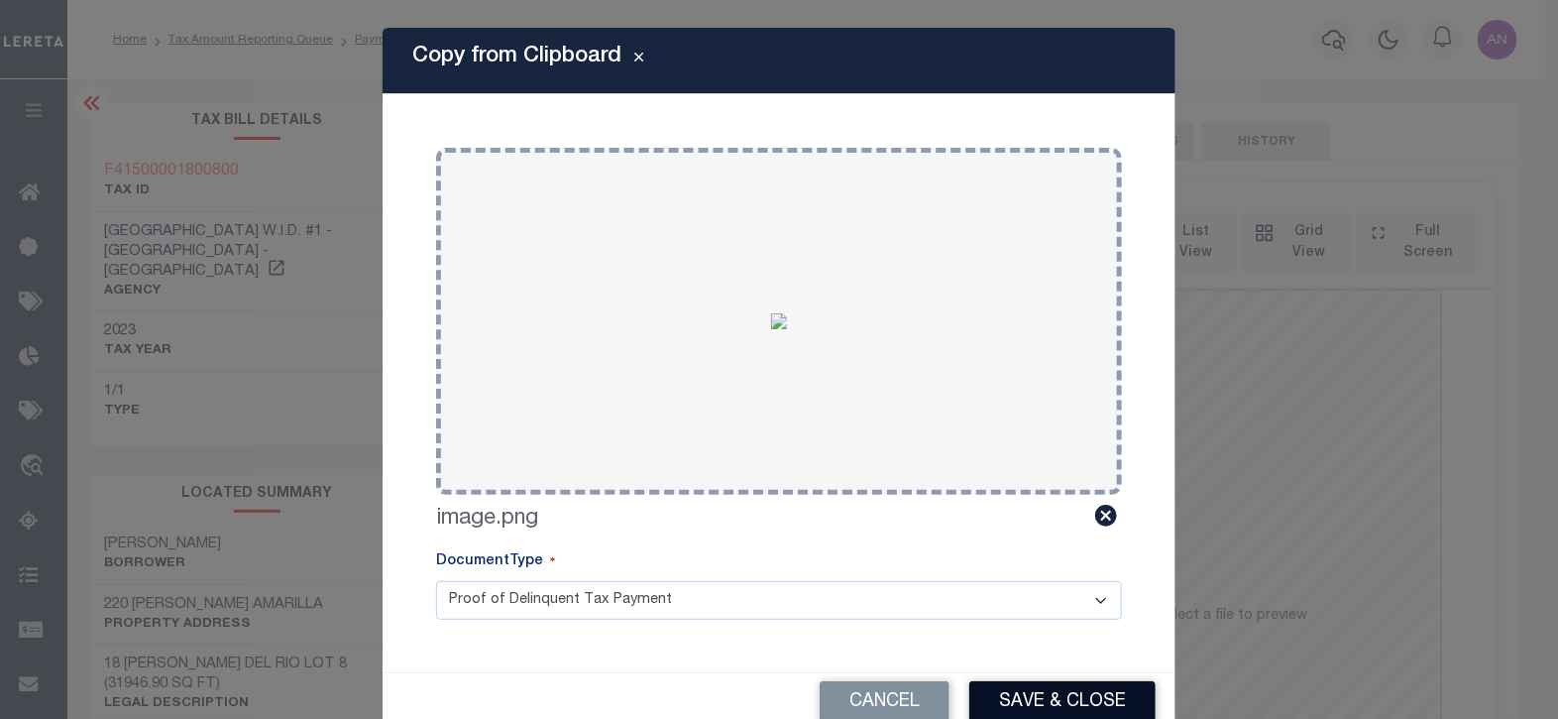
click at [1031, 694] on button "Save & Close" at bounding box center [1062, 702] width 186 height 43
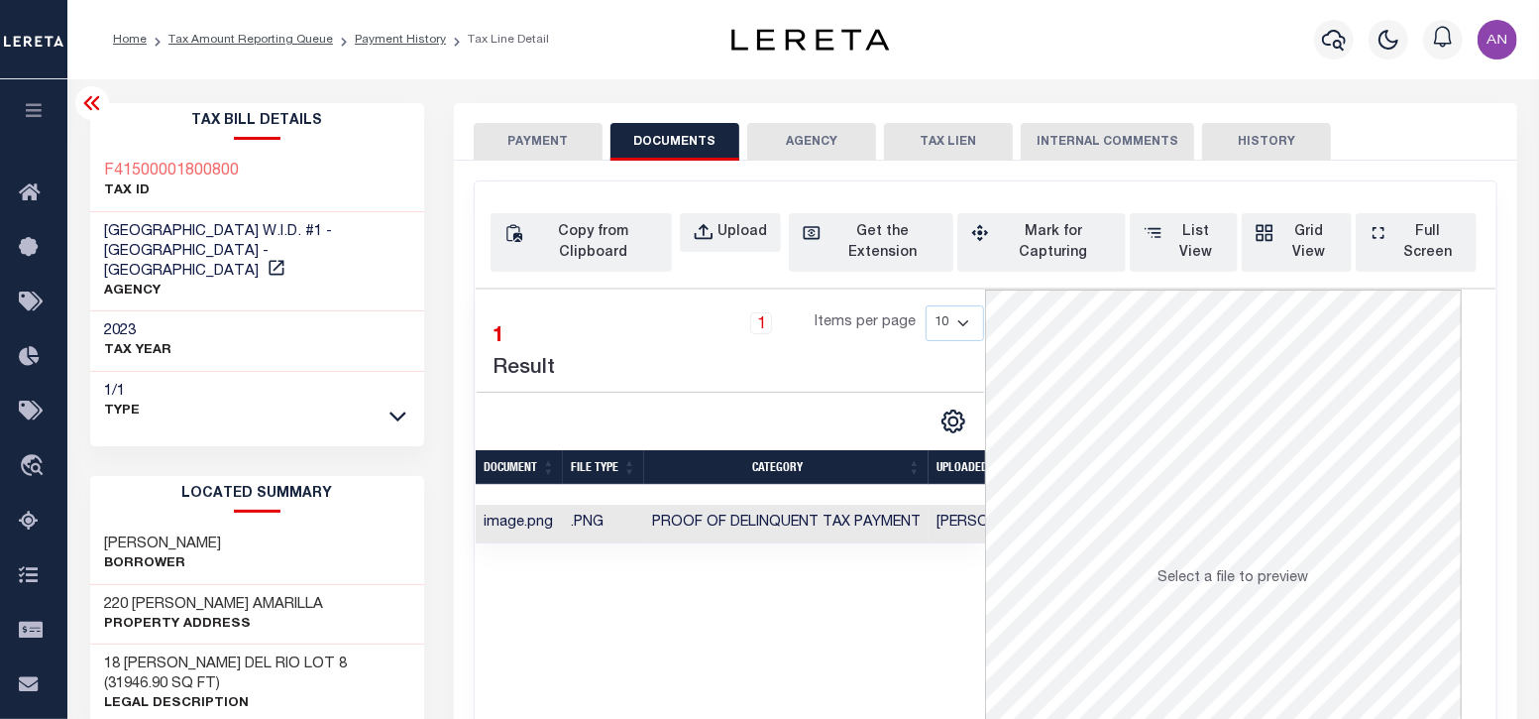
click at [520, 141] on button "PAYMENT" at bounding box center [538, 142] width 129 height 38
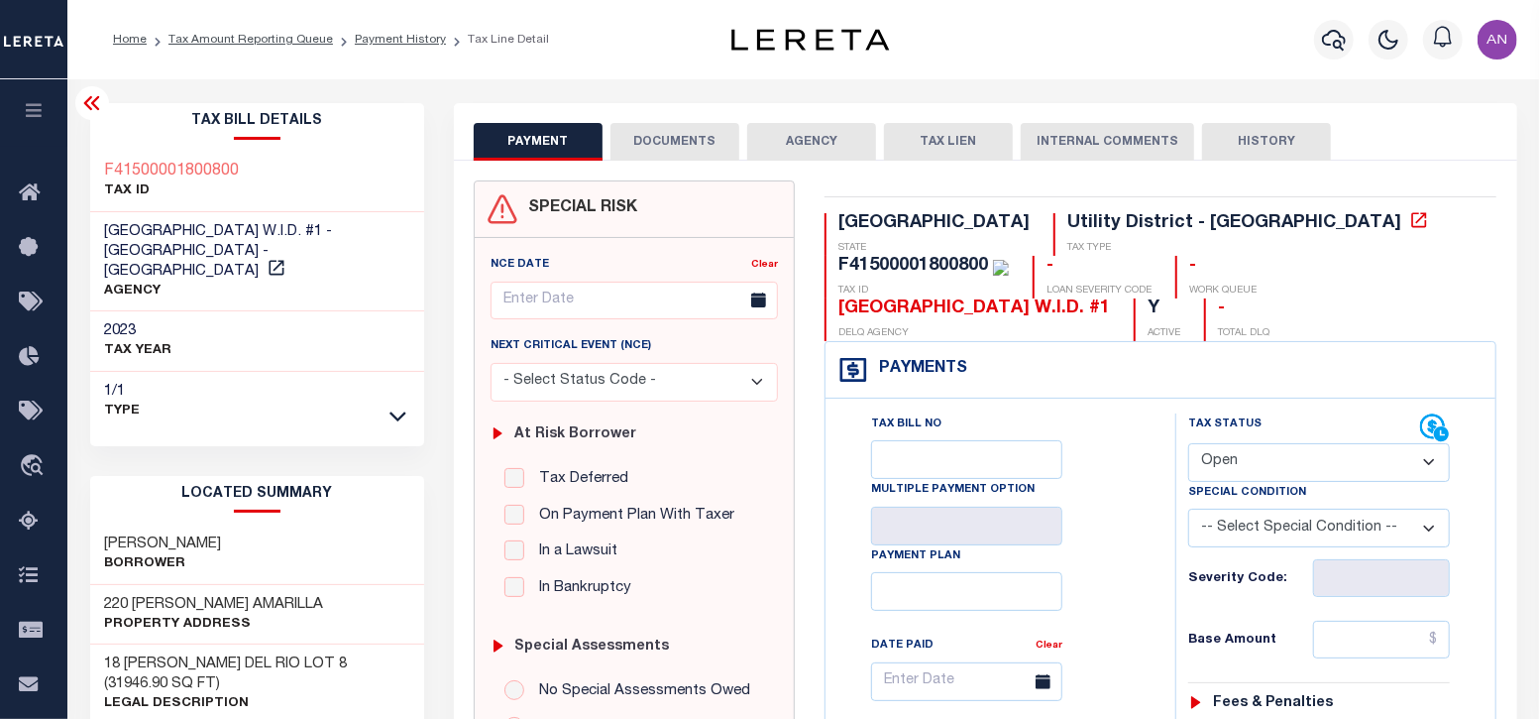
click at [1220, 443] on select "- Select Status Code - Open Due/Unpaid Paid Incomplete No Tax Due Internal Refu…" at bounding box center [1319, 462] width 262 height 39
select select "PYD"
click at [1188, 443] on select "- Select Status Code - Open Due/Unpaid Paid Incomplete No Tax Due Internal Refu…" at bounding box center [1319, 462] width 262 height 39
type input "[DATE]"
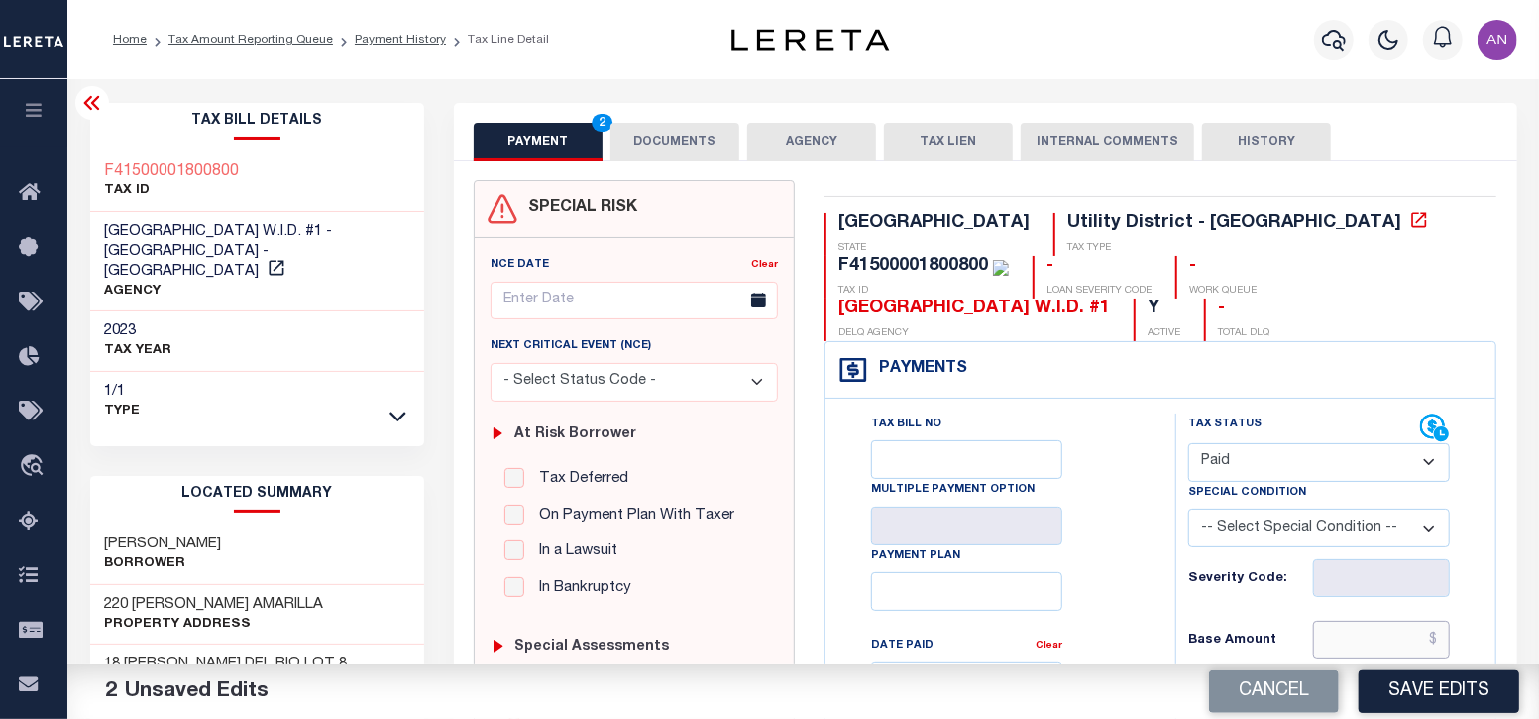
click at [1364, 620] on input "text" at bounding box center [1382, 639] width 138 height 38
type input "$0.00"
click at [1136, 568] on div "Tax Bill No Multiple Payment Option Payment Plan Clear" at bounding box center [995, 691] width 300 height 556
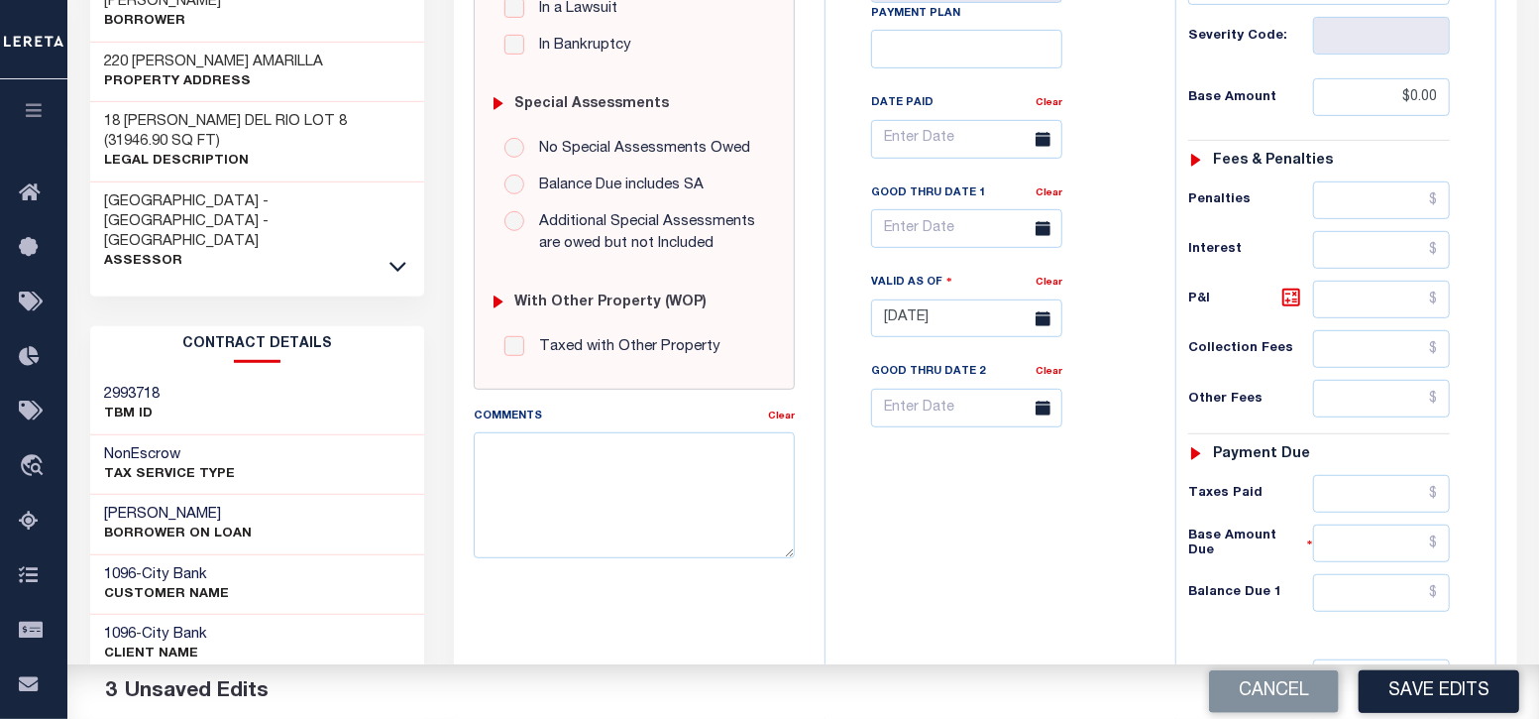
scroll to position [743, 0]
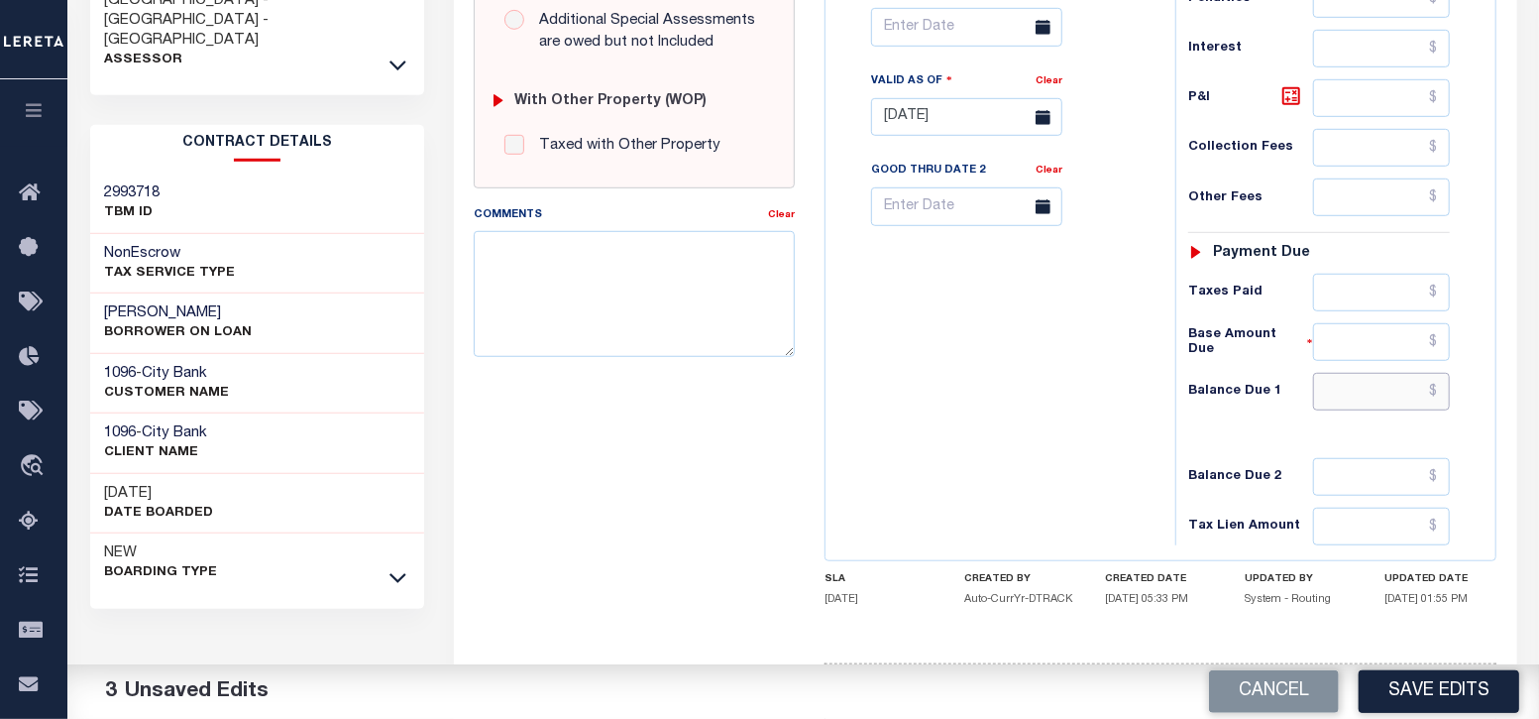
click at [1361, 373] on input "text" at bounding box center [1382, 392] width 138 height 38
type input "$0.00"
click at [1032, 427] on div "Tax Bill No Multiple Payment Option Payment Plan Clear" at bounding box center [996, 107] width 330 height 875
click at [1444, 693] on button "Save Edits" at bounding box center [1439, 691] width 161 height 43
checkbox input "false"
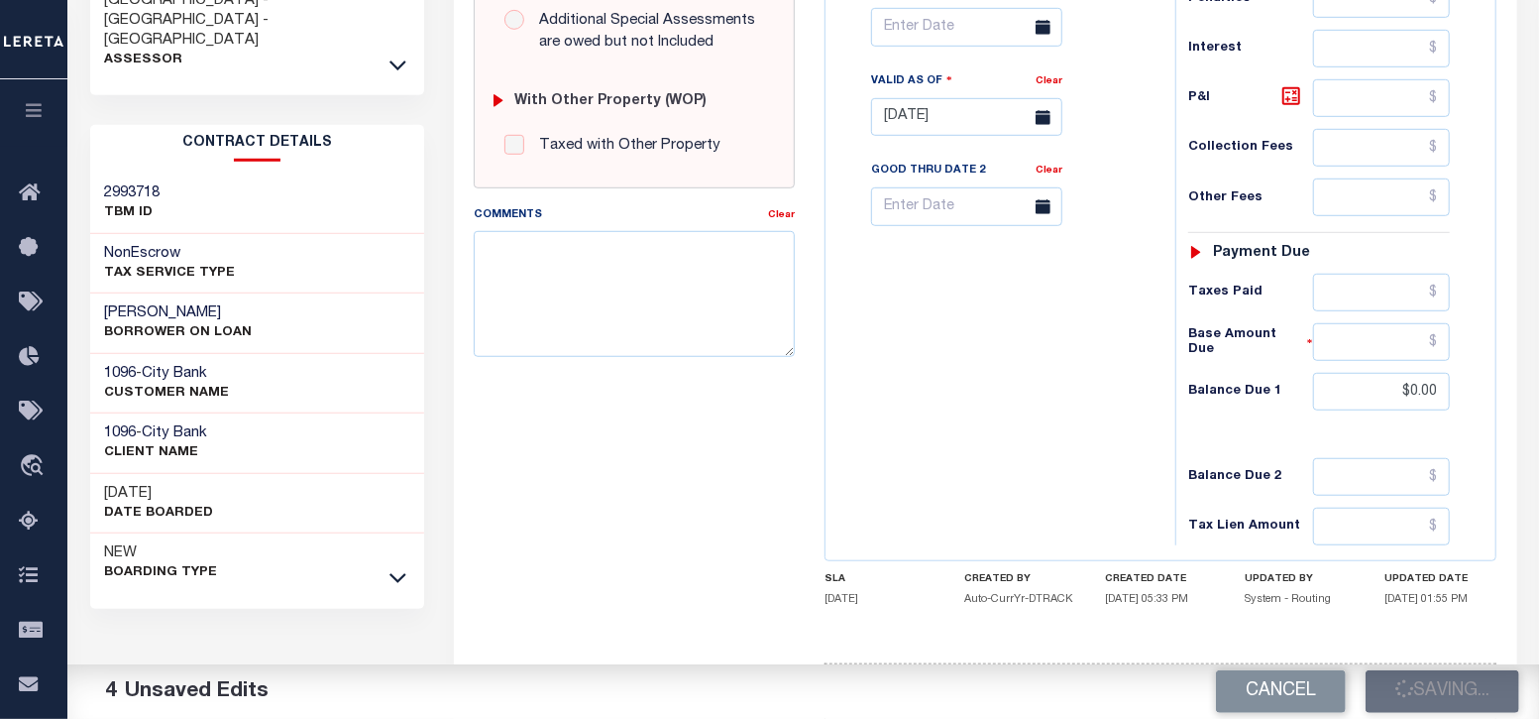
type input "$0"
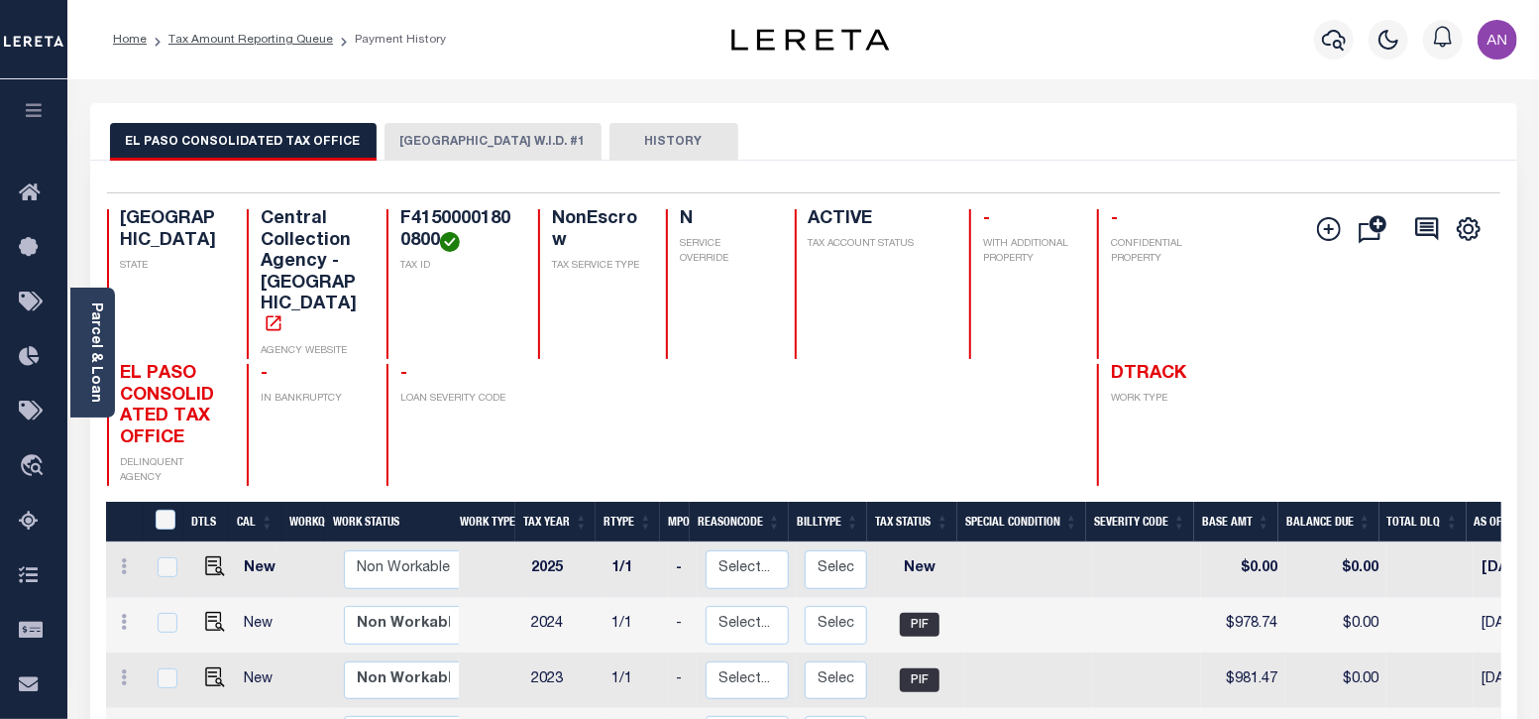
click button "[GEOGRAPHIC_DATA] W.I.D. #1"
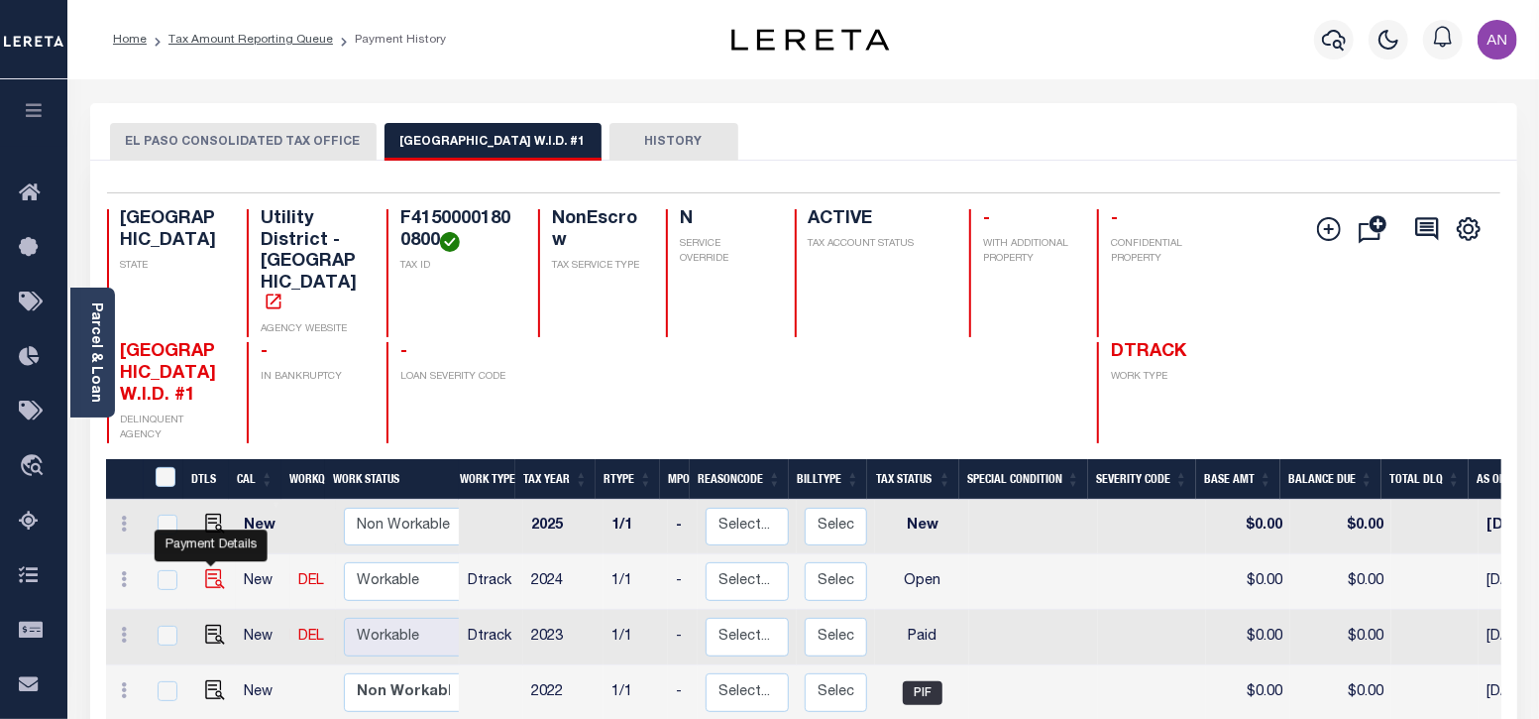
click img ""
checkbox input "true"
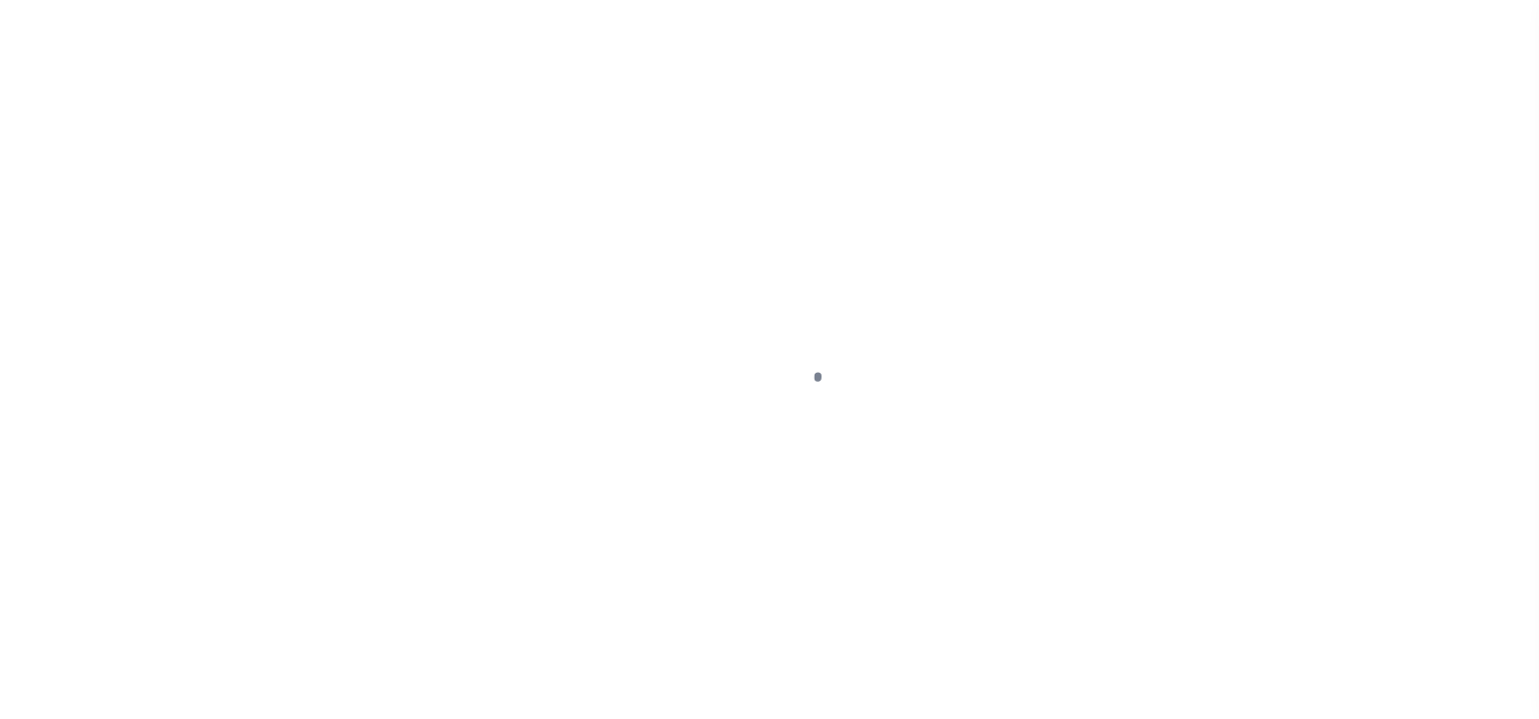
select select "OP2"
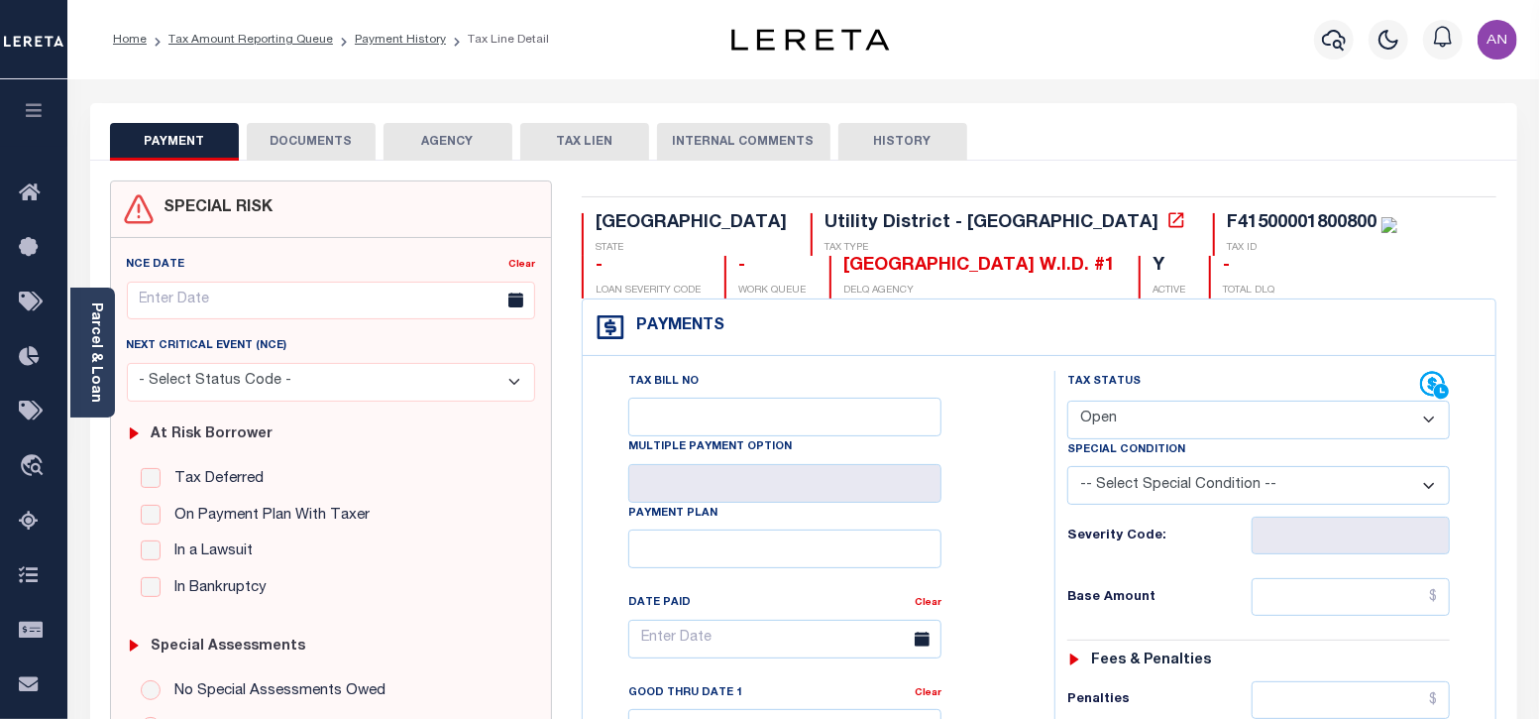
click at [297, 141] on button "DOCUMENTS" at bounding box center [311, 142] width 129 height 38
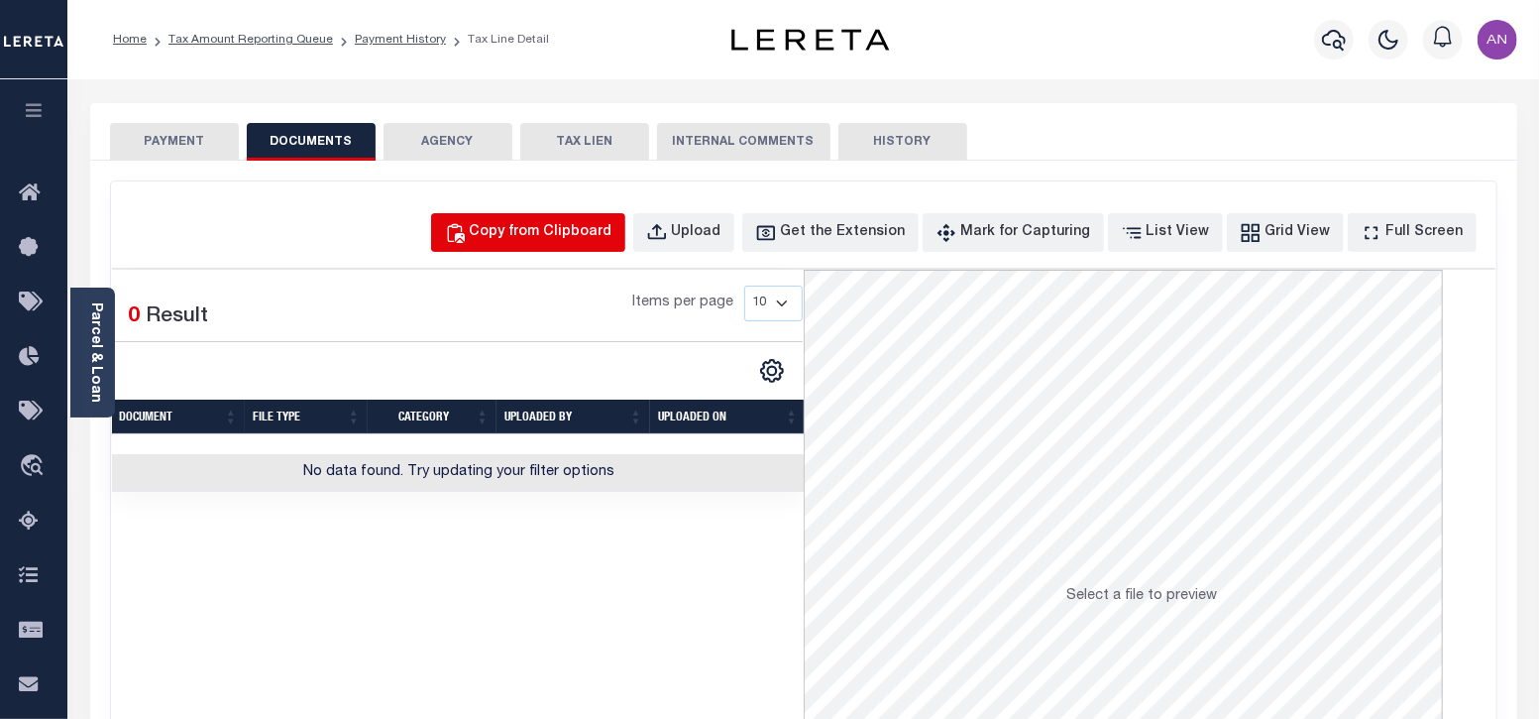
click at [574, 227] on div "Copy from Clipboard" at bounding box center [541, 233] width 143 height 22
select select "POP"
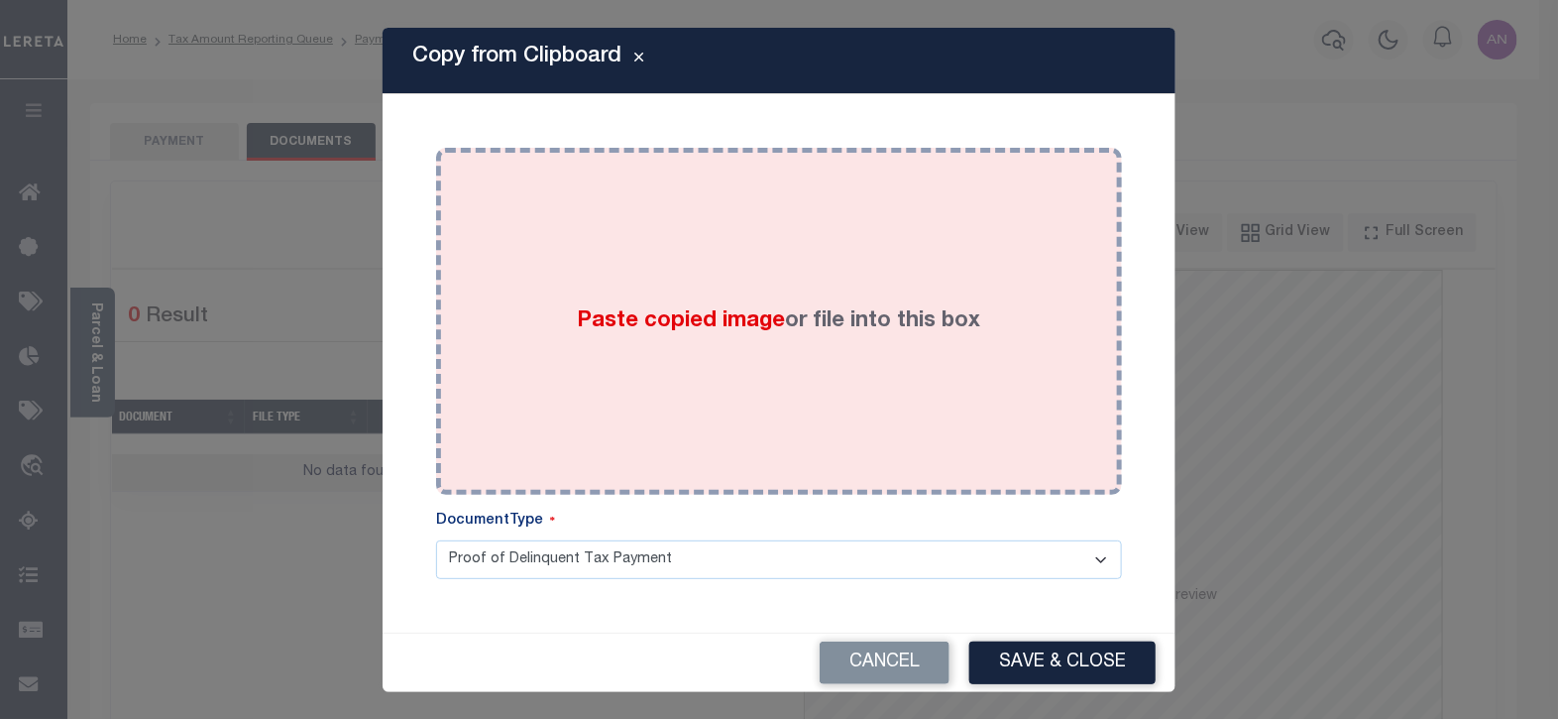
click at [769, 257] on div "Paste copied image or file into this box" at bounding box center [779, 321] width 656 height 317
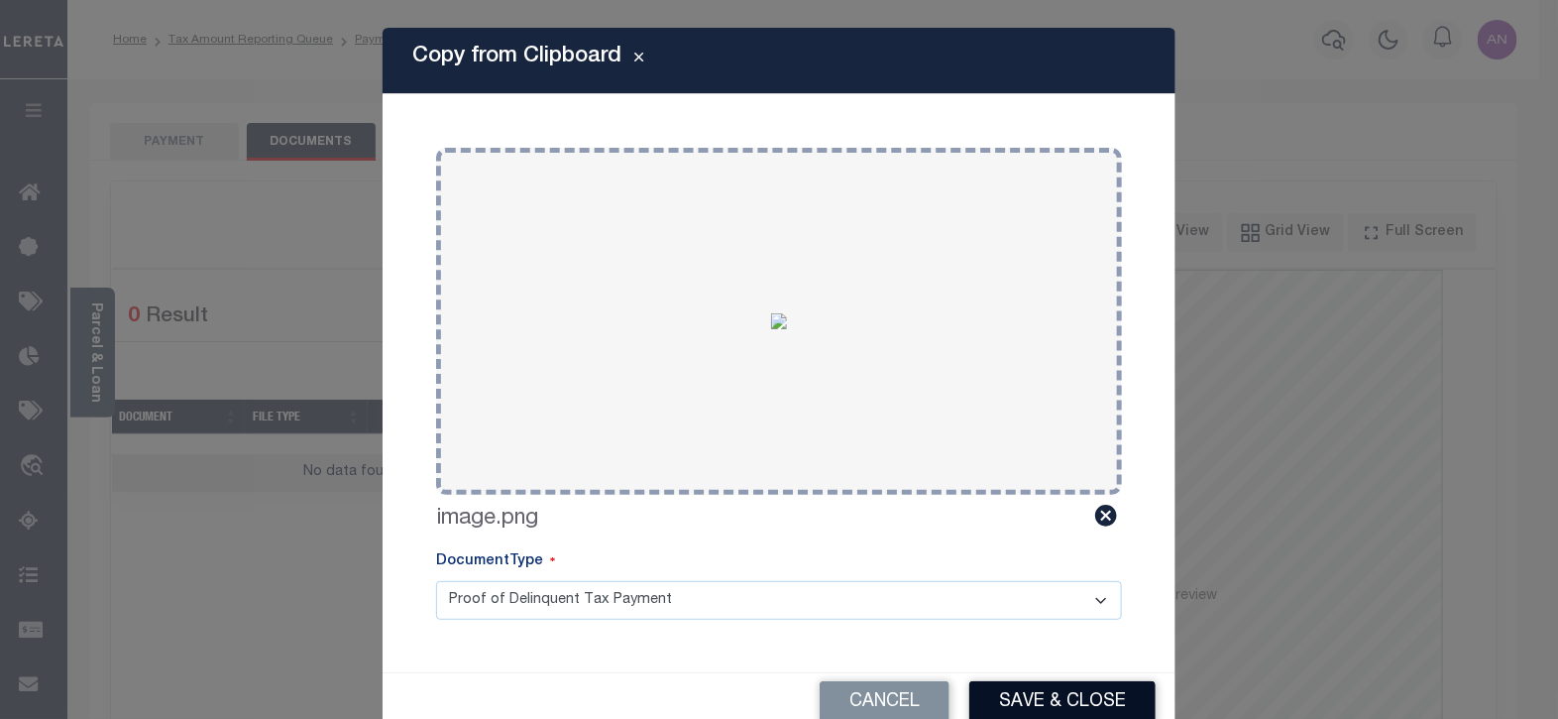
click at [1062, 694] on button "Save & Close" at bounding box center [1062, 702] width 186 height 43
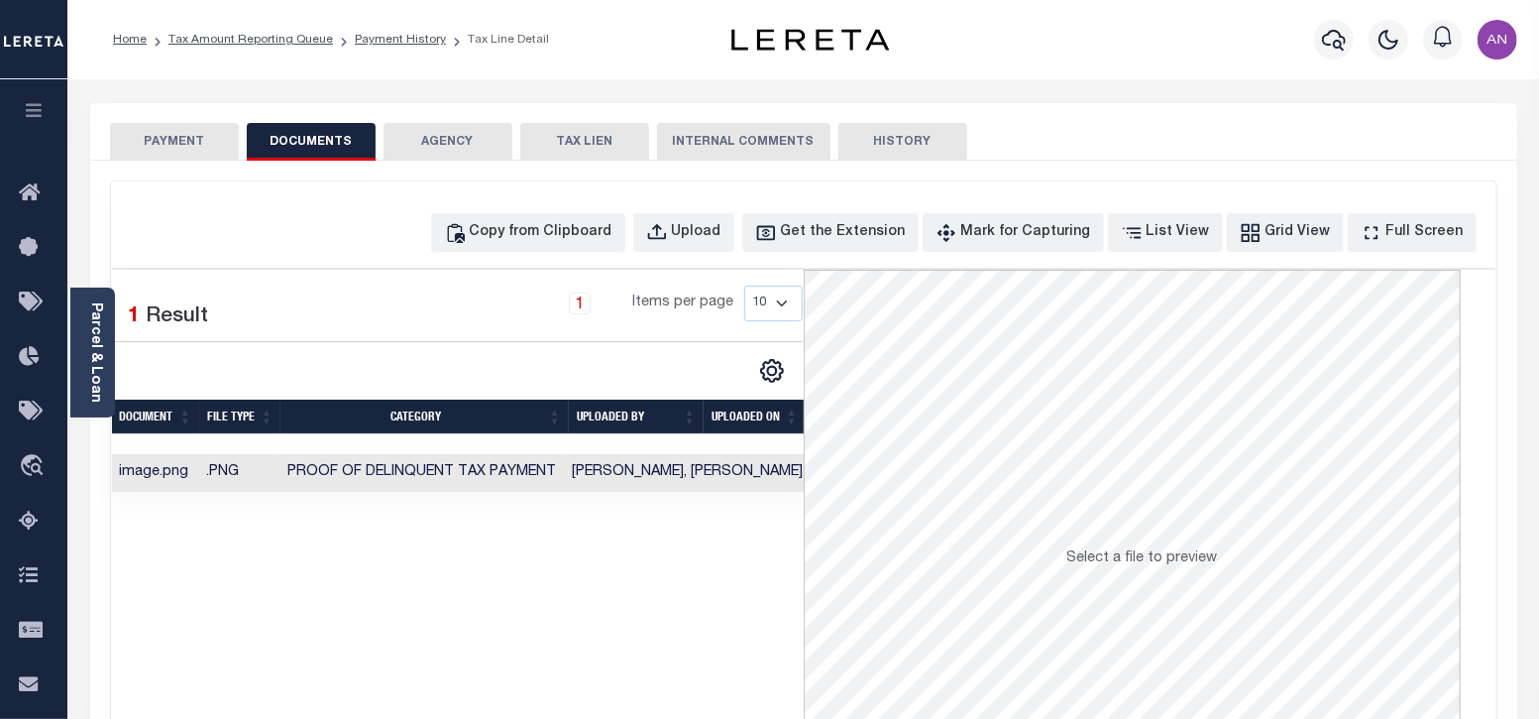
click at [171, 138] on button "PAYMENT" at bounding box center [174, 142] width 129 height 38
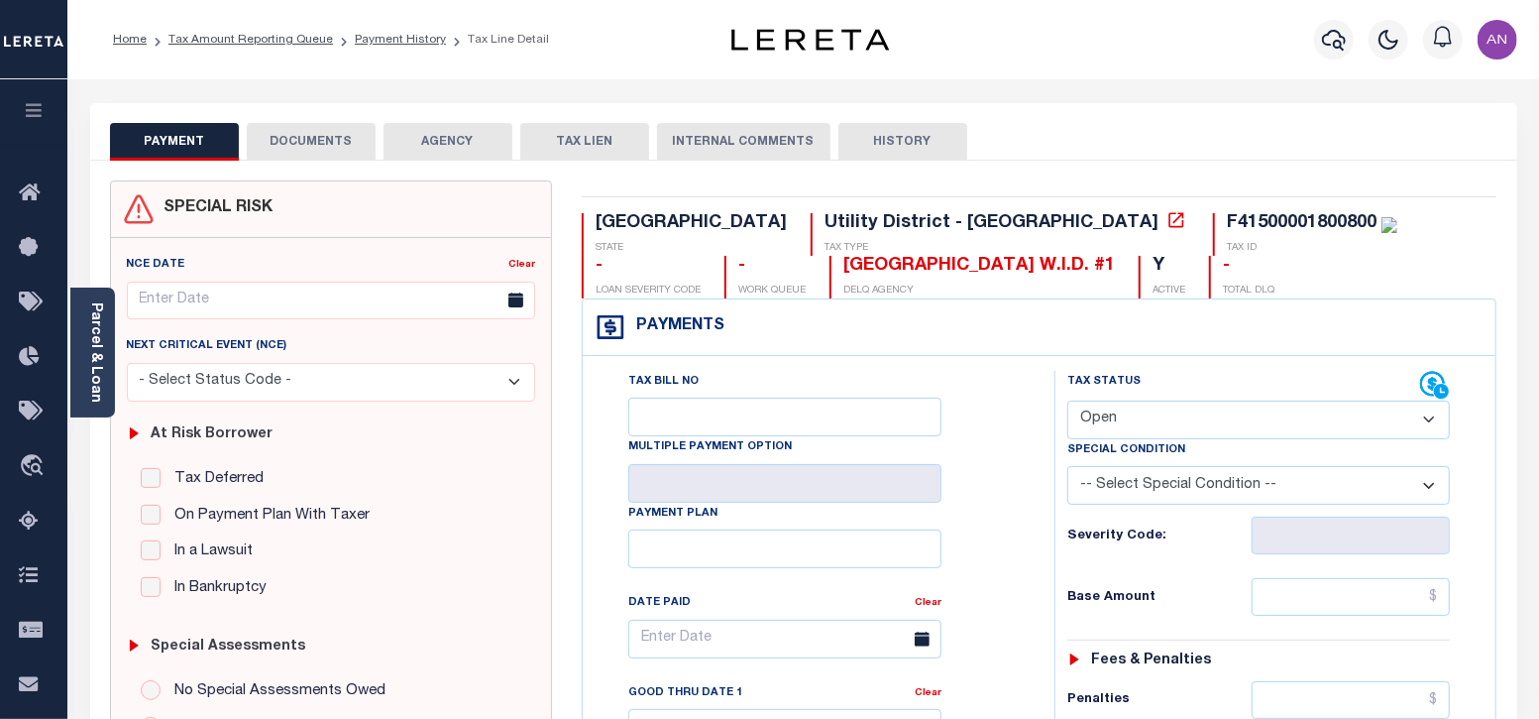
click at [1184, 427] on select "- Select Status Code - Open Due/Unpaid Paid Incomplete No Tax Due Internal Refu…" at bounding box center [1259, 419] width 384 height 39
select select "PYD"
click at [1067, 400] on select "- Select Status Code - Open Due/Unpaid Paid Incomplete No Tax Due Internal Refu…" at bounding box center [1259, 419] width 384 height 39
type input "[DATE]"
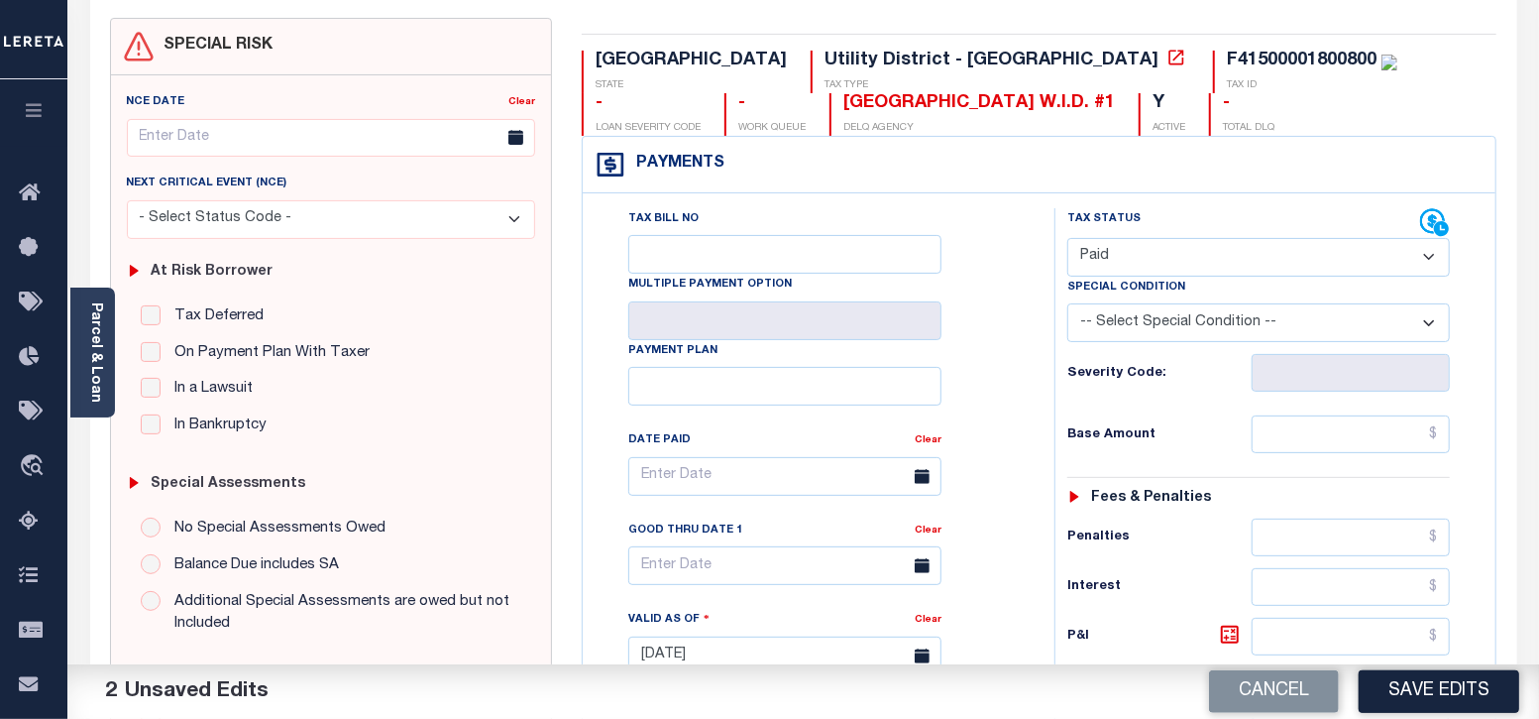
scroll to position [247, 0]
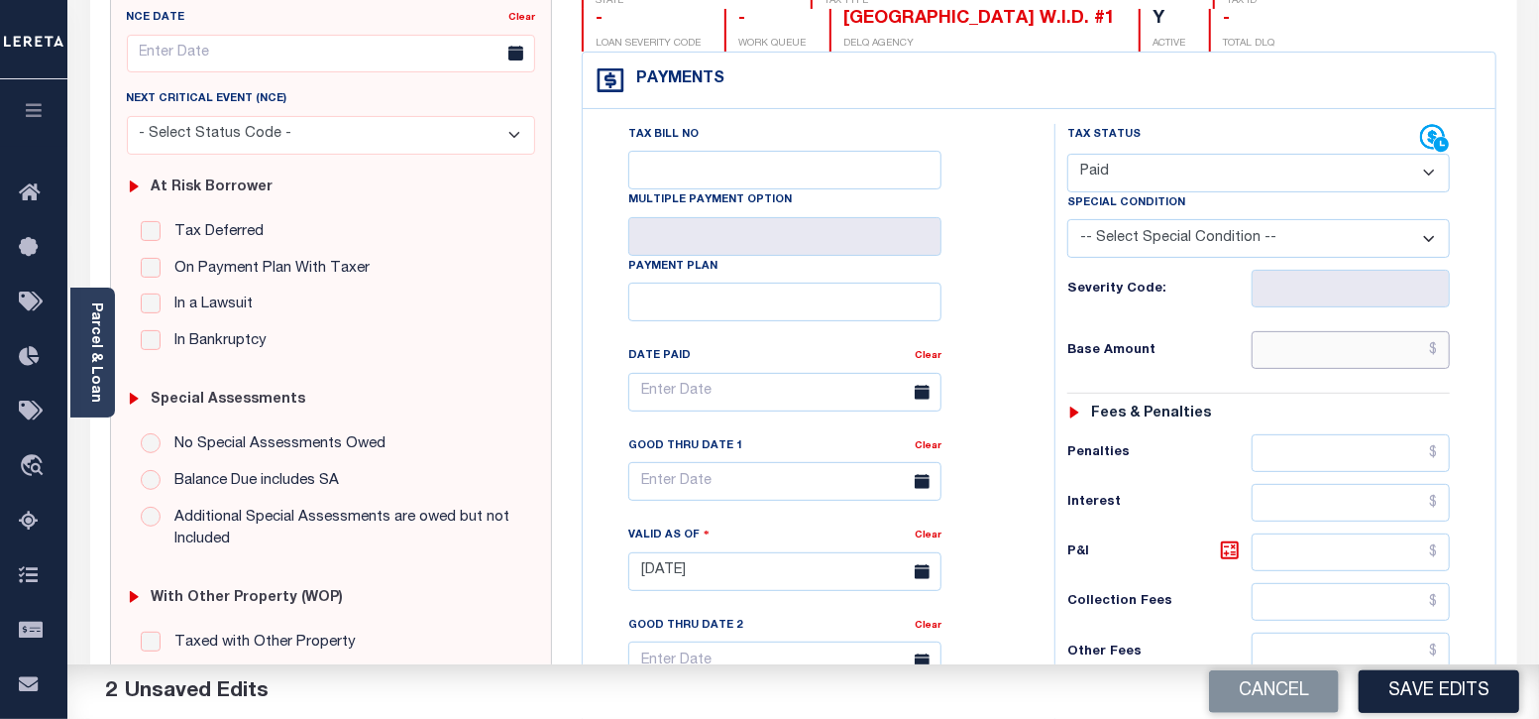
click at [1320, 357] on input "text" at bounding box center [1351, 350] width 198 height 38
type input "$0.00"
click at [991, 326] on div "Tax Bill No Multiple Payment Option Payment Plan Clear" at bounding box center [814, 402] width 422 height 556
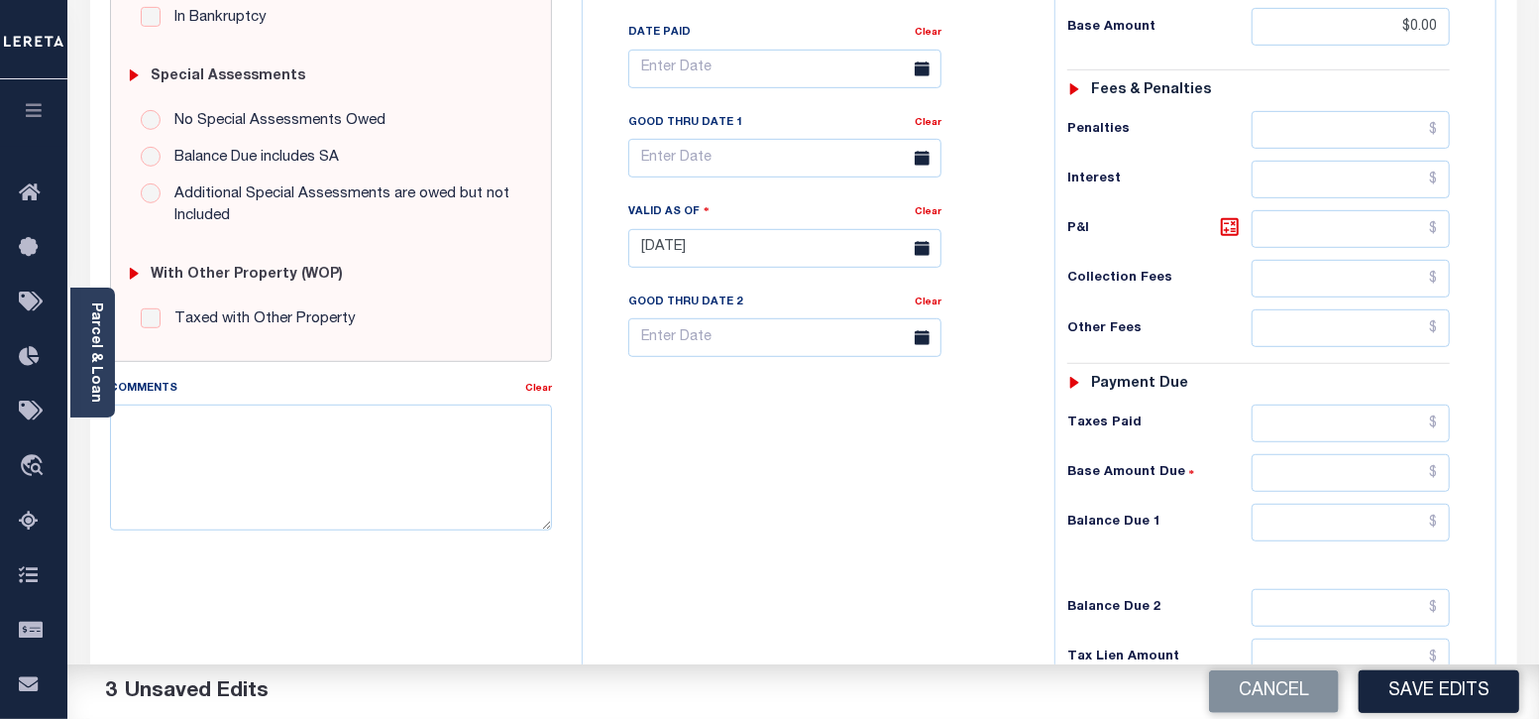
scroll to position [619, 0]
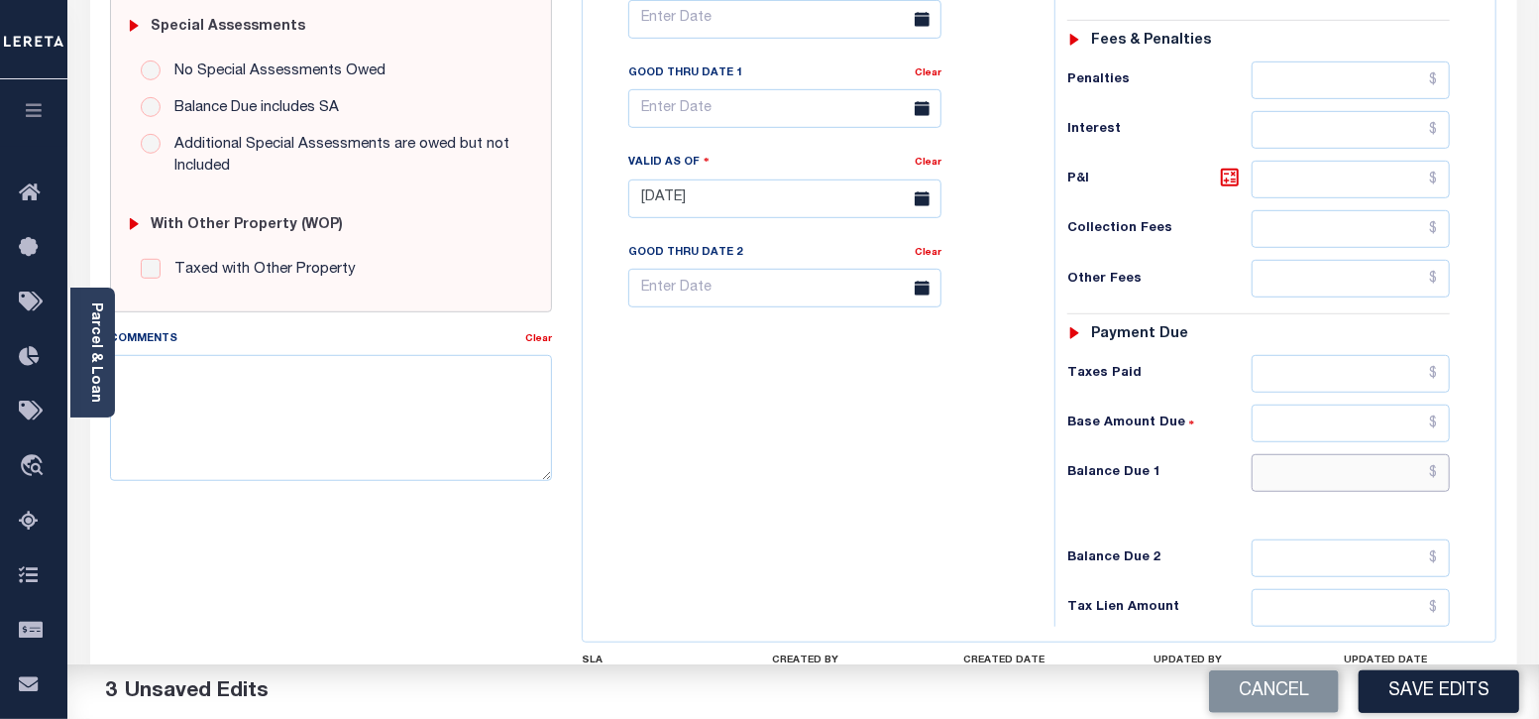
click at [1334, 474] on input "text" at bounding box center [1351, 473] width 198 height 38
type input "$0.00"
click at [916, 523] on div "Tax Bill No Multiple Payment Option Payment Plan Clear" at bounding box center [814, 188] width 452 height 875
click at [1426, 701] on button "Save Edits" at bounding box center [1439, 691] width 161 height 43
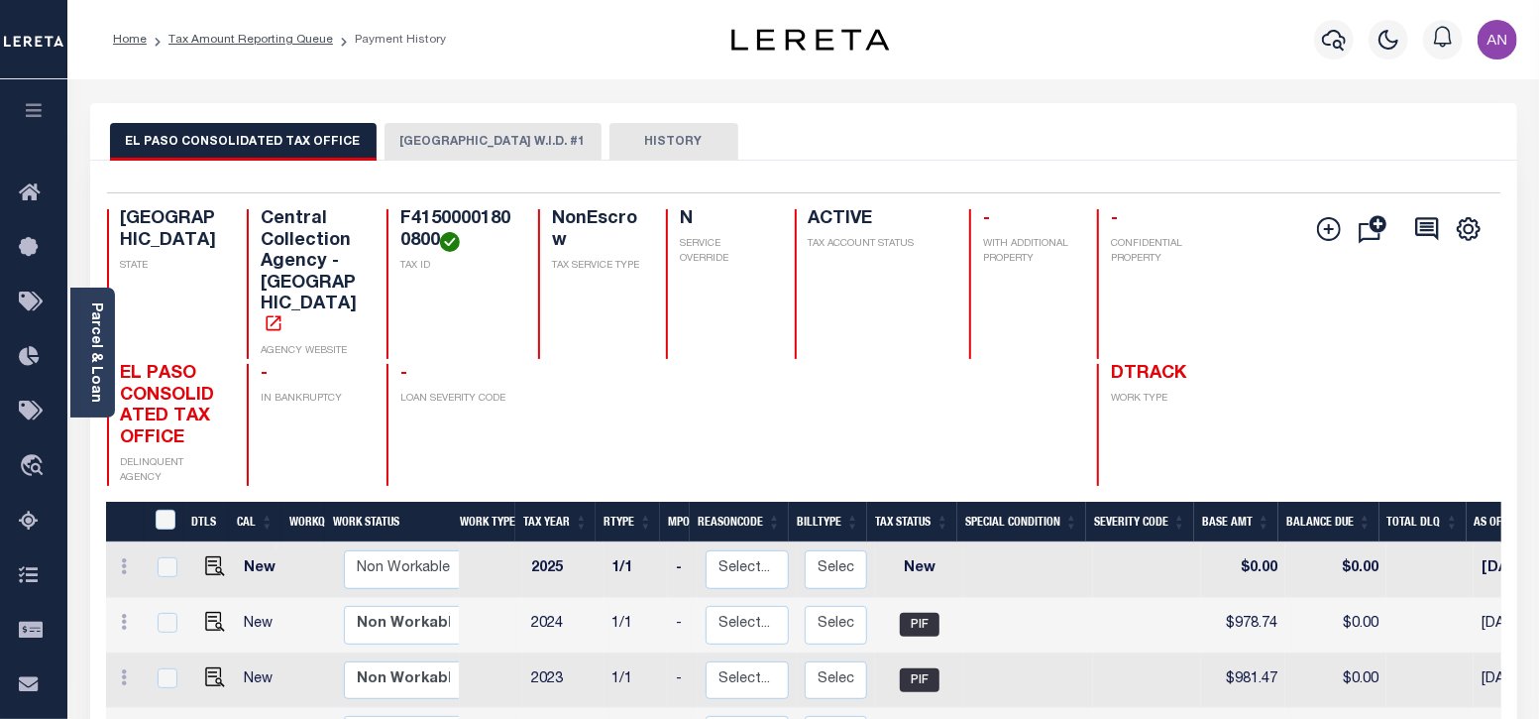
click at [429, 140] on button "[GEOGRAPHIC_DATA] W.I.D. #1" at bounding box center [493, 142] width 217 height 38
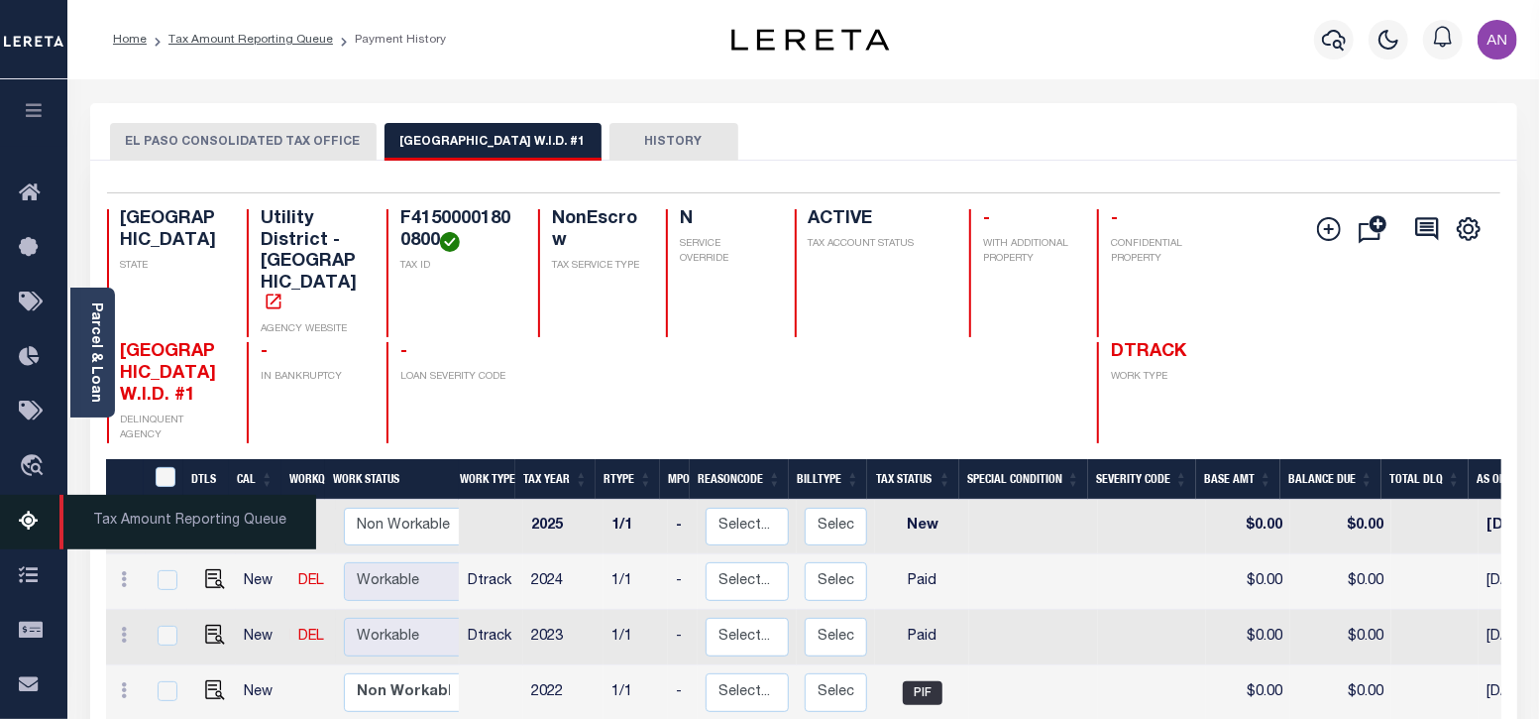
click at [30, 520] on icon at bounding box center [35, 521] width 32 height 25
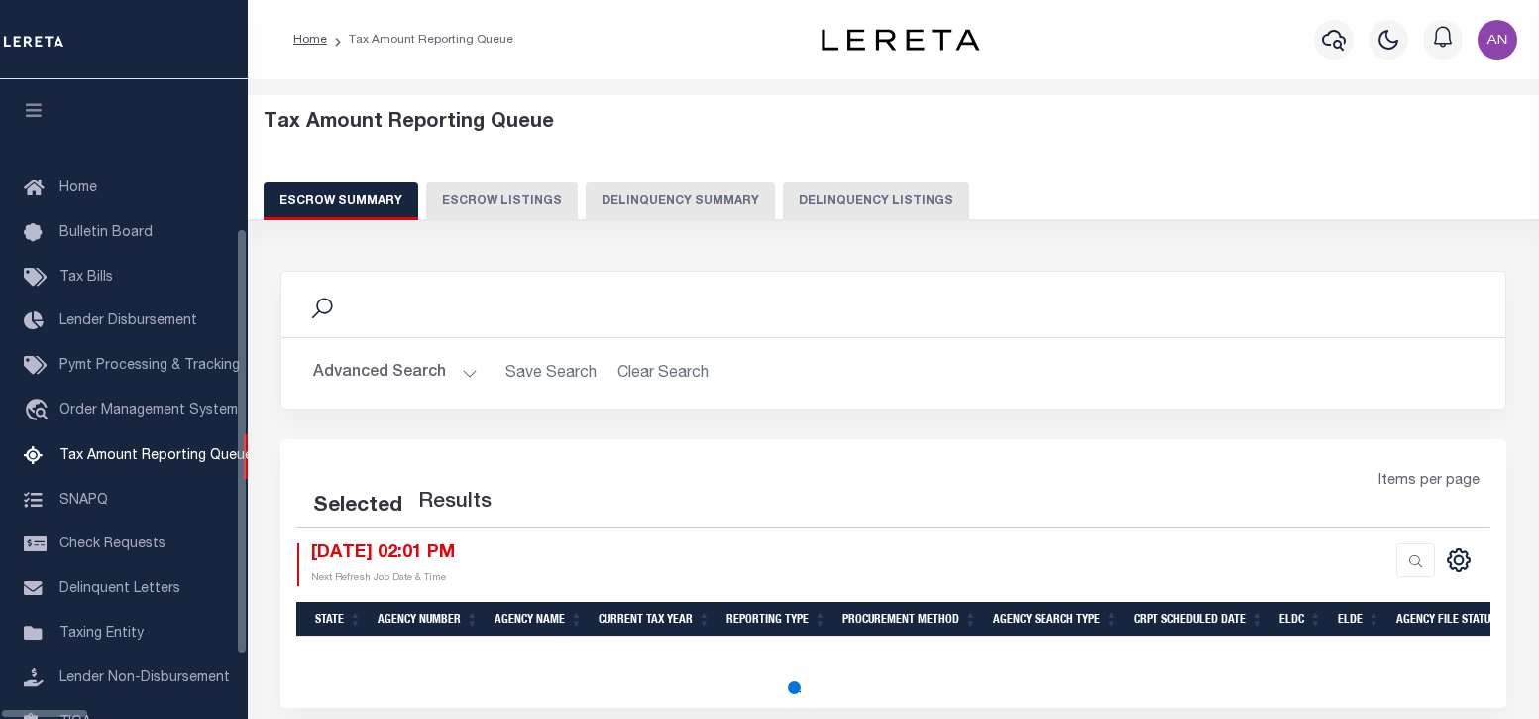
click at [835, 199] on button "Delinquency Listings" at bounding box center [876, 201] width 186 height 38
select select "100"
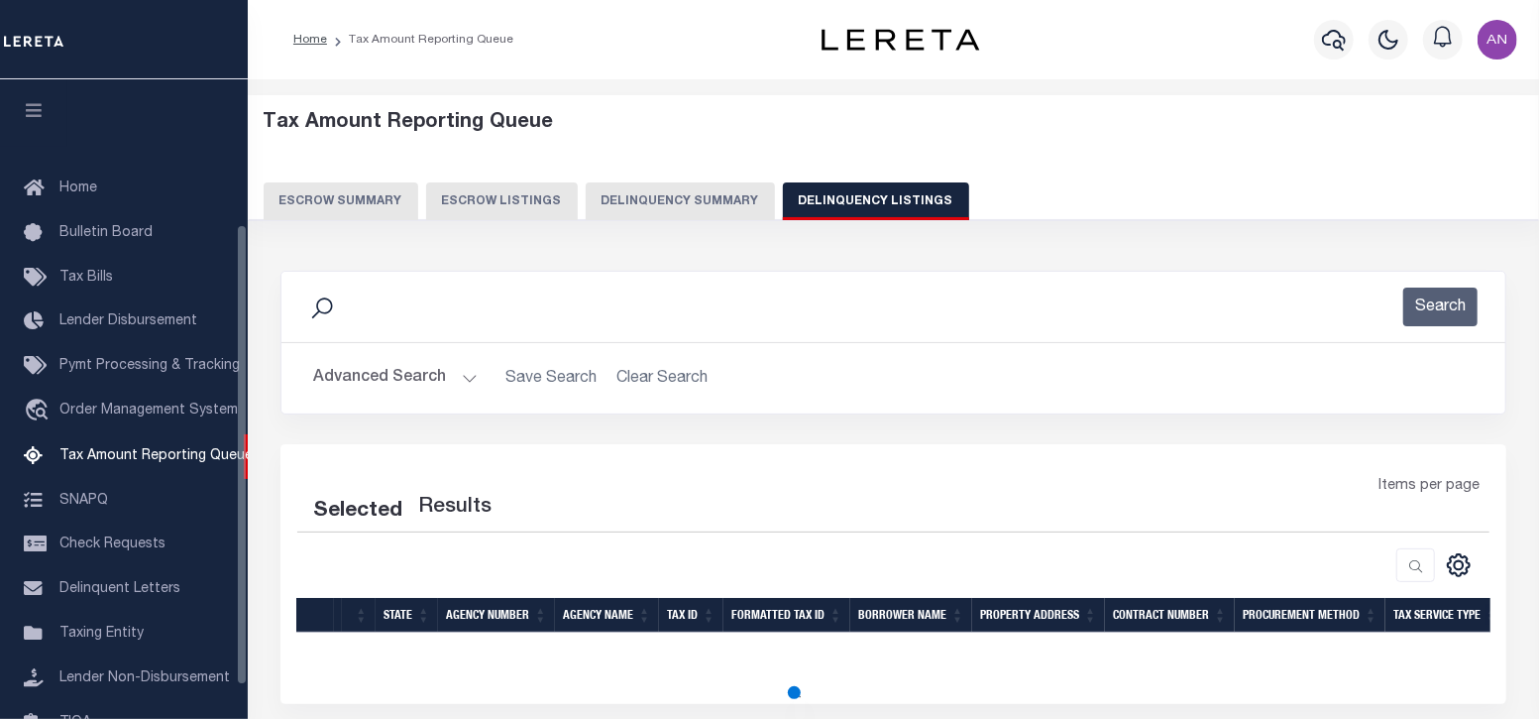
scroll to position [200, 0]
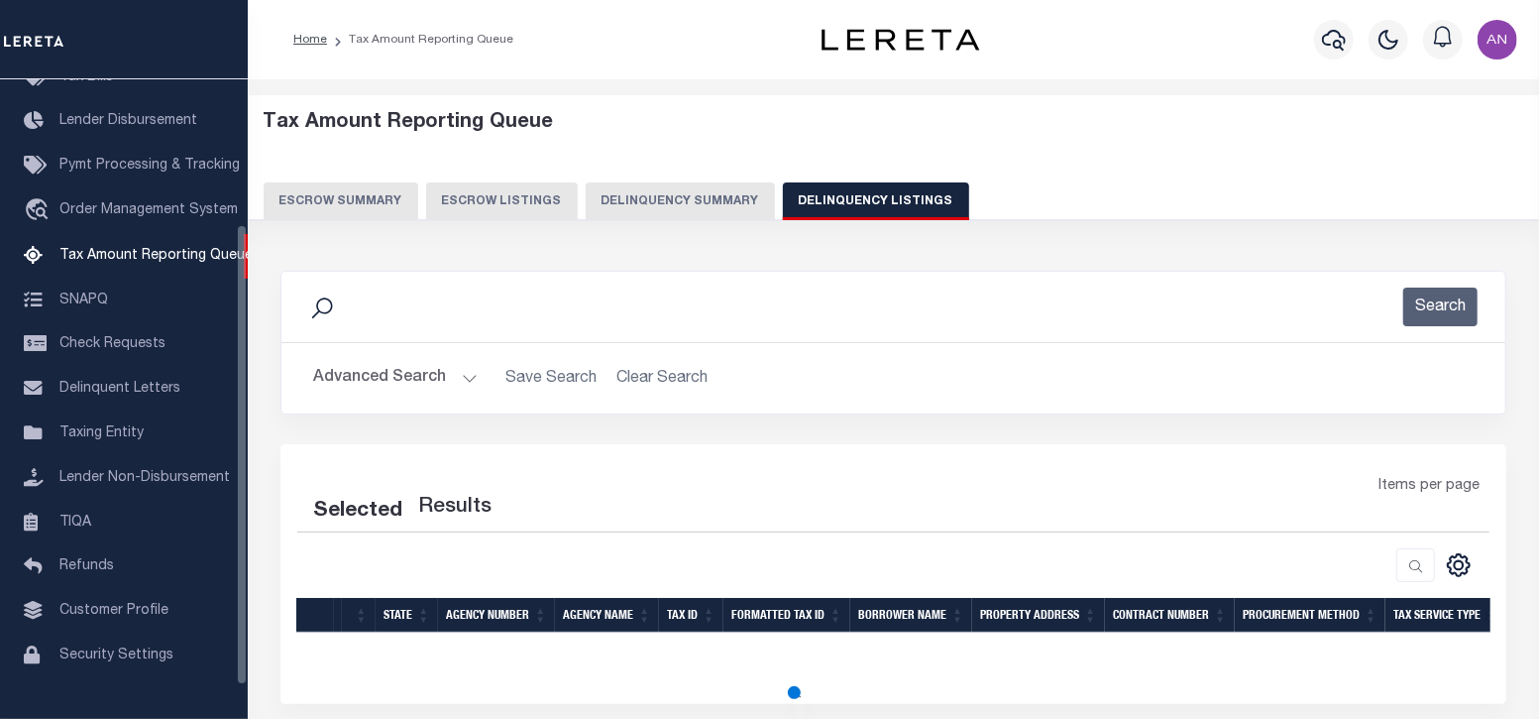
select select "100"
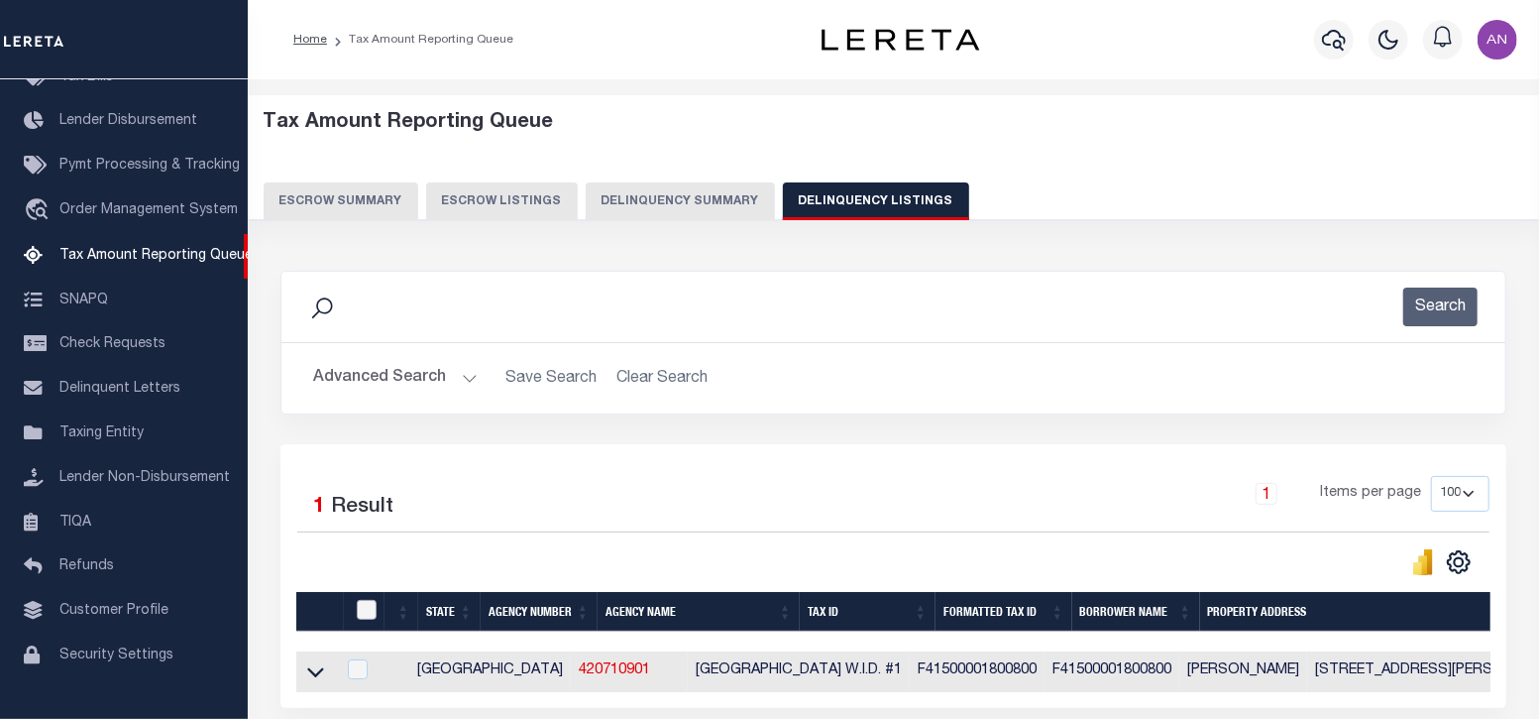
click at [366, 603] on input "checkbox" at bounding box center [367, 610] width 20 height 20
checkbox input "true"
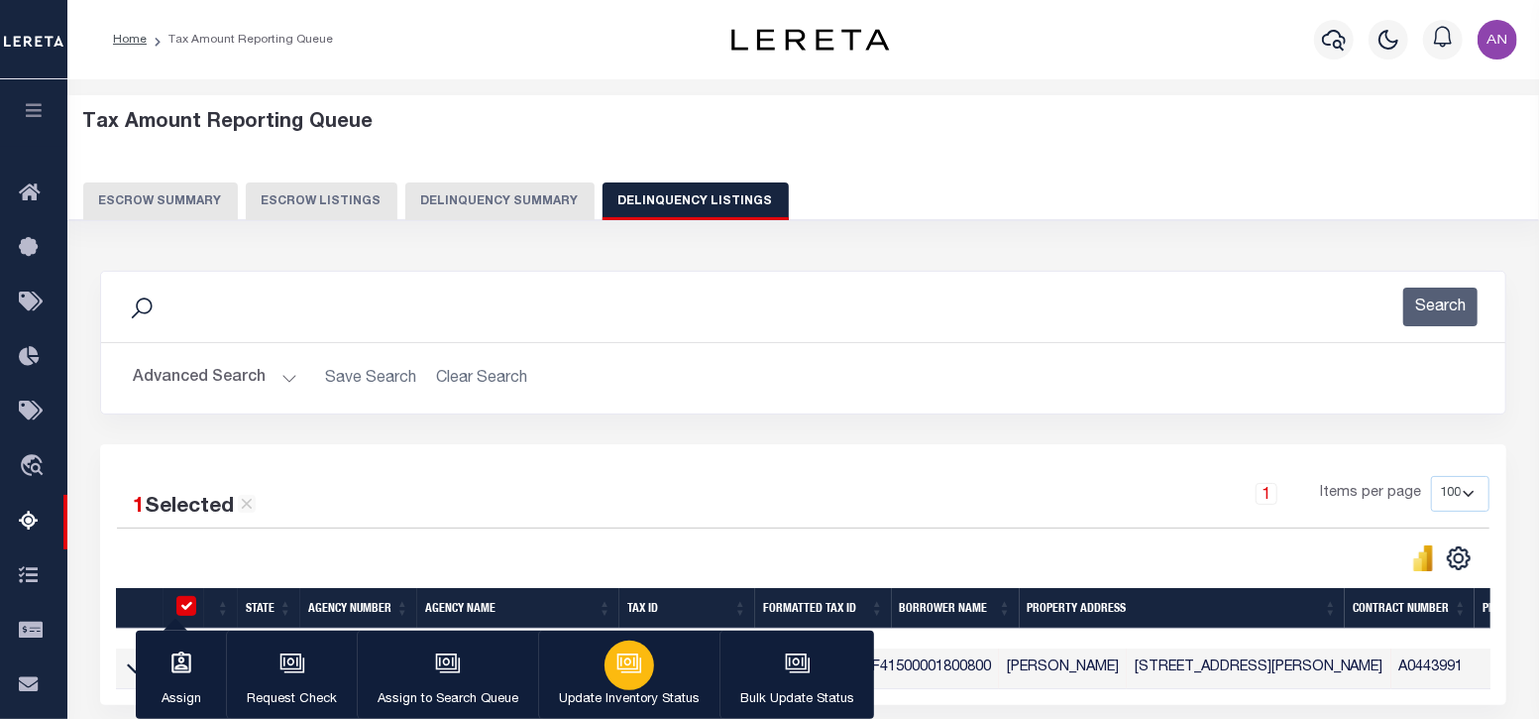
click at [667, 666] on button "Update Inventory Status" at bounding box center [628, 674] width 181 height 89
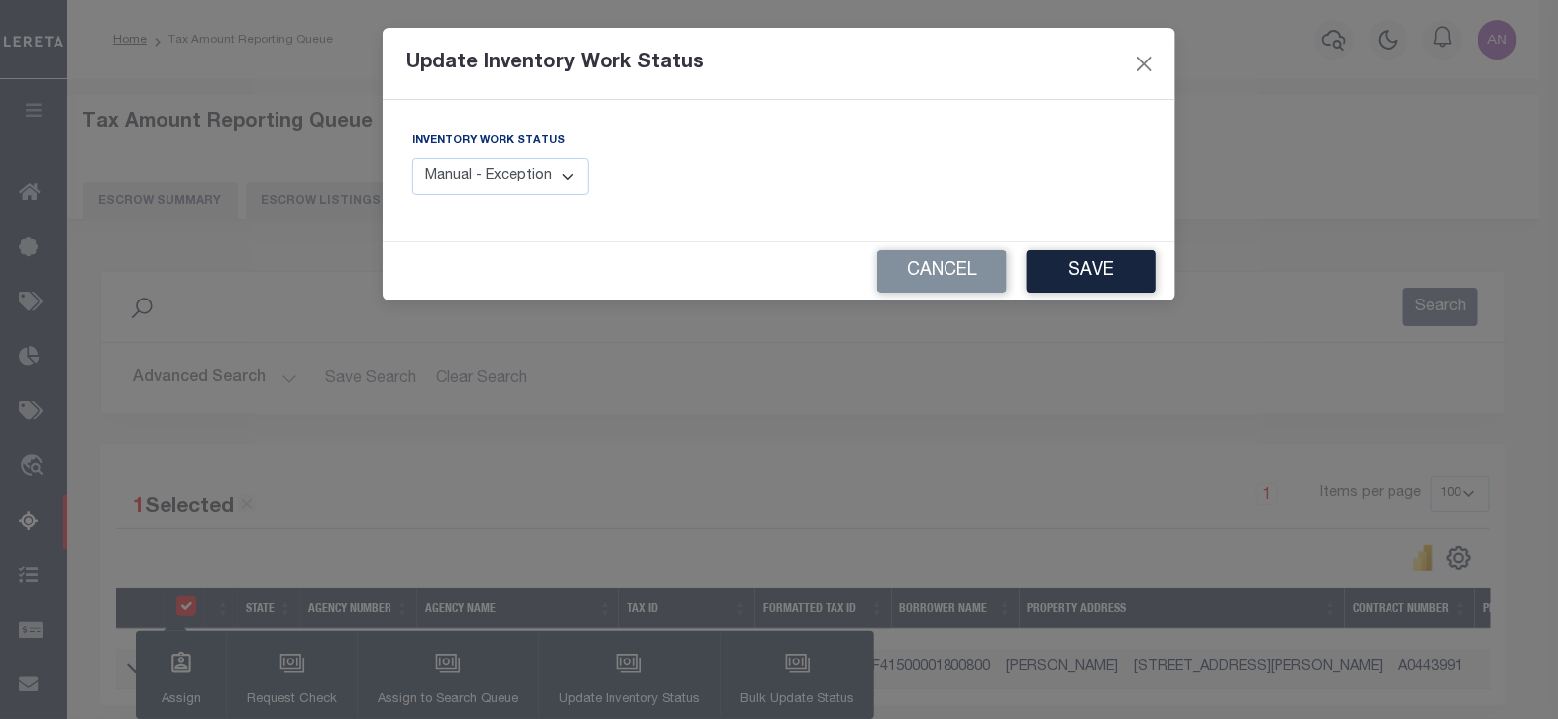
click at [497, 175] on select "Manual - Exception Pended - Awaiting Search Late Add Exception Completed" at bounding box center [500, 177] width 176 height 39
select select "4"
click at [412, 158] on select "Manual - Exception Pended - Awaiting Search Late Add Exception Completed" at bounding box center [500, 177] width 176 height 39
click at [1114, 274] on button "Save" at bounding box center [1091, 271] width 129 height 43
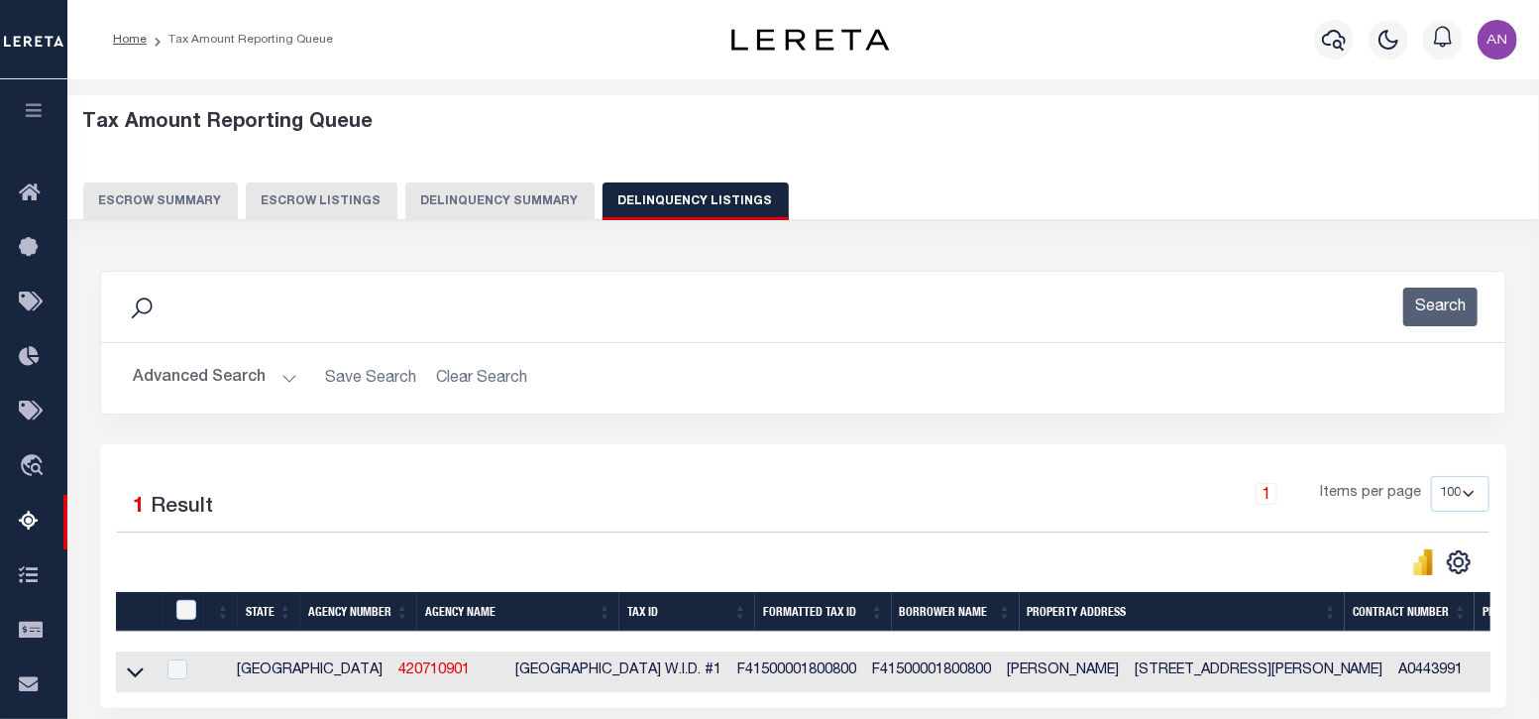
click at [174, 381] on button "Advanced Search" at bounding box center [215, 378] width 165 height 39
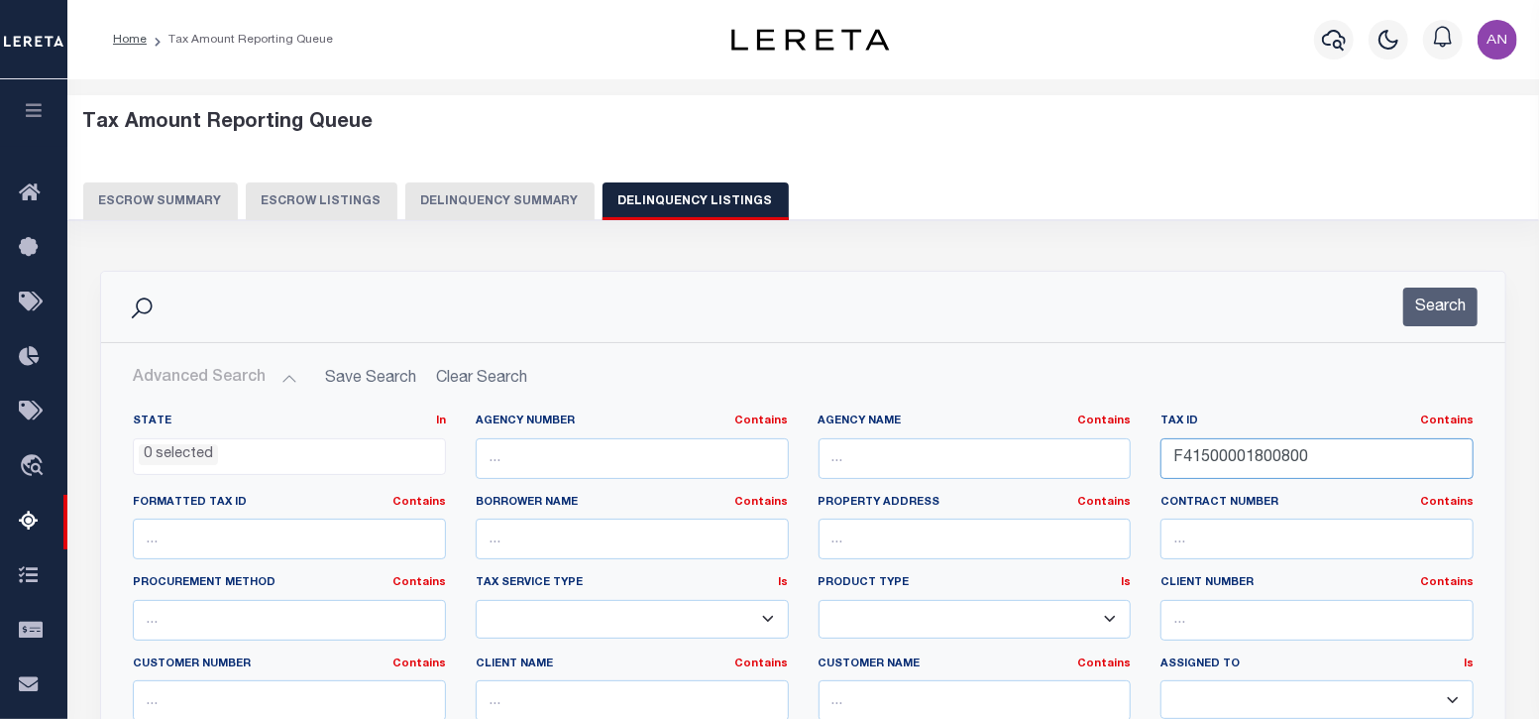
click at [1229, 461] on input "F41500001800800" at bounding box center [1317, 458] width 313 height 41
paste input "H01100000803"
type input "H01100000803800"
click at [1445, 303] on button "Search" at bounding box center [1440, 306] width 74 height 39
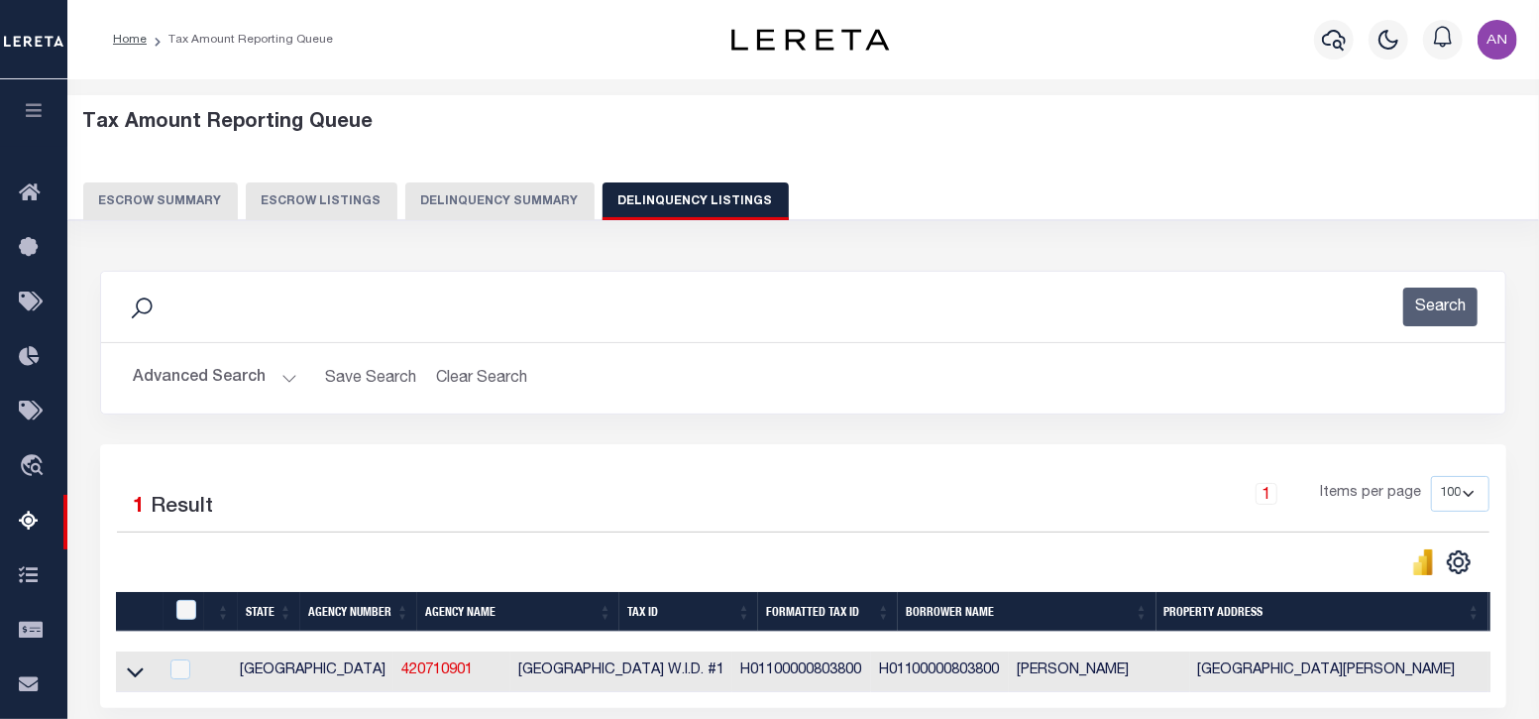
click at [125, 676] on link at bounding box center [135, 670] width 23 height 14
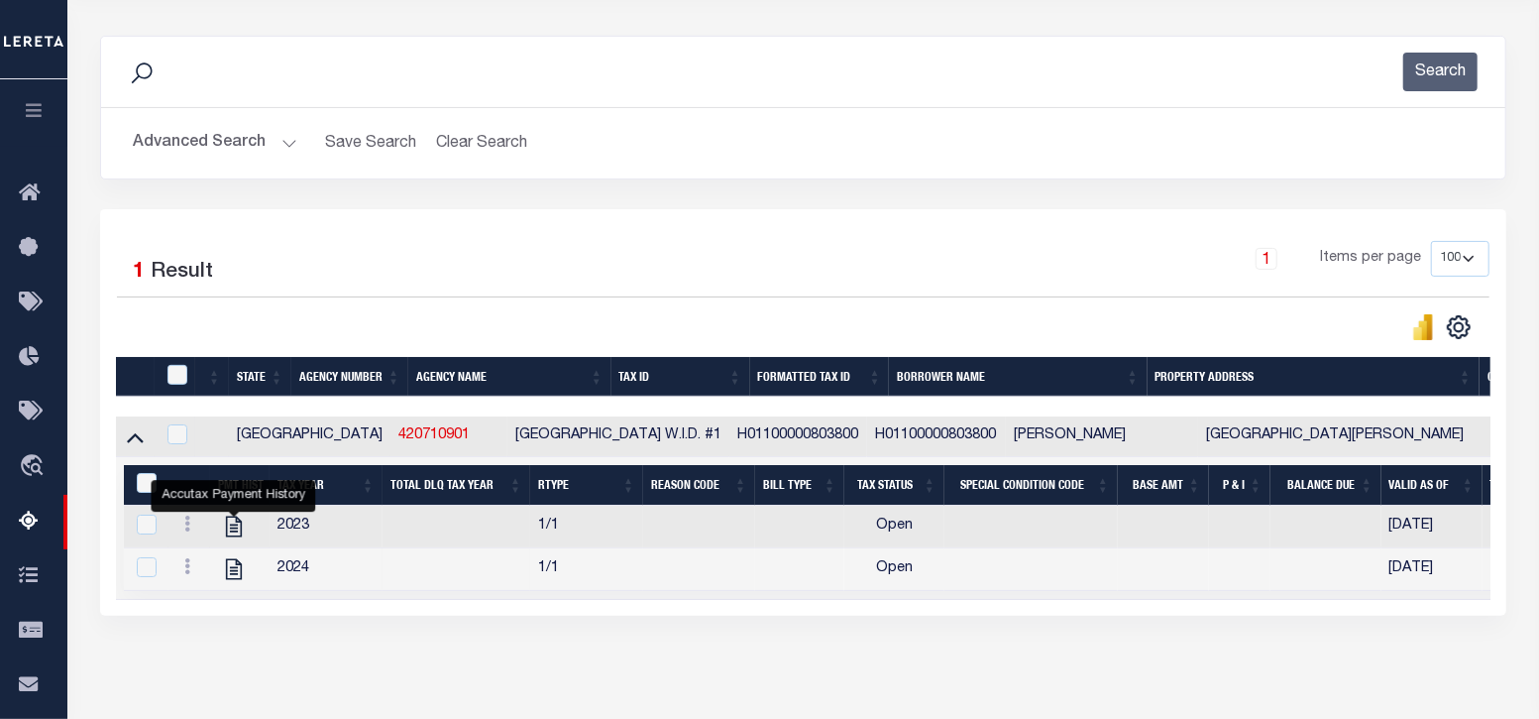
scroll to position [247, 0]
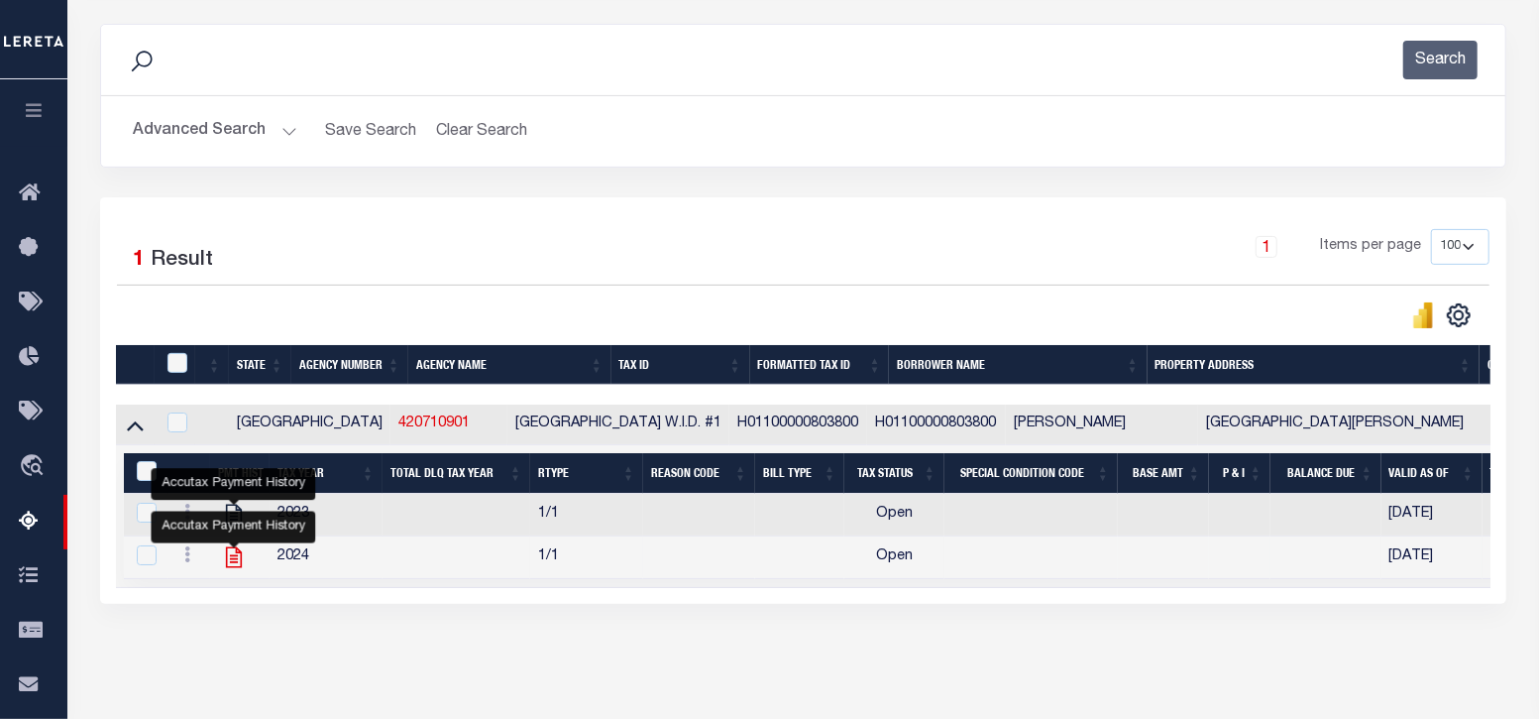
click at [225, 556] on icon "" at bounding box center [234, 557] width 26 height 26
checkbox input "true"
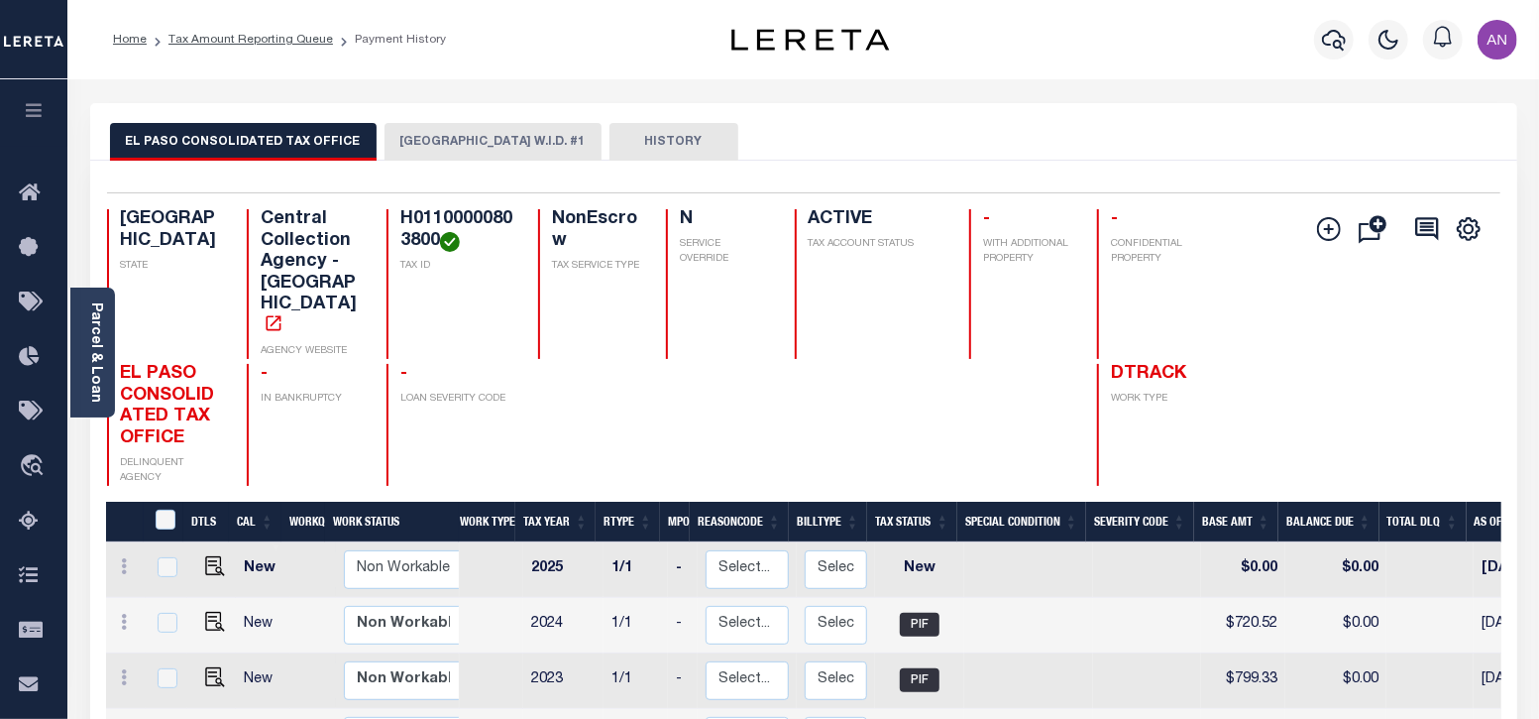
click at [399, 143] on button "[GEOGRAPHIC_DATA] W.I.D. #1" at bounding box center [493, 142] width 217 height 38
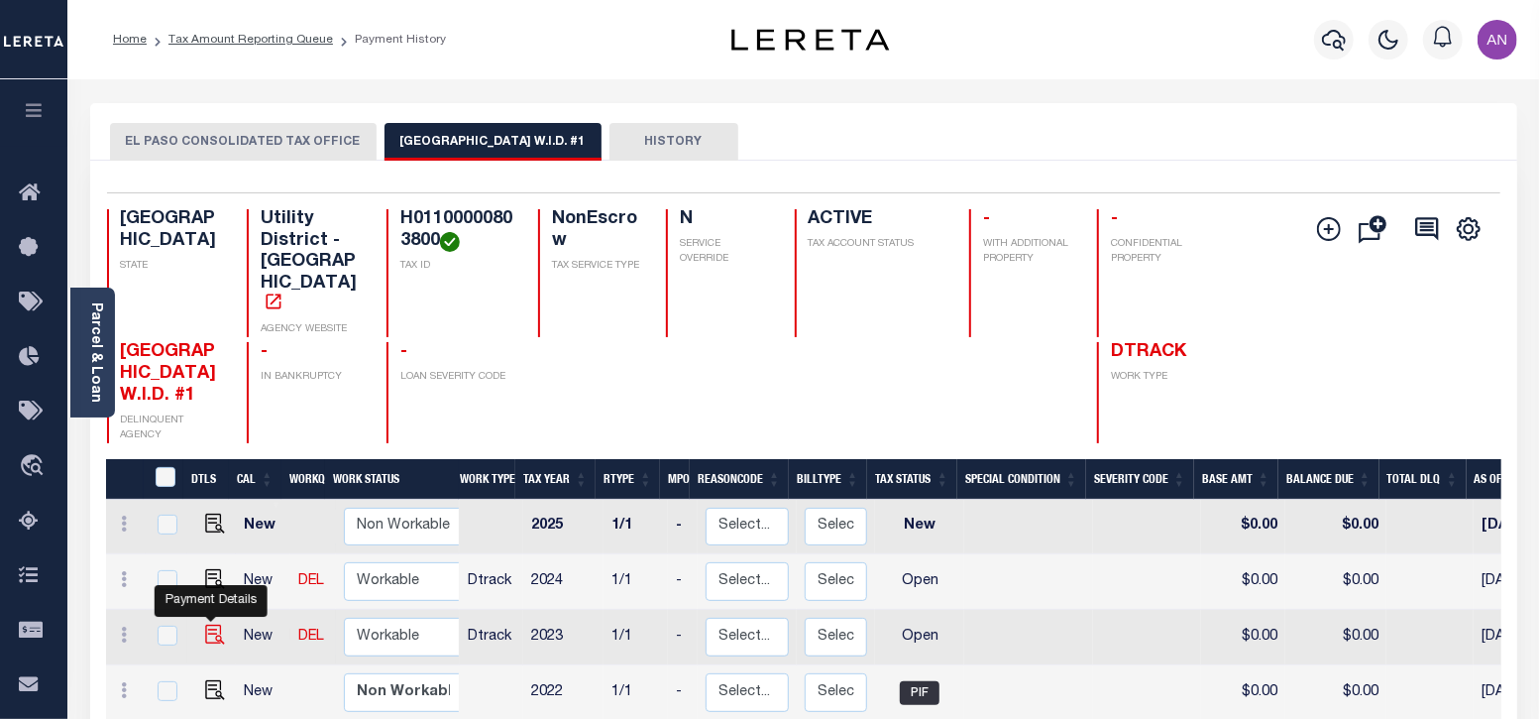
click at [211, 624] on img "" at bounding box center [215, 634] width 20 height 20
checkbox input "true"
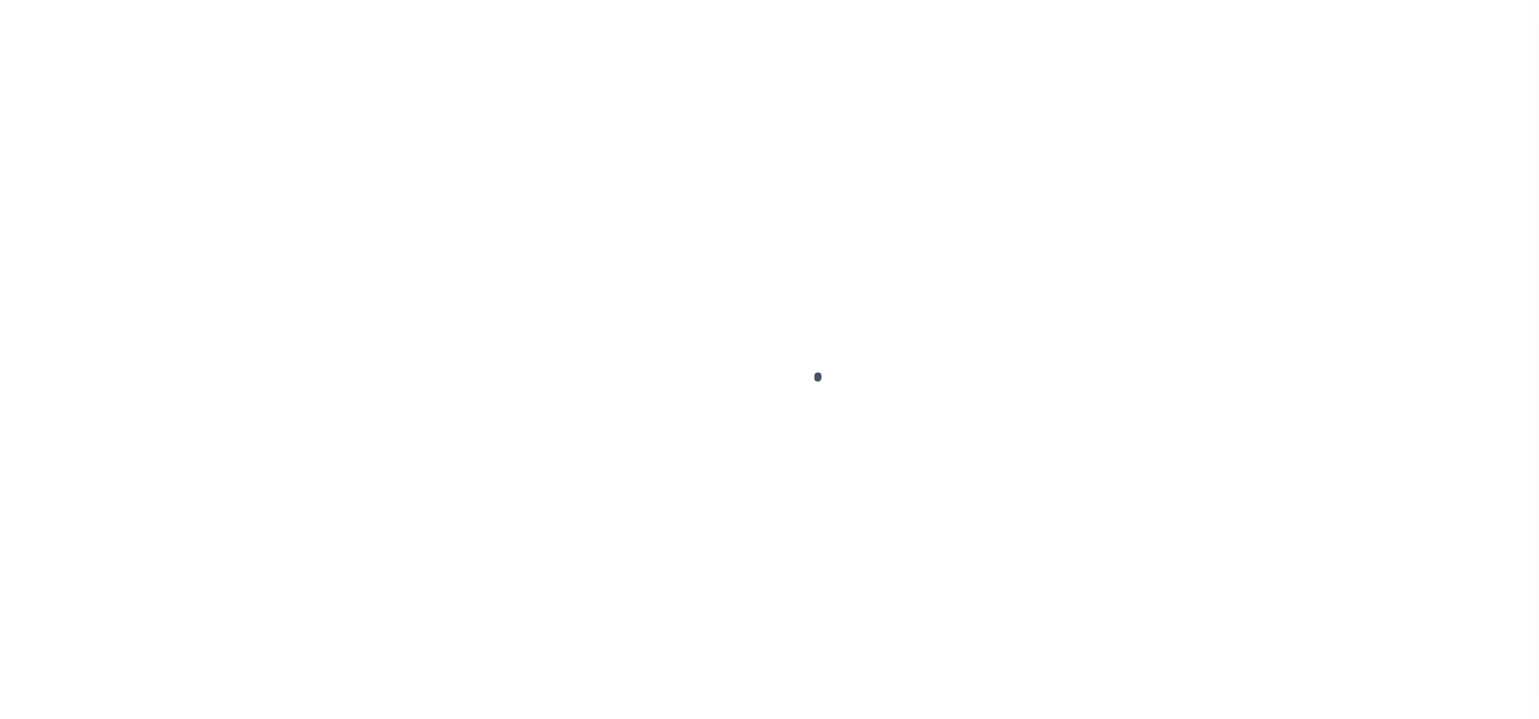
select select "OP2"
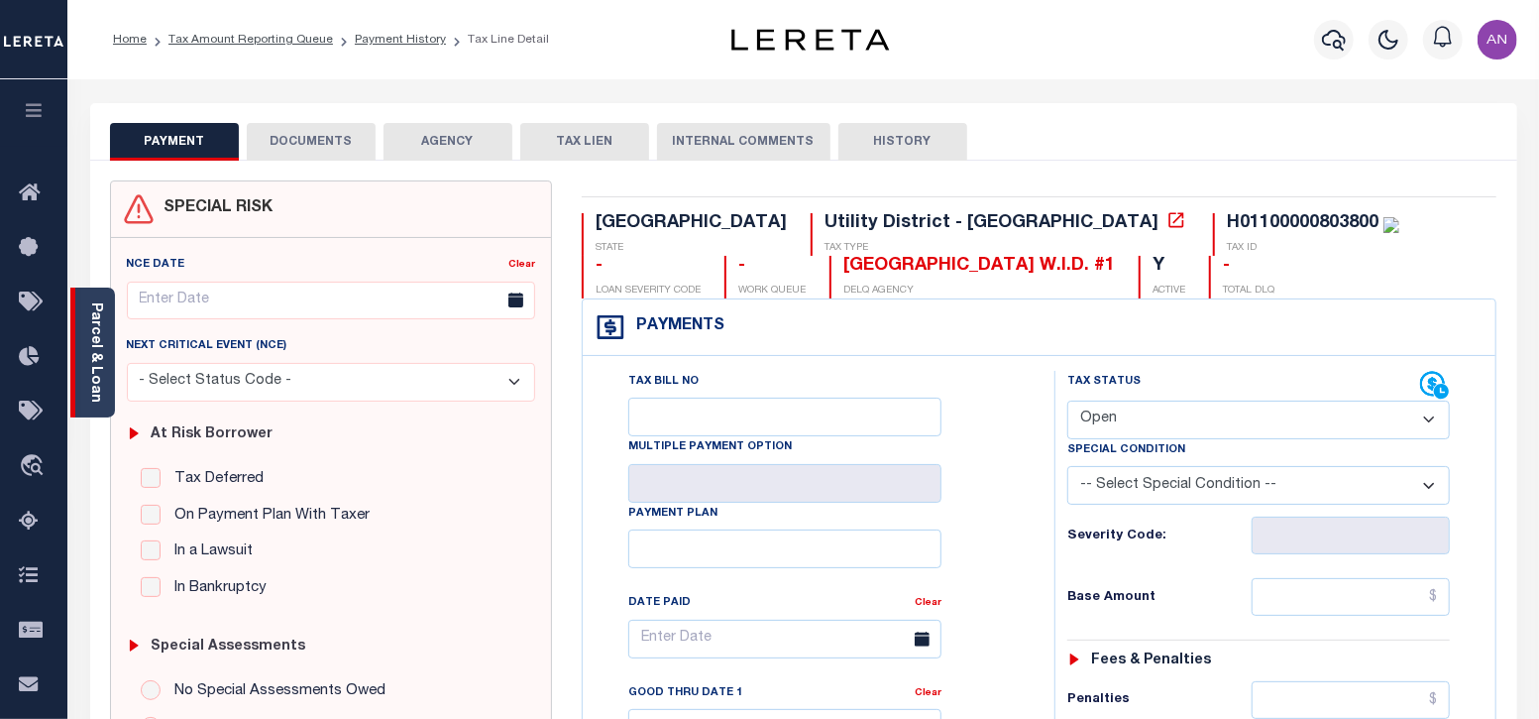
click at [96, 350] on link "Parcel & Loan" at bounding box center [95, 352] width 14 height 100
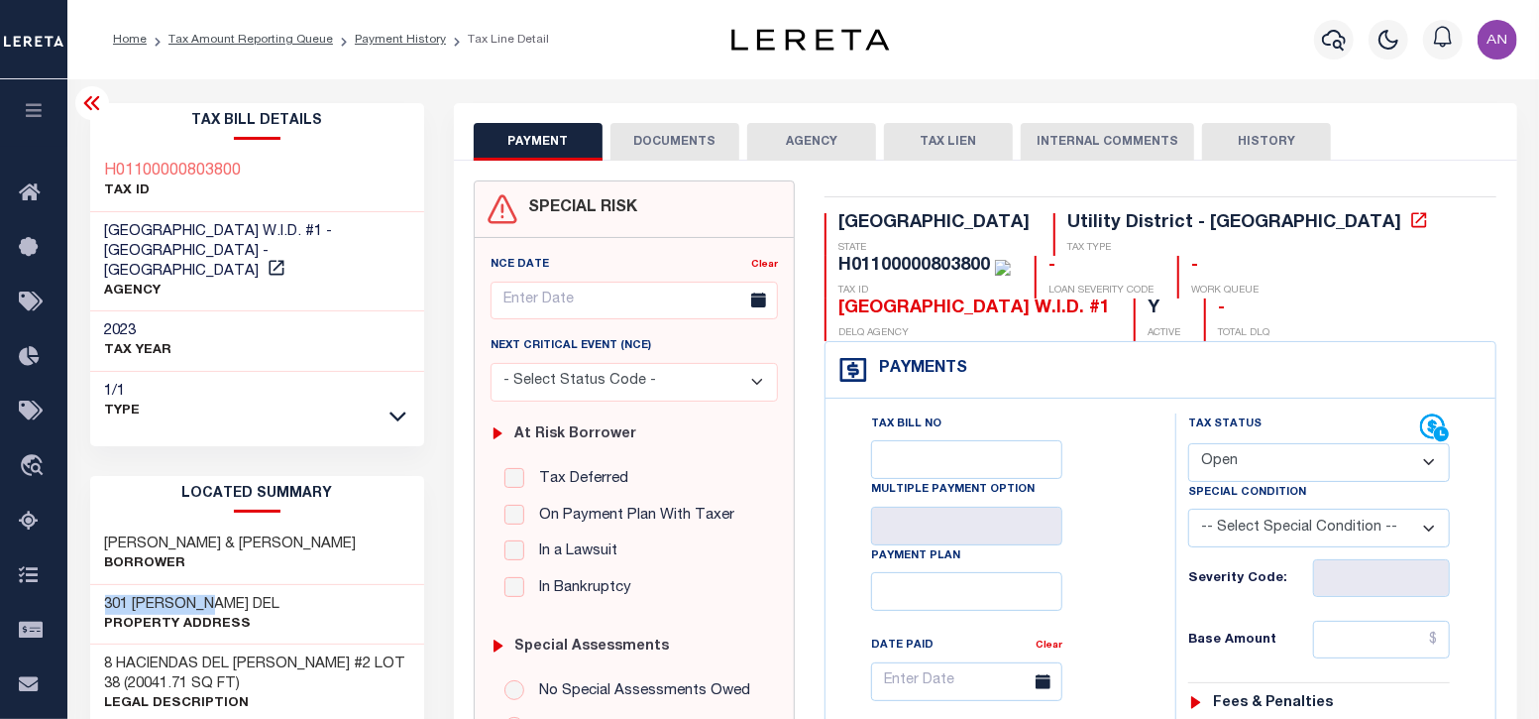
drag, startPoint x: 104, startPoint y: 582, endPoint x: 213, endPoint y: 582, distance: 109.0
click at [213, 595] on h3 "301 [PERSON_NAME] DEL" at bounding box center [192, 605] width 175 height 20
copy h3 "301 [PERSON_NAME] DEL"
click at [635, 136] on button "DOCUMENTS" at bounding box center [675, 142] width 129 height 38
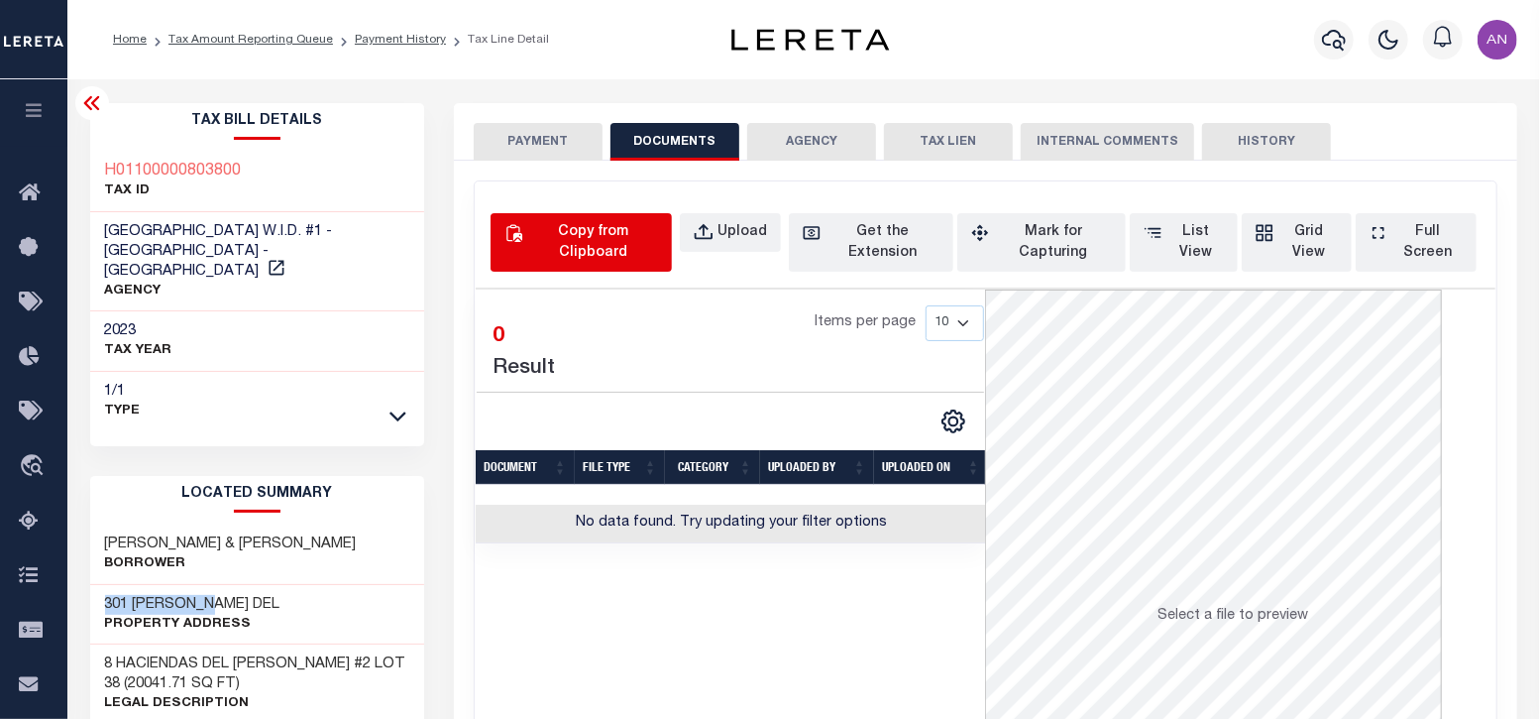
click at [613, 239] on div "Copy from Clipboard" at bounding box center [592, 243] width 131 height 42
select select "POP"
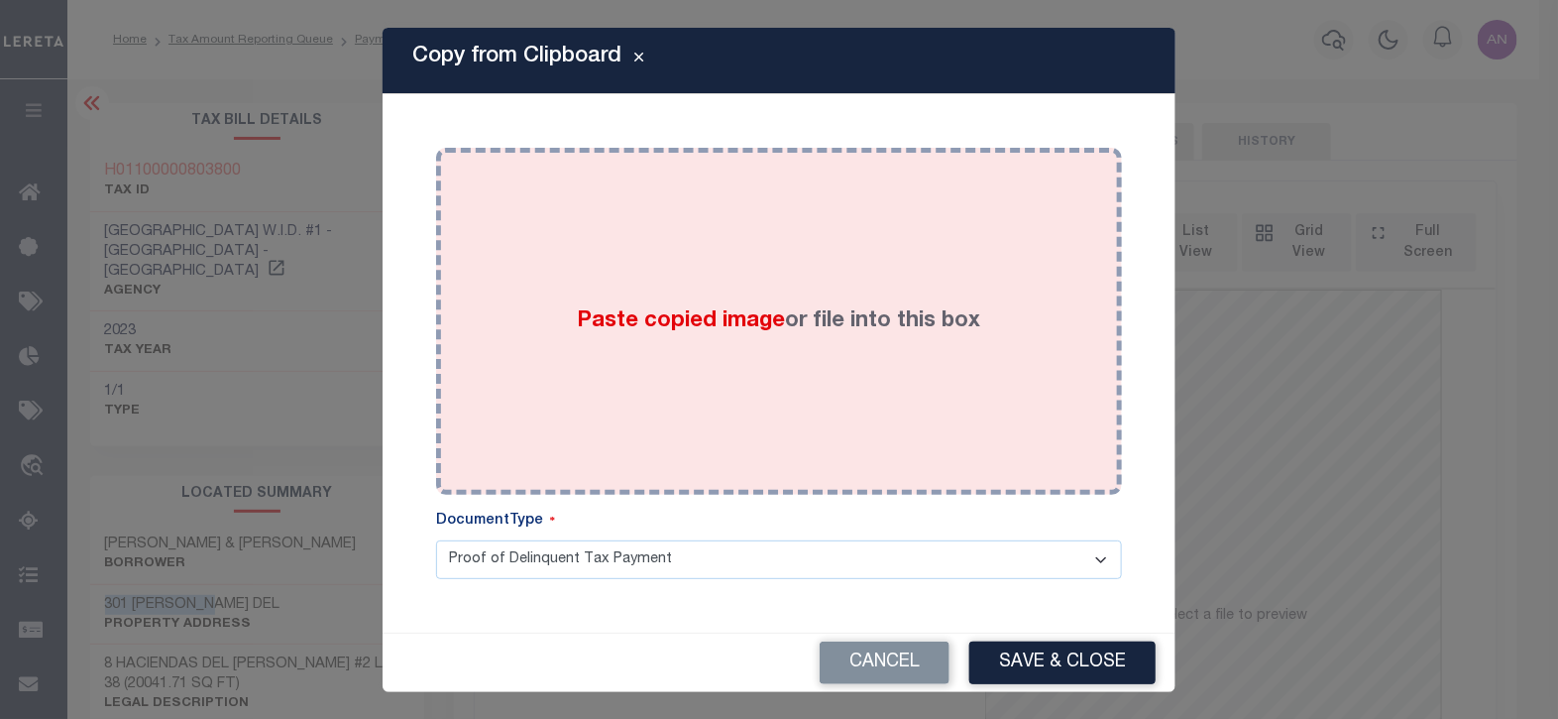
click at [728, 246] on div "Paste copied image or file into this box" at bounding box center [779, 321] width 656 height 317
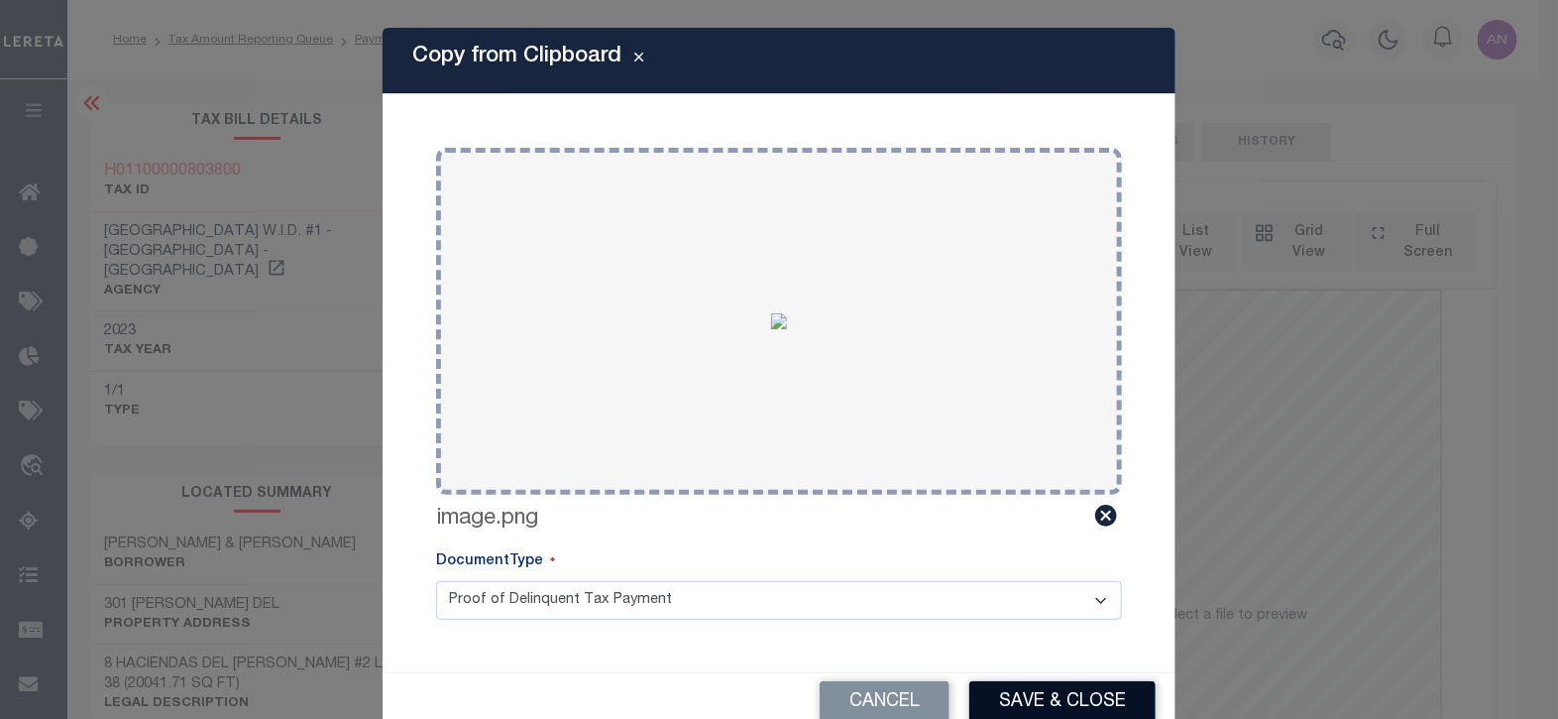
click at [1022, 691] on button "Save & Close" at bounding box center [1062, 702] width 186 height 43
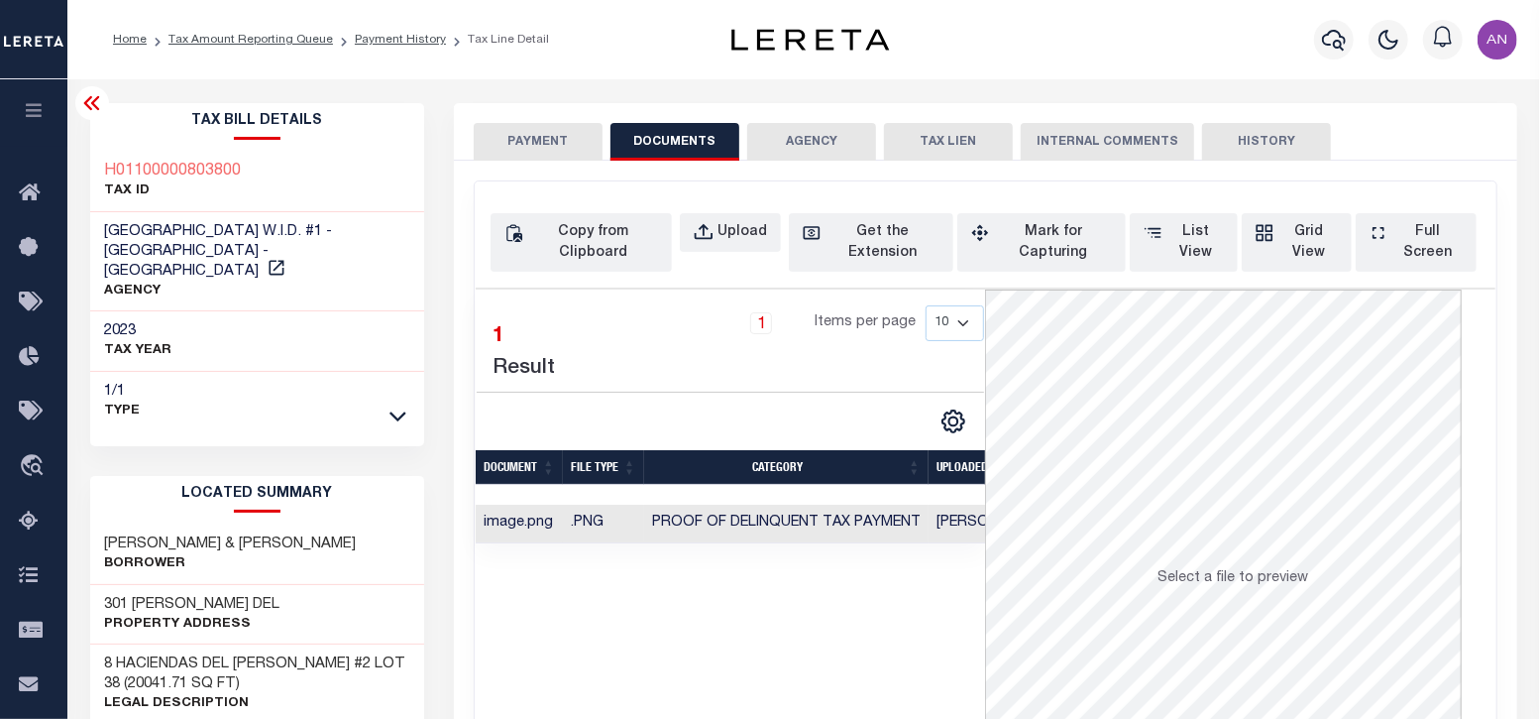
click at [545, 141] on button "PAYMENT" at bounding box center [538, 142] width 129 height 38
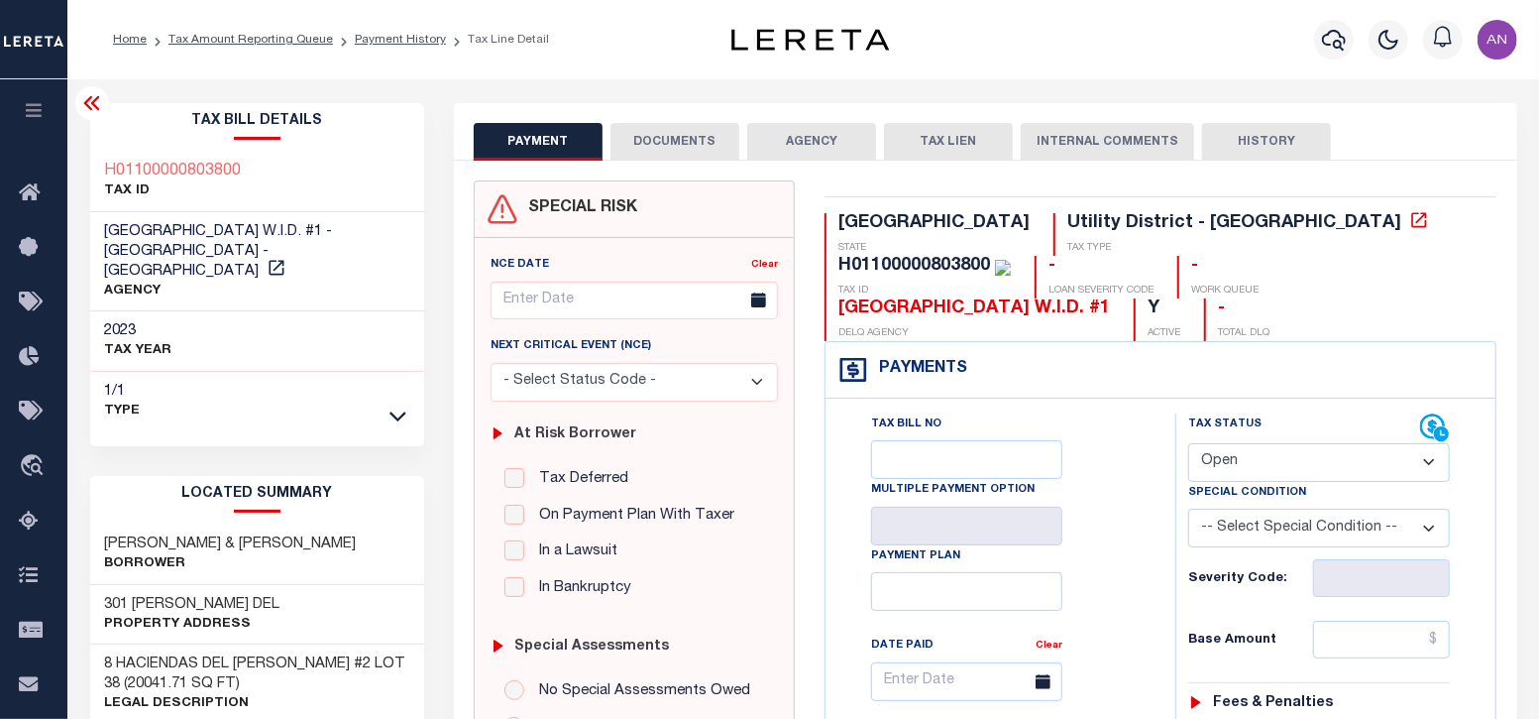
click at [1201, 443] on select "- Select Status Code - Open Due/Unpaid Paid Incomplete No Tax Due Internal Refu…" at bounding box center [1319, 462] width 262 height 39
select select "PYD"
click at [1188, 443] on select "- Select Status Code - Open Due/Unpaid Paid Incomplete No Tax Due Internal Refu…" at bounding box center [1319, 462] width 262 height 39
type input "[DATE]"
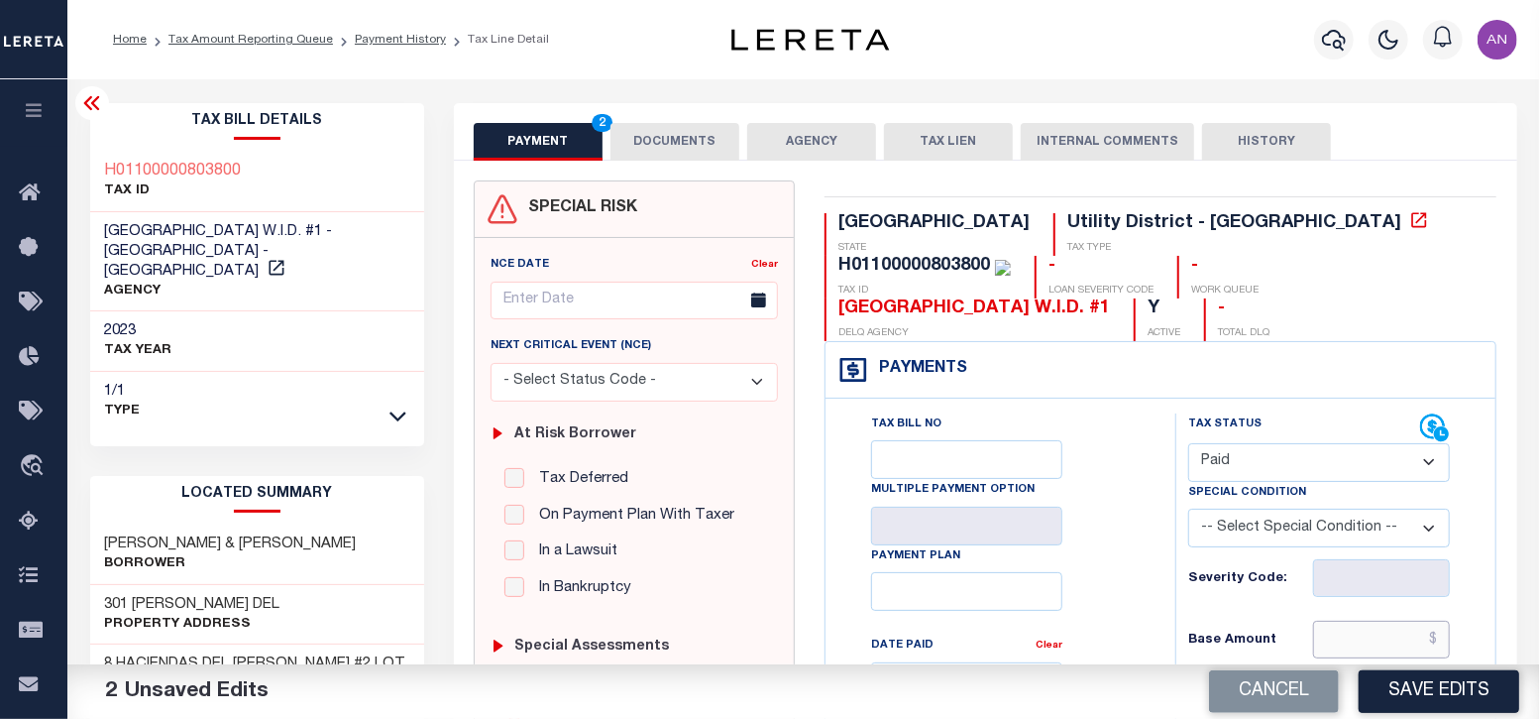
click at [1372, 620] on input "text" at bounding box center [1382, 639] width 138 height 38
type input "$0.00"
click at [1144, 555] on div "Tax Bill No Multiple Payment Option Payment Plan Clear" at bounding box center [995, 691] width 300 height 556
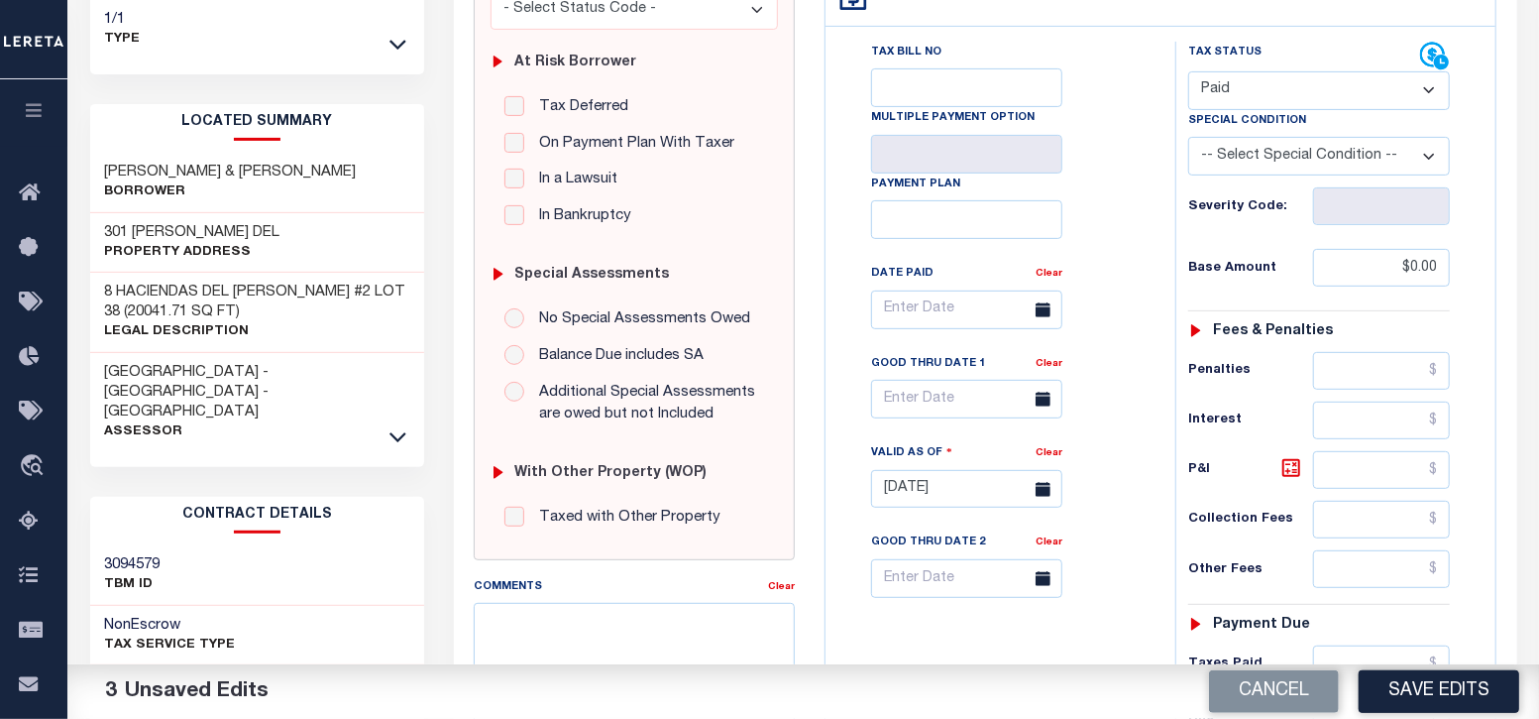
scroll to position [495, 0]
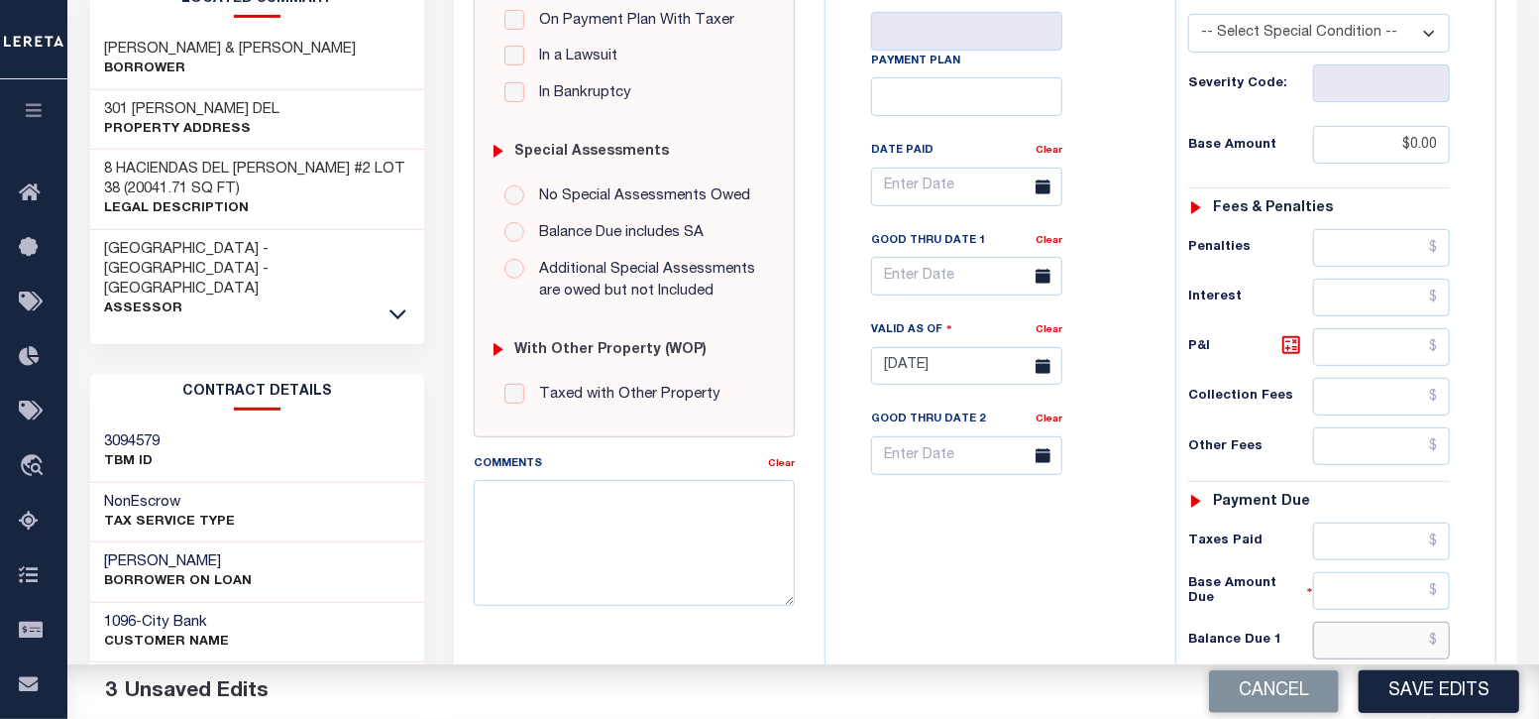
click at [1410, 621] on input "text" at bounding box center [1382, 640] width 138 height 38
type input "$0.00"
click at [1119, 606] on div "Tax Bill No Multiple Payment Option Payment Plan Clear" at bounding box center [996, 356] width 330 height 875
click at [1346, 685] on div "Cancel Save Edits" at bounding box center [1172, 692] width 736 height 56
click at [1426, 696] on button "Save Edits" at bounding box center [1439, 691] width 161 height 43
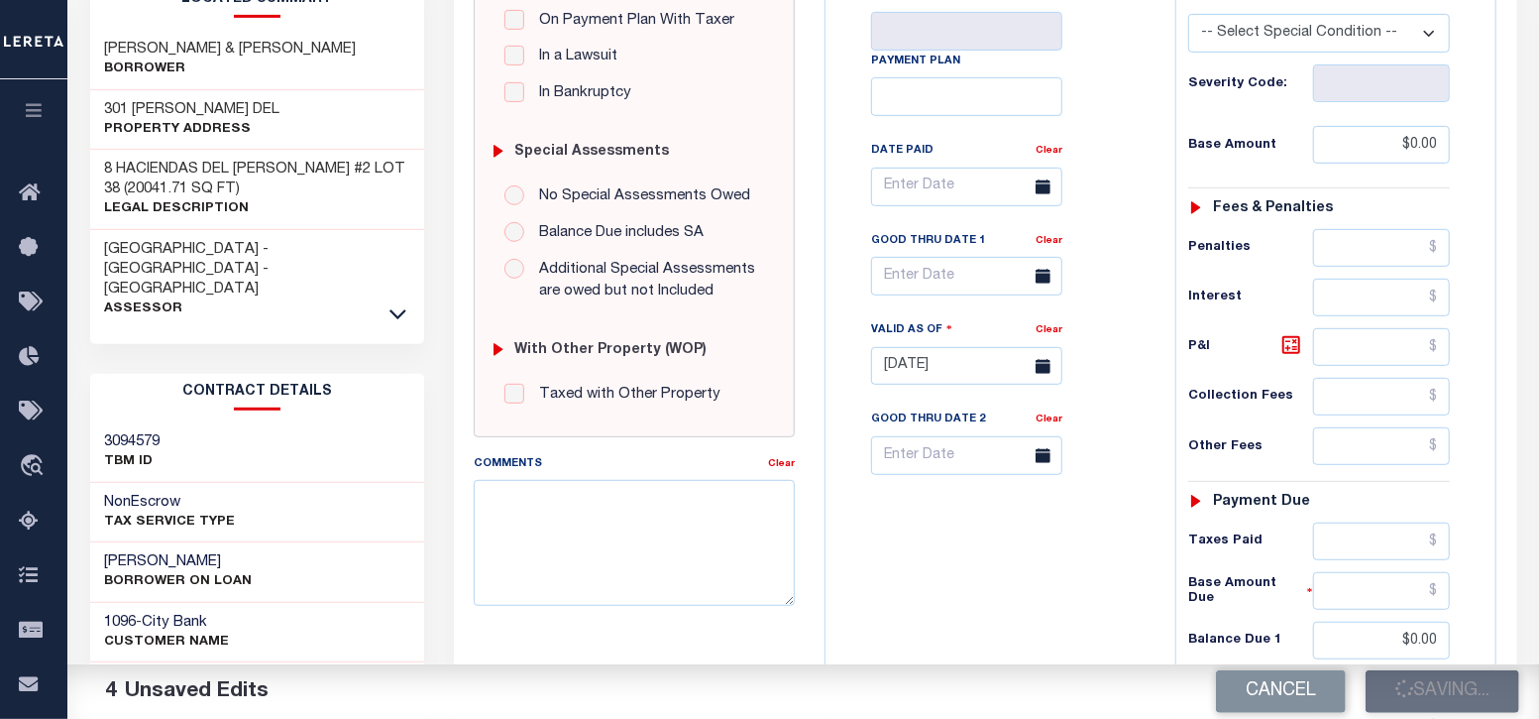
checkbox input "false"
type input "$0"
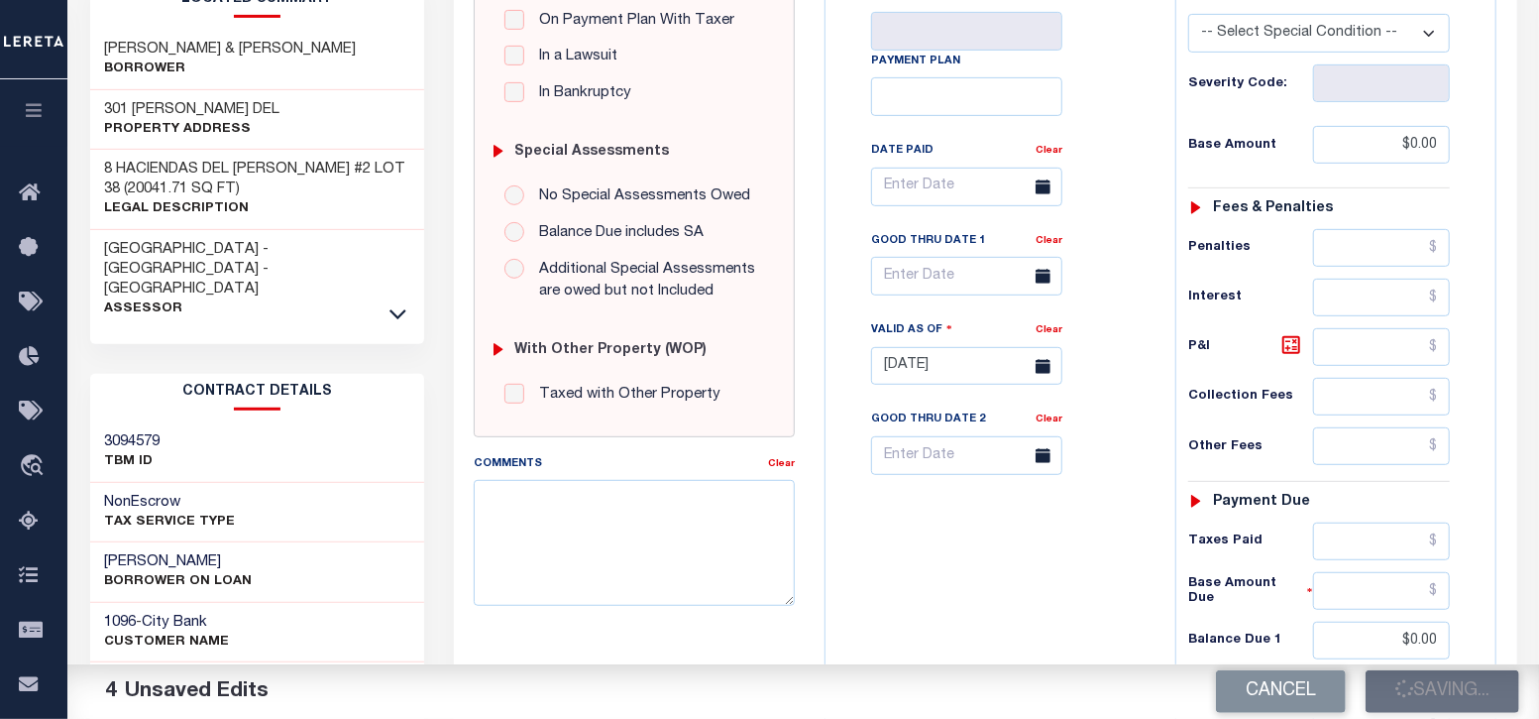
type input "$0"
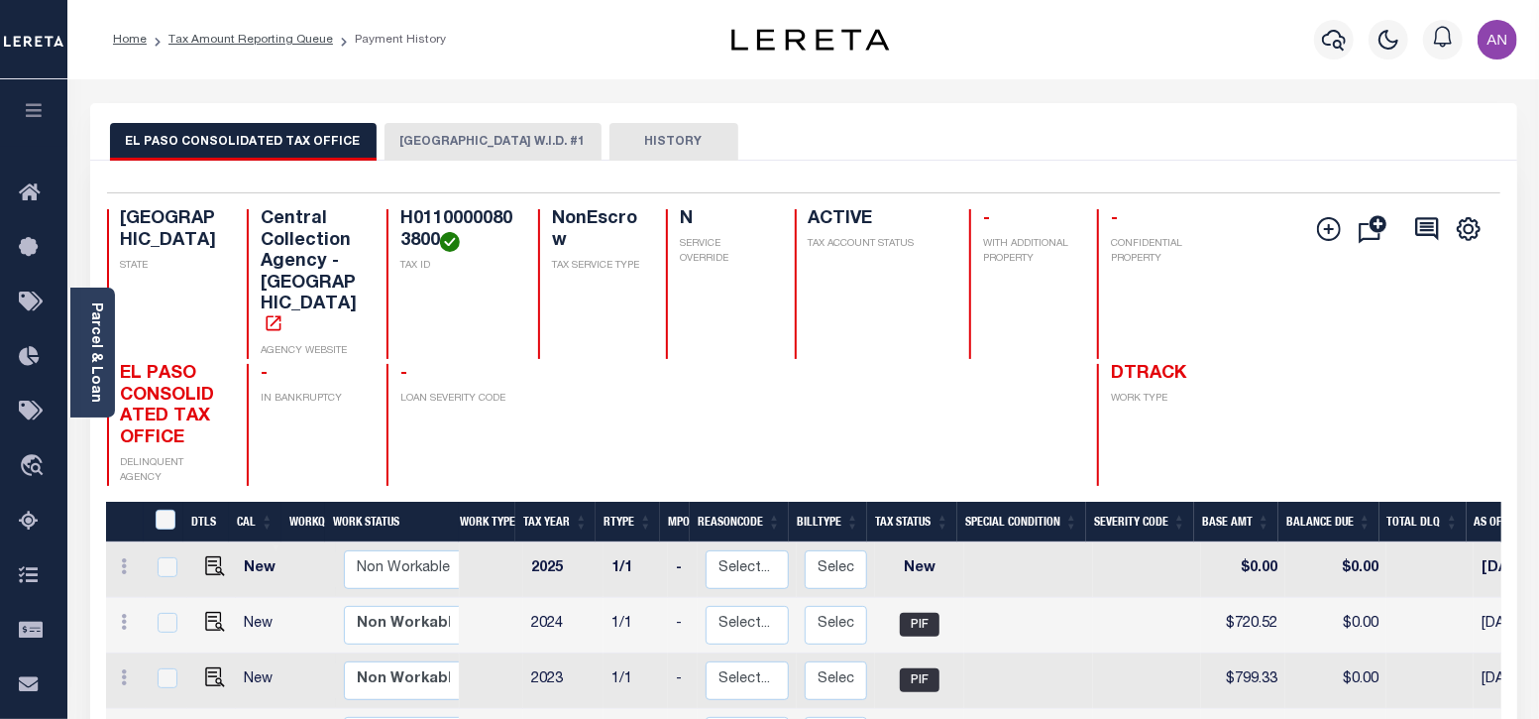
click at [414, 147] on button "[GEOGRAPHIC_DATA] W.I.D. #1" at bounding box center [493, 142] width 217 height 38
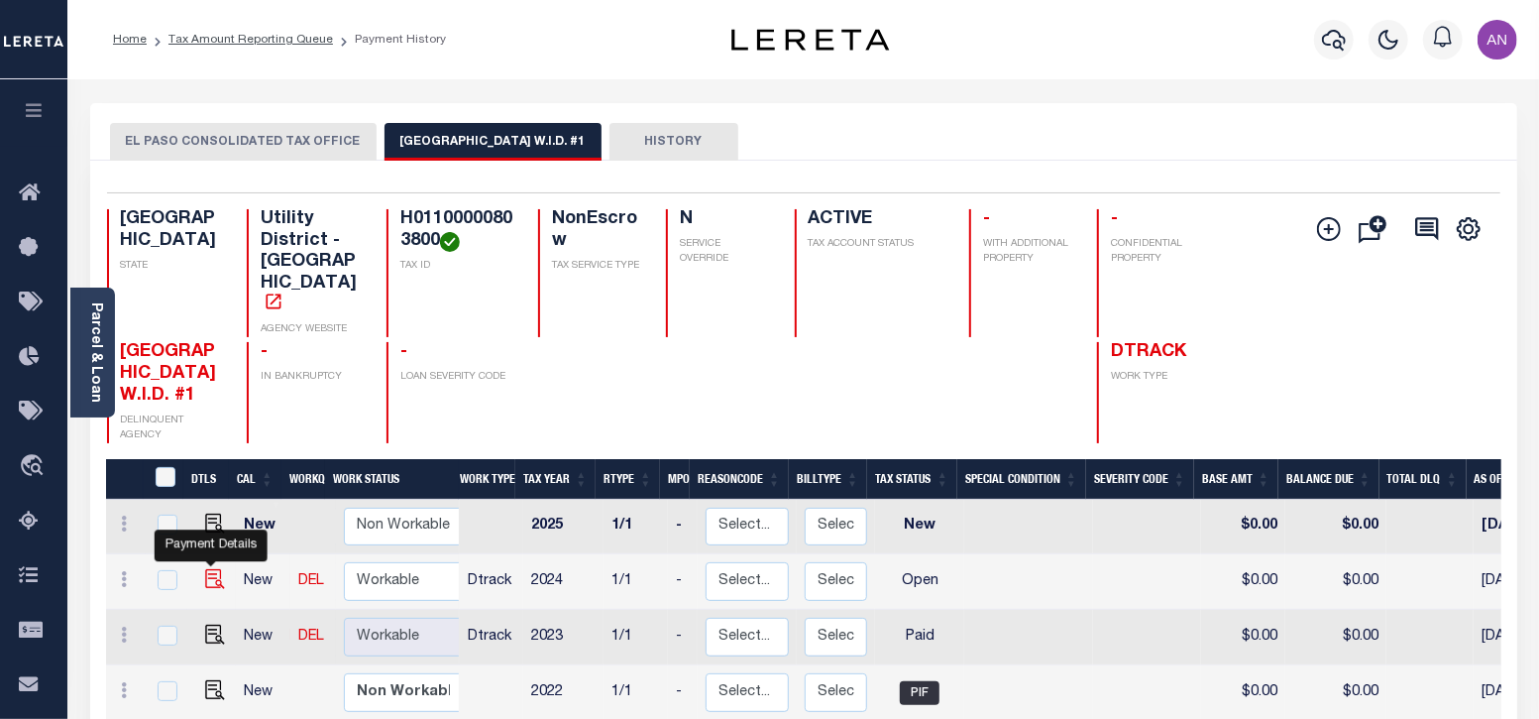
click at [213, 569] on img "" at bounding box center [215, 579] width 20 height 20
checkbox input "true"
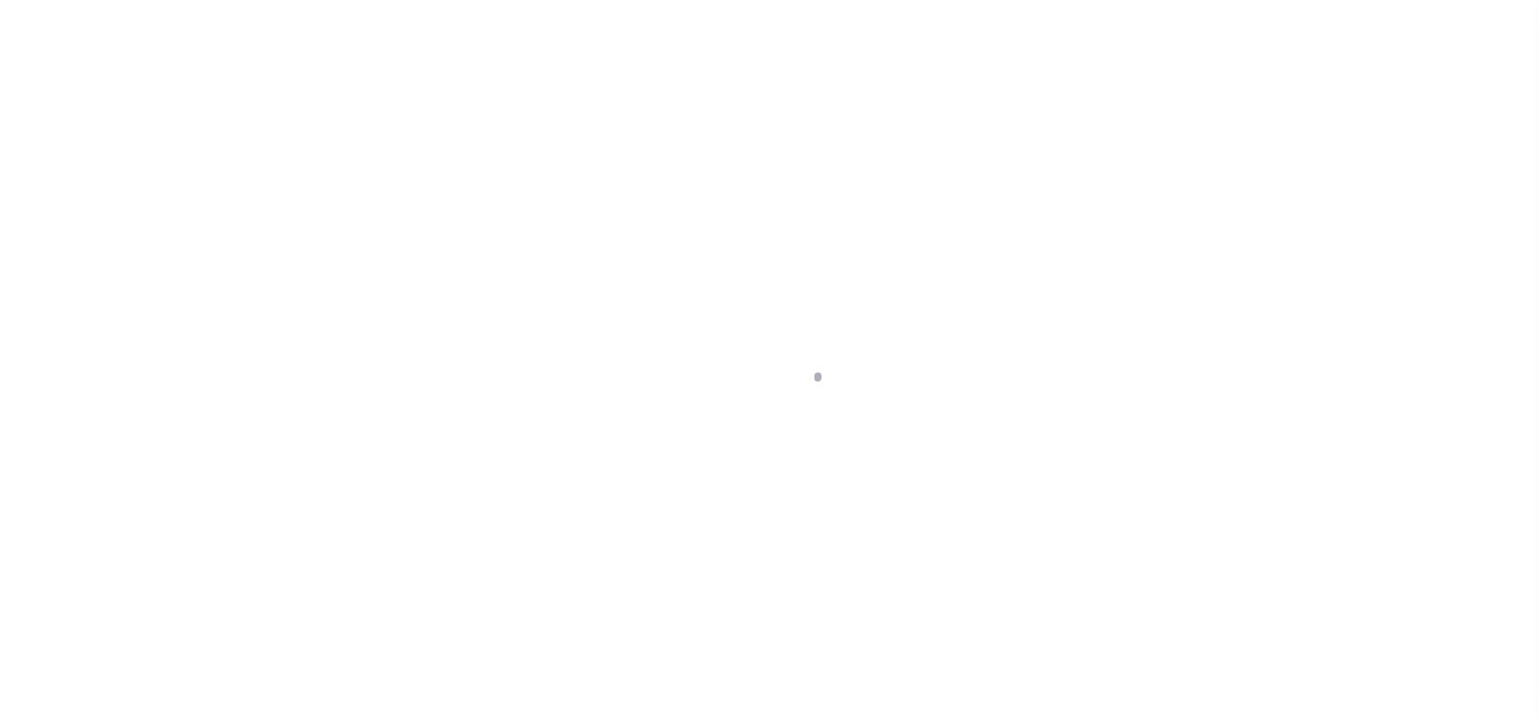
select select "OP2"
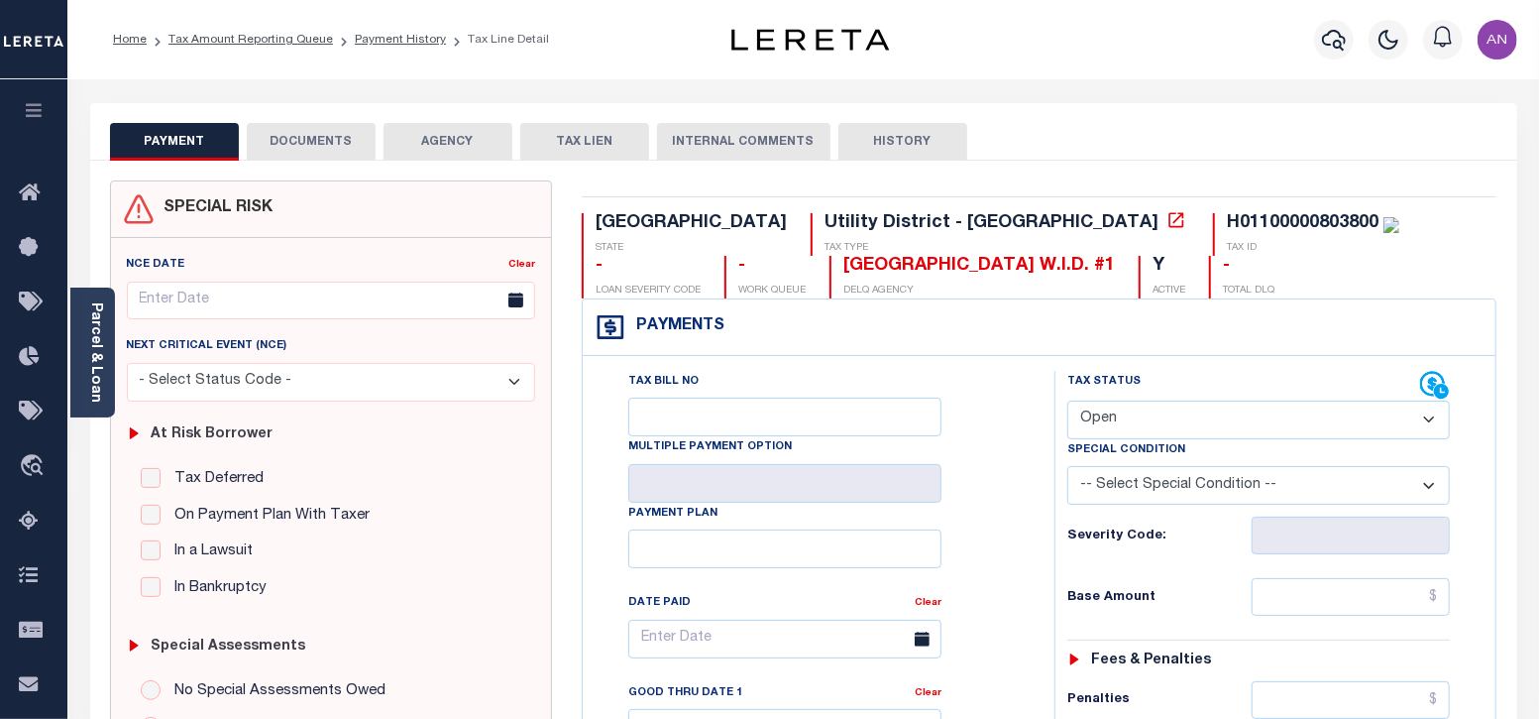
click at [297, 135] on button "DOCUMENTS" at bounding box center [311, 142] width 129 height 38
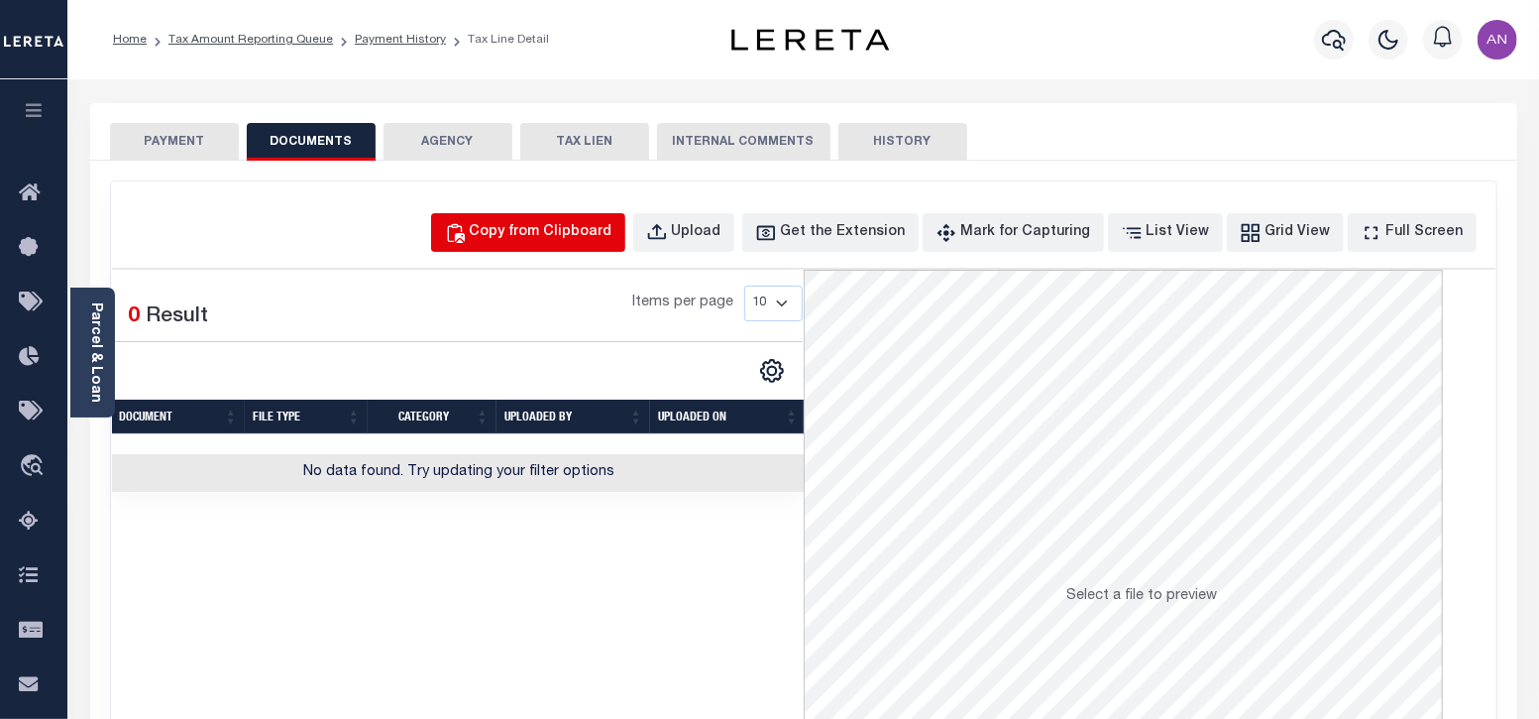
click at [590, 220] on button "Copy from Clipboard" at bounding box center [528, 232] width 194 height 39
select select "POP"
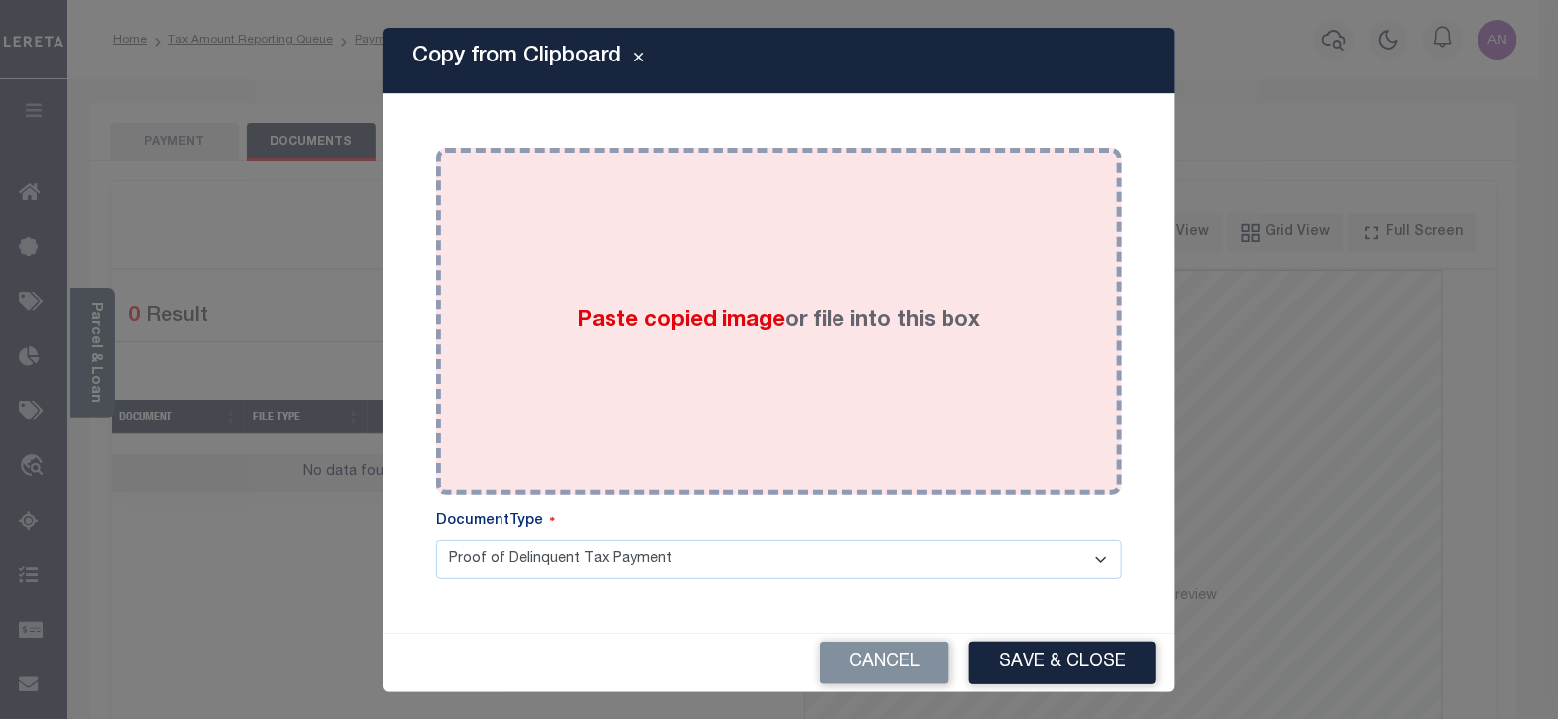
click at [708, 225] on div "Paste copied image or file into this box" at bounding box center [779, 321] width 656 height 317
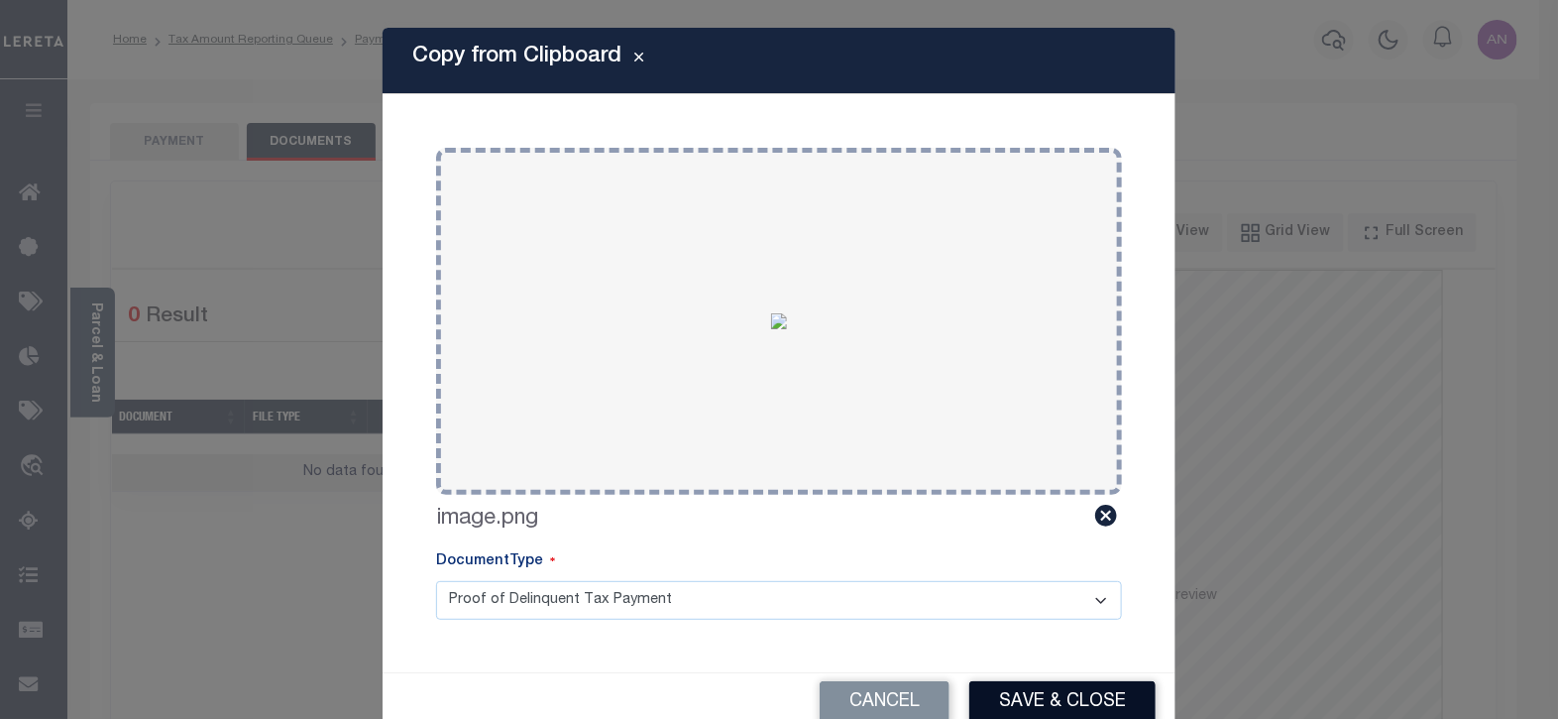
click at [1046, 695] on button "Save & Close" at bounding box center [1062, 702] width 186 height 43
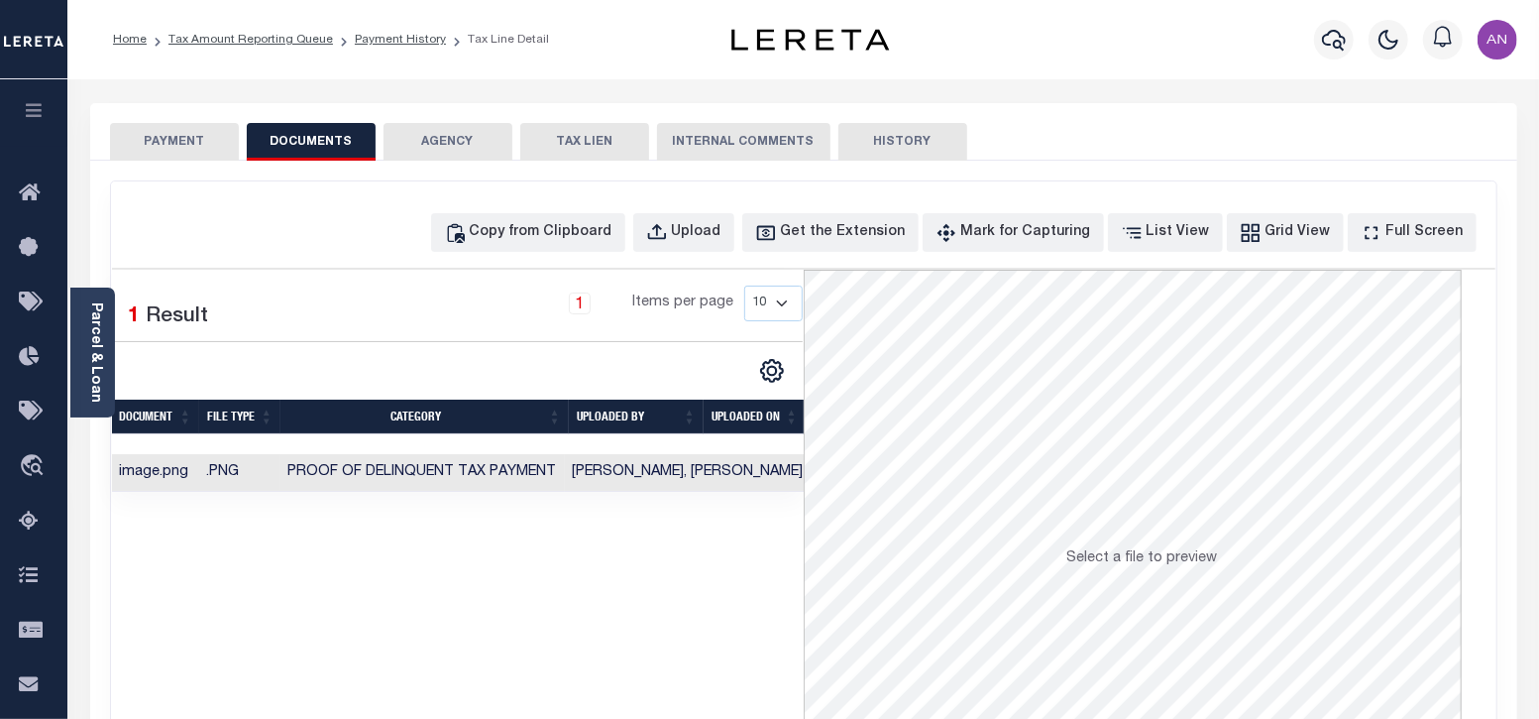
click at [168, 141] on button "PAYMENT" at bounding box center [174, 142] width 129 height 38
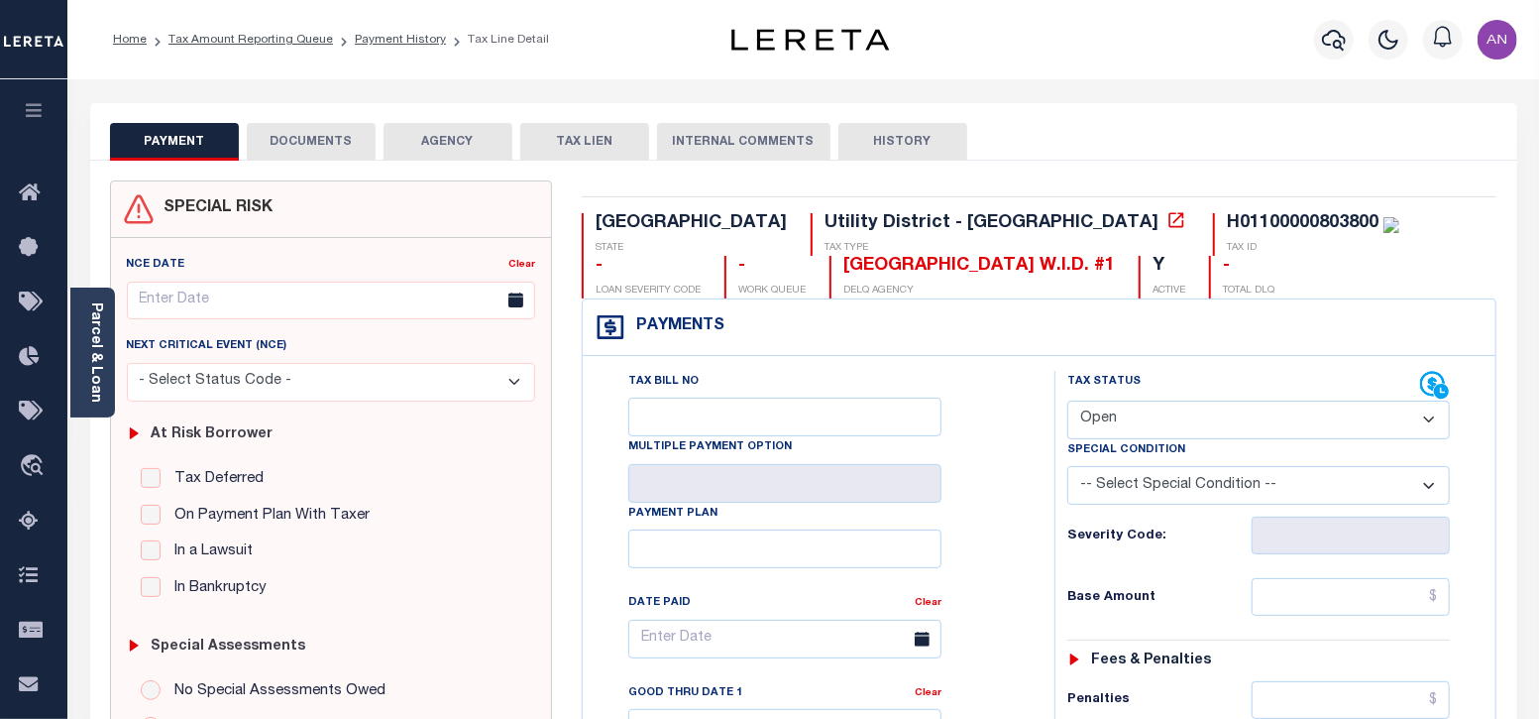
click at [1148, 420] on select "- Select Status Code - Open Due/Unpaid Paid Incomplete No Tax Due Internal Refu…" at bounding box center [1259, 419] width 384 height 39
select select "PYD"
click at [1067, 400] on select "- Select Status Code - Open Due/Unpaid Paid Incomplete No Tax Due Internal Refu…" at bounding box center [1259, 419] width 384 height 39
type input "[DATE]"
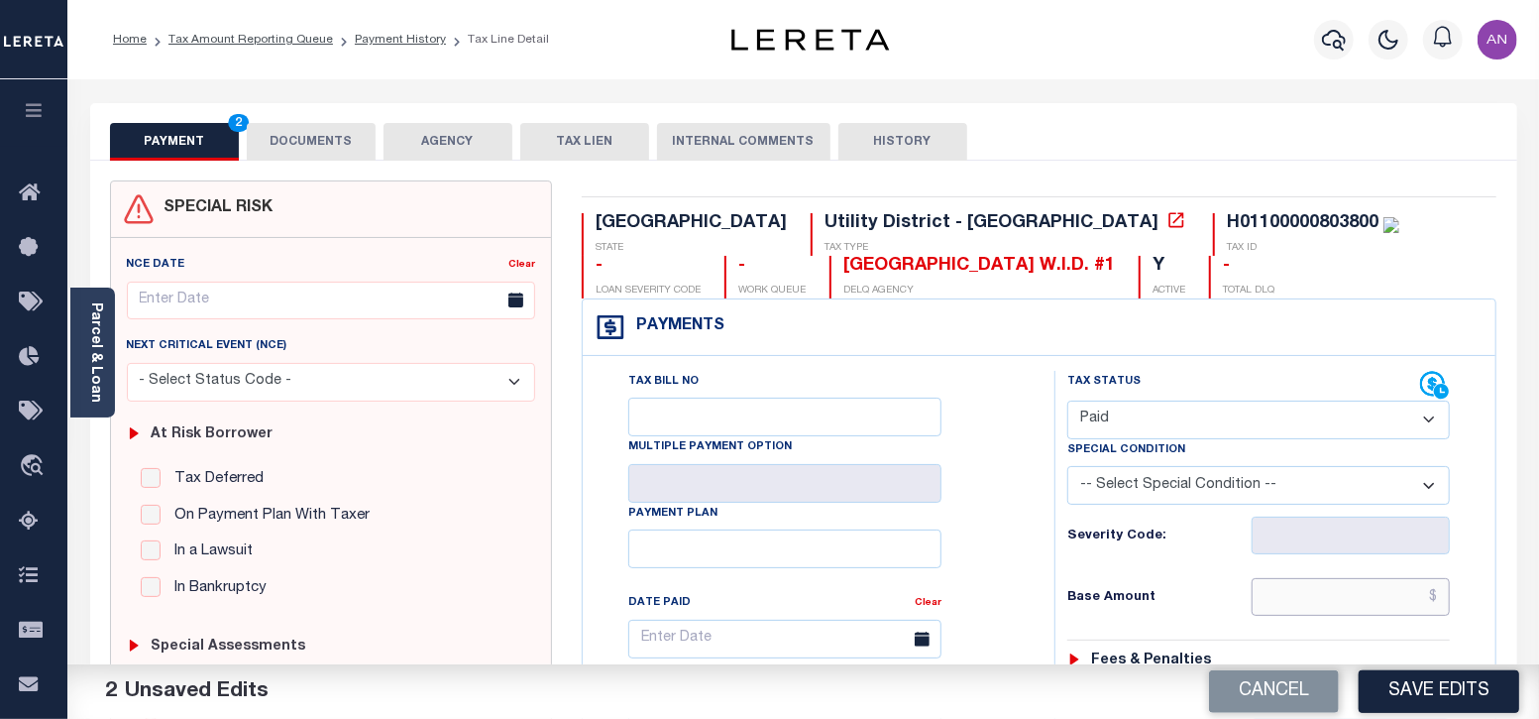
click at [1361, 600] on input "text" at bounding box center [1351, 597] width 198 height 38
type input "$0.00"
click at [1016, 536] on div "Tax Bill No Multiple Payment Option Payment Plan Clear" at bounding box center [814, 649] width 422 height 556
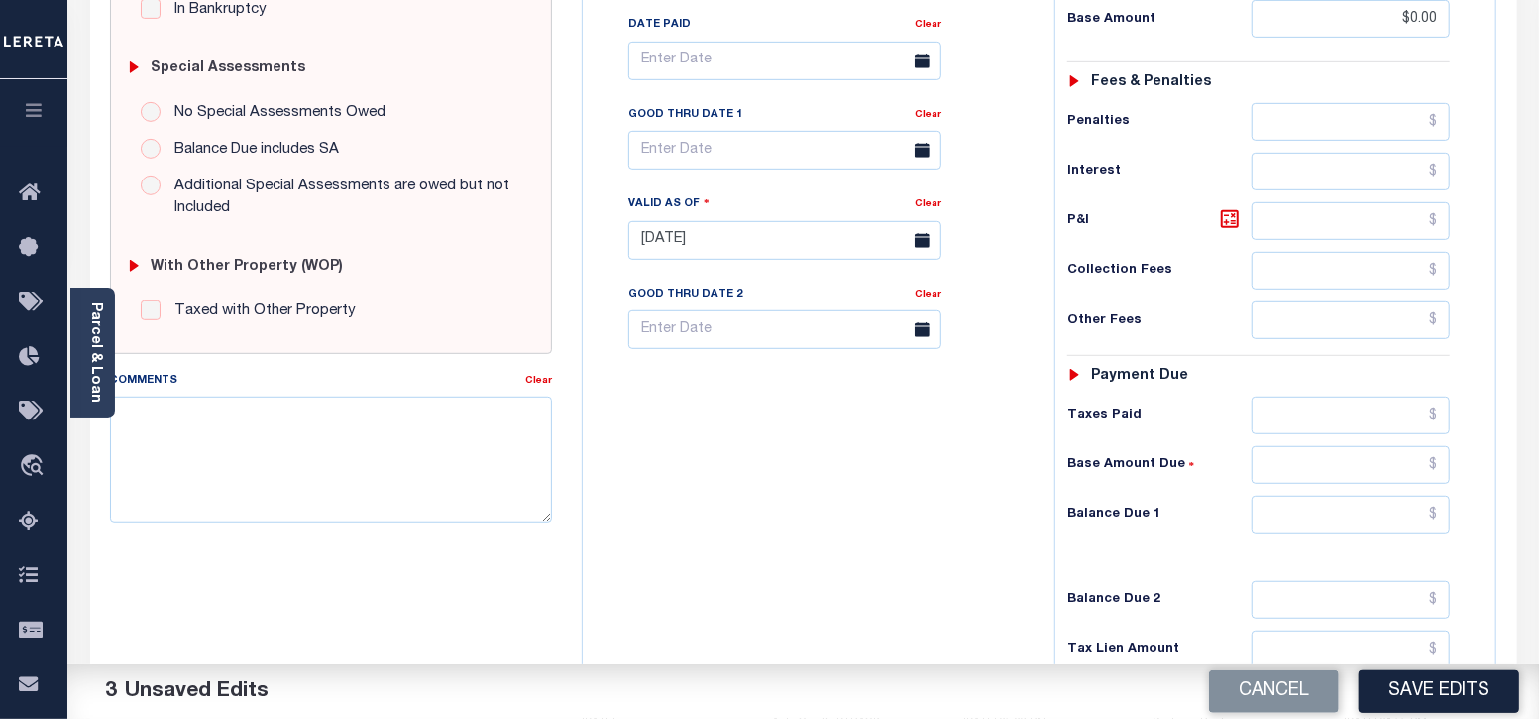
scroll to position [743, 0]
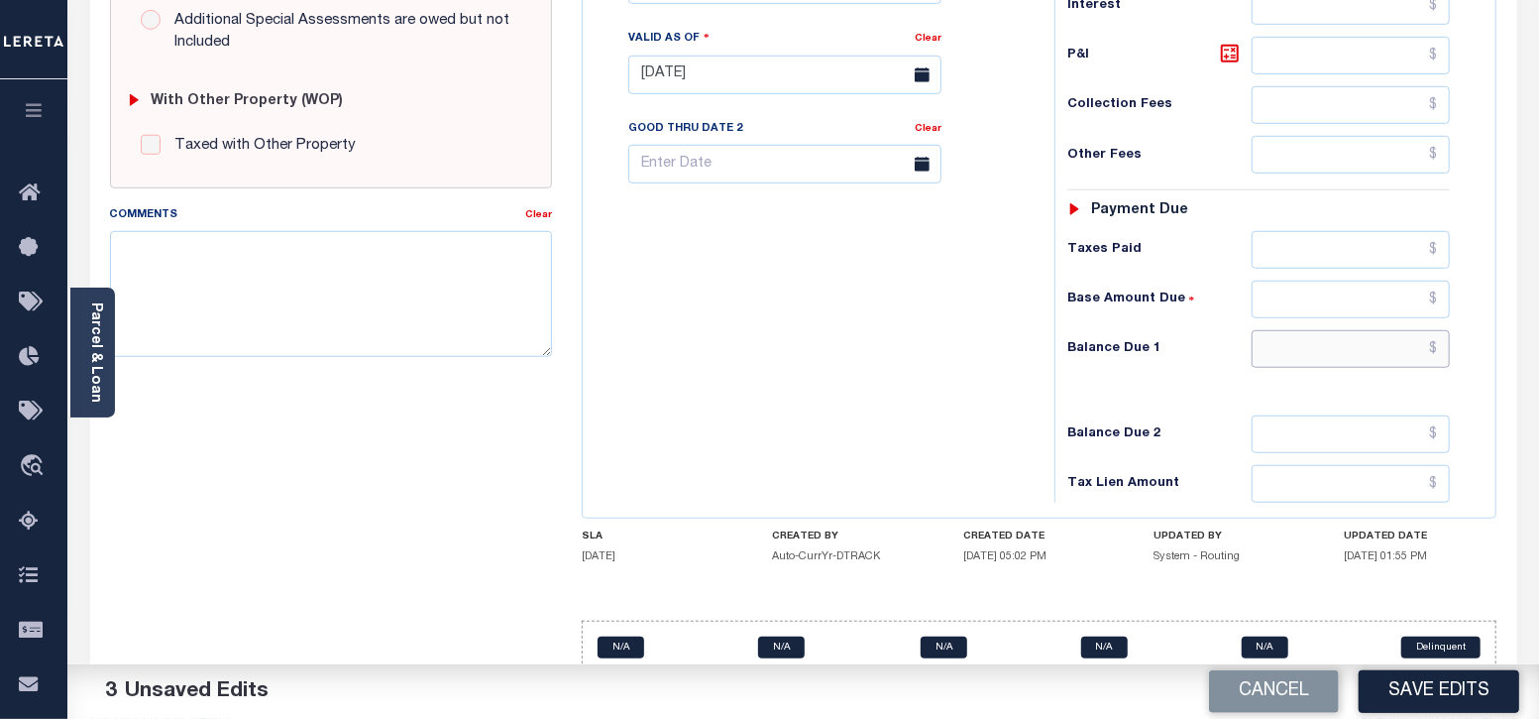
click at [1338, 351] on input "text" at bounding box center [1351, 349] width 198 height 38
click at [906, 359] on div "Tax Bill No Multiple Payment Option Payment Plan Clear" at bounding box center [814, 64] width 452 height 875
type input "$0.00"
click at [1438, 693] on button "Save Edits" at bounding box center [1439, 691] width 161 height 43
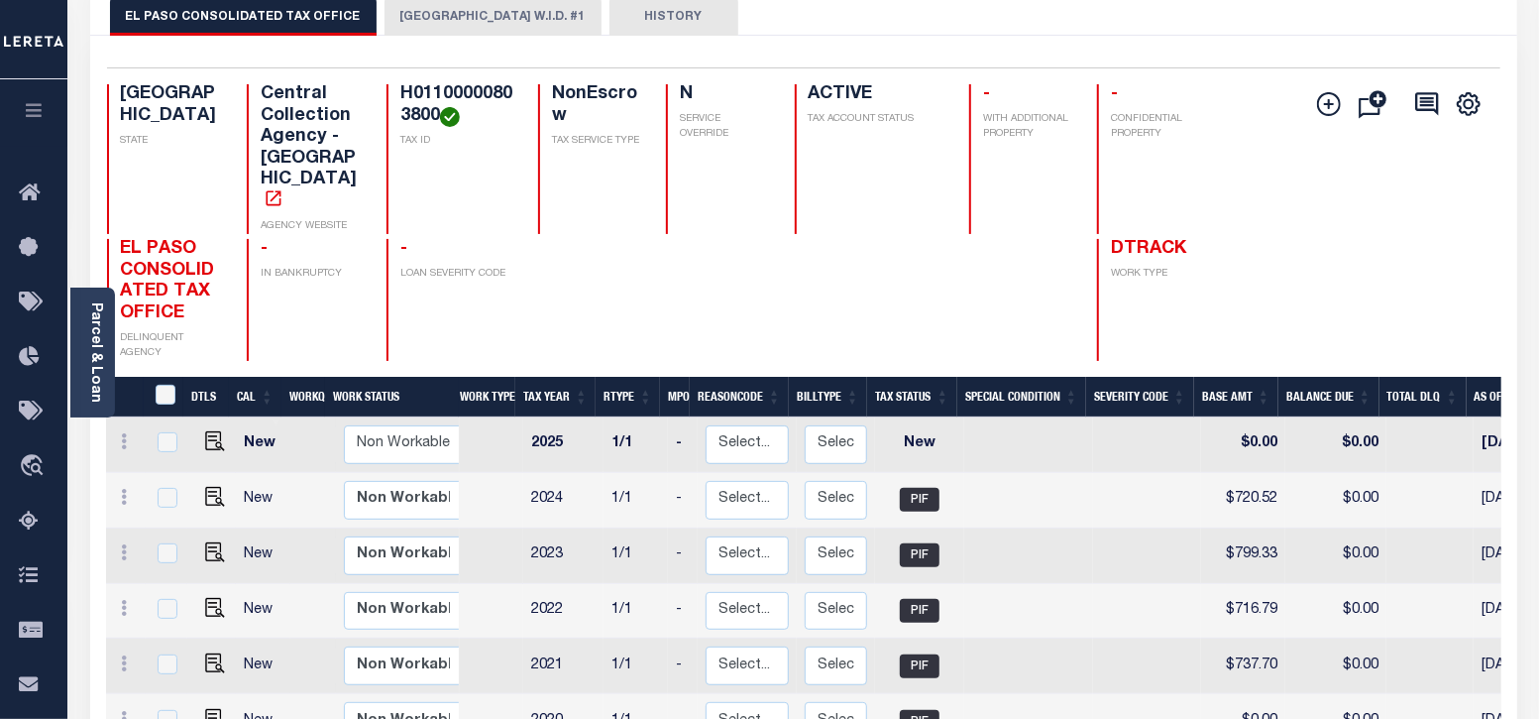
scroll to position [123, 0]
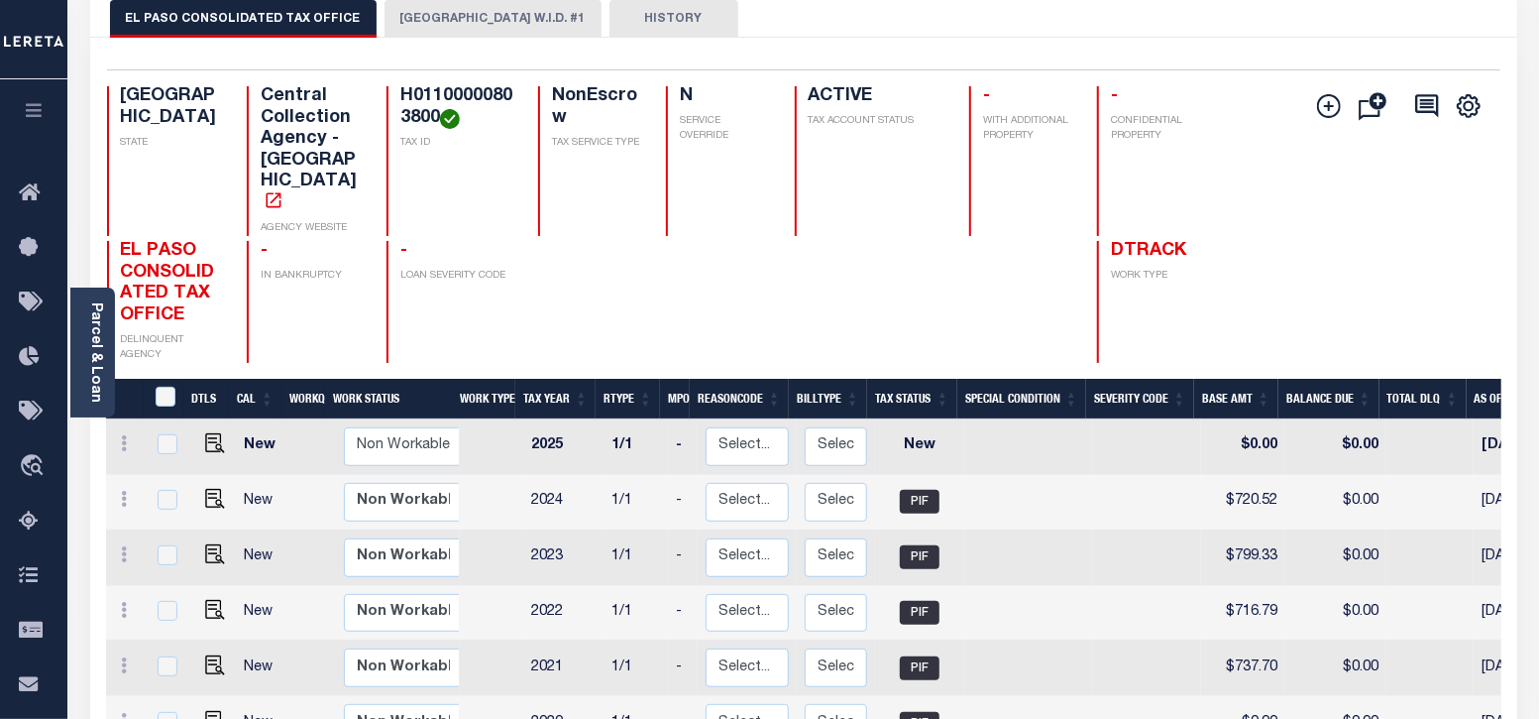
click at [436, 14] on button "[GEOGRAPHIC_DATA] W.I.D. #1" at bounding box center [493, 19] width 217 height 38
